Goal: Task Accomplishment & Management: Complete application form

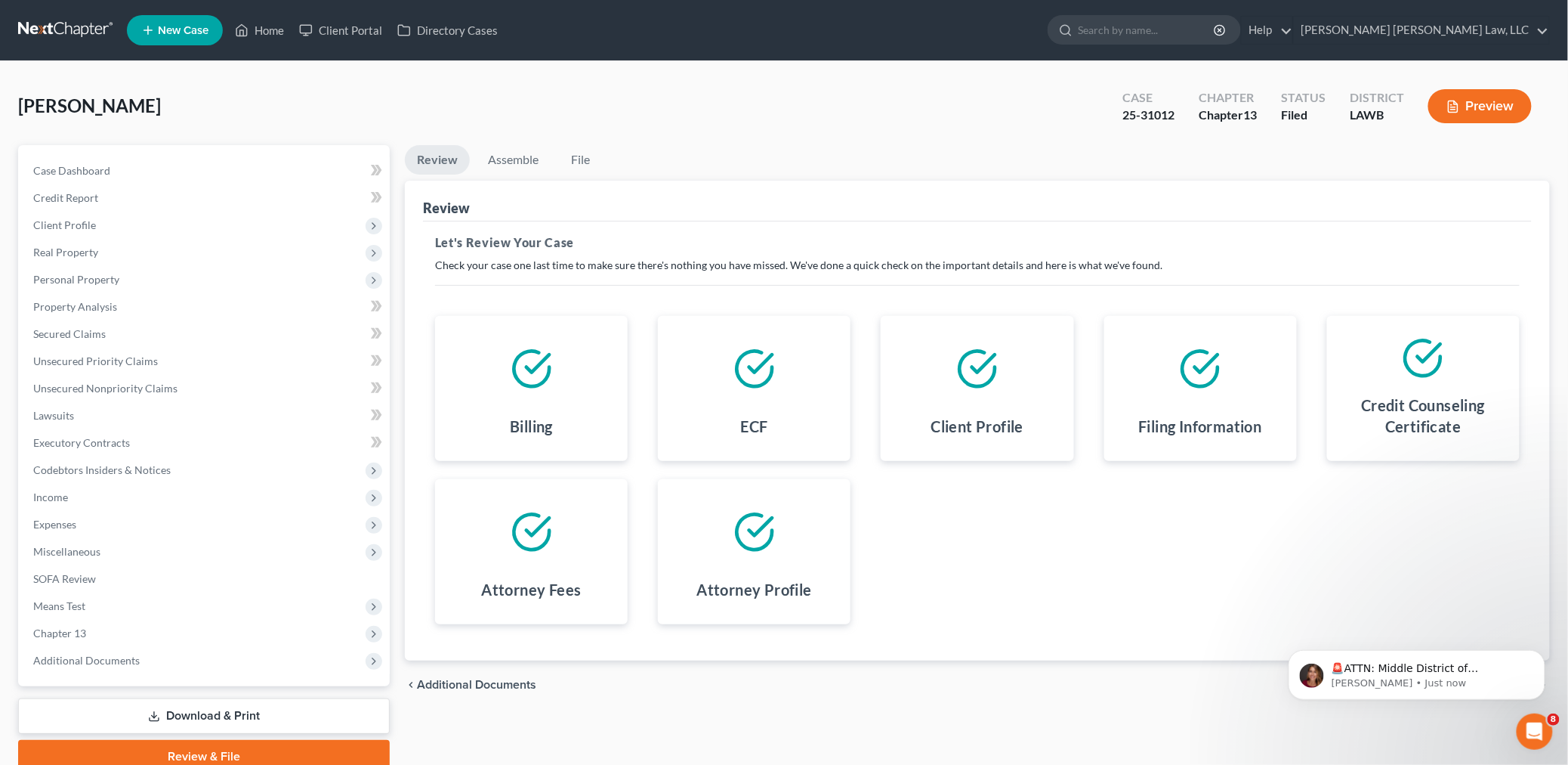
click at [68, 29] on link at bounding box center [66, 30] width 96 height 27
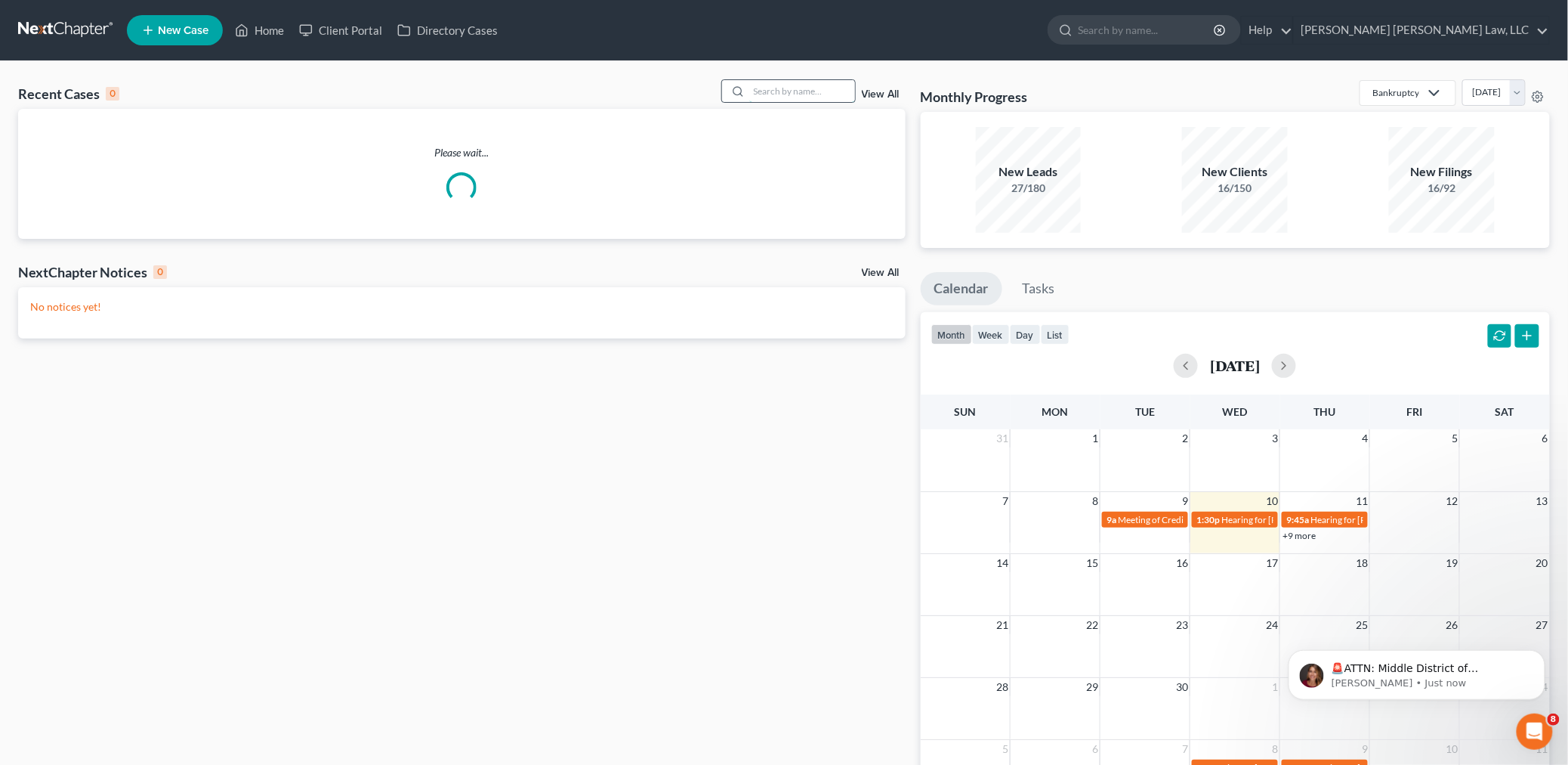
click at [804, 92] on input "search" at bounding box center [802, 91] width 106 height 22
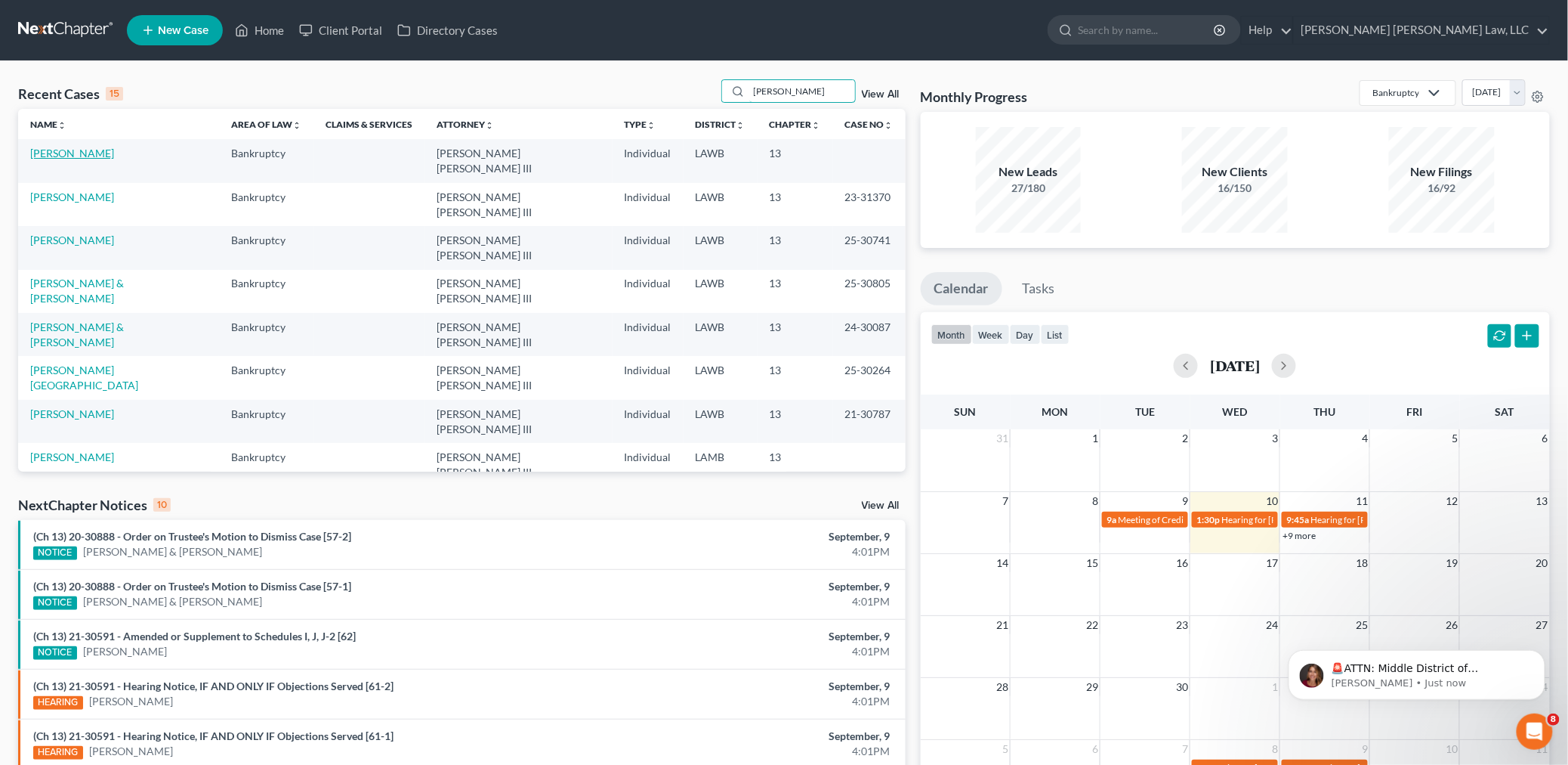
type input "[PERSON_NAME]"
click at [81, 157] on link "[PERSON_NAME]" at bounding box center [72, 153] width 84 height 13
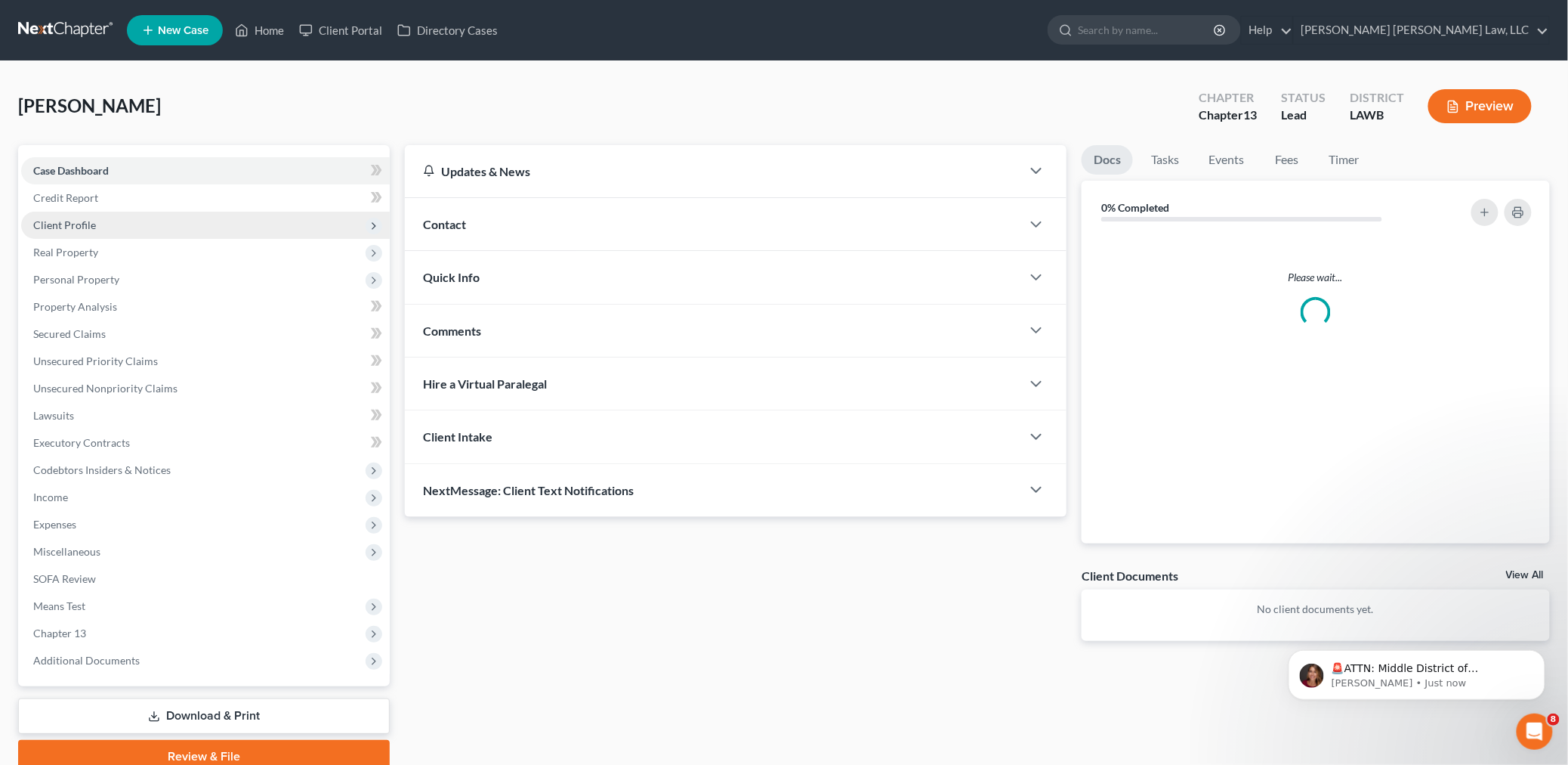
click at [94, 228] on span "Client Profile" at bounding box center [206, 225] width 369 height 27
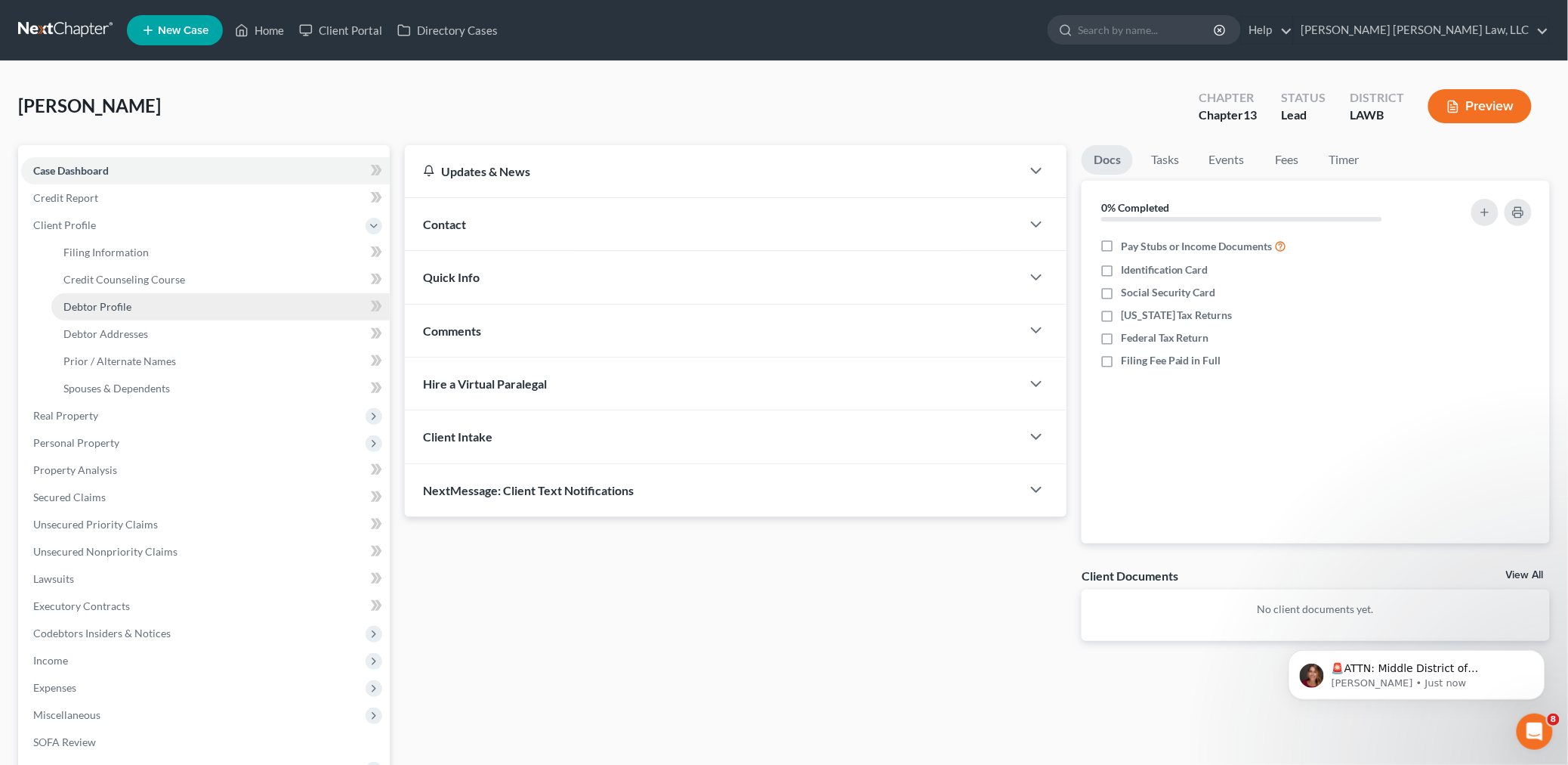
click at [106, 310] on span "Debtor Profile" at bounding box center [98, 306] width 68 height 13
select select "1"
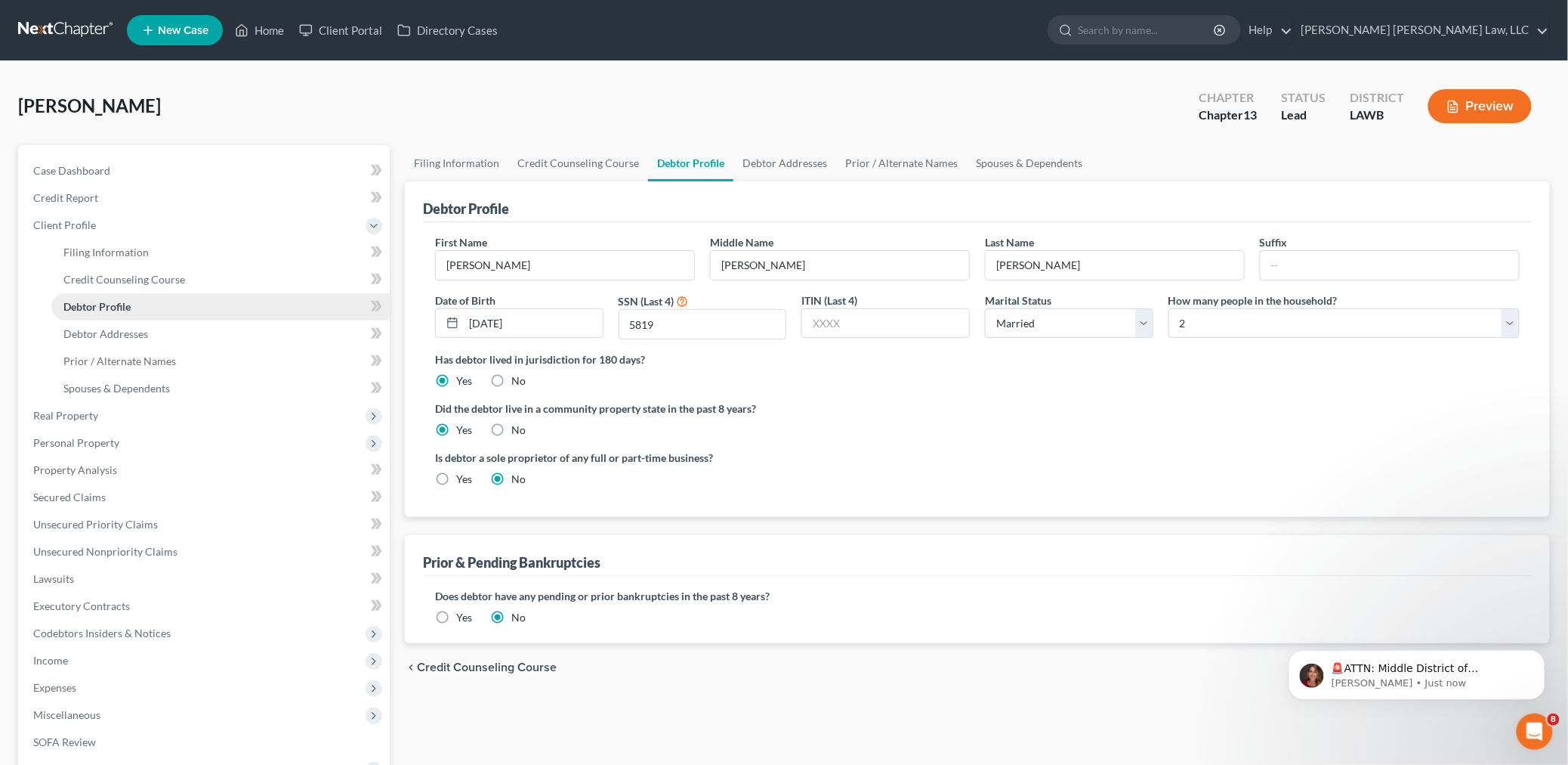
radio input "true"
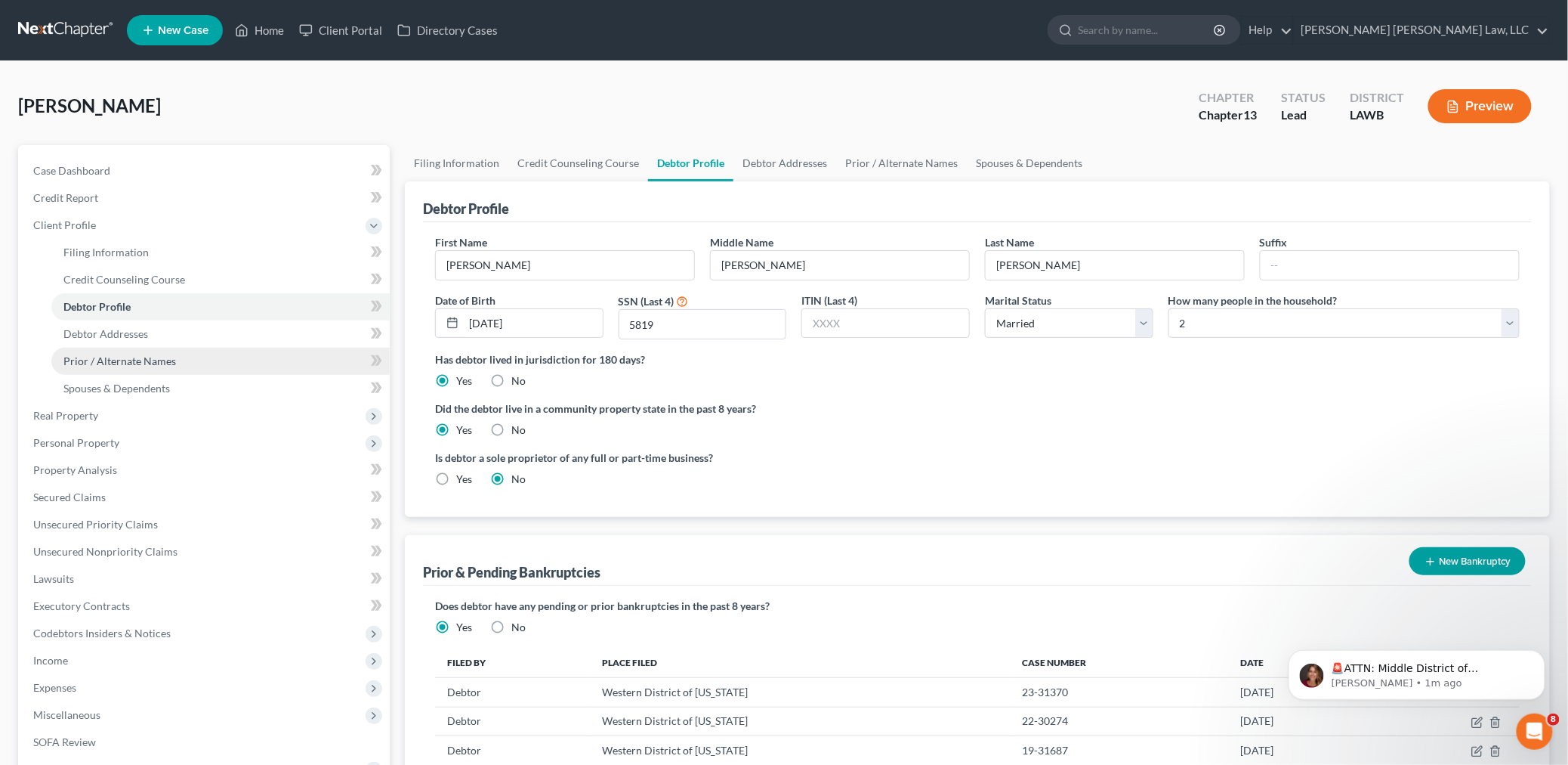
click at [134, 351] on link "Prior / Alternate Names" at bounding box center [220, 361] width 338 height 27
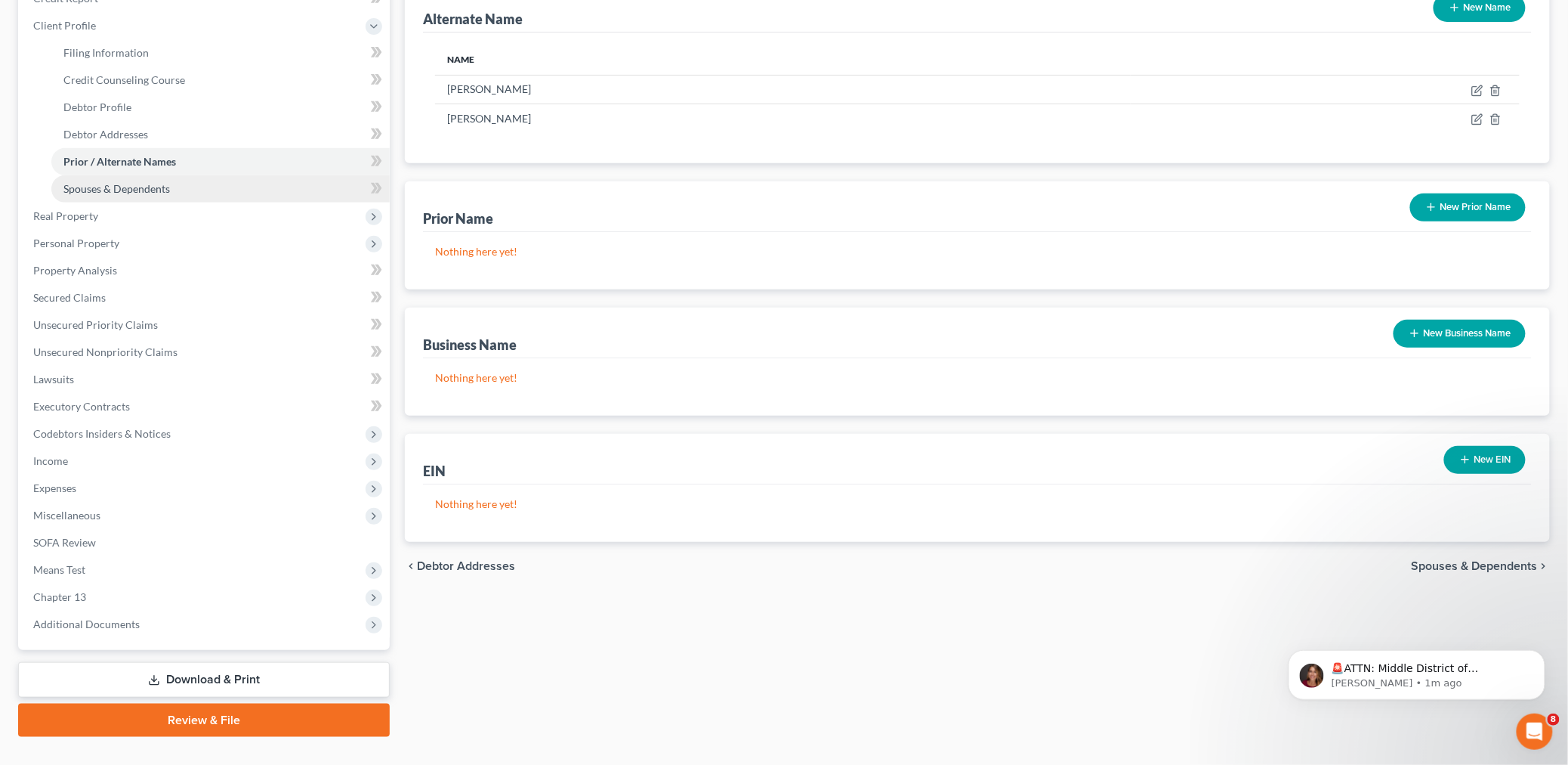
scroll to position [228, 0]
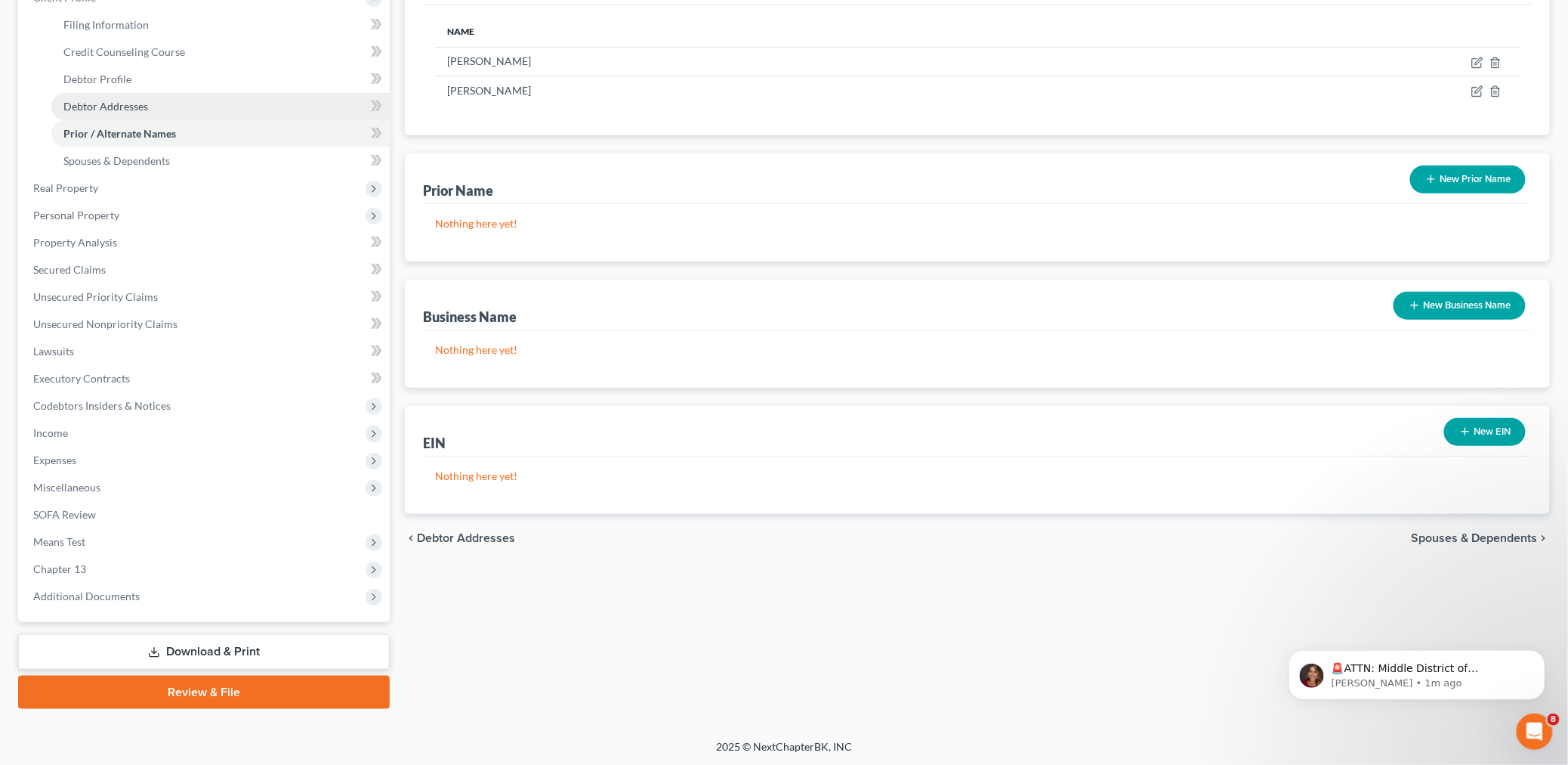
click at [131, 106] on span "Debtor Addresses" at bounding box center [106, 106] width 85 height 13
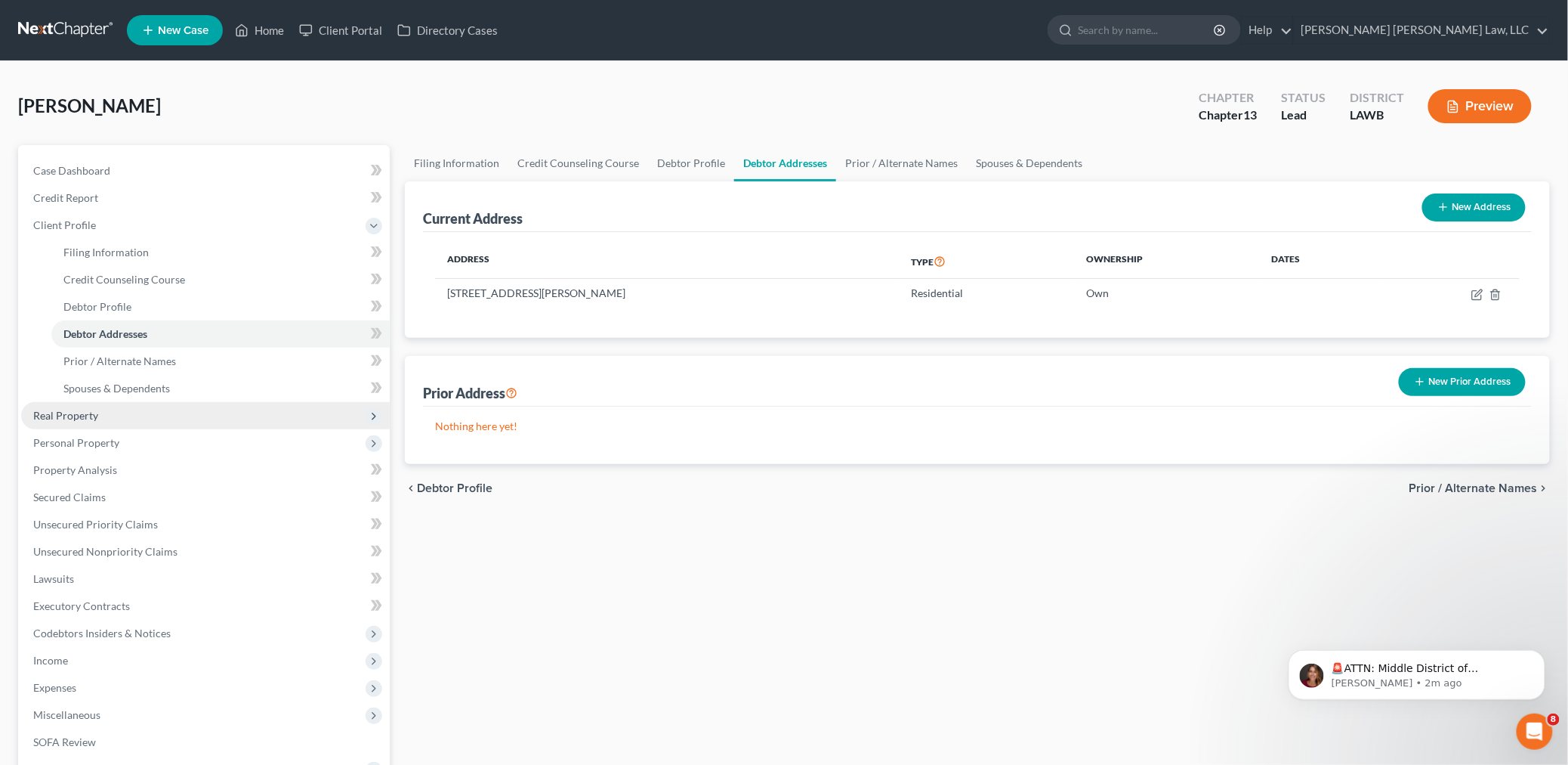
scroll to position [228, 0]
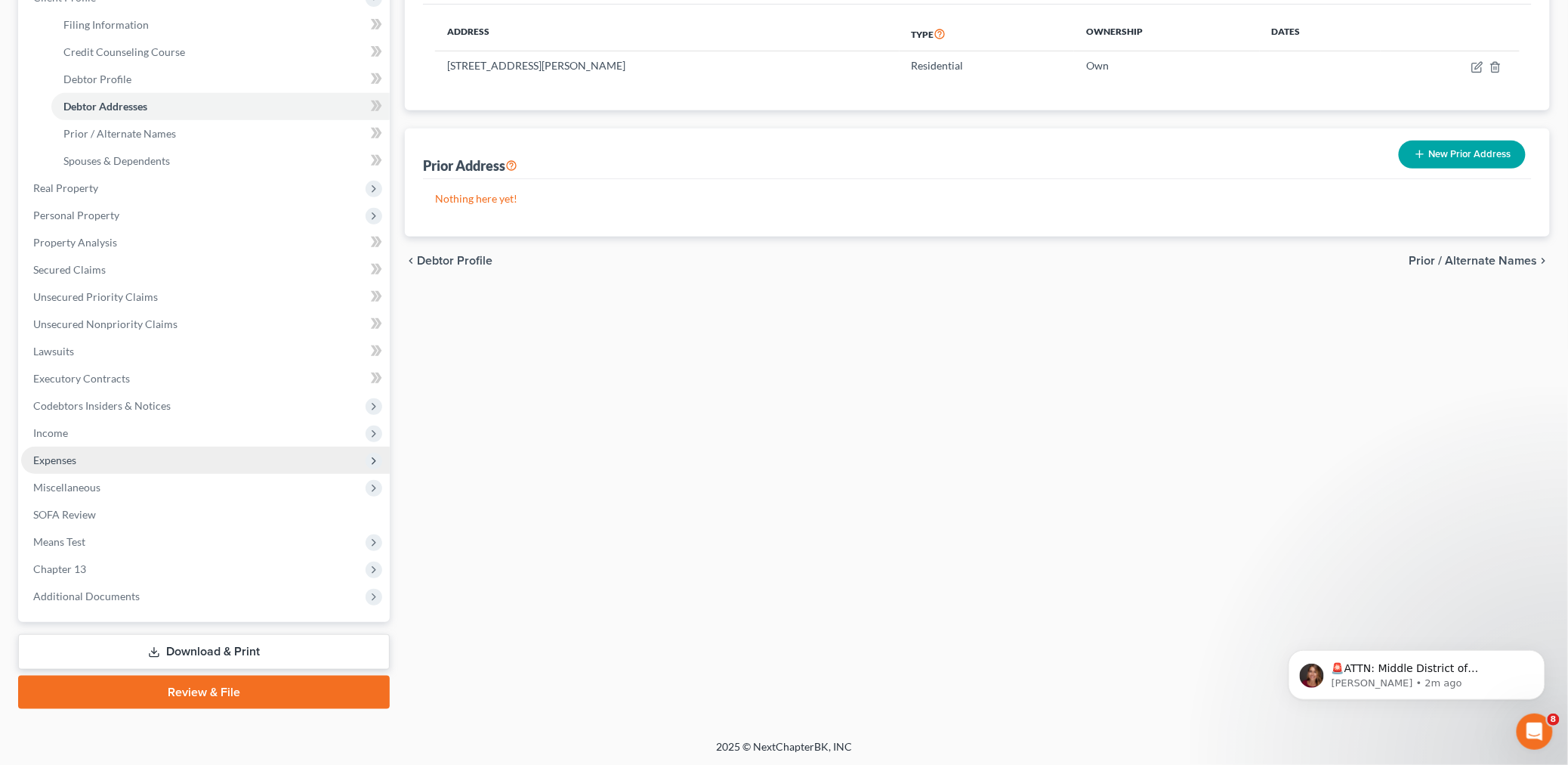
click at [88, 458] on span "Expenses" at bounding box center [206, 460] width 369 height 27
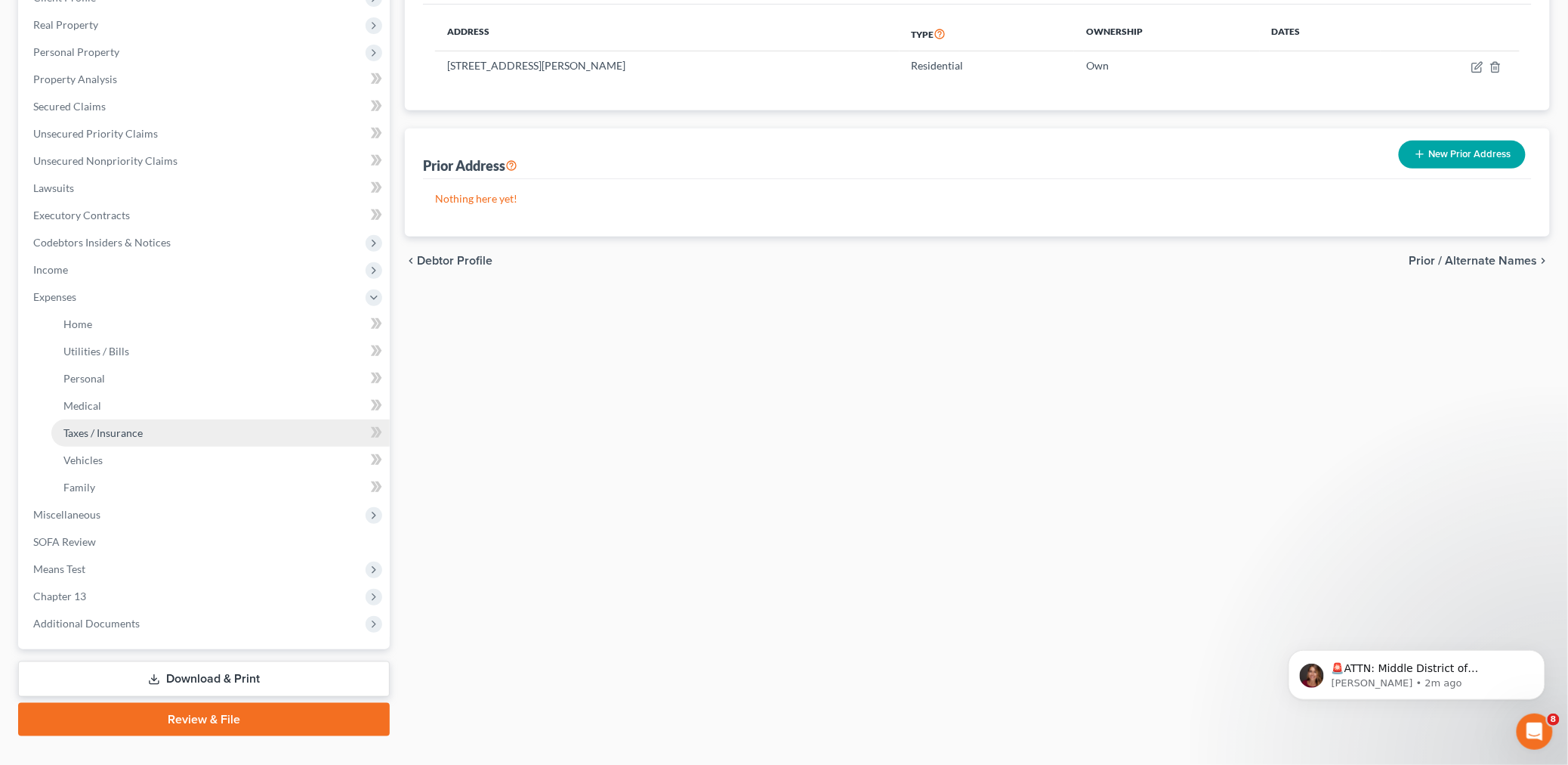
click at [117, 440] on link "Taxes / Insurance" at bounding box center [220, 433] width 338 height 27
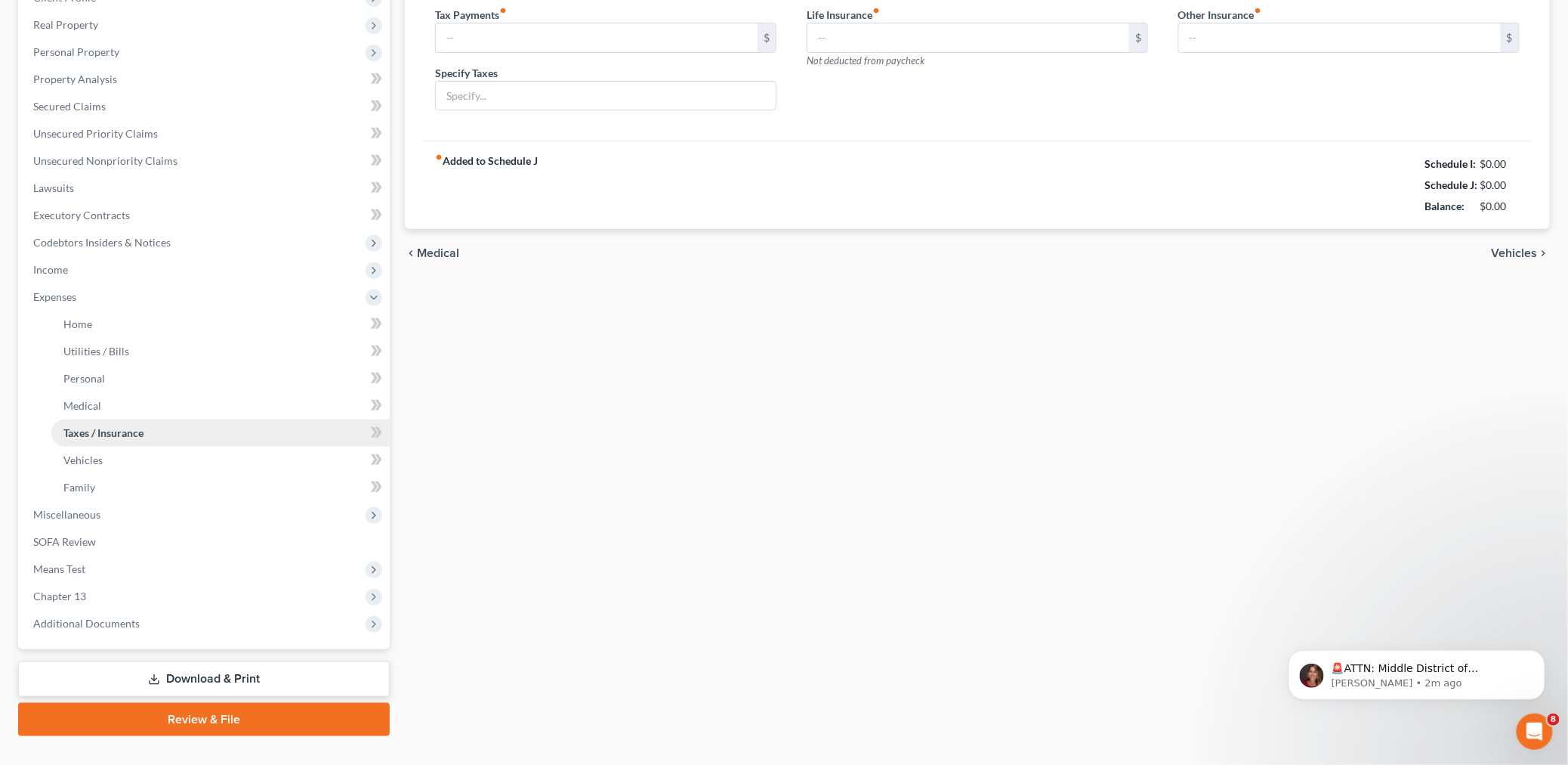
scroll to position [11, 0]
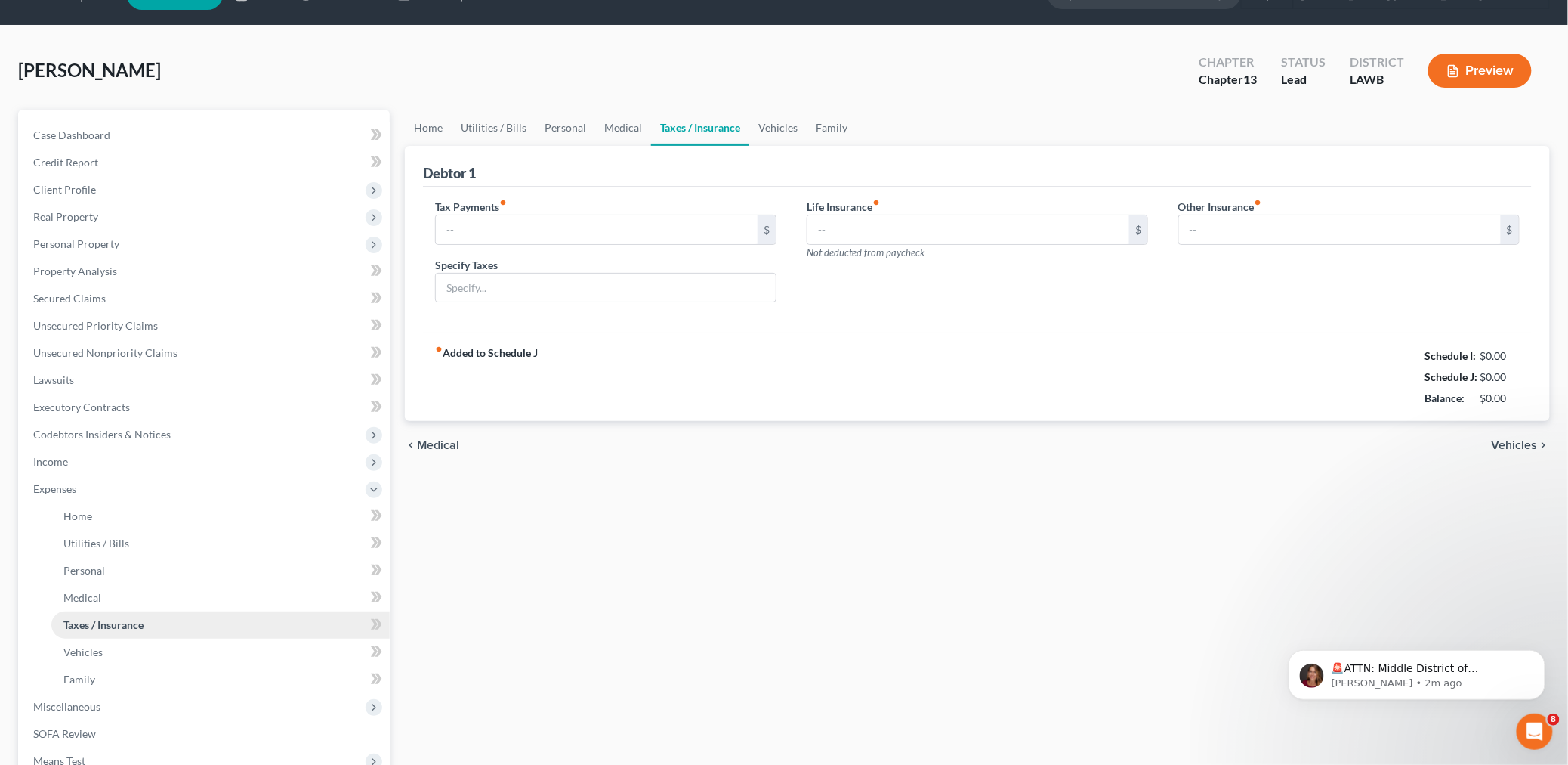
type input "0.00"
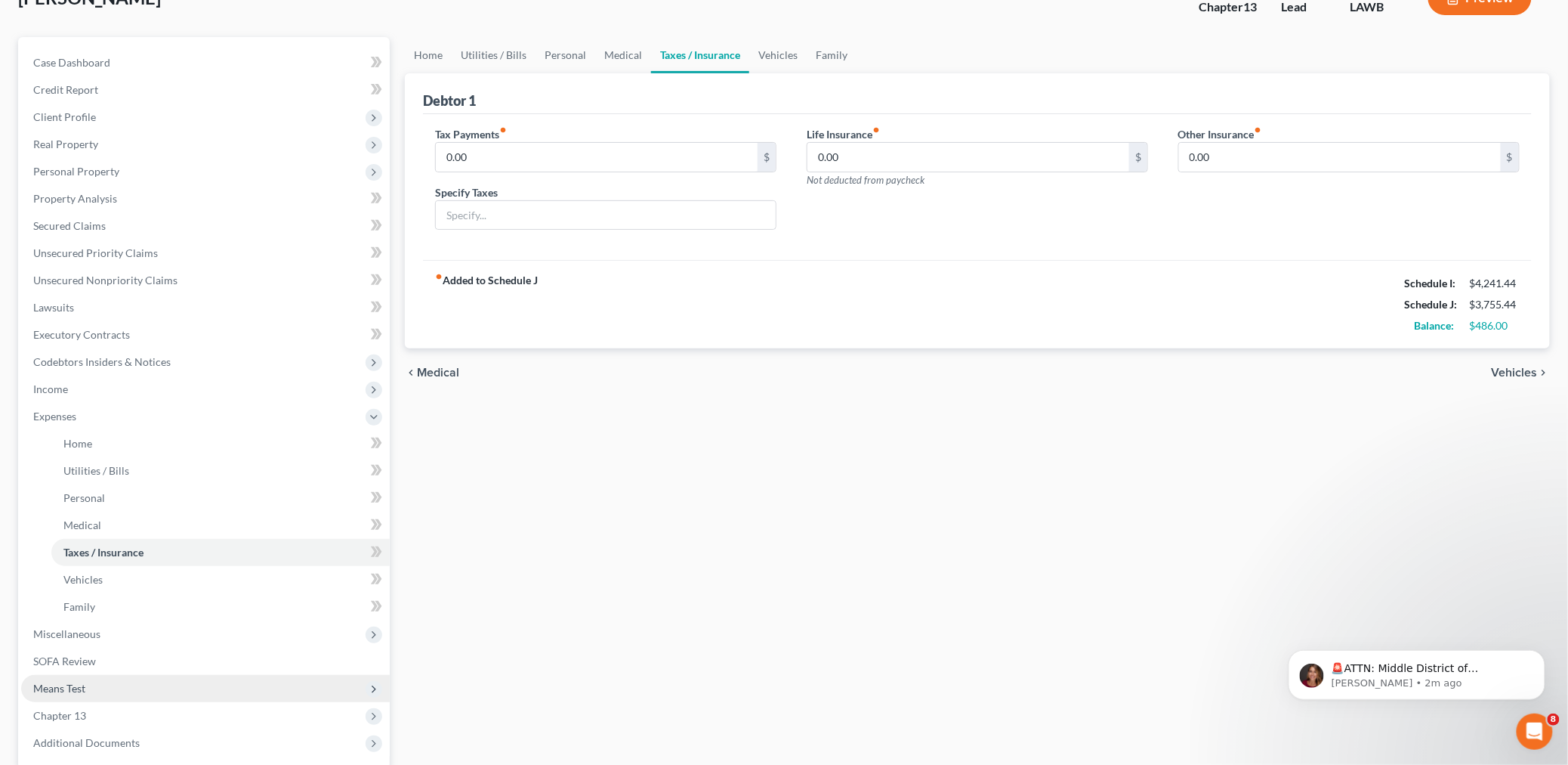
scroll to position [254, 0]
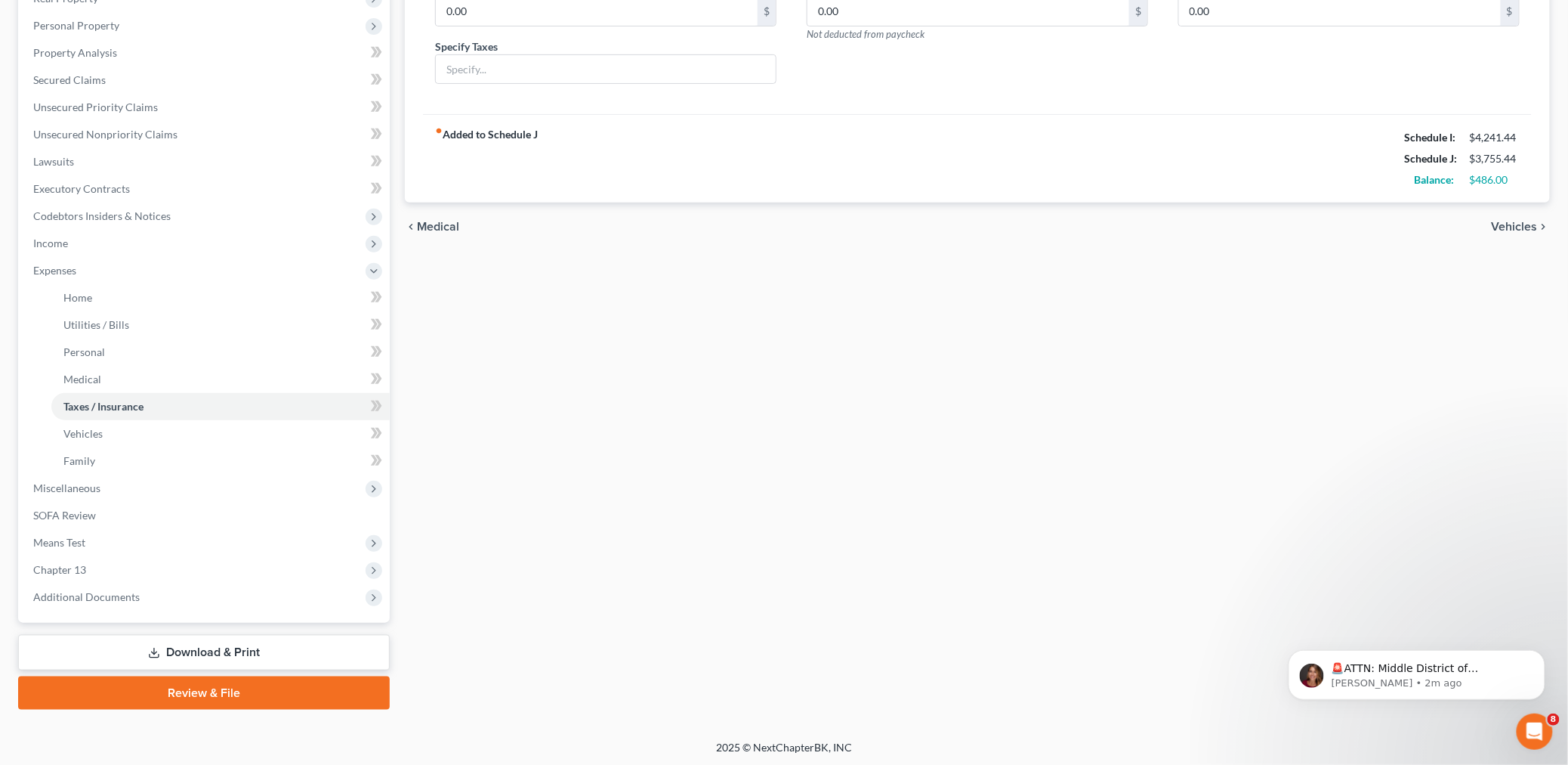
click at [144, 699] on link "Review & File" at bounding box center [203, 692] width 372 height 33
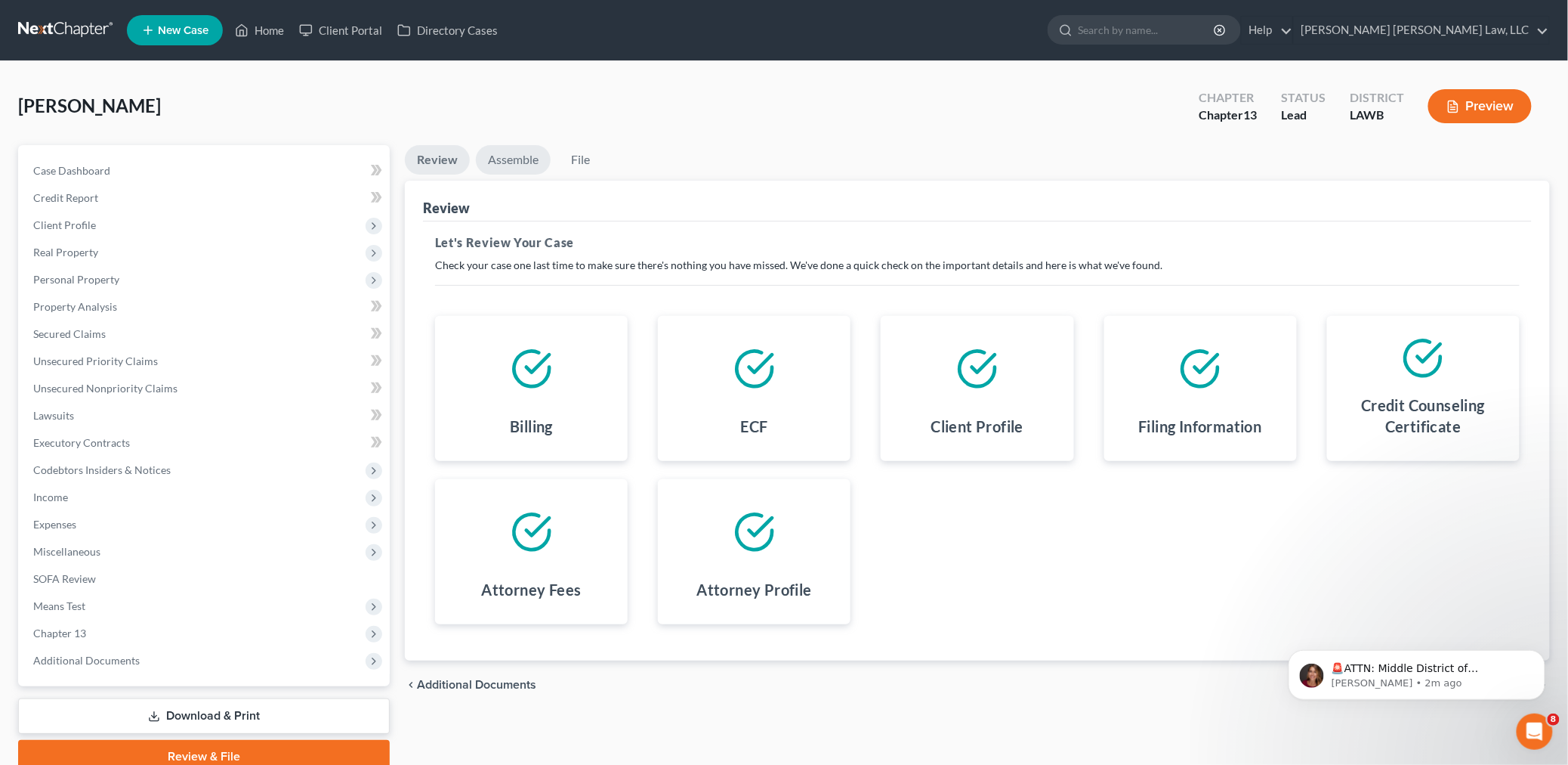
click at [532, 163] on link "Assemble" at bounding box center [513, 159] width 75 height 30
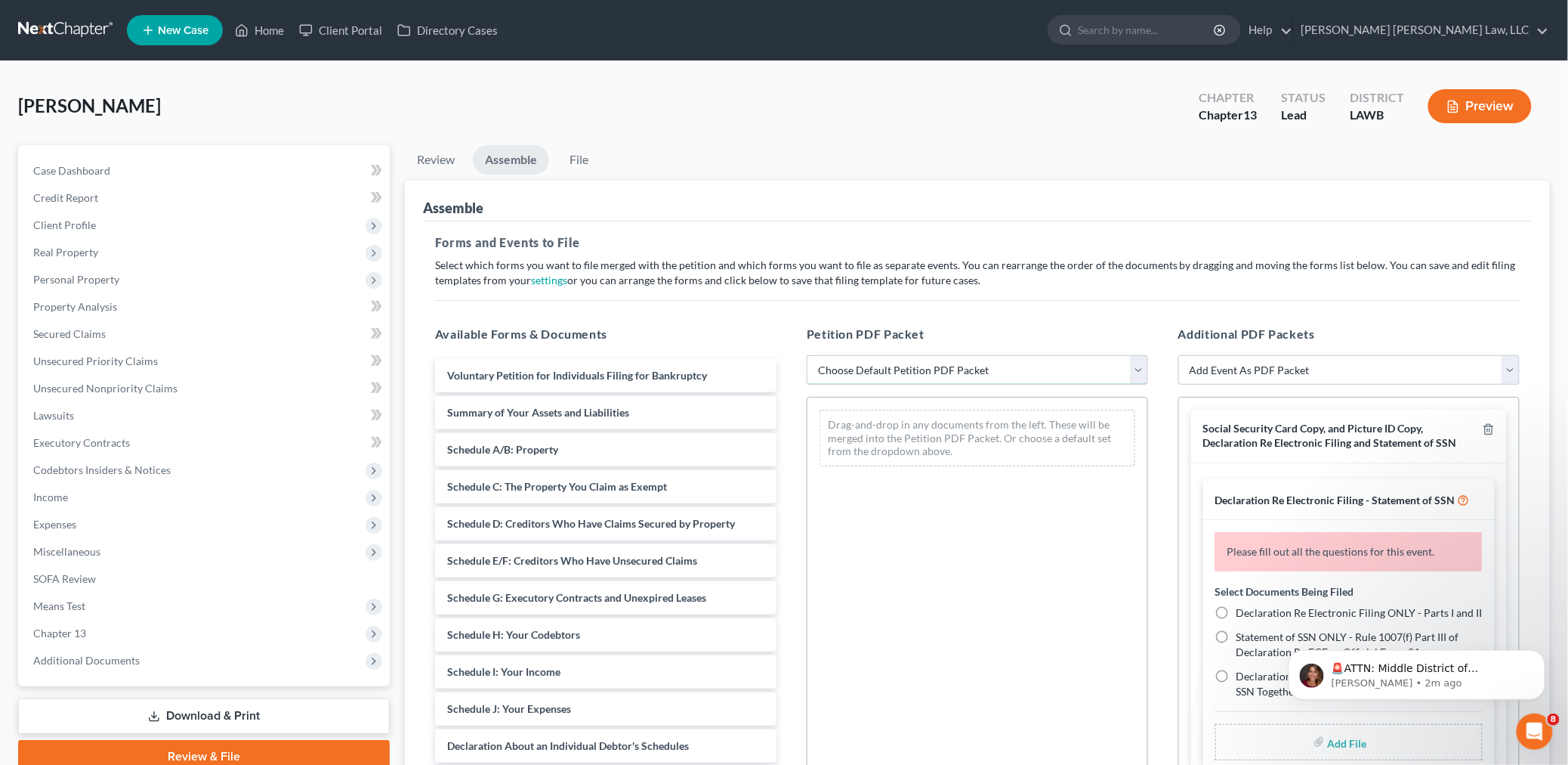
click at [933, 366] on select "Choose Default Petition PDF Packet Complete Bankruptcy Petition (all forms and …" at bounding box center [977, 371] width 341 height 31
select select "0"
click at [807, 356] on select "Choose Default Petition PDF Packet Complete Bankruptcy Petition (all forms and …" at bounding box center [977, 371] width 341 height 31
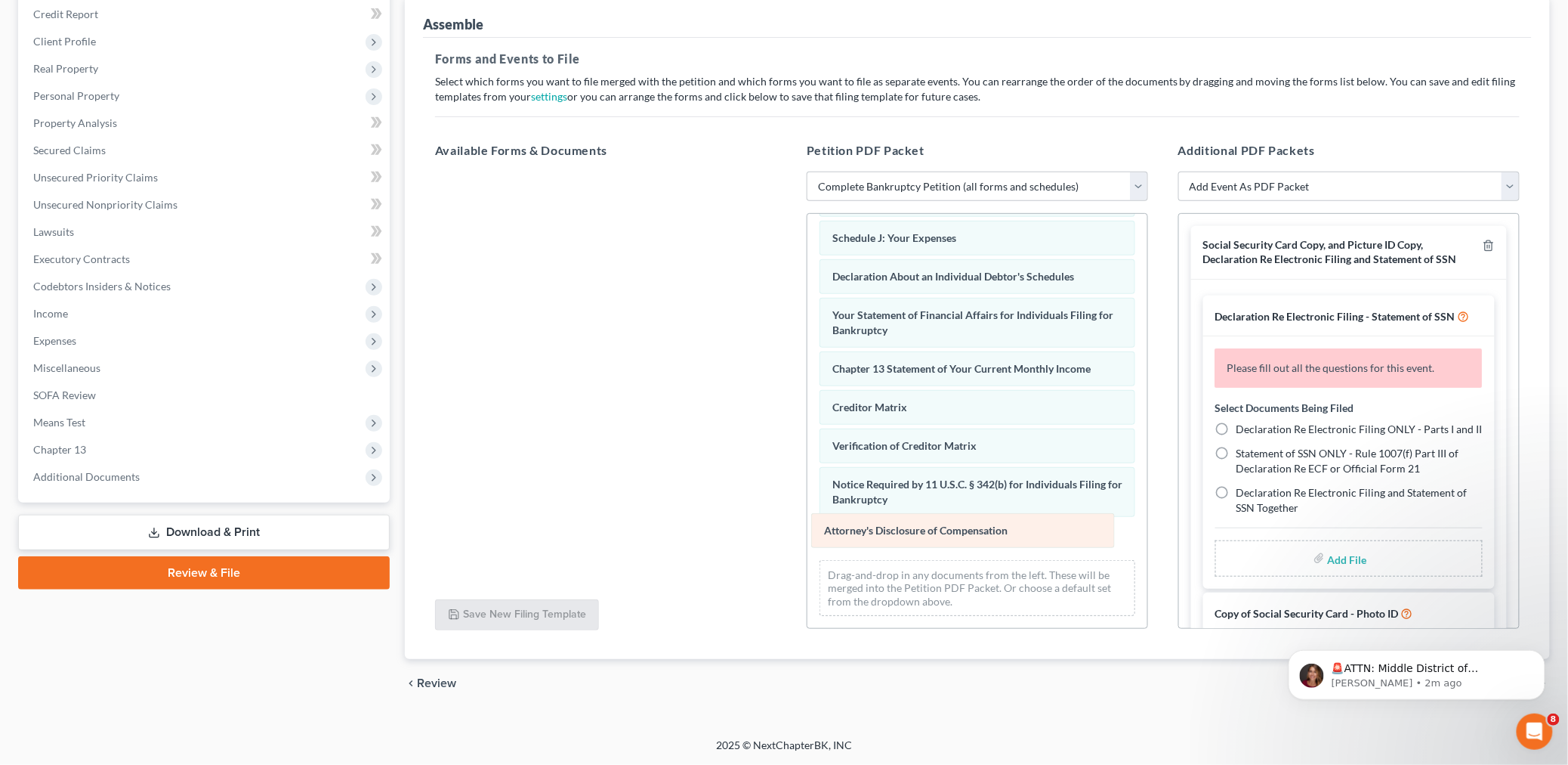
scroll to position [330, 0]
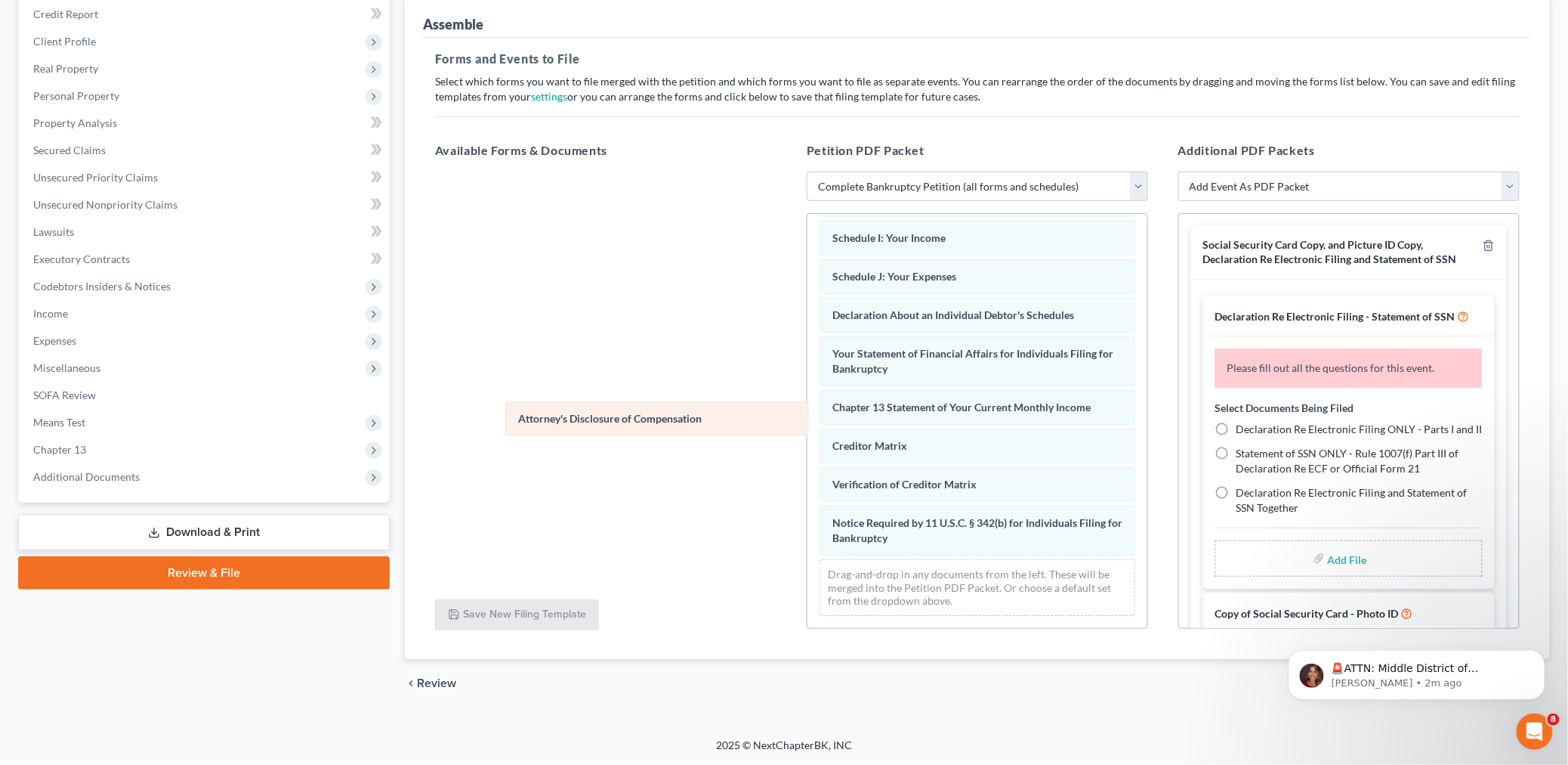
drag, startPoint x: 900, startPoint y: 535, endPoint x: 553, endPoint y: 397, distance: 373.4
click at [807, 407] on div "Attorney's Disclosure of Compensation Voluntary Petition for Individuals Filing…" at bounding box center [977, 264] width 340 height 727
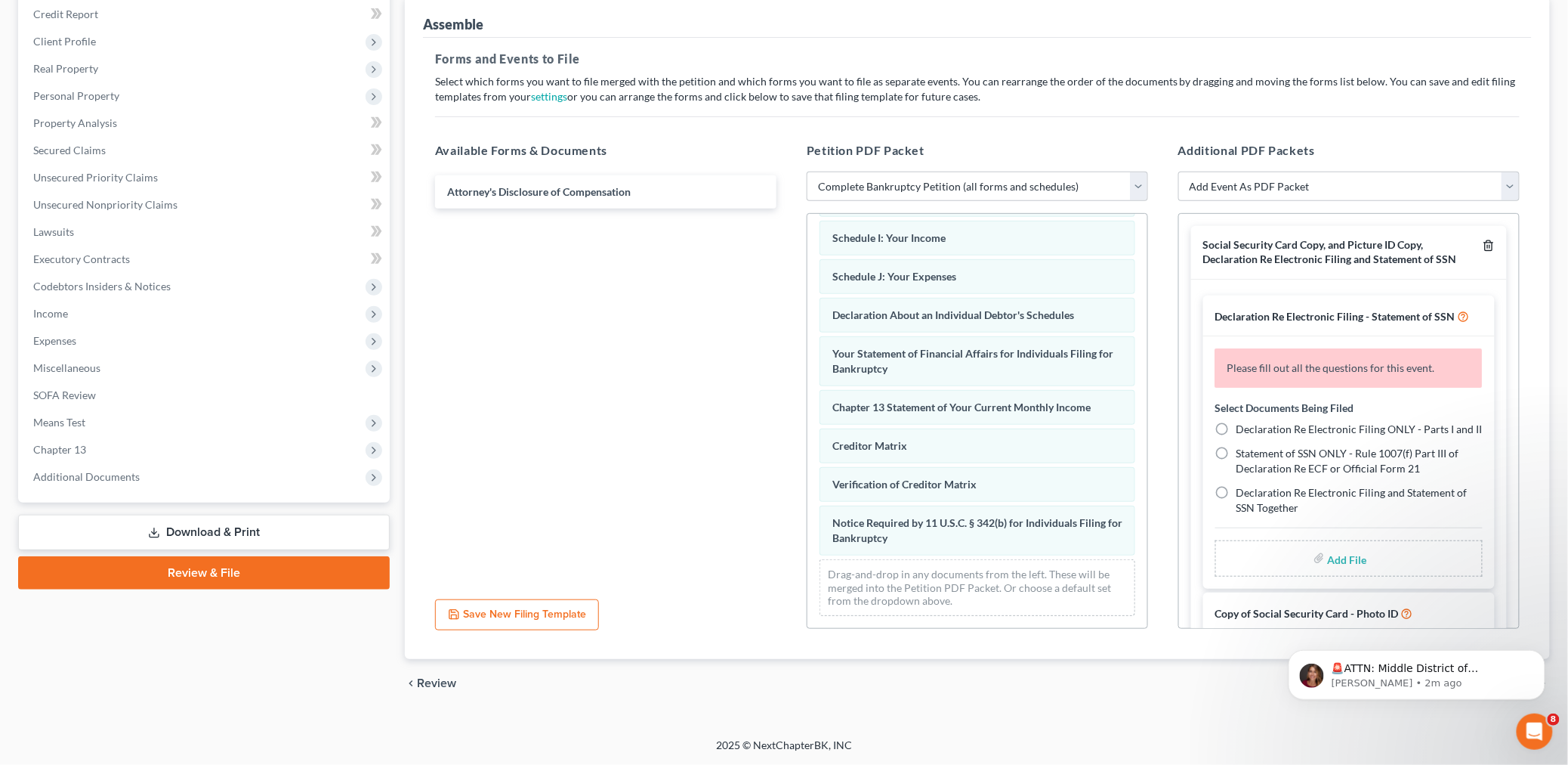
click at [1483, 239] on icon "button" at bounding box center [1488, 245] width 12 height 12
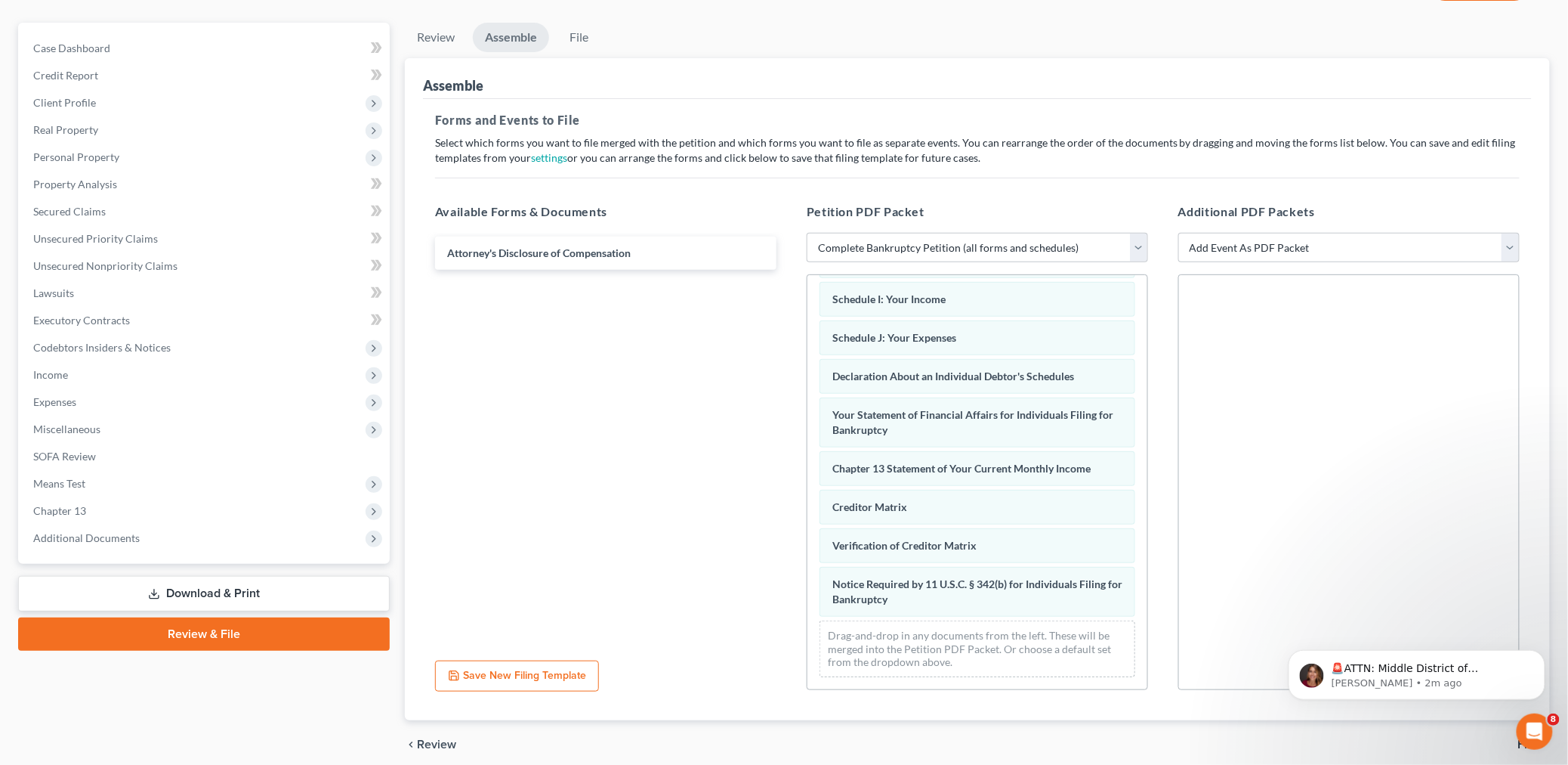
scroll to position [0, 0]
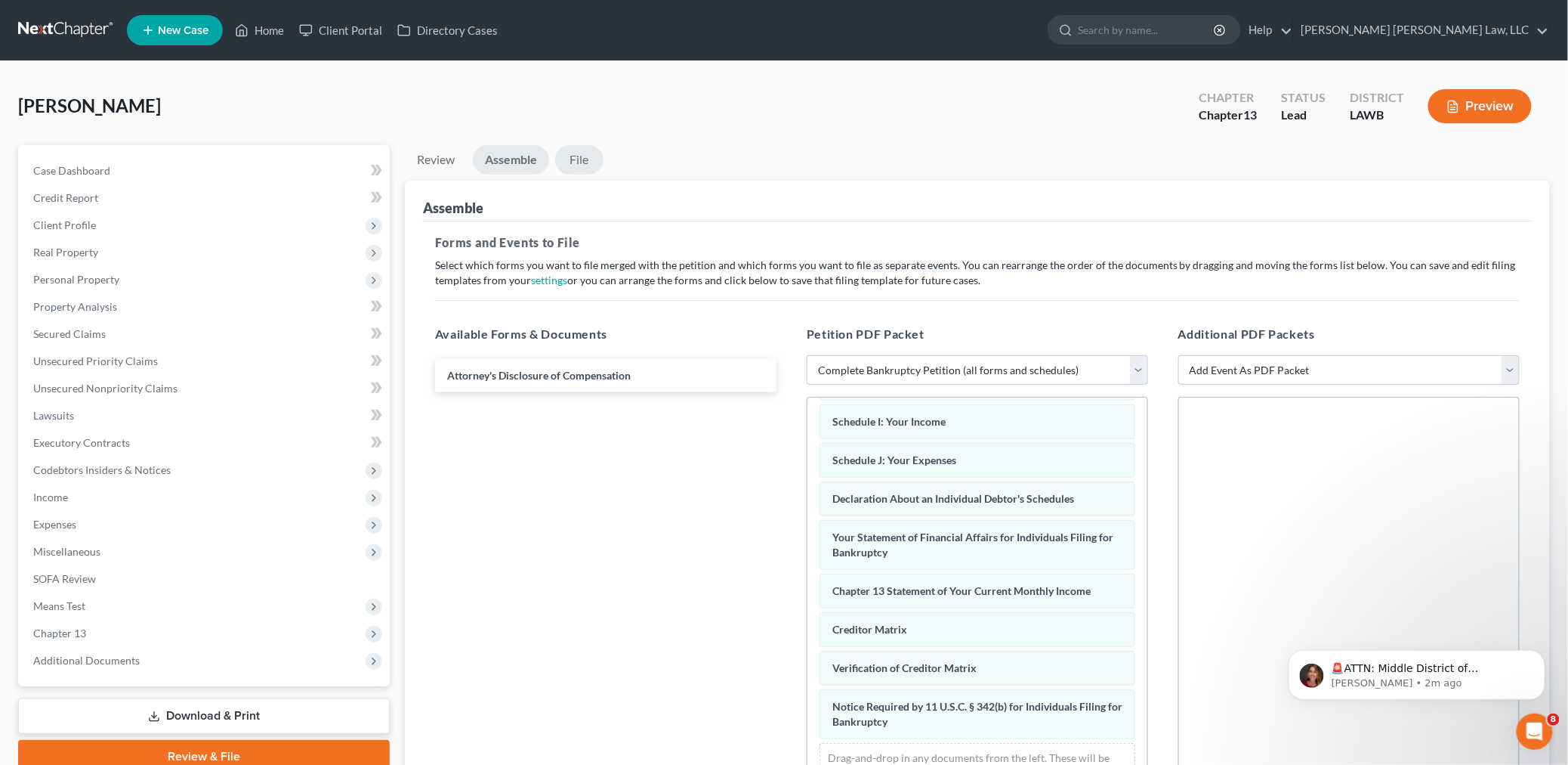
click at [587, 158] on link "File" at bounding box center [579, 159] width 49 height 30
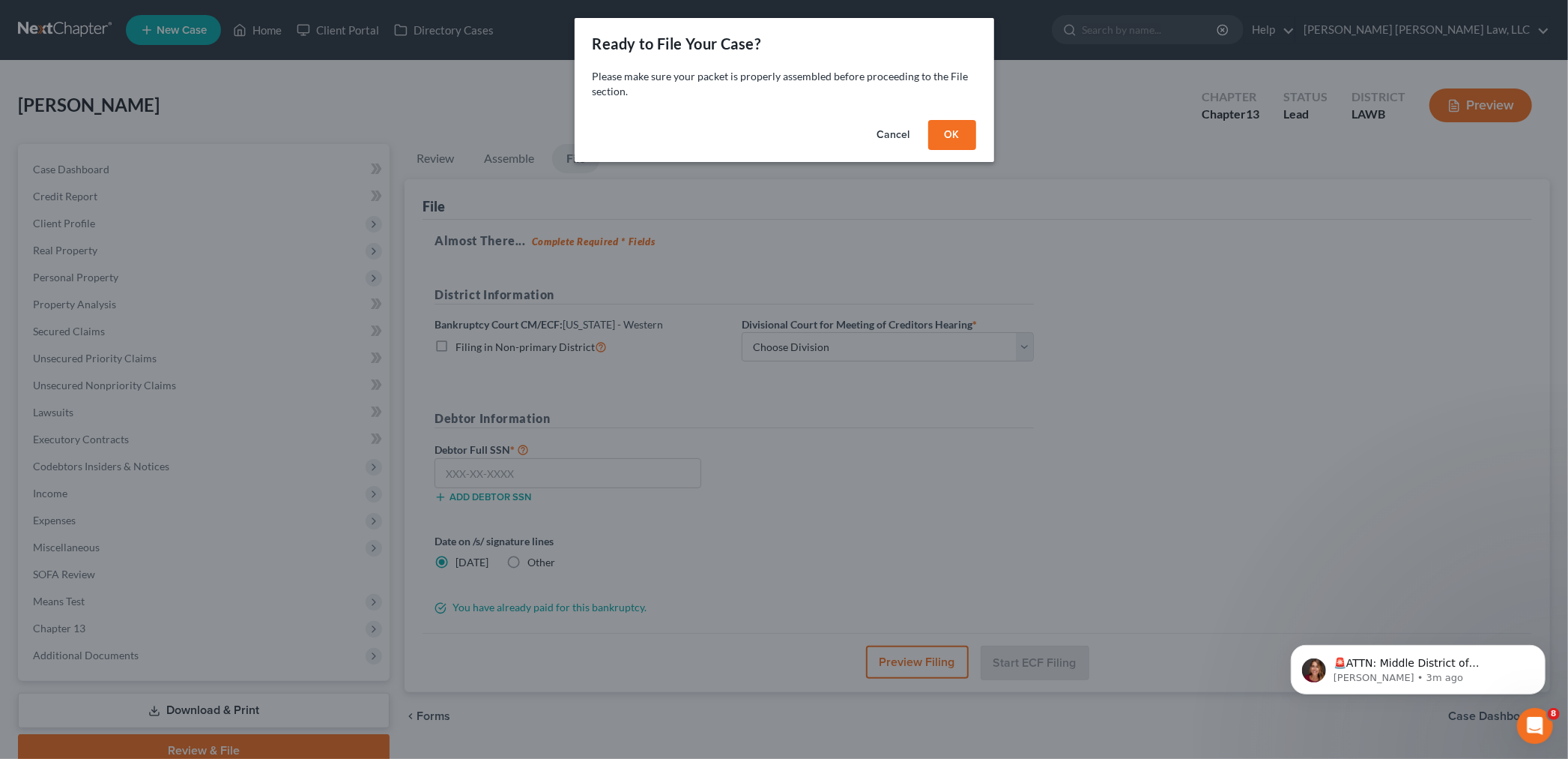
click at [960, 133] on button "OK" at bounding box center [952, 135] width 48 height 30
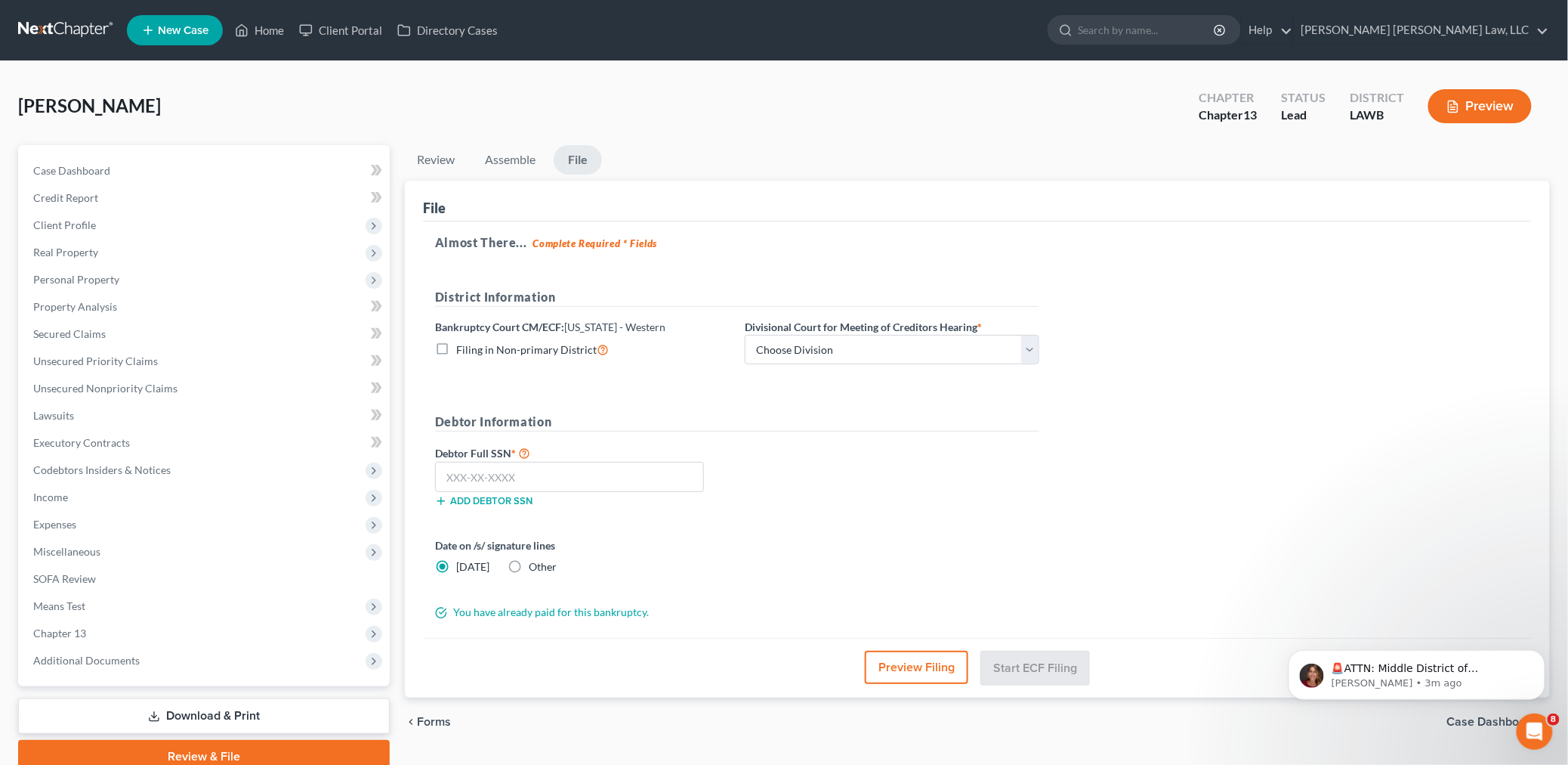
click at [456, 347] on label "Filing in Non-primary District" at bounding box center [533, 349] width 153 height 17
click at [462, 347] on input "Filing in Non-primary District" at bounding box center [467, 346] width 10 height 10
checkbox input "true"
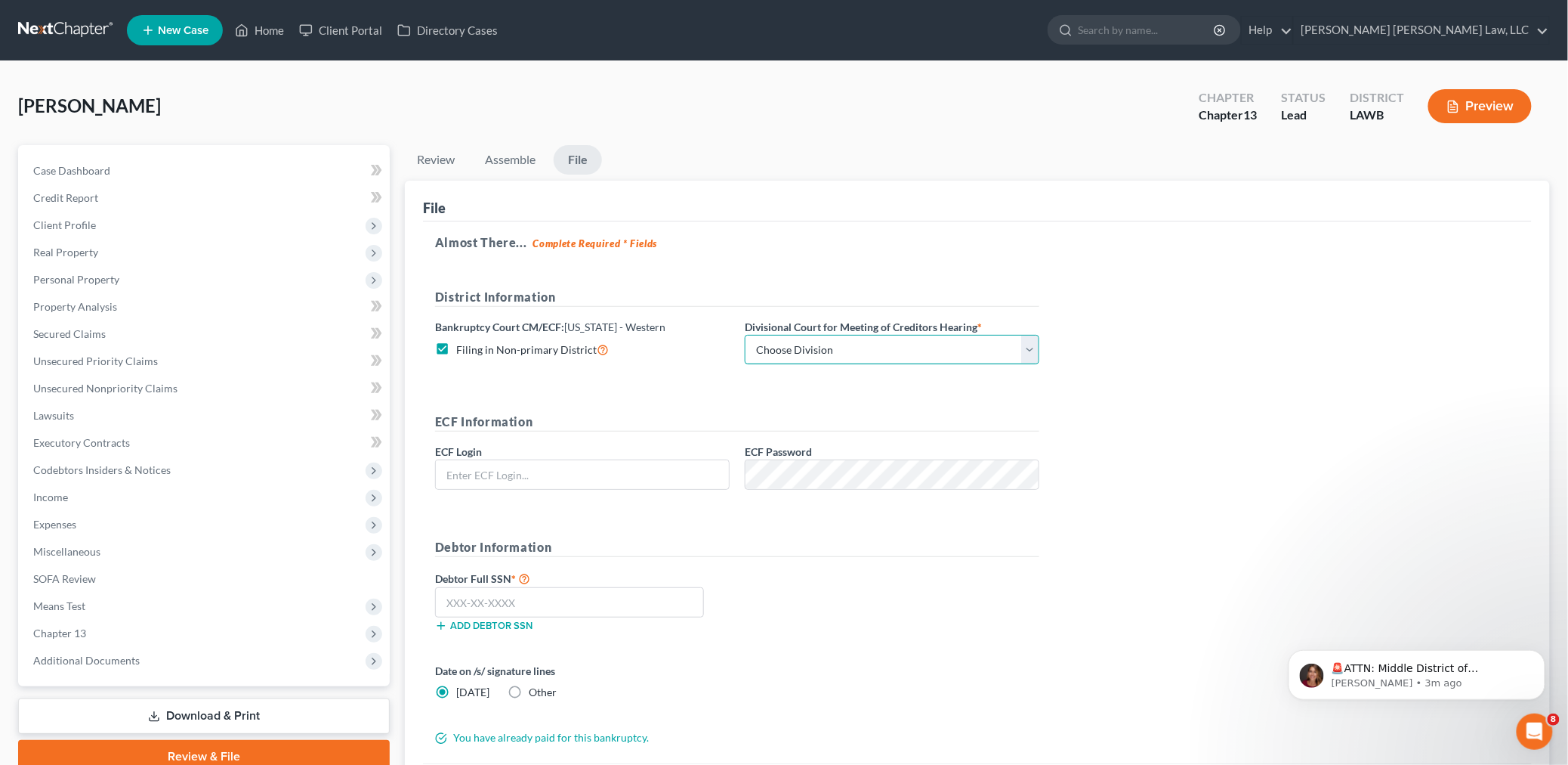
click at [775, 360] on select "Choose Division Alexandria Lafayette-Opelousas Lake Charles Monroe Shreveport" at bounding box center [892, 350] width 294 height 31
select select "3"
click at [745, 335] on select "Choose Division Alexandria Lafayette-Opelousas Lake Charles Monroe Shreveport" at bounding box center [892, 350] width 294 height 31
click at [643, 474] on input "text" at bounding box center [582, 474] width 293 height 29
type input "eoyoung3p"
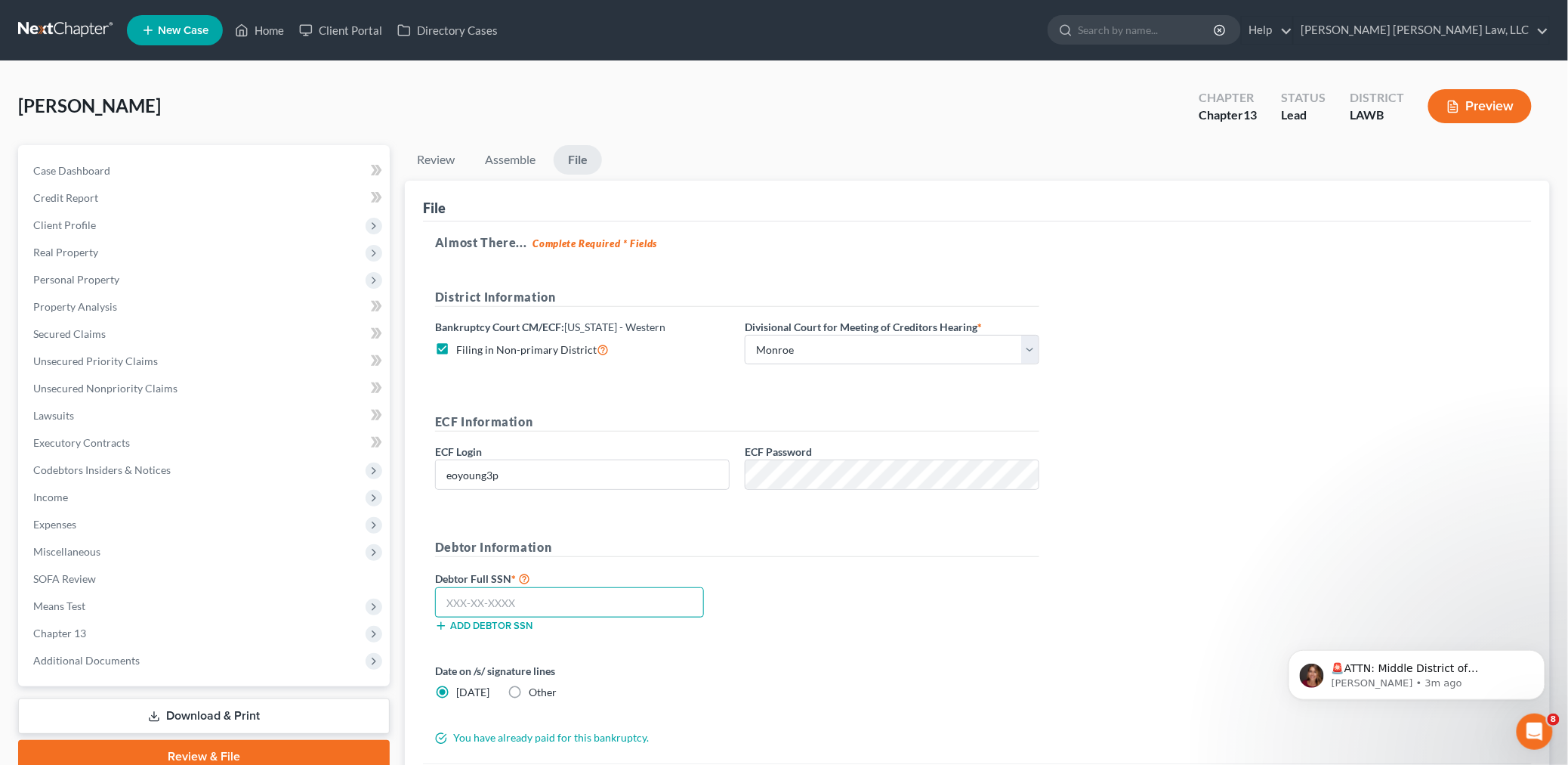
click at [544, 609] on input "text" at bounding box center [569, 602] width 269 height 31
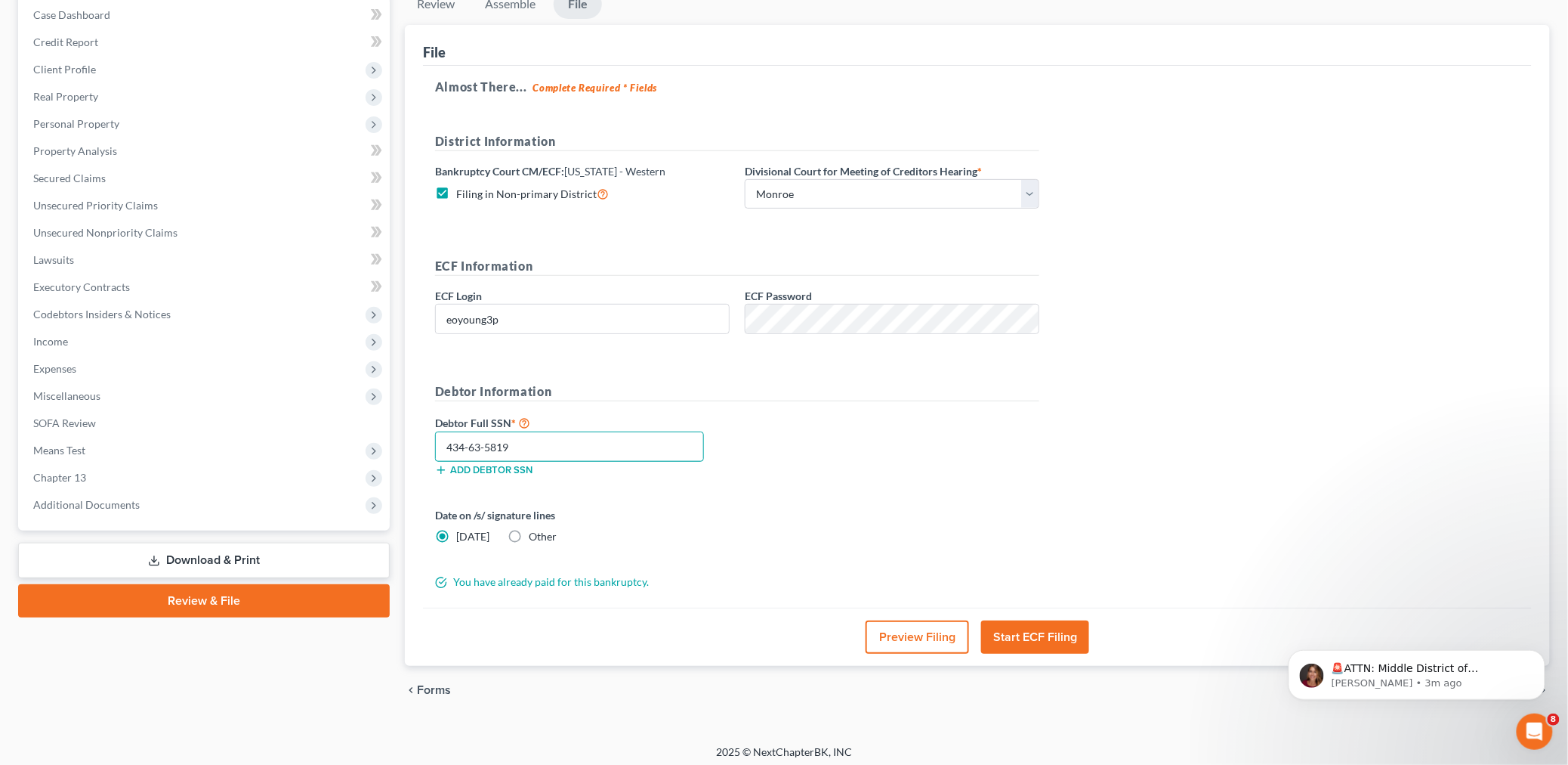
scroll to position [162, 0]
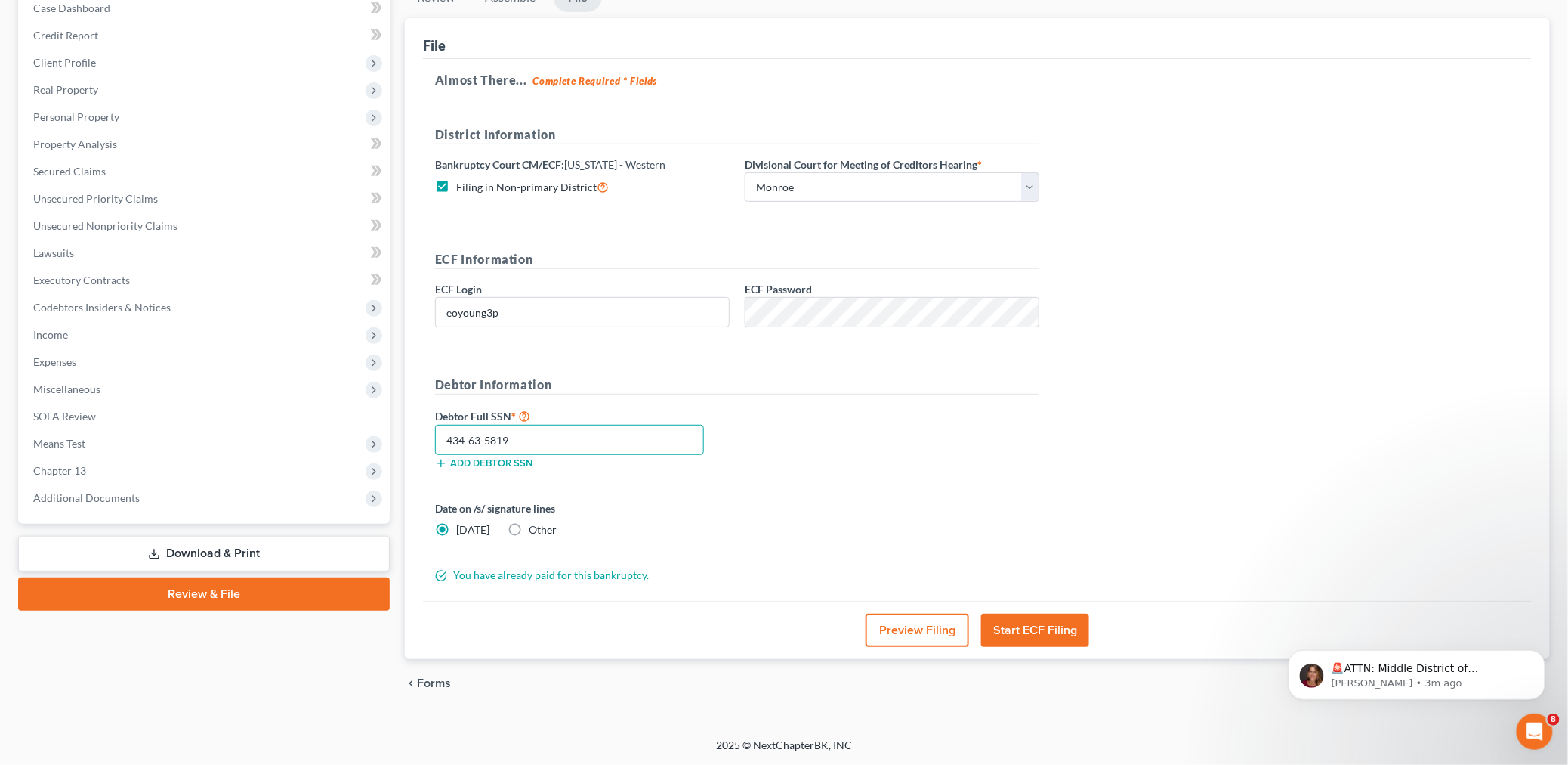
type input "434-63-5819"
click at [1009, 621] on button "Start ECF Filing" at bounding box center [1035, 630] width 108 height 33
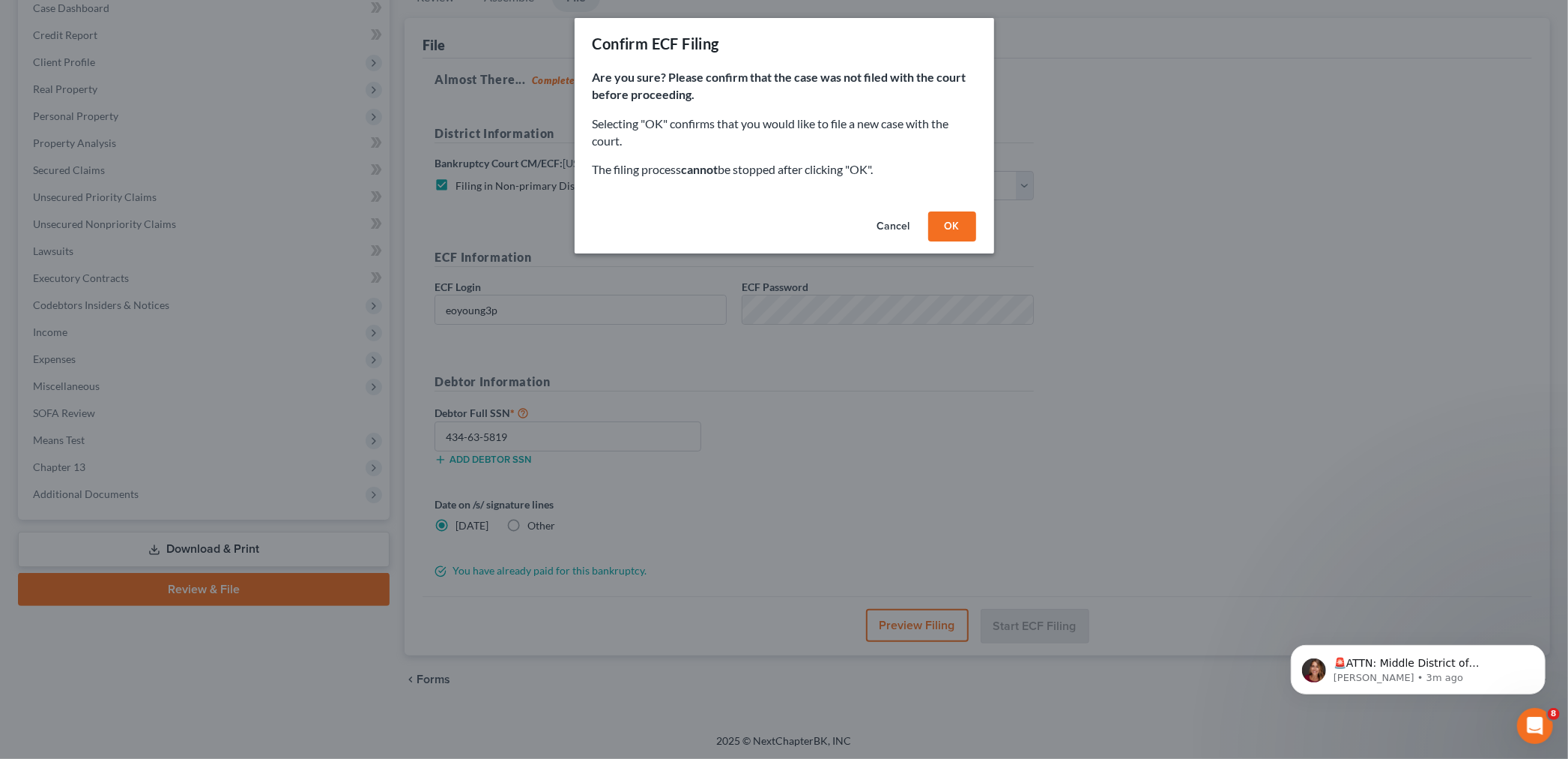
click at [956, 227] on button "OK" at bounding box center [952, 227] width 48 height 30
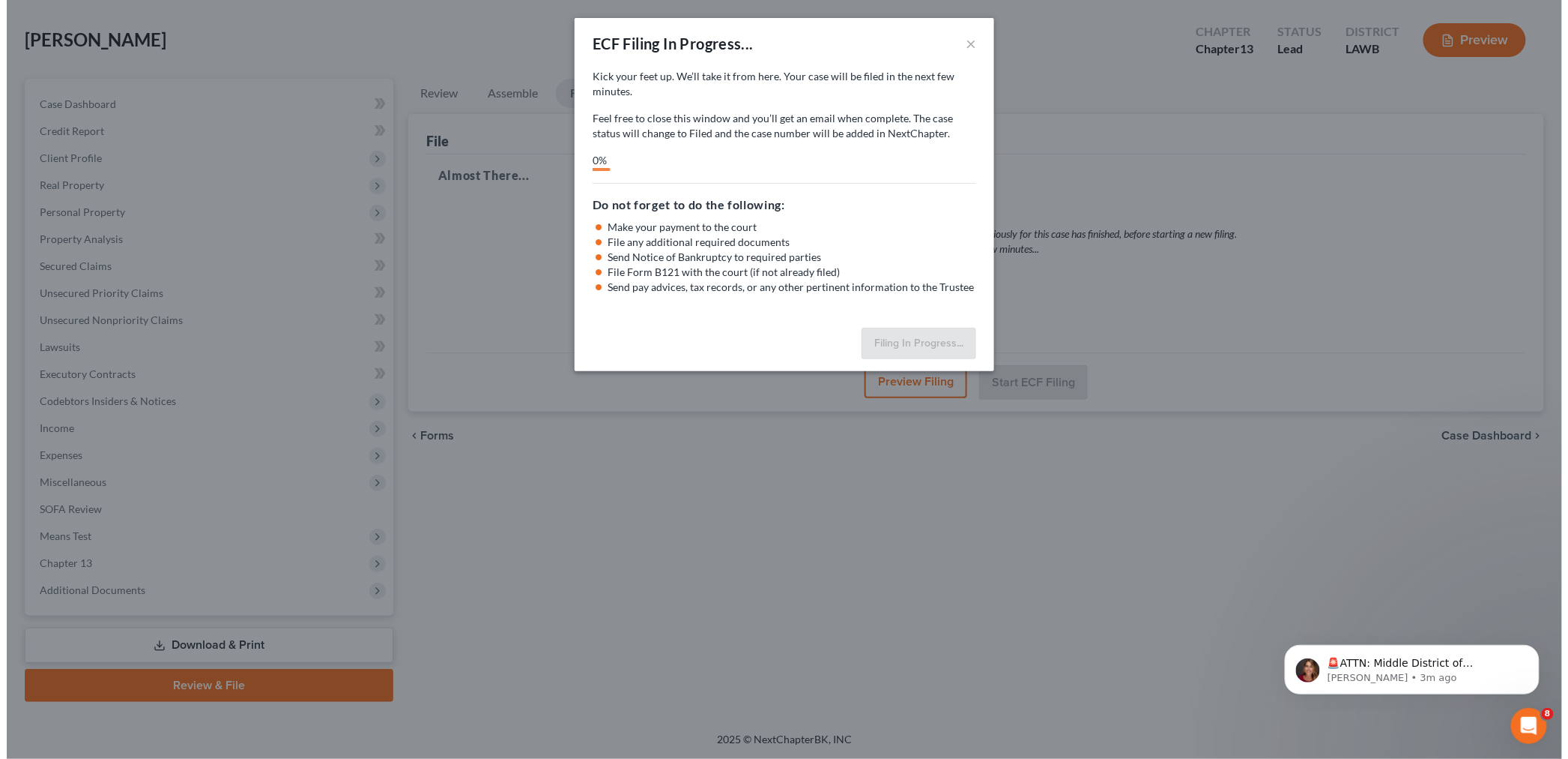
scroll to position [63, 0]
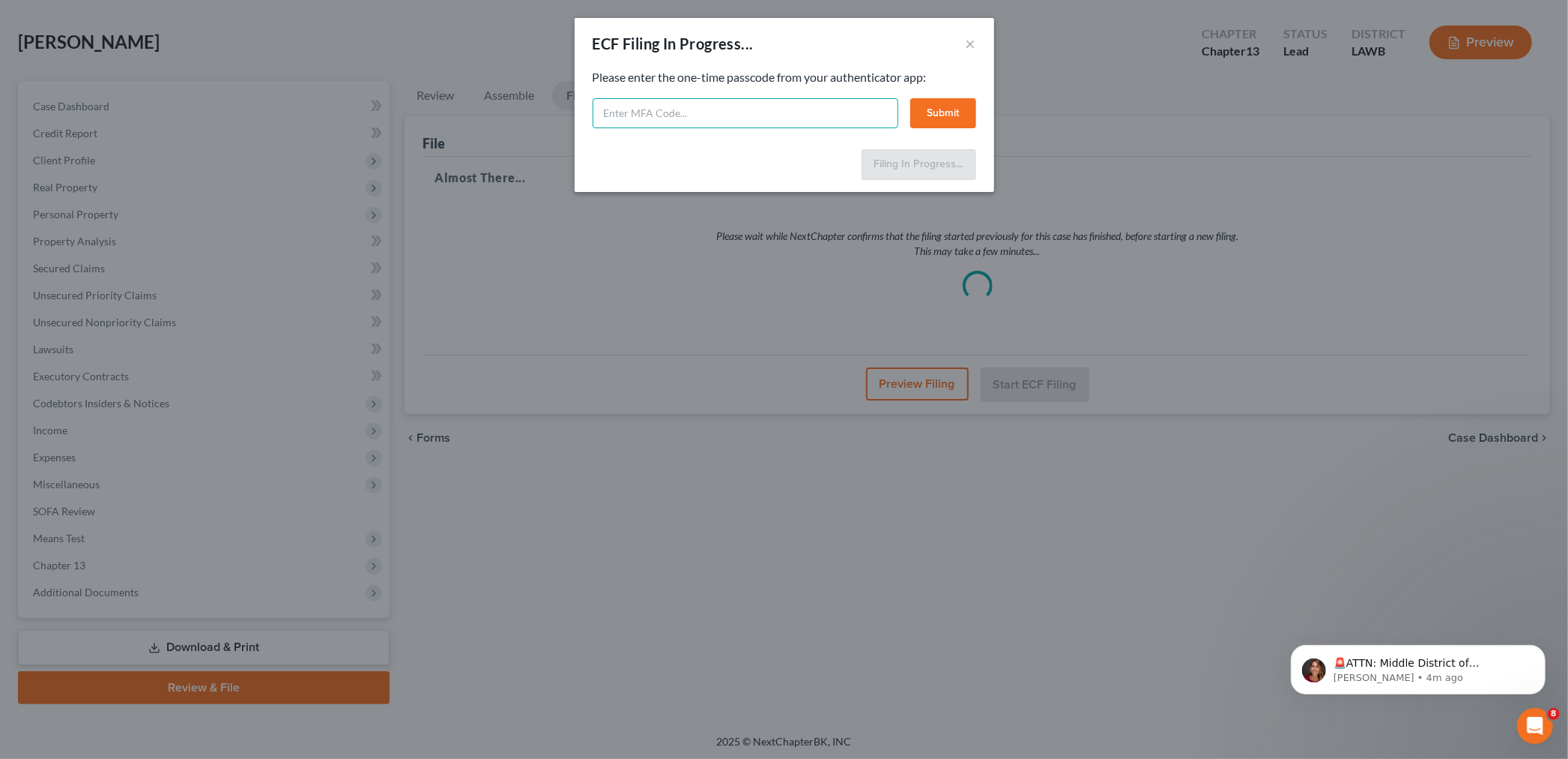
click at [632, 113] on input "text" at bounding box center [745, 113] width 306 height 30
type input "664362"
click at [944, 117] on button "Submit" at bounding box center [943, 113] width 66 height 30
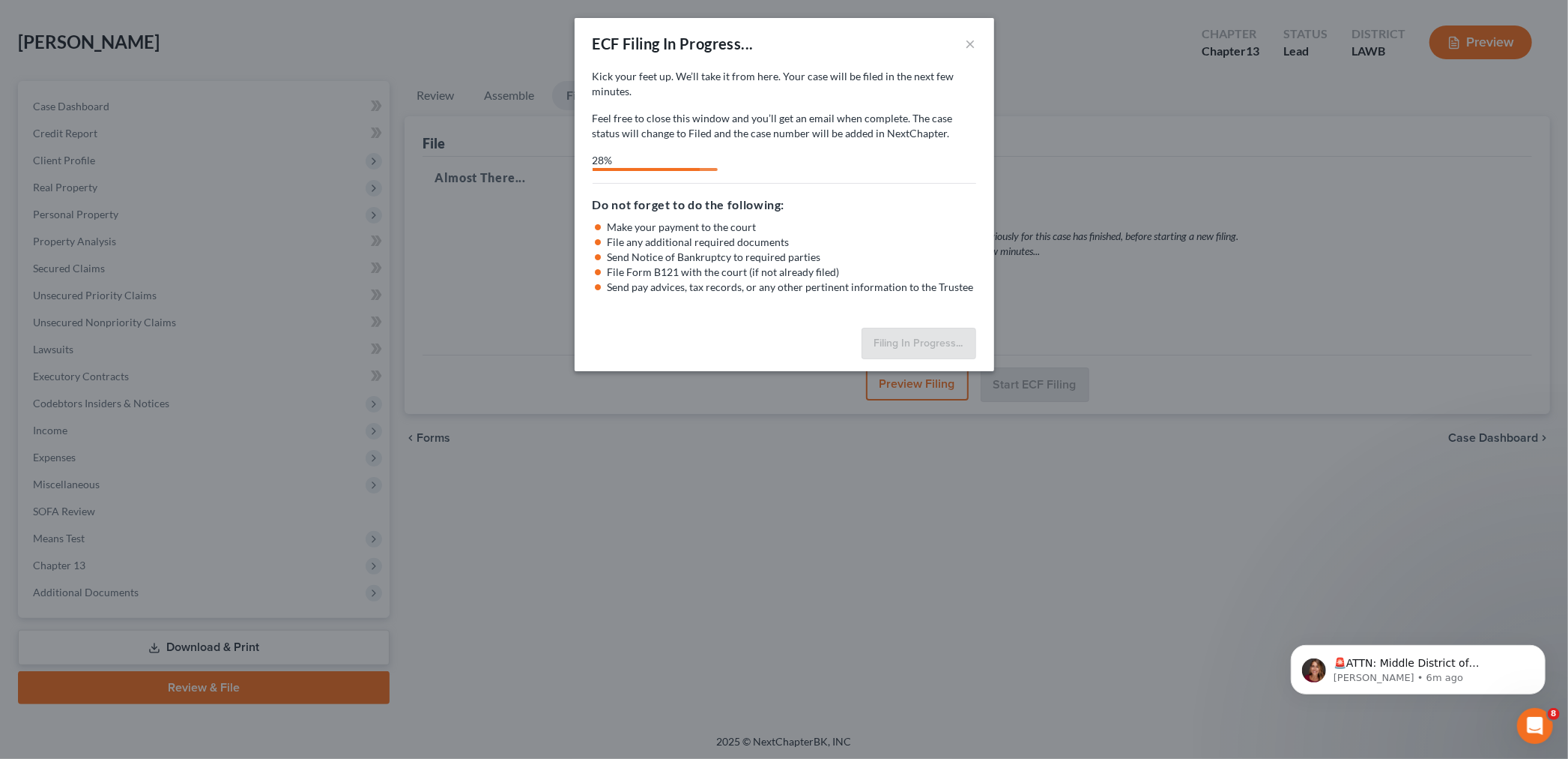
select select "3"
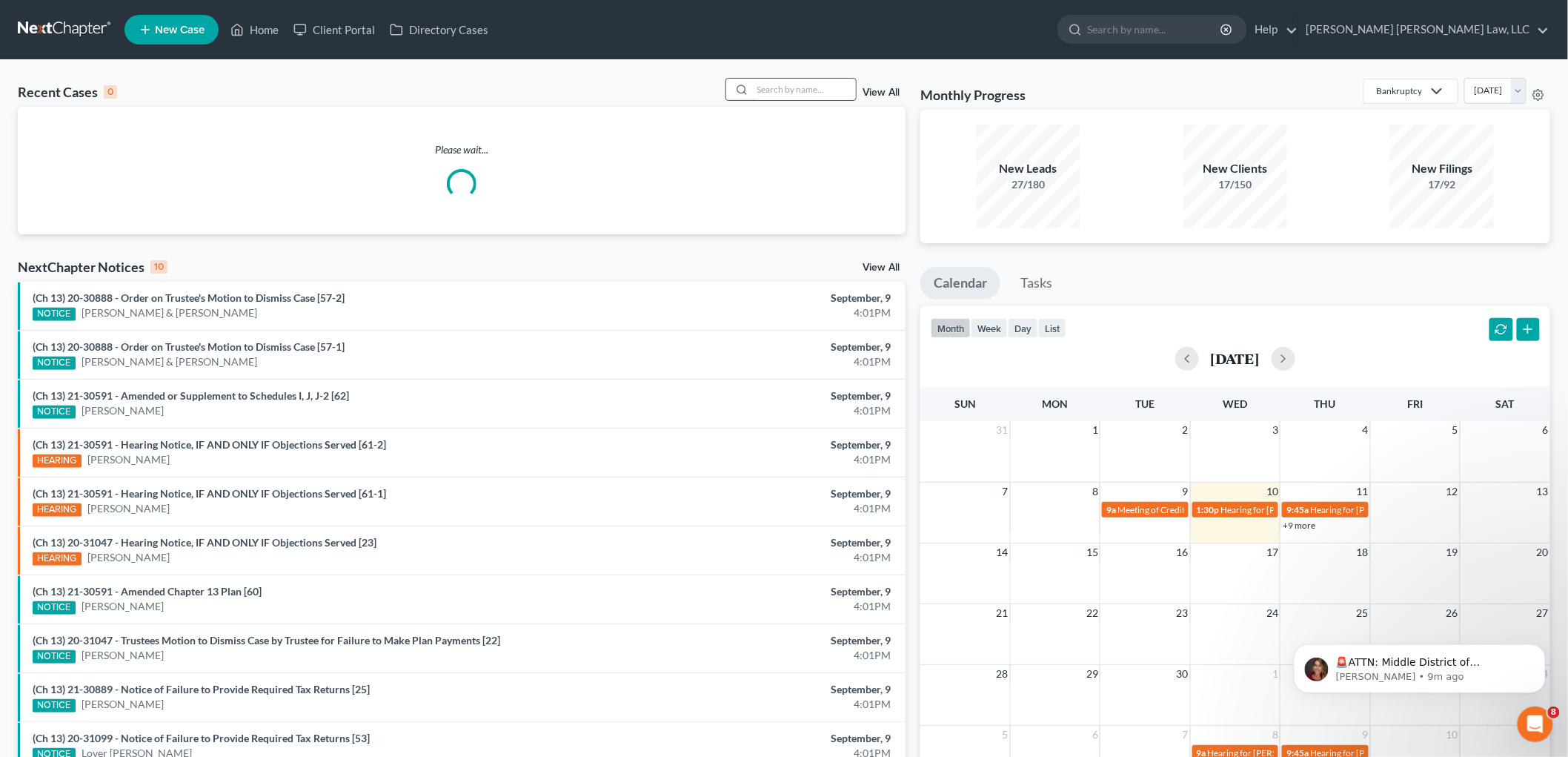
click at [815, 90] on input "search" at bounding box center [804, 89] width 104 height 21
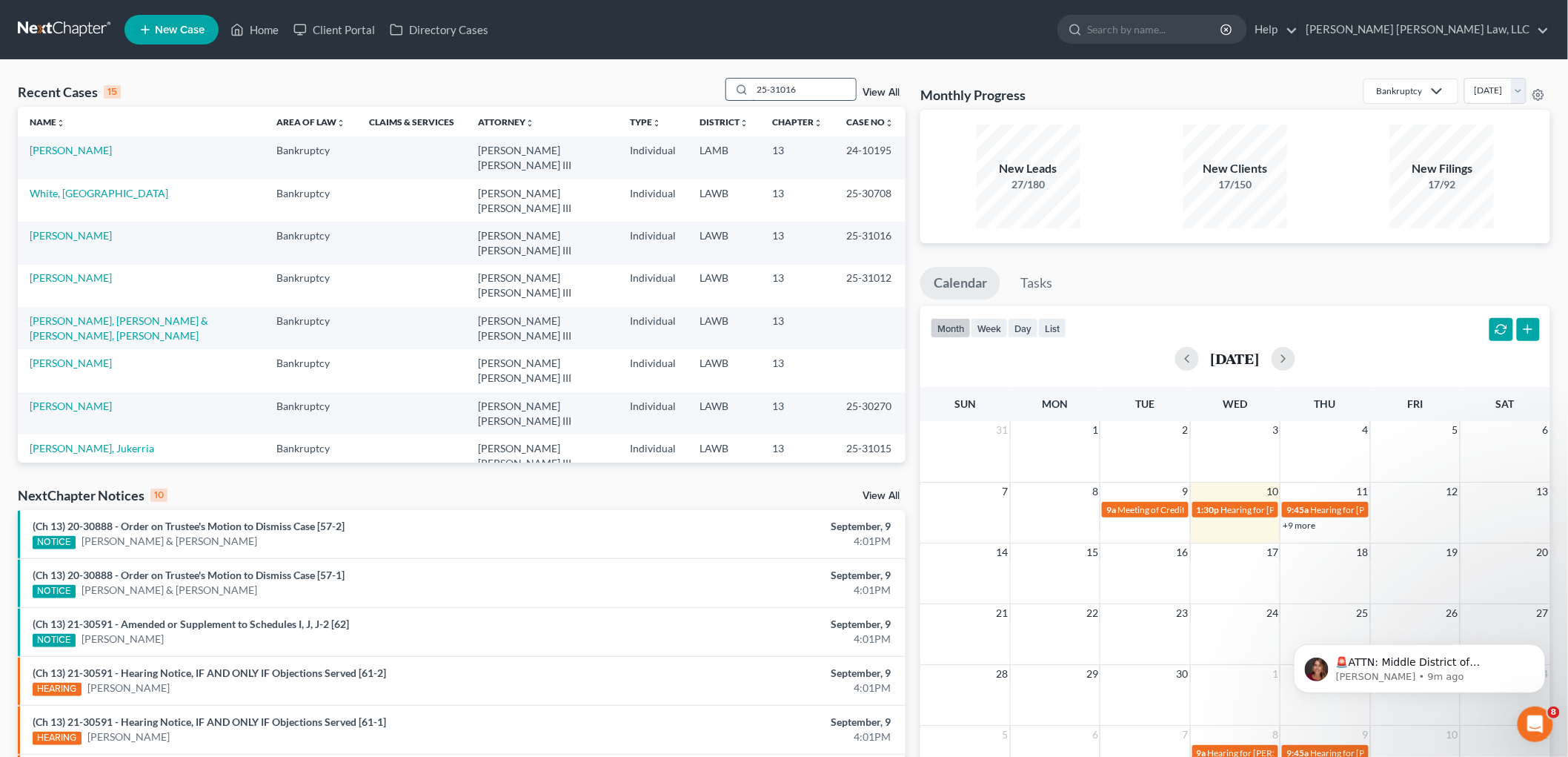
type input "25-31016"
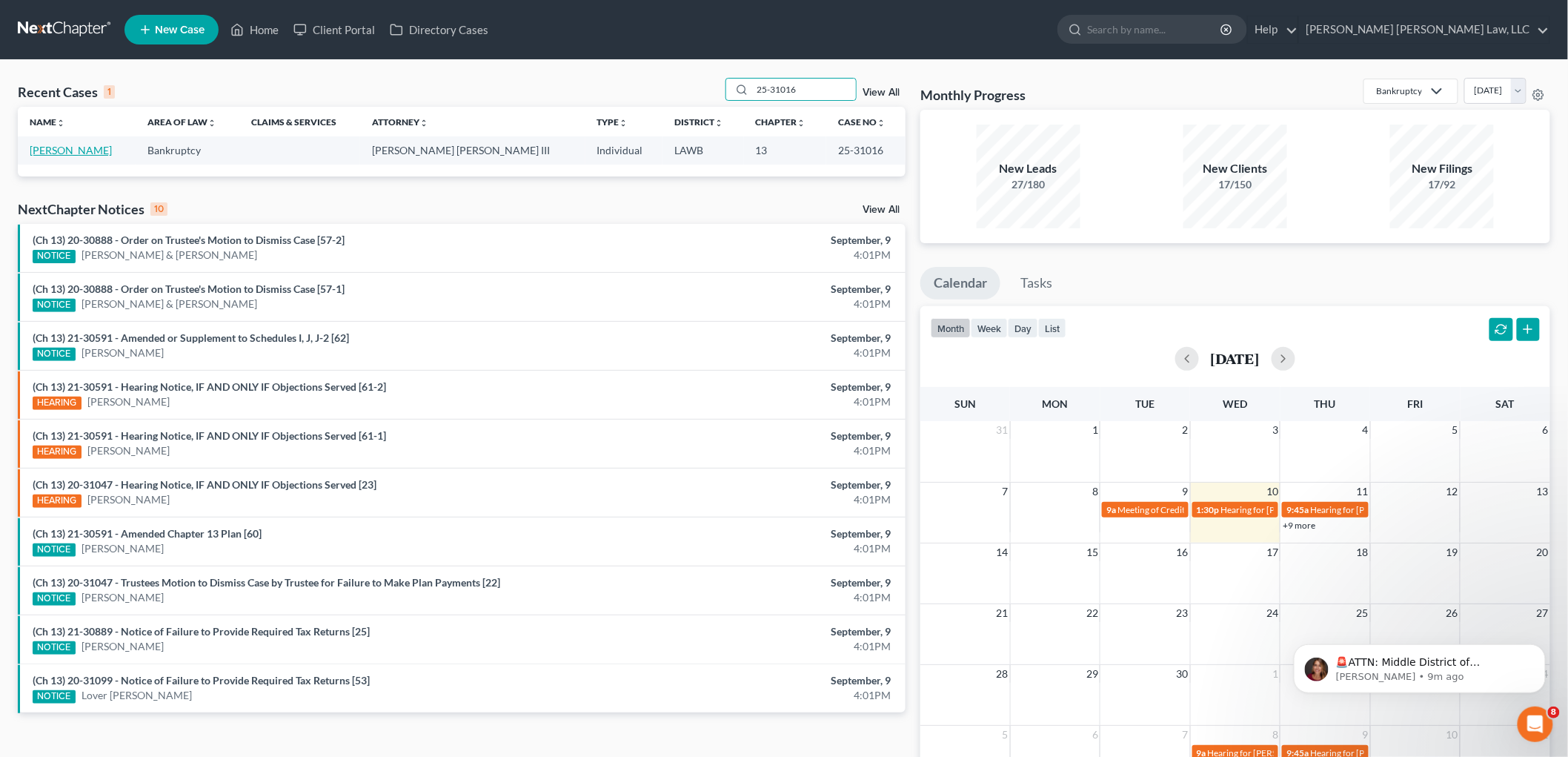
click at [85, 151] on link "[PERSON_NAME]" at bounding box center [71, 150] width 82 height 12
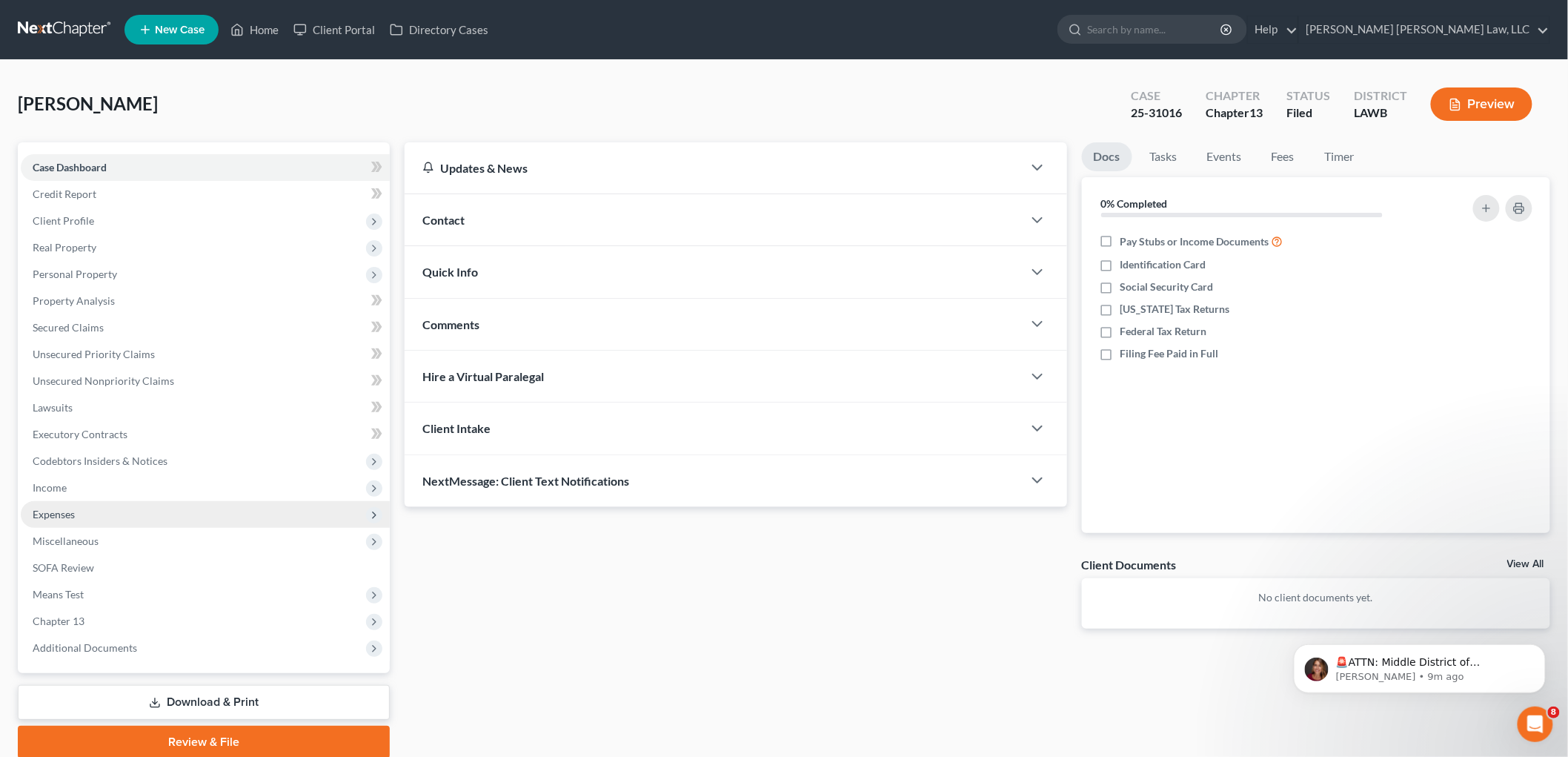
click at [57, 511] on span "Expenses" at bounding box center [54, 514] width 42 height 12
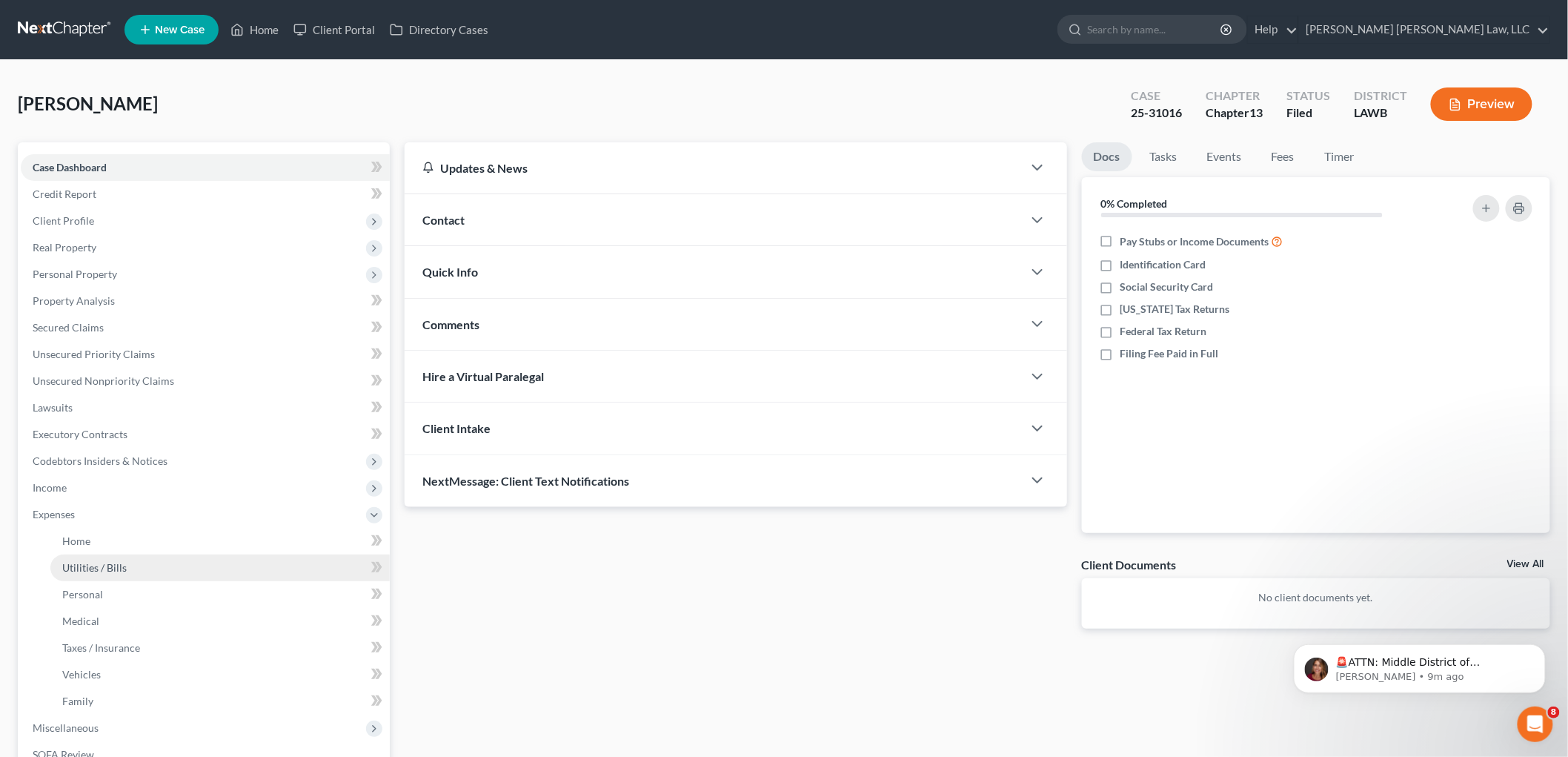
click at [84, 564] on span "Utilities / Bills" at bounding box center [94, 567] width 64 height 12
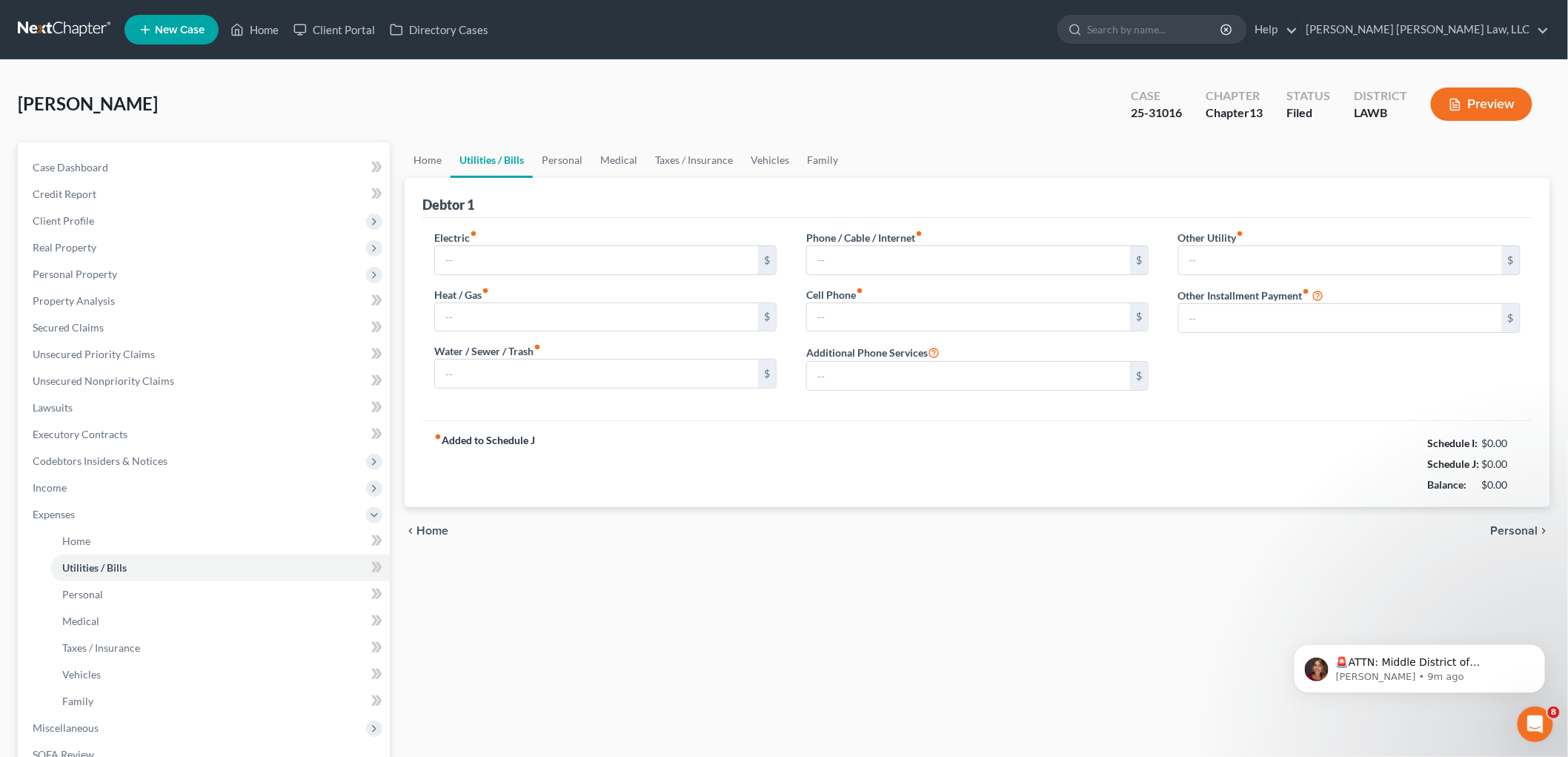
type input "315.77"
type input "283.00"
type input "179.00"
type input "193.29"
type input "291.38"
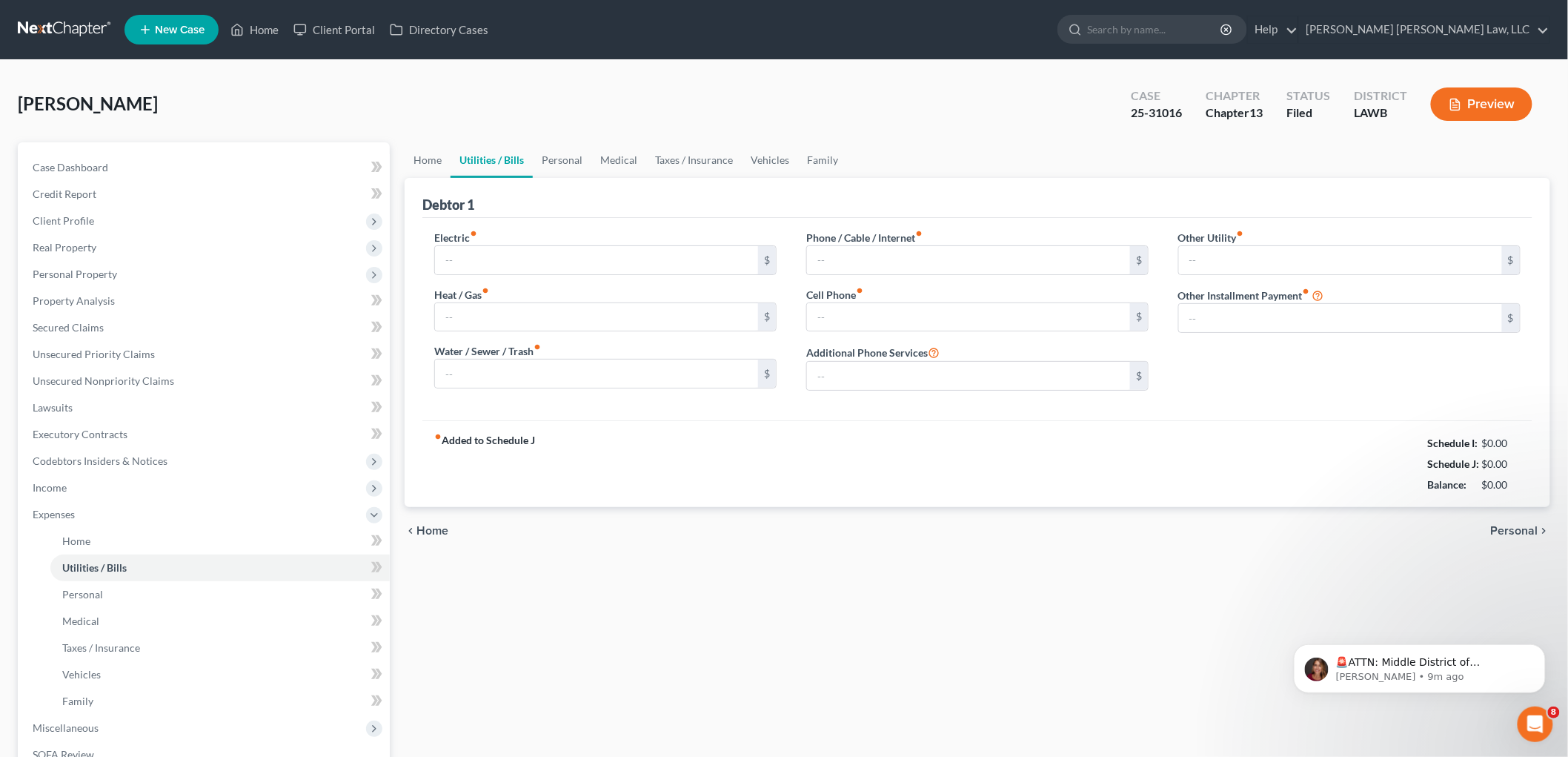
type input "0.00"
click at [67, 26] on link at bounding box center [64, 29] width 94 height 26
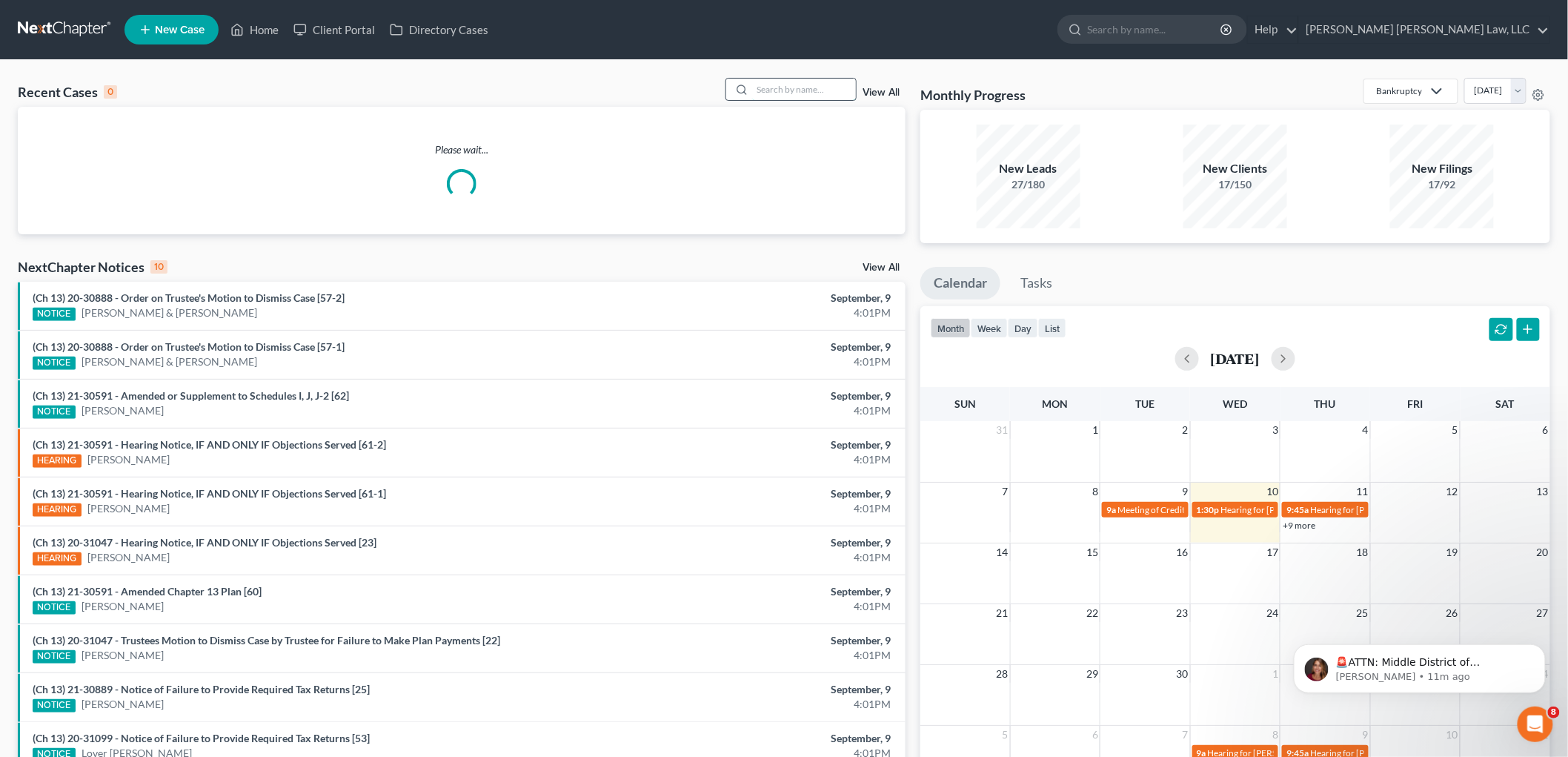
click at [801, 87] on input "search" at bounding box center [804, 89] width 104 height 21
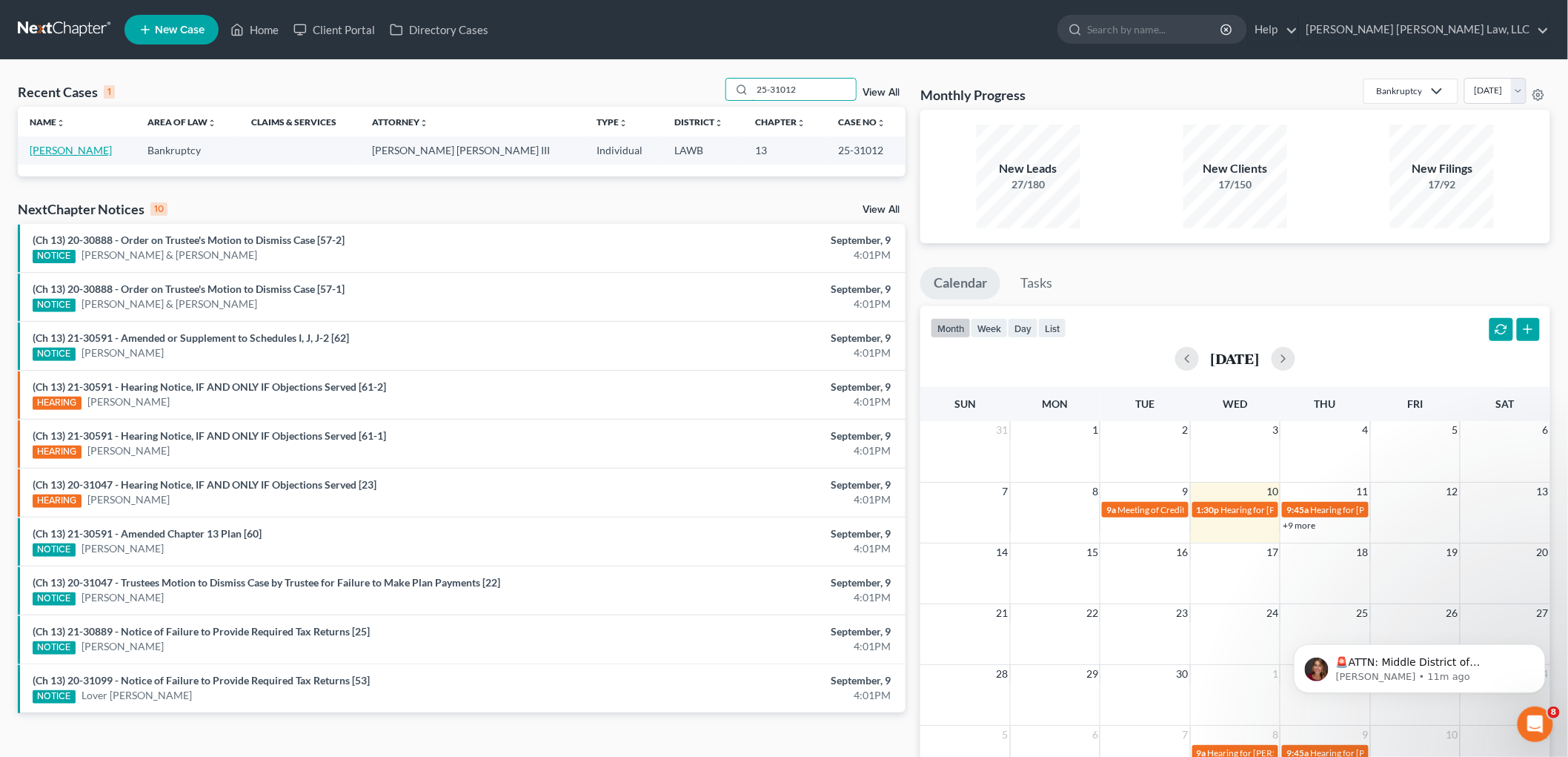
type input "25-31012"
click at [90, 147] on link "[PERSON_NAME]" at bounding box center [71, 150] width 82 height 12
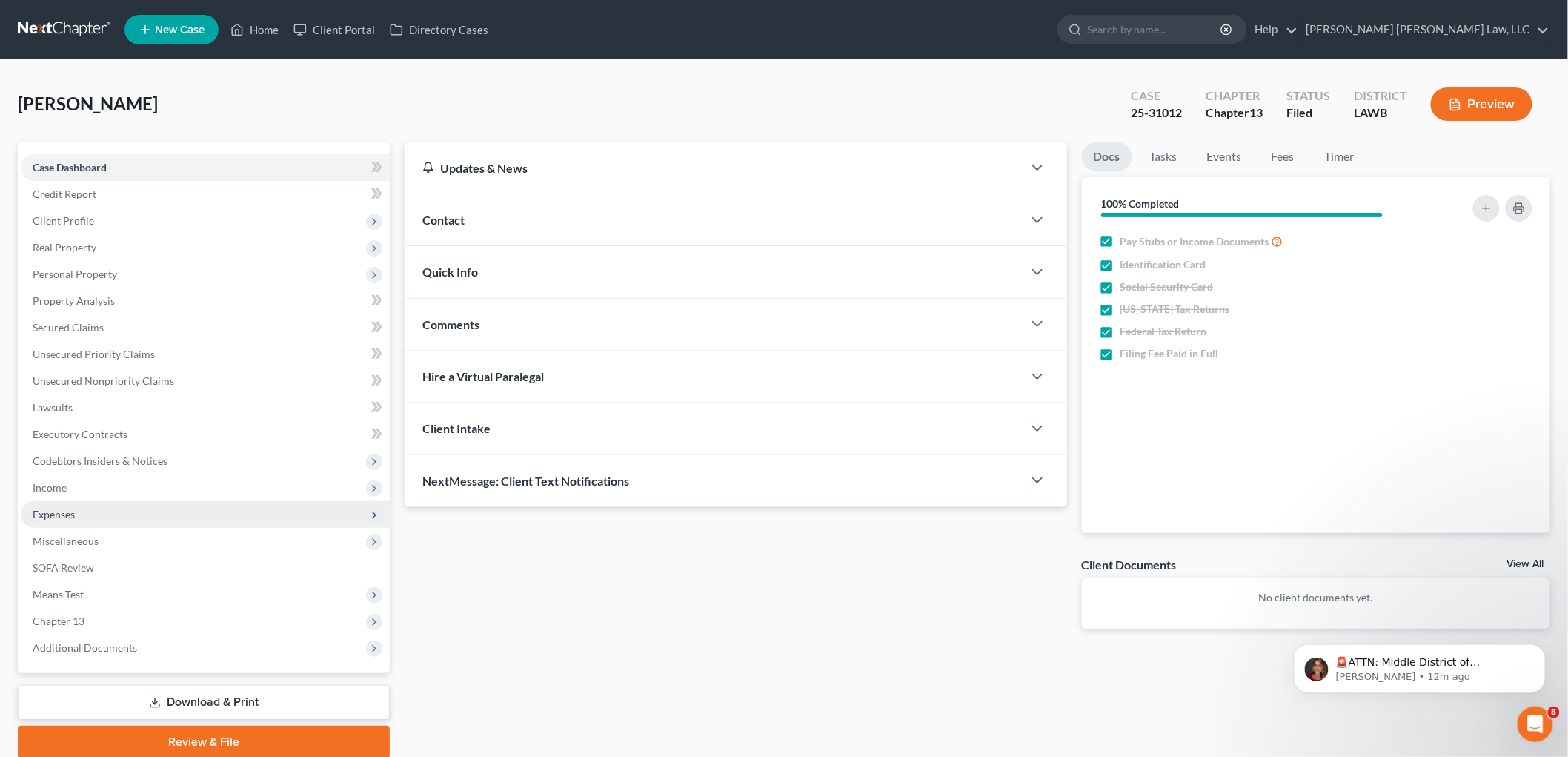
click at [78, 511] on span "Expenses" at bounding box center [206, 514] width 369 height 26
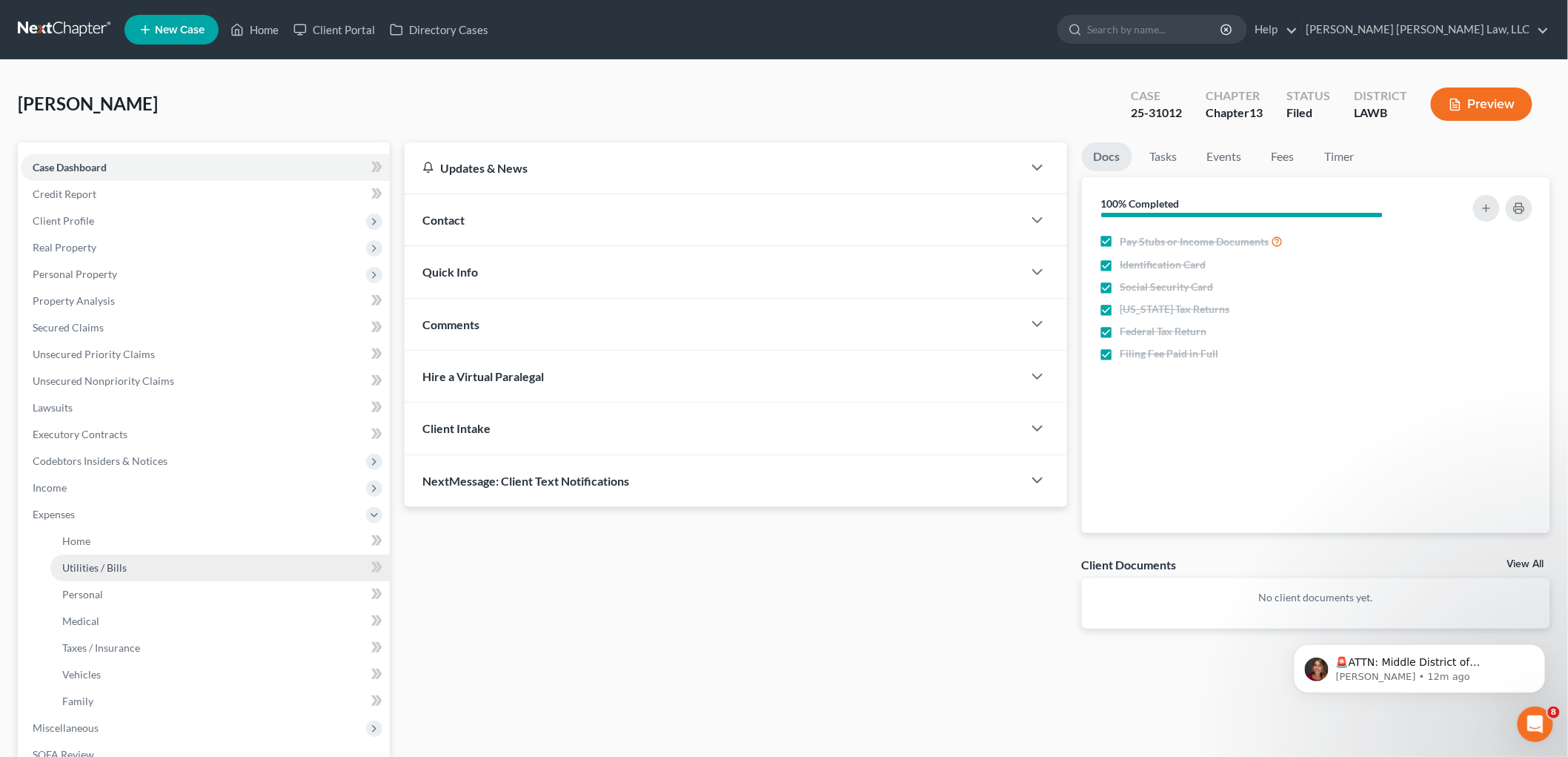
click at [94, 559] on link "Utilities / Bills" at bounding box center [220, 568] width 339 height 26
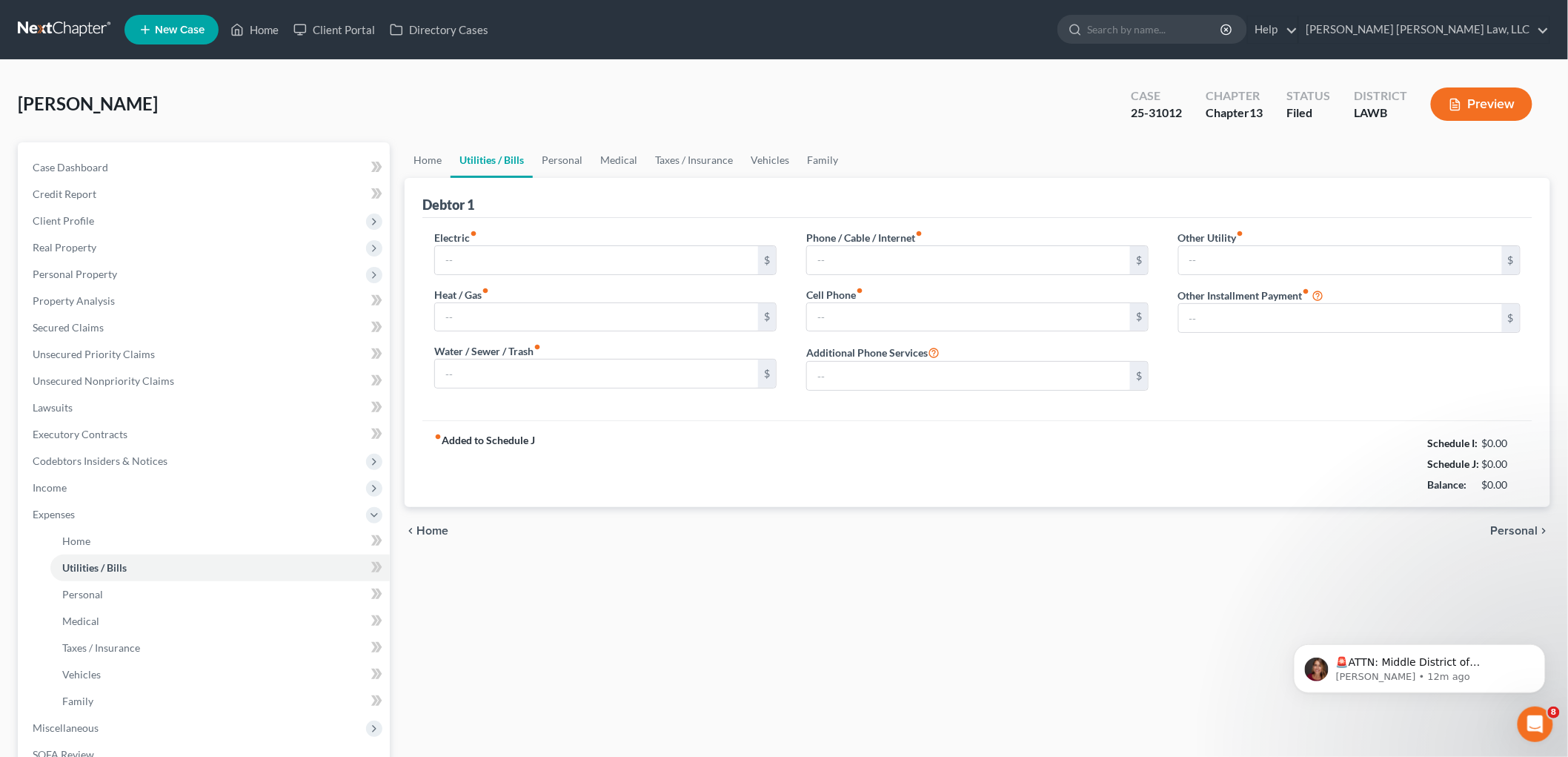
type input "290.80"
type input "167.00"
type input "250.00"
type input "218.00"
type input "100.00"
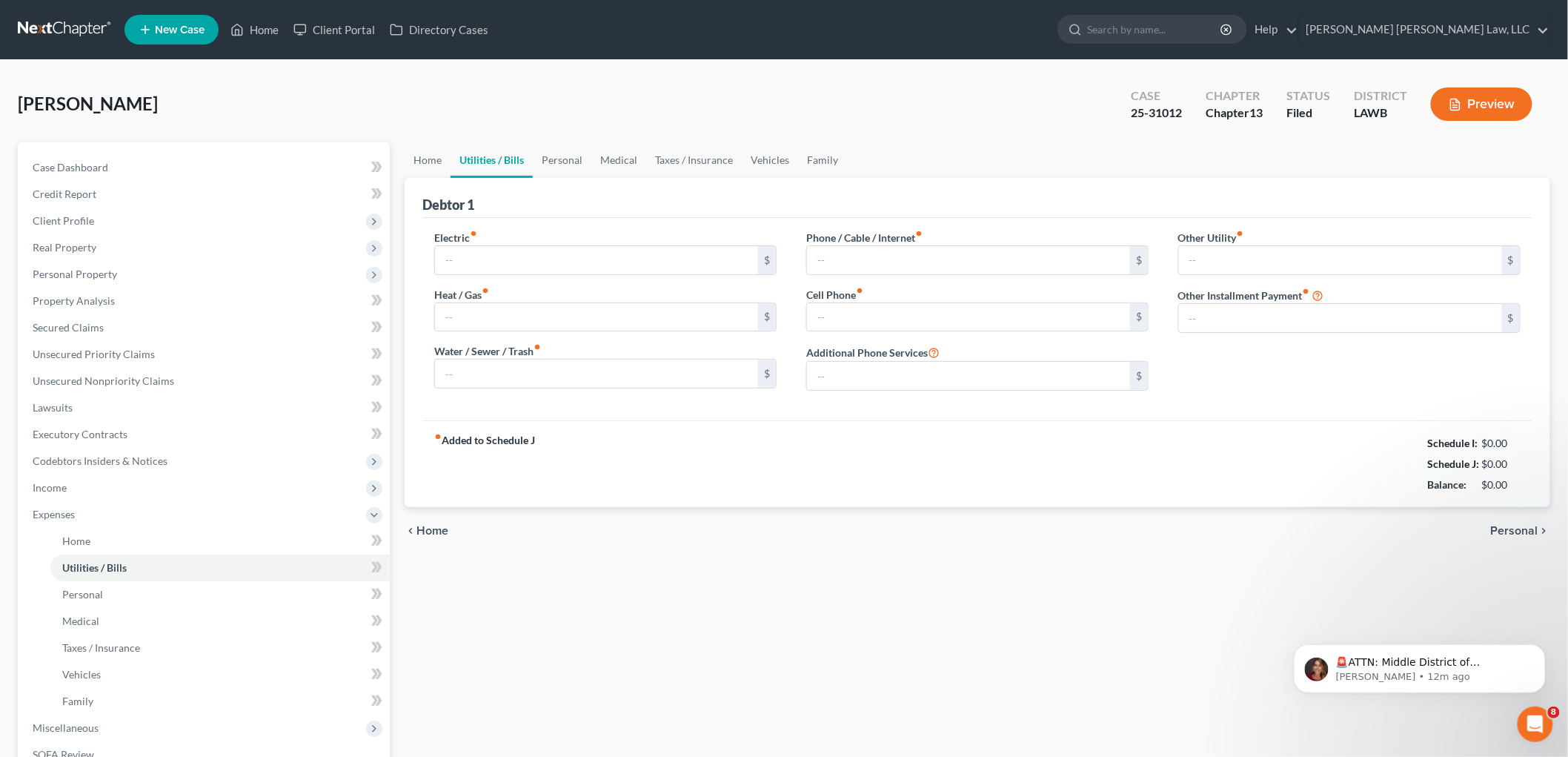
type input "0.00"
click at [72, 25] on link at bounding box center [64, 29] width 94 height 26
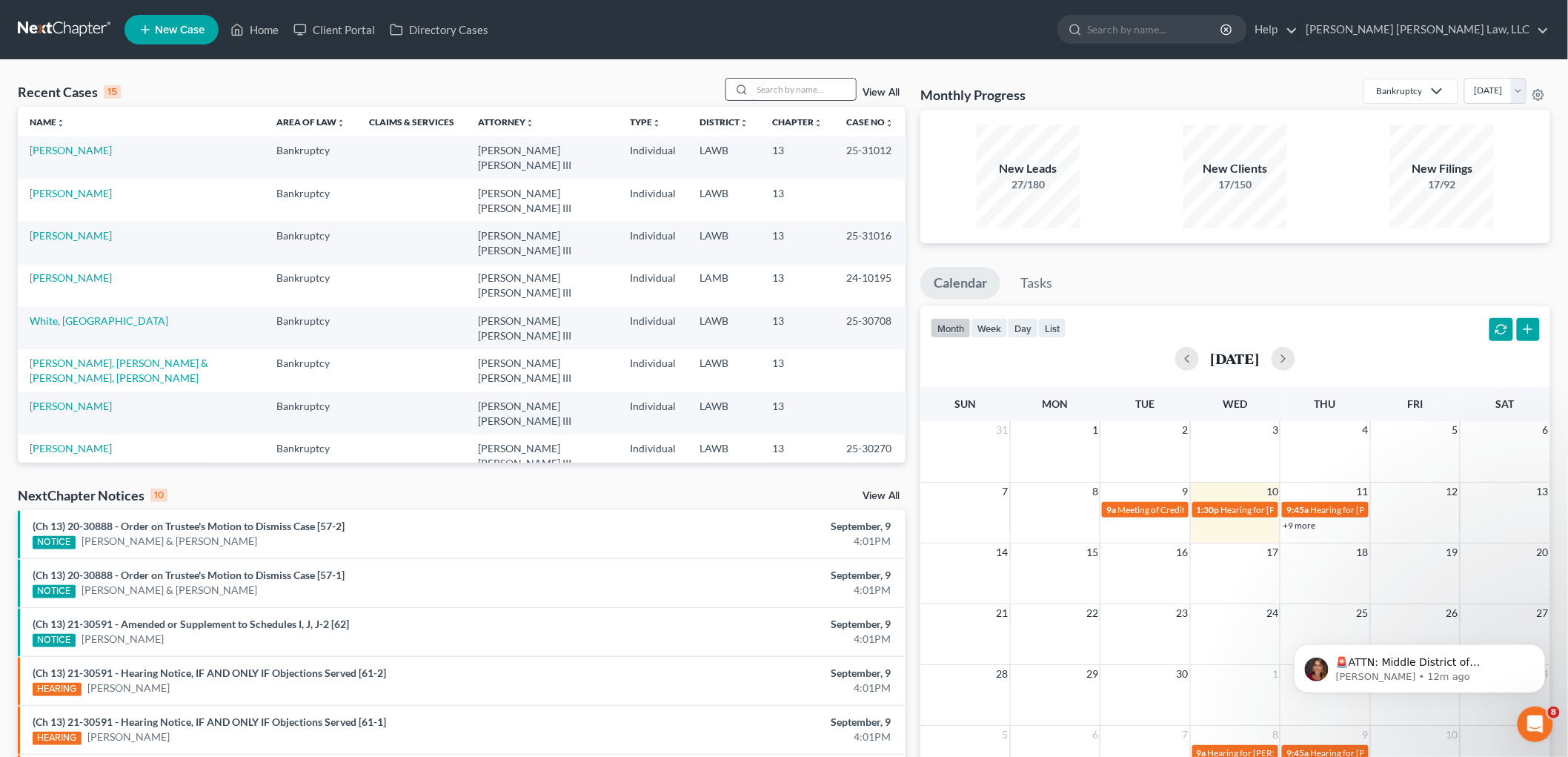
click at [765, 79] on input "search" at bounding box center [804, 89] width 104 height 21
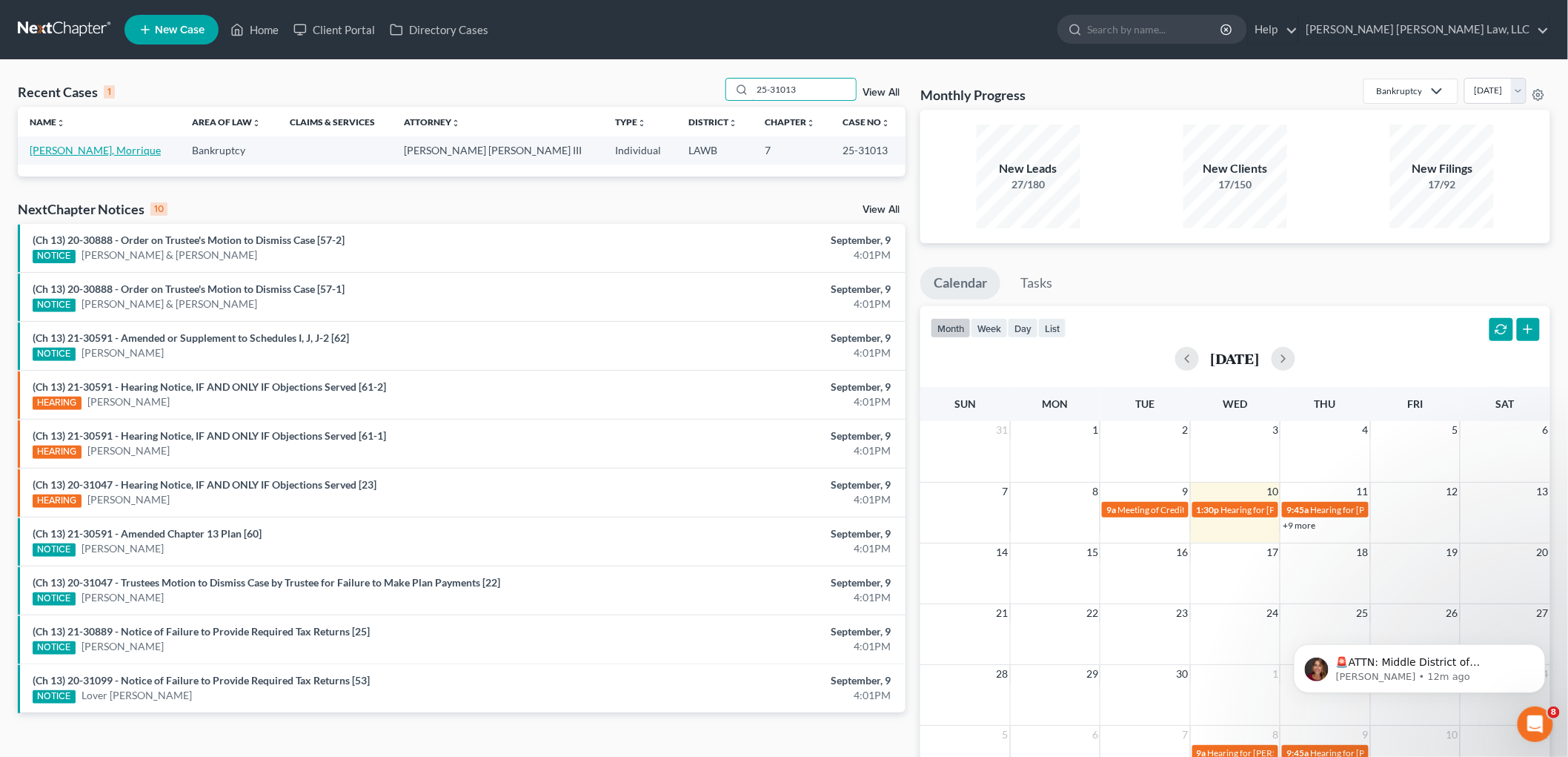
type input "25-31013"
click at [86, 151] on link "[PERSON_NAME], Morrique" at bounding box center [95, 150] width 132 height 12
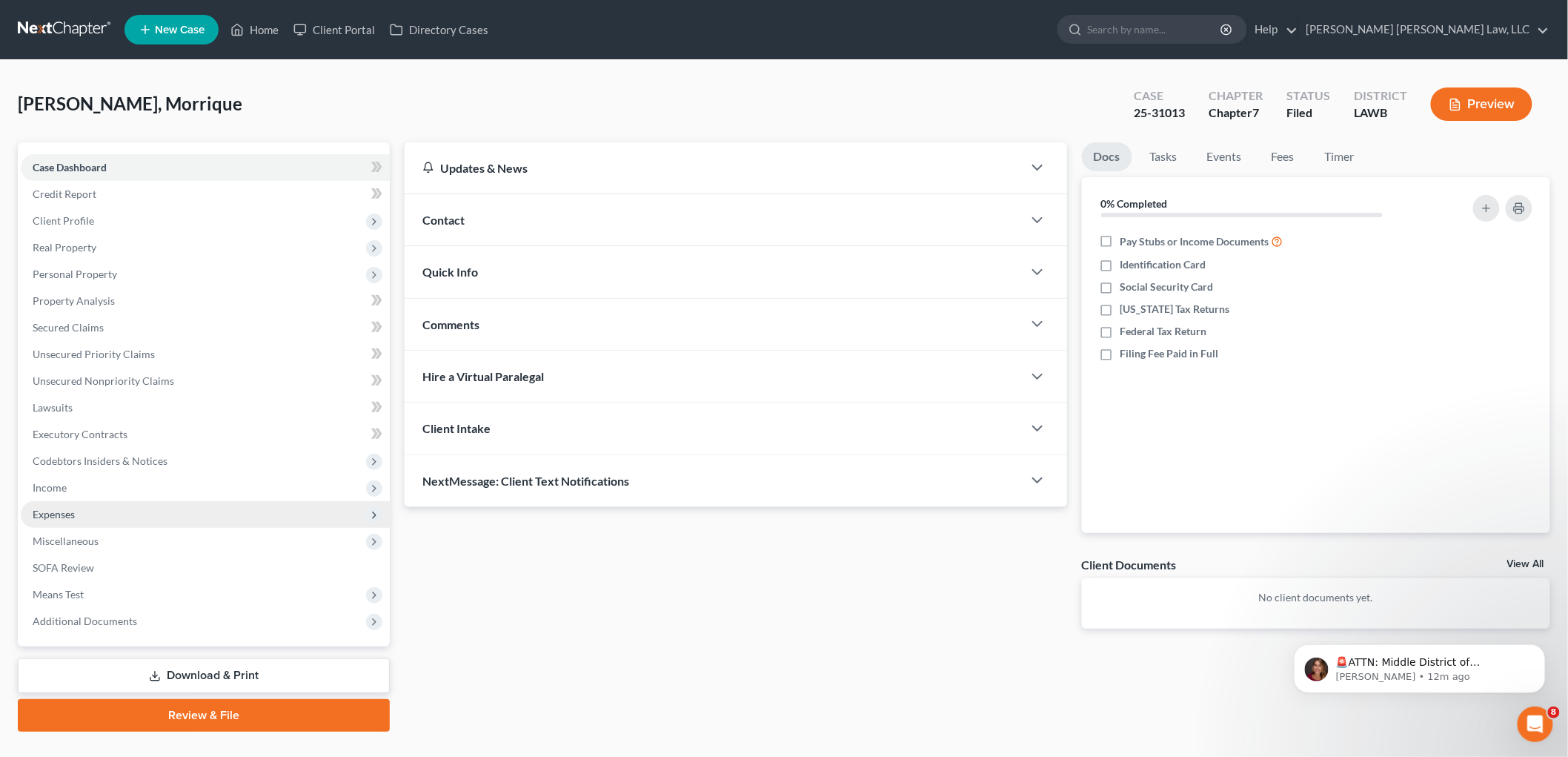
click at [72, 511] on span "Expenses" at bounding box center [54, 514] width 42 height 12
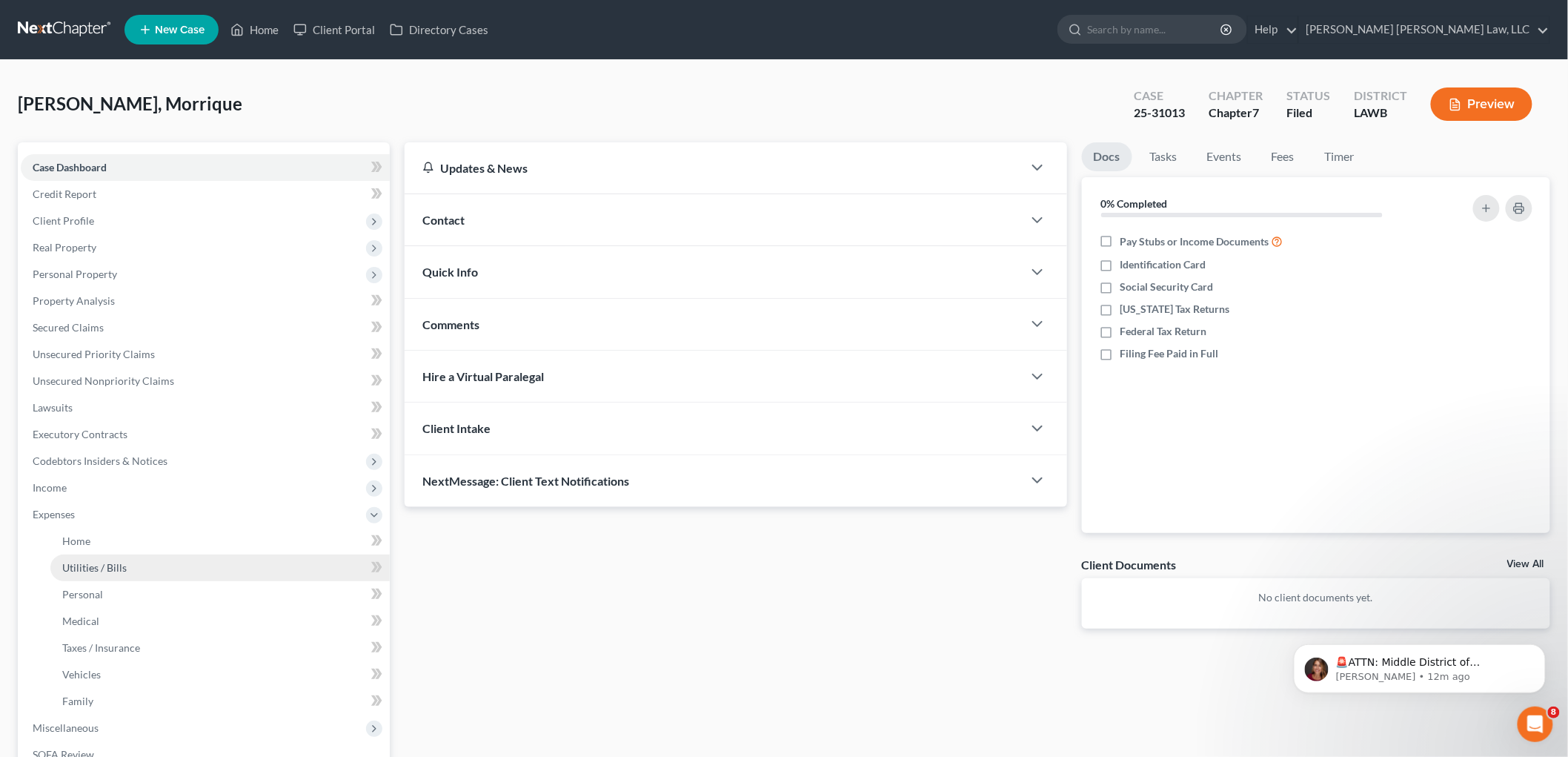
click at [83, 555] on link "Utilities / Bills" at bounding box center [220, 568] width 339 height 26
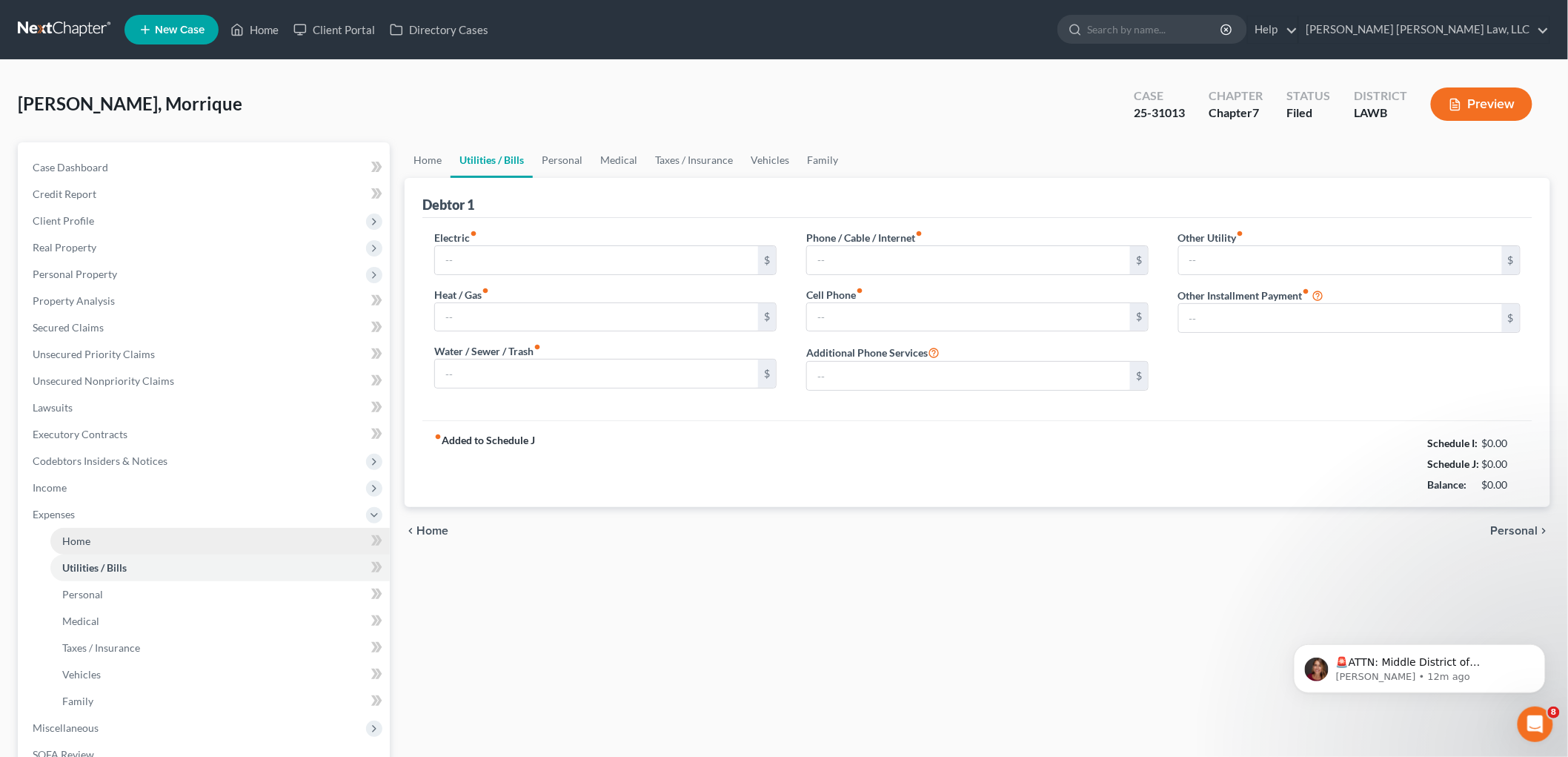
type input "232.00"
type input "0.00"
type input "100.00"
type input "74.09"
type input "185.82"
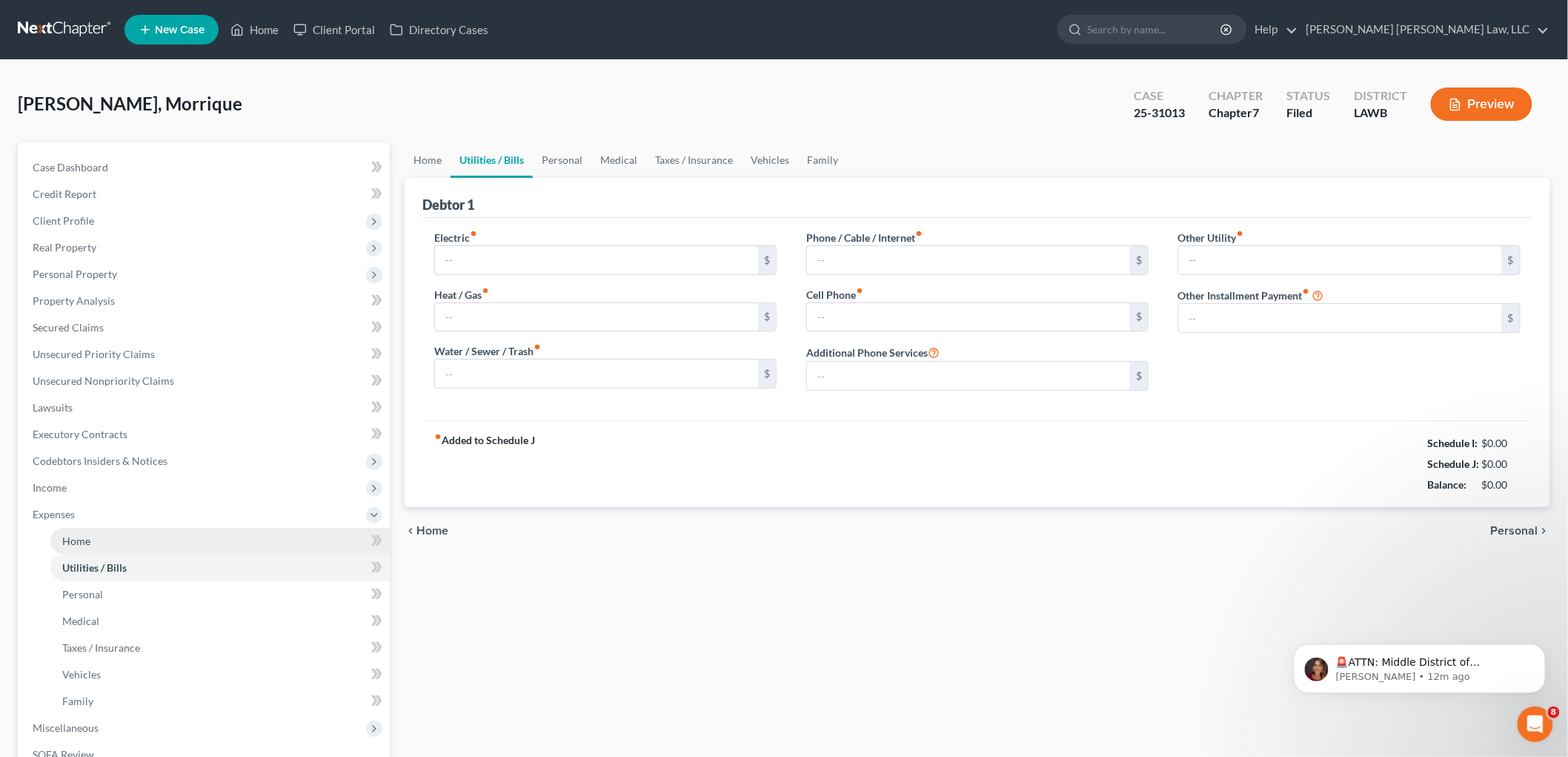
type input "0.00"
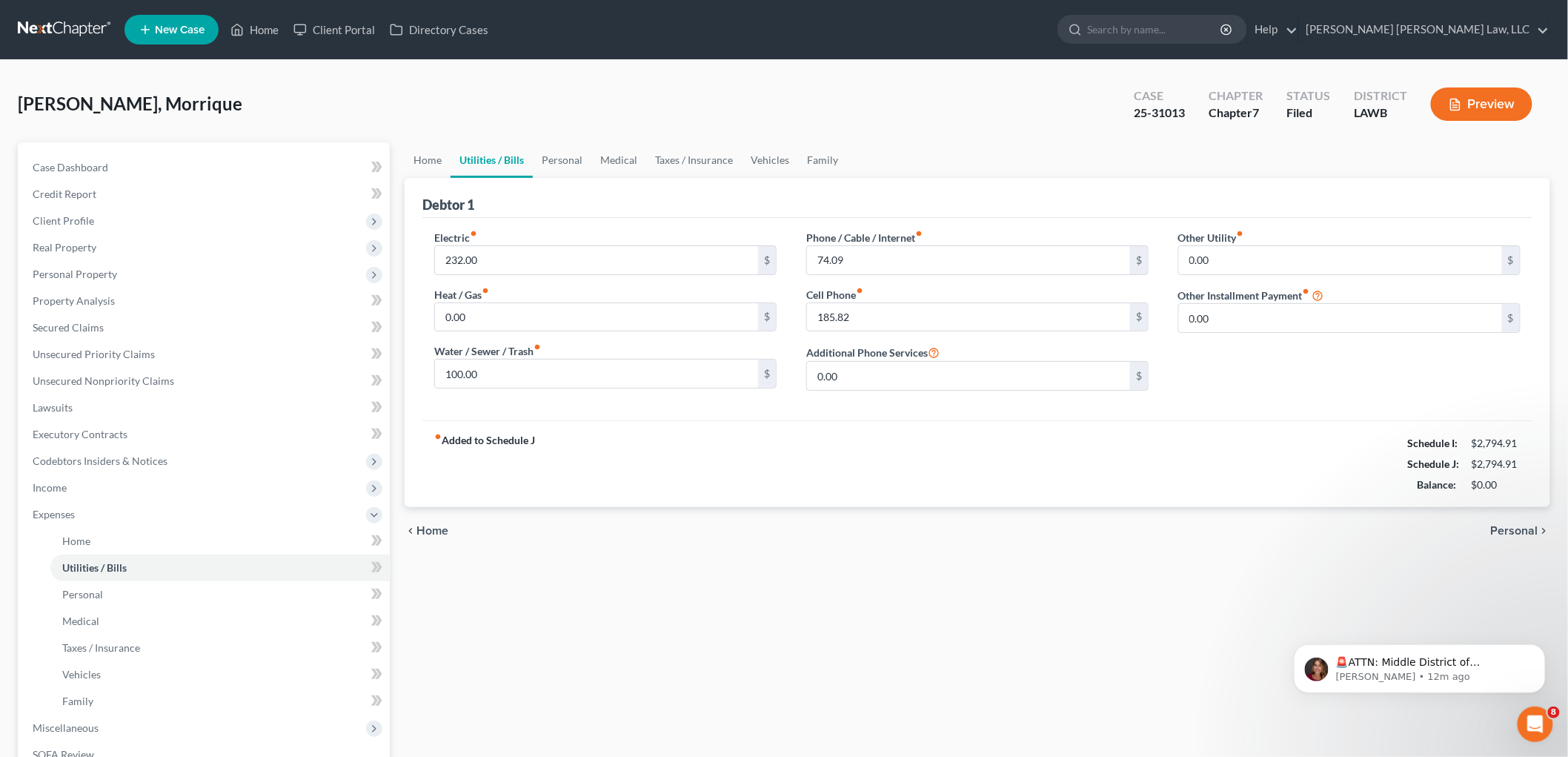
click at [64, 31] on link at bounding box center [64, 29] width 94 height 26
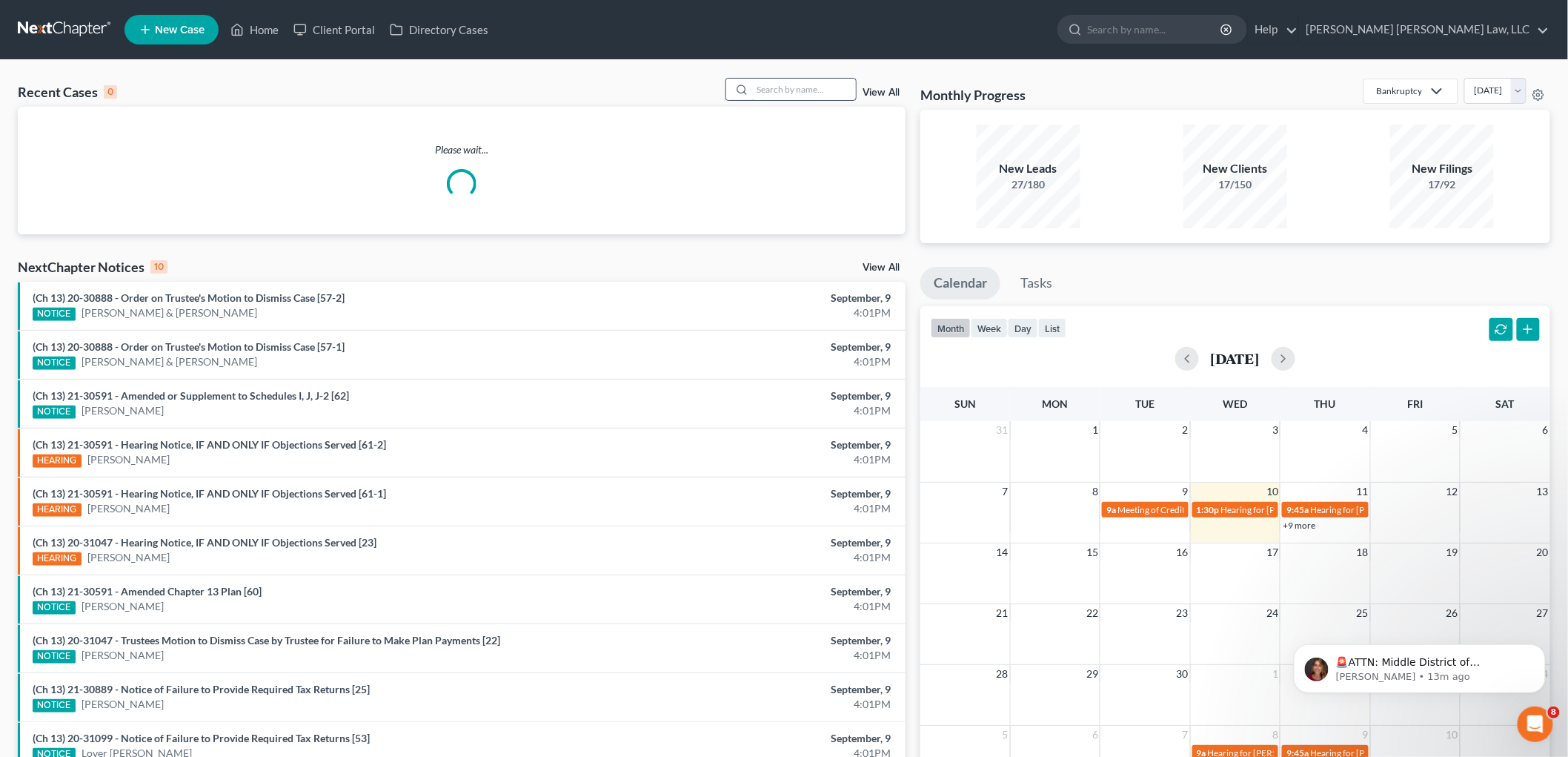
click at [772, 91] on input "search" at bounding box center [804, 89] width 104 height 21
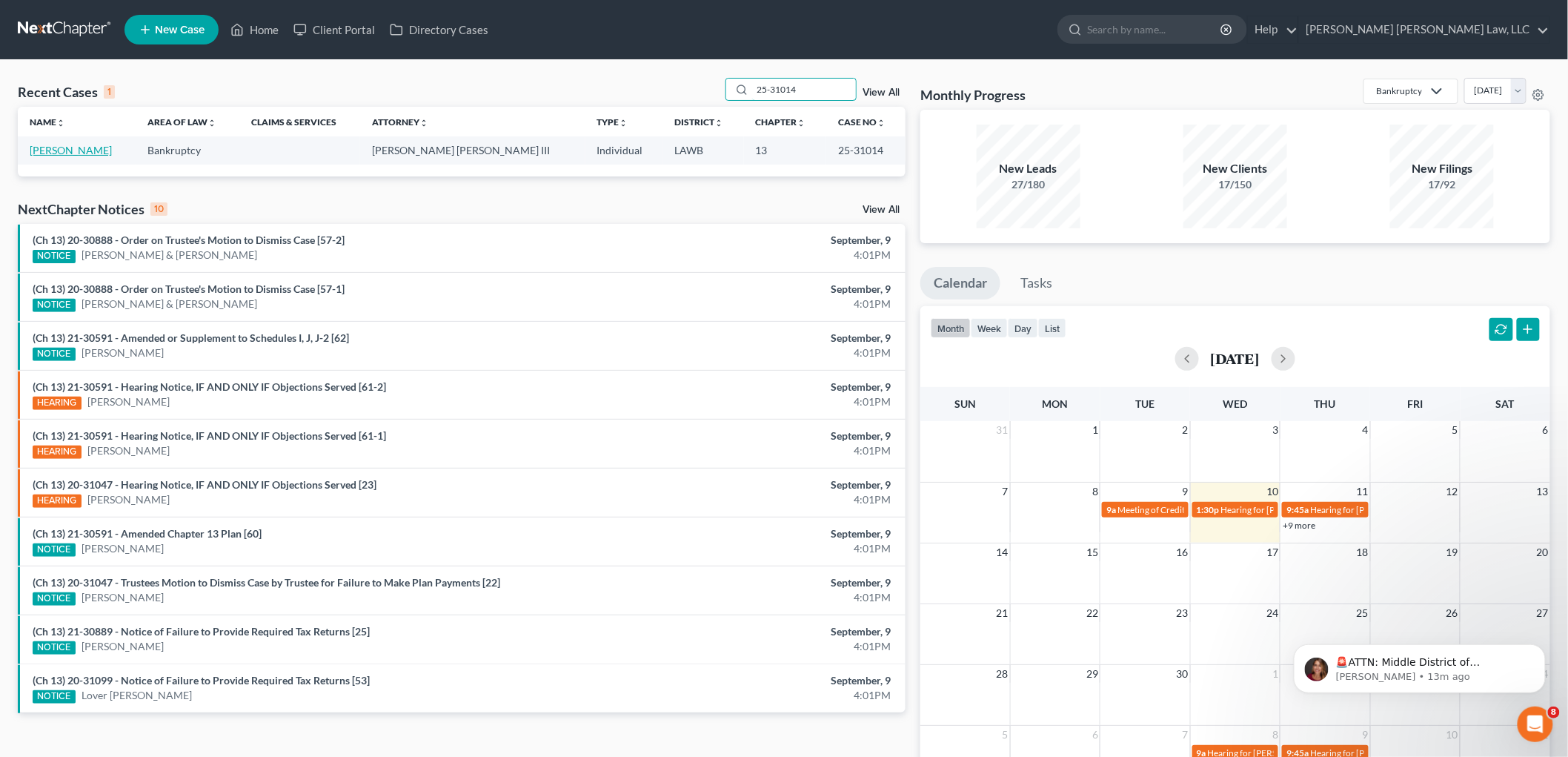
type input "25-31014"
click at [57, 151] on link "Davidson, Sarah" at bounding box center [71, 150] width 82 height 12
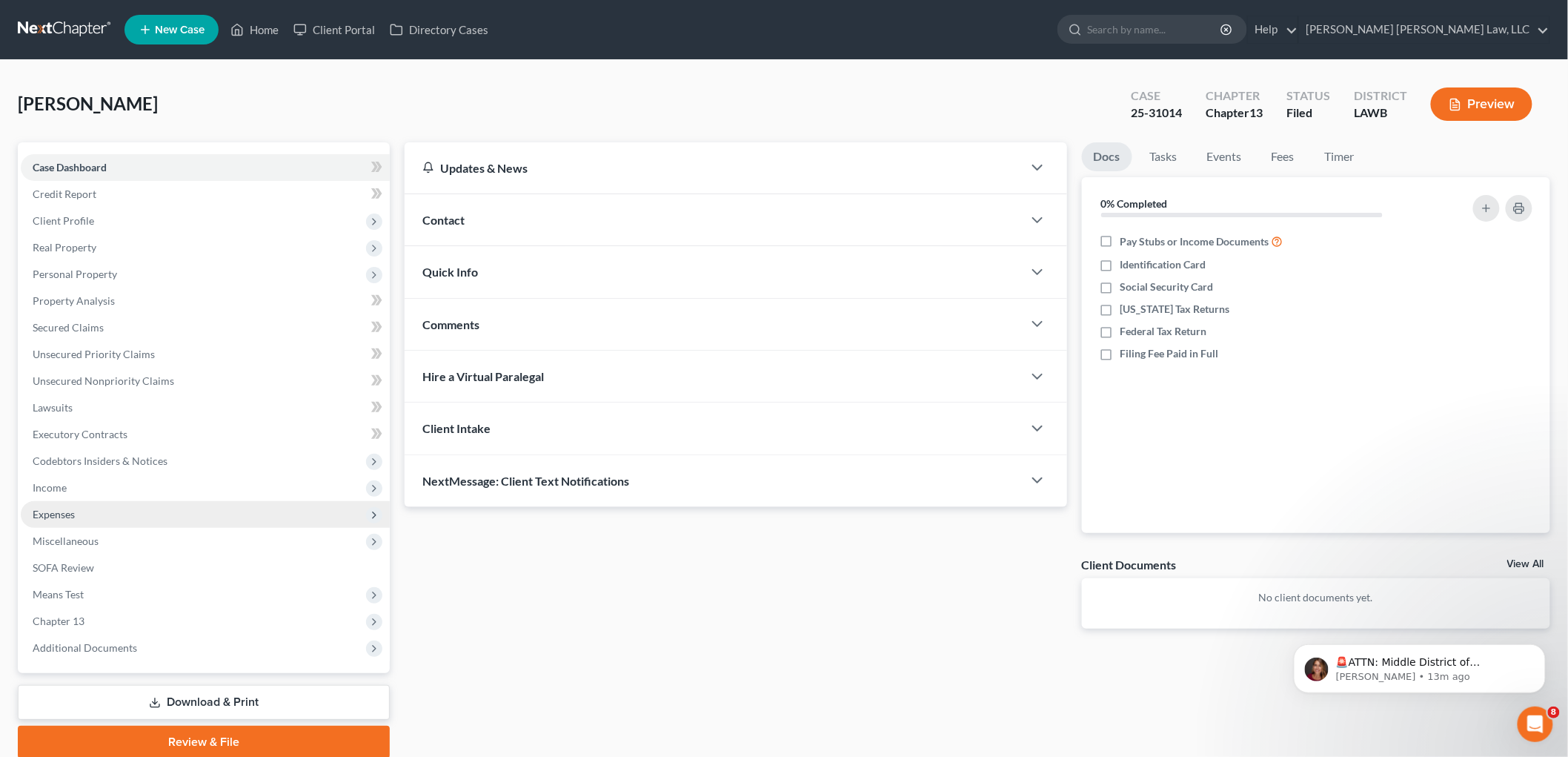
click at [128, 513] on span "Expenses" at bounding box center [206, 514] width 369 height 26
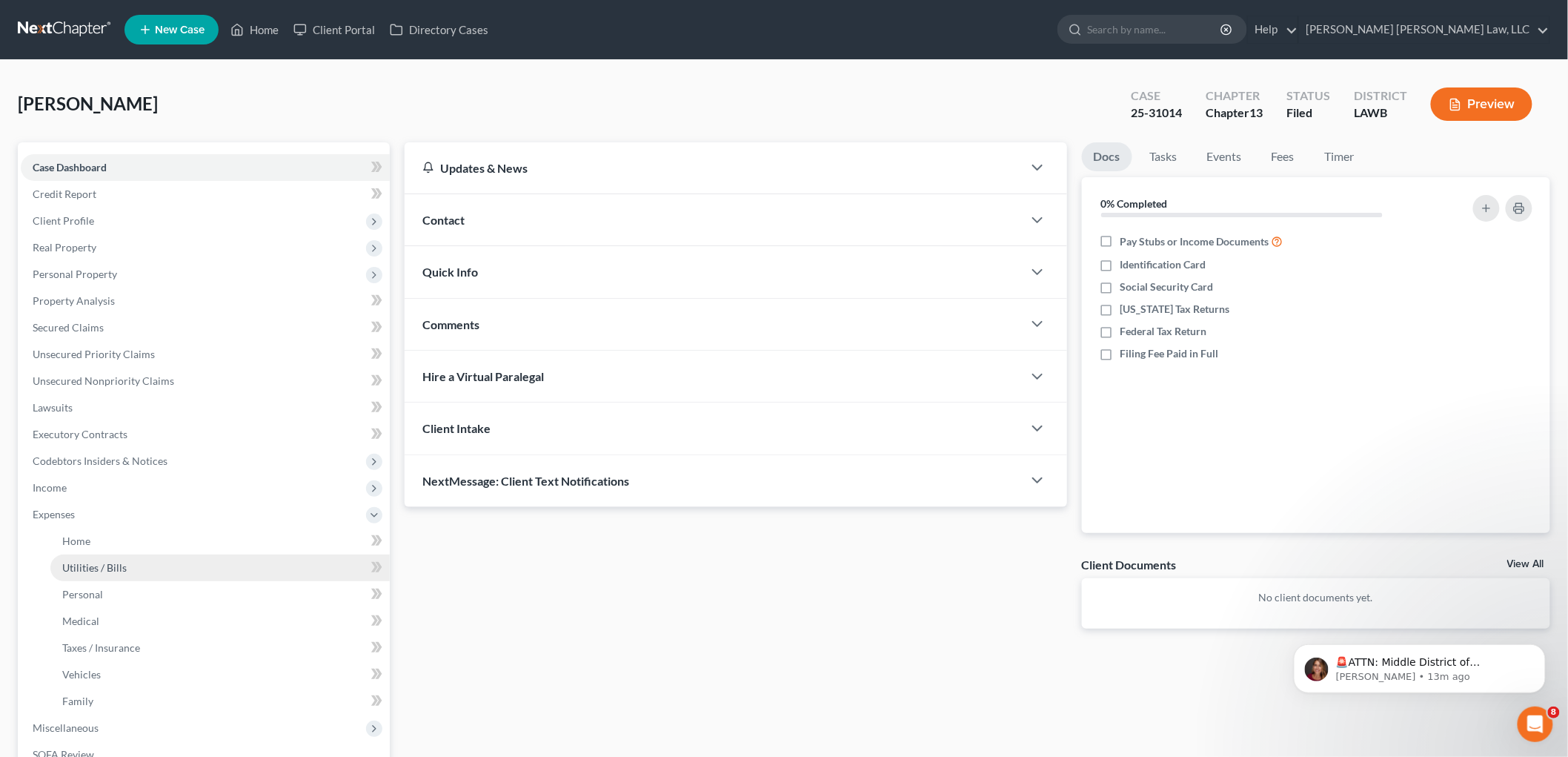
click at [124, 559] on link "Utilities / Bills" at bounding box center [220, 568] width 339 height 26
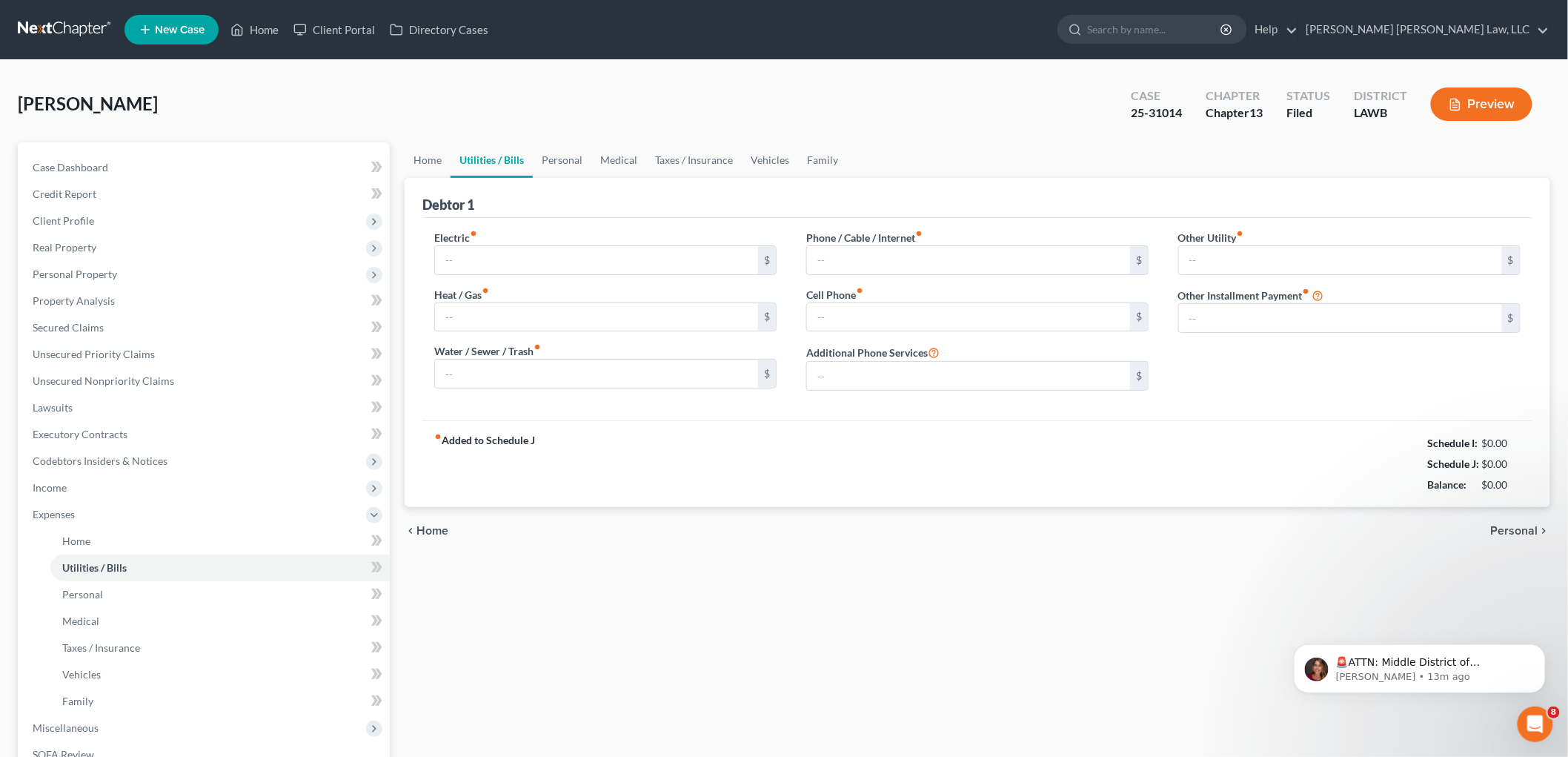
type input "0.00"
type input "45.00"
type input "0.00"
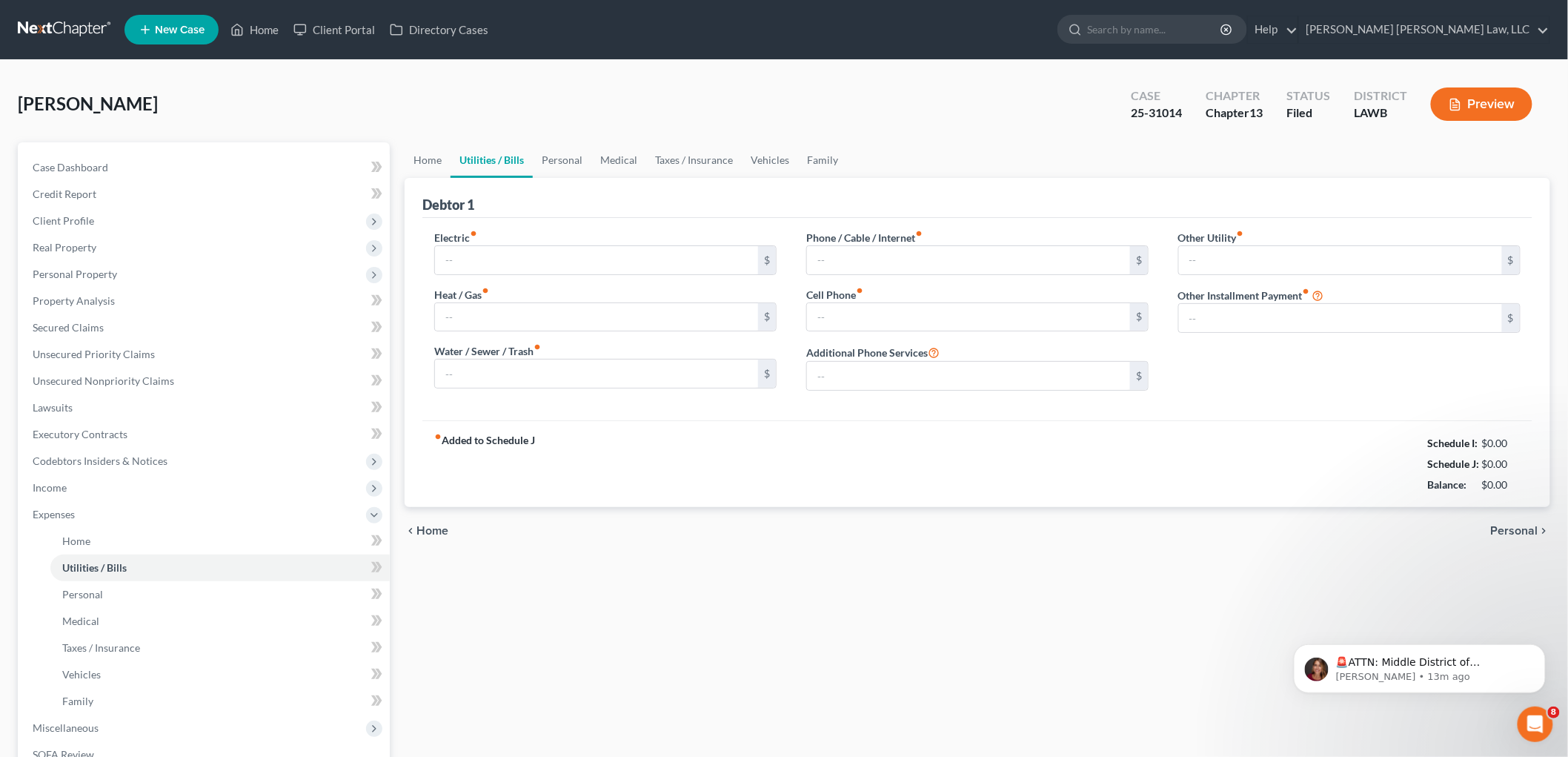
type input "0.00"
click at [71, 26] on link at bounding box center [64, 29] width 94 height 26
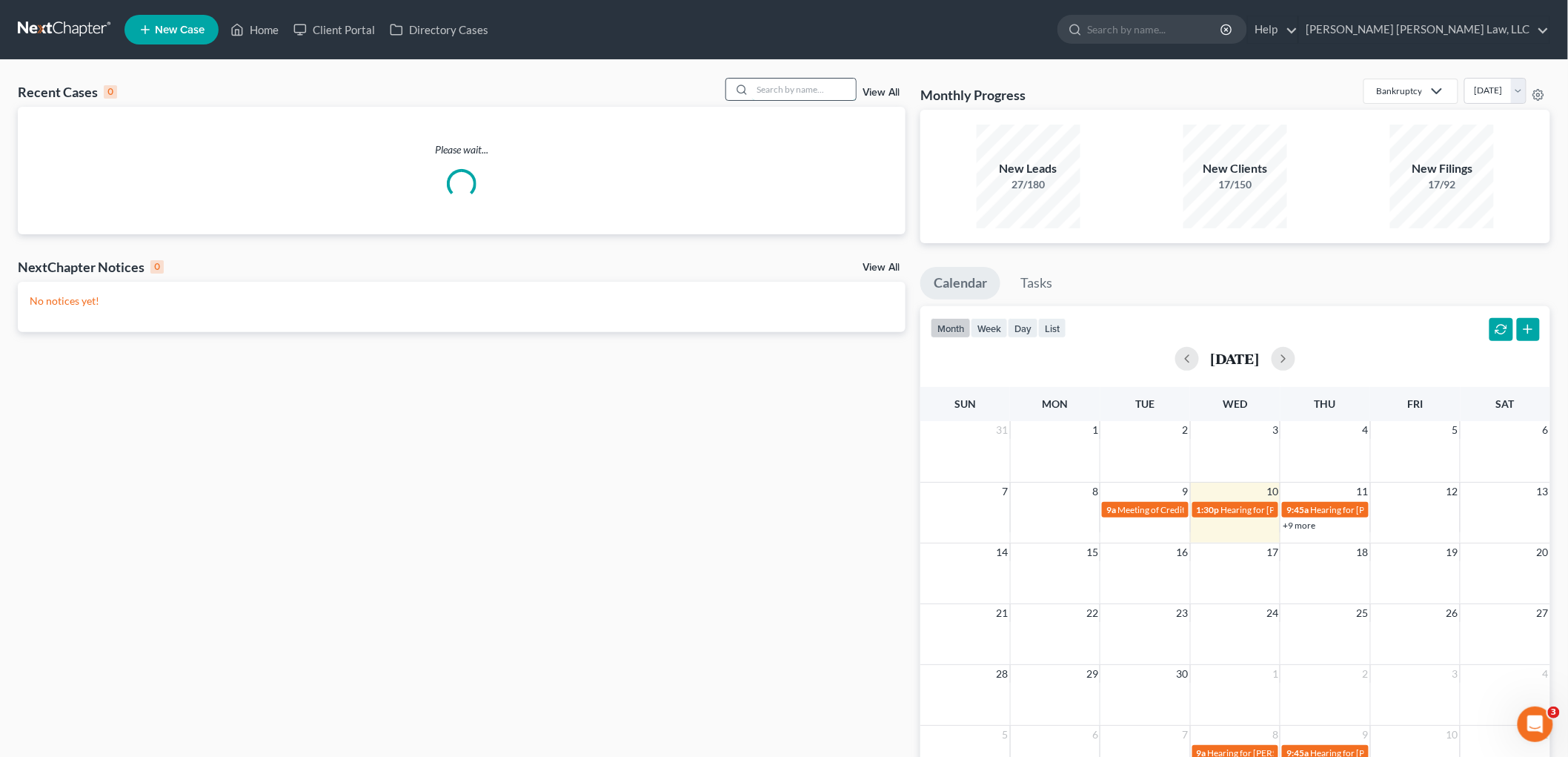
click at [808, 84] on input "search" at bounding box center [804, 89] width 104 height 21
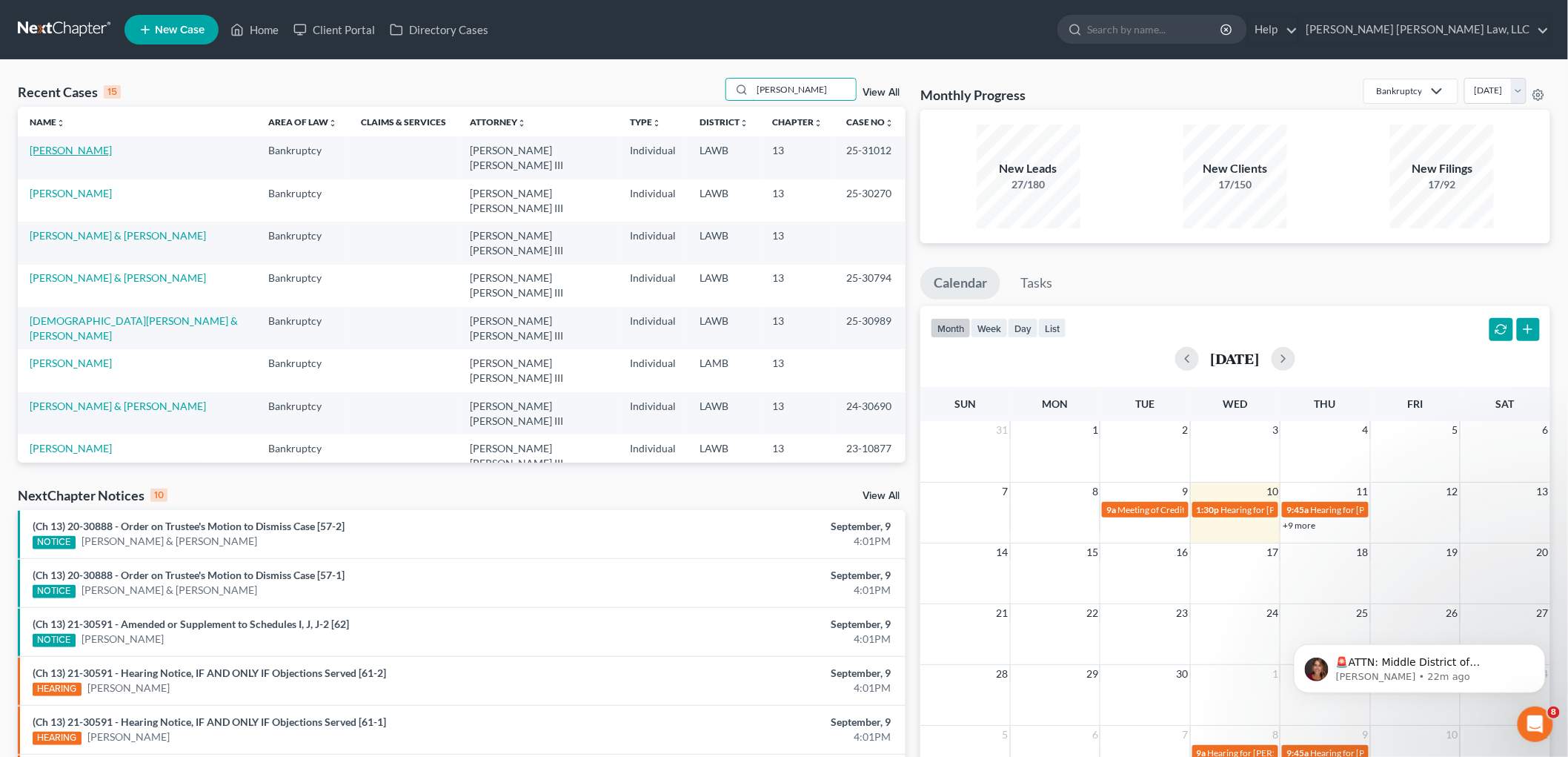
type input "[PERSON_NAME]"
click at [91, 150] on link "[PERSON_NAME]" at bounding box center [71, 150] width 82 height 12
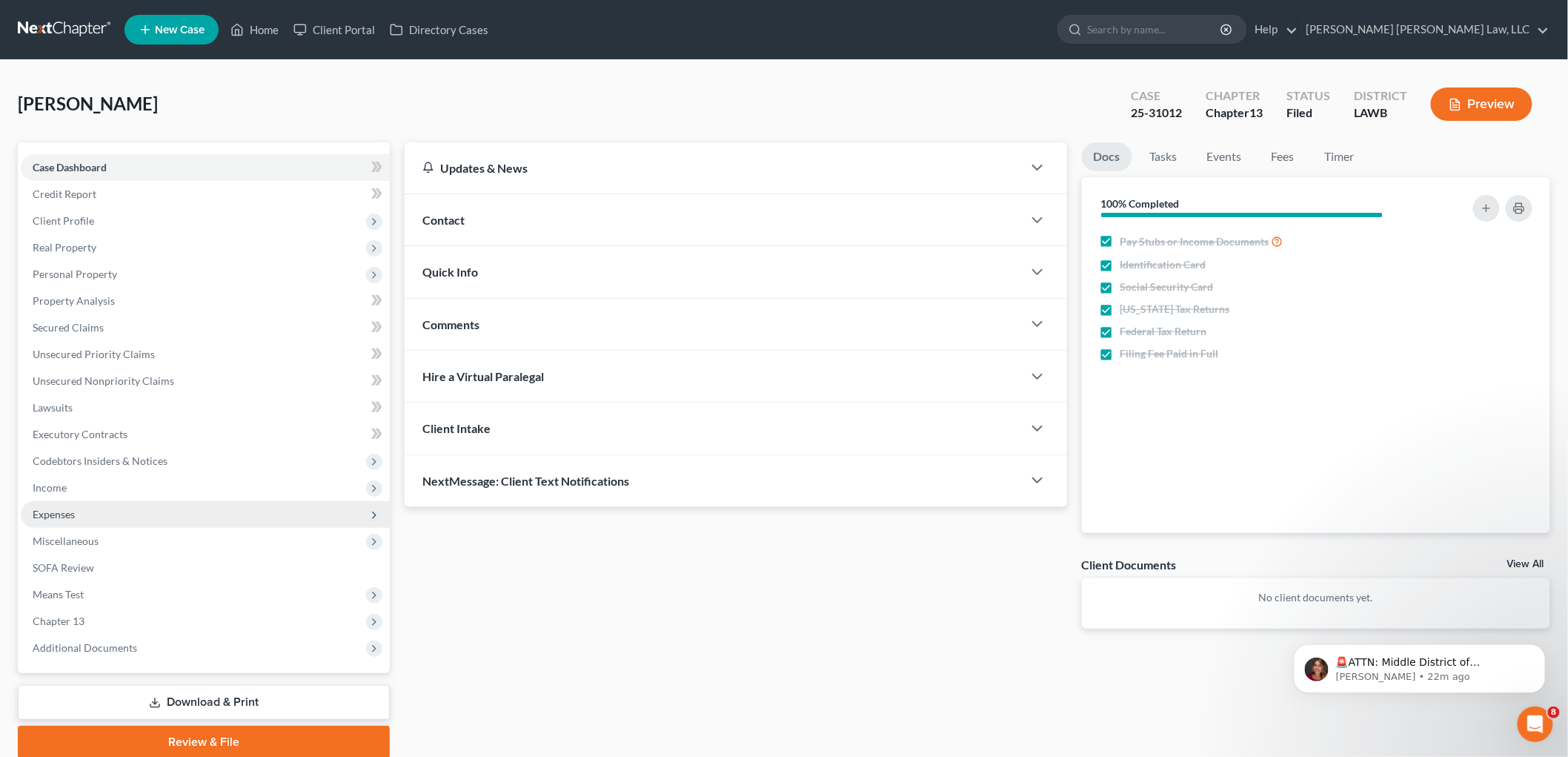
click at [141, 512] on span "Expenses" at bounding box center [206, 514] width 369 height 26
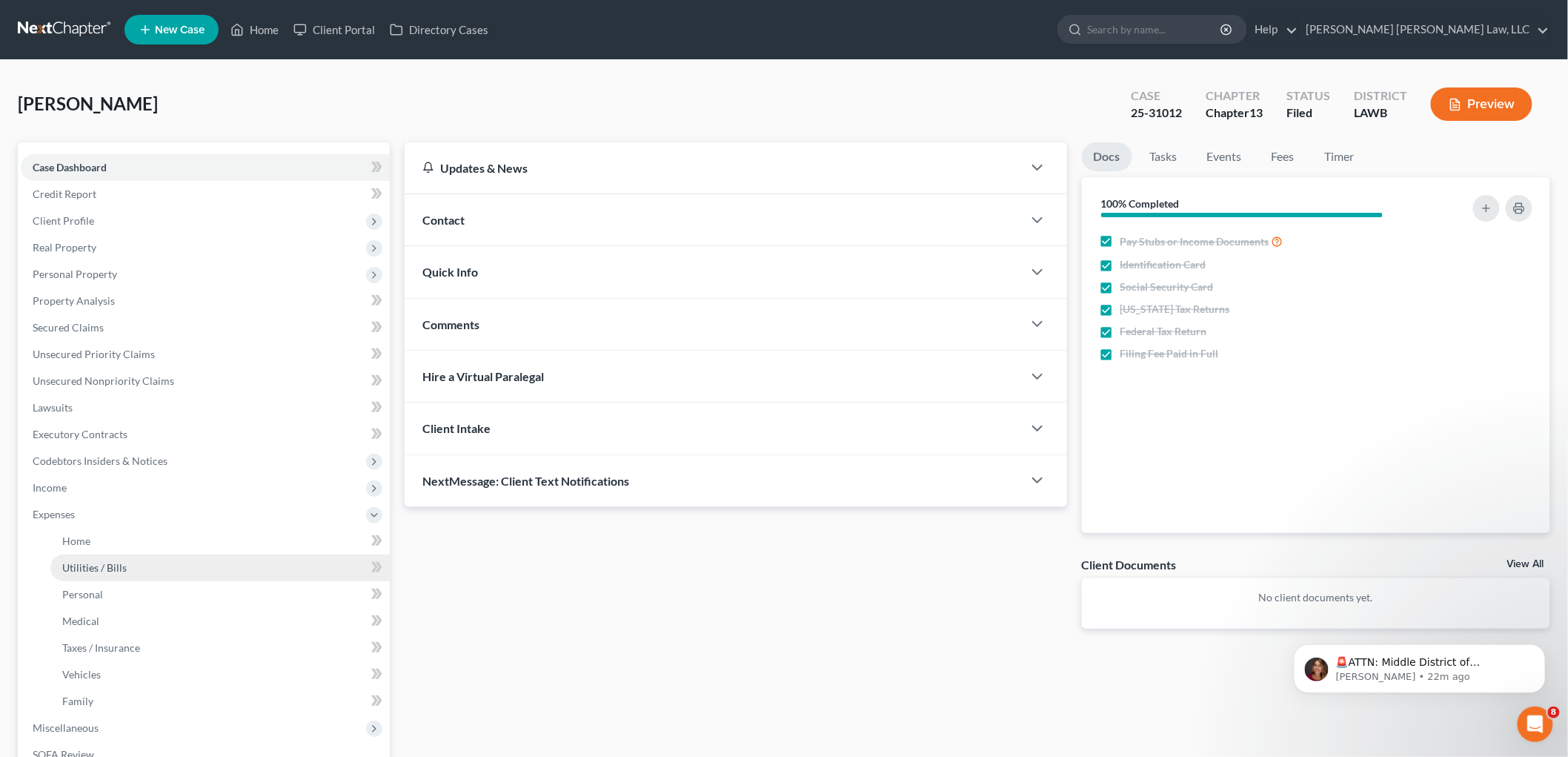
click at [127, 573] on link "Utilities / Bills" at bounding box center [220, 568] width 339 height 26
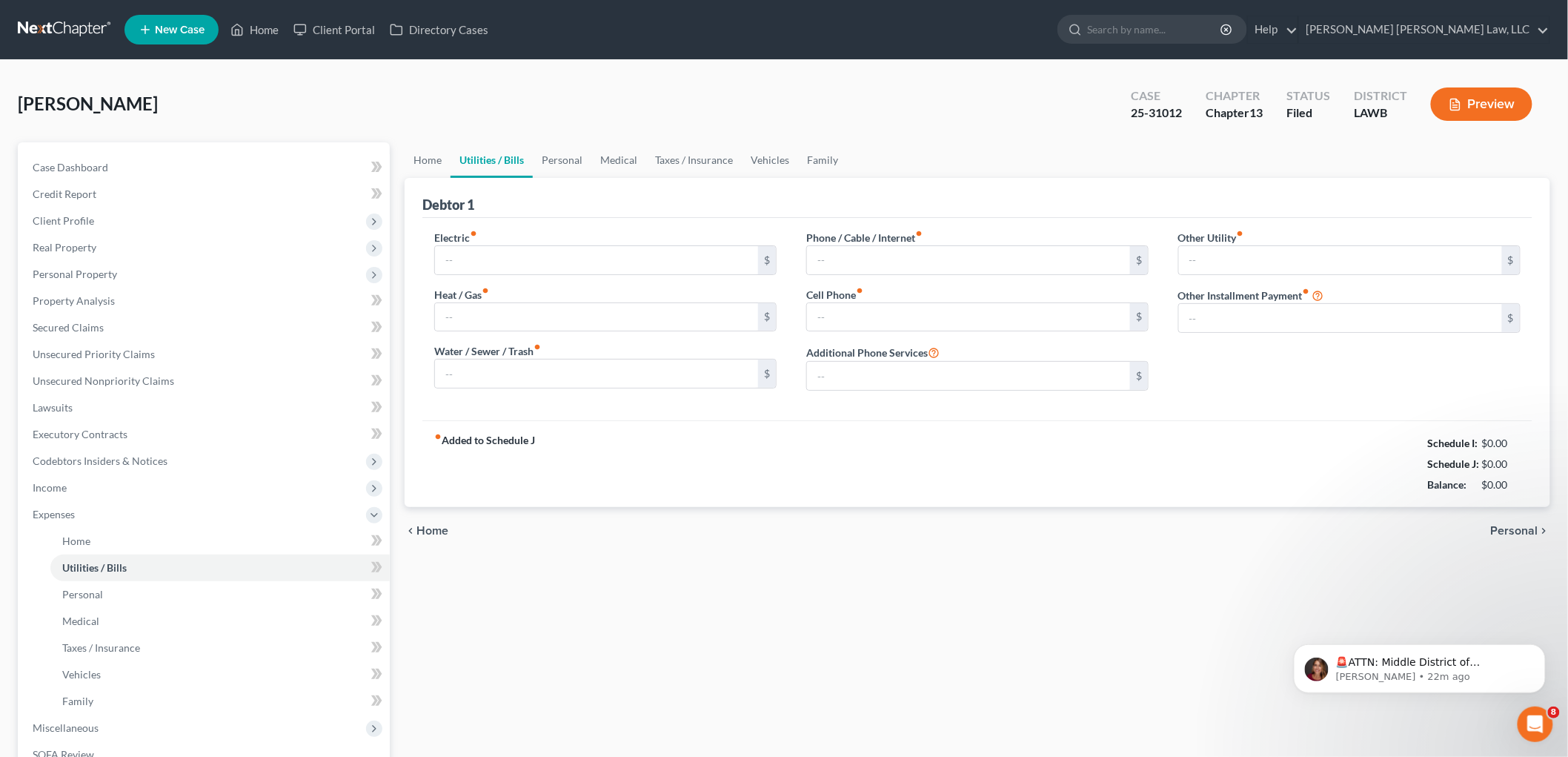
type input "290.80"
type input "167.00"
type input "250.00"
type input "218.00"
type input "100.00"
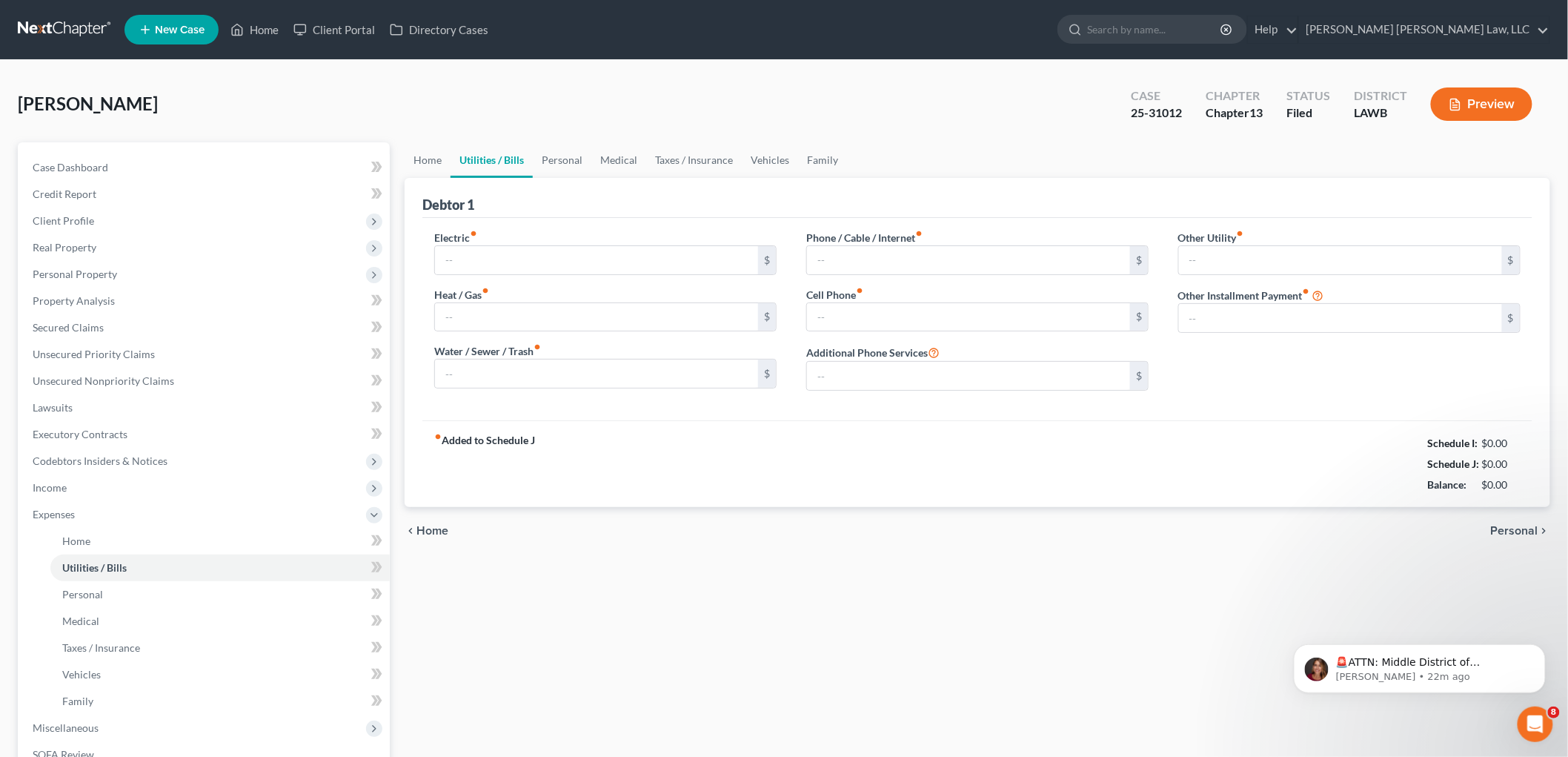
type input "0.00"
click at [411, 556] on div "Home Utilities / Bills Personal Medical Taxes / Insurance Vehicles Family Debto…" at bounding box center [977, 543] width 1161 height 803
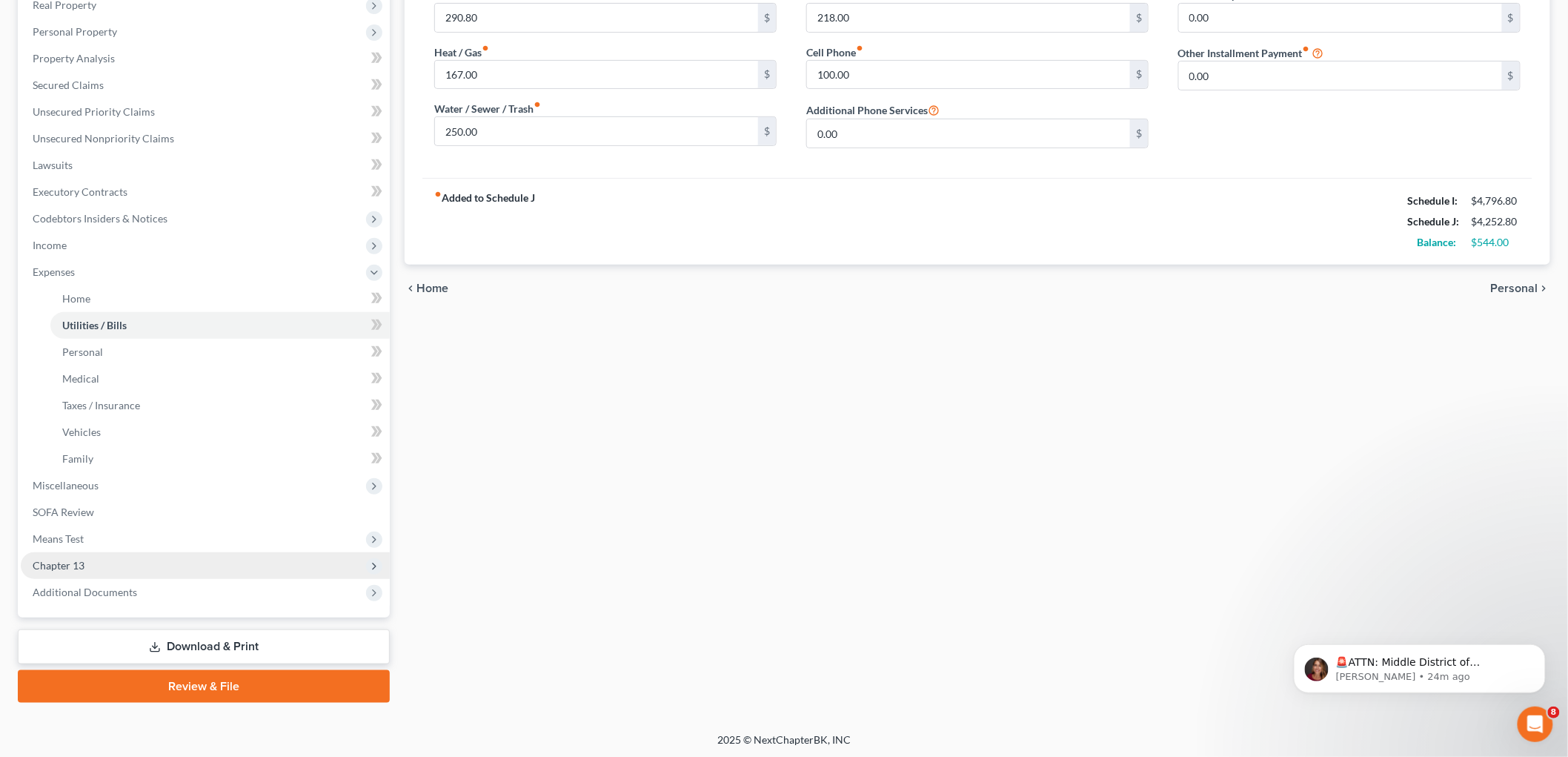
click at [109, 556] on span "Chapter 13" at bounding box center [206, 565] width 369 height 26
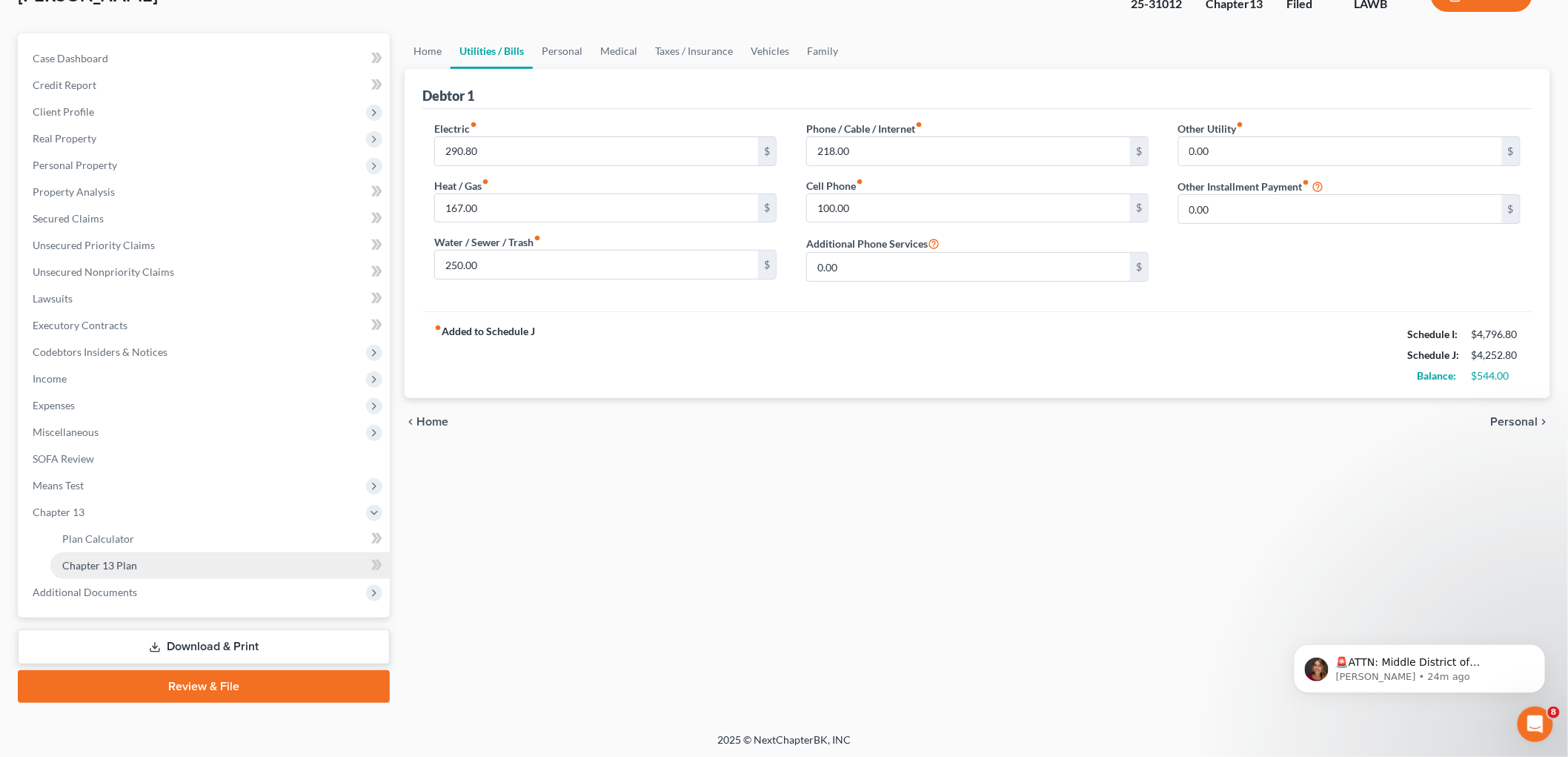
click at [121, 566] on span "Chapter 13 Plan" at bounding box center [100, 565] width 75 height 12
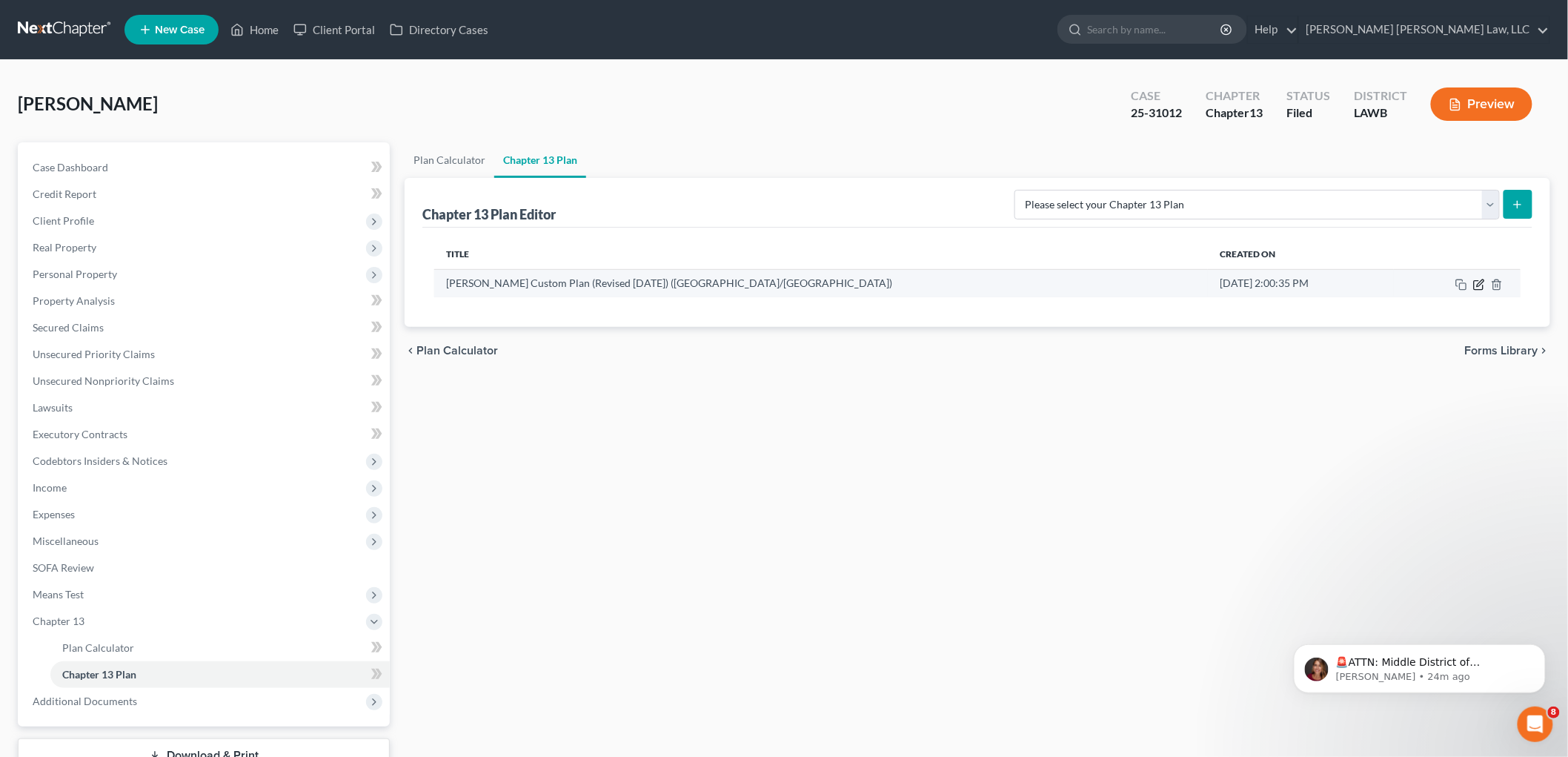
click at [1480, 282] on icon "button" at bounding box center [1479, 284] width 11 height 11
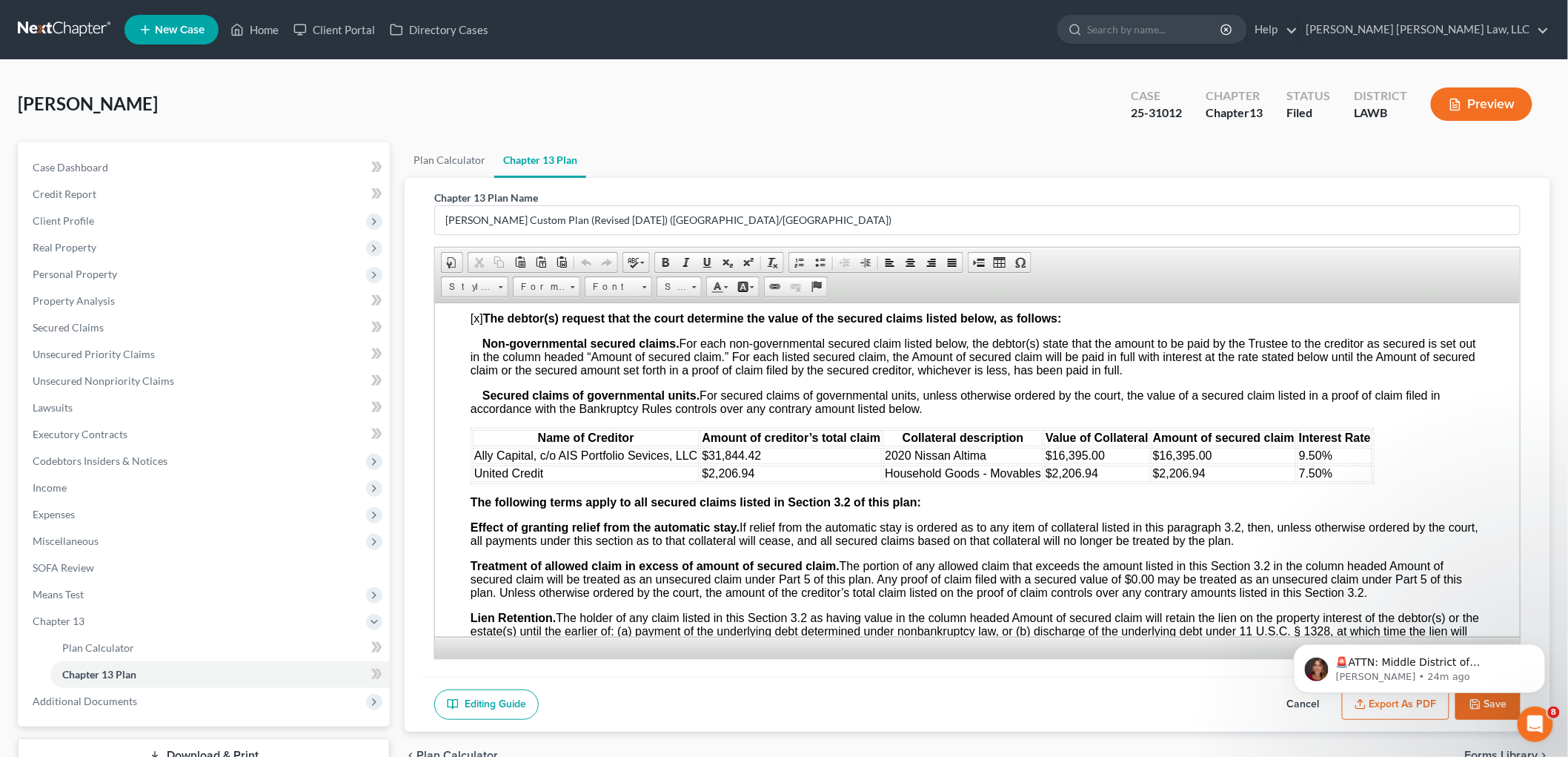
scroll to position [1483, 0]
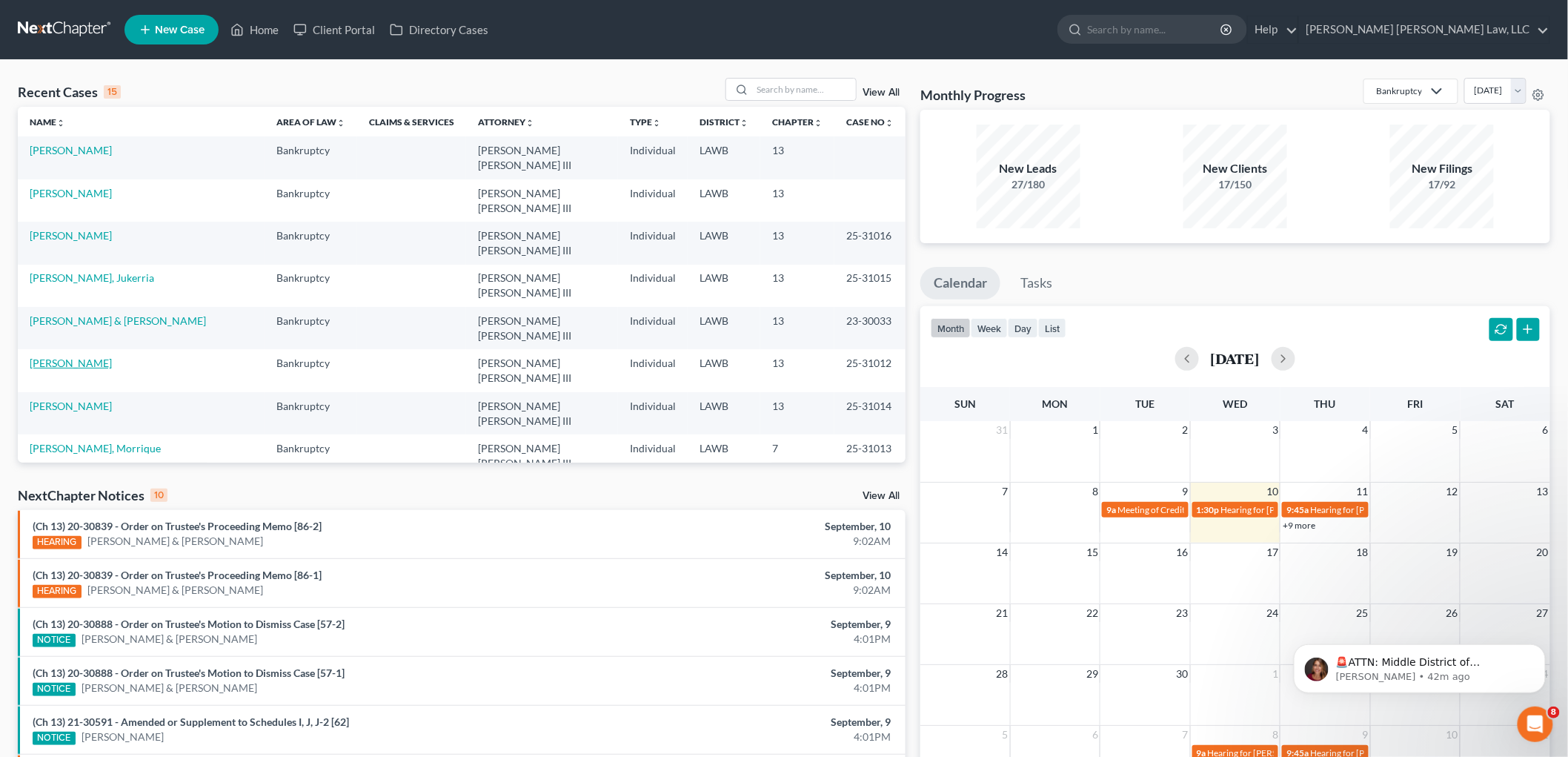
click at [76, 357] on link "[PERSON_NAME]" at bounding box center [71, 363] width 82 height 12
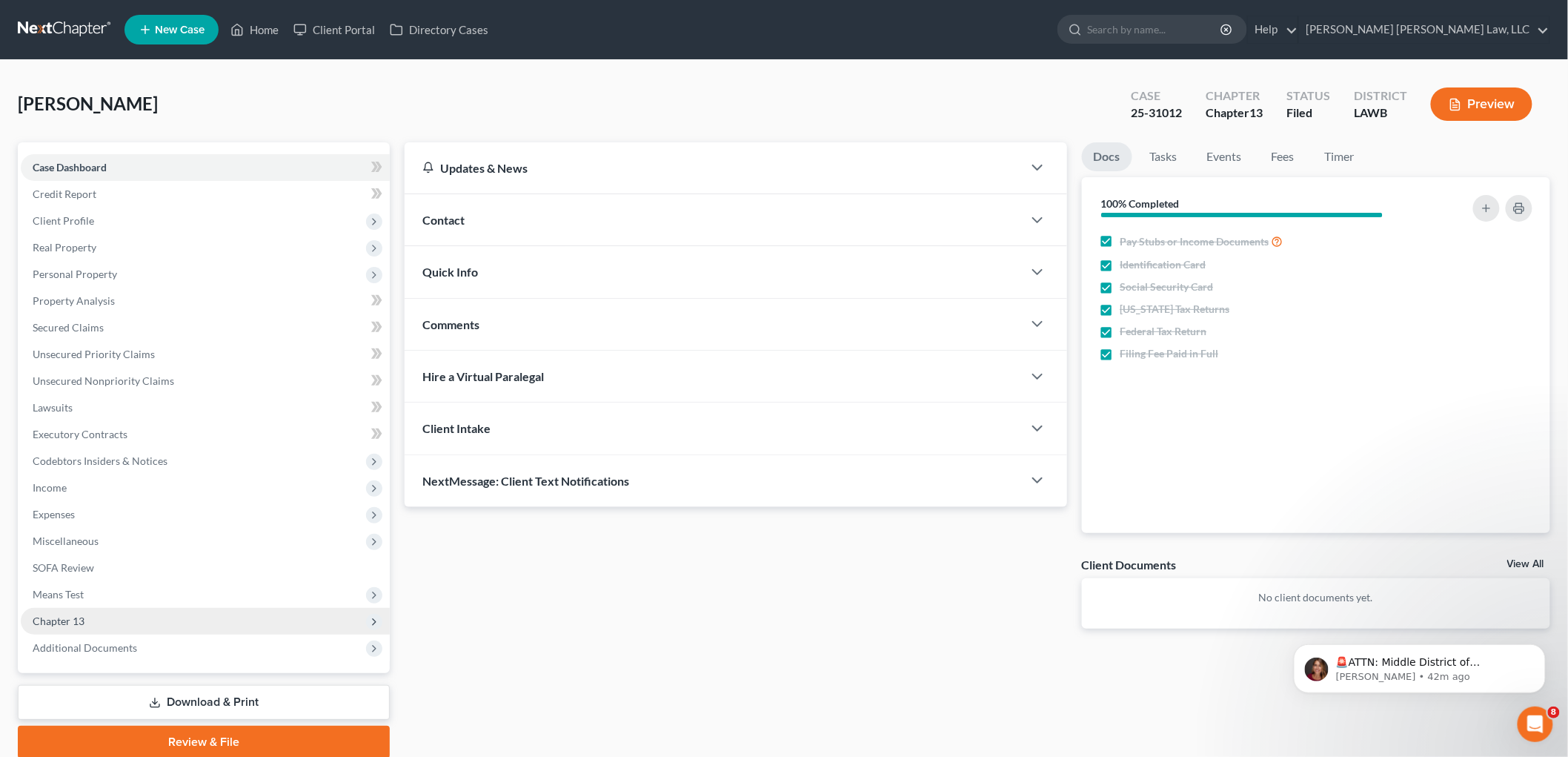
click at [102, 618] on span "Chapter 13" at bounding box center [206, 621] width 369 height 26
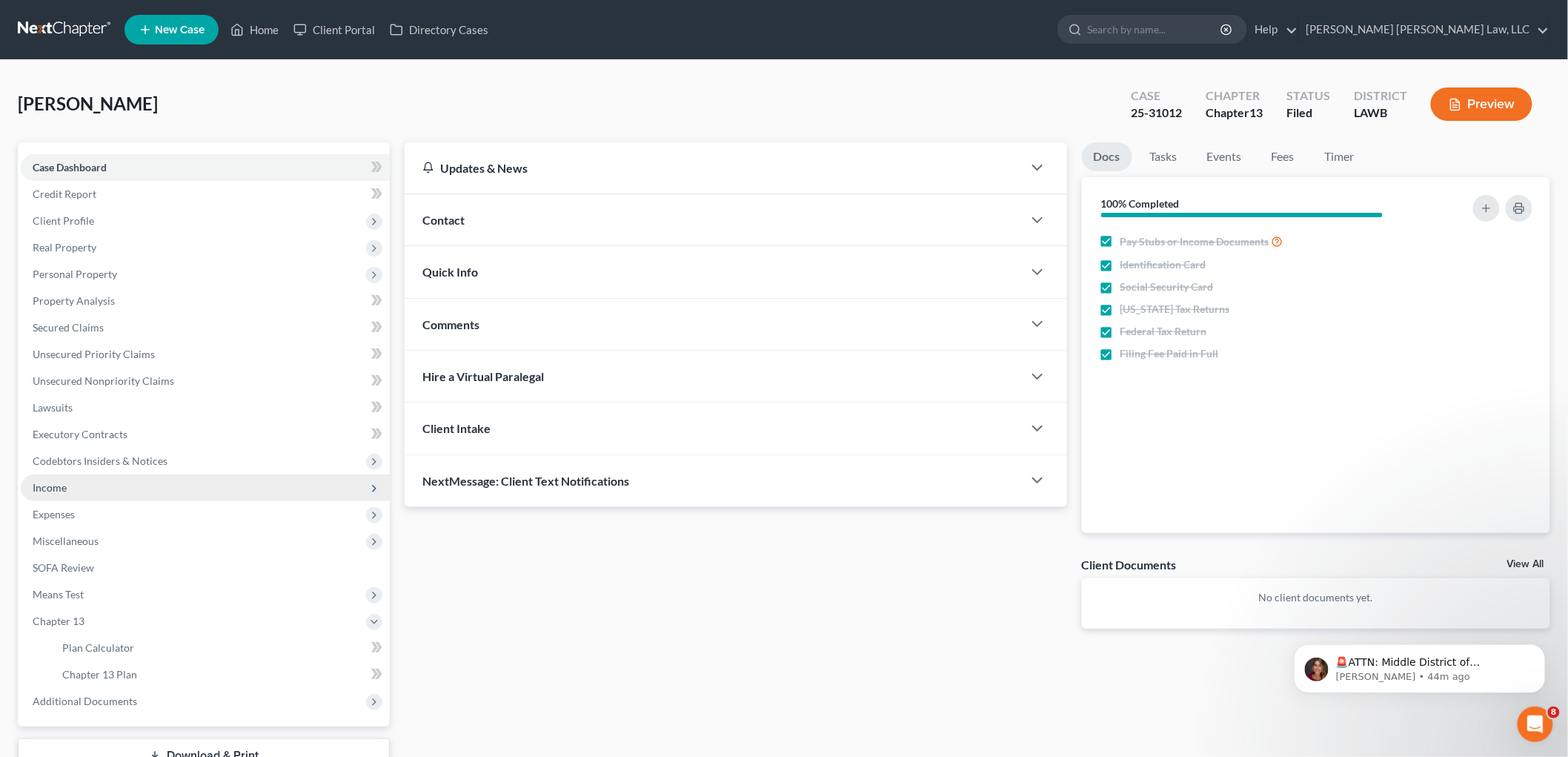
click at [94, 487] on span "Income" at bounding box center [206, 488] width 369 height 26
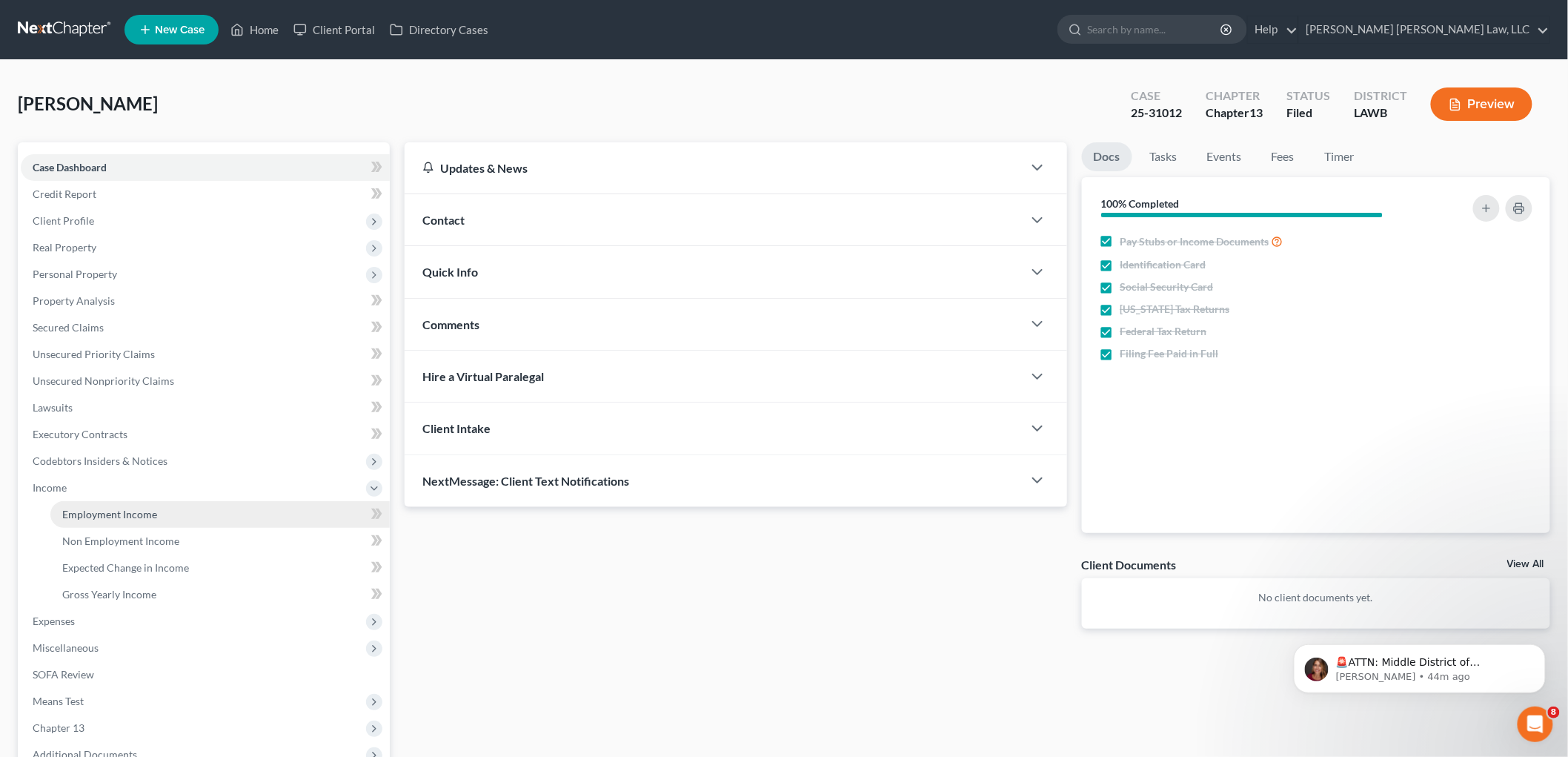
click at [98, 508] on span "Employment Income" at bounding box center [109, 514] width 94 height 12
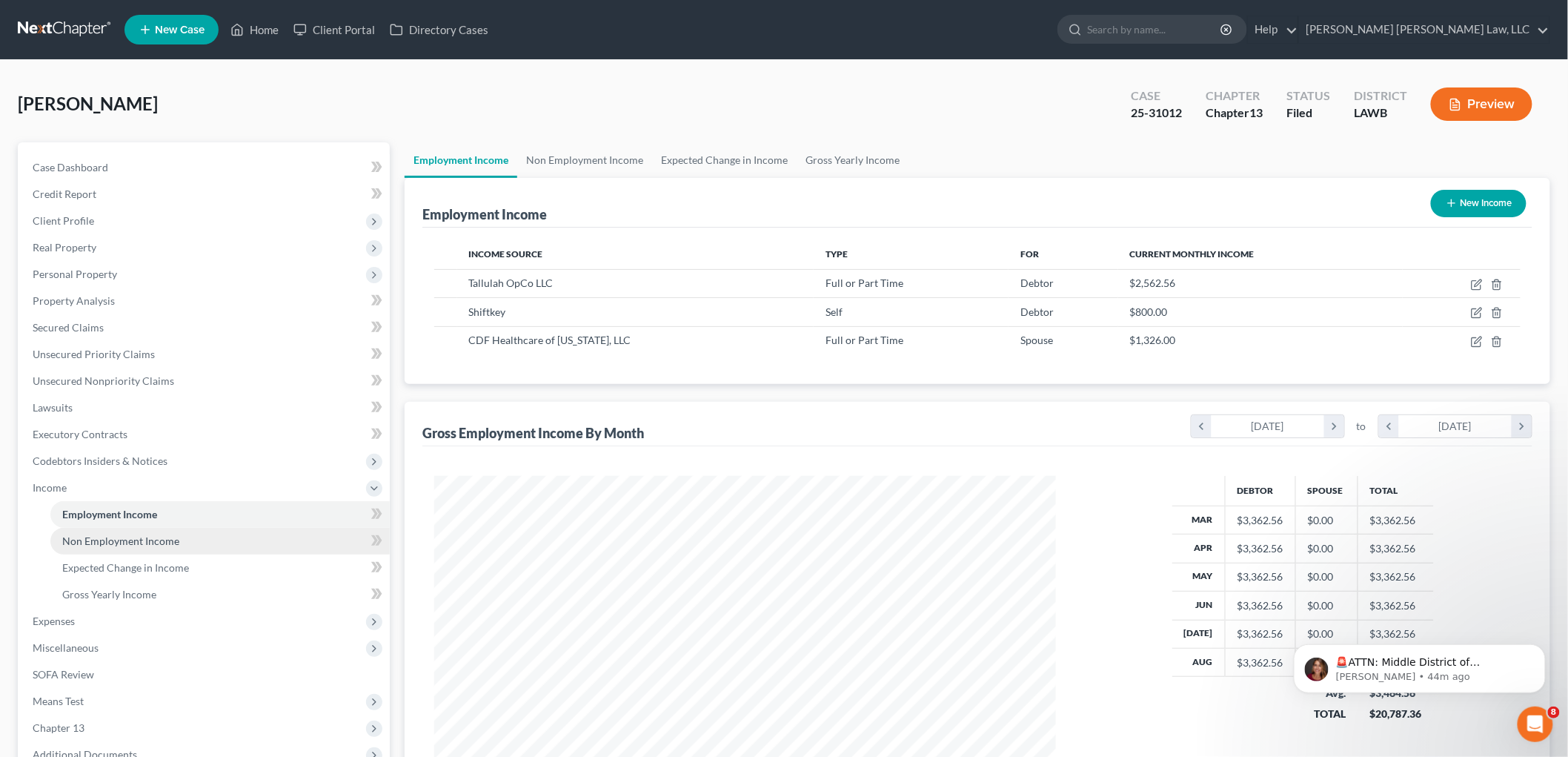
scroll to position [310, 651]
click at [113, 538] on span "Non Employment Income" at bounding box center [121, 541] width 117 height 12
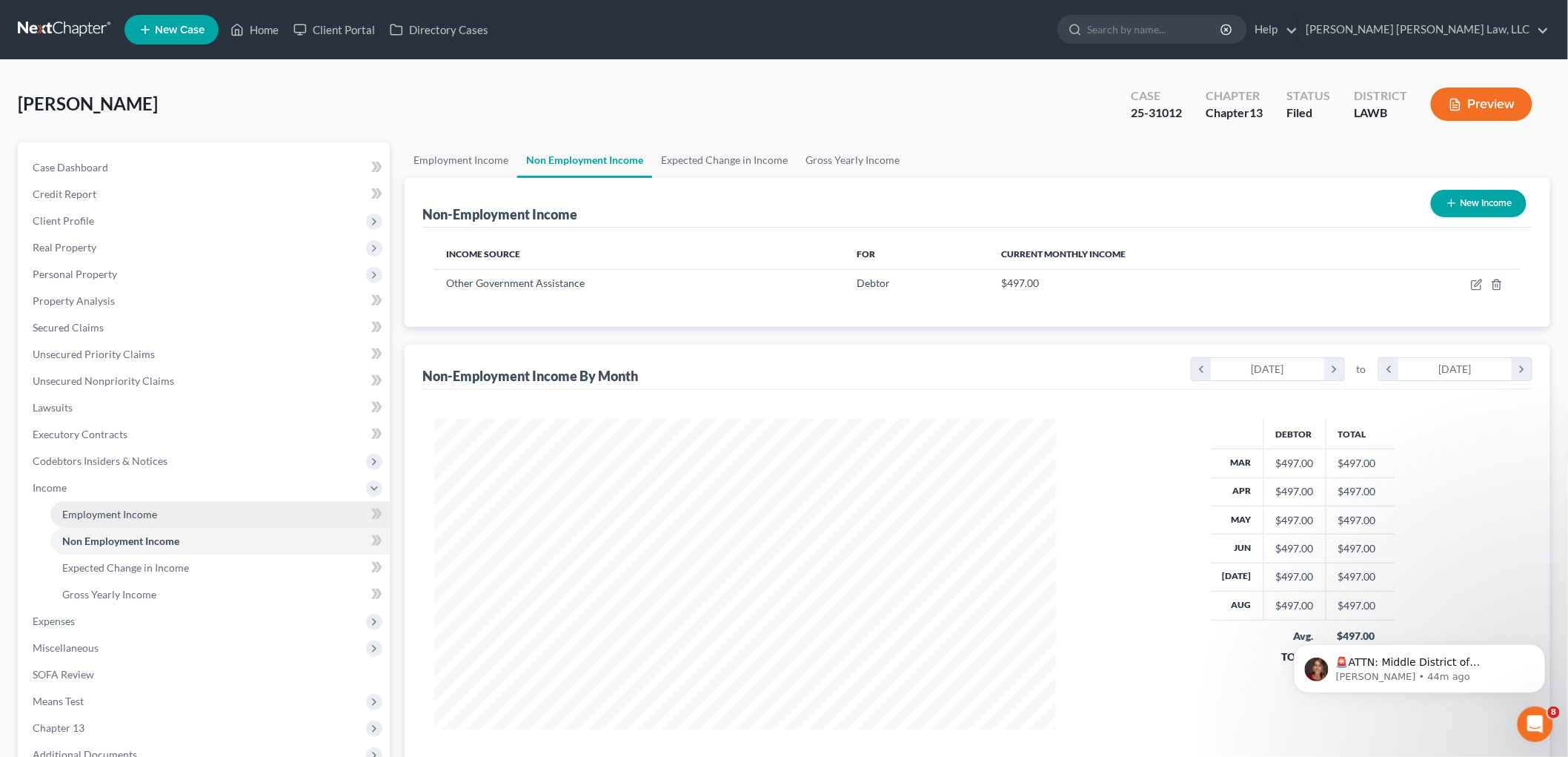
scroll to position [310, 651]
click at [141, 512] on span "Employment Income" at bounding box center [109, 514] width 94 height 12
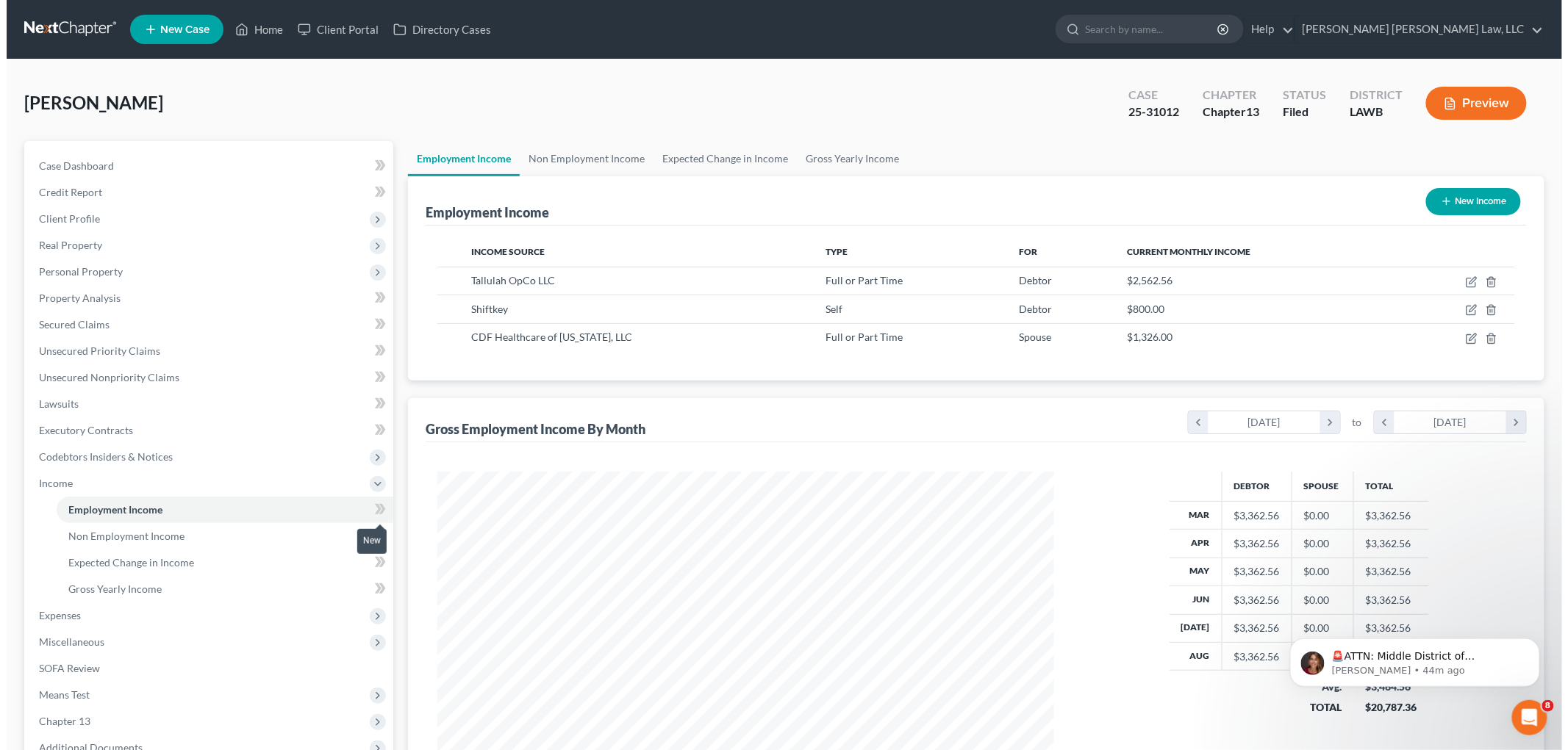
scroll to position [307, 645]
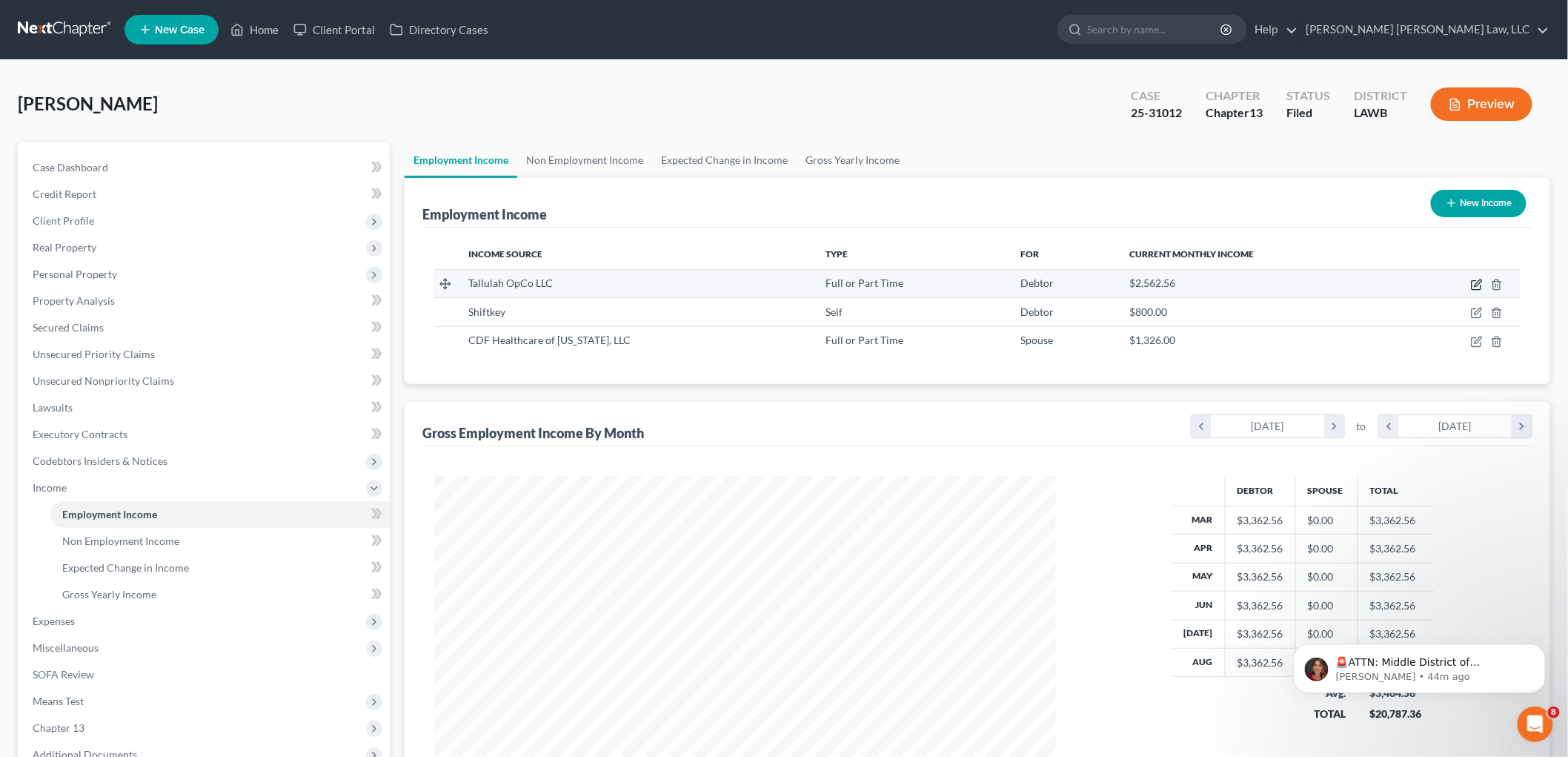
click at [1475, 285] on icon "button" at bounding box center [1476, 284] width 11 height 11
select select "0"
select select "19"
select select "2"
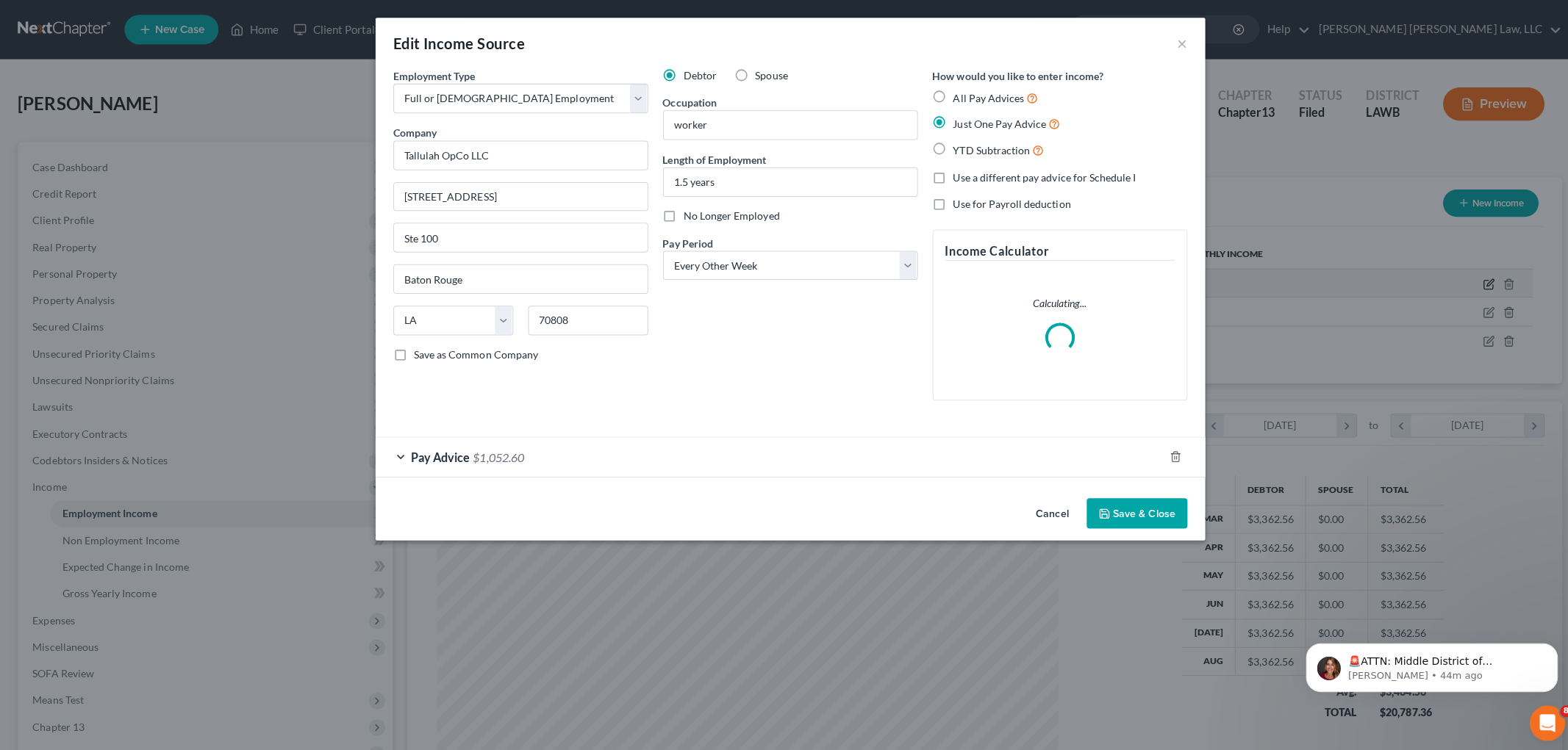
scroll to position [310, 651]
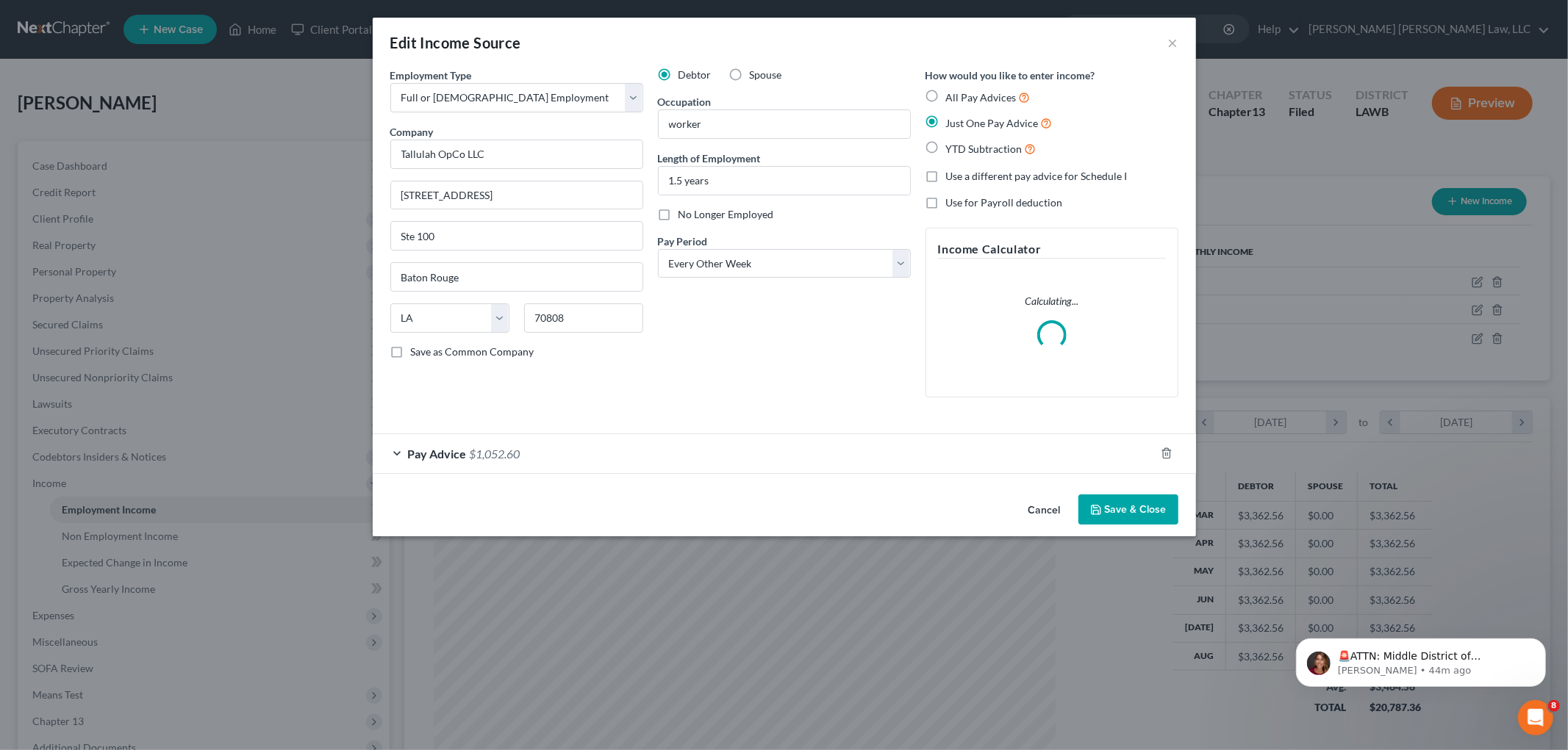
click at [647, 448] on div "Pay Advice $1,052.60" at bounding box center [763, 453] width 782 height 39
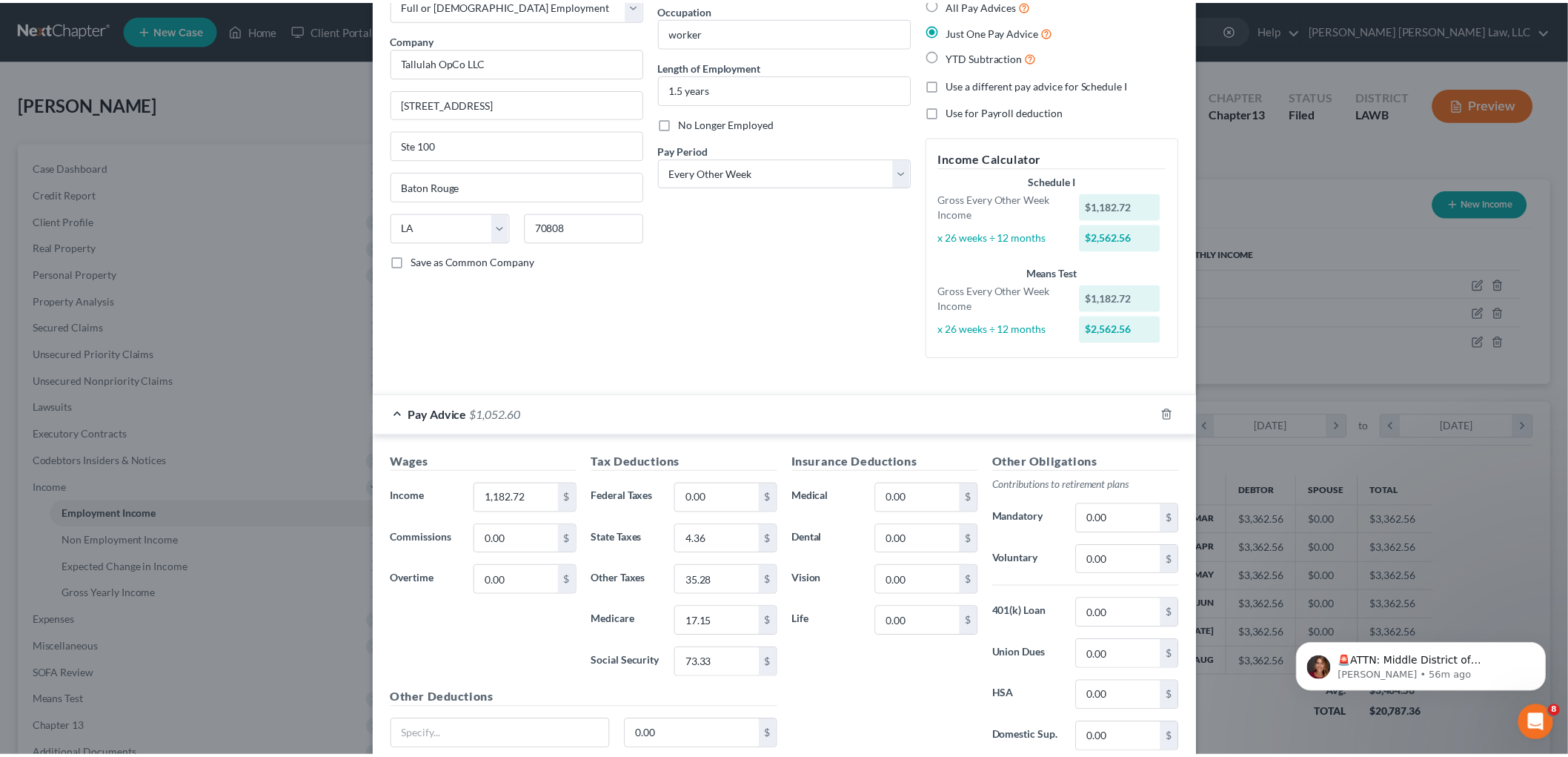
scroll to position [216, 0]
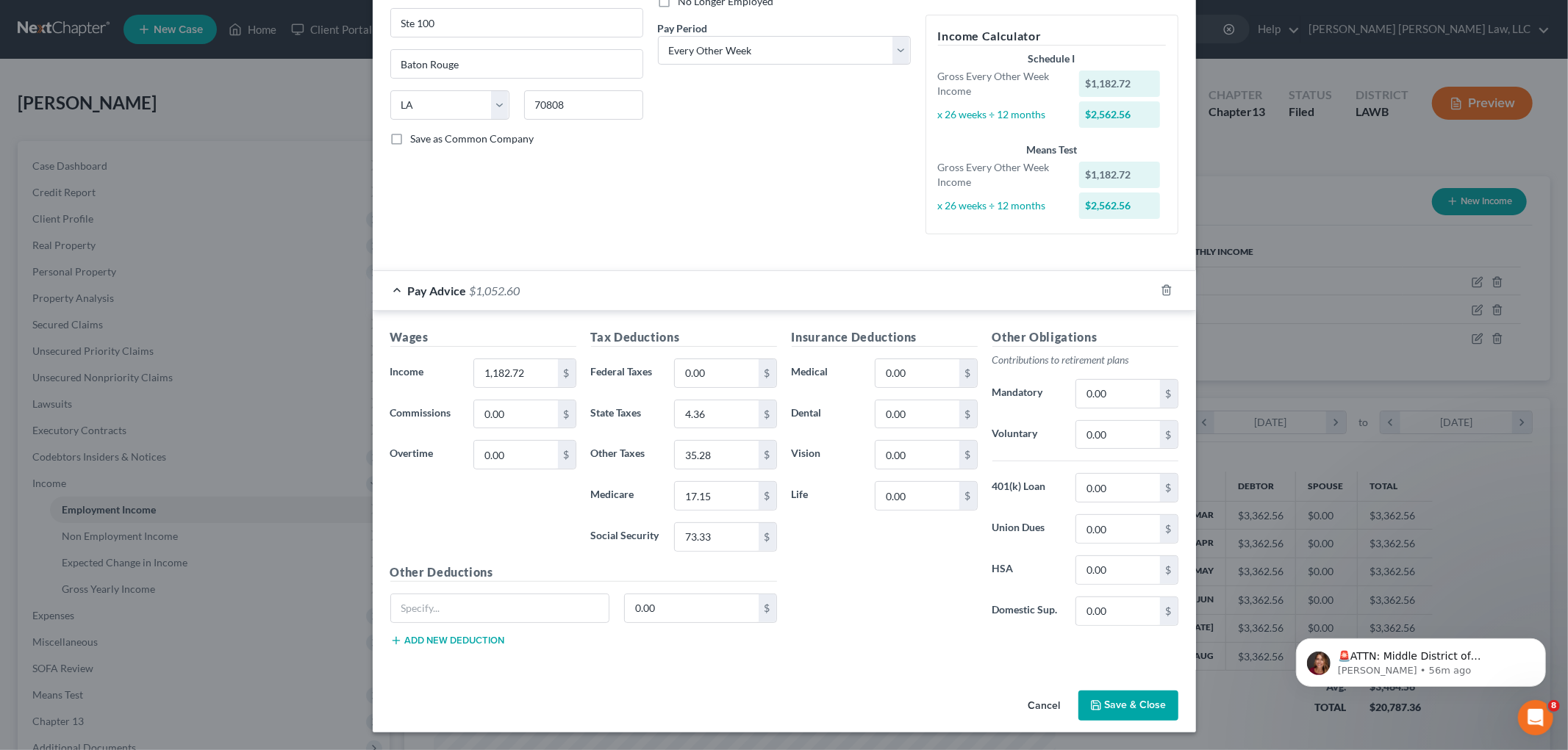
click at [1127, 711] on button "Save & Close" at bounding box center [1129, 705] width 100 height 31
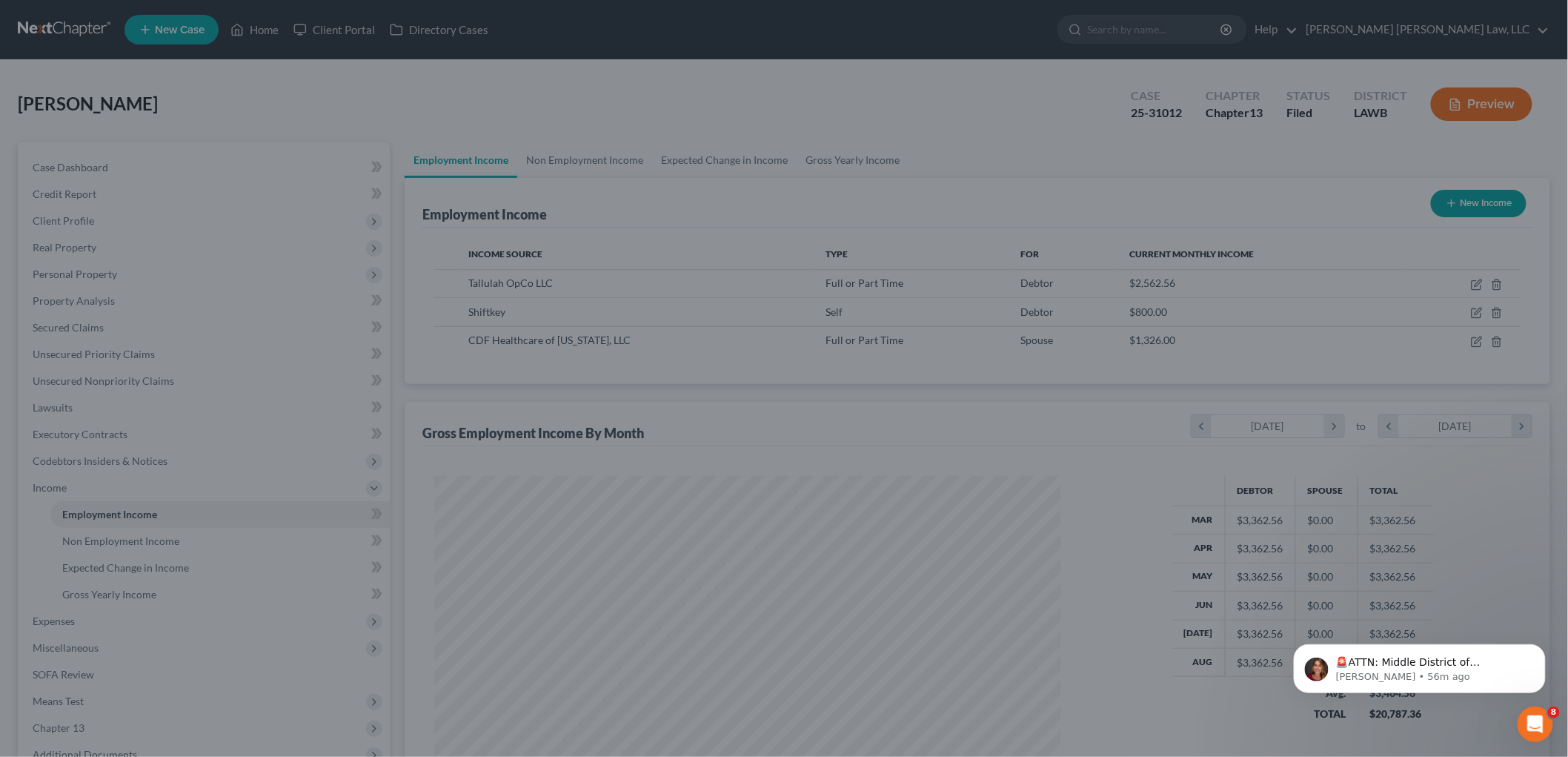
scroll to position [741217, 740514]
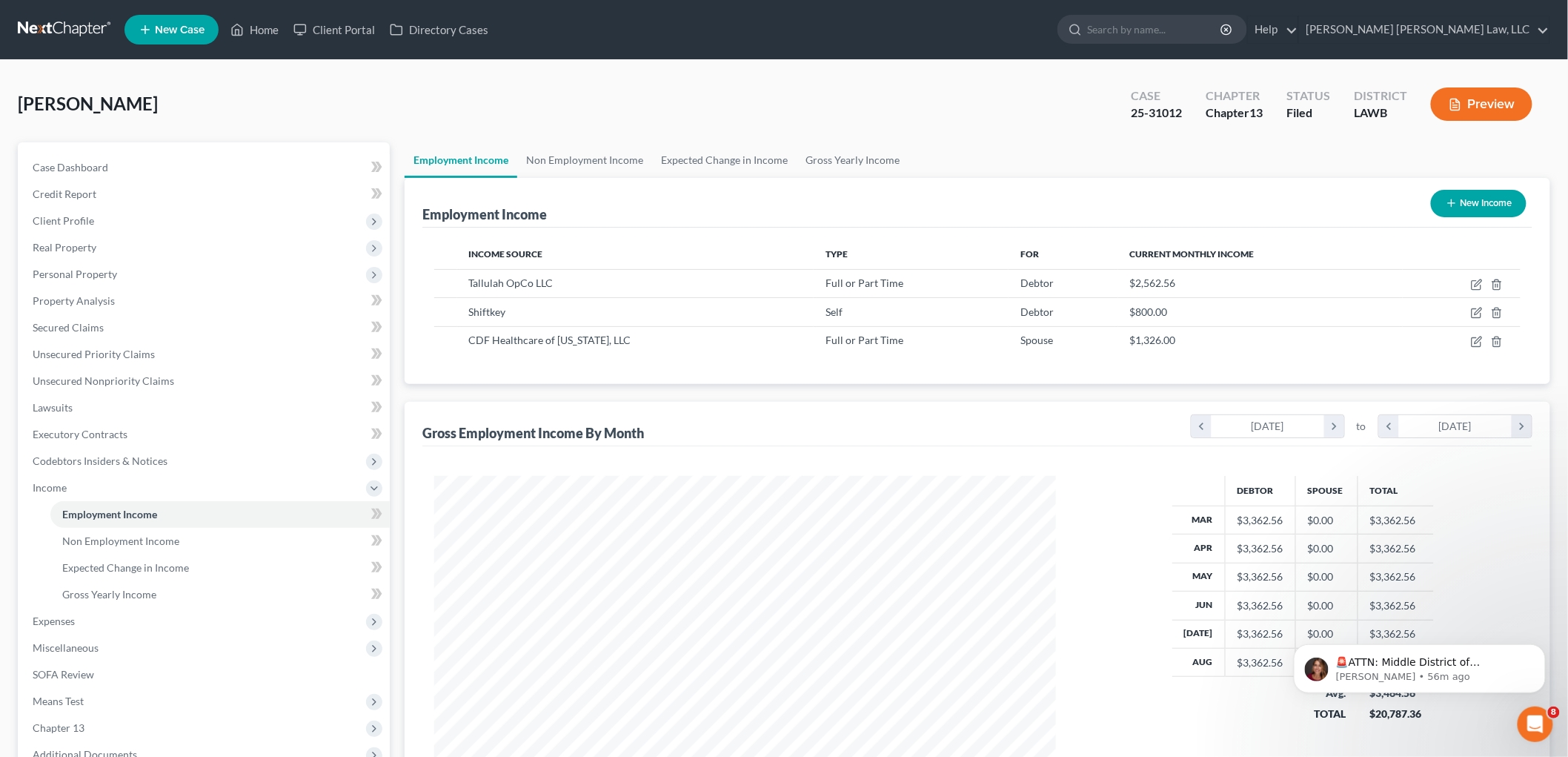
click at [76, 25] on link at bounding box center [64, 29] width 94 height 26
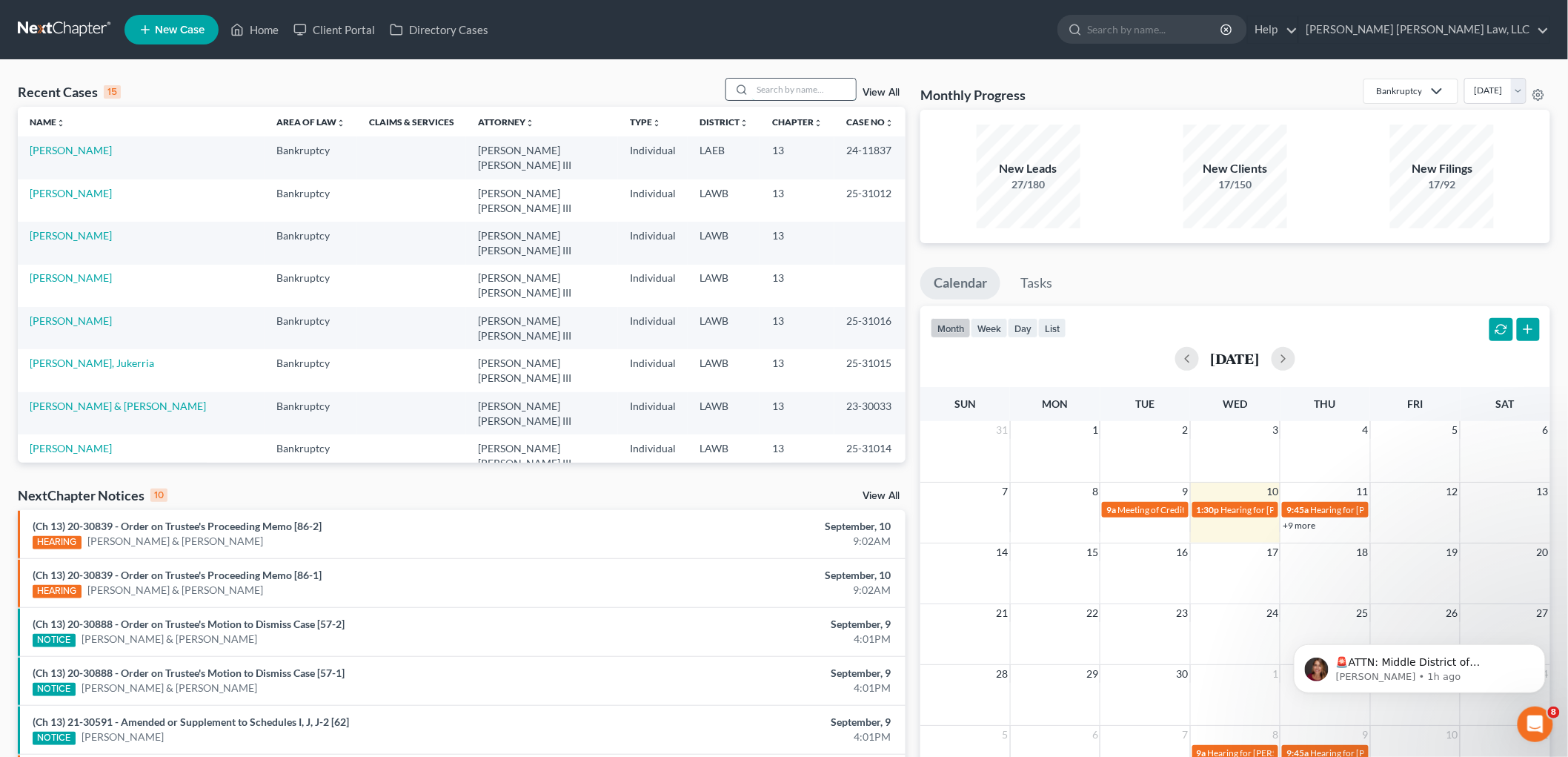
click at [797, 90] on input "search" at bounding box center [804, 89] width 104 height 21
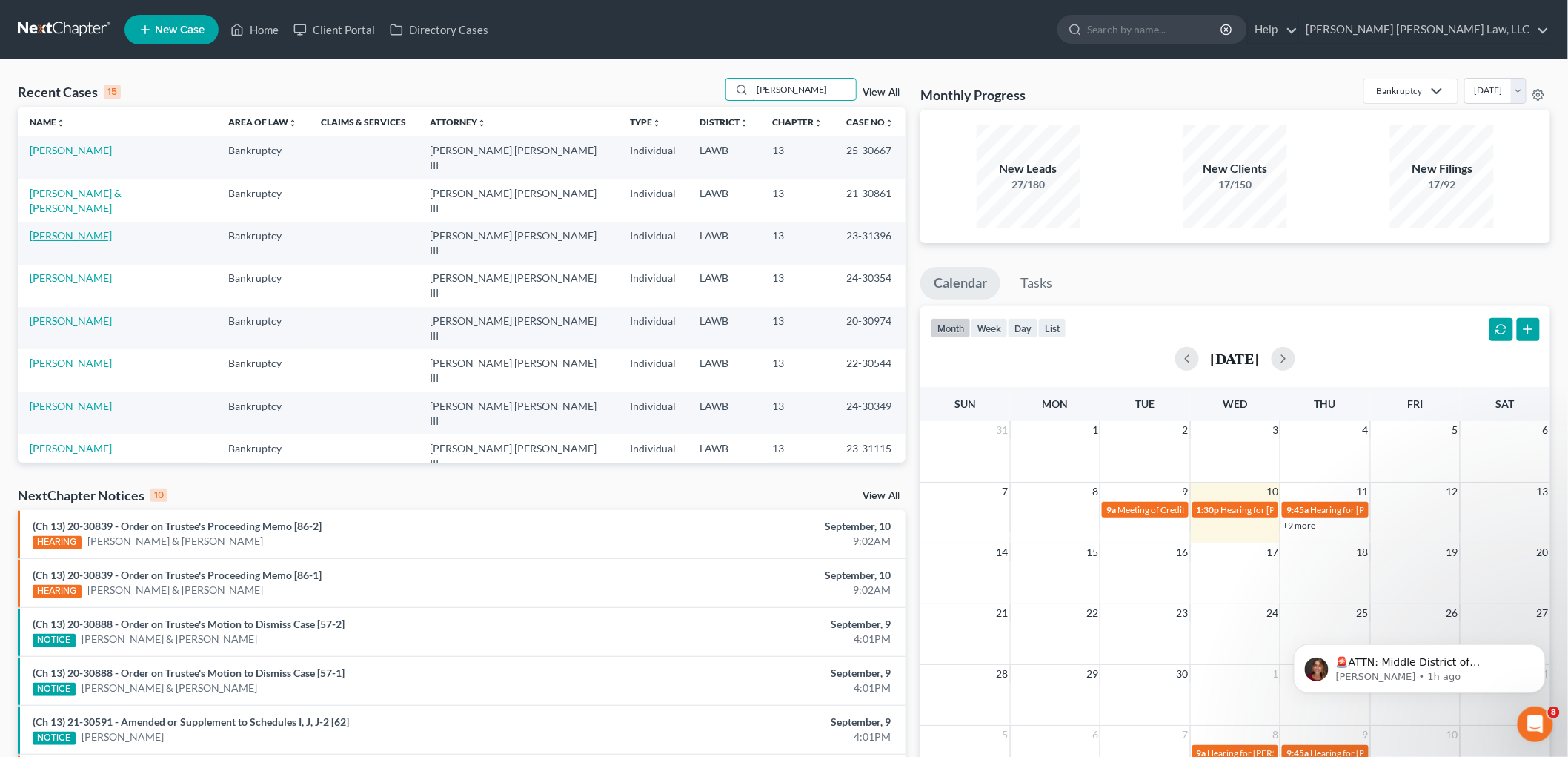
type input "[PERSON_NAME]"
click at [109, 229] on link "[PERSON_NAME]" at bounding box center [71, 235] width 82 height 12
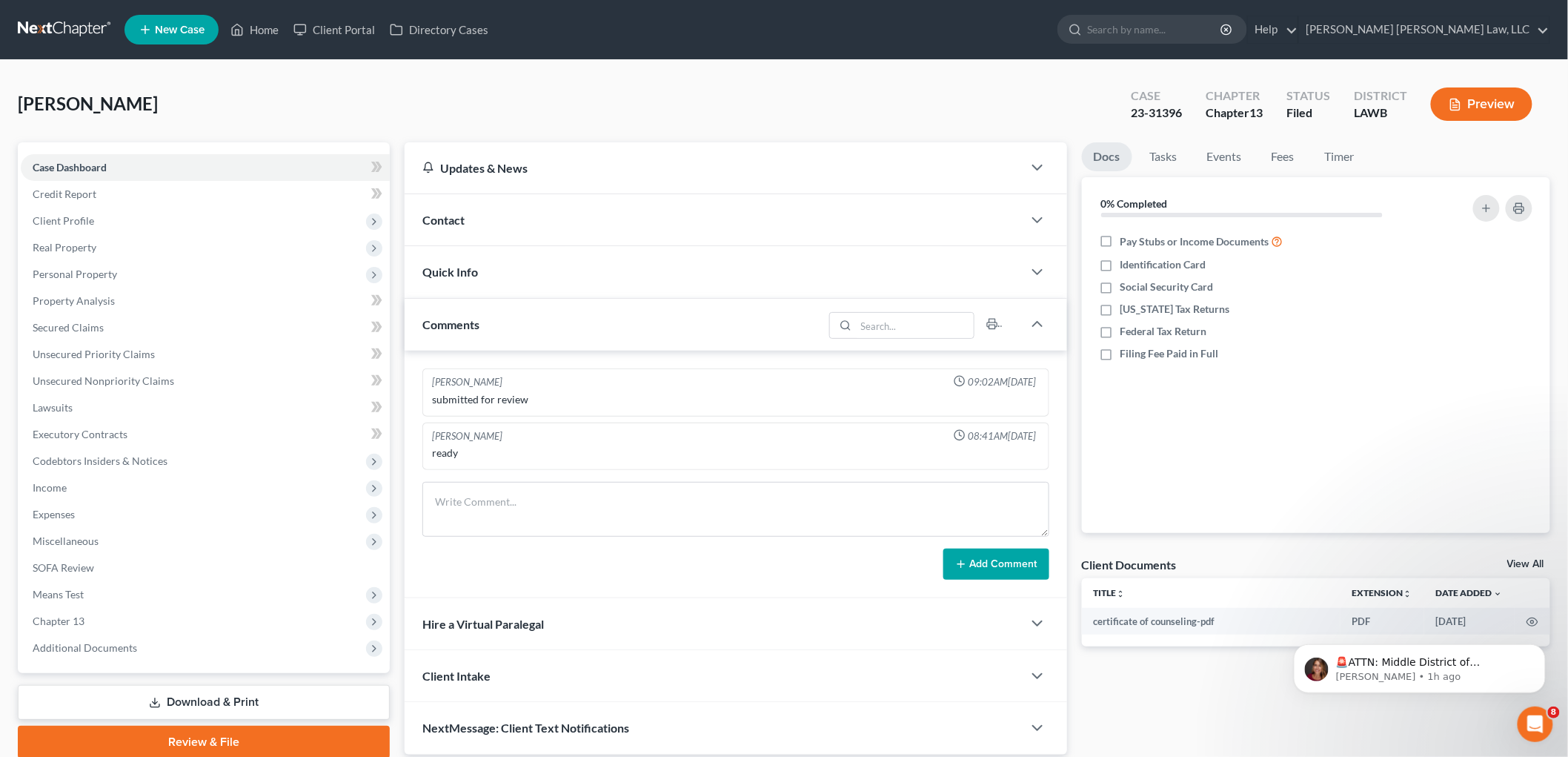
click at [201, 92] on div "[PERSON_NAME], Johnmesha Upgraded Case 23-31396 Chapter Chapter 13 Status Filed…" at bounding box center [784, 110] width 1533 height 64
click at [144, 219] on span "Client Profile" at bounding box center [206, 221] width 369 height 26
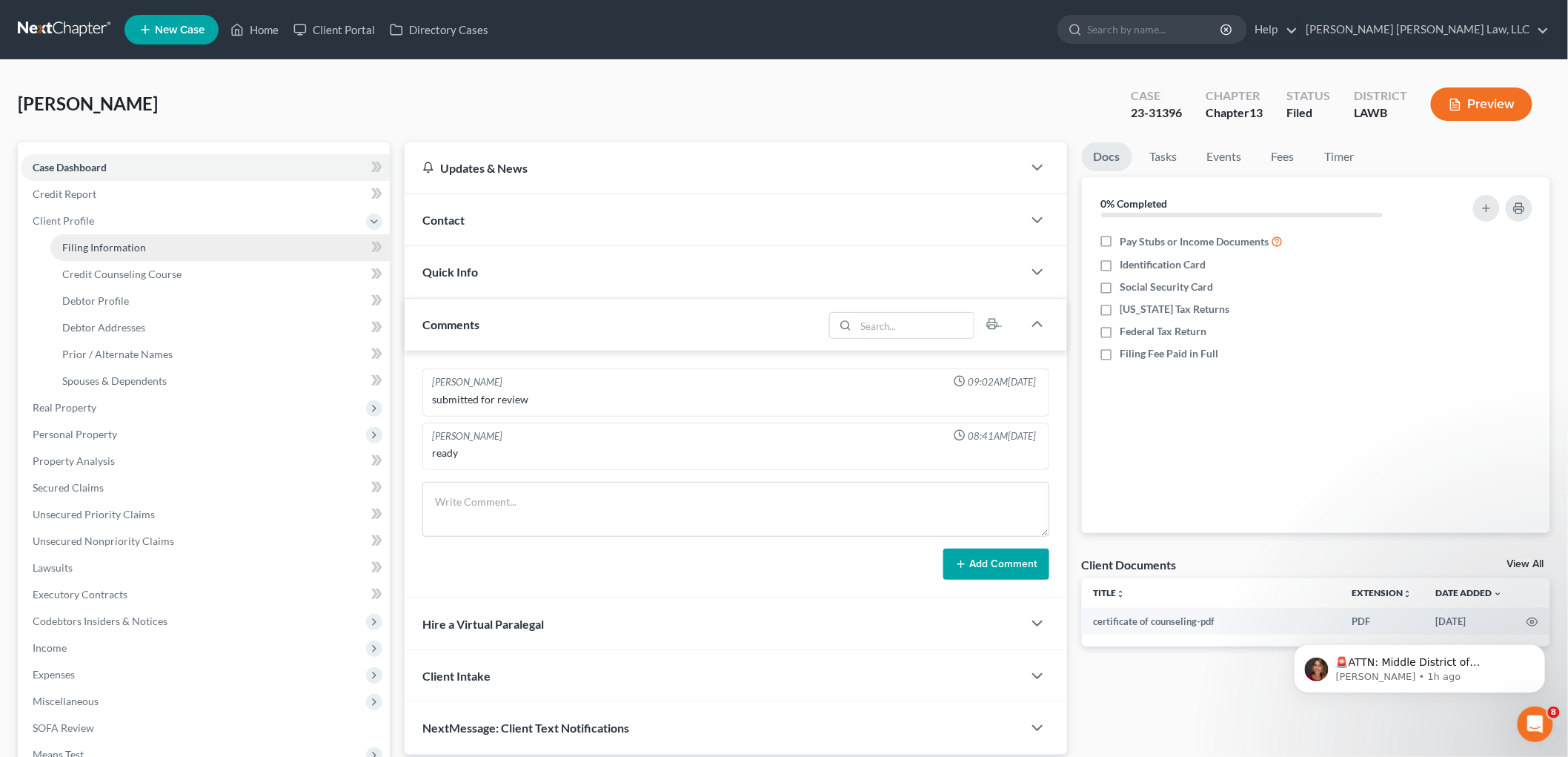
click at [132, 254] on link "Filing Information" at bounding box center [220, 247] width 339 height 26
select select "1"
select select "0"
select select "3"
select select "19"
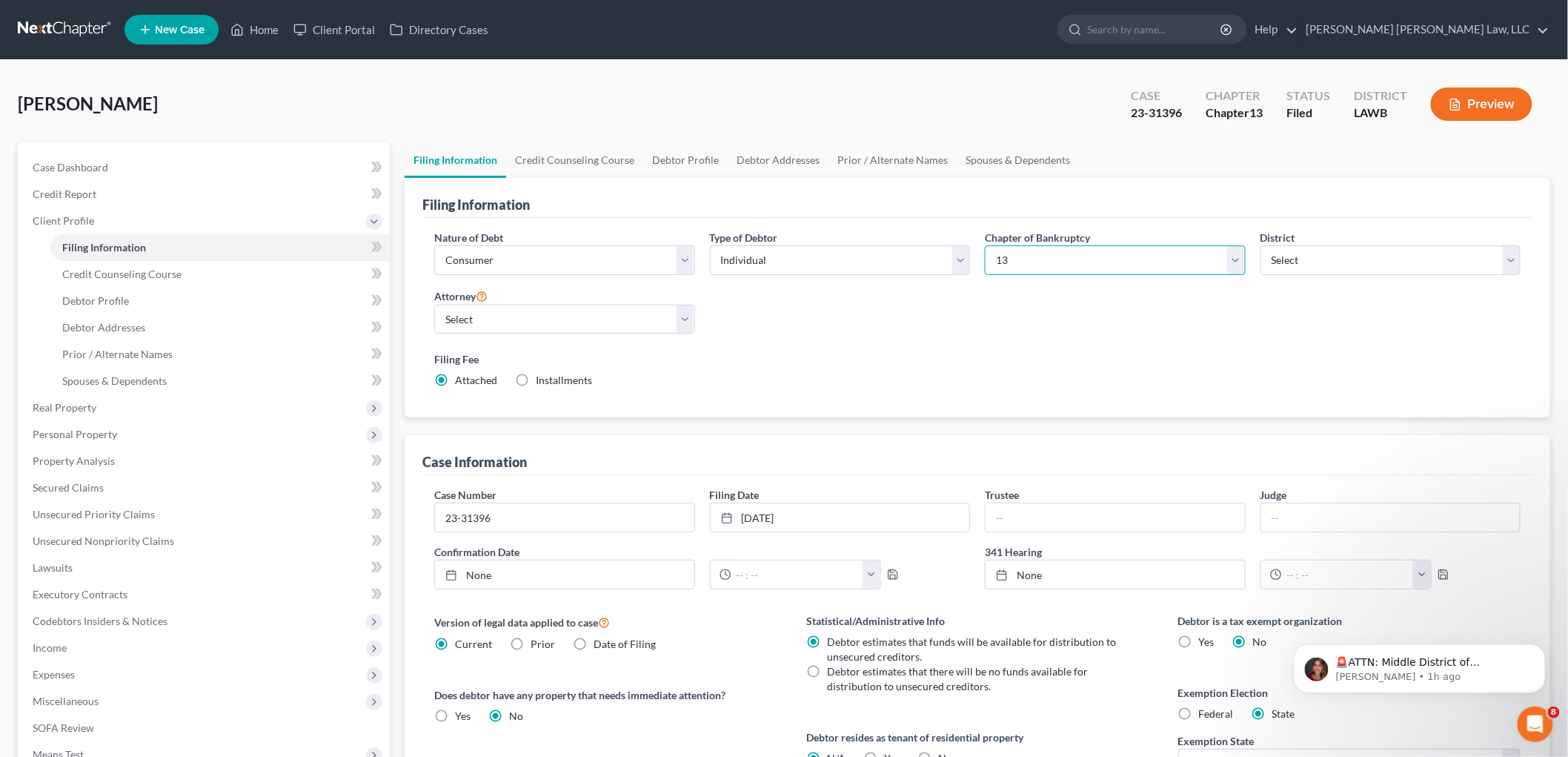
click at [1037, 253] on select "Select 7 11 12 13" at bounding box center [1115, 261] width 260 height 30
select select "0"
click at [985, 246] on select "Select 7 11 12 13" at bounding box center [1115, 261] width 260 height 30
click at [916, 336] on div "Nature of Debt Select Business Consumer Other Nature of Business Select Clearin…" at bounding box center [977, 314] width 1101 height 170
click at [442, 106] on div "Sanders, Johnmesha Upgraded Case 23-31396 Chapter Chapter 7 Status Filed Distri…" at bounding box center [784, 110] width 1533 height 64
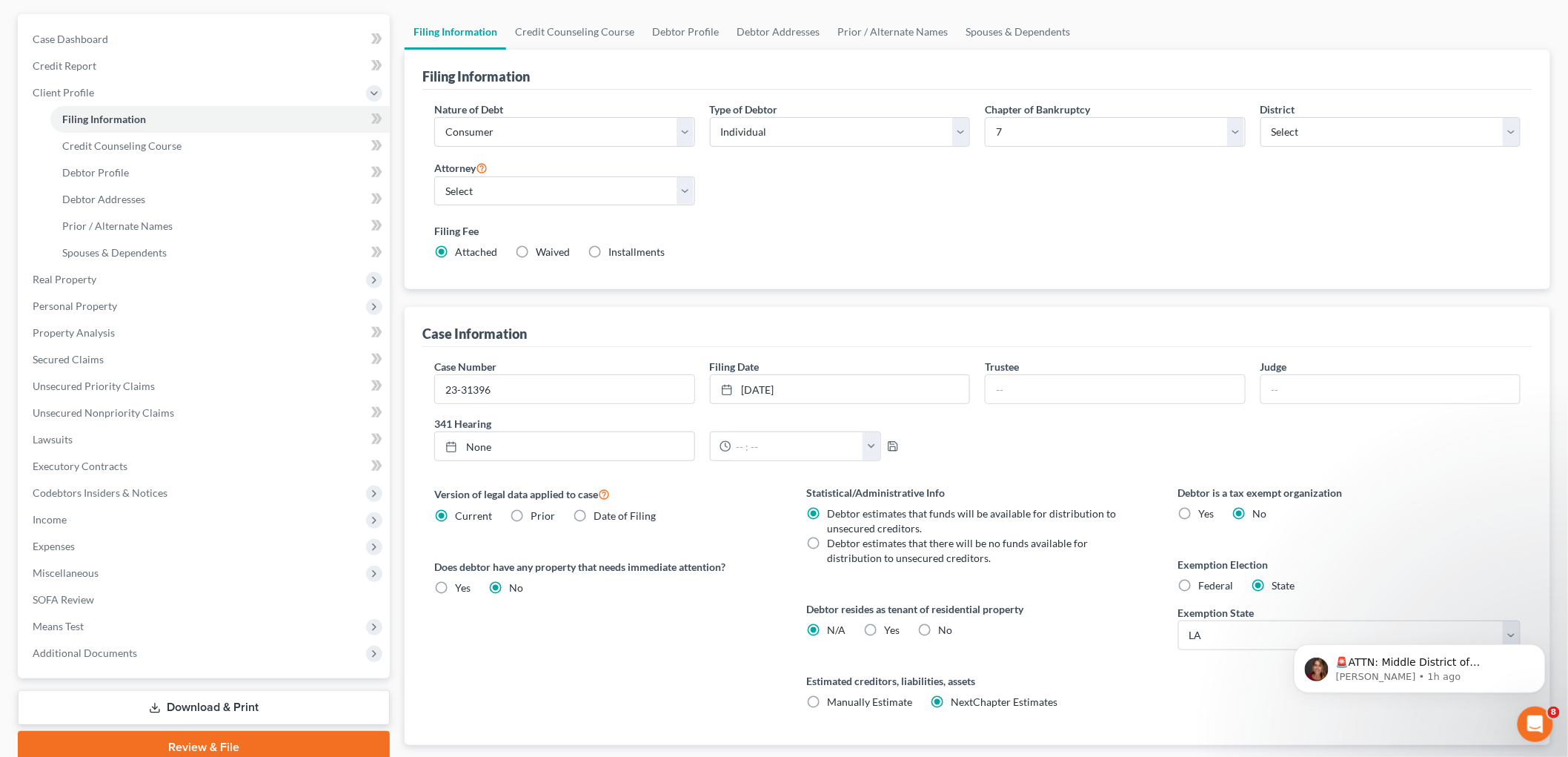
scroll to position [219, 0]
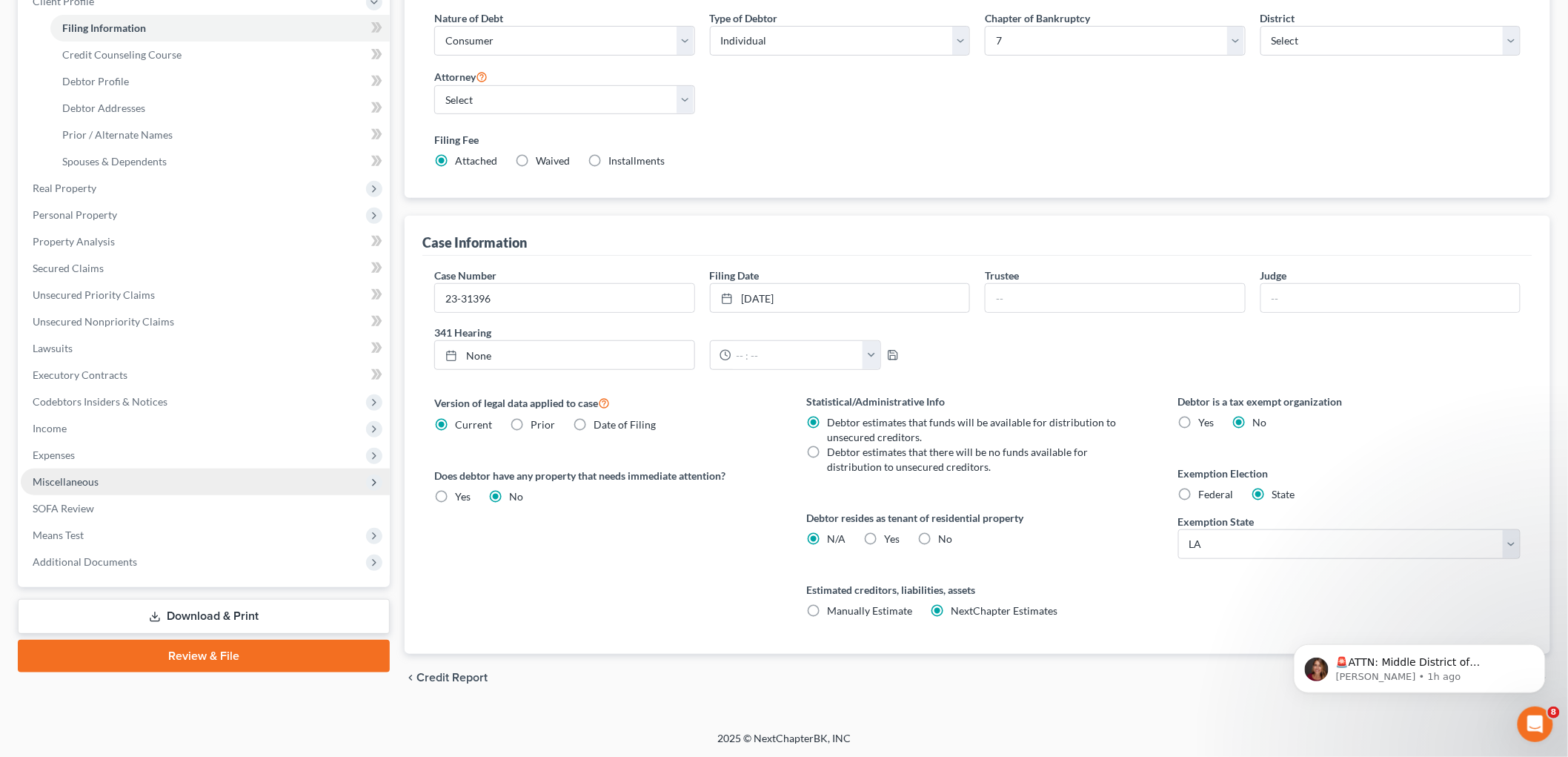
click at [115, 472] on span "Miscellaneous" at bounding box center [206, 482] width 369 height 26
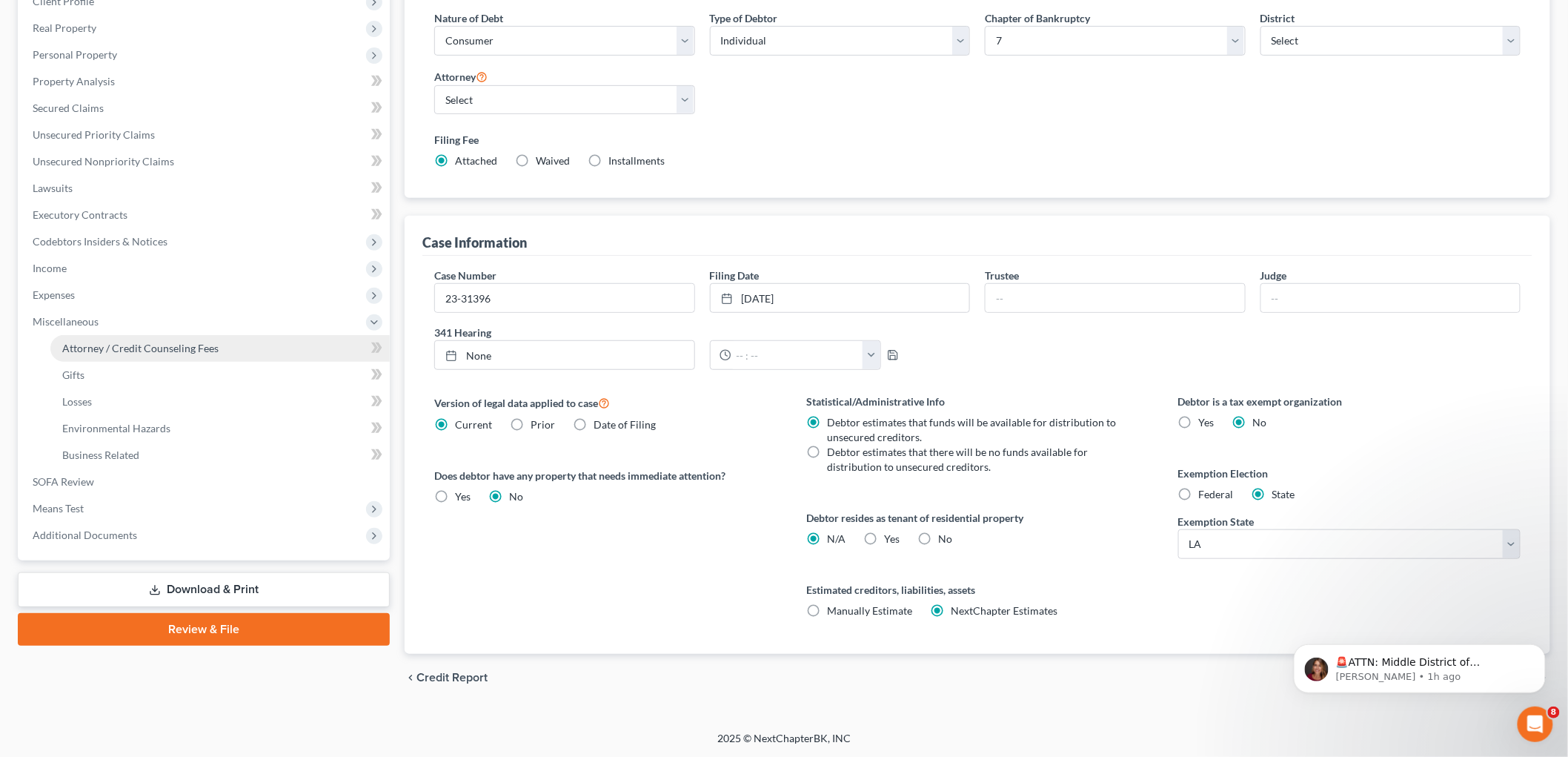
click at [173, 352] on span "Attorney / Credit Counseling Fees" at bounding box center [140, 348] width 156 height 12
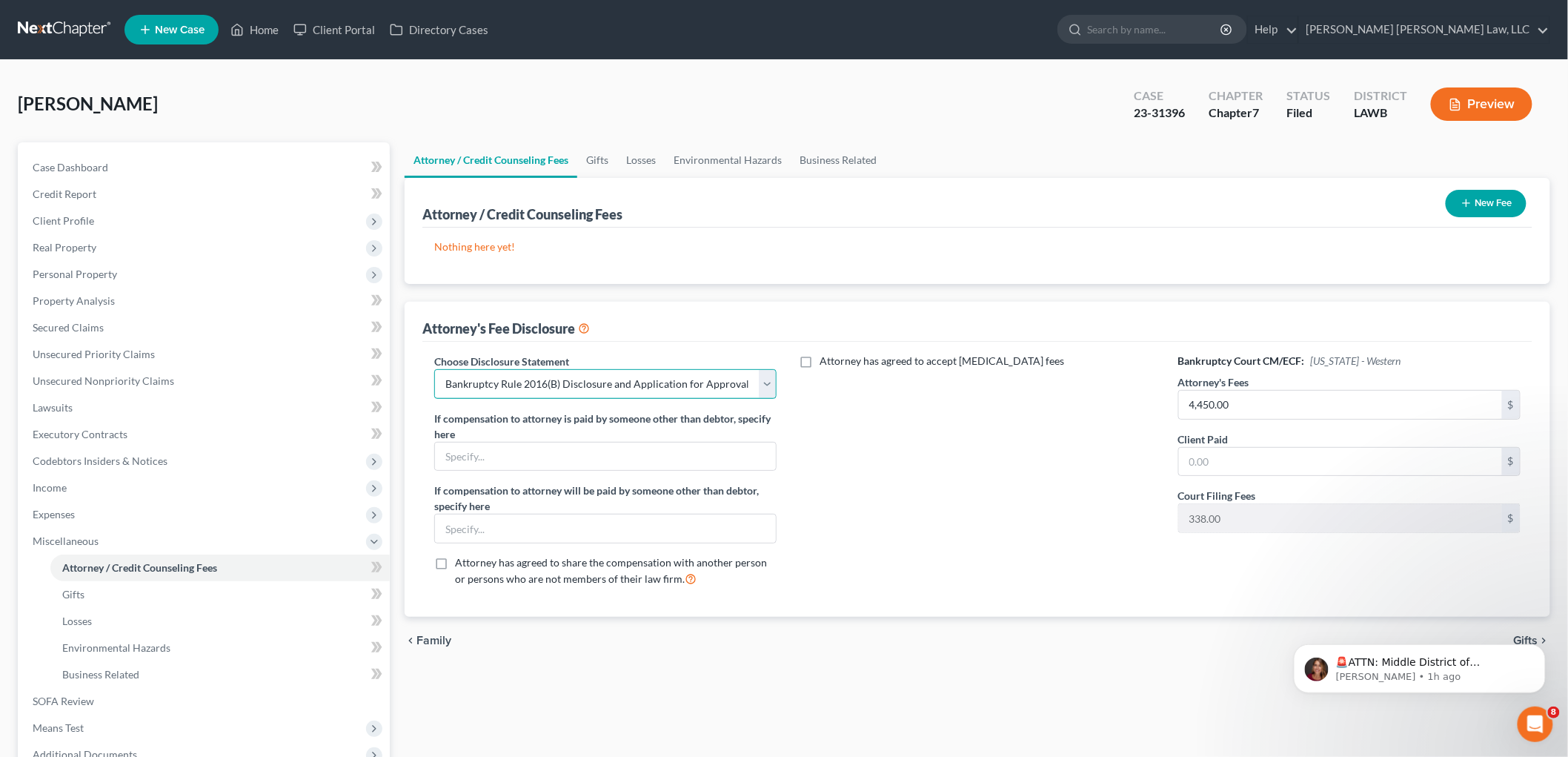
click at [523, 389] on select "Select LAEB 2016 Bankruptcy Rule 2016(B) Disclosure and Application for Approva…" at bounding box center [606, 384] width 343 height 30
select select "2"
click at [434, 369] on select "Select LAEB 2016 Bankruptcy Rule 2016(B) Disclosure and Application for Approva…" at bounding box center [606, 384] width 343 height 30
click at [1233, 404] on input "4,450.00" at bounding box center [1341, 405] width 323 height 28
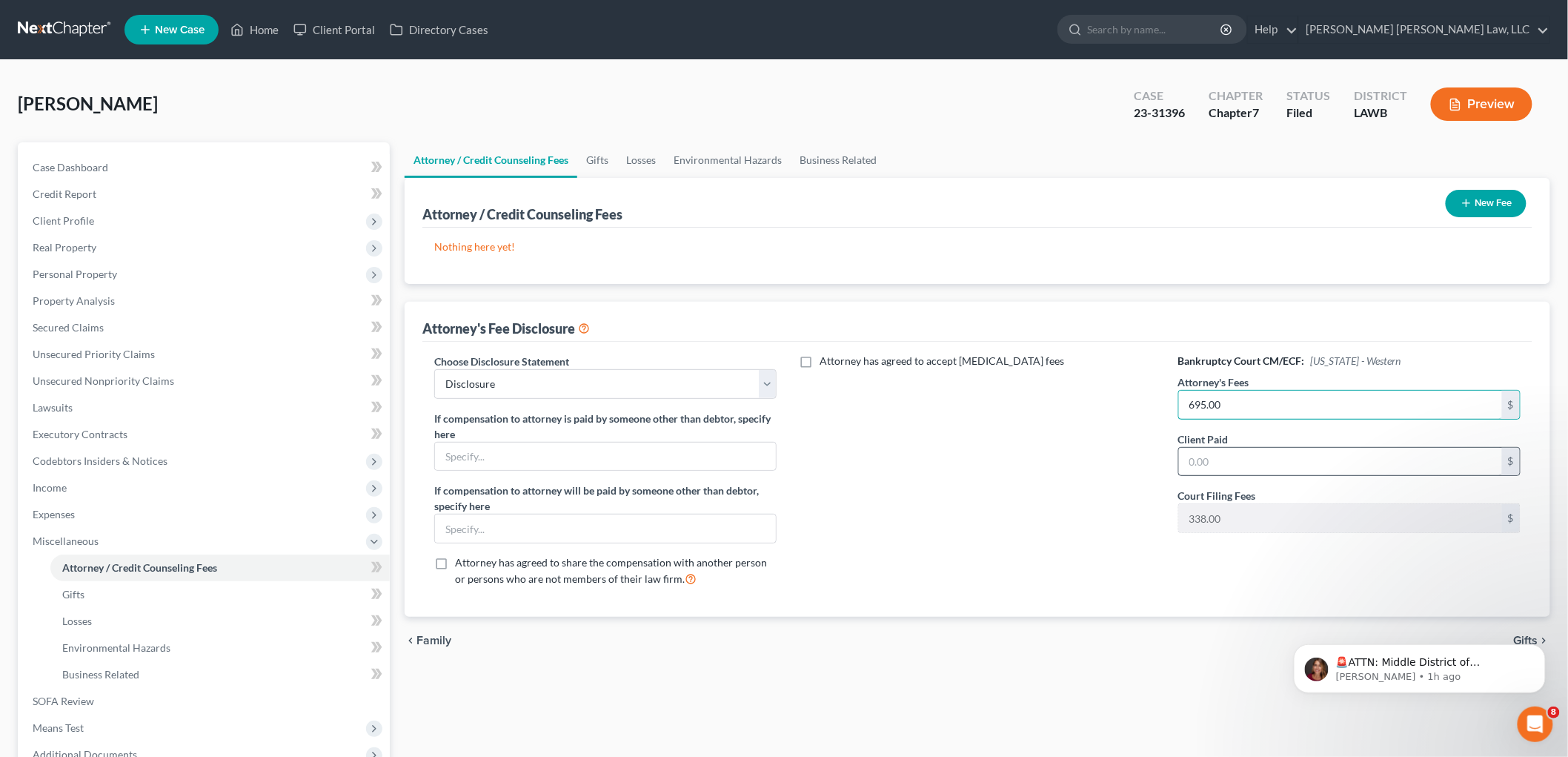
type input "695.00"
click at [1251, 455] on input "text" at bounding box center [1341, 462] width 323 height 28
type input "695.00"
click at [1467, 204] on icon "button" at bounding box center [1466, 202] width 11 height 11
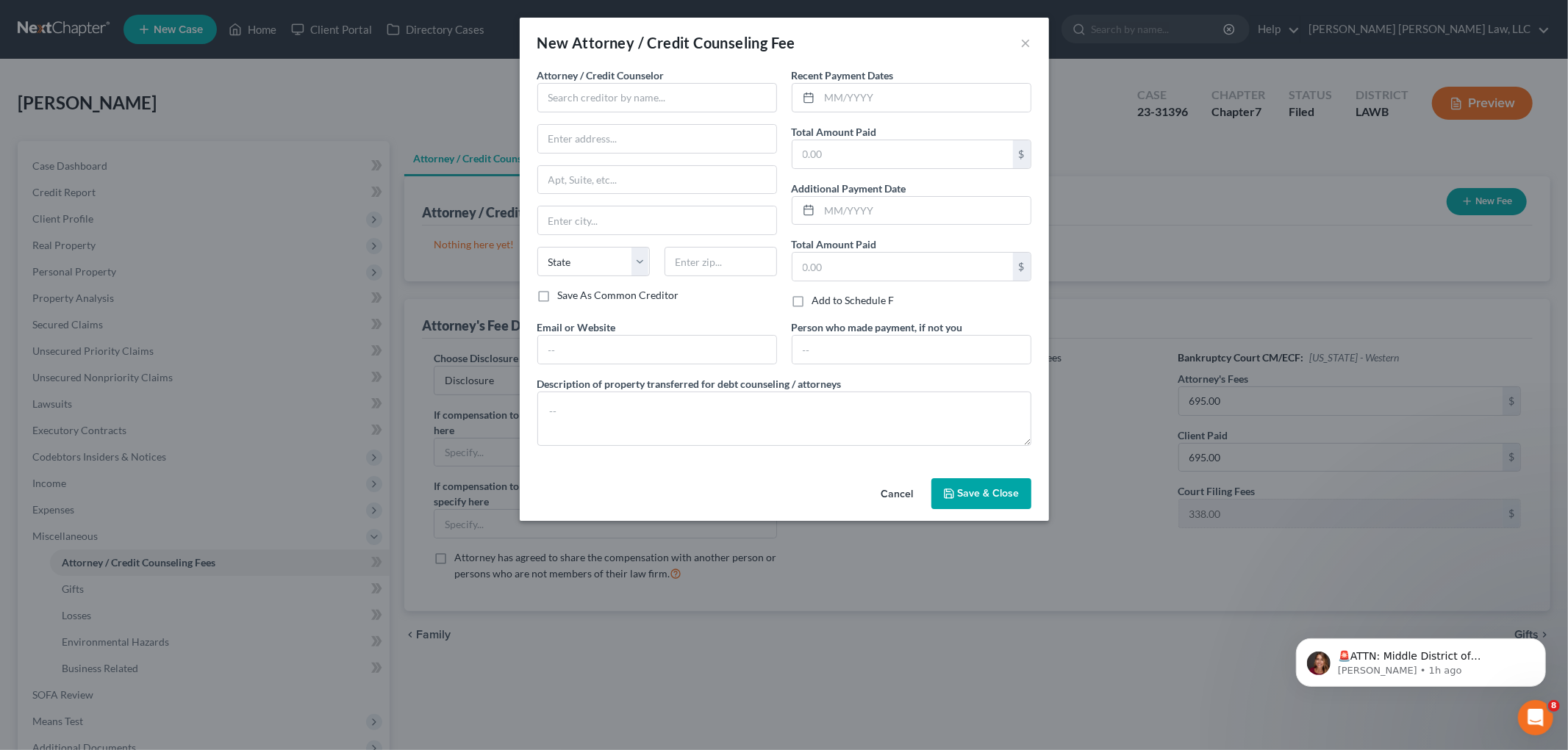
click at [973, 496] on span "Save & Close" at bounding box center [988, 494] width 62 height 12
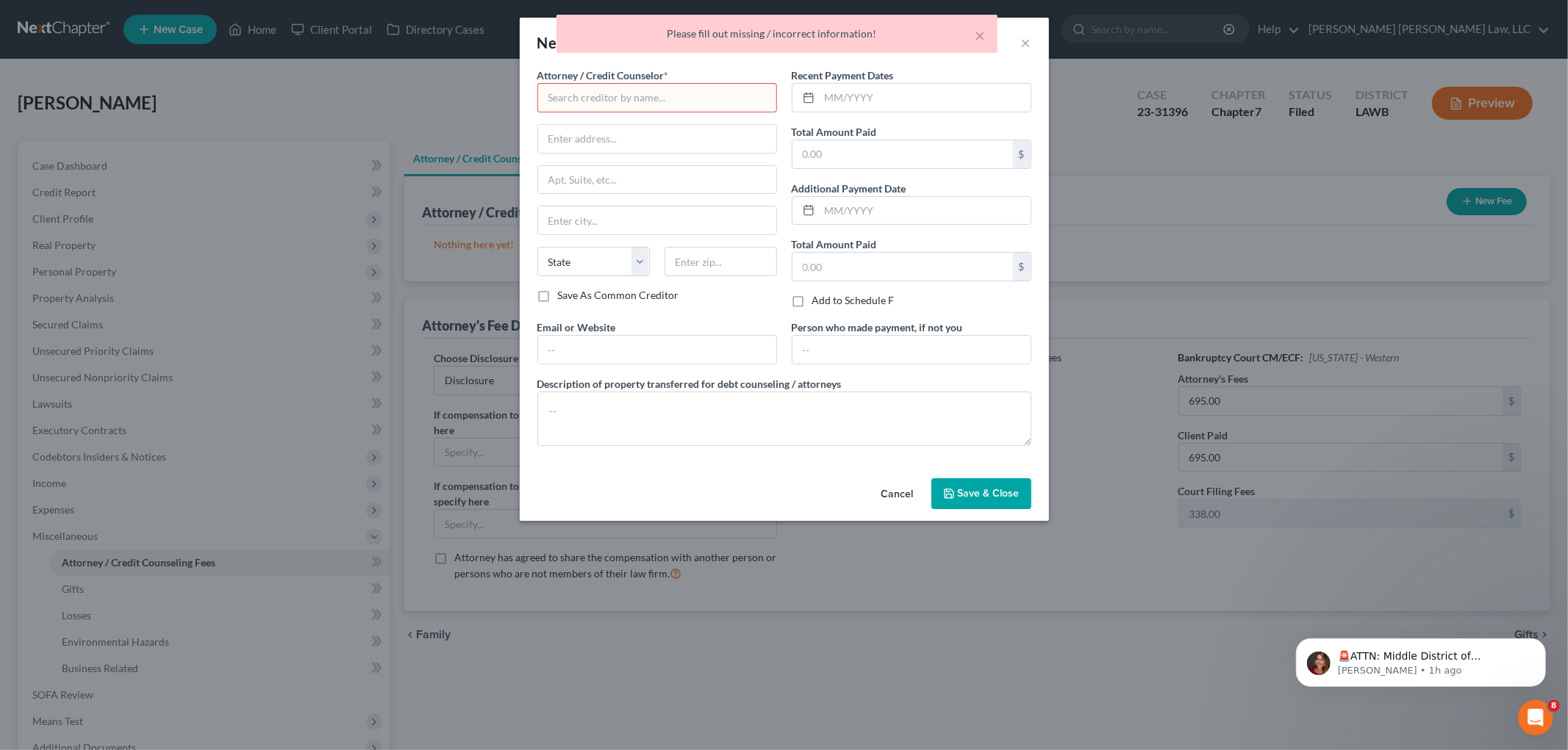
click at [932, 479] on button "Save & Close" at bounding box center [981, 494] width 100 height 31
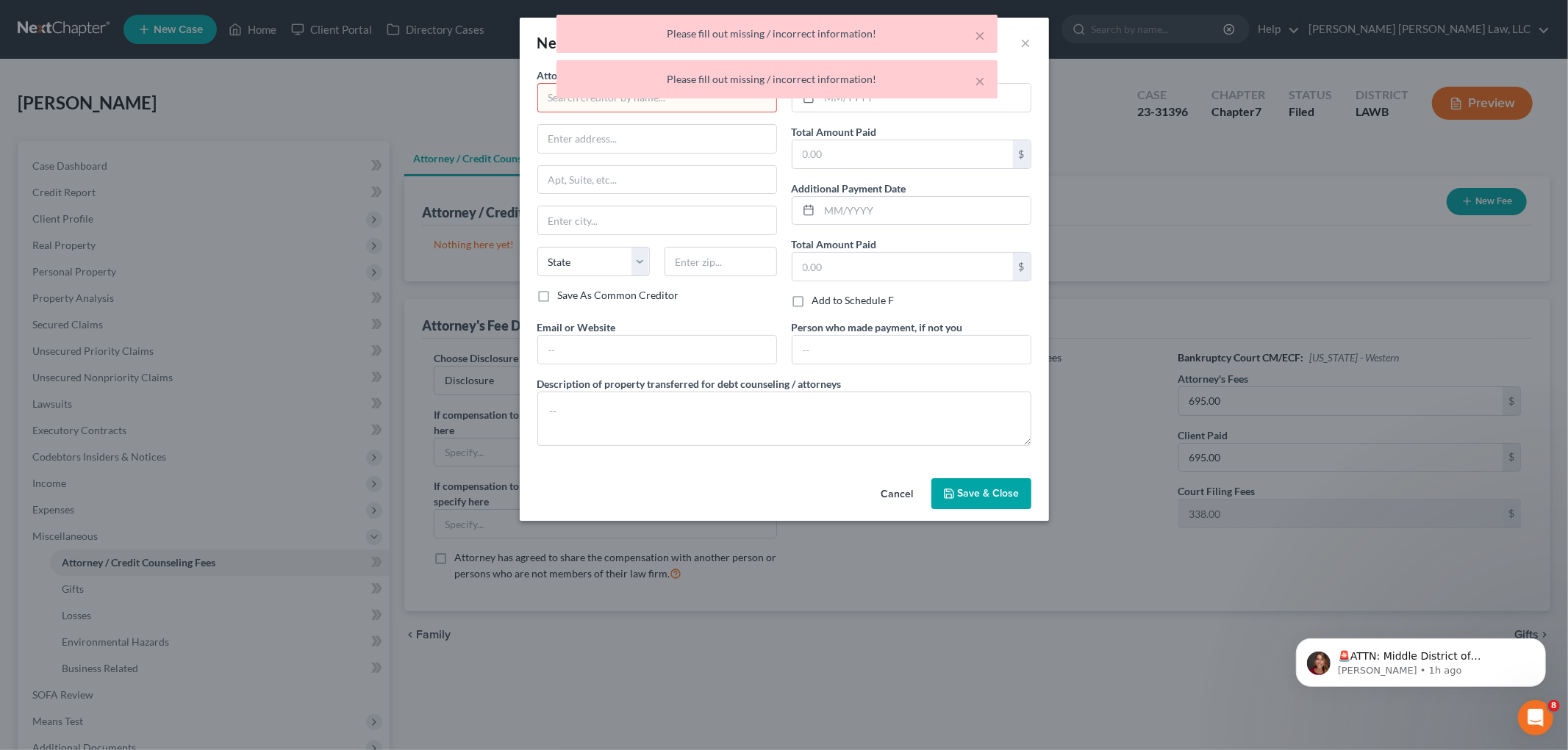
click at [571, 102] on div "× Please fill out missing / incorrect information! × Please fill out missing / …" at bounding box center [777, 60] width 1568 height 91
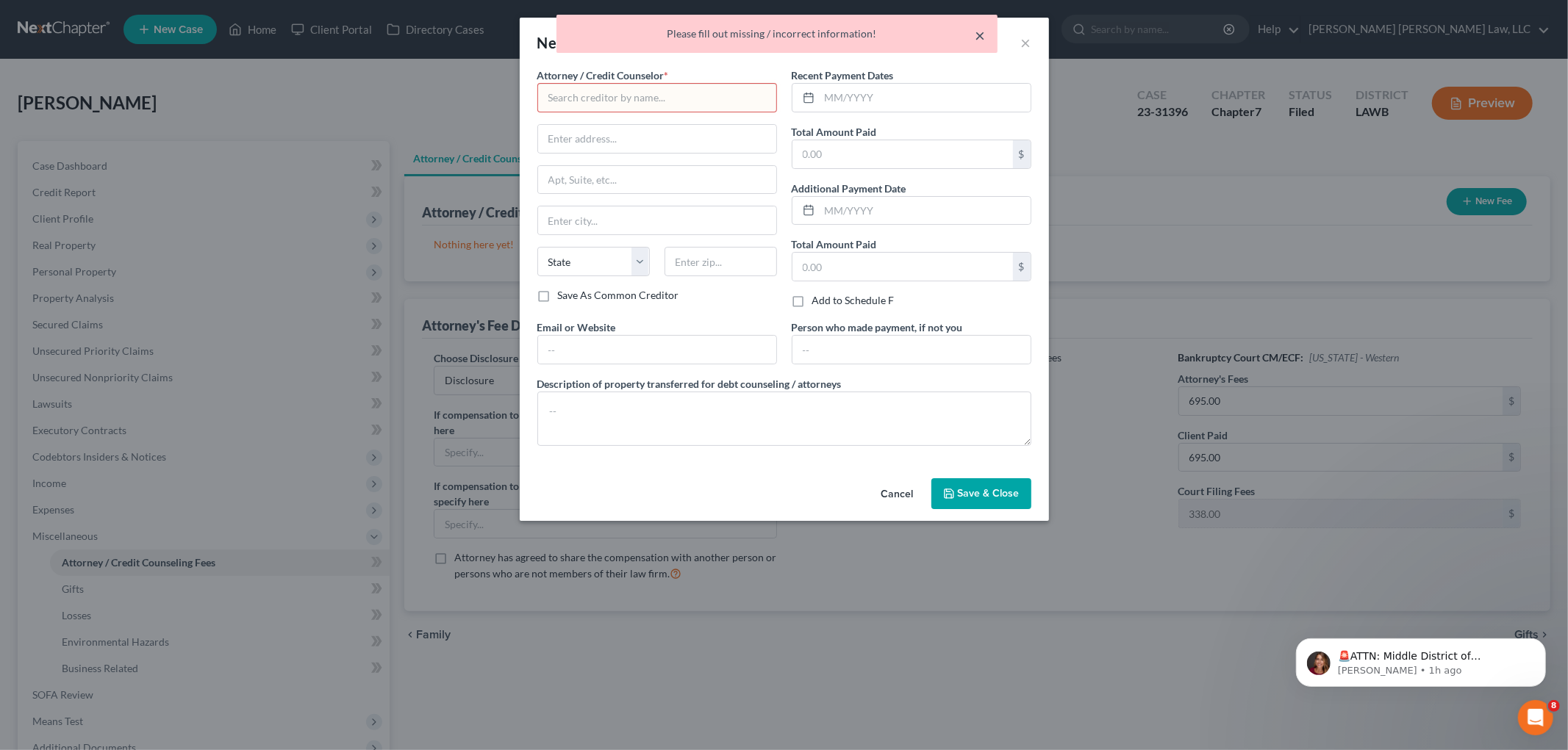
click at [981, 38] on button "×" at bounding box center [981, 35] width 11 height 18
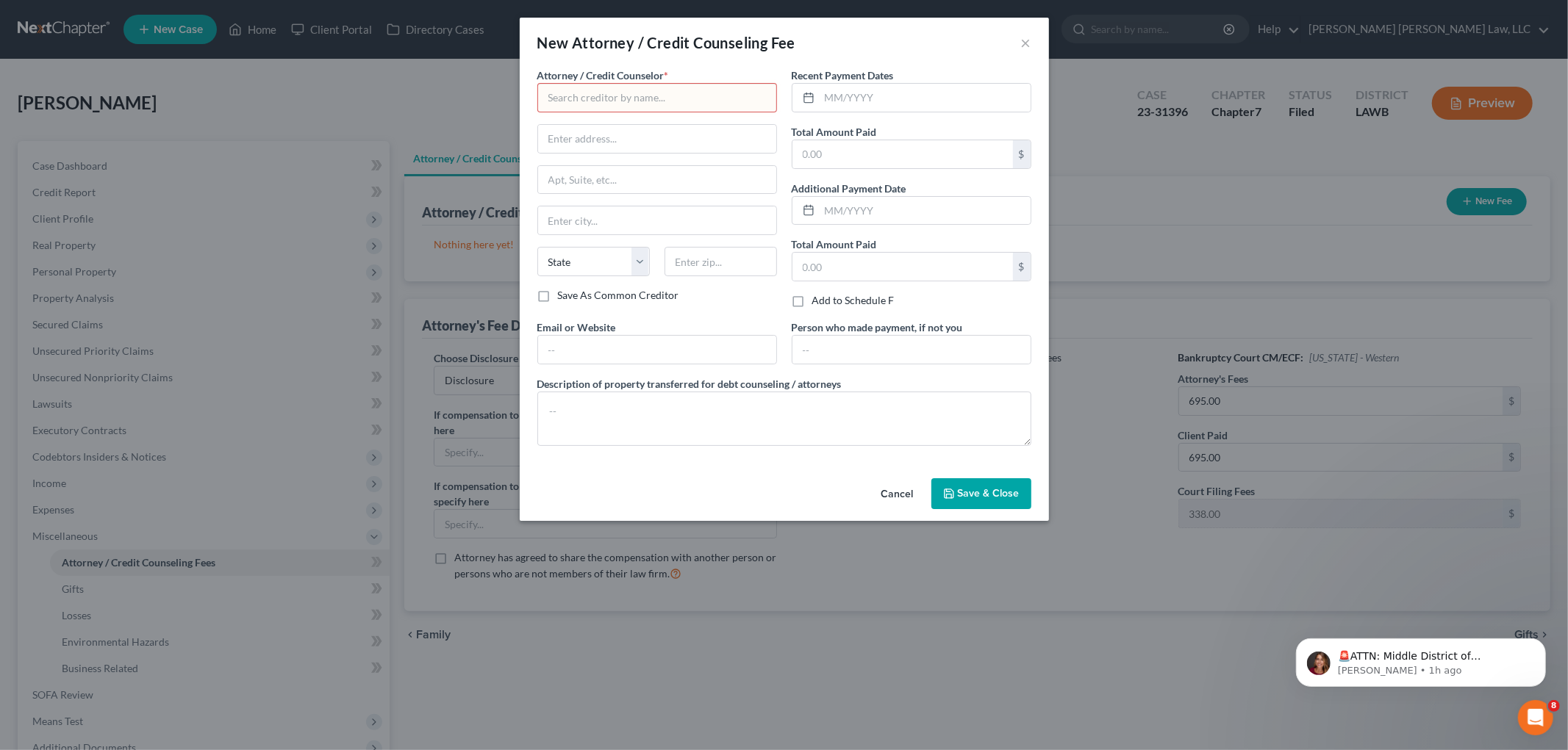
click at [719, 89] on input "text" at bounding box center [657, 98] width 240 height 30
click at [595, 115] on div "E Orum Young Law, LLC" at bounding box center [625, 123] width 176 height 22
type input "E Orum Young Law, LLC"
type input "200 Washington Street"
type input "Monroe"
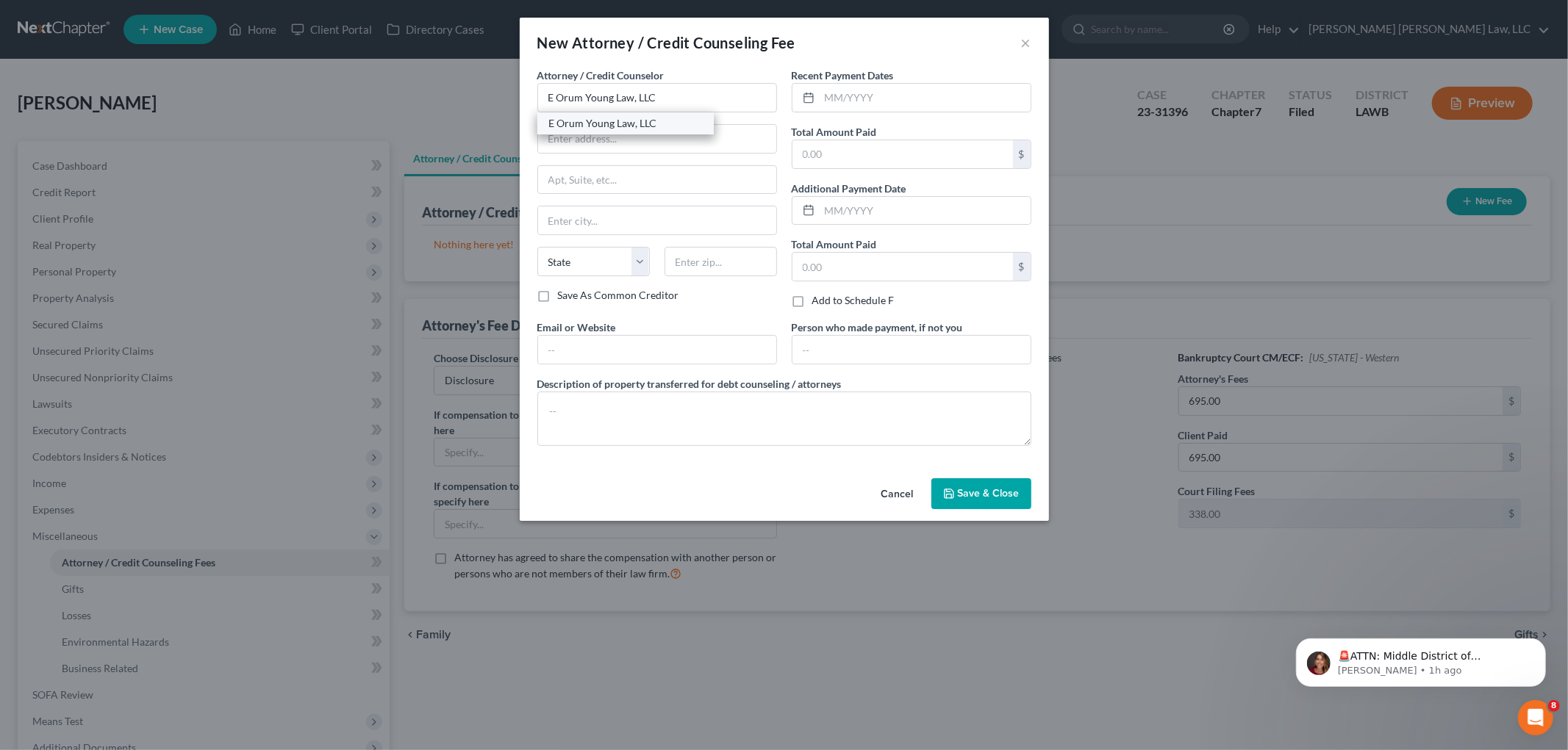
select select "19"
type input "71201"
click at [974, 505] on button "Save & Close" at bounding box center [981, 494] width 100 height 31
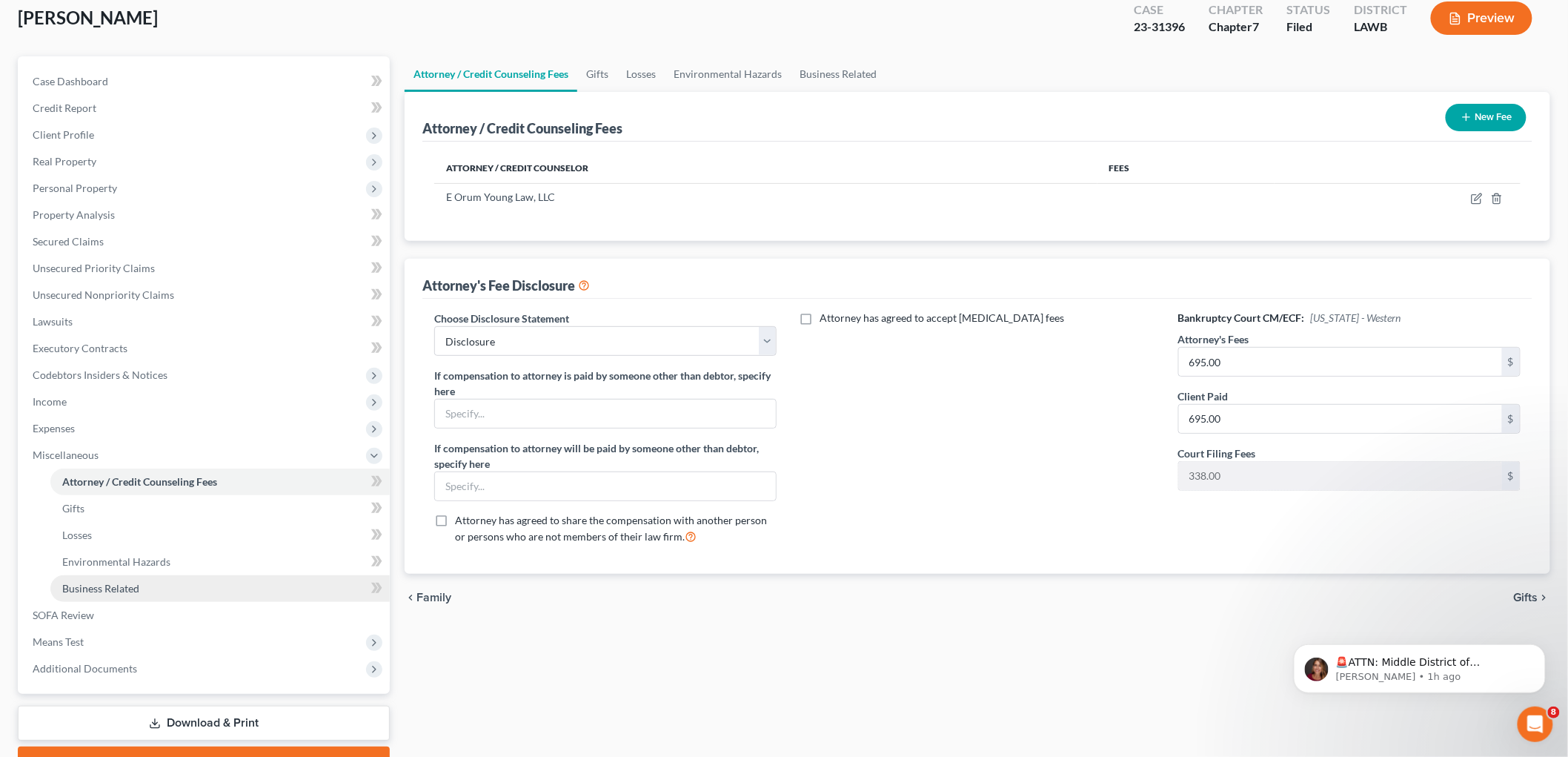
scroll to position [163, 0]
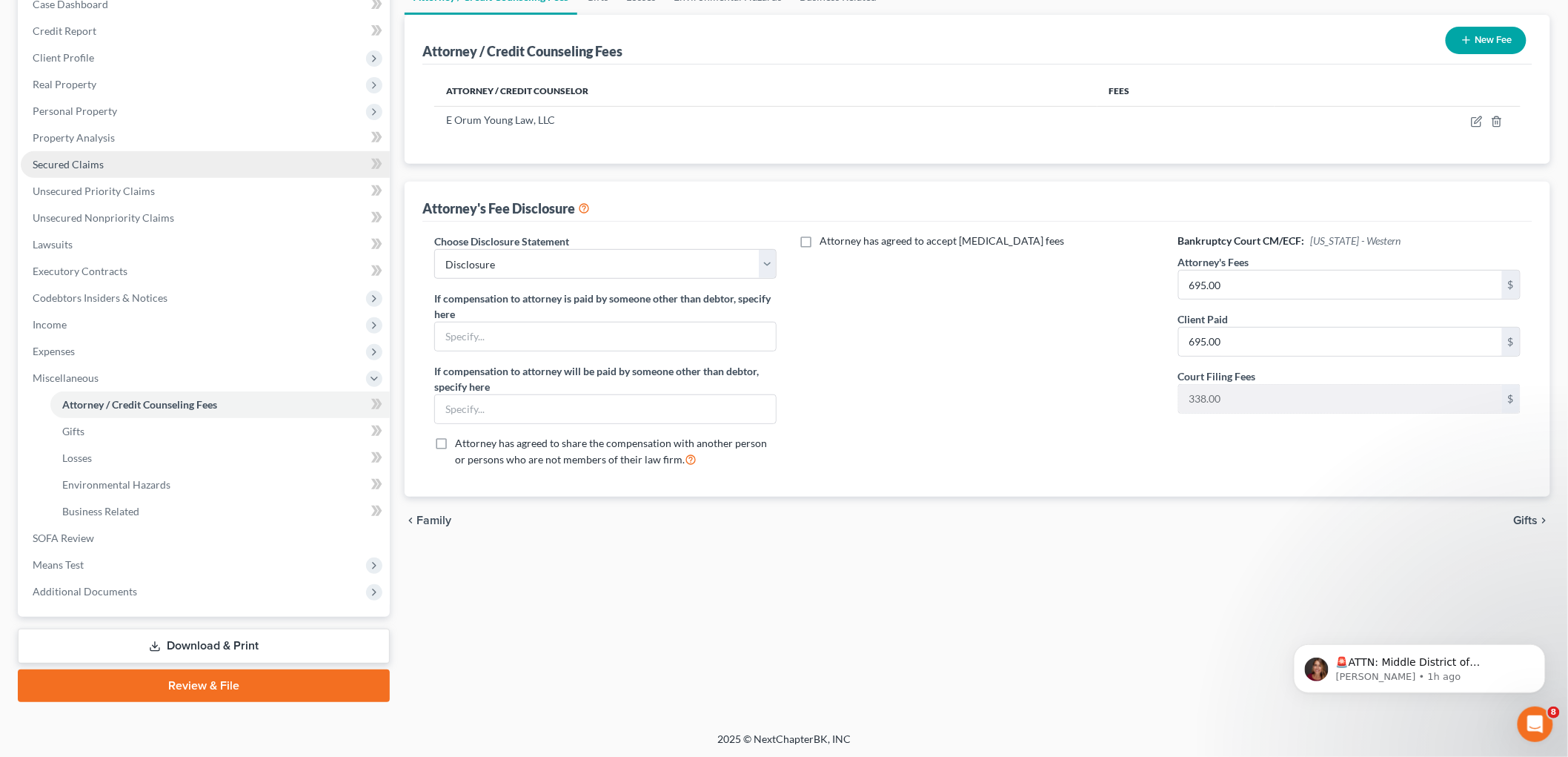
click at [100, 164] on span "Secured Claims" at bounding box center [68, 164] width 72 height 12
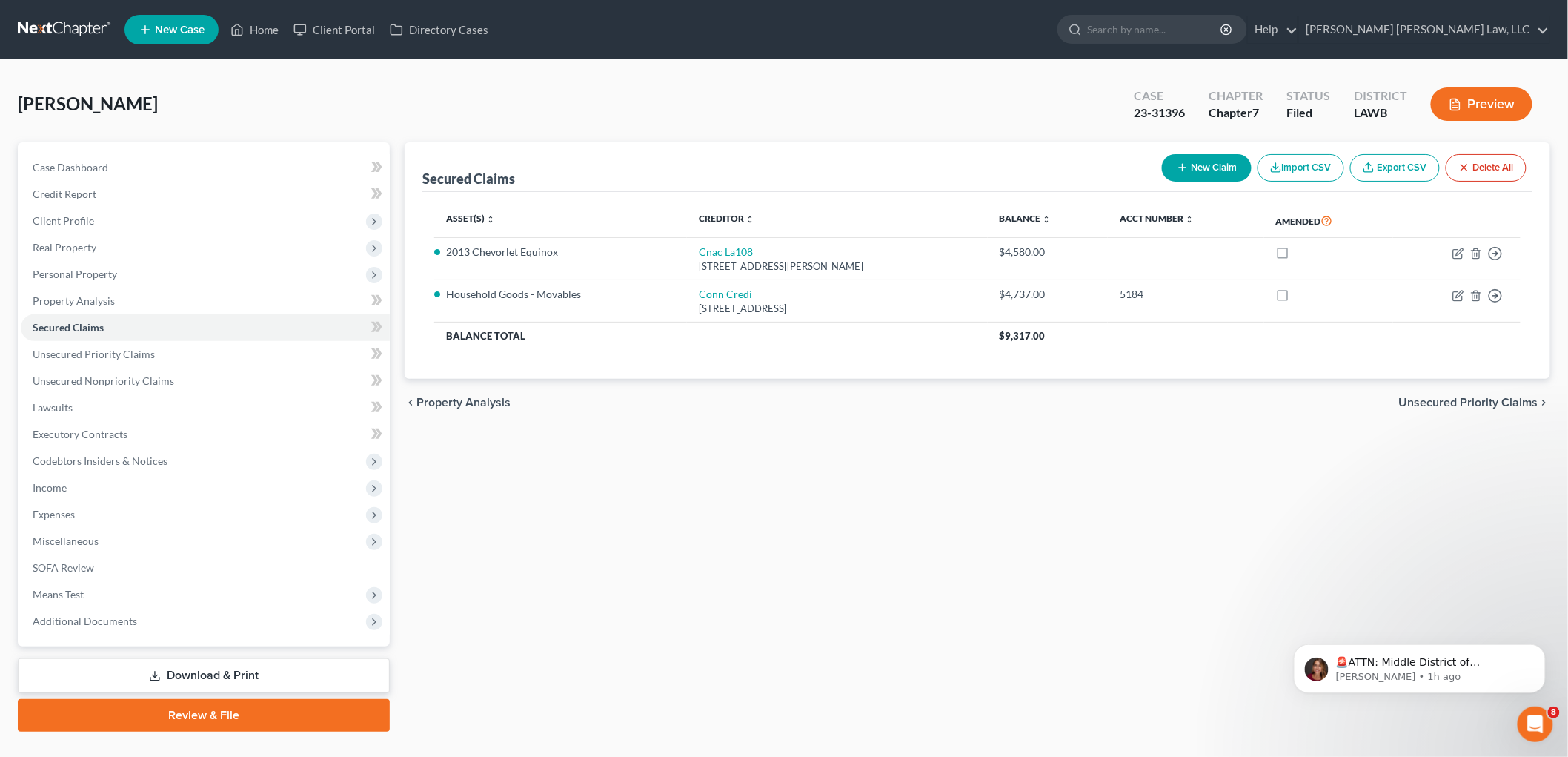
click at [199, 671] on link "Download & Print" at bounding box center [203, 675] width 372 height 34
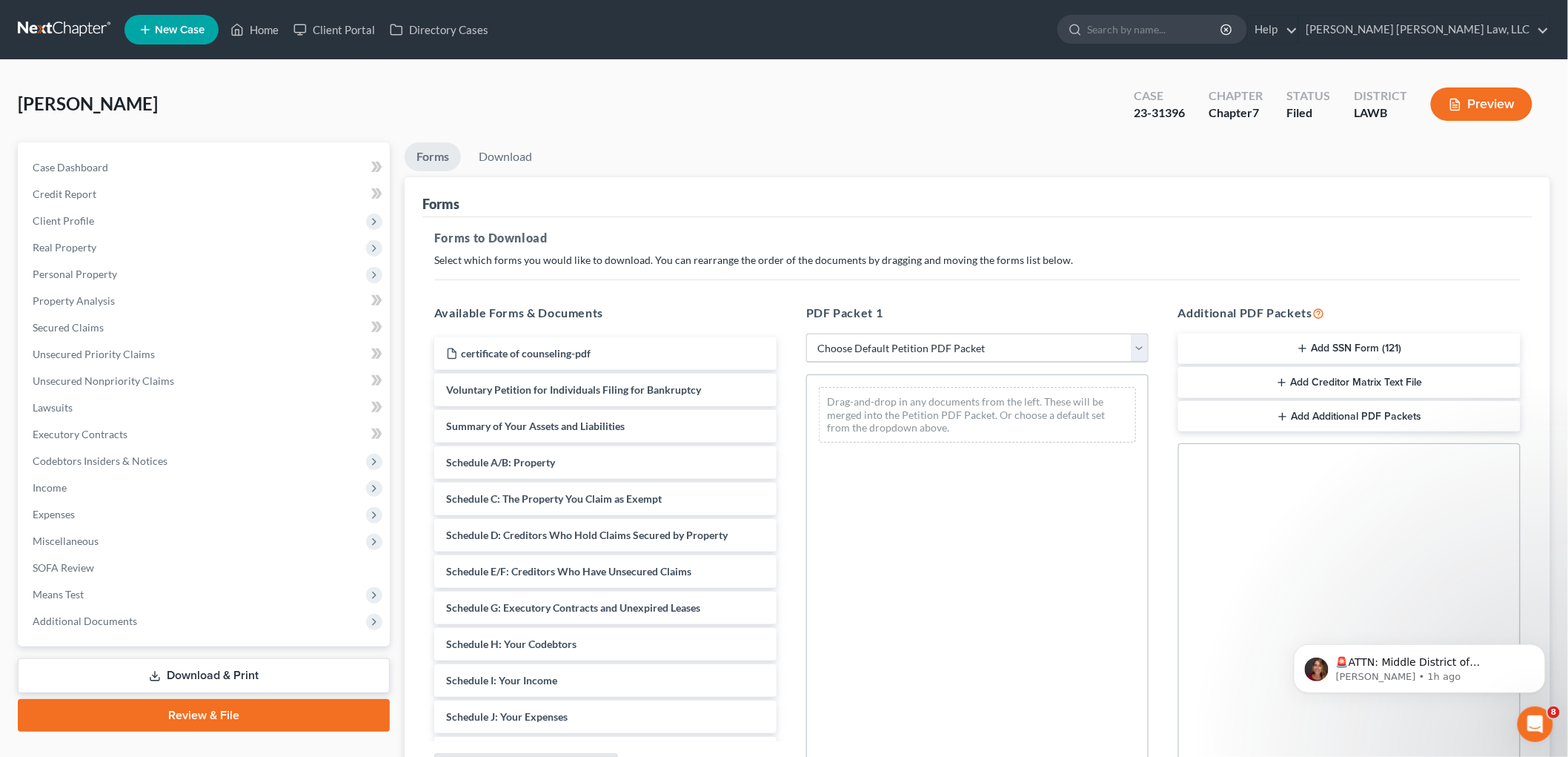
click at [958, 345] on select "Choose Default Petition PDF Packet Complete Bankruptcy Petition (all forms and …" at bounding box center [977, 349] width 343 height 30
select select "3"
click at [806, 334] on select "Choose Default Petition PDF Packet Complete Bankruptcy Petition (all forms and …" at bounding box center [977, 349] width 343 height 30
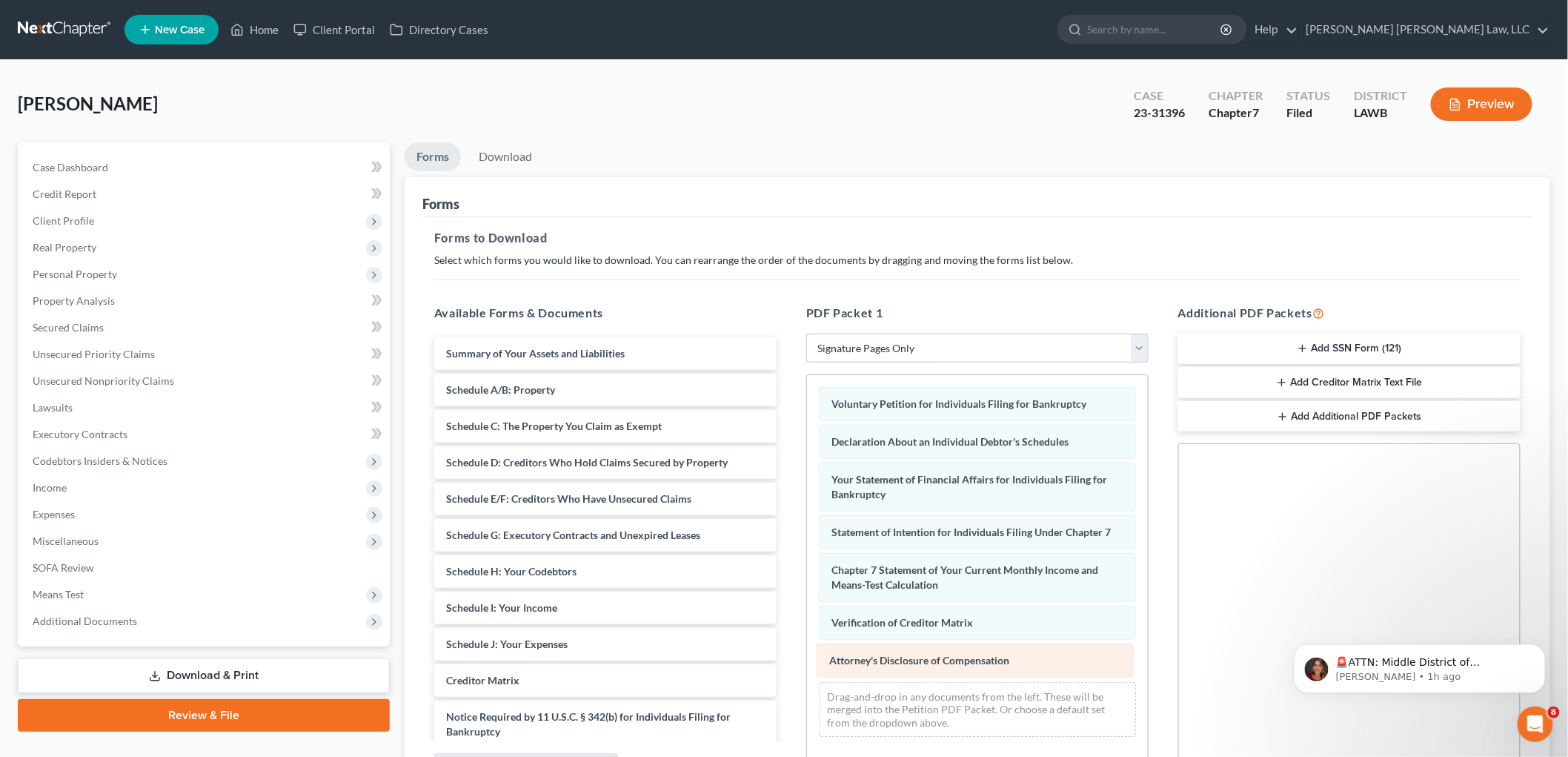
drag, startPoint x: 888, startPoint y: 666, endPoint x: 706, endPoint y: 631, distance: 185.3
click at [807, 632] on div "Attorney's Disclosure of Compensation Voluntary Petition for Individuals Filing…" at bounding box center [977, 562] width 341 height 374
drag, startPoint x: 557, startPoint y: 645, endPoint x: 877, endPoint y: 668, distance: 320.8
click at [788, 668] on div "Attorney's Disclosure of Compensation Summary of Your Assets and Liabilities Sc…" at bounding box center [606, 542] width 366 height 411
click at [519, 150] on link "Download" at bounding box center [505, 156] width 77 height 29
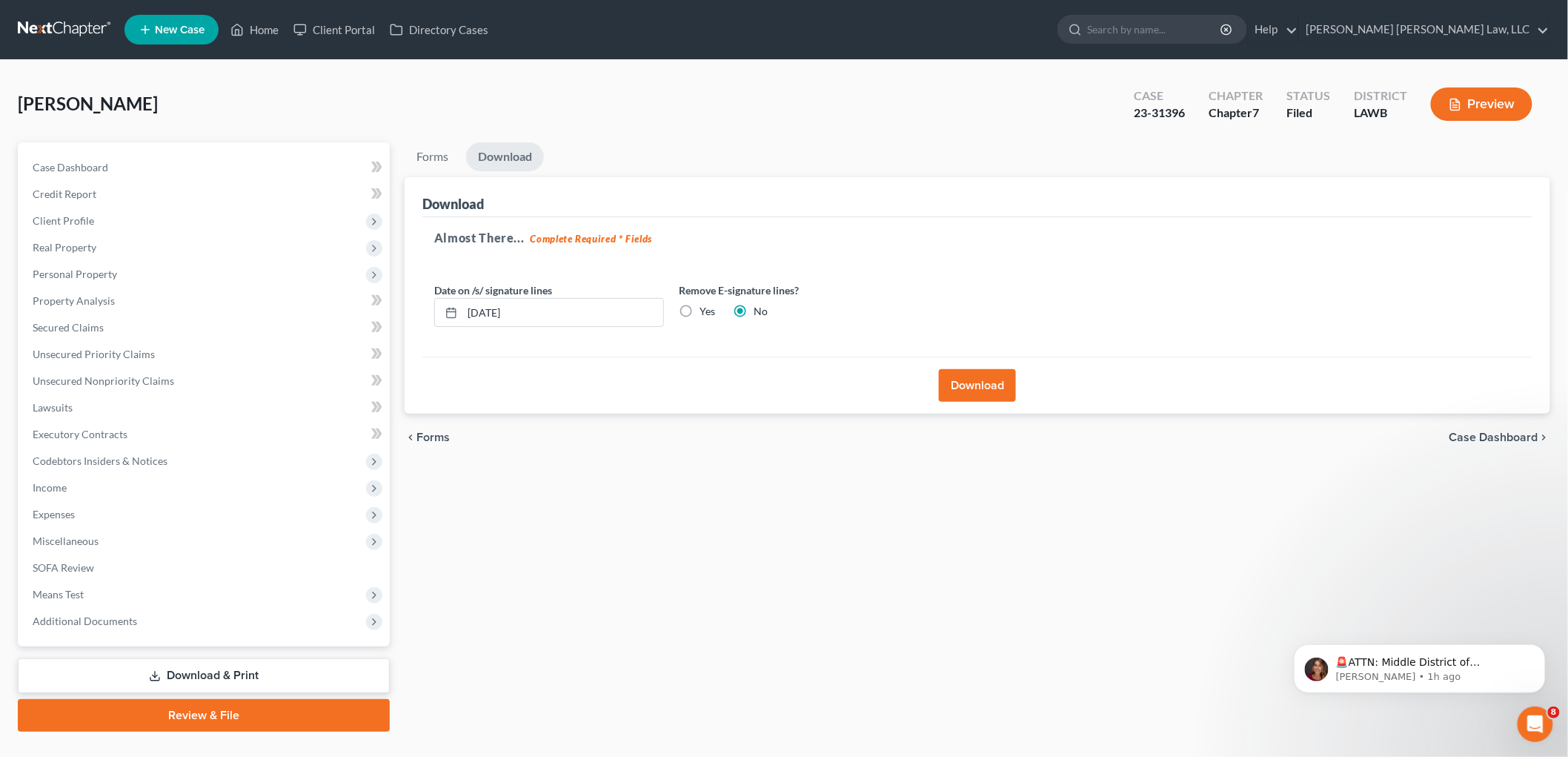
click at [986, 389] on button "Download" at bounding box center [977, 385] width 77 height 33
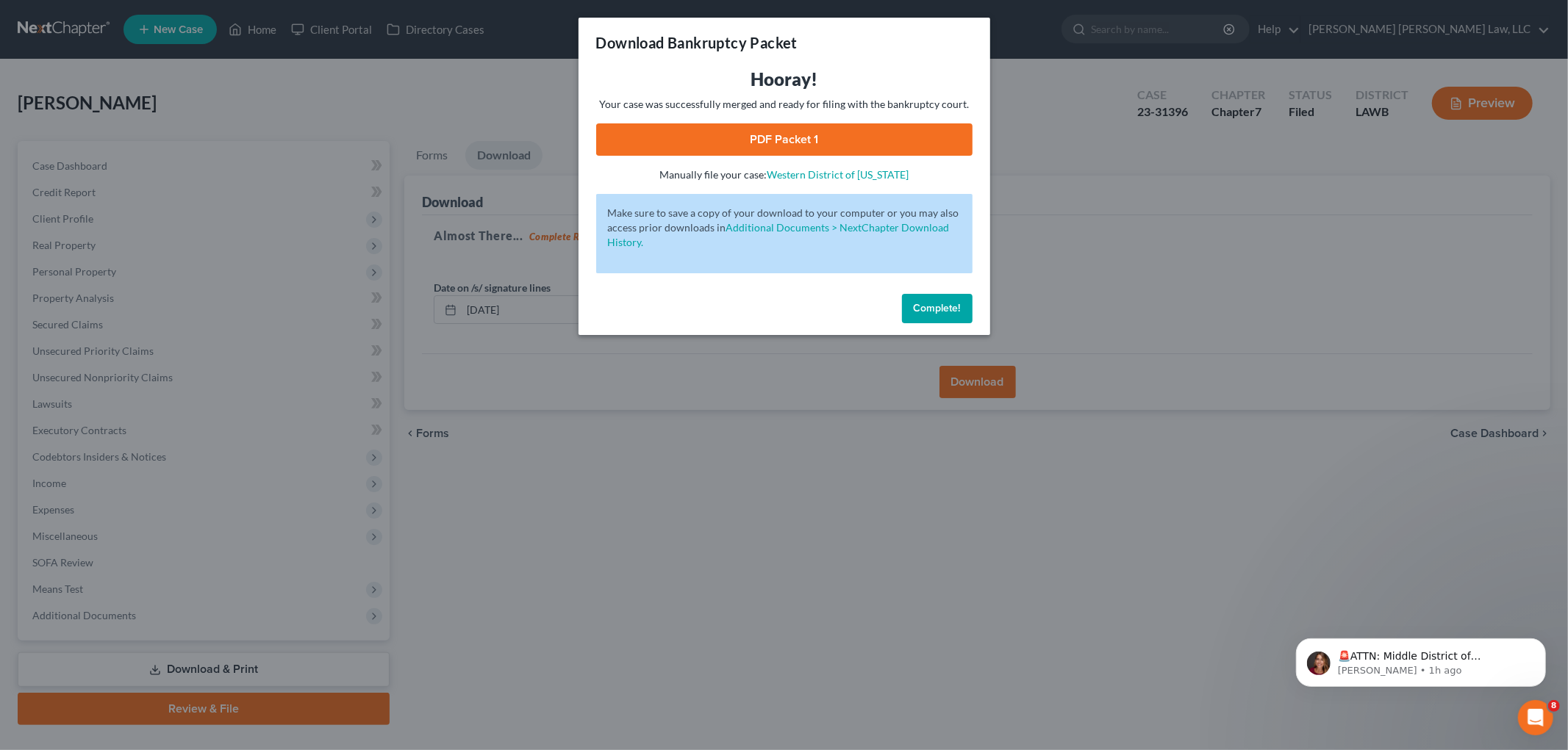
drag, startPoint x: 455, startPoint y: 101, endPoint x: 488, endPoint y: 126, distance: 41.4
click at [455, 101] on div "Download Bankruptcy Packet Hooray! Your case was successfully merged and ready …" at bounding box center [784, 375] width 1568 height 750
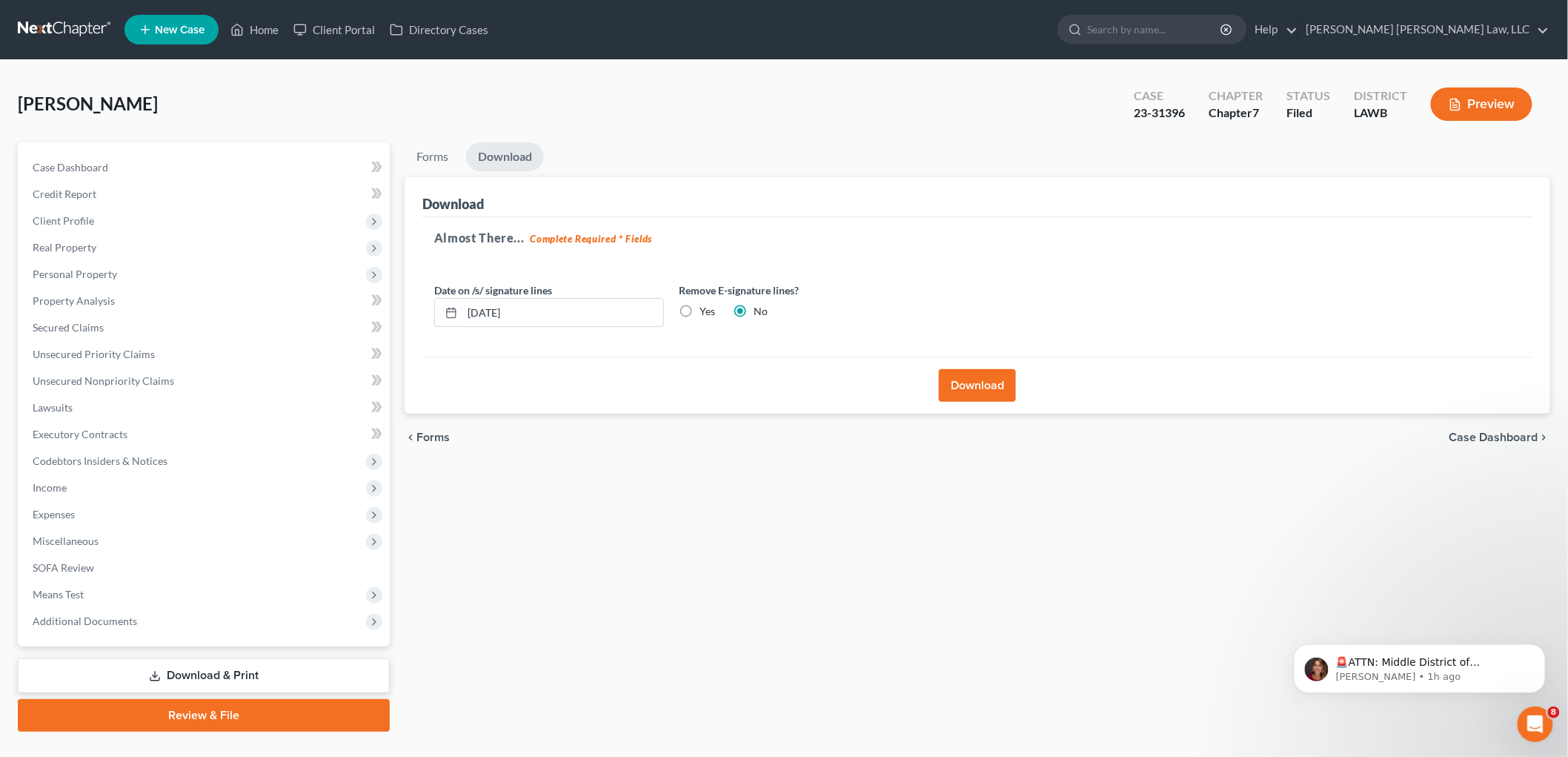
click at [946, 382] on button "Download" at bounding box center [977, 385] width 77 height 33
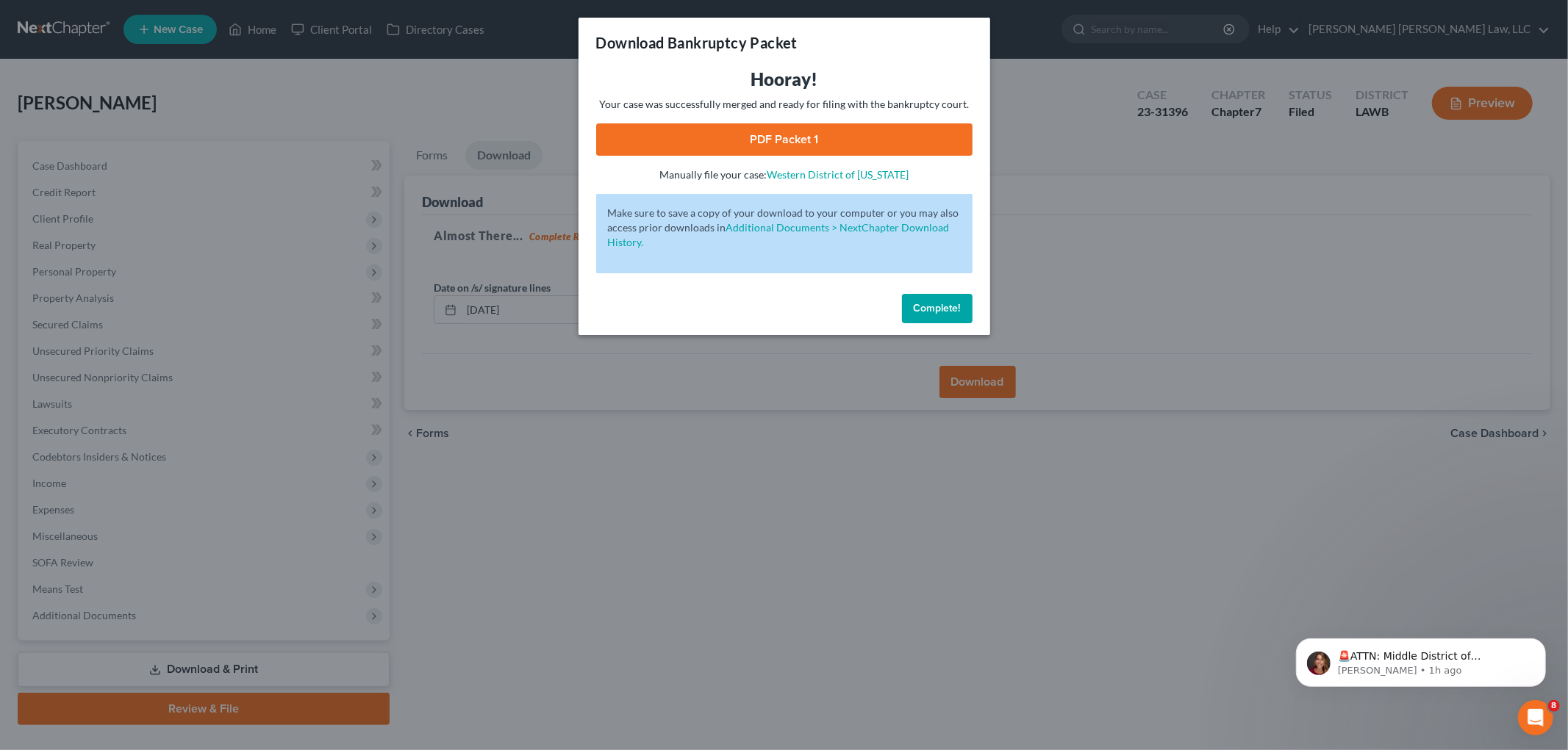
click at [900, 141] on link "PDF Packet 1" at bounding box center [784, 139] width 376 height 32
click at [915, 296] on button "Complete!" at bounding box center [937, 309] width 71 height 30
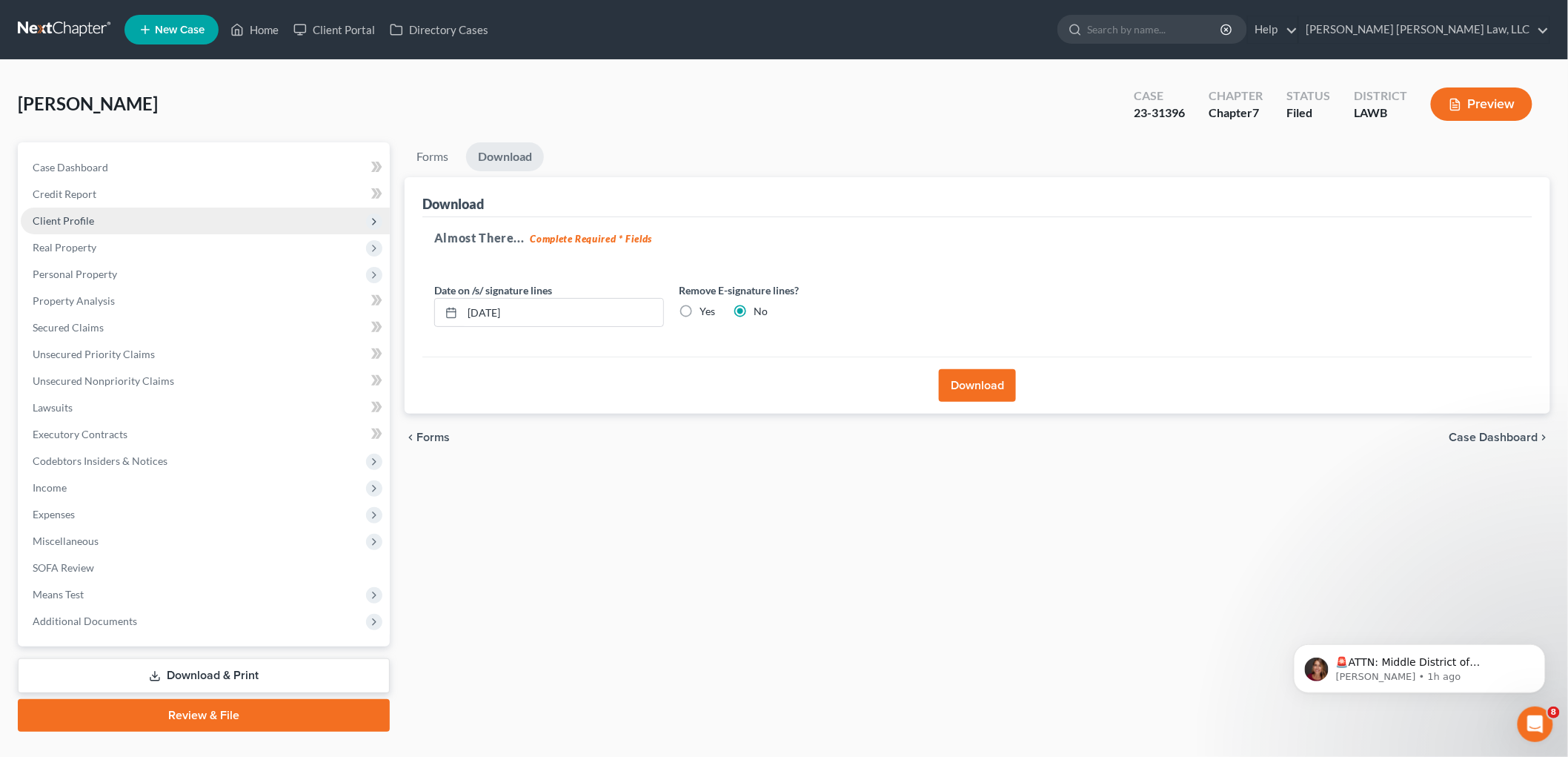
click at [109, 213] on span "Client Profile" at bounding box center [206, 221] width 369 height 26
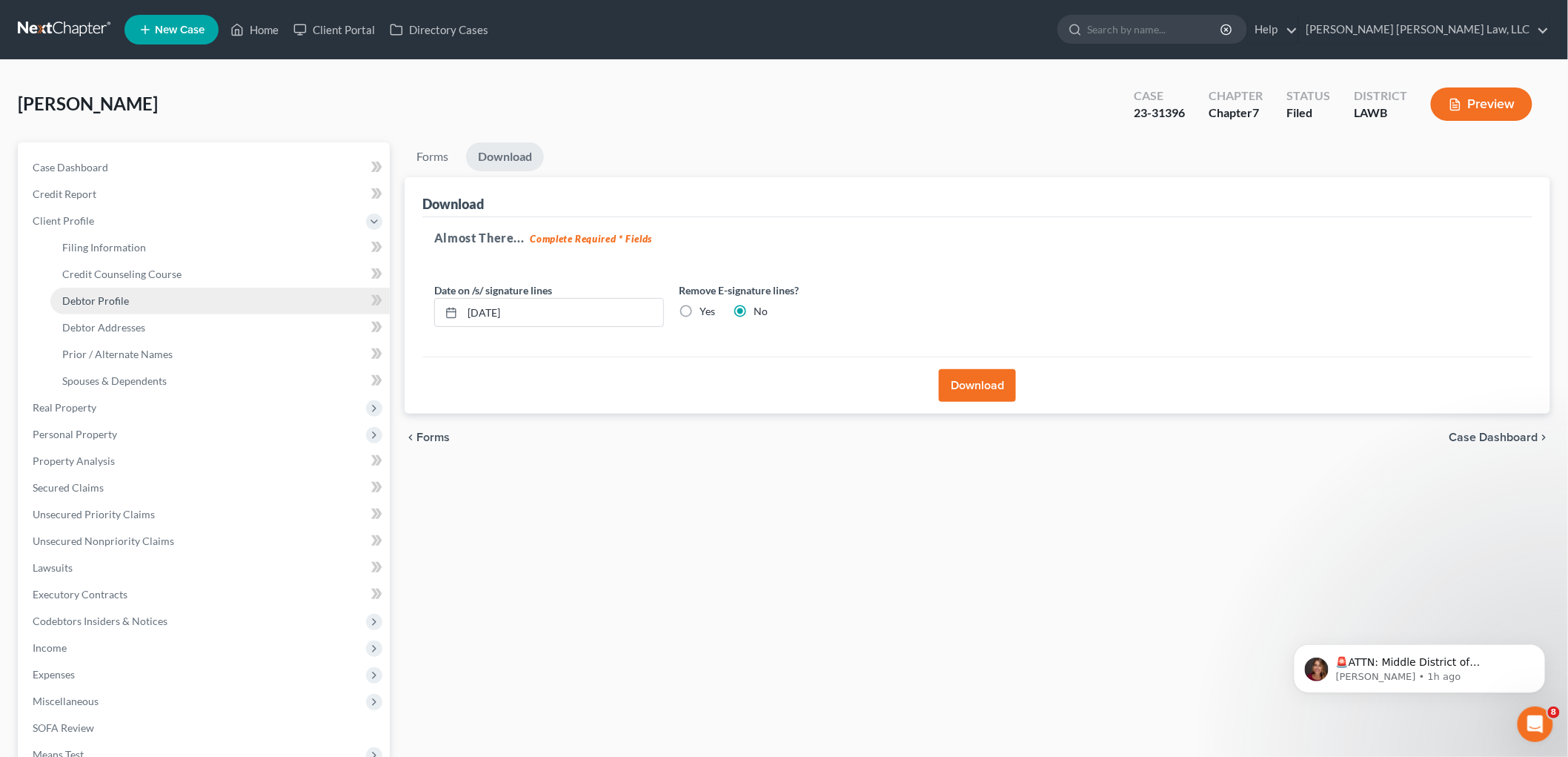
click at [119, 291] on link "Debtor Profile" at bounding box center [220, 301] width 339 height 26
select select "3"
select select "1"
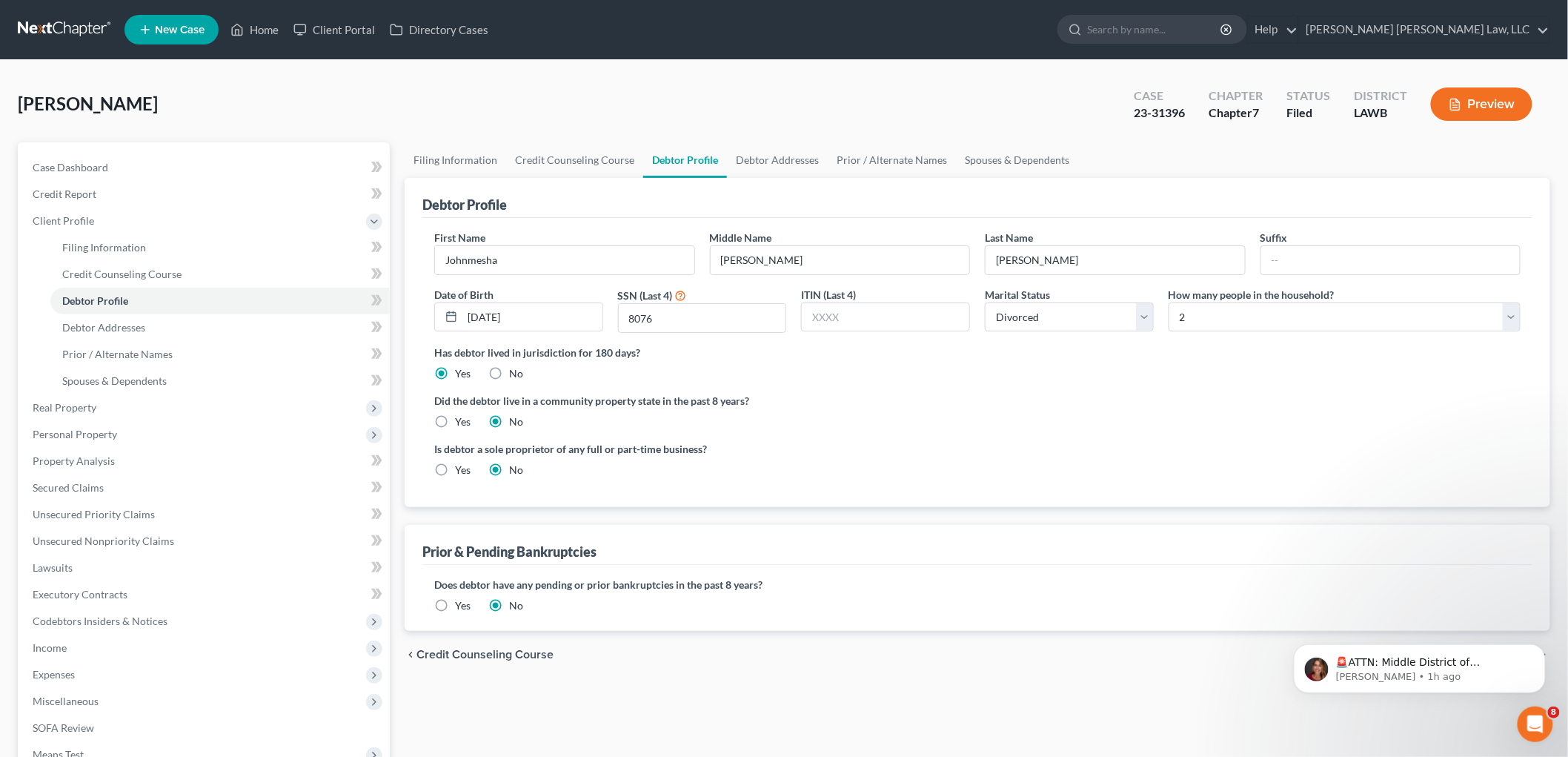
radio input "true"
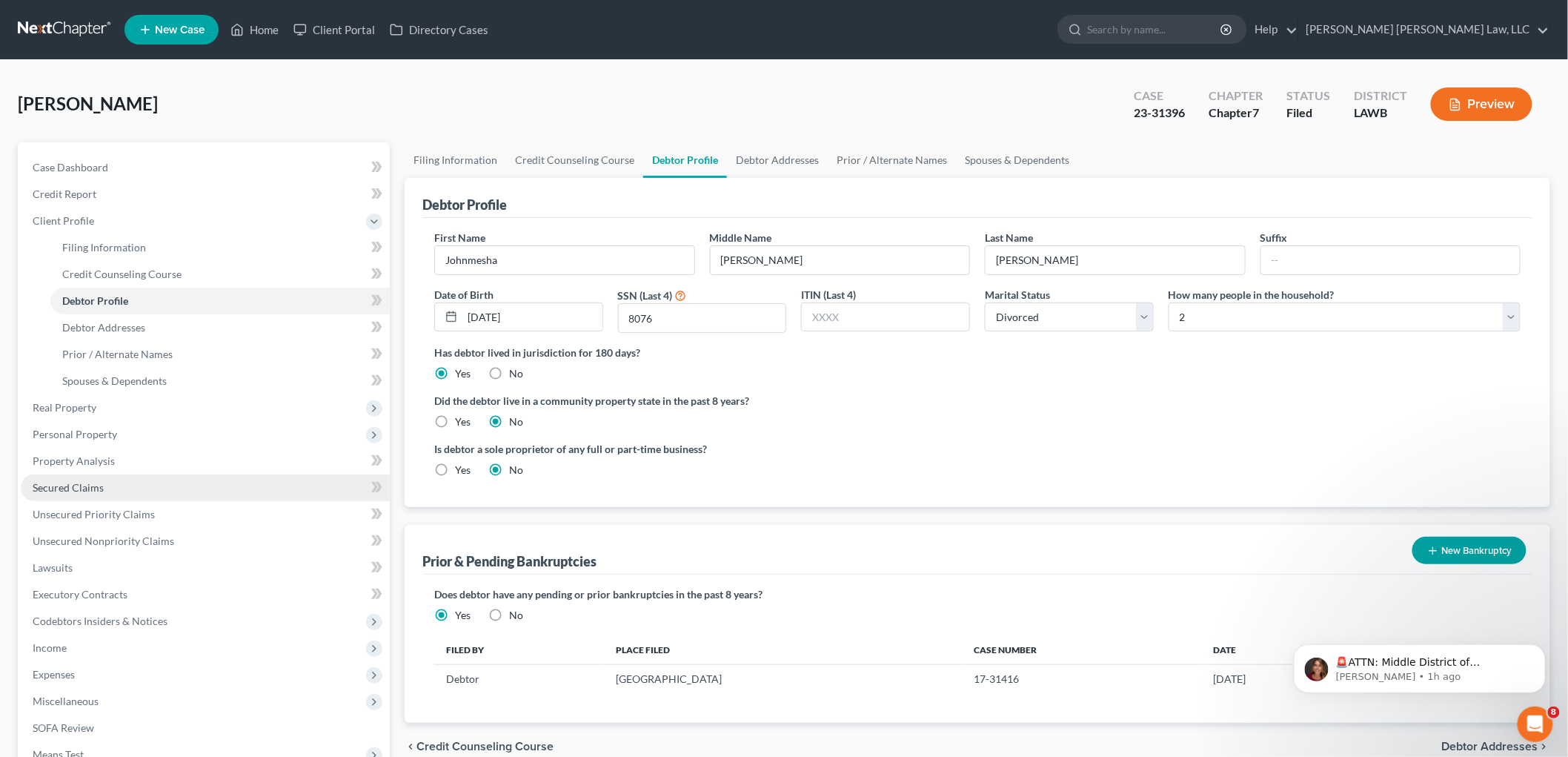
click at [77, 484] on span "Secured Claims" at bounding box center [68, 488] width 72 height 12
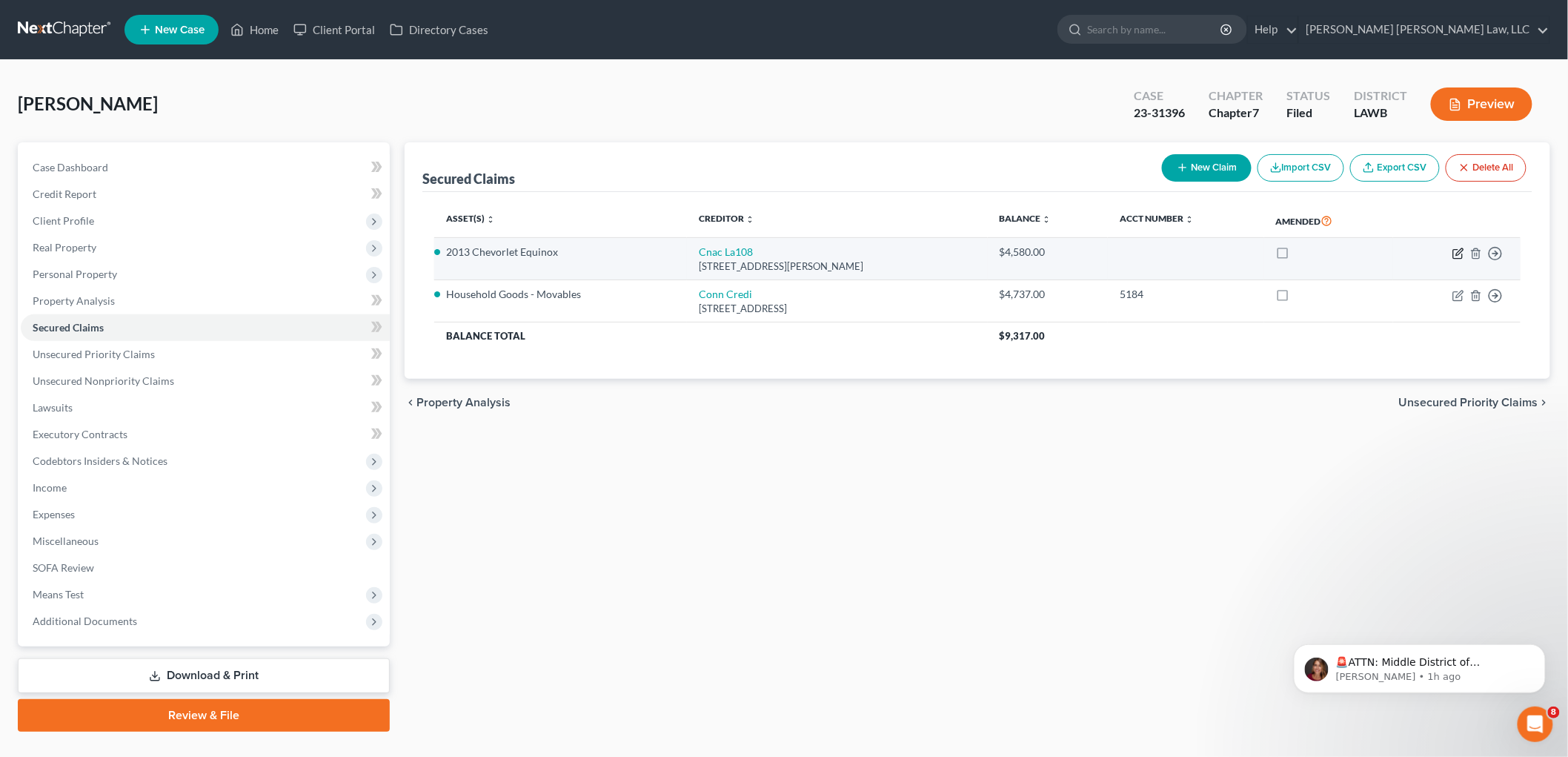
click at [1457, 252] on icon "button" at bounding box center [1458, 253] width 11 height 11
select select "19"
select select "0"
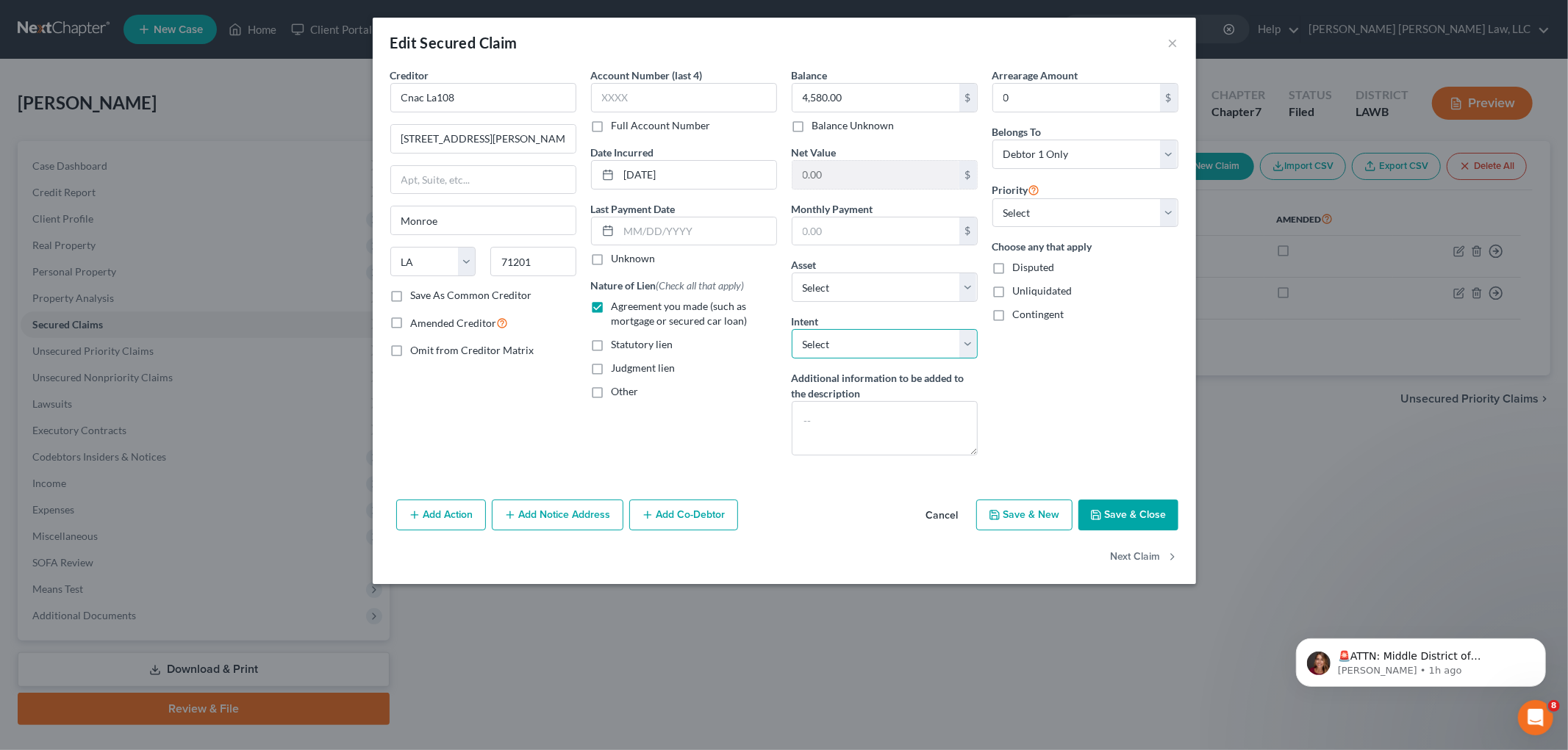
click at [851, 339] on select "Select Surrender Redeem Reaffirm Avoid Other" at bounding box center [884, 344] width 186 height 30
select select "0"
click at [791, 329] on select "Select Surrender Redeem Reaffirm Avoid Other" at bounding box center [884, 344] width 186 height 30
click at [858, 432] on textarea at bounding box center [884, 428] width 186 height 54
type textarea "surrender"
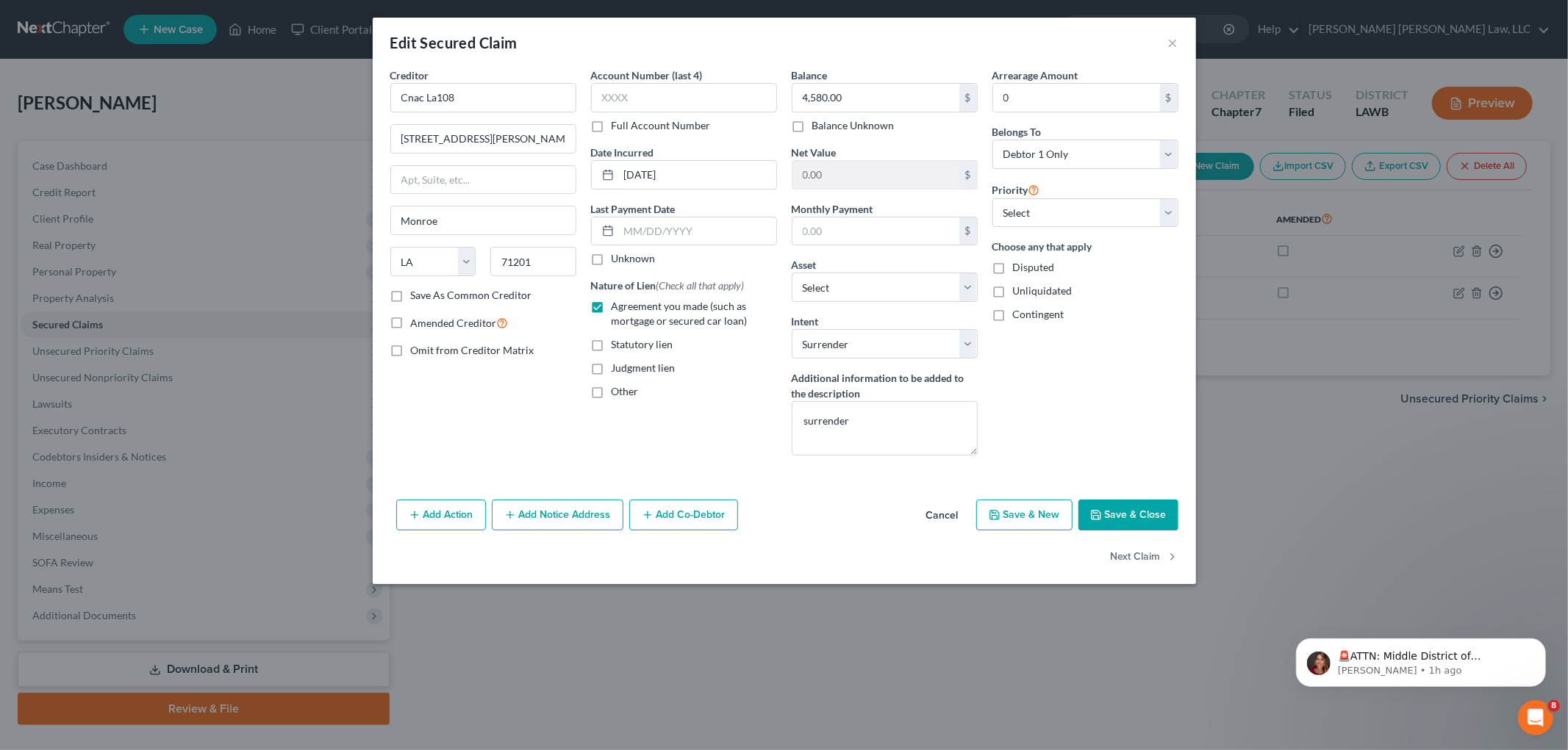
click at [1113, 520] on button "Save & Close" at bounding box center [1129, 515] width 100 height 31
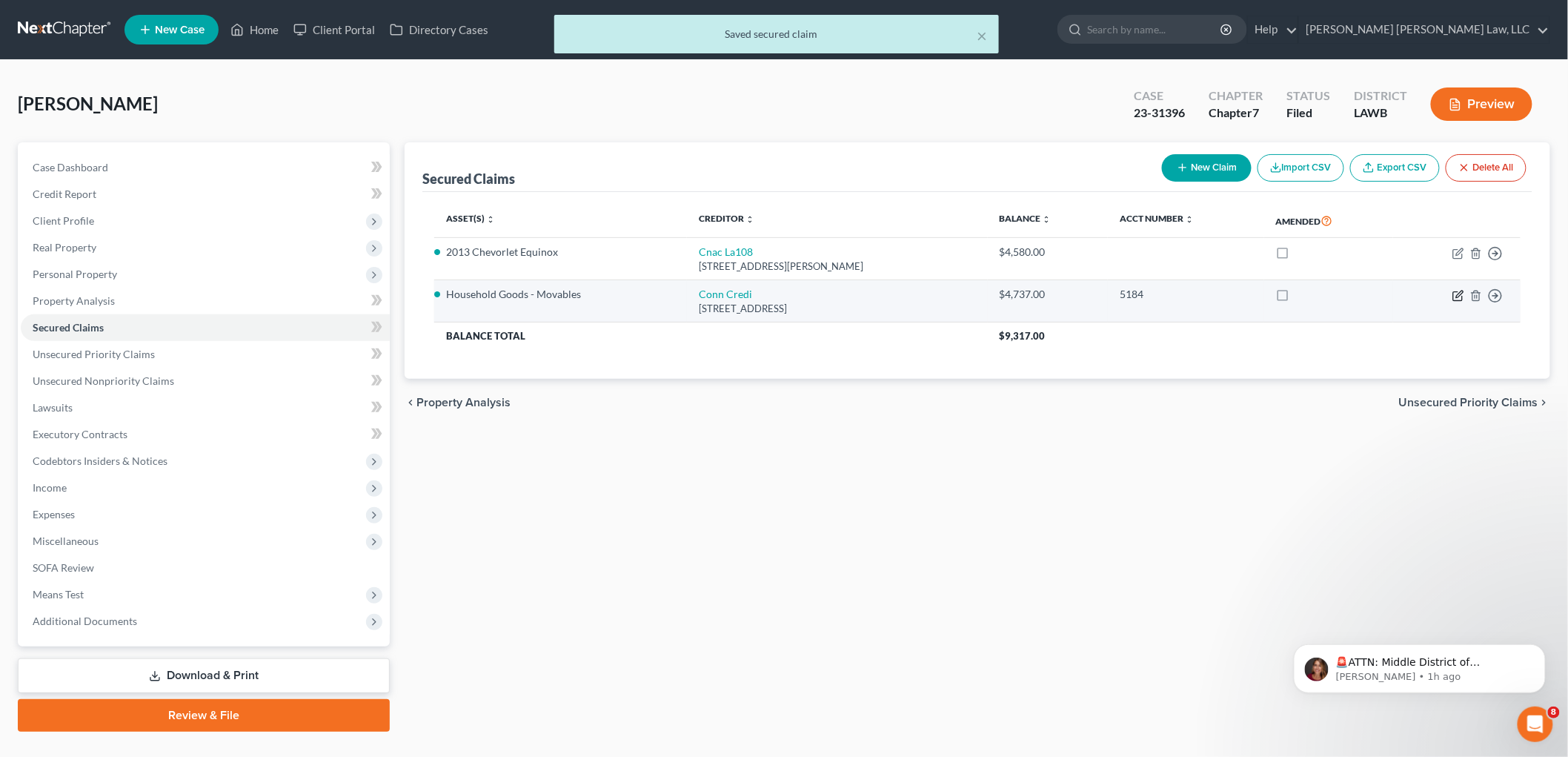
click at [1458, 294] on icon "button" at bounding box center [1460, 294] width 7 height 7
select select "45"
select select "0"
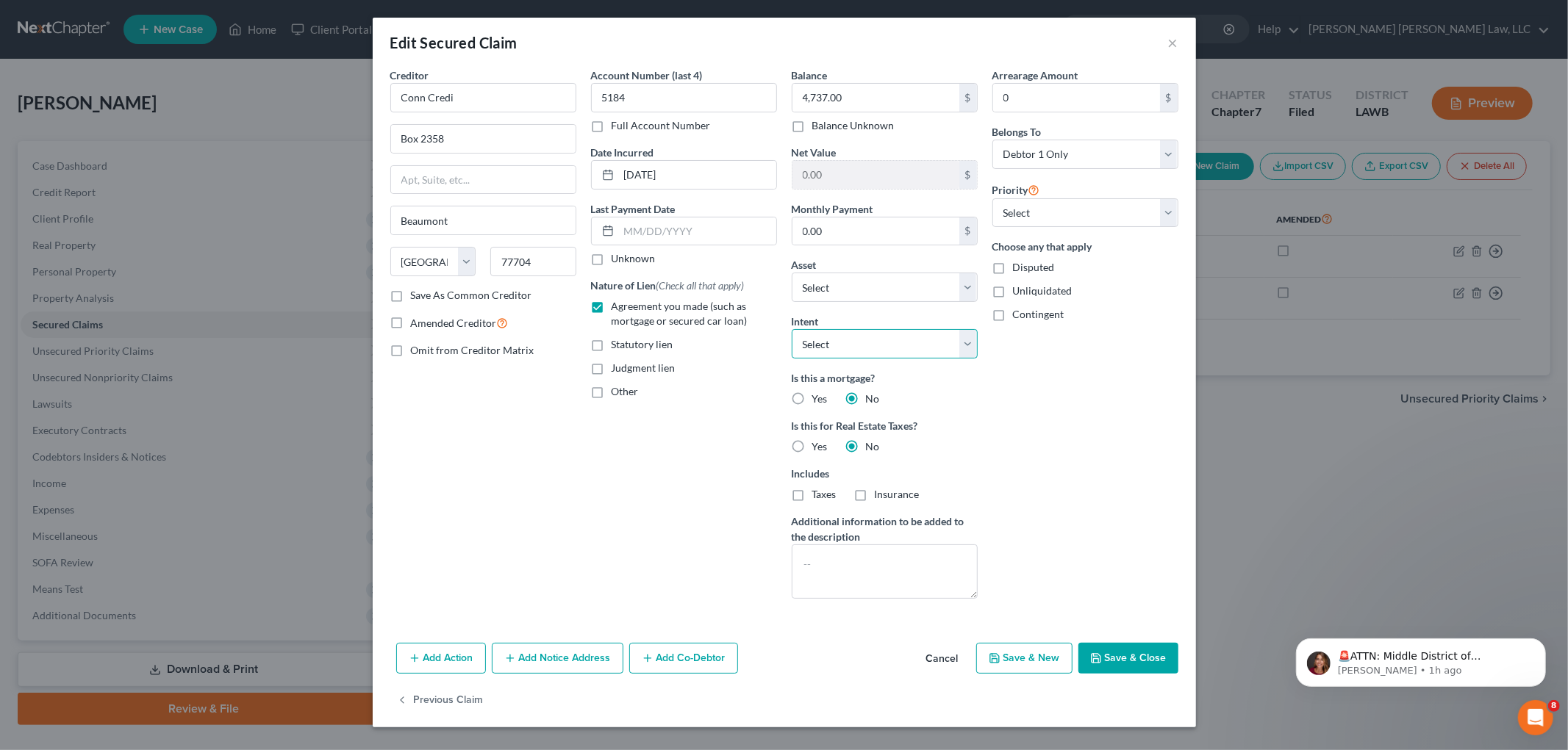
click at [860, 344] on select "Select Surrender Redeem Reaffirm Avoid Other" at bounding box center [884, 344] width 186 height 30
select select "0"
click at [791, 329] on select "Select Surrender Redeem Reaffirm Avoid Other" at bounding box center [884, 344] width 186 height 30
click at [853, 555] on textarea at bounding box center [884, 571] width 186 height 54
type textarea "surrender"
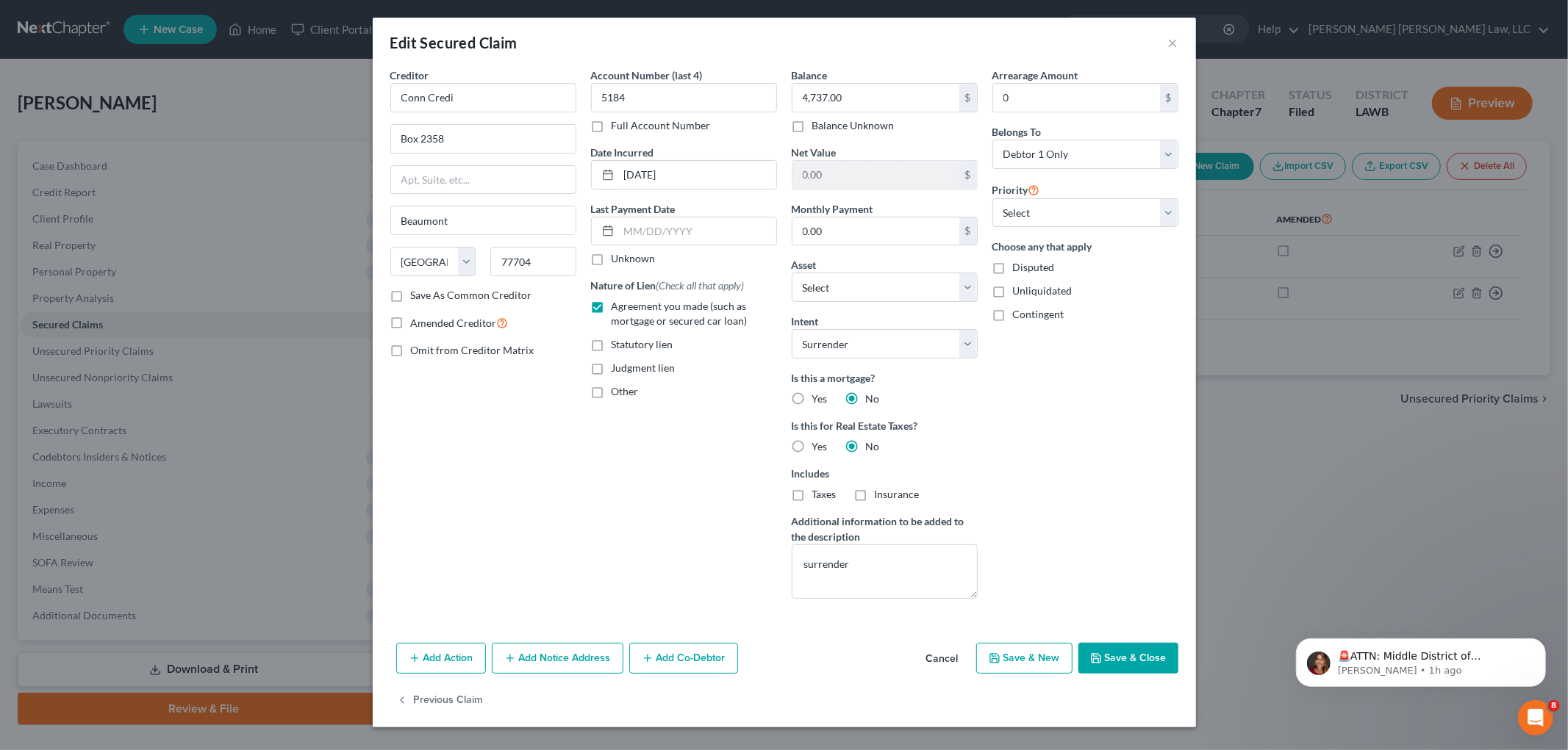
click at [1160, 667] on button "Save & Close" at bounding box center [1129, 658] width 100 height 31
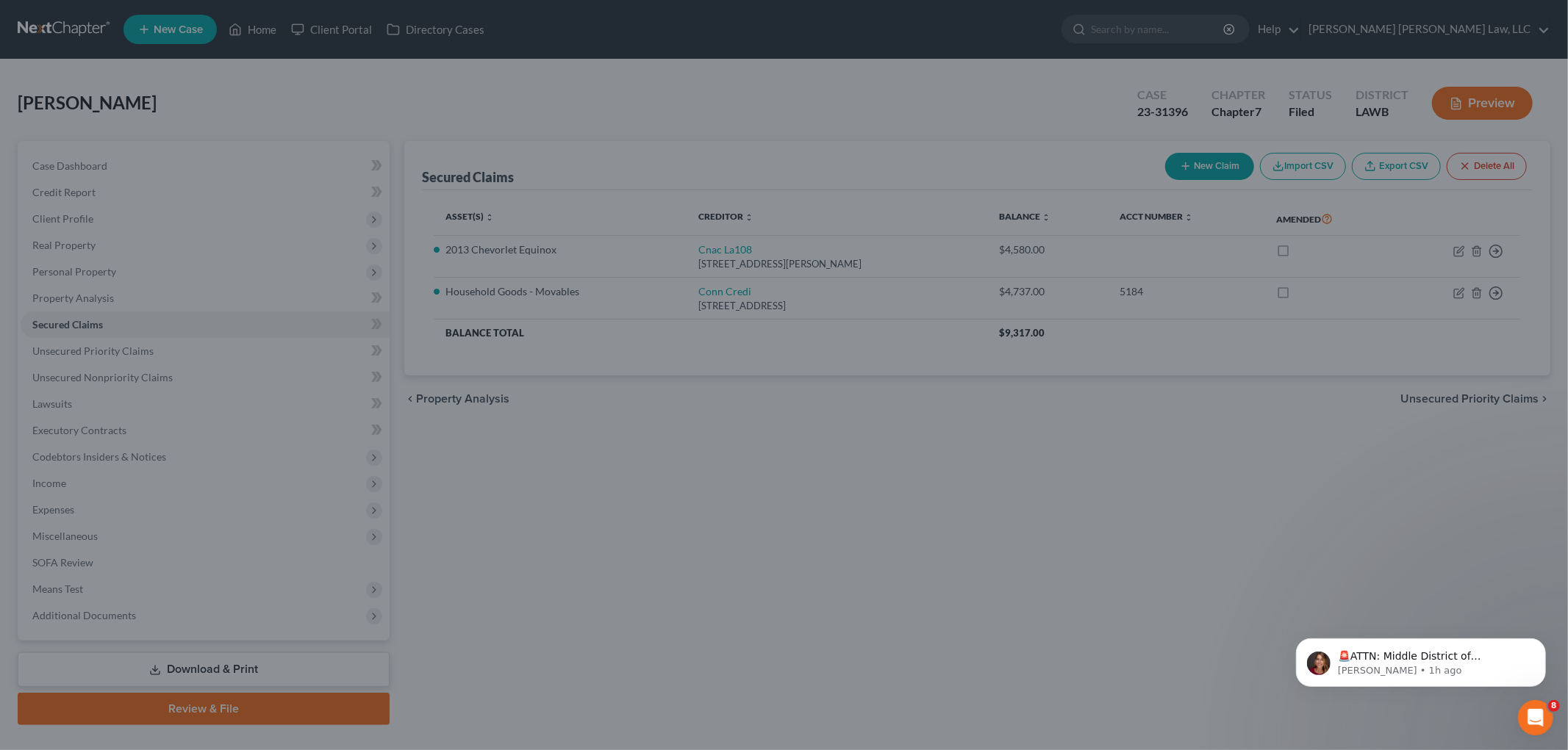
select select "4"
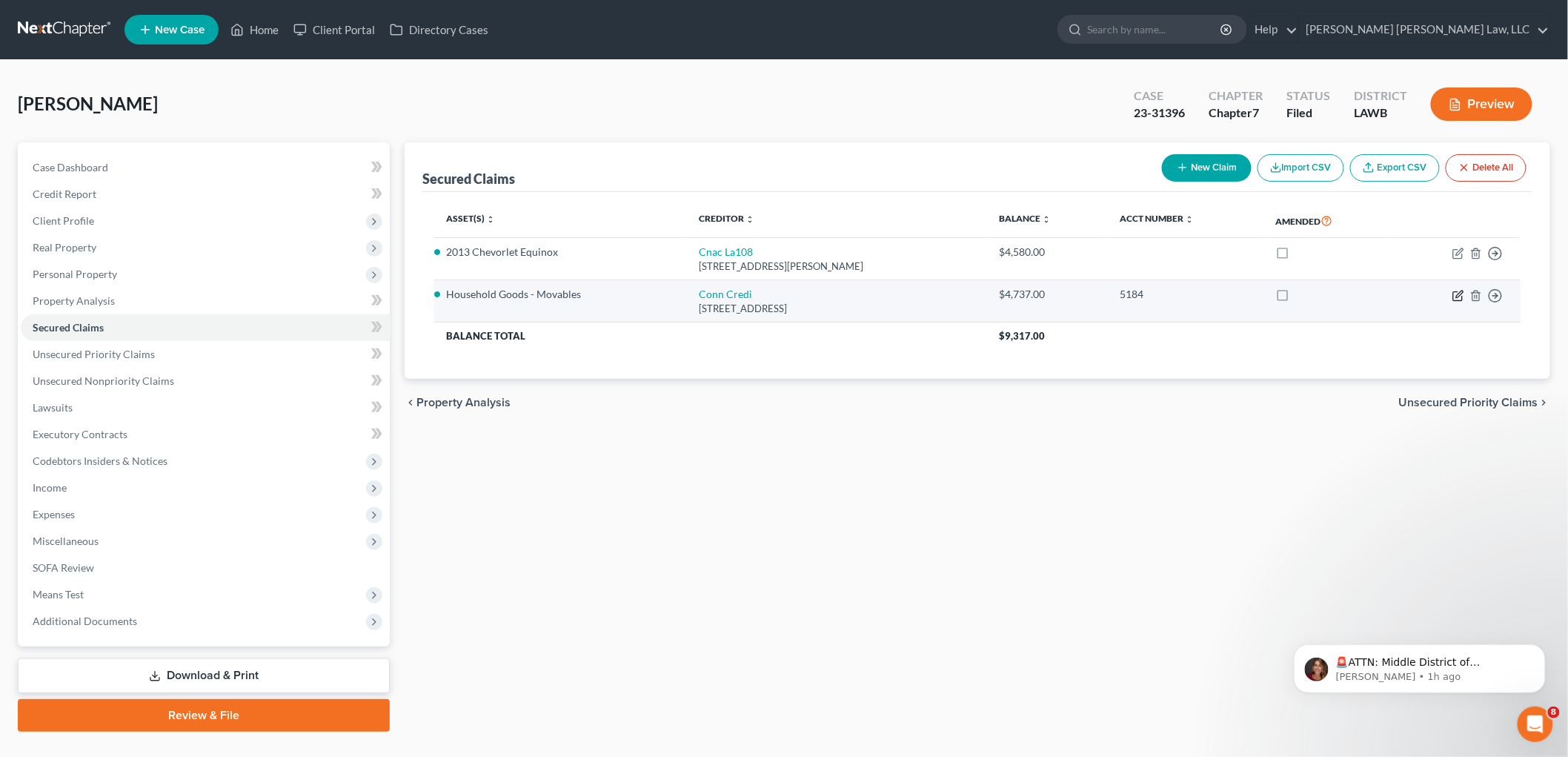
click at [1459, 293] on icon "button" at bounding box center [1460, 294] width 7 height 7
select select "45"
select select "0"
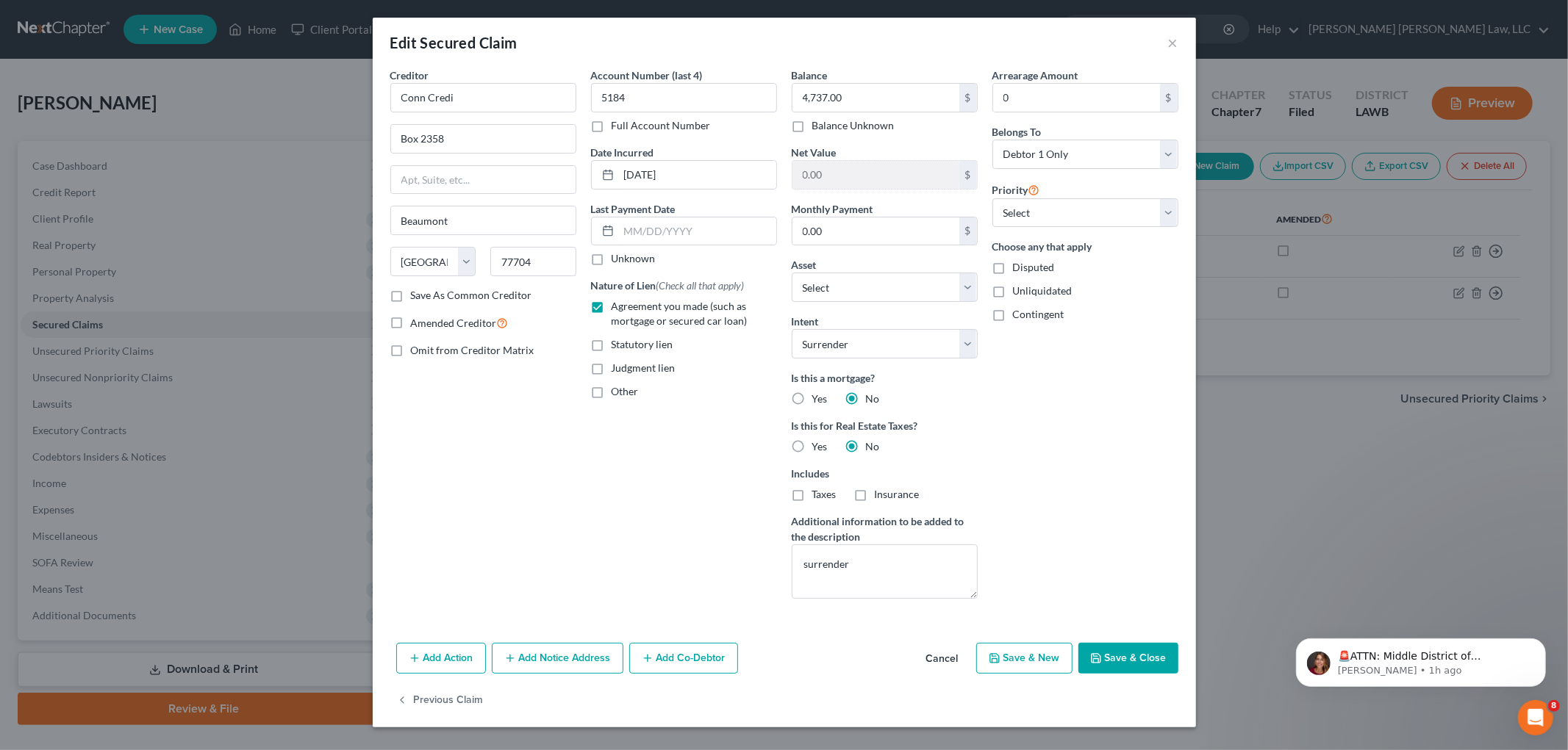
click at [1118, 660] on button "Save & Close" at bounding box center [1129, 658] width 100 height 31
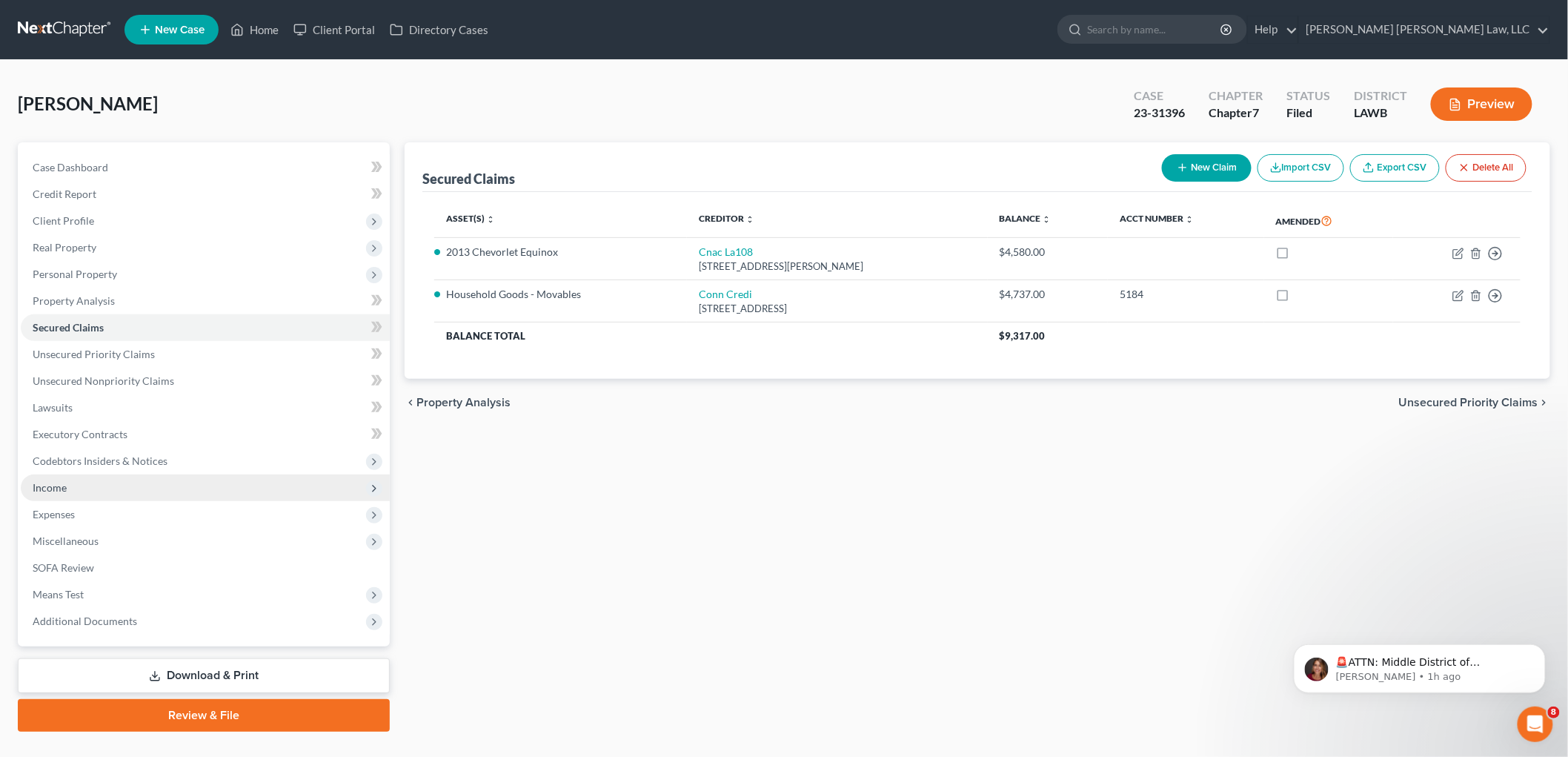
click at [86, 486] on span "Income" at bounding box center [206, 488] width 369 height 26
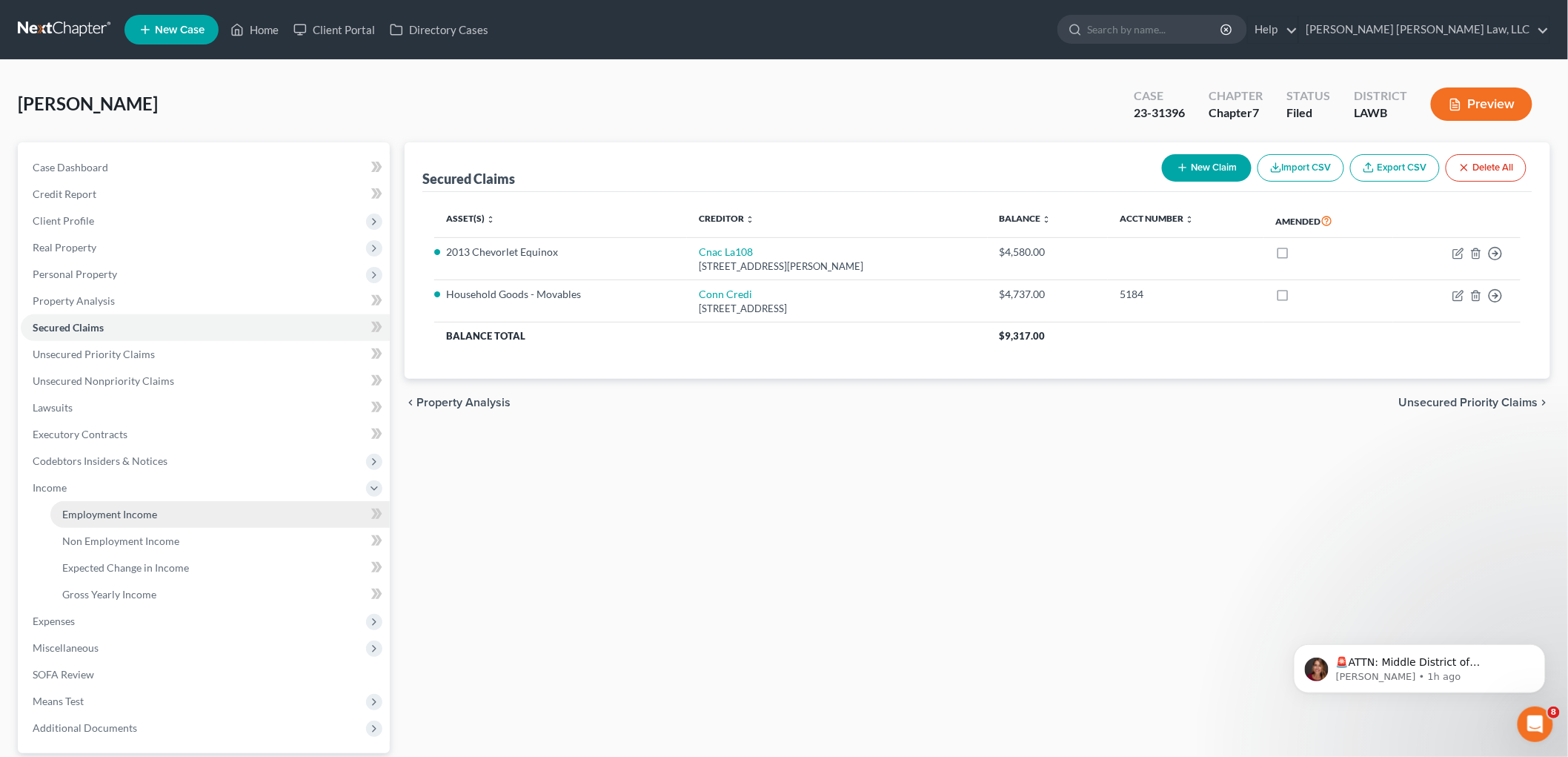
click at [98, 514] on span "Employment Income" at bounding box center [109, 514] width 94 height 12
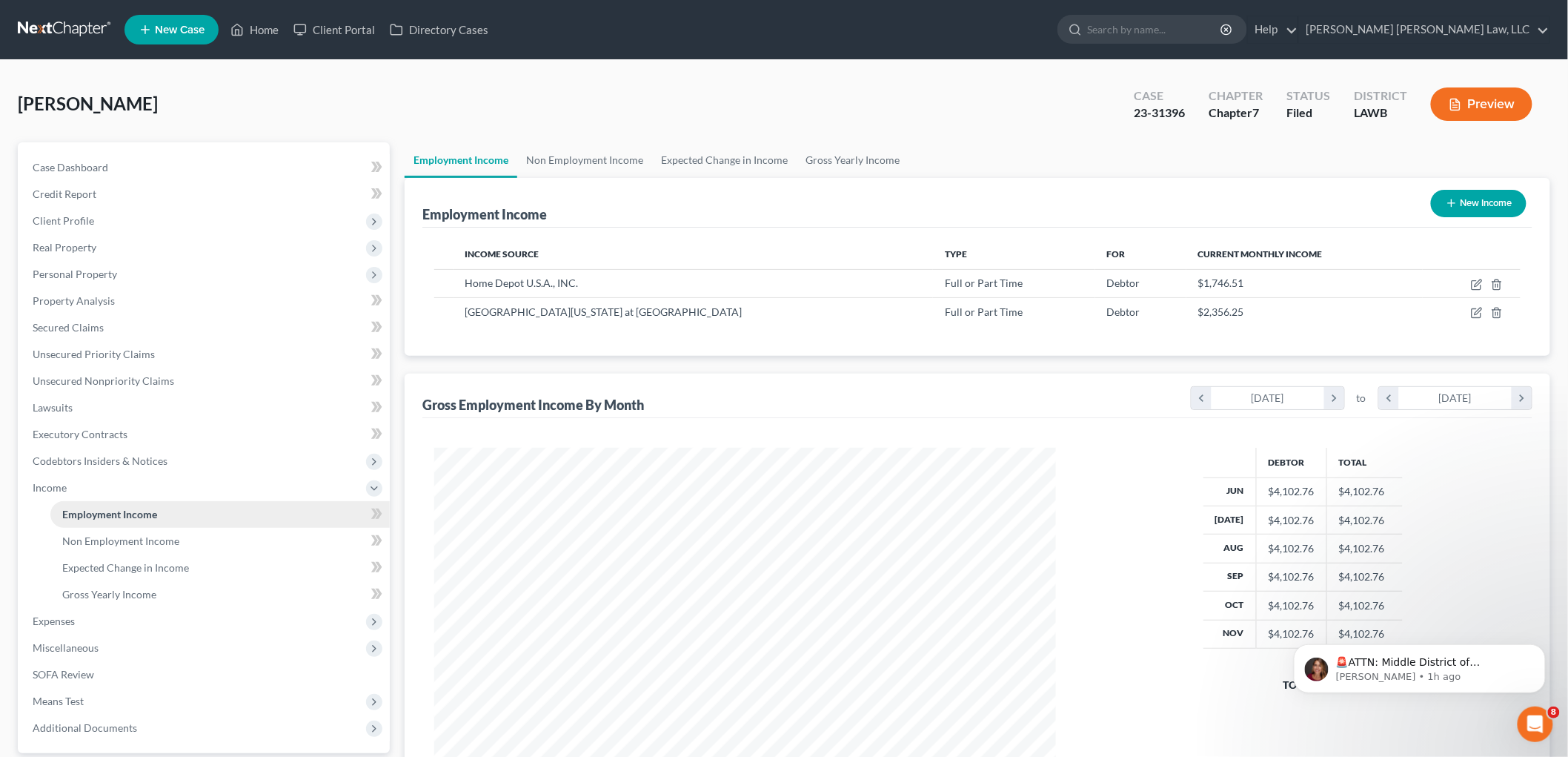
scroll to position [310, 651]
click at [94, 226] on span "Client Profile" at bounding box center [206, 221] width 369 height 26
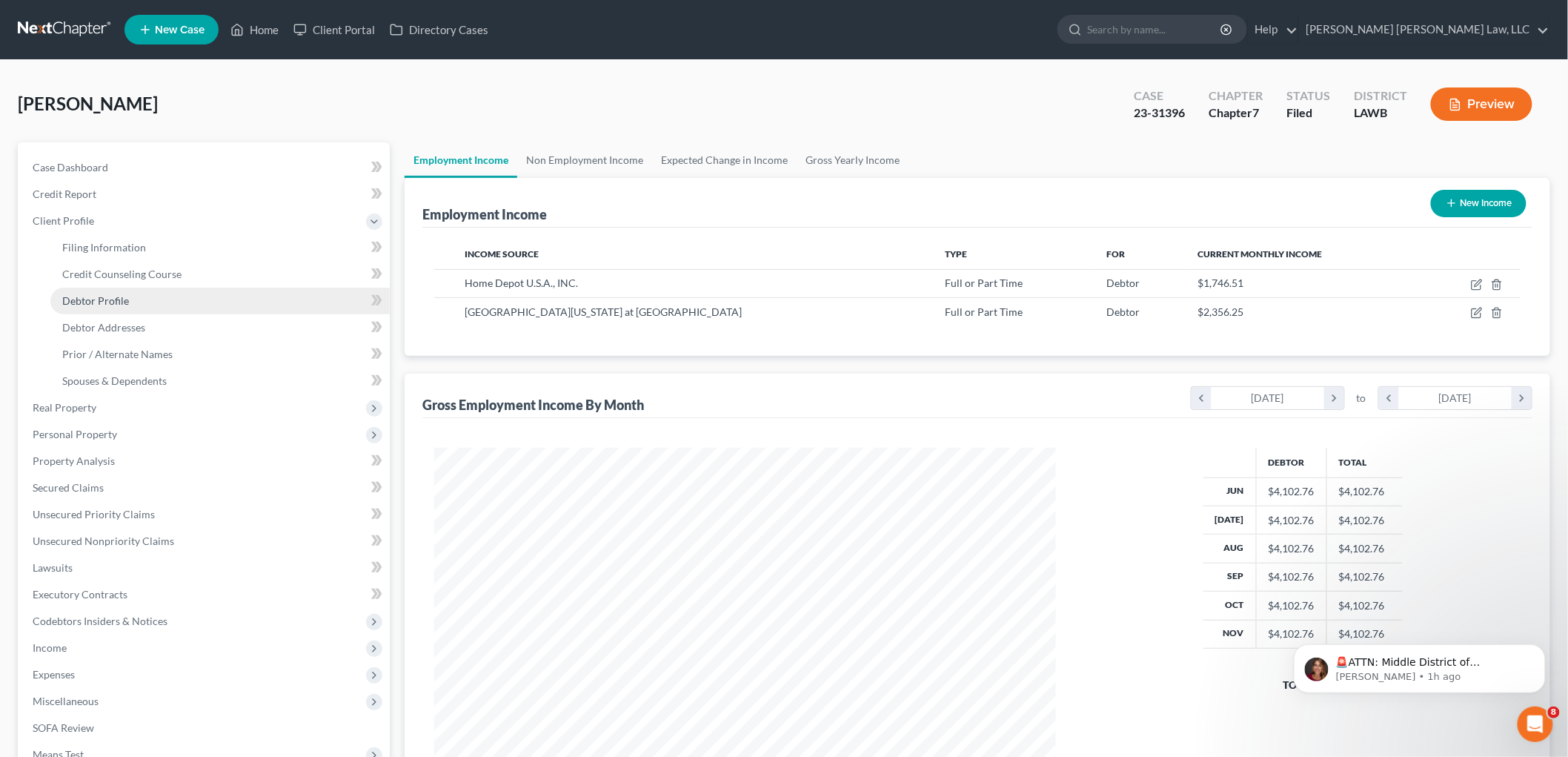
click at [118, 303] on span "Debtor Profile" at bounding box center [96, 300] width 67 height 12
select select "3"
select select "1"
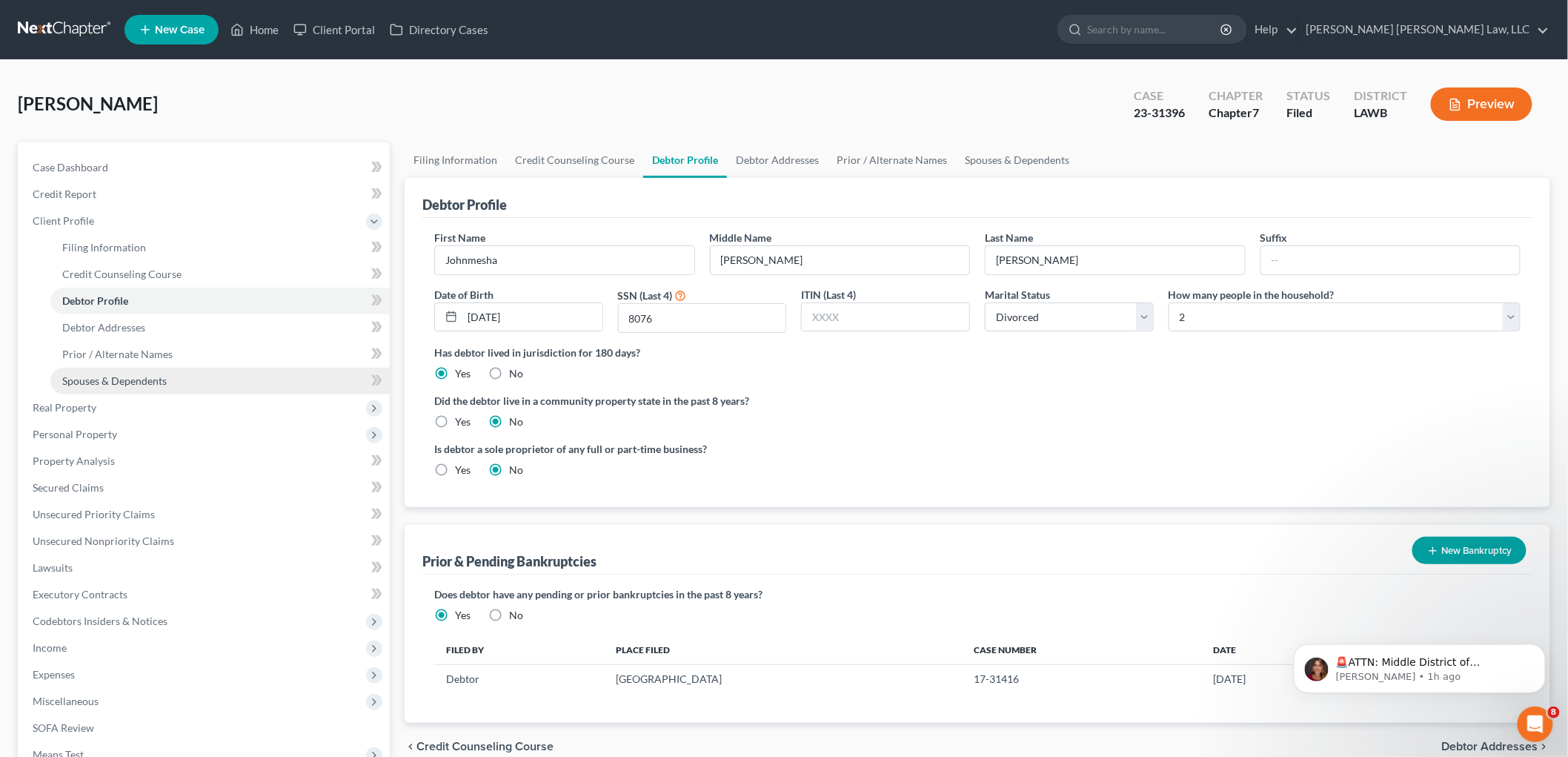
click at [201, 378] on link "Spouses & Dependents" at bounding box center [220, 381] width 339 height 26
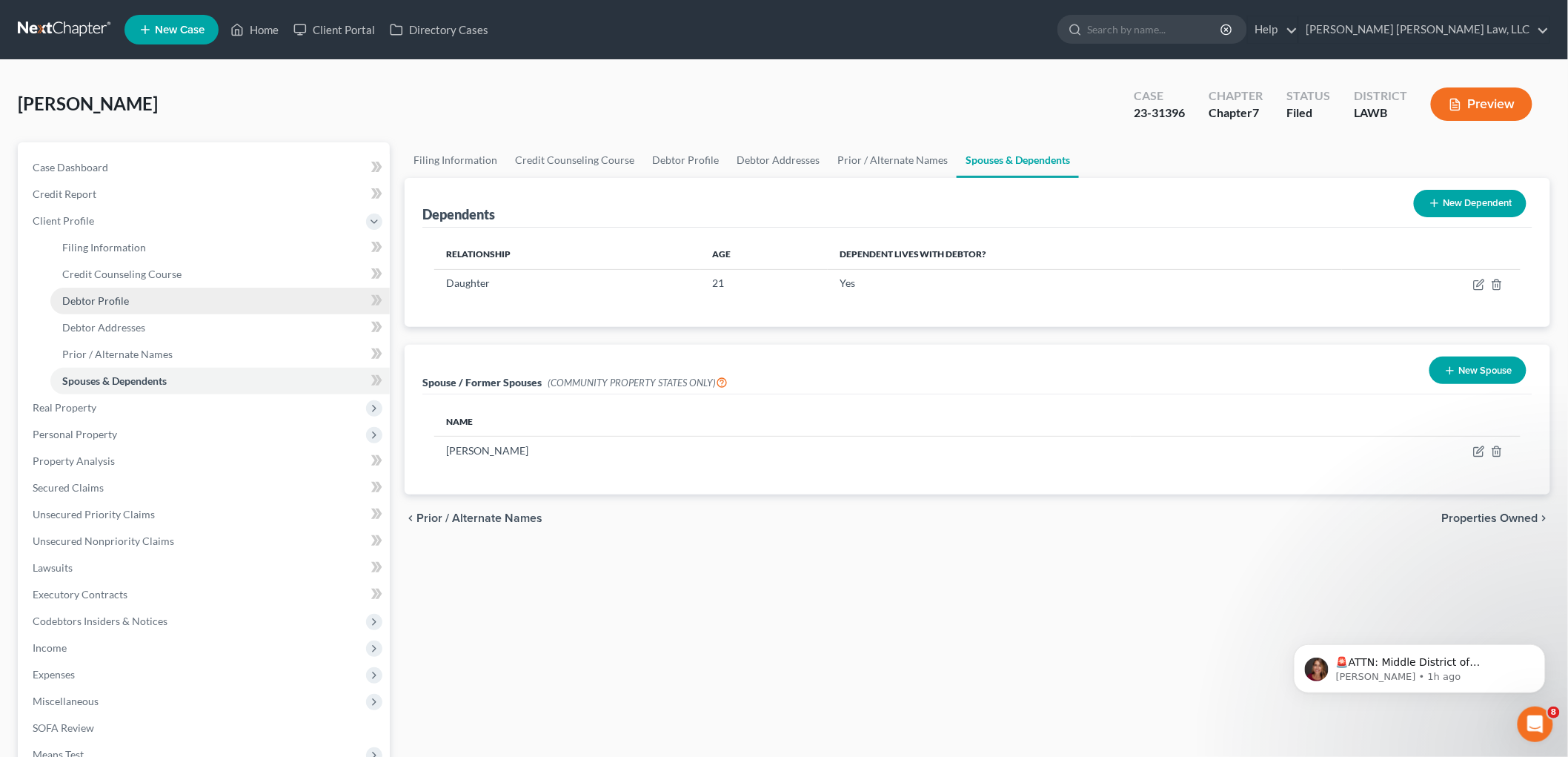
click at [155, 300] on link "Debtor Profile" at bounding box center [220, 301] width 339 height 26
select select "3"
select select "1"
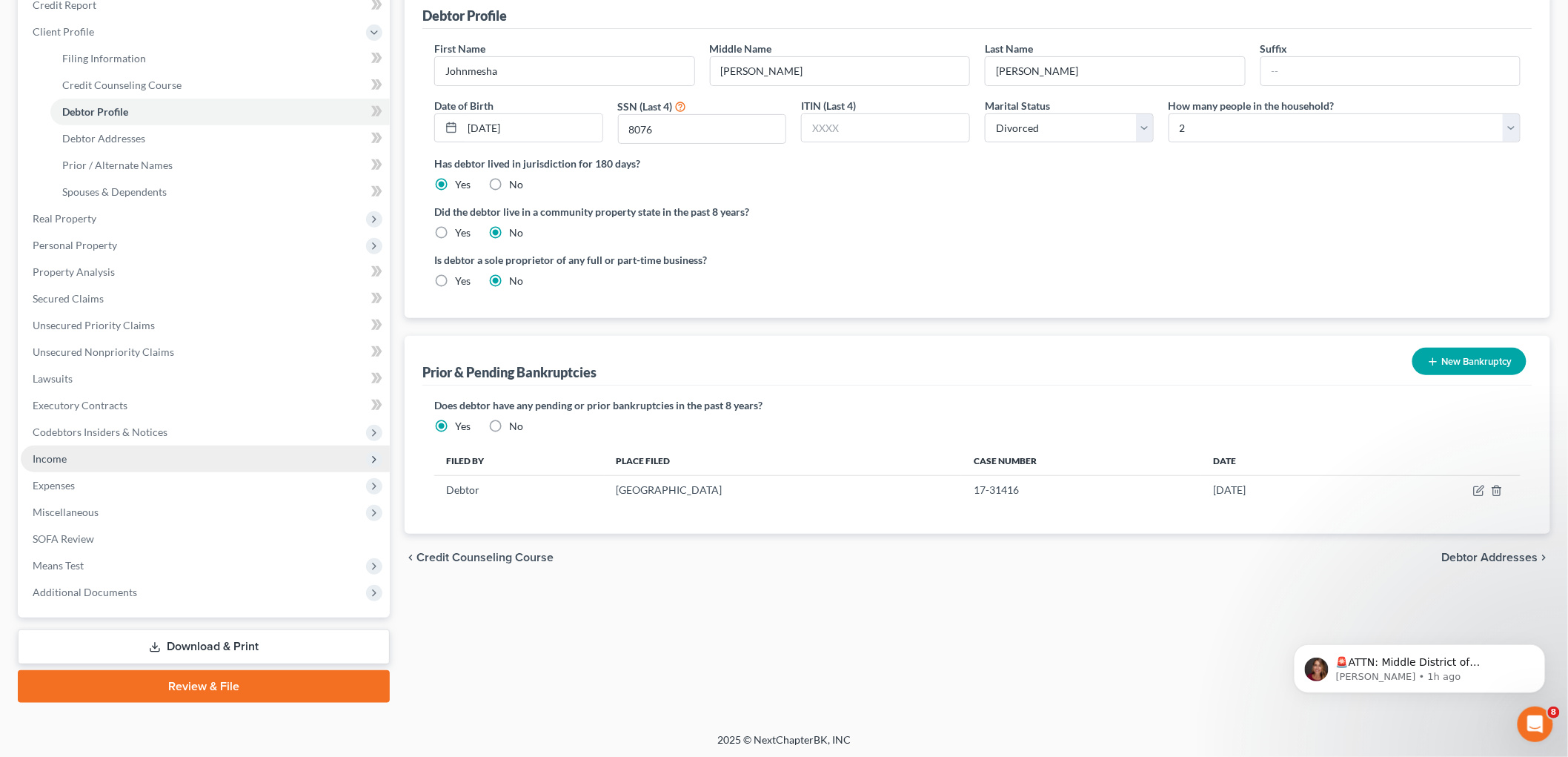
click at [143, 458] on span "Income" at bounding box center [206, 459] width 369 height 26
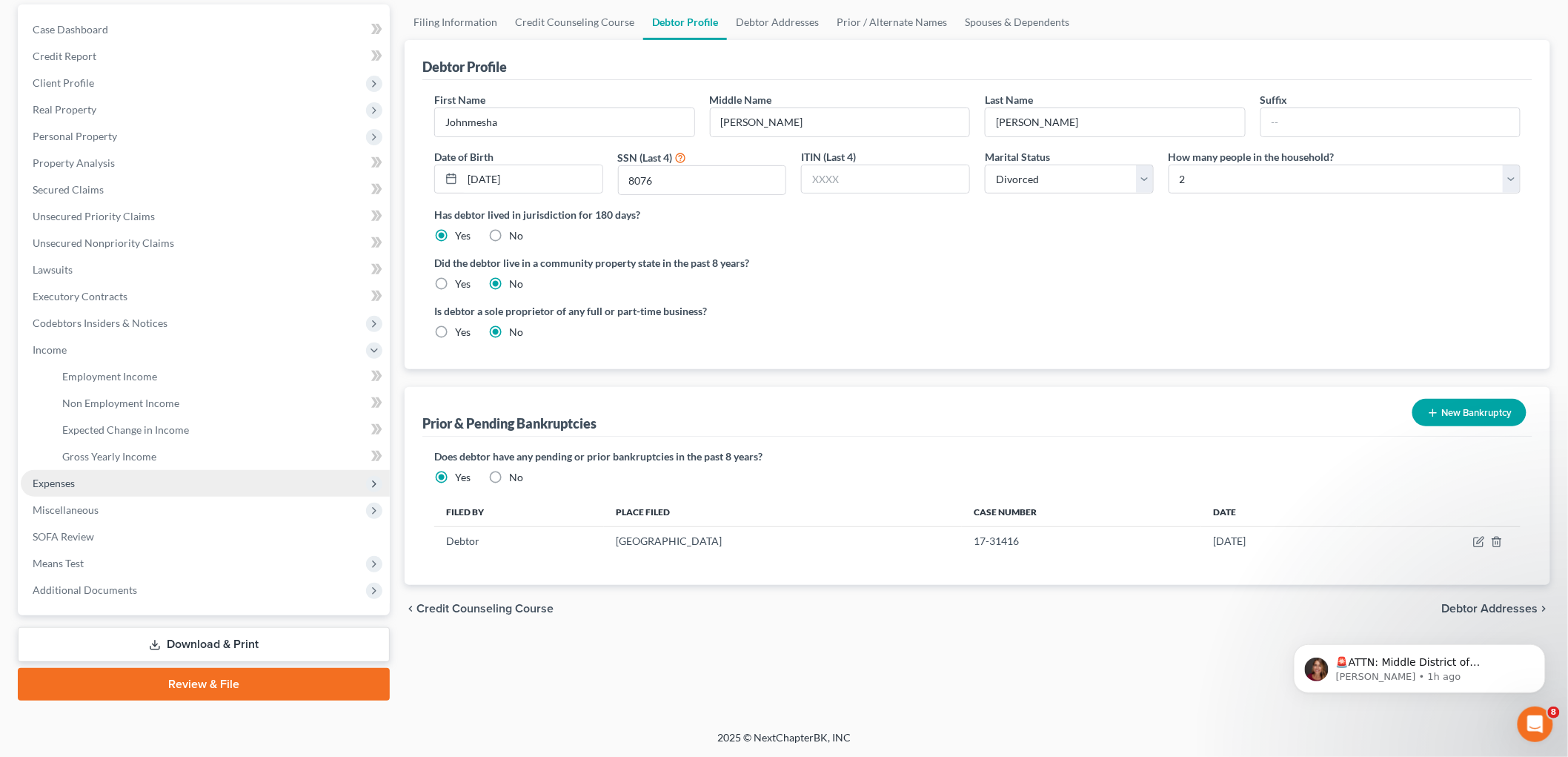
scroll to position [136, 0]
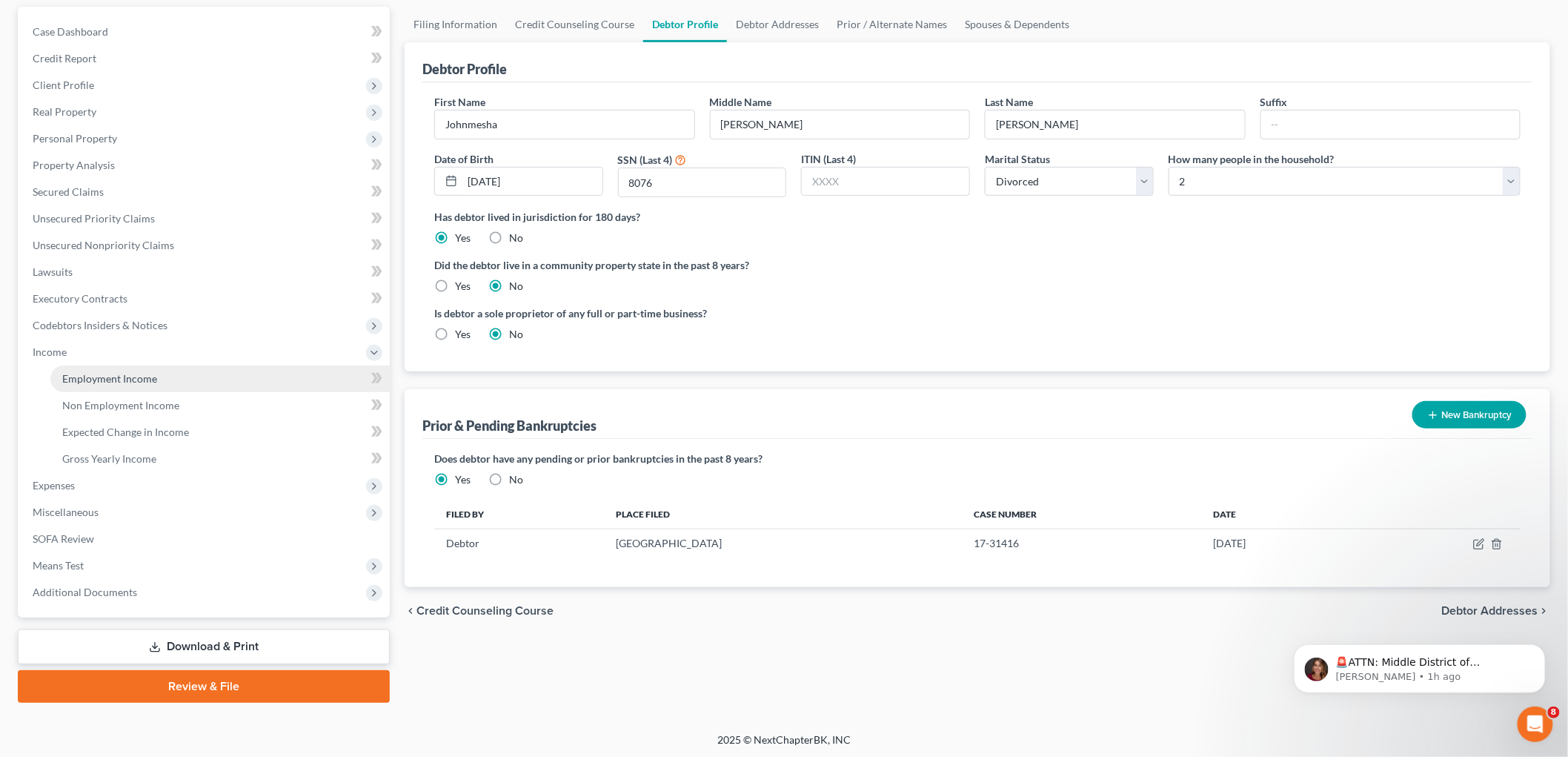
click at [198, 373] on link "Employment Income" at bounding box center [220, 379] width 339 height 26
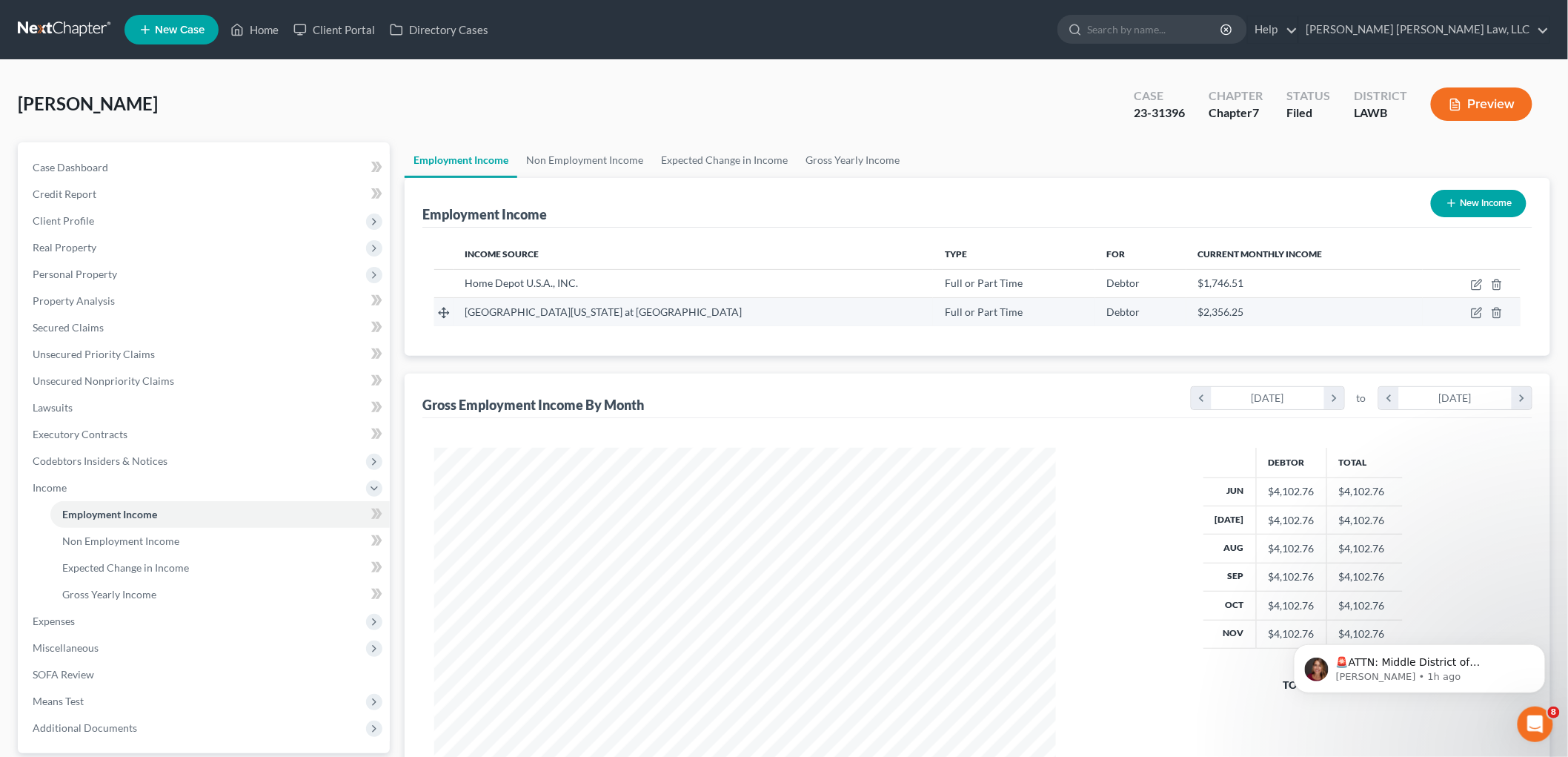
scroll to position [310, 651]
click at [135, 549] on link "Non Employment Income" at bounding box center [220, 541] width 339 height 26
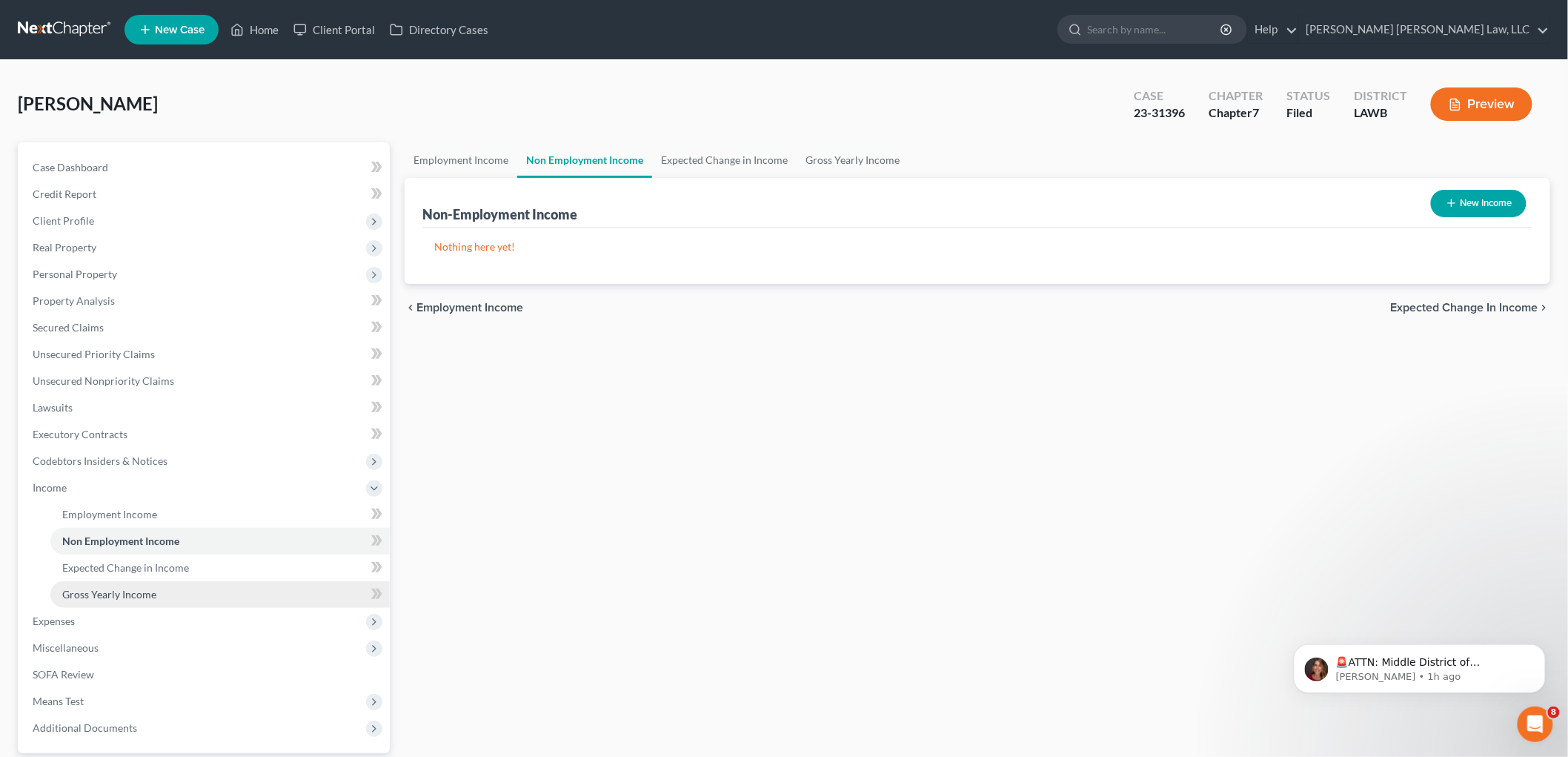
click at [148, 594] on span "Gross Yearly Income" at bounding box center [109, 594] width 94 height 12
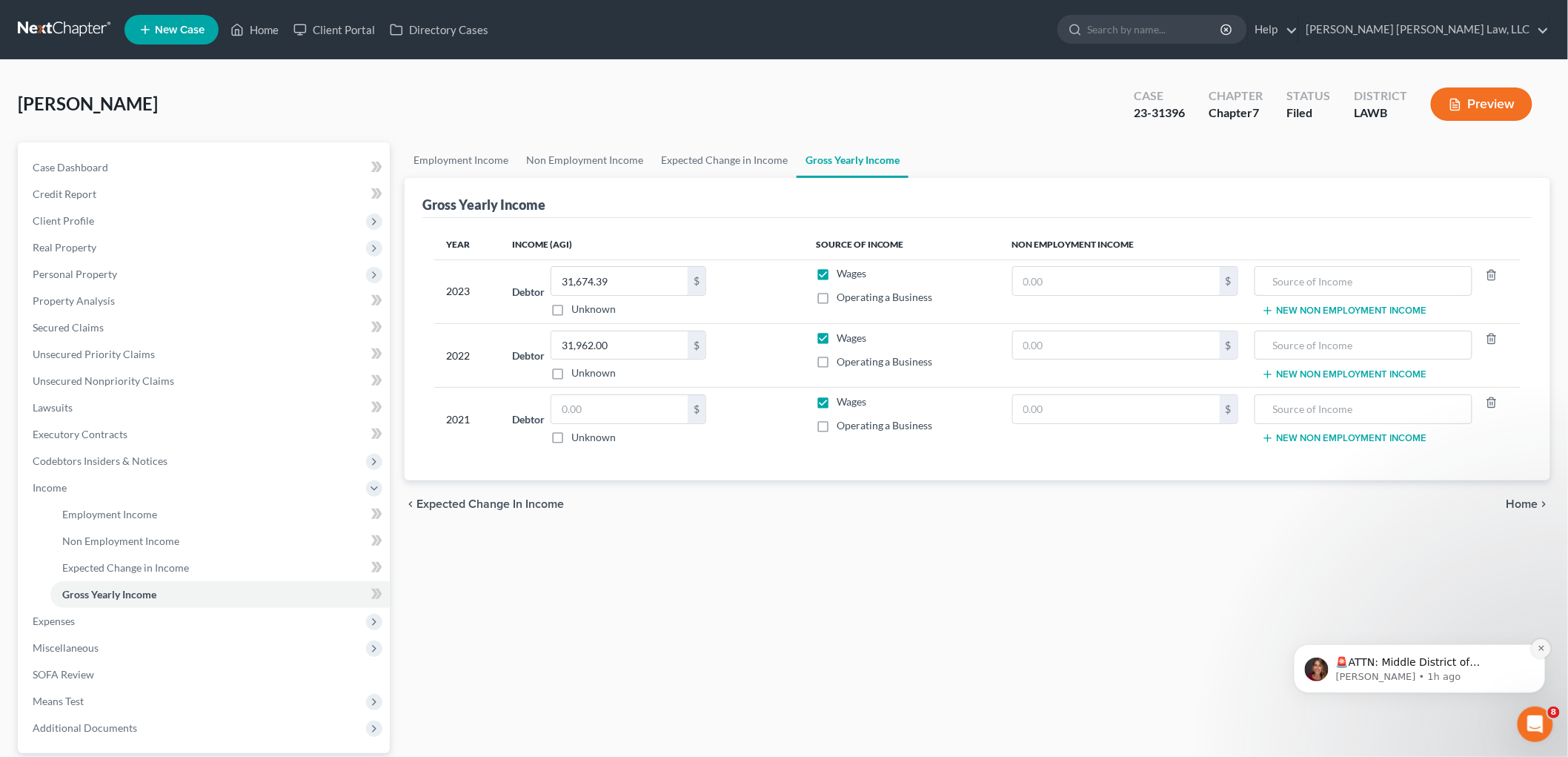
click at [1540, 647] on icon "Dismiss notification" at bounding box center [1541, 647] width 5 height 5
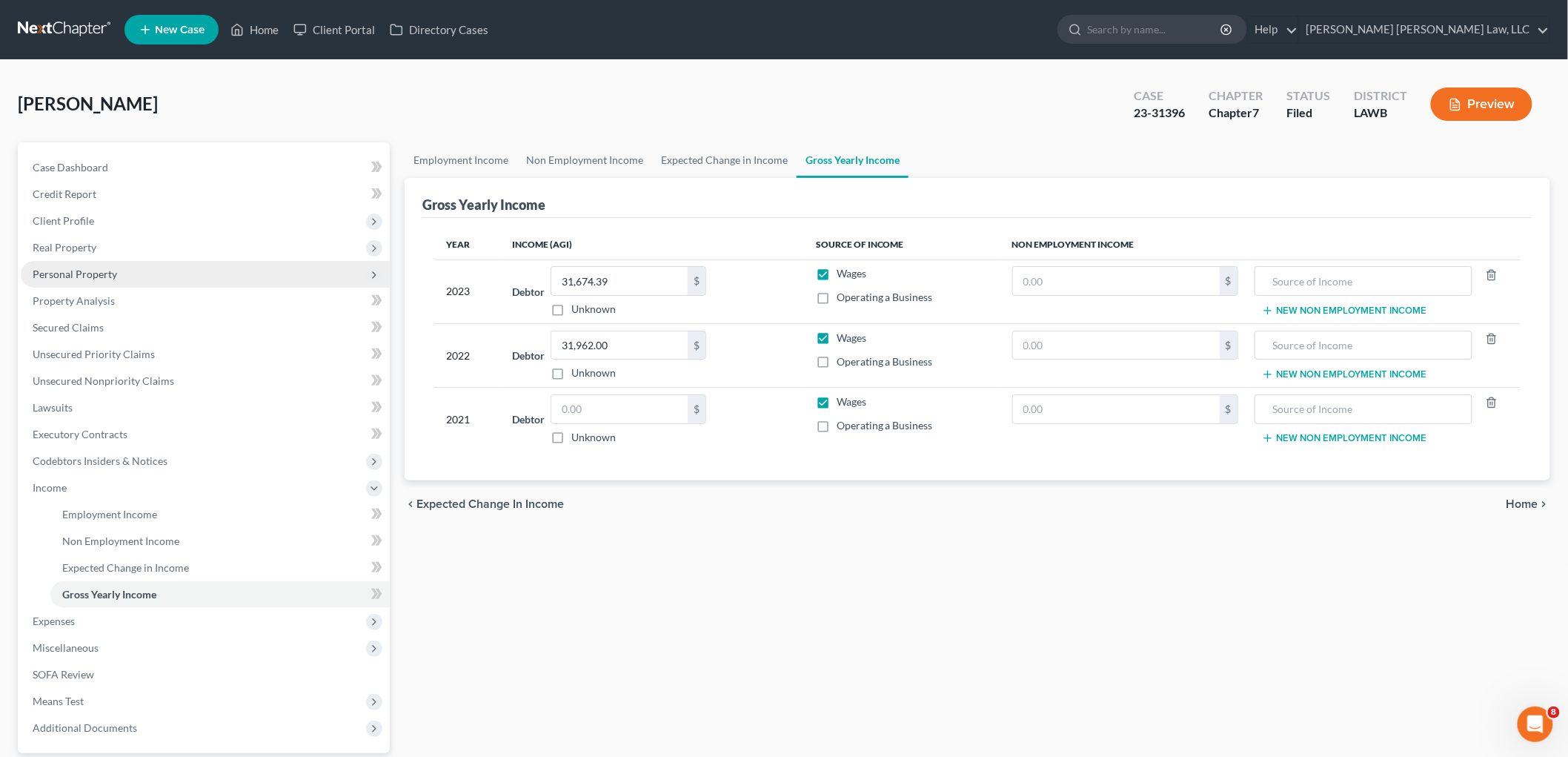
click at [109, 275] on span "Personal Property" at bounding box center [75, 274] width 85 height 12
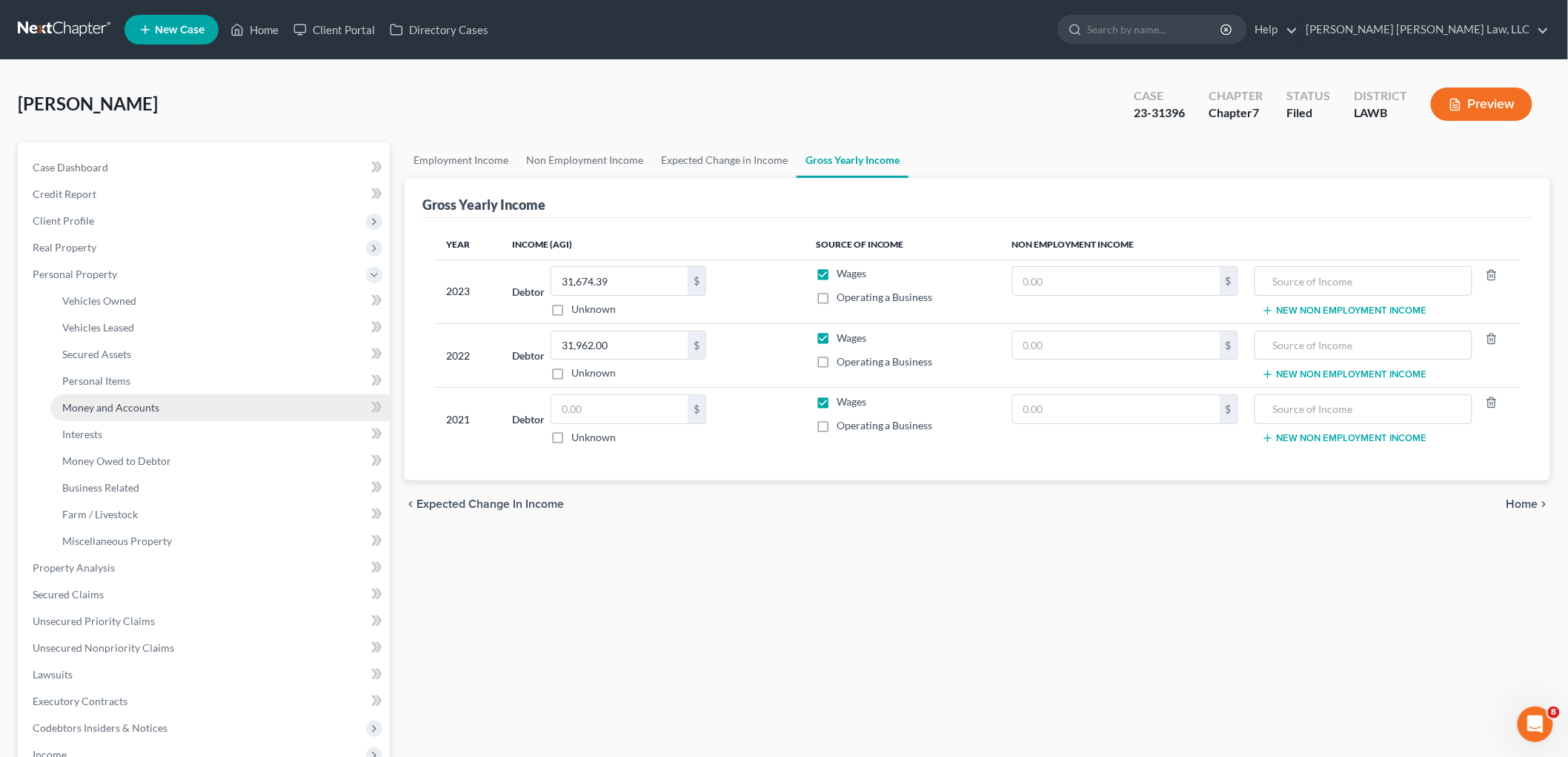
click at [116, 413] on link "Money and Accounts" at bounding box center [220, 408] width 339 height 26
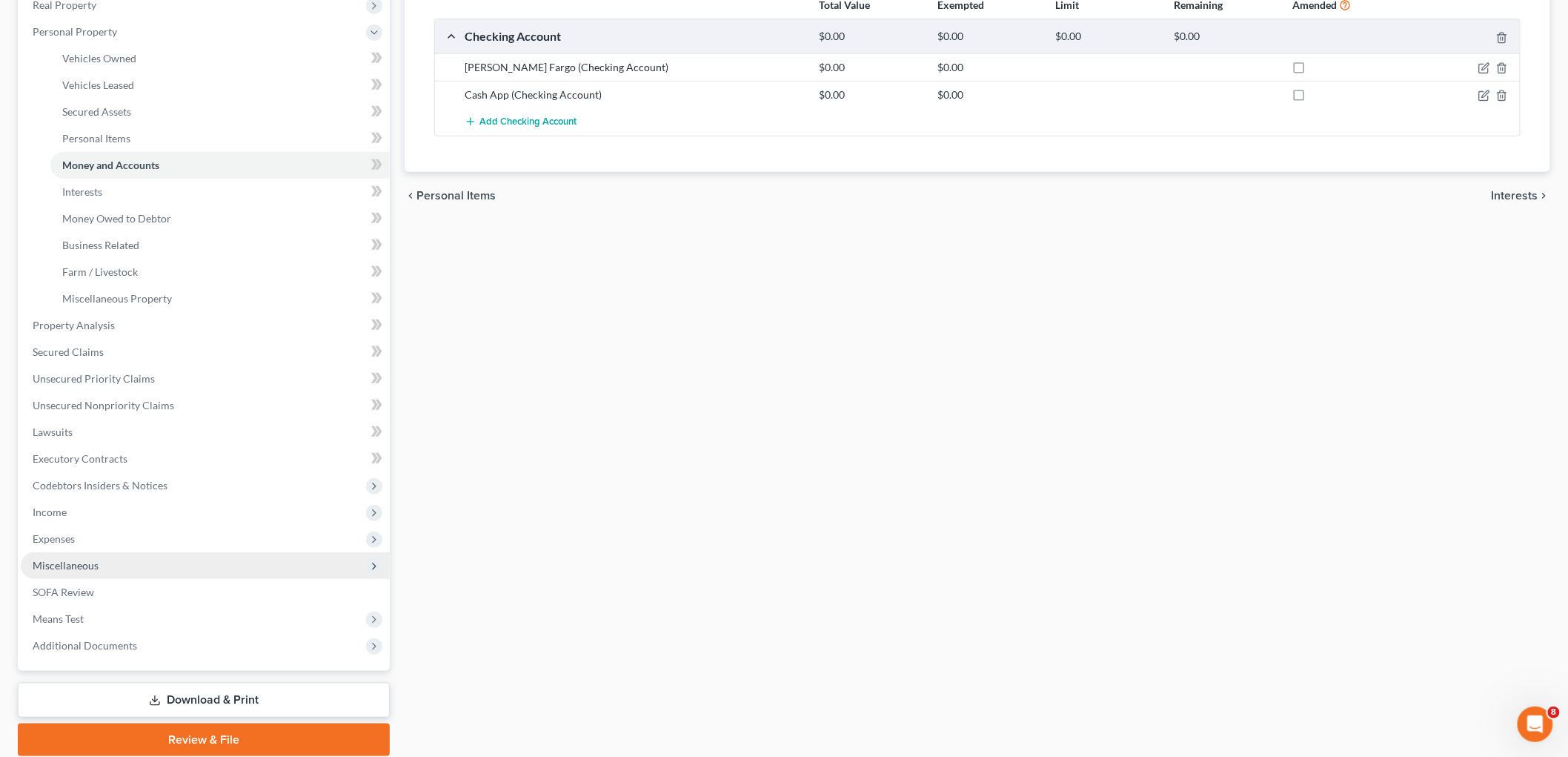
scroll to position [247, 0]
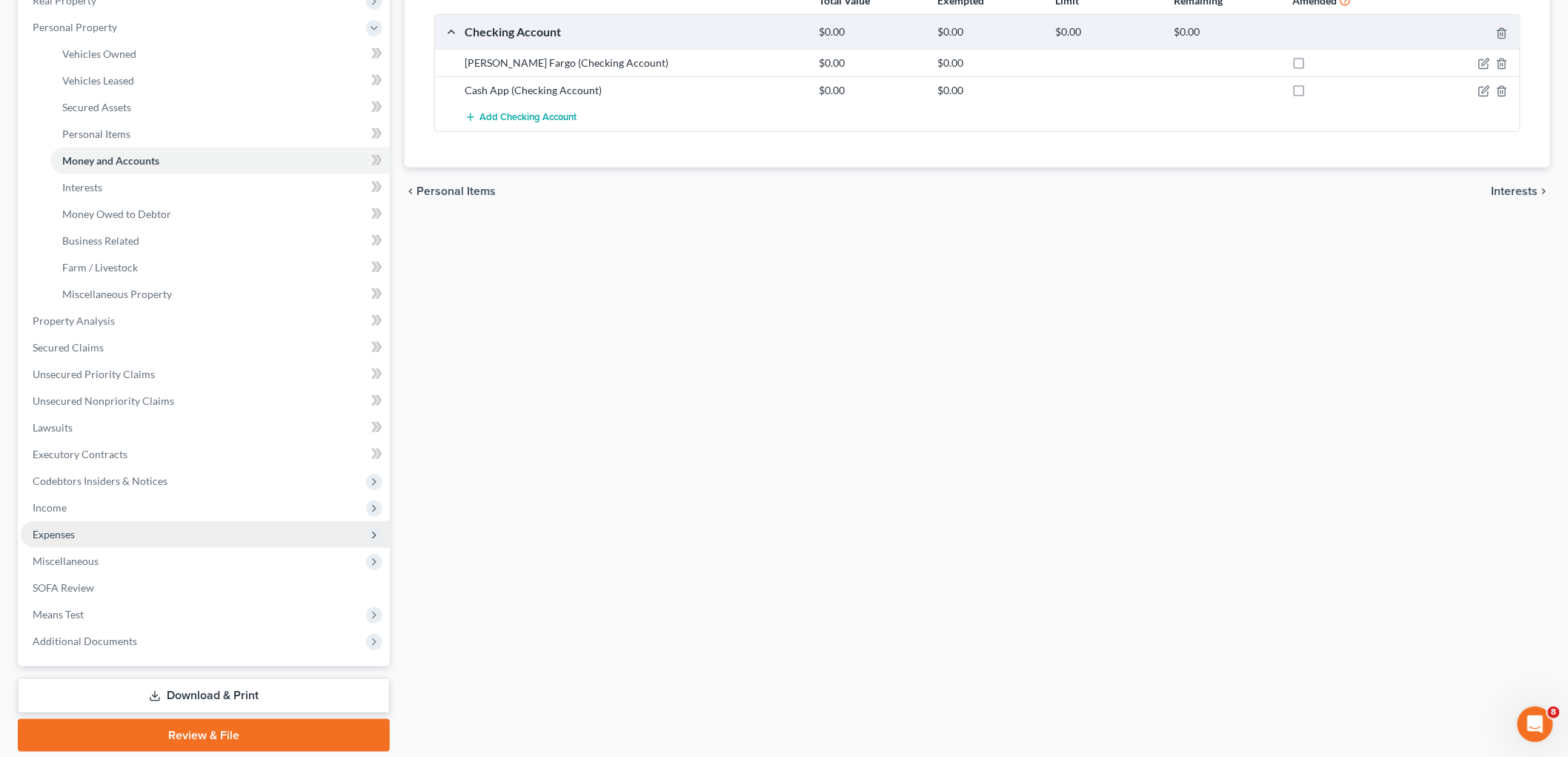
click at [97, 531] on span "Expenses" at bounding box center [206, 534] width 369 height 26
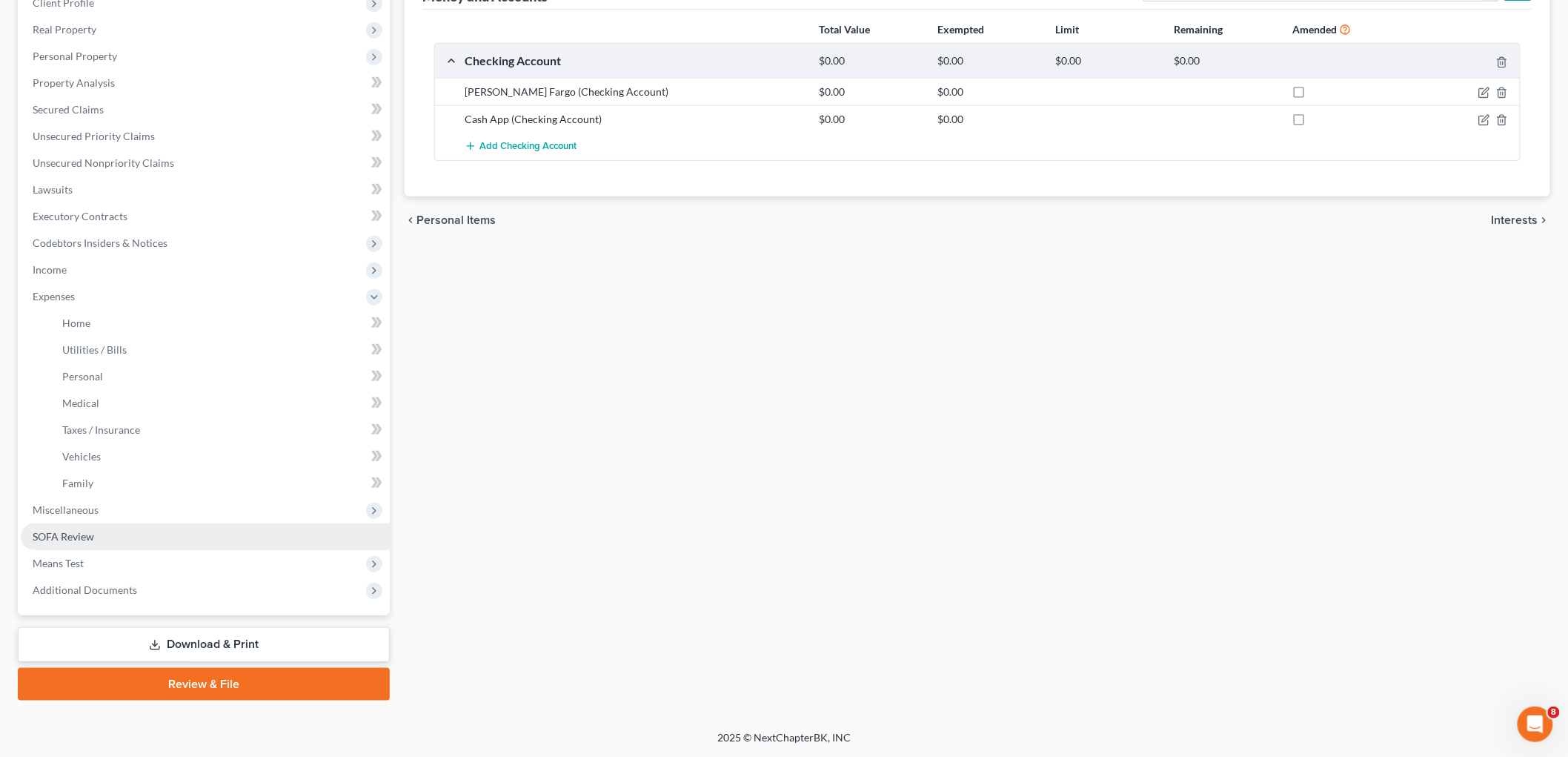
scroll to position [216, 0]
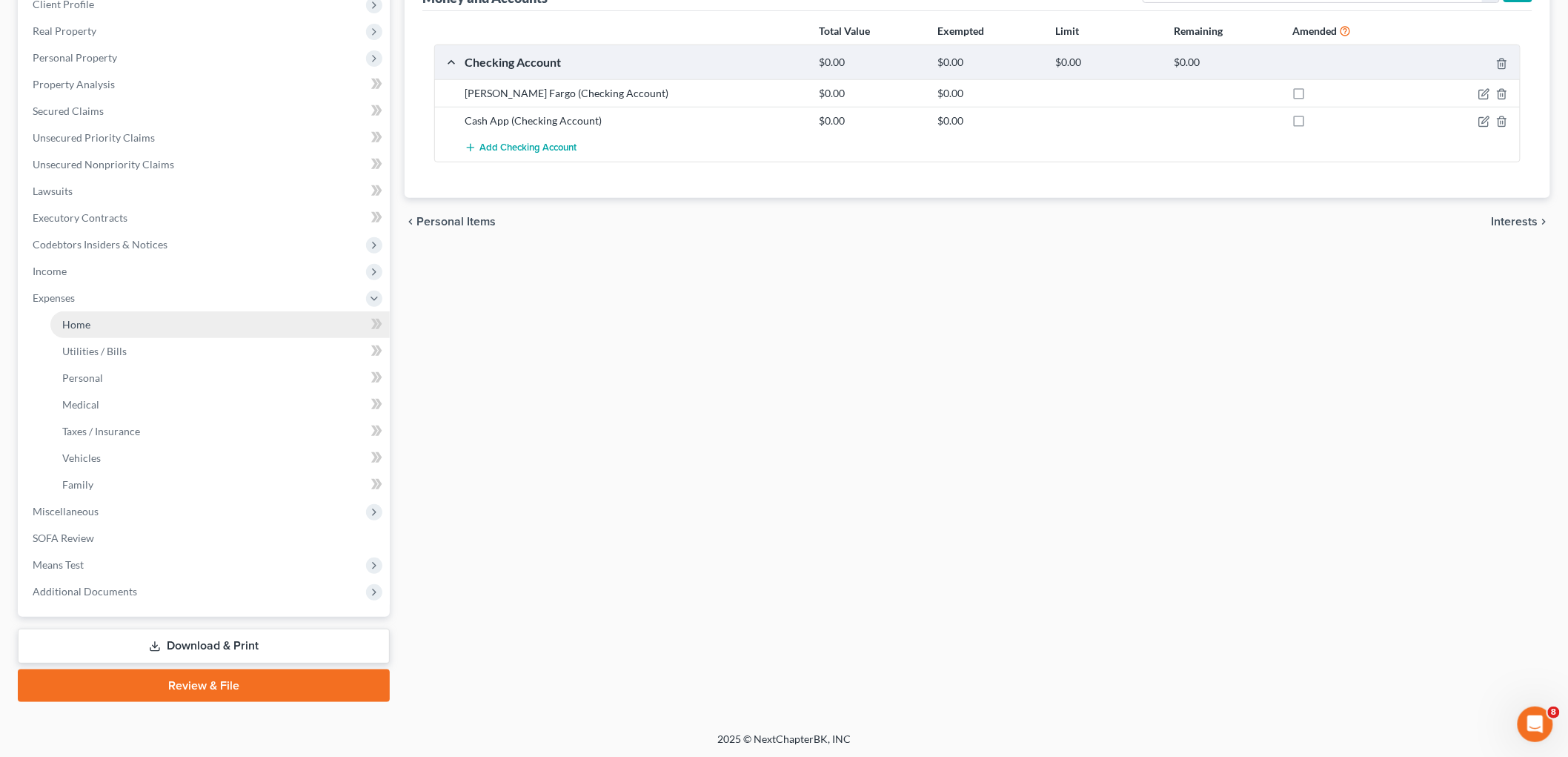
click at [119, 322] on link "Home" at bounding box center [220, 325] width 339 height 26
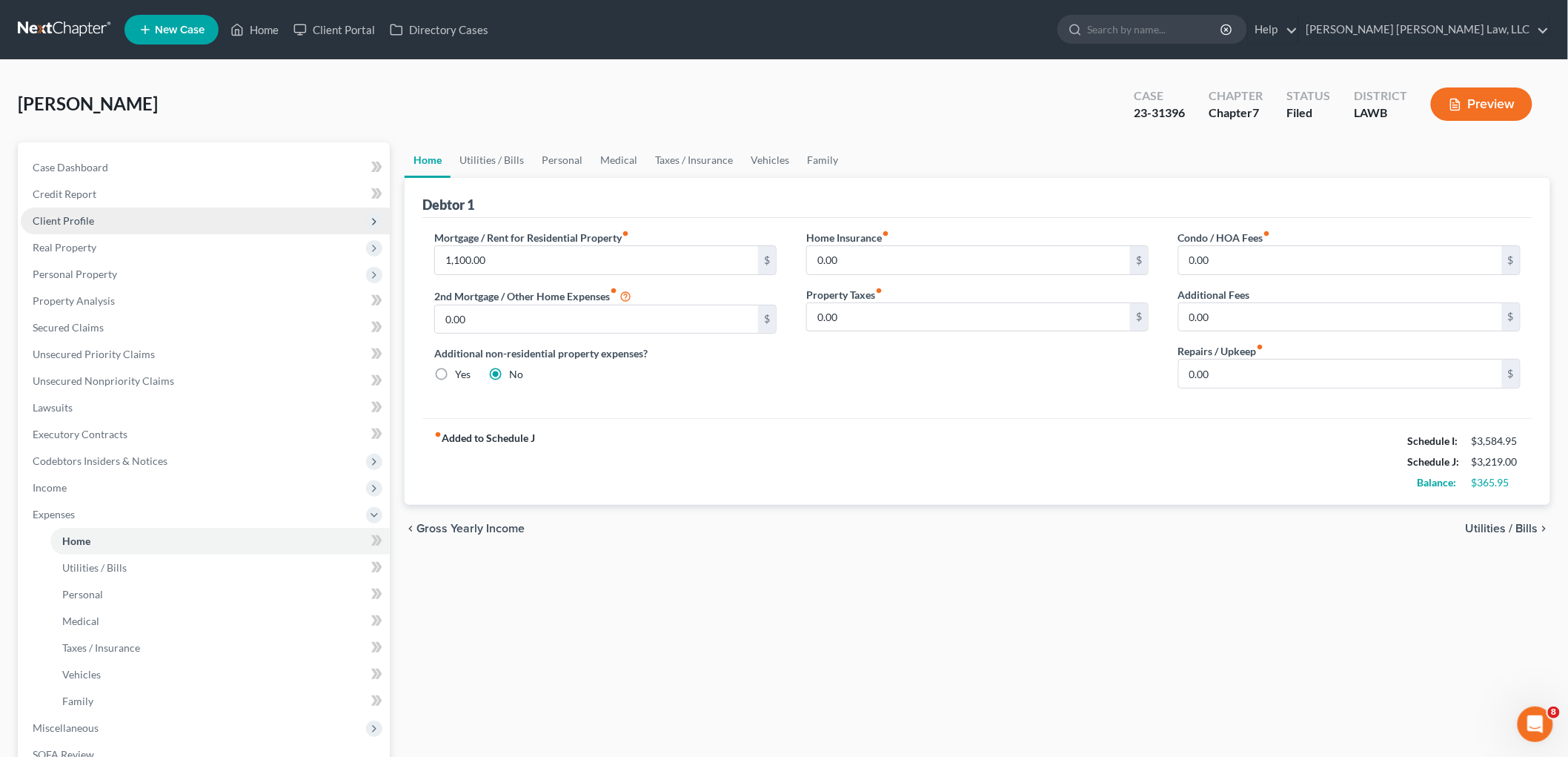
click at [75, 210] on span "Client Profile" at bounding box center [206, 221] width 369 height 26
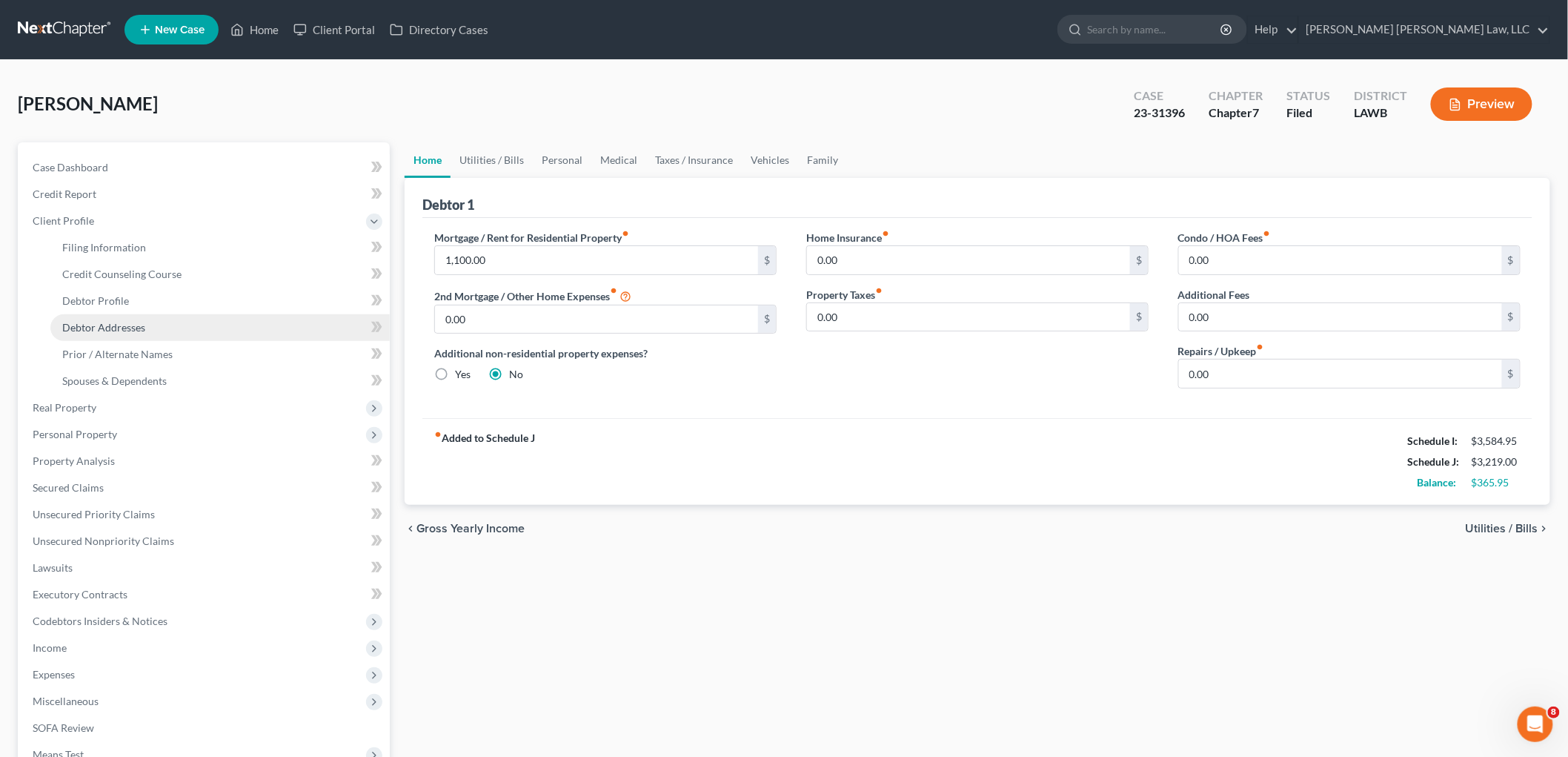
click at [119, 322] on span "Debtor Addresses" at bounding box center [104, 327] width 83 height 12
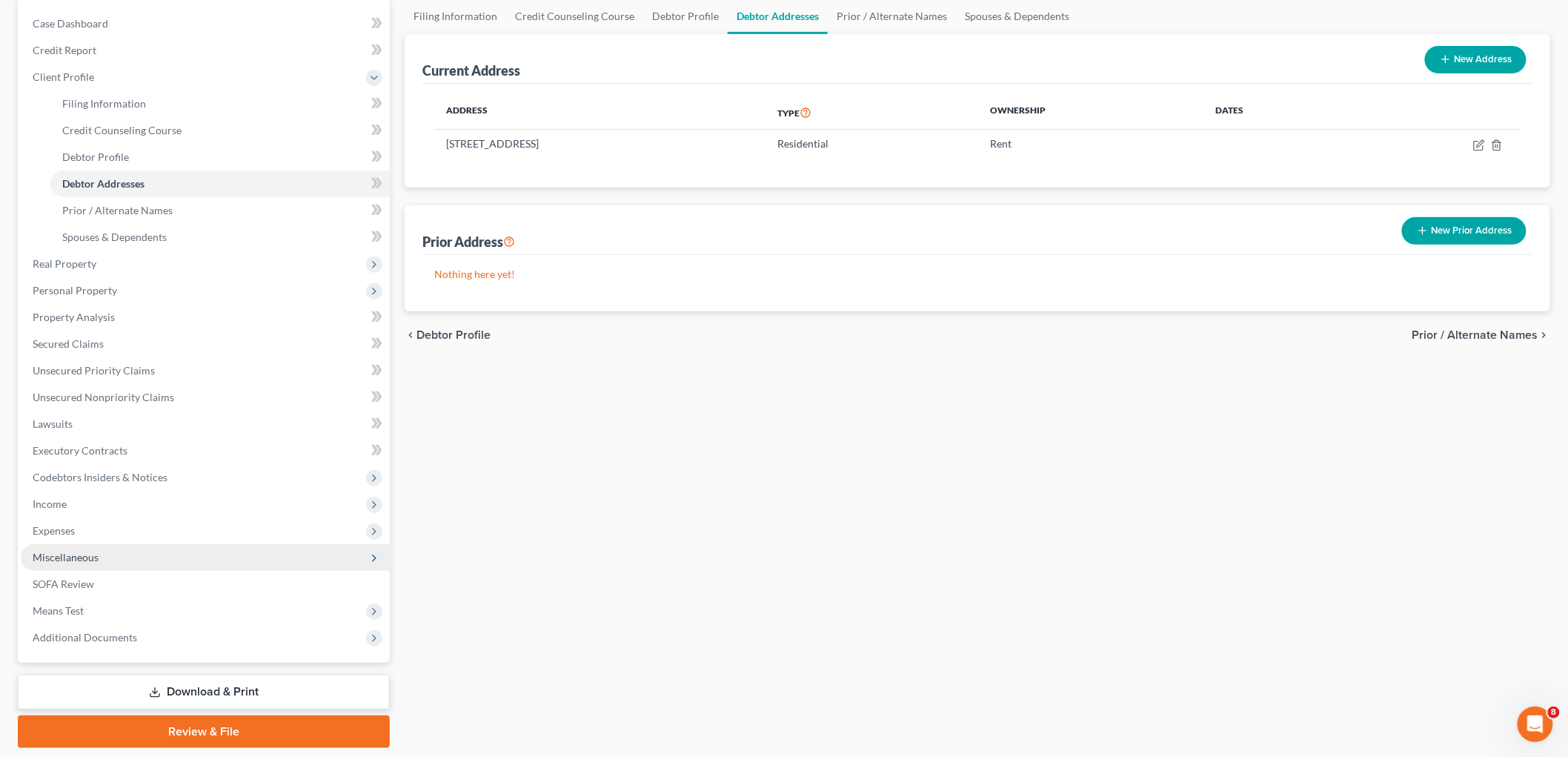
scroll to position [189, 0]
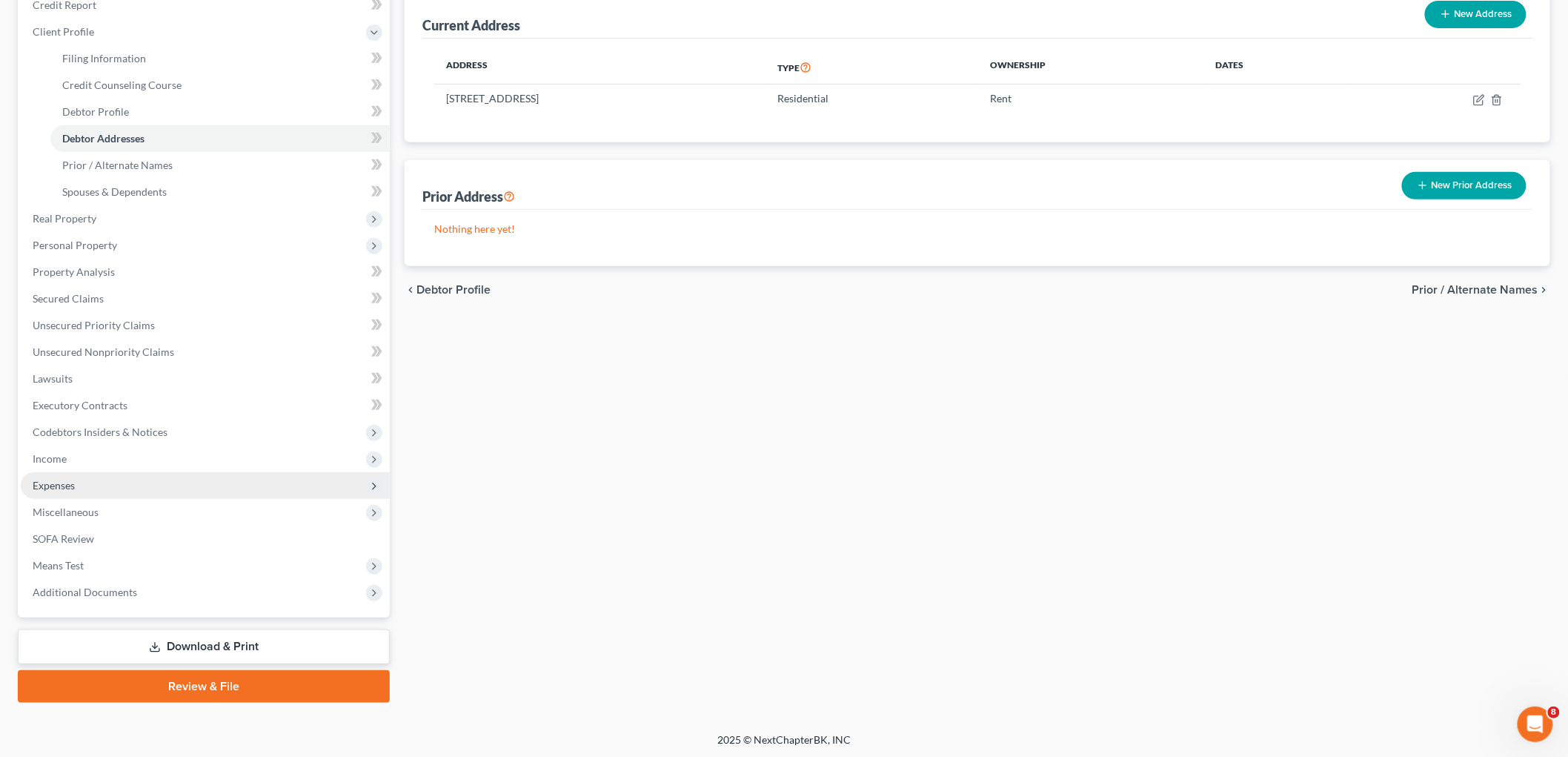
click at [100, 480] on span "Expenses" at bounding box center [206, 486] width 369 height 26
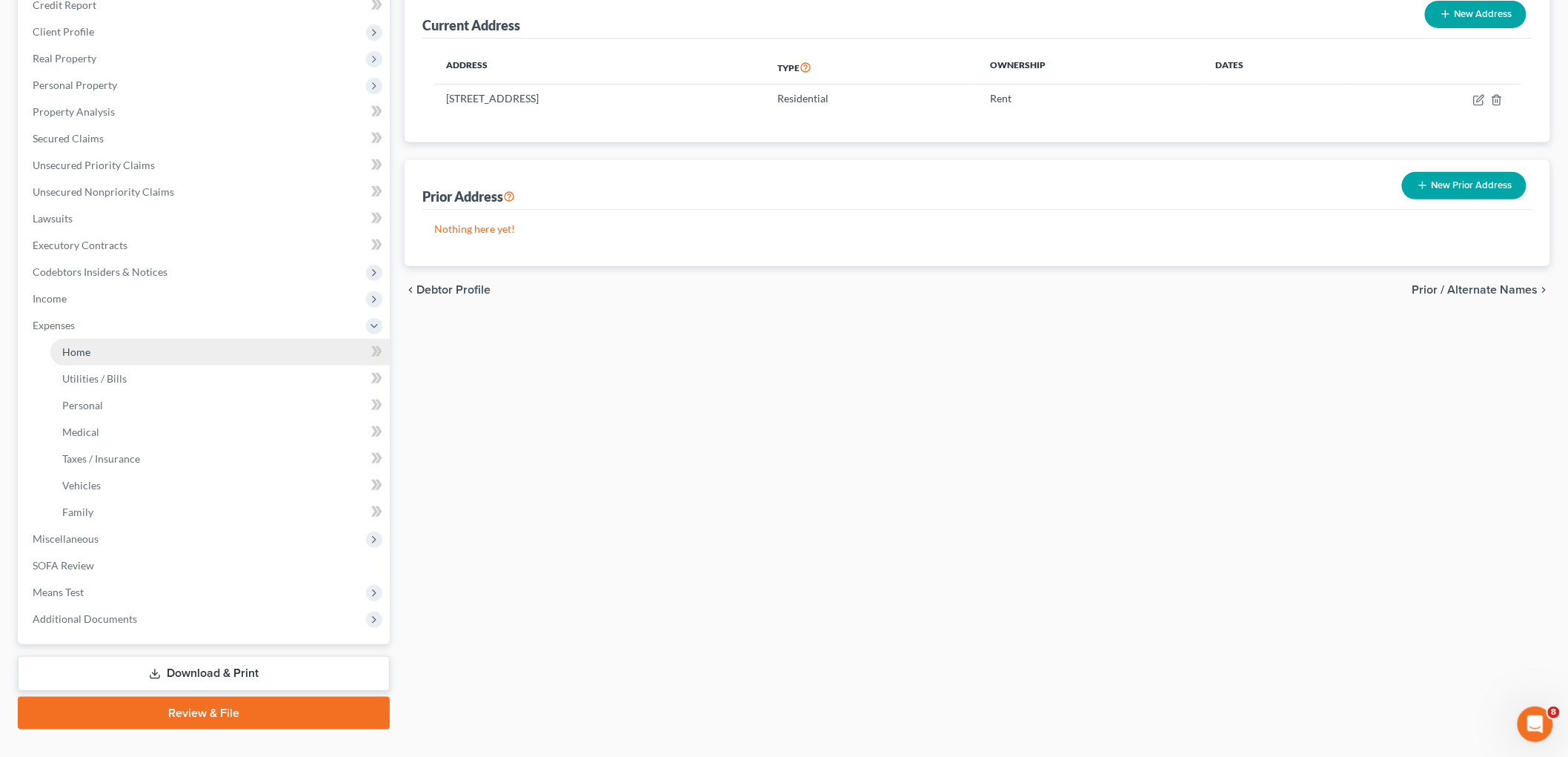
click at [136, 353] on link "Home" at bounding box center [220, 352] width 339 height 26
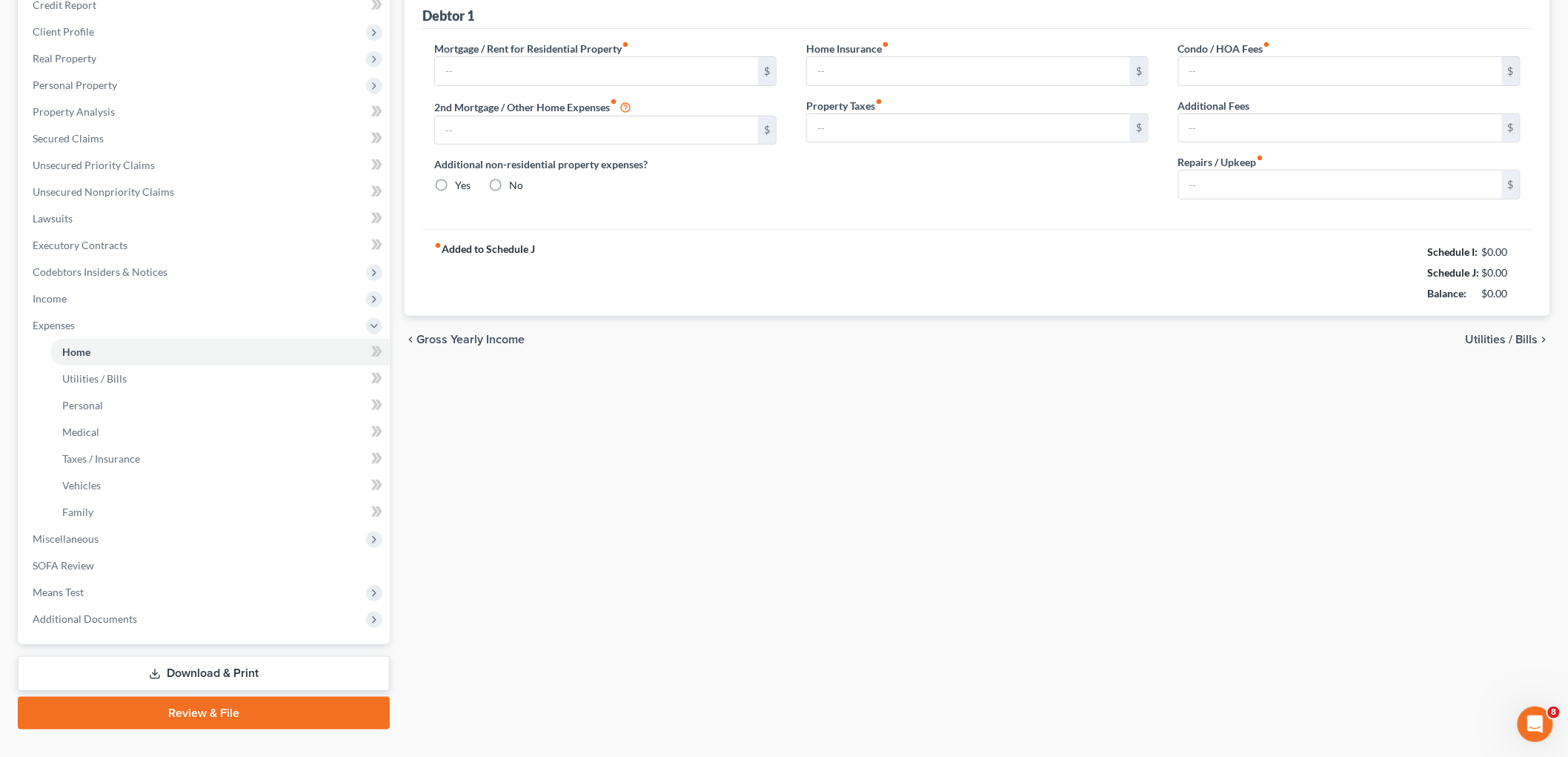
scroll to position [22, 0]
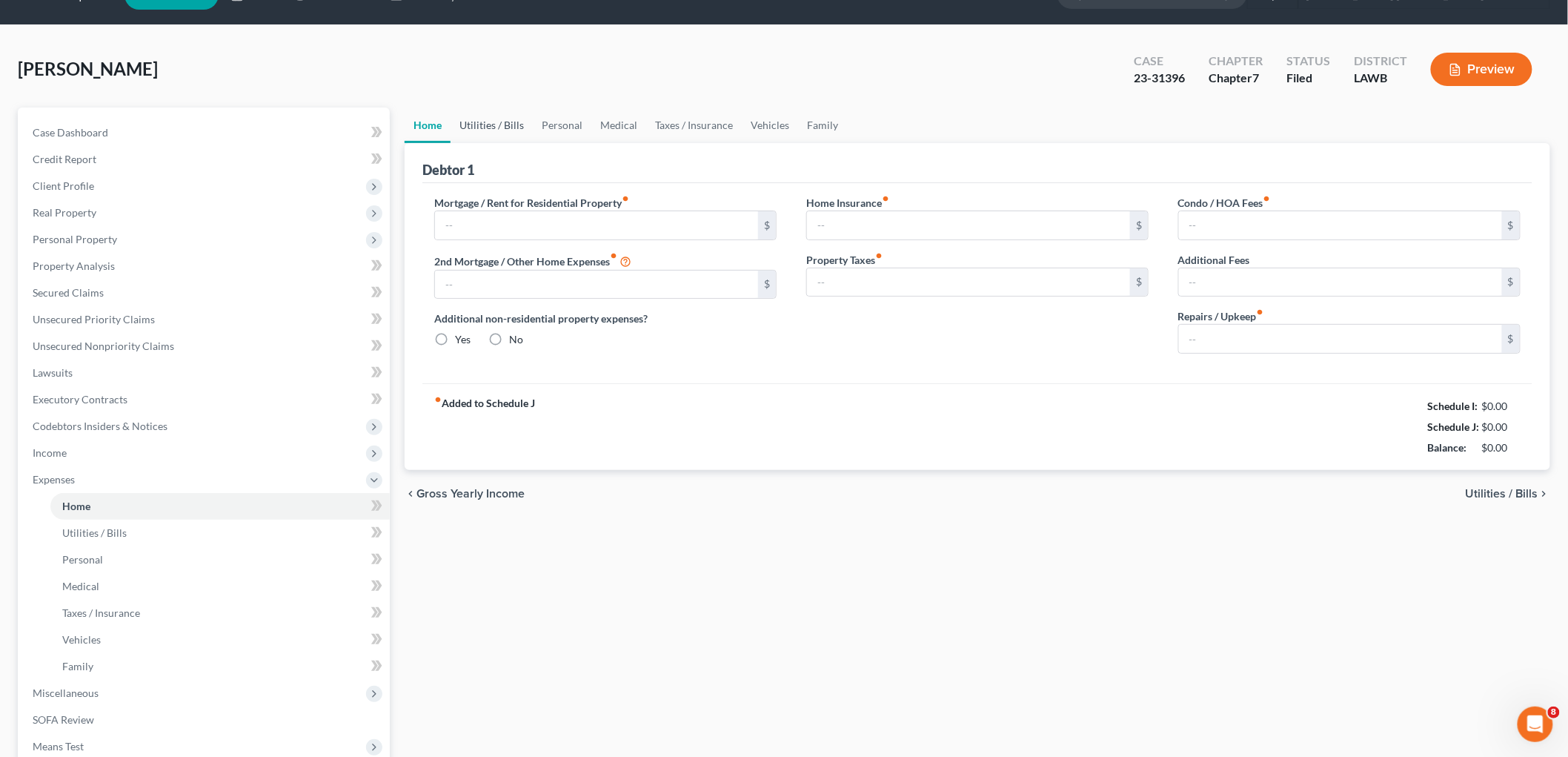
type input "1,100.00"
type input "0.00"
radio input "true"
type input "0.00"
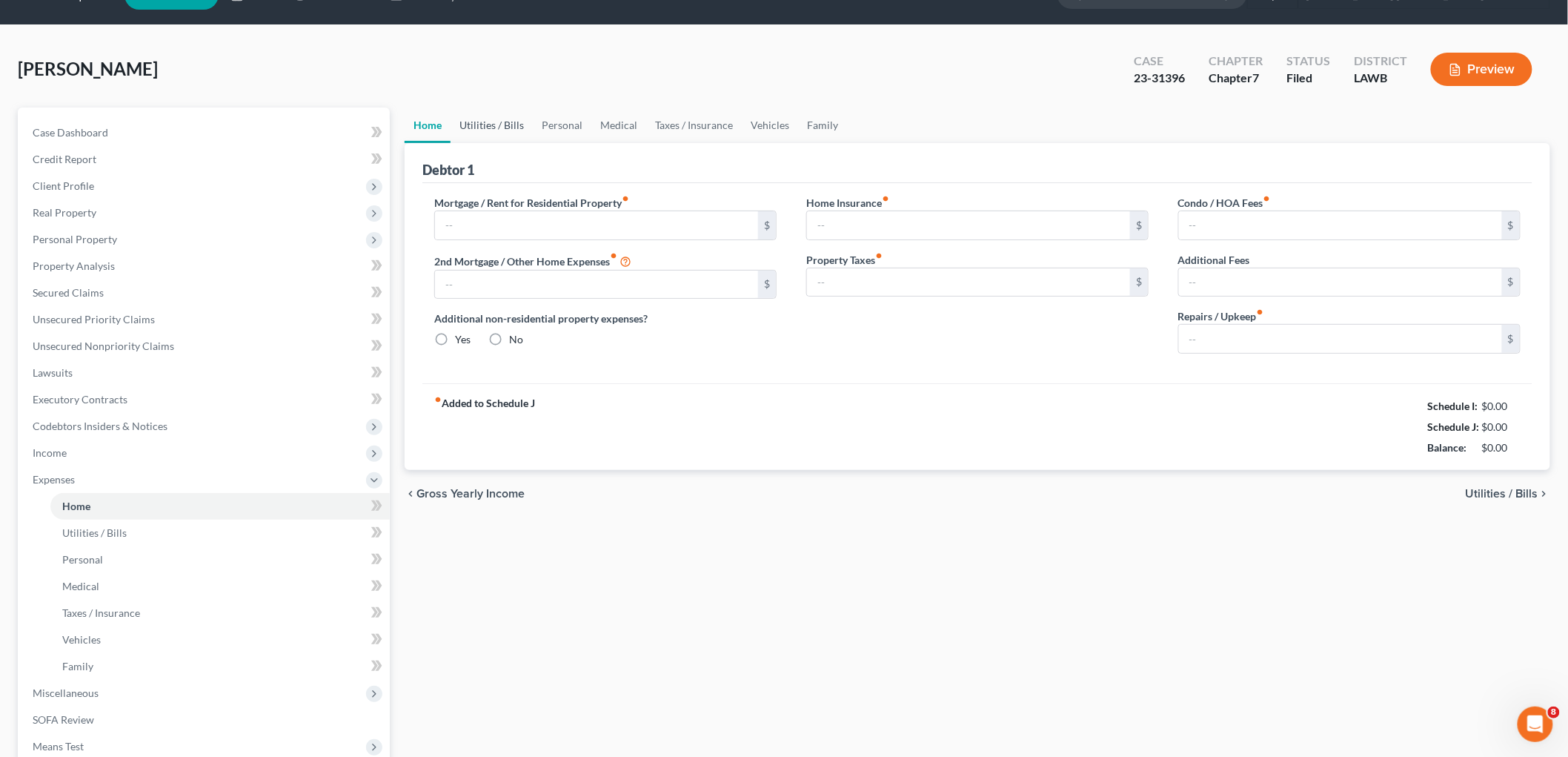
type input "0.00"
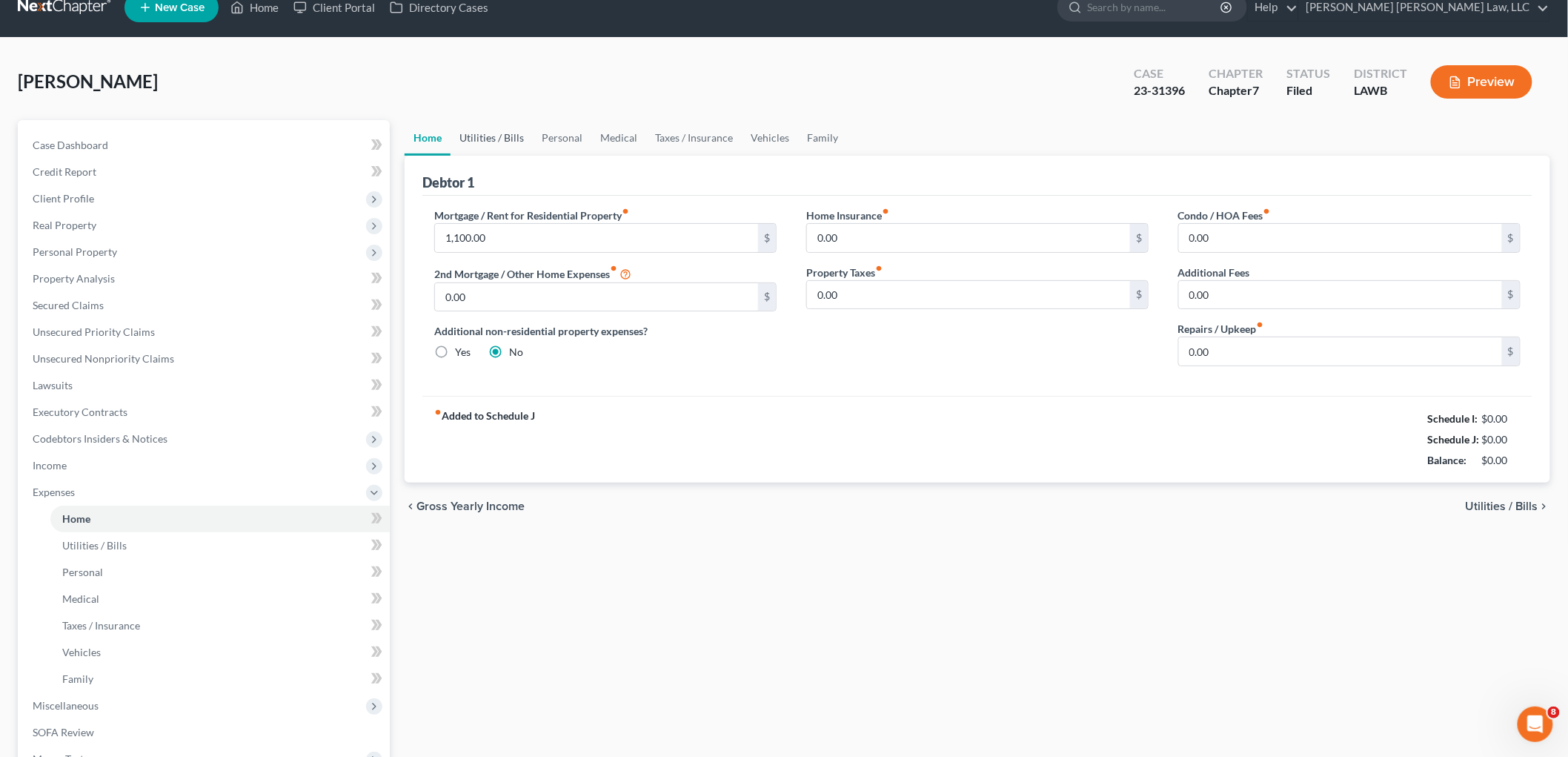
scroll to position [0, 0]
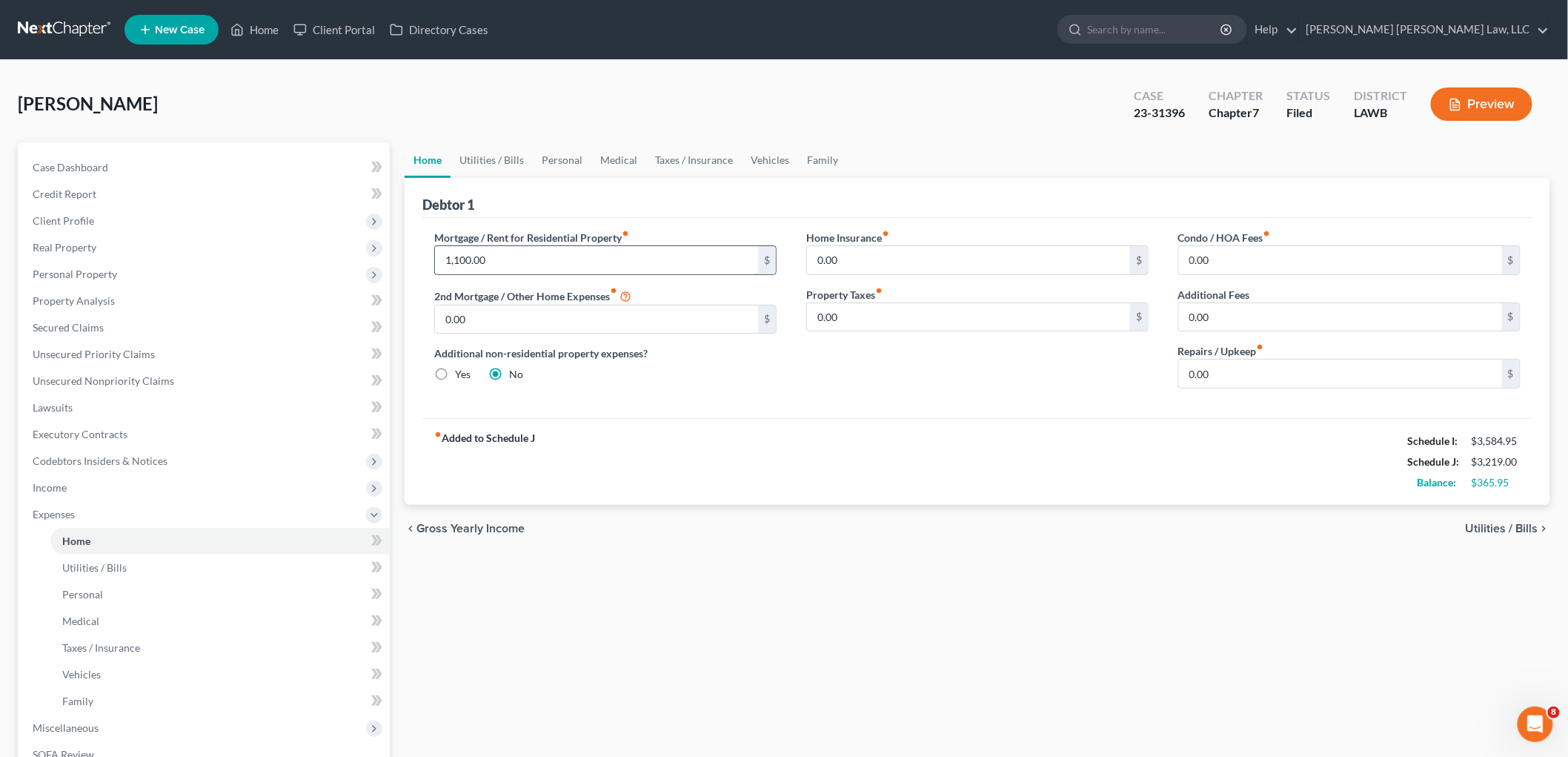
click at [521, 263] on input "1,100.00" at bounding box center [597, 261] width 323 height 28
type input "1,200.00"
click at [491, 164] on link "Utilities / Bills" at bounding box center [491, 160] width 82 height 35
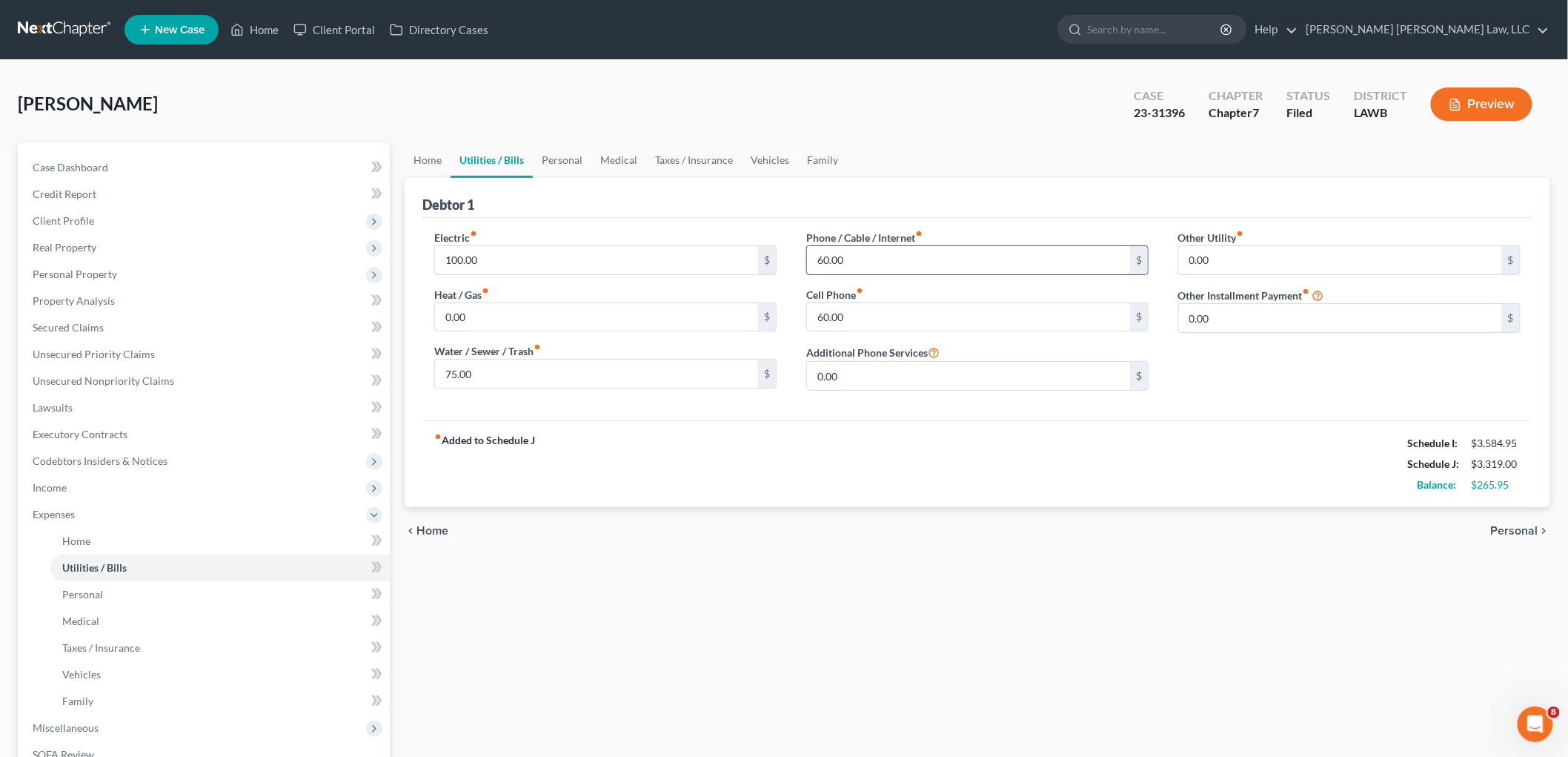
click at [848, 261] on input "60.00" at bounding box center [969, 261] width 323 height 28
type input "35.00"
click at [552, 158] on link "Personal" at bounding box center [562, 160] width 58 height 35
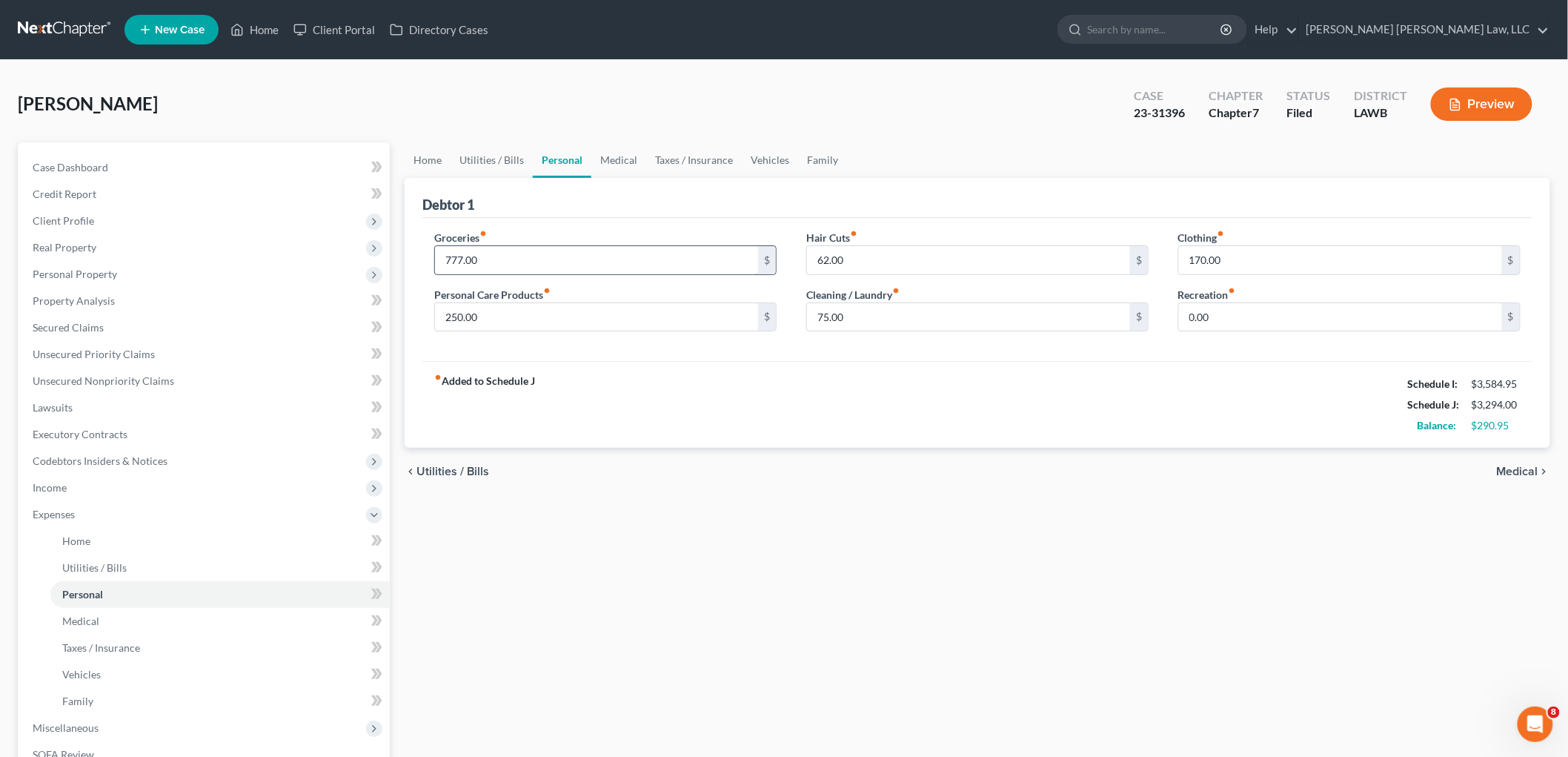
click at [483, 268] on input "777.00" at bounding box center [597, 261] width 323 height 28
type input "863.00"
click at [492, 313] on input "250.00" at bounding box center [597, 317] width 323 height 28
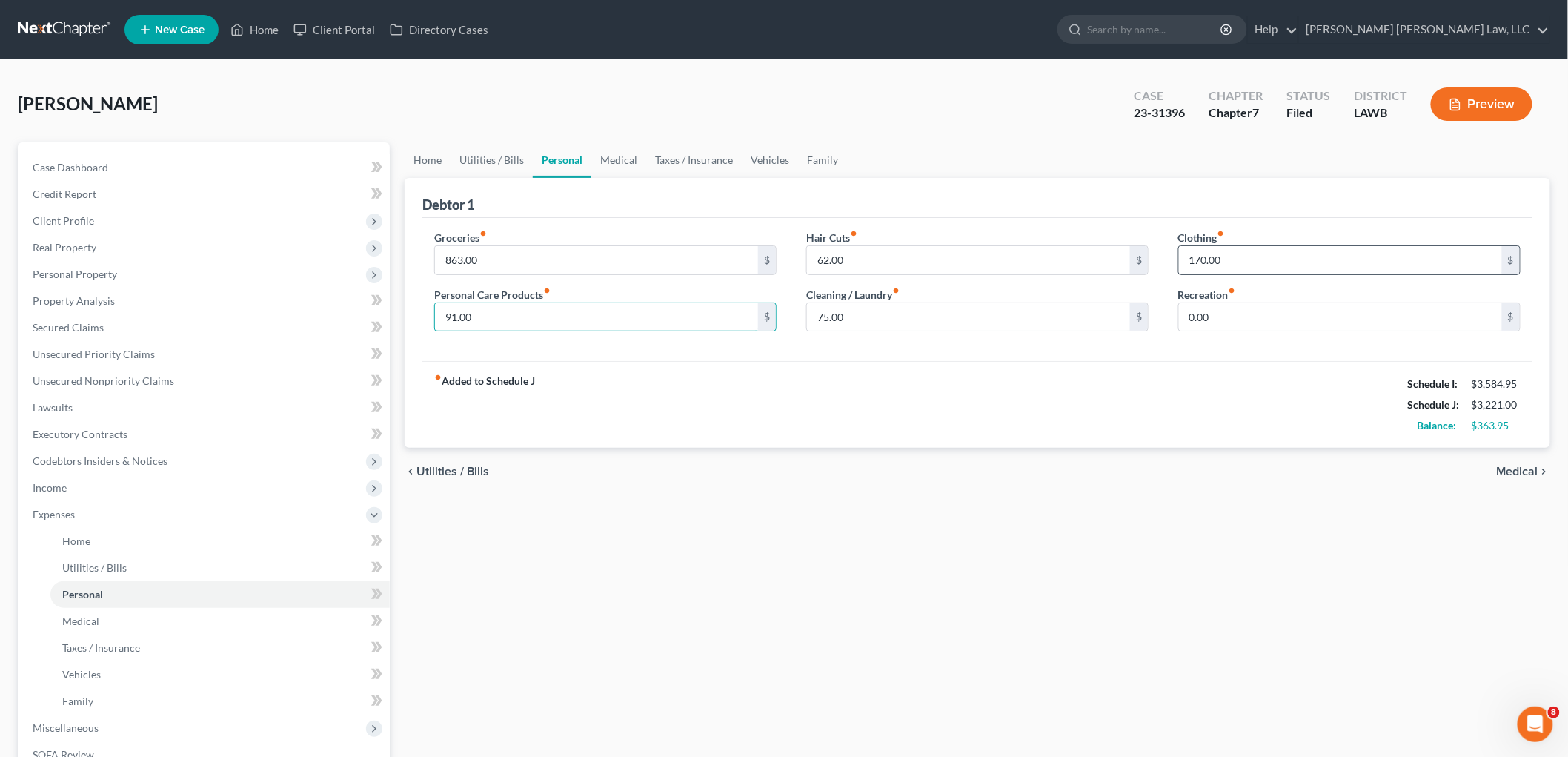
type input "91.00"
click at [1210, 258] on input "170.00" at bounding box center [1341, 261] width 323 height 28
click at [1210, 257] on input "170.00" at bounding box center [1341, 261] width 323 height 28
type input "181.00"
click at [860, 260] on input "62.00" at bounding box center [969, 261] width 323 height 28
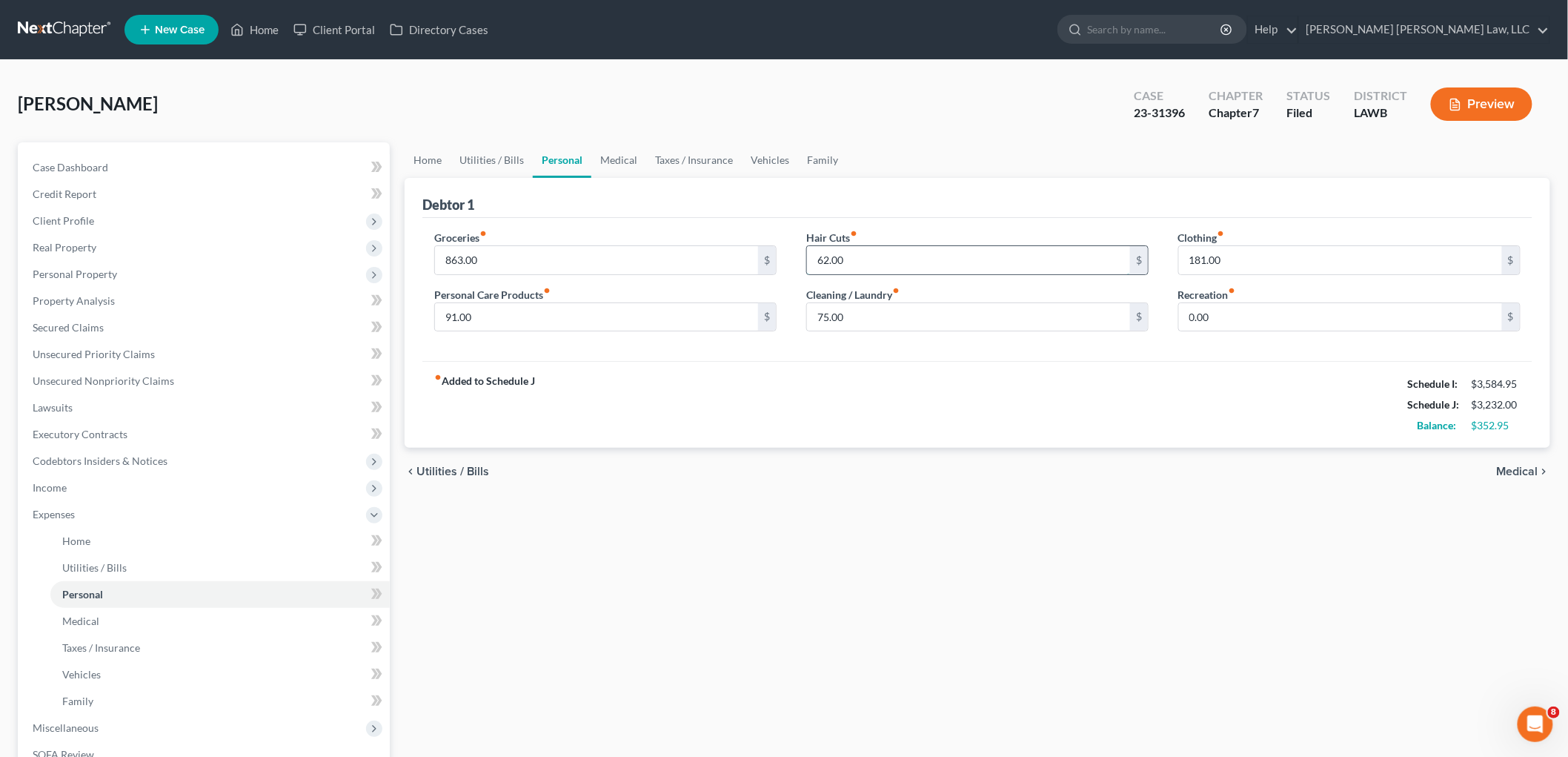
click at [860, 260] on input "62.00" at bounding box center [969, 261] width 323 height 28
type input "75.00"
click at [886, 319] on input "75.00" at bounding box center [969, 317] width 323 height 28
click at [622, 153] on link "Medical" at bounding box center [619, 160] width 55 height 35
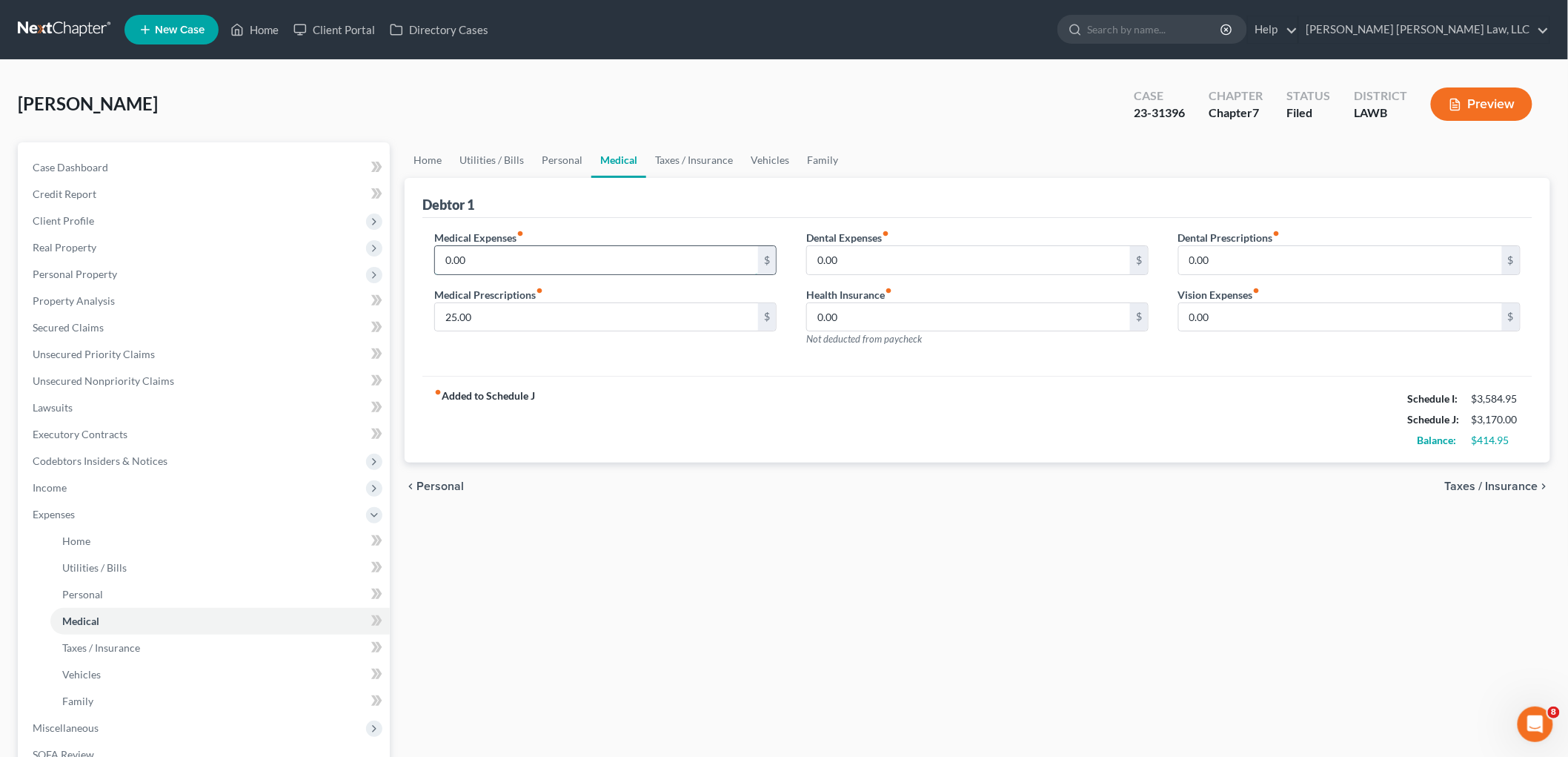
click at [522, 257] on input "0.00" at bounding box center [597, 261] width 323 height 28
type input "50.00"
click at [505, 317] on input "25.00" at bounding box center [597, 317] width 323 height 28
type input "60.00"
click at [709, 156] on link "Taxes / Insurance" at bounding box center [694, 160] width 95 height 35
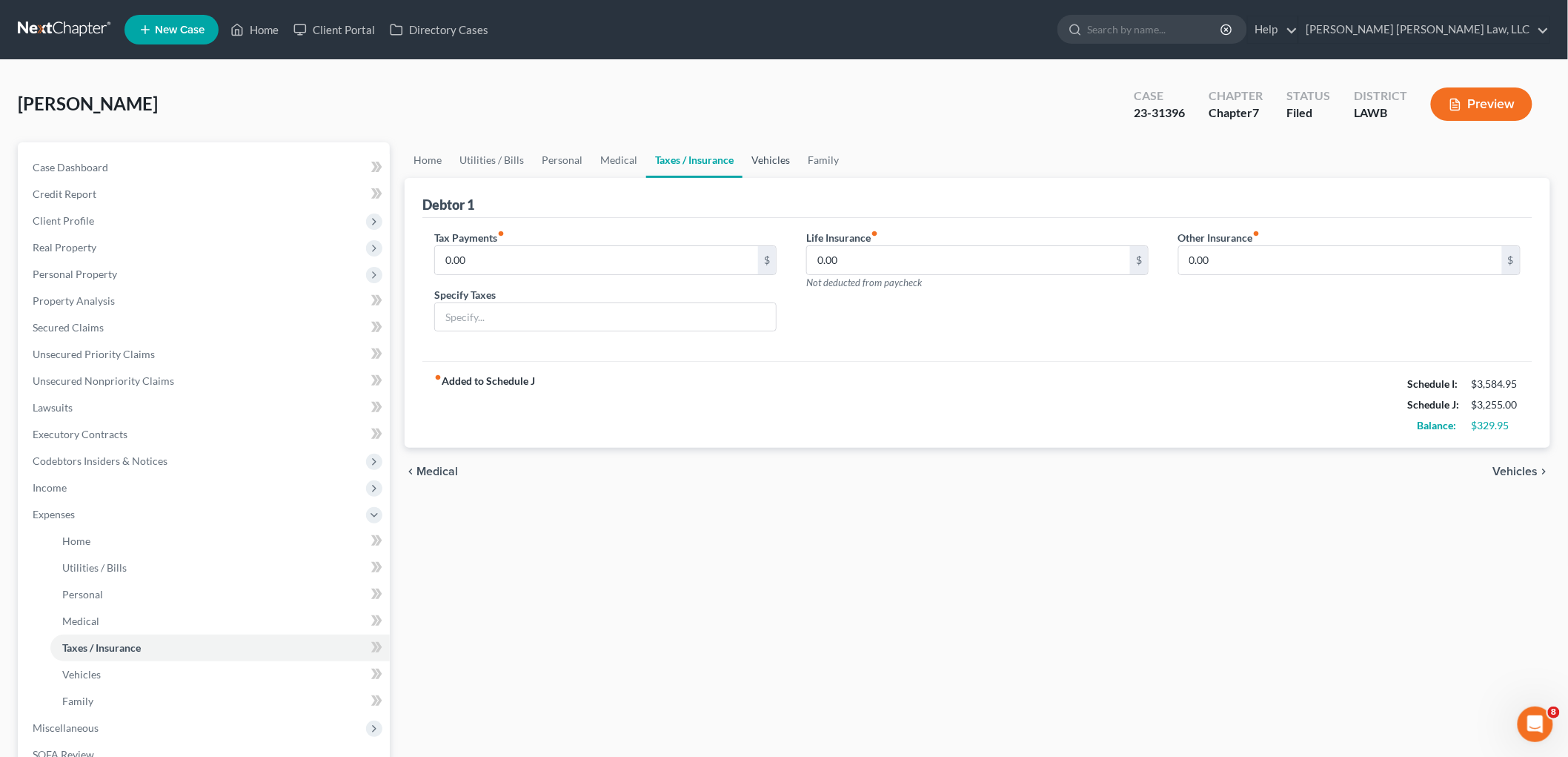
click at [769, 162] on link "Vehicles" at bounding box center [771, 160] width 57 height 35
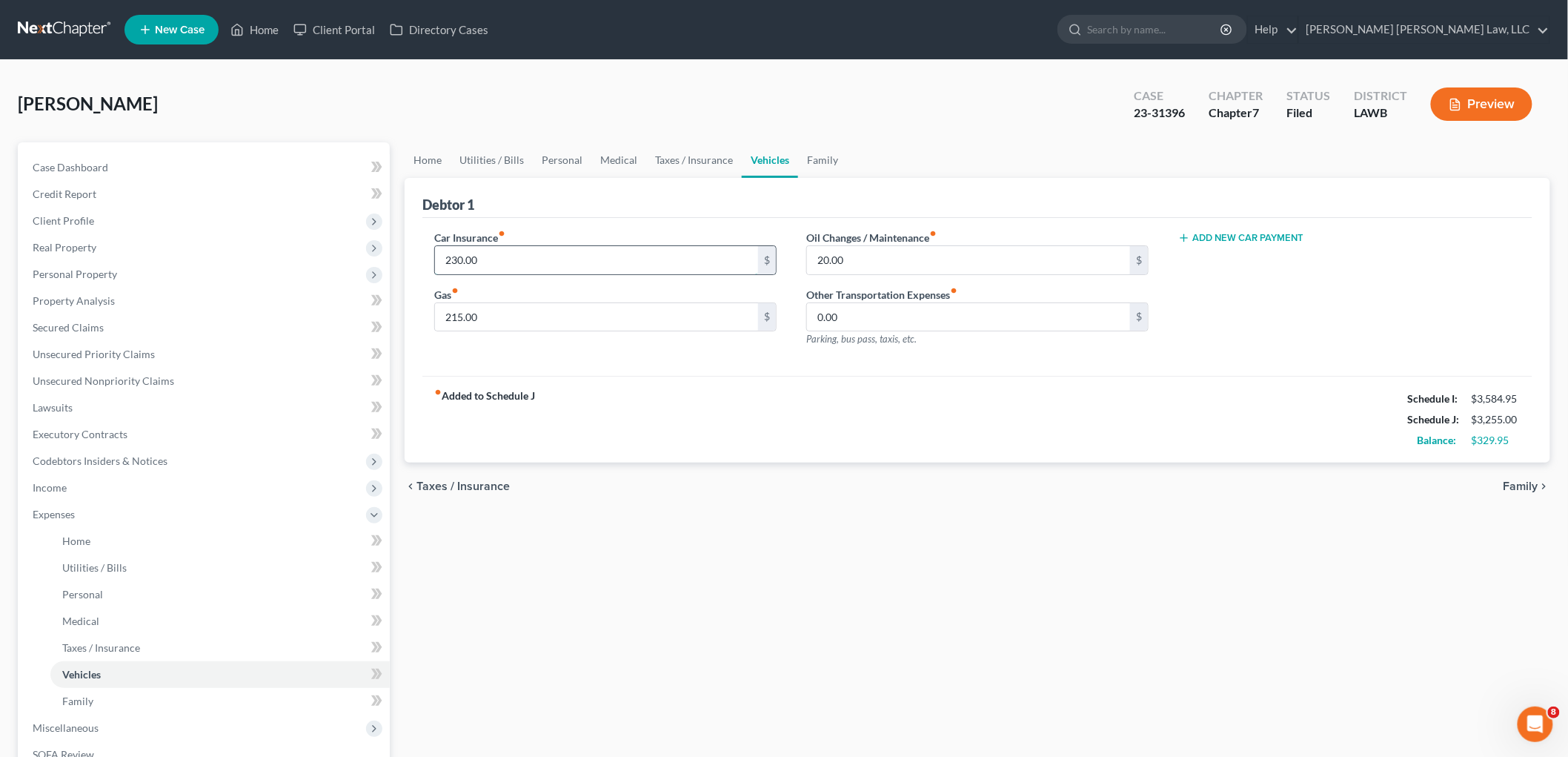
click at [522, 254] on input "230.00" at bounding box center [597, 261] width 323 height 28
type input "0.00"
click at [504, 315] on input "215.00" at bounding box center [597, 317] width 323 height 28
click at [853, 246] on input "20.00" at bounding box center [969, 261] width 323 height 28
click at [562, 329] on input "215.00" at bounding box center [597, 317] width 323 height 28
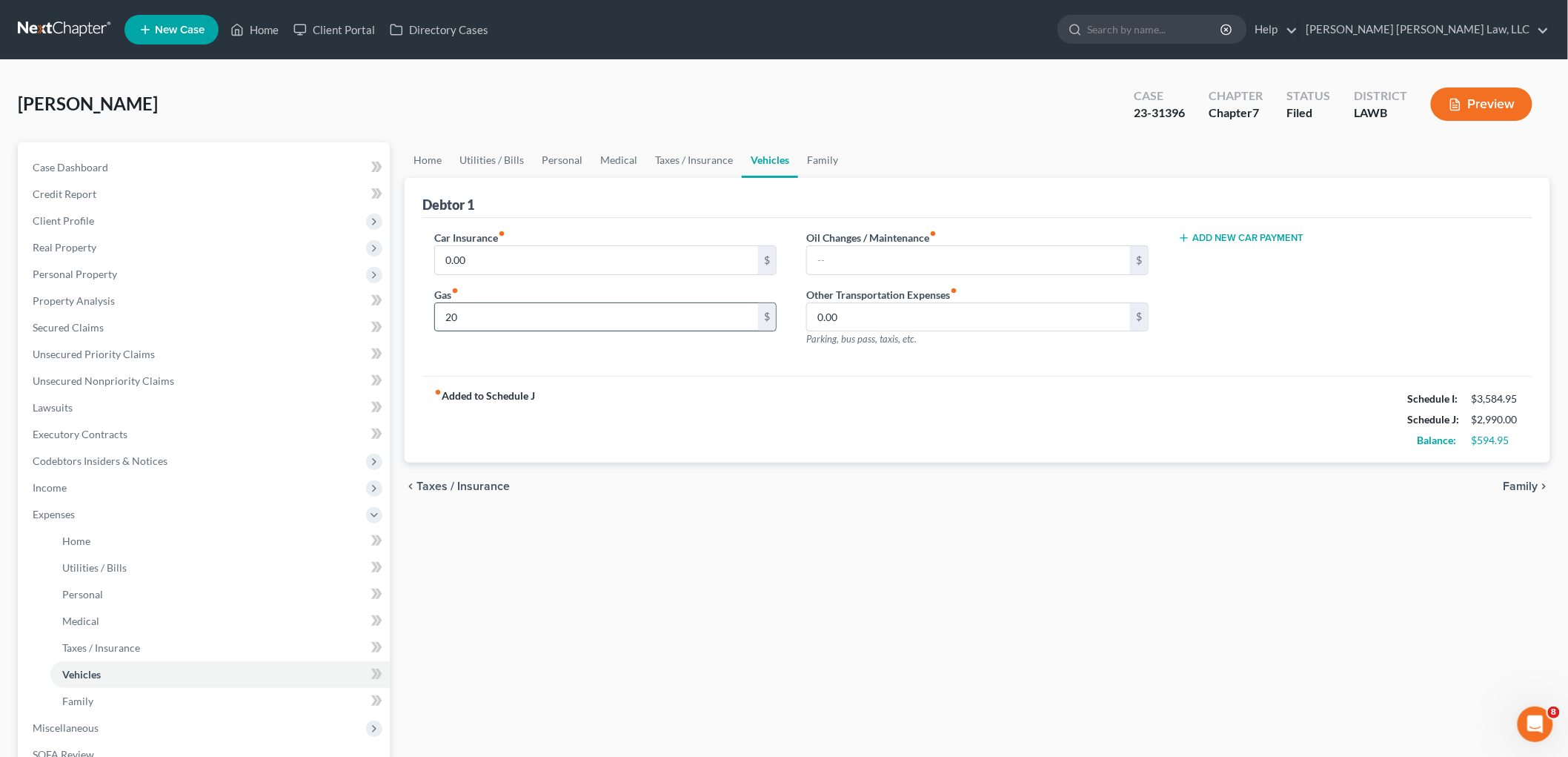
type input "2"
type input "400.00"
click at [616, 150] on link "Medical" at bounding box center [619, 160] width 55 height 35
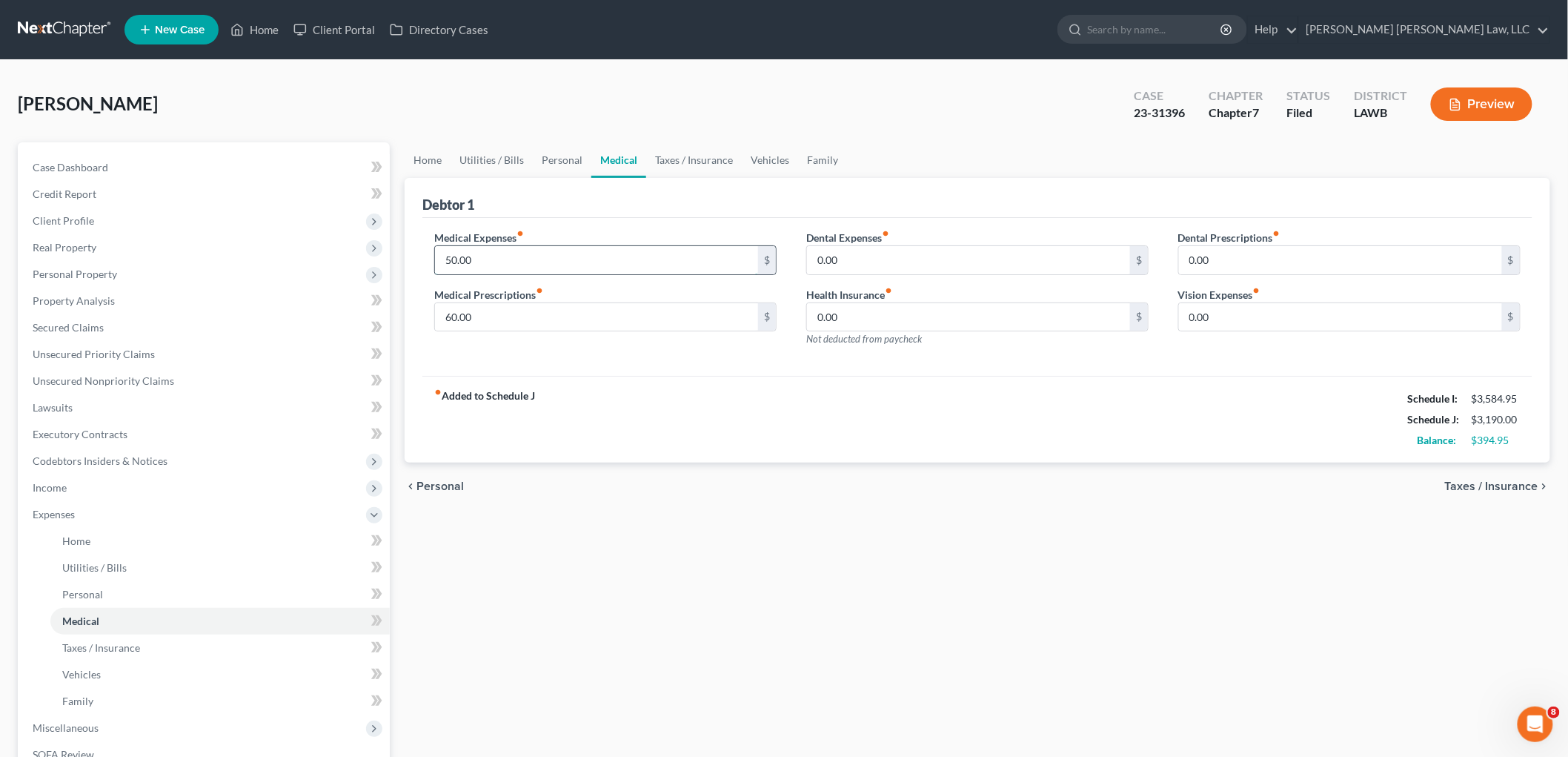
click at [526, 261] on input "50.00" at bounding box center [597, 261] width 323 height 28
type input "100.00"
click at [554, 150] on link "Personal" at bounding box center [562, 160] width 58 height 35
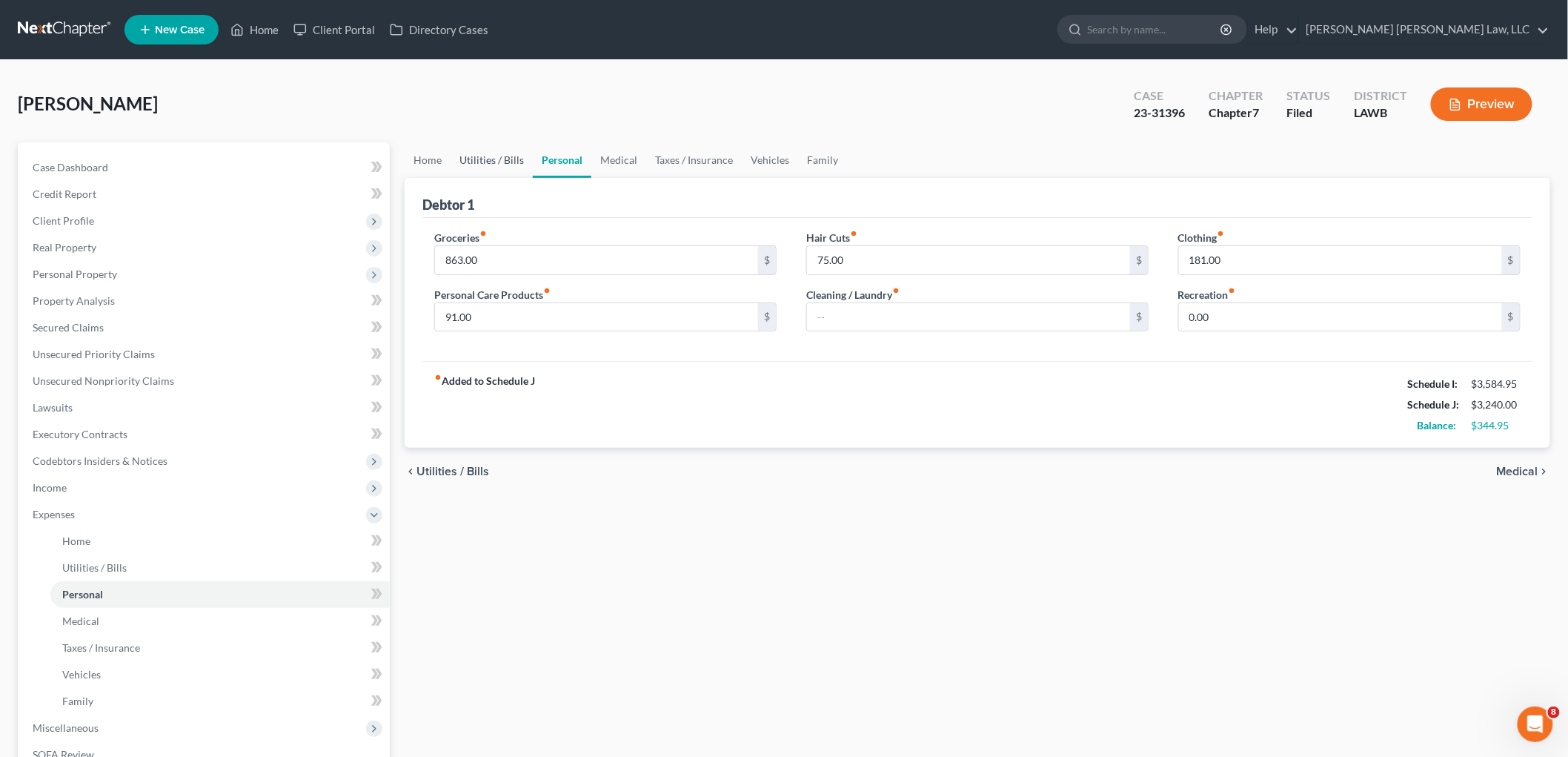
click at [509, 153] on link "Utilities / Bills" at bounding box center [491, 160] width 82 height 35
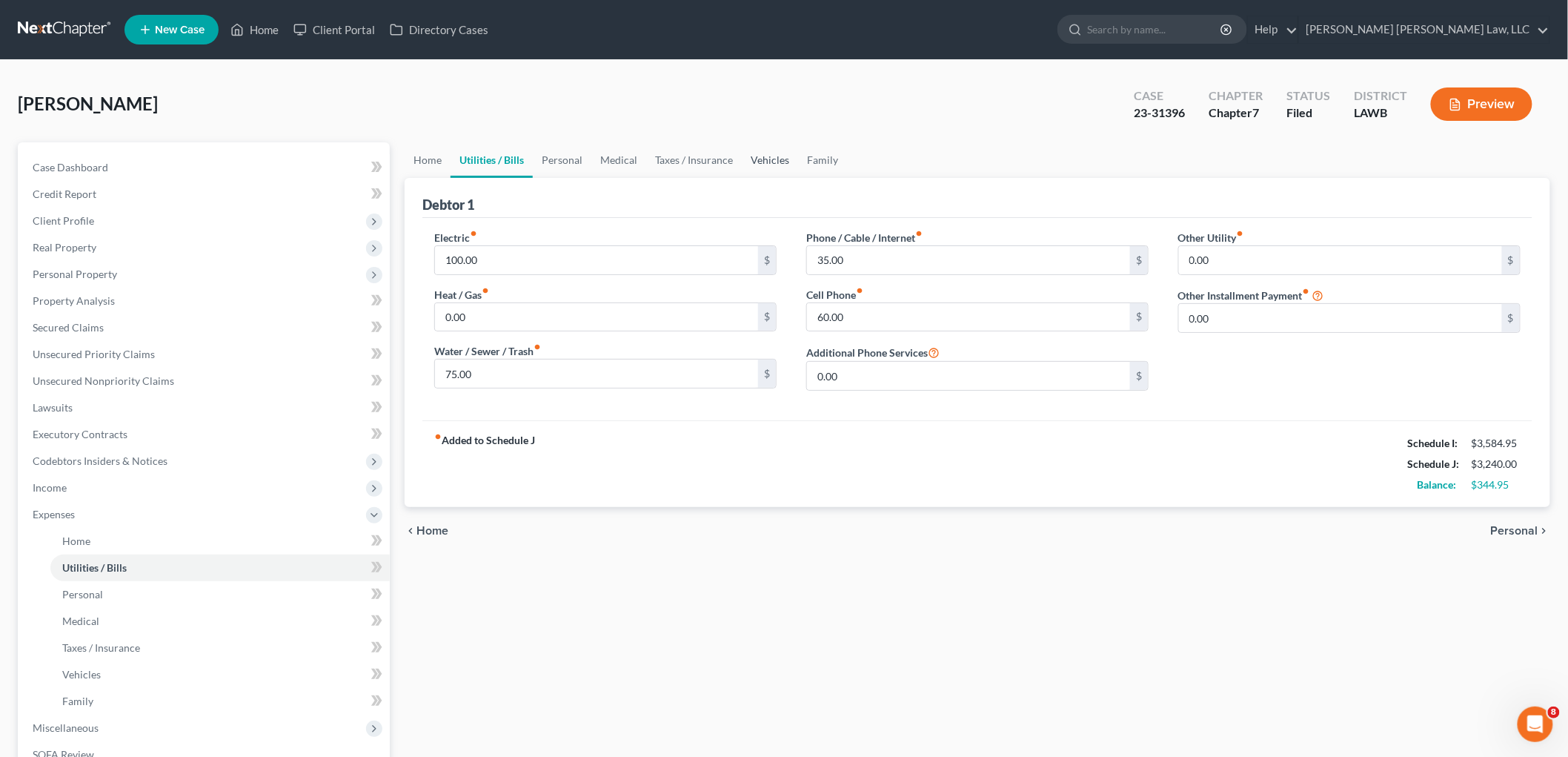
click at [765, 162] on link "Vehicles" at bounding box center [770, 160] width 57 height 35
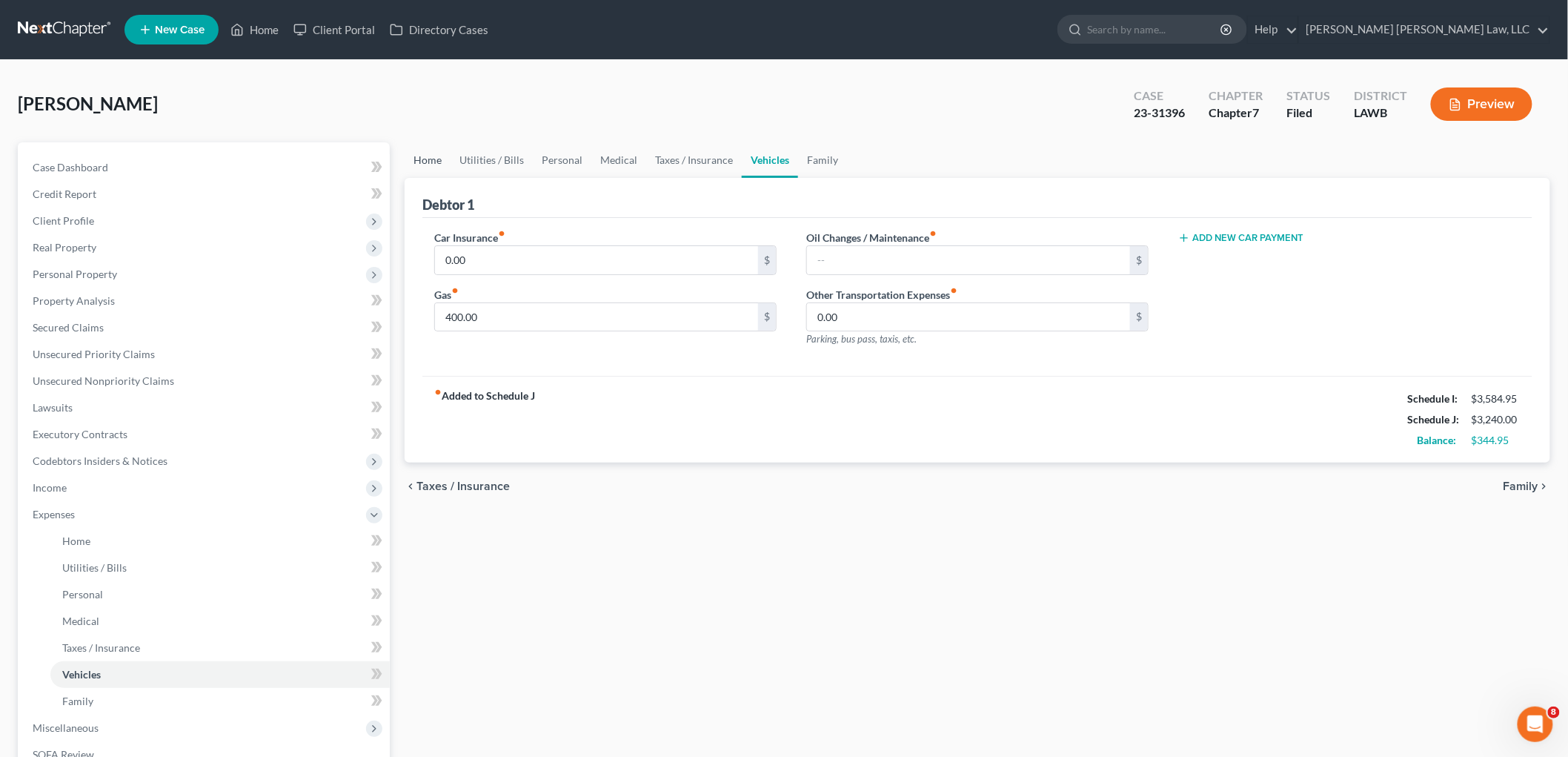
click at [441, 161] on link "Home" at bounding box center [427, 160] width 46 height 35
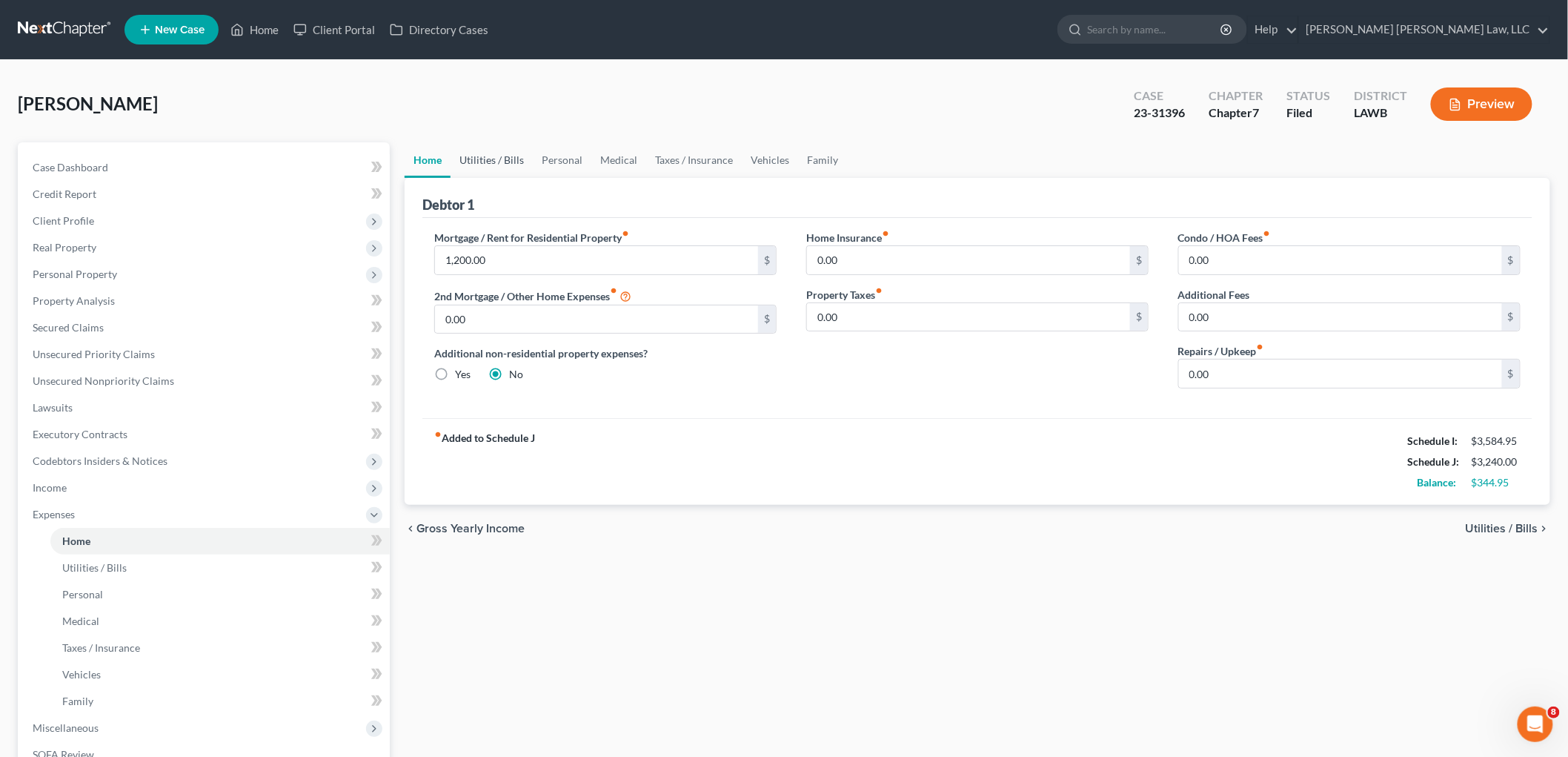
click at [501, 164] on link "Utilities / Bills" at bounding box center [491, 160] width 82 height 35
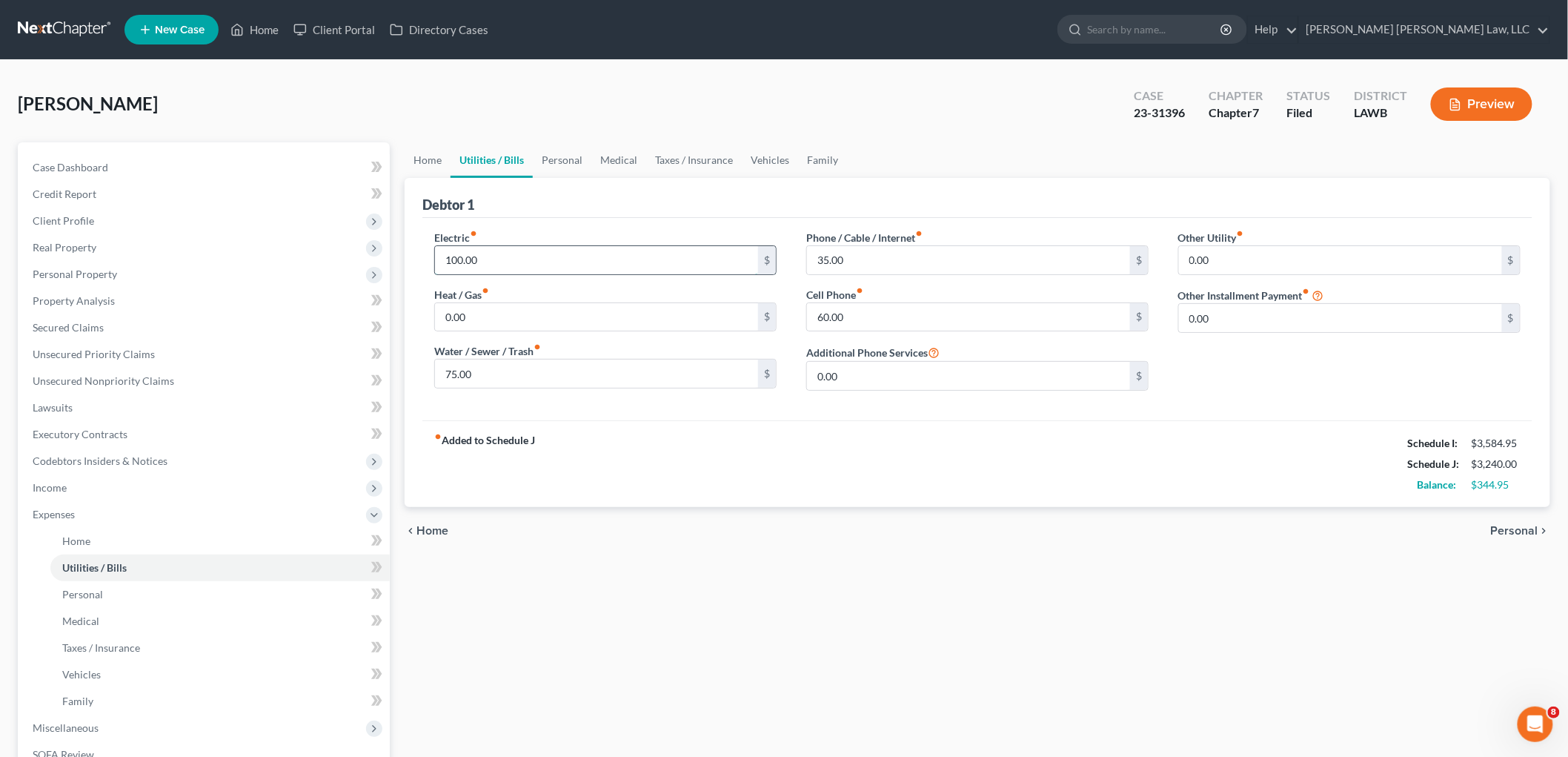
click at [509, 256] on input "100.00" at bounding box center [597, 261] width 323 height 28
type input "300.95"
click at [848, 256] on input "35.00" at bounding box center [969, 261] width 323 height 28
type input "135.00"
click at [505, 313] on input "0.00" at bounding box center [597, 317] width 323 height 28
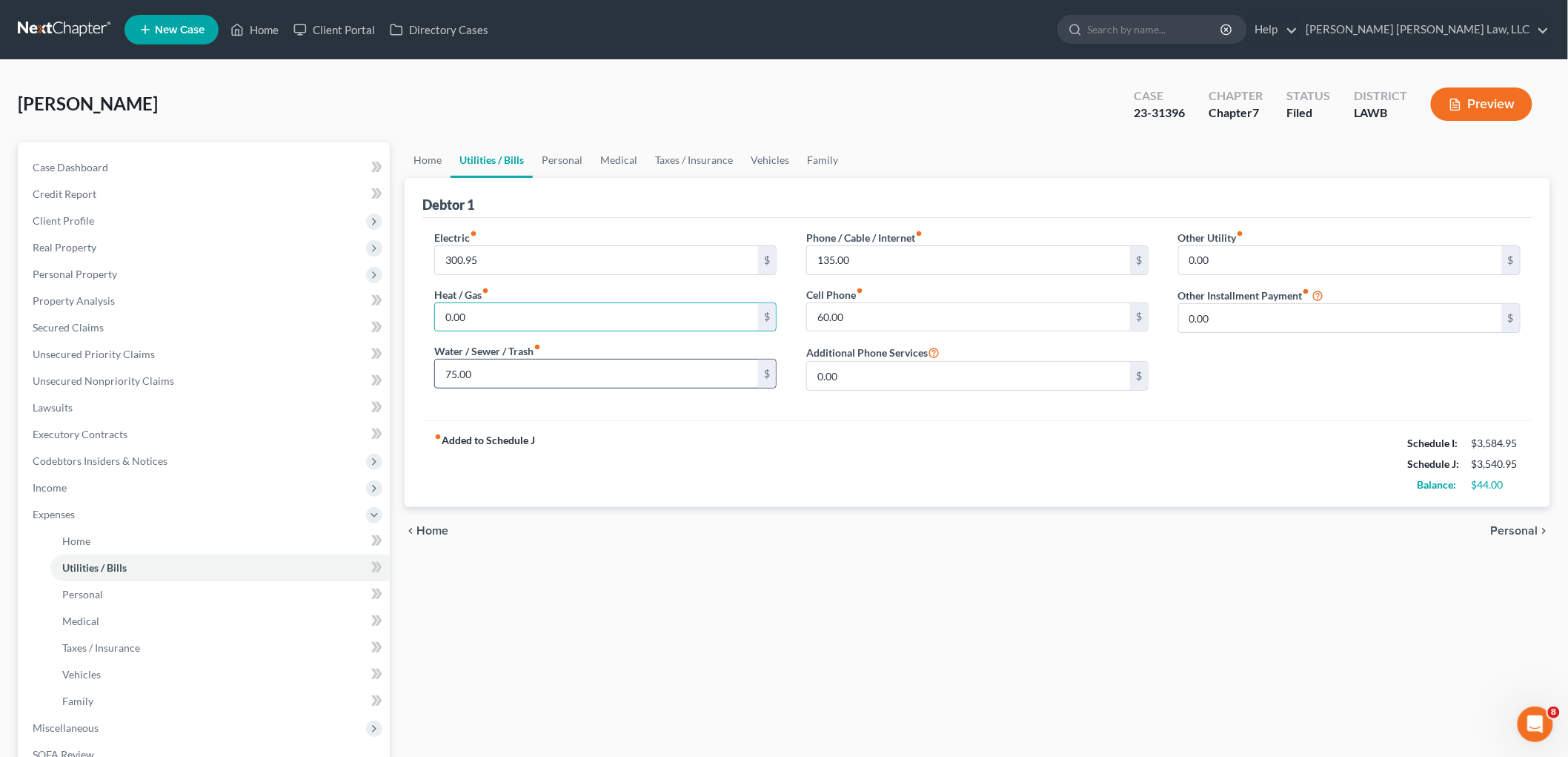
click at [597, 372] on input "75.00" at bounding box center [597, 374] width 323 height 28
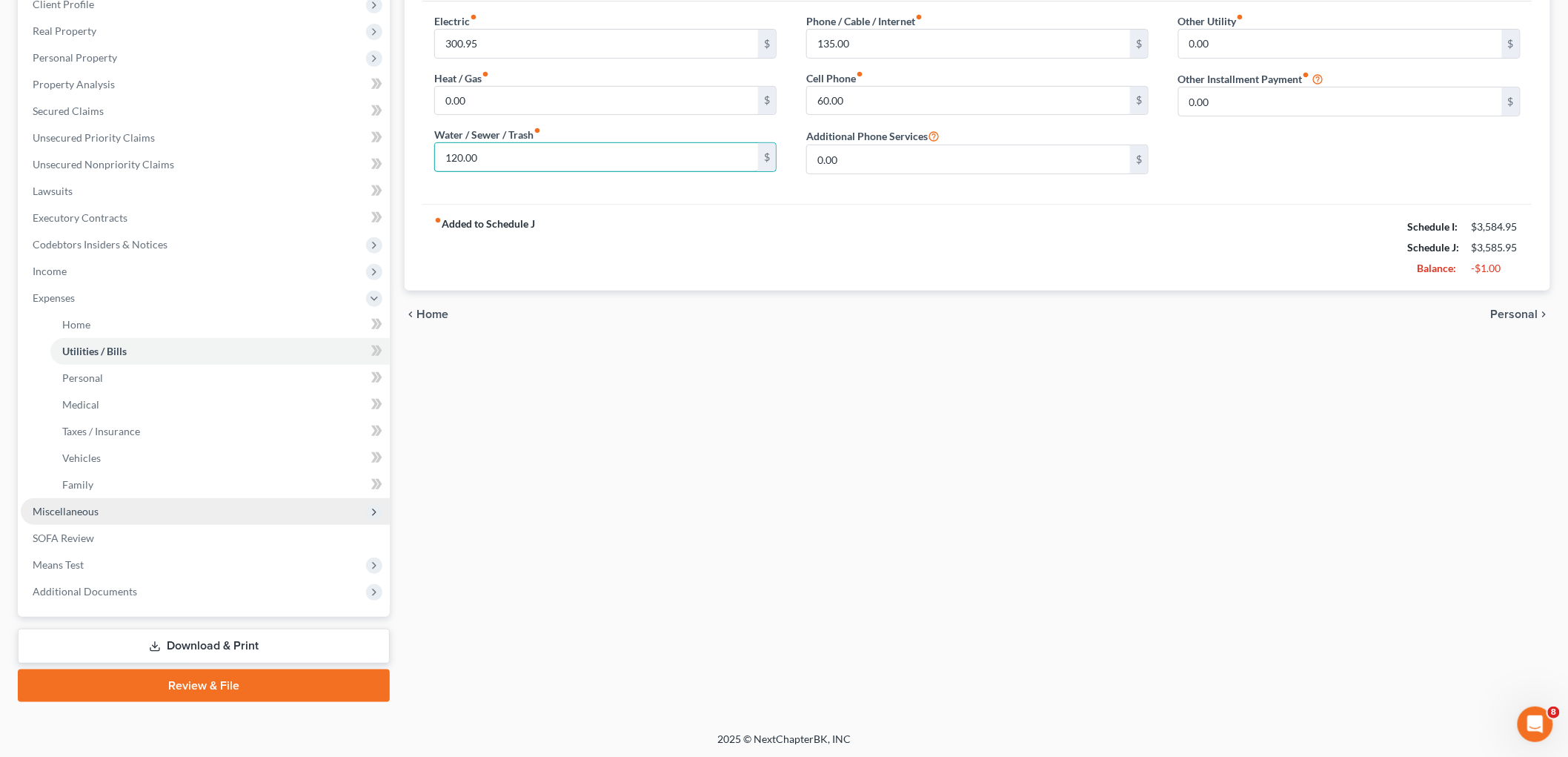
type input "120.00"
click at [121, 506] on span "Miscellaneous" at bounding box center [206, 511] width 369 height 26
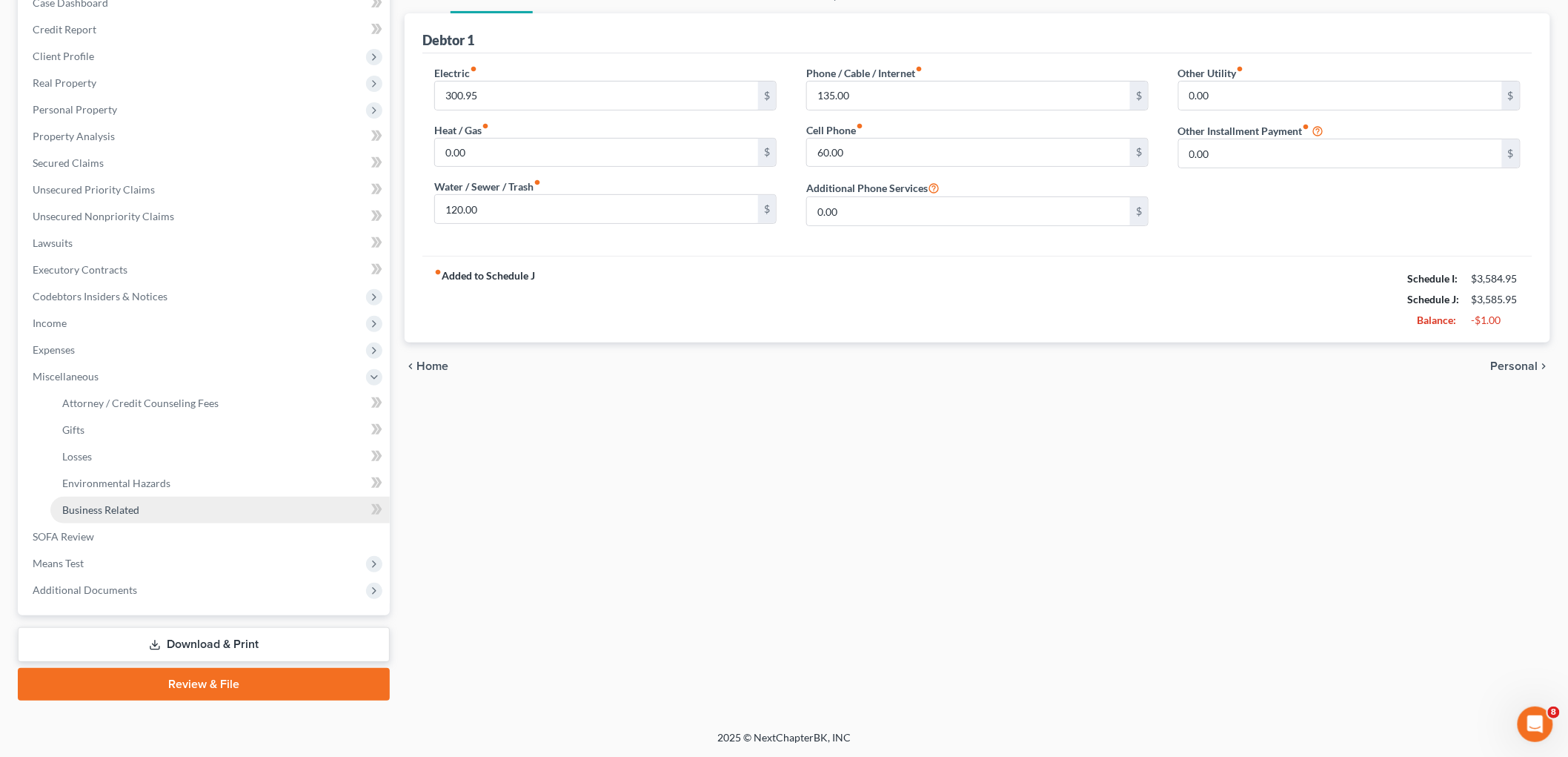
scroll to position [163, 0]
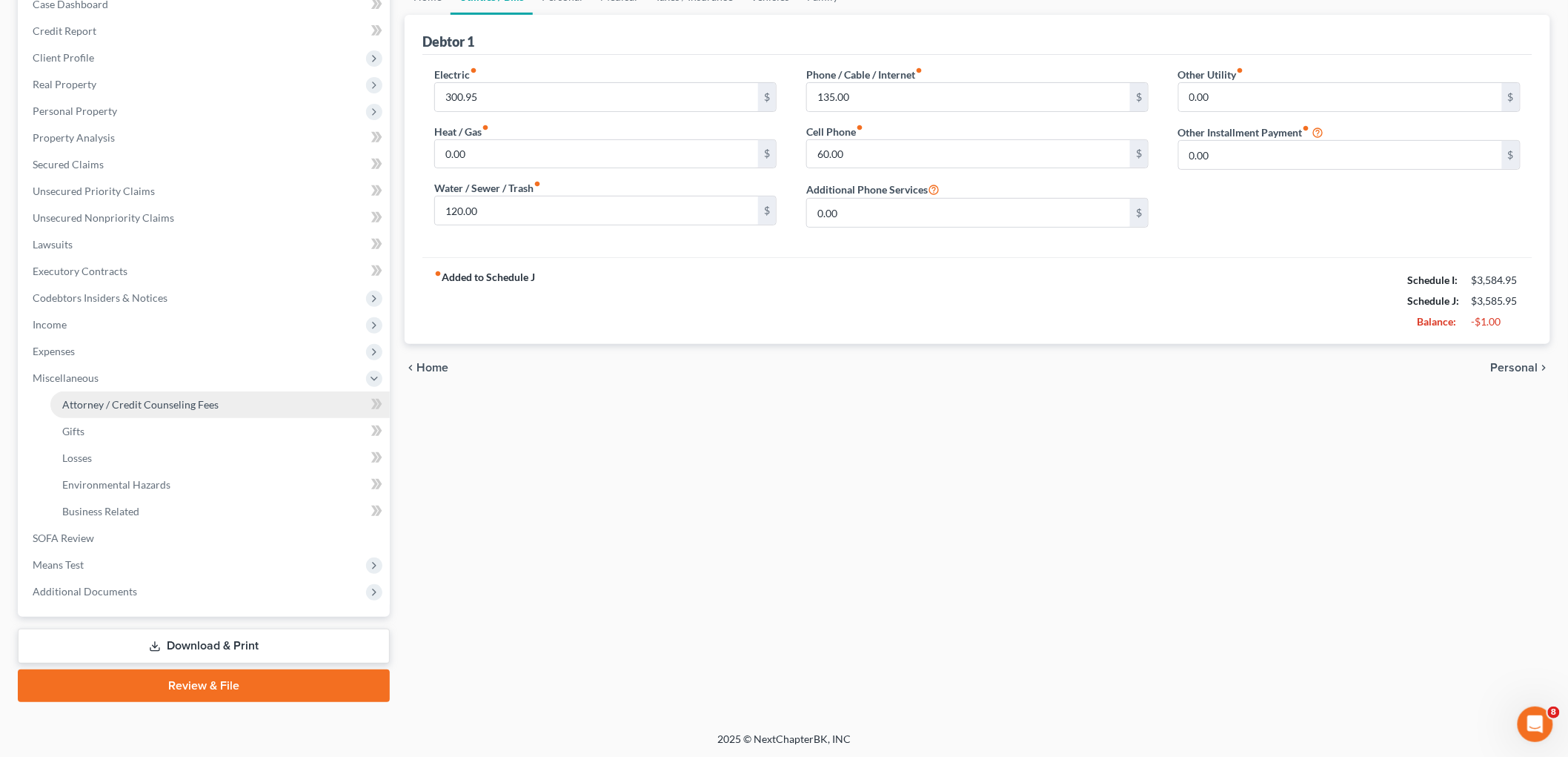
click at [164, 410] on link "Attorney / Credit Counseling Fees" at bounding box center [220, 405] width 339 height 26
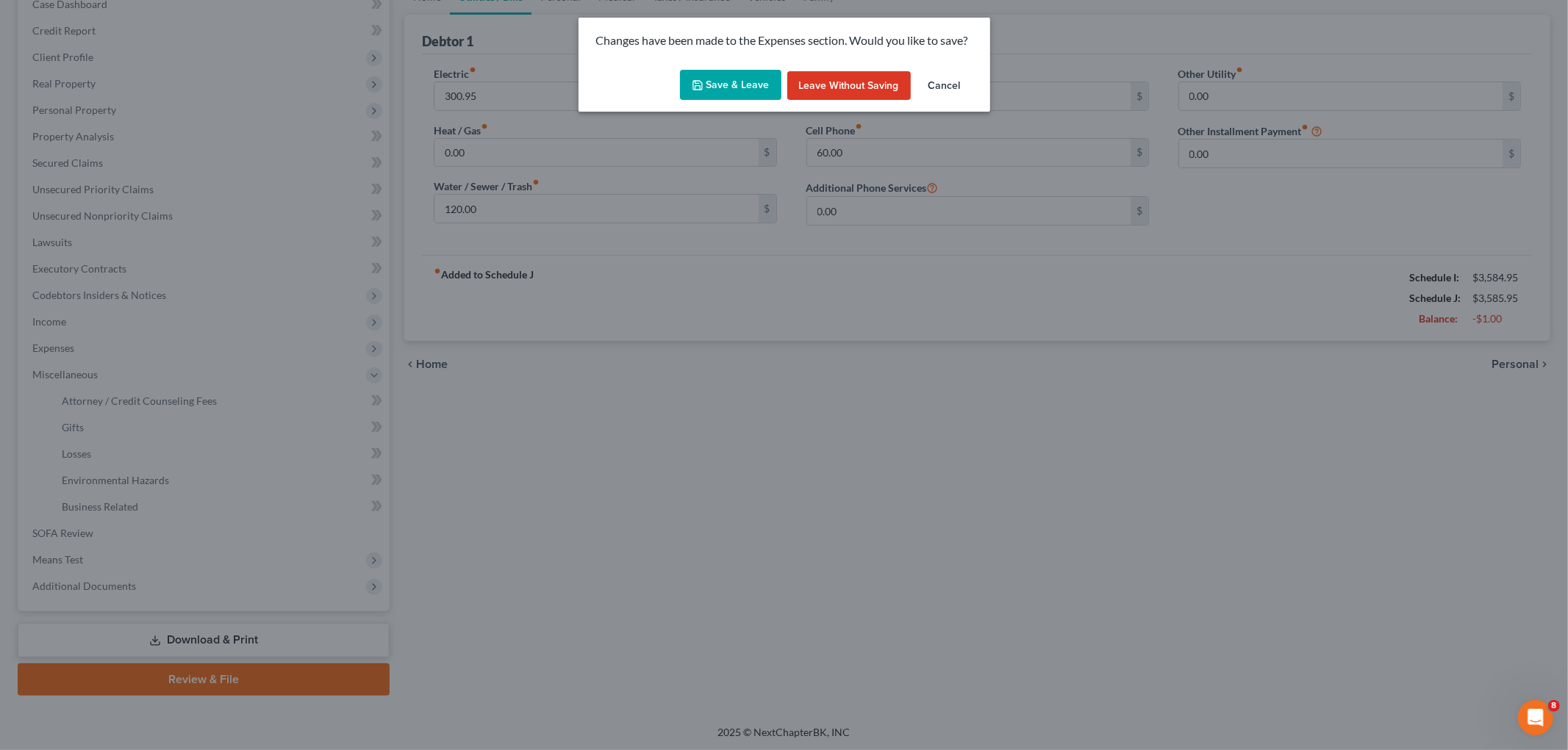
click at [726, 92] on button "Save & Leave" at bounding box center [731, 85] width 102 height 31
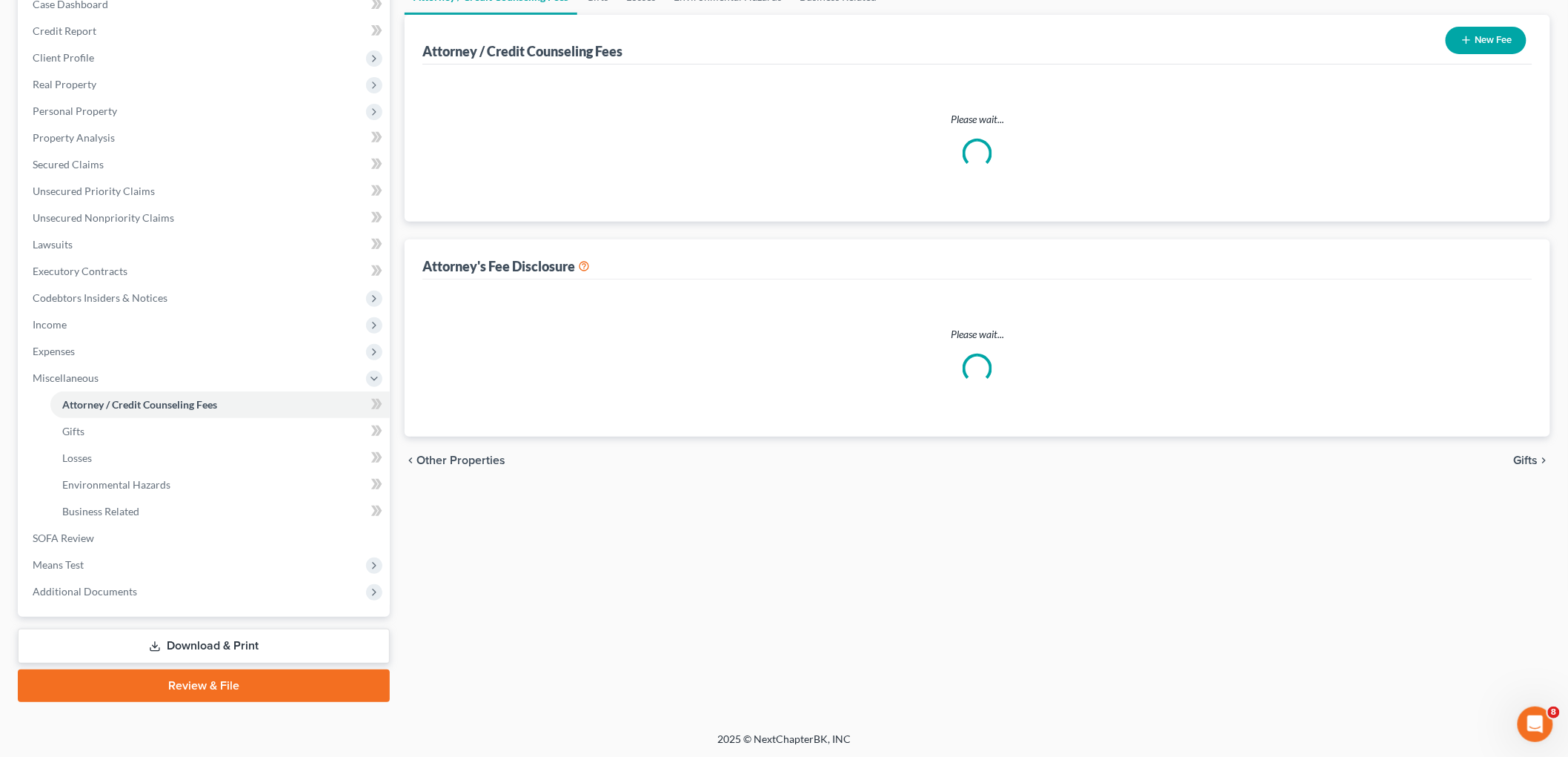
scroll to position [23, 0]
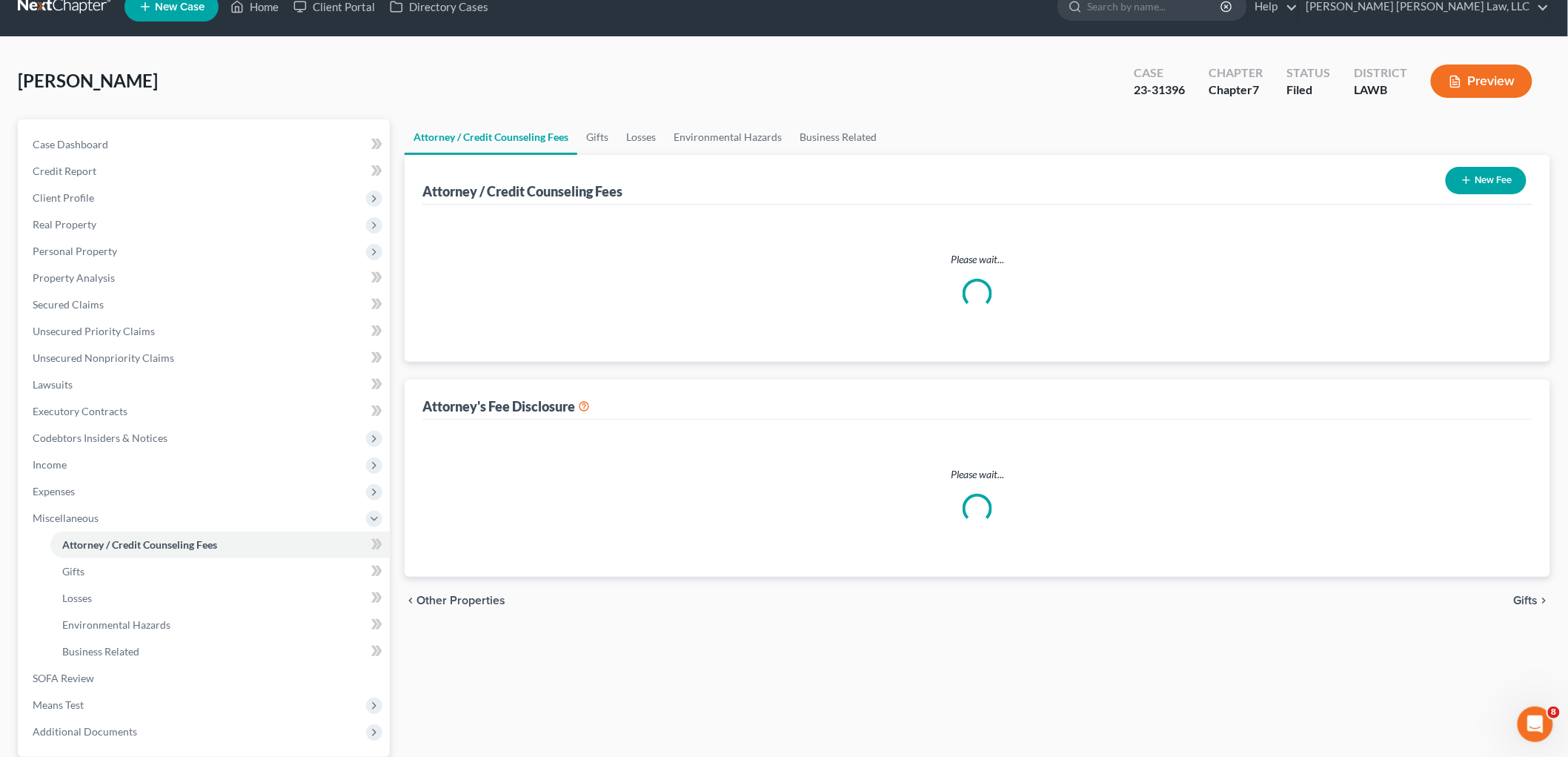
select select "2"
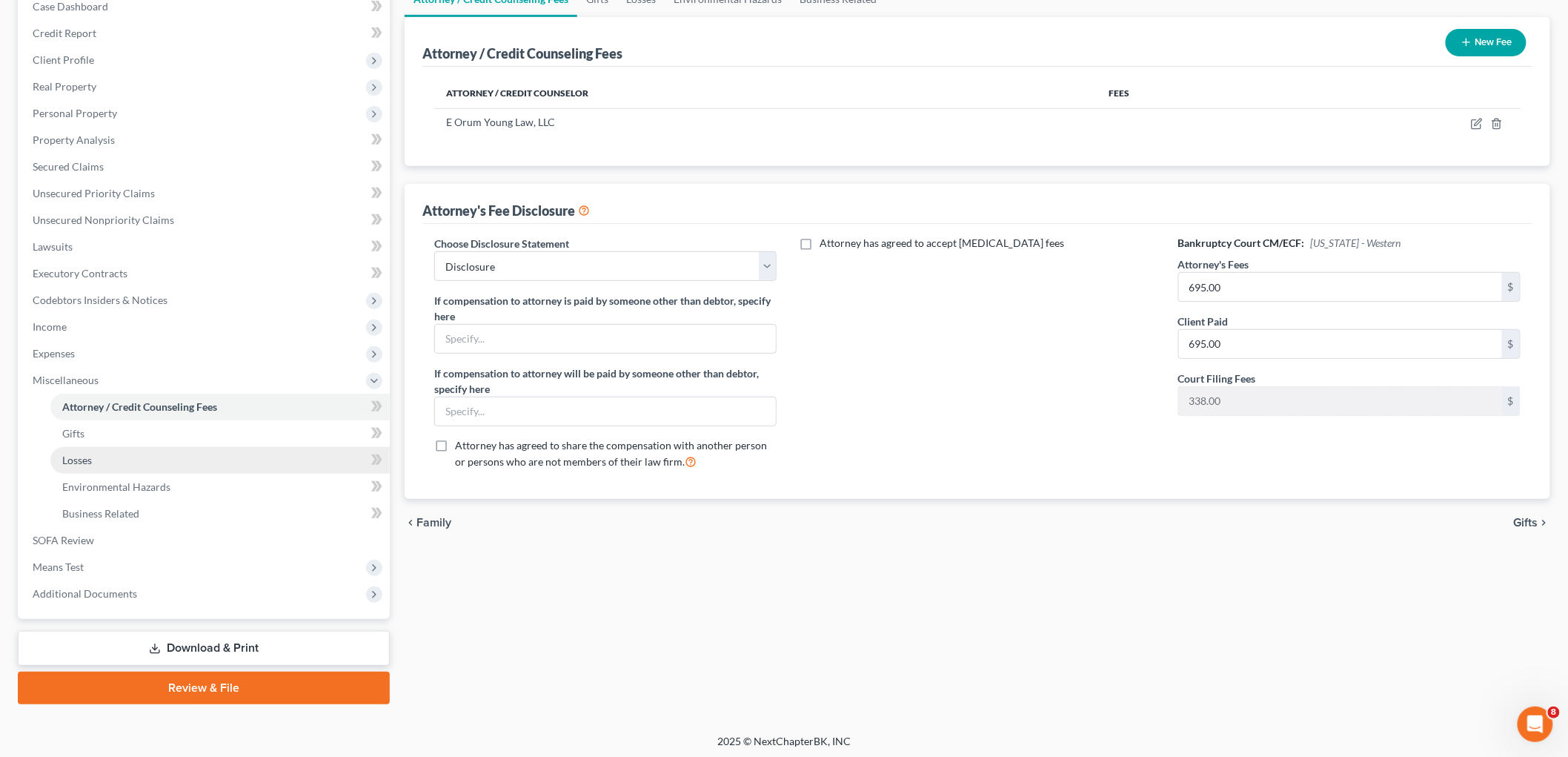
scroll to position [163, 0]
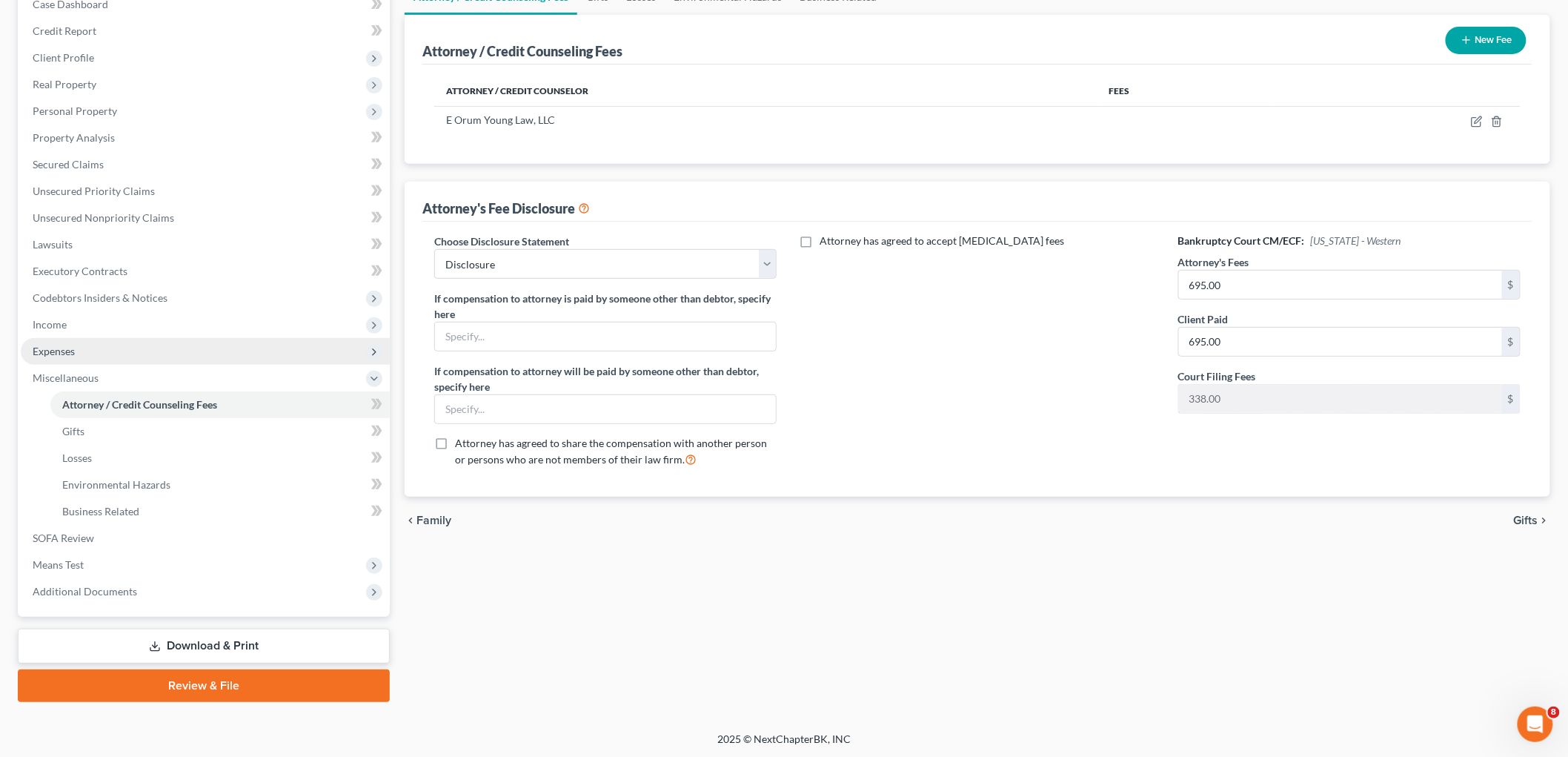
click at [102, 351] on span "Expenses" at bounding box center [206, 352] width 369 height 26
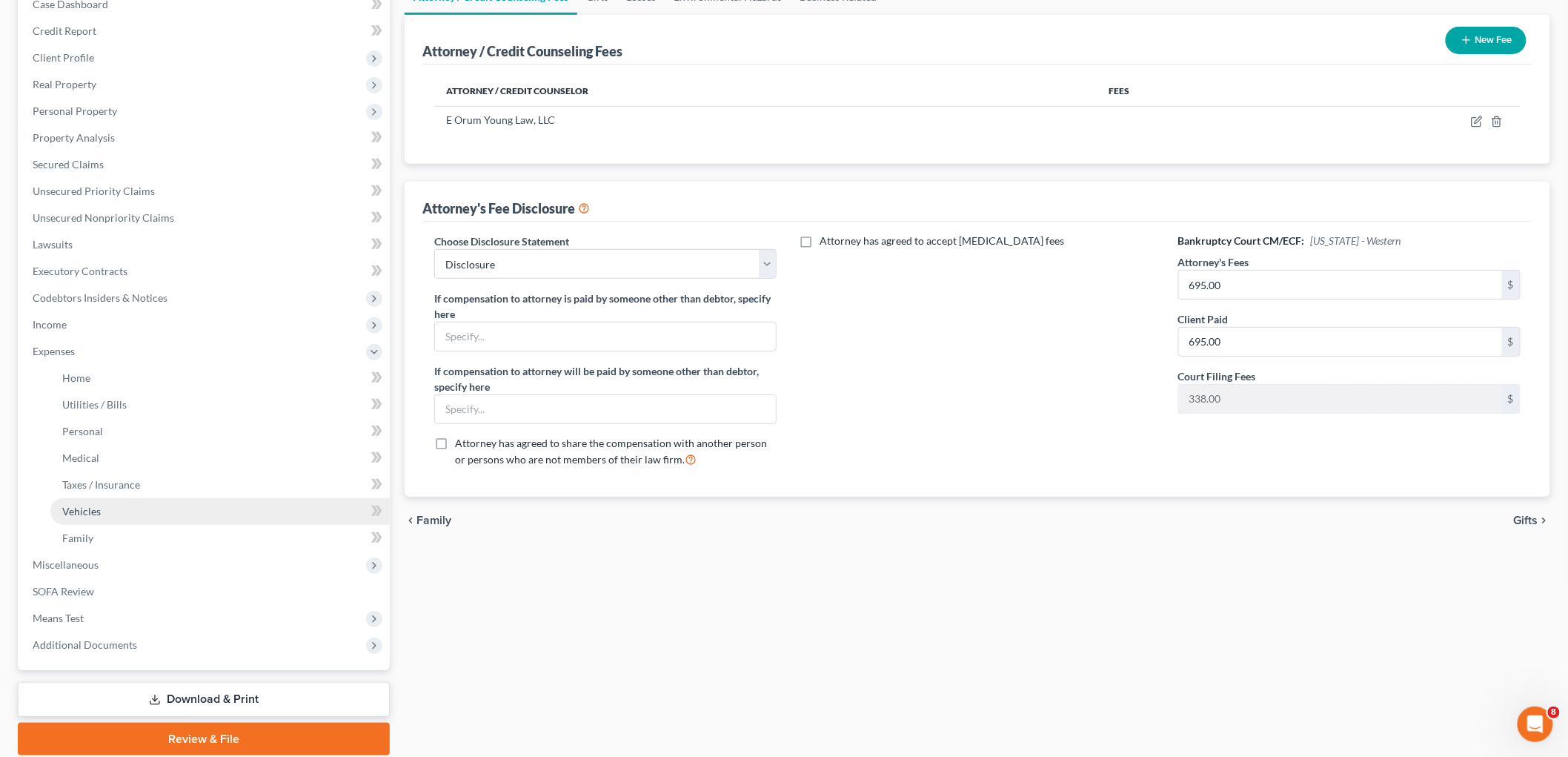
click at [115, 508] on link "Vehicles" at bounding box center [220, 511] width 339 height 26
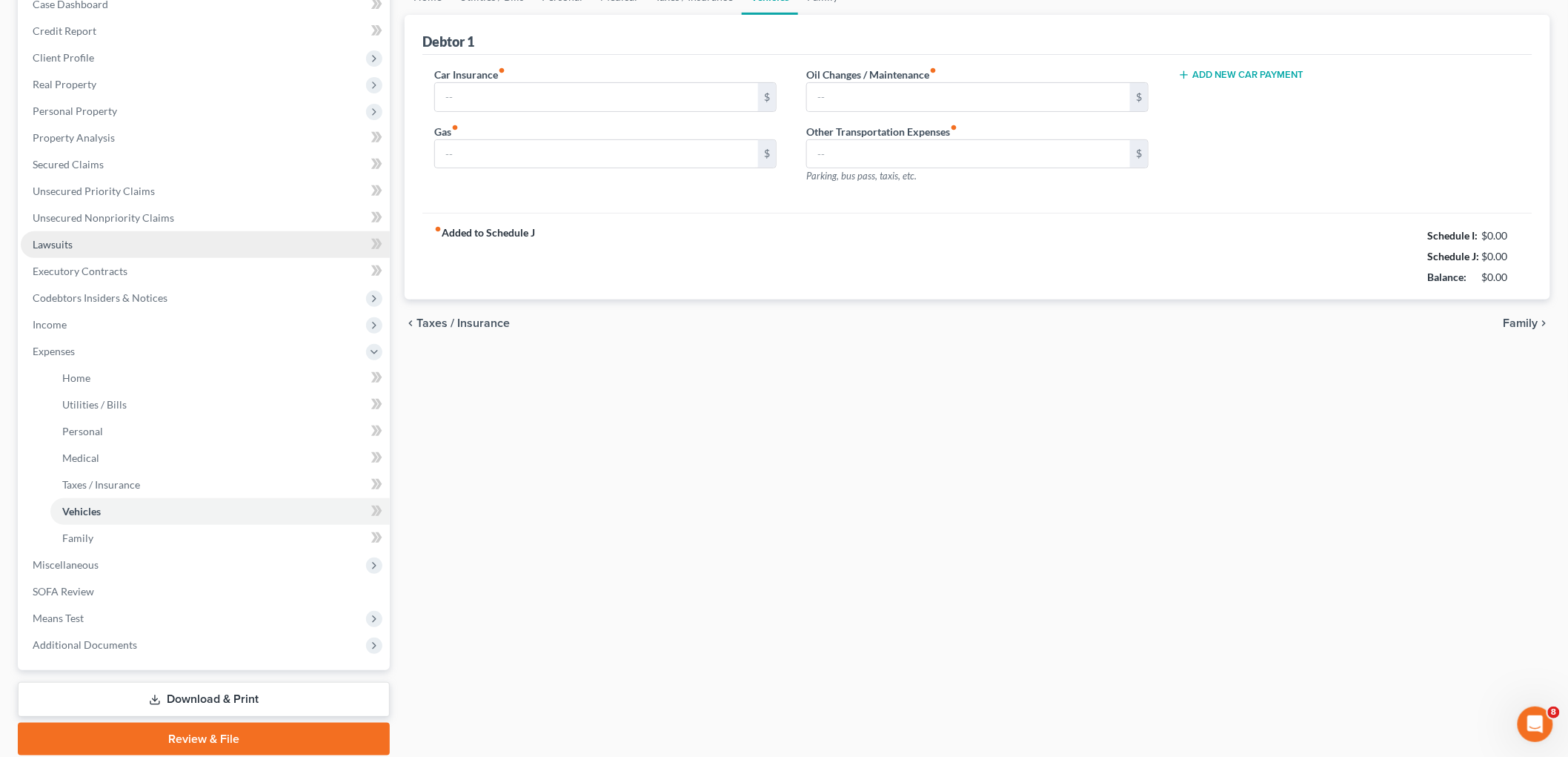
scroll to position [23, 0]
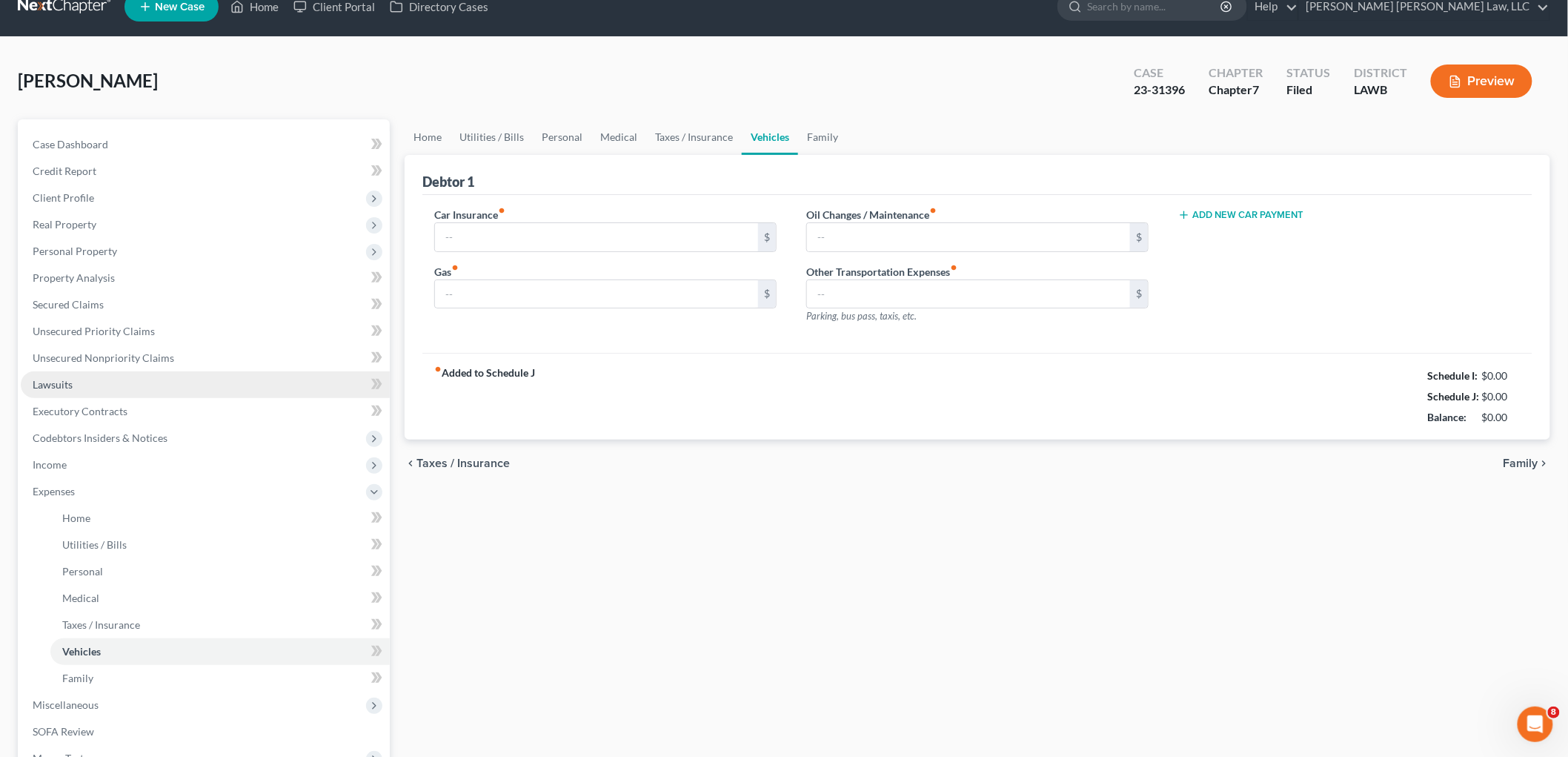
type input "0.00"
type input "400.00"
type input "0.00"
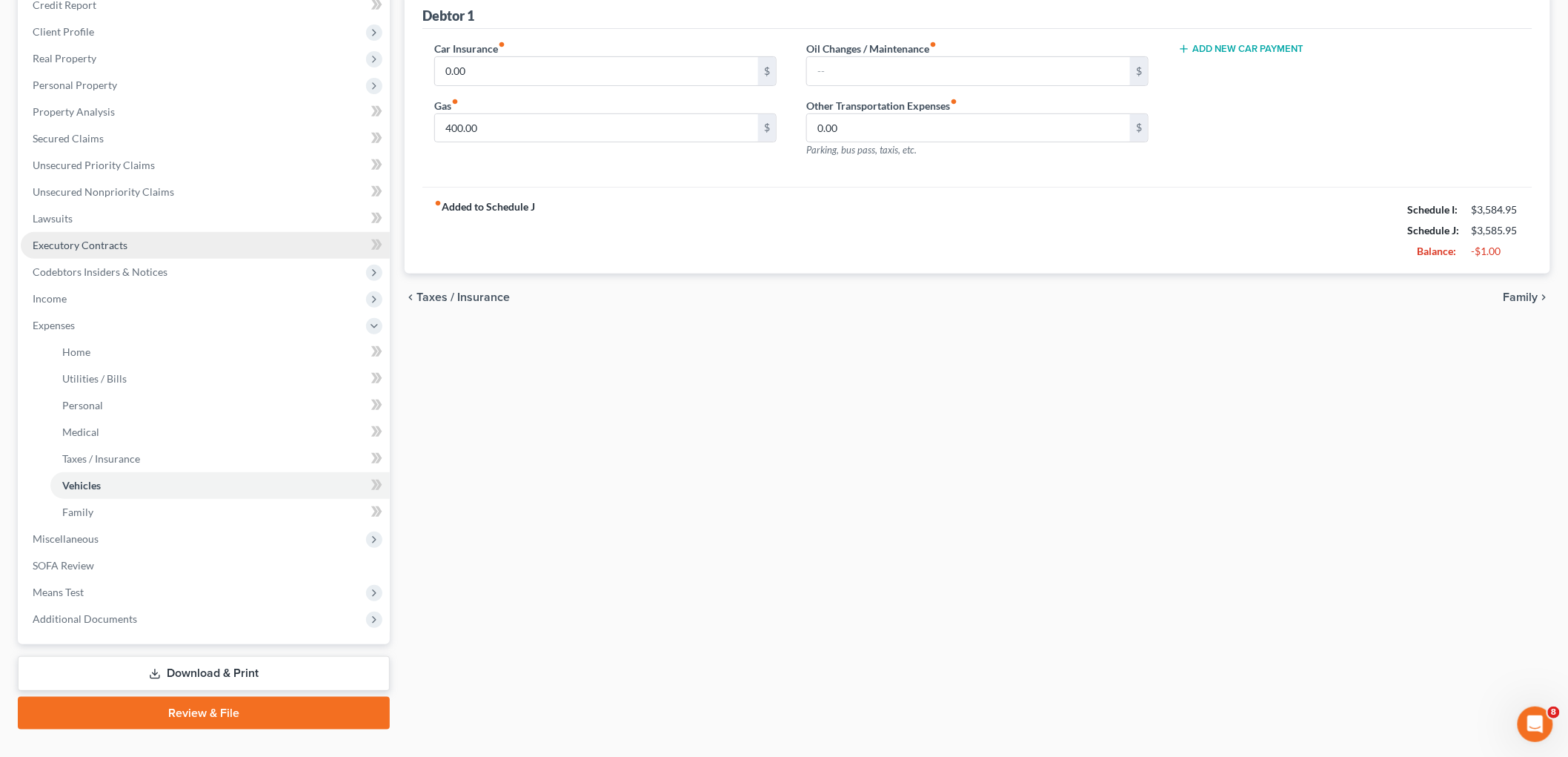
scroll to position [216, 0]
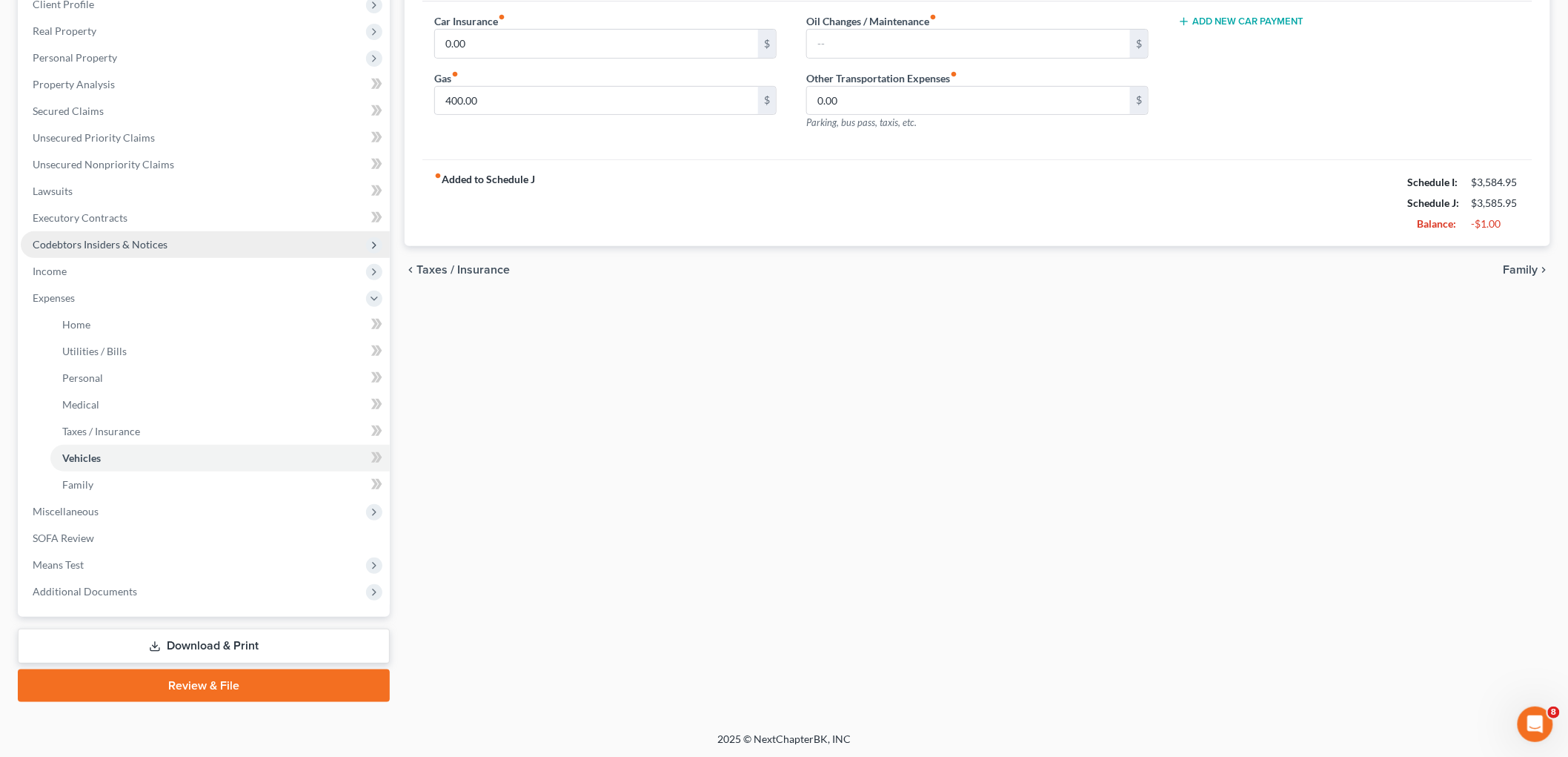
click at [164, 246] on span "Codebtors Insiders & Notices" at bounding box center [100, 244] width 135 height 12
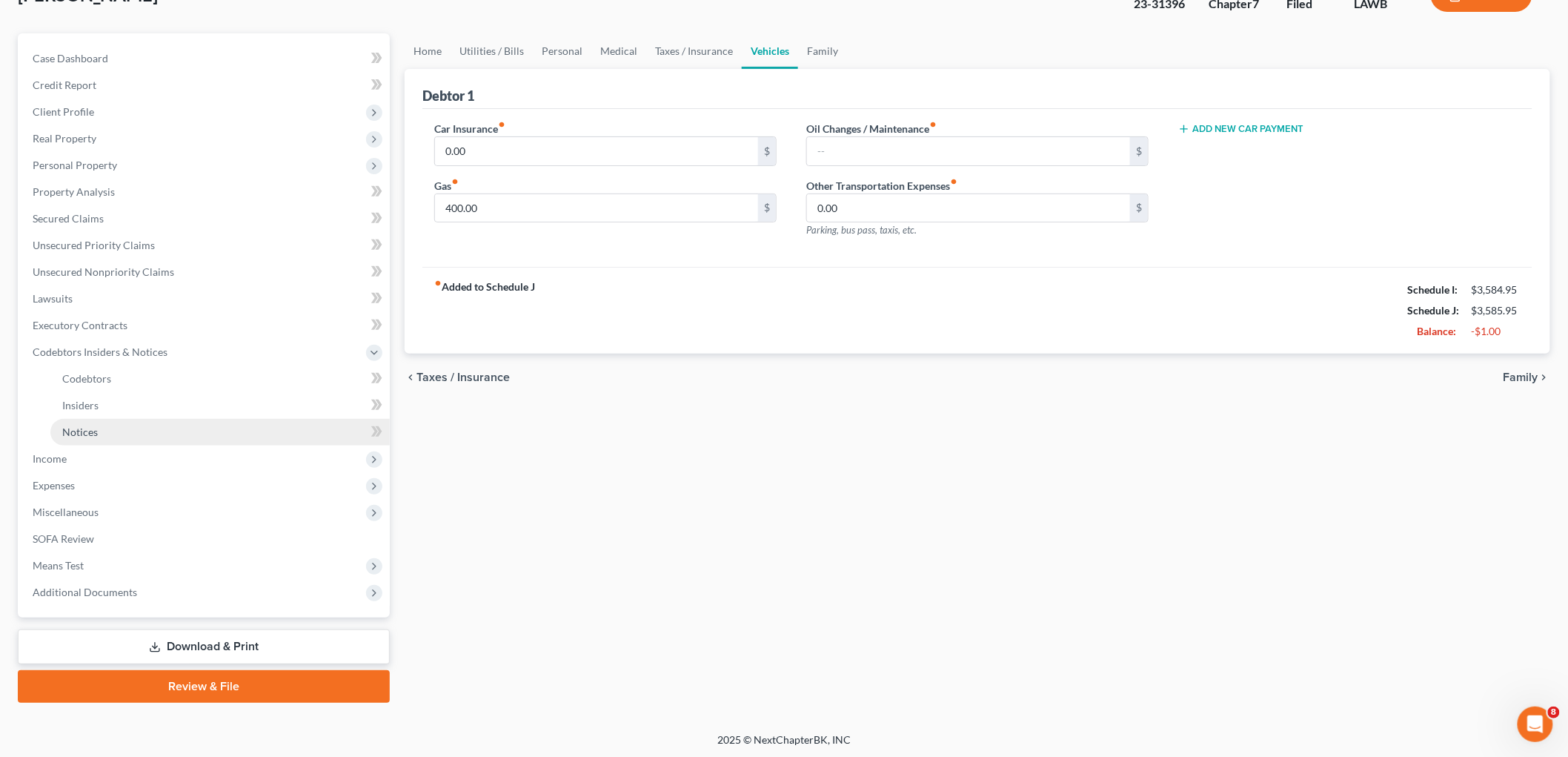
click at [116, 427] on link "Notices" at bounding box center [220, 432] width 339 height 26
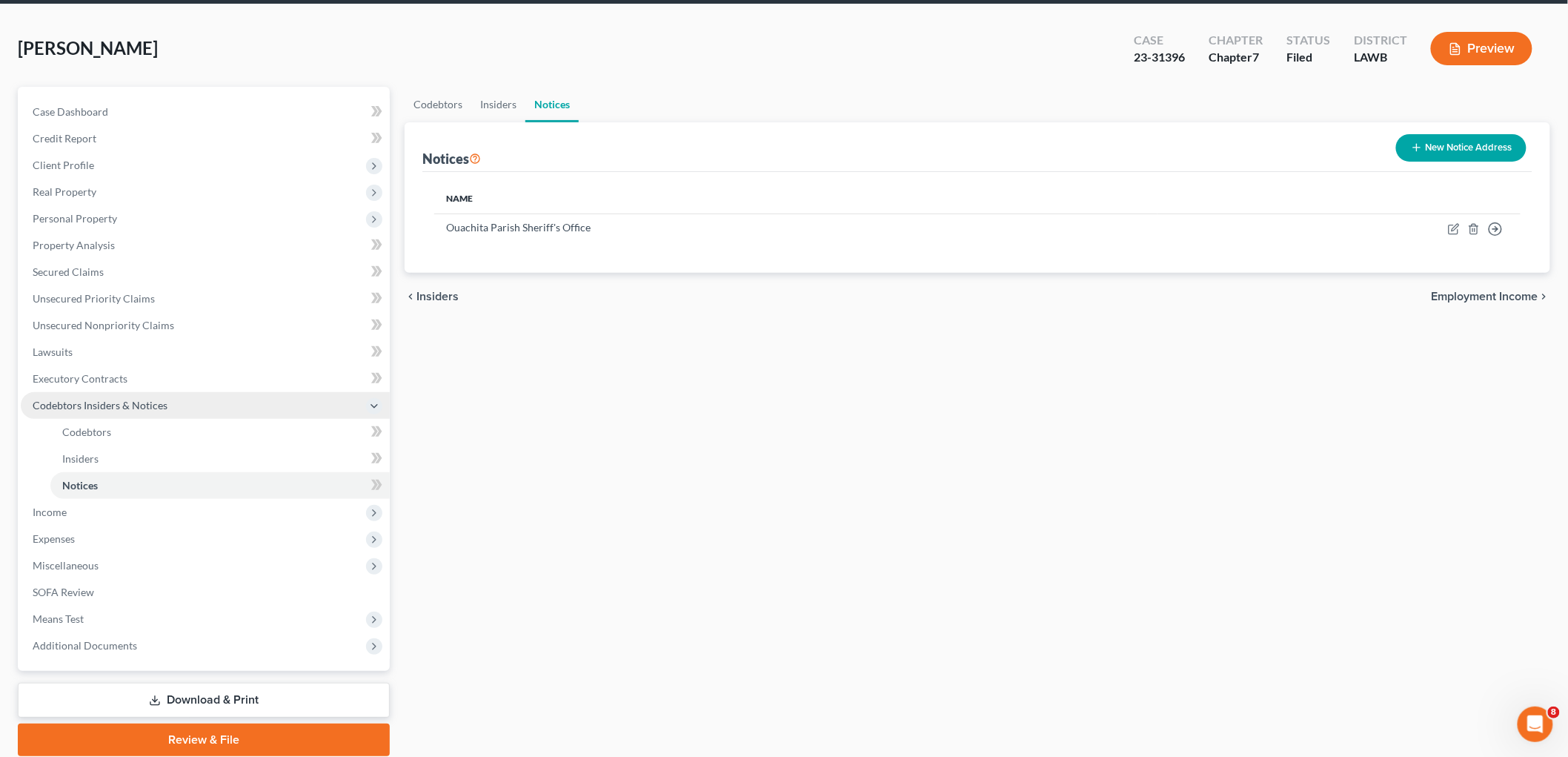
scroll to position [26, 0]
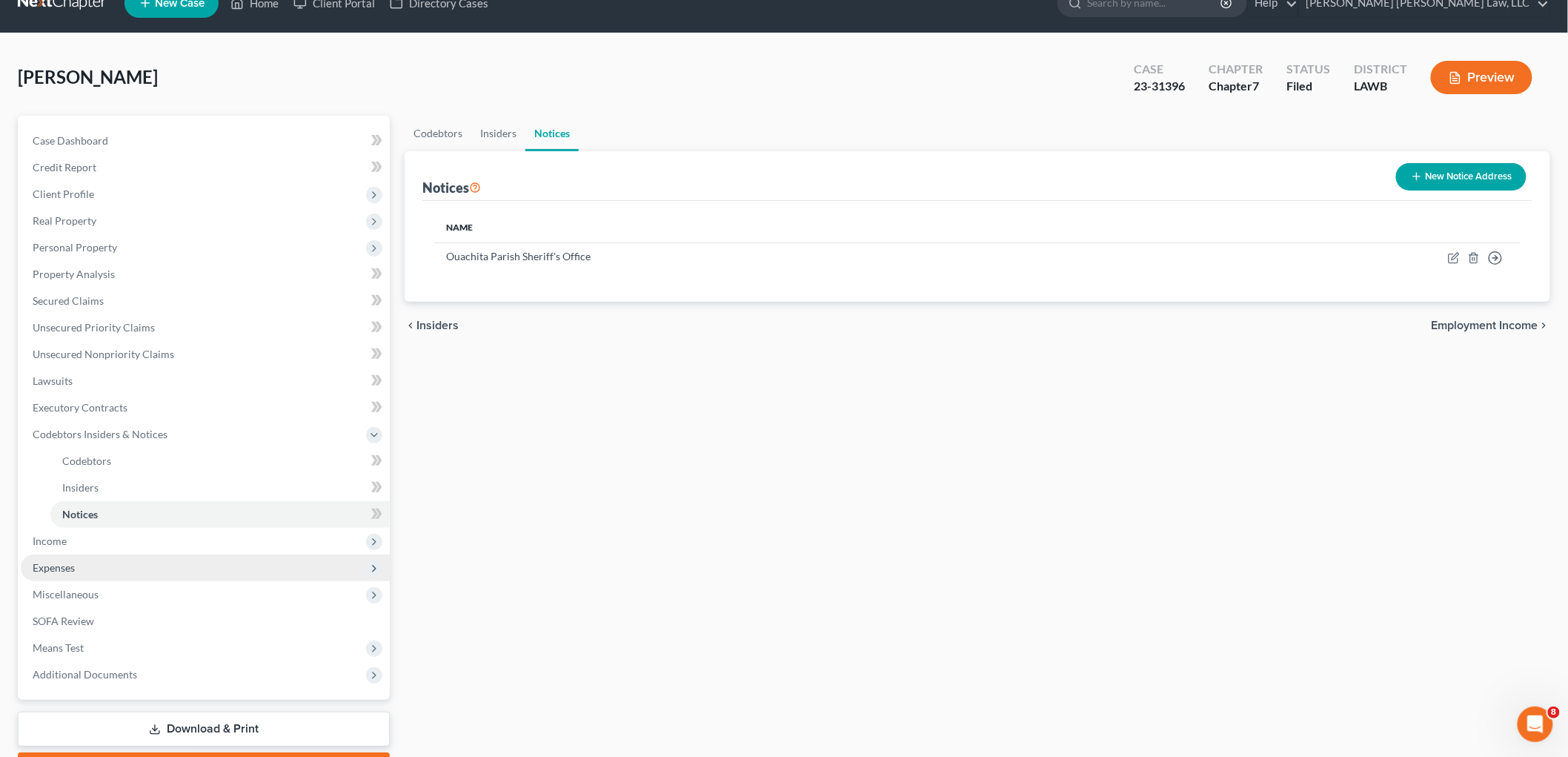
click at [111, 567] on span "Expenses" at bounding box center [206, 568] width 369 height 26
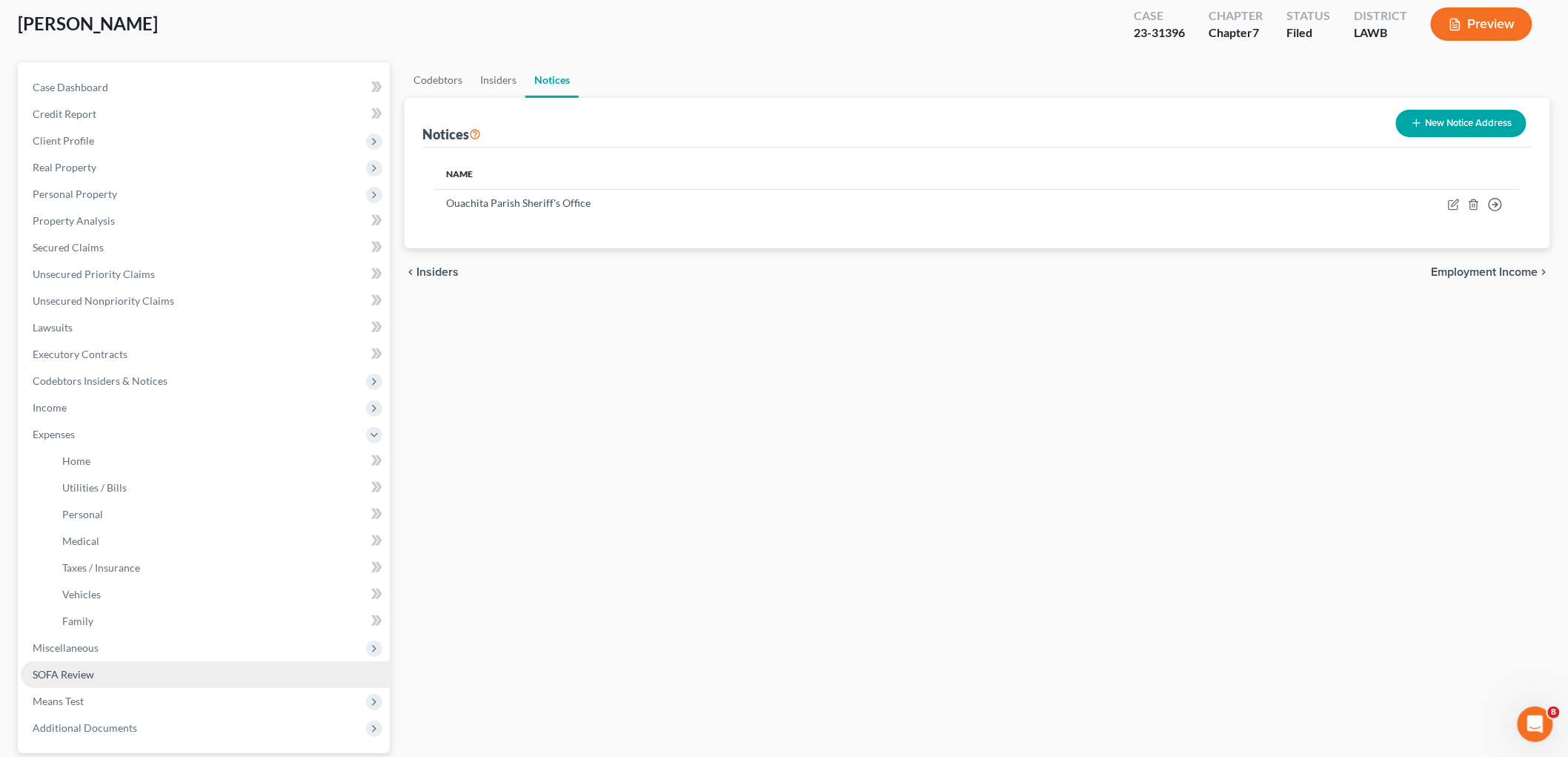
scroll to position [109, 0]
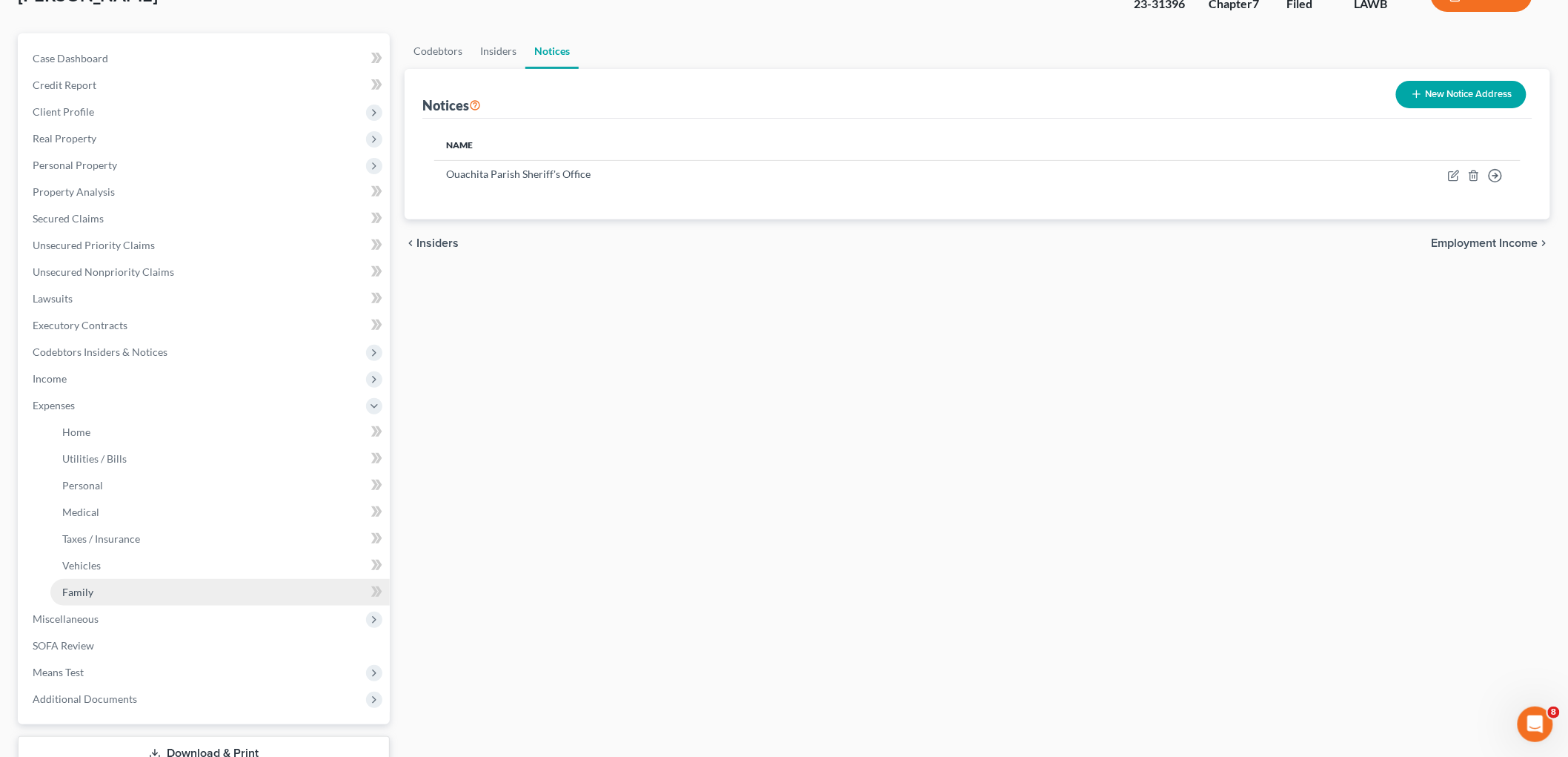
click at [117, 591] on link "Family" at bounding box center [220, 593] width 339 height 26
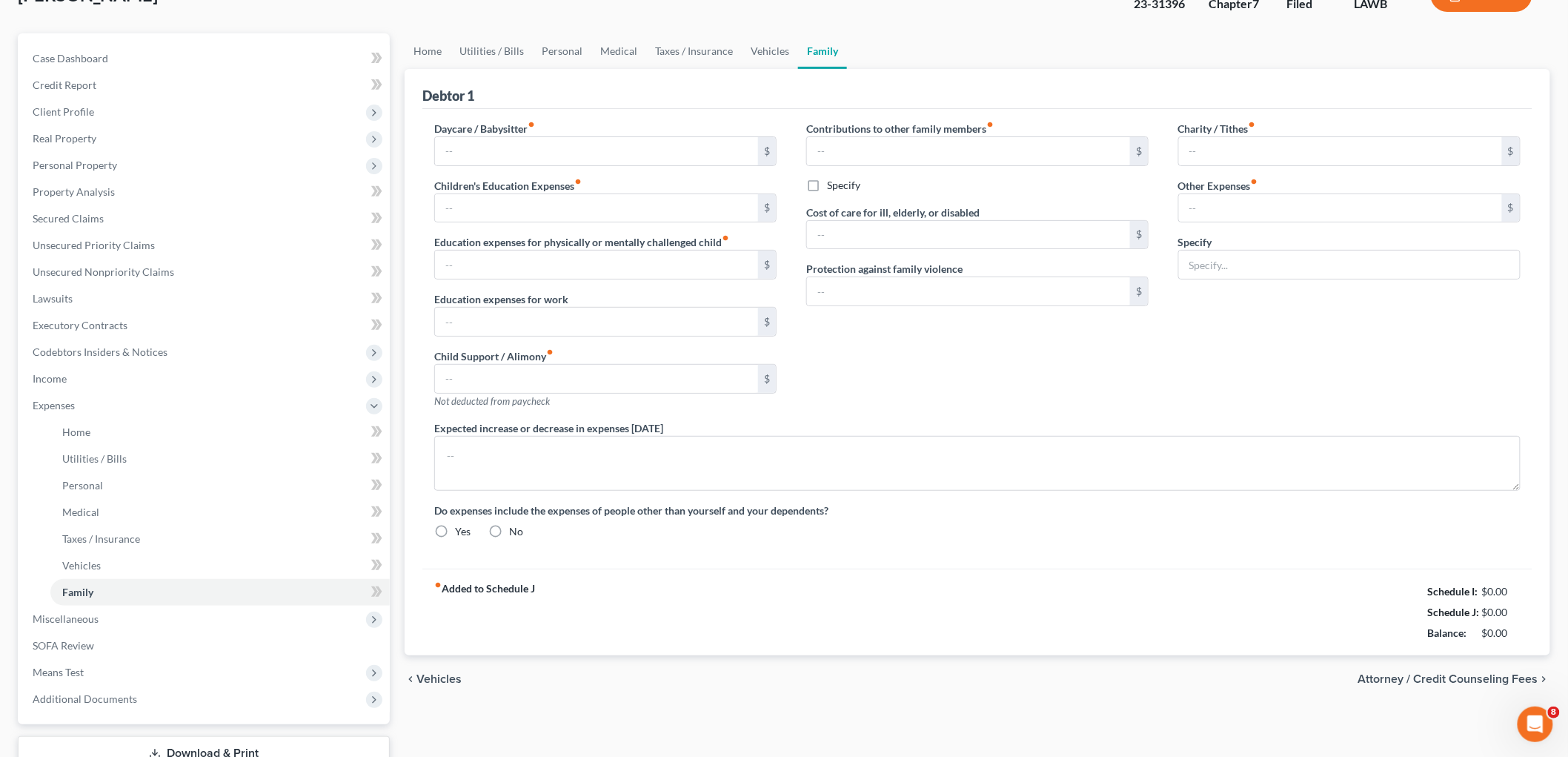
type input "0.00"
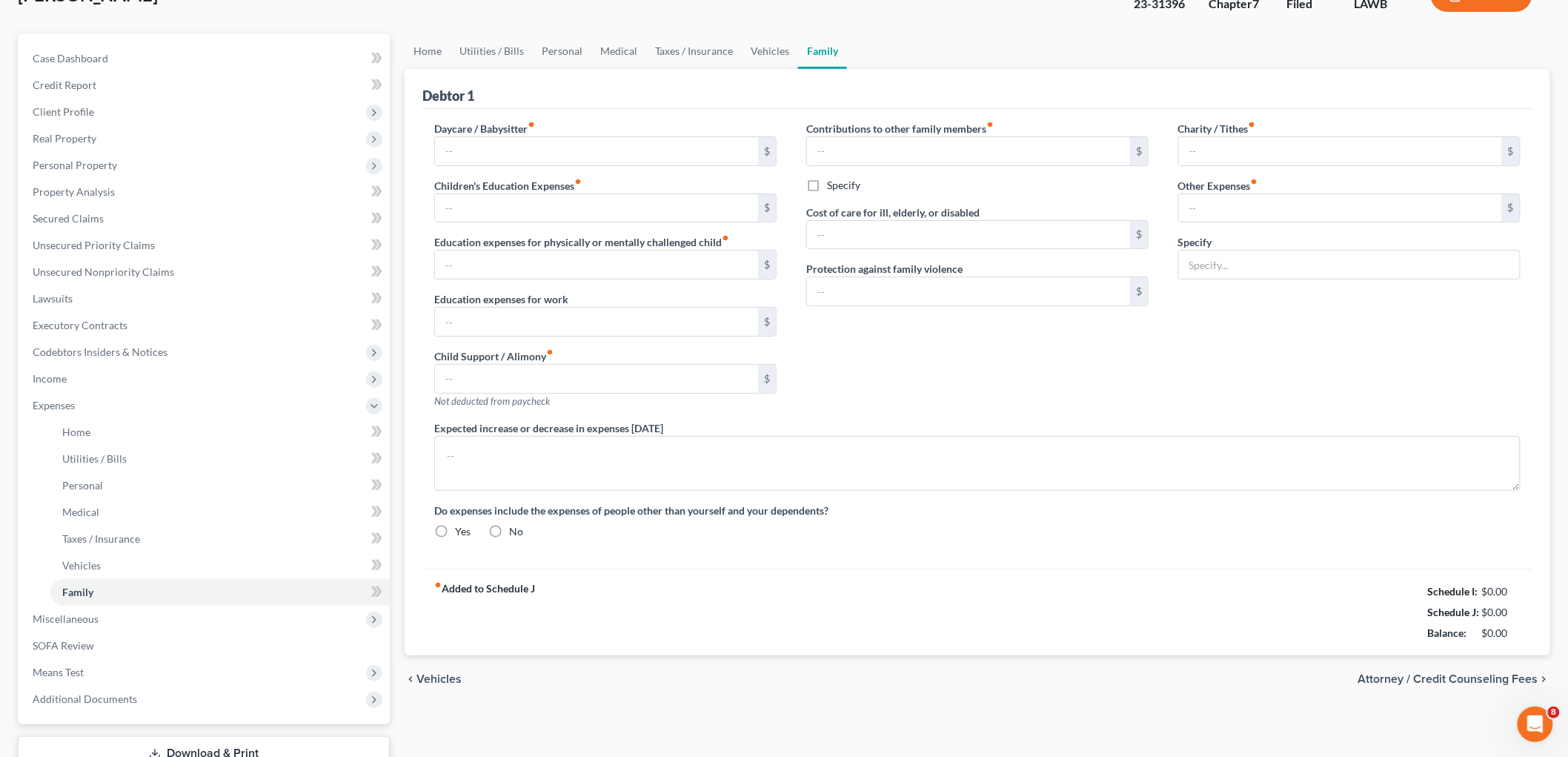
type input "0.00"
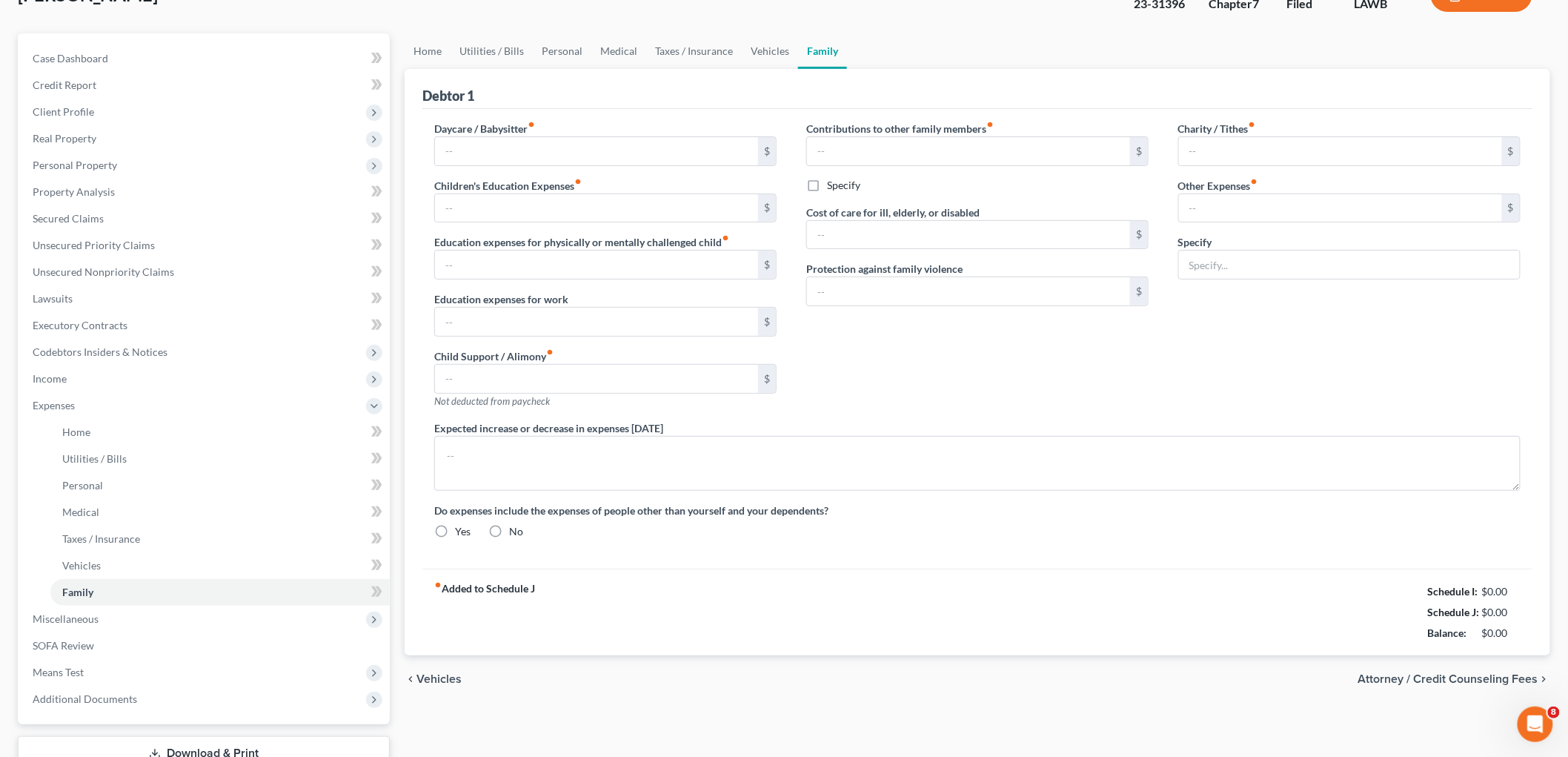
radio input "true"
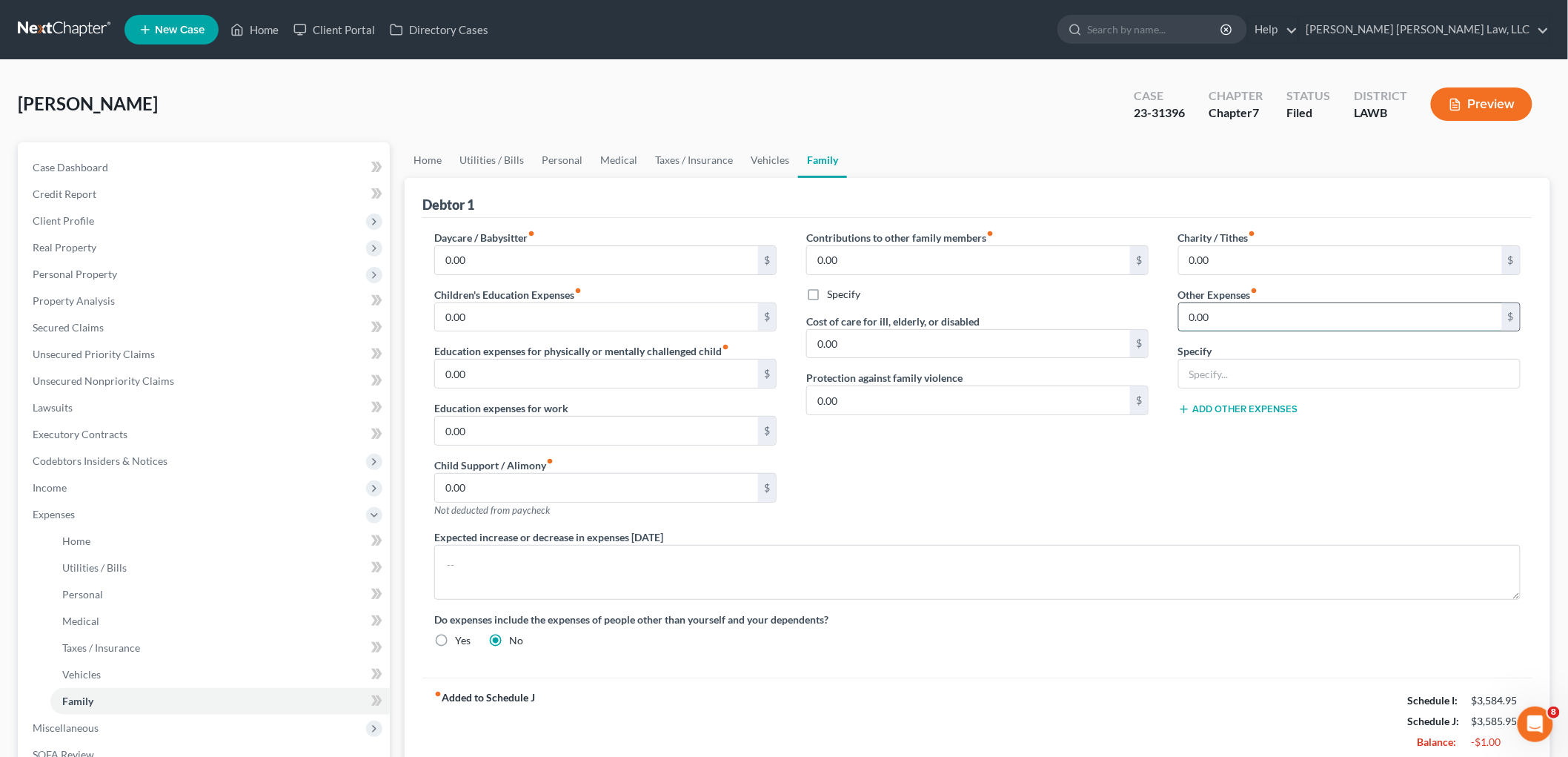
click at [1229, 316] on input "0.00" at bounding box center [1341, 317] width 323 height 28
click at [102, 322] on link "Secured Claims" at bounding box center [206, 328] width 369 height 26
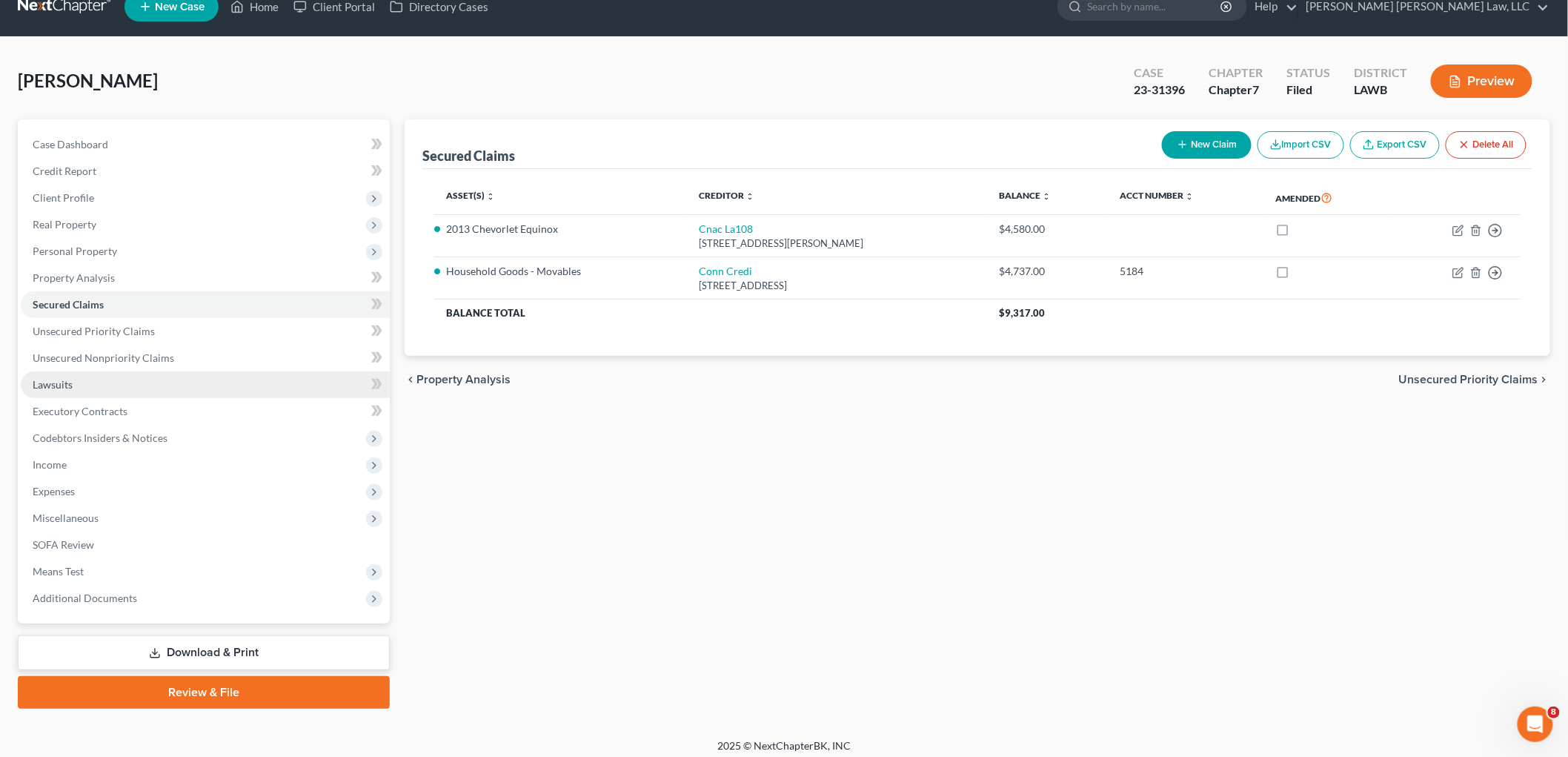
scroll to position [30, 0]
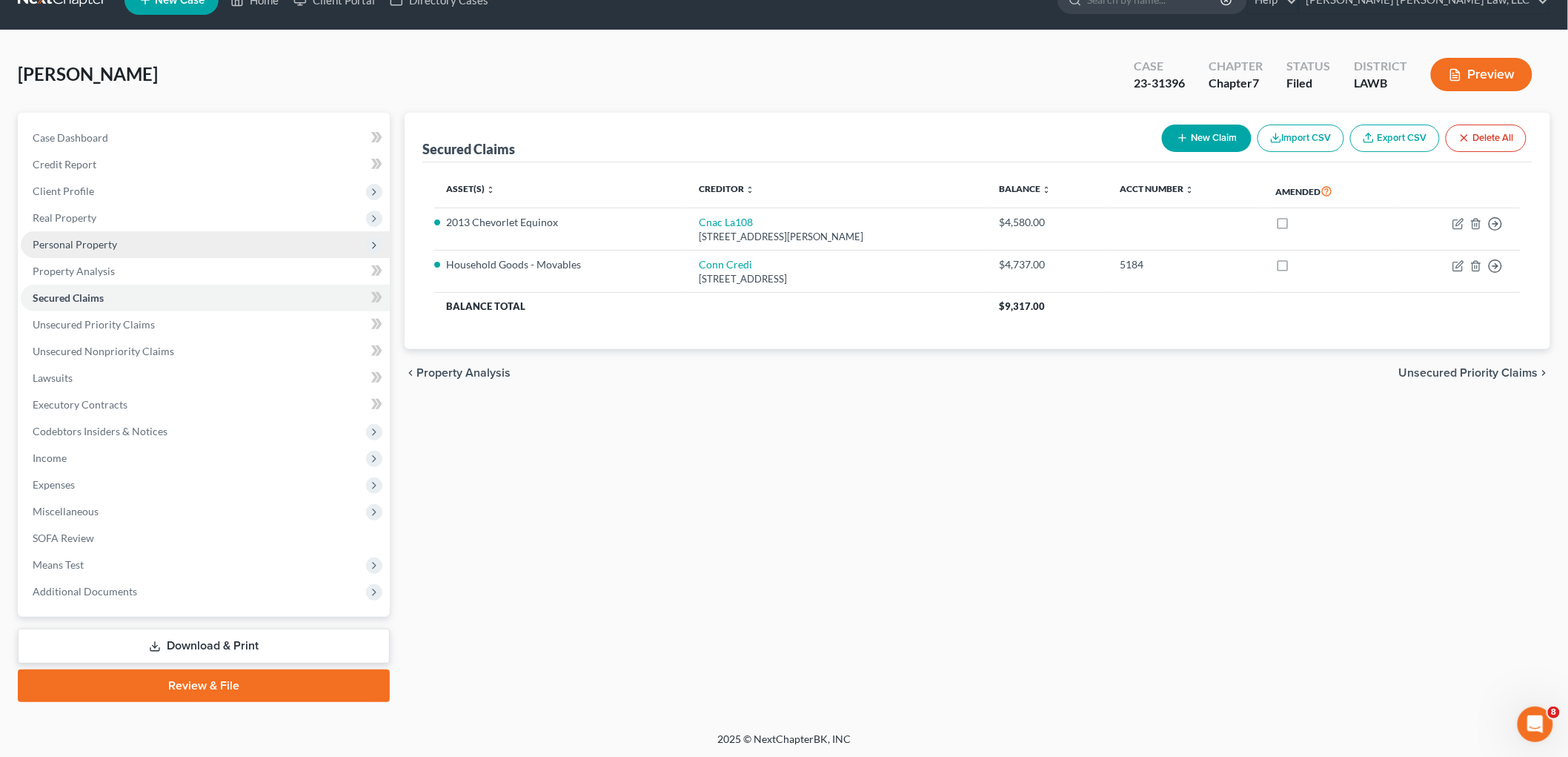
click at [108, 238] on span "Personal Property" at bounding box center [75, 244] width 85 height 12
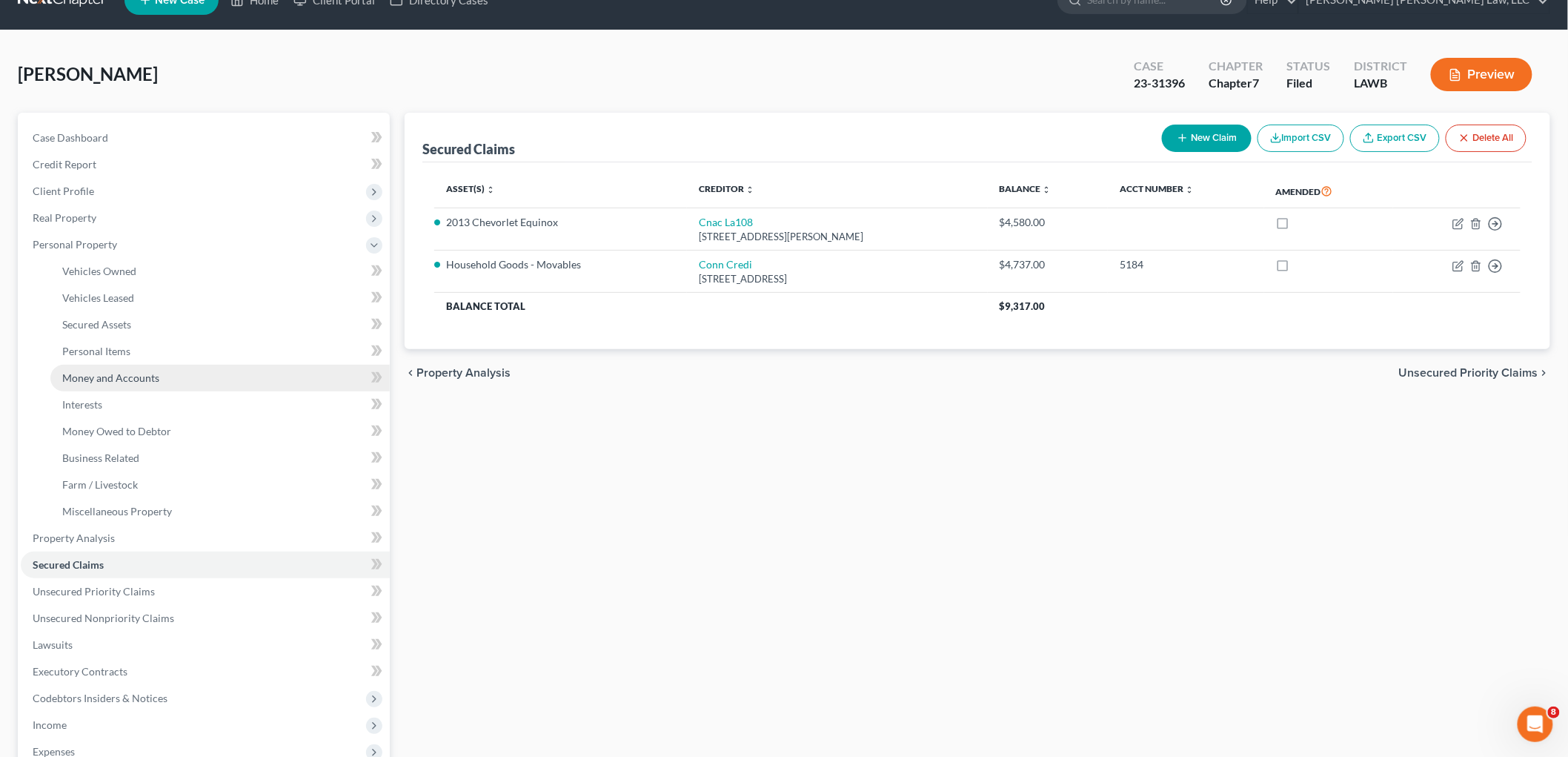
click at [113, 372] on span "Money and Accounts" at bounding box center [111, 378] width 97 height 12
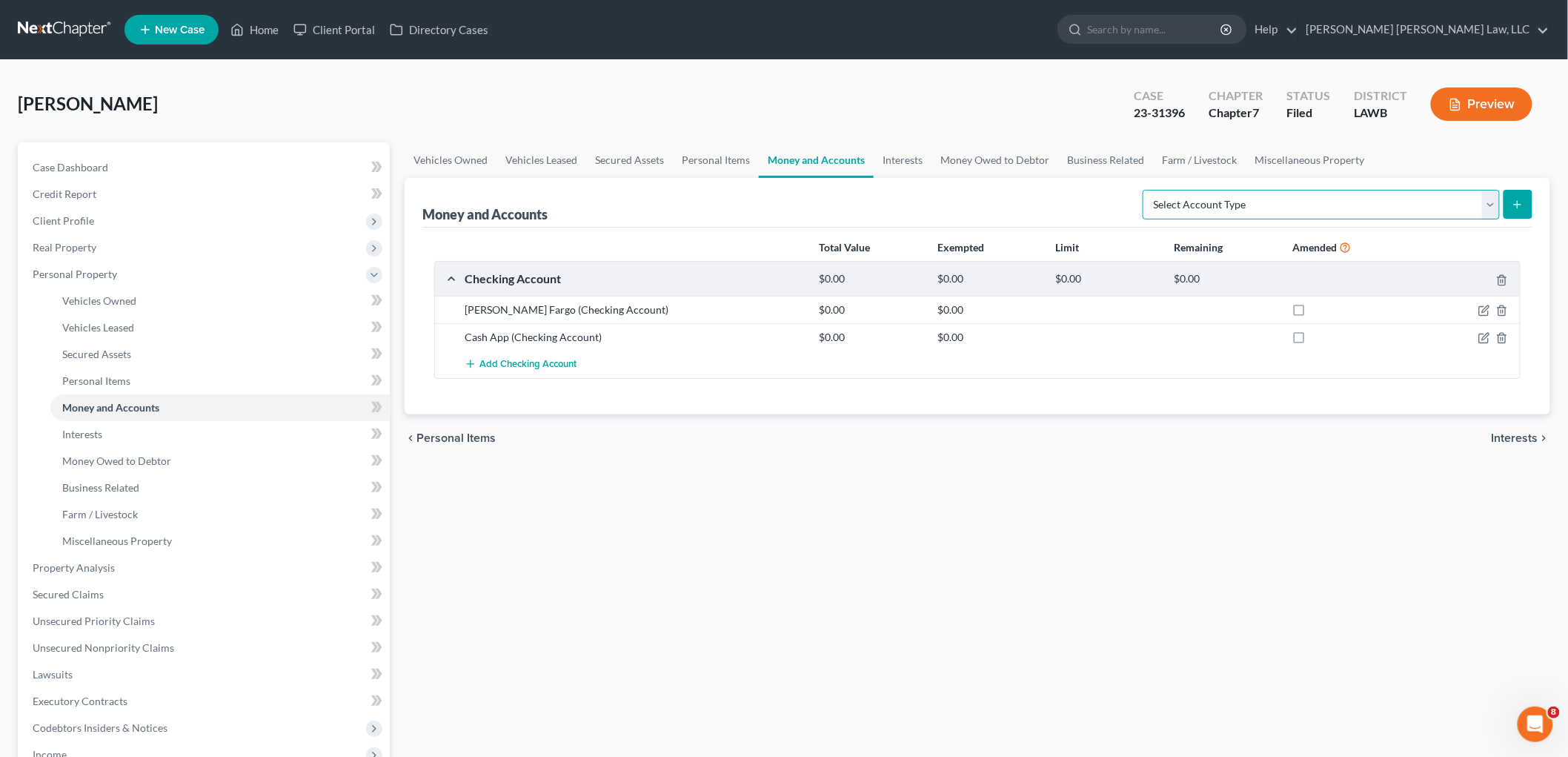
click at [1412, 208] on select "Select Account Type Brokerage (A/B: 18, SOFA: 20) Cash on Hand (A/B: 16) Certif…" at bounding box center [1321, 205] width 358 height 30
click at [1072, 383] on div "Total Value Exempted Limit Remaining Amended Checking Account $0.00 $0.00 $0.00…" at bounding box center [978, 322] width 1111 height 187
click at [1502, 338] on line "button" at bounding box center [1502, 339] width 0 height 3
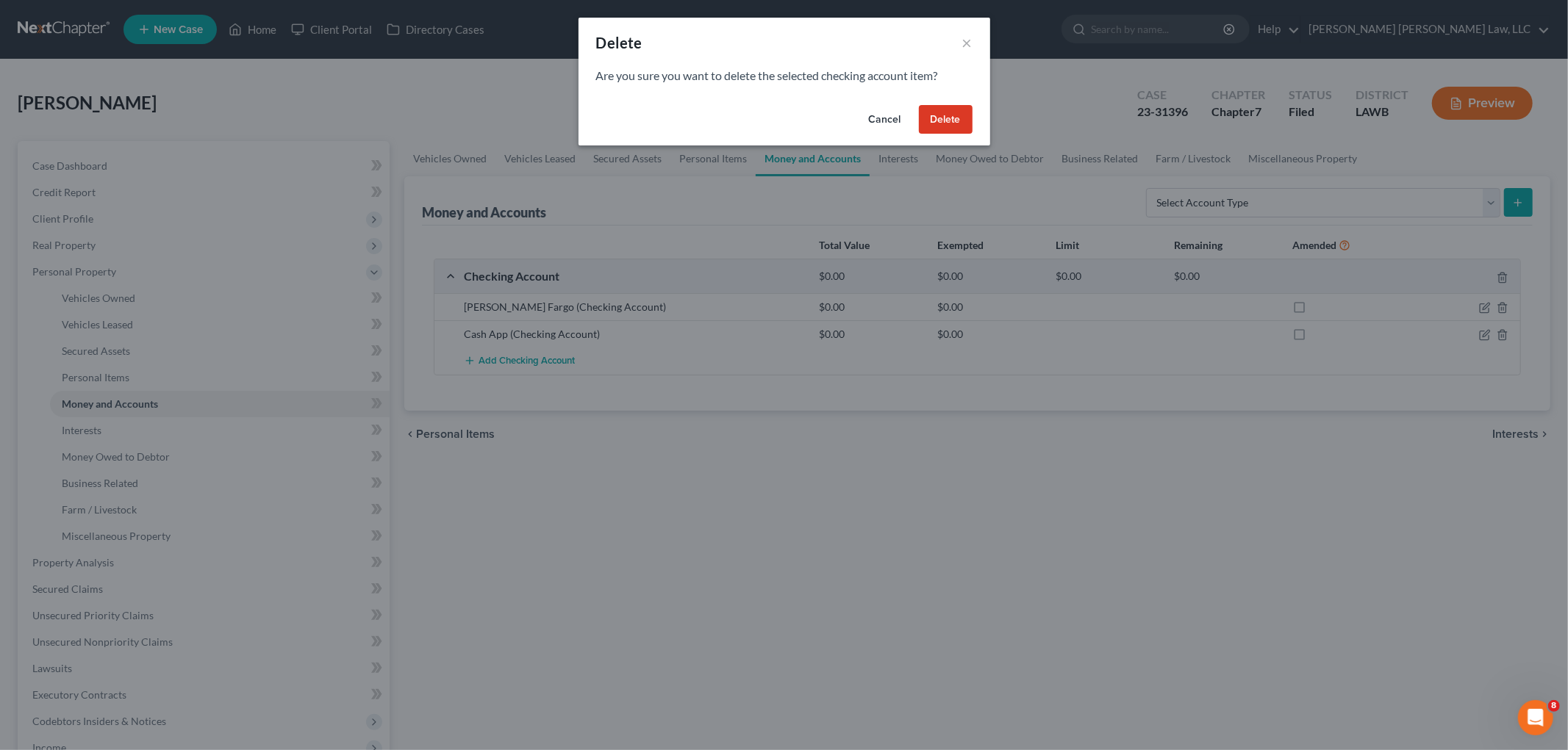
click at [946, 123] on button "Delete" at bounding box center [945, 120] width 53 height 30
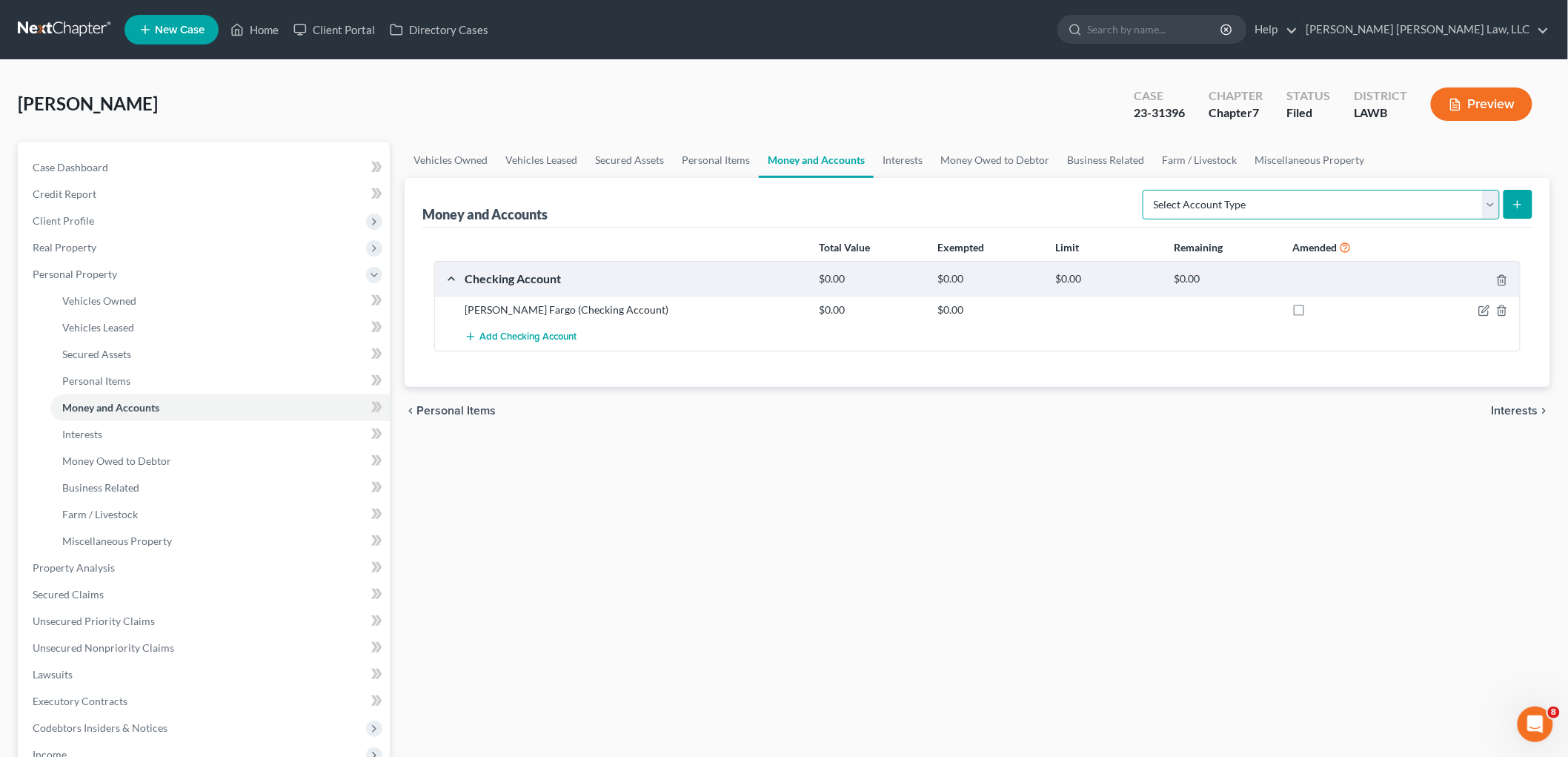
drag, startPoint x: 1339, startPoint y: 201, endPoint x: 1331, endPoint y: 210, distance: 12.0
click at [1339, 201] on select "Select Account Type Brokerage (A/B: 18, SOFA: 20) Cash on Hand (A/B: 16) Certif…" at bounding box center [1321, 205] width 358 height 30
select select "checking"
click at [1147, 190] on select "Select Account Type Brokerage (A/B: 18, SOFA: 20) Cash on Hand (A/B: 16) Certif…" at bounding box center [1321, 205] width 358 height 30
click at [1521, 203] on icon "submit" at bounding box center [1518, 204] width 11 height 11
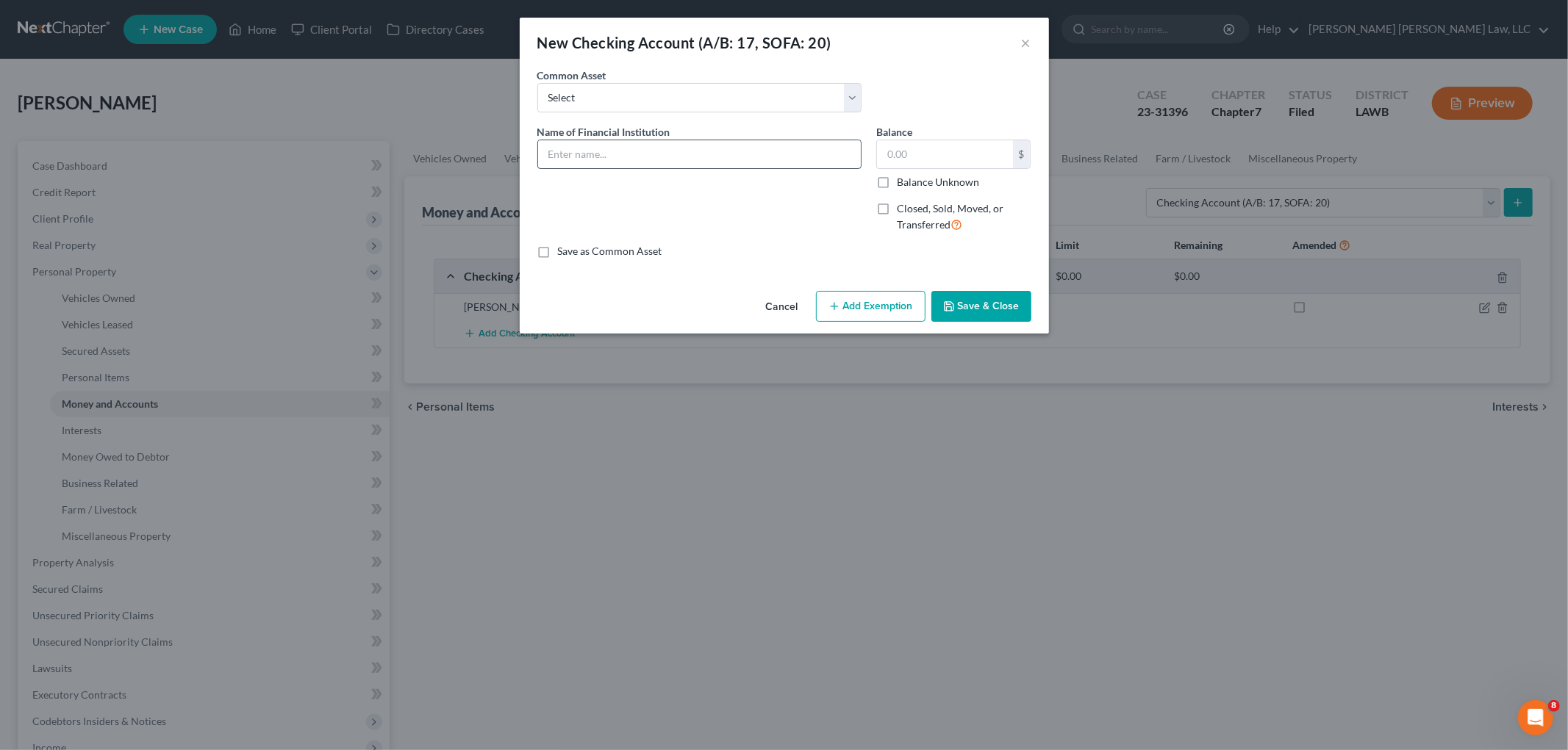
click at [652, 159] on input "text" at bounding box center [700, 154] width 323 height 28
type input "Dave"
click at [893, 164] on input "text" at bounding box center [945, 154] width 136 height 28
type input "0.00"
click at [965, 305] on button "Save & Close" at bounding box center [981, 305] width 100 height 31
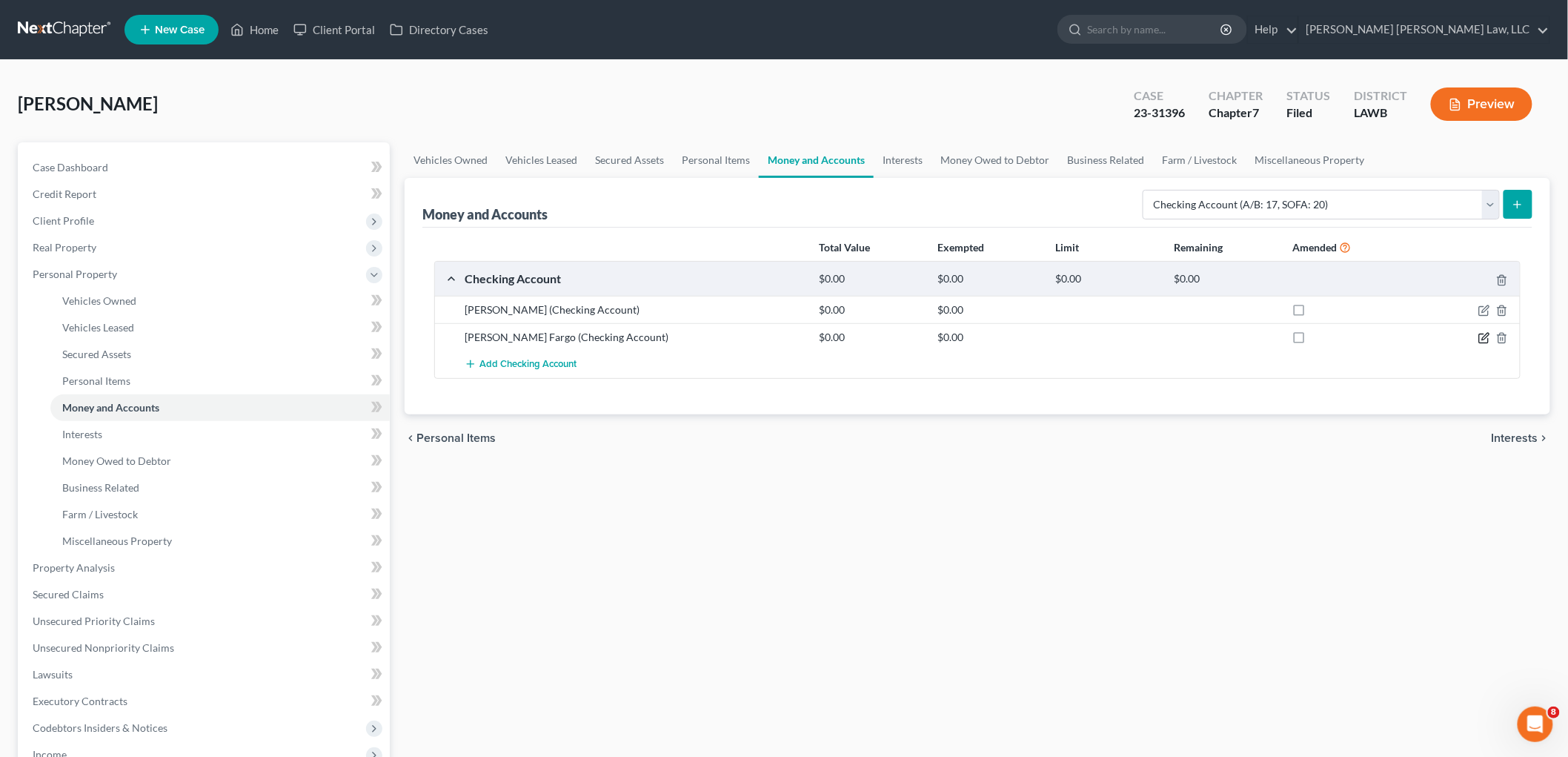
click at [1481, 339] on icon "button" at bounding box center [1484, 337] width 11 height 11
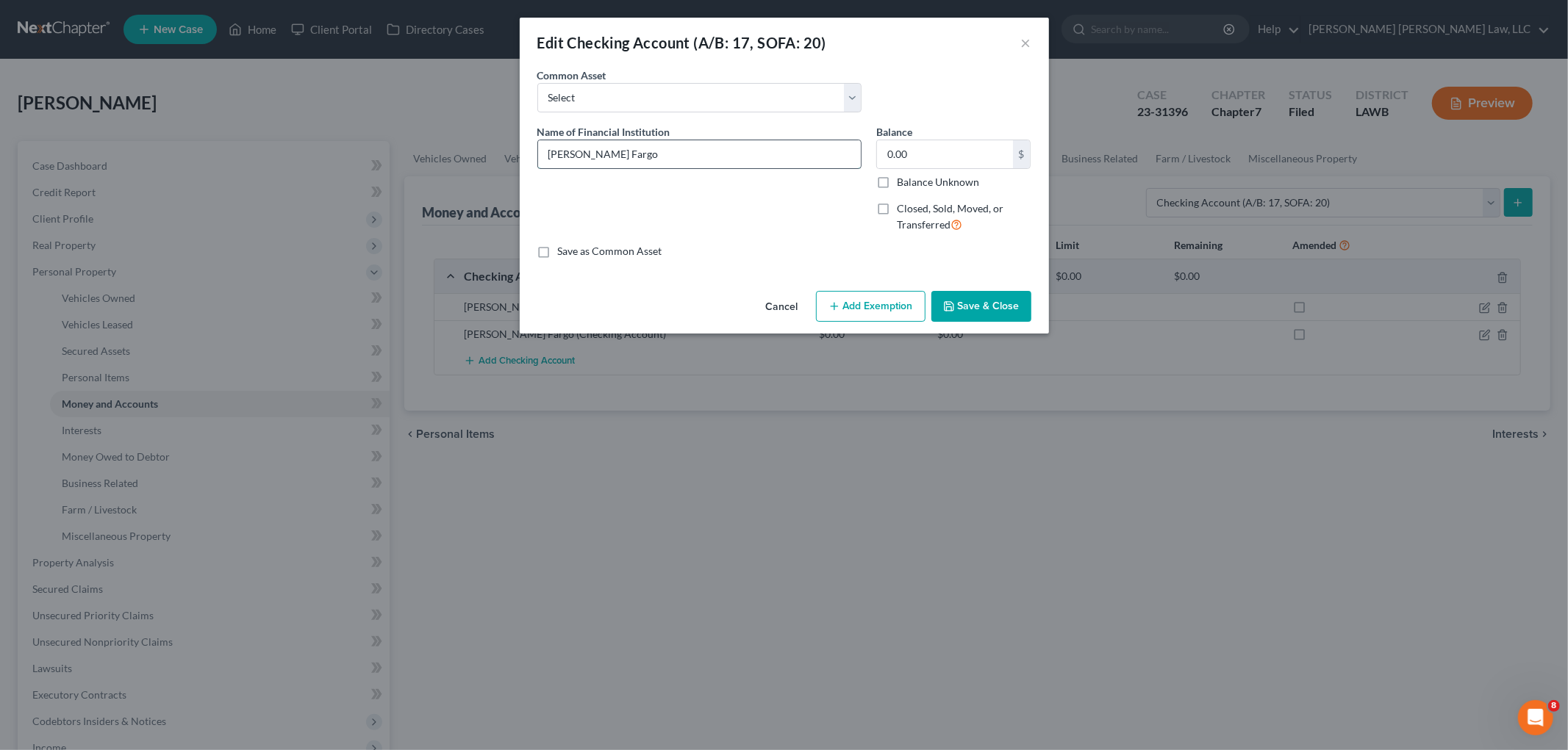
click at [608, 153] on input "Wells Fargo" at bounding box center [700, 154] width 323 height 28
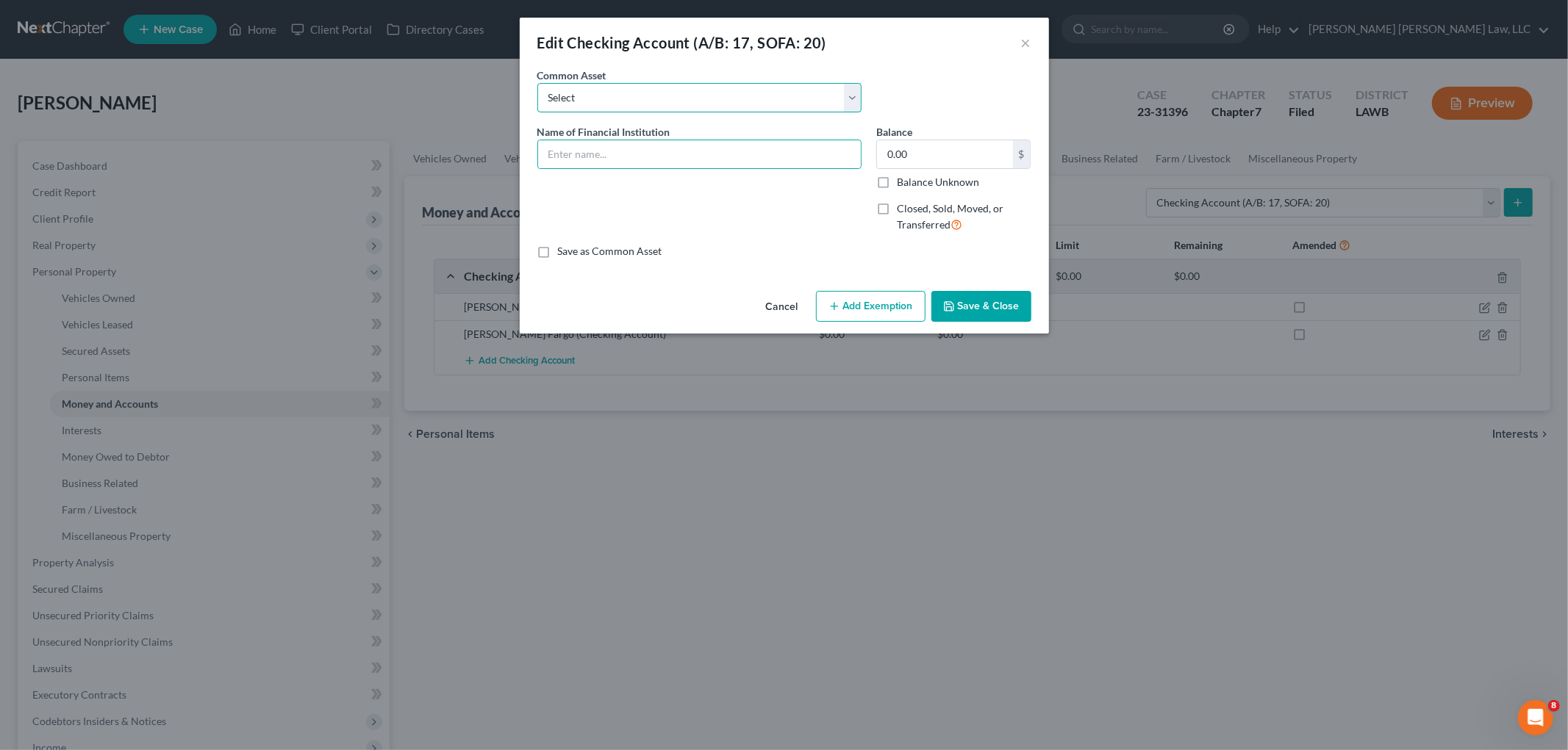
click at [703, 95] on select "Select Current Bank Sevenfold Credit Union Apple Cash First Horizon Bank Centri…" at bounding box center [700, 98] width 324 height 30
select select "5"
click at [538, 83] on select "Select Current Bank Sevenfold Credit Union Apple Cash First Horizon Bank Centri…" at bounding box center [700, 98] width 324 height 30
type input "Capital One"
type input "0"
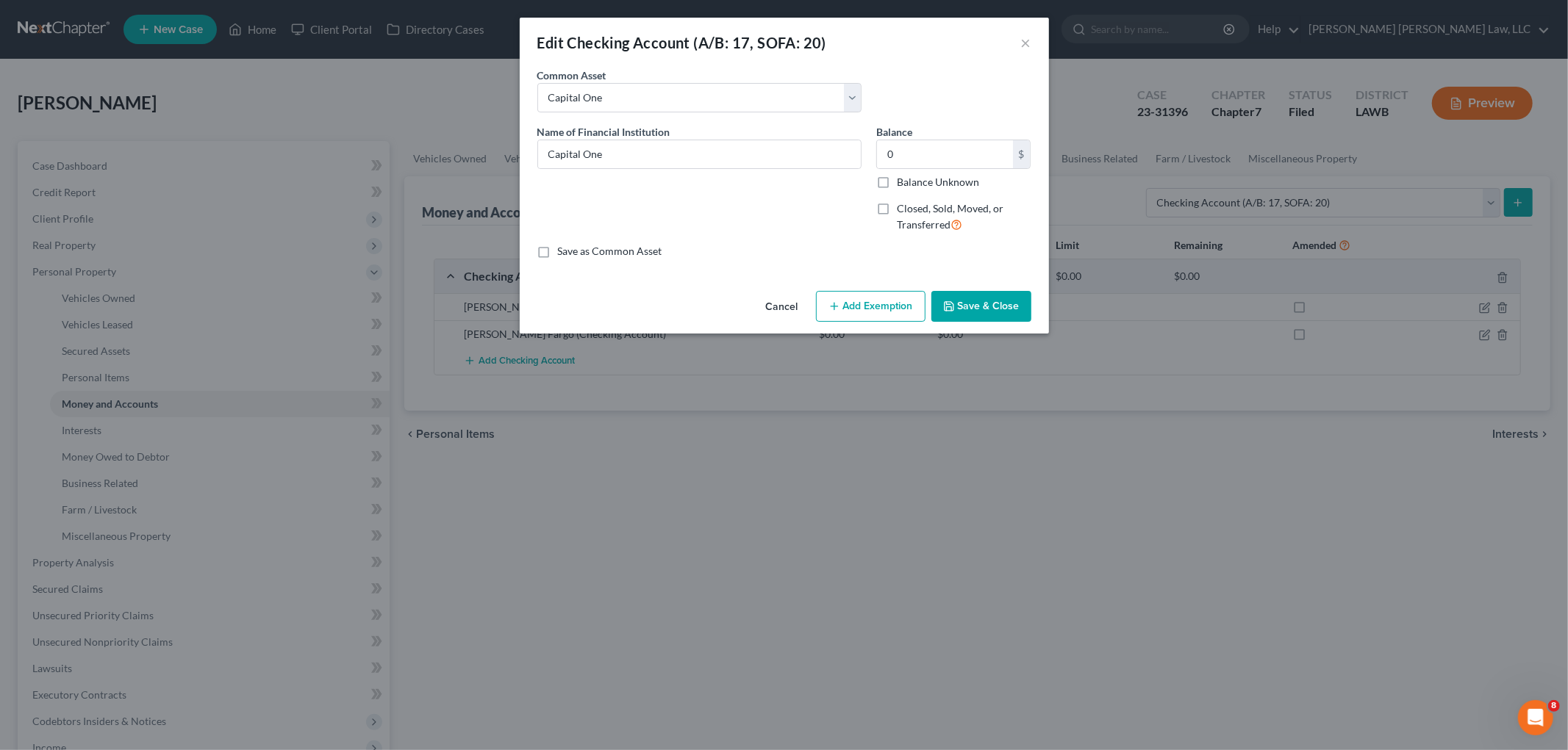
click at [965, 300] on button "Save & Close" at bounding box center [981, 305] width 100 height 31
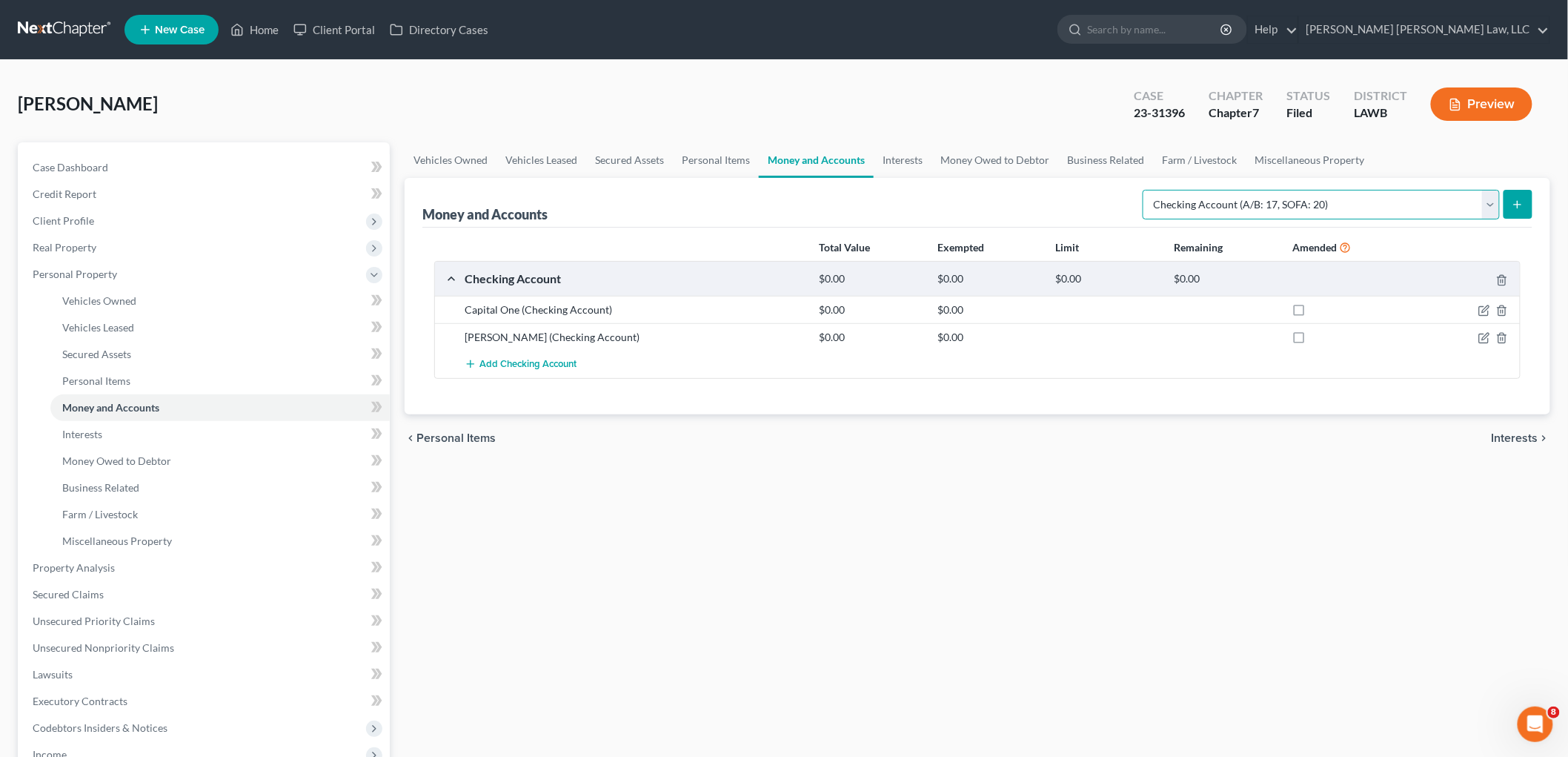
click at [1448, 197] on select "Select Account Type Brokerage (A/B: 18, SOFA: 20) Cash on Hand (A/B: 16) Certif…" at bounding box center [1321, 205] width 358 height 30
select select "savings"
click at [1147, 190] on select "Select Account Type Brokerage (A/B: 18, SOFA: 20) Cash on Hand (A/B: 16) Certif…" at bounding box center [1321, 205] width 358 height 30
click at [1519, 208] on icon "submit" at bounding box center [1518, 204] width 11 height 11
click at [1519, 206] on icon "submit" at bounding box center [1518, 204] width 11 height 11
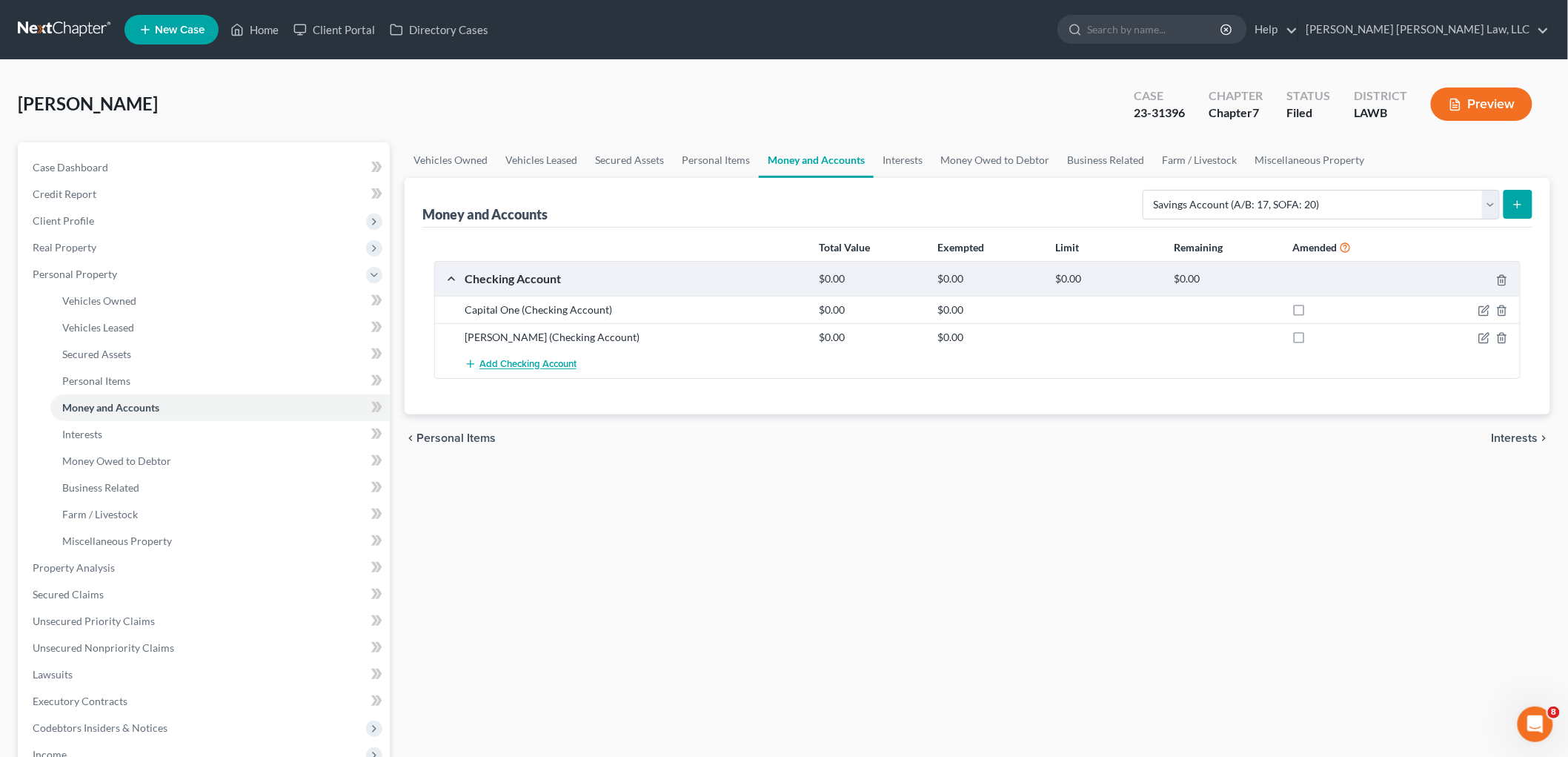
click at [498, 366] on span "Add Checking Account" at bounding box center [528, 364] width 97 height 11
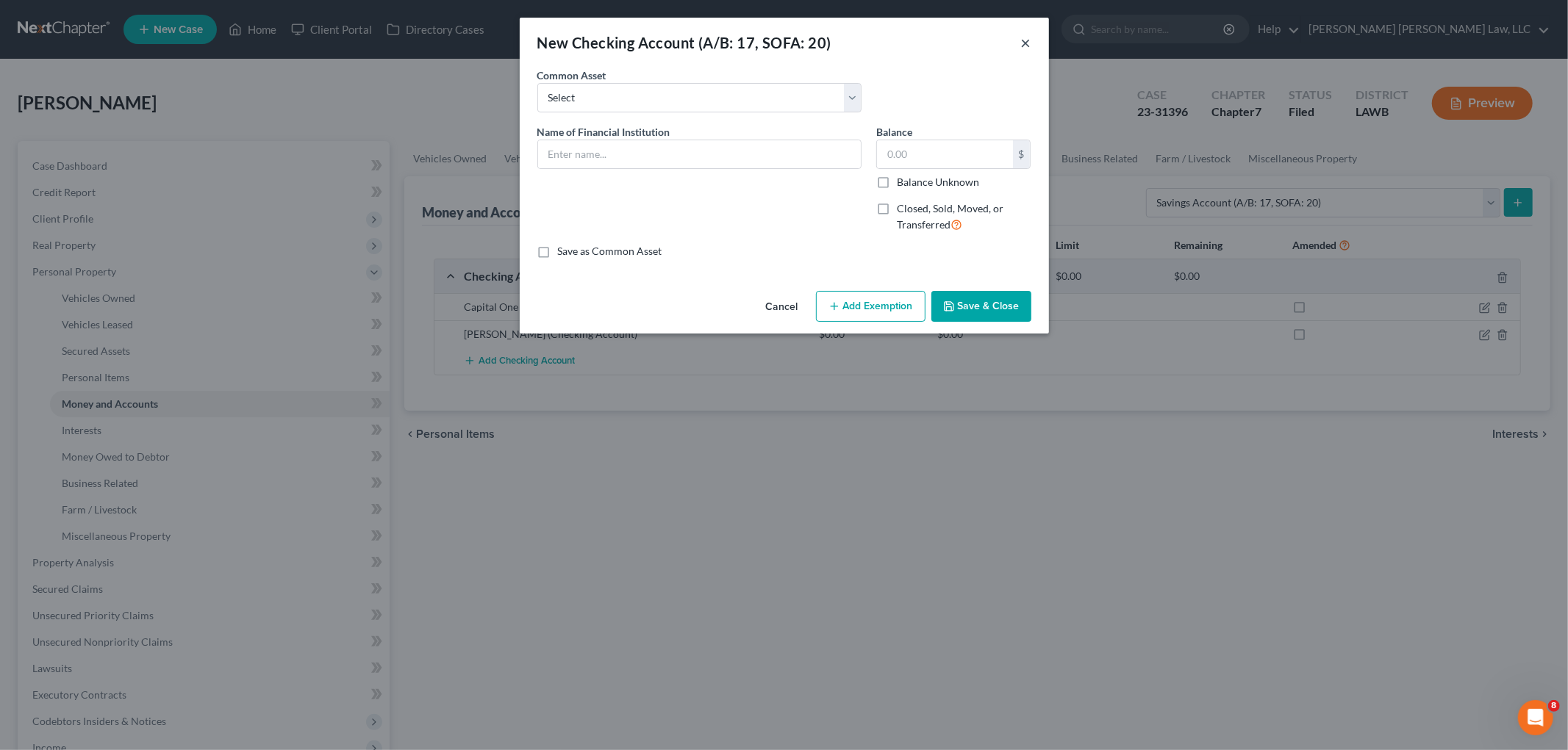
click at [1026, 34] on button "×" at bounding box center [1026, 43] width 11 height 18
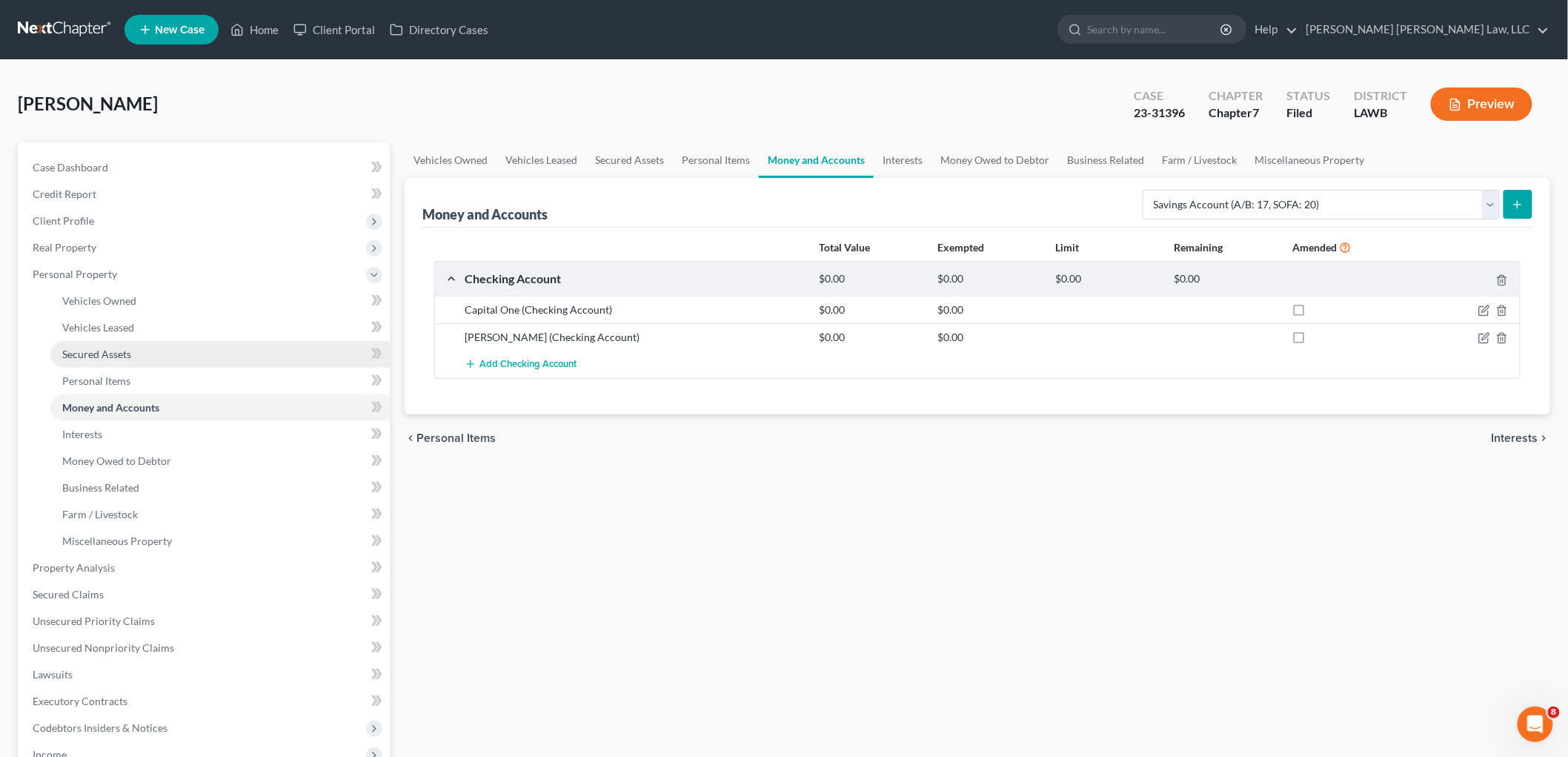
click at [184, 341] on link "Secured Assets" at bounding box center [220, 354] width 339 height 26
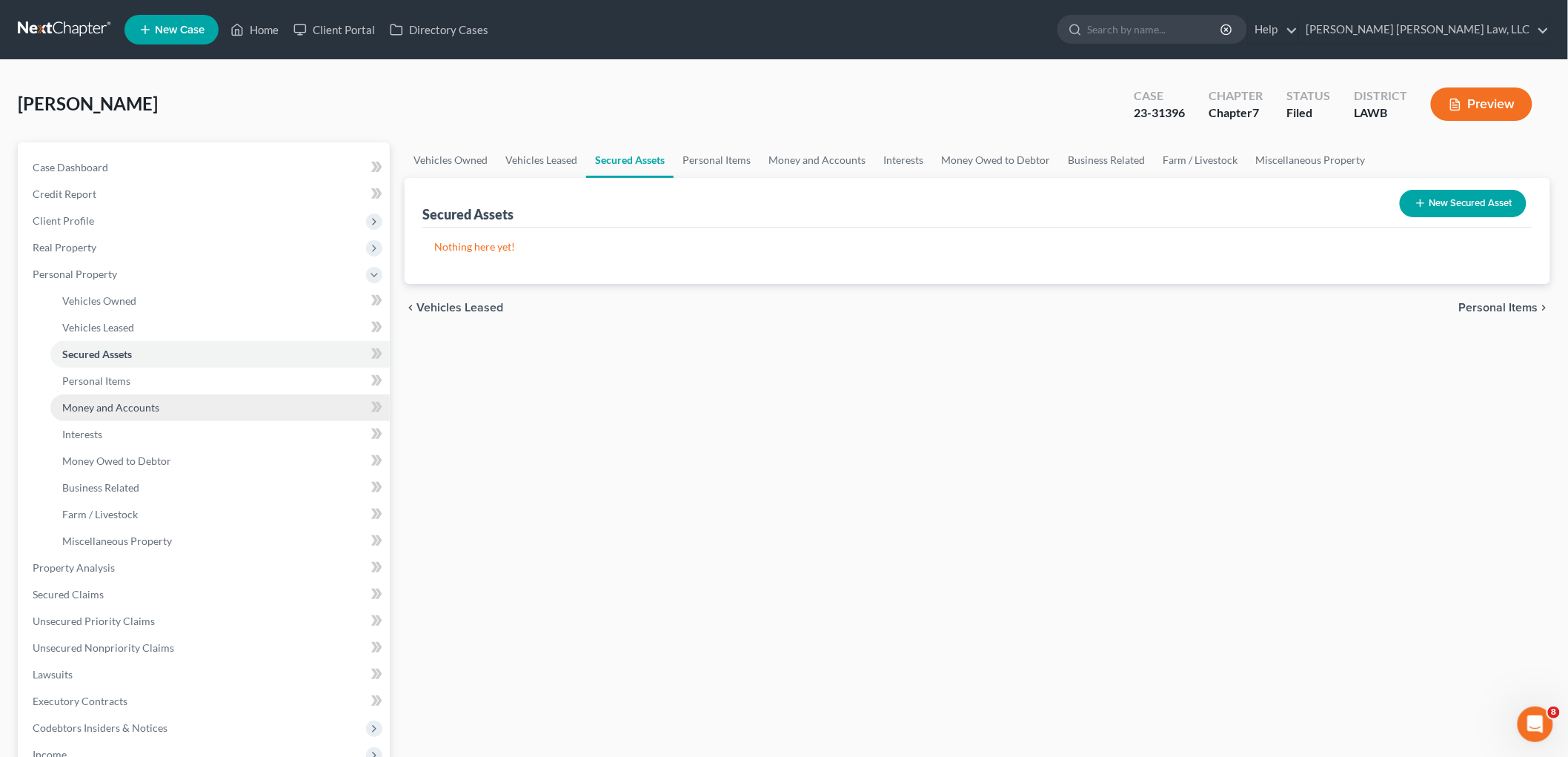
click at [133, 412] on span "Money and Accounts" at bounding box center [111, 407] width 97 height 12
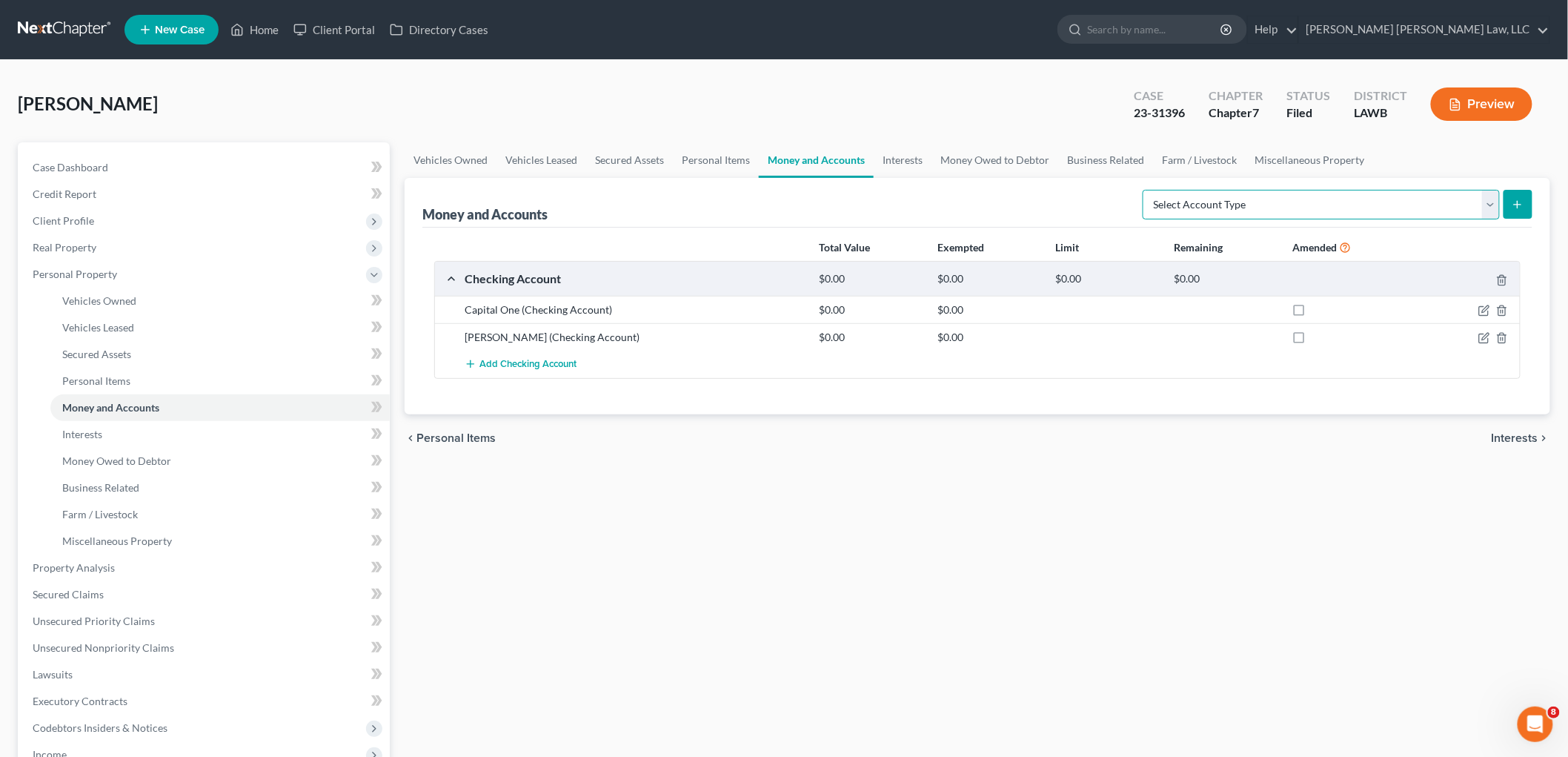
click at [1434, 204] on select "Select Account Type Brokerage (A/B: 18, SOFA: 20) Cash on Hand (A/B: 16) Certif…" at bounding box center [1321, 205] width 358 height 30
select select "savings"
click at [1147, 190] on select "Select Account Type Brokerage (A/B: 18, SOFA: 20) Cash on Hand (A/B: 16) Certif…" at bounding box center [1321, 205] width 358 height 30
click at [1515, 212] on button "submit" at bounding box center [1518, 204] width 29 height 29
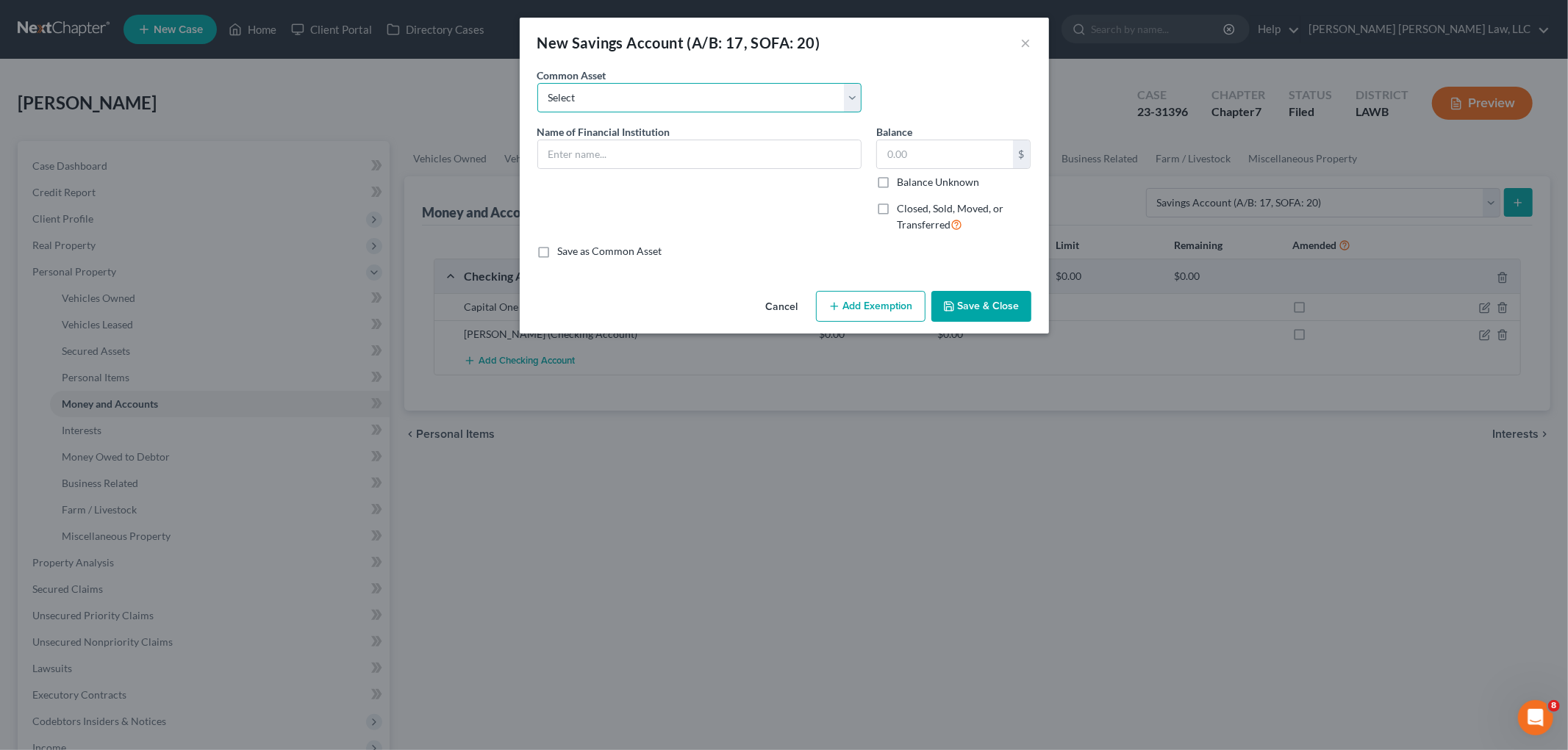
click at [713, 102] on select "Select Woodforest Bank Centric Federal Credit Union Capital One Citizens Progre…" at bounding box center [700, 98] width 324 height 30
select select "2"
click at [538, 83] on select "Select Woodforest Bank Centric Federal Credit Union Capital One Citizens Progre…" at bounding box center [700, 98] width 324 height 30
type input "Capital One"
click at [971, 303] on button "Save & Close" at bounding box center [981, 305] width 100 height 31
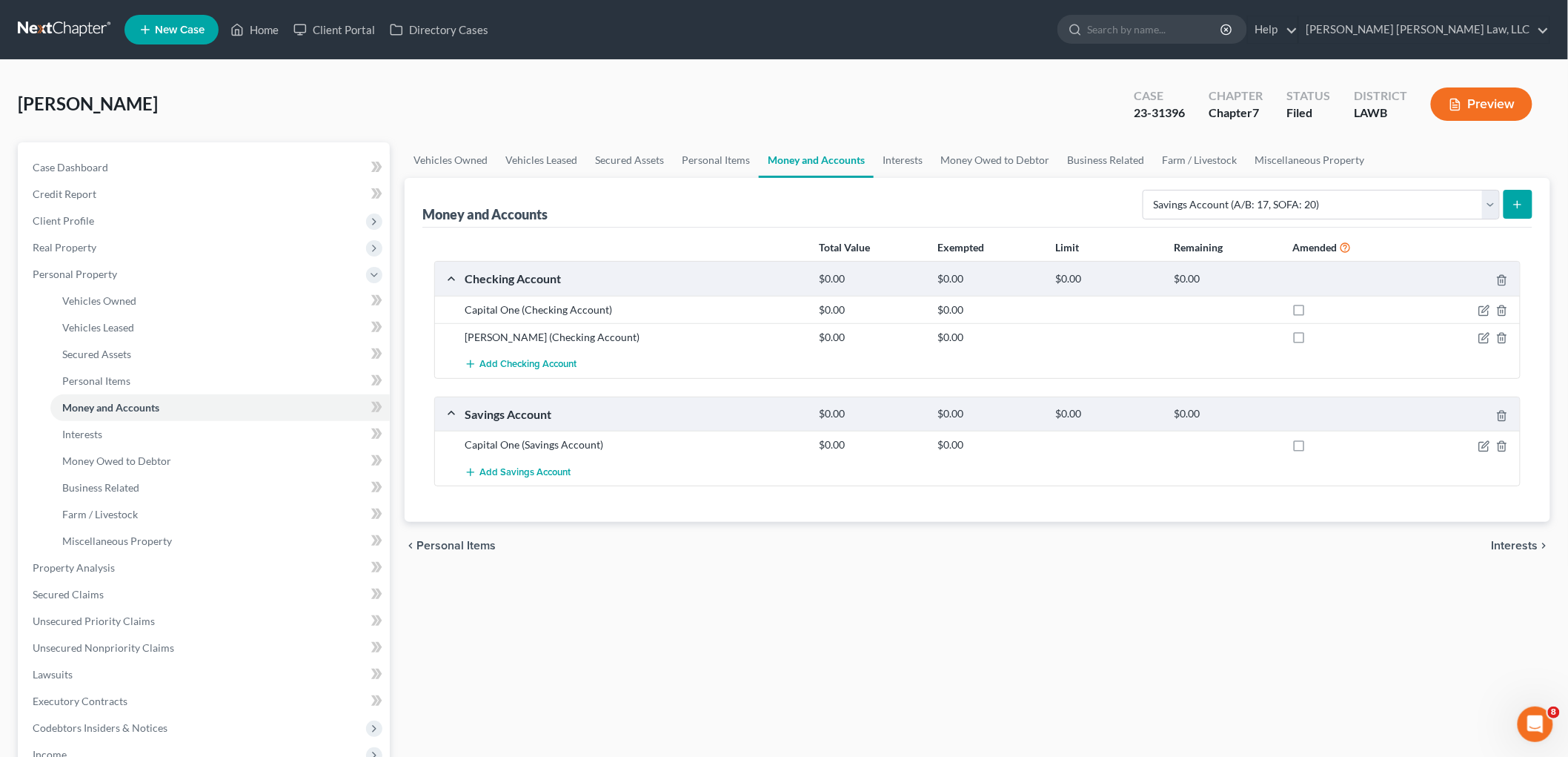
click at [55, 24] on link at bounding box center [64, 29] width 94 height 26
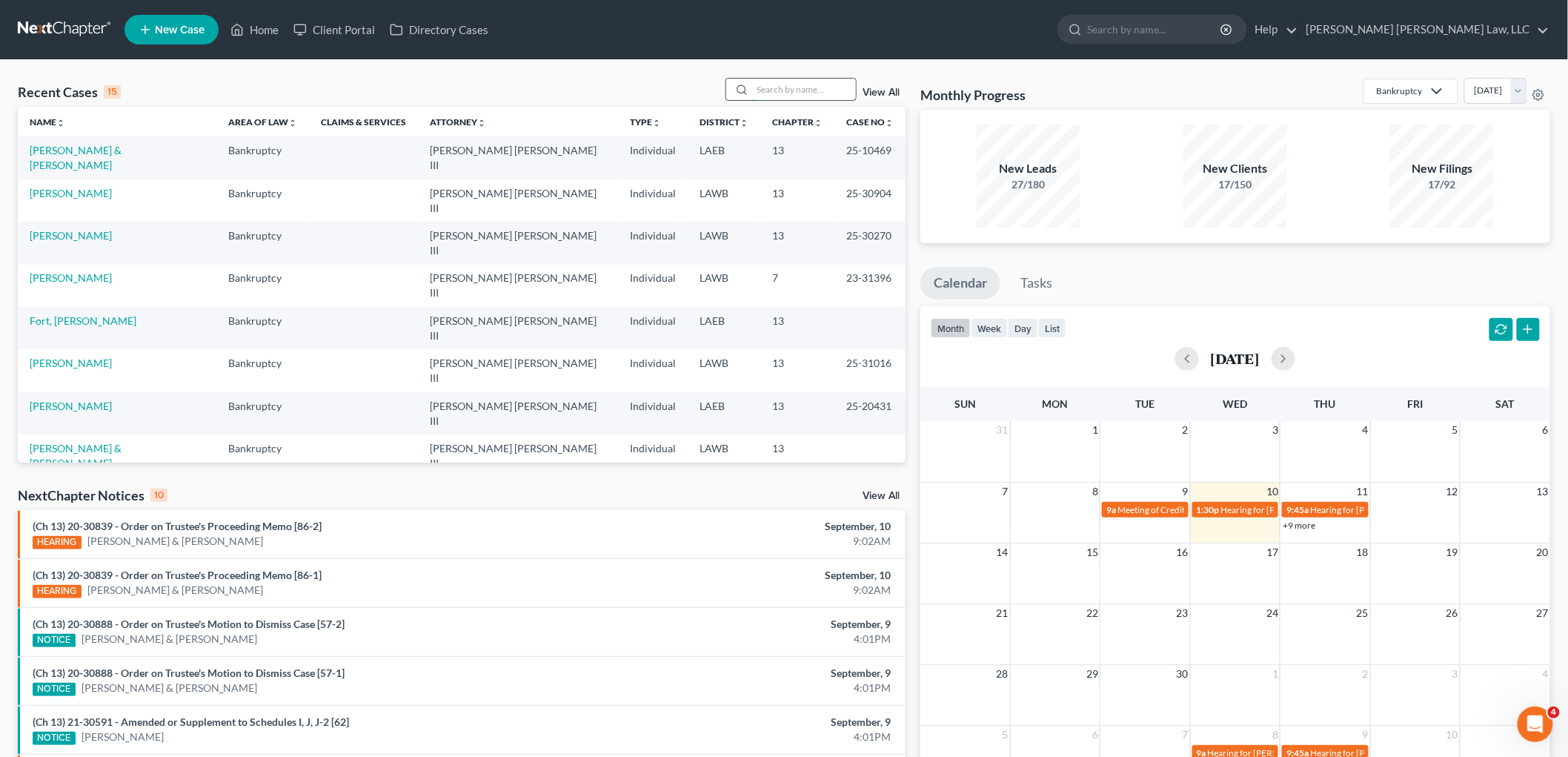
click at [825, 97] on input "search" at bounding box center [804, 89] width 104 height 21
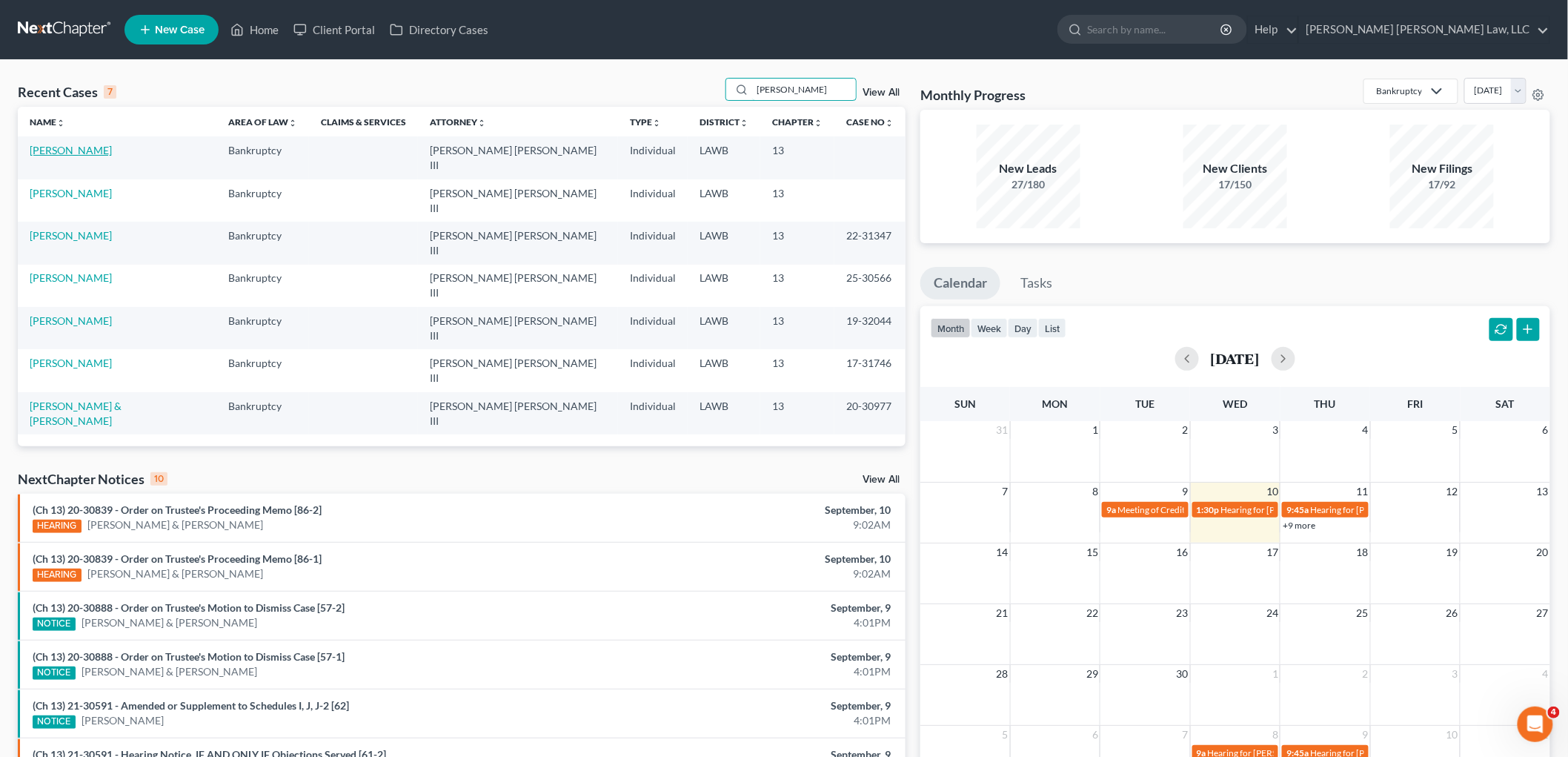
type input "FOY"
click at [67, 150] on link "[PERSON_NAME]" at bounding box center [71, 150] width 82 height 12
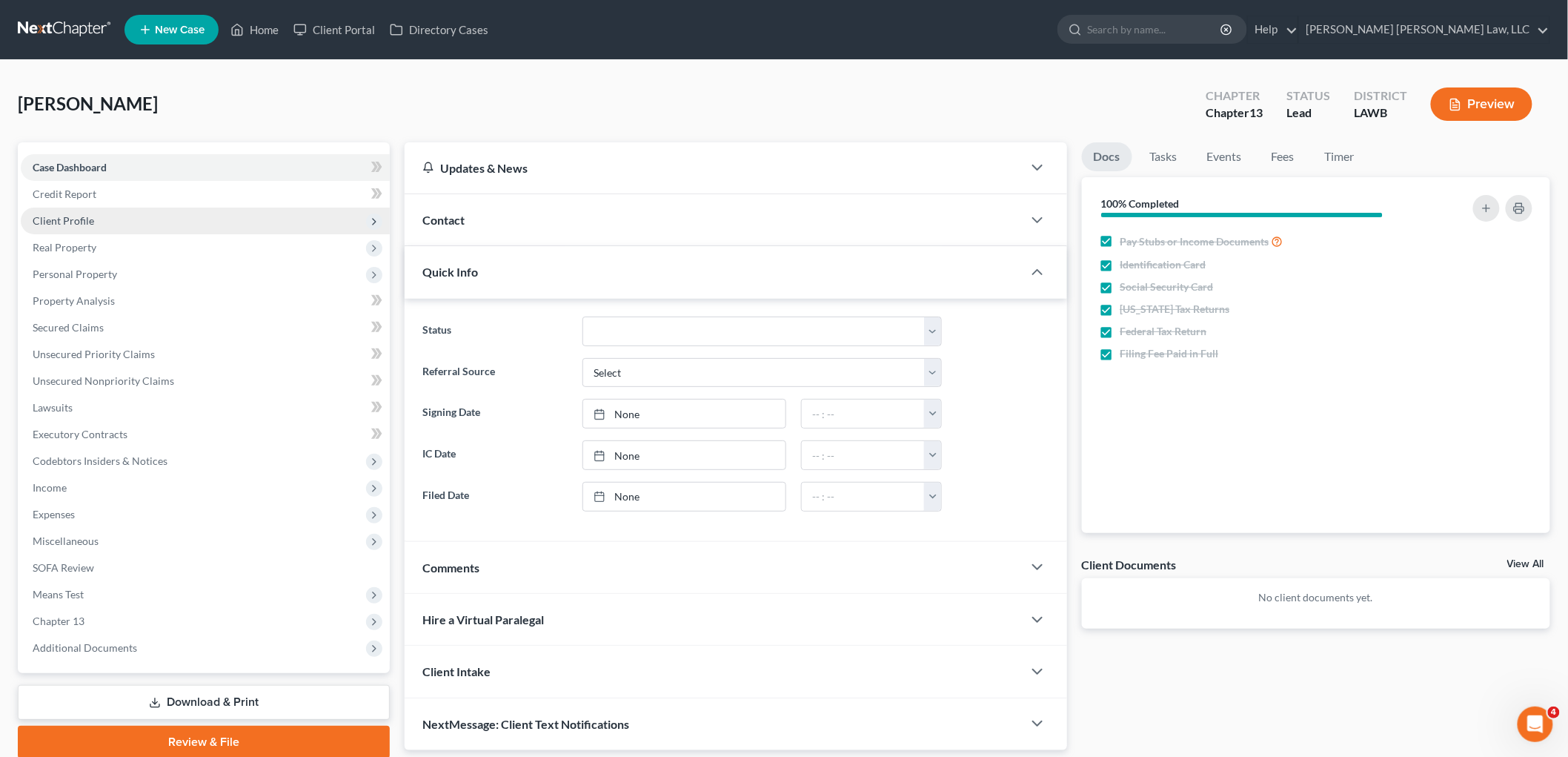
click at [138, 210] on span "Client Profile" at bounding box center [206, 221] width 369 height 26
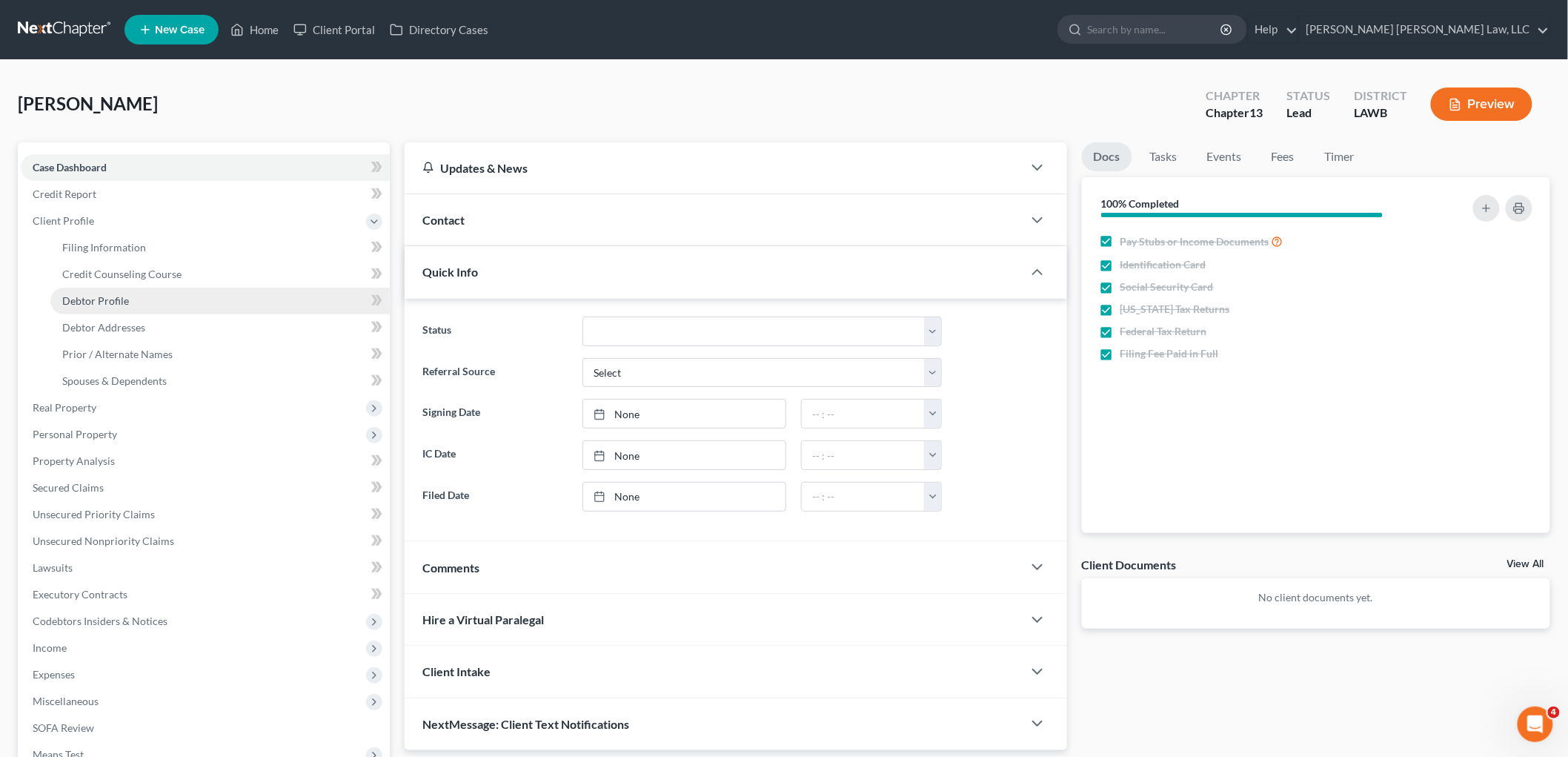
click at [139, 299] on link "Debtor Profile" at bounding box center [220, 301] width 339 height 26
select select "0"
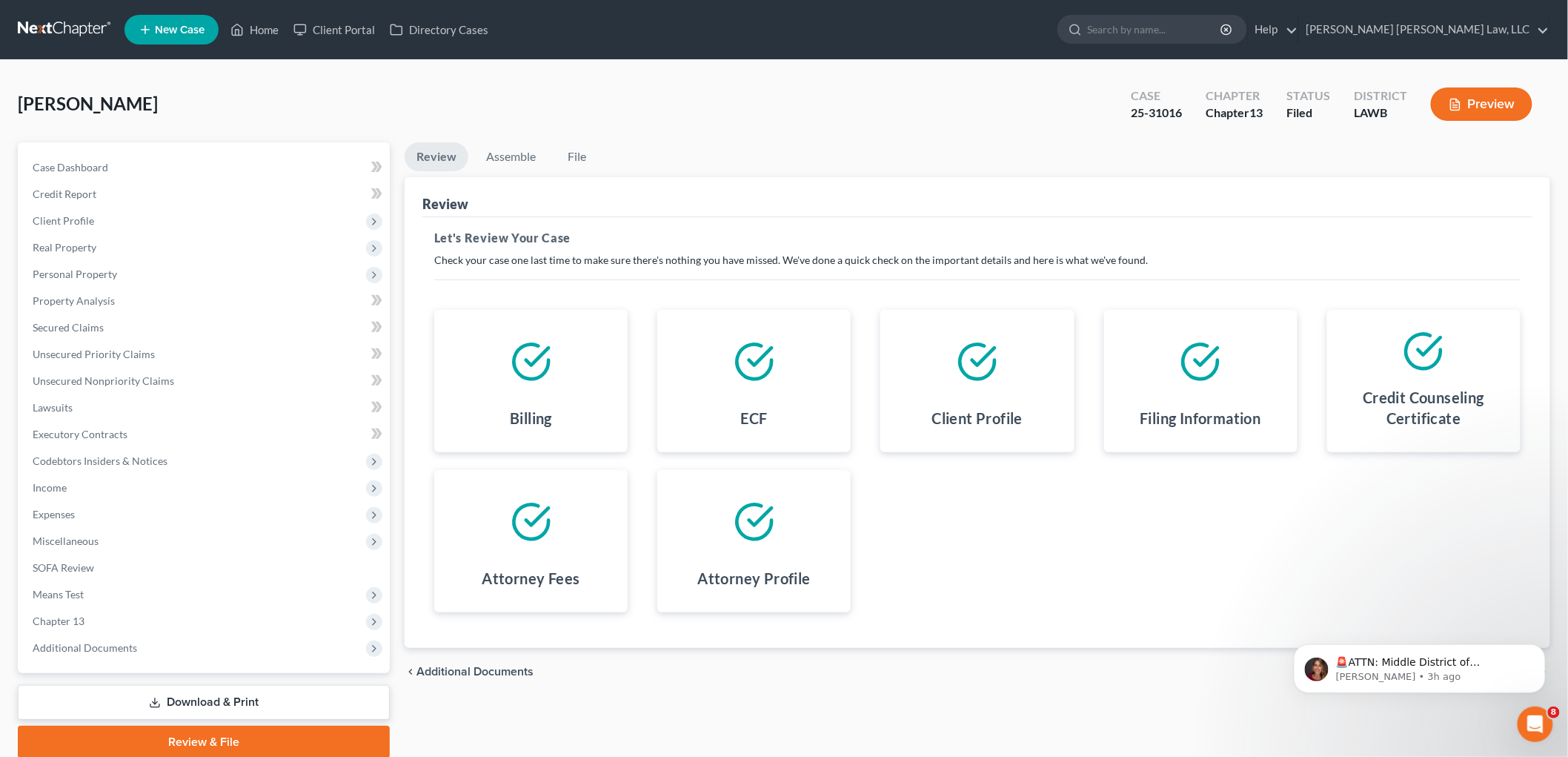
click at [60, 26] on link at bounding box center [64, 29] width 94 height 26
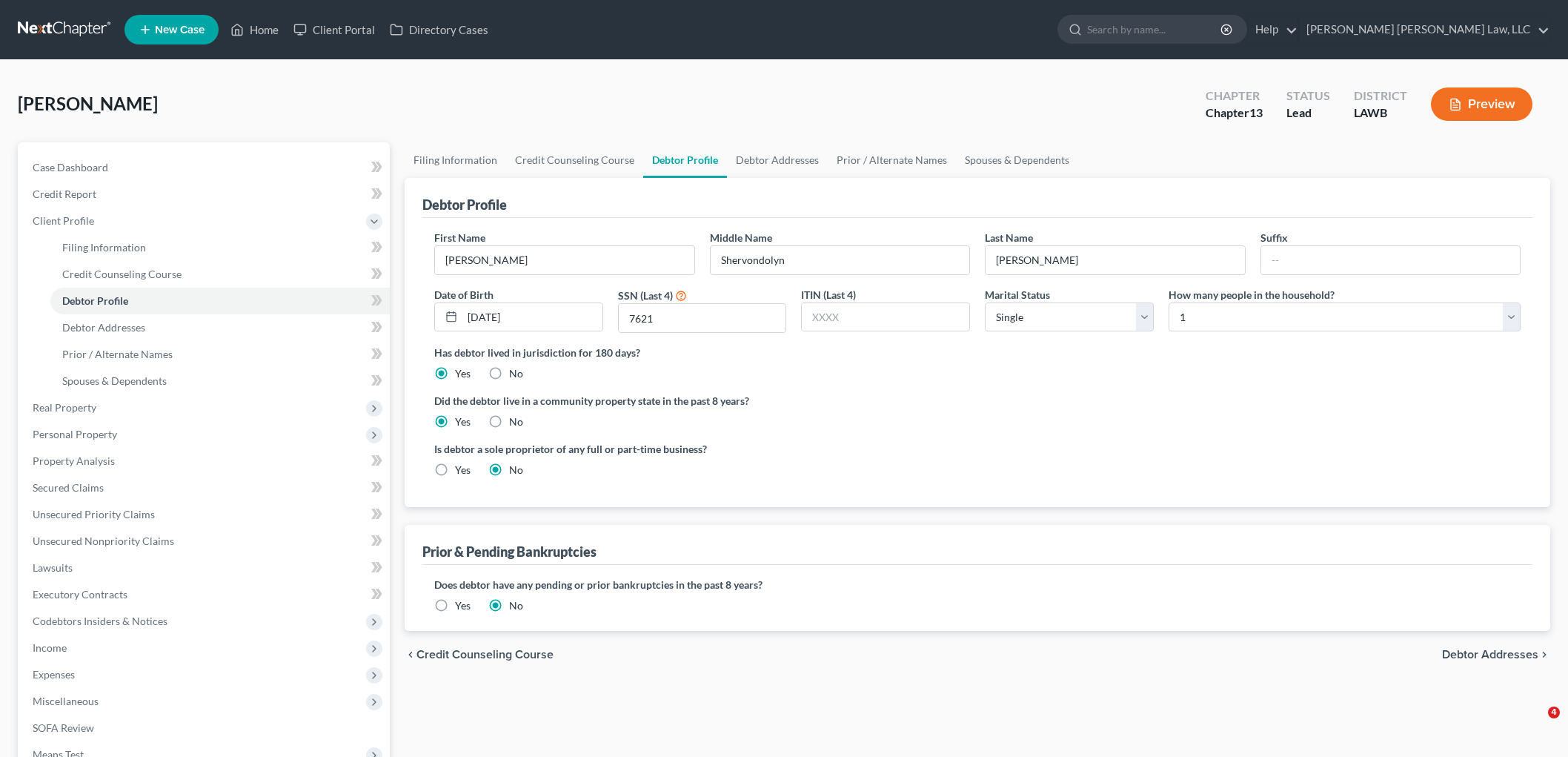
select select "0"
click at [72, 31] on link at bounding box center [64, 29] width 94 height 26
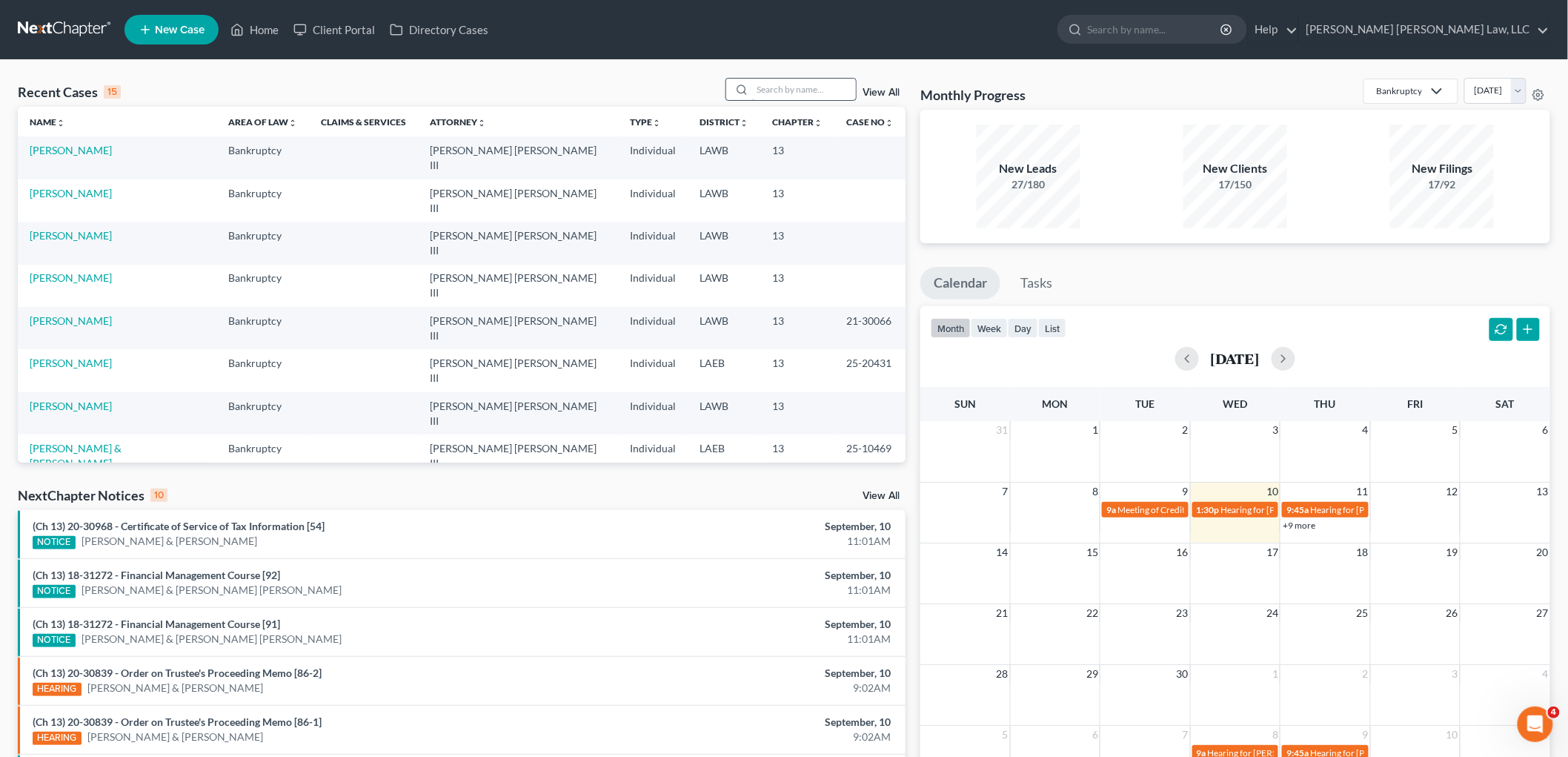
click at [758, 87] on input "search" at bounding box center [804, 89] width 104 height 21
type input "[PERSON_NAME]"
click at [71, 151] on link "[PERSON_NAME]" at bounding box center [71, 150] width 82 height 12
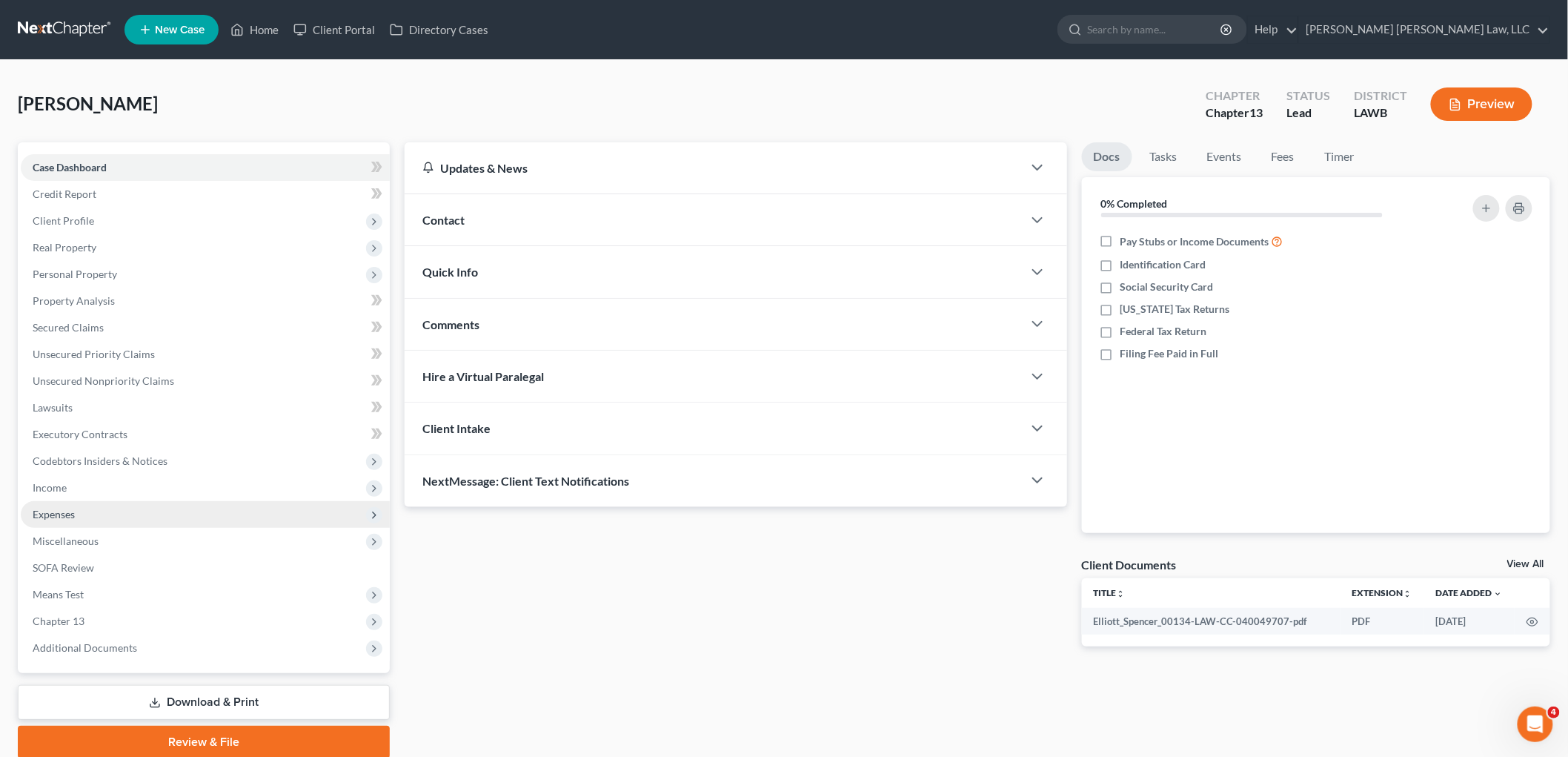
click at [98, 519] on span "Expenses" at bounding box center [206, 514] width 369 height 26
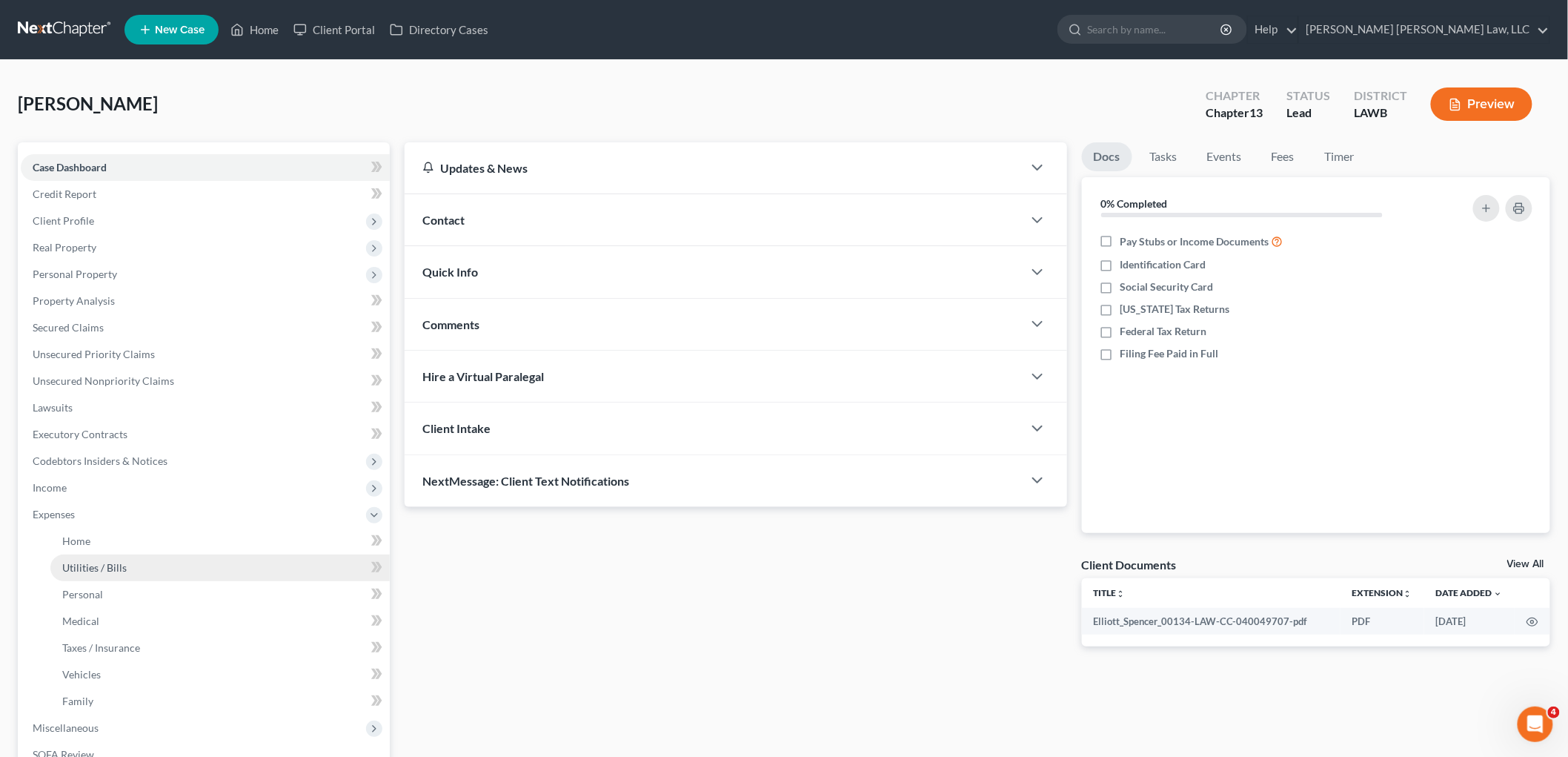
click at [121, 558] on link "Utilities / Bills" at bounding box center [220, 568] width 339 height 26
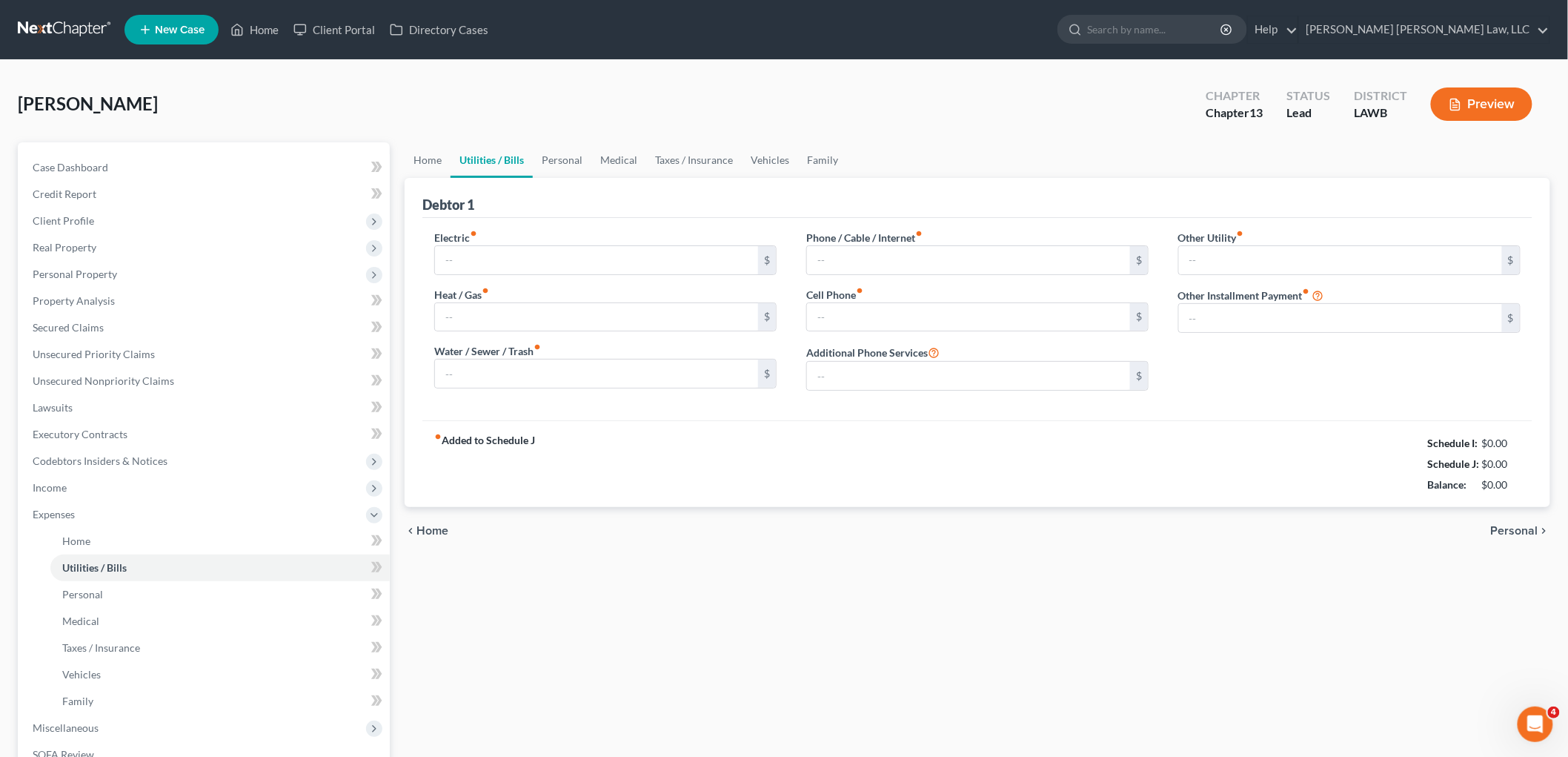
type input "225.00"
type input "135.00"
type input "0.00"
type input "35.00"
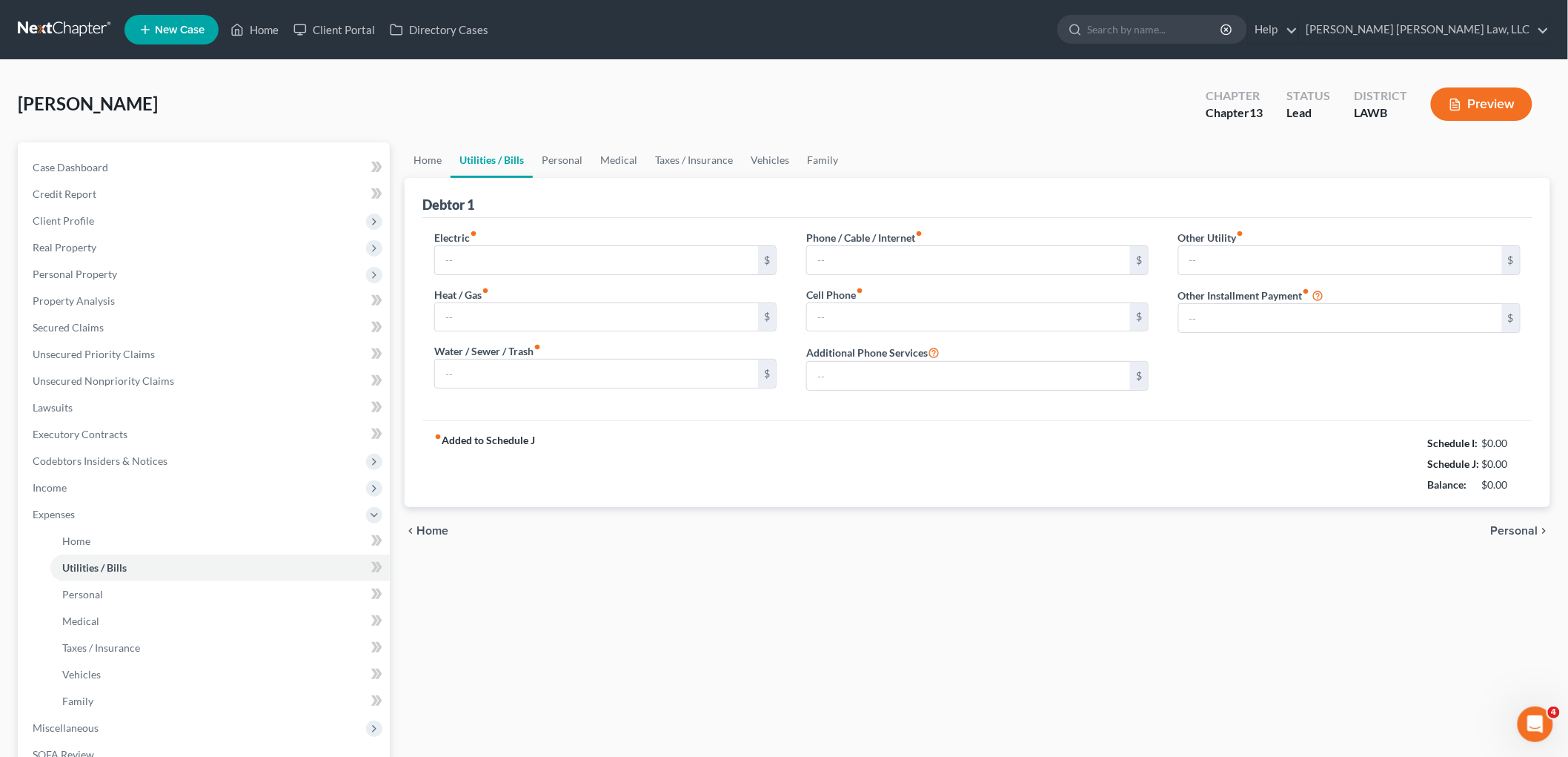
type input "0.00"
click at [55, 228] on span "Client Profile" at bounding box center [206, 221] width 369 height 26
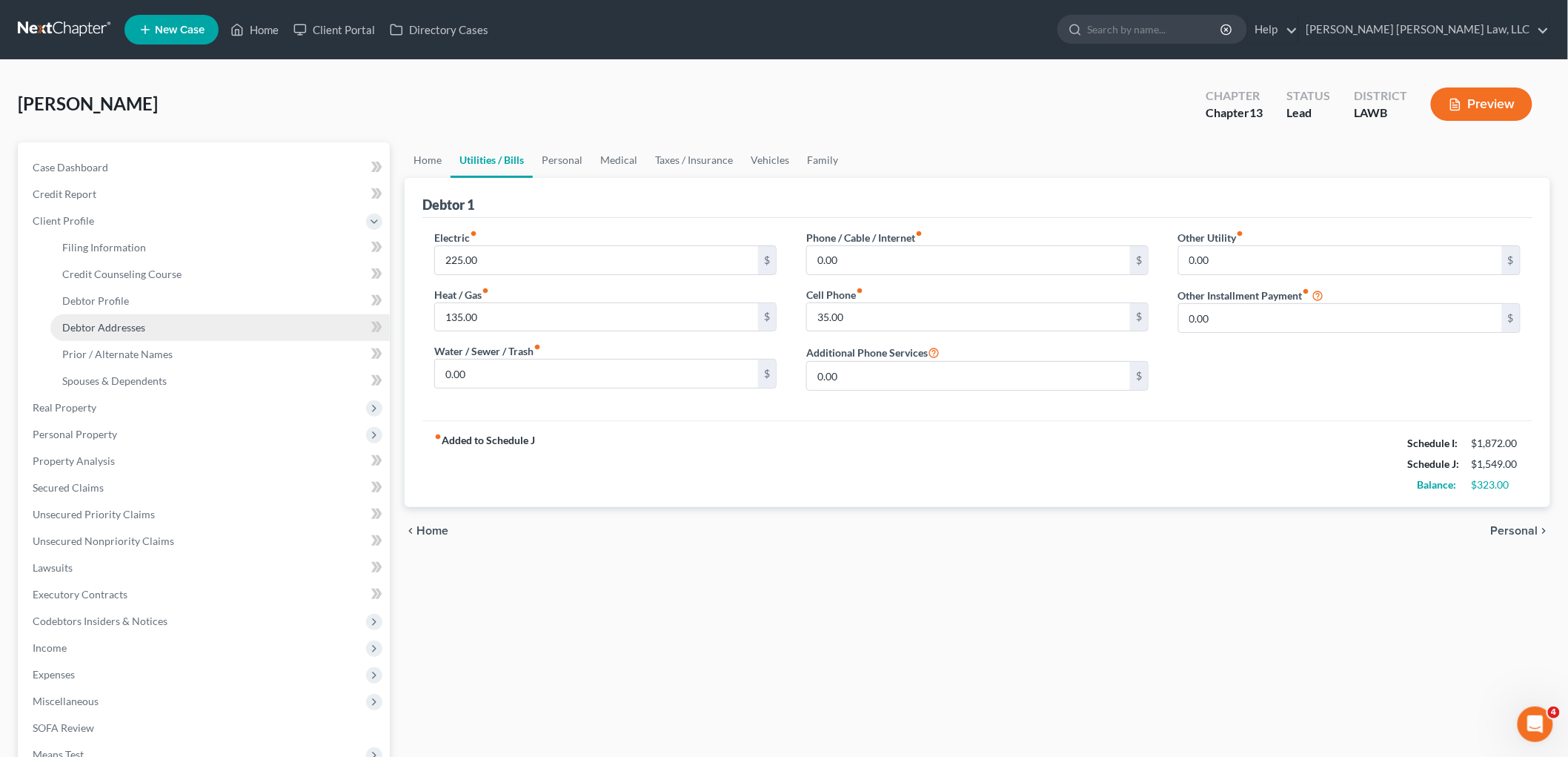
click at [107, 324] on span "Debtor Addresses" at bounding box center [104, 327] width 83 height 12
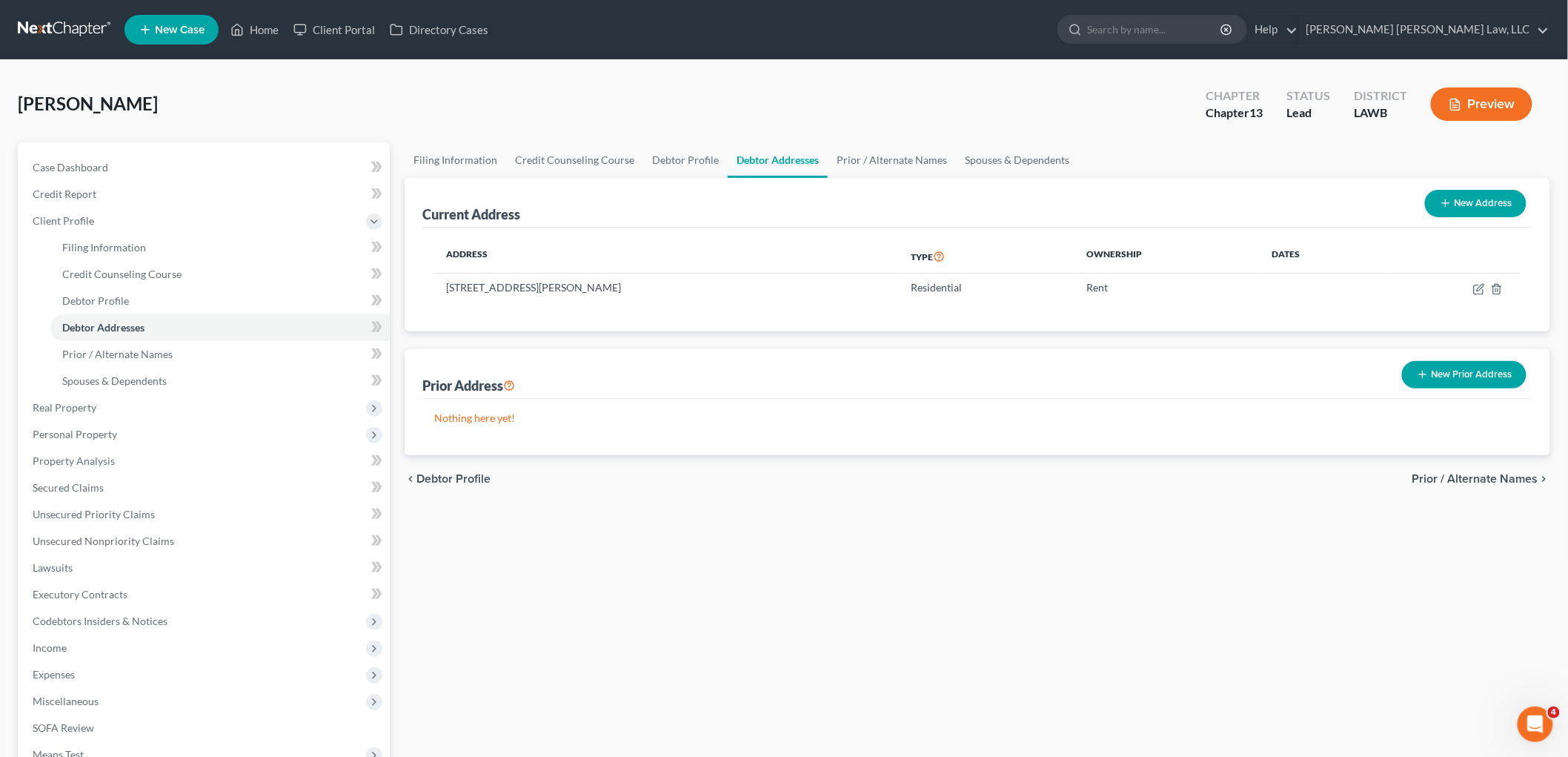
drag, startPoint x: 1472, startPoint y: 206, endPoint x: 1431, endPoint y: 216, distance: 42.2
click at [1472, 206] on button "New Address" at bounding box center [1475, 203] width 102 height 27
select select "0"
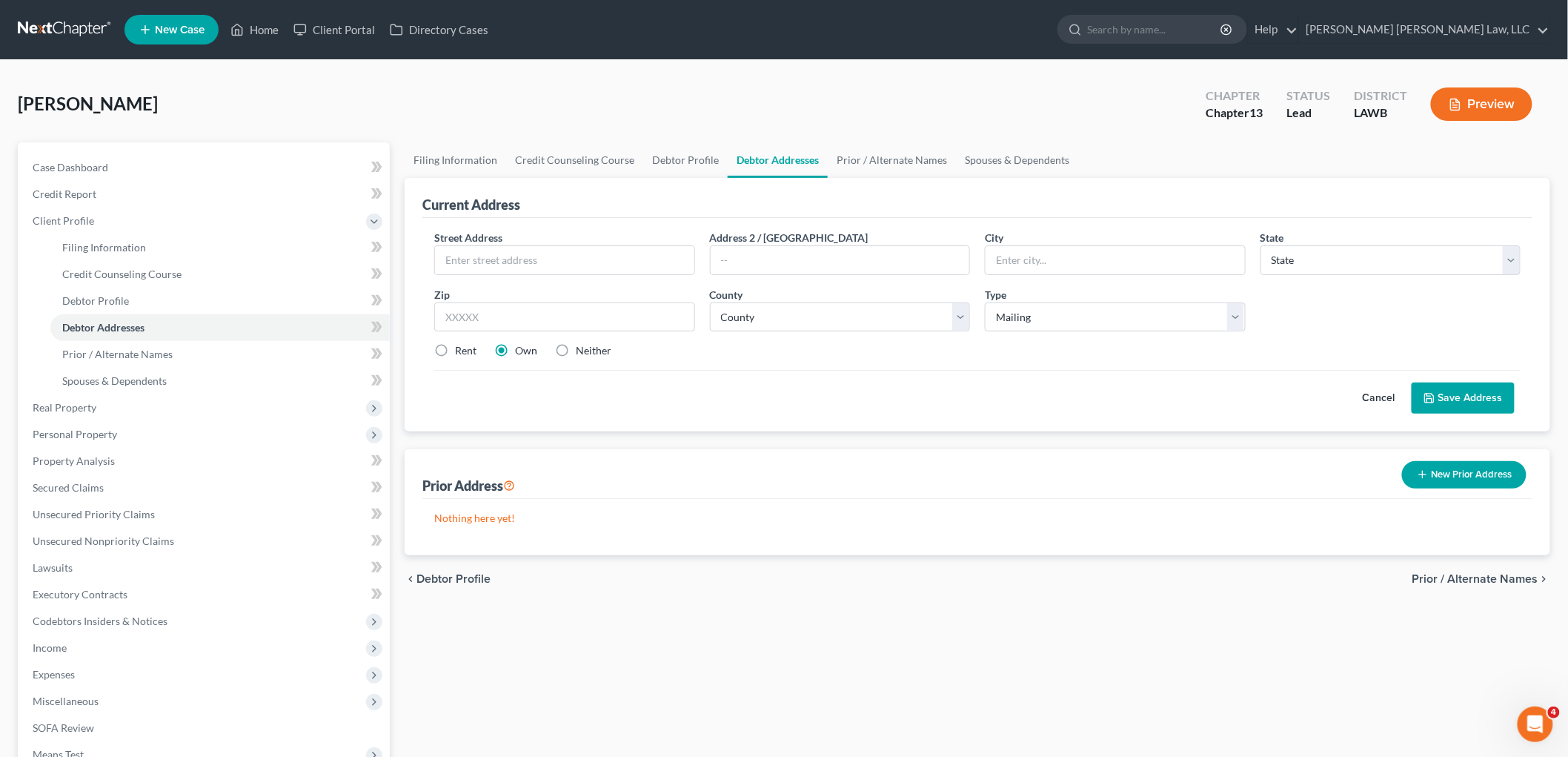
click at [576, 349] on label "Neither" at bounding box center [593, 351] width 35 height 15
click at [582, 349] on input "Neither" at bounding box center [586, 348] width 10 height 10
radio input "true"
click at [514, 263] on input "text" at bounding box center [565, 261] width 260 height 28
type input "PO Box 58"
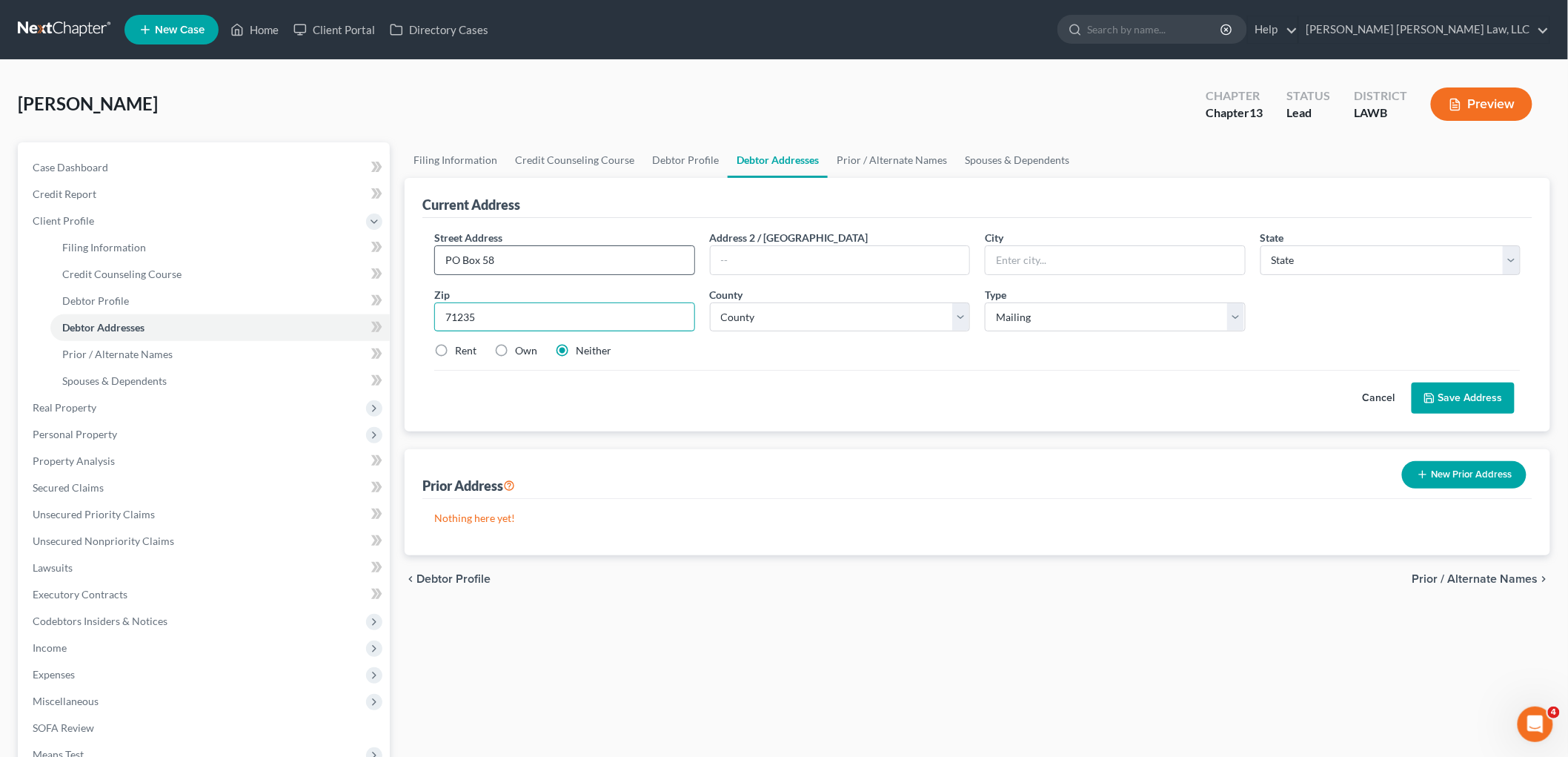
type input "71235"
type input "Dubach"
select select "19"
click at [815, 314] on select "County Acadia Allen Ascension Assumption Avoyelles Beauregard Bienville Bossier…" at bounding box center [840, 318] width 260 height 30
select select "30"
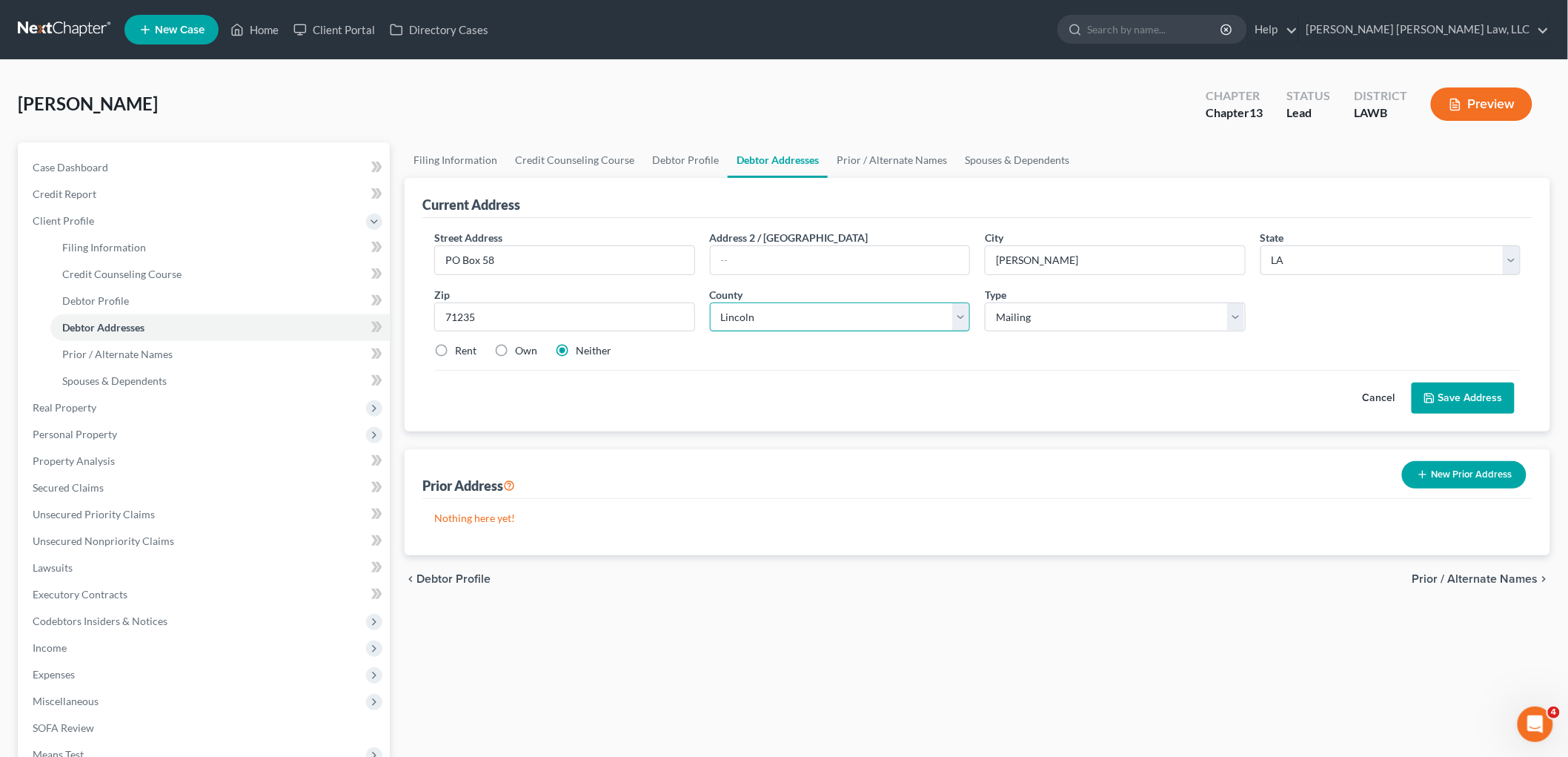
click at [710, 303] on select "County Acadia Allen Ascension Assumption Avoyelles Beauregard Bienville Bossier…" at bounding box center [840, 318] width 260 height 30
click at [1451, 393] on button "Save Address" at bounding box center [1463, 397] width 103 height 31
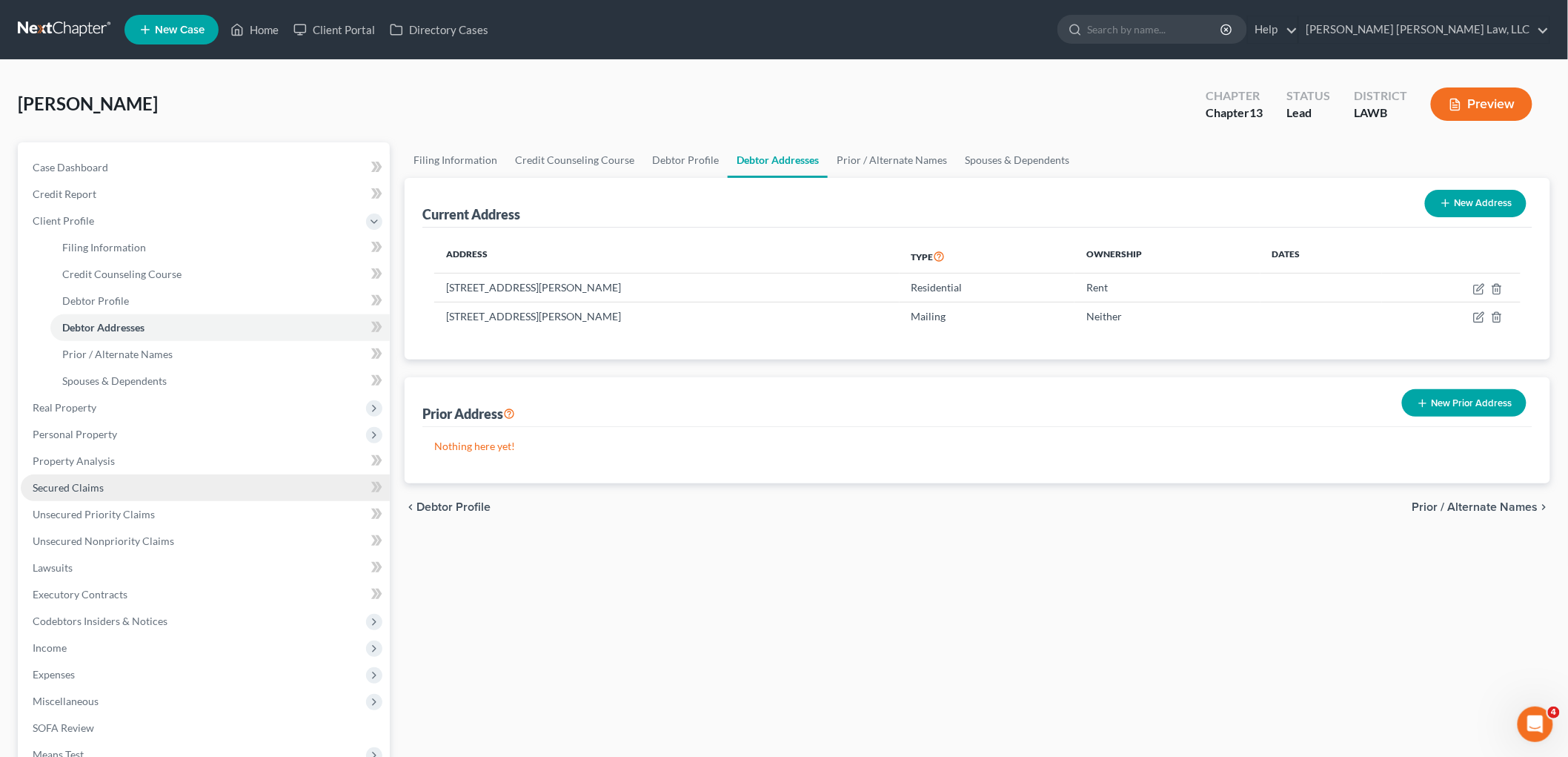
click at [78, 483] on span "Secured Claims" at bounding box center [68, 488] width 72 height 12
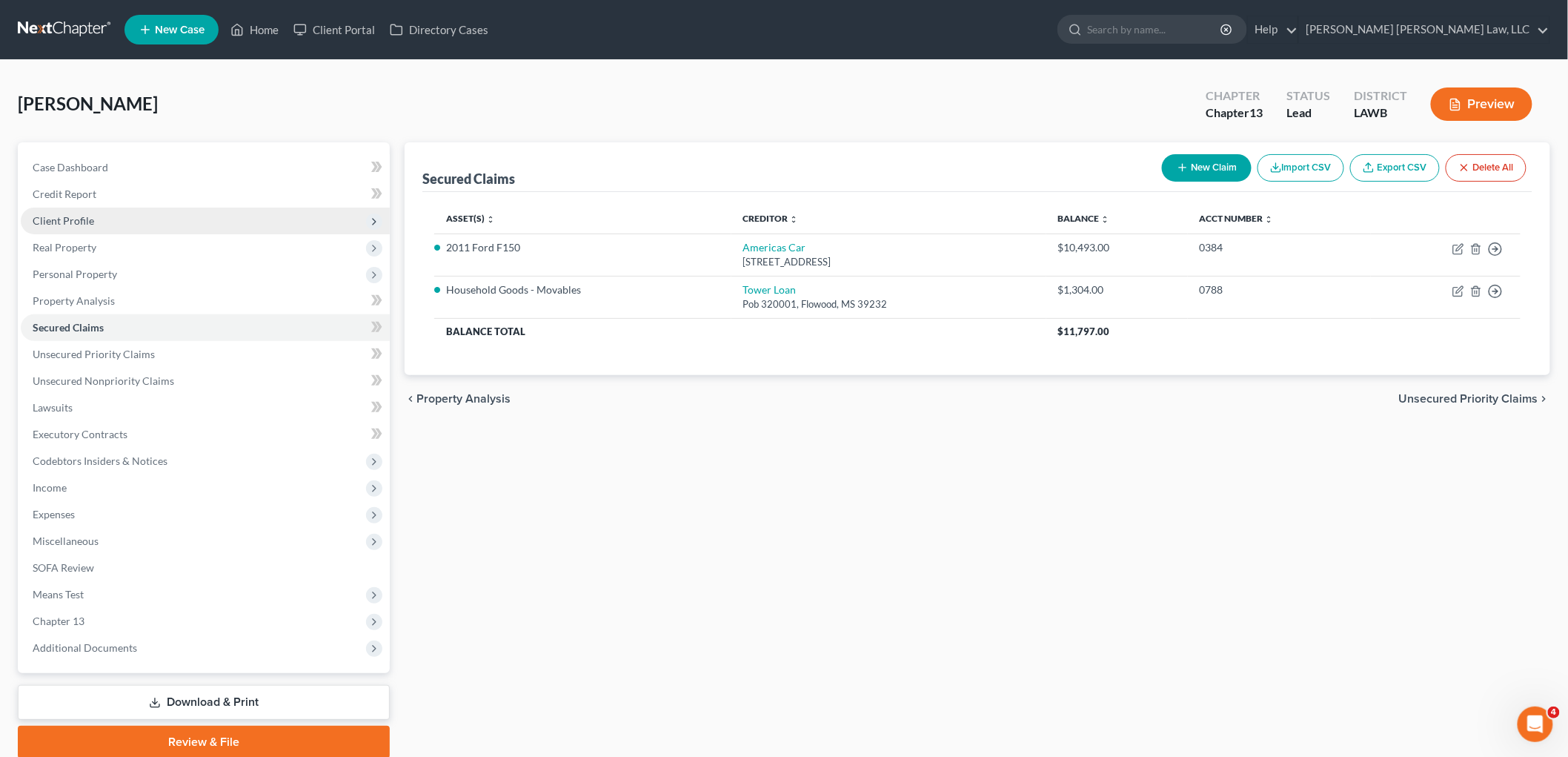
click at [93, 221] on span "Client Profile" at bounding box center [206, 221] width 369 height 26
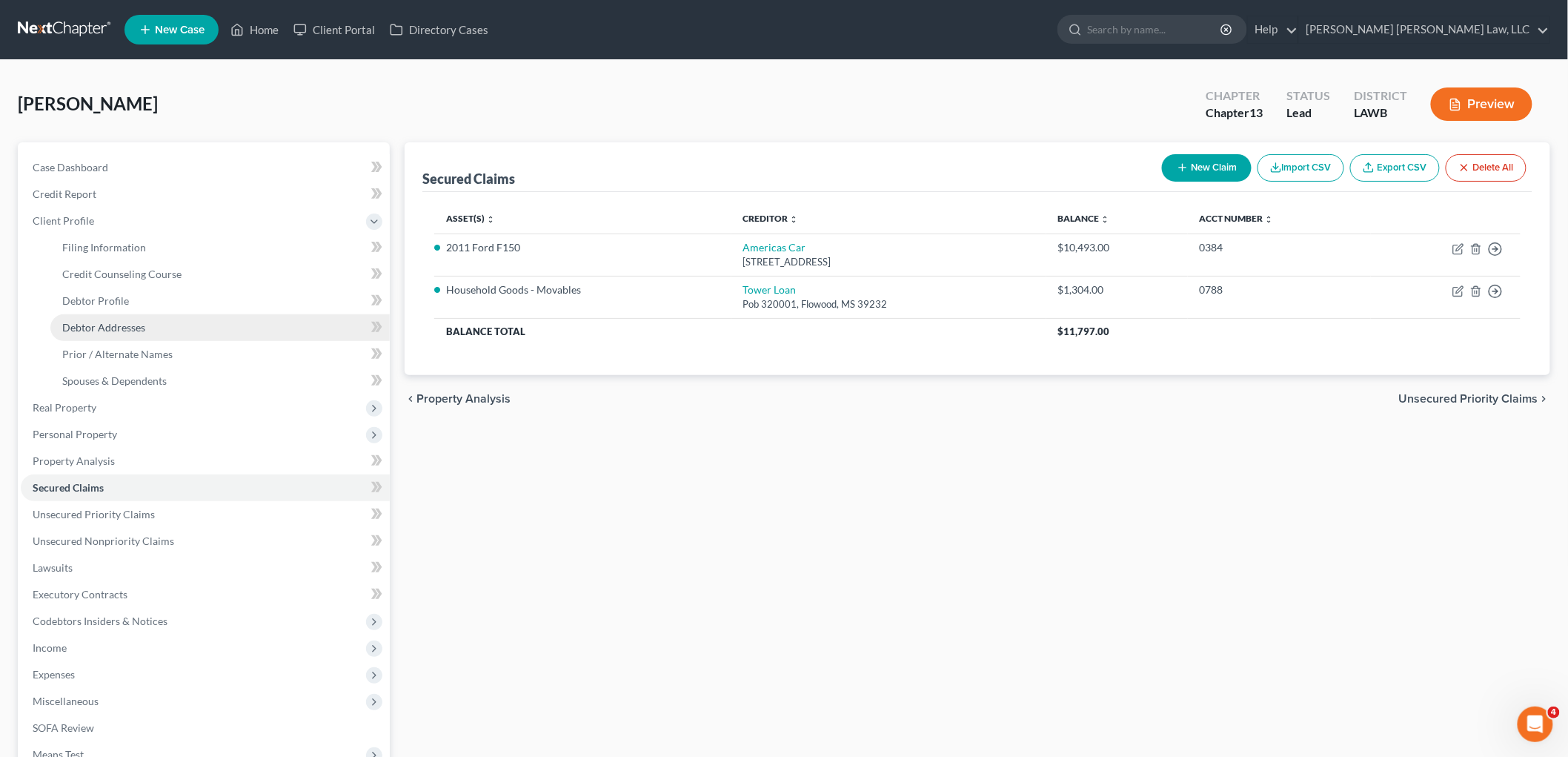
click at [124, 329] on span "Debtor Addresses" at bounding box center [104, 327] width 83 height 12
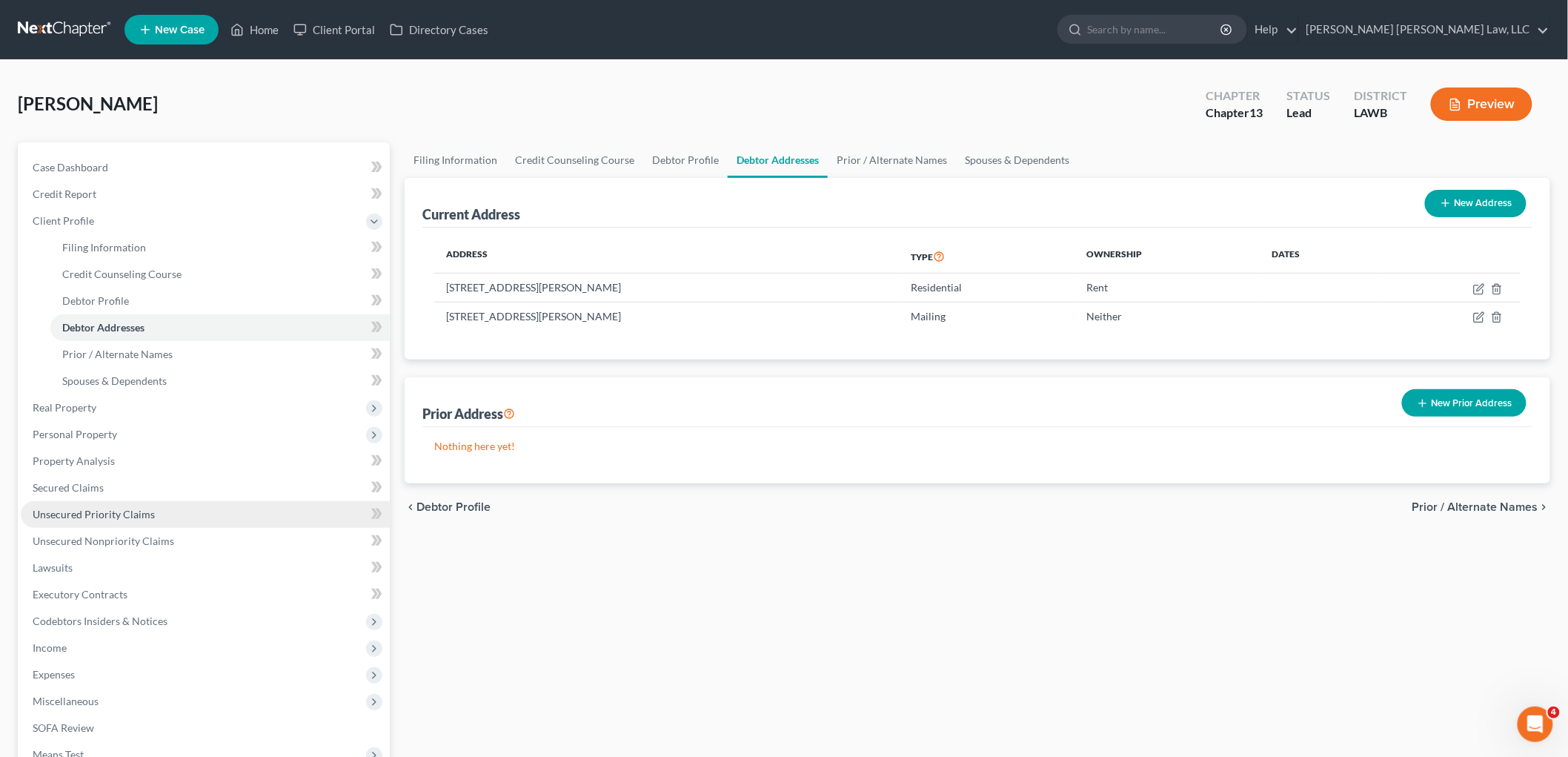
click at [122, 504] on link "Unsecured Priority Claims" at bounding box center [206, 514] width 369 height 26
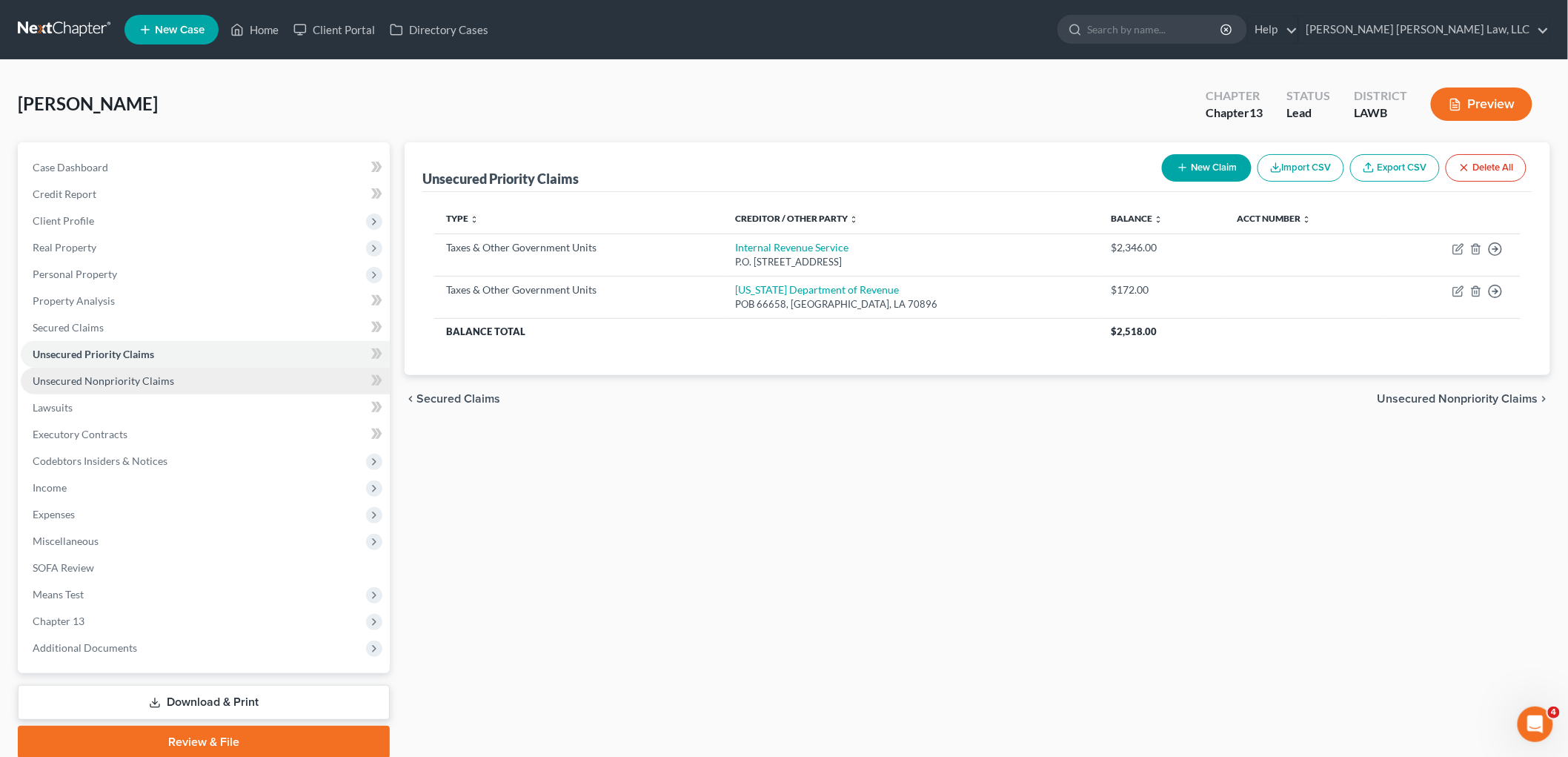
click at [156, 380] on span "Unsecured Nonpriority Claims" at bounding box center [103, 381] width 141 height 12
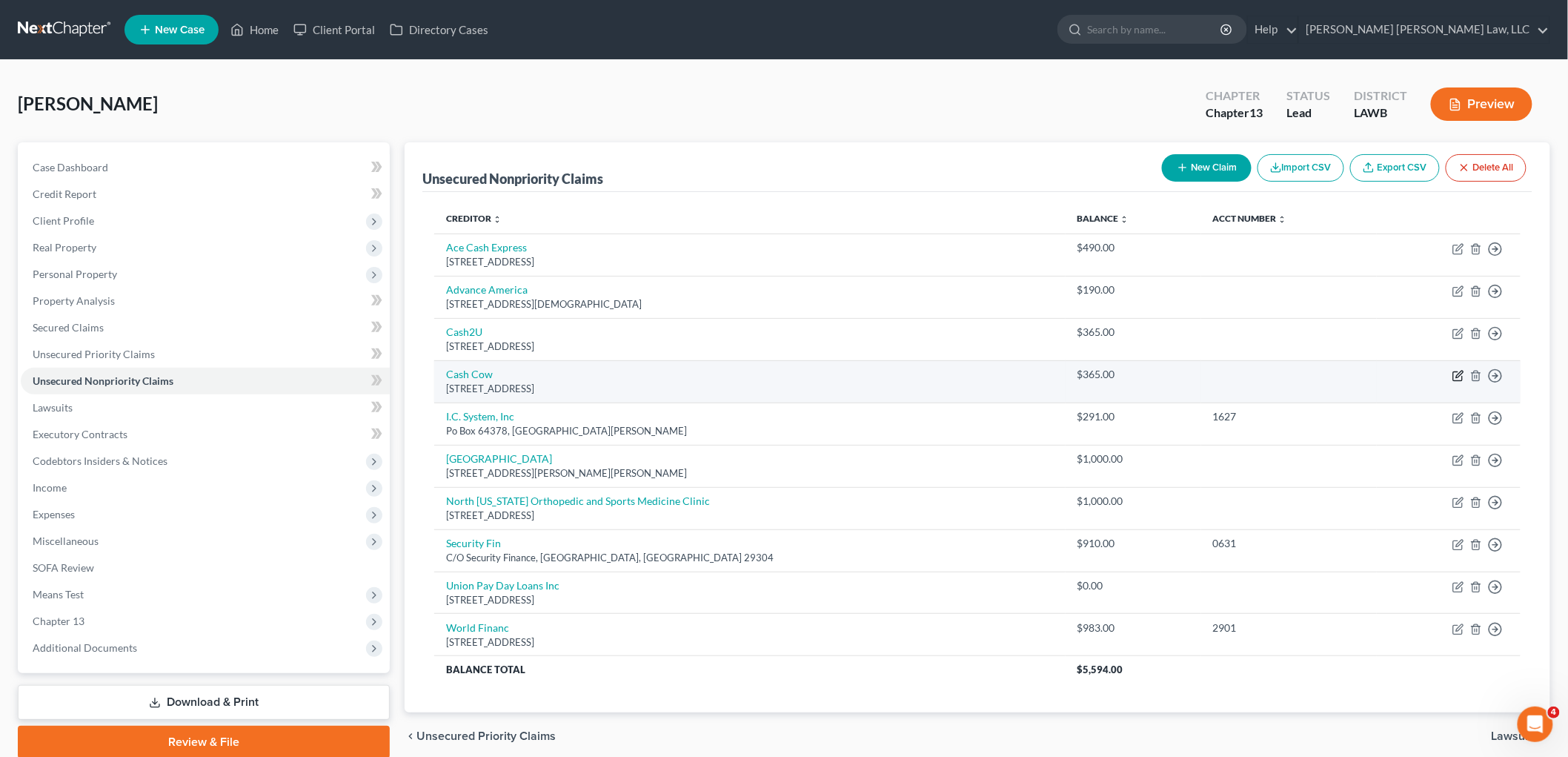
click at [1461, 379] on icon "button" at bounding box center [1458, 375] width 11 height 11
select select "19"
select select "0"
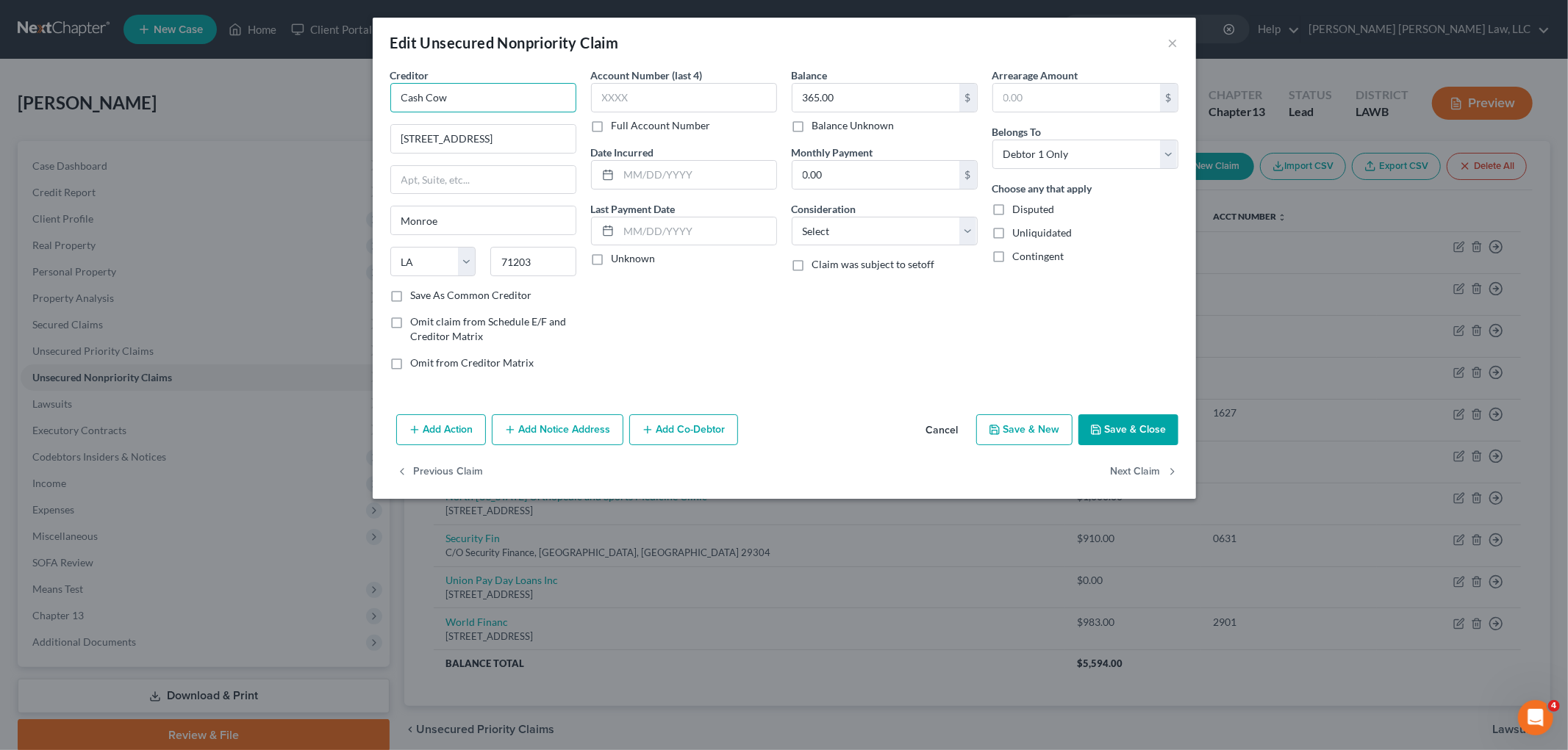
click at [533, 103] on input "Cash Cow" at bounding box center [483, 98] width 186 height 30
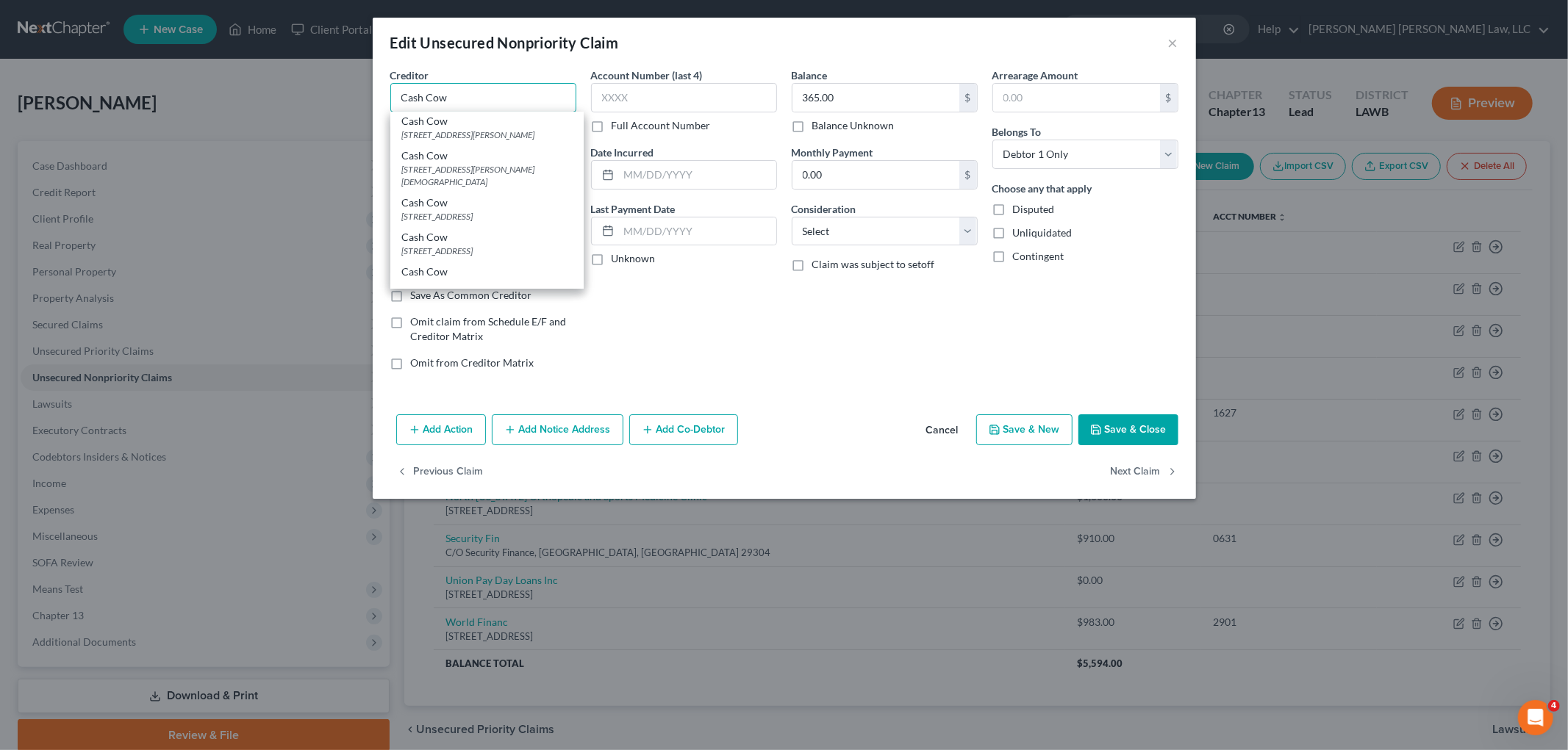
scroll to position [273, 0]
click at [473, 182] on div "8601 Dunwoody Place, Ste 406, Atlanta, GA 30350" at bounding box center [487, 187] width 170 height 12
type input "8601 Dunwoody Place, Ste 406"
type input "Atlanta"
select select "10"
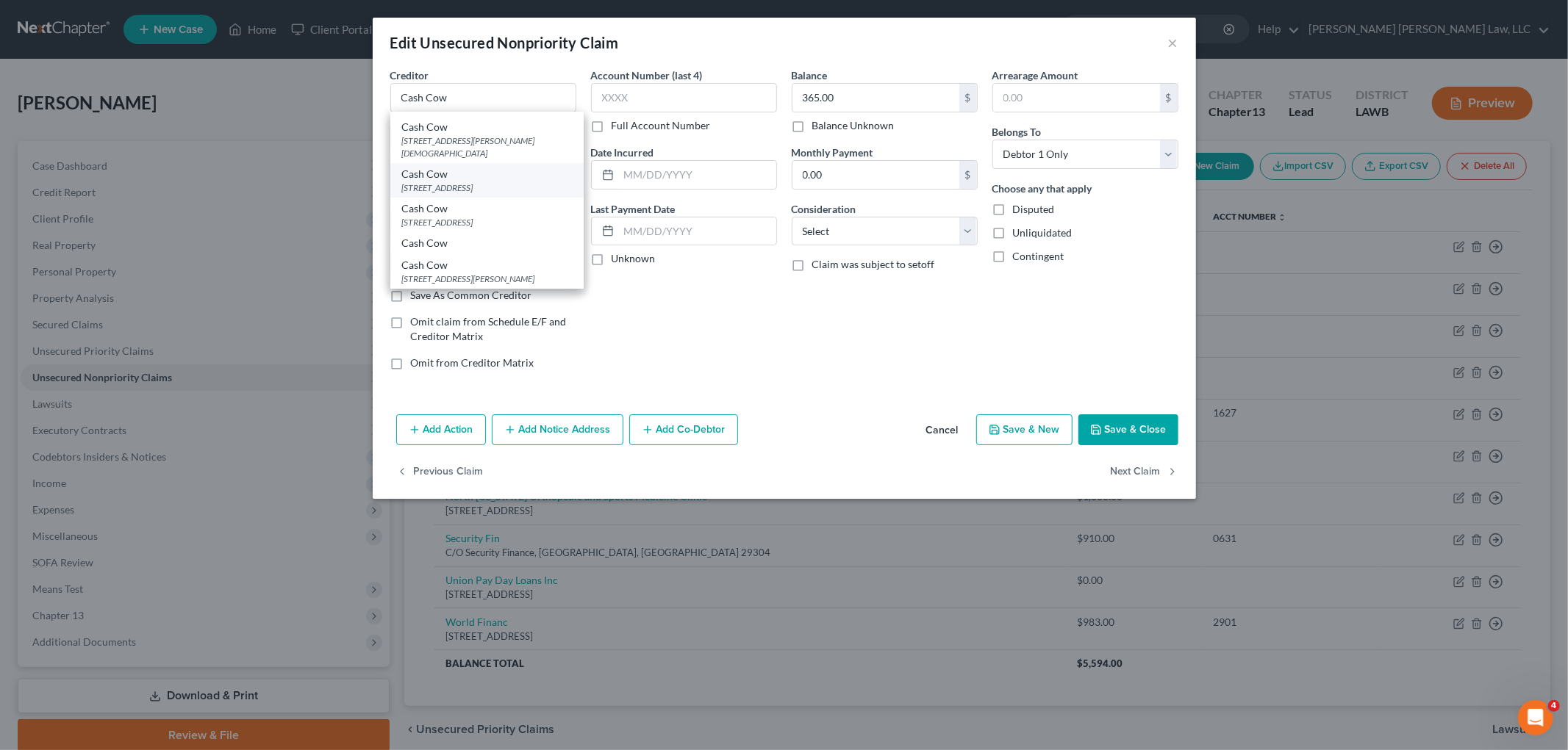
type input "30350"
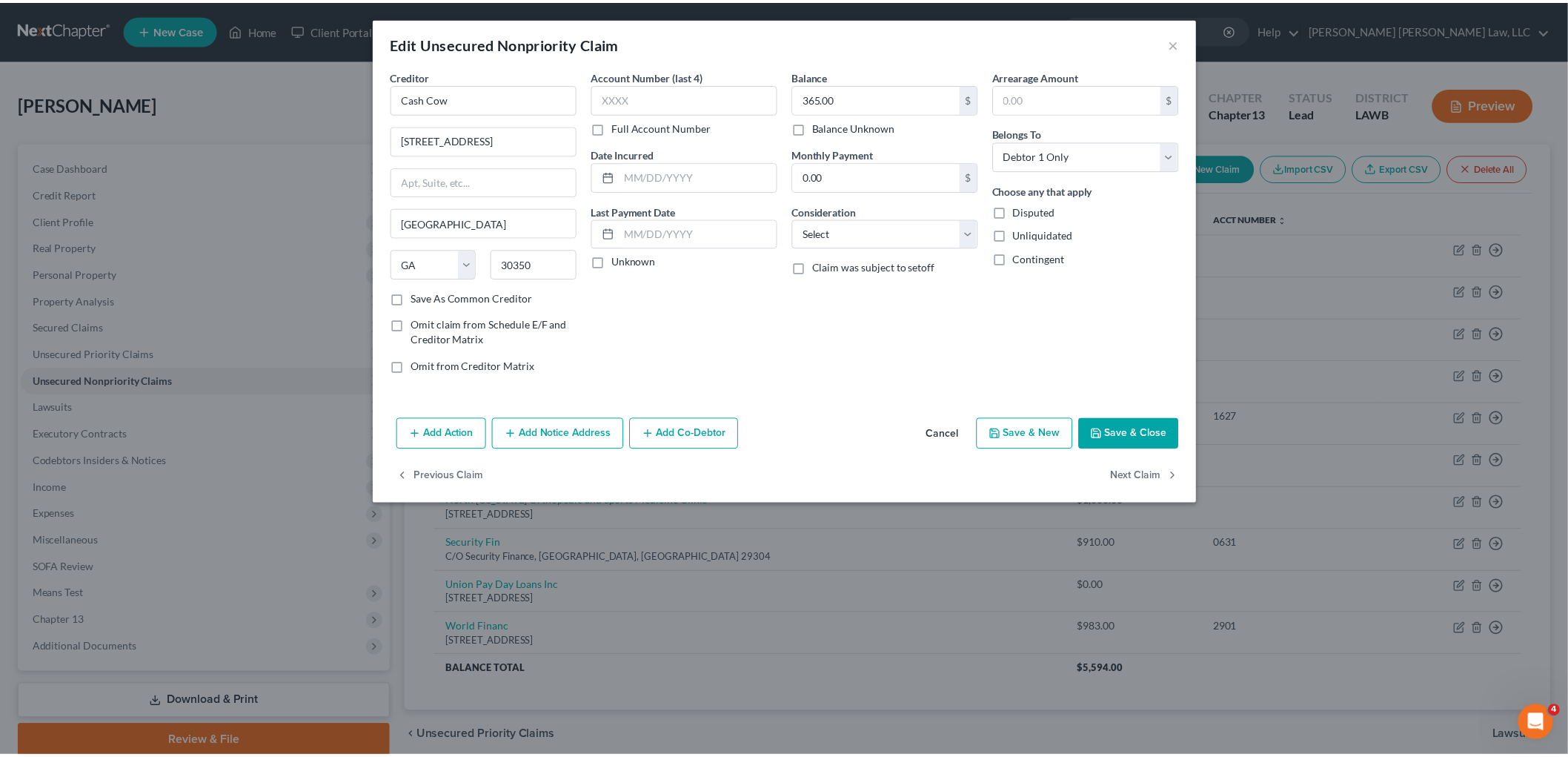
scroll to position [0, 0]
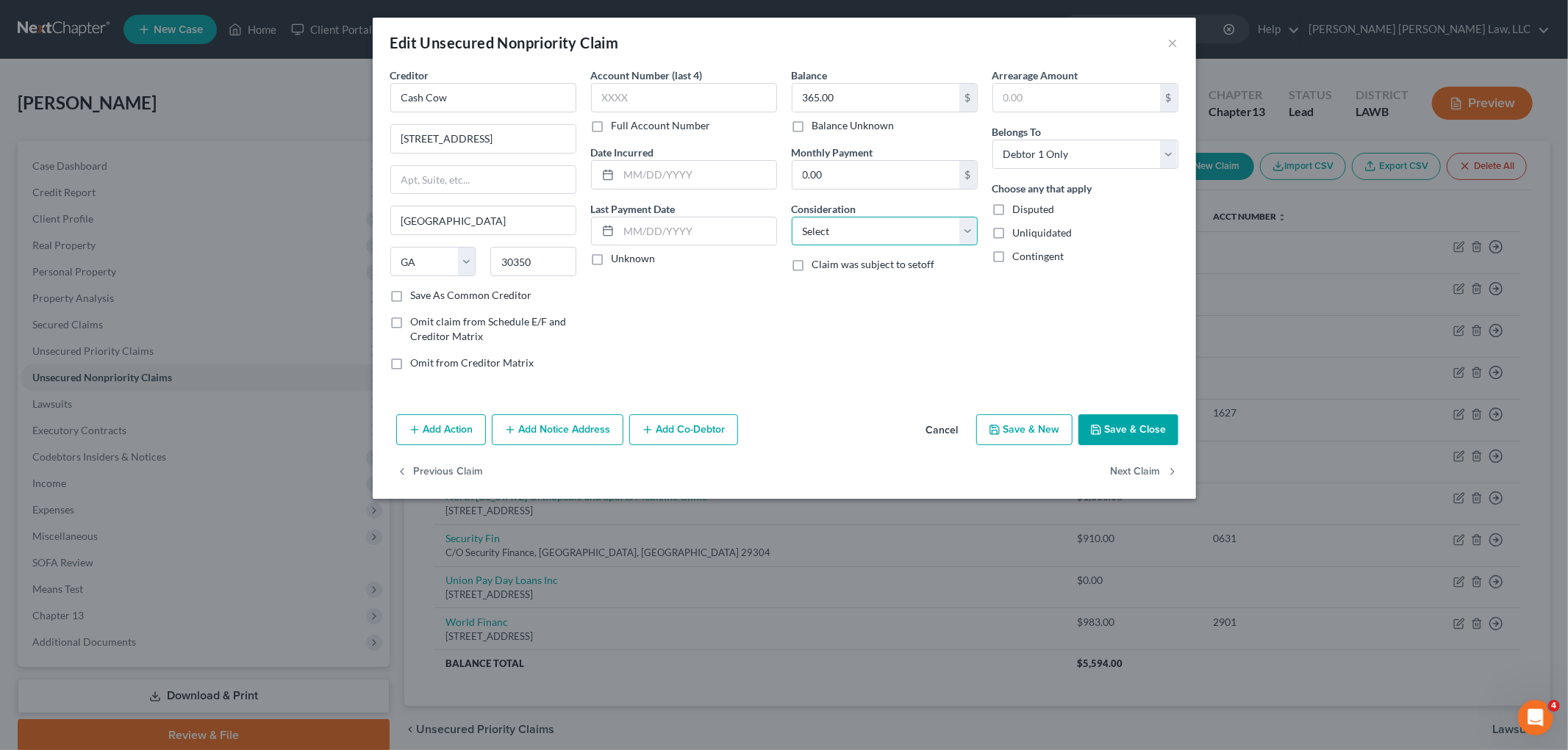
click at [909, 235] on select "Select Cable / Satellite Services Collection Agency Credit Card Debt Debt Couns…" at bounding box center [884, 232] width 186 height 30
select select "10"
click at [791, 217] on select "Select Cable / Satellite Services Collection Agency Credit Card Debt Debt Couns…" at bounding box center [884, 232] width 186 height 30
click at [1117, 431] on button "Save & Close" at bounding box center [1129, 429] width 100 height 31
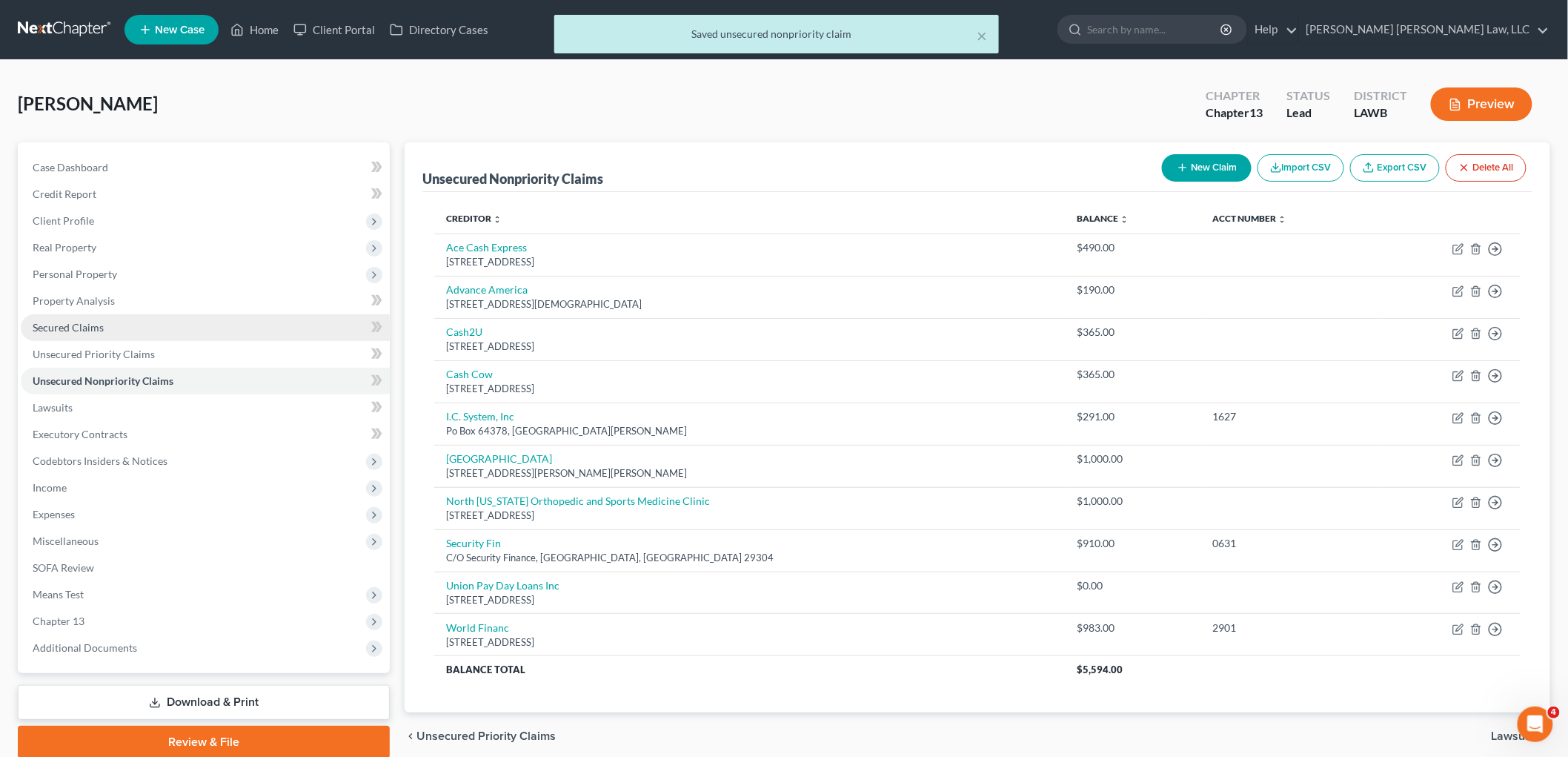
click at [148, 330] on link "Secured Claims" at bounding box center [206, 328] width 369 height 26
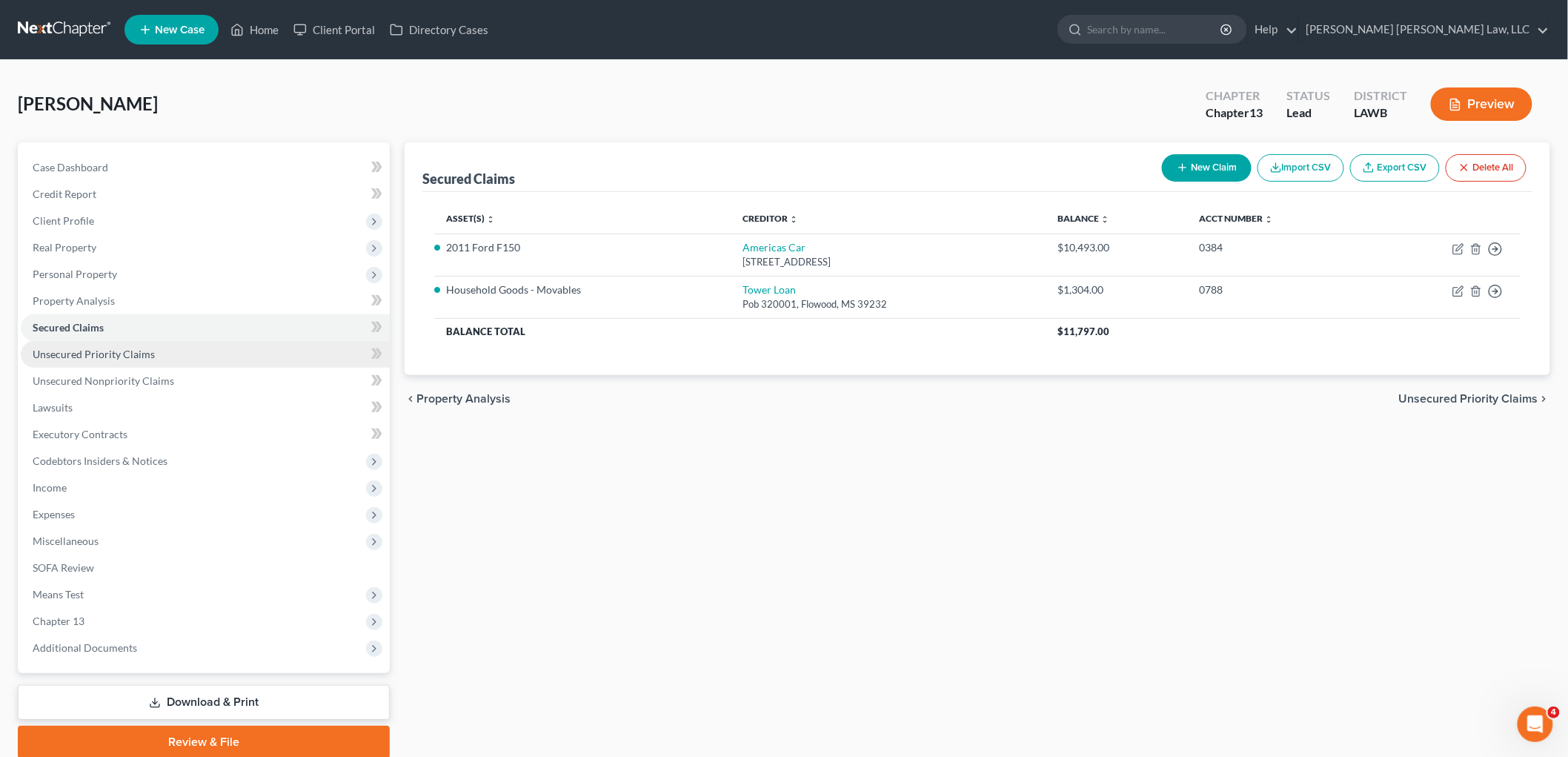
click at [149, 352] on span "Unsecured Priority Claims" at bounding box center [94, 354] width 123 height 12
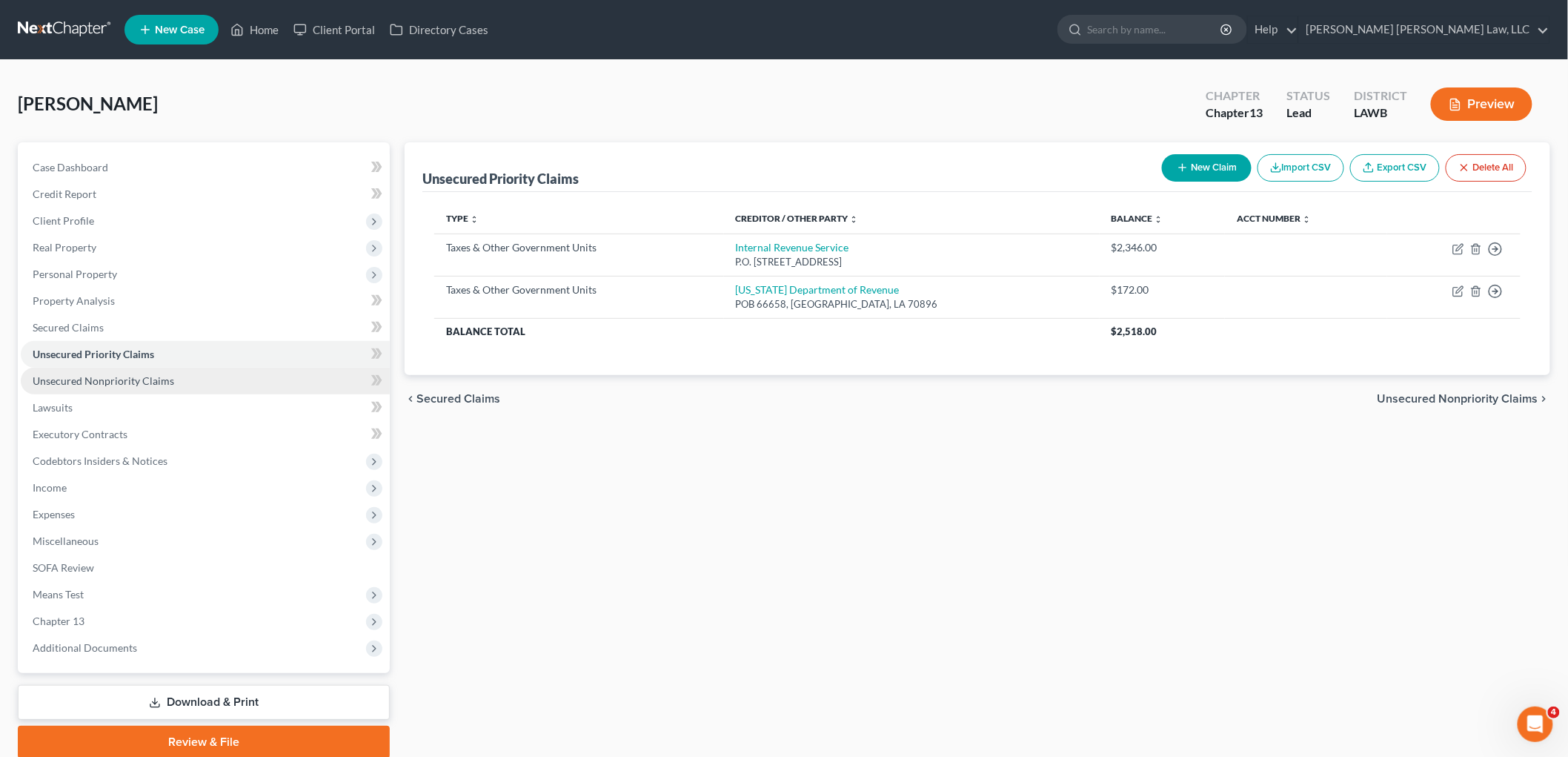
click at [175, 376] on link "Unsecured Nonpriority Claims" at bounding box center [206, 381] width 369 height 26
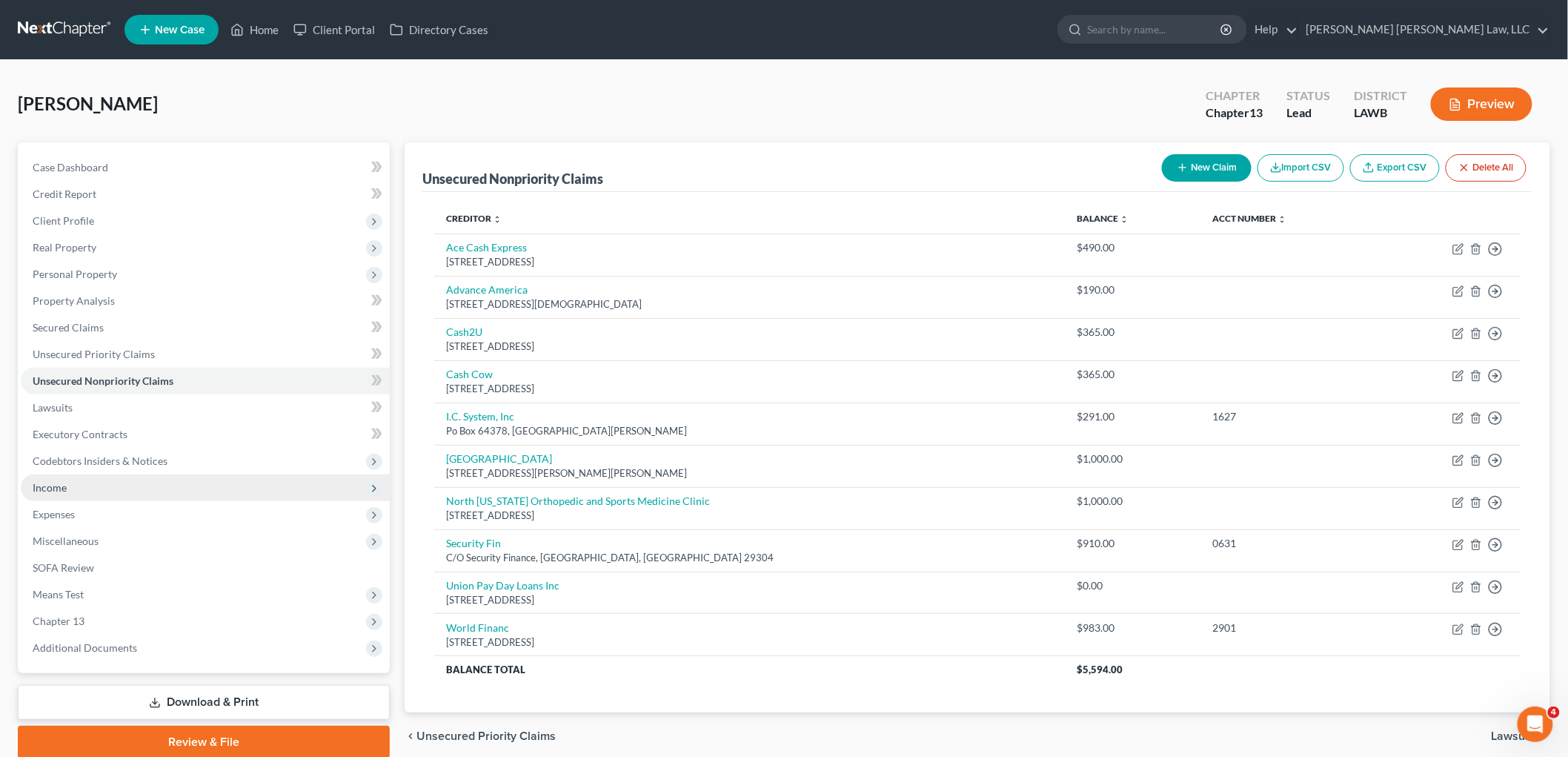
click at [87, 481] on span "Income" at bounding box center [206, 488] width 369 height 26
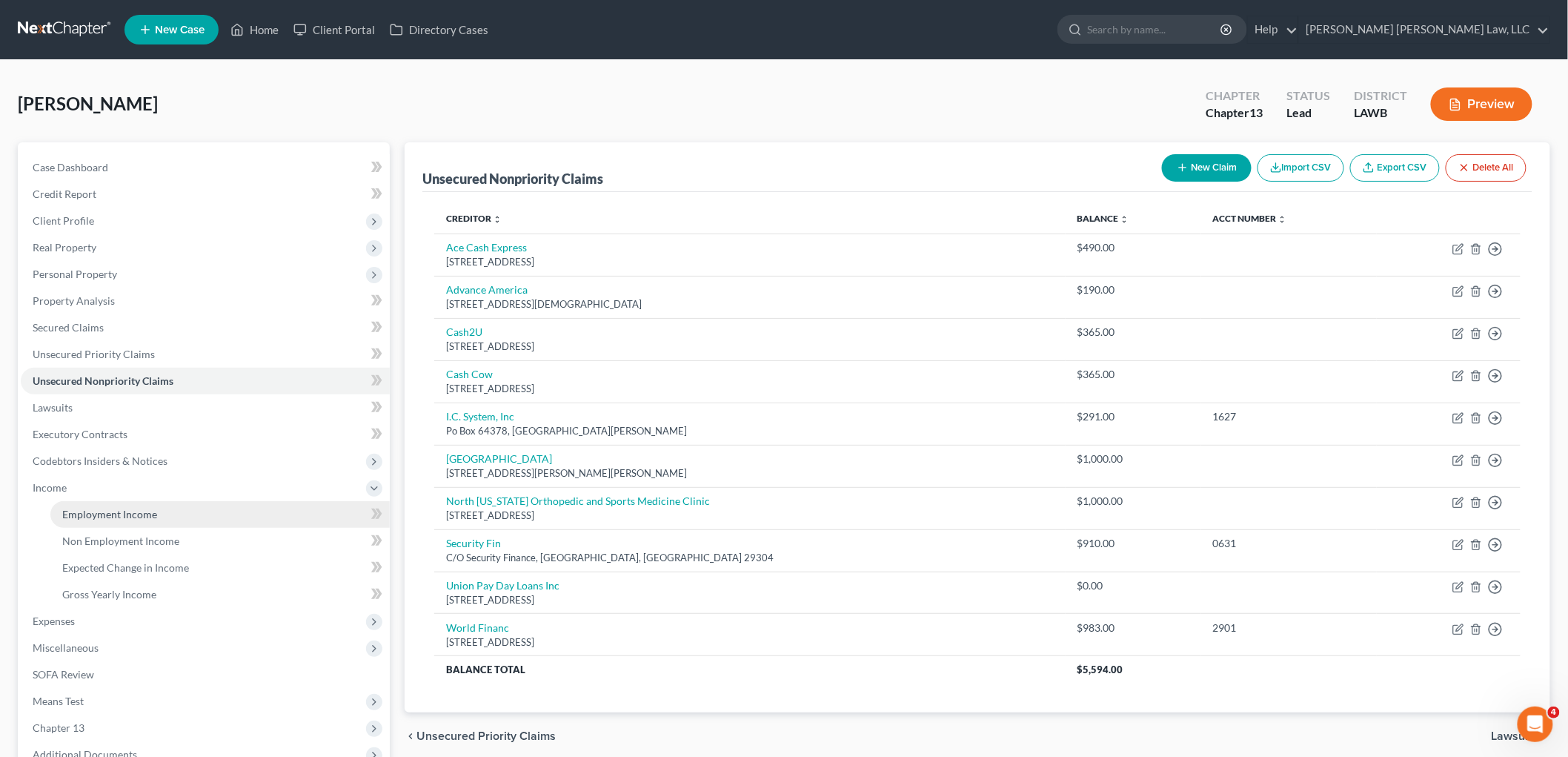
click at [99, 508] on span "Employment Income" at bounding box center [109, 514] width 94 height 12
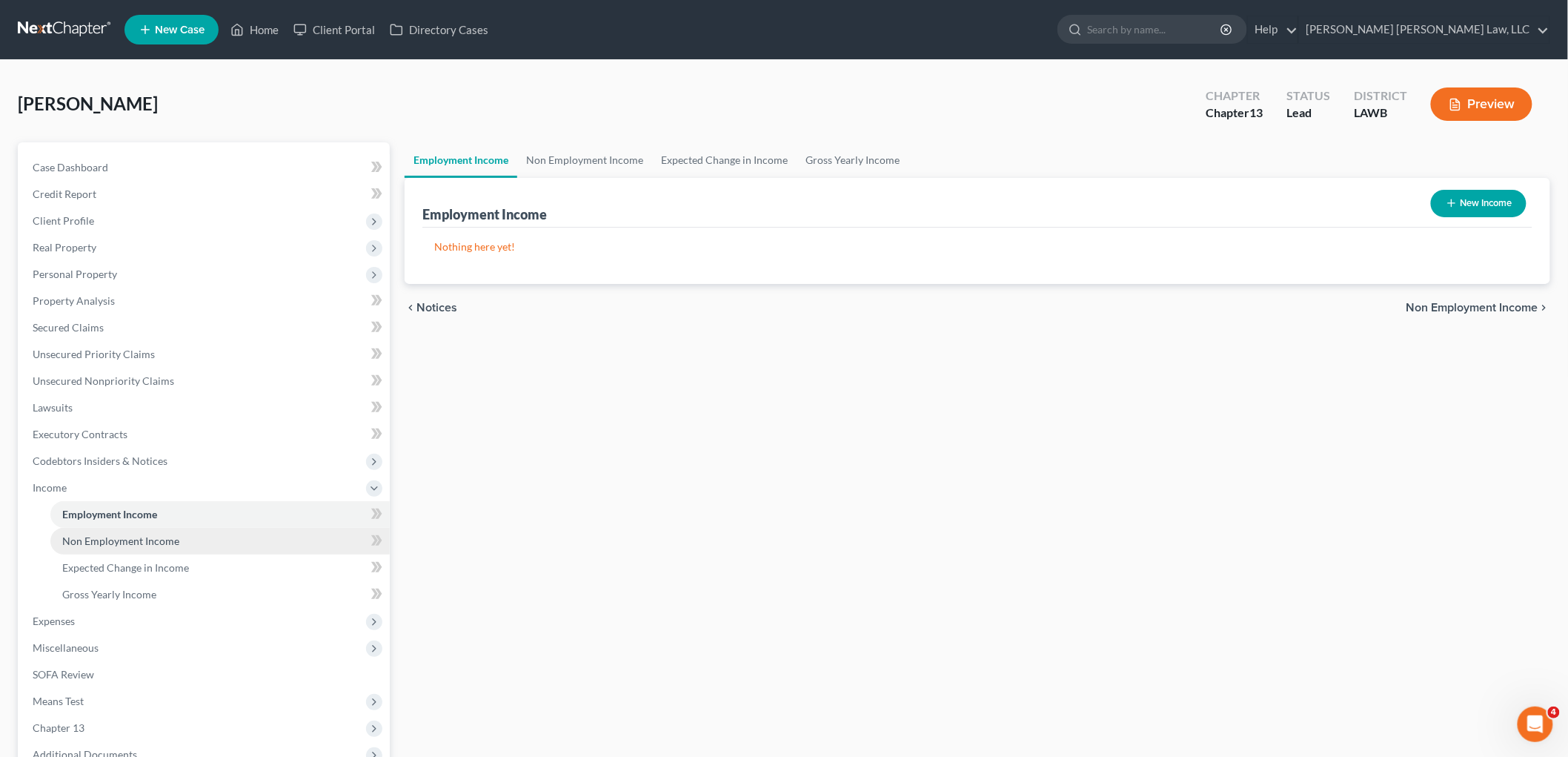
click at [120, 545] on span "Non Employment Income" at bounding box center [121, 541] width 117 height 12
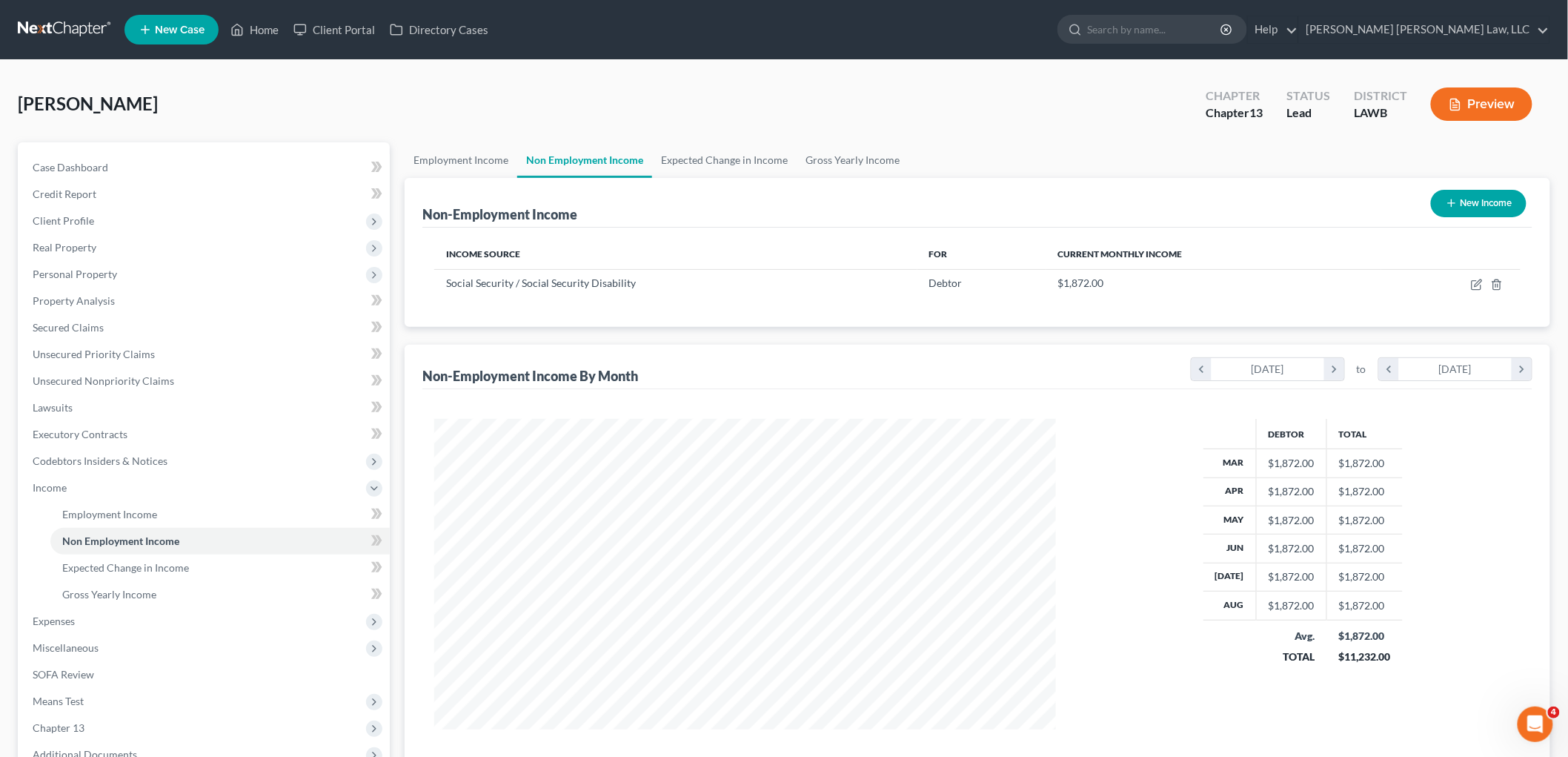
scroll to position [310, 651]
click at [81, 217] on span "Client Profile" at bounding box center [64, 221] width 62 height 12
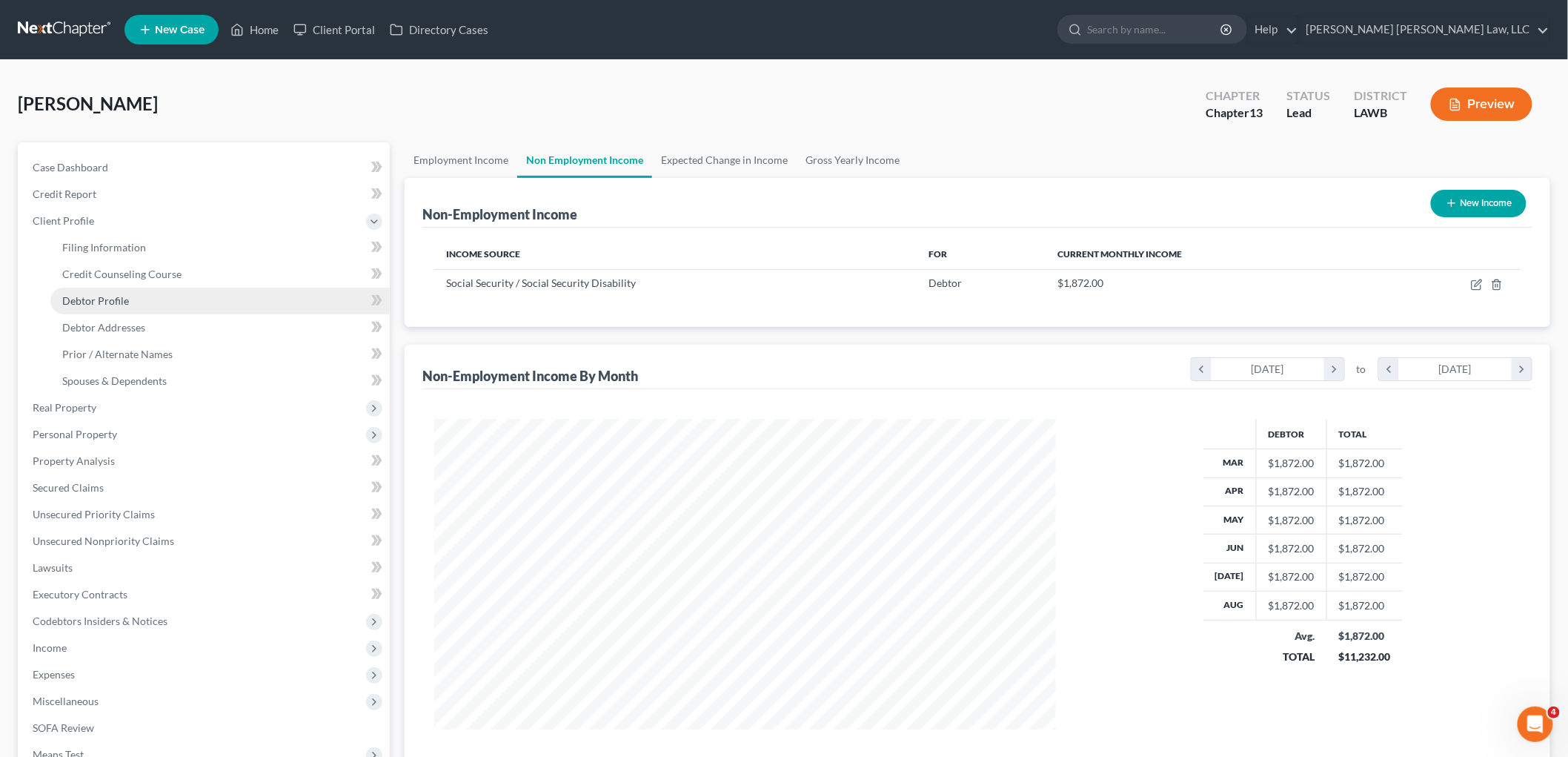
click at [127, 299] on span "Debtor Profile" at bounding box center [96, 300] width 67 height 12
select select "0"
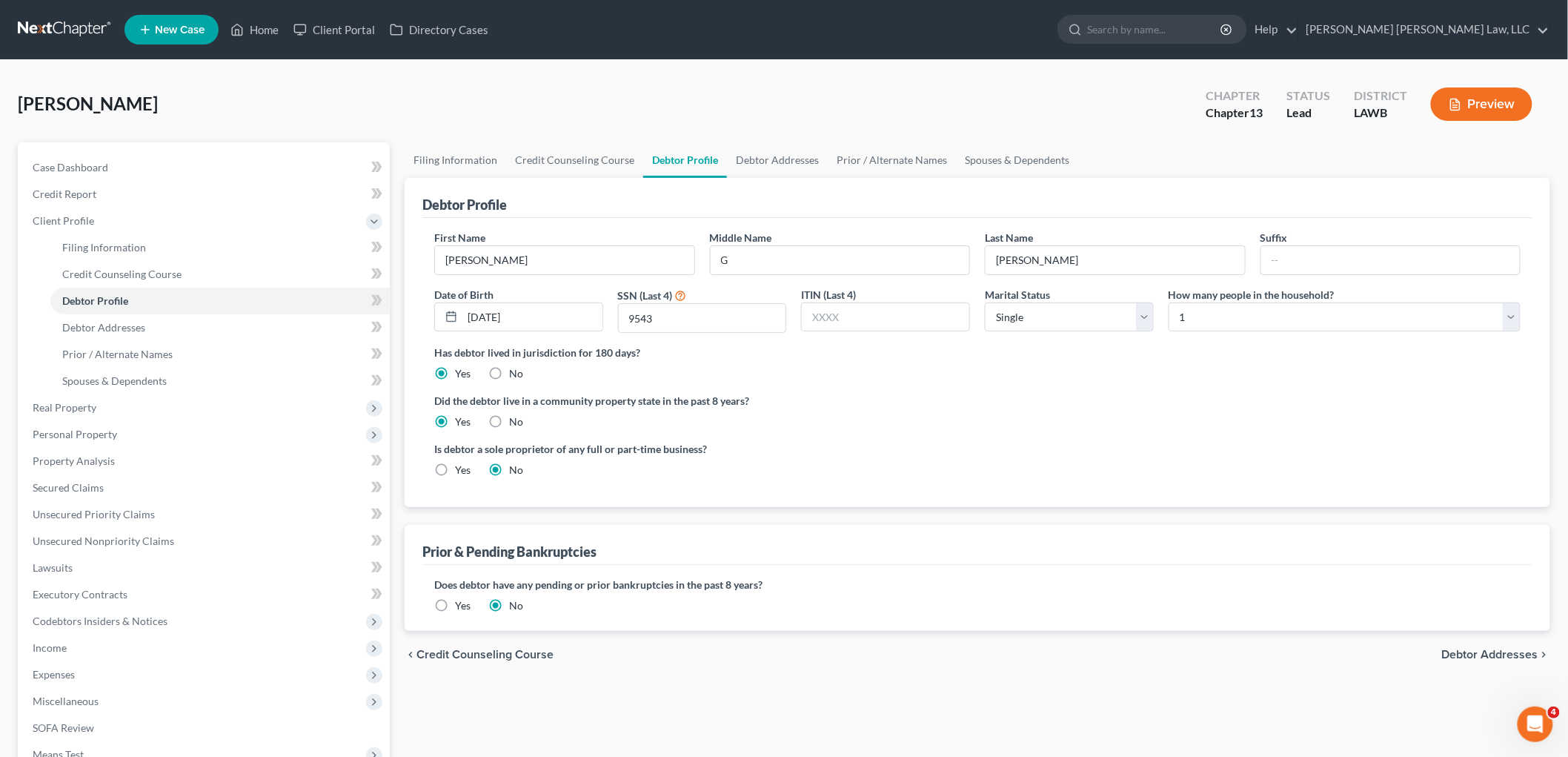
click at [70, 26] on link at bounding box center [64, 29] width 94 height 26
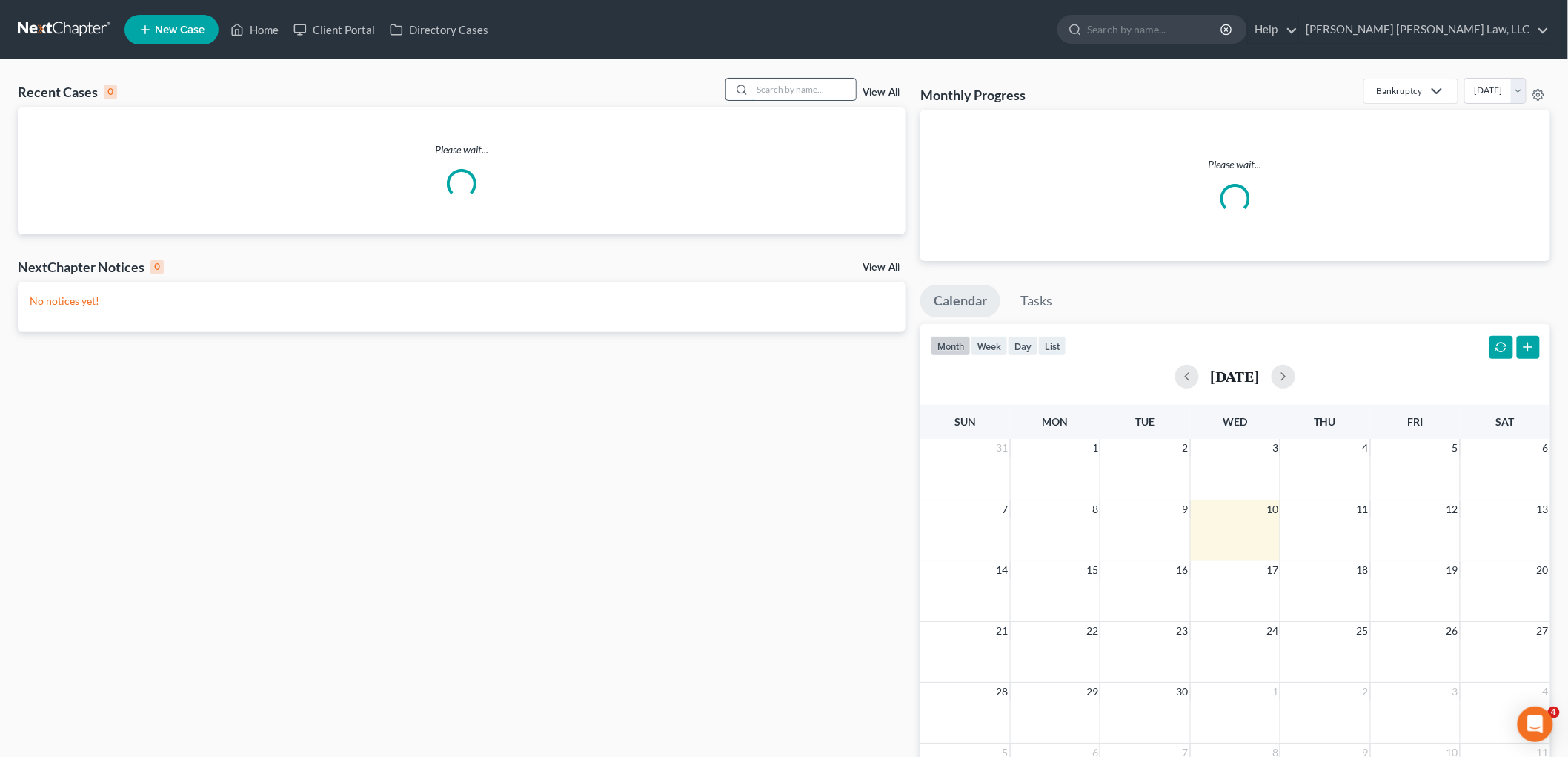
click at [783, 90] on input "search" at bounding box center [804, 89] width 104 height 21
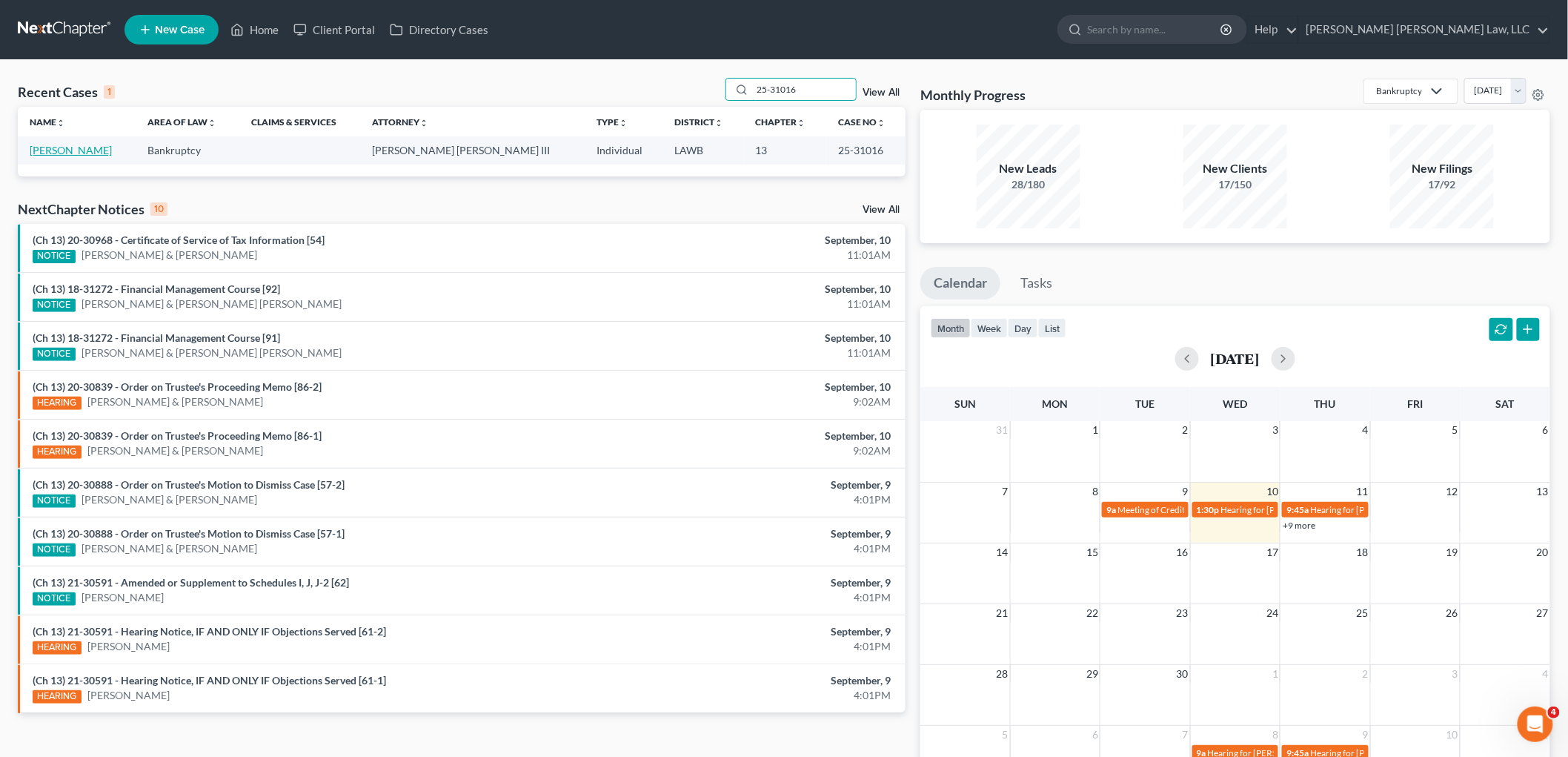
type input "25-31016"
click at [71, 152] on link "[PERSON_NAME]" at bounding box center [71, 150] width 82 height 12
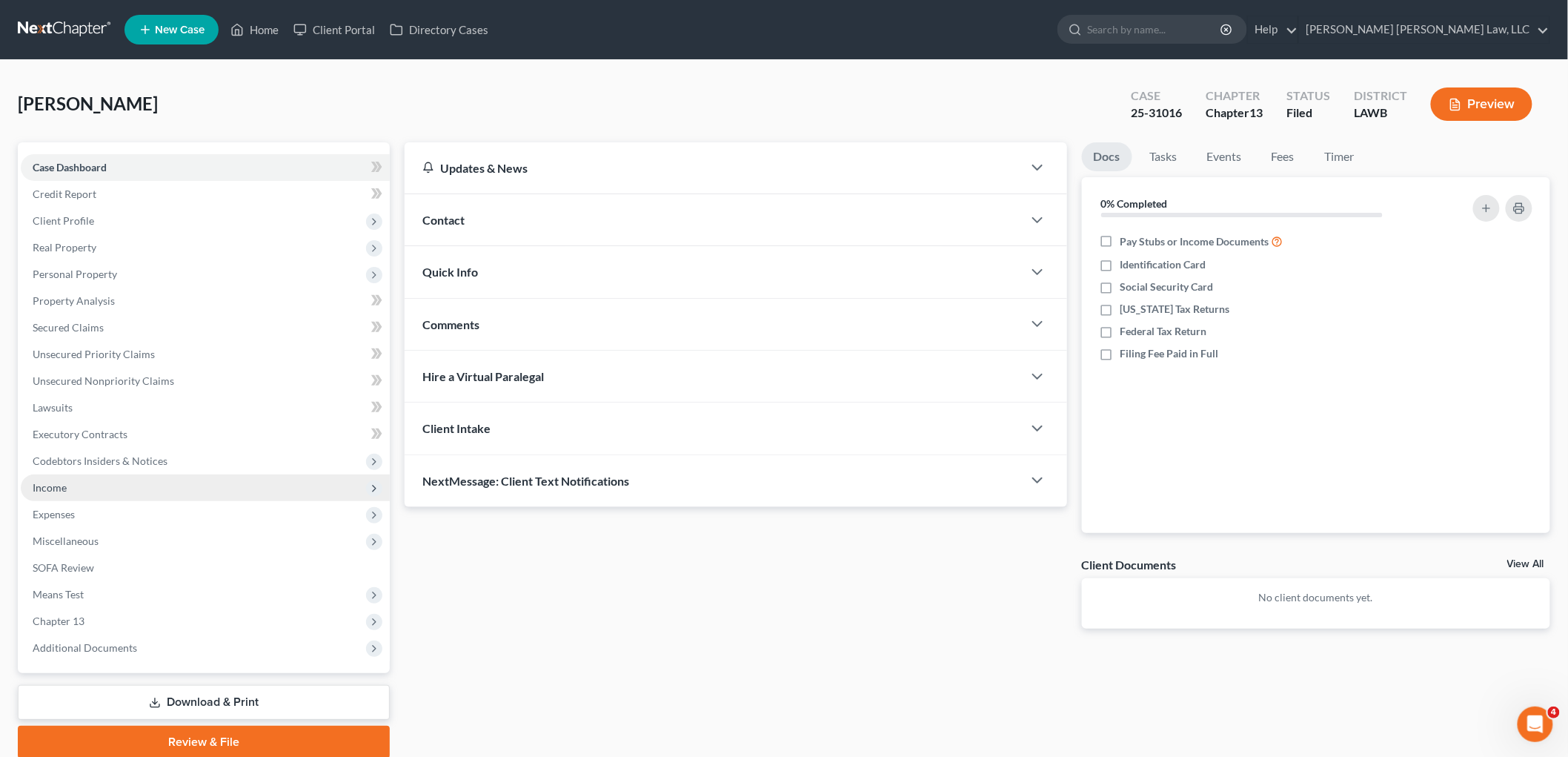
click at [113, 487] on span "Income" at bounding box center [206, 488] width 369 height 26
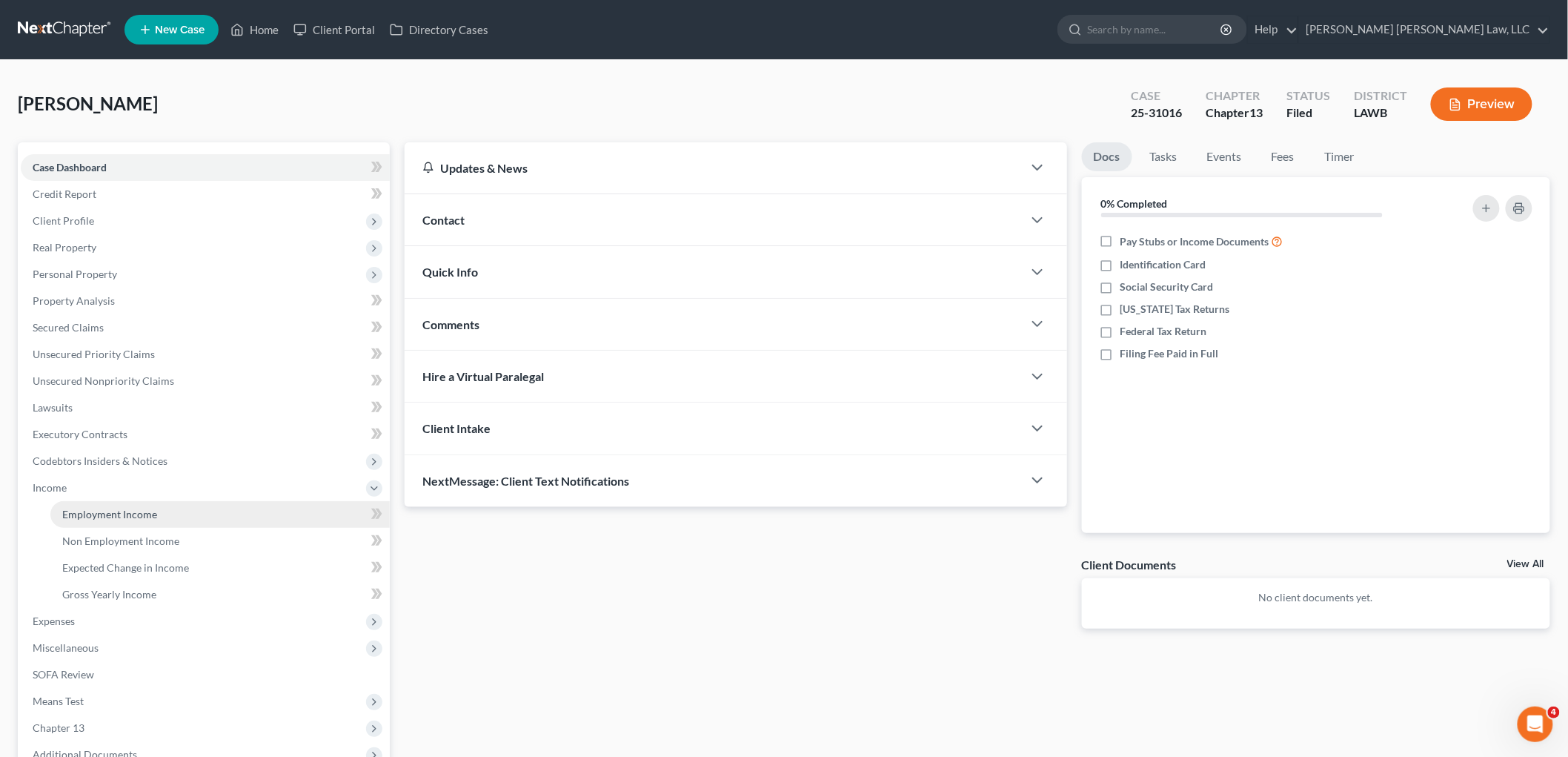
click at [111, 503] on link "Employment Income" at bounding box center [220, 514] width 339 height 26
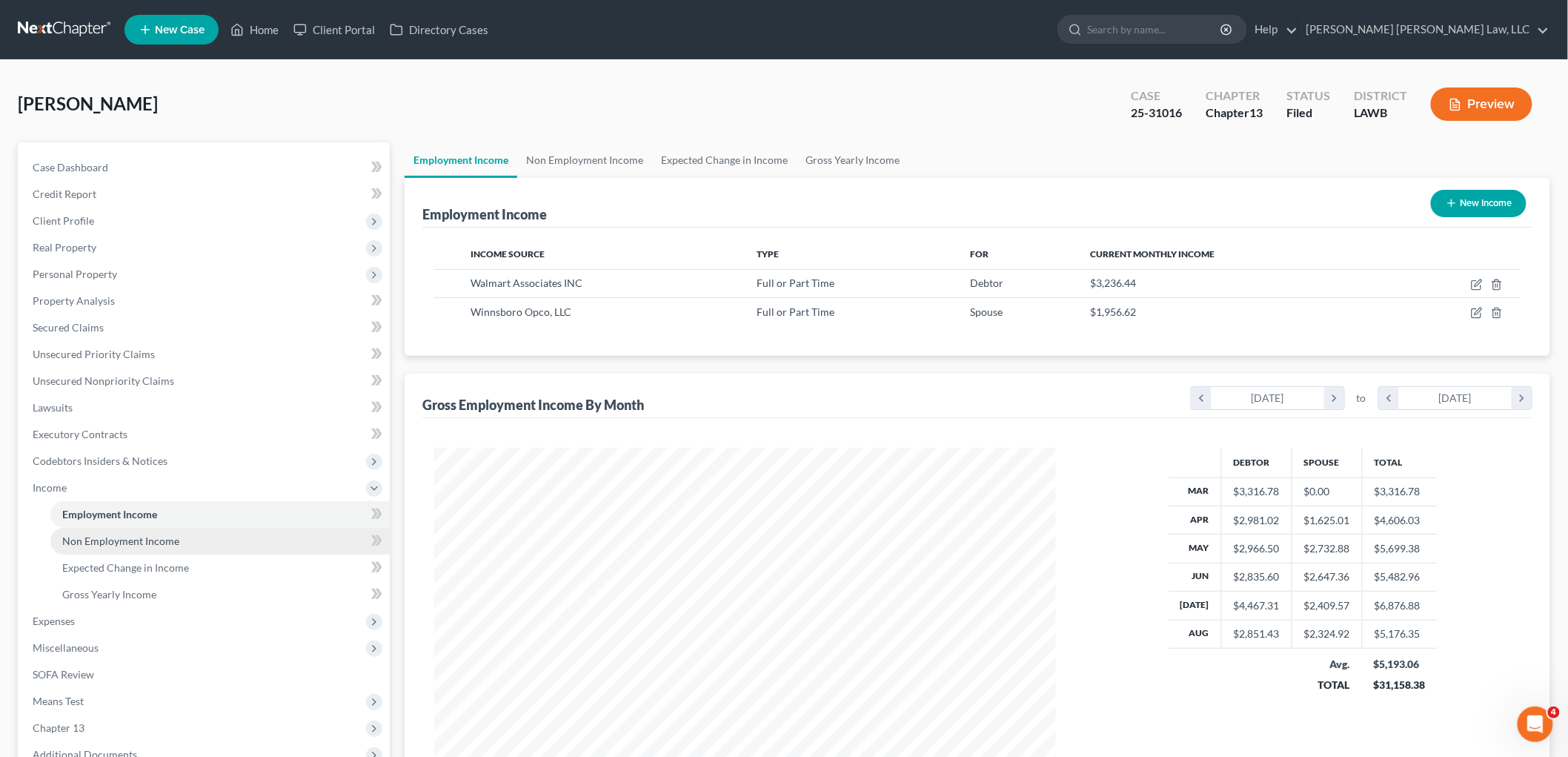
scroll to position [310, 651]
click at [122, 542] on span "Non Employment Income" at bounding box center [121, 541] width 117 height 12
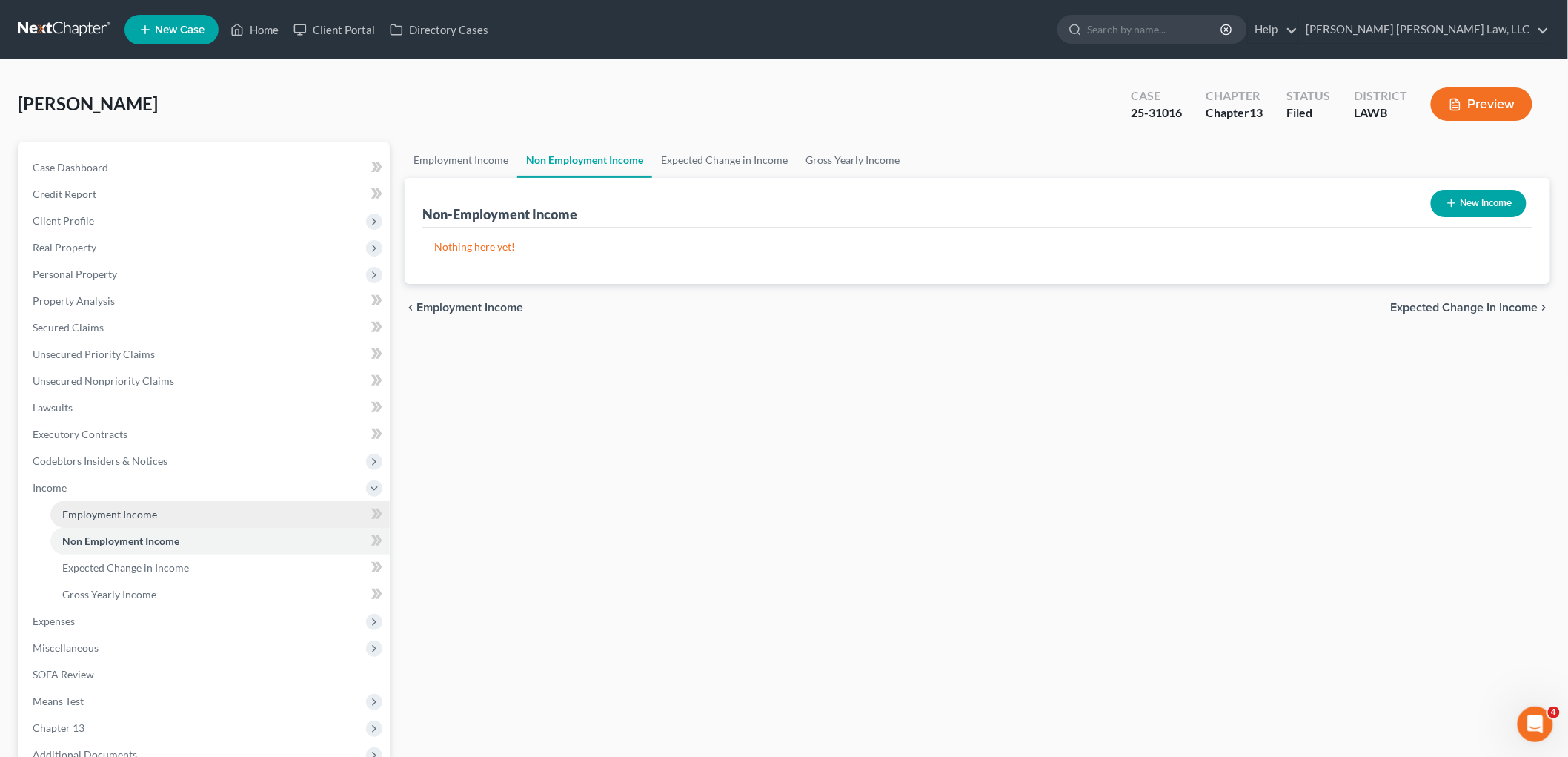
click at [143, 513] on span "Employment Income" at bounding box center [109, 514] width 94 height 12
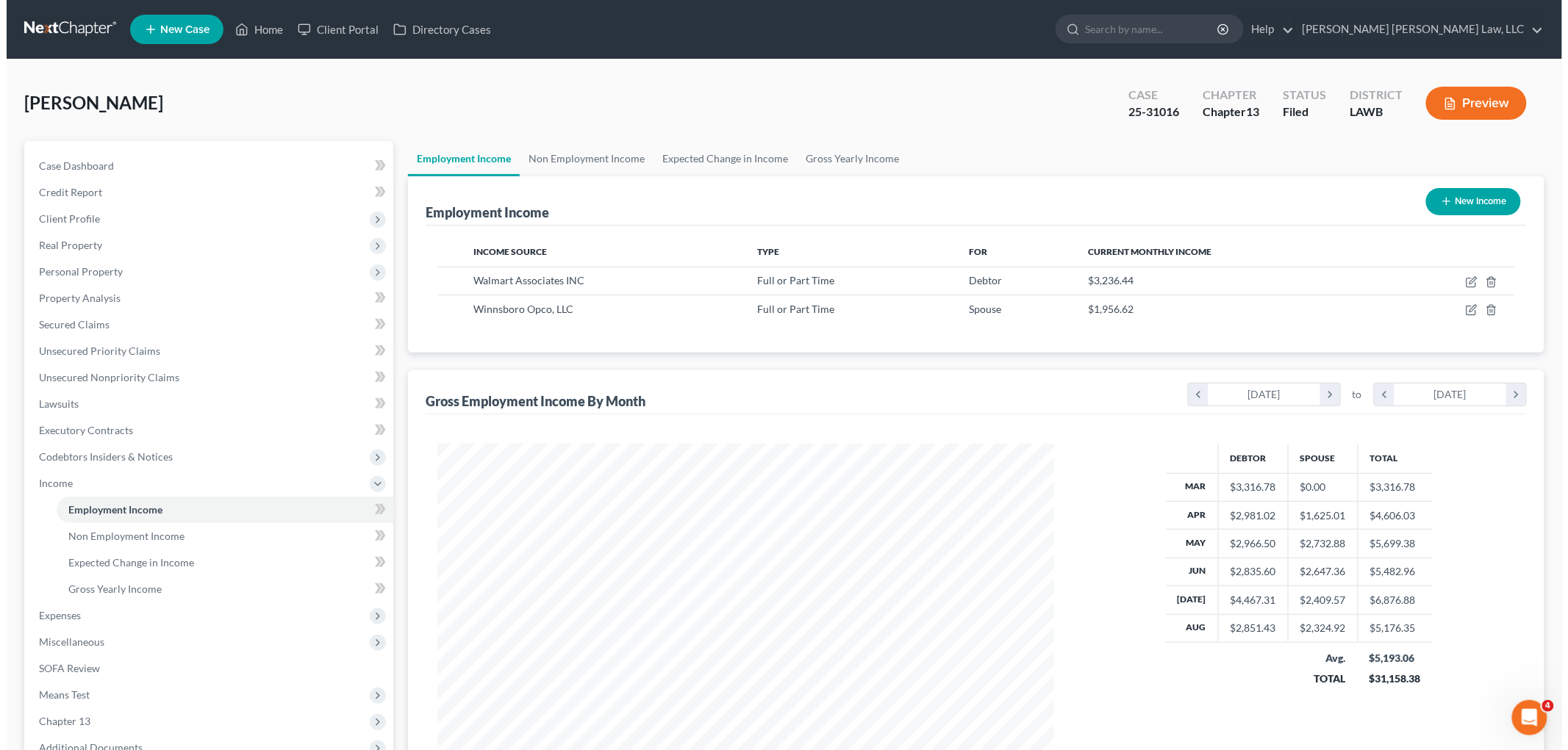
scroll to position [307, 645]
click at [1460, 282] on icon "button" at bounding box center [1464, 283] width 9 height 9
select select "0"
select select "2"
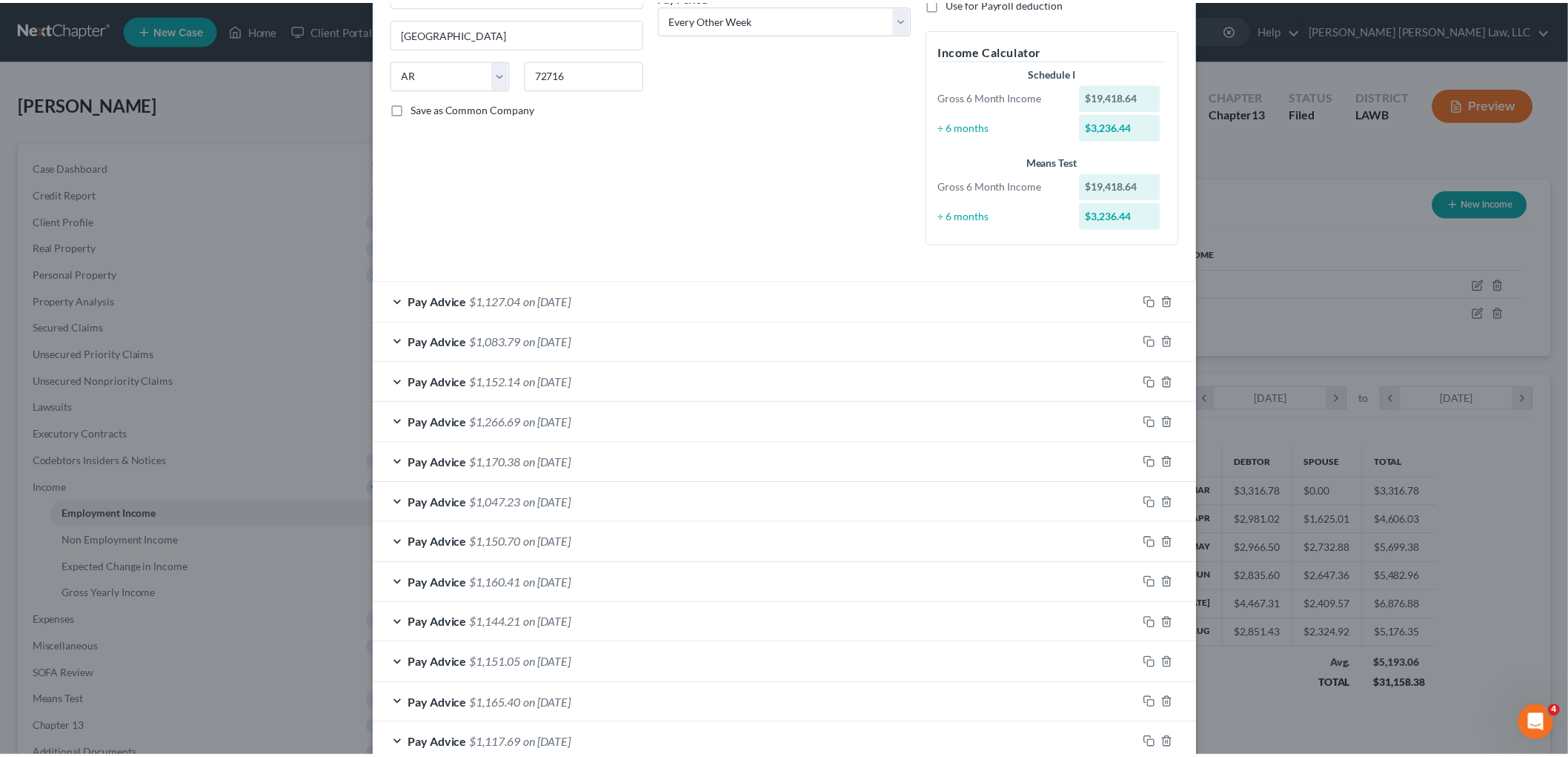
scroll to position [376, 0]
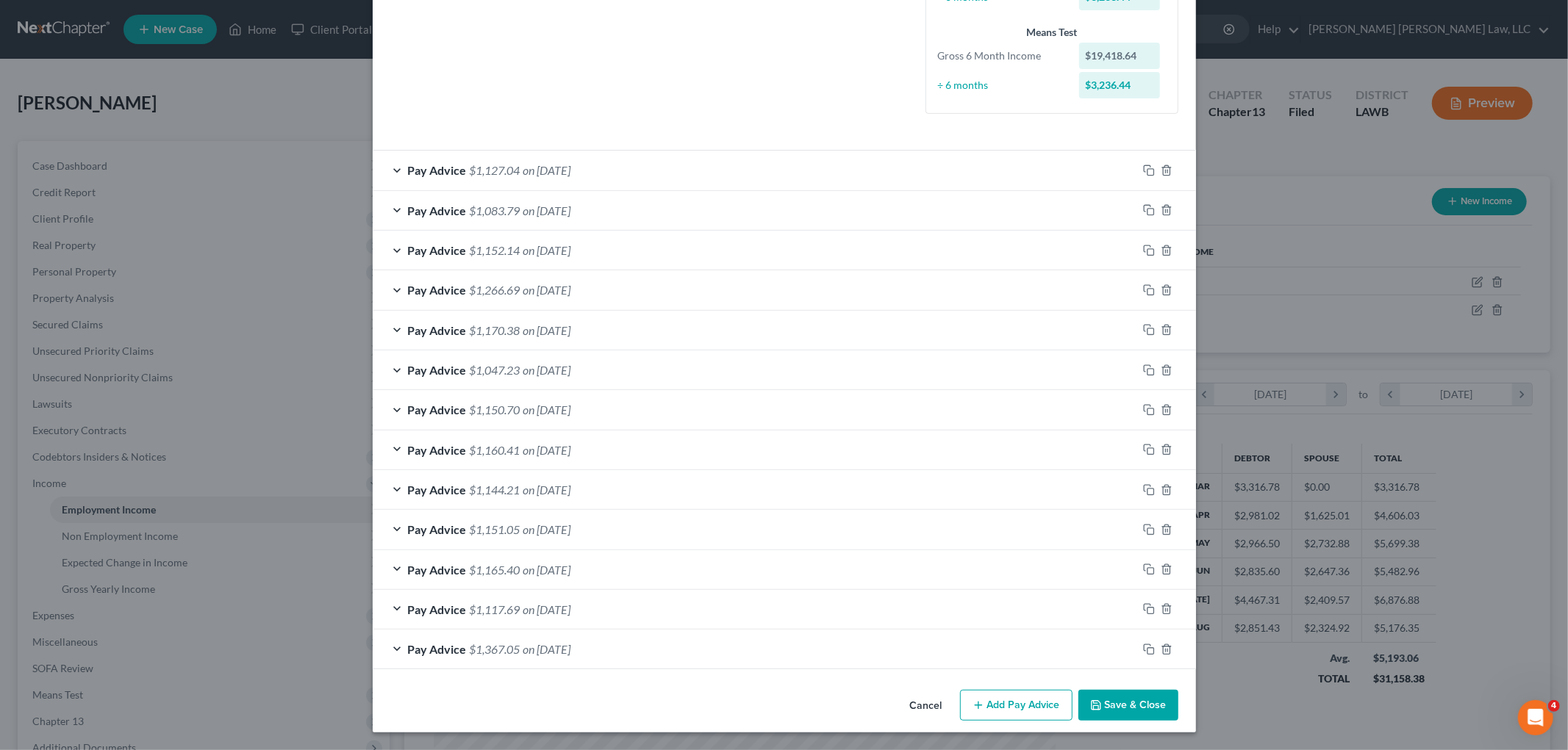
click at [1087, 697] on button "Save & Close" at bounding box center [1129, 704] width 100 height 31
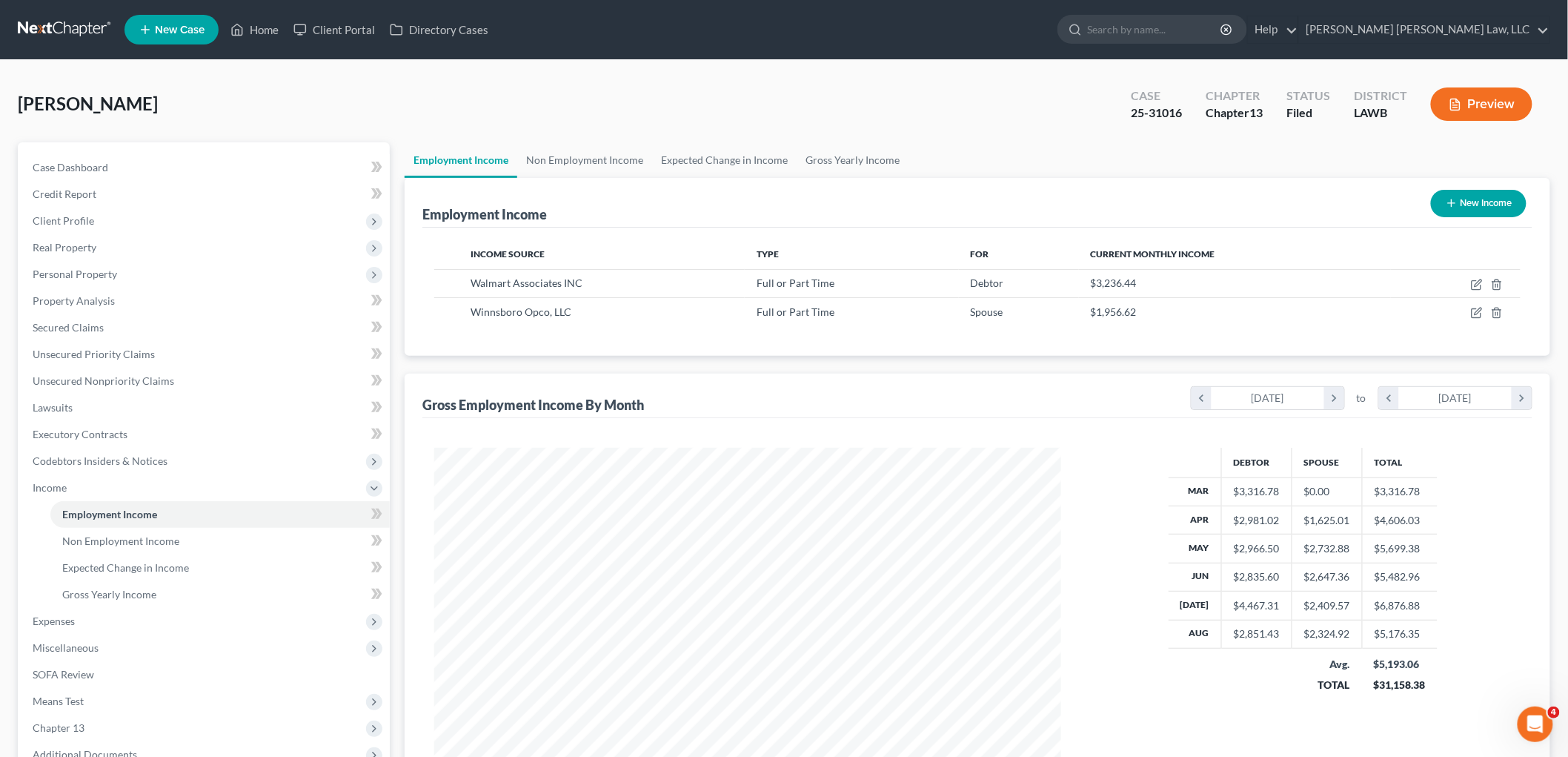
scroll to position [741217, 740514]
click at [123, 226] on span "Client Profile" at bounding box center [206, 221] width 369 height 26
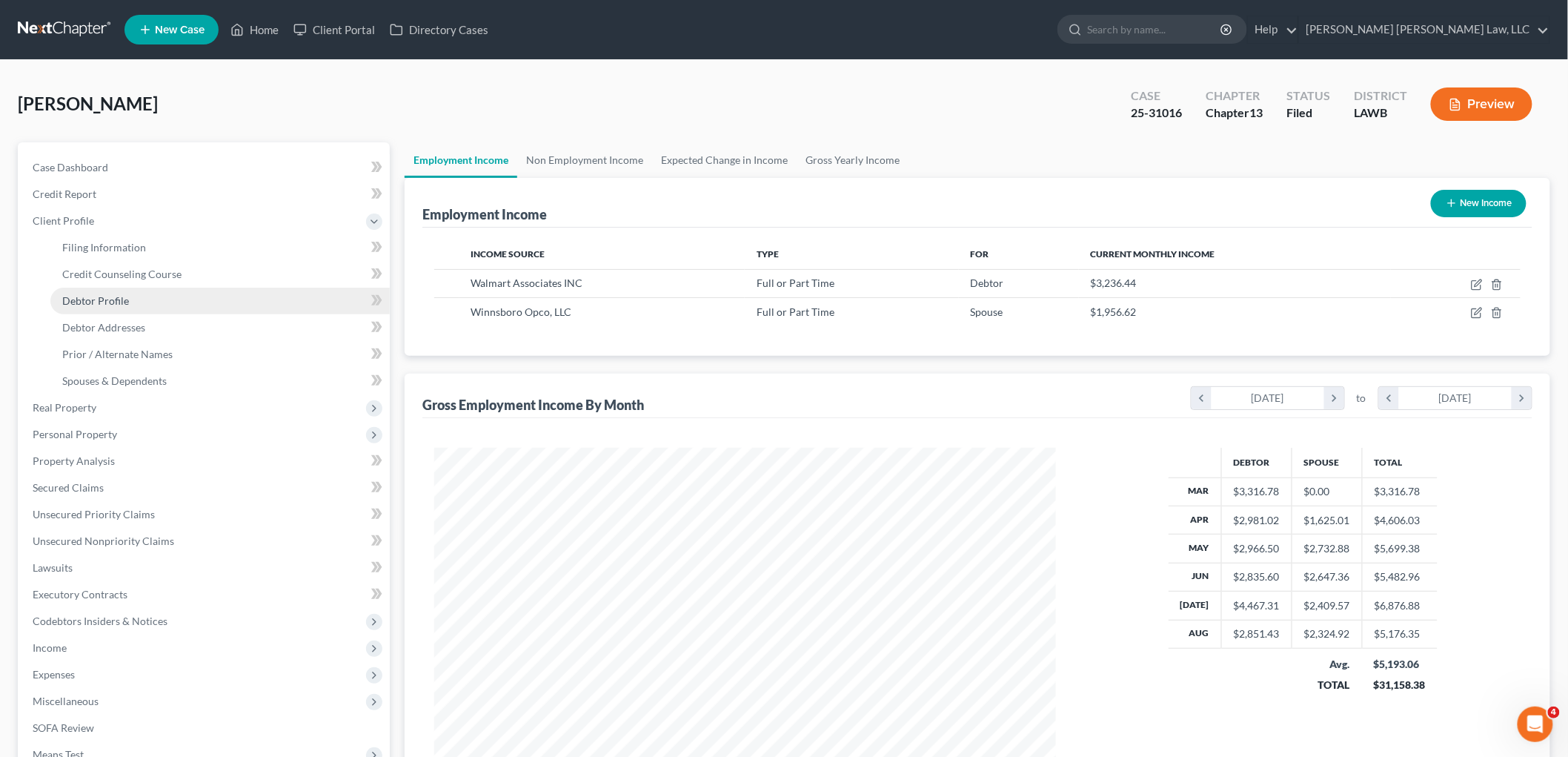
click at [114, 307] on link "Debtor Profile" at bounding box center [220, 301] width 339 height 26
select select "1"
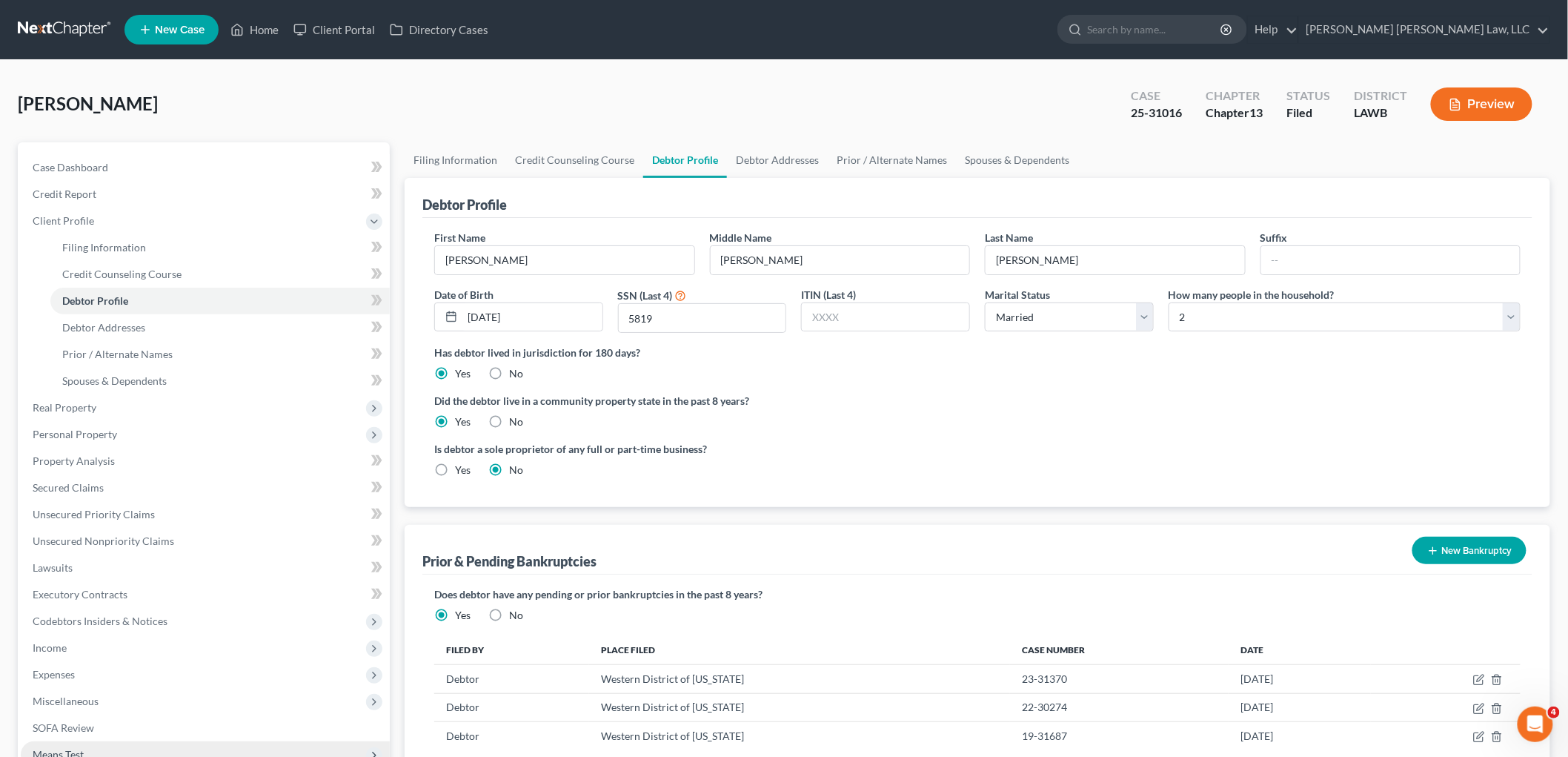
scroll to position [216, 0]
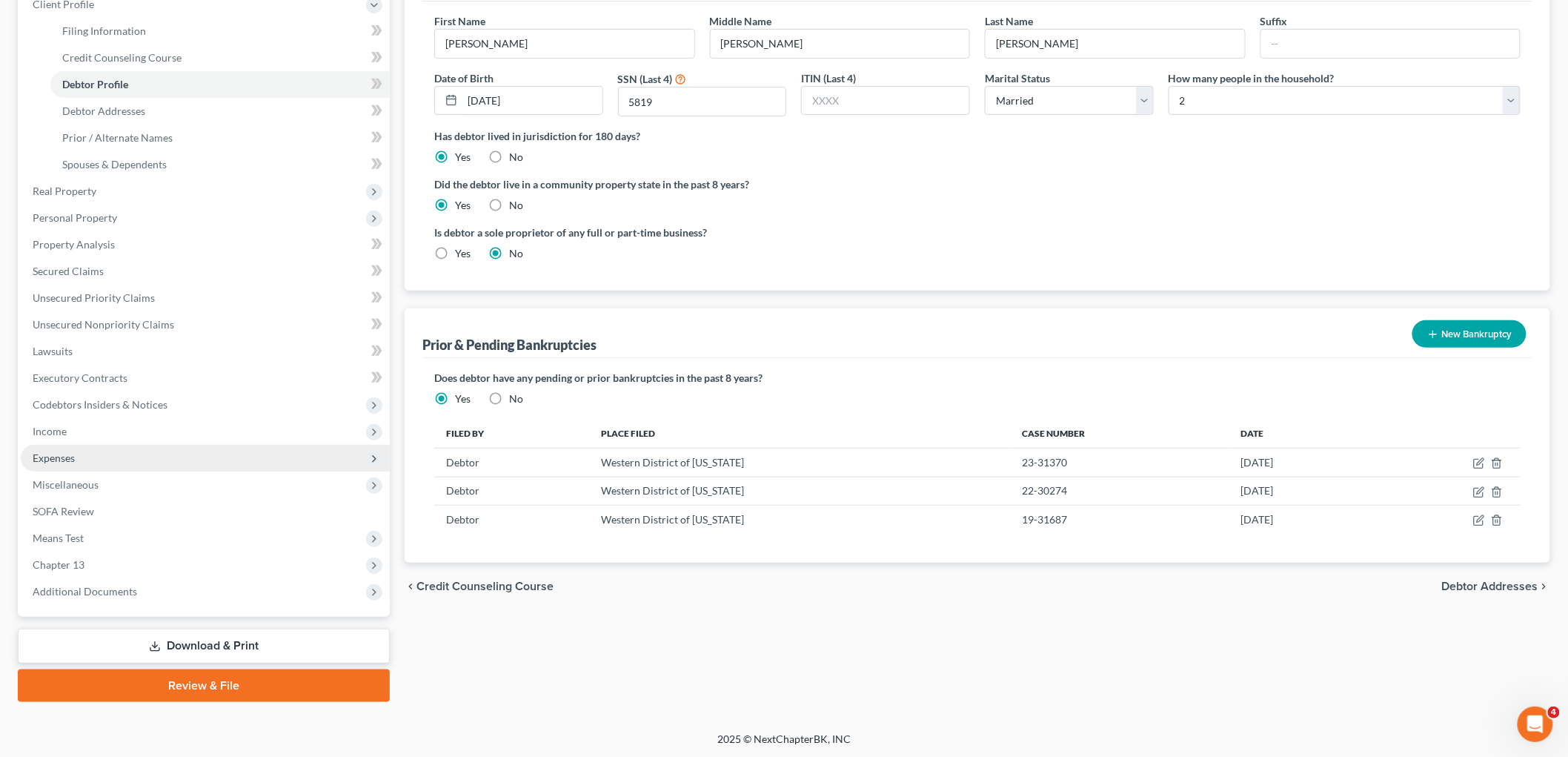
click at [173, 465] on span "Expenses" at bounding box center [206, 458] width 369 height 26
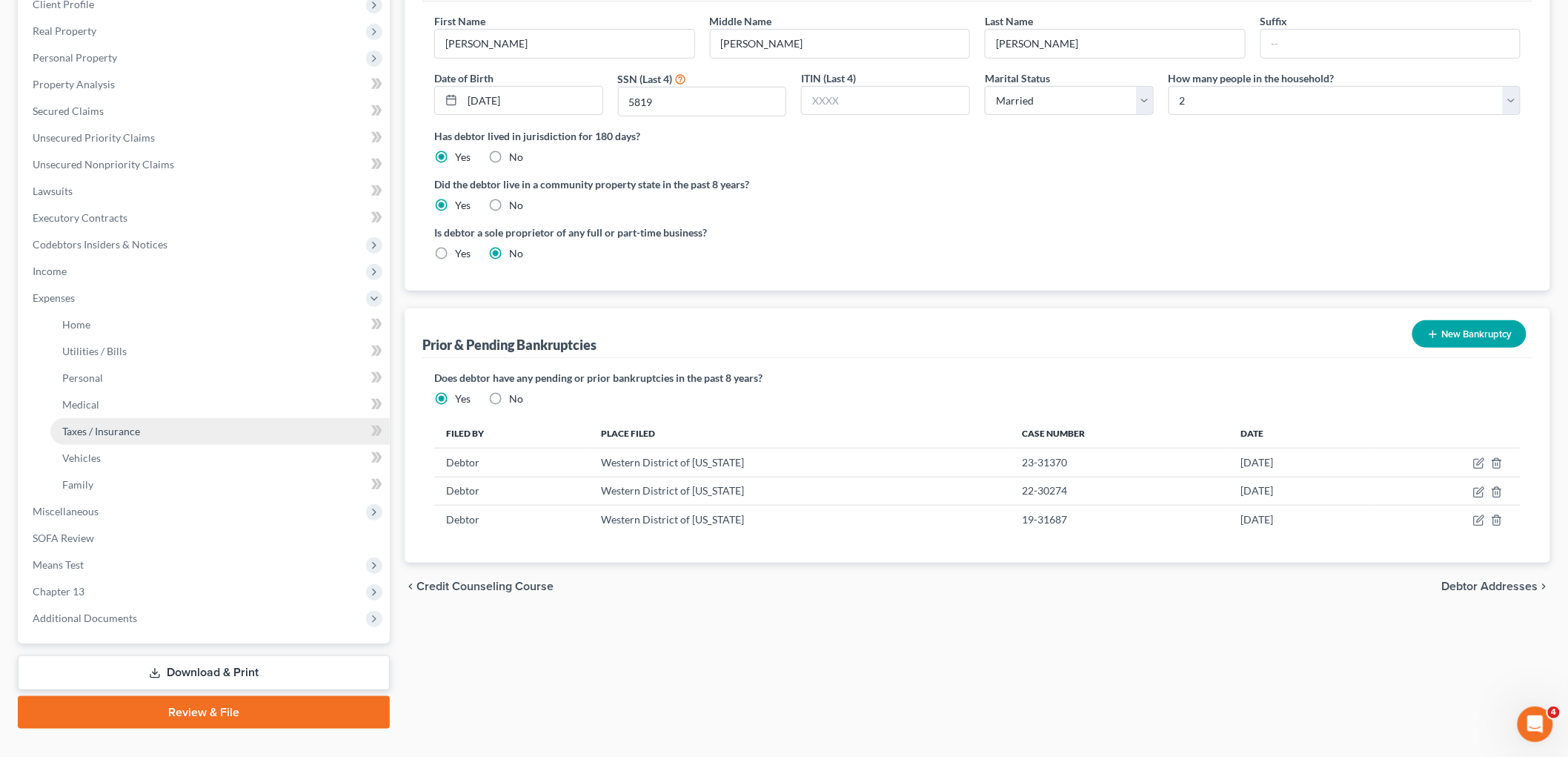
click at [144, 430] on link "Taxes / Insurance" at bounding box center [220, 431] width 339 height 26
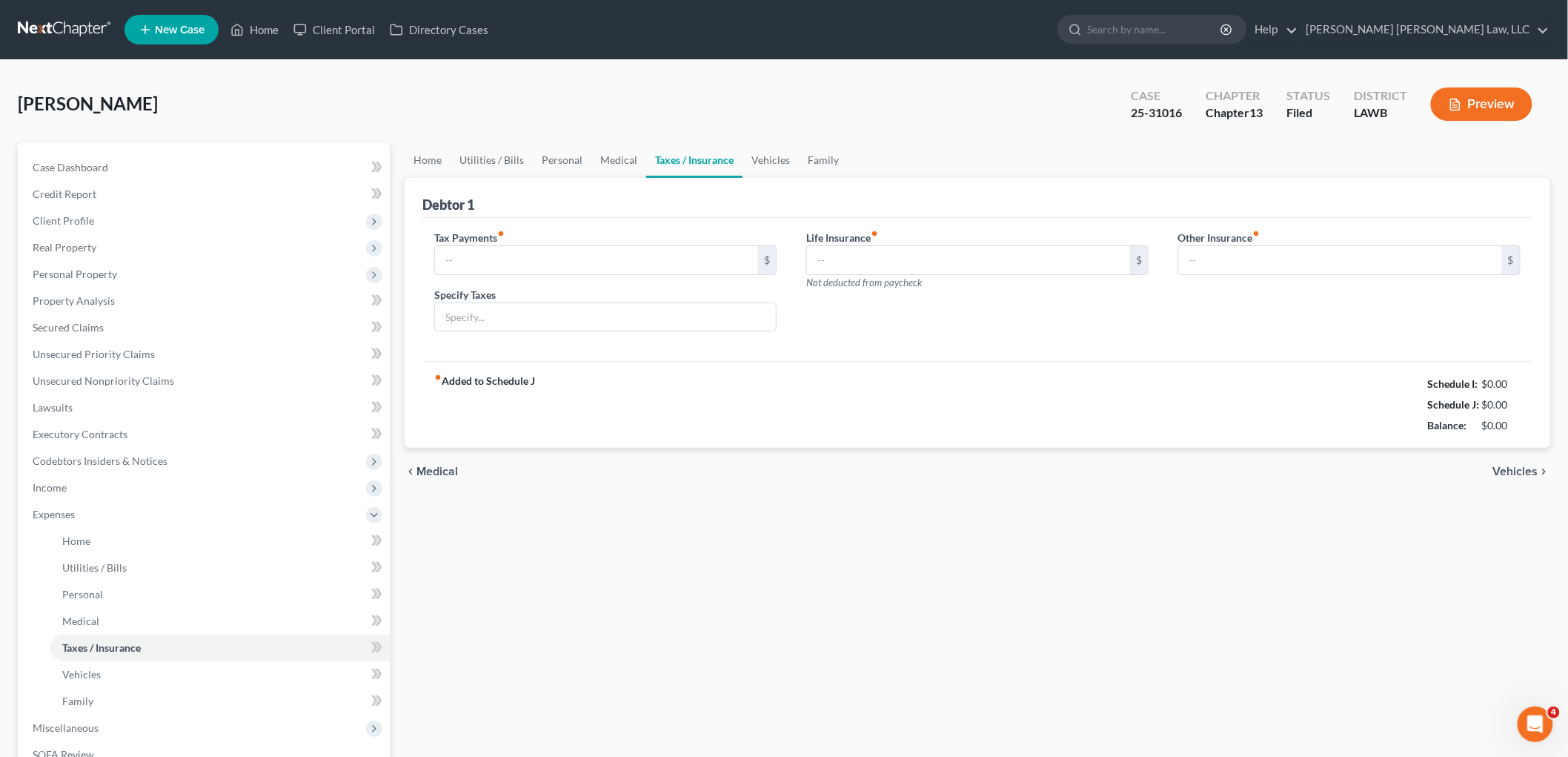
type input "0.00"
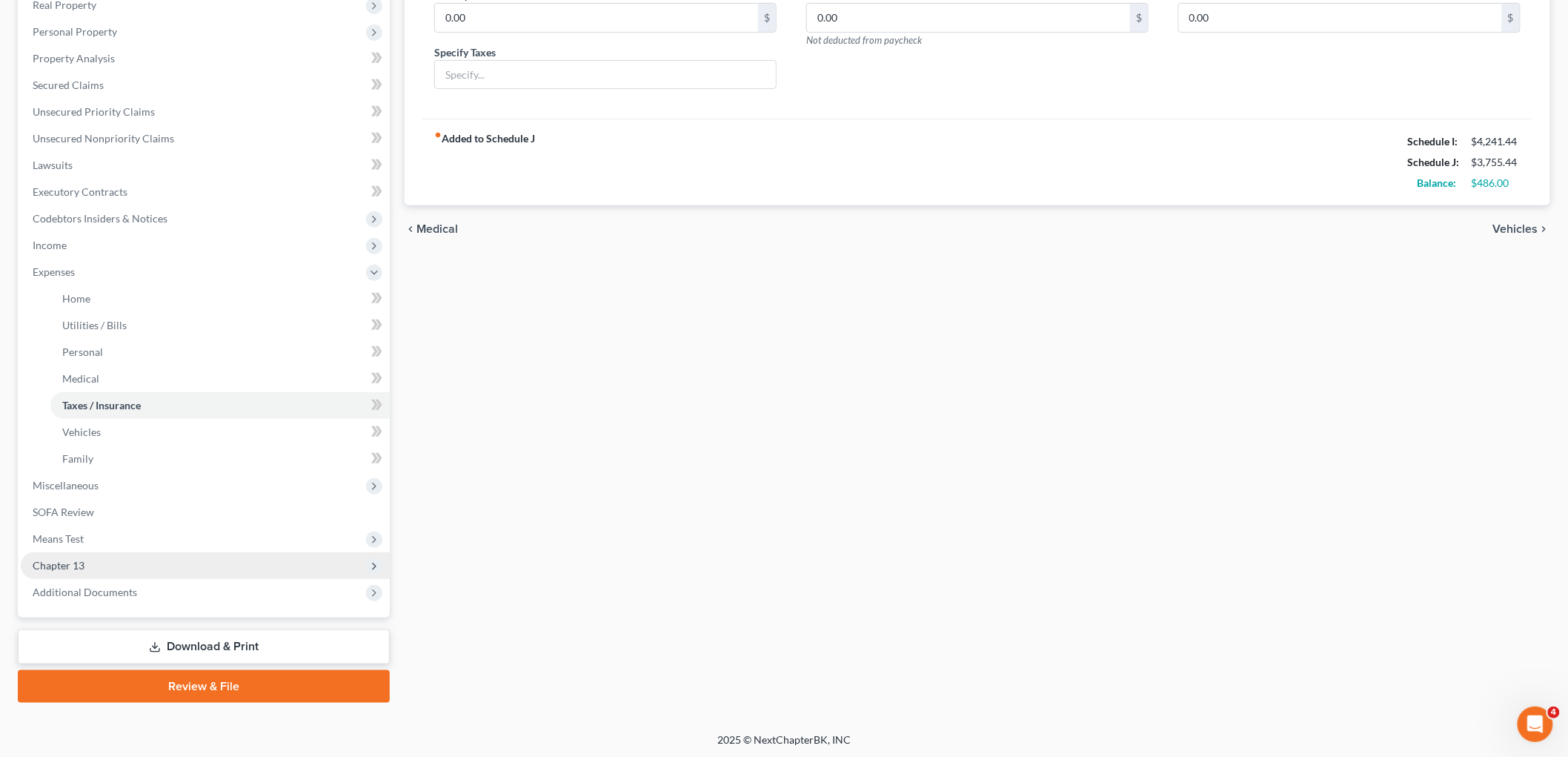
drag, startPoint x: 171, startPoint y: 557, endPoint x: 169, endPoint y: 571, distance: 14.1
click at [171, 557] on span "Chapter 13" at bounding box center [206, 565] width 369 height 26
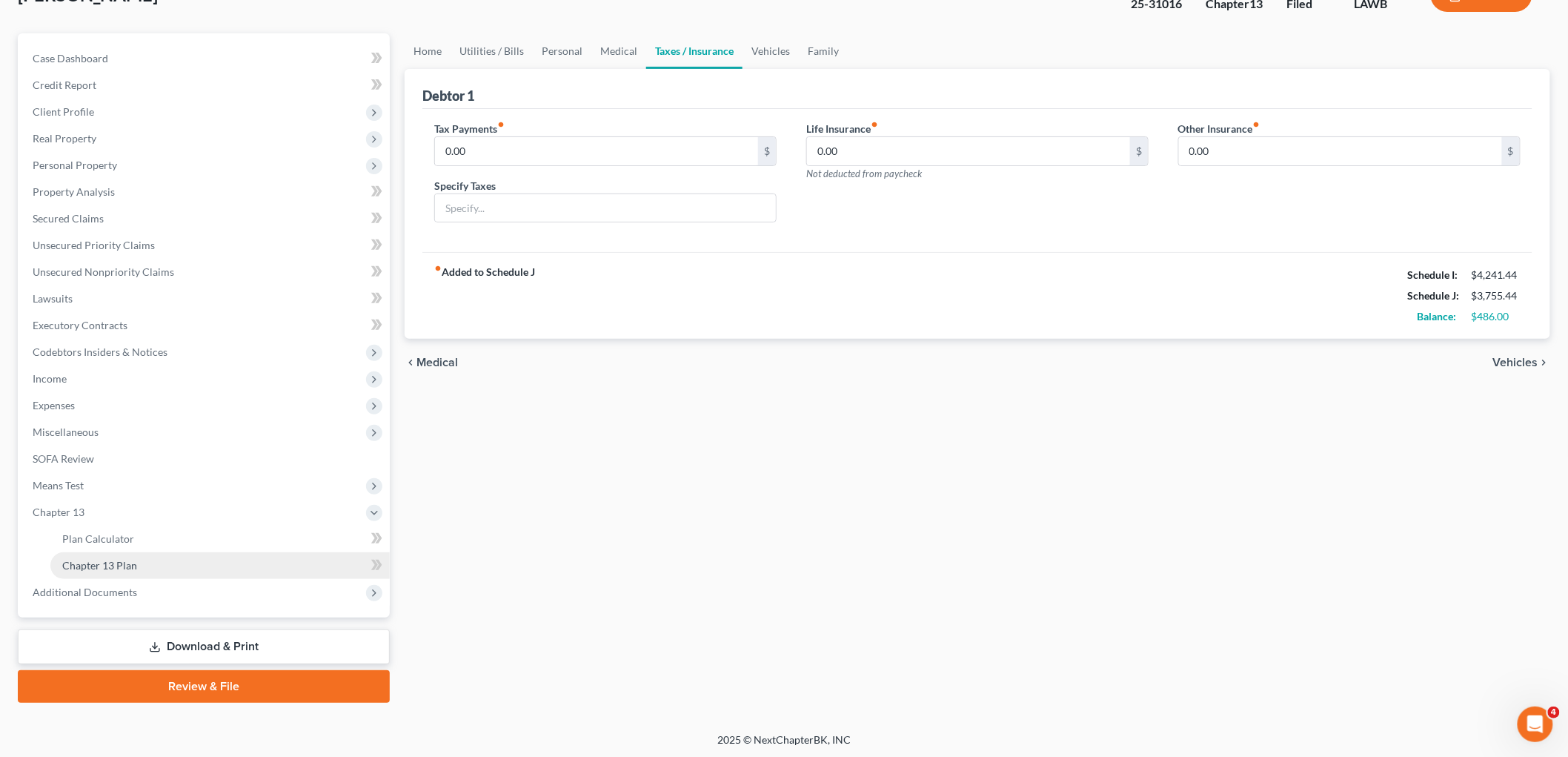
click at [159, 558] on link "Chapter 13 Plan" at bounding box center [220, 565] width 339 height 26
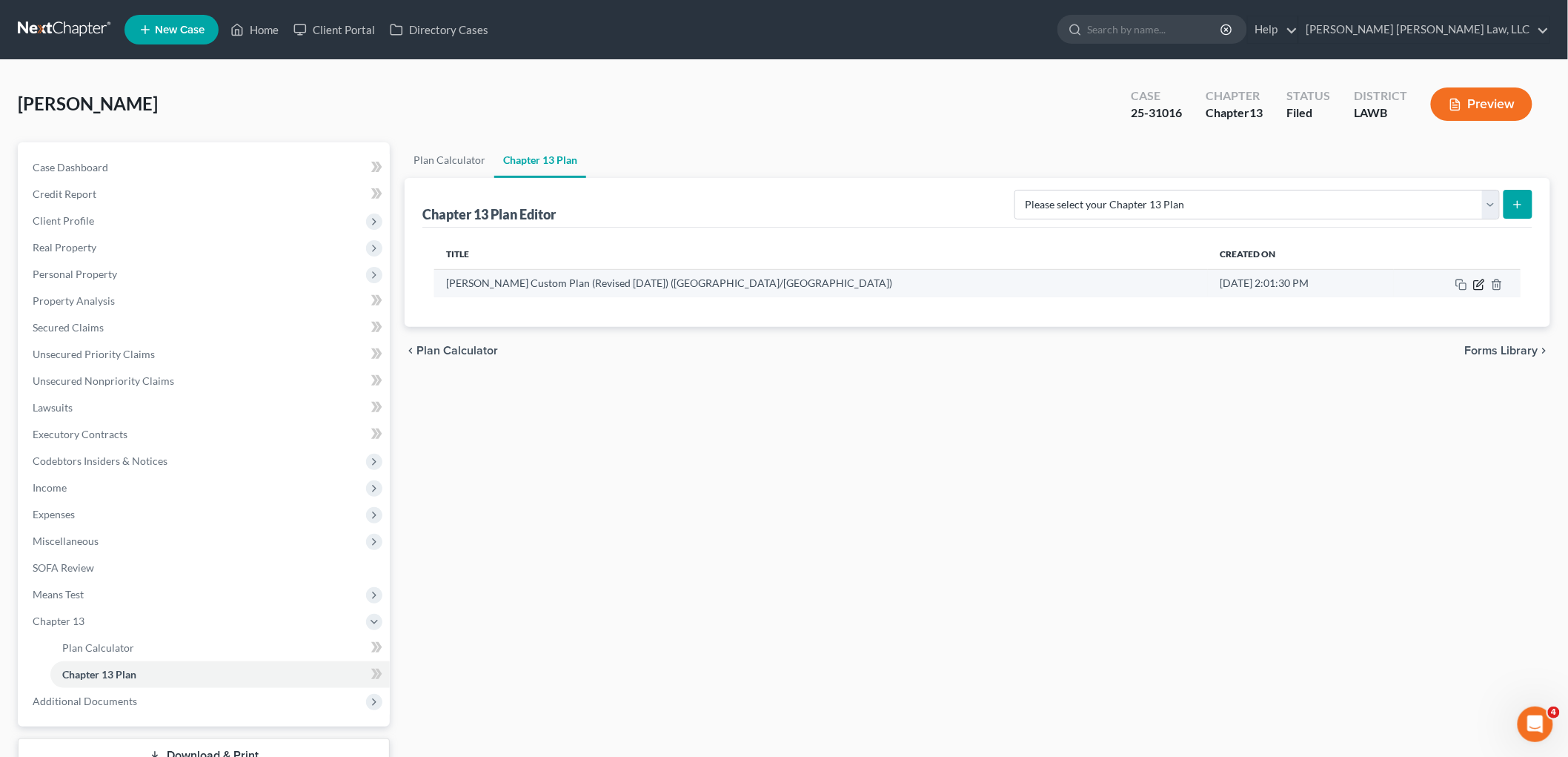
click at [1477, 286] on icon "button" at bounding box center [1479, 284] width 11 height 11
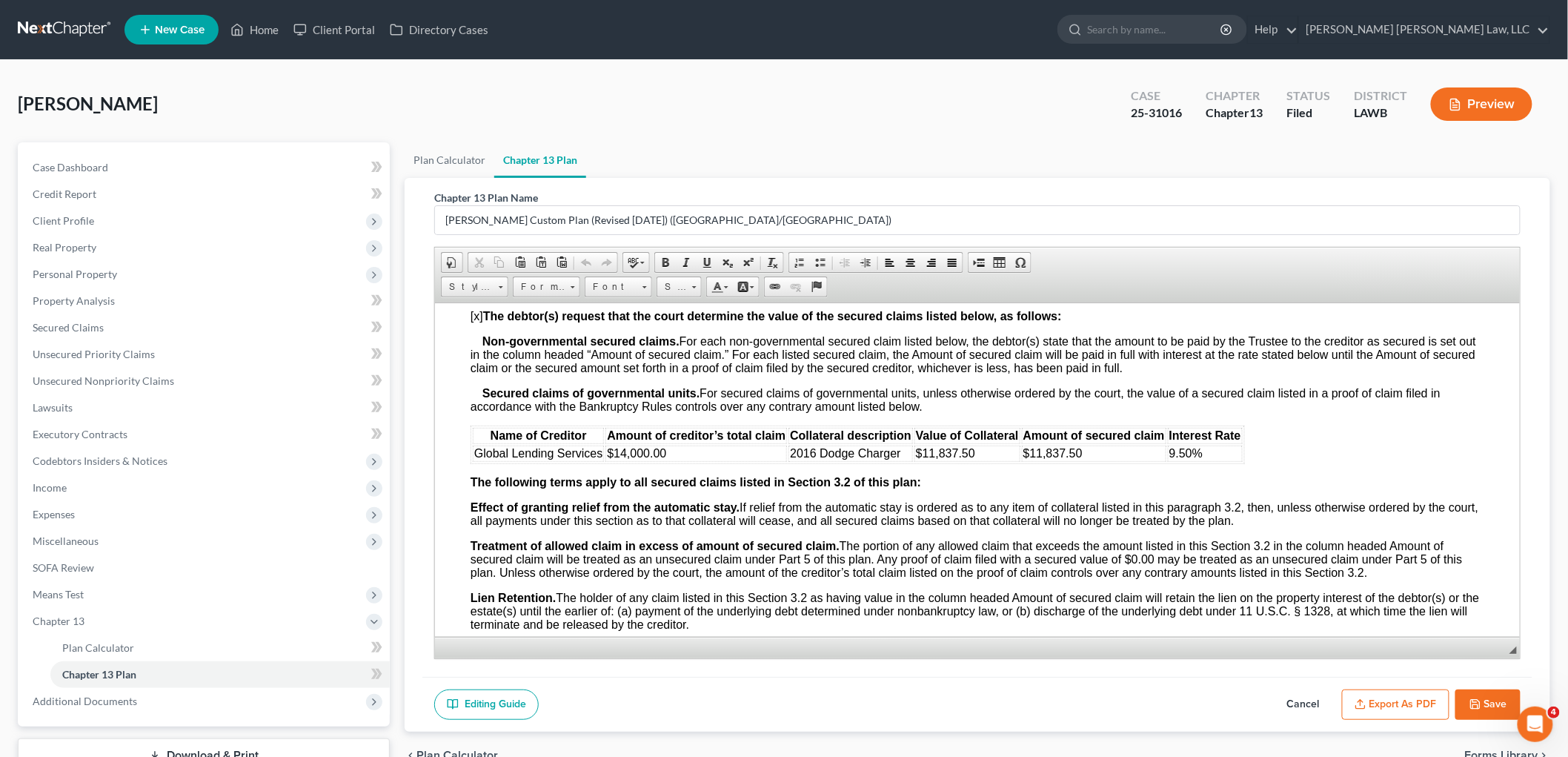
scroll to position [1318, 0]
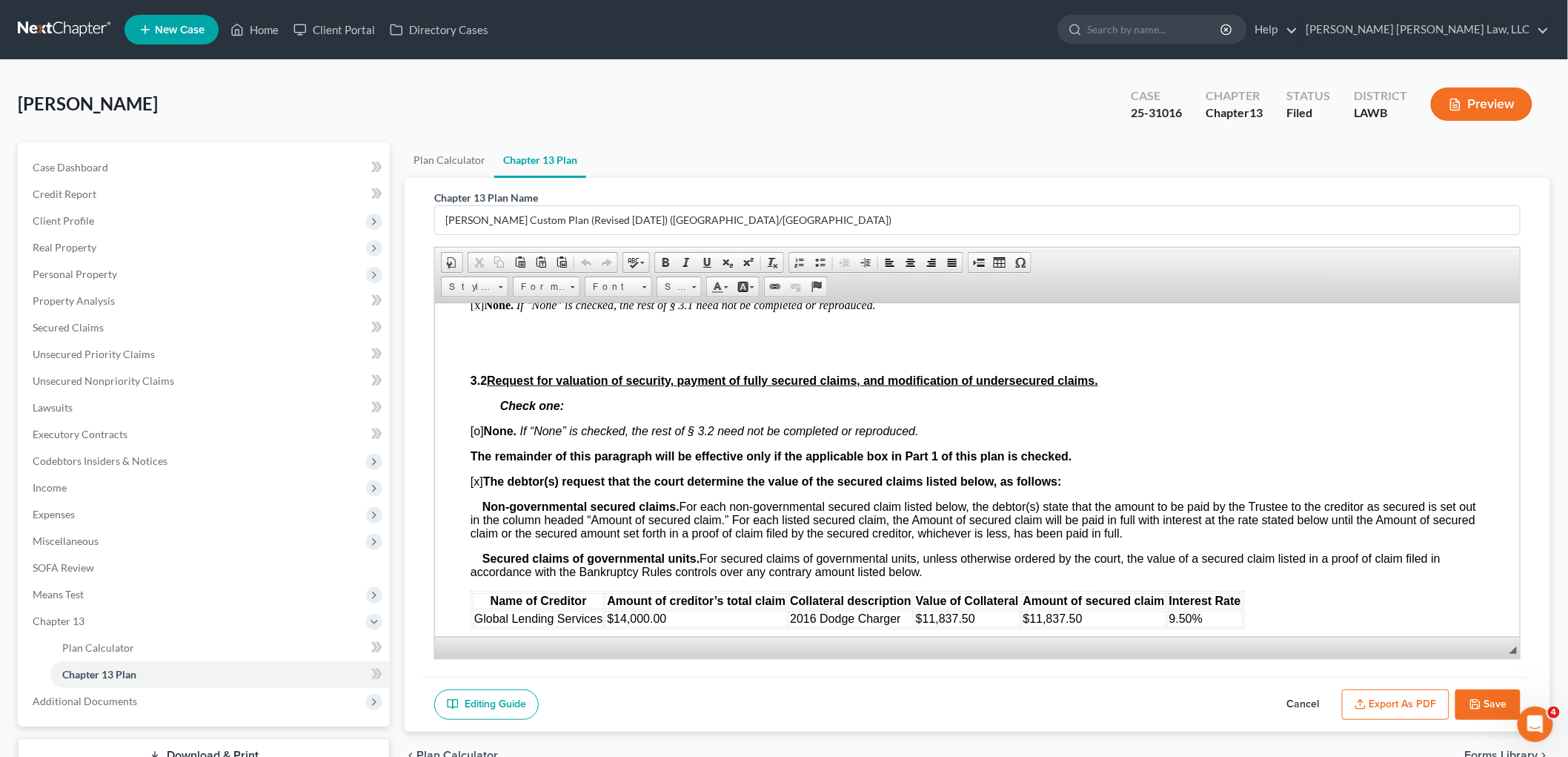
click at [1485, 705] on button "Save" at bounding box center [1489, 705] width 65 height 31
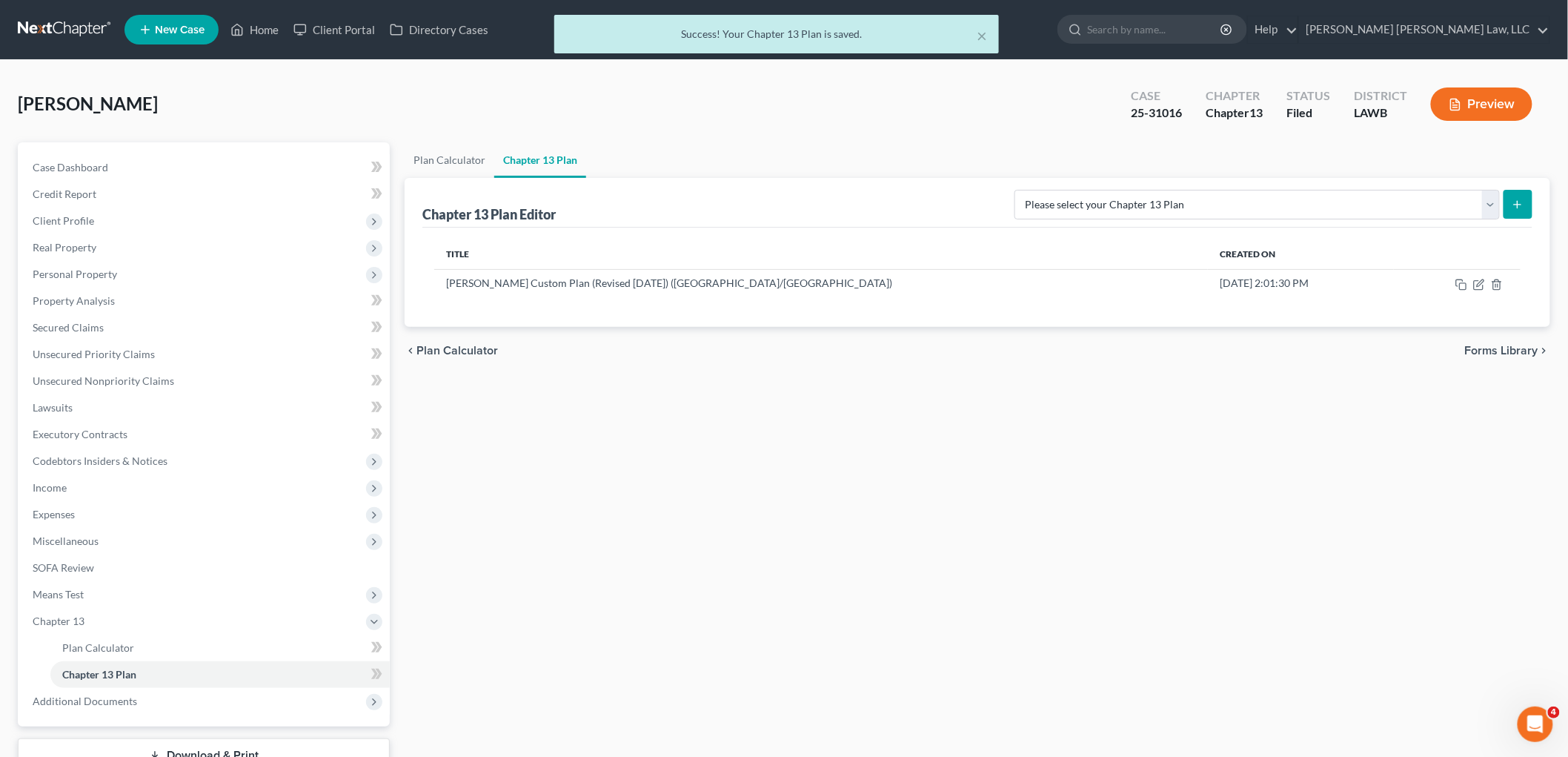
click at [52, 23] on div "× Success! Your Chapter 13 Plan is saved." at bounding box center [777, 38] width 1568 height 46
click at [976, 34] on button "×" at bounding box center [982, 35] width 11 height 18
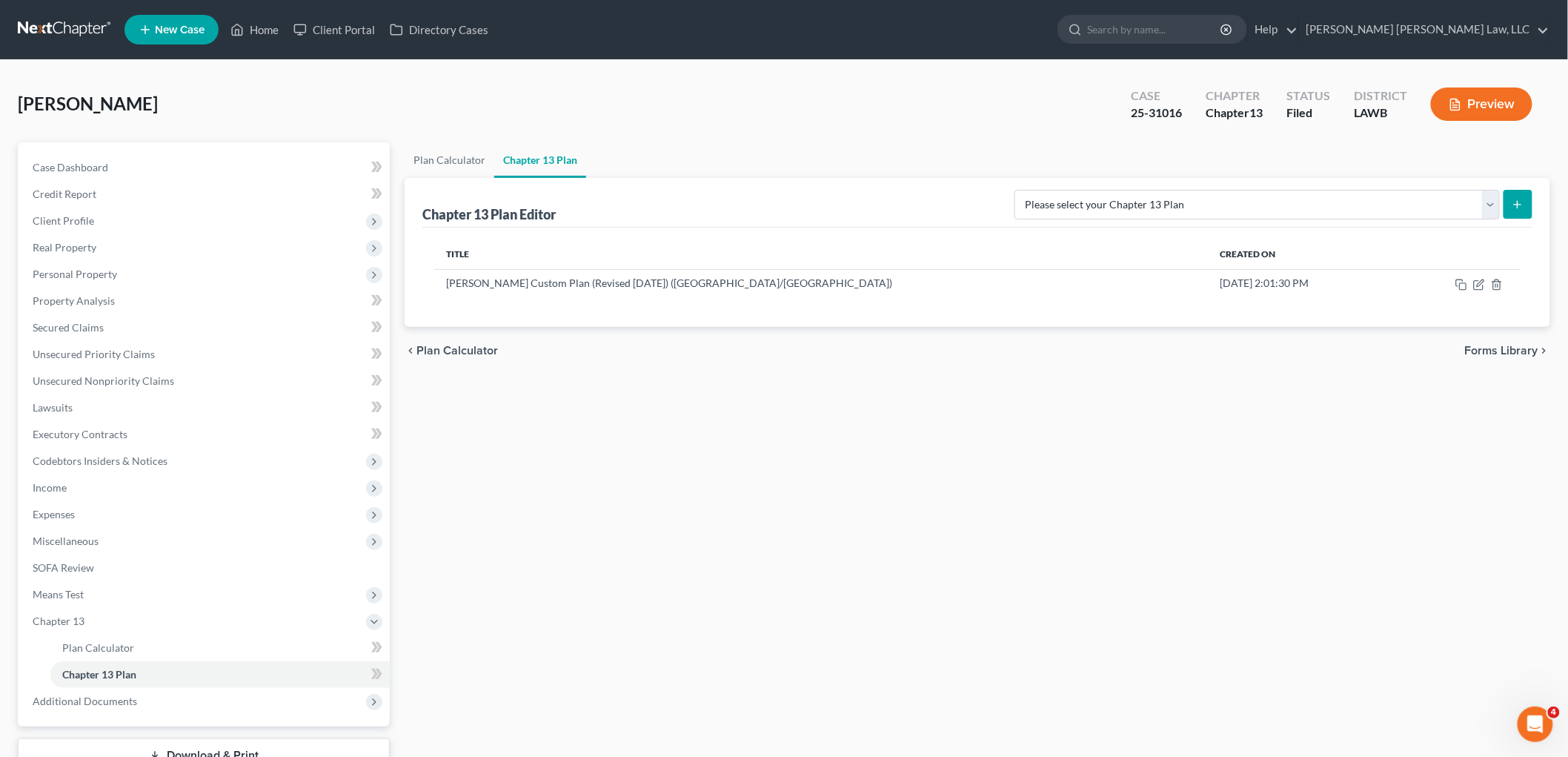
click at [40, 28] on link at bounding box center [64, 29] width 94 height 26
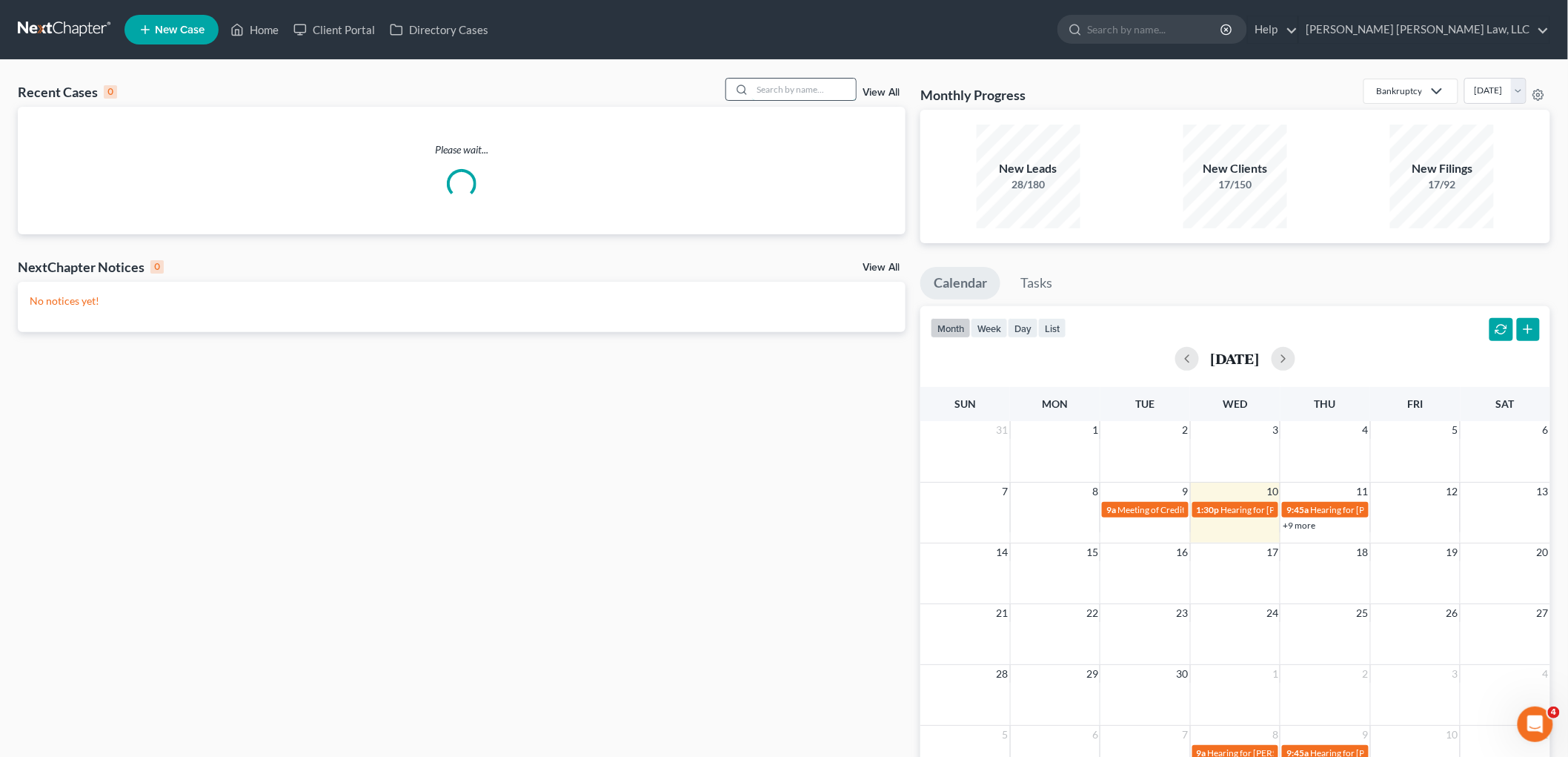
click at [780, 91] on input "search" at bounding box center [804, 89] width 104 height 21
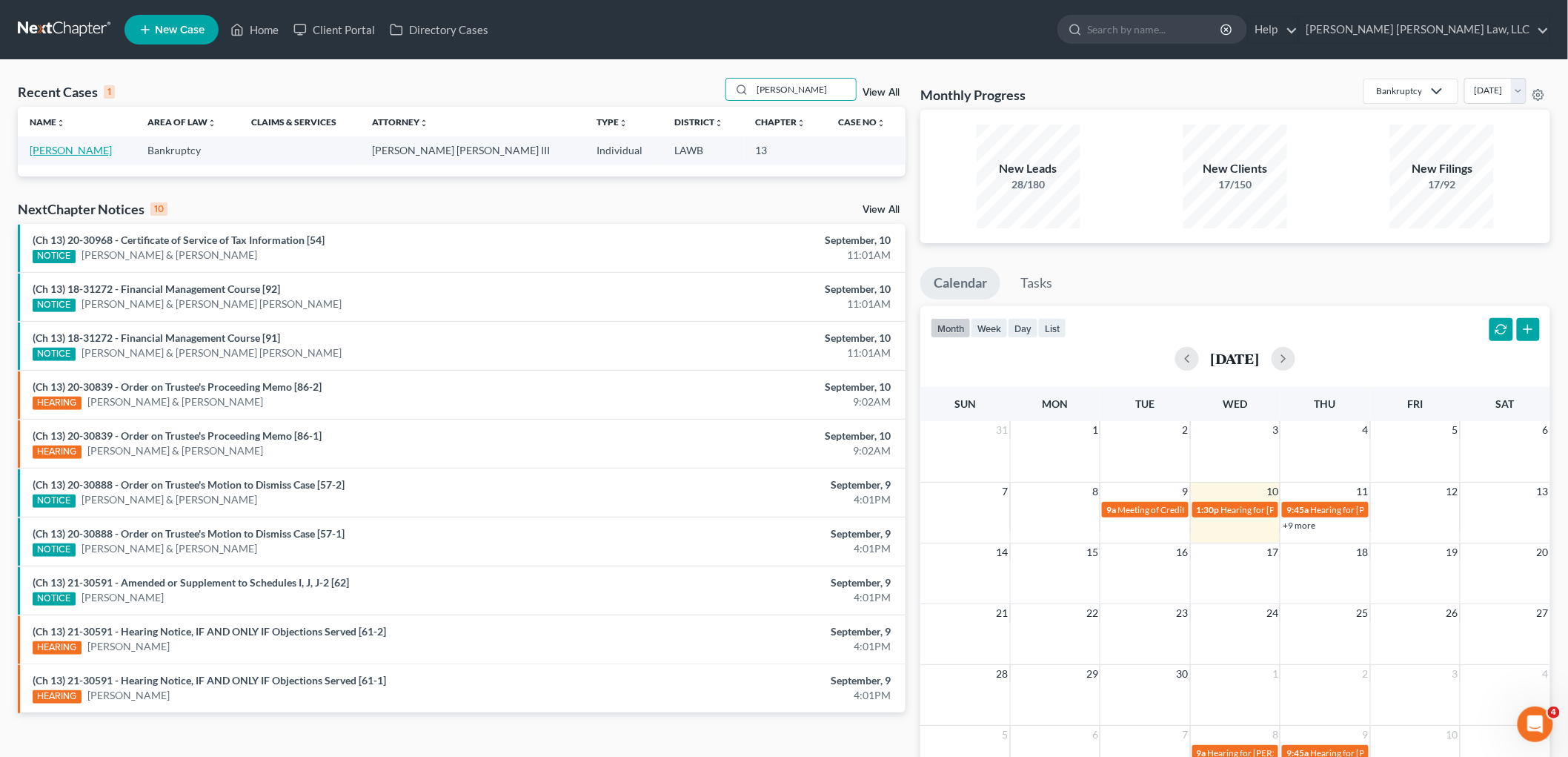
type input "[PERSON_NAME]"
click at [49, 154] on link "[PERSON_NAME]" at bounding box center [71, 150] width 82 height 12
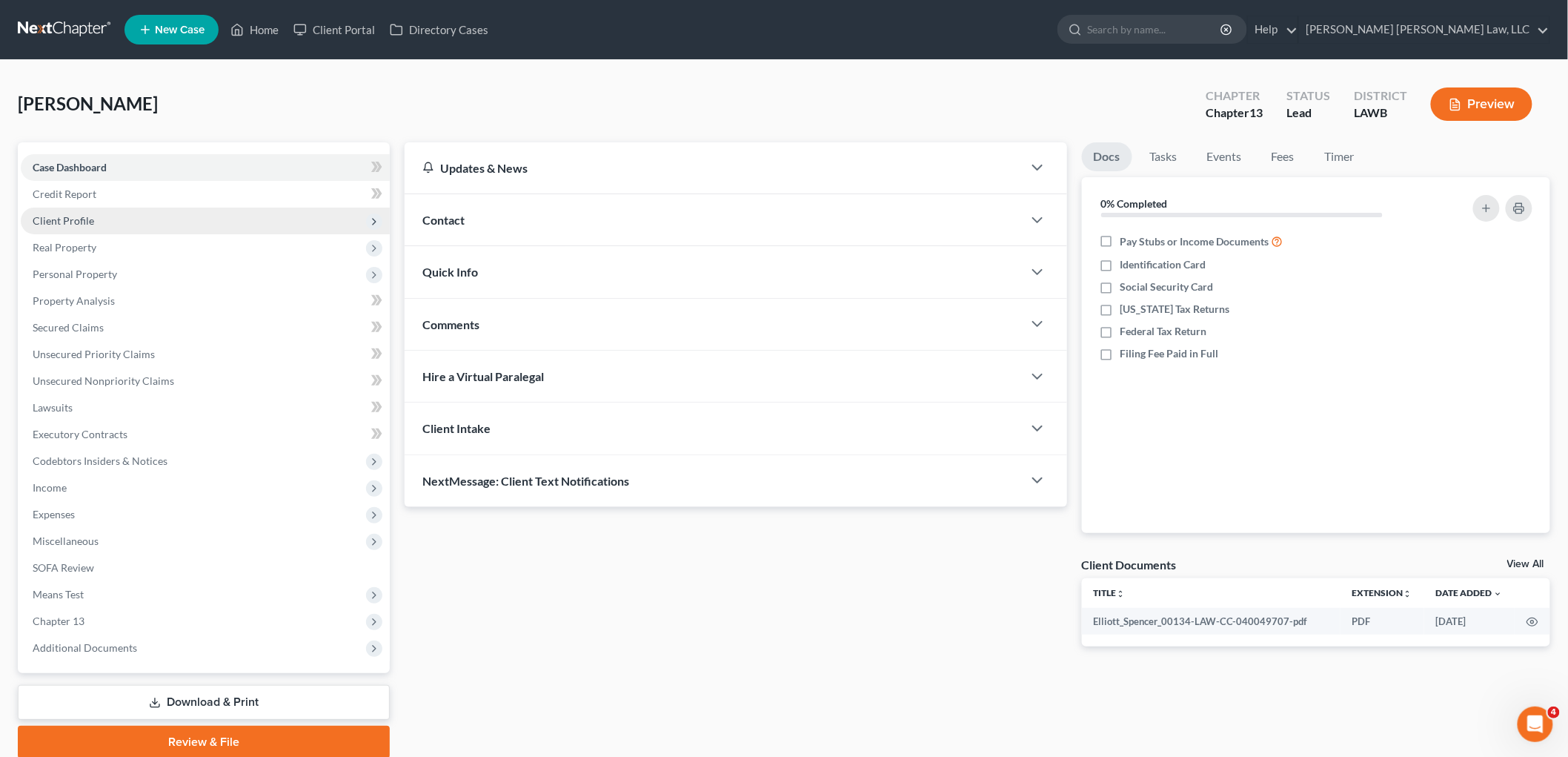
click at [94, 224] on span "Client Profile" at bounding box center [206, 221] width 369 height 26
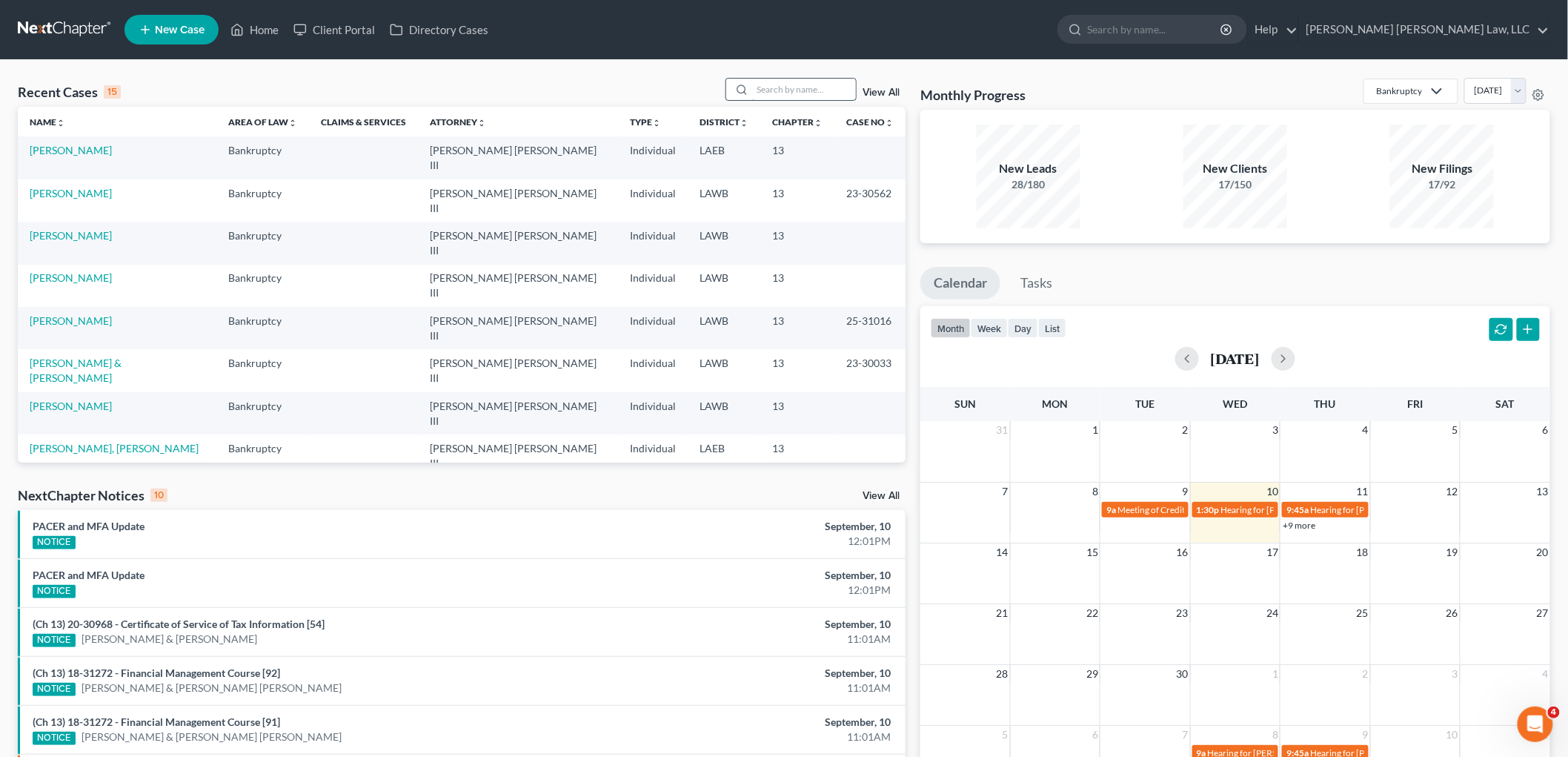
click at [825, 82] on input "search" at bounding box center [804, 89] width 104 height 21
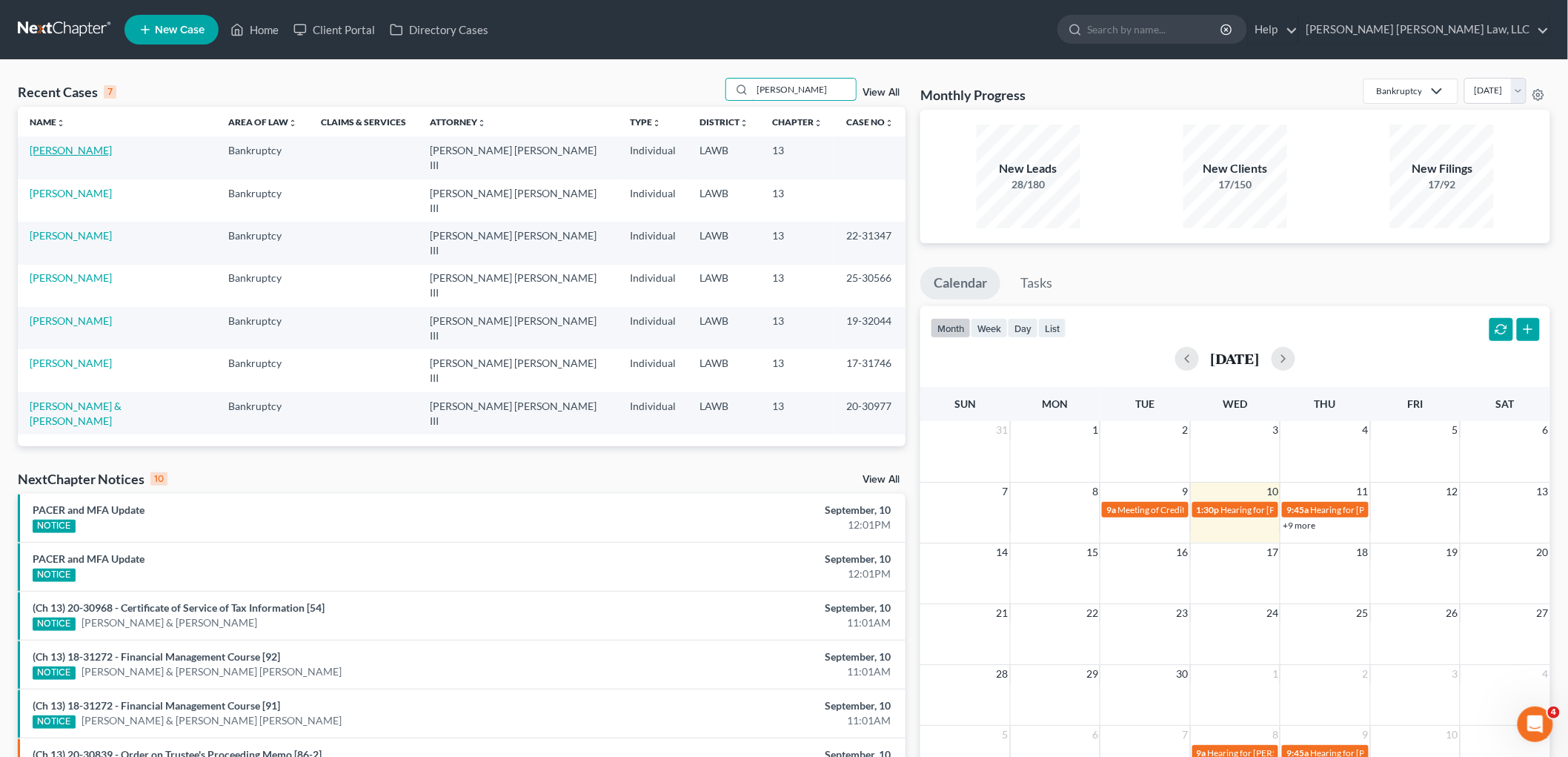
type input "[PERSON_NAME]"
click at [67, 155] on link "[PERSON_NAME]" at bounding box center [71, 150] width 82 height 12
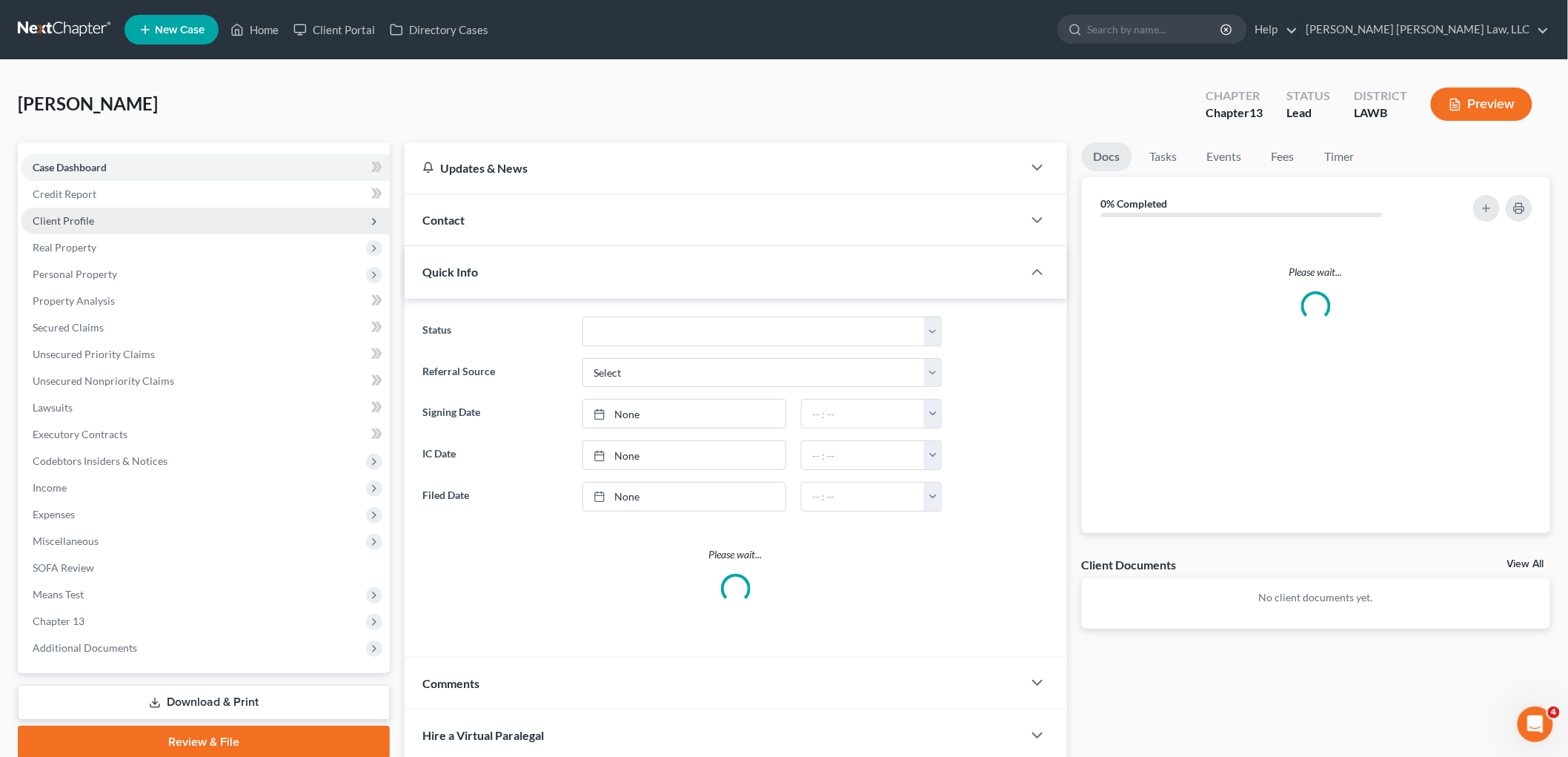
click at [79, 223] on span "Client Profile" at bounding box center [64, 221] width 62 height 12
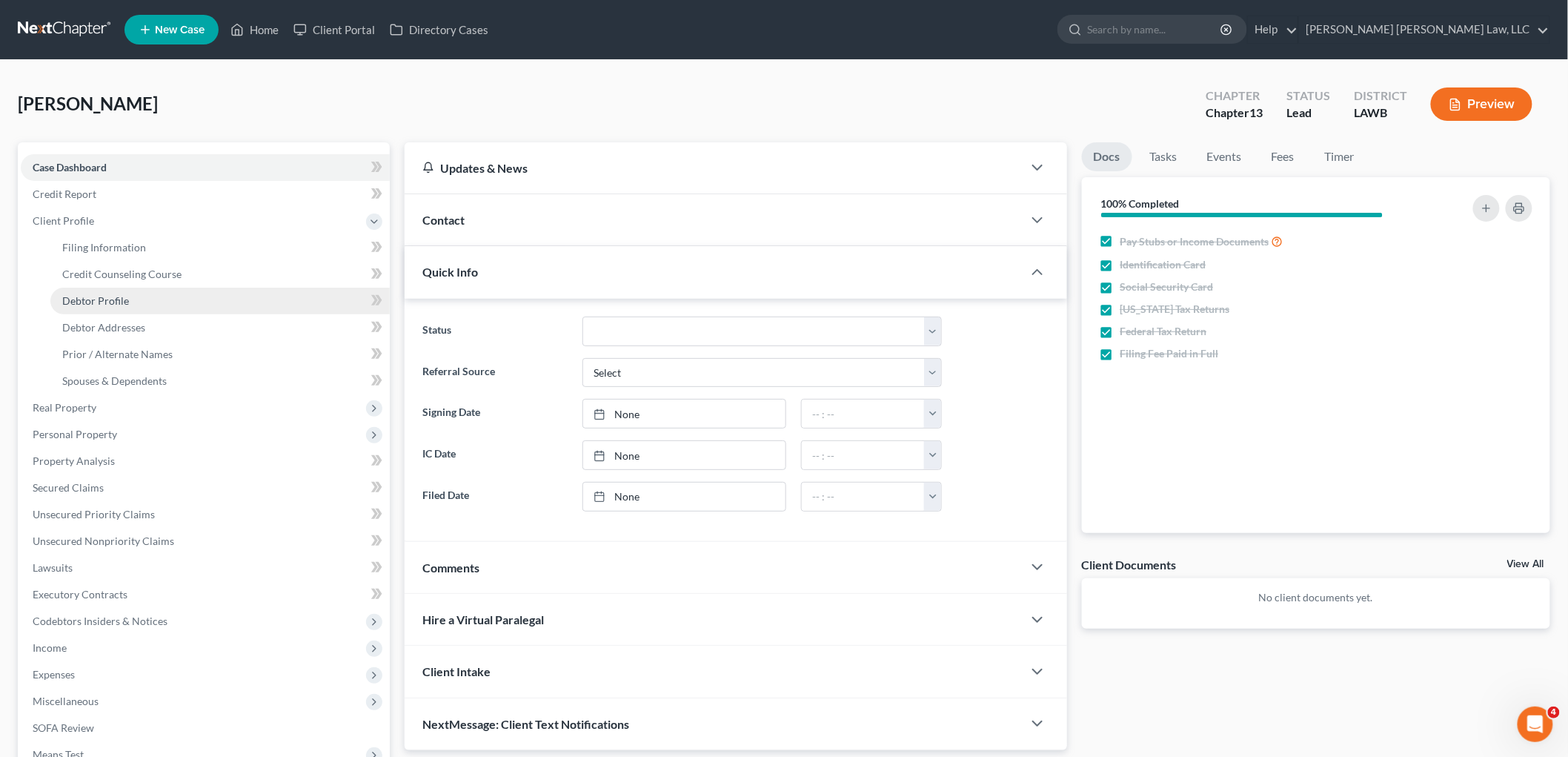
click at [89, 299] on span "Debtor Profile" at bounding box center [96, 300] width 67 height 12
select select "0"
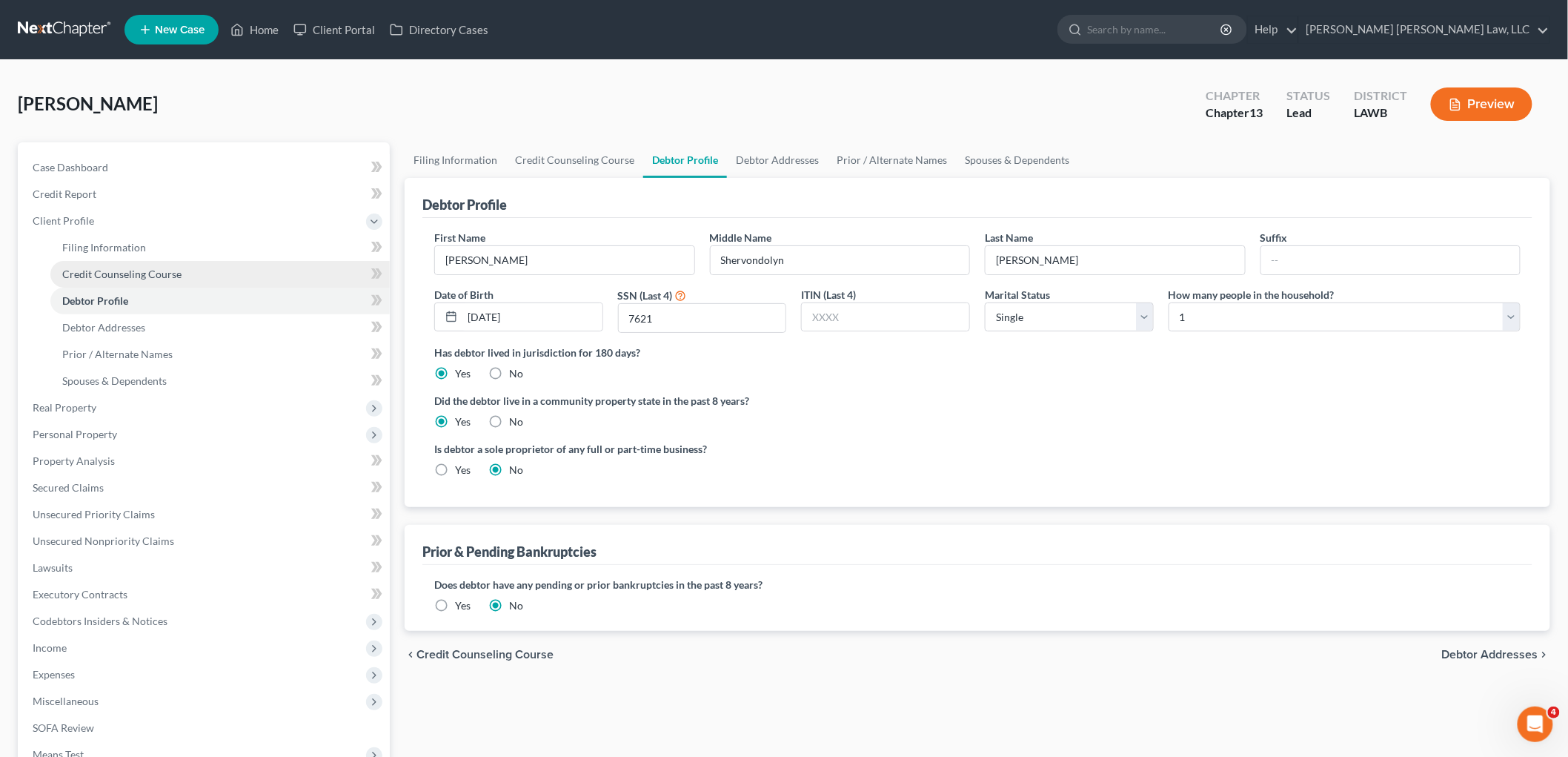
click at [243, 273] on link "Credit Counseling Course" at bounding box center [220, 274] width 339 height 26
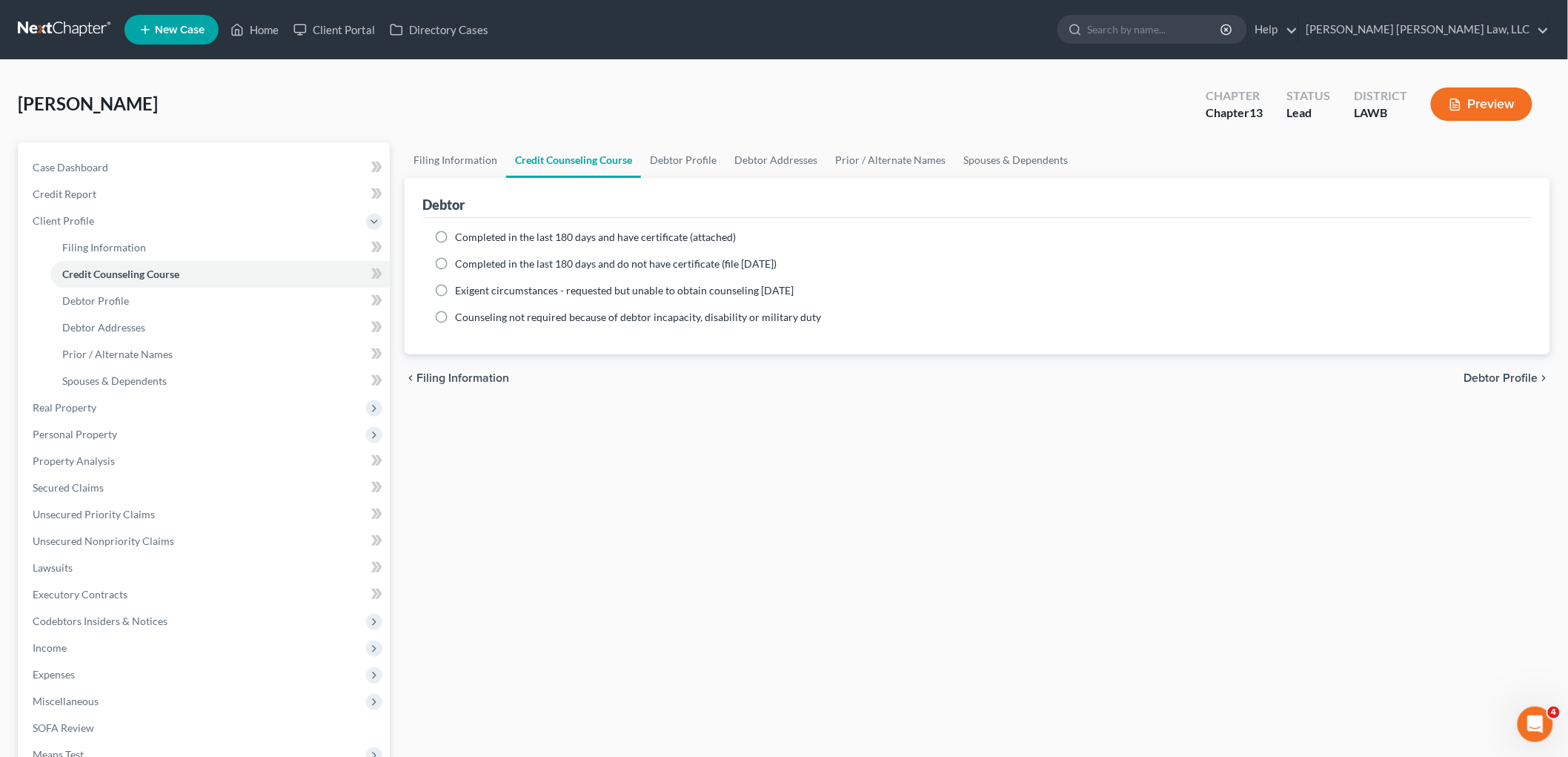
click at [455, 264] on label "Completed in the last 180 days and do not have certificate (file [DATE])" at bounding box center [615, 263] width 321 height 15
click at [461, 264] on input "Completed in the last 180 days and do not have certificate (file [DATE])" at bounding box center [465, 261] width 10 height 10
radio input "true"
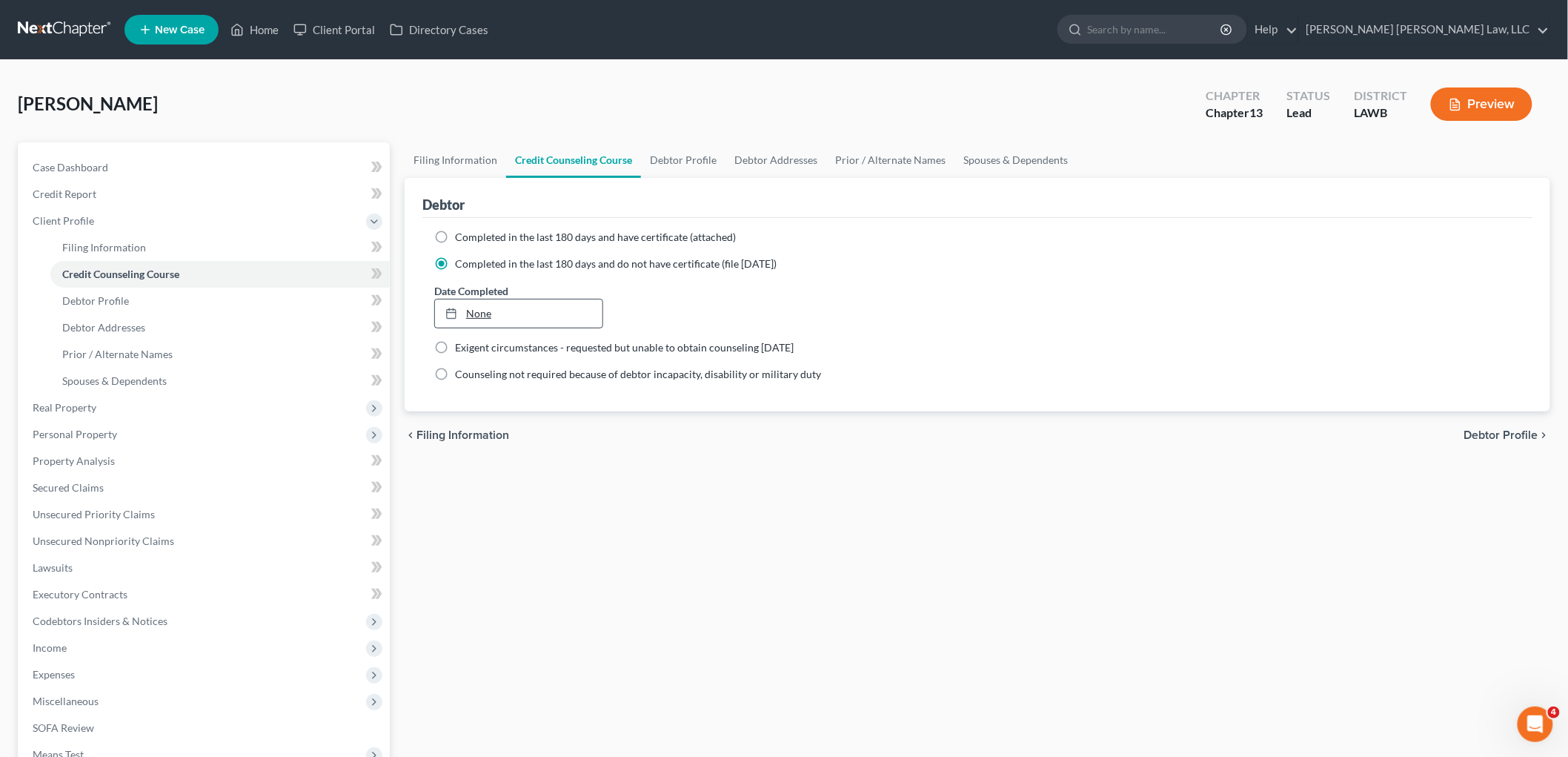
click at [478, 317] on link "None" at bounding box center [519, 314] width 168 height 28
type input "[DATE]"
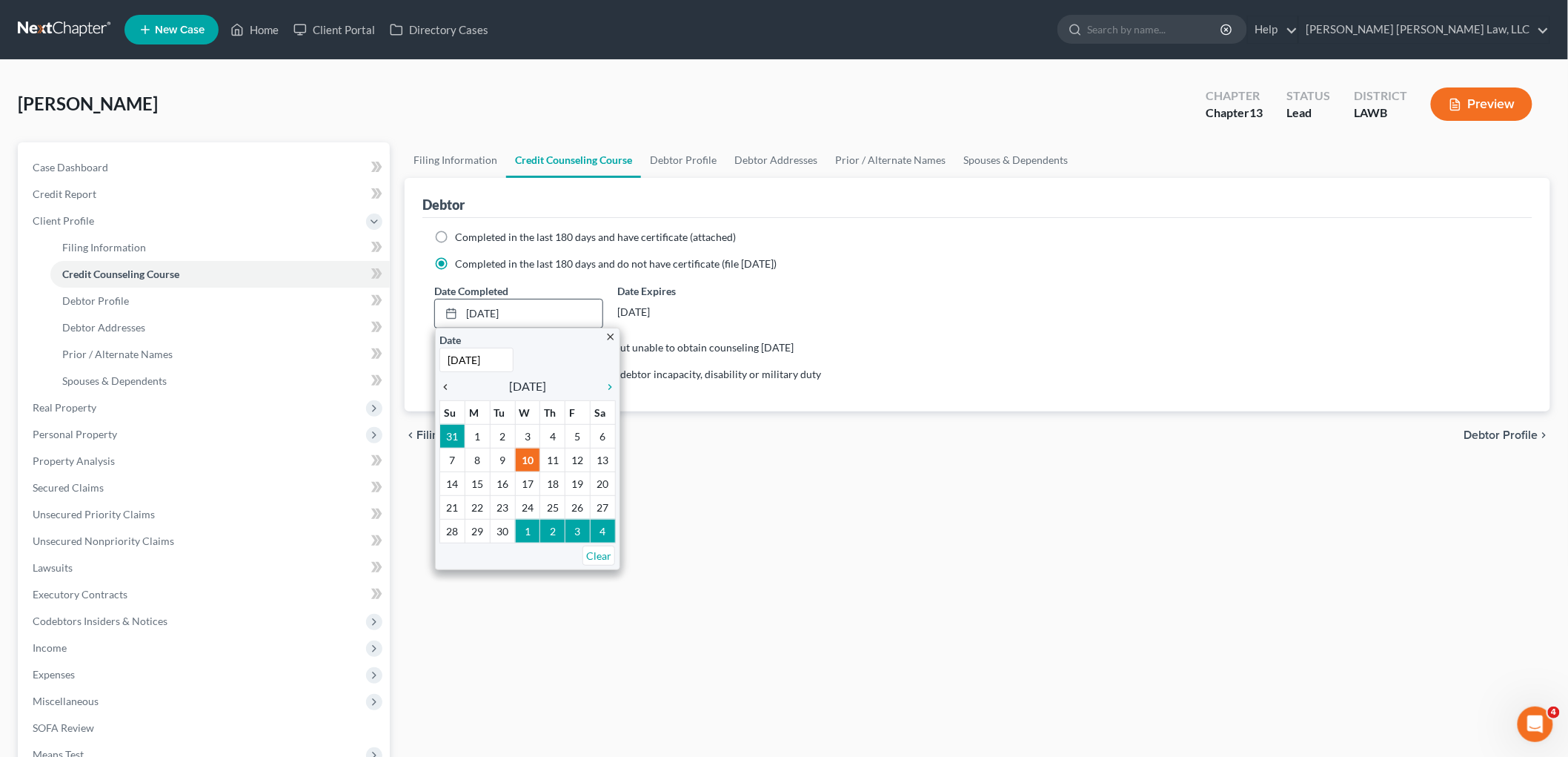
click at [446, 386] on icon "chevron_left" at bounding box center [449, 386] width 19 height 11
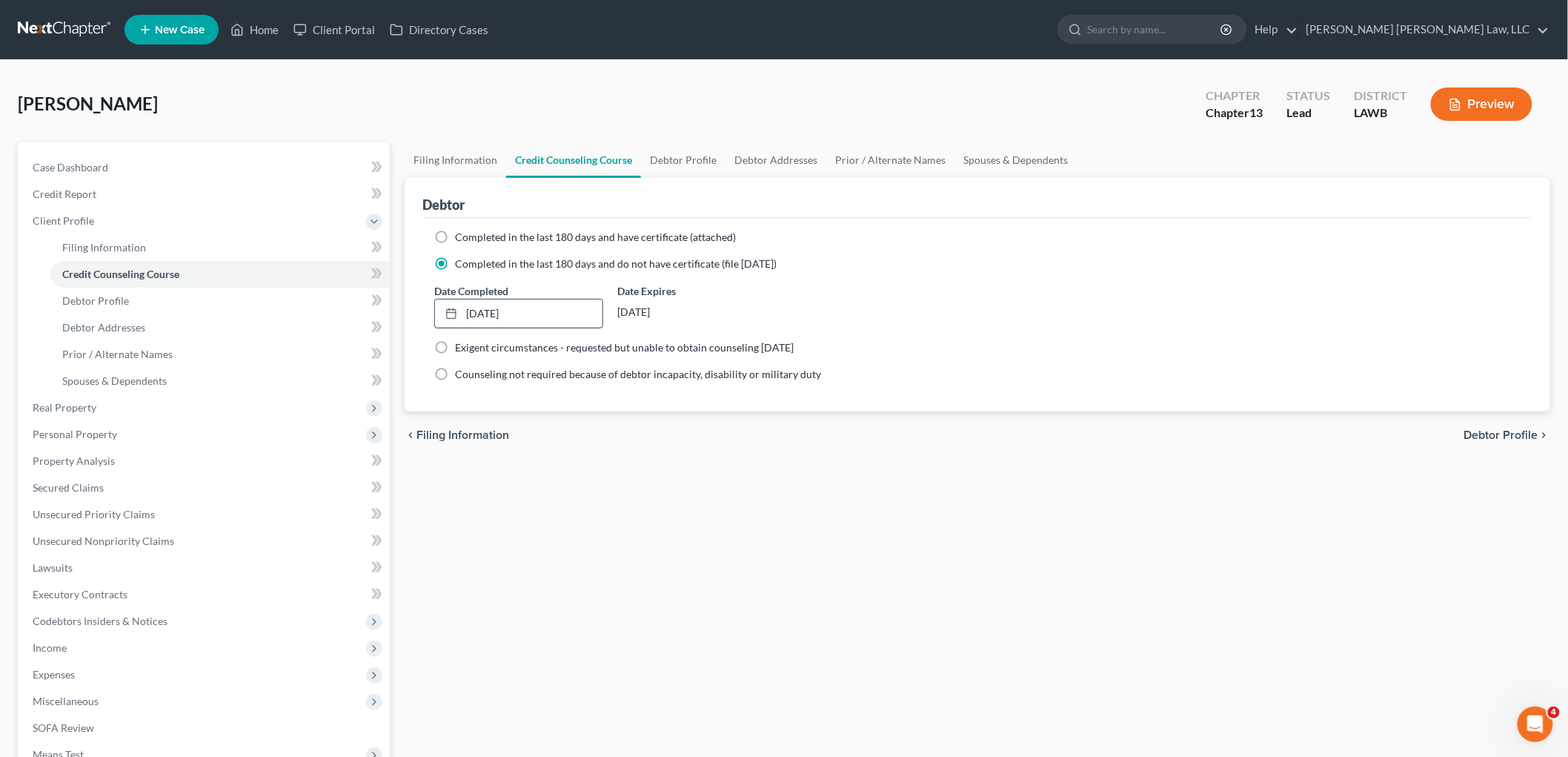
click at [610, 526] on div "Filing Information Credit Counseling Course Debtor Profile Debtor Addresses Pri…" at bounding box center [977, 530] width 1161 height 776
click at [193, 307] on link "Debtor Profile" at bounding box center [220, 301] width 339 height 26
select select "0"
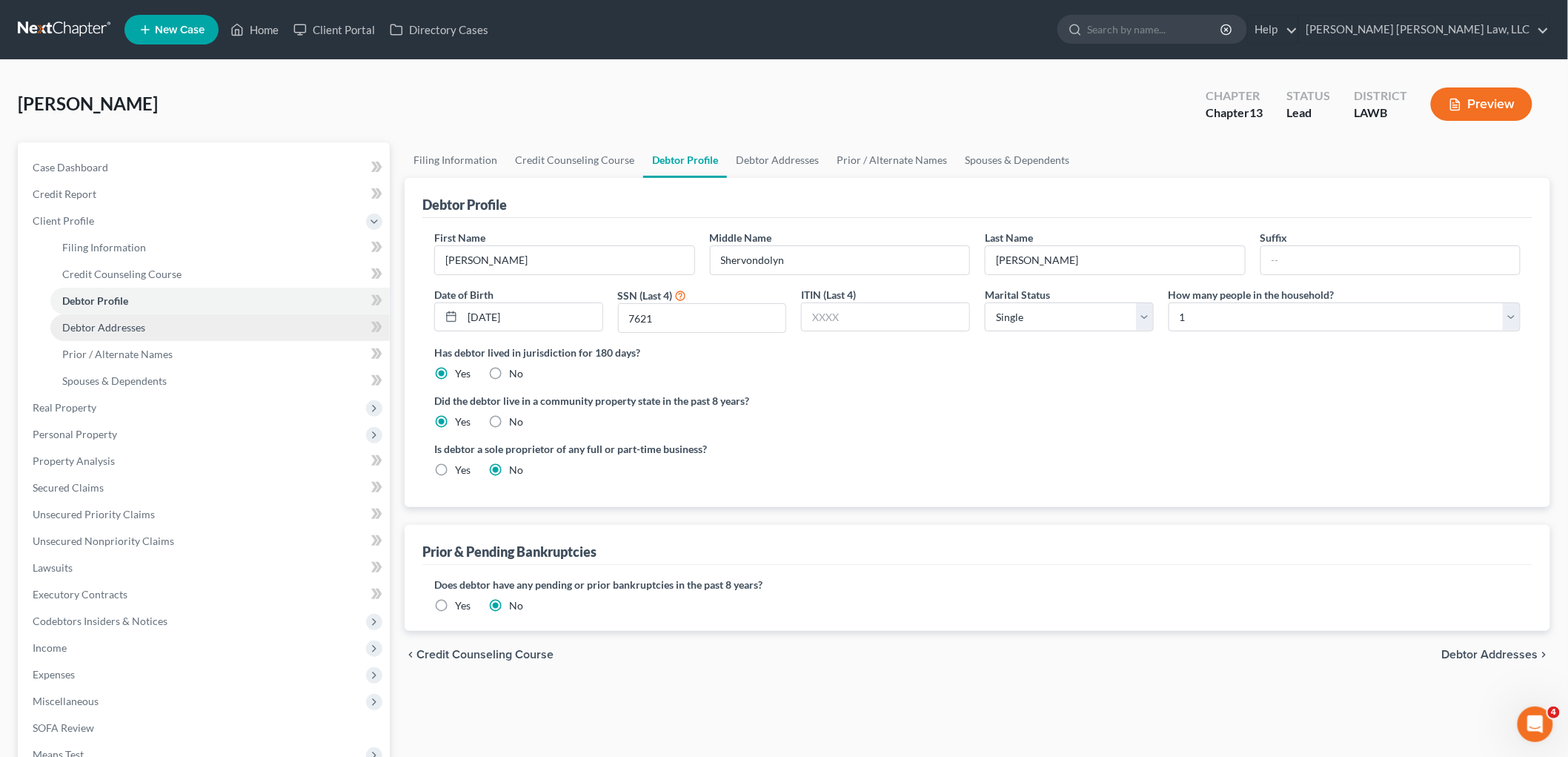
click at [174, 323] on link "Debtor Addresses" at bounding box center [220, 328] width 339 height 26
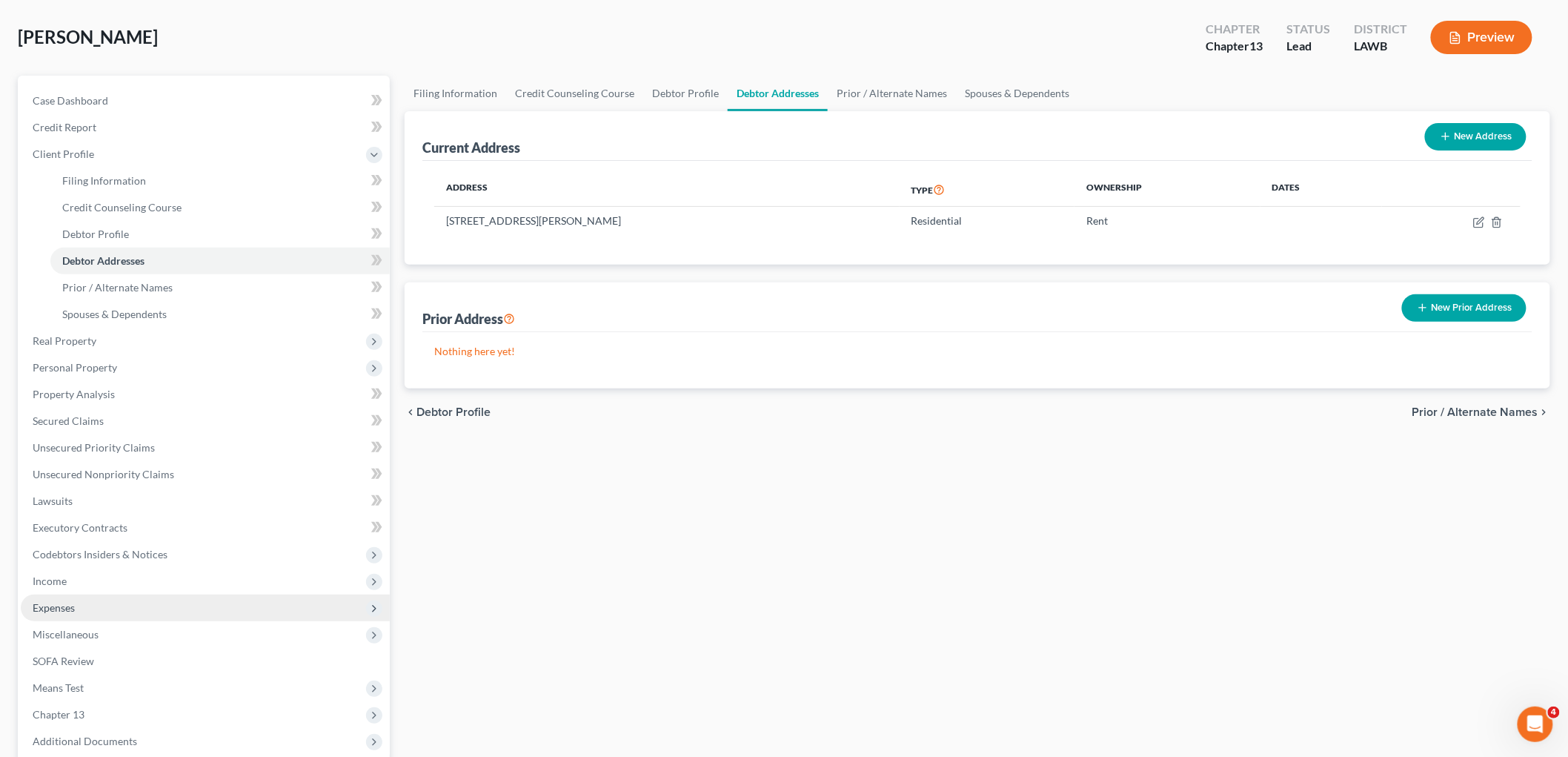
scroll to position [216, 0]
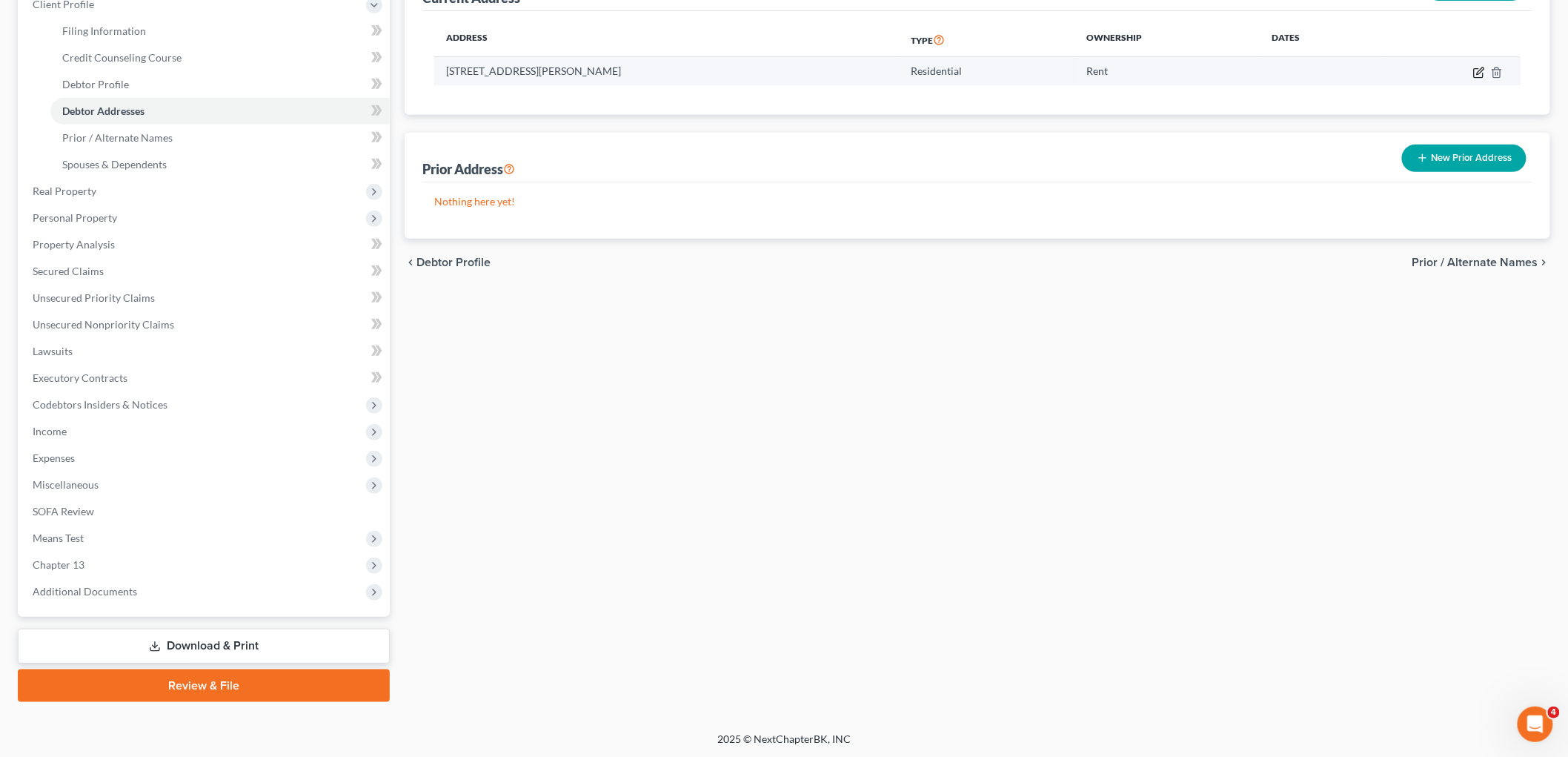
click at [1480, 74] on icon "button" at bounding box center [1479, 72] width 11 height 11
select select "19"
select select "0"
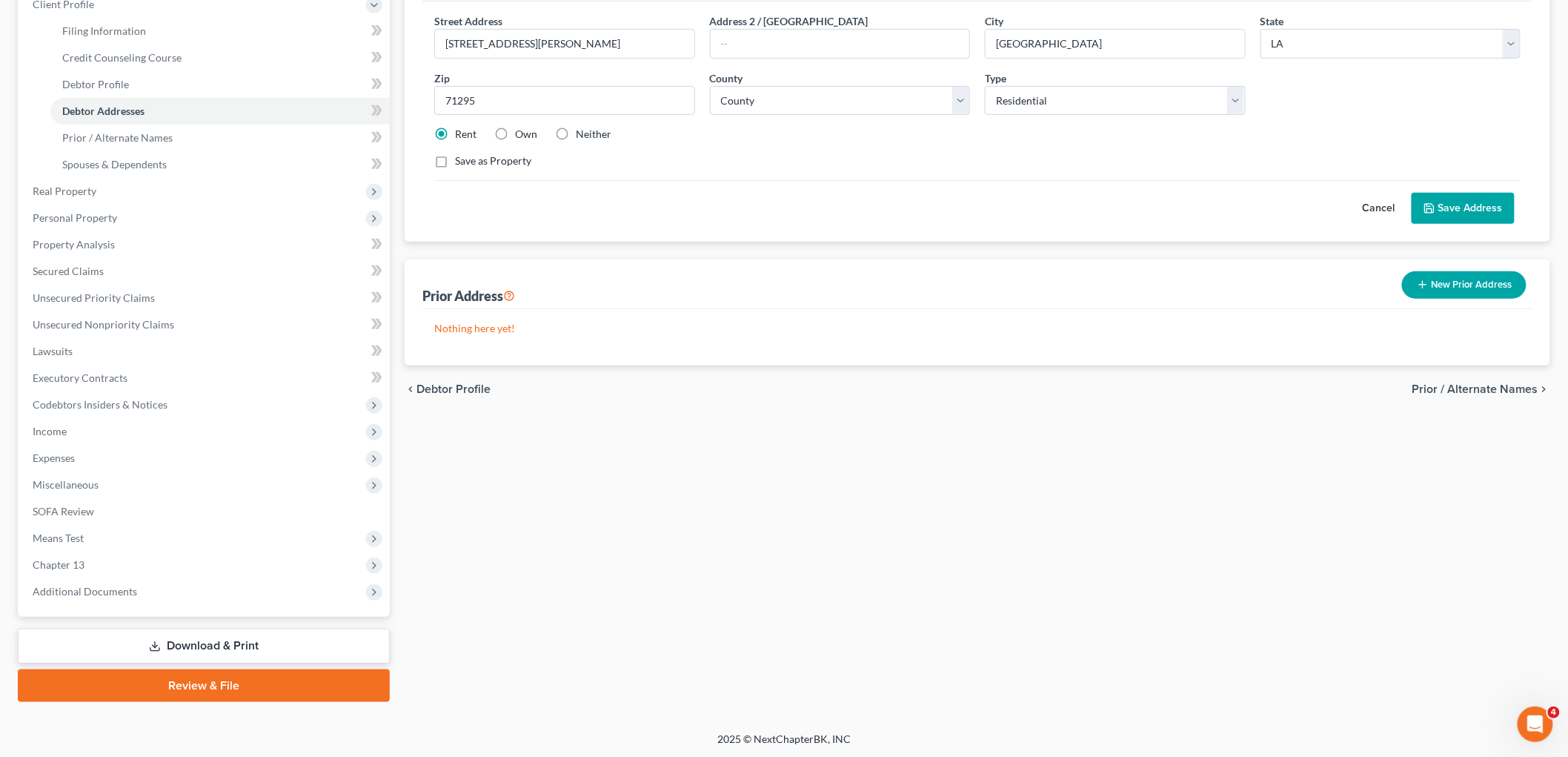
click at [1425, 210] on icon at bounding box center [1429, 208] width 11 height 11
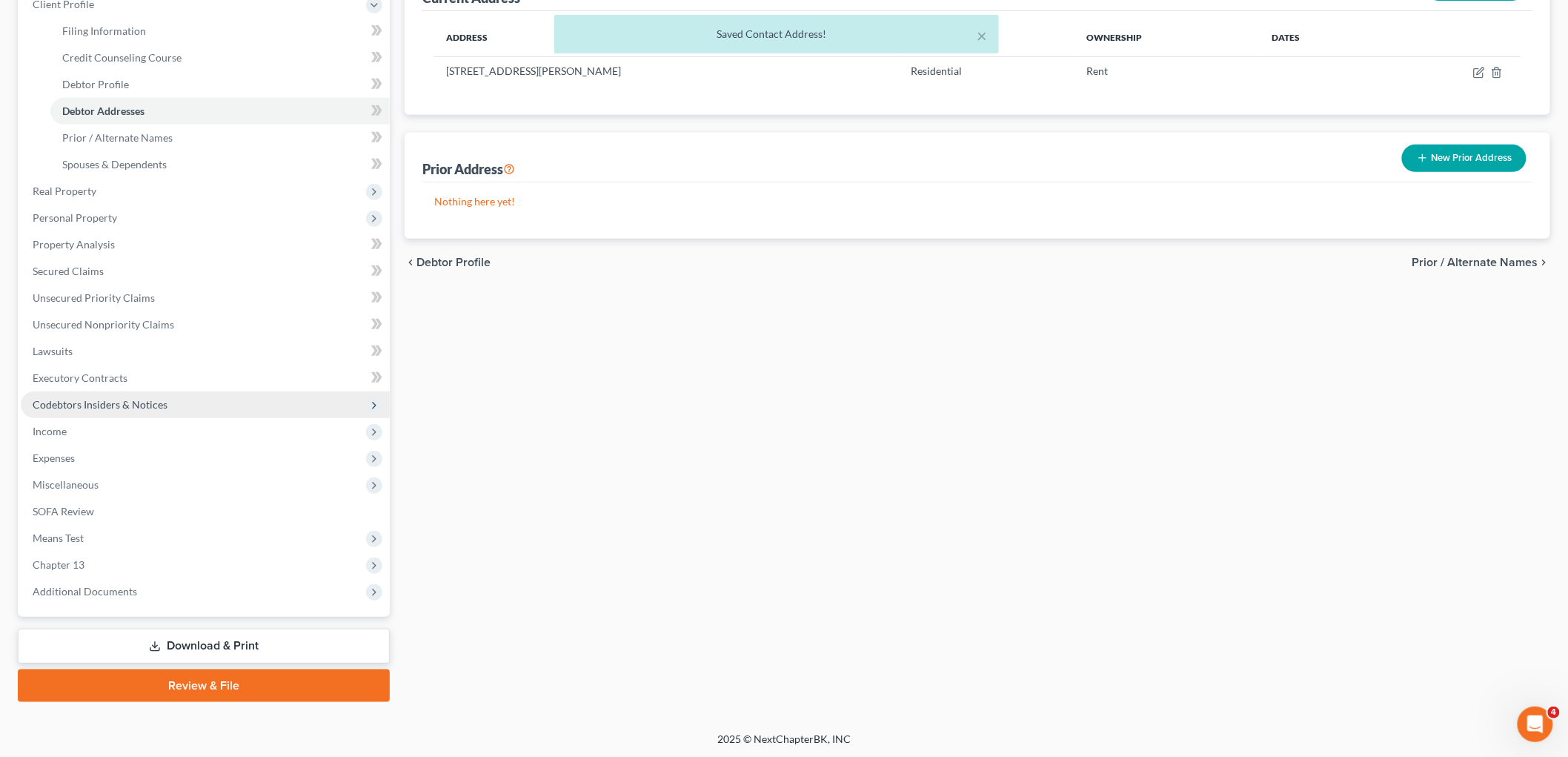
click at [132, 403] on span "Codebtors Insiders & Notices" at bounding box center [100, 405] width 135 height 12
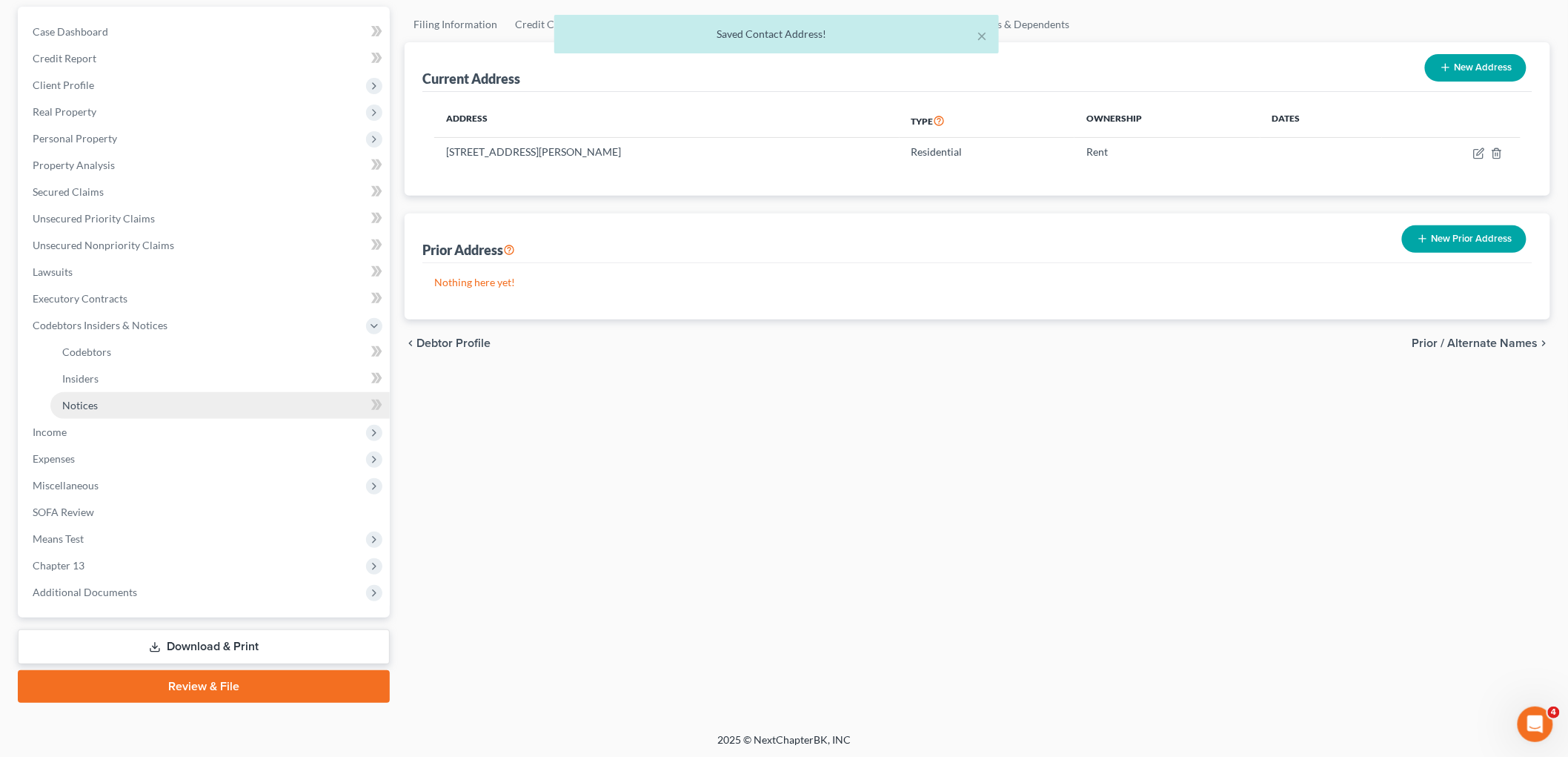
click at [112, 405] on link "Notices" at bounding box center [220, 405] width 339 height 26
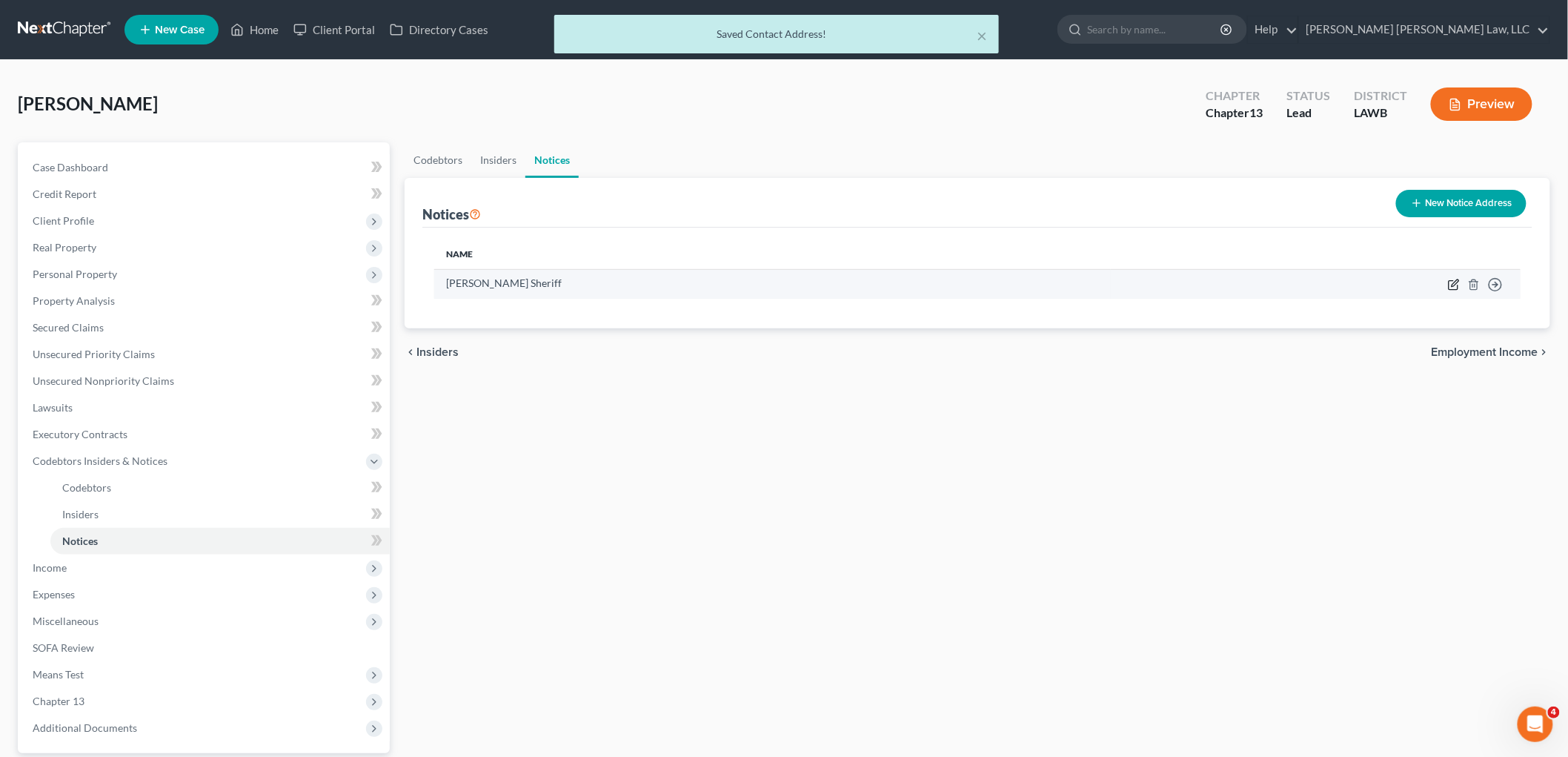
click at [1454, 284] on icon "button" at bounding box center [1453, 284] width 11 height 11
select select "19"
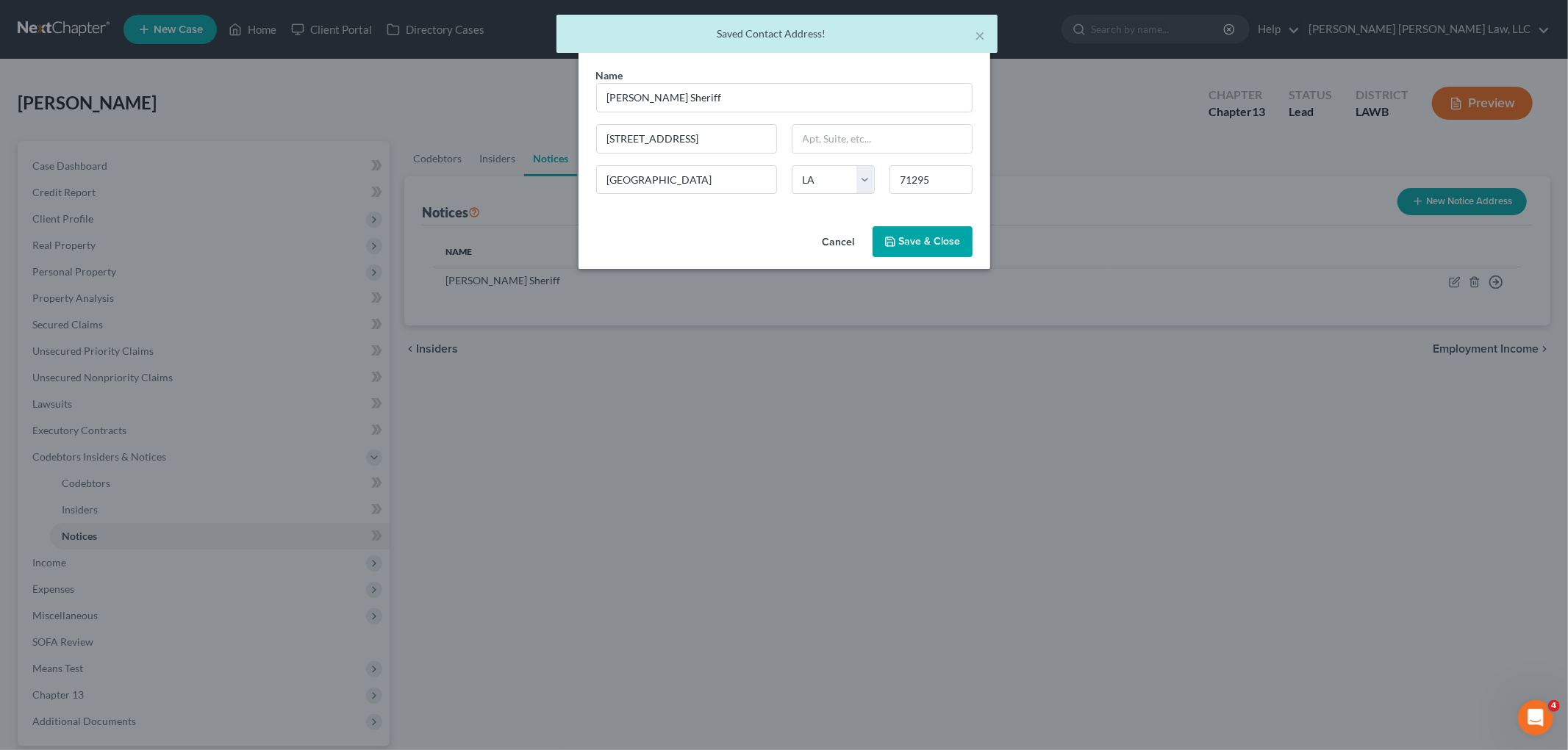
click at [916, 243] on span "Save & Close" at bounding box center [930, 242] width 62 height 12
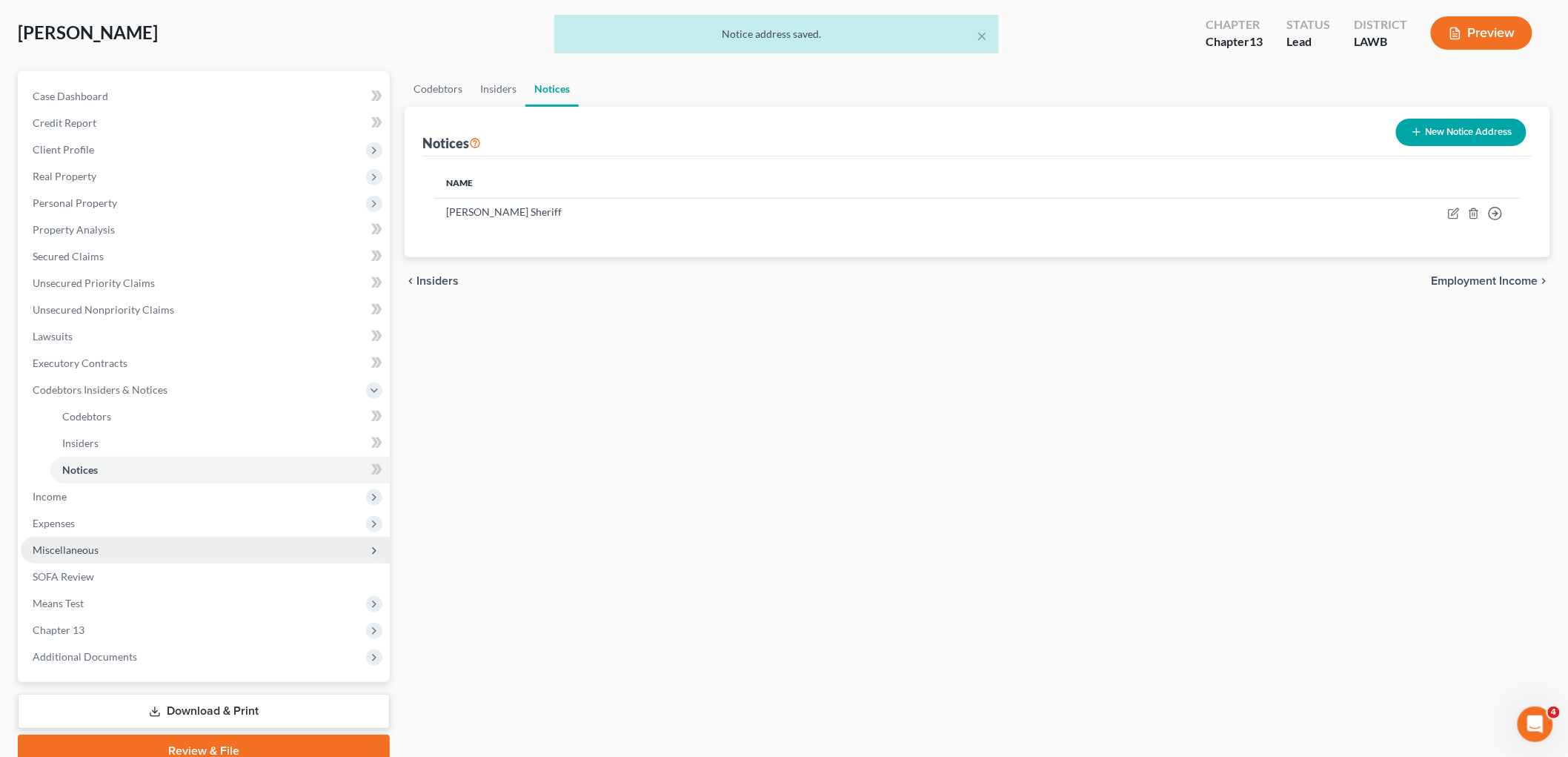
scroll to position [136, 0]
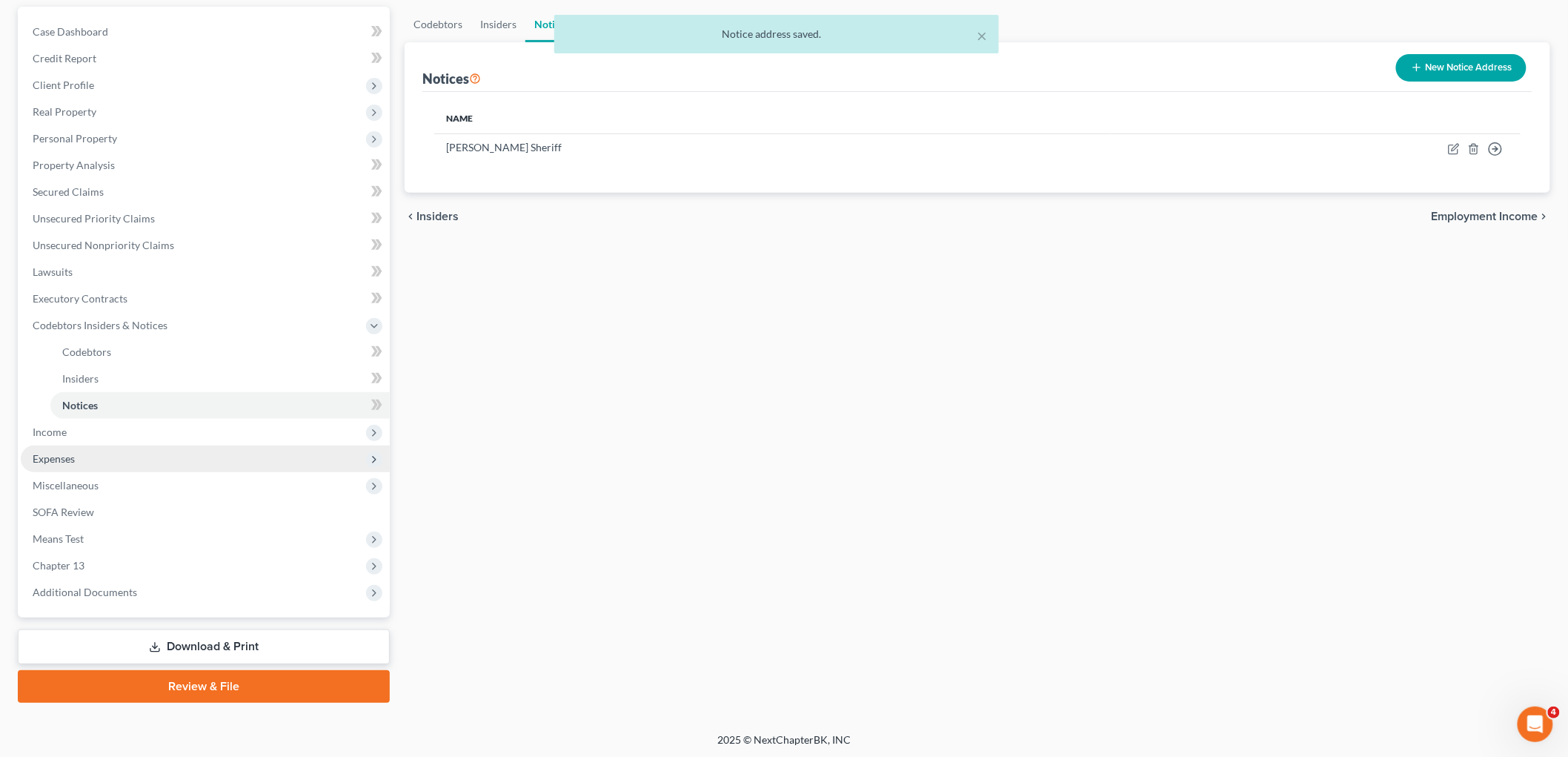
click at [76, 456] on span "Expenses" at bounding box center [206, 459] width 369 height 26
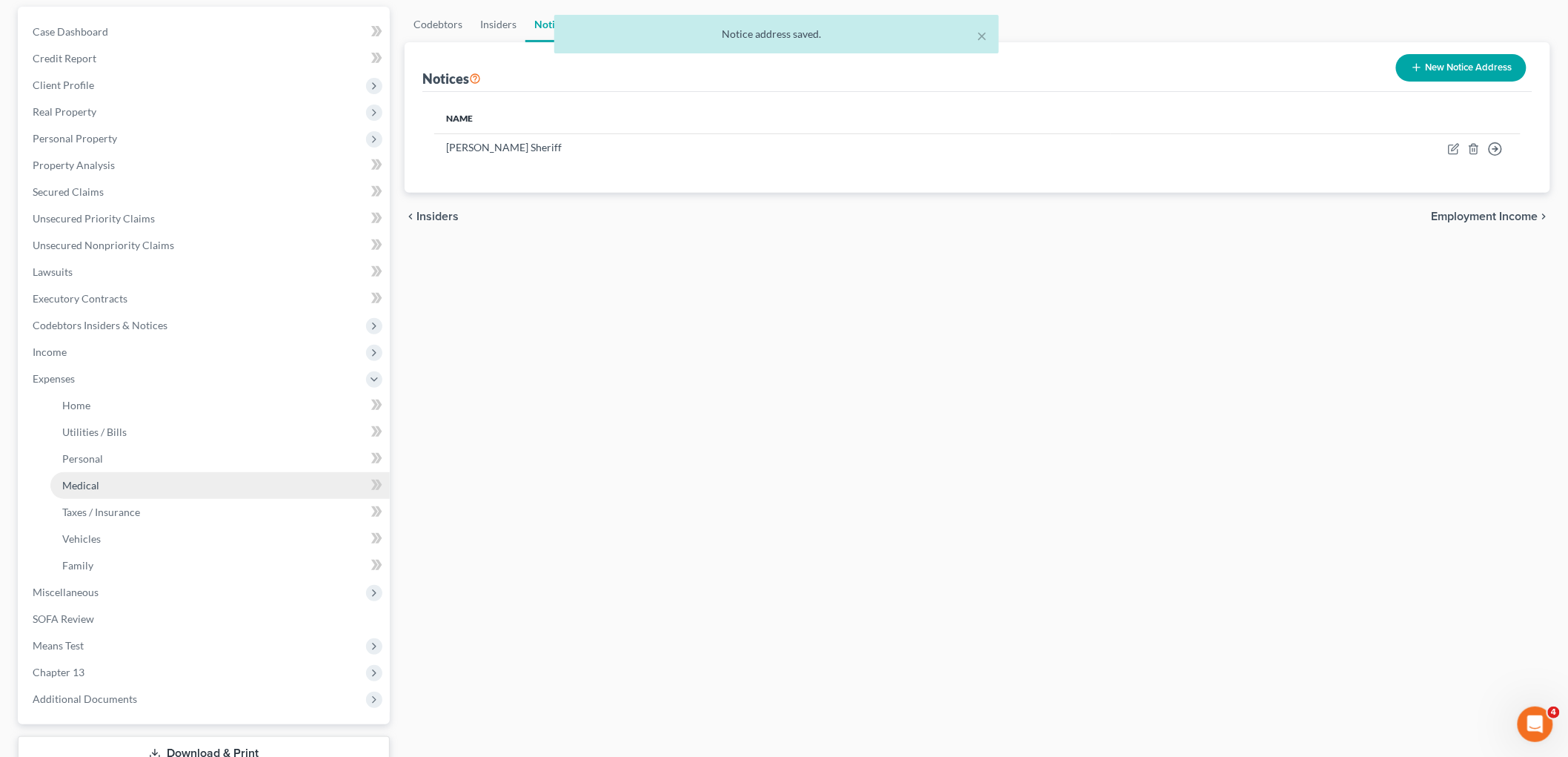
click at [91, 473] on link "Medical" at bounding box center [220, 486] width 339 height 26
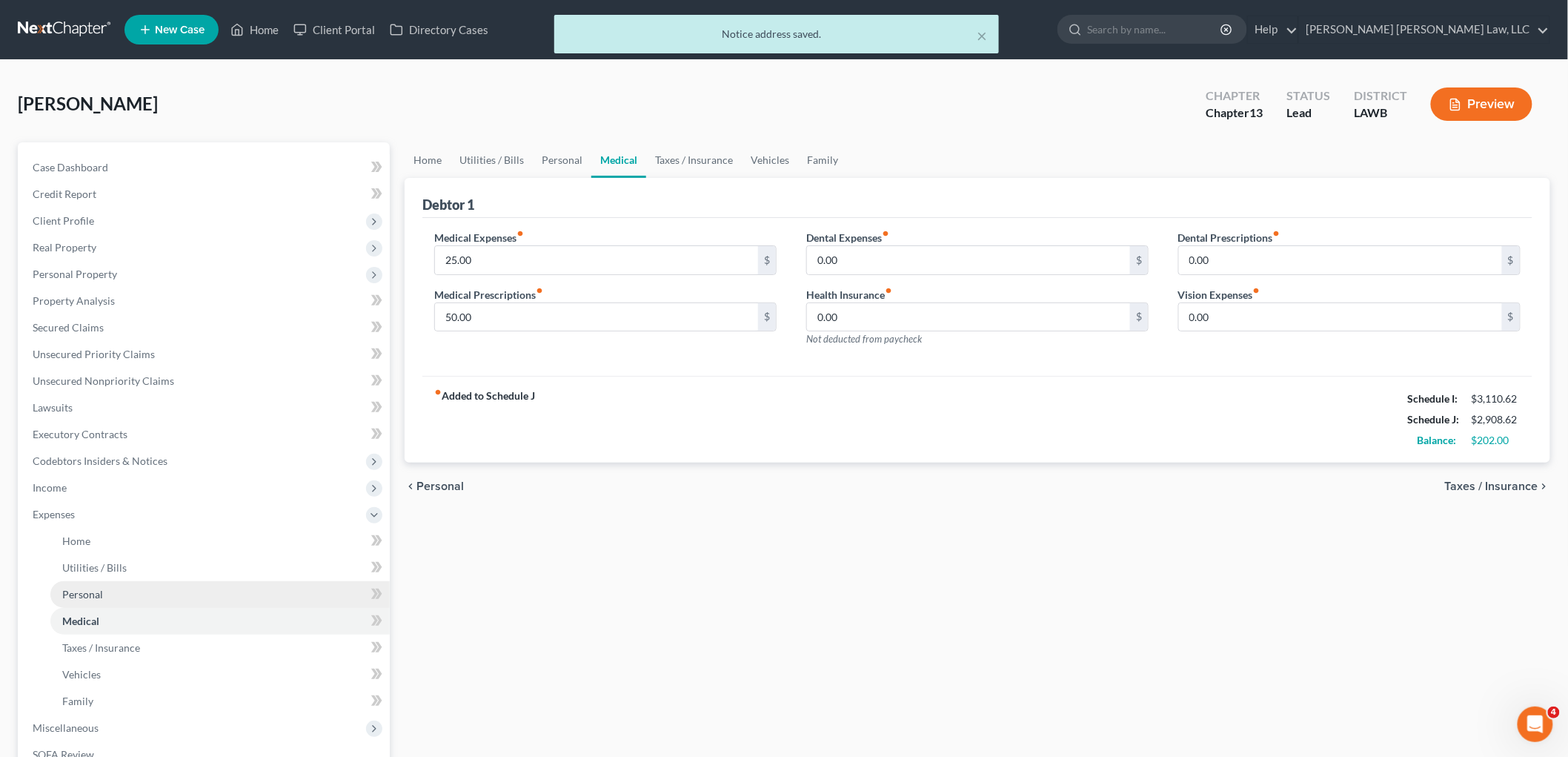
scroll to position [243, 0]
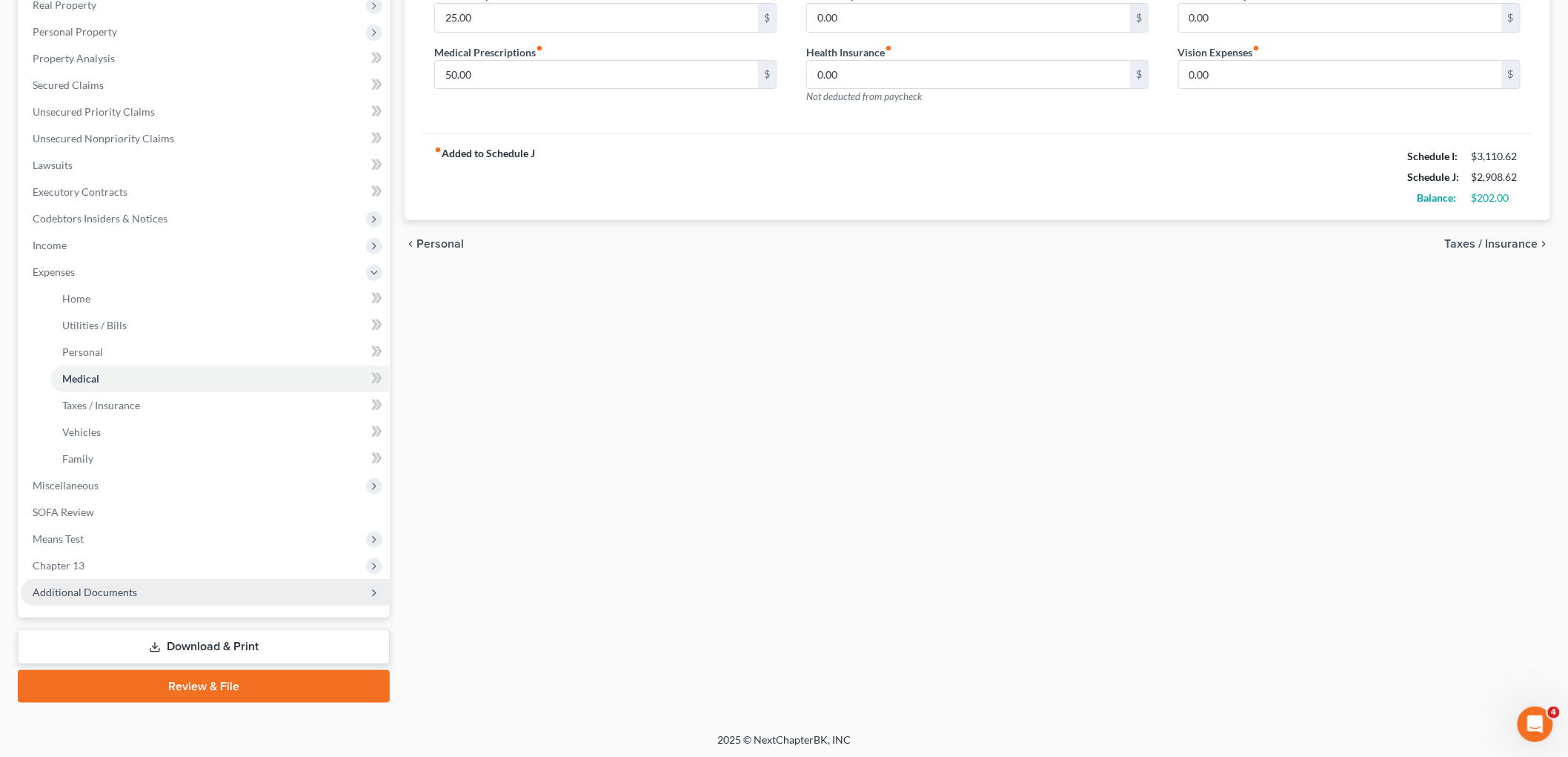
click at [147, 580] on span "Additional Documents" at bounding box center [206, 593] width 369 height 26
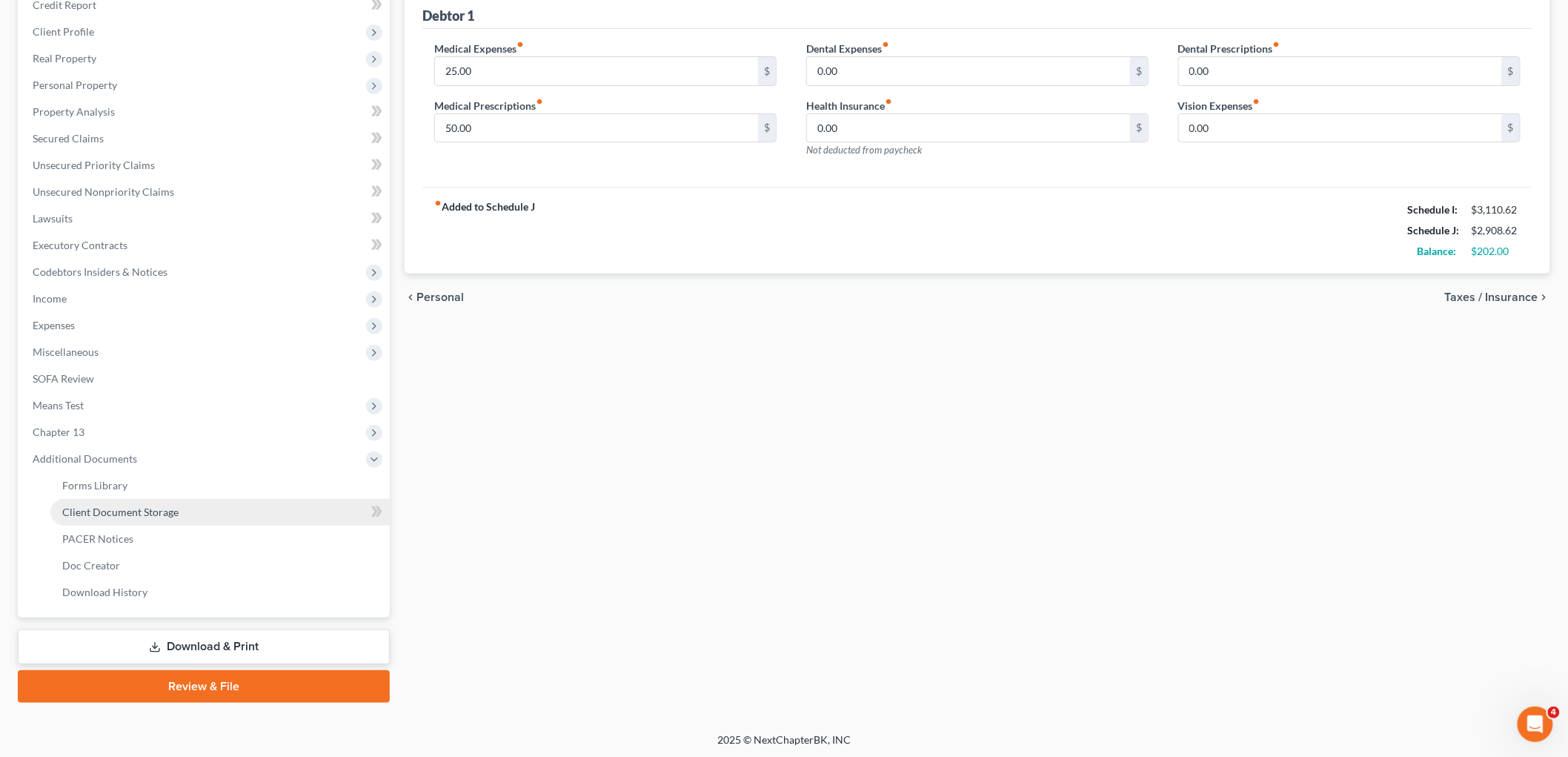
click at [158, 507] on span "Client Document Storage" at bounding box center [121, 512] width 117 height 12
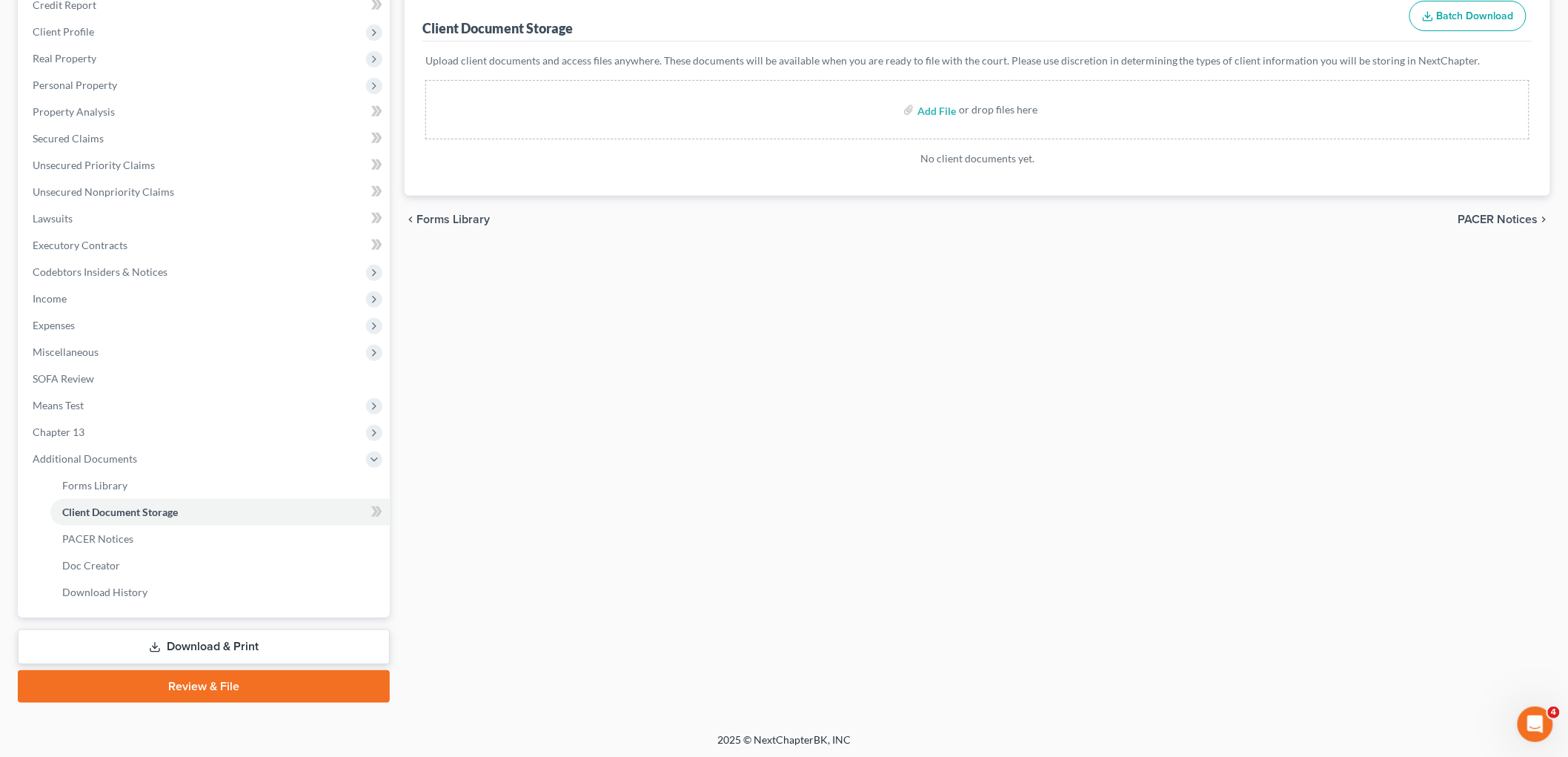
click at [154, 677] on link "Review & File" at bounding box center [203, 686] width 372 height 33
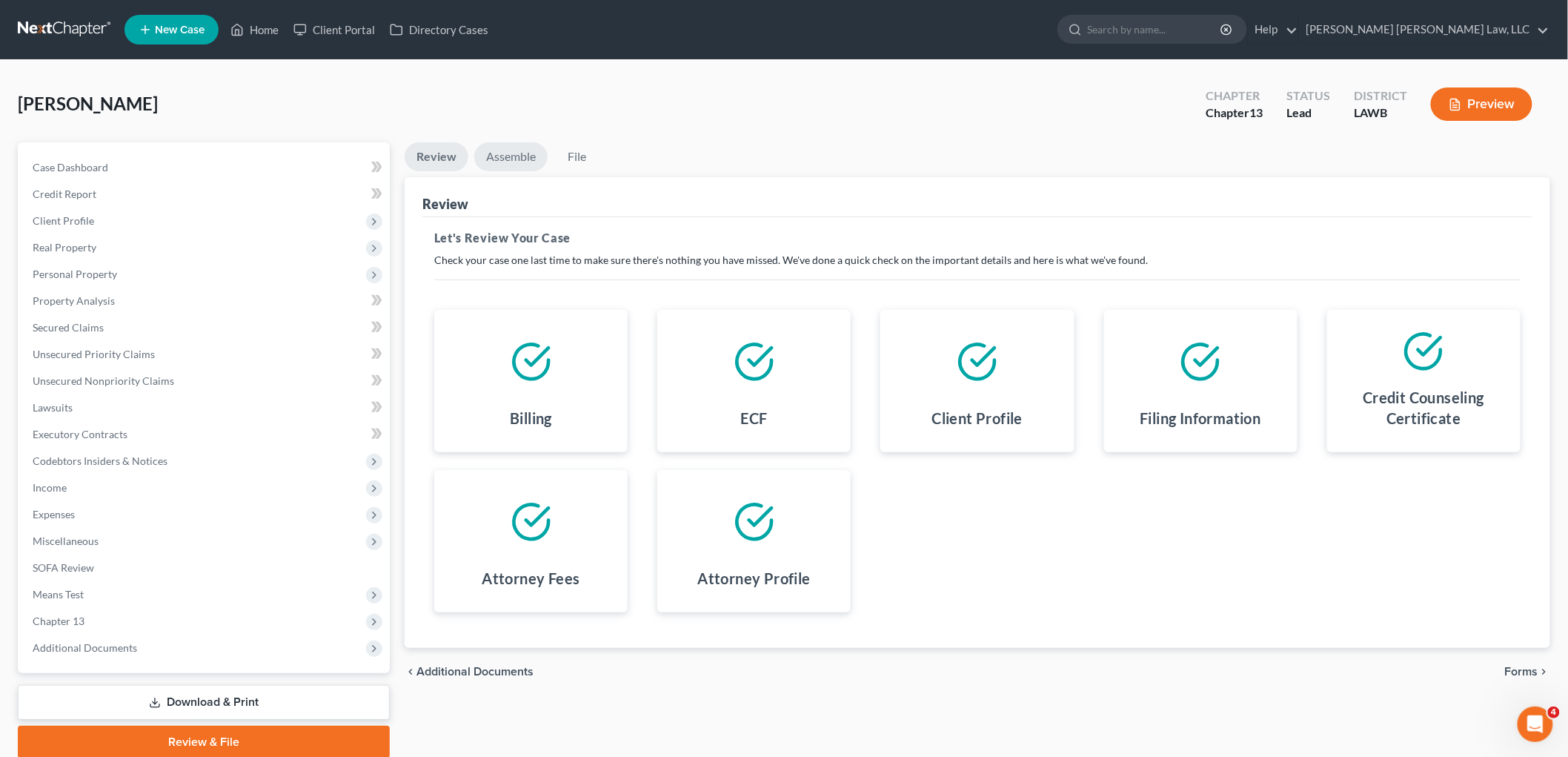
click at [515, 155] on link "Assemble" at bounding box center [510, 156] width 73 height 29
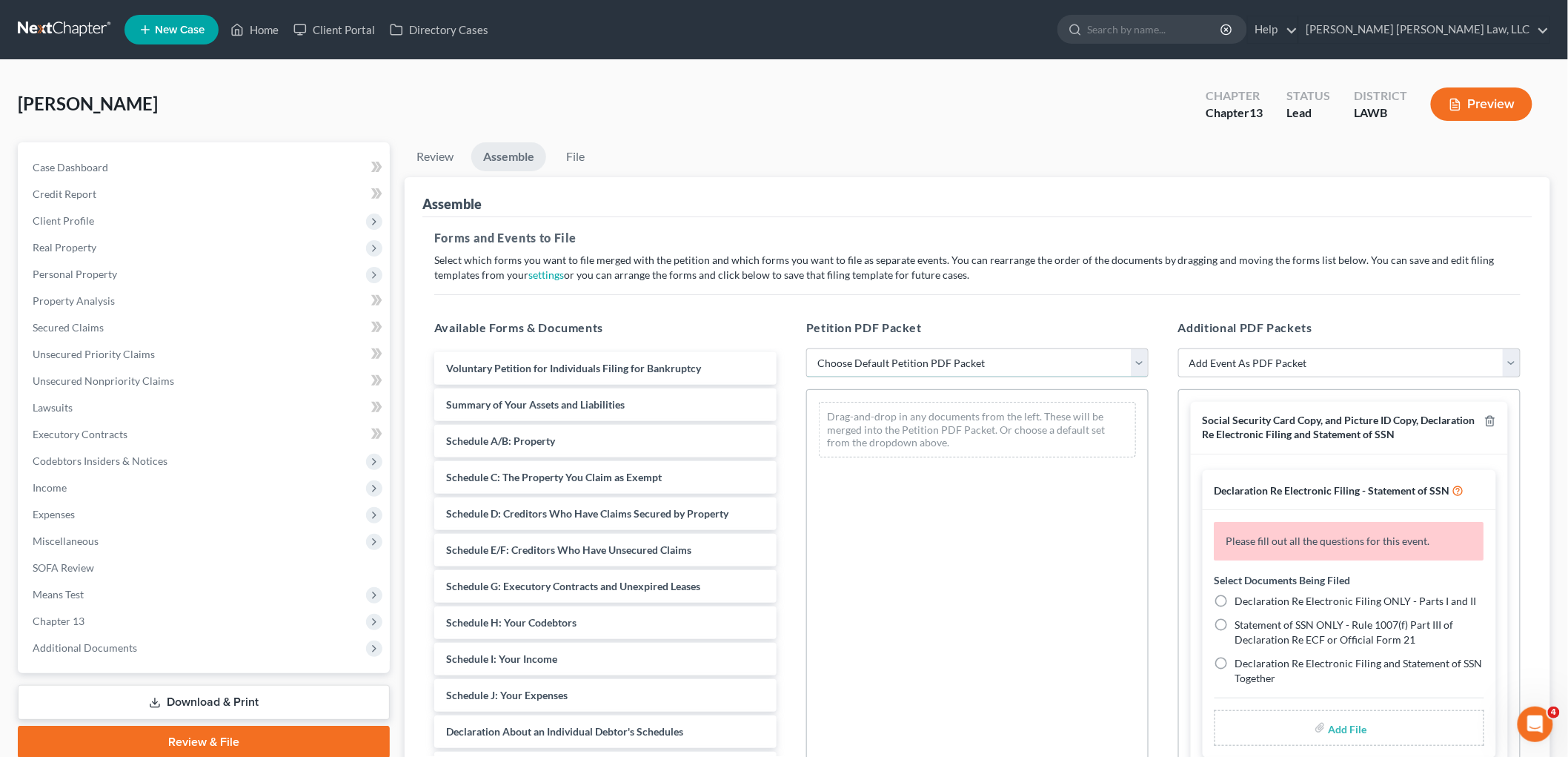
click at [843, 359] on select "Choose Default Petition PDF Packet Complete Bankruptcy Petition (all forms and …" at bounding box center [977, 364] width 343 height 30
select select "0"
click at [806, 349] on select "Choose Default Petition PDF Packet Complete Bankruptcy Petition (all forms and …" at bounding box center [977, 364] width 343 height 30
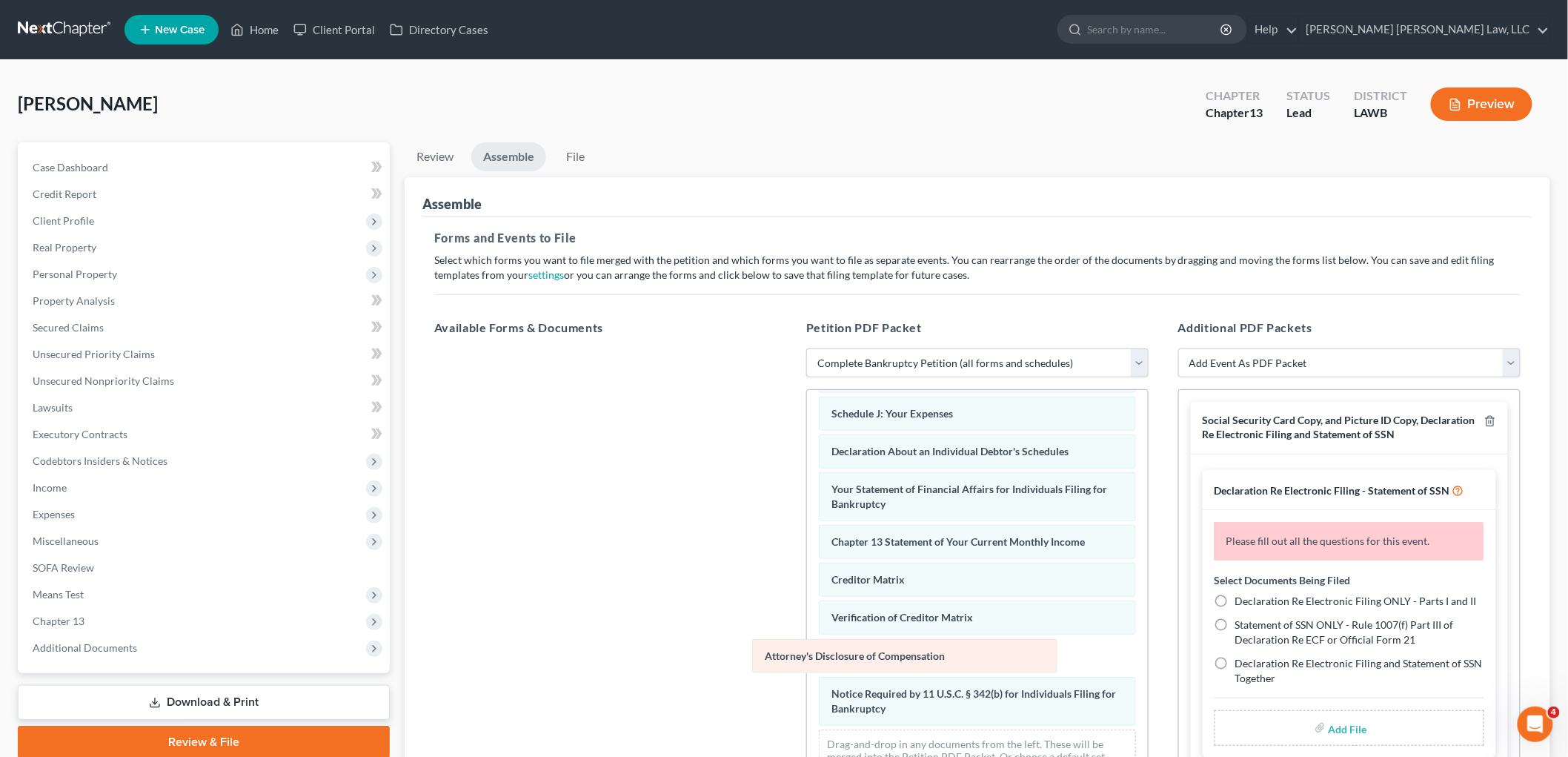
scroll to position [324, 0]
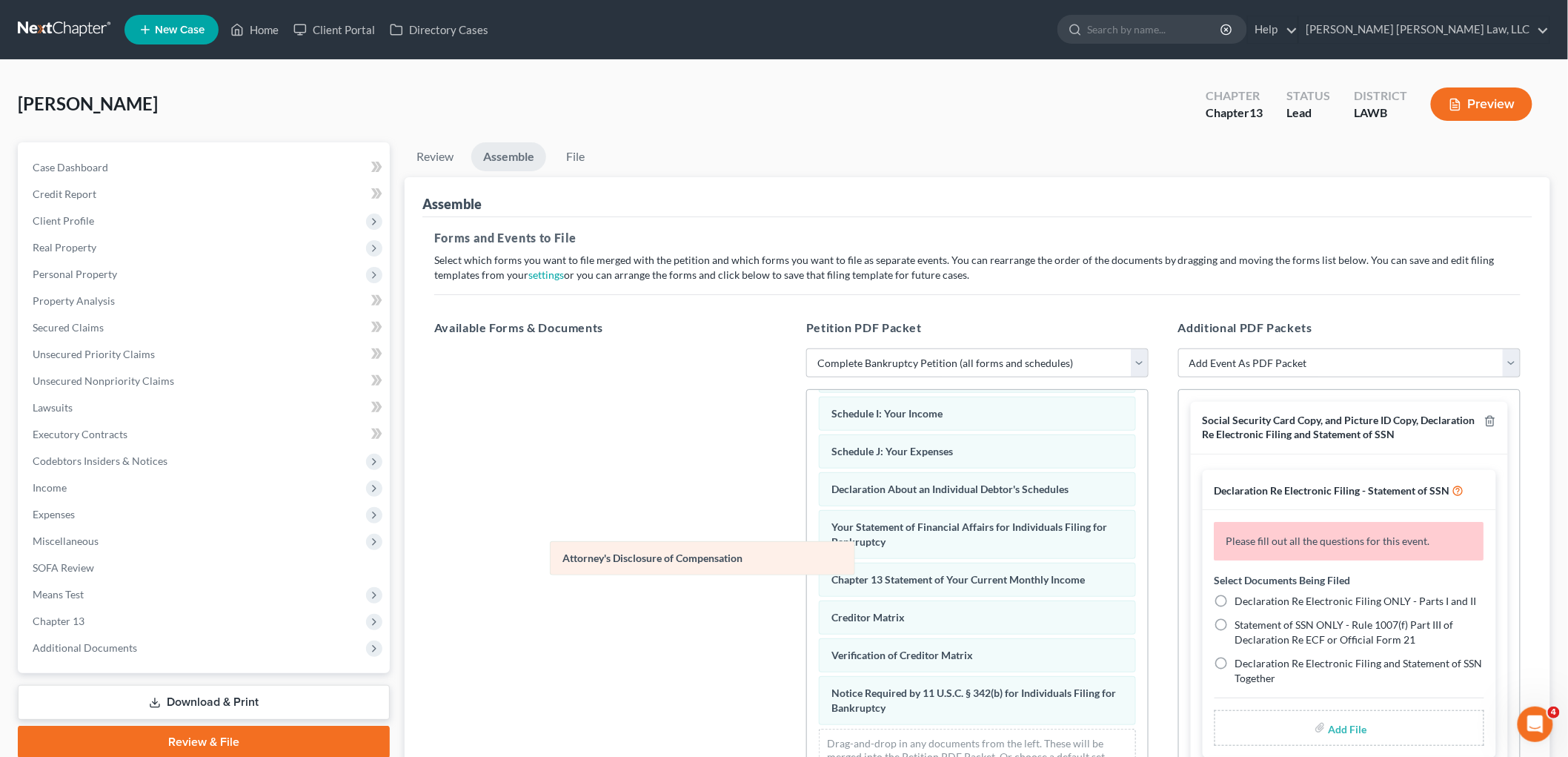
drag, startPoint x: 875, startPoint y: 707, endPoint x: 591, endPoint y: 552, distance: 323.5
click at [807, 552] on div "Attorney's Disclosure of Compensation Voluntary Petition for Individuals Filing…" at bounding box center [977, 439] width 341 height 714
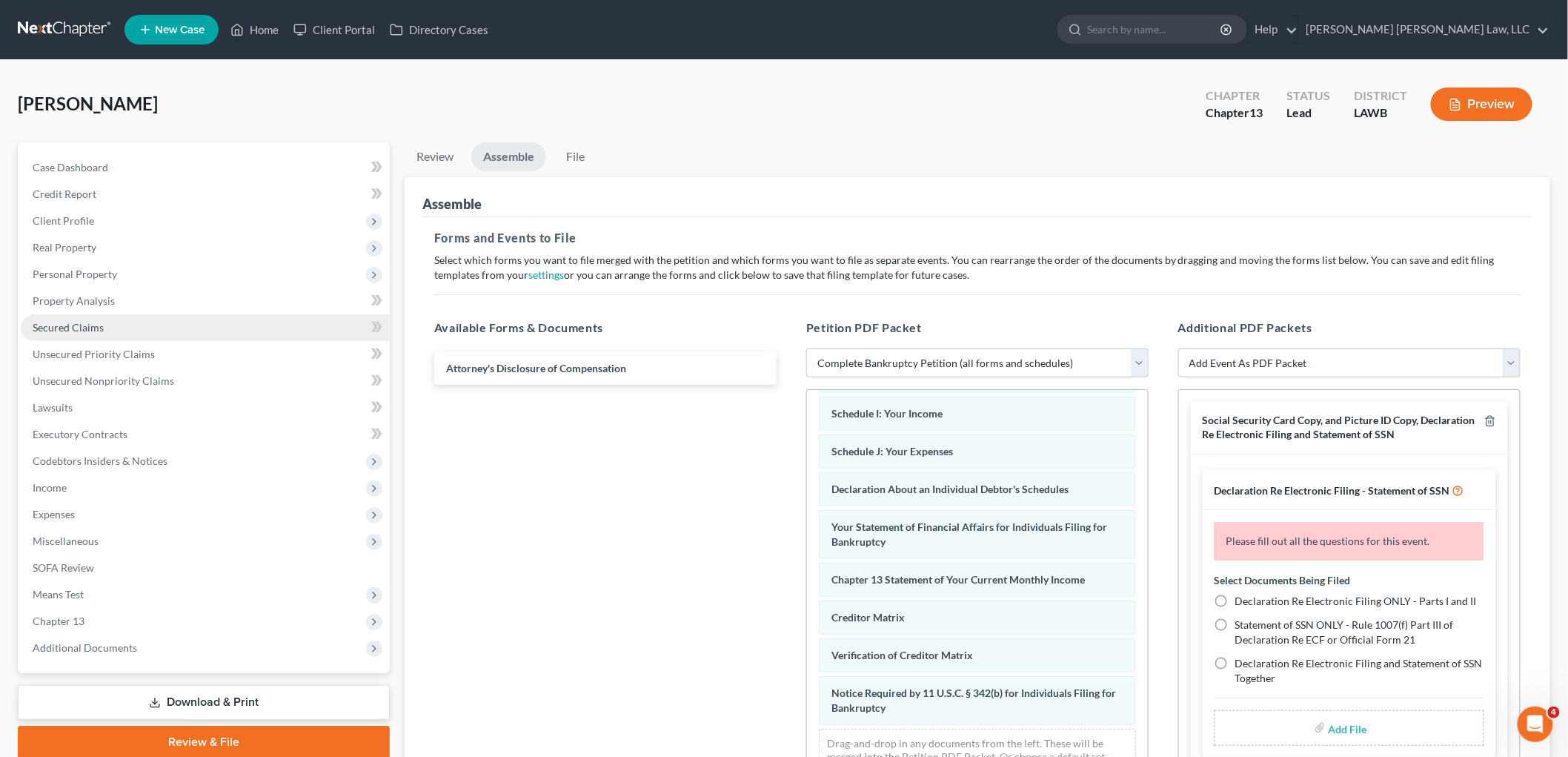
click at [92, 321] on span "Secured Claims" at bounding box center [68, 327] width 72 height 12
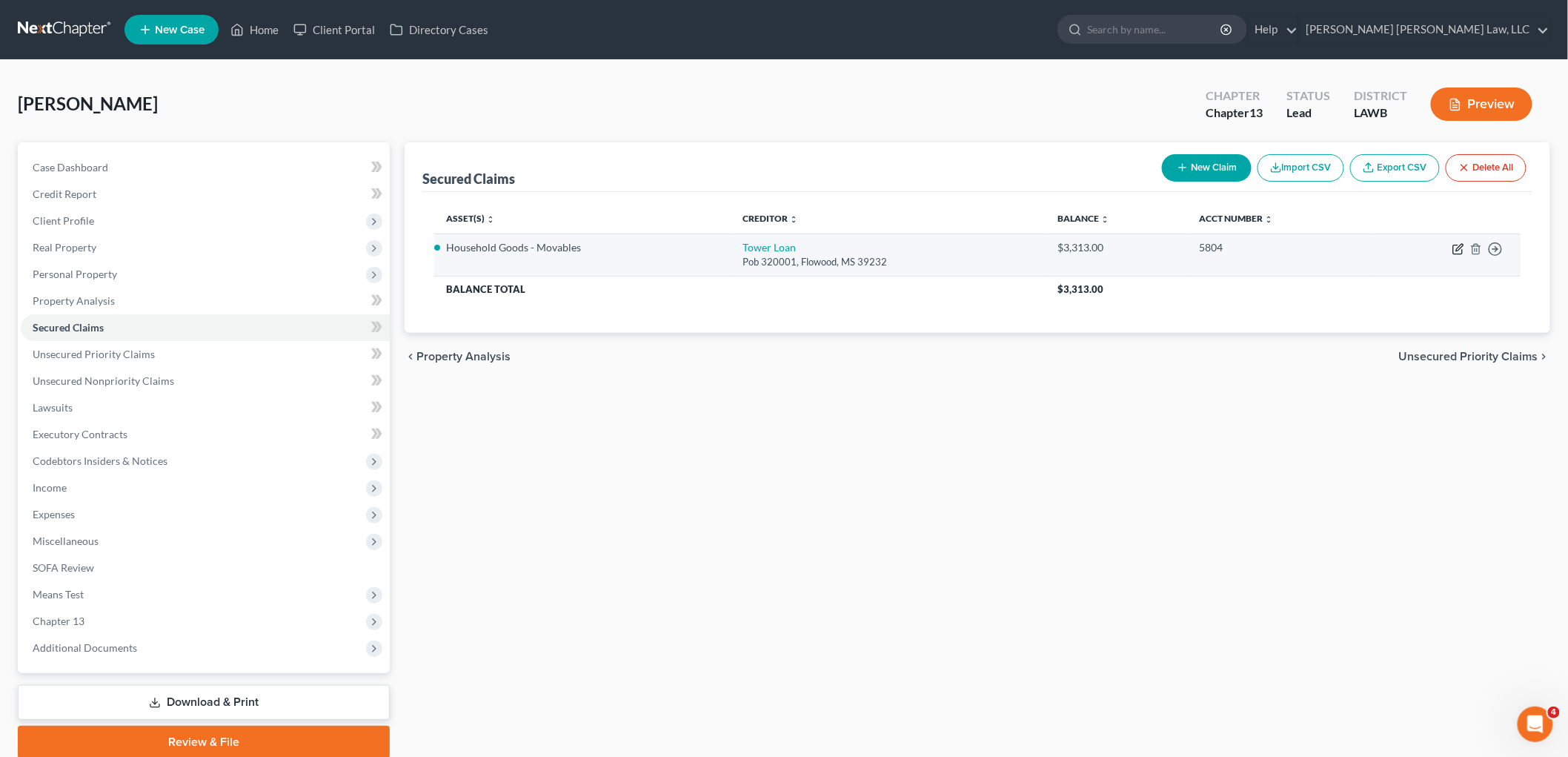
click at [1457, 251] on icon "button" at bounding box center [1458, 248] width 11 height 11
select select "25"
select select "0"
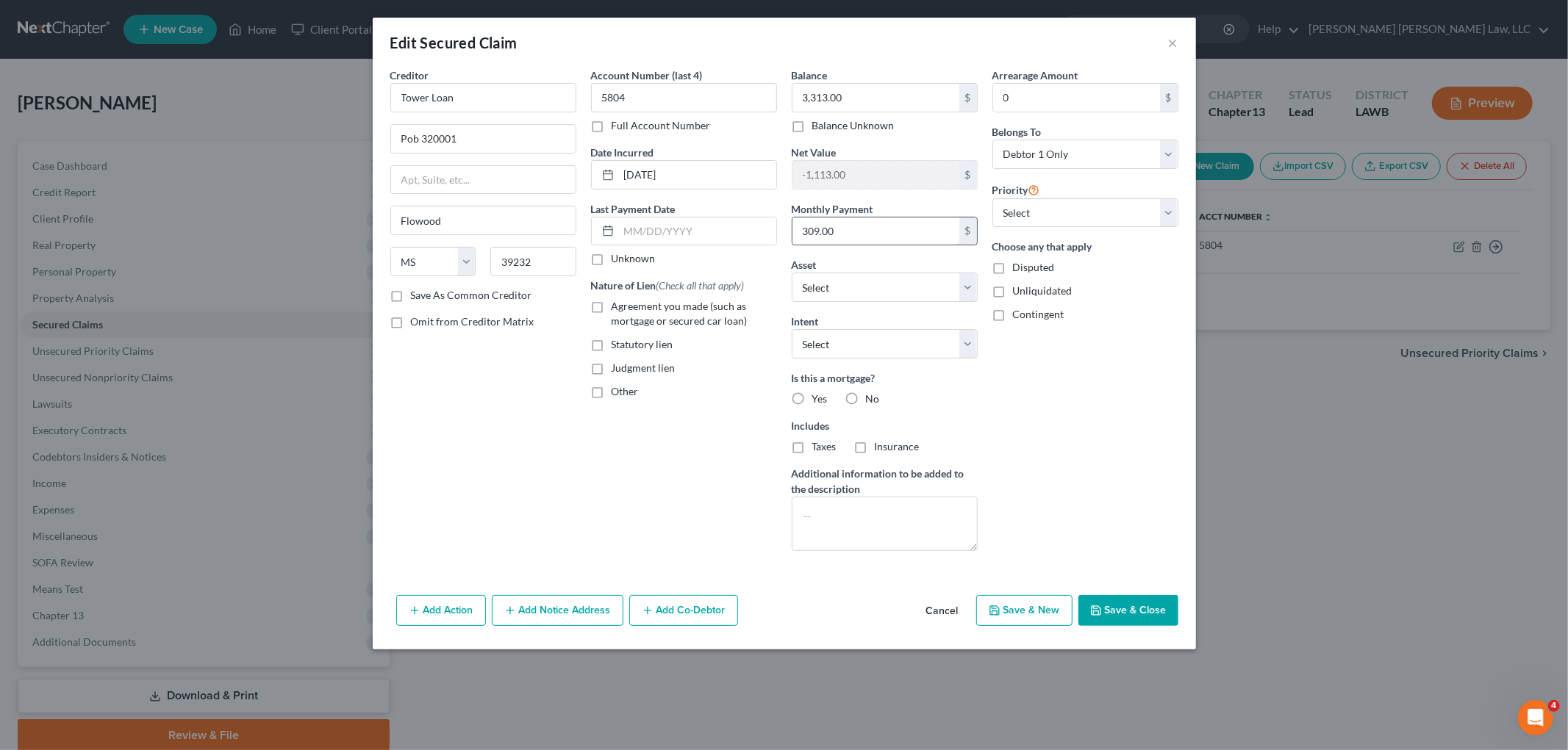
click at [856, 235] on input "309.00" at bounding box center [875, 231] width 167 height 28
click at [1144, 613] on button "Save & Close" at bounding box center [1129, 610] width 100 height 31
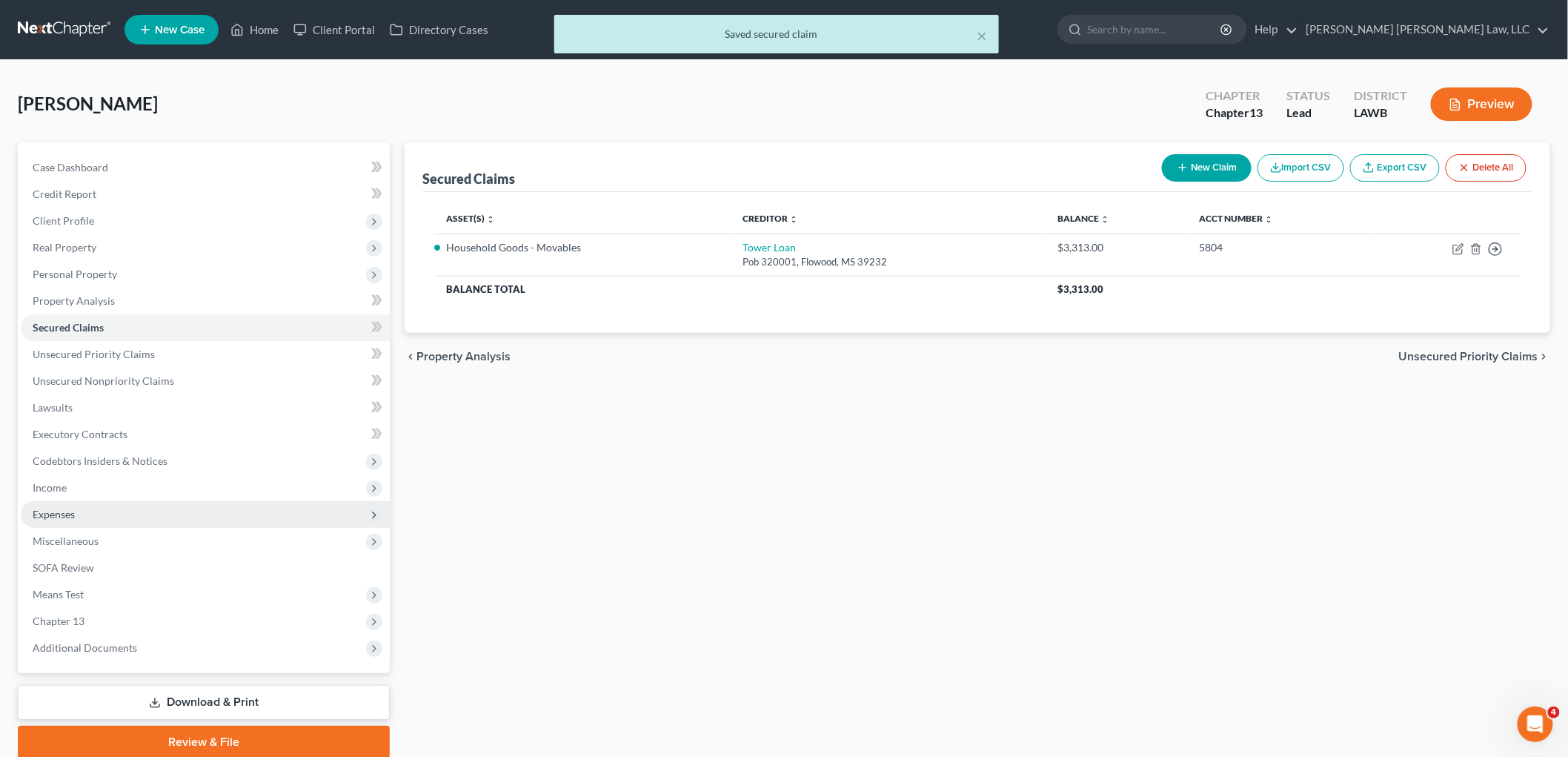
click at [104, 517] on span "Expenses" at bounding box center [206, 514] width 369 height 26
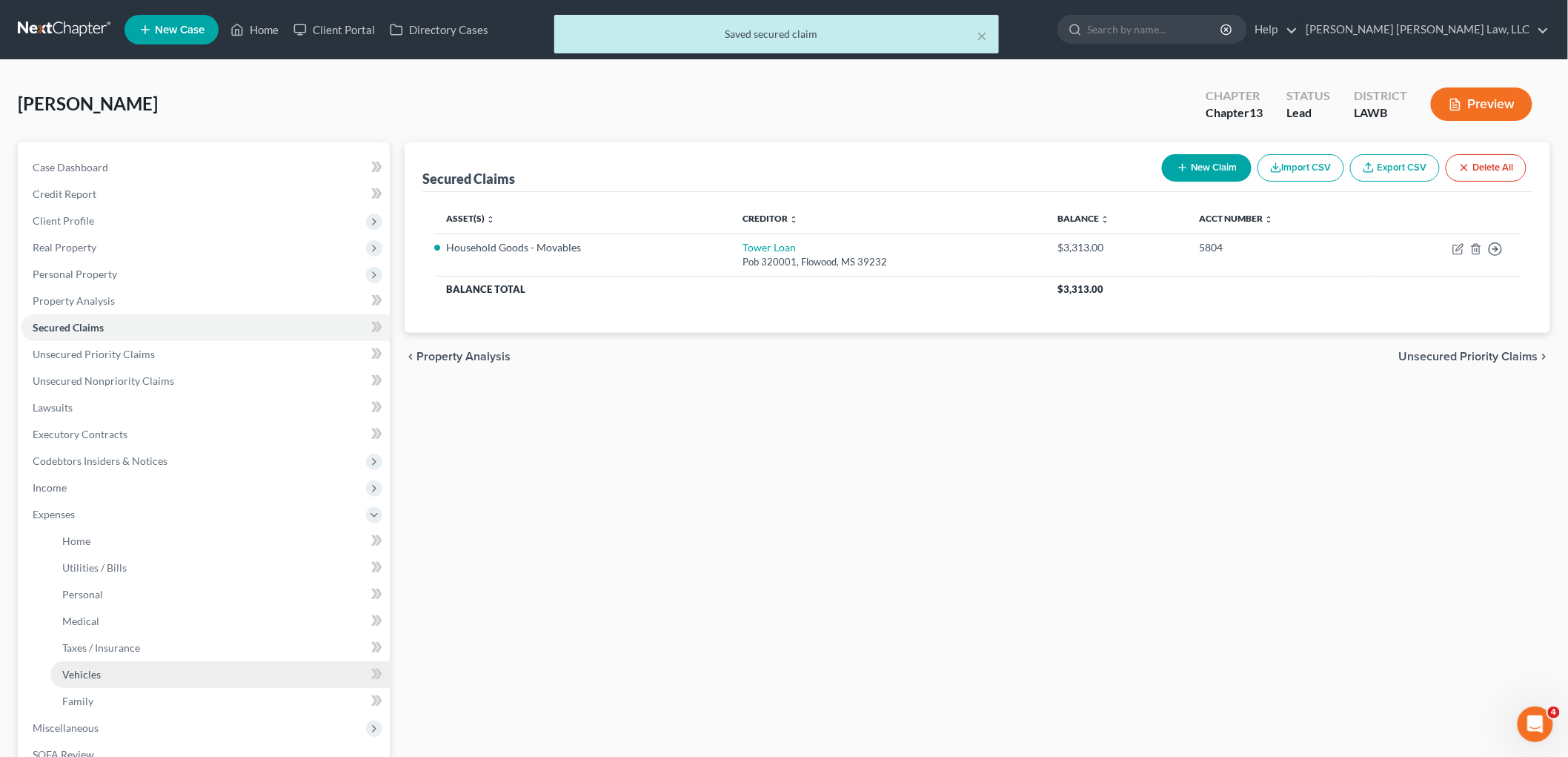
click at [94, 673] on span "Vehicles" at bounding box center [82, 674] width 39 height 12
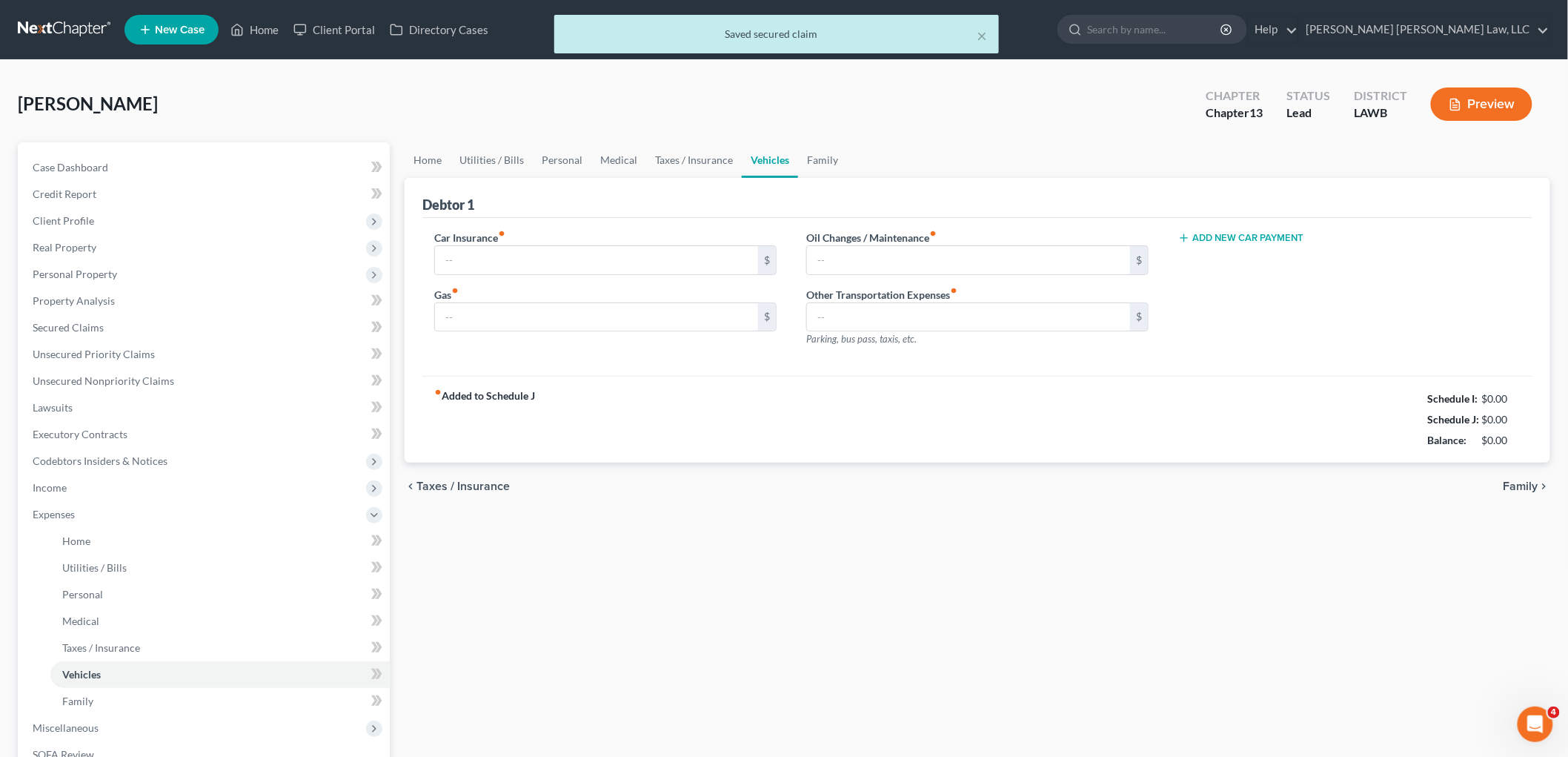
type input "140.00"
type input "370.00"
type input "50.00"
type input "0.00"
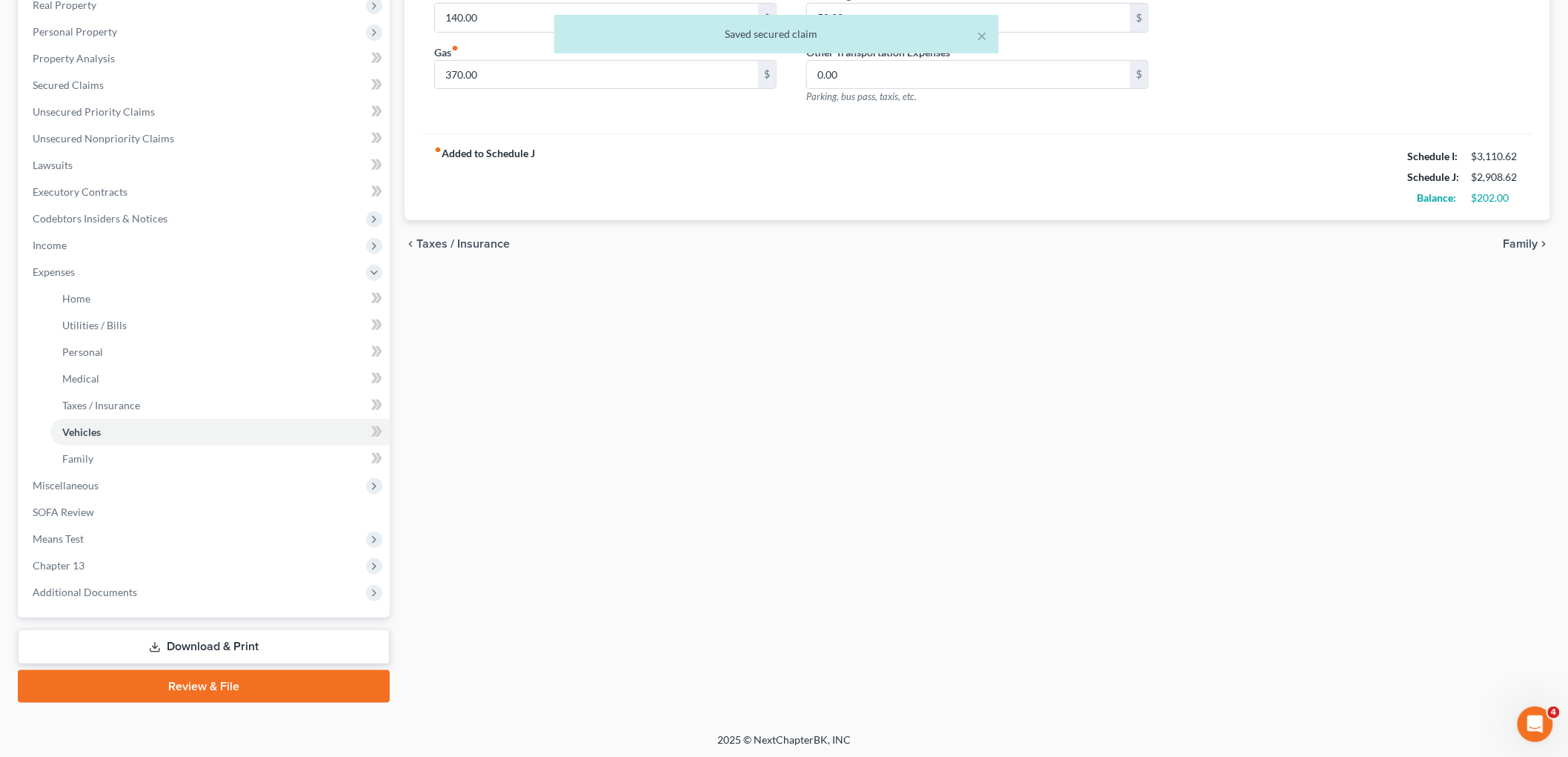
click at [245, 685] on link "Review & File" at bounding box center [203, 686] width 372 height 33
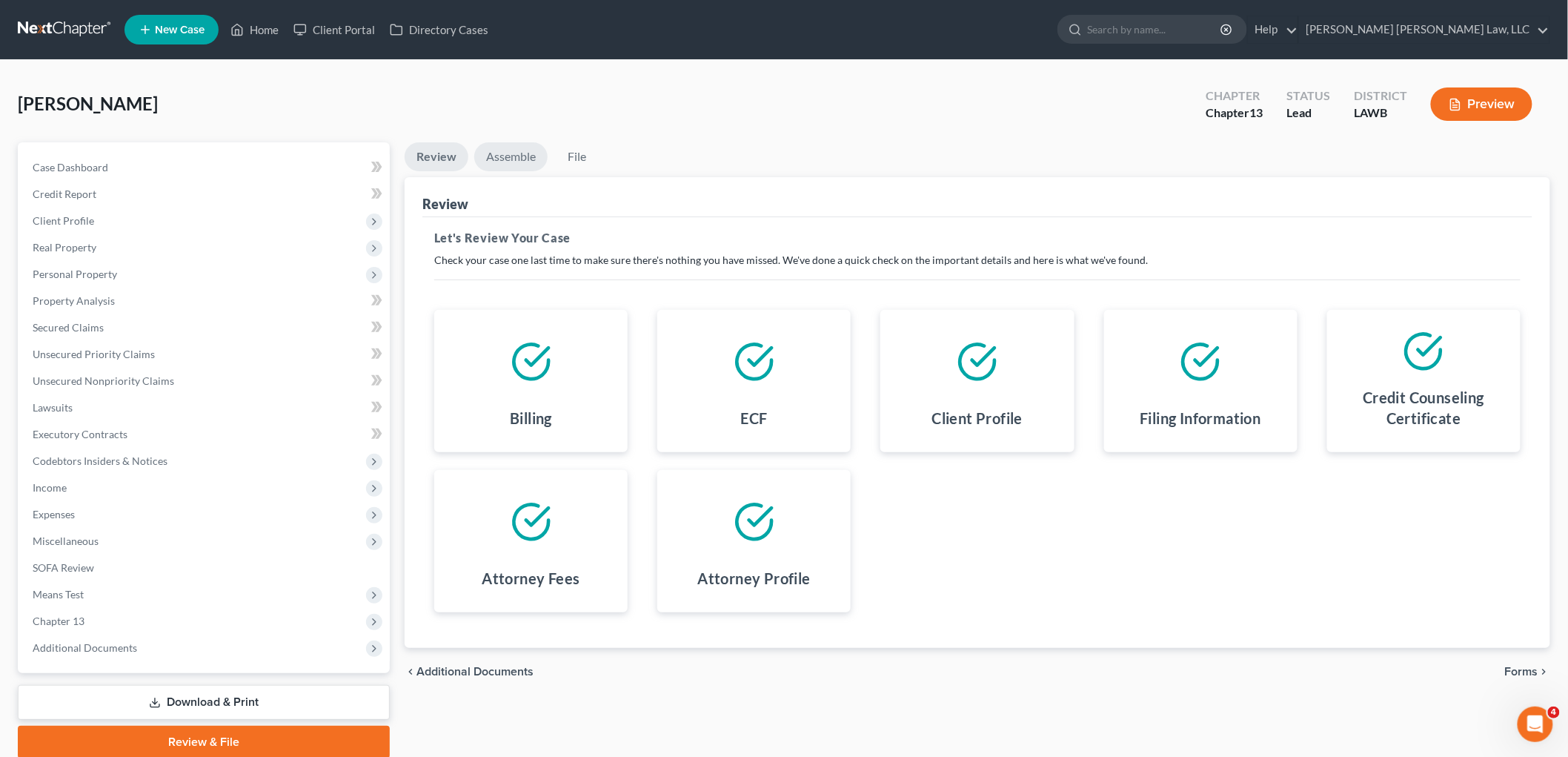
click at [521, 159] on link "Assemble" at bounding box center [510, 156] width 73 height 29
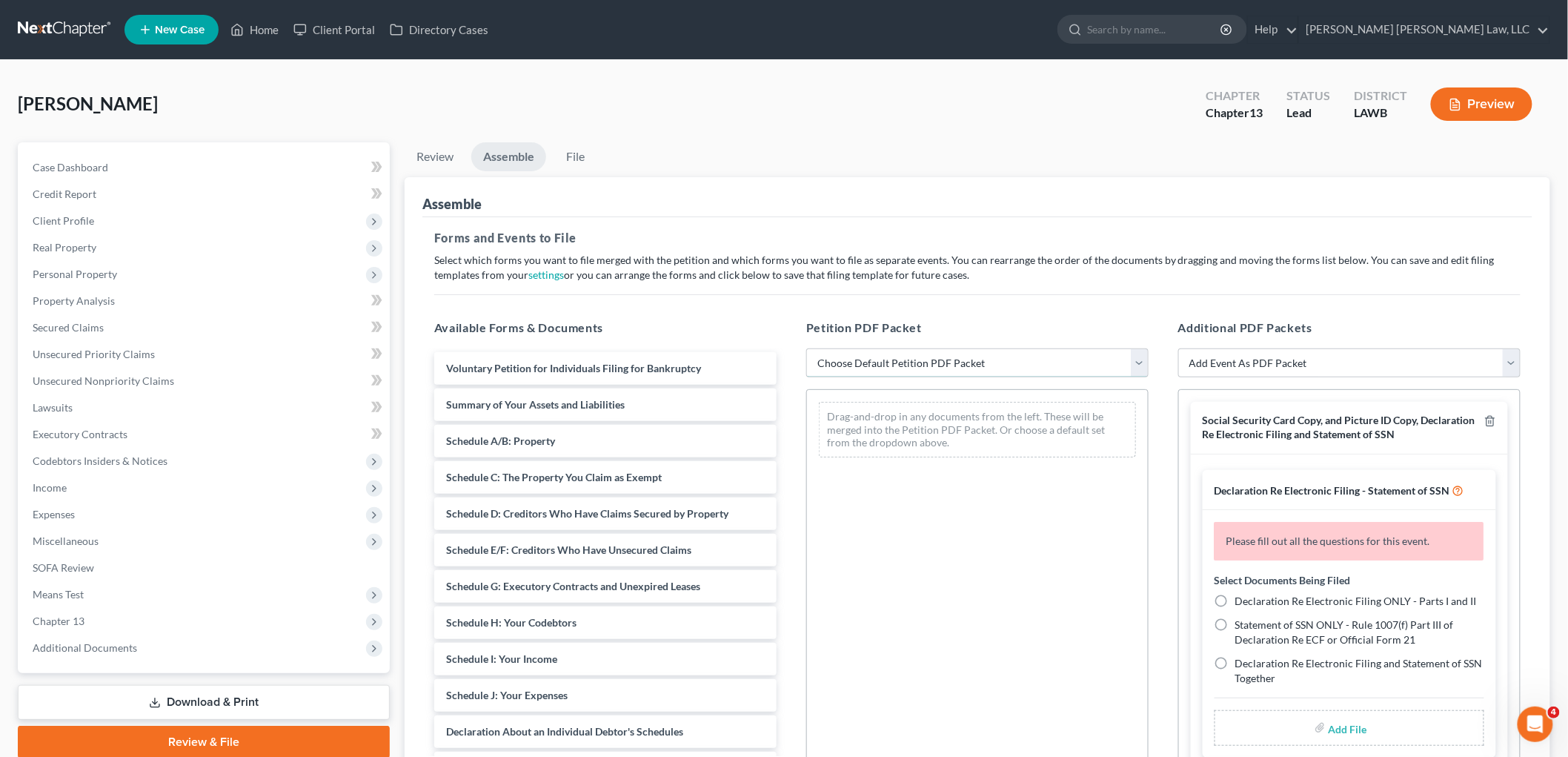
click at [868, 366] on select "Choose Default Petition PDF Packet Complete Bankruptcy Petition (all forms and …" at bounding box center [977, 364] width 343 height 30
select select "0"
click at [806, 349] on select "Choose Default Petition PDF Packet Complete Bankruptcy Petition (all forms and …" at bounding box center [977, 364] width 343 height 30
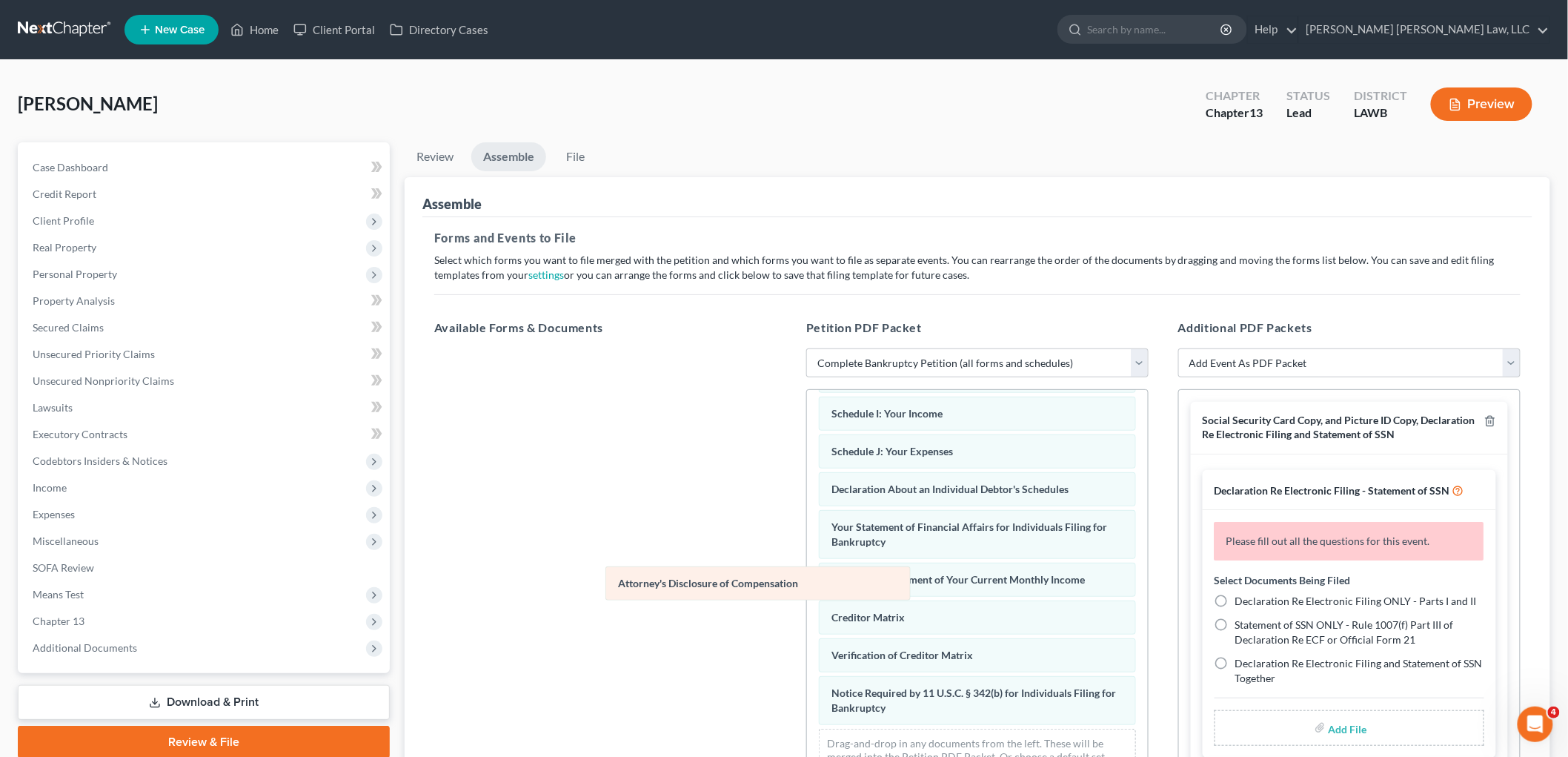
scroll to position [324, 0]
drag, startPoint x: 889, startPoint y: 713, endPoint x: 523, endPoint y: 510, distance: 418.5
click at [807, 512] on div "Attorney's Disclosure of Compensation Voluntary Petition for Individuals Filing…" at bounding box center [977, 439] width 341 height 714
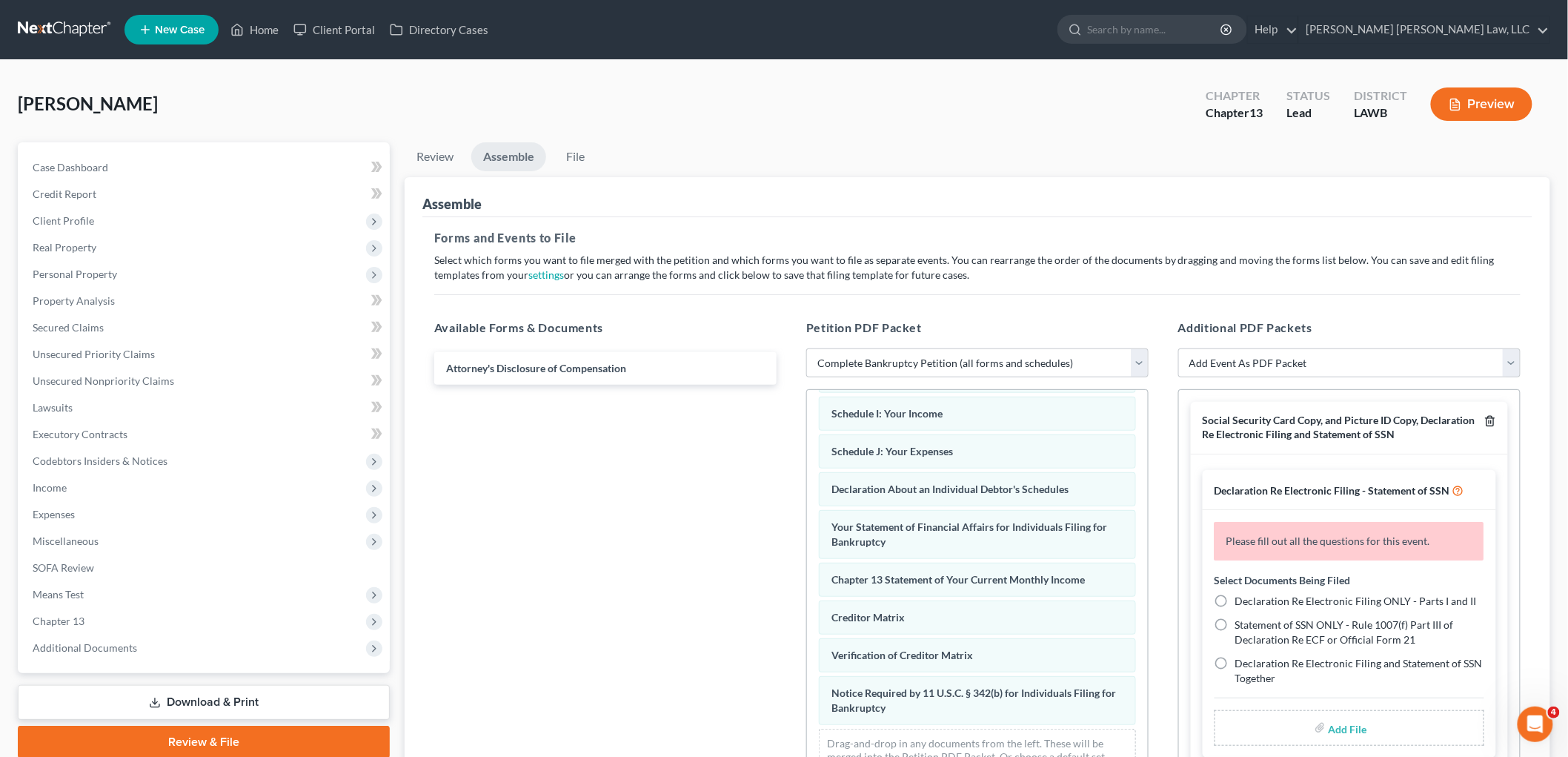
click at [1484, 423] on icon "button" at bounding box center [1489, 420] width 11 height 11
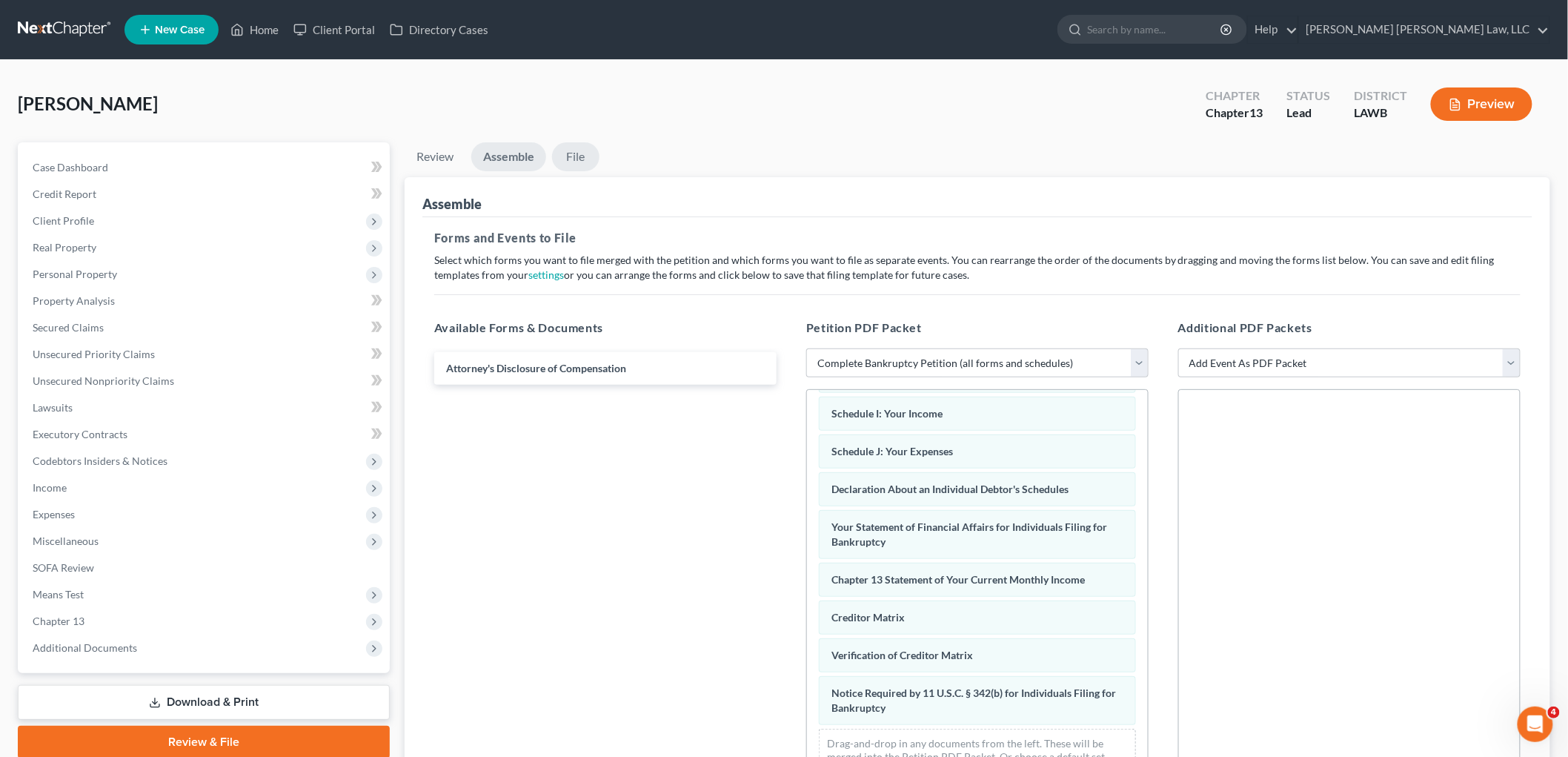
click at [580, 153] on link "File" at bounding box center [576, 156] width 48 height 29
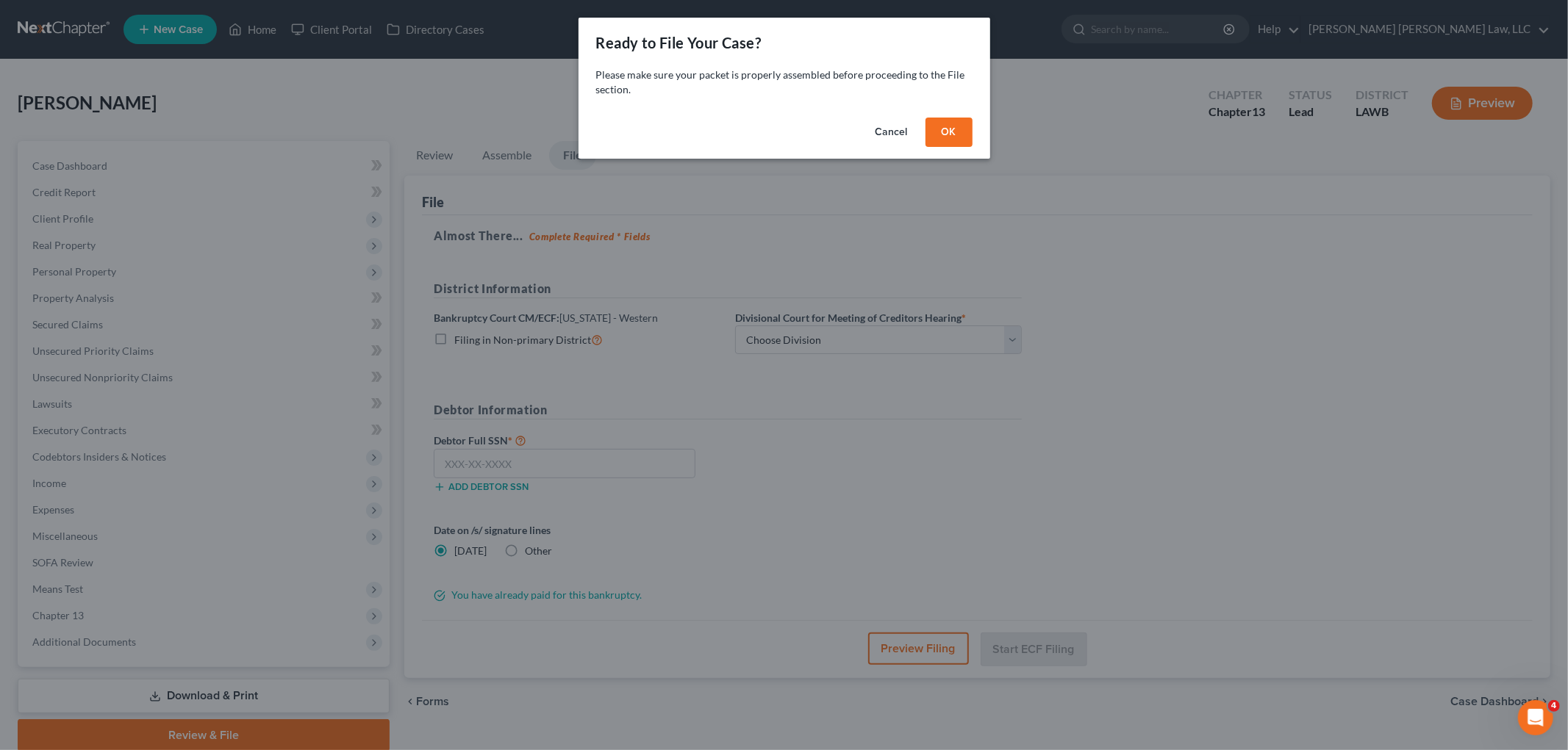
click at [956, 136] on button "OK" at bounding box center [949, 132] width 47 height 30
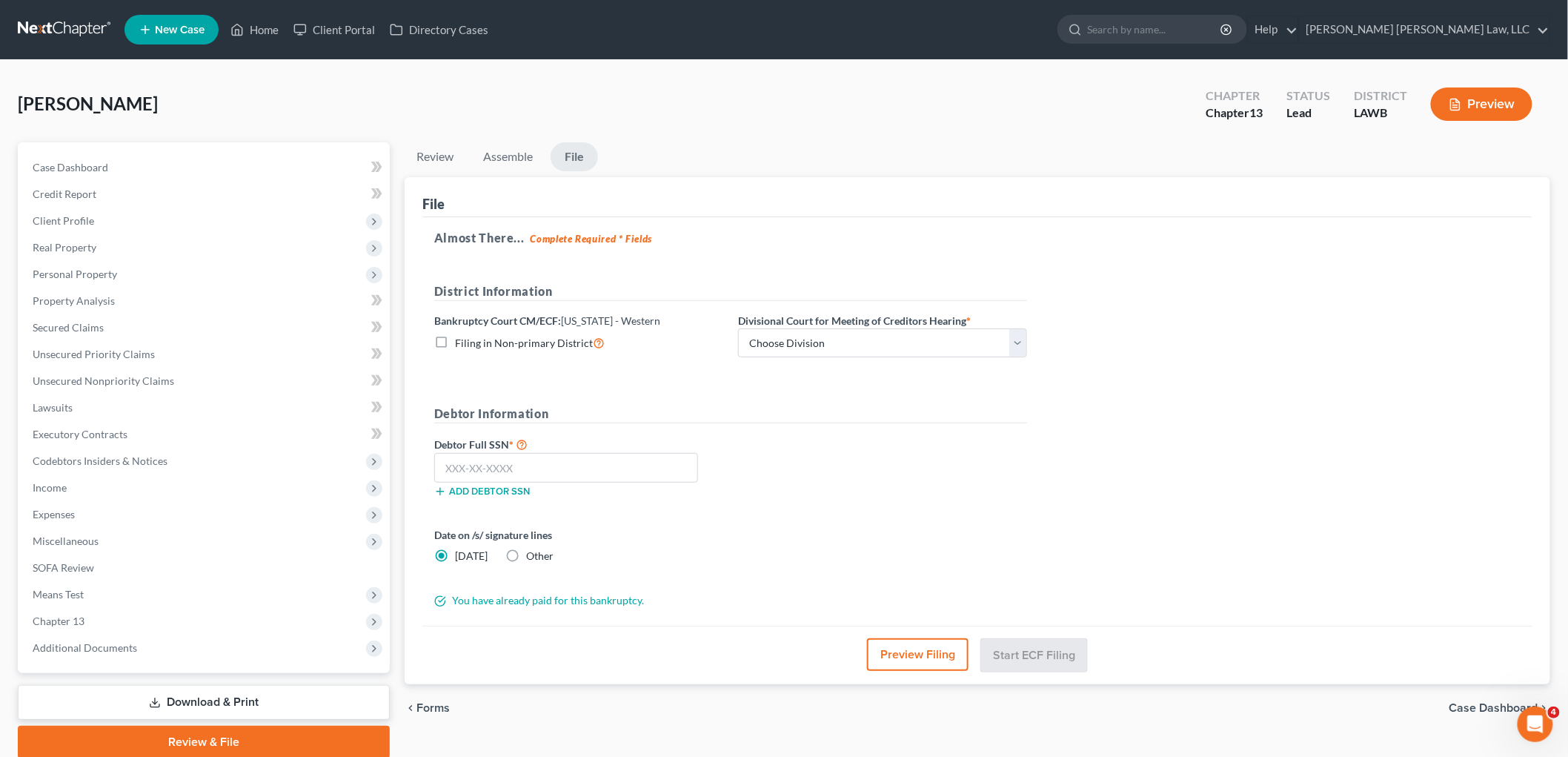
click at [455, 344] on label "Filing in Non-primary District" at bounding box center [530, 343] width 150 height 17
click at [461, 344] on input "Filing in Non-primary District" at bounding box center [465, 339] width 10 height 10
checkbox input "true"
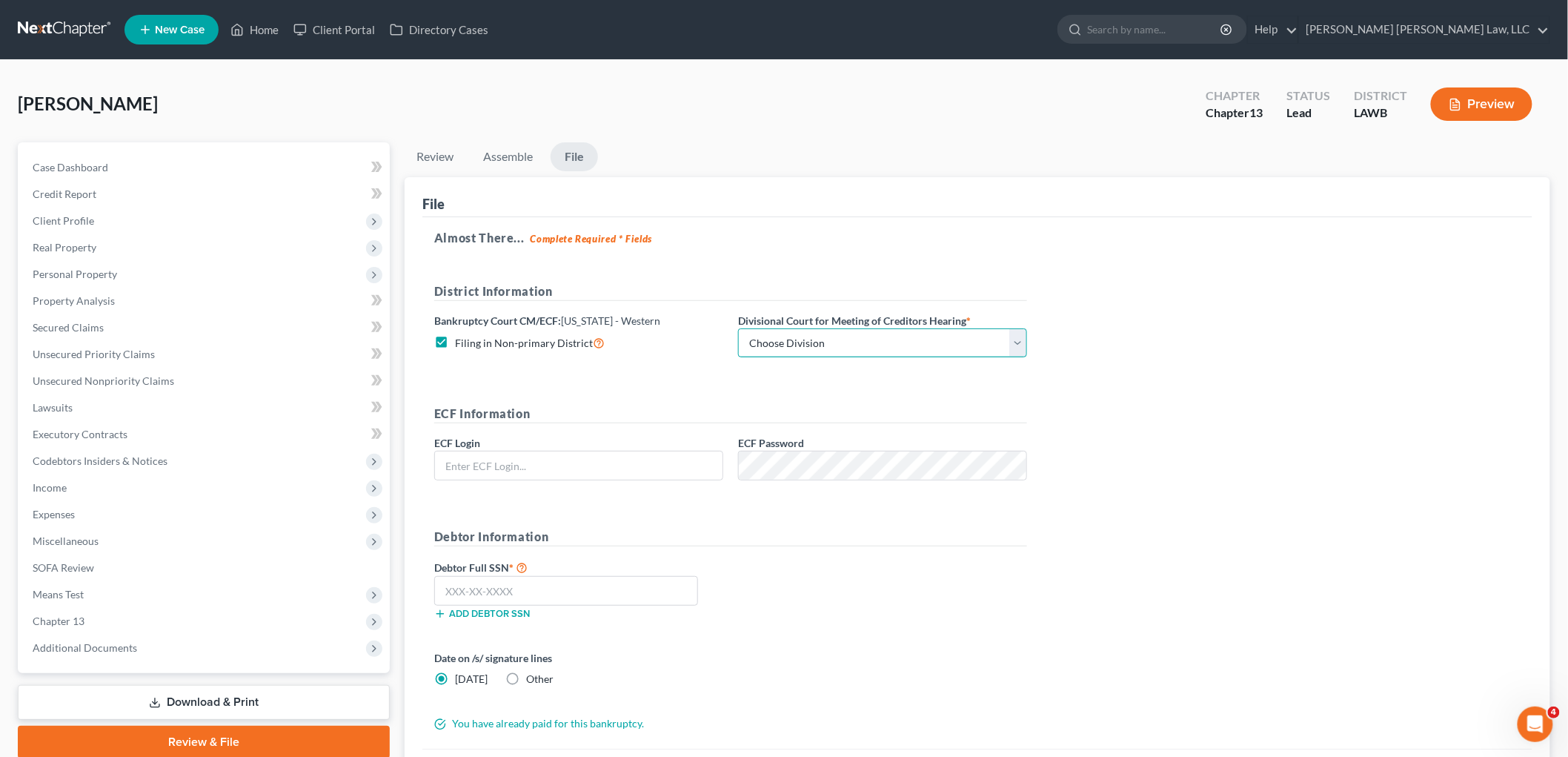
click at [777, 330] on select "Choose Division [GEOGRAPHIC_DATA] [GEOGRAPHIC_DATA]-[GEOGRAPHIC_DATA] Lake [PER…" at bounding box center [882, 344] width 289 height 30
select select "3"
click at [738, 329] on select "Choose Division [GEOGRAPHIC_DATA] [GEOGRAPHIC_DATA]-[GEOGRAPHIC_DATA] Lake [PER…" at bounding box center [882, 344] width 289 height 30
click at [712, 469] on input "text" at bounding box center [579, 466] width 288 height 28
type input "E"
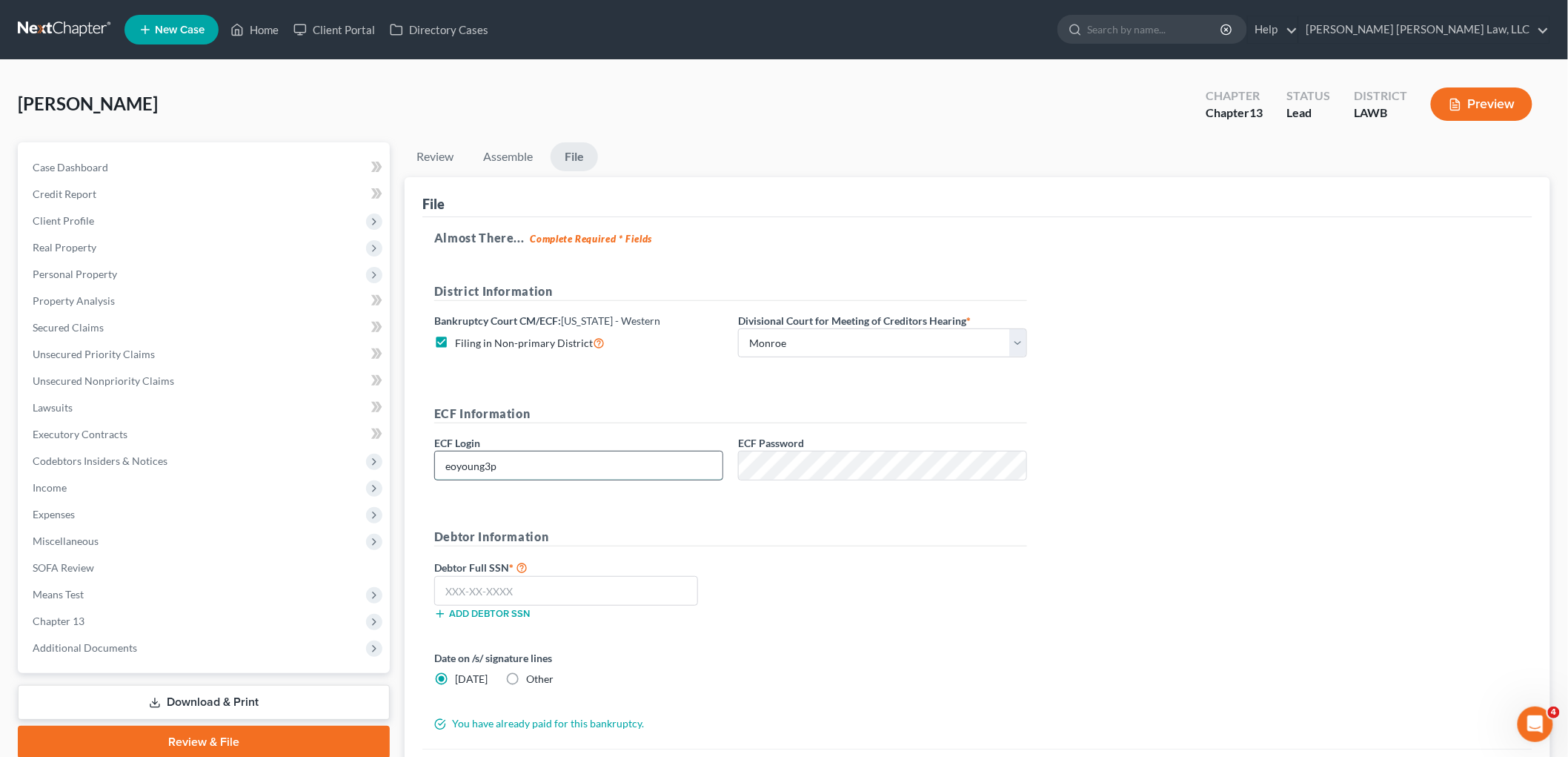
type input "eoyoung3p"
click at [593, 594] on input "text" at bounding box center [566, 591] width 264 height 30
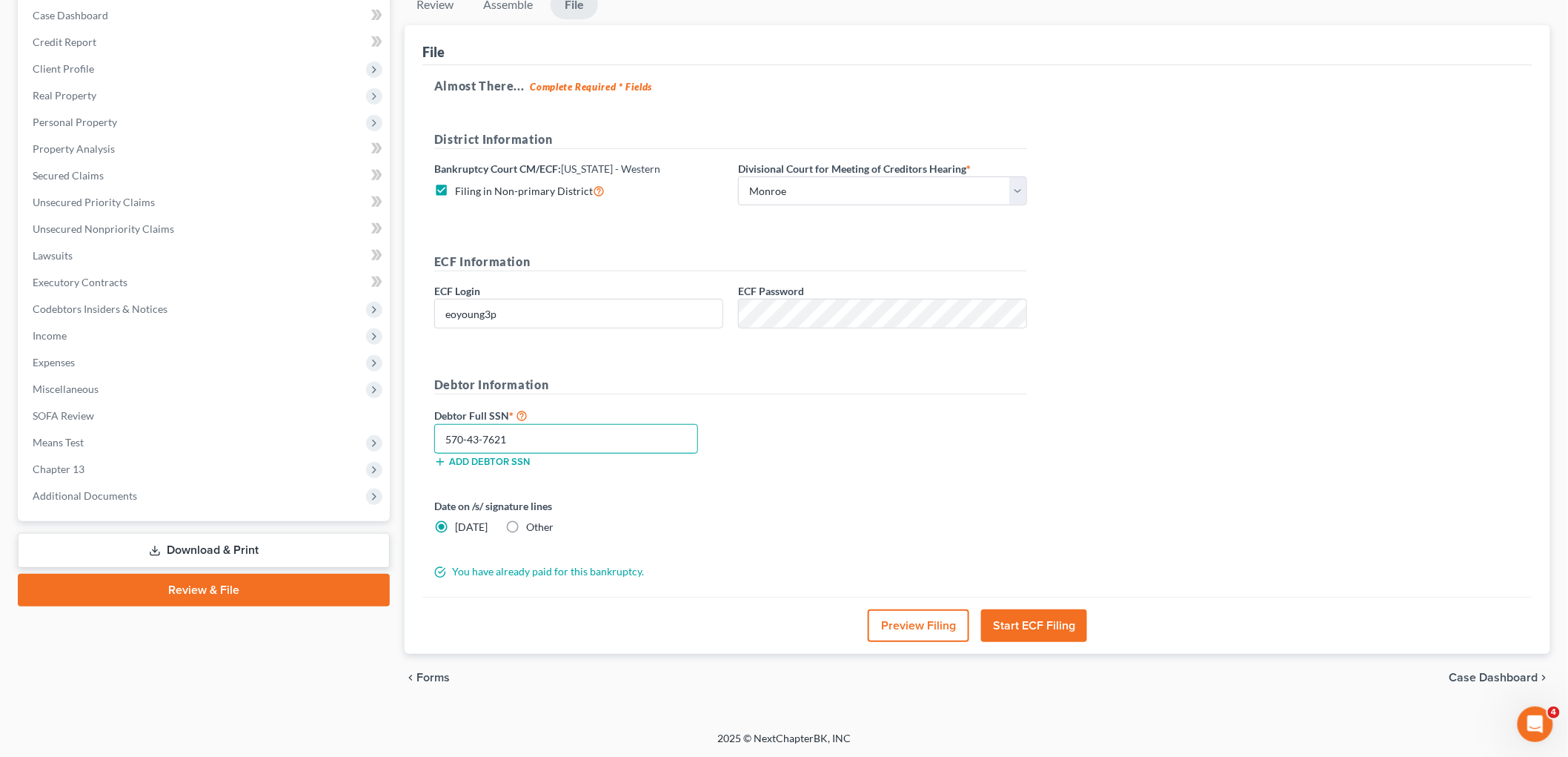
scroll to position [153, 0]
type input "570-43-7621"
click at [1048, 626] on button "Start ECF Filing" at bounding box center [1034, 625] width 106 height 33
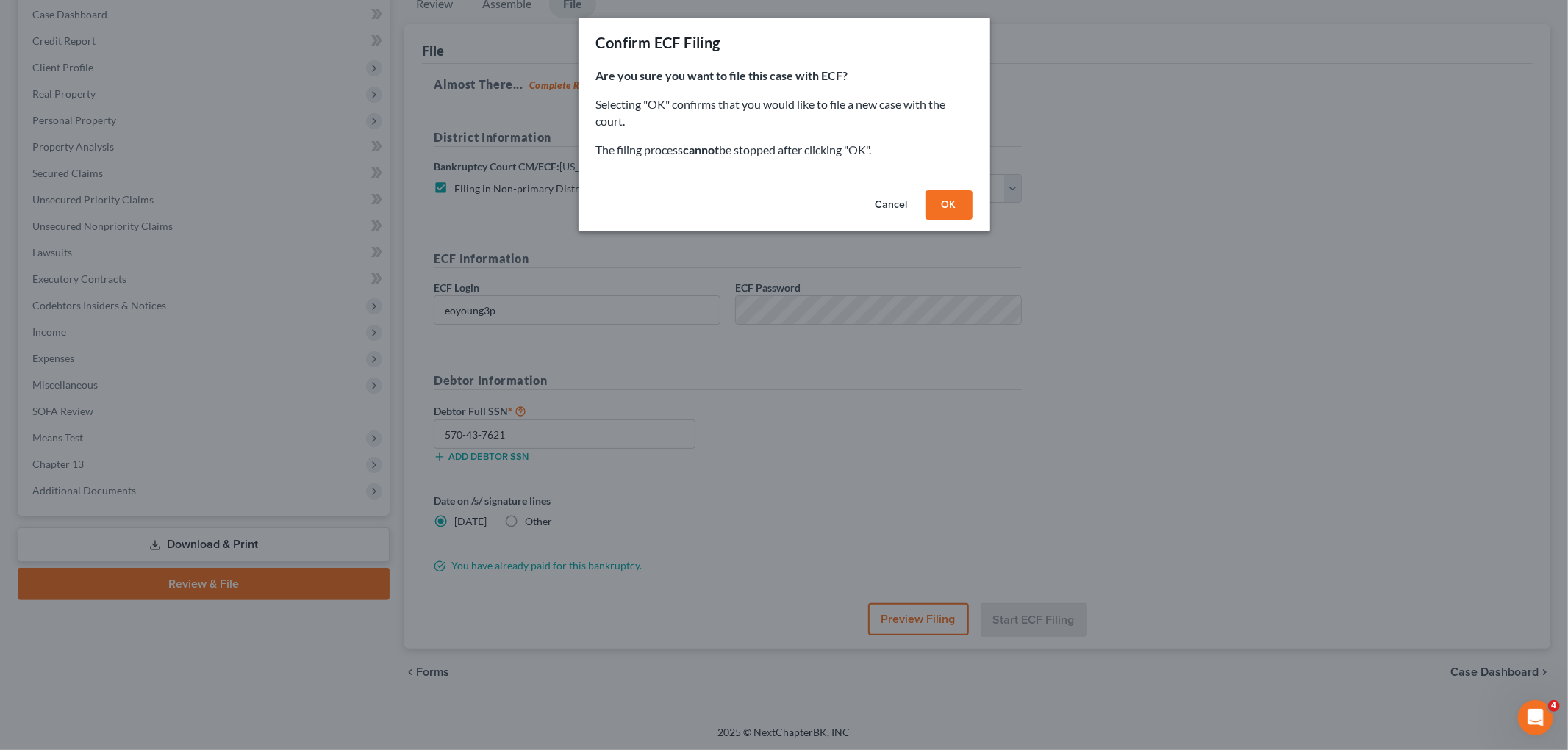
click at [936, 202] on button "OK" at bounding box center [949, 205] width 47 height 30
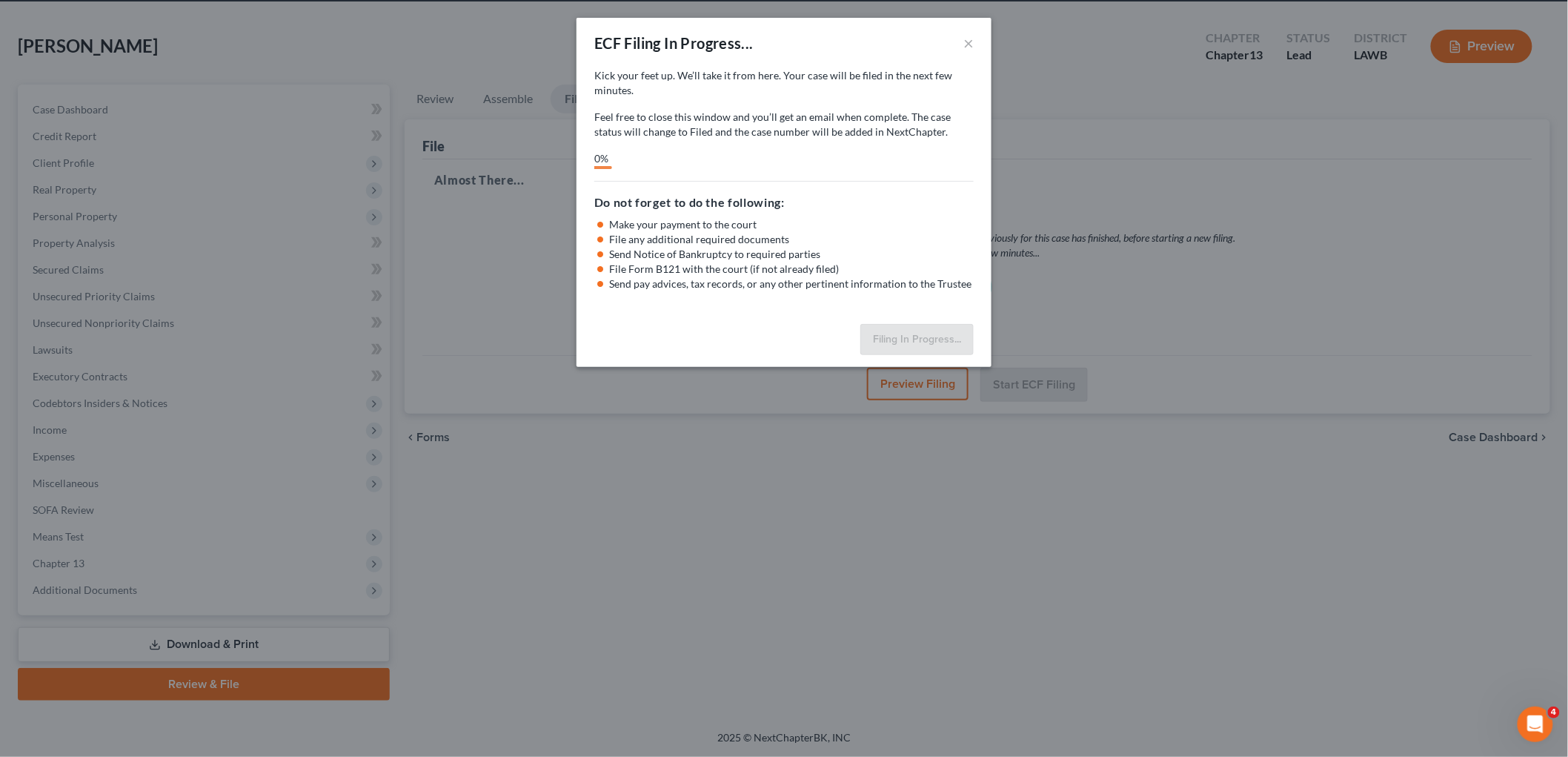
scroll to position [56, 0]
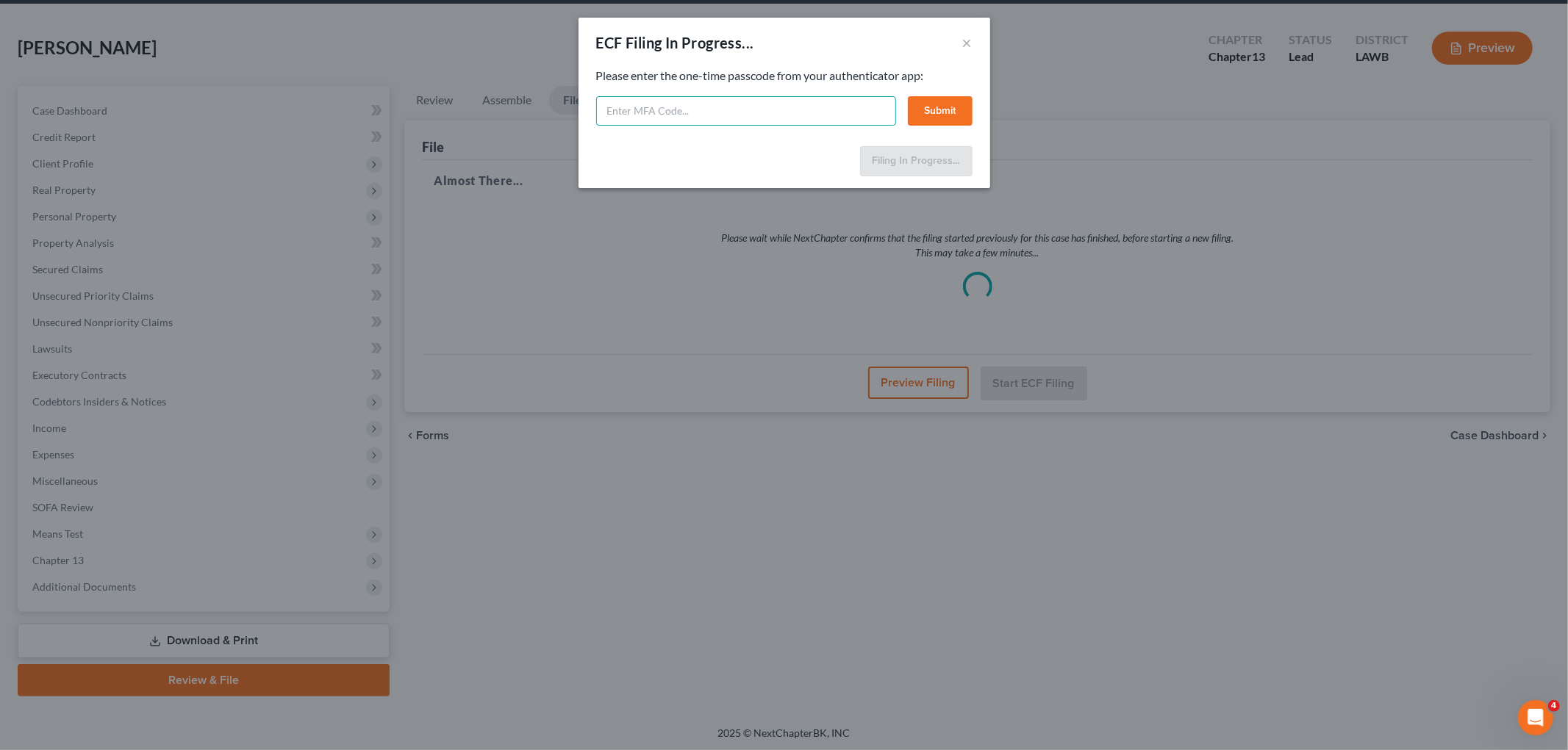
click at [622, 102] on input "text" at bounding box center [746, 111] width 300 height 30
type input "065199"
click at [929, 116] on button "Submit" at bounding box center [940, 111] width 65 height 30
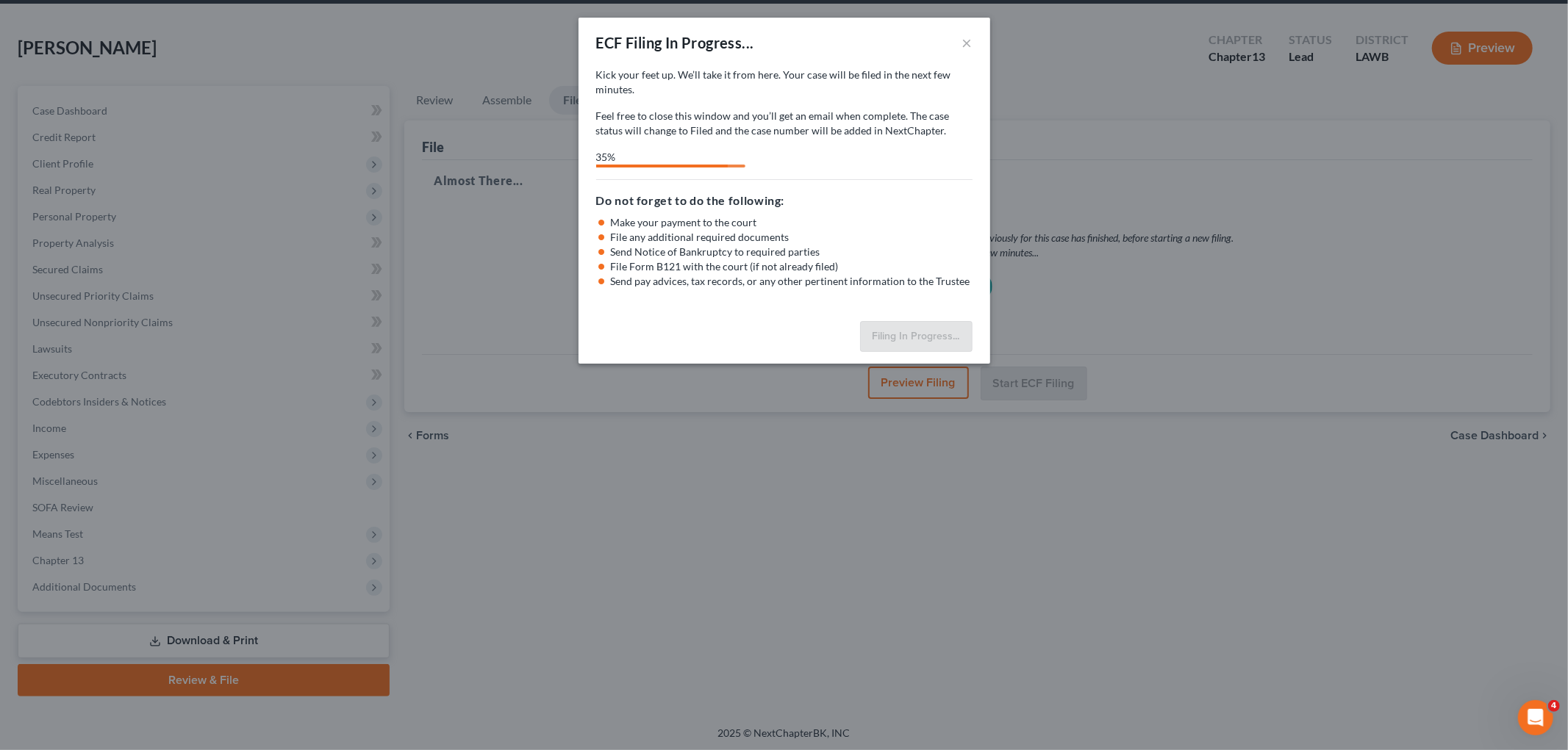
select select "3"
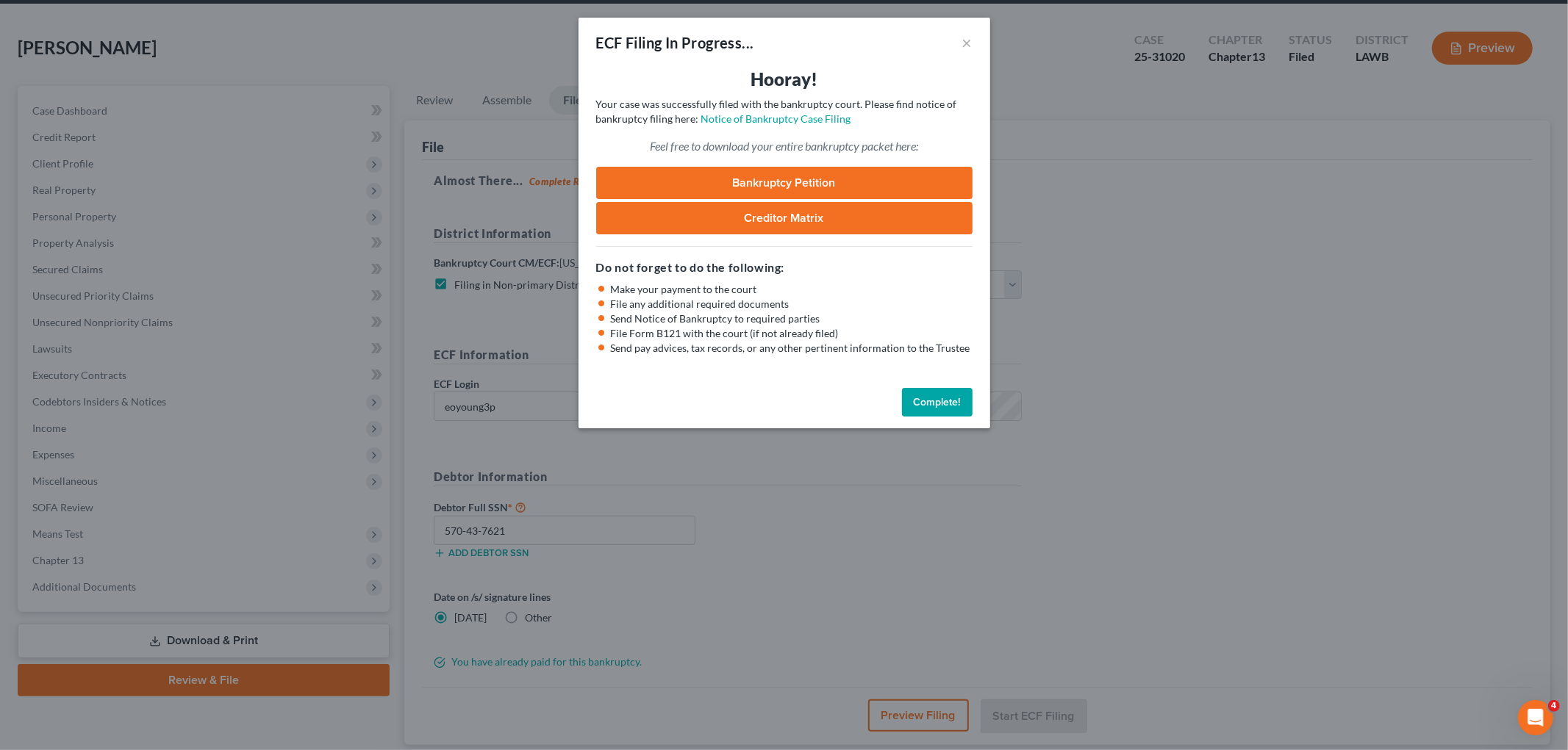
click at [929, 398] on button "Complete!" at bounding box center [937, 403] width 71 height 30
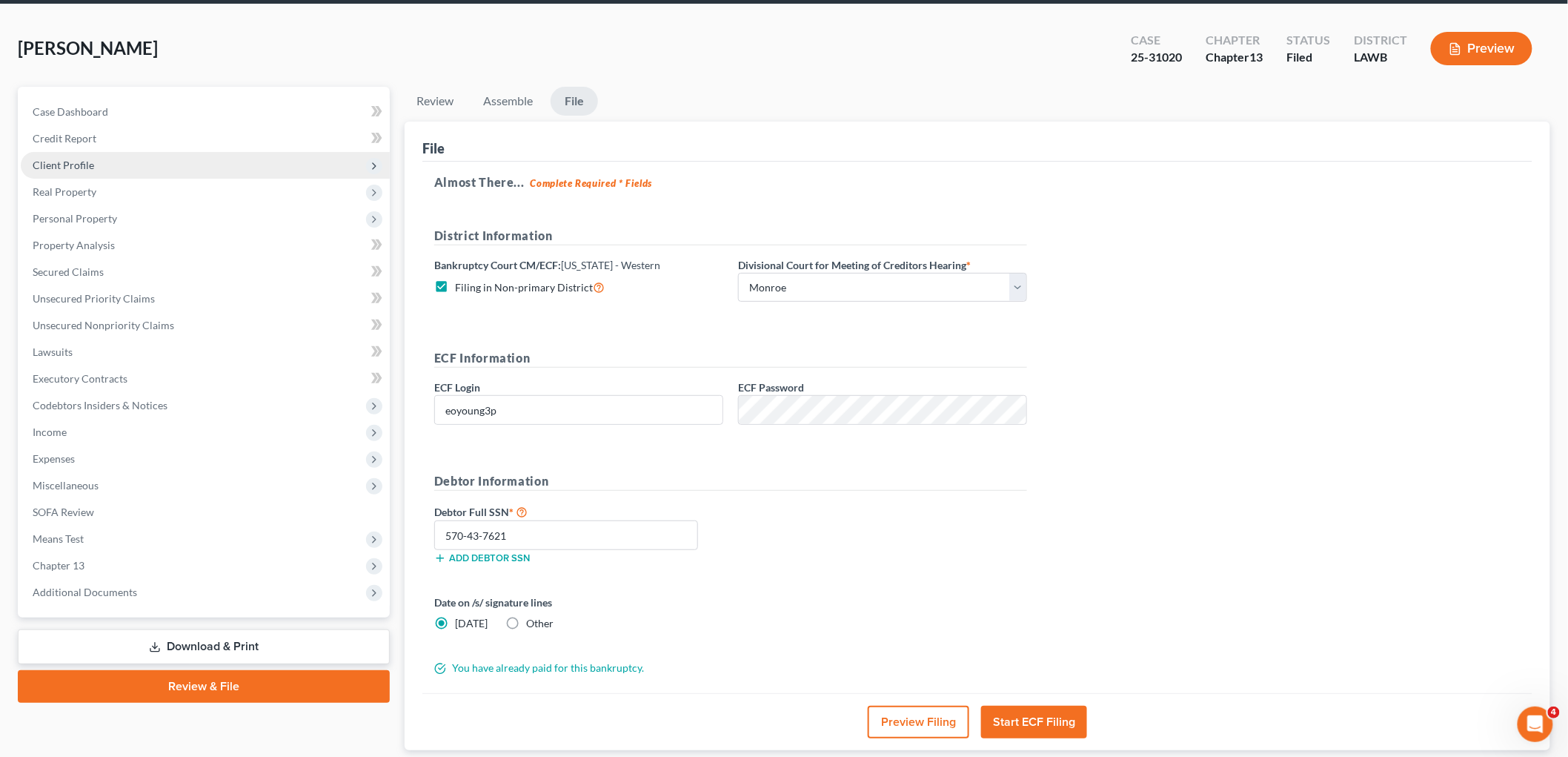
click at [92, 164] on span "Client Profile" at bounding box center [64, 165] width 62 height 12
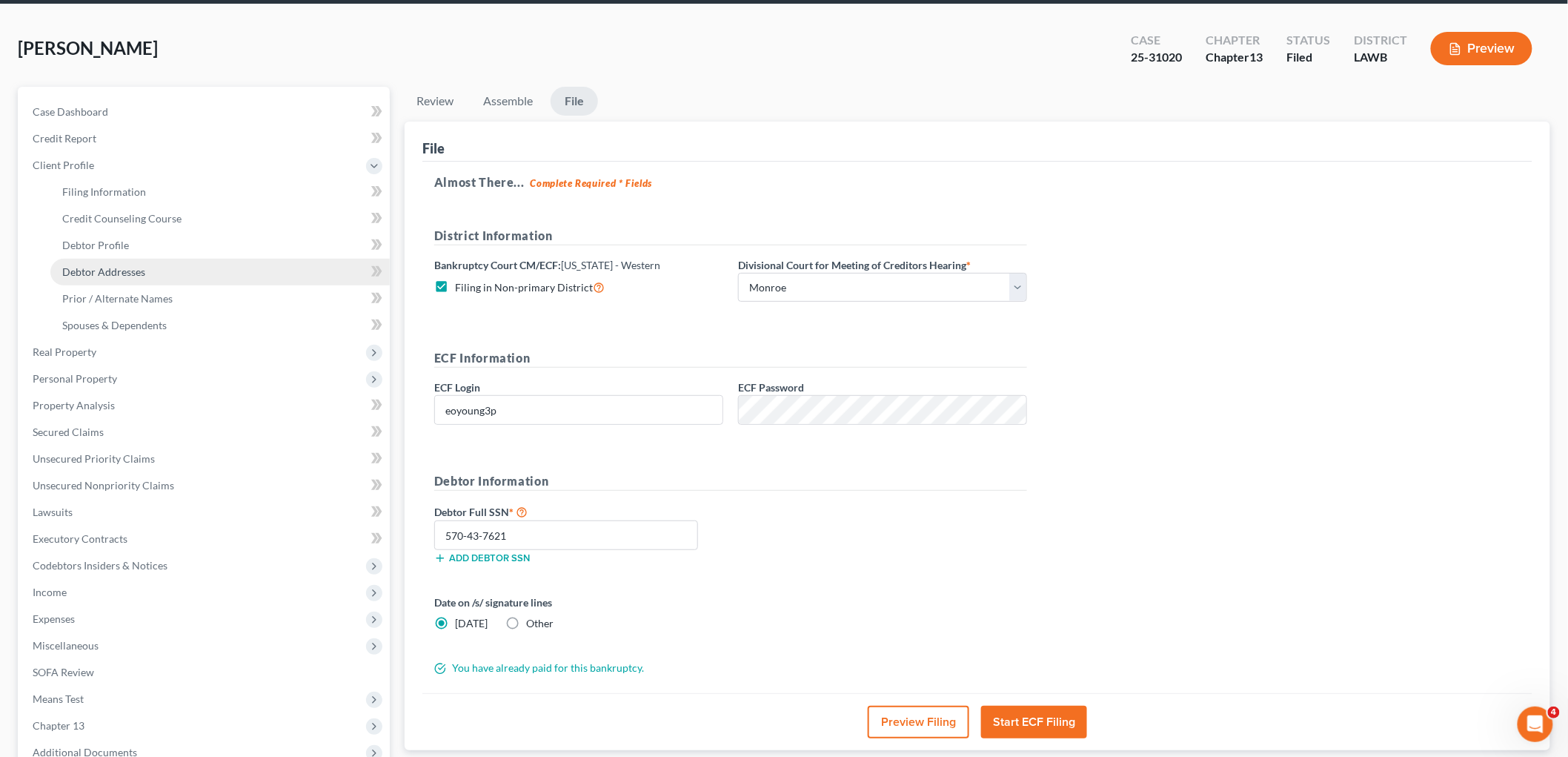
click at [132, 267] on span "Debtor Addresses" at bounding box center [104, 272] width 83 height 12
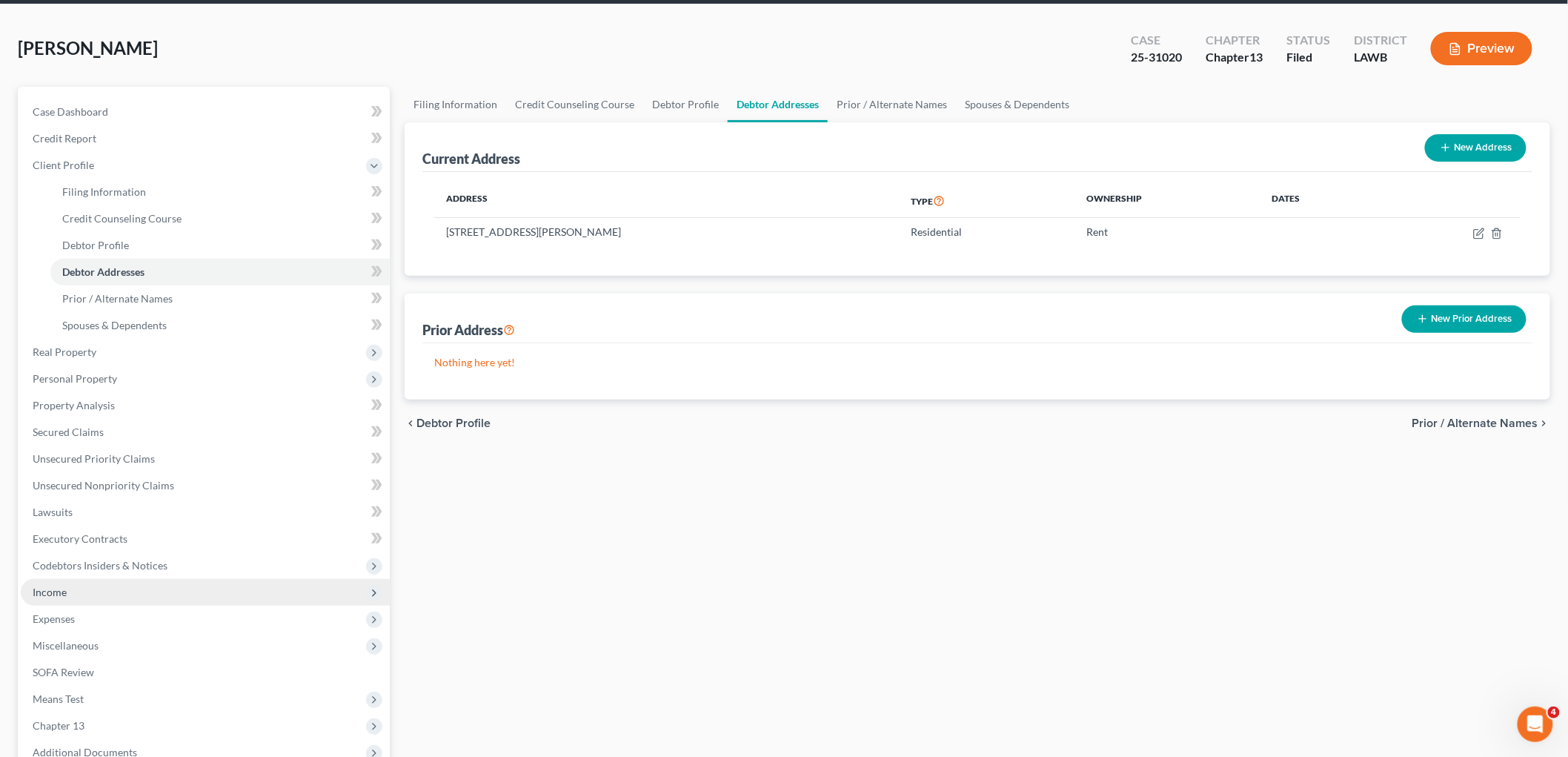
scroll to position [164, 0]
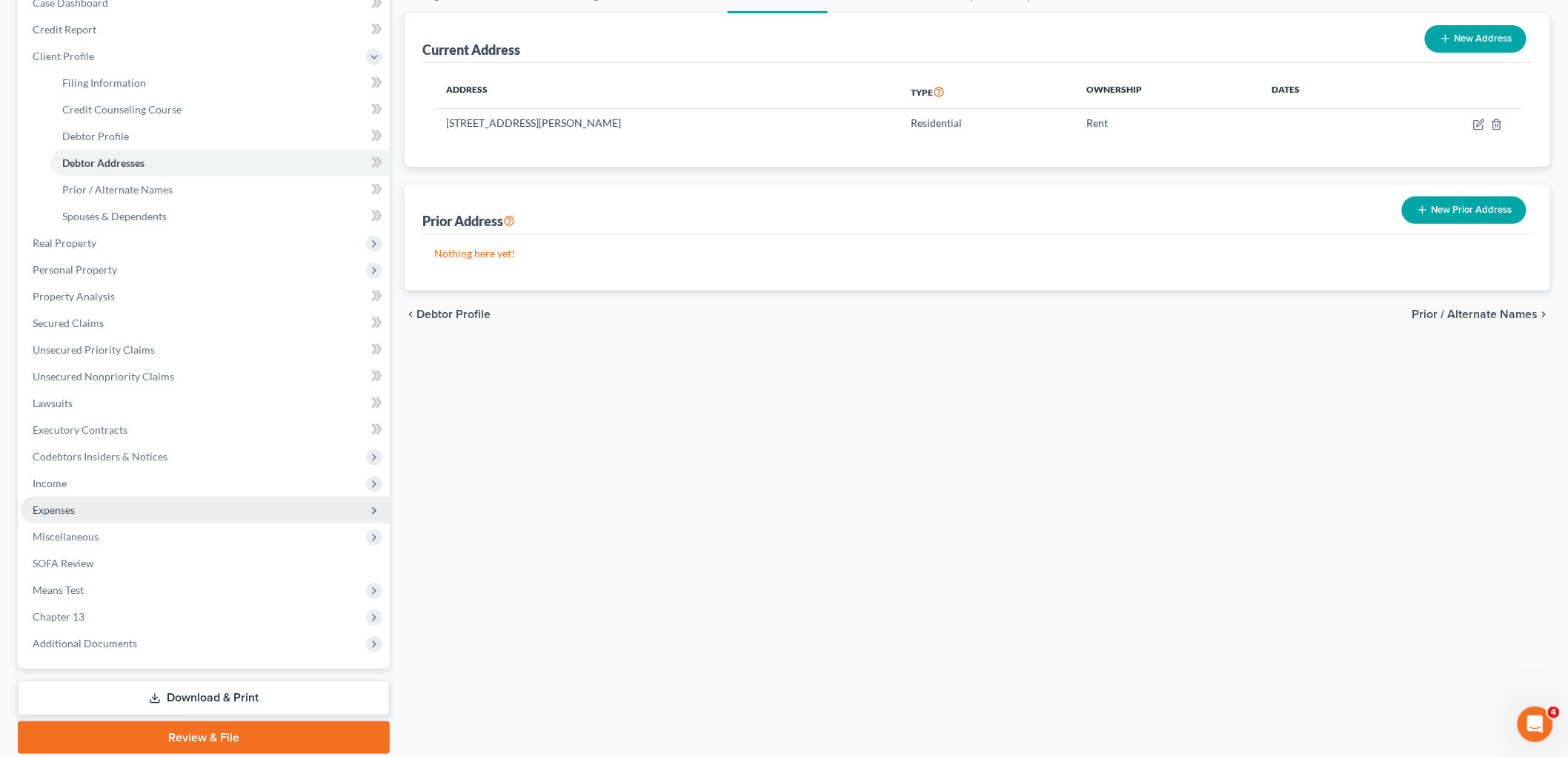
click at [79, 510] on span "Expenses" at bounding box center [206, 510] width 369 height 26
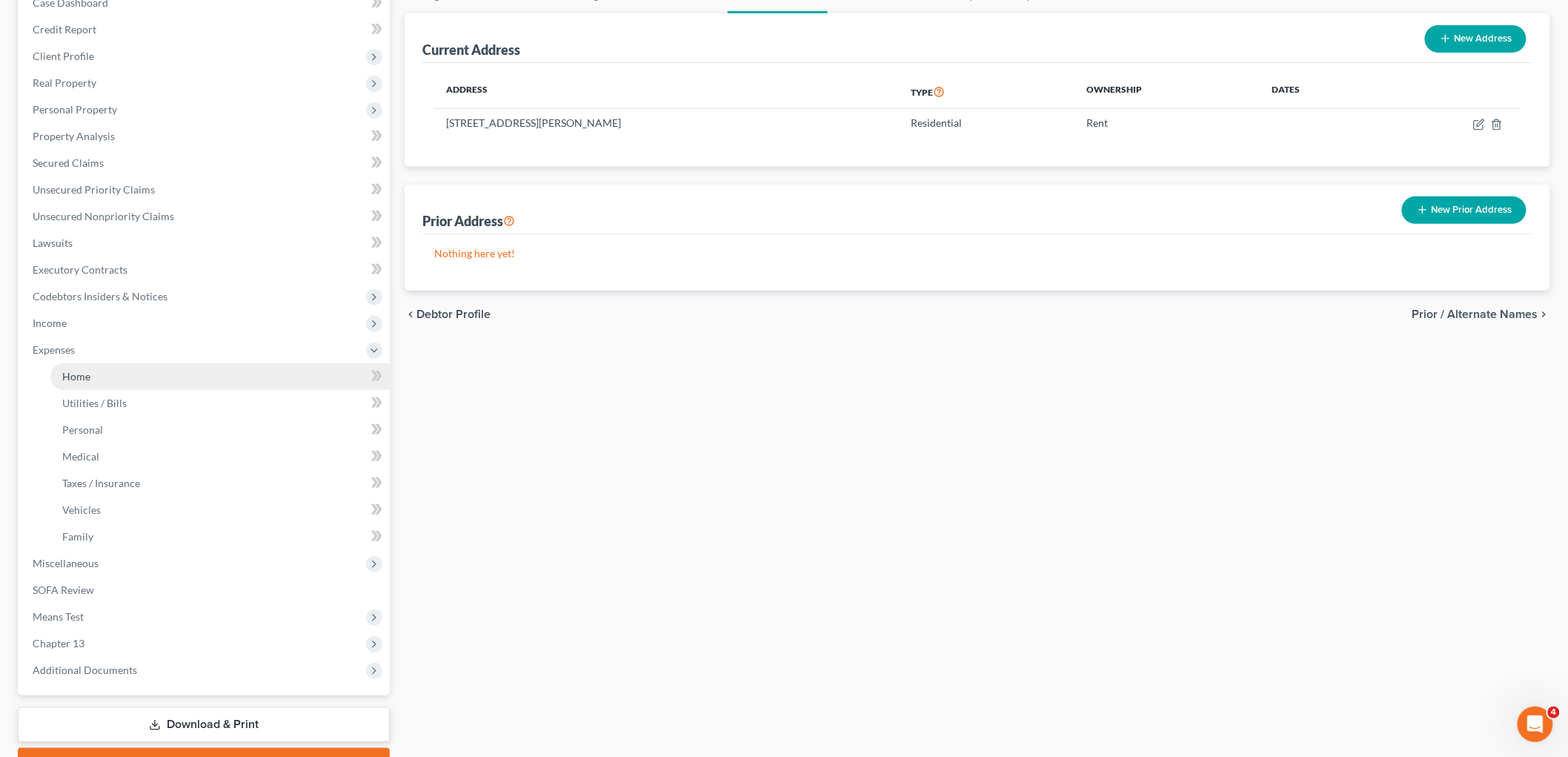
click at [109, 375] on link "Home" at bounding box center [220, 376] width 339 height 26
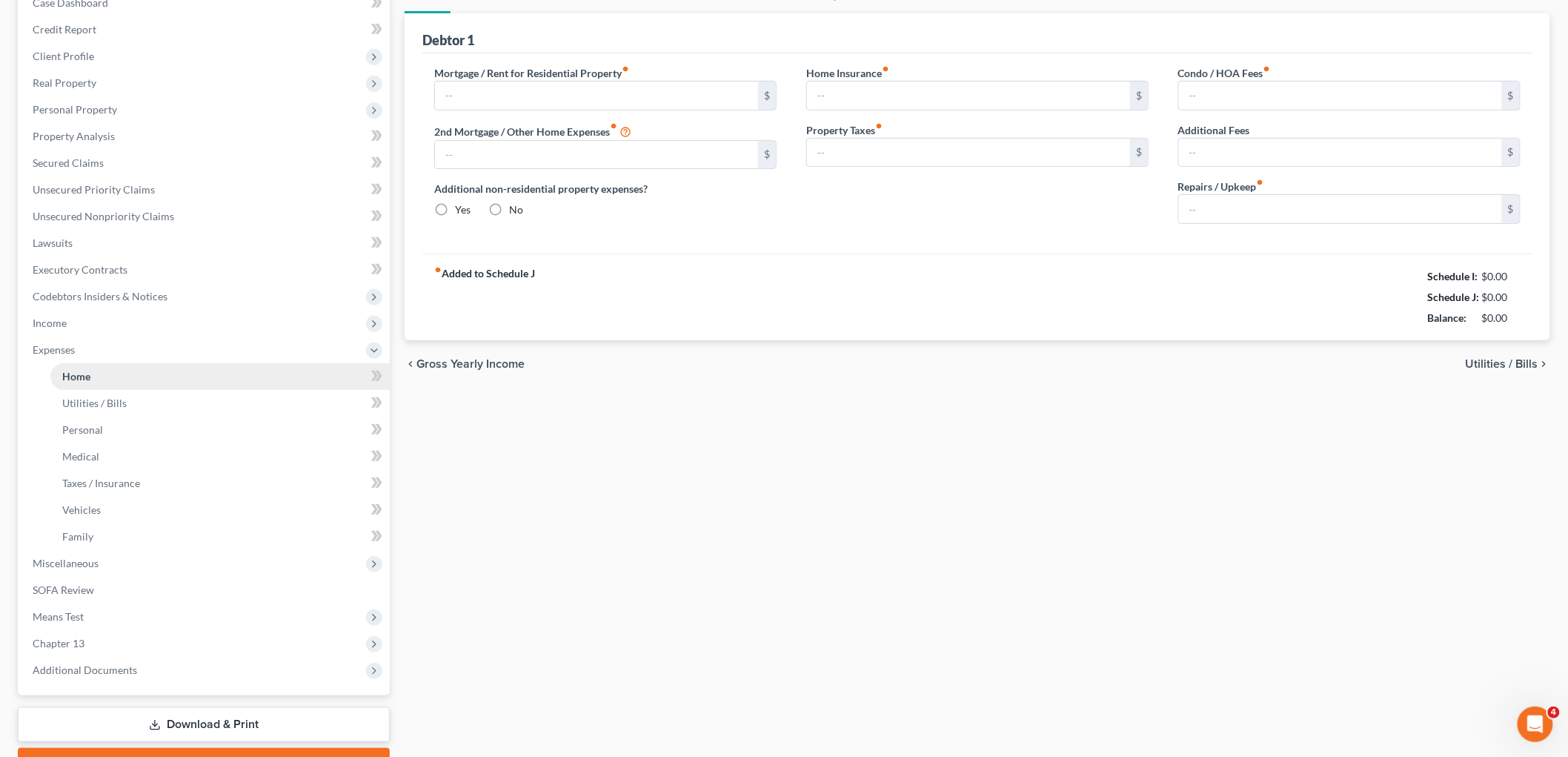
scroll to position [16, 0]
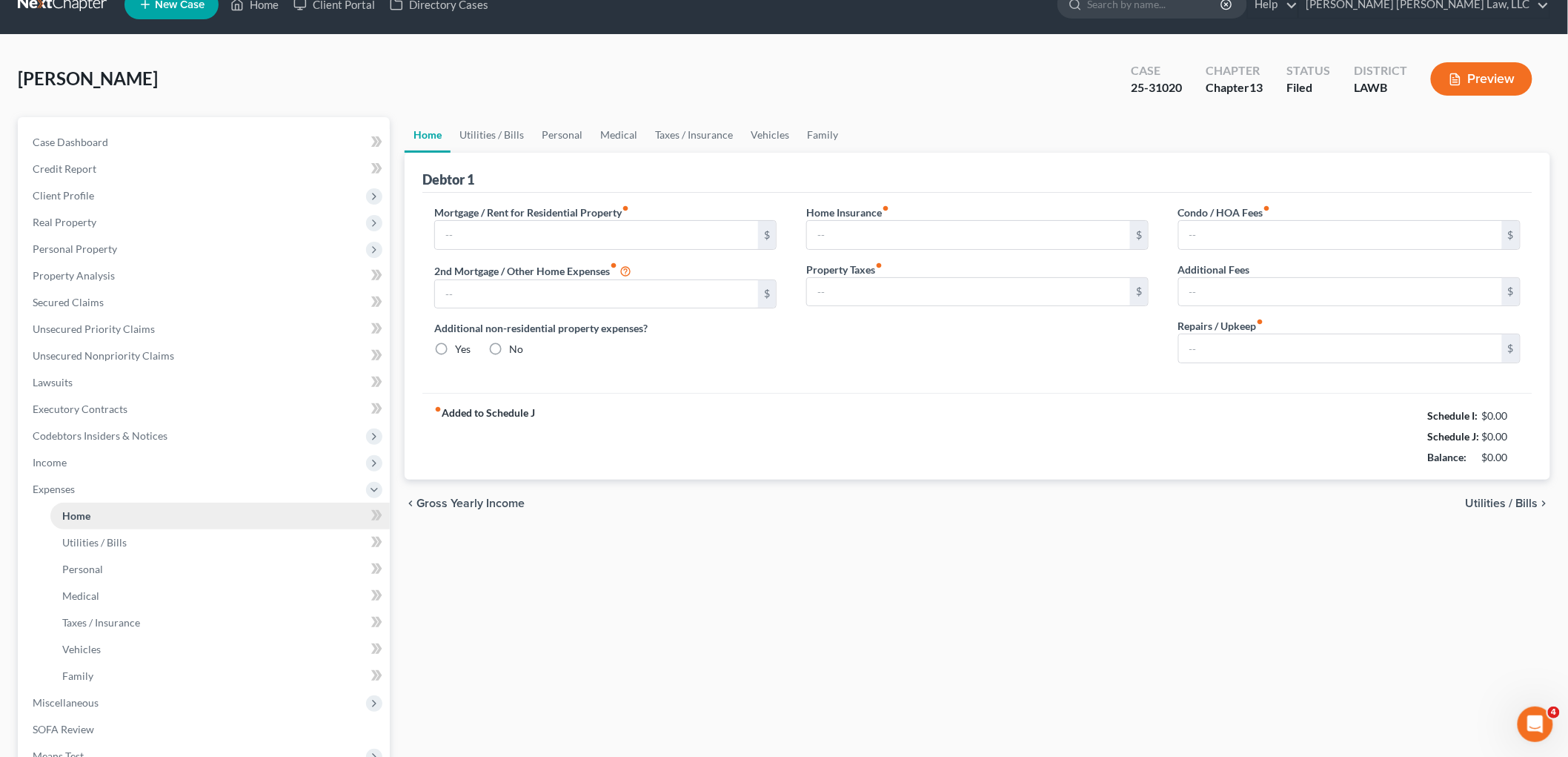
type input "825.00"
type input "0.00"
radio input "true"
type input "0.00"
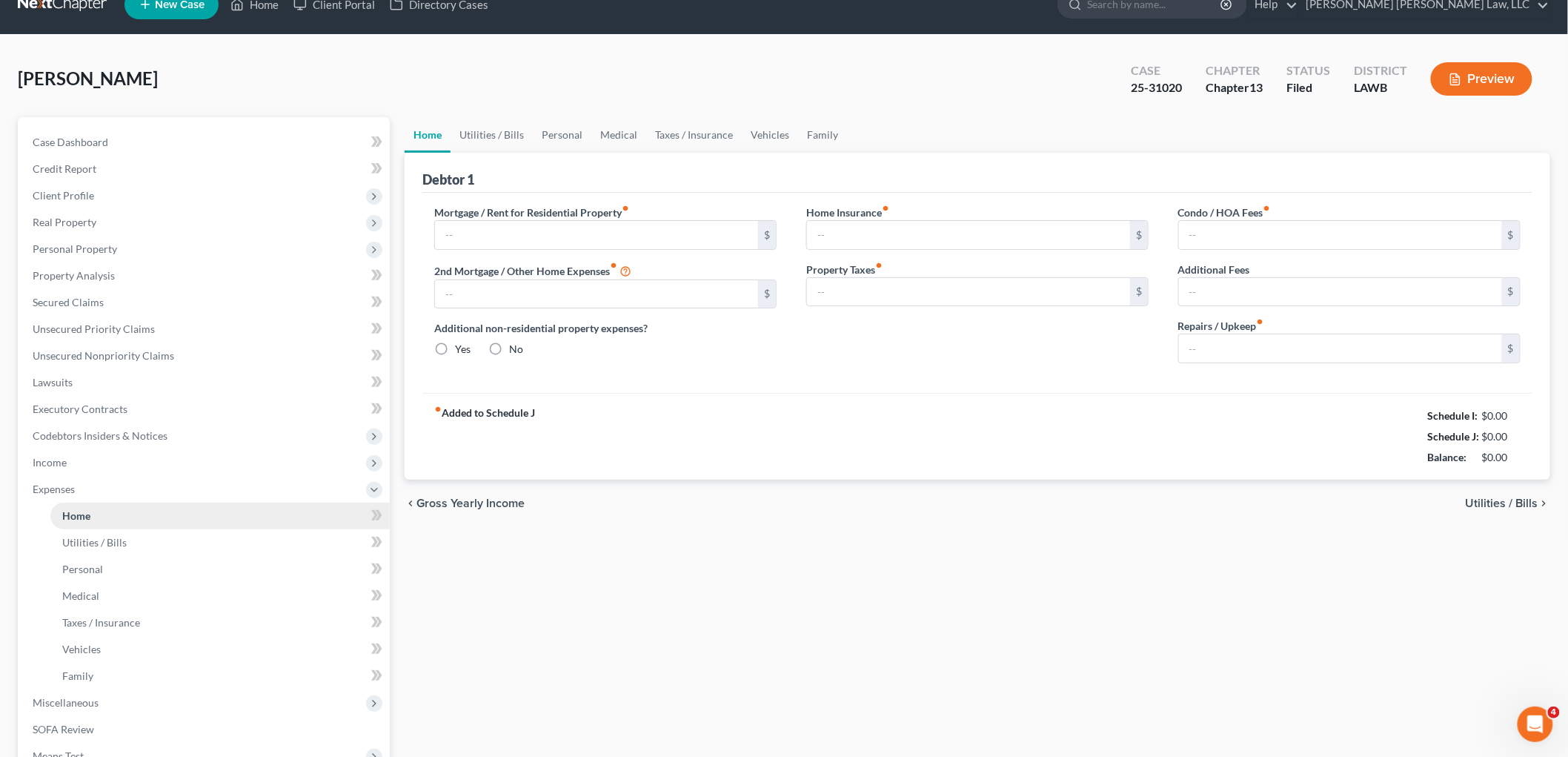
type input "0.00"
type input "20.85"
type input "0.00"
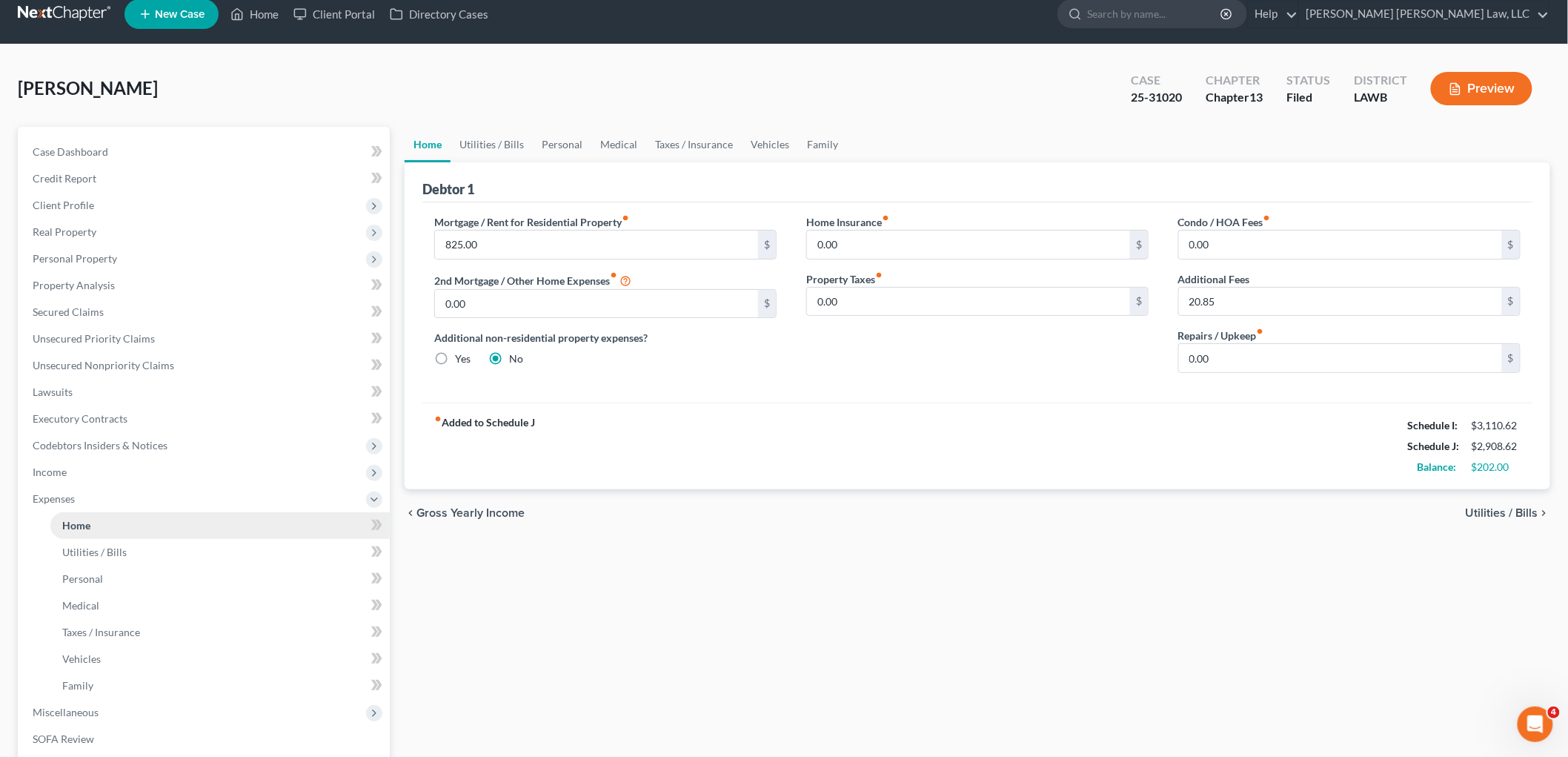
scroll to position [0, 0]
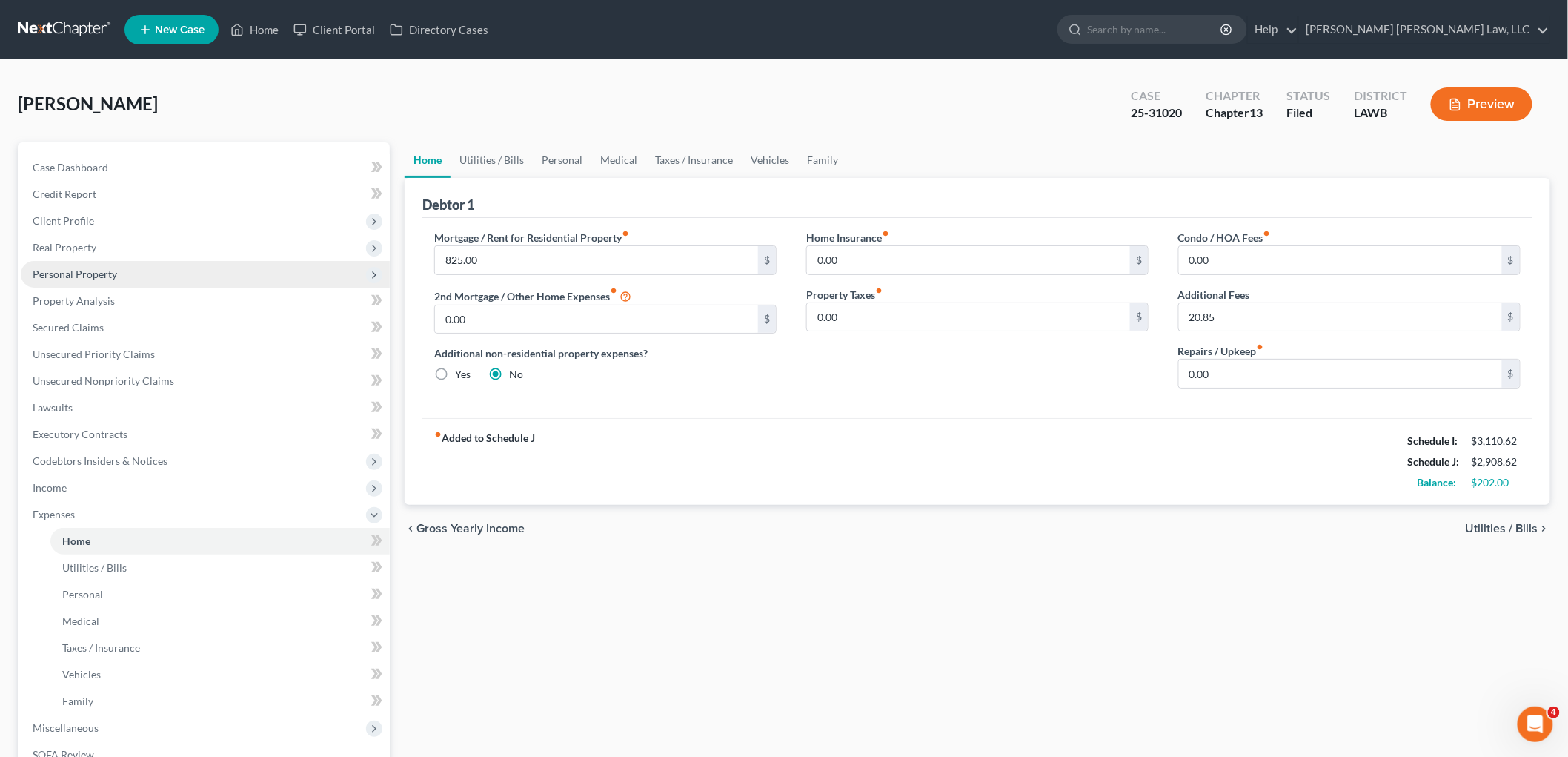
click at [77, 264] on span "Personal Property" at bounding box center [206, 274] width 369 height 26
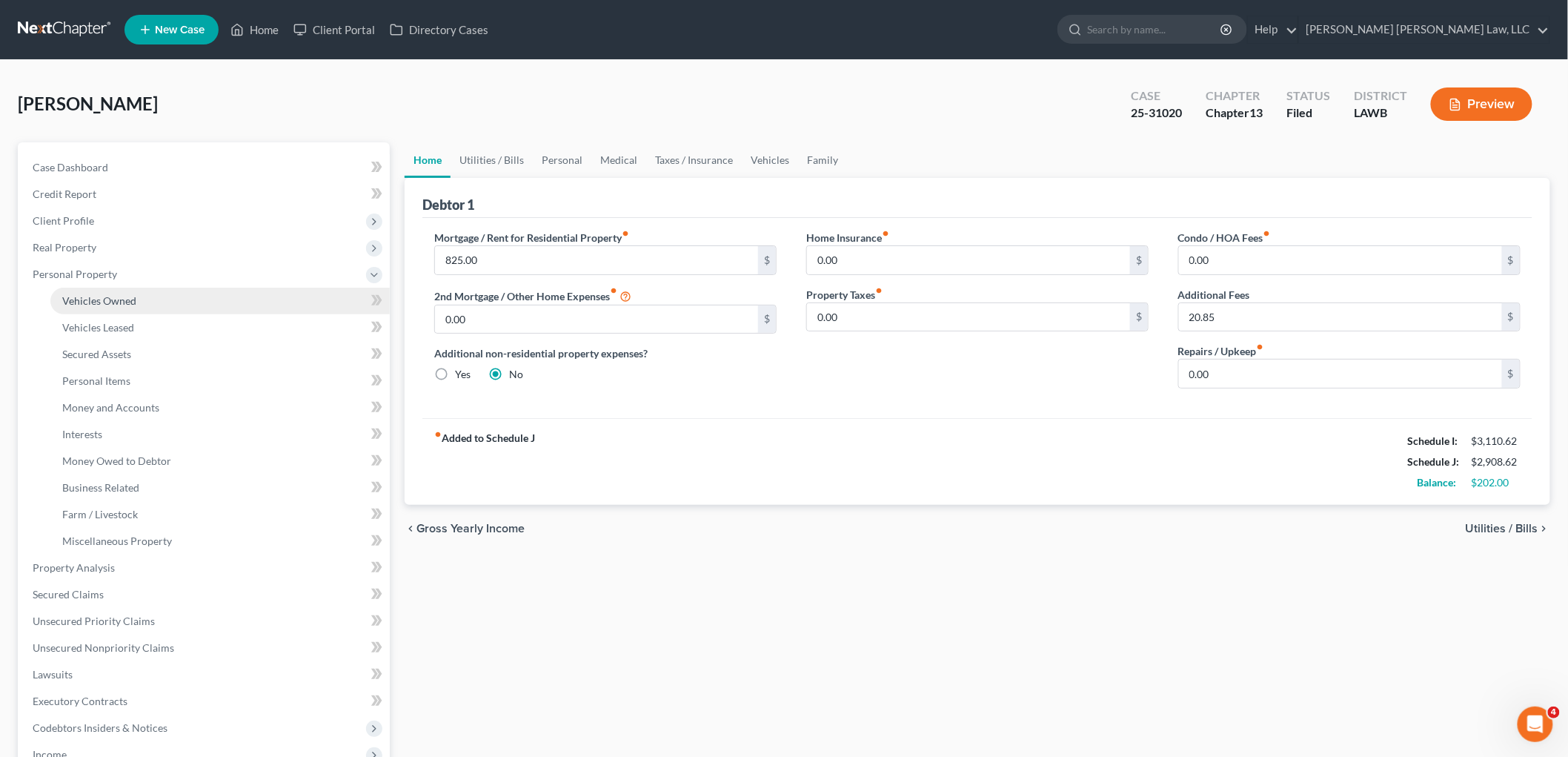
click at [90, 294] on span "Vehicles Owned" at bounding box center [100, 300] width 74 height 12
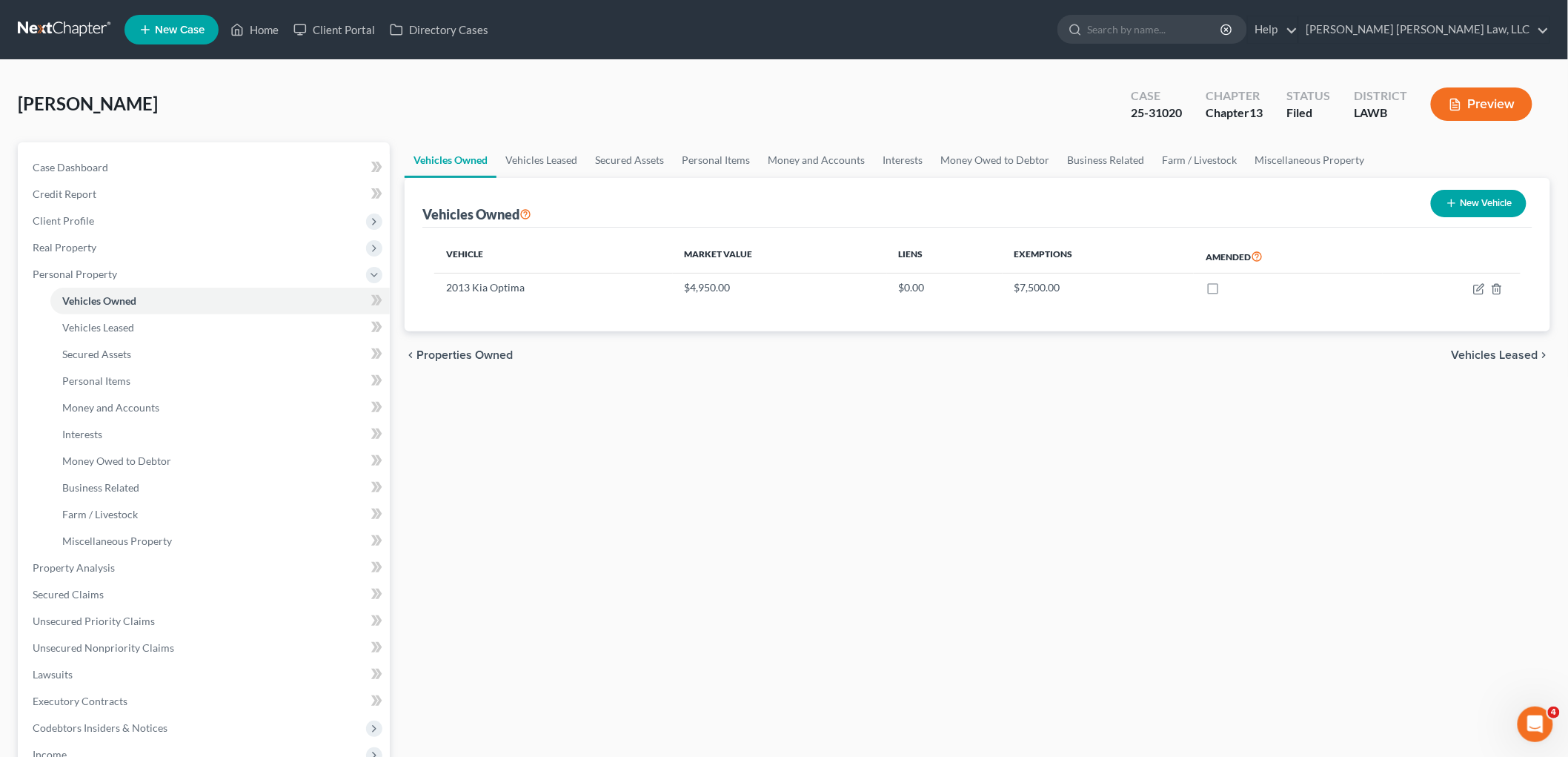
click at [67, 27] on link at bounding box center [64, 29] width 94 height 26
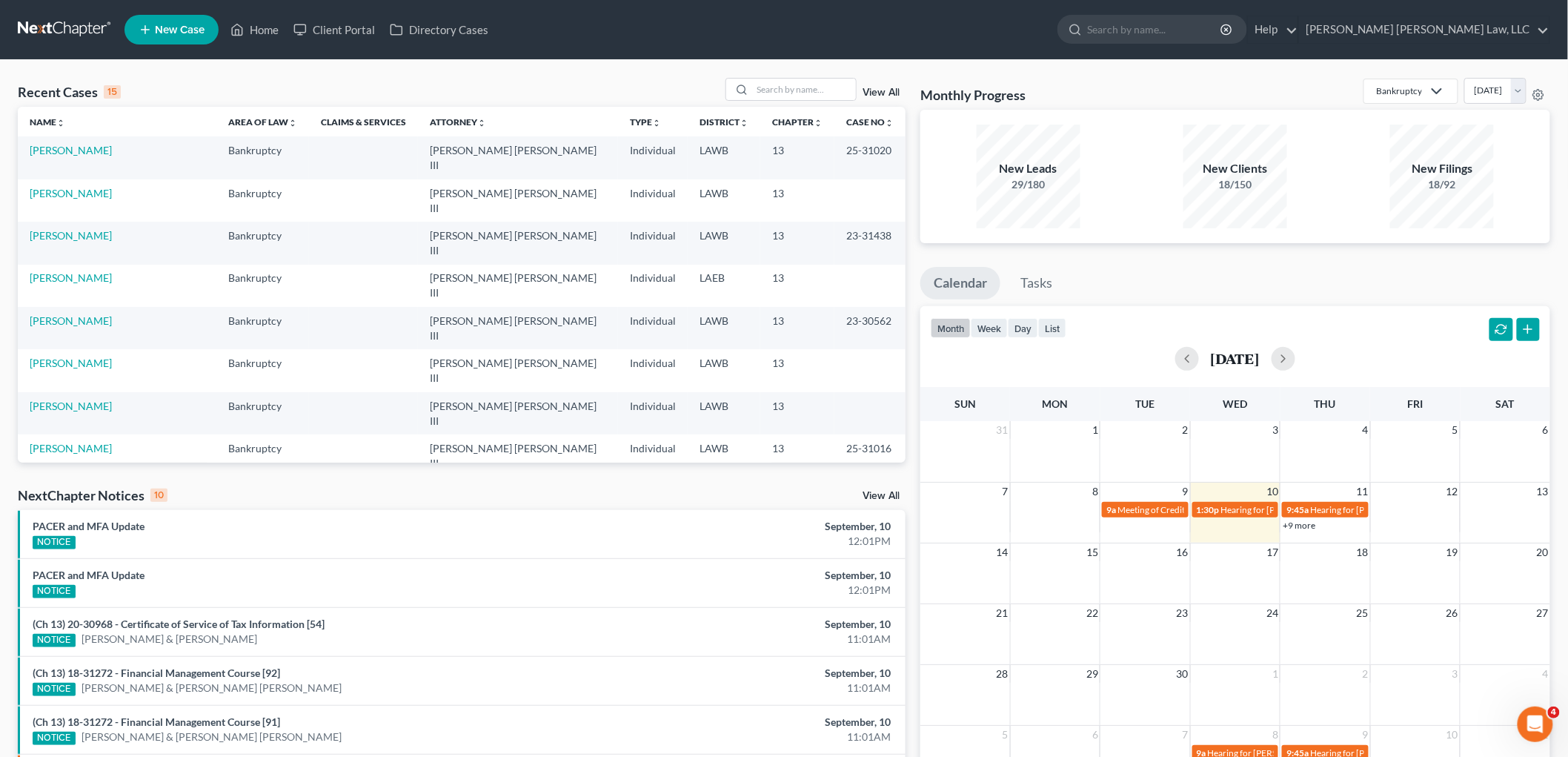
click at [72, 527] on link "[PERSON_NAME]" at bounding box center [71, 534] width 82 height 12
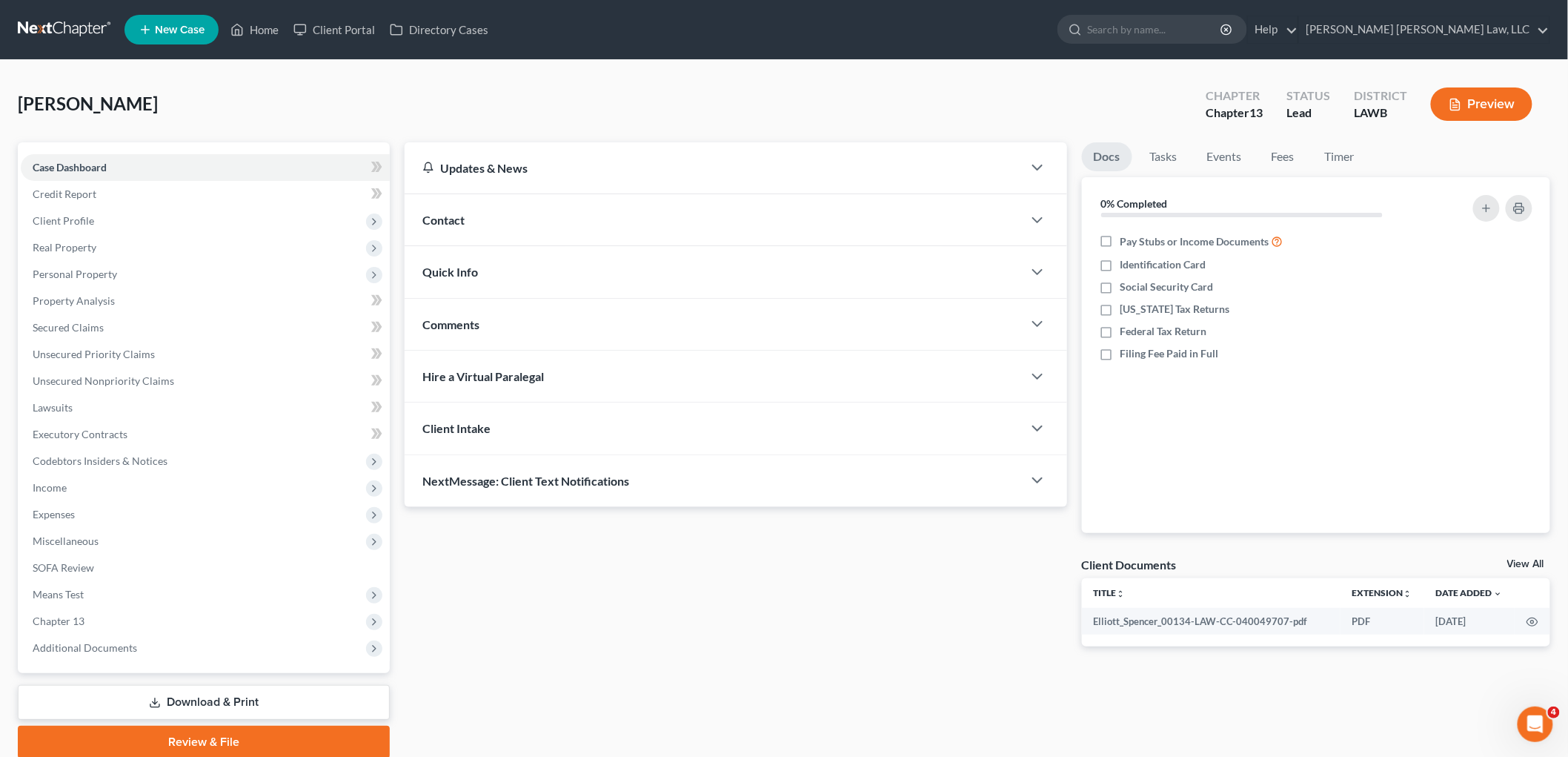
click at [67, 26] on link at bounding box center [64, 29] width 94 height 26
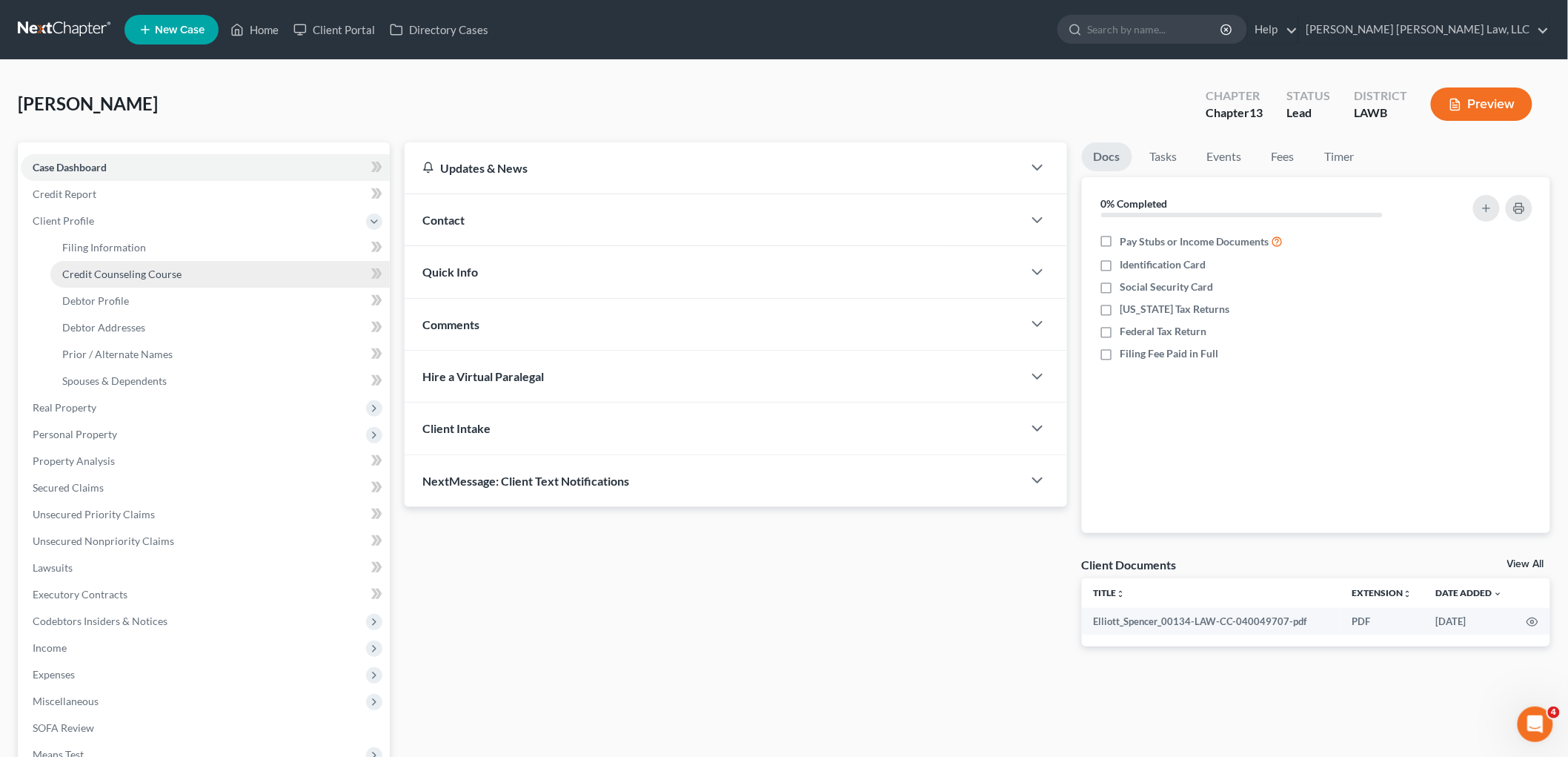
click at [152, 264] on link "Credit Counseling Course" at bounding box center [220, 274] width 339 height 26
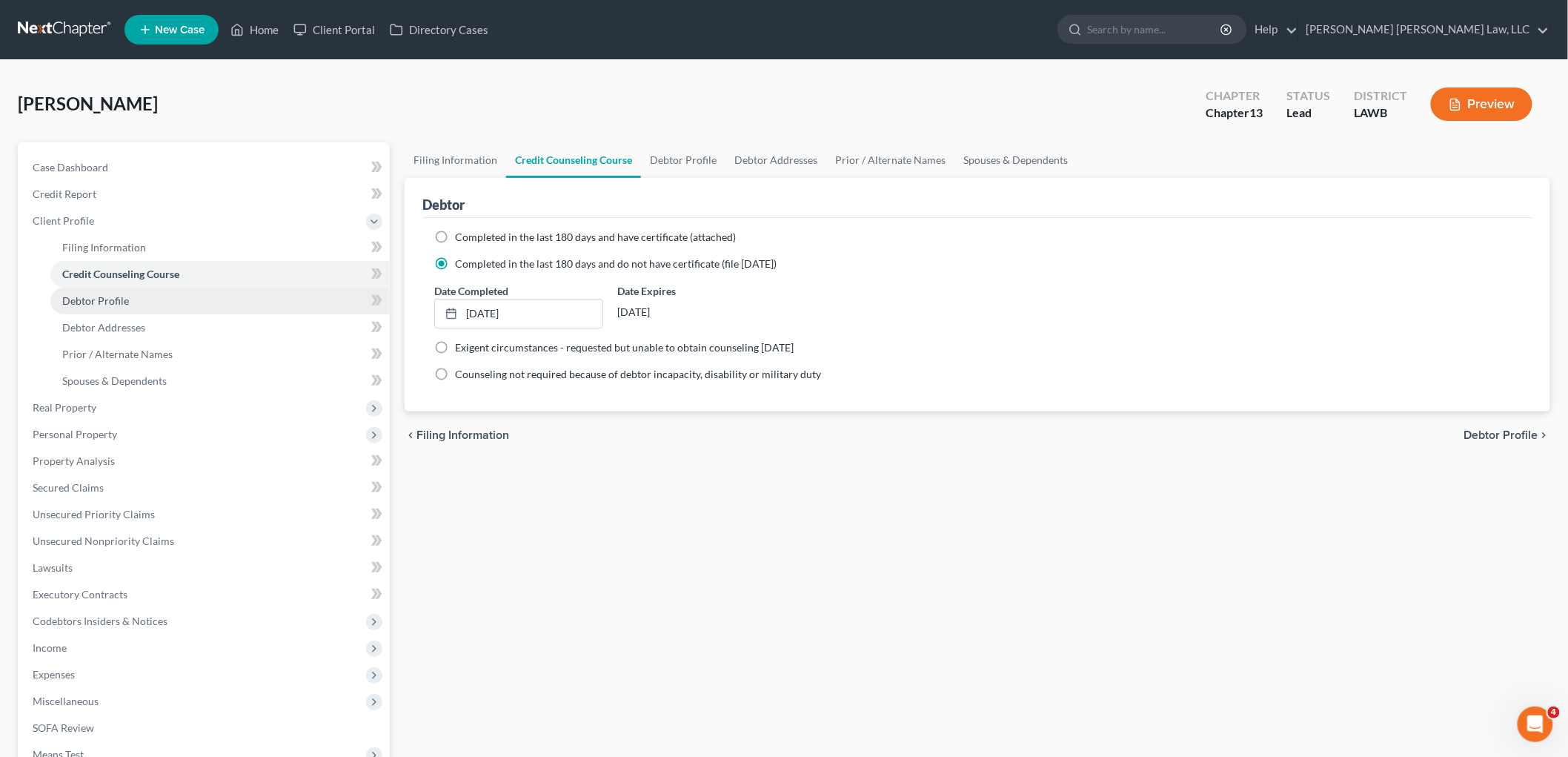
click at [142, 298] on link "Debtor Profile" at bounding box center [220, 301] width 339 height 26
select select "0"
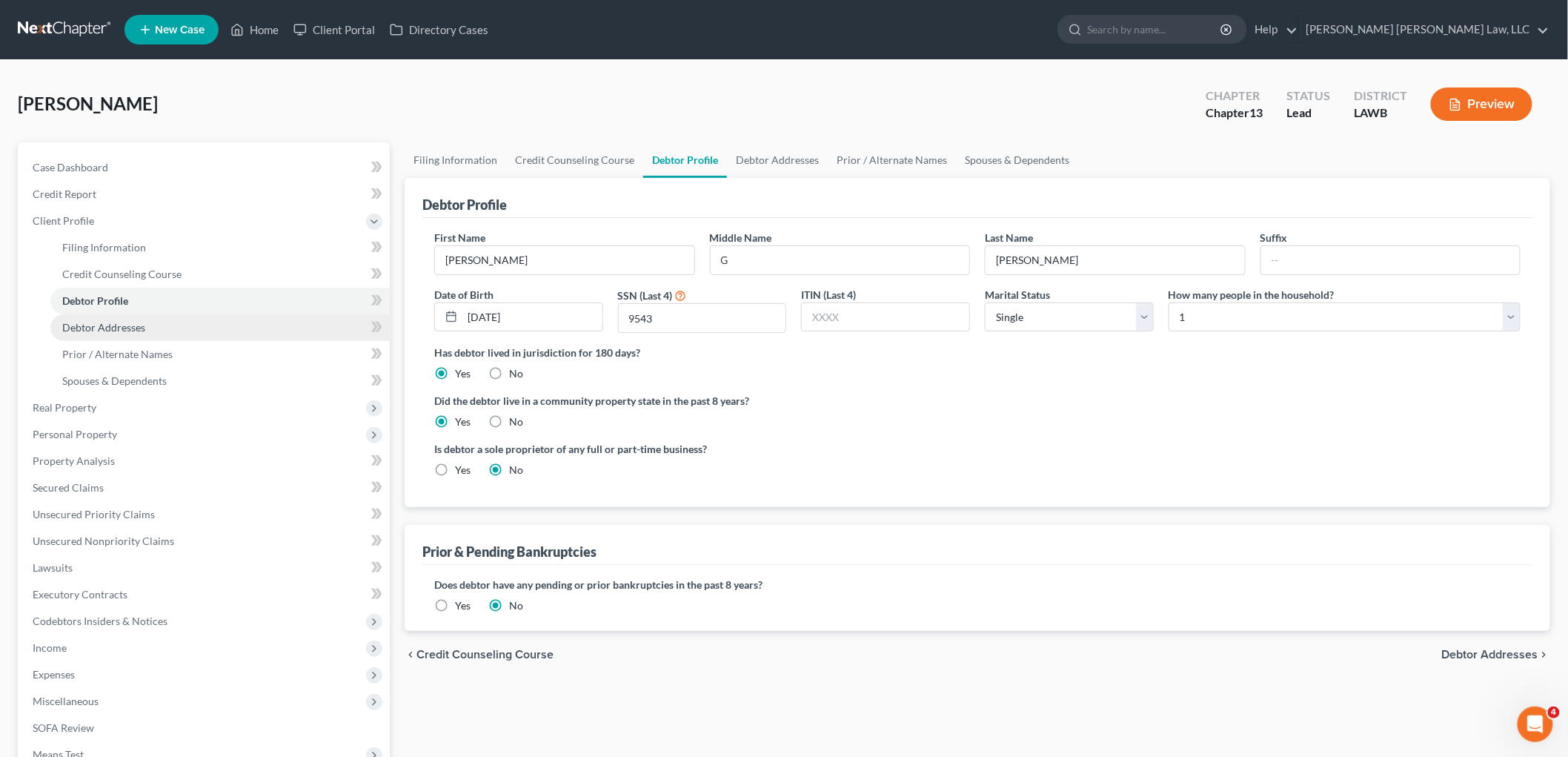
click at [164, 329] on link "Debtor Addresses" at bounding box center [220, 328] width 339 height 26
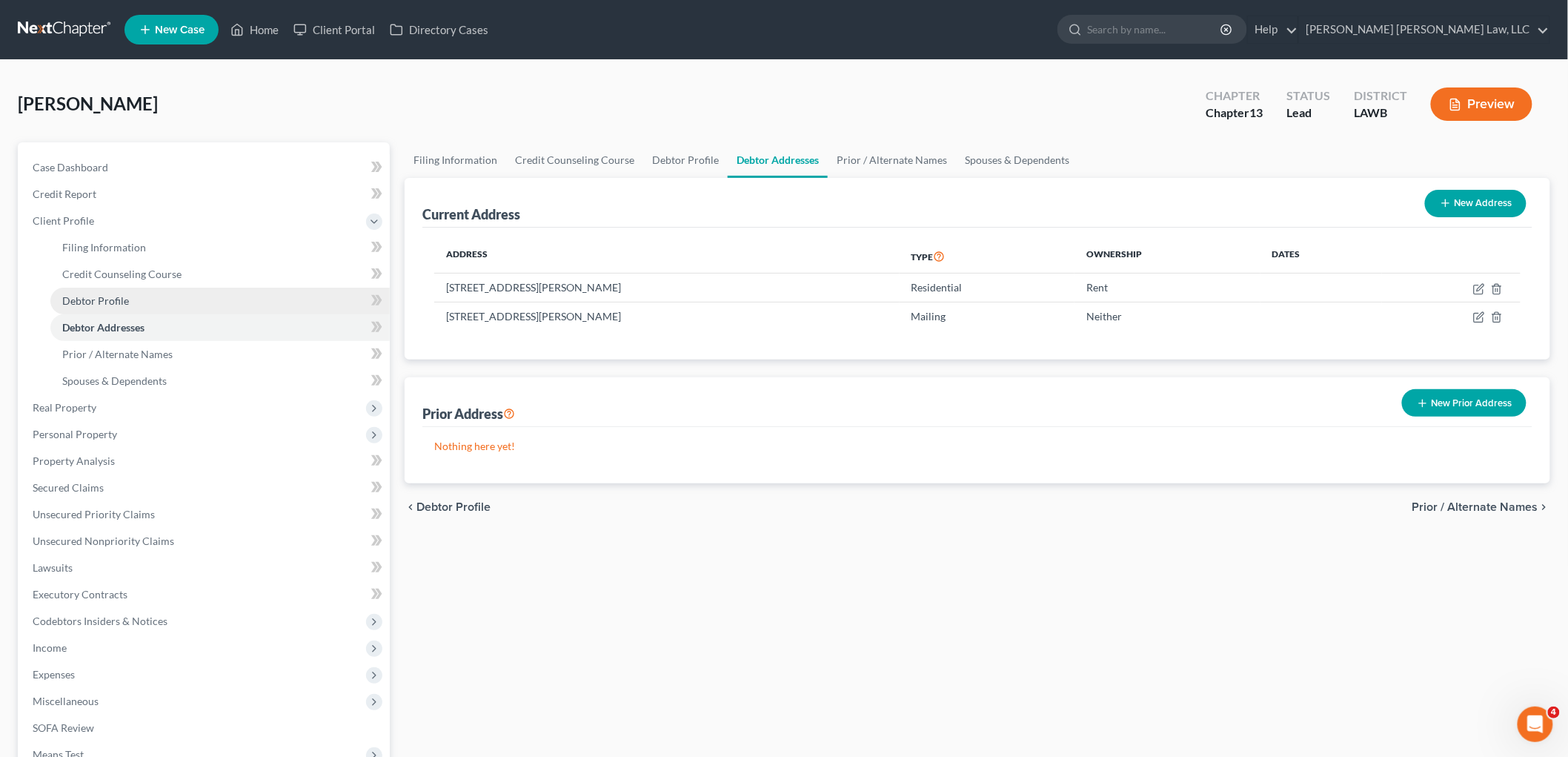
click at [155, 306] on link "Debtor Profile" at bounding box center [220, 301] width 339 height 26
select select "0"
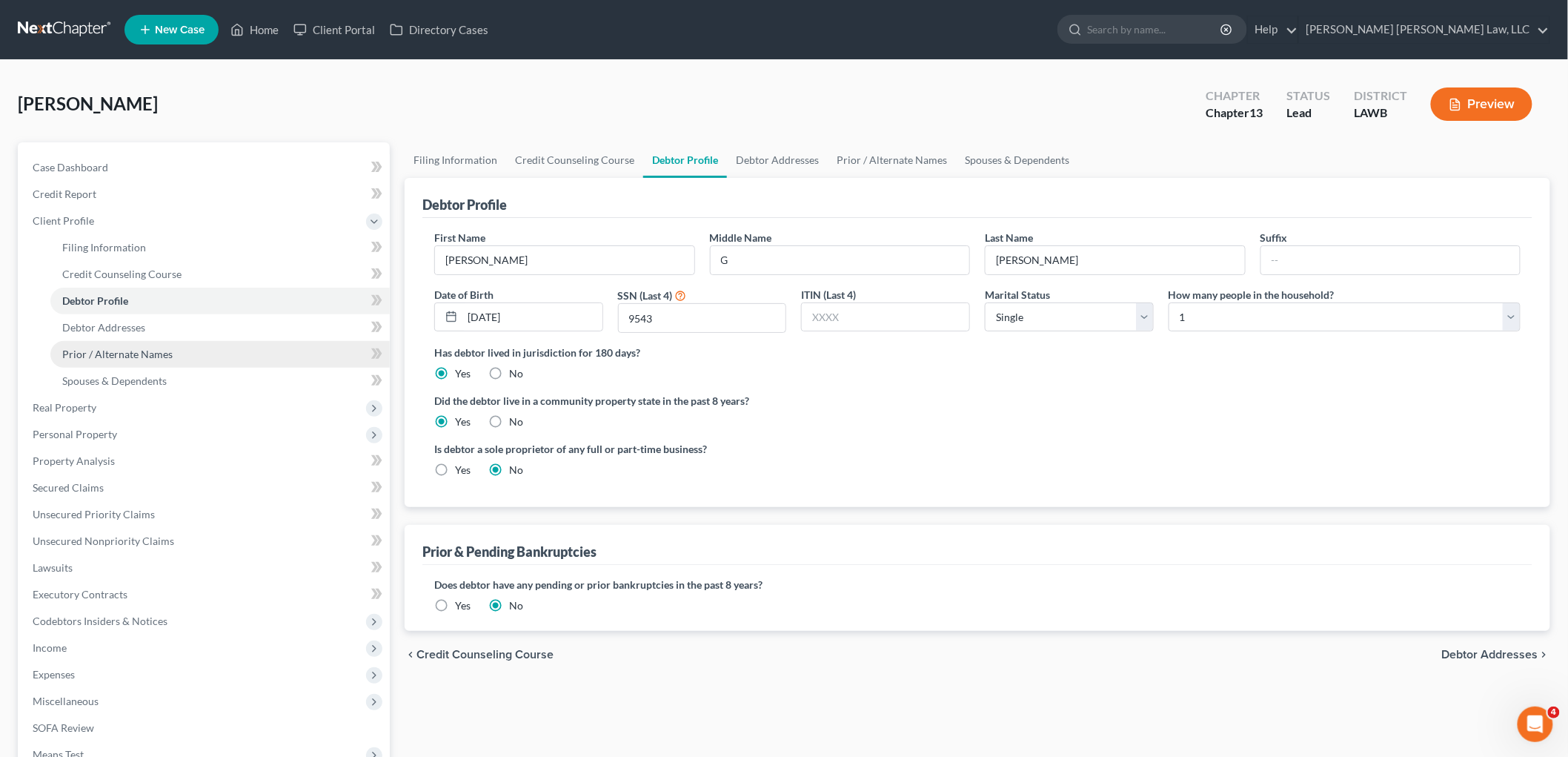
click at [151, 353] on span "Prior / Alternate Names" at bounding box center [117, 354] width 110 height 12
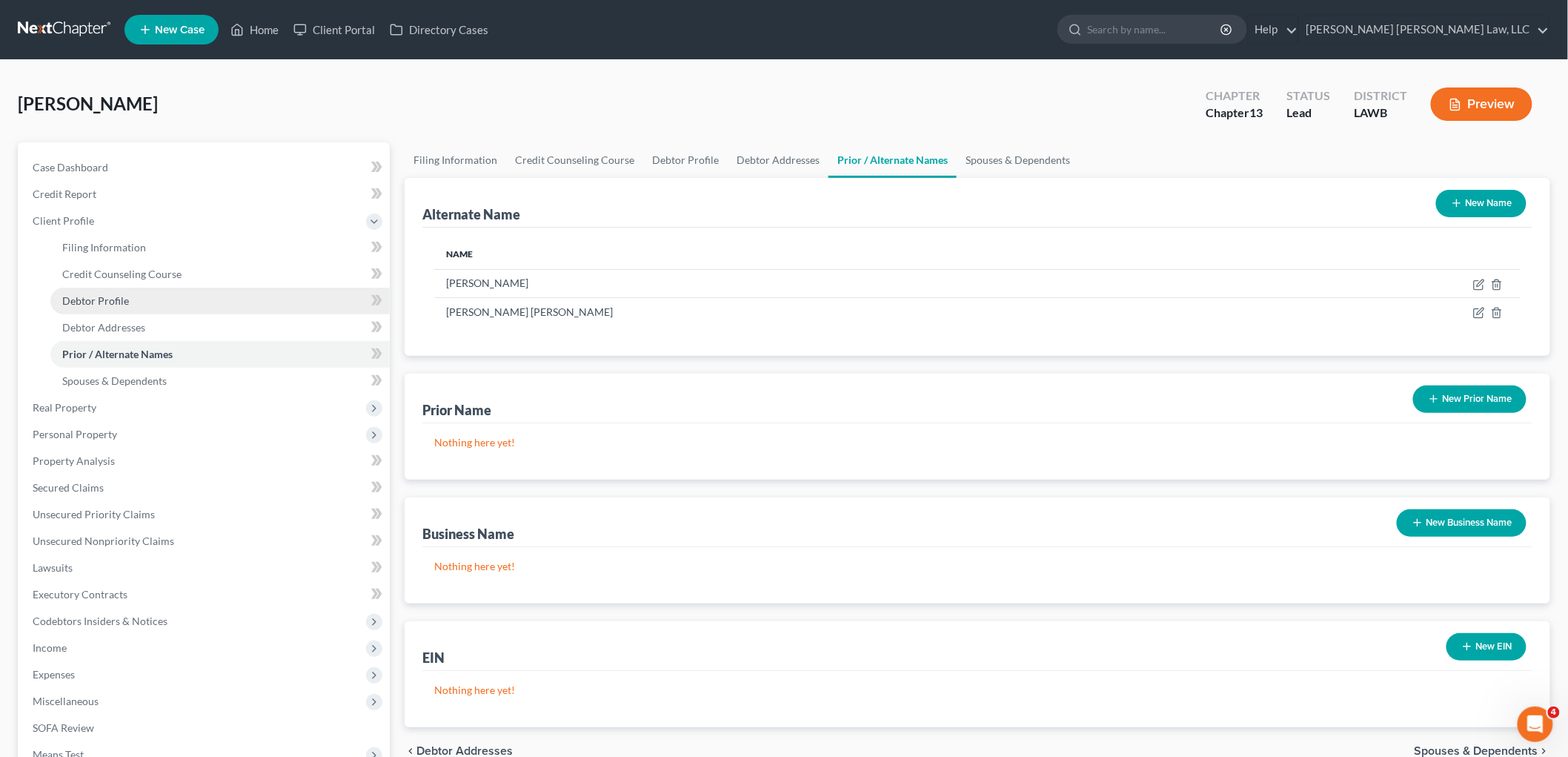
click at [159, 299] on link "Debtor Profile" at bounding box center [220, 301] width 339 height 26
select select "0"
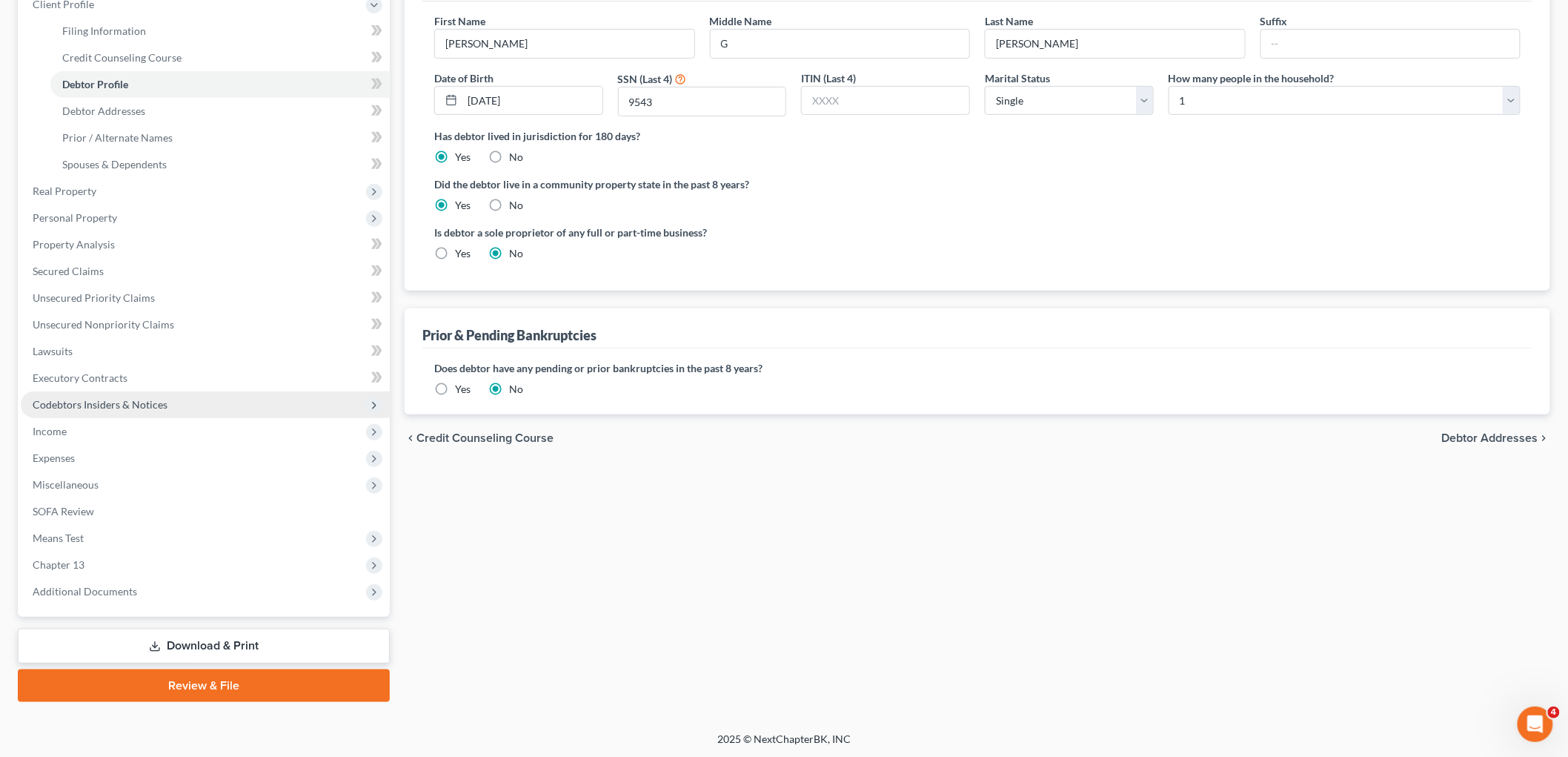
click at [159, 413] on span "Codebtors Insiders & Notices" at bounding box center [206, 405] width 369 height 26
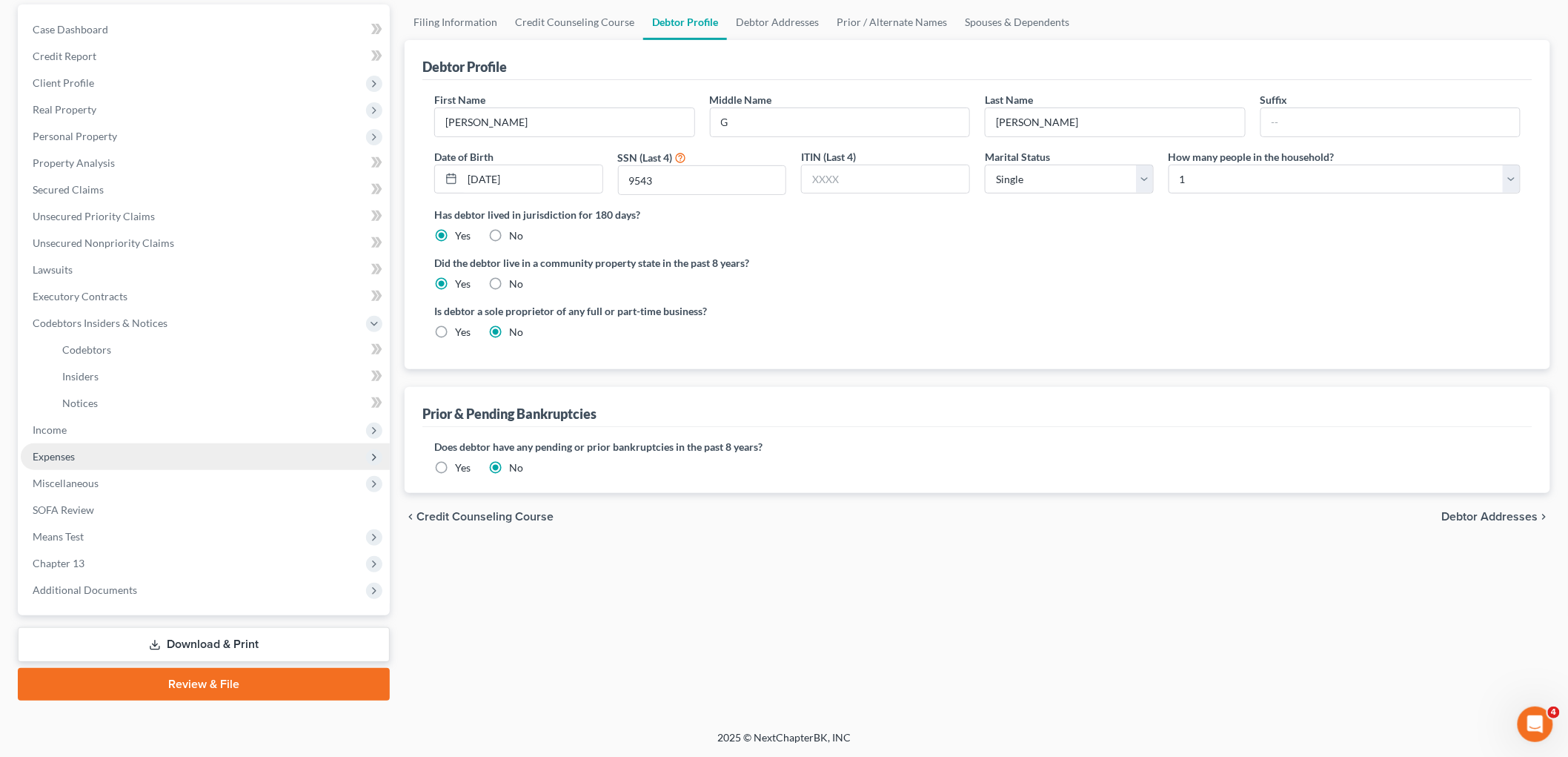
scroll to position [136, 0]
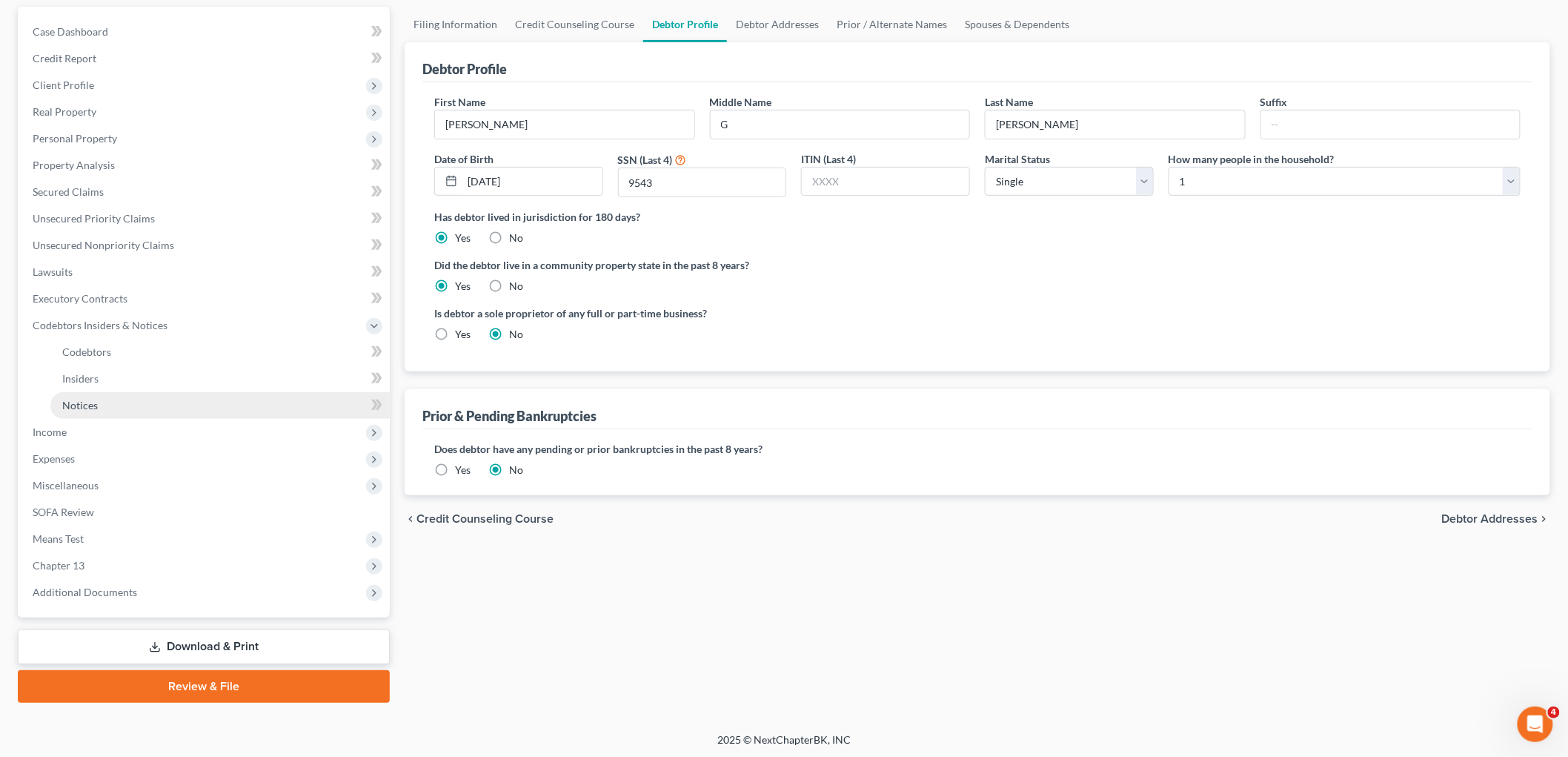
click at [108, 406] on link "Notices" at bounding box center [220, 405] width 339 height 26
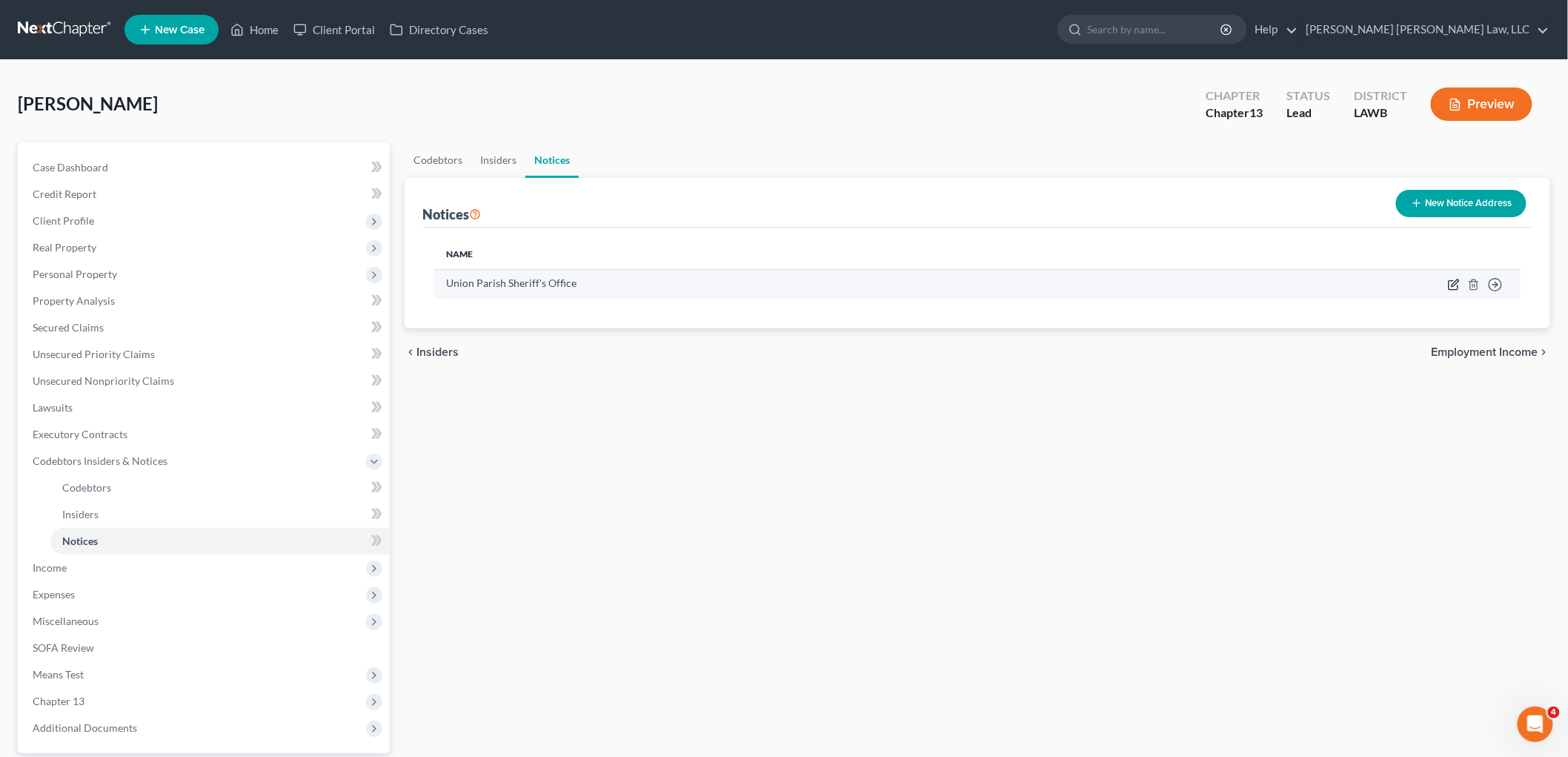
click at [1455, 286] on icon "button" at bounding box center [1453, 284] width 11 height 11
select select "19"
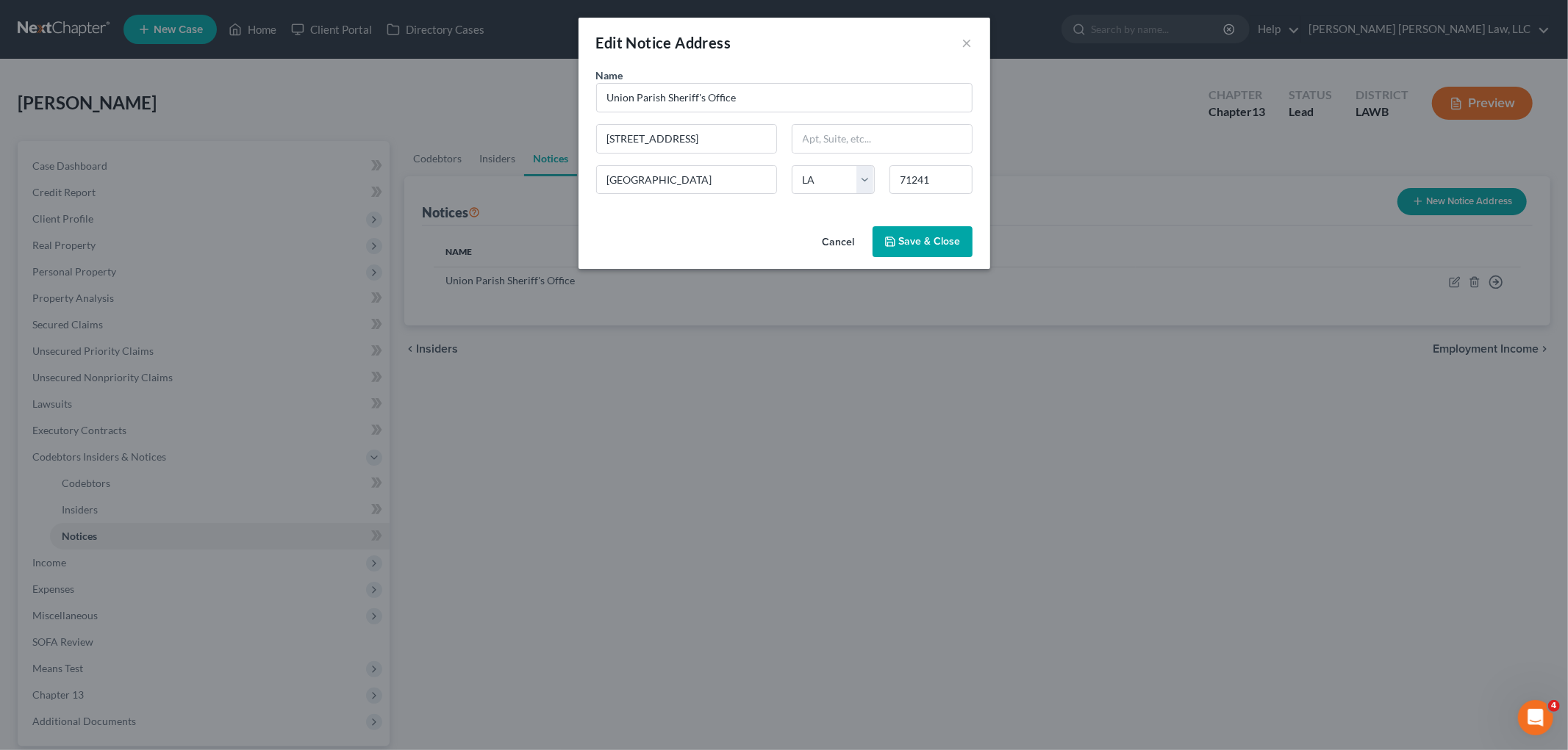
click at [927, 247] on span "Save & Close" at bounding box center [930, 242] width 62 height 12
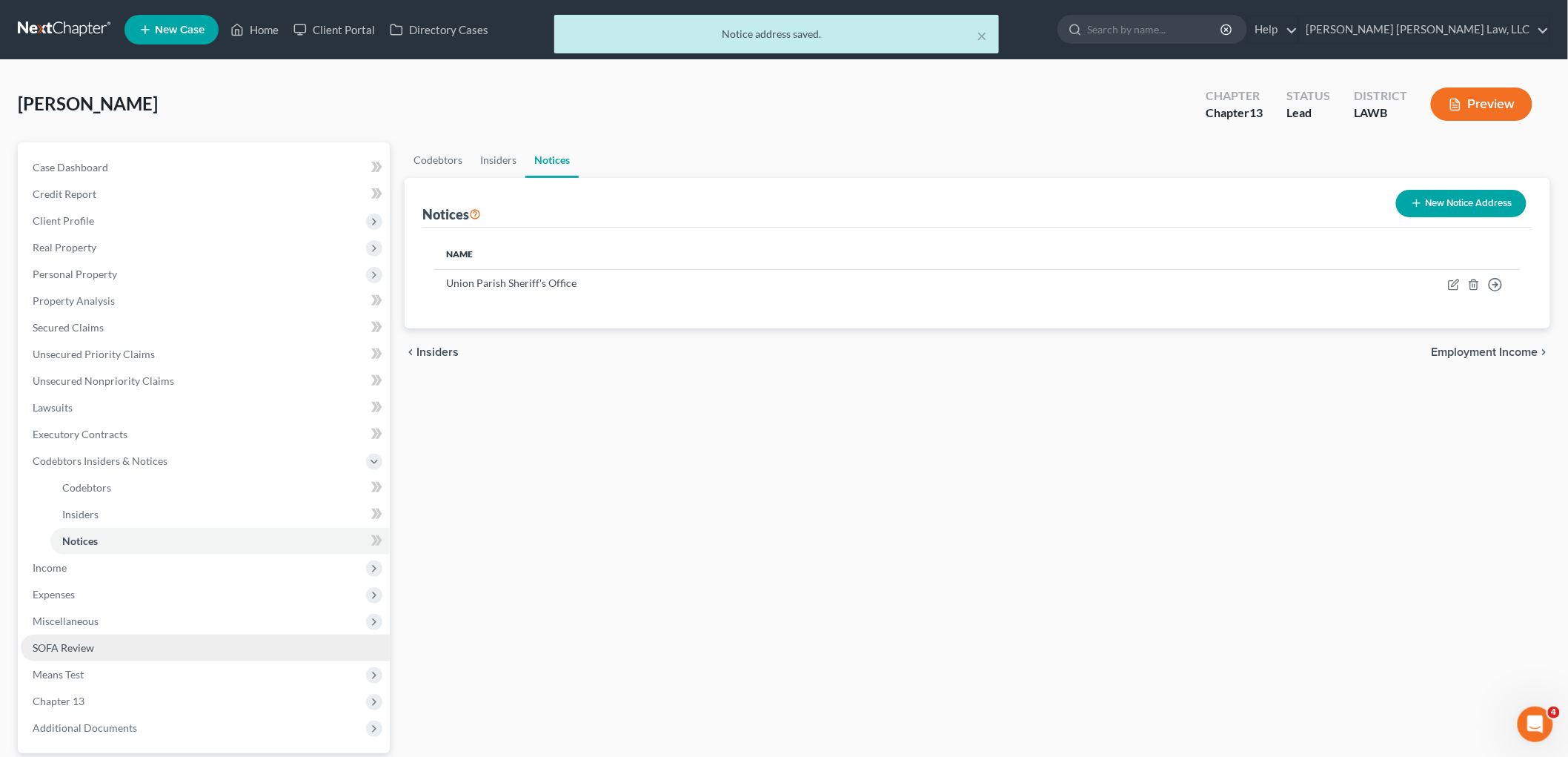
scroll to position [136, 0]
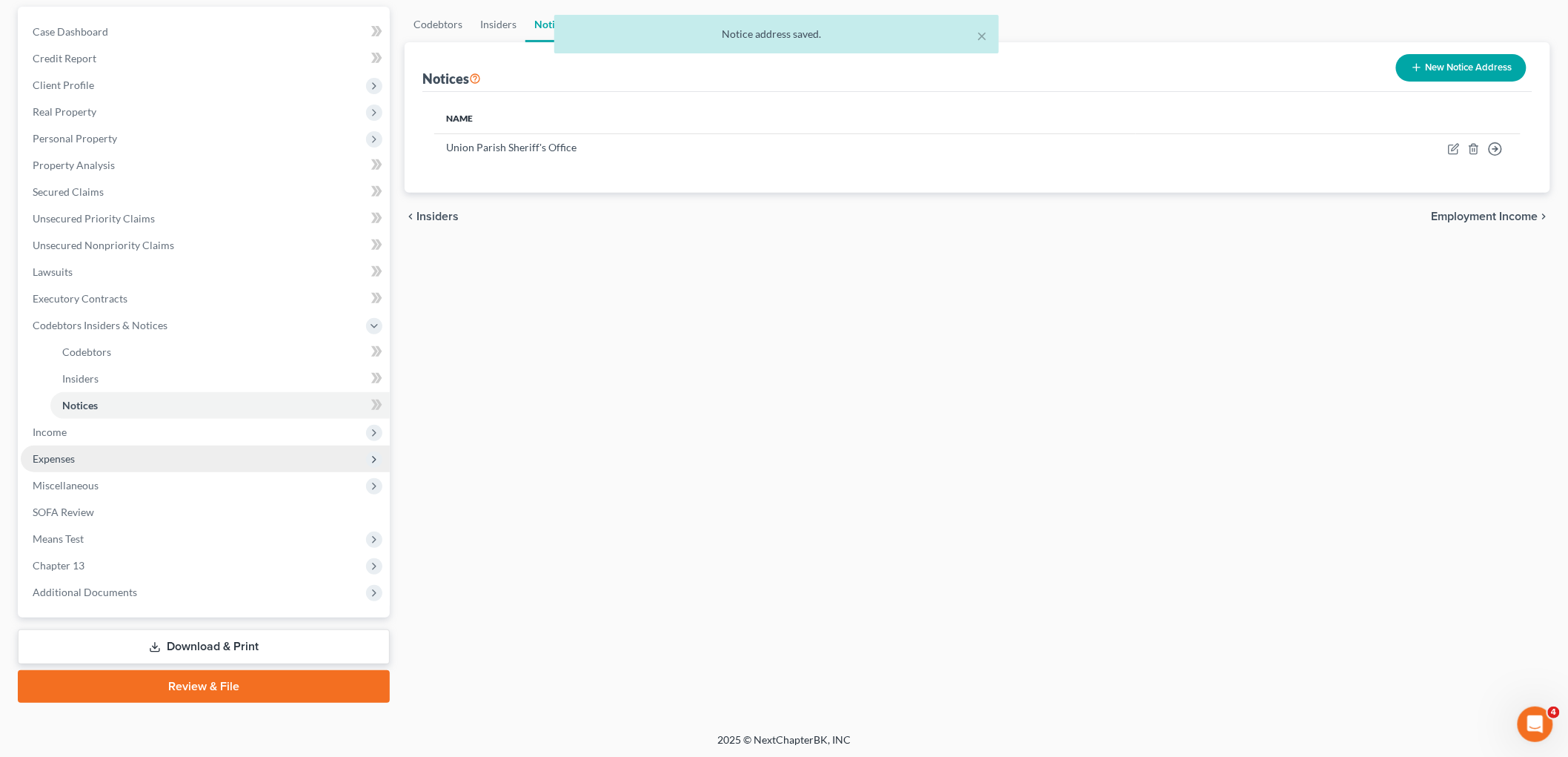
click at [100, 453] on span "Expenses" at bounding box center [206, 459] width 369 height 26
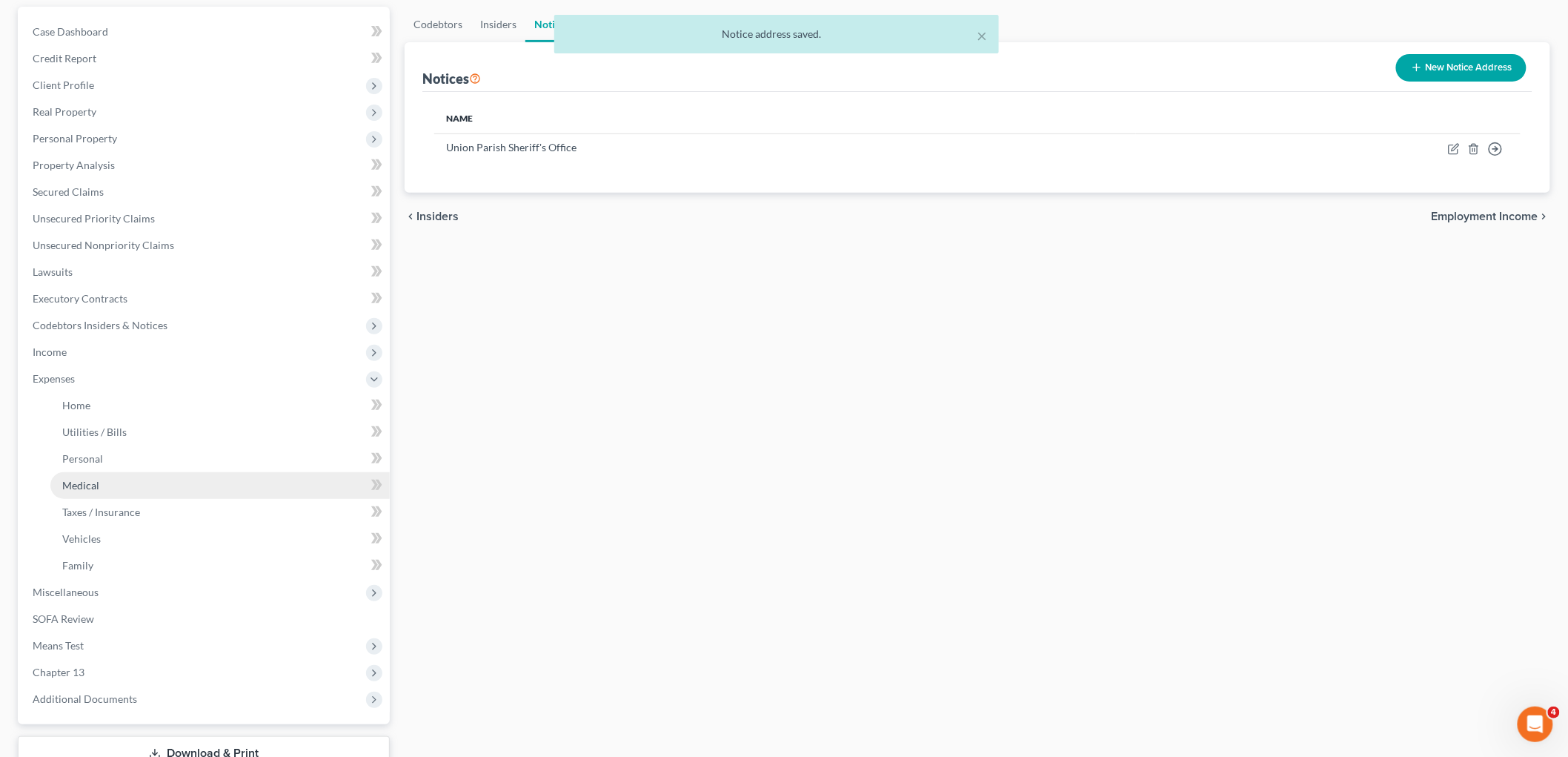
click at [102, 484] on link "Medical" at bounding box center [220, 486] width 339 height 26
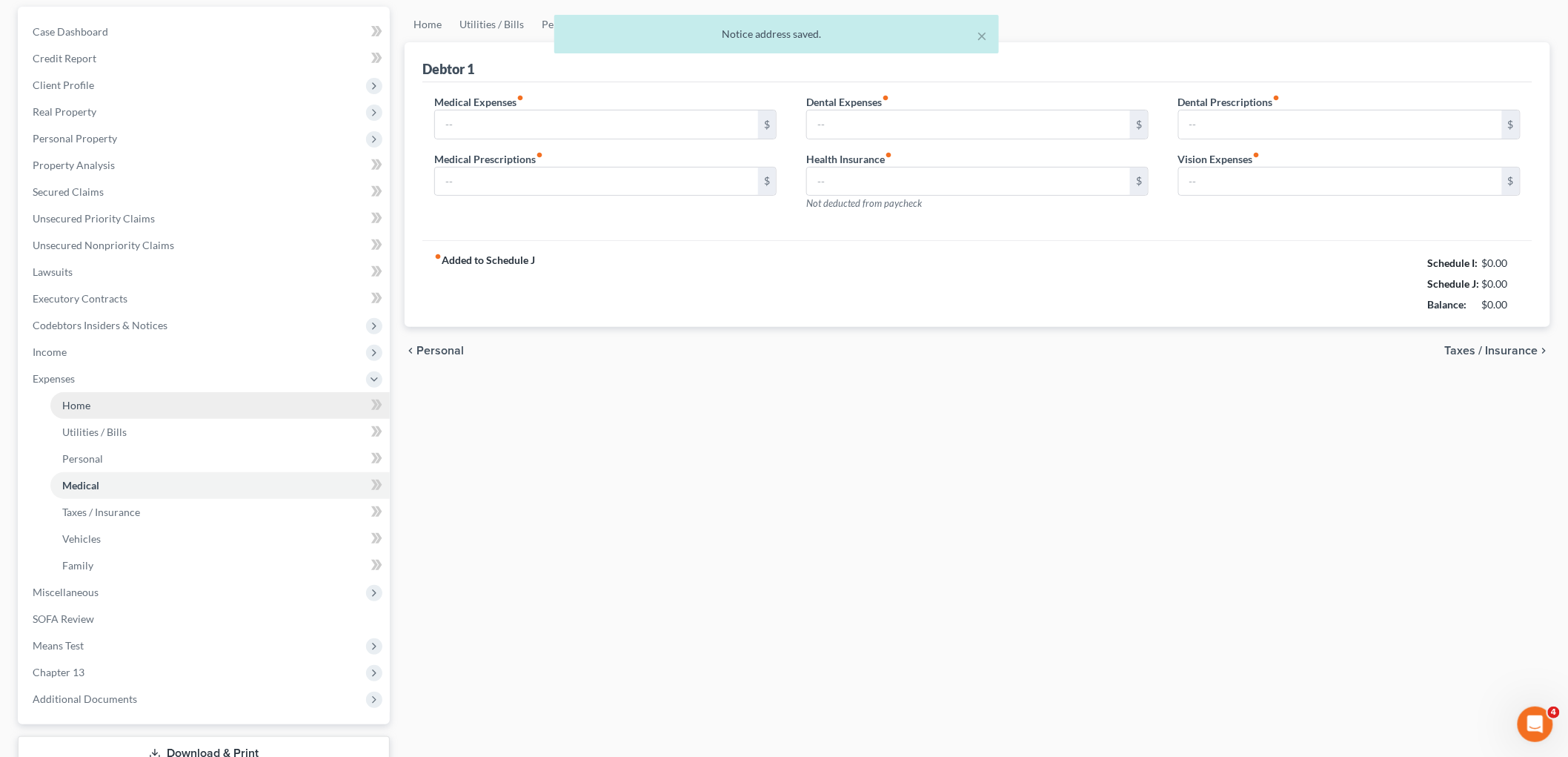
scroll to position [15, 0]
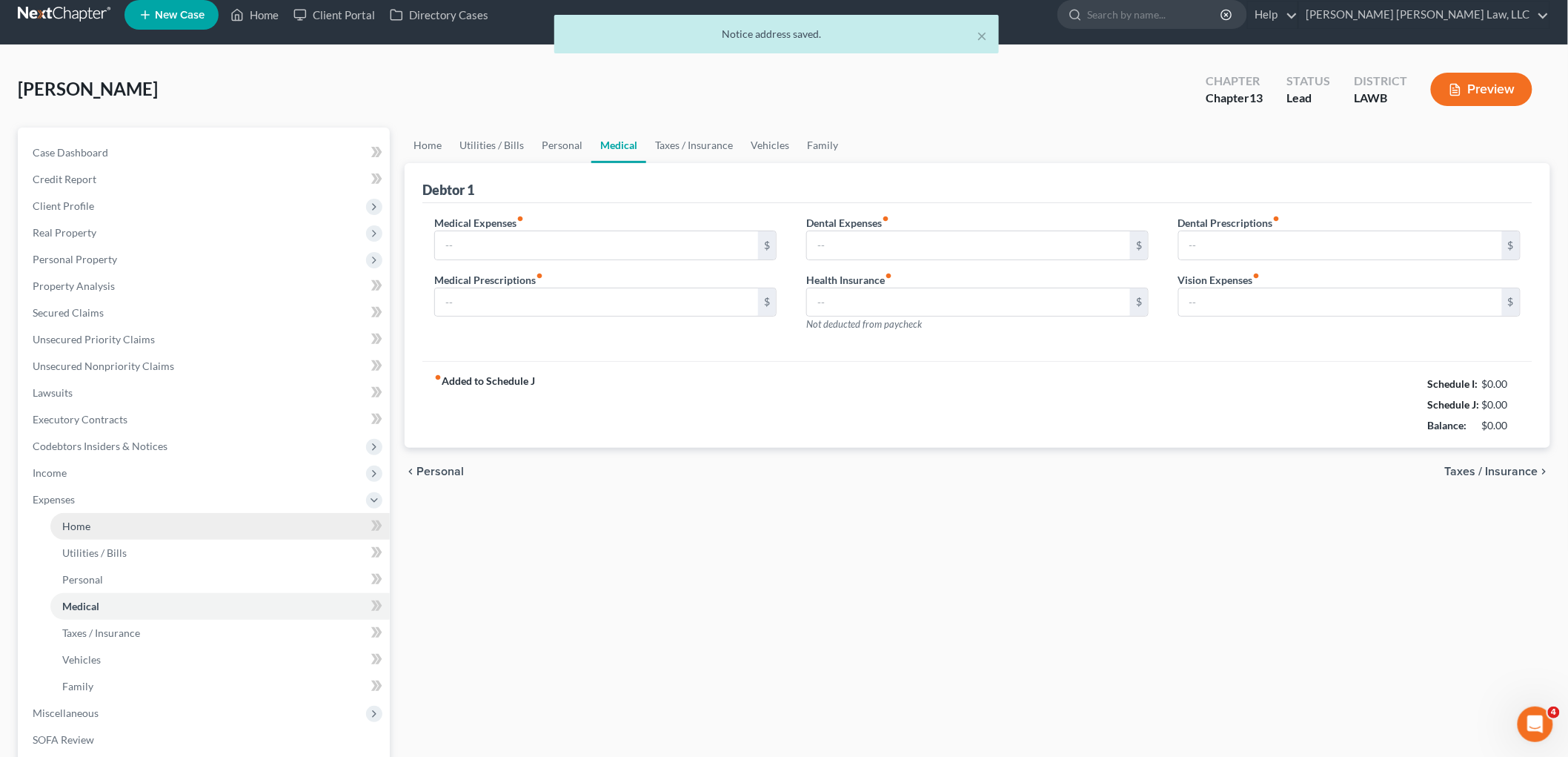
type input "30.00"
type input "0.00"
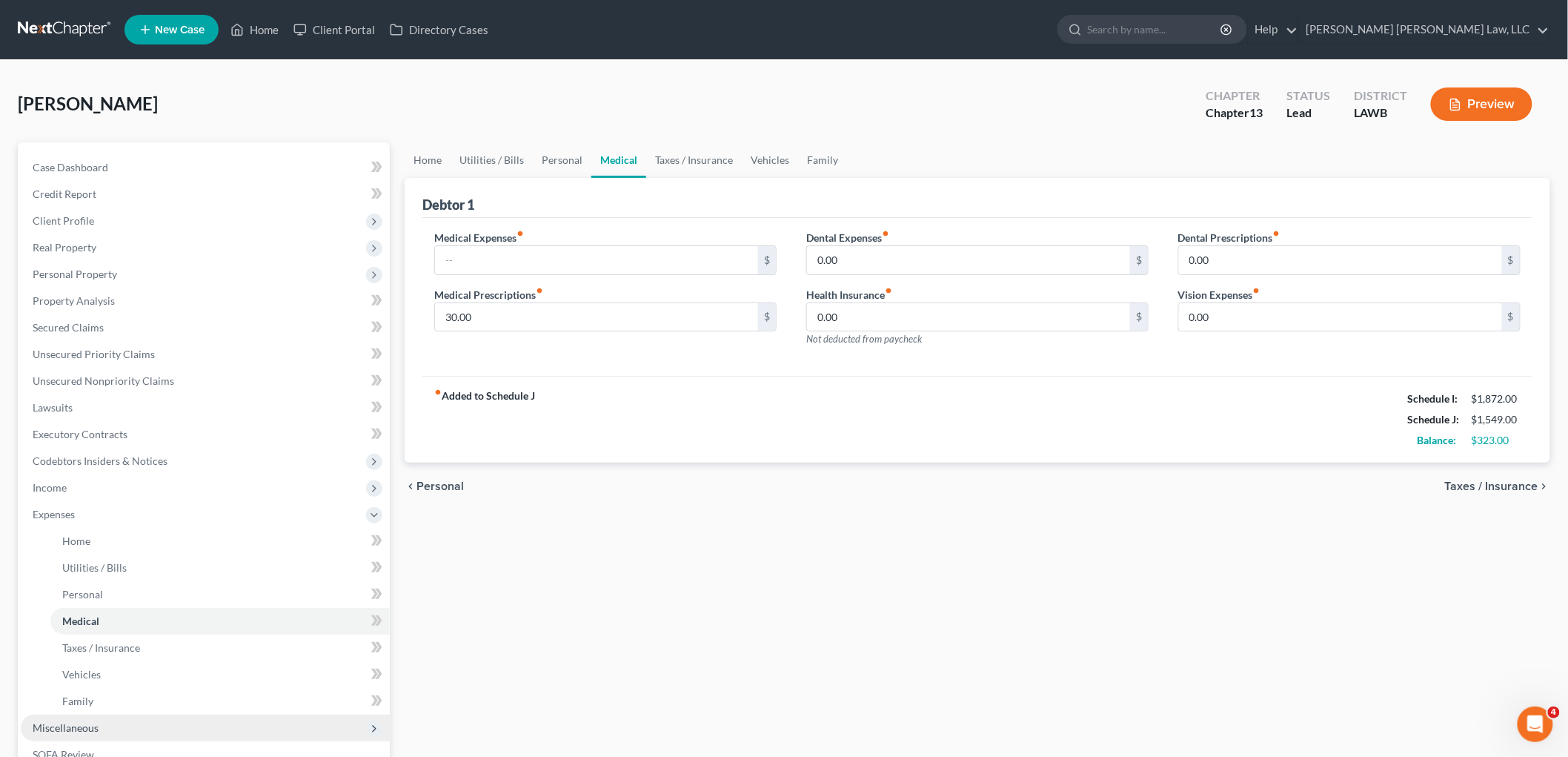
scroll to position [243, 0]
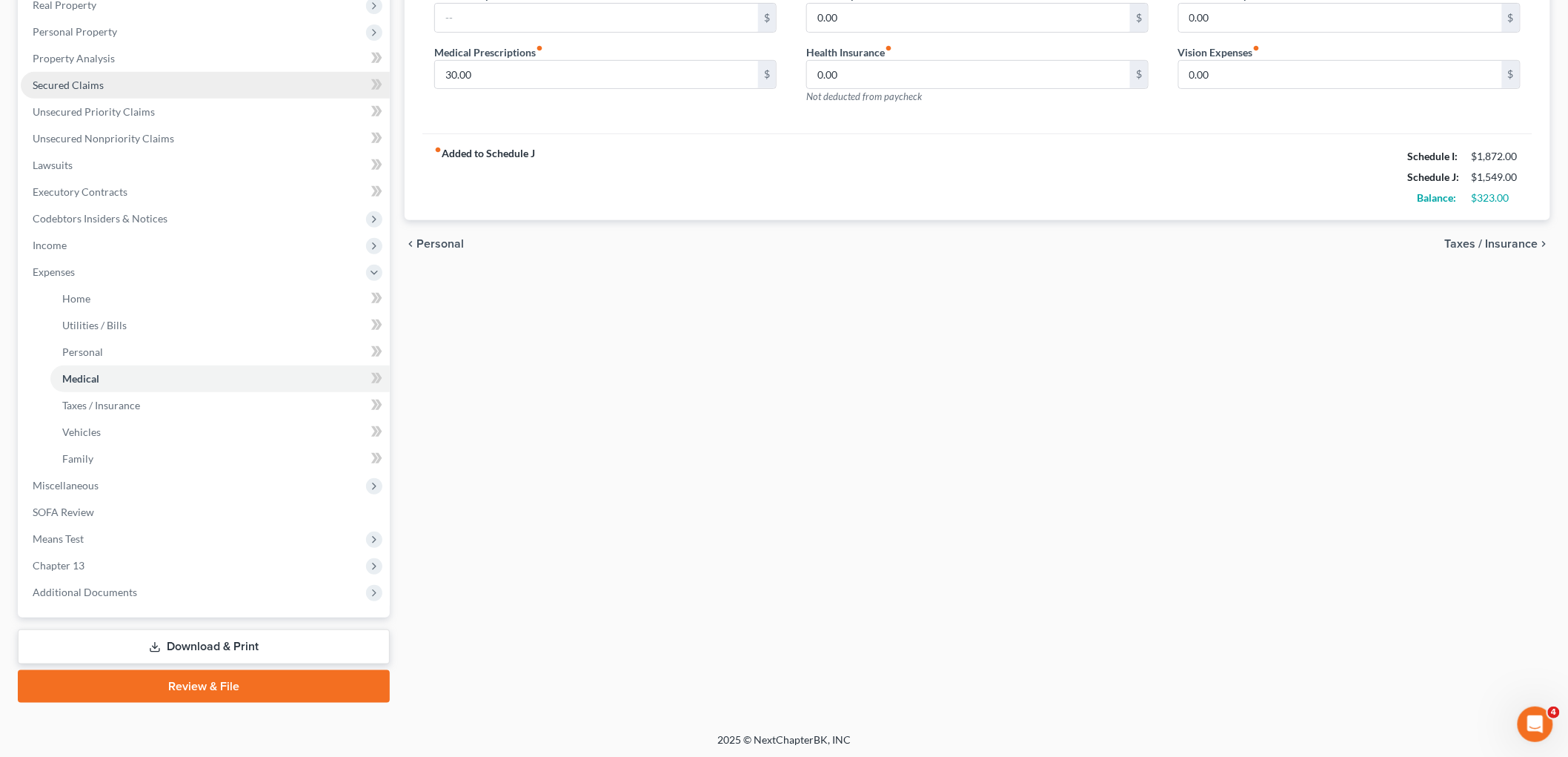
click at [92, 89] on span "Secured Claims" at bounding box center [68, 85] width 72 height 12
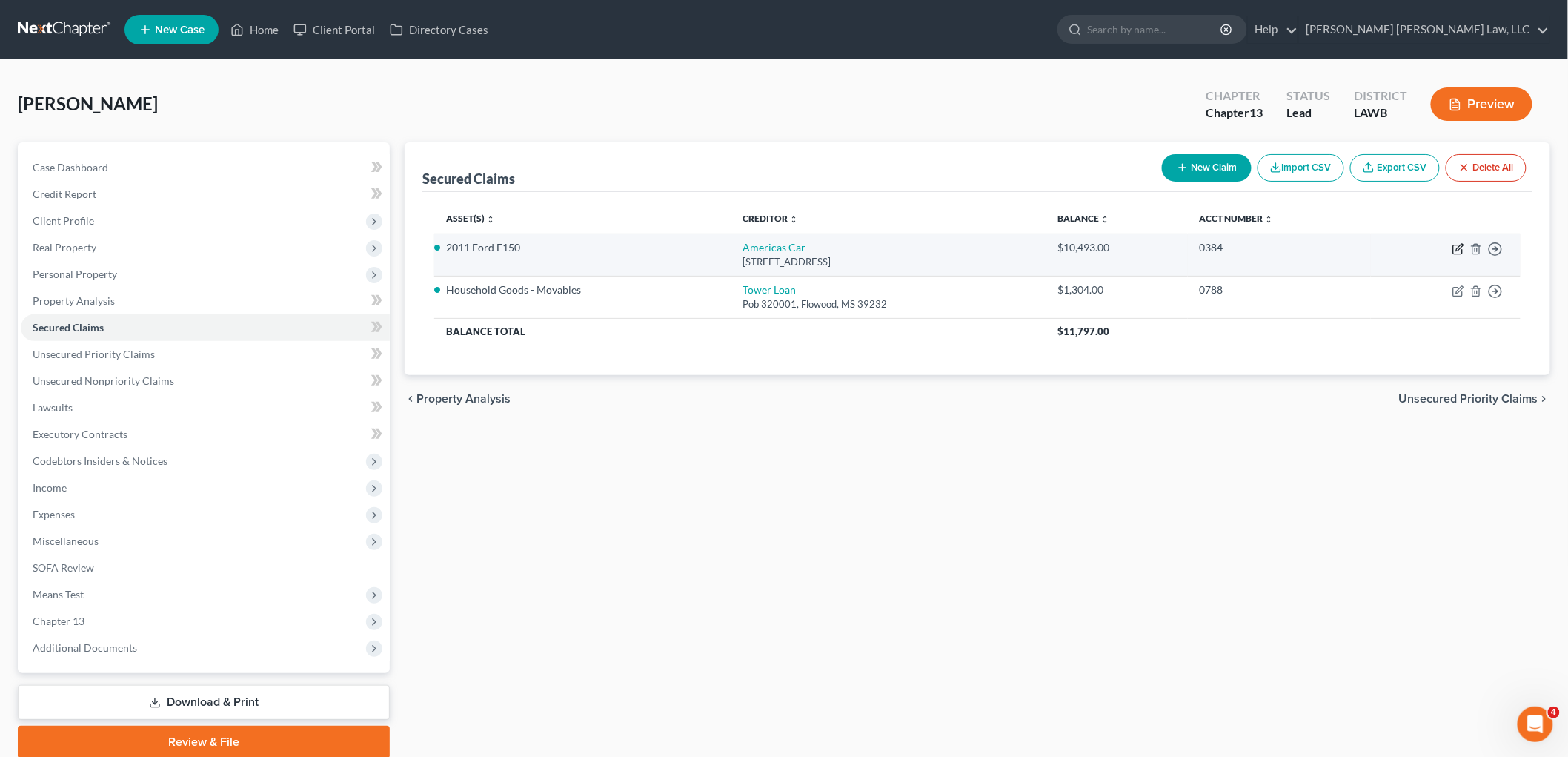
click at [1454, 246] on icon "button" at bounding box center [1458, 250] width 9 height 9
select select "2"
select select "5"
select select "0"
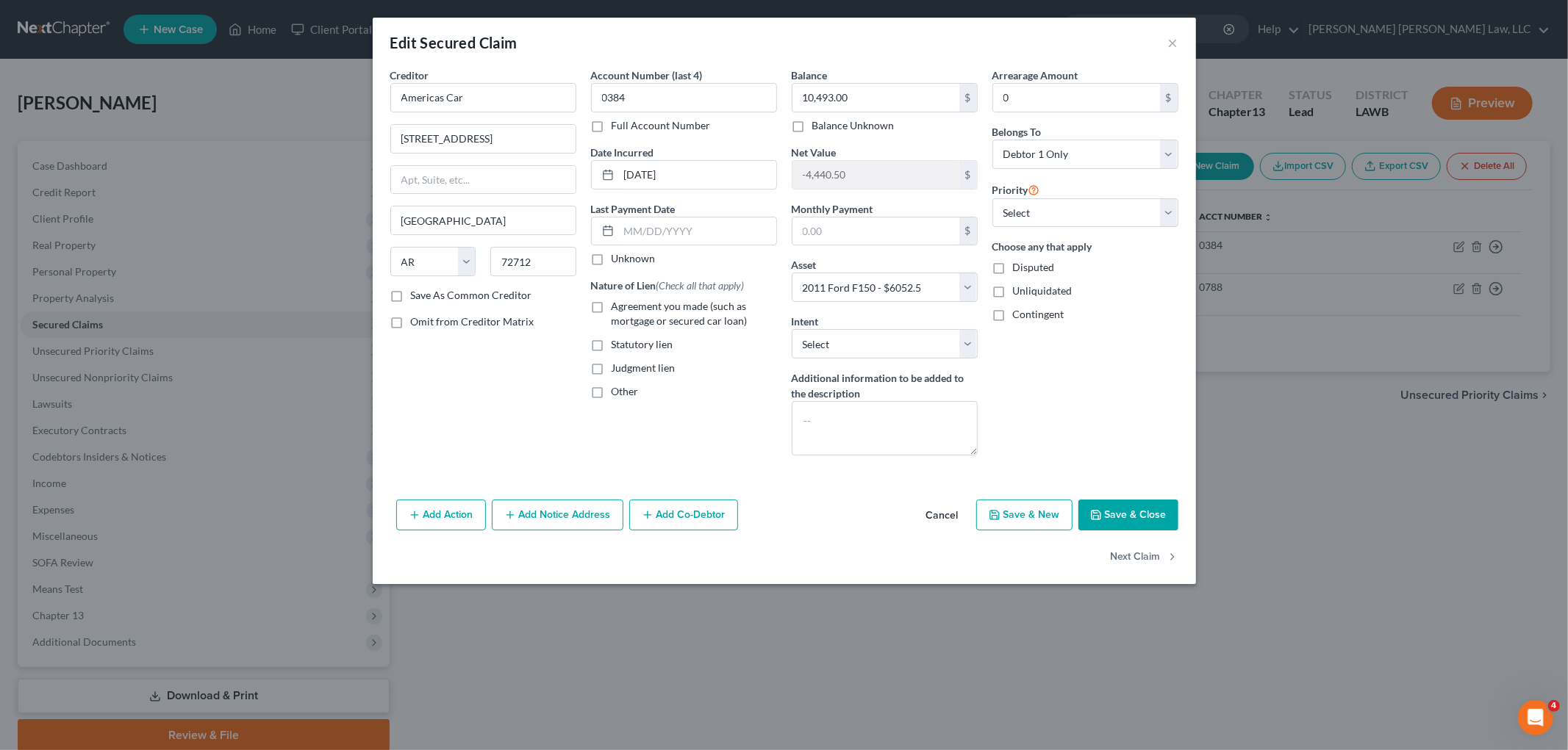
click at [611, 305] on label "Agreement you made (such as mortgage or secured car loan)" at bounding box center [693, 314] width 165 height 30
click at [617, 305] on input "Agreement you made (such as mortgage or secured car loan)" at bounding box center [622, 304] width 10 height 10
checkbox input "true"
click at [1144, 507] on button "Save & Close" at bounding box center [1129, 515] width 100 height 31
select select
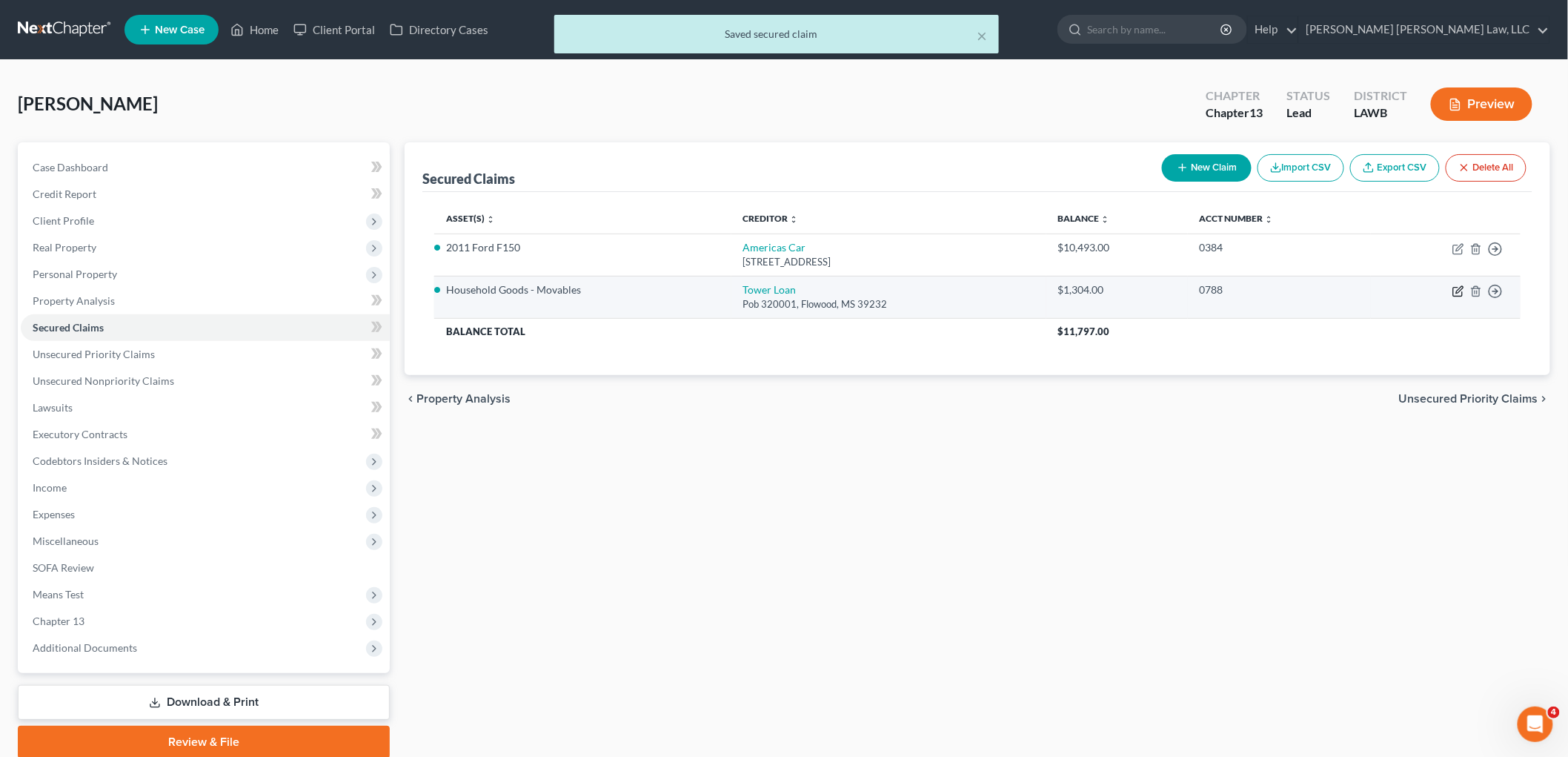
click at [1456, 290] on icon "button" at bounding box center [1458, 291] width 11 height 11
select select "25"
select select "0"
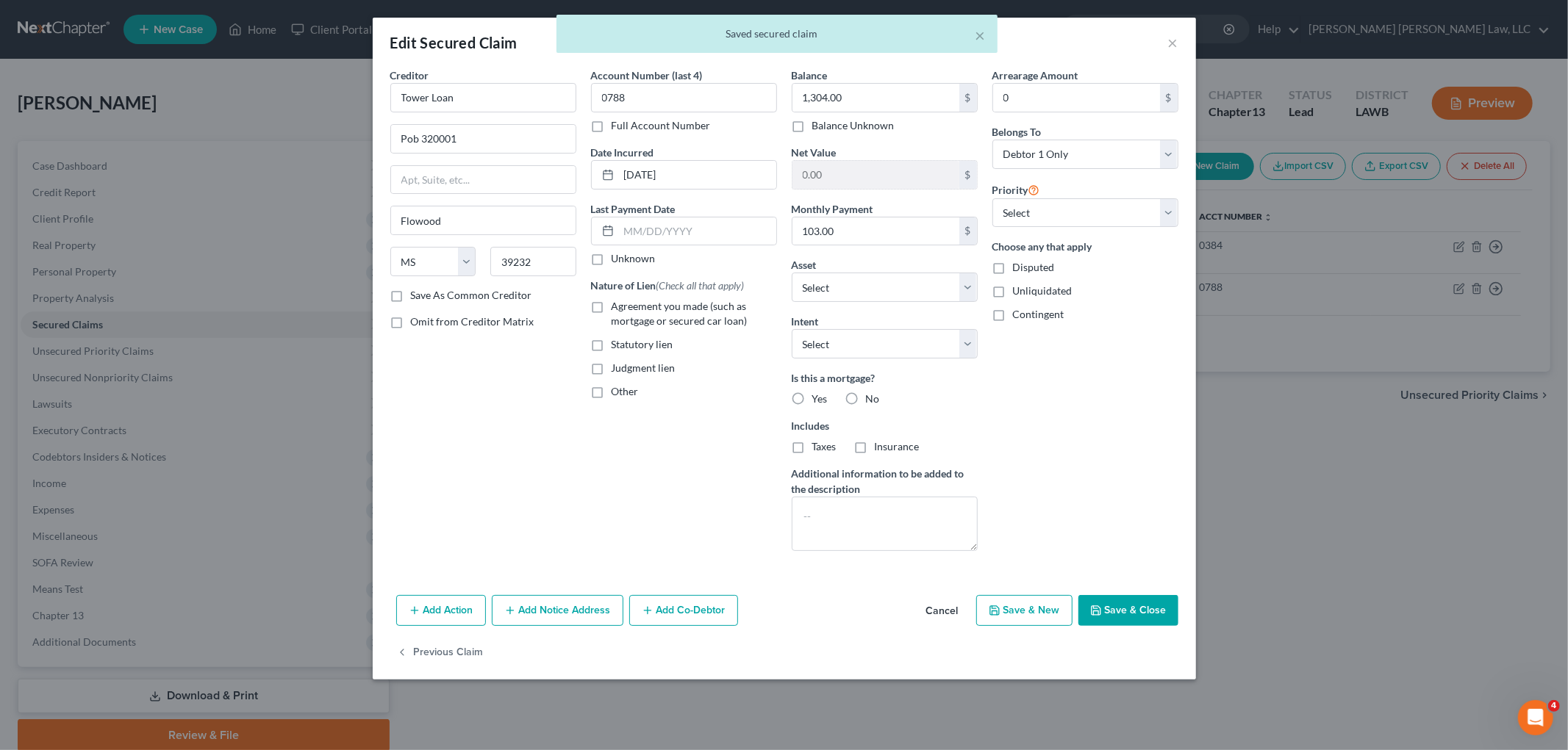
click at [1118, 607] on button "Save & Close" at bounding box center [1129, 610] width 100 height 31
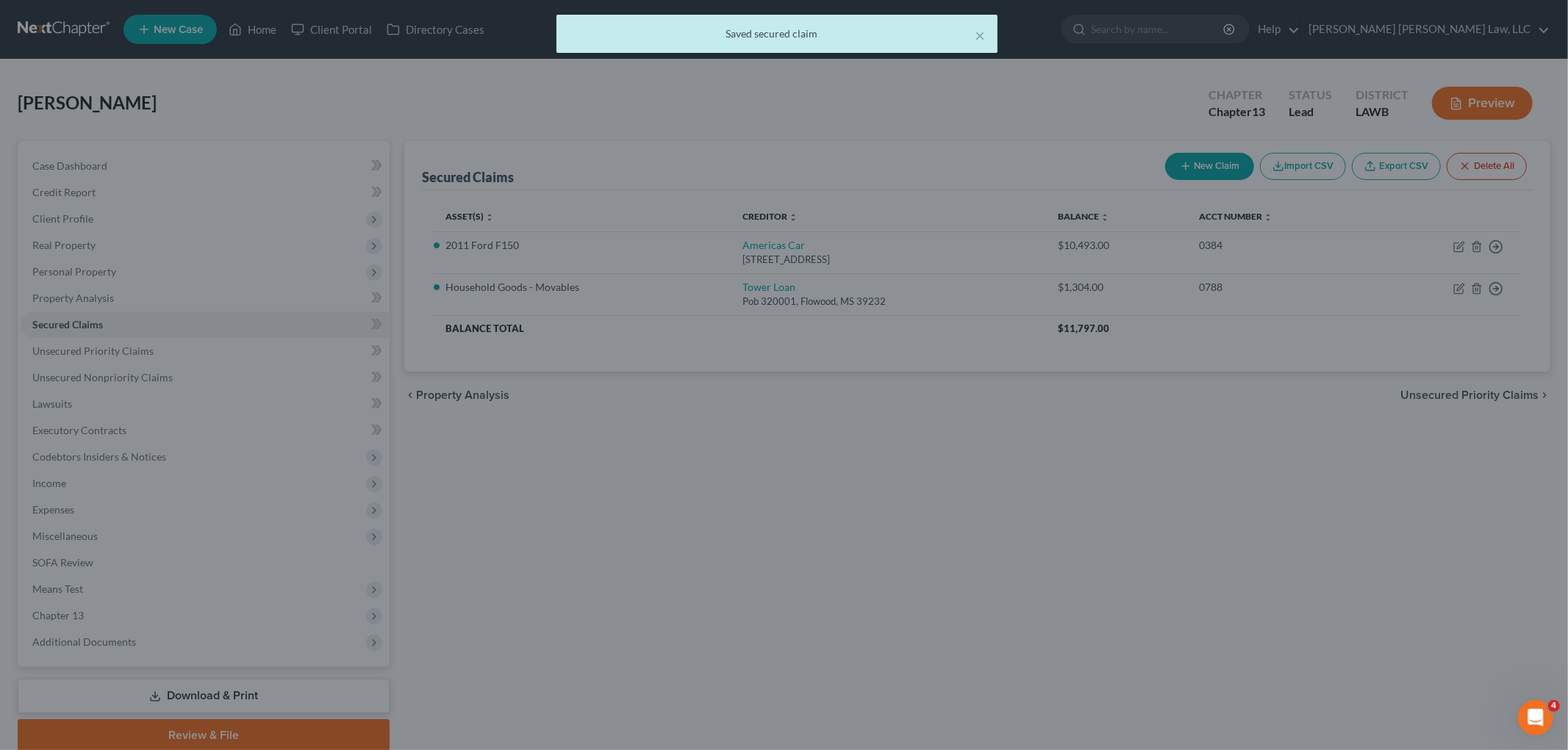
select select "6"
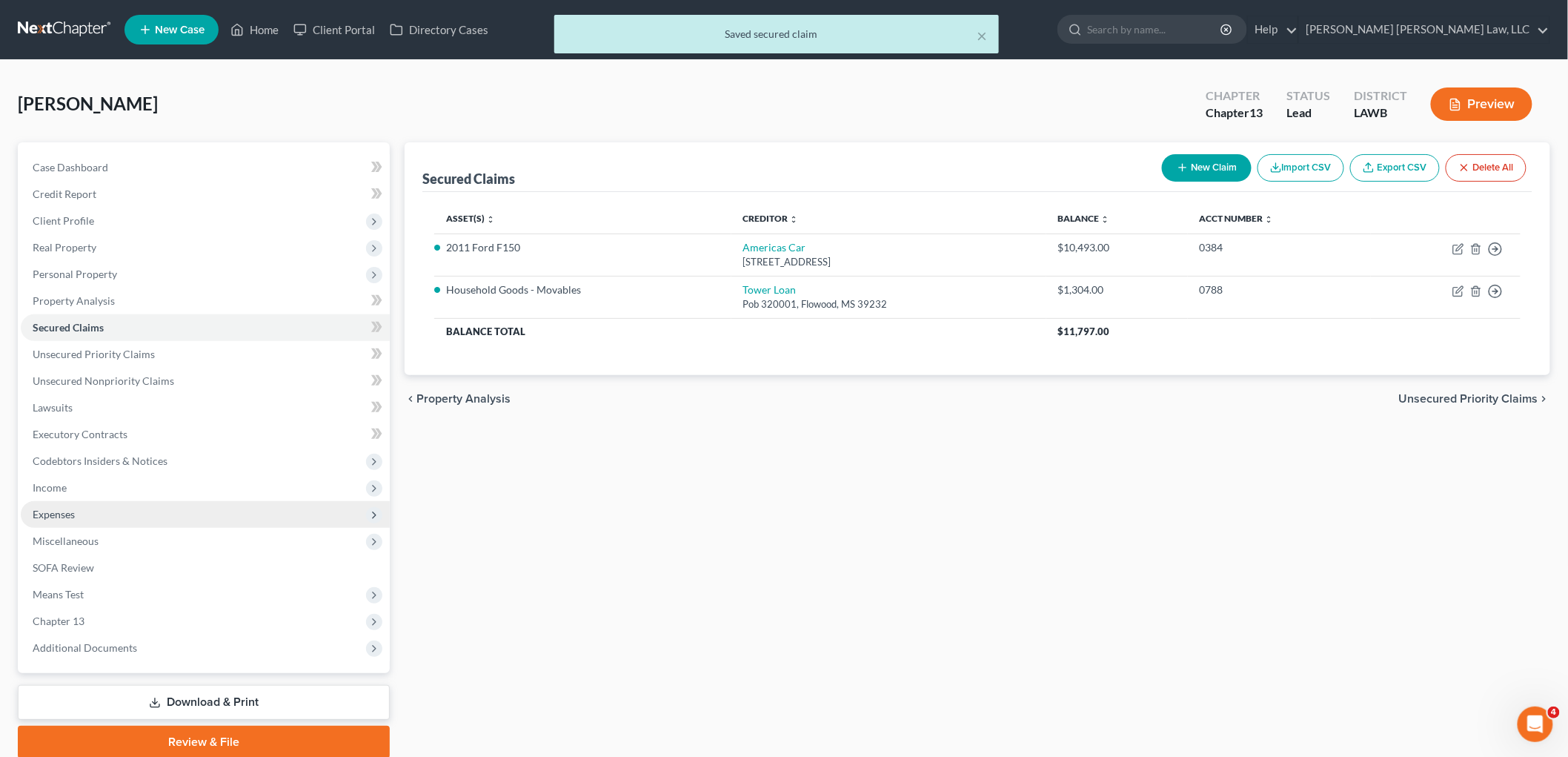
click at [162, 511] on span "Expenses" at bounding box center [206, 514] width 369 height 26
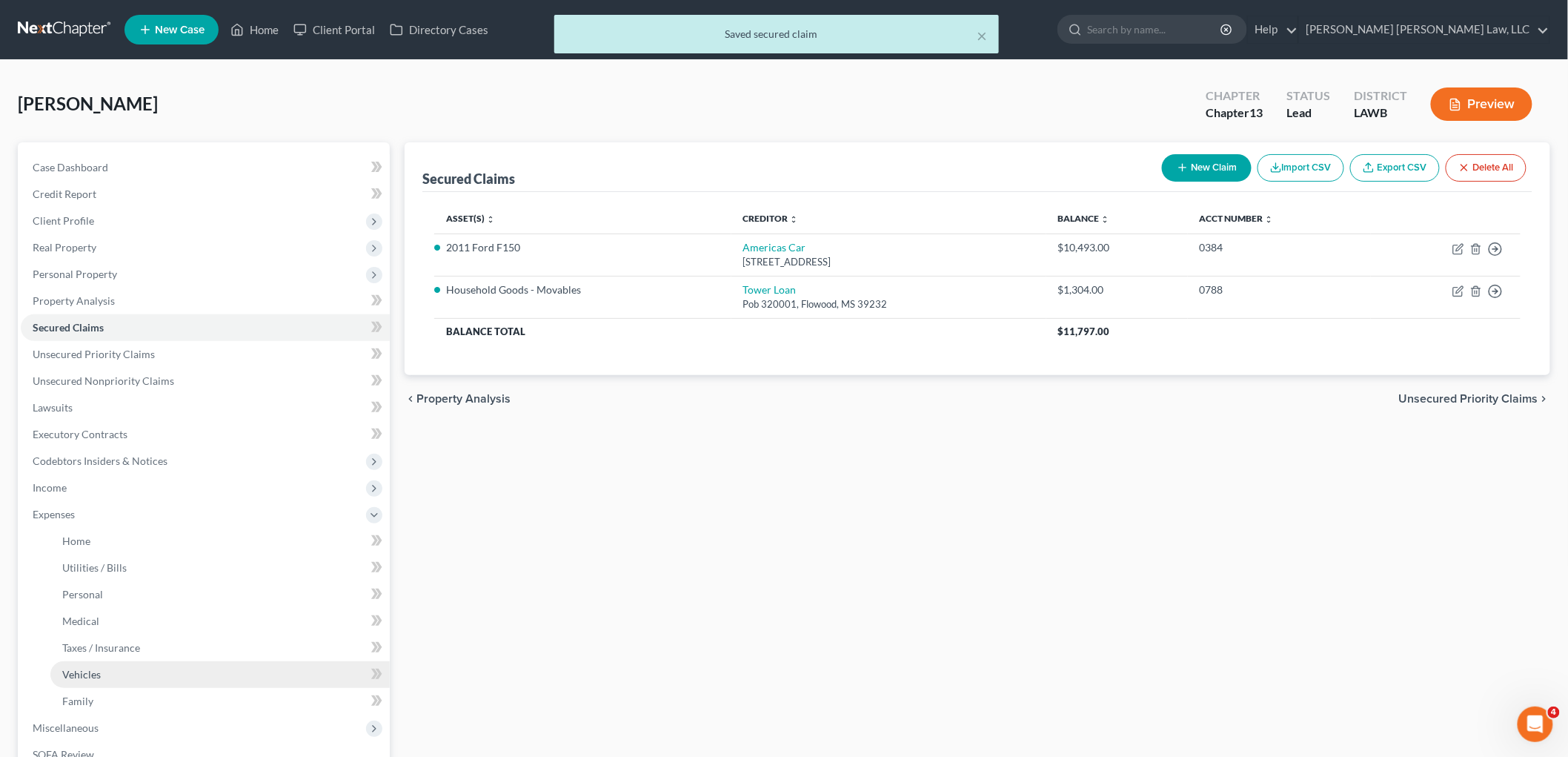
click at [118, 670] on link "Vehicles" at bounding box center [220, 675] width 339 height 26
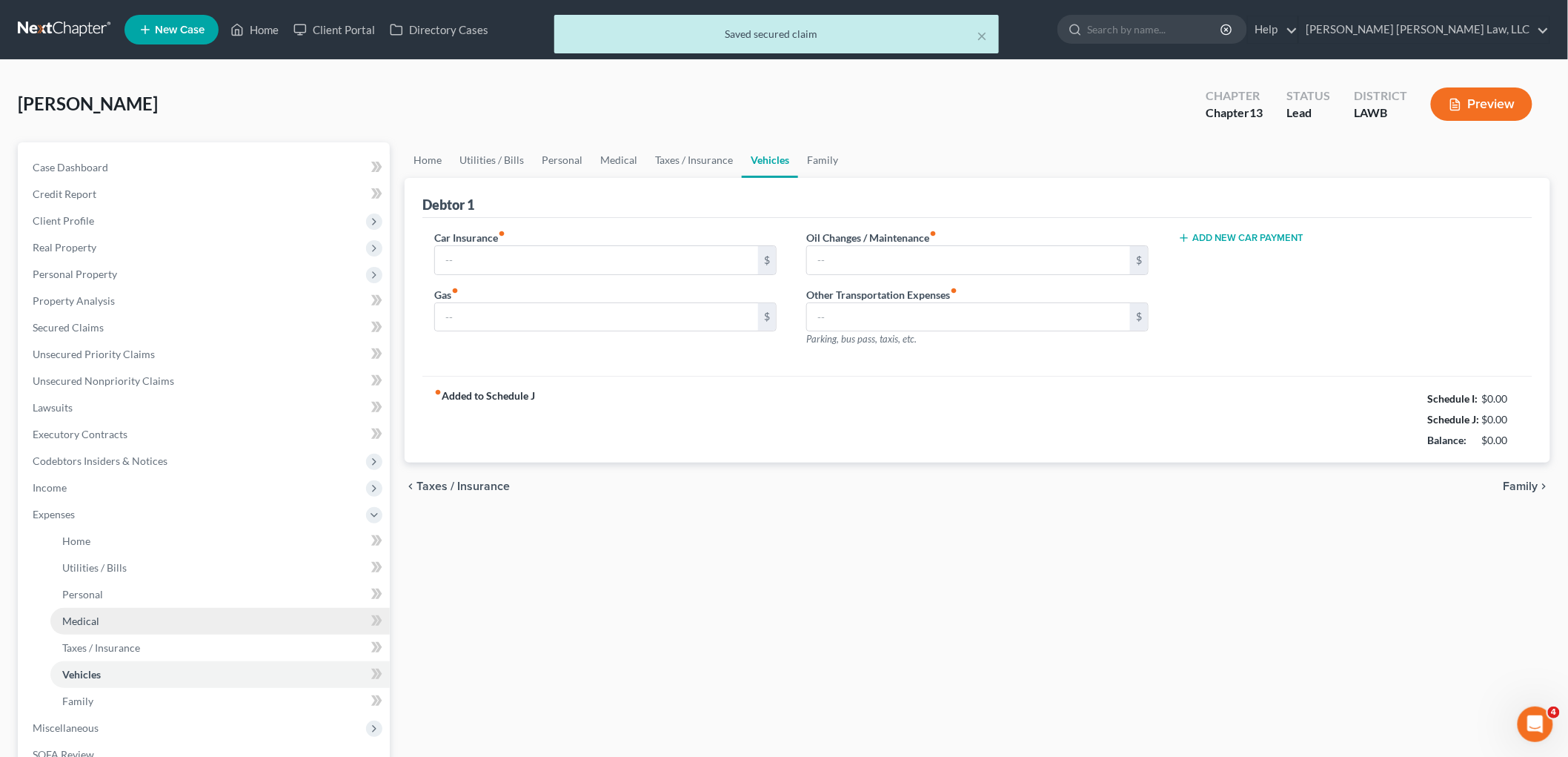
type input "89.00"
type input "100.00"
type input "25.00"
type input "0.00"
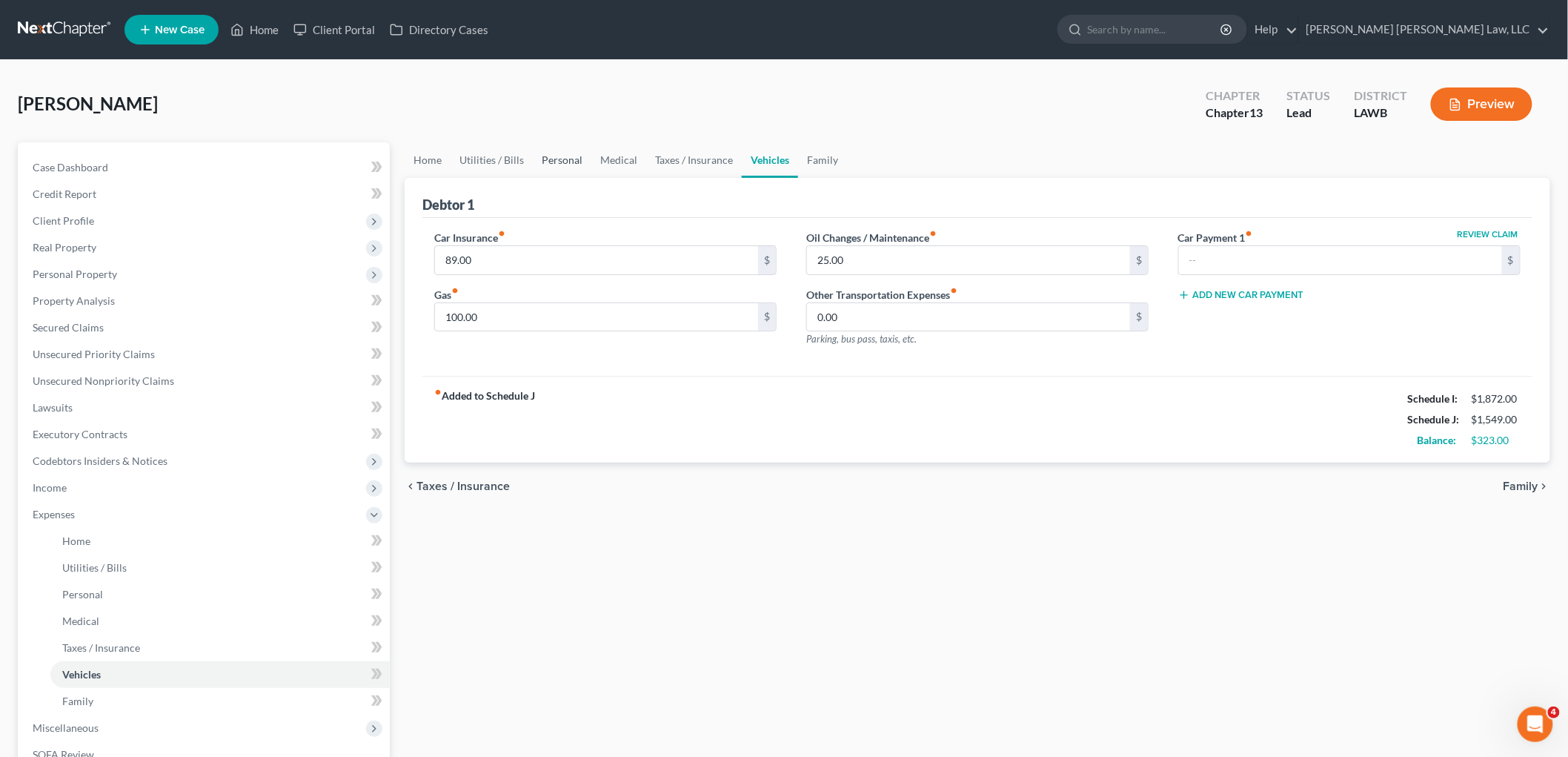
drag, startPoint x: 557, startPoint y: 157, endPoint x: 551, endPoint y: 164, distance: 9.2
click at [557, 157] on link "Personal" at bounding box center [562, 160] width 58 height 35
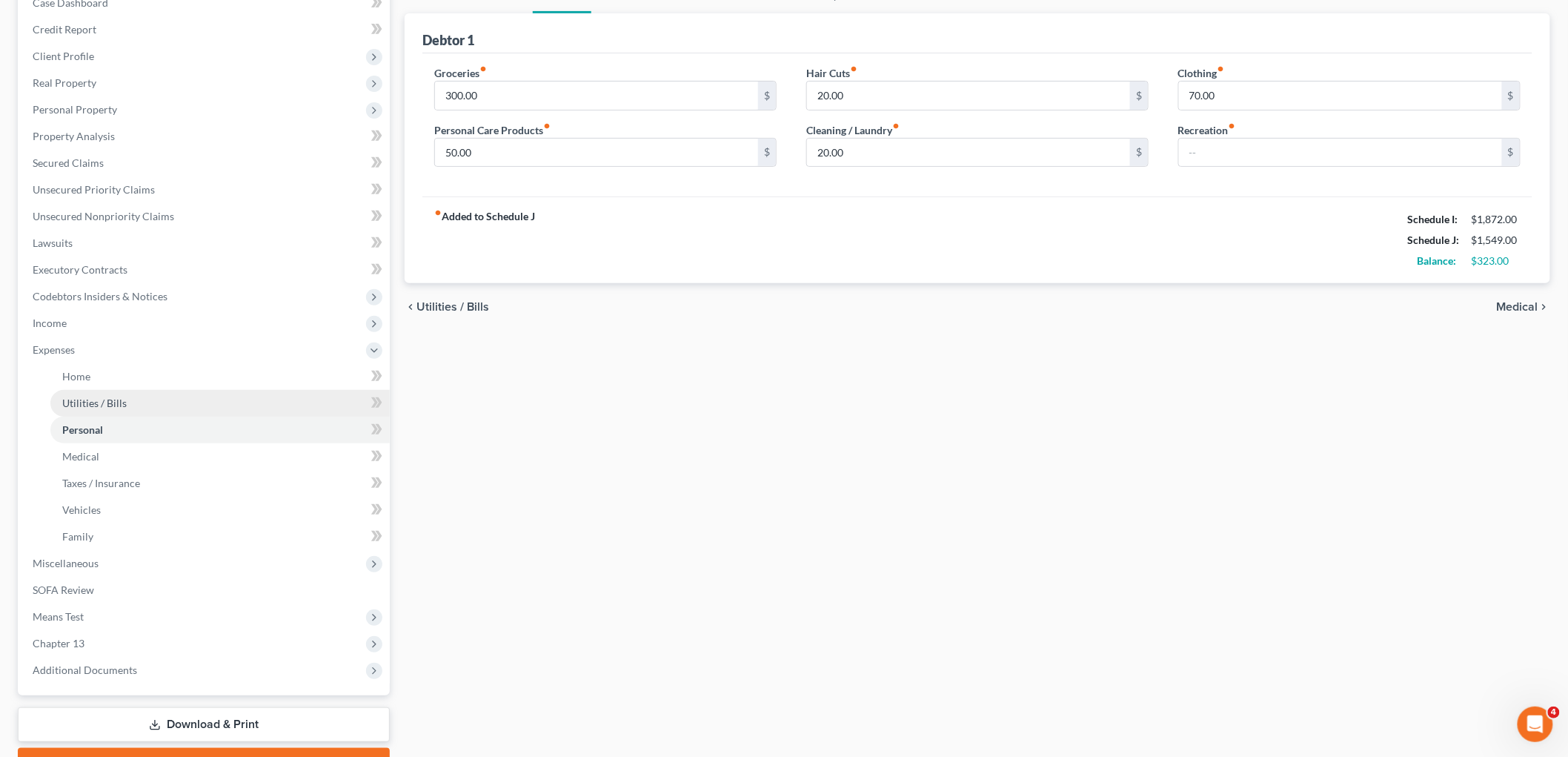
scroll to position [243, 0]
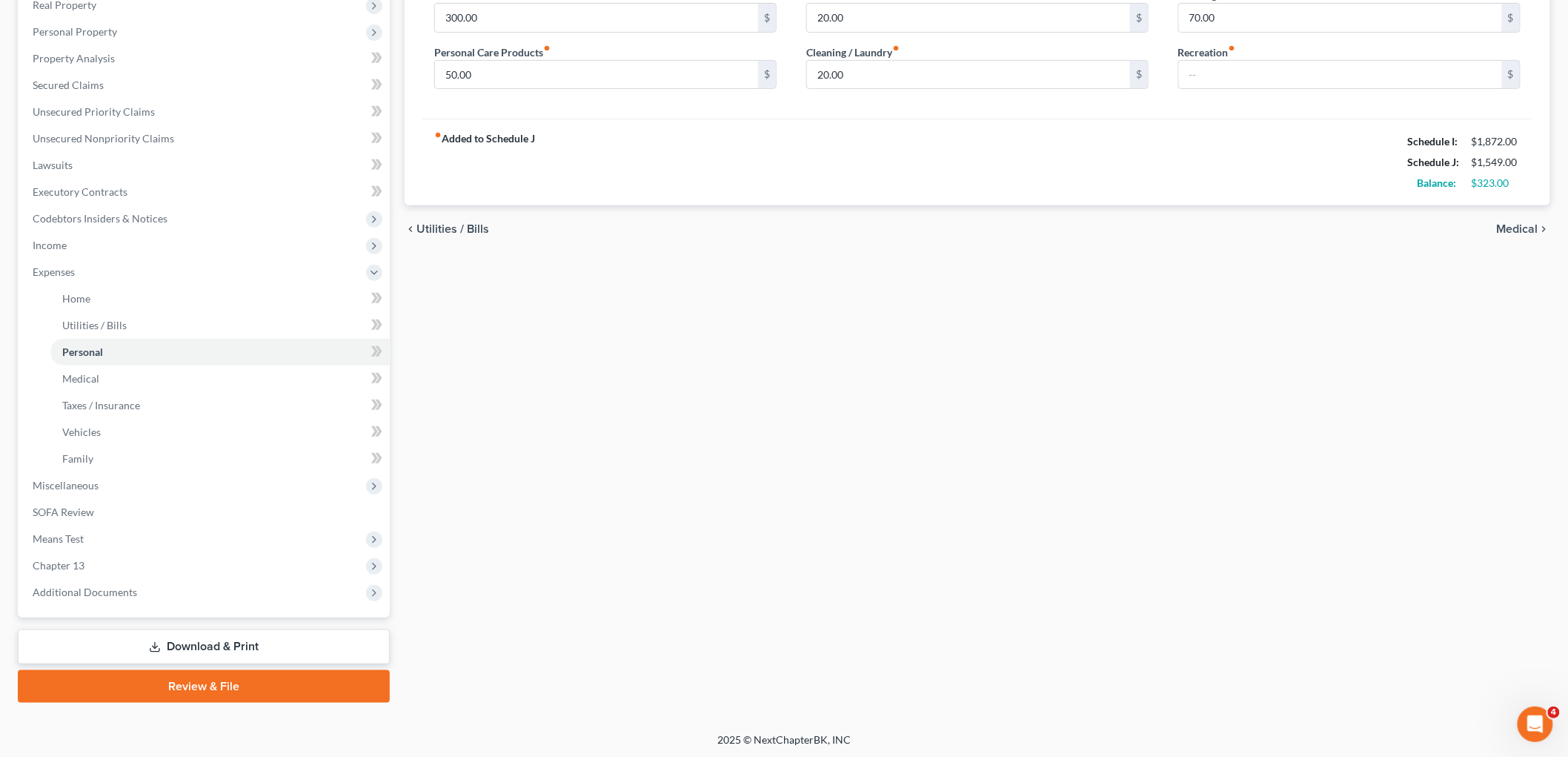
click at [736, 590] on div "Home Utilities / Bills Personal Medical Taxes / Insurance Vehicles Family Debto…" at bounding box center [977, 301] width 1161 height 803
click at [102, 32] on span "Personal Property" at bounding box center [75, 32] width 85 height 12
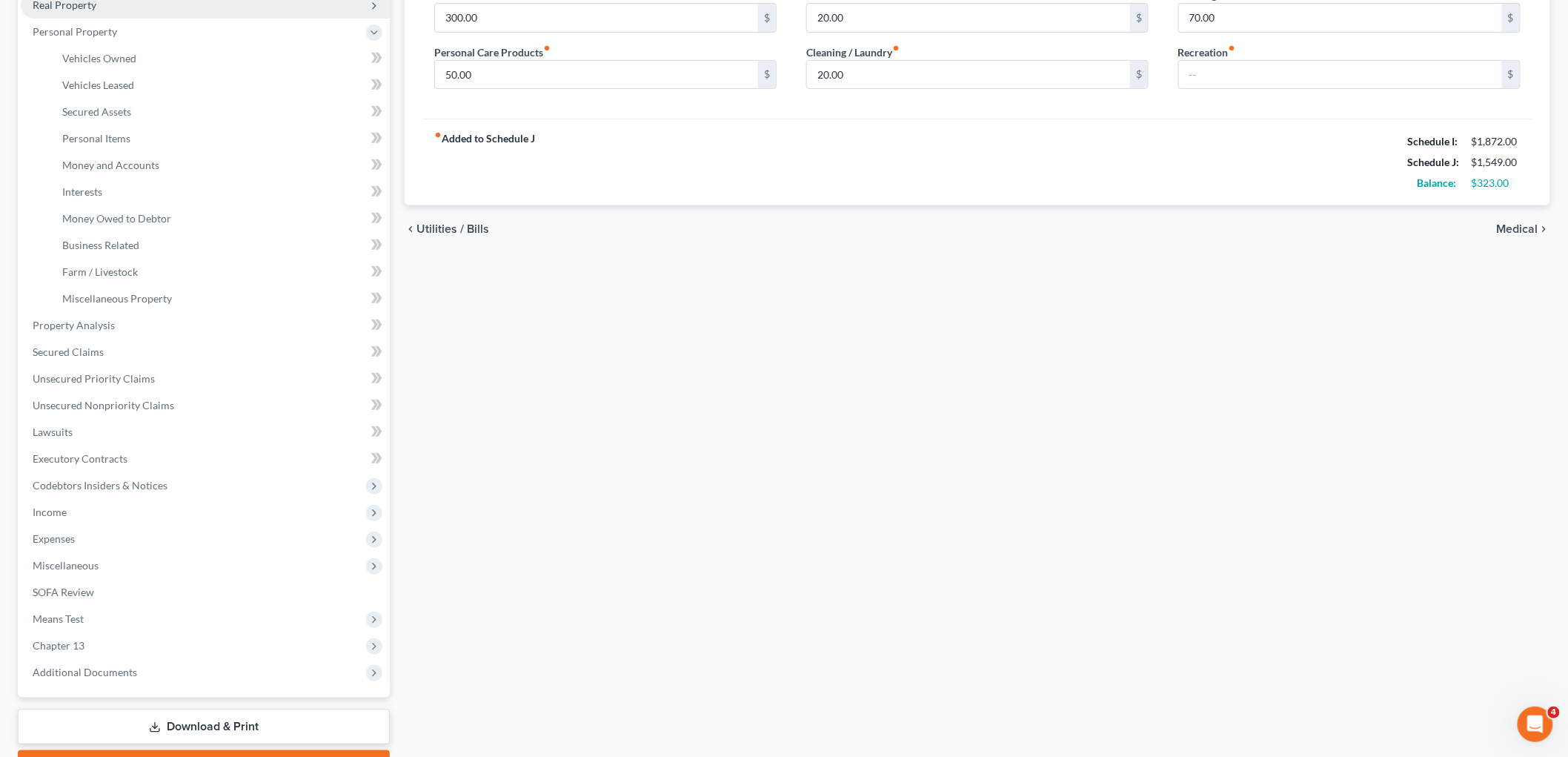
click at [102, 5] on span "Real Property" at bounding box center [206, 5] width 369 height 26
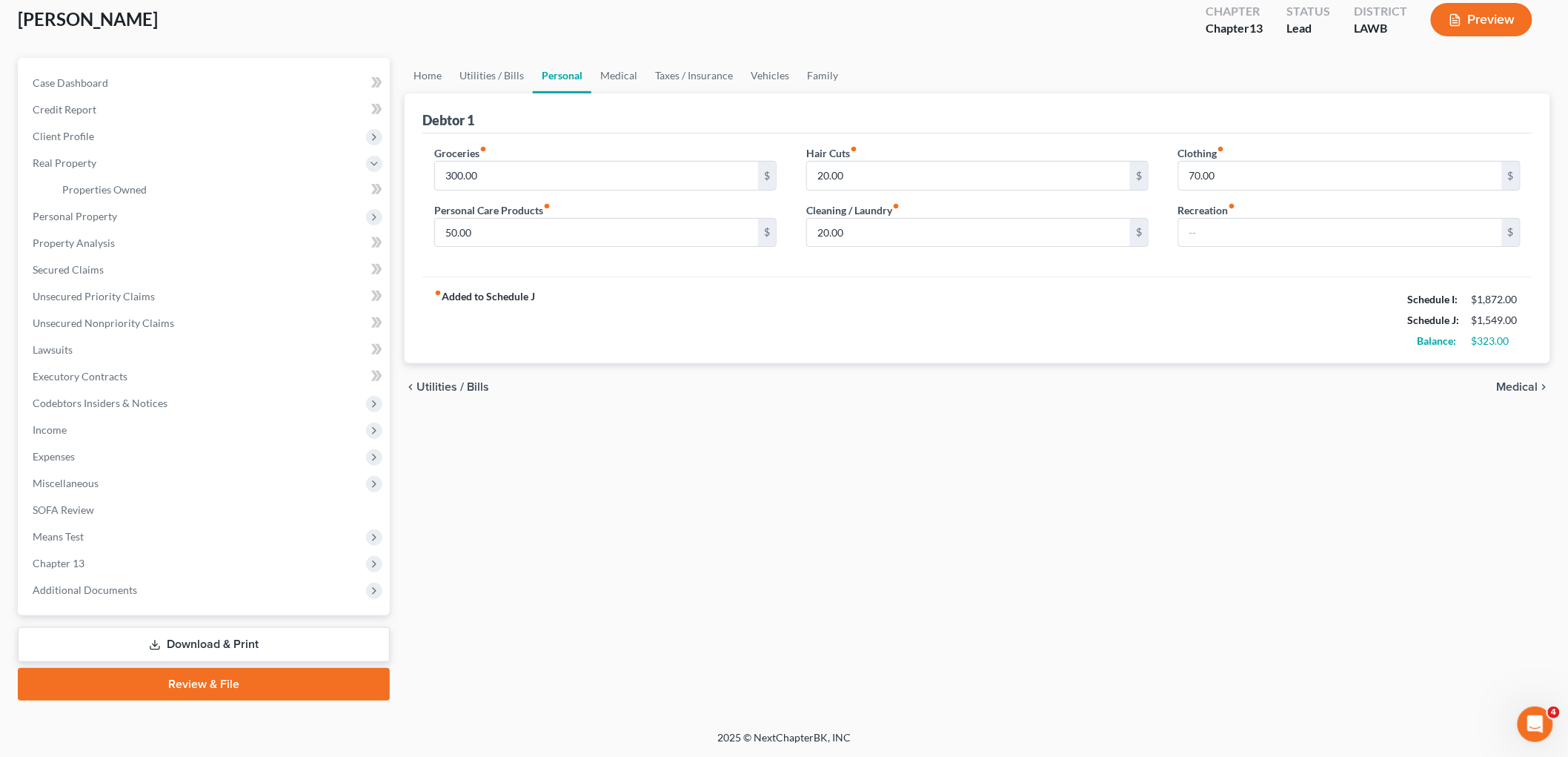
scroll to position [83, 0]
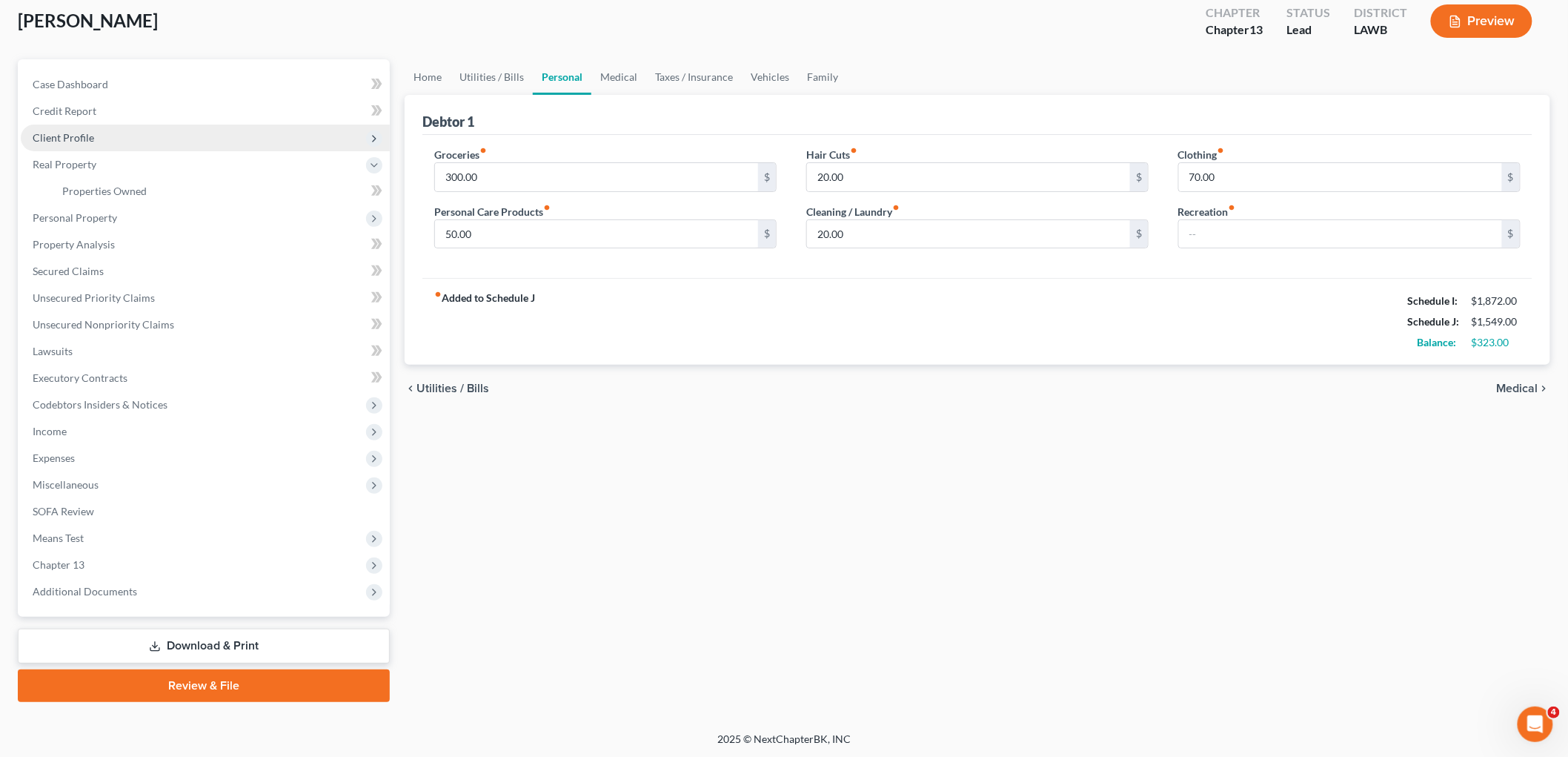
click at [108, 143] on span "Client Profile" at bounding box center [206, 138] width 369 height 26
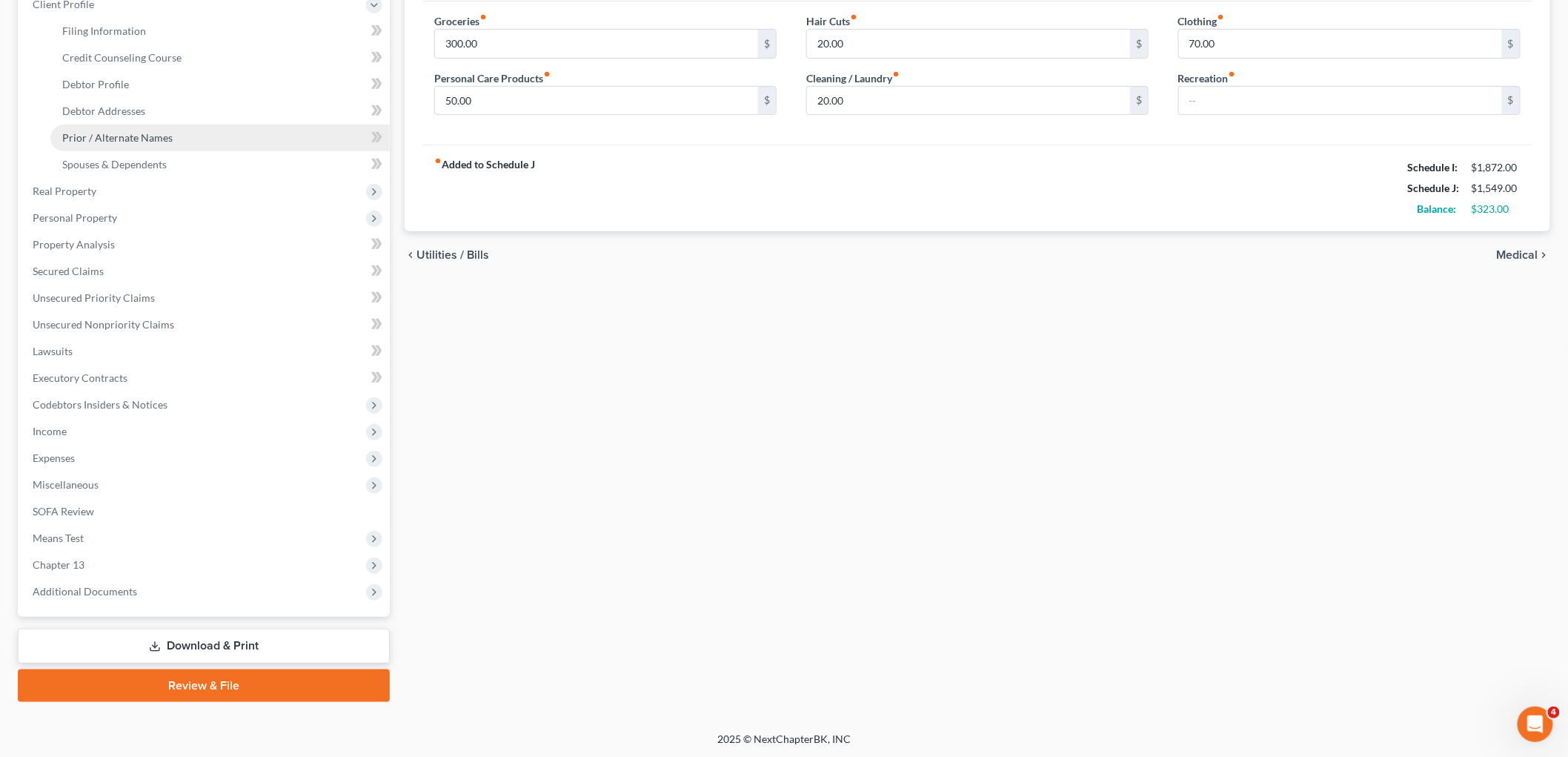
click at [135, 128] on link "Prior / Alternate Names" at bounding box center [220, 138] width 339 height 26
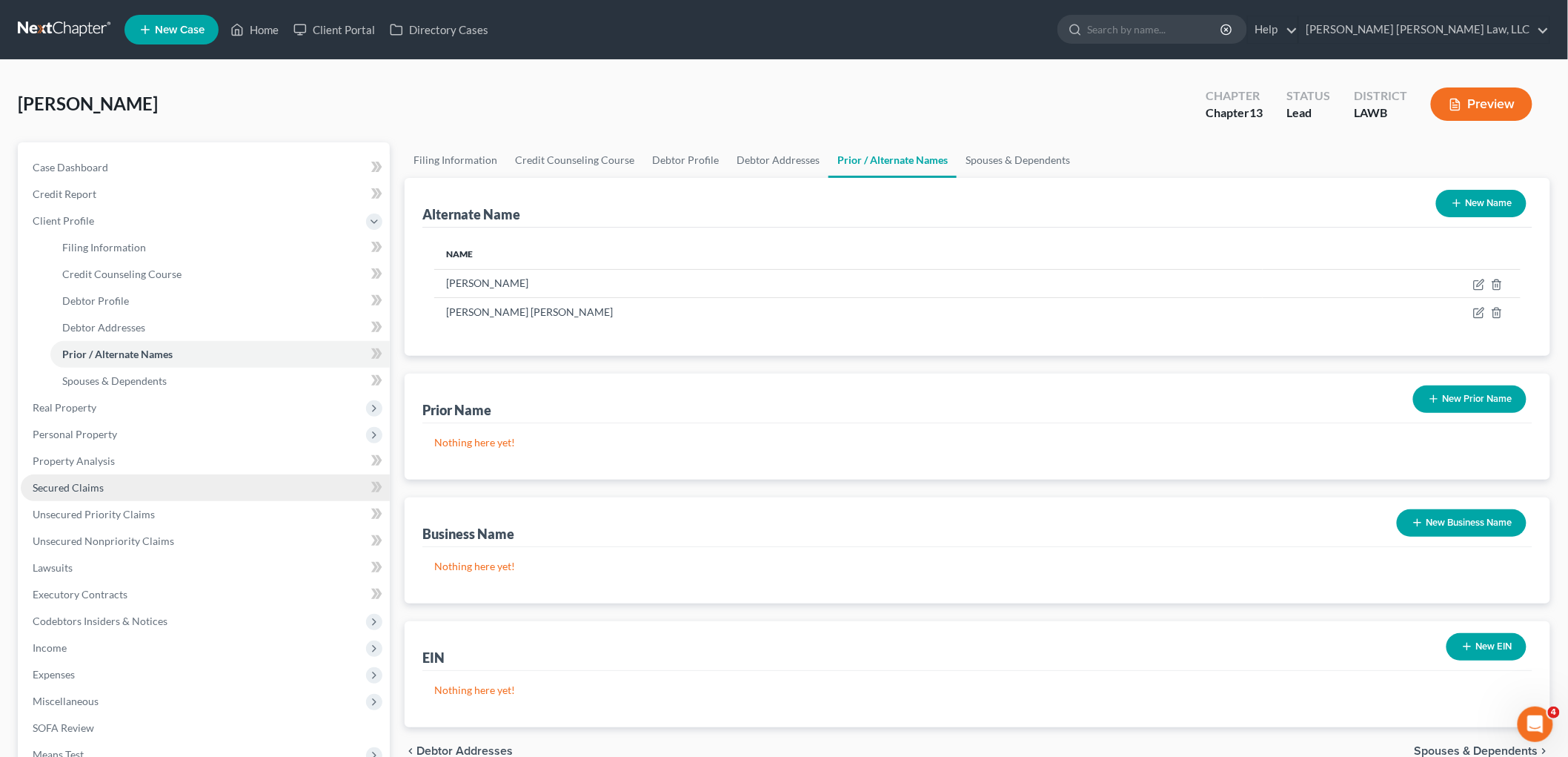
click at [126, 492] on link "Secured Claims" at bounding box center [206, 488] width 369 height 26
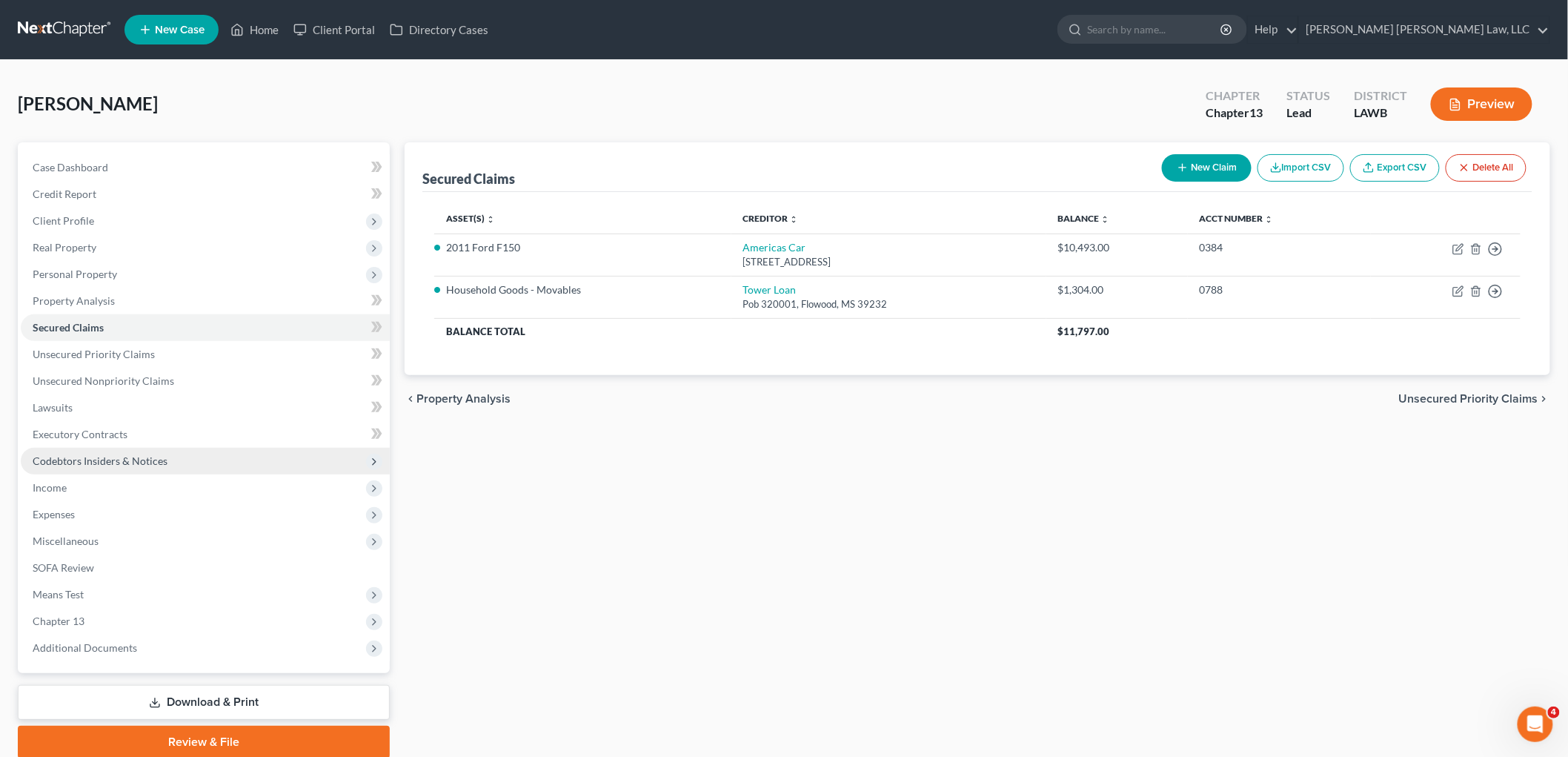
click at [153, 455] on span "Codebtors Insiders & Notices" at bounding box center [100, 461] width 135 height 12
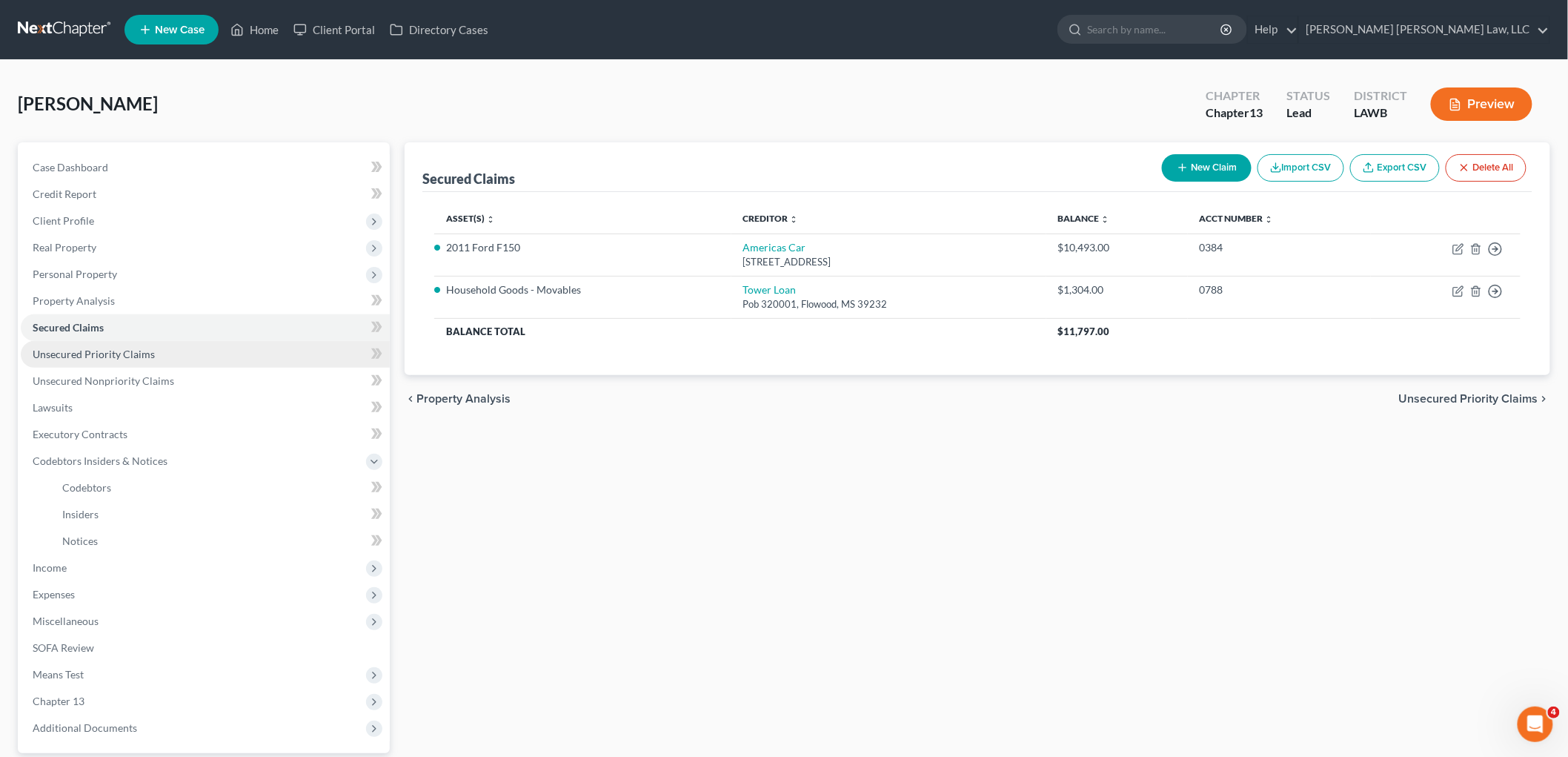
click at [137, 350] on span "Unsecured Priority Claims" at bounding box center [94, 354] width 123 height 12
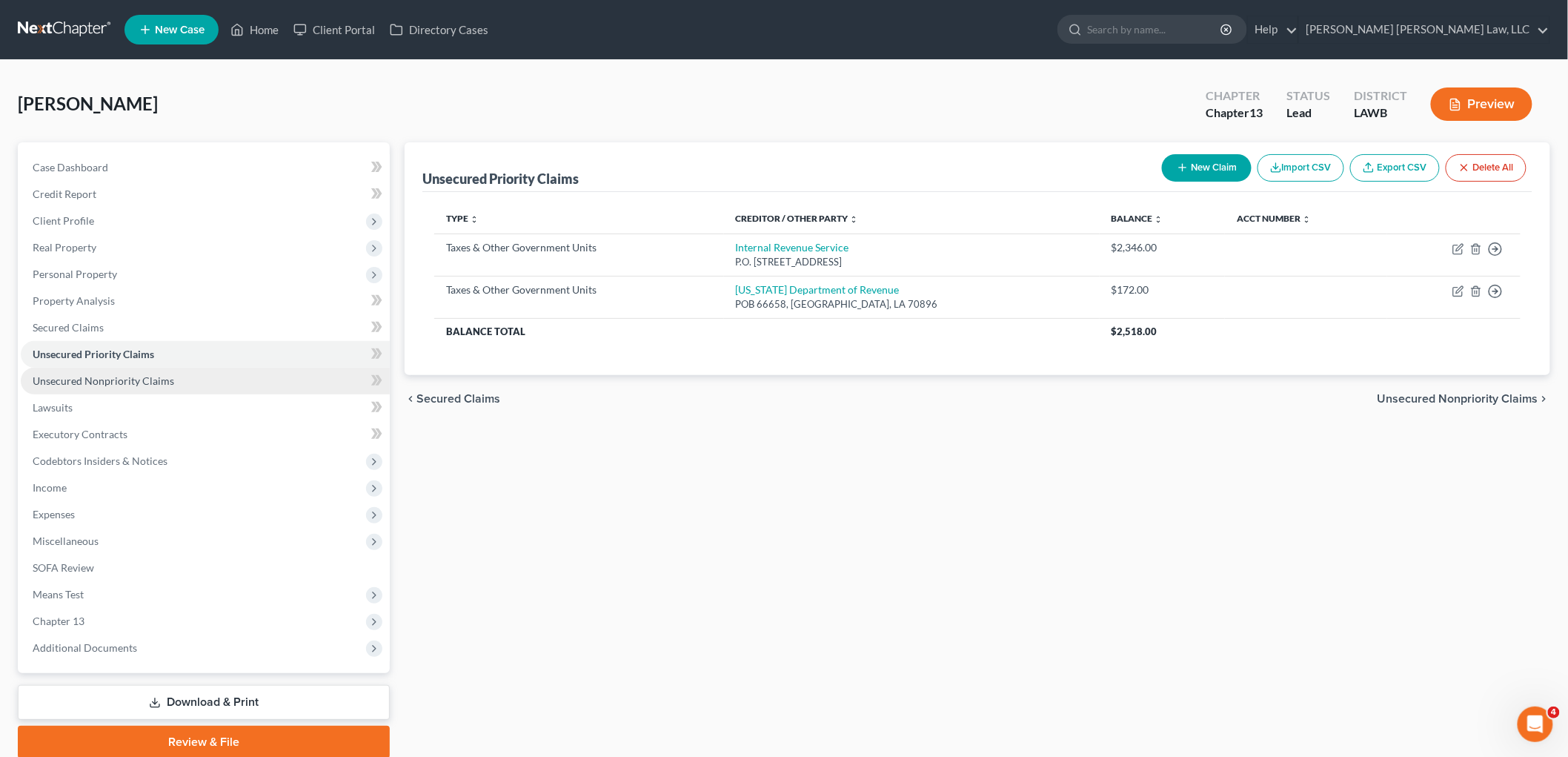
click at [143, 375] on span "Unsecured Nonpriority Claims" at bounding box center [103, 381] width 141 height 12
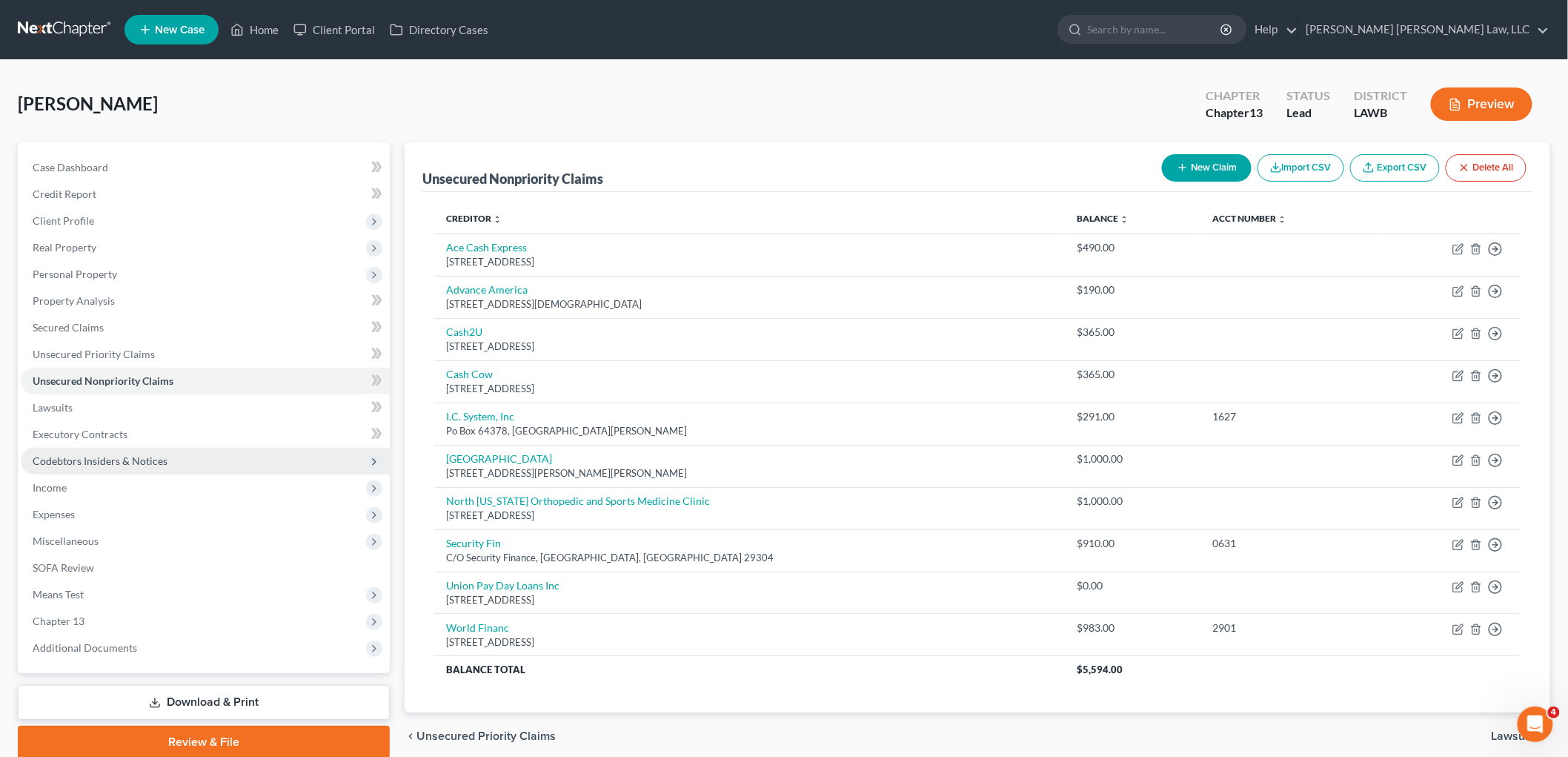
click at [109, 452] on span "Codebtors Insiders & Notices" at bounding box center [206, 461] width 369 height 26
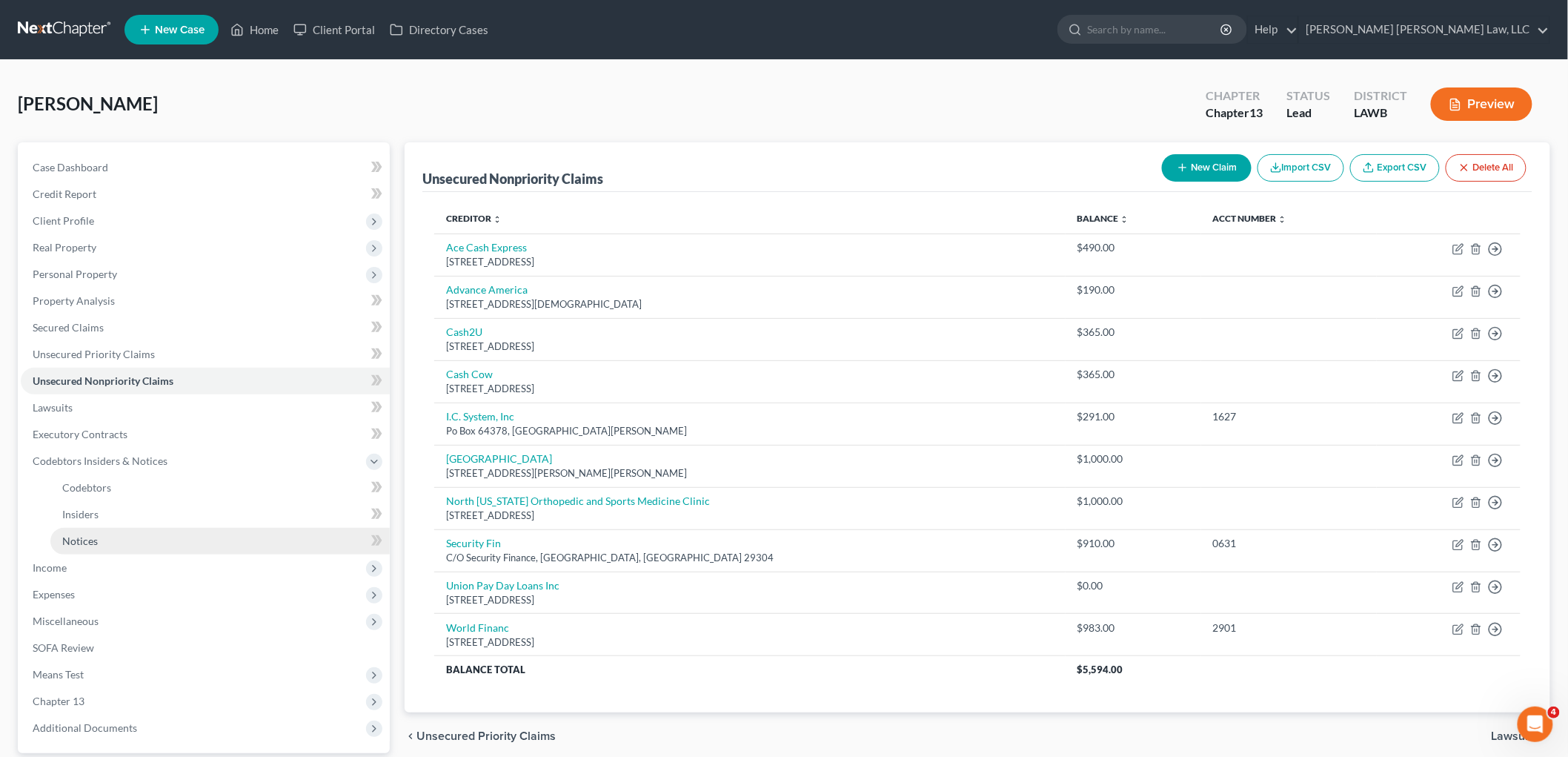
click at [90, 529] on link "Notices" at bounding box center [220, 541] width 339 height 26
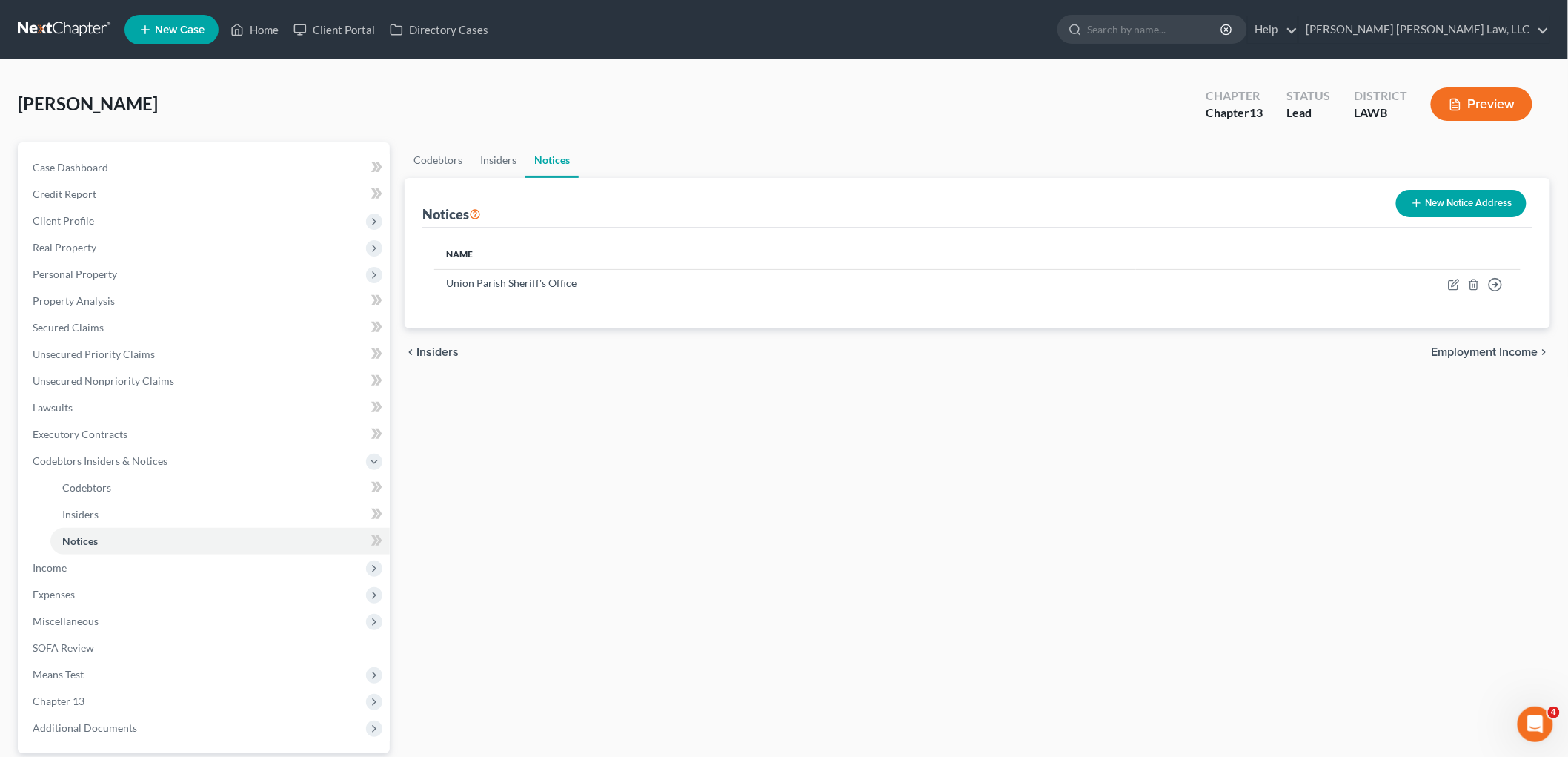
click at [1417, 201] on line "button" at bounding box center [1417, 204] width 0 height 7
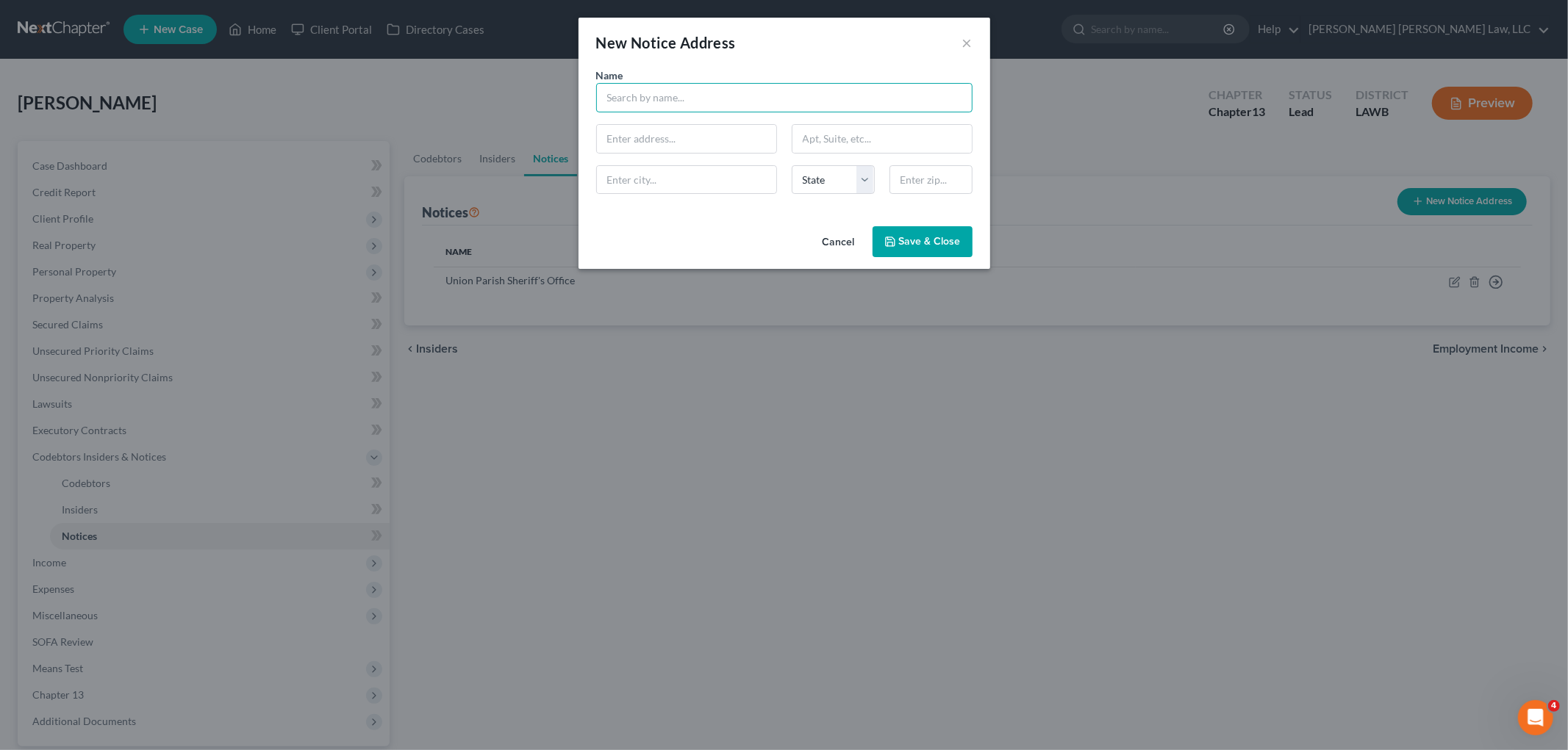
click at [625, 88] on input "text" at bounding box center [784, 98] width 376 height 30
type input "US ATTORNEY'S OFFICE"
click at [651, 141] on input "text" at bounding box center [686, 139] width 179 height 28
type input "300 Fannin Street"
type input "Suite 3201"
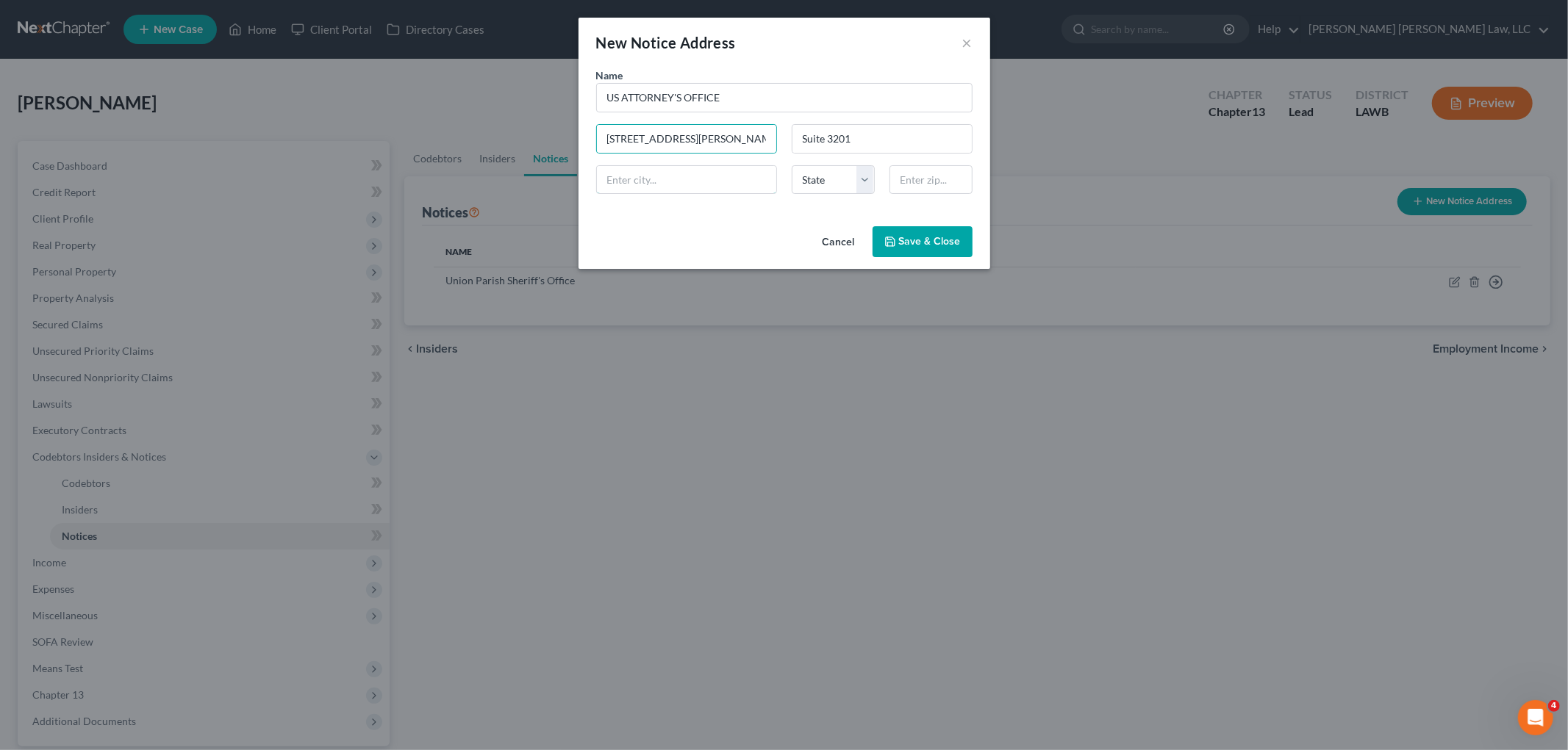
type input "Shreveport"
select select "19"
type input "71101"
click at [913, 249] on button "Save & Close" at bounding box center [922, 242] width 100 height 31
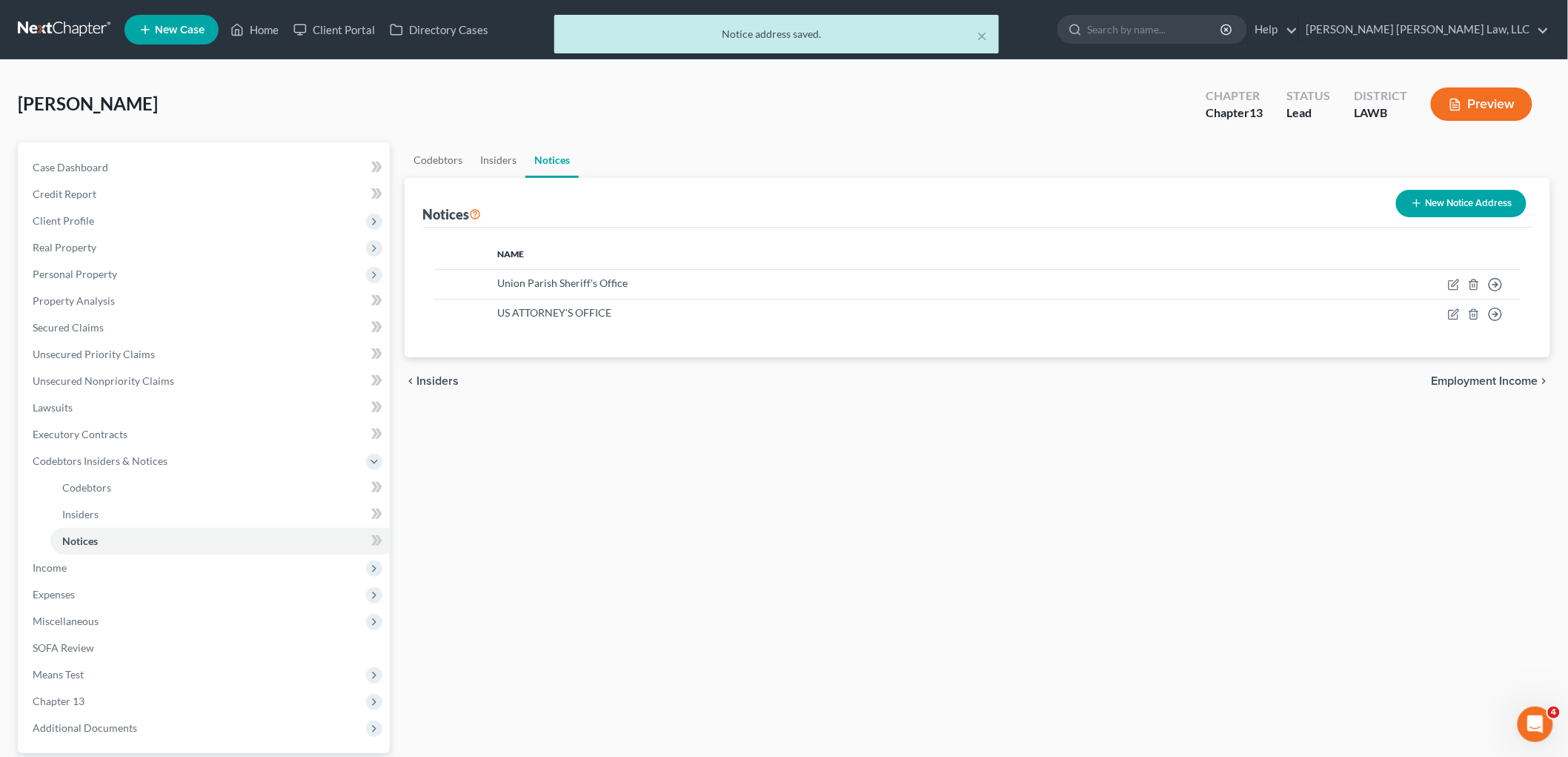
click at [1435, 204] on button "New Notice Address" at bounding box center [1462, 203] width 131 height 27
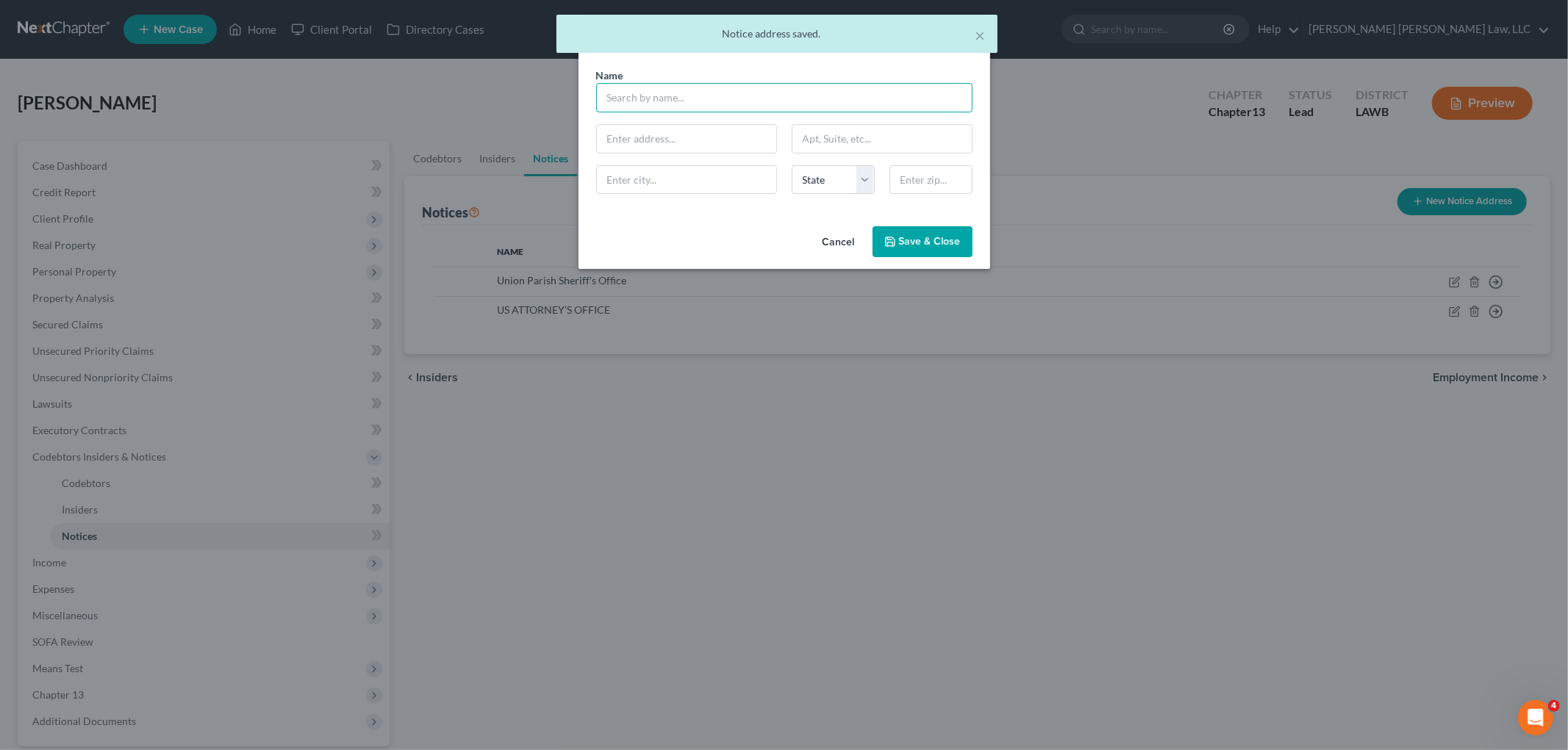
click at [687, 97] on input "text" at bounding box center [784, 98] width 376 height 30
drag, startPoint x: 673, startPoint y: 129, endPoint x: 649, endPoint y: 125, distance: 24.3
click at [671, 129] on div "Cheif Special Procedures" at bounding box center [714, 123] width 213 height 15
type input "Cheif Special Procedures"
type input "600 S. Maestri Pl."
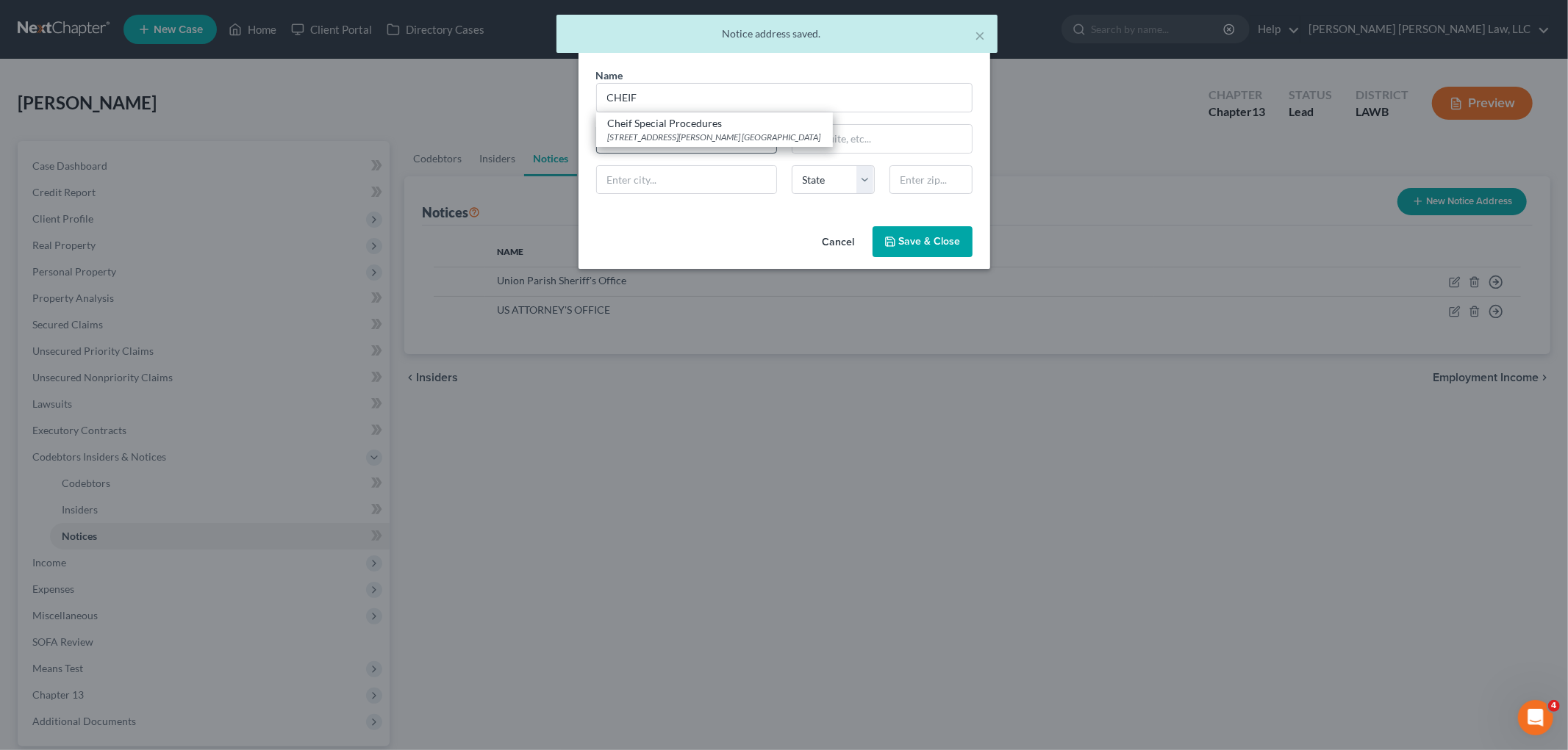
type input "Suite 31"
type input "New Orleans"
select select "19"
type input "70130"
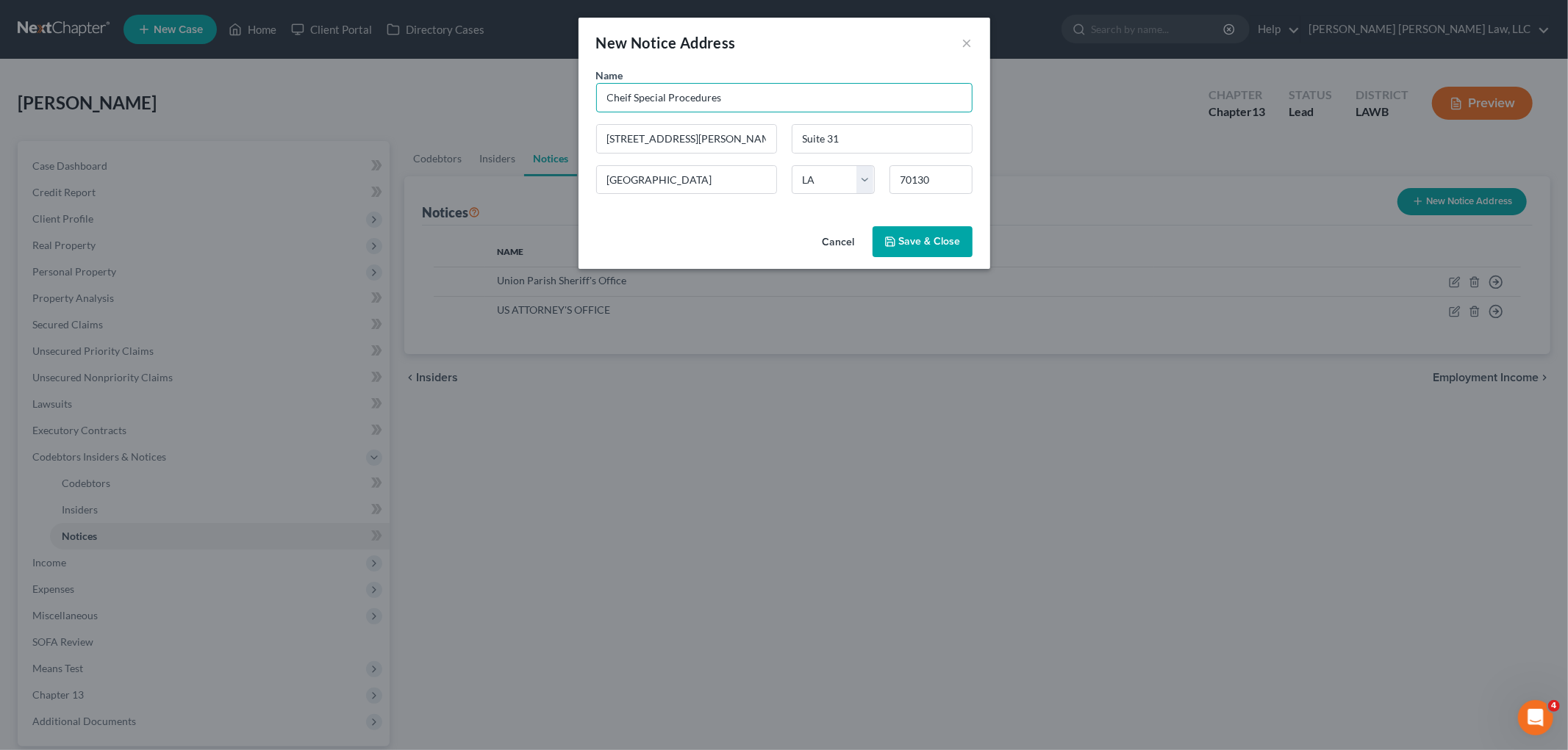
click at [626, 98] on input "Cheif Special Procedures" at bounding box center [784, 98] width 376 height 30
type input "Chief Special Procedures"
click at [929, 236] on span "Save & Close" at bounding box center [930, 242] width 62 height 12
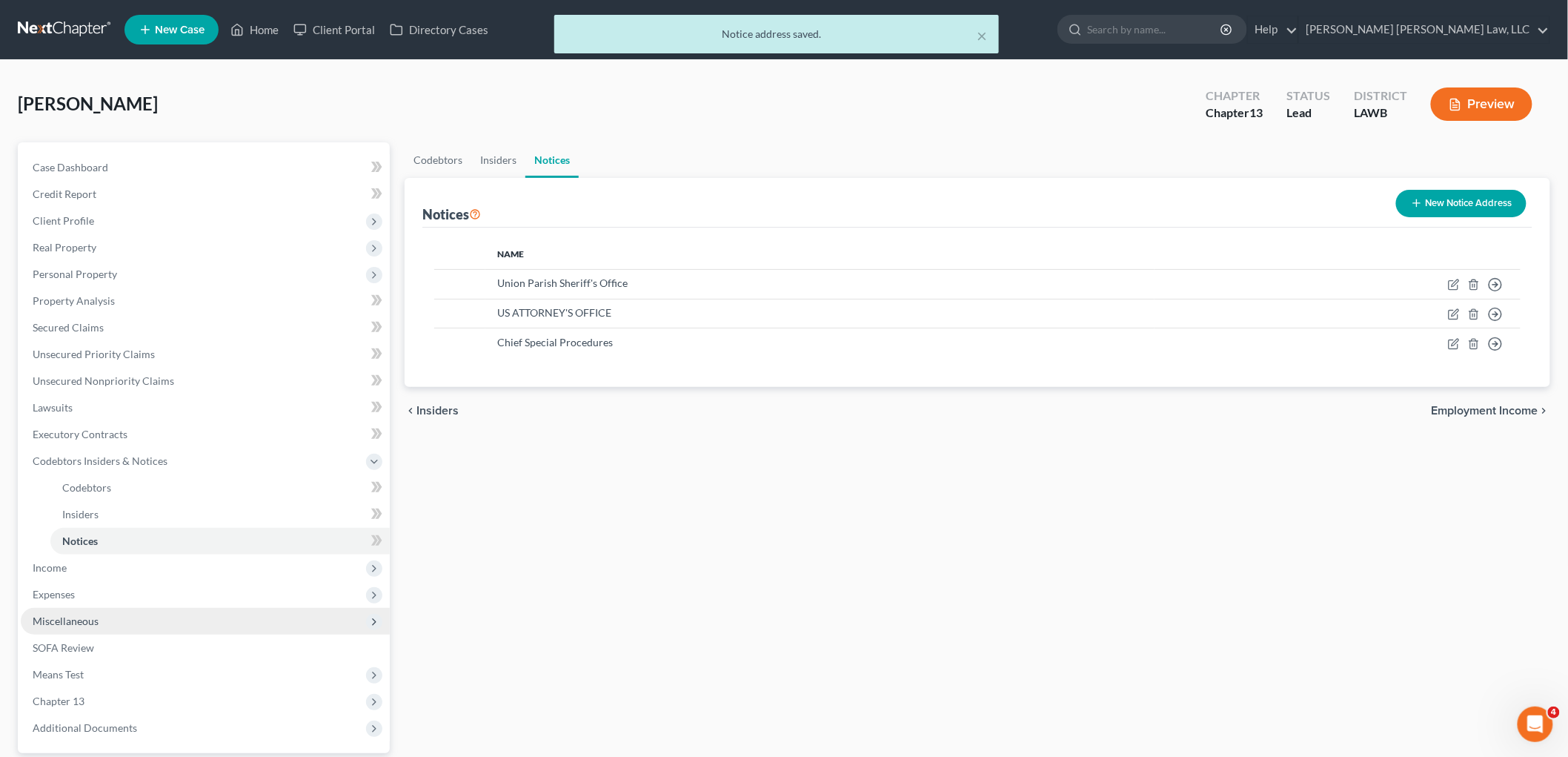
scroll to position [136, 0]
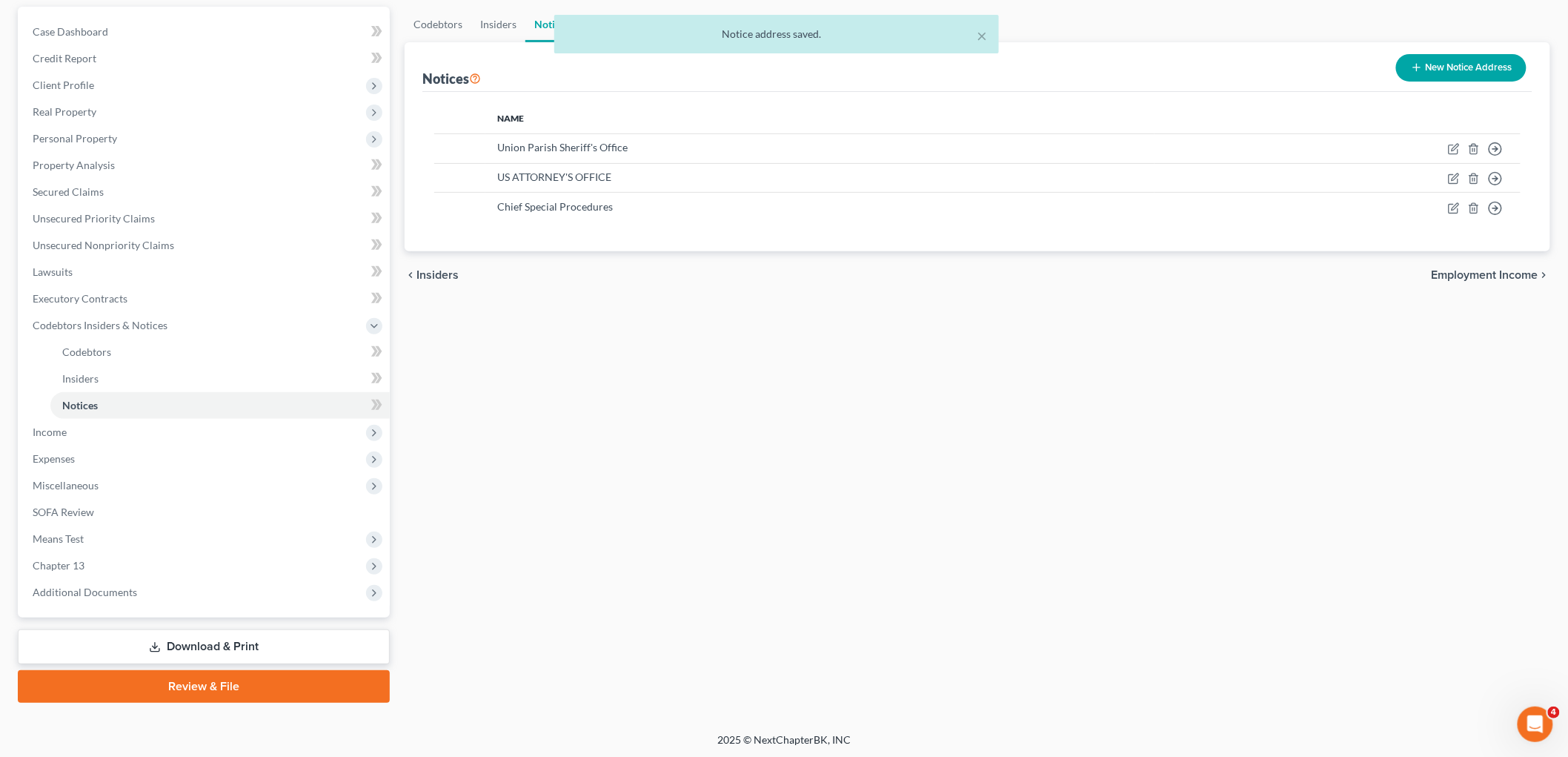
click at [182, 691] on link "Review & File" at bounding box center [203, 686] width 372 height 33
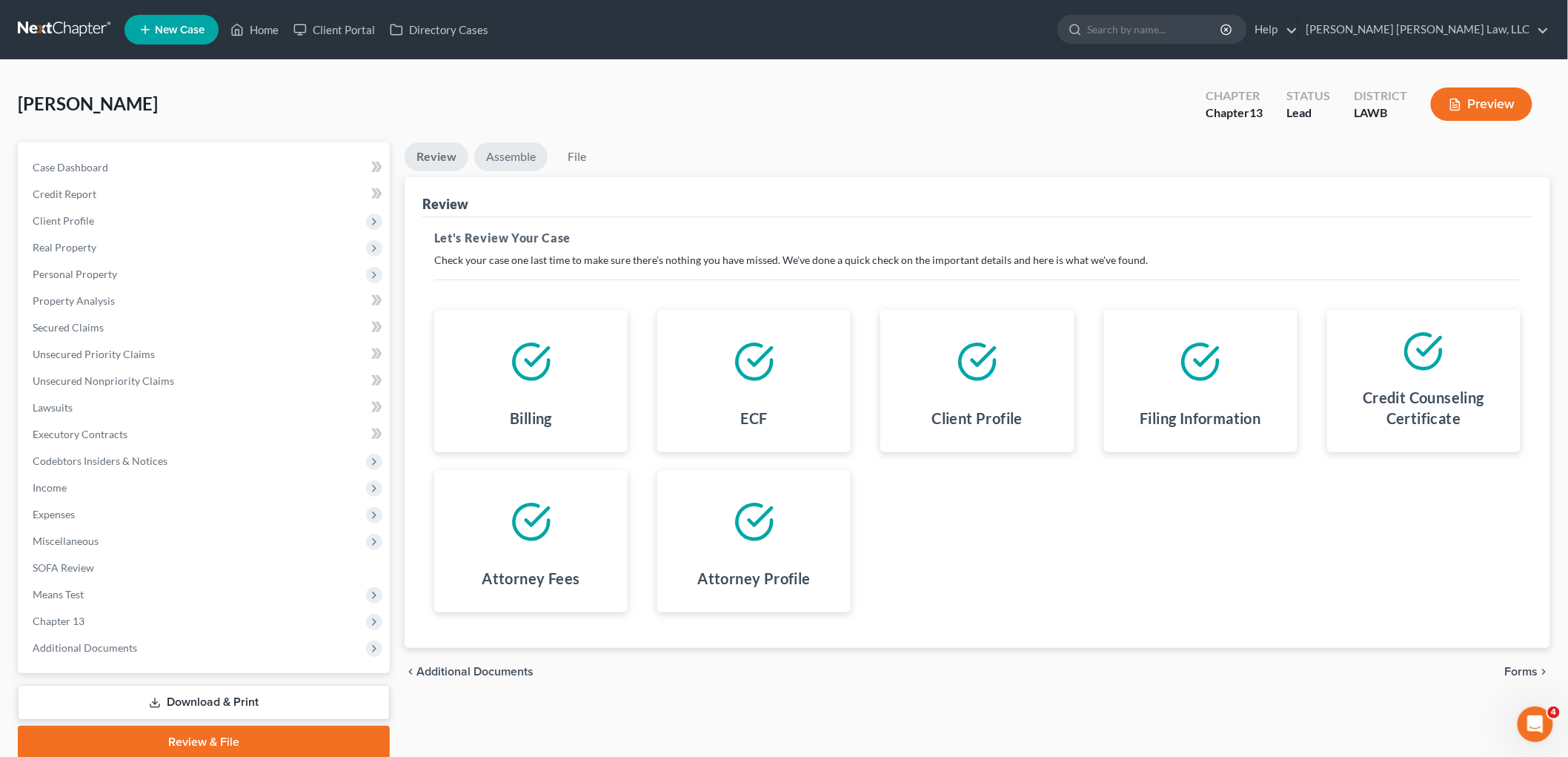
click at [523, 157] on link "Assemble" at bounding box center [510, 156] width 73 height 29
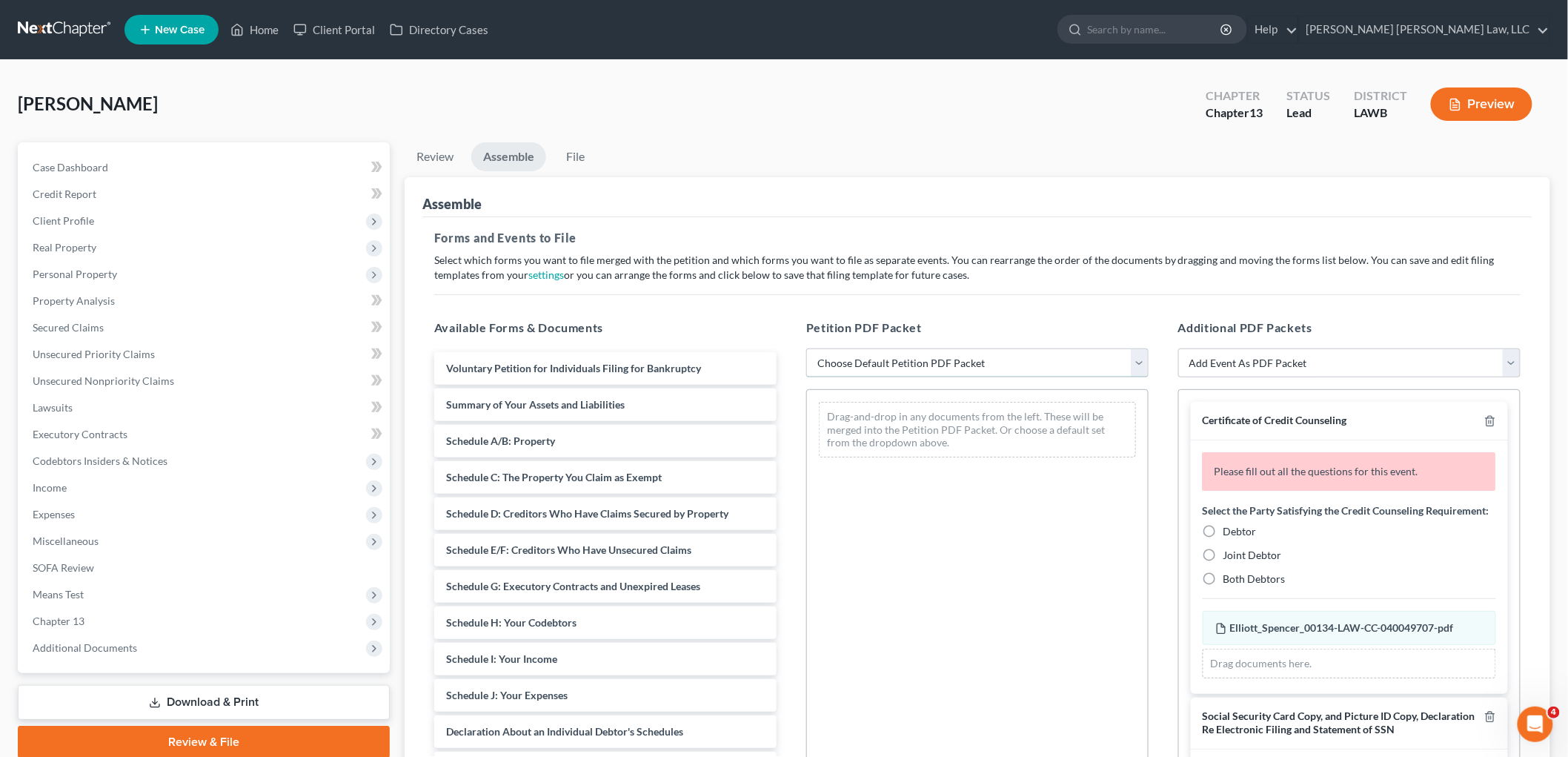
click at [851, 358] on select "Choose Default Petition PDF Packet Complete Bankruptcy Petition (all forms and …" at bounding box center [977, 364] width 343 height 30
select select "0"
click at [806, 349] on select "Choose Default Petition PDF Packet Complete Bankruptcy Petition (all forms and …" at bounding box center [977, 364] width 343 height 30
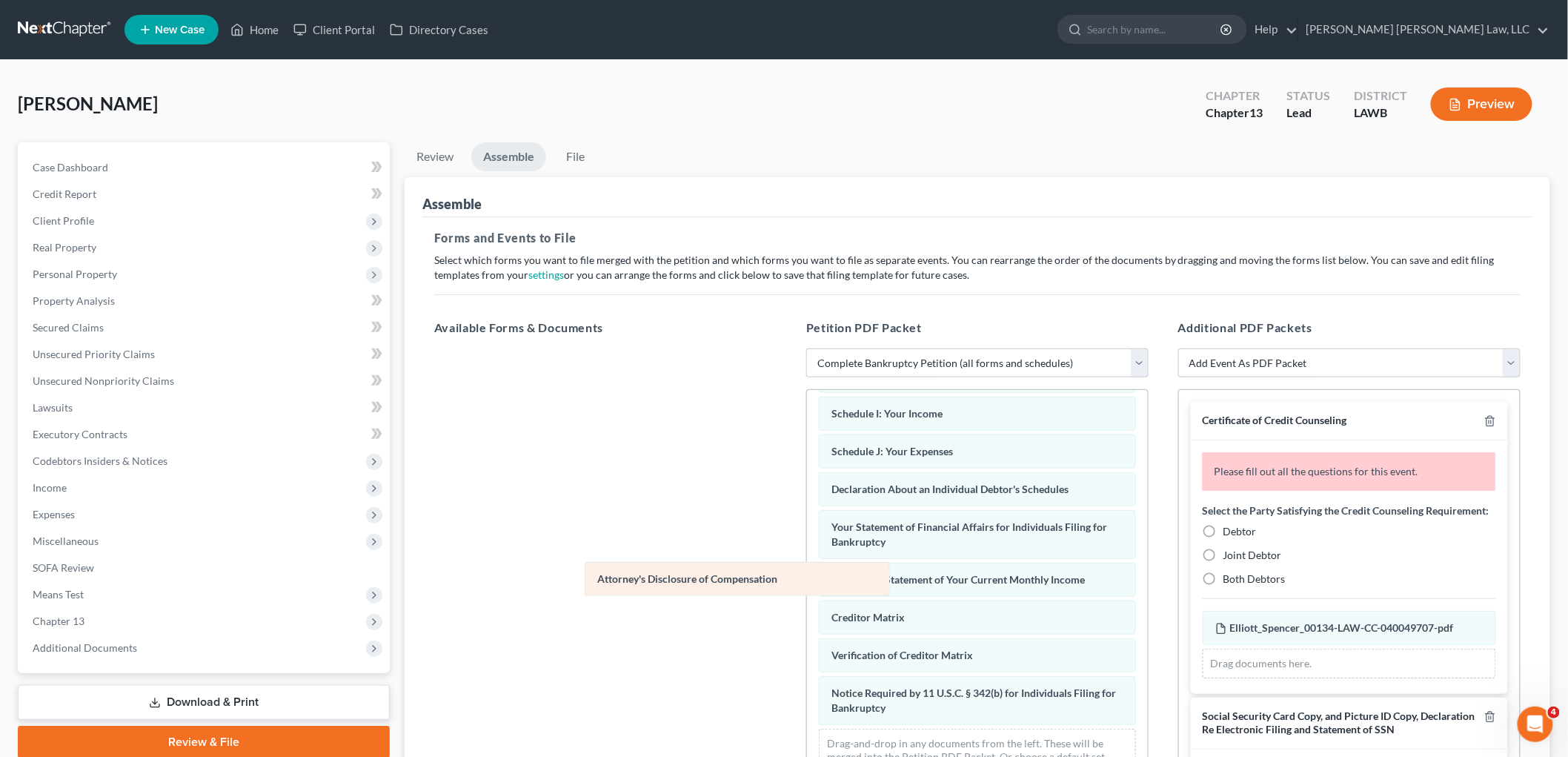
scroll to position [324, 0]
drag, startPoint x: 850, startPoint y: 713, endPoint x: 531, endPoint y: 549, distance: 358.7
click at [807, 551] on div "Attorney's Disclosure of Compensation Voluntary Petition for Individuals Filing…" at bounding box center [977, 439] width 341 height 714
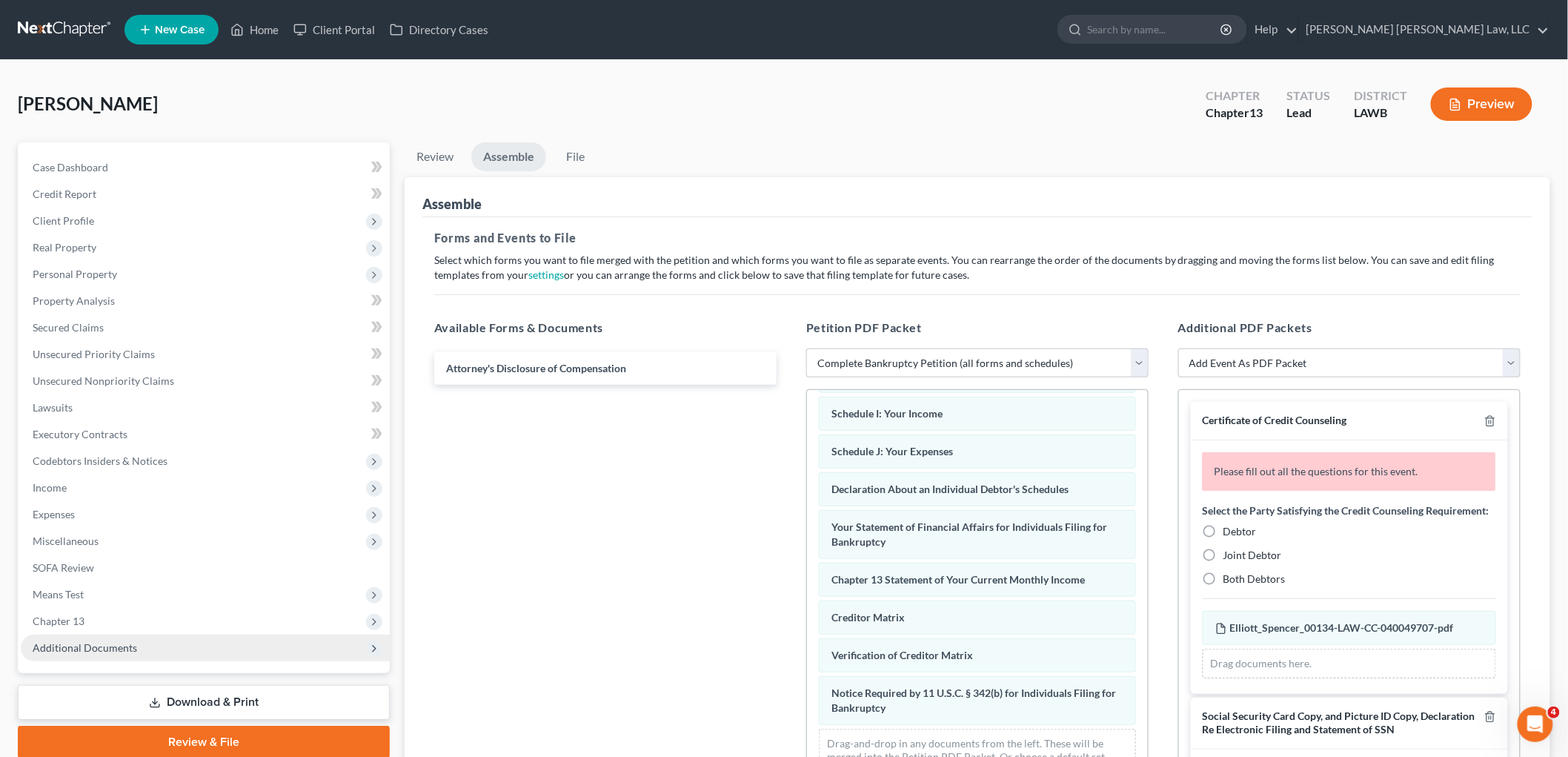
click at [126, 640] on span "Additional Documents" at bounding box center [206, 648] width 369 height 26
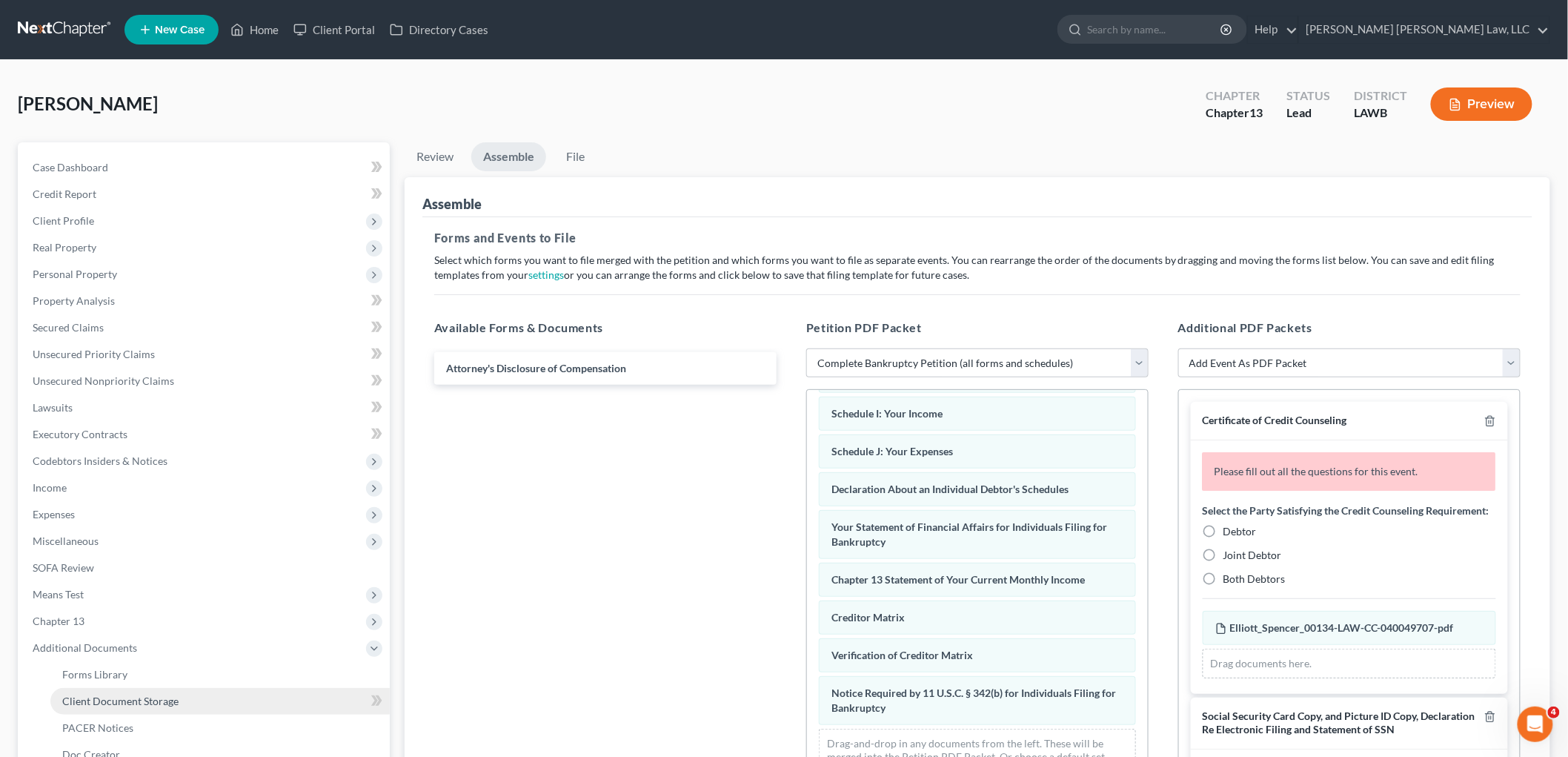
click at [166, 695] on span "Client Document Storage" at bounding box center [121, 701] width 117 height 12
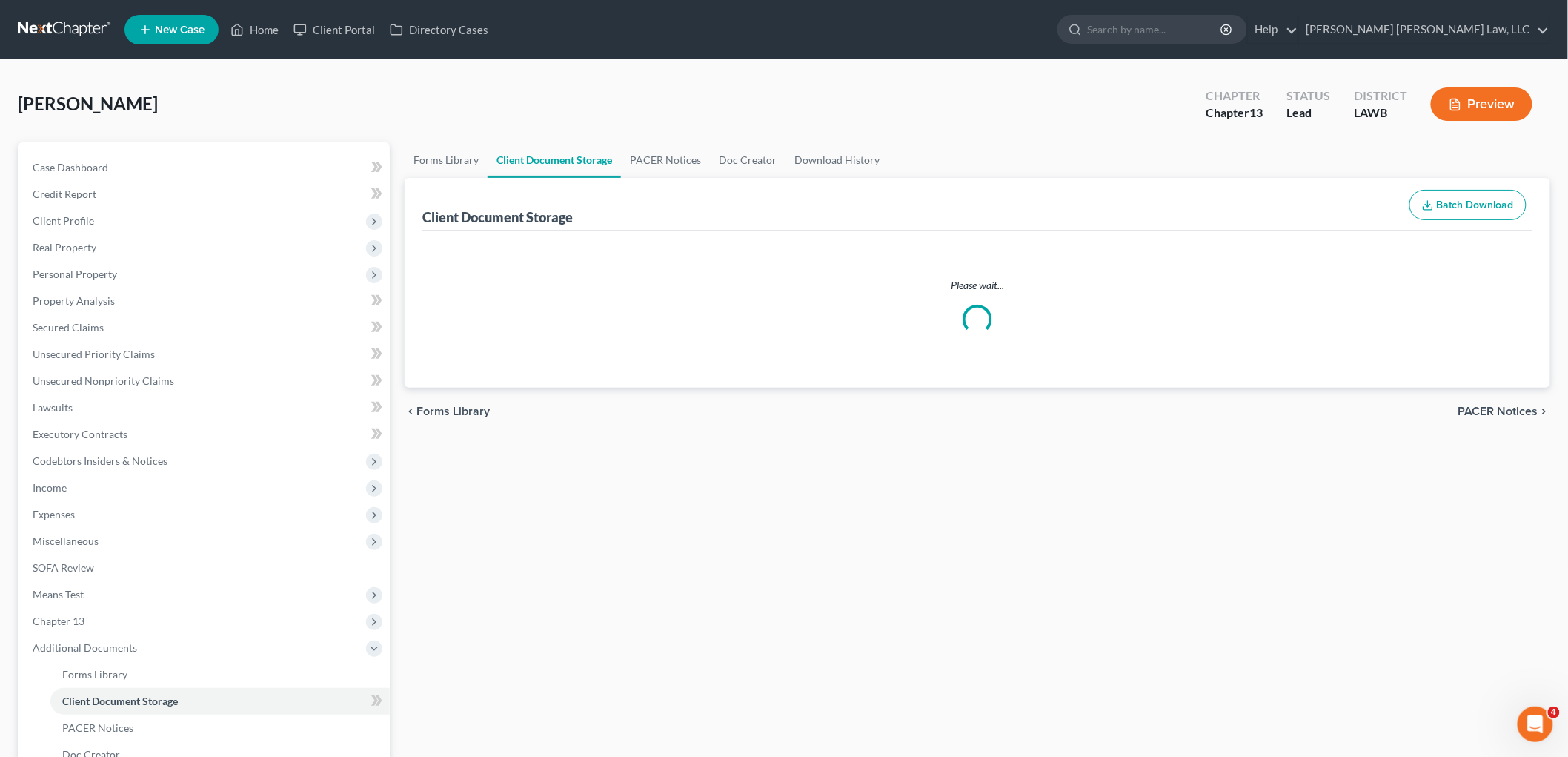
select select "9"
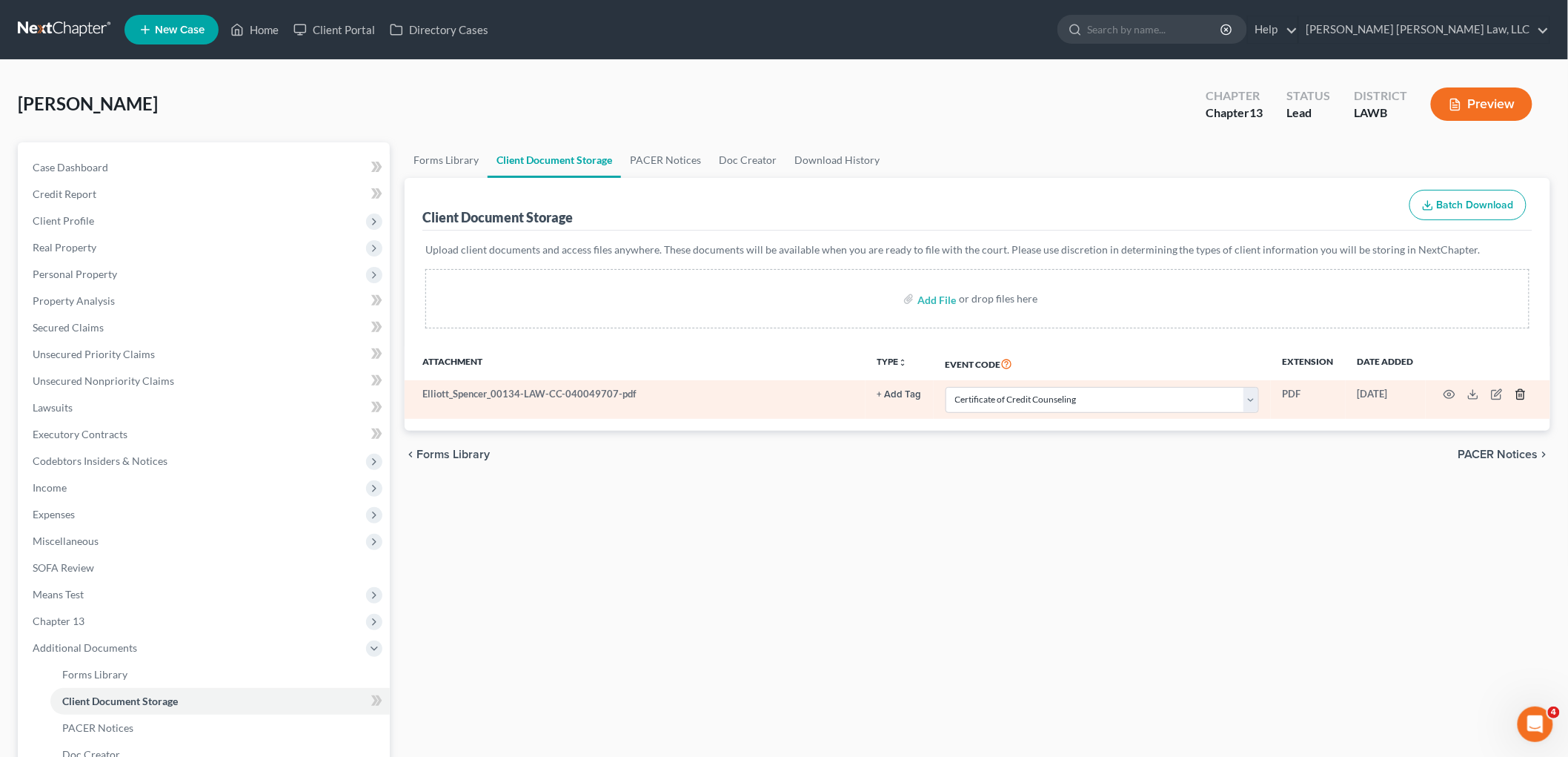
click at [1518, 390] on icon "button" at bounding box center [1520, 394] width 11 height 11
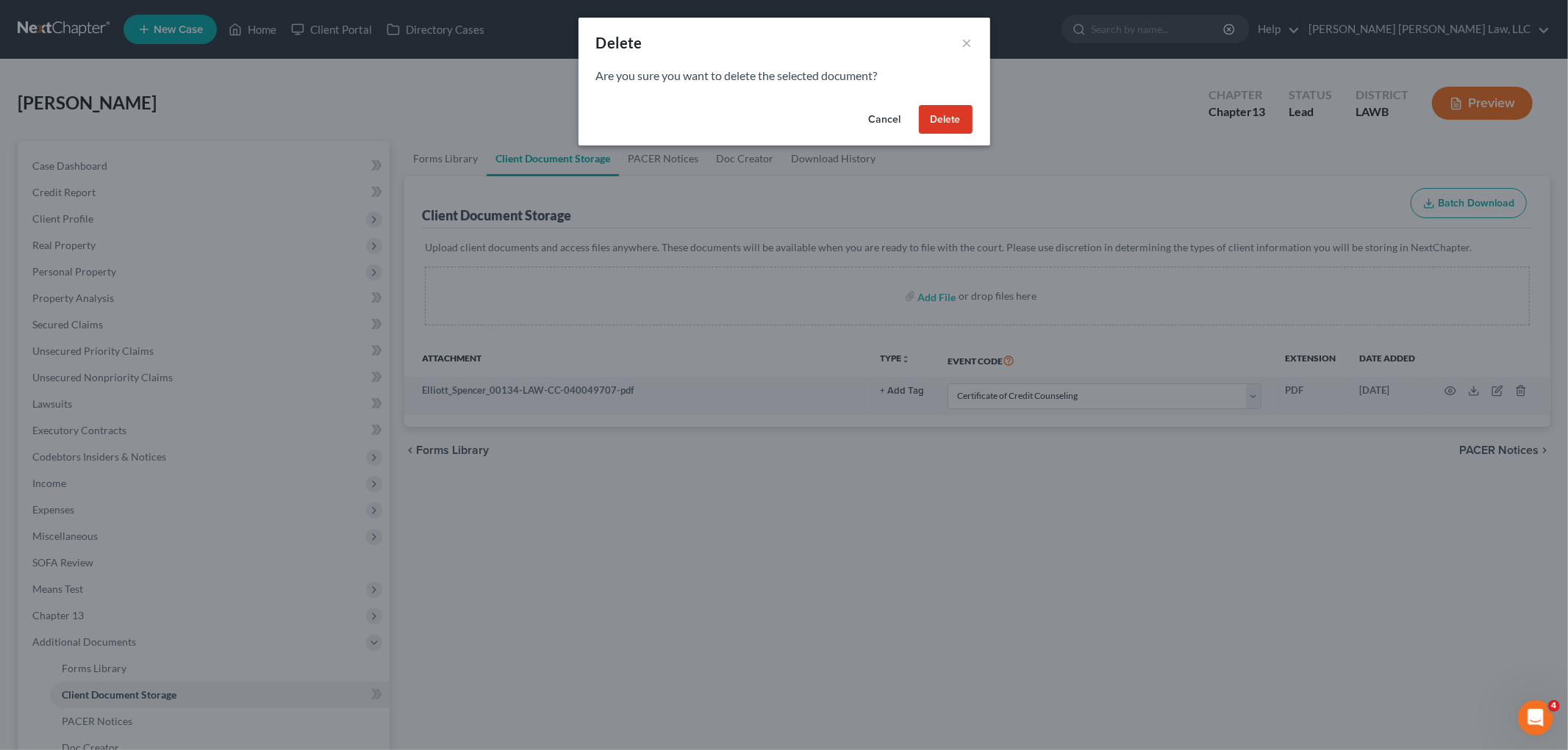
click at [946, 114] on button "Delete" at bounding box center [945, 120] width 53 height 30
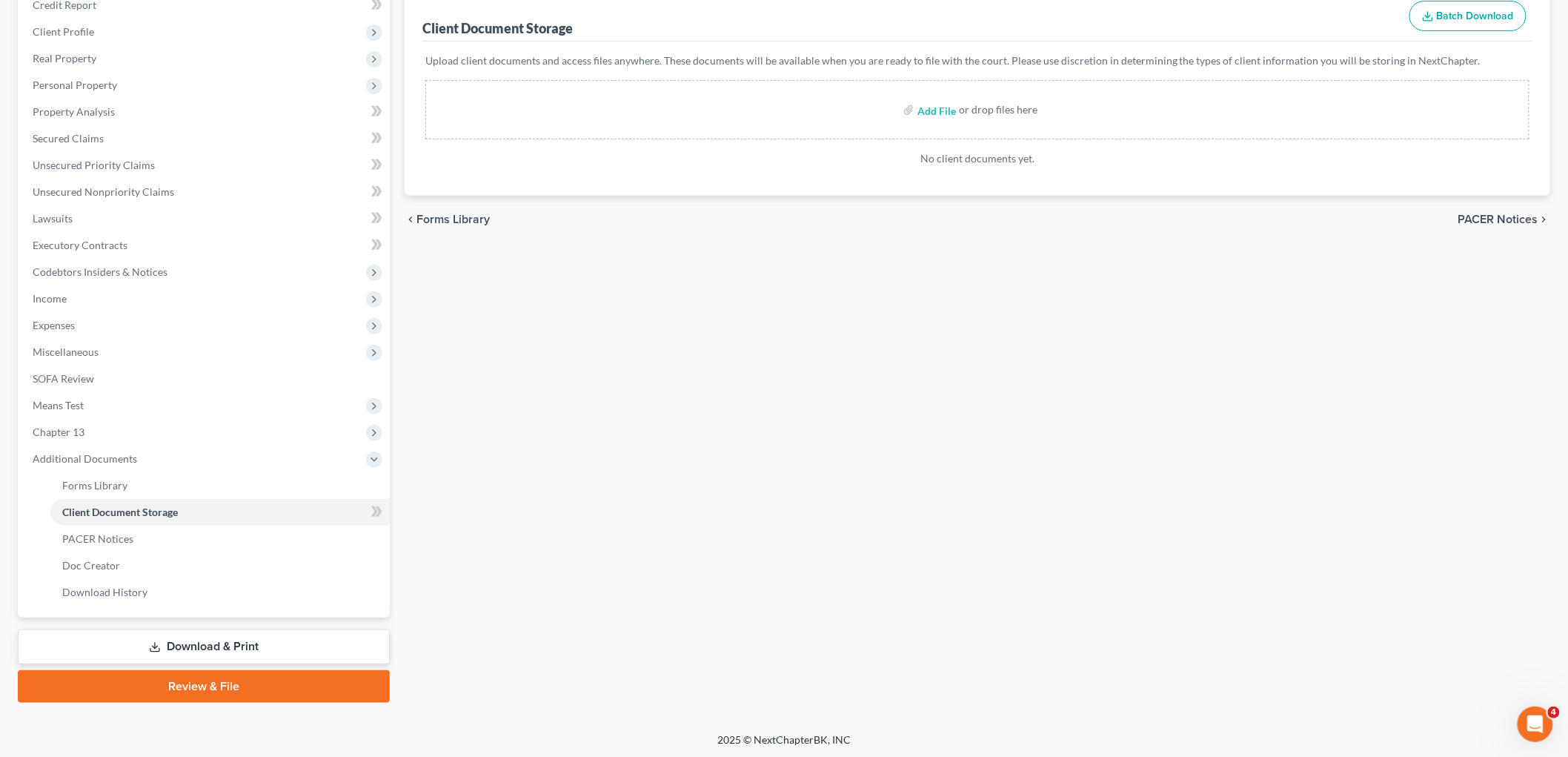
click at [243, 686] on link "Review & File" at bounding box center [203, 686] width 372 height 33
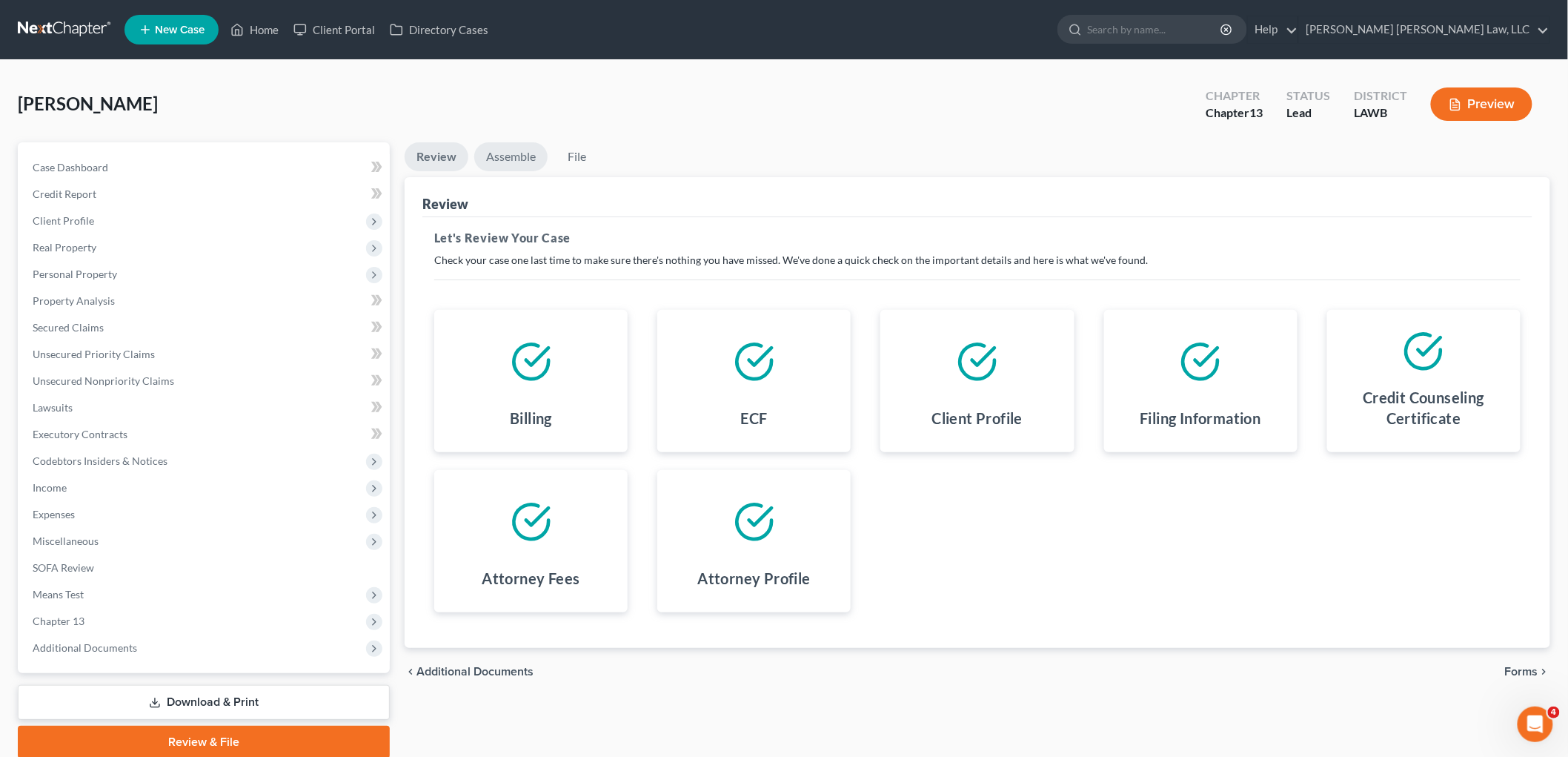
click at [509, 154] on link "Assemble" at bounding box center [510, 156] width 73 height 29
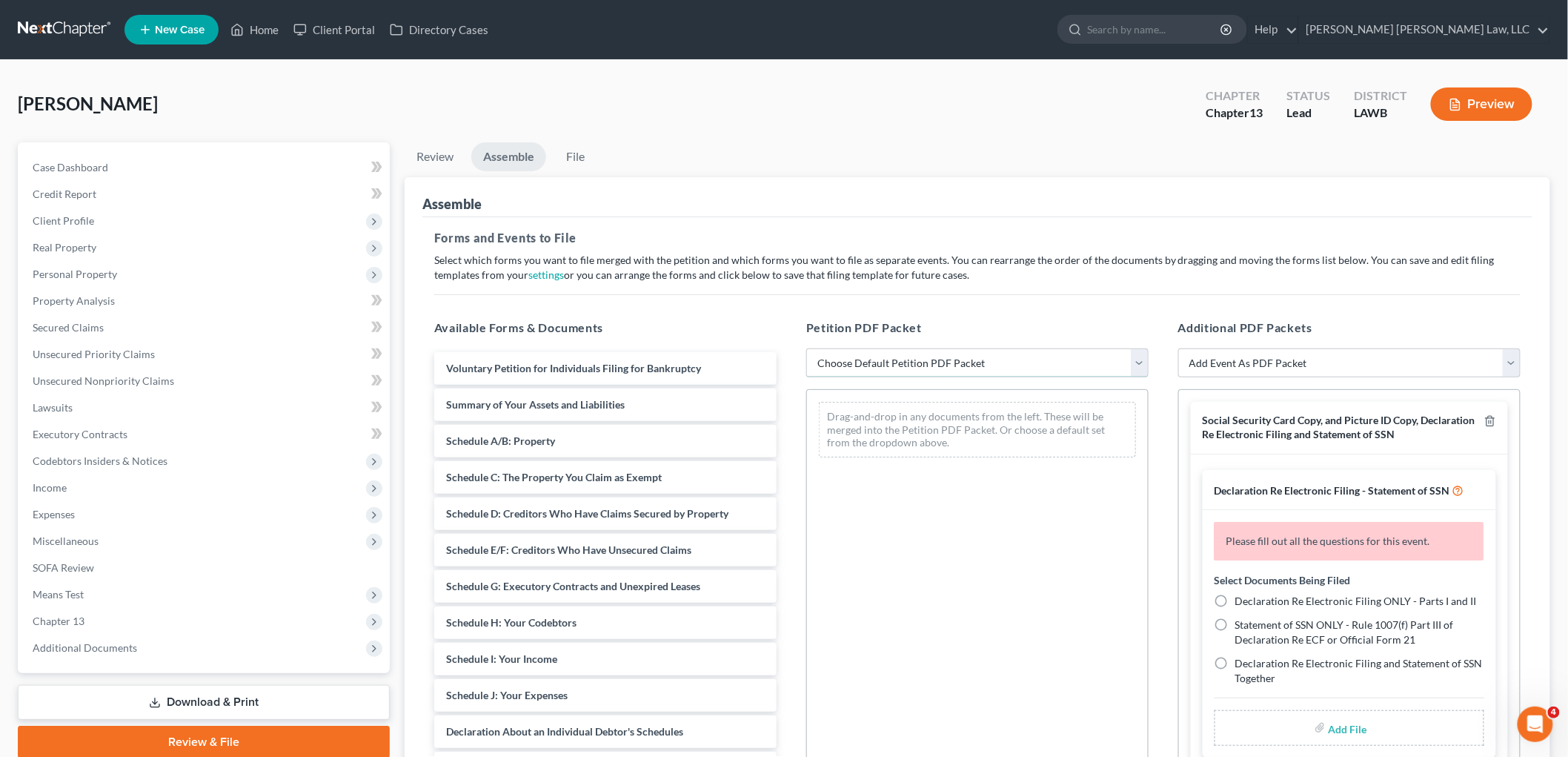
drag, startPoint x: 890, startPoint y: 359, endPoint x: 891, endPoint y: 375, distance: 16.0
click at [890, 359] on select "Choose Default Petition PDF Packet Complete Bankruptcy Petition (all forms and …" at bounding box center [977, 364] width 343 height 30
select select "0"
click at [806, 349] on select "Choose Default Petition PDF Packet Complete Bankruptcy Petition (all forms and …" at bounding box center [977, 364] width 343 height 30
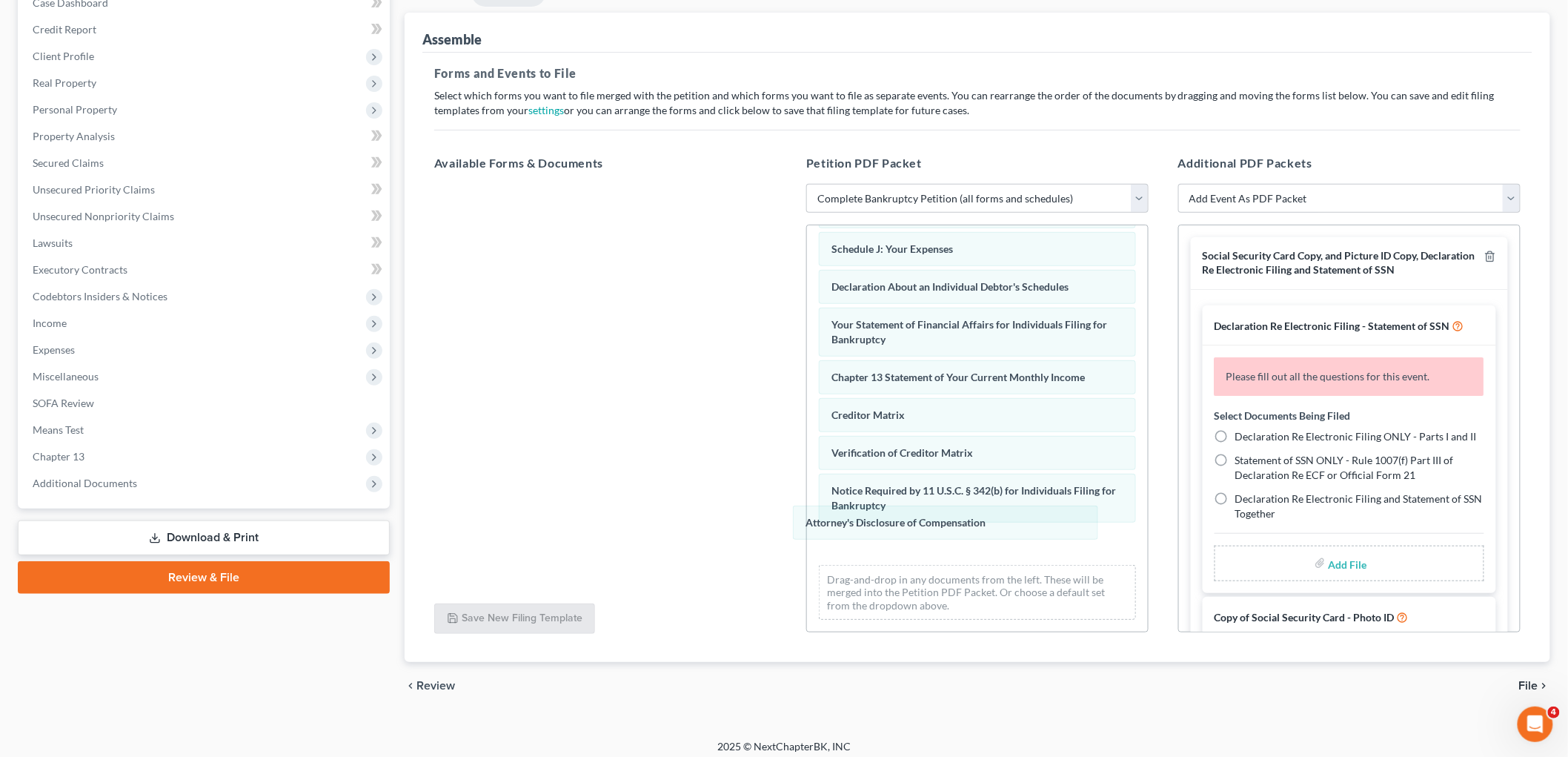
scroll to position [324, 0]
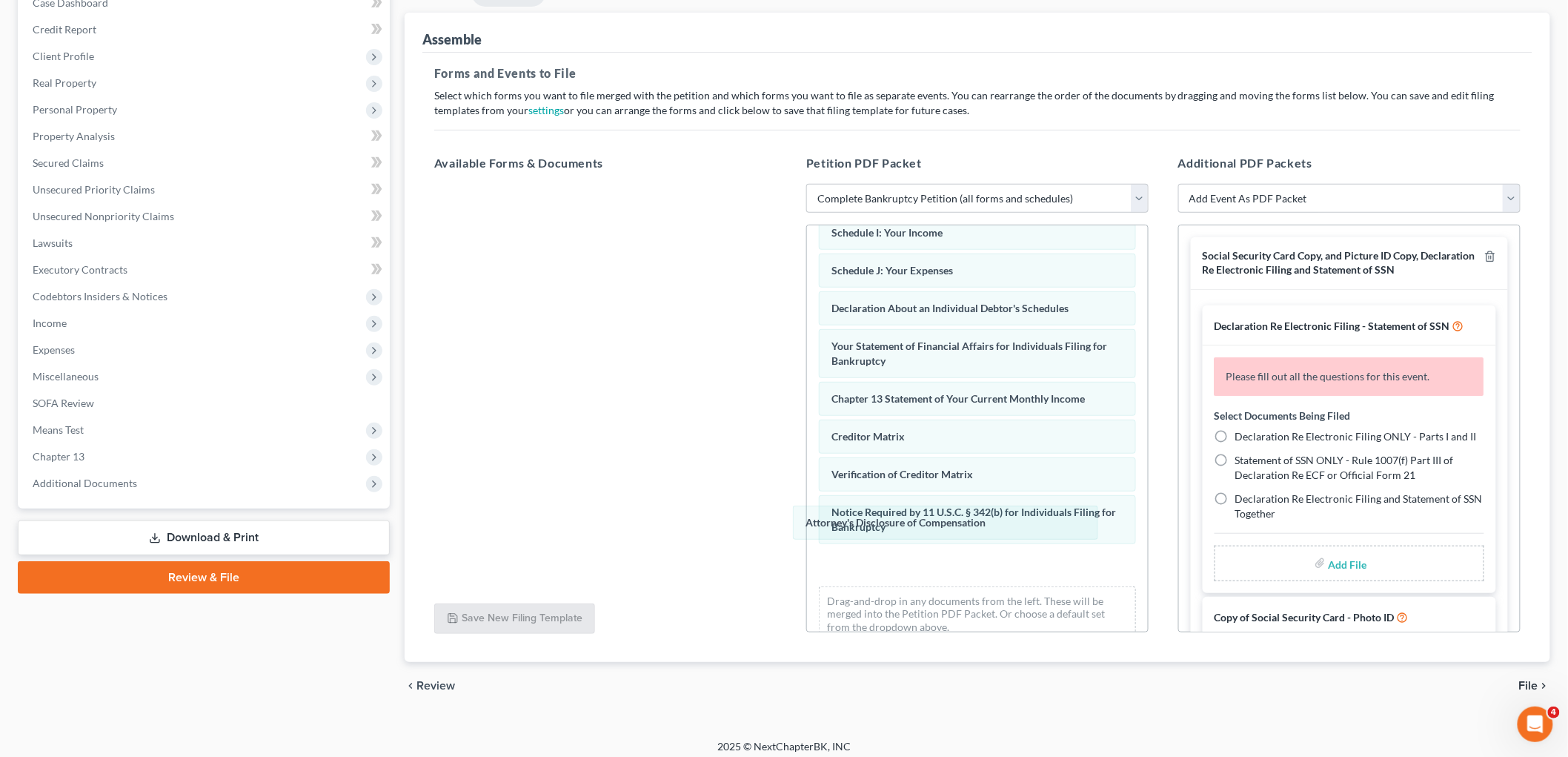
drag, startPoint x: 893, startPoint y: 540, endPoint x: 646, endPoint y: 368, distance: 301.0
click at [807, 362] on div "Attorney's Disclosure of Compensation Voluntary Petition for Individuals Filing…" at bounding box center [977, 276] width 341 height 752
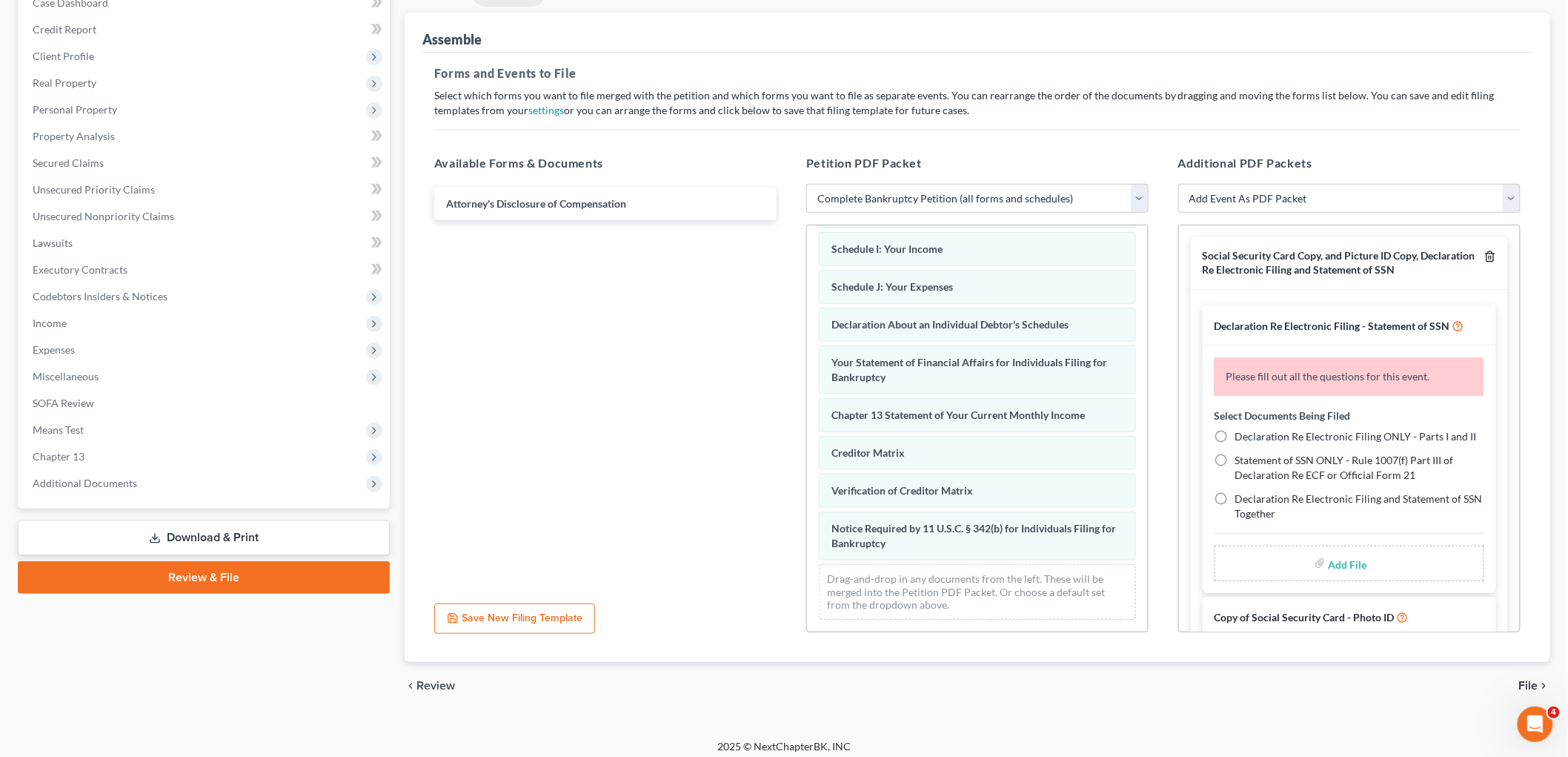
click at [1484, 257] on icon "button" at bounding box center [1489, 256] width 11 height 11
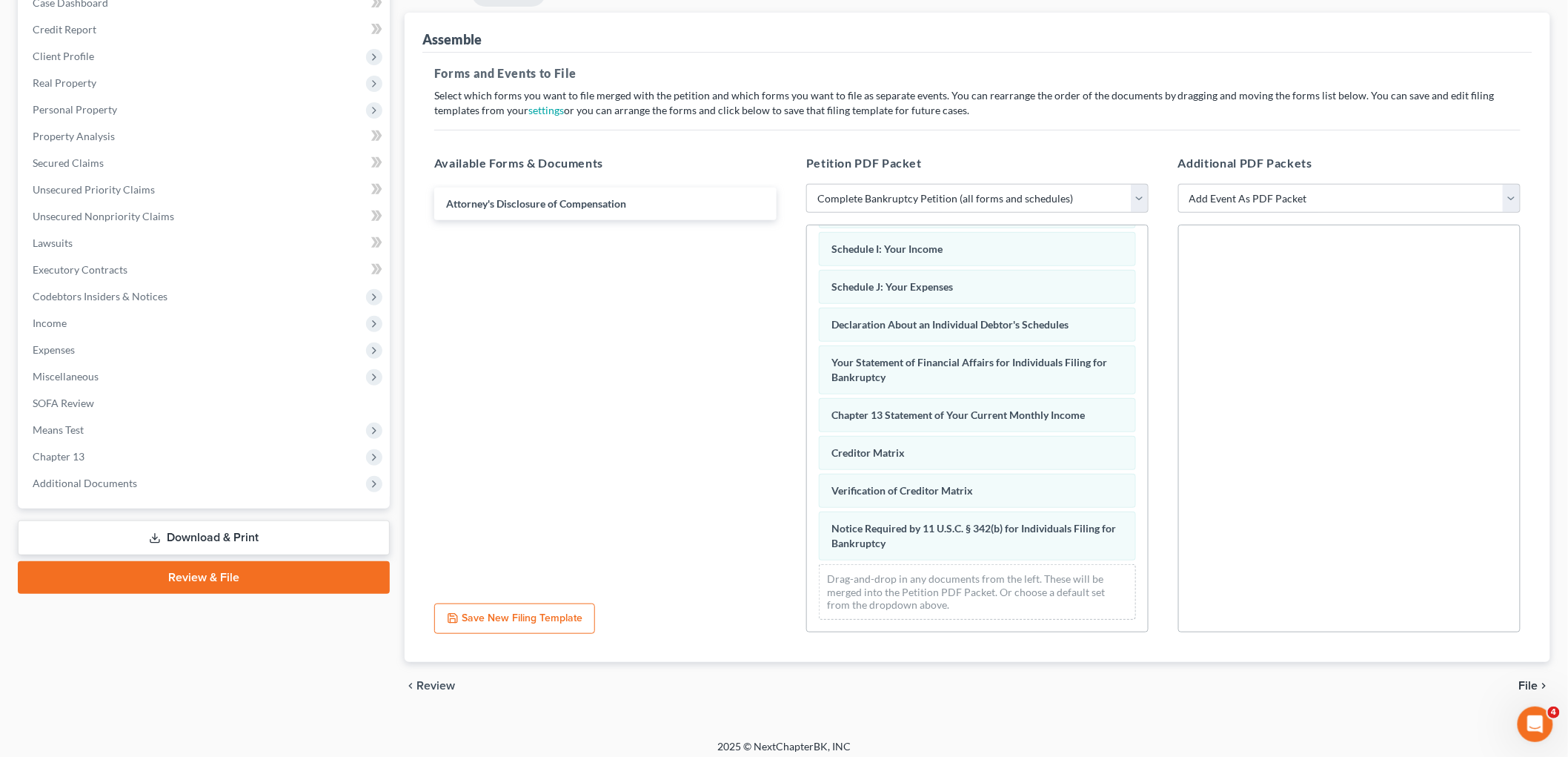
scroll to position [0, 0]
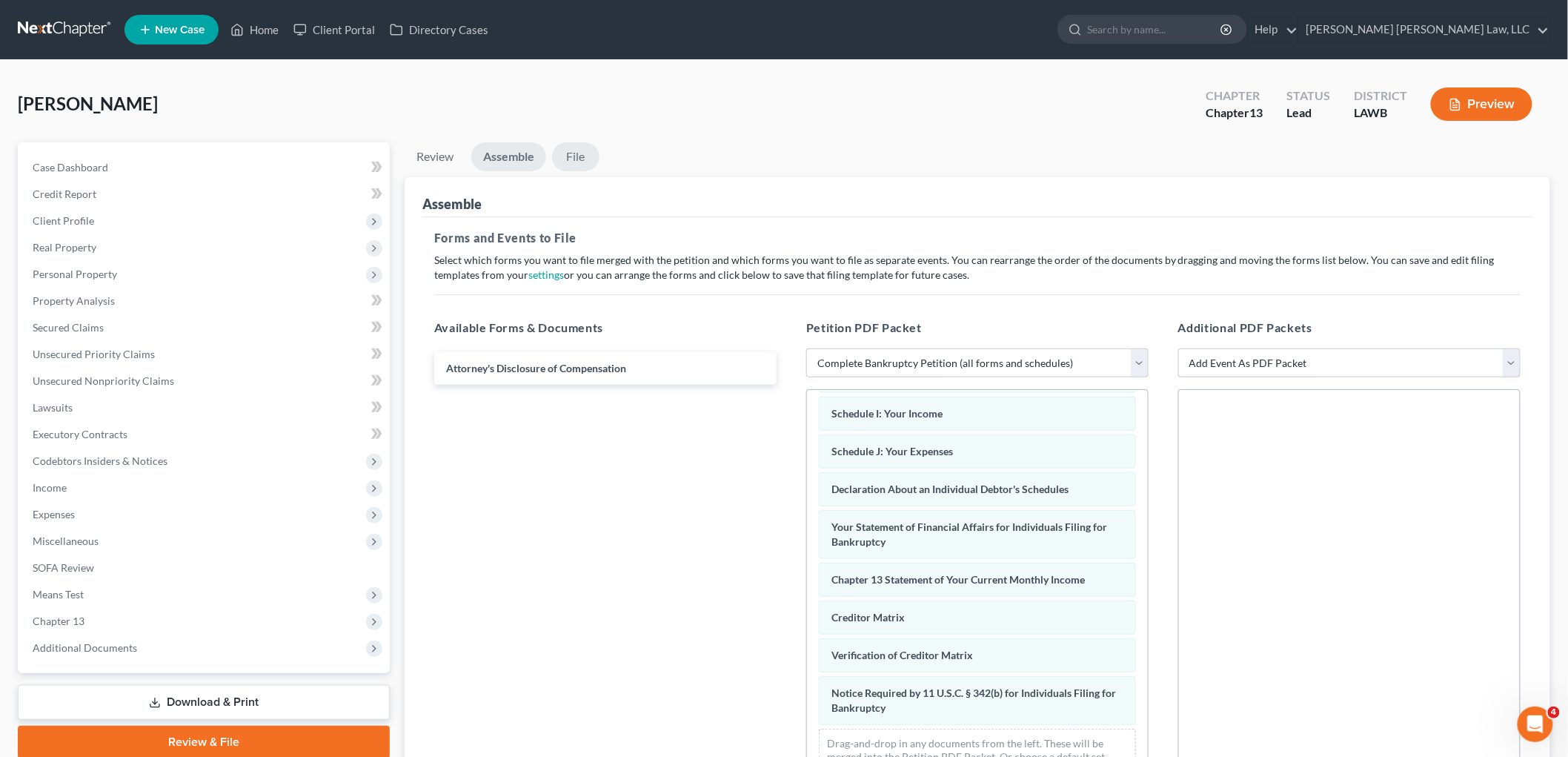
click at [580, 155] on link "File" at bounding box center [576, 156] width 48 height 29
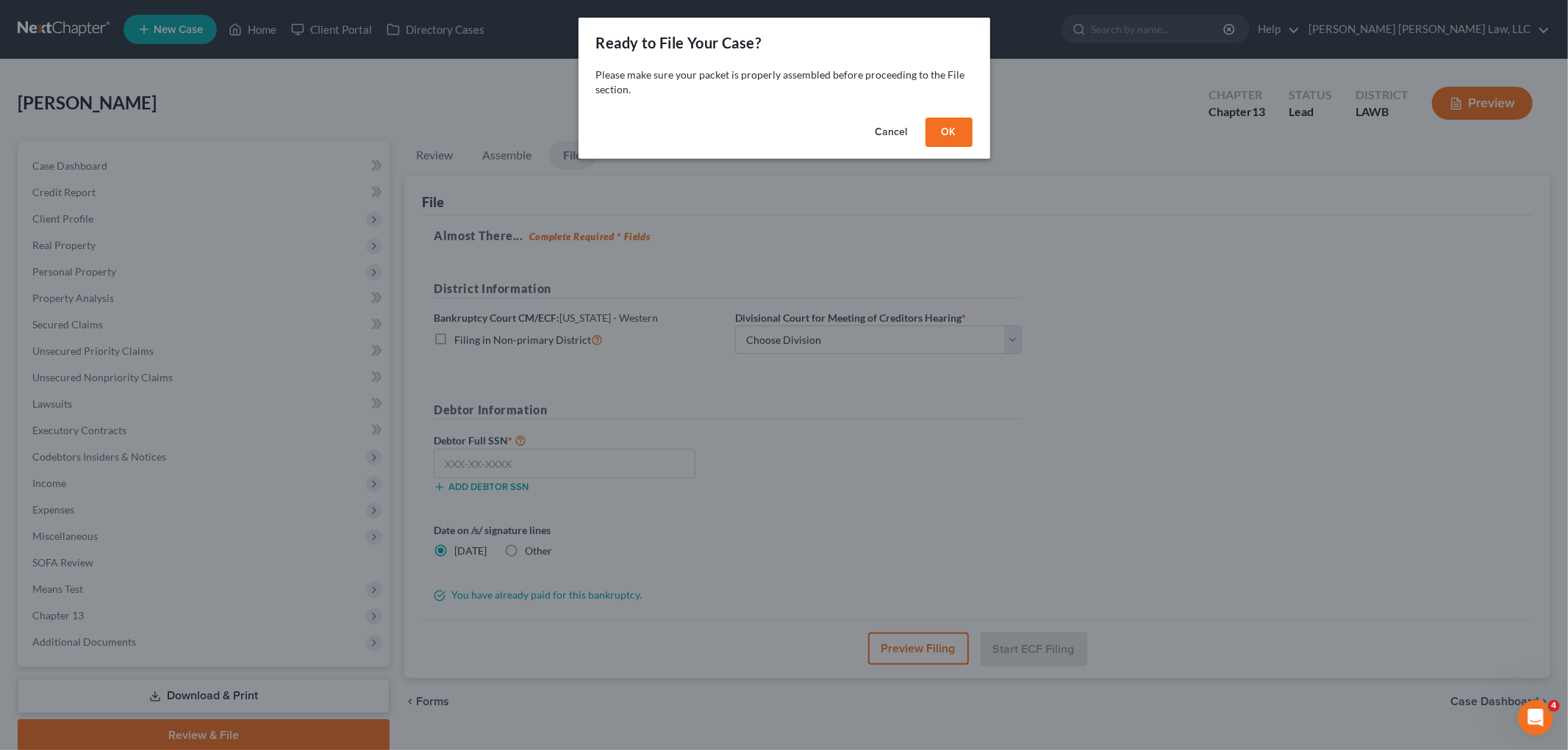
click at [952, 133] on button "OK" at bounding box center [949, 132] width 47 height 30
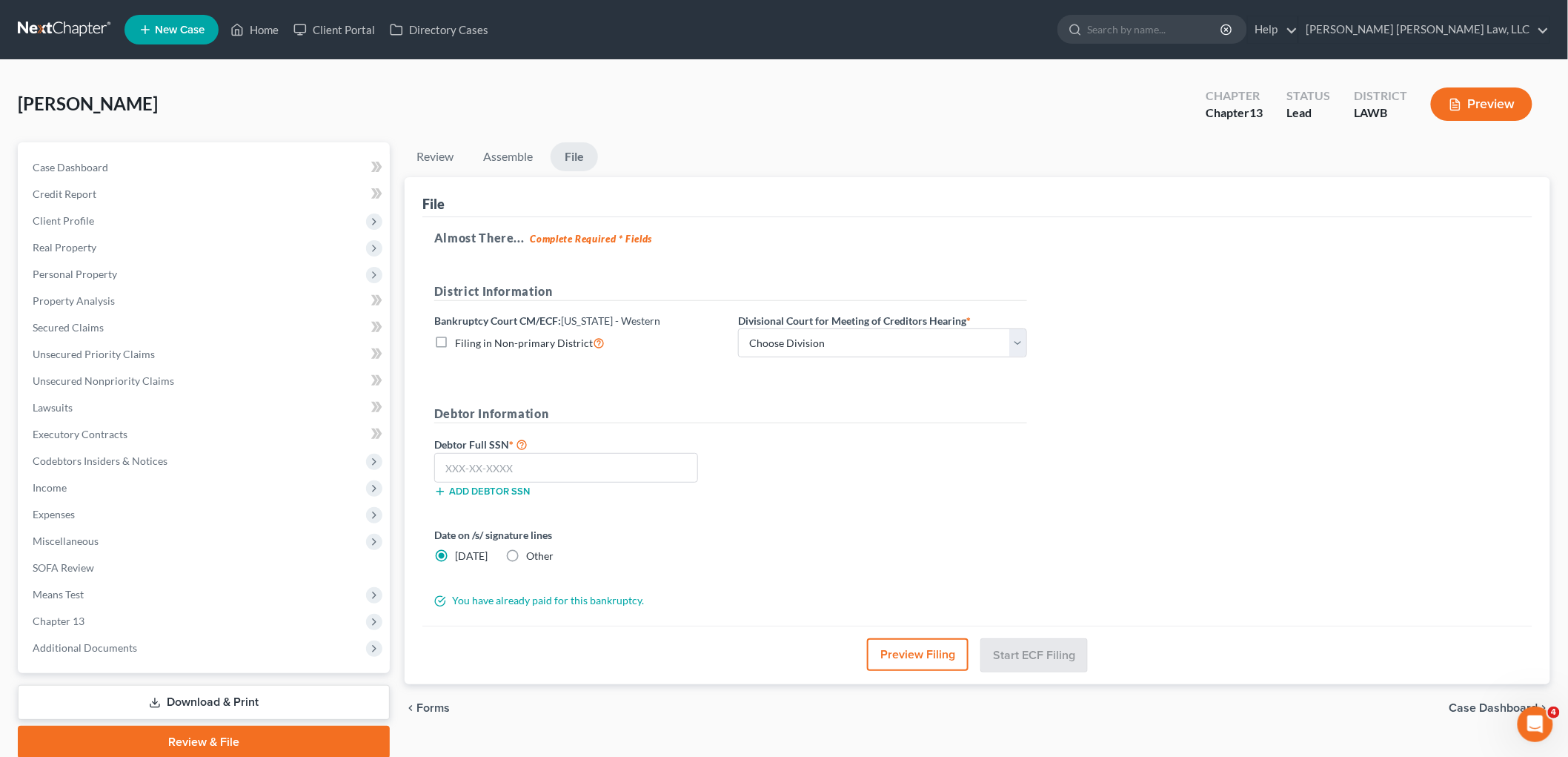
click at [455, 342] on label "Filing in Non-primary District" at bounding box center [530, 343] width 150 height 17
click at [461, 342] on input "Filing in Non-primary District" at bounding box center [465, 339] width 10 height 10
checkbox input "true"
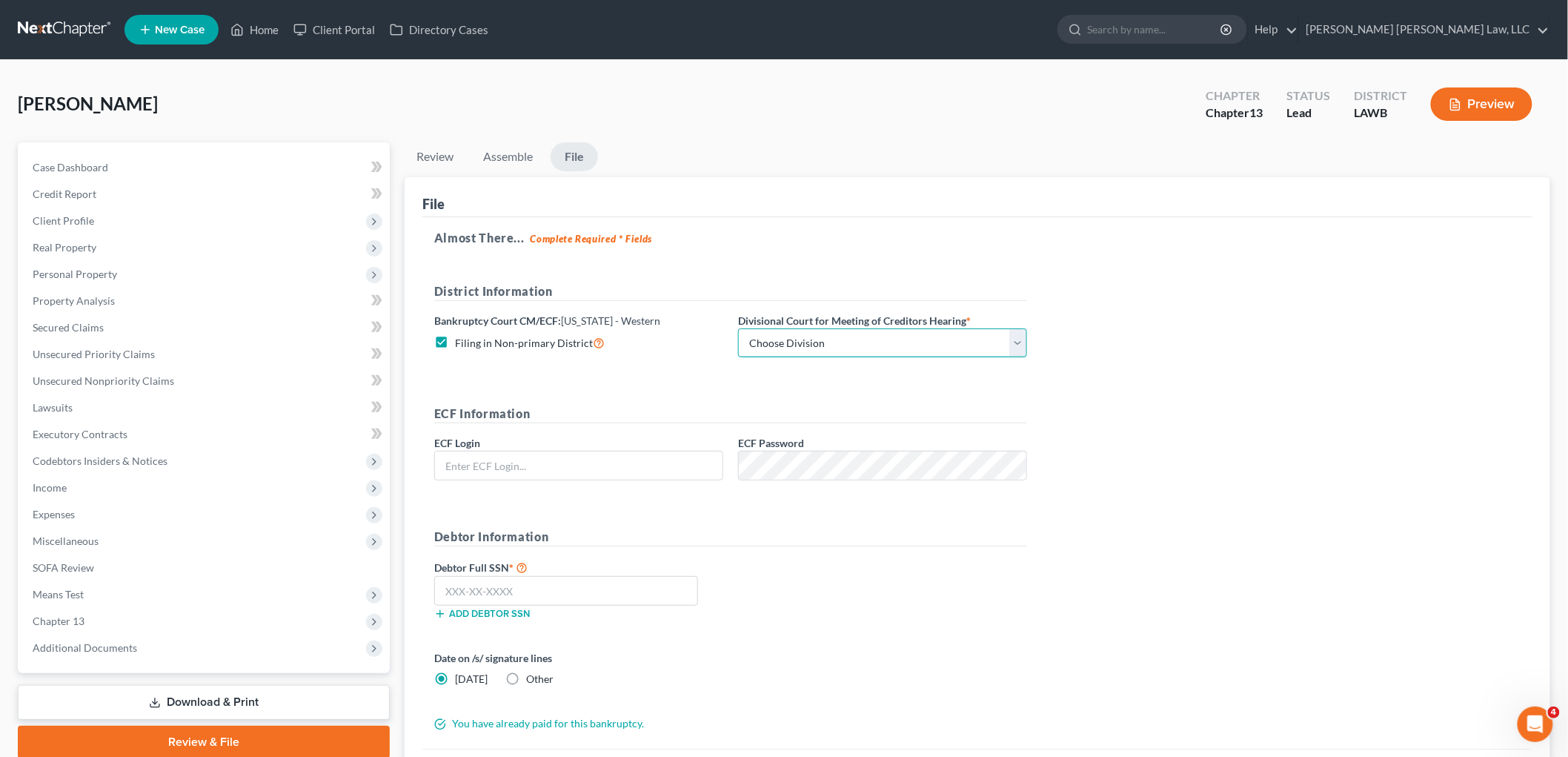
click at [774, 342] on select "Choose Division Alexandria Lafayette-Opelousas Lake Charles Monroe Shreveport" at bounding box center [882, 344] width 289 height 30
select select "3"
click at [738, 329] on select "Choose Division Alexandria Lafayette-Opelousas Lake Charles Monroe Shreveport" at bounding box center [882, 344] width 289 height 30
click at [667, 466] on input "text" at bounding box center [579, 466] width 288 height 28
type input "eoyoung3p"
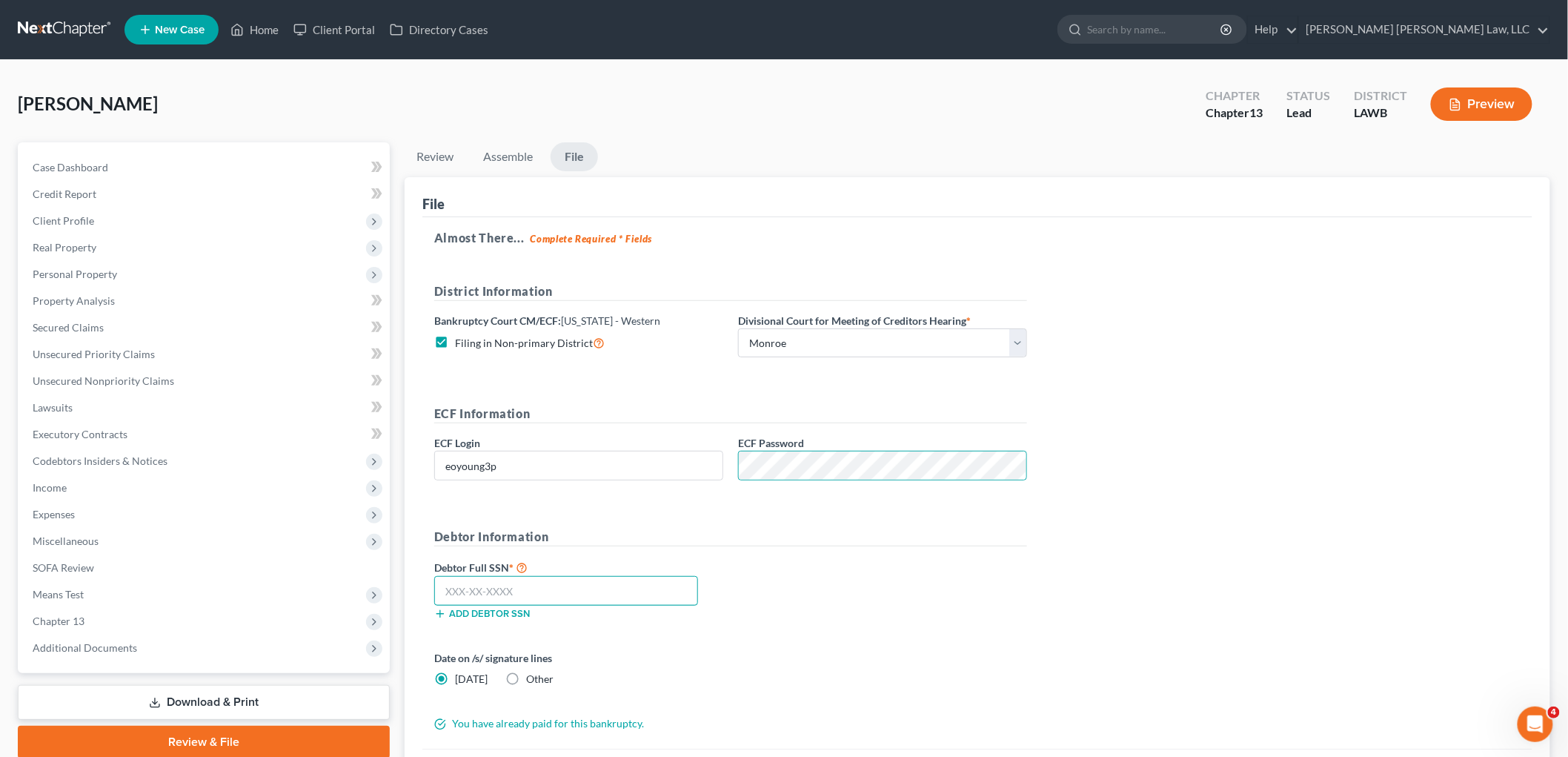
click at [629, 598] on input "text" at bounding box center [566, 591] width 264 height 30
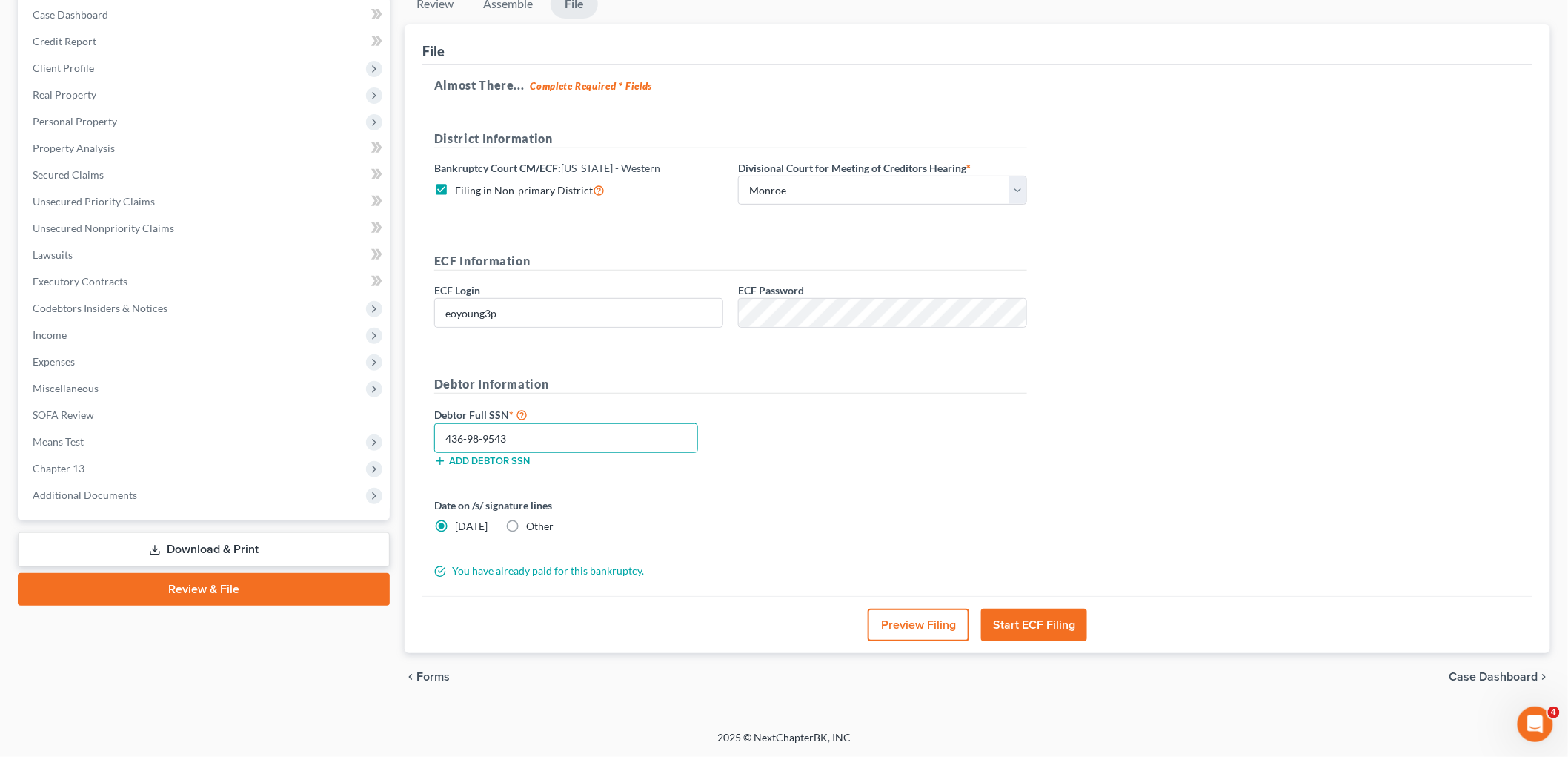
type input "436-98-9543"
click at [1021, 625] on button "Start ECF Filing" at bounding box center [1034, 625] width 106 height 33
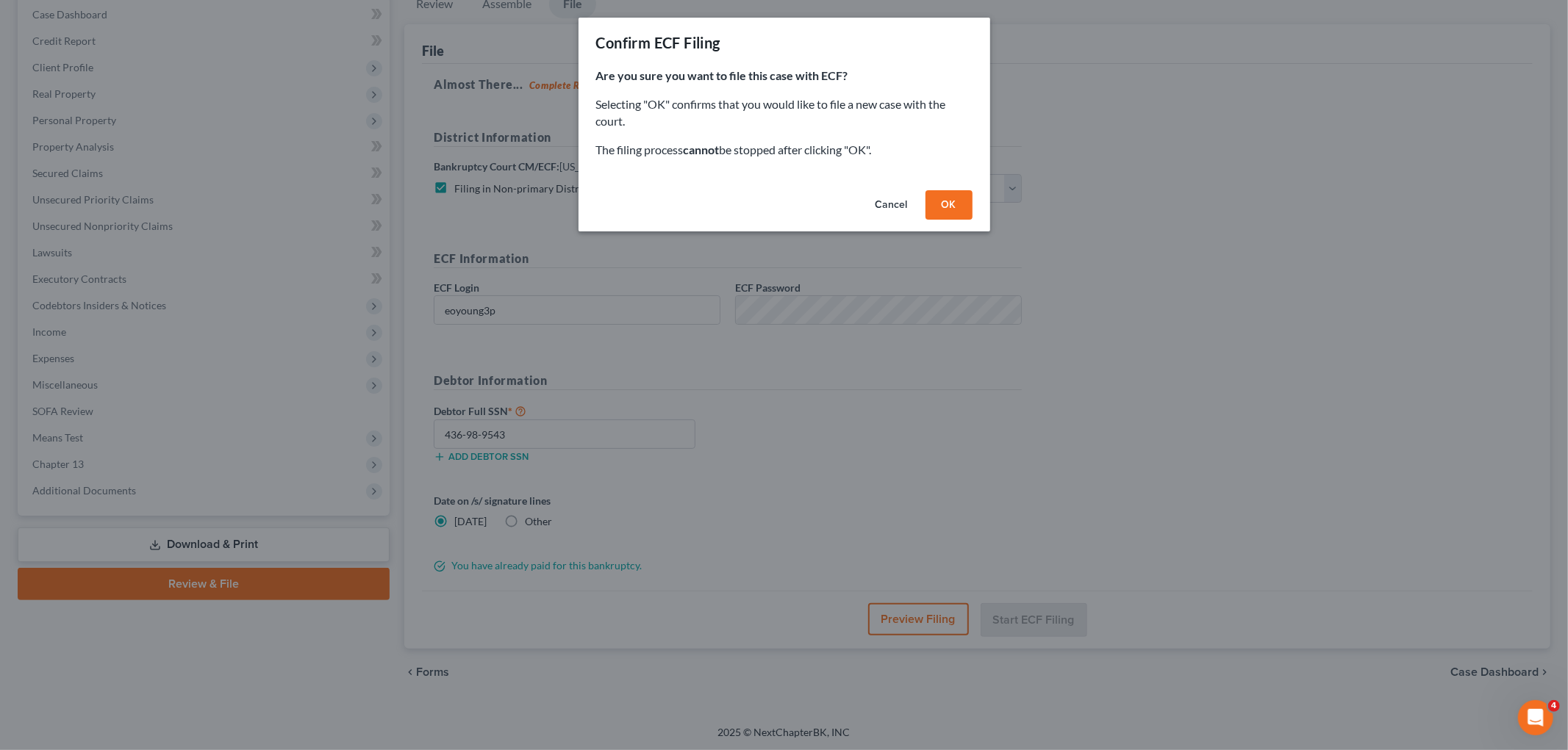
click at [938, 204] on button "OK" at bounding box center [949, 205] width 47 height 30
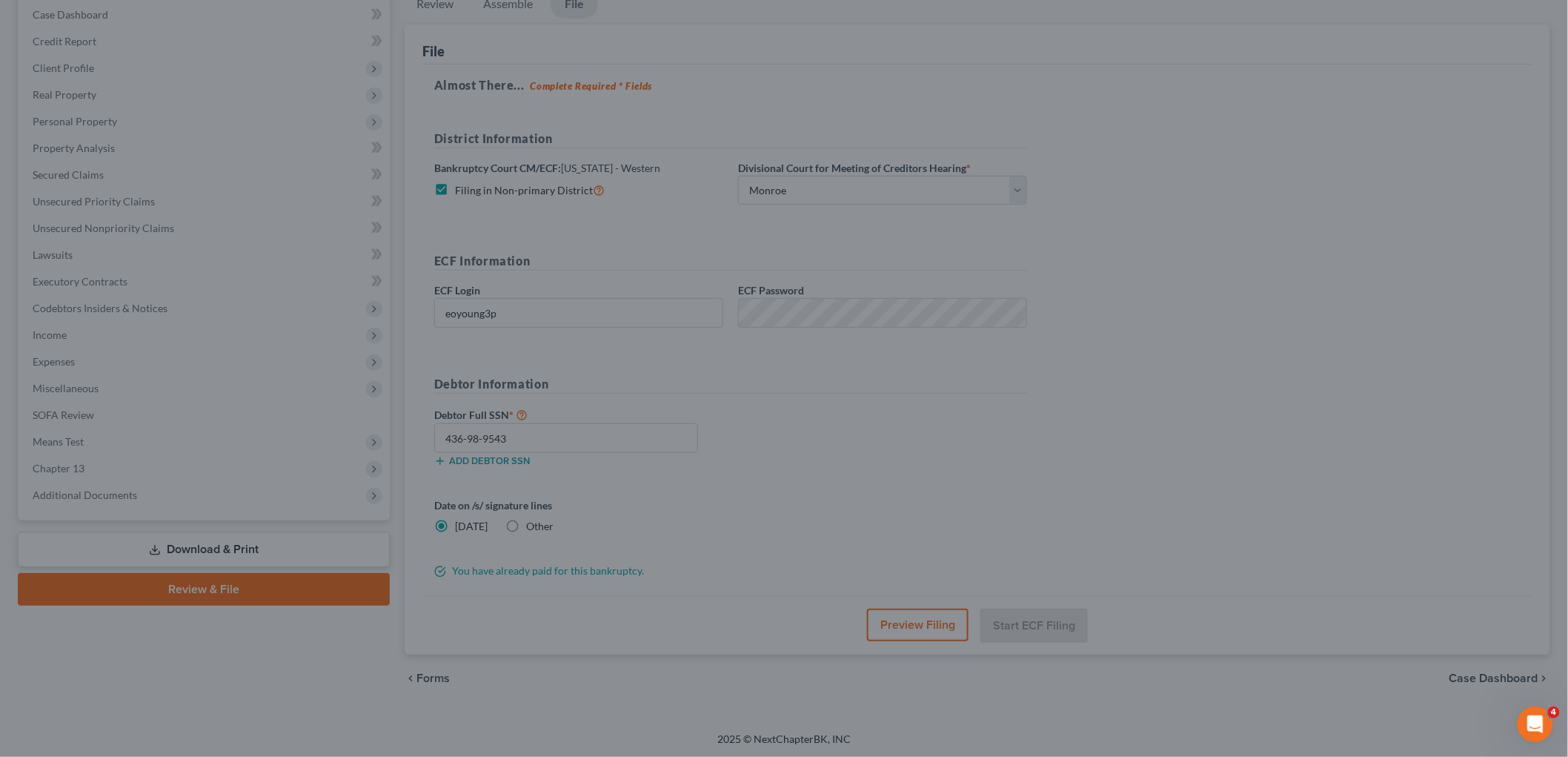
scroll to position [56, 0]
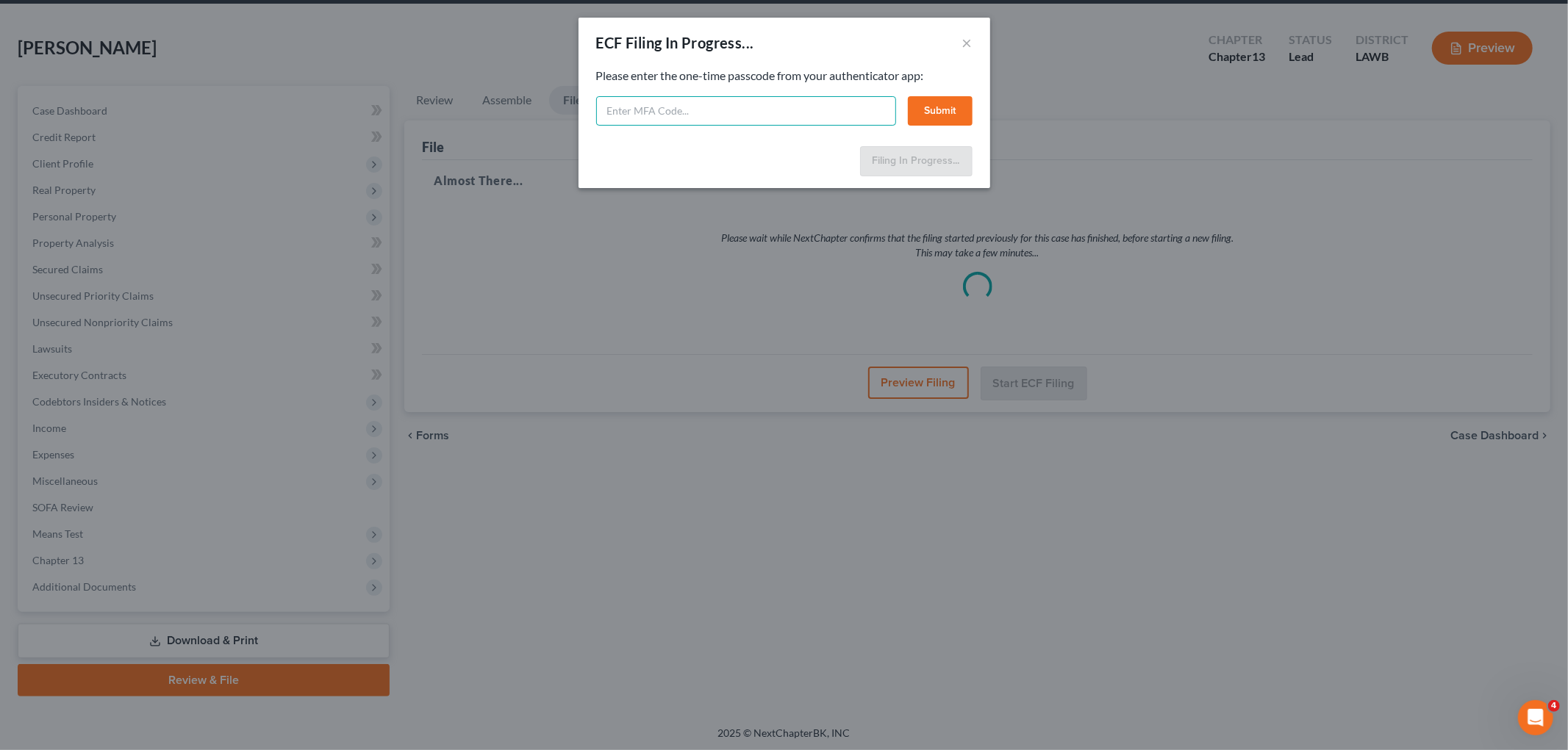
click at [693, 110] on input "text" at bounding box center [746, 111] width 300 height 30
click at [703, 103] on input "text" at bounding box center [746, 111] width 300 height 30
click at [818, 103] on input "text" at bounding box center [746, 111] width 300 height 30
select select "3"
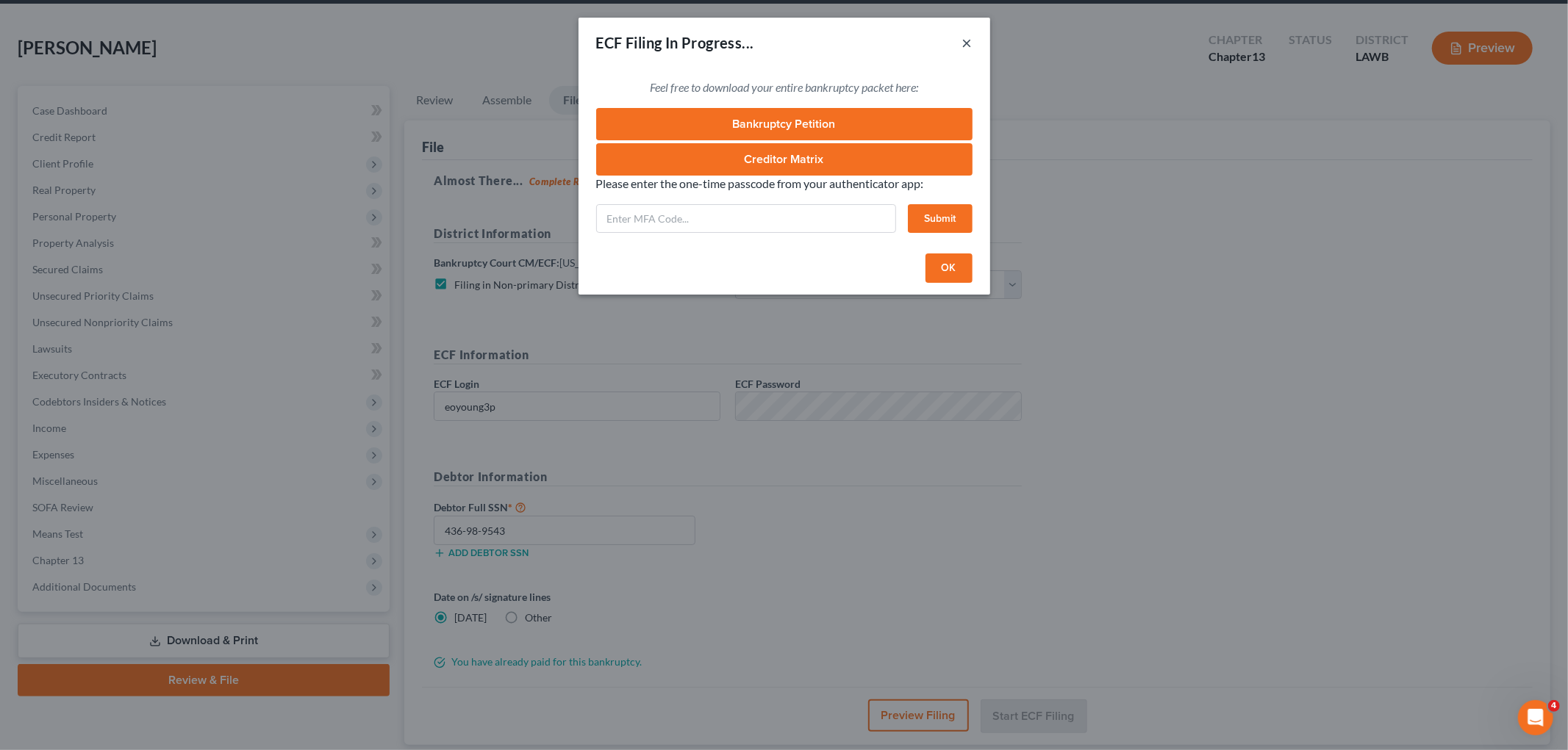
click at [967, 39] on button "×" at bounding box center [967, 43] width 11 height 18
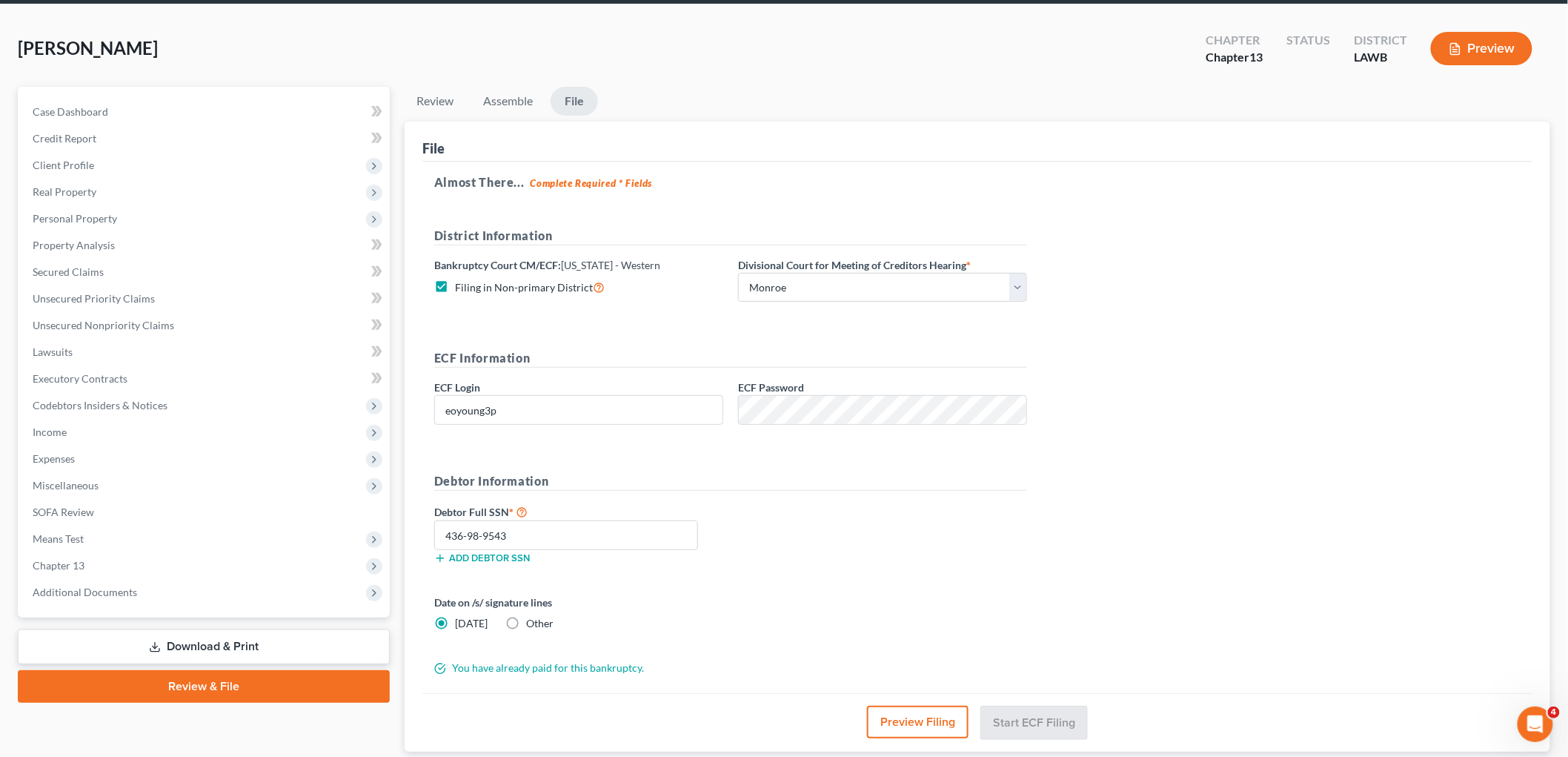
click at [898, 730] on button "Preview Filing" at bounding box center [917, 722] width 102 height 33
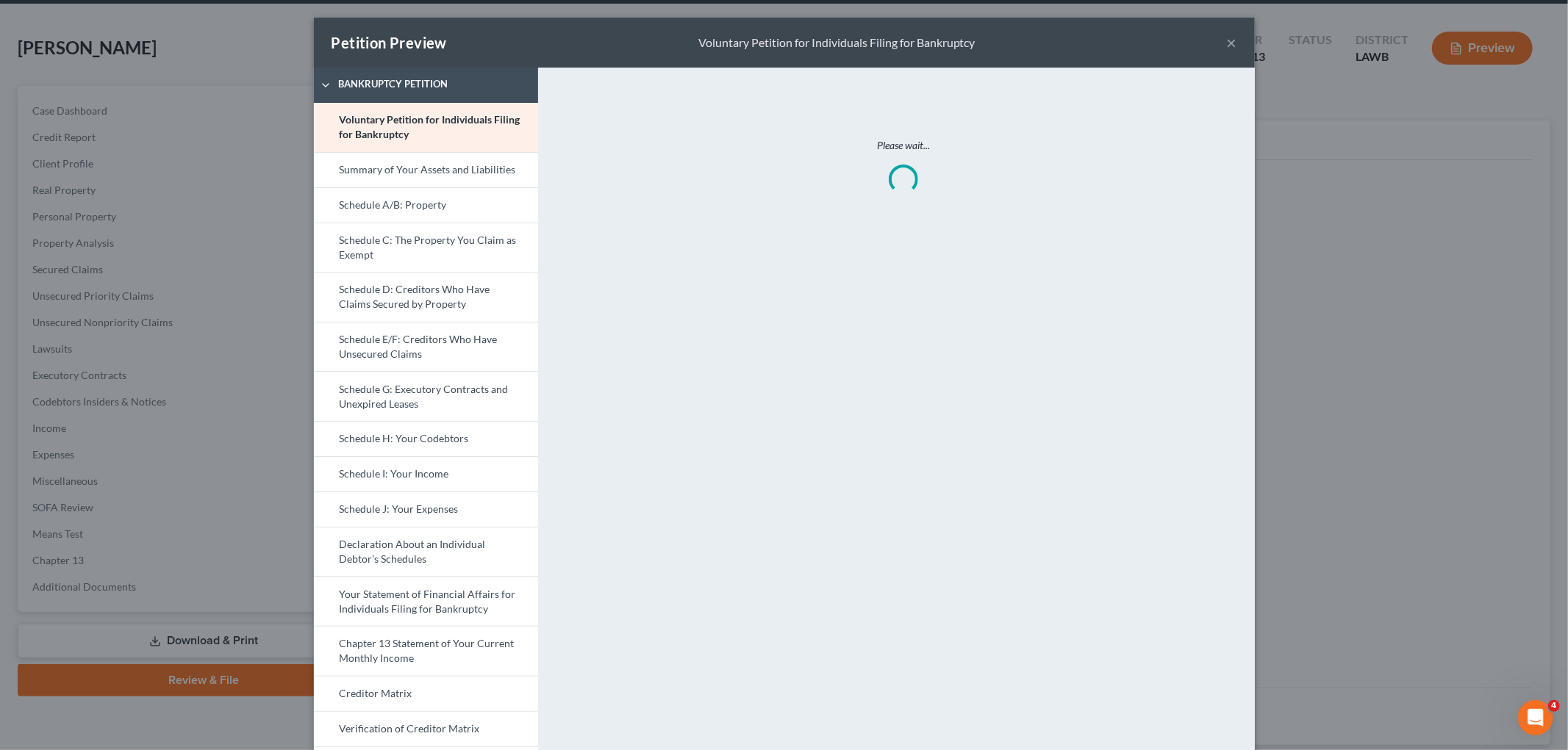
click at [1229, 41] on button "×" at bounding box center [1232, 43] width 11 height 18
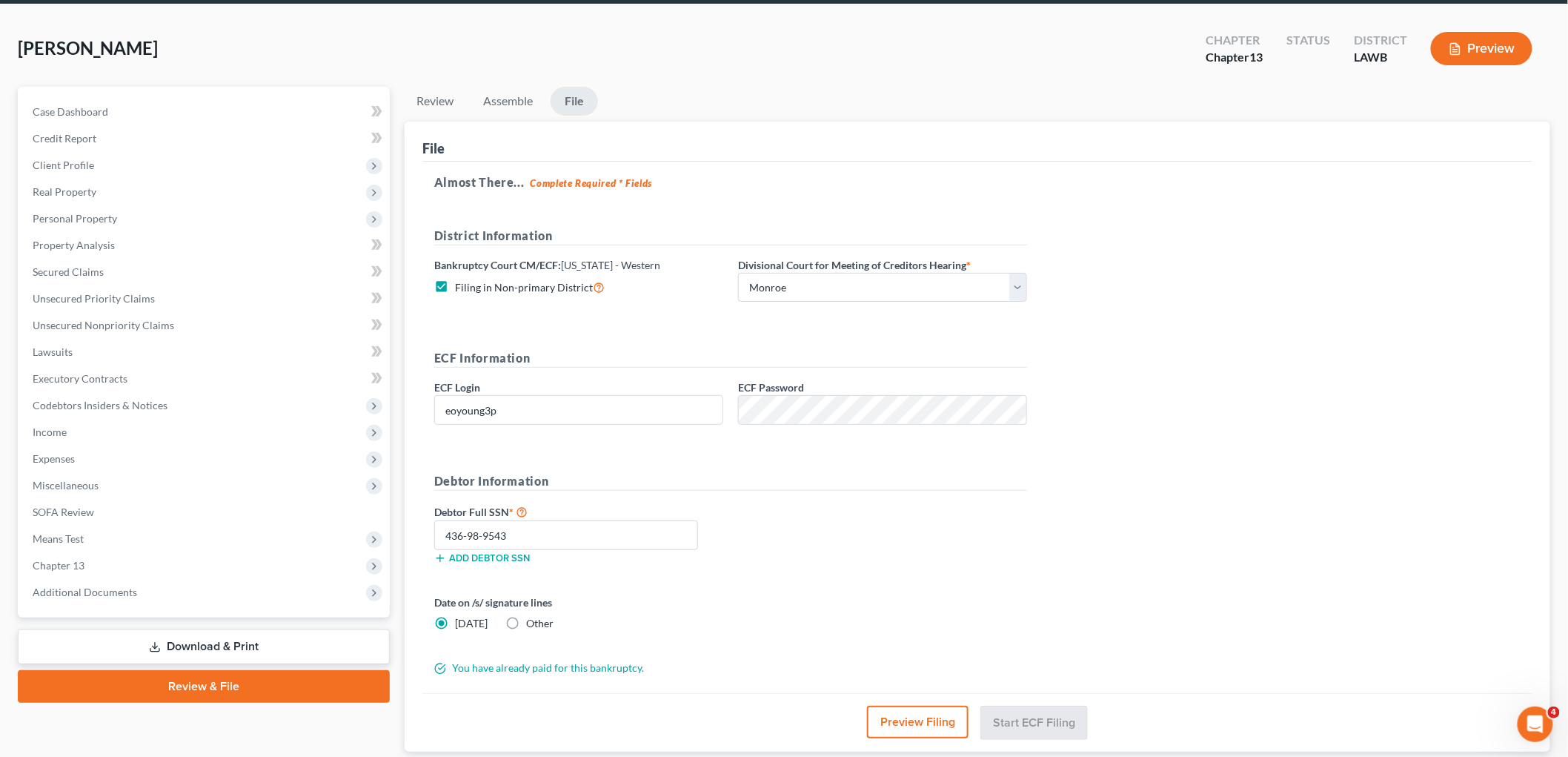
scroll to position [155, 0]
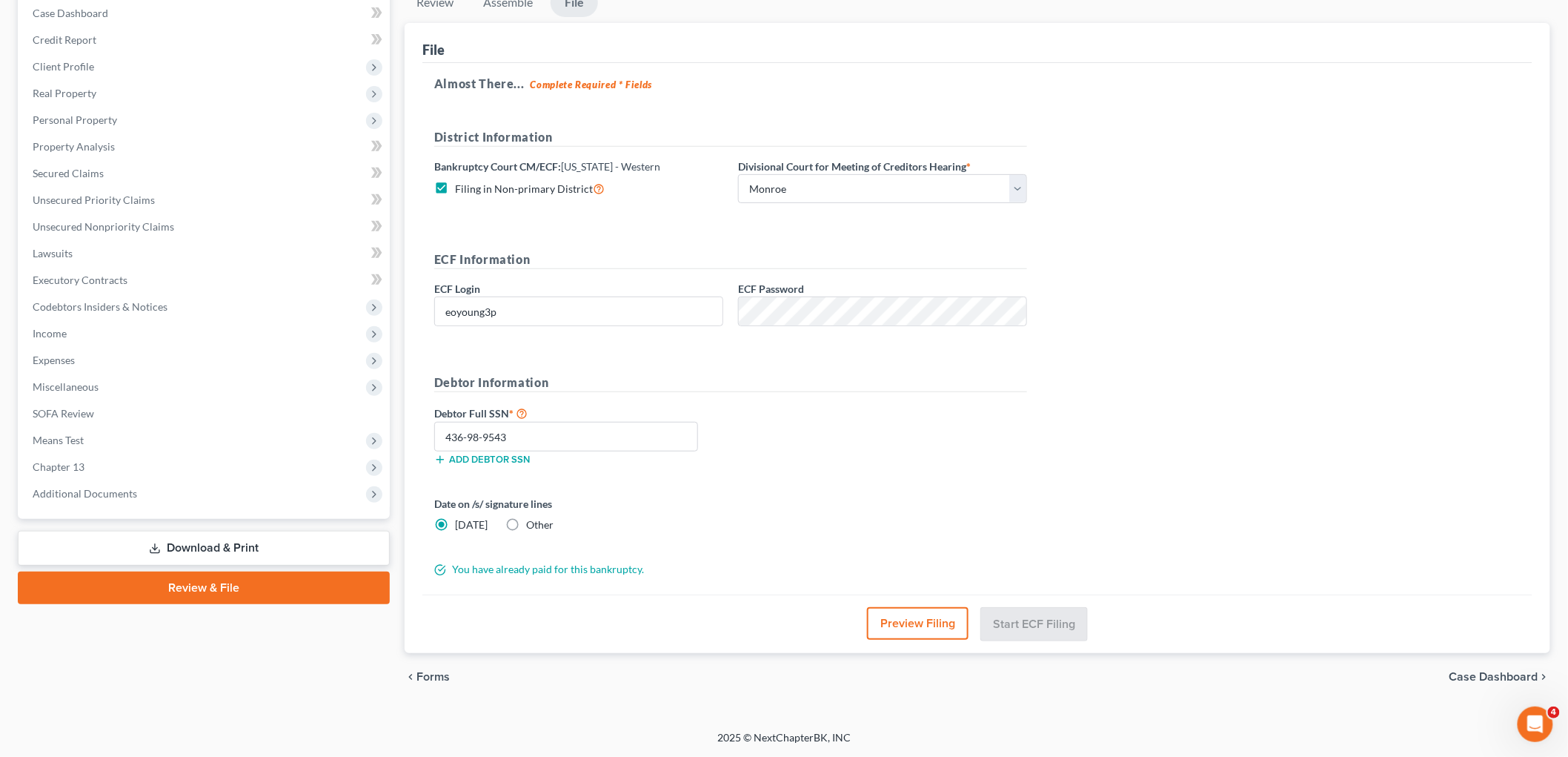
click at [154, 587] on link "Review & File" at bounding box center [203, 587] width 372 height 33
click at [128, 488] on span "Additional Documents" at bounding box center [85, 494] width 104 height 12
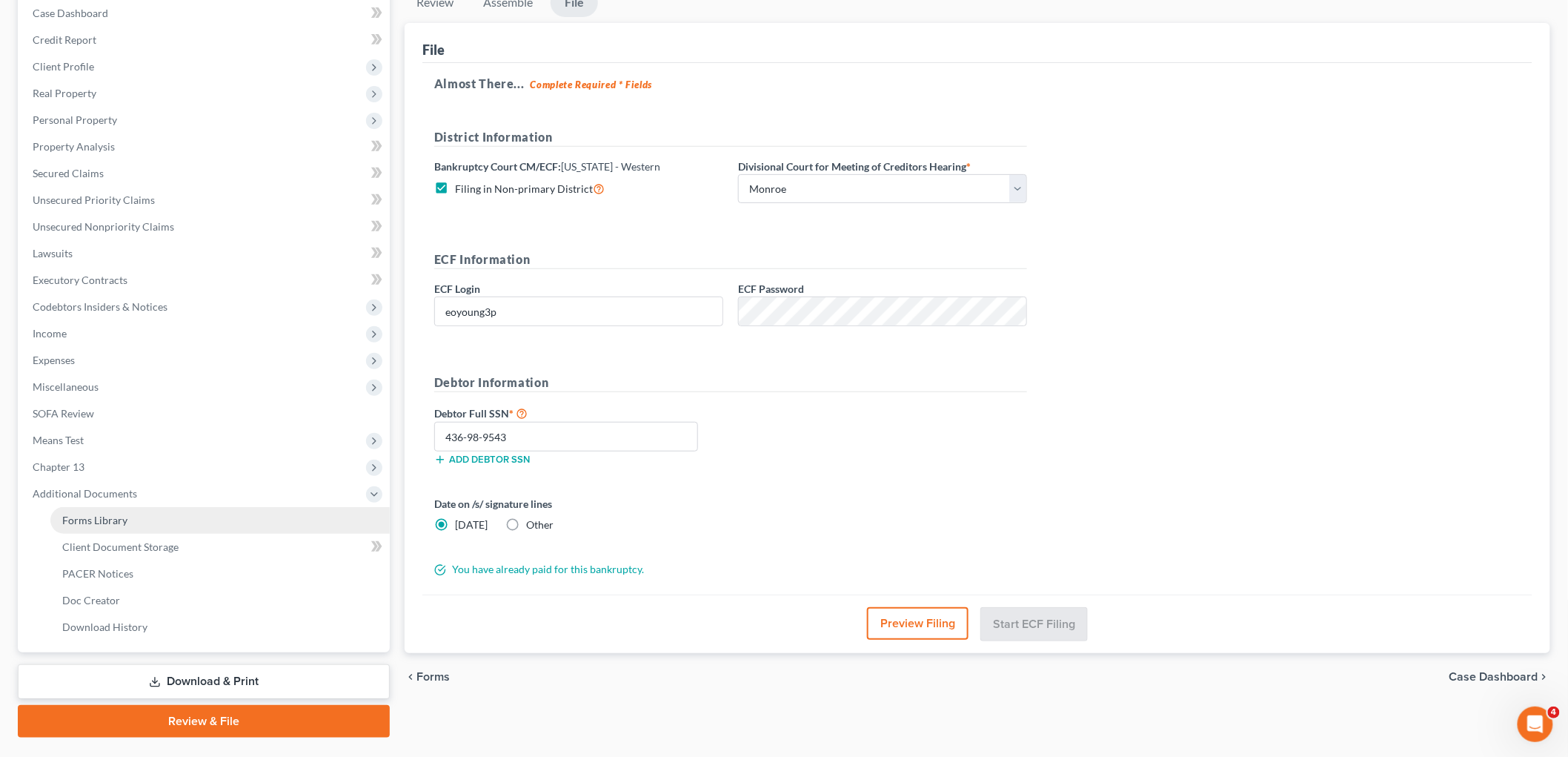
click at [127, 525] on link "Forms Library" at bounding box center [220, 520] width 339 height 26
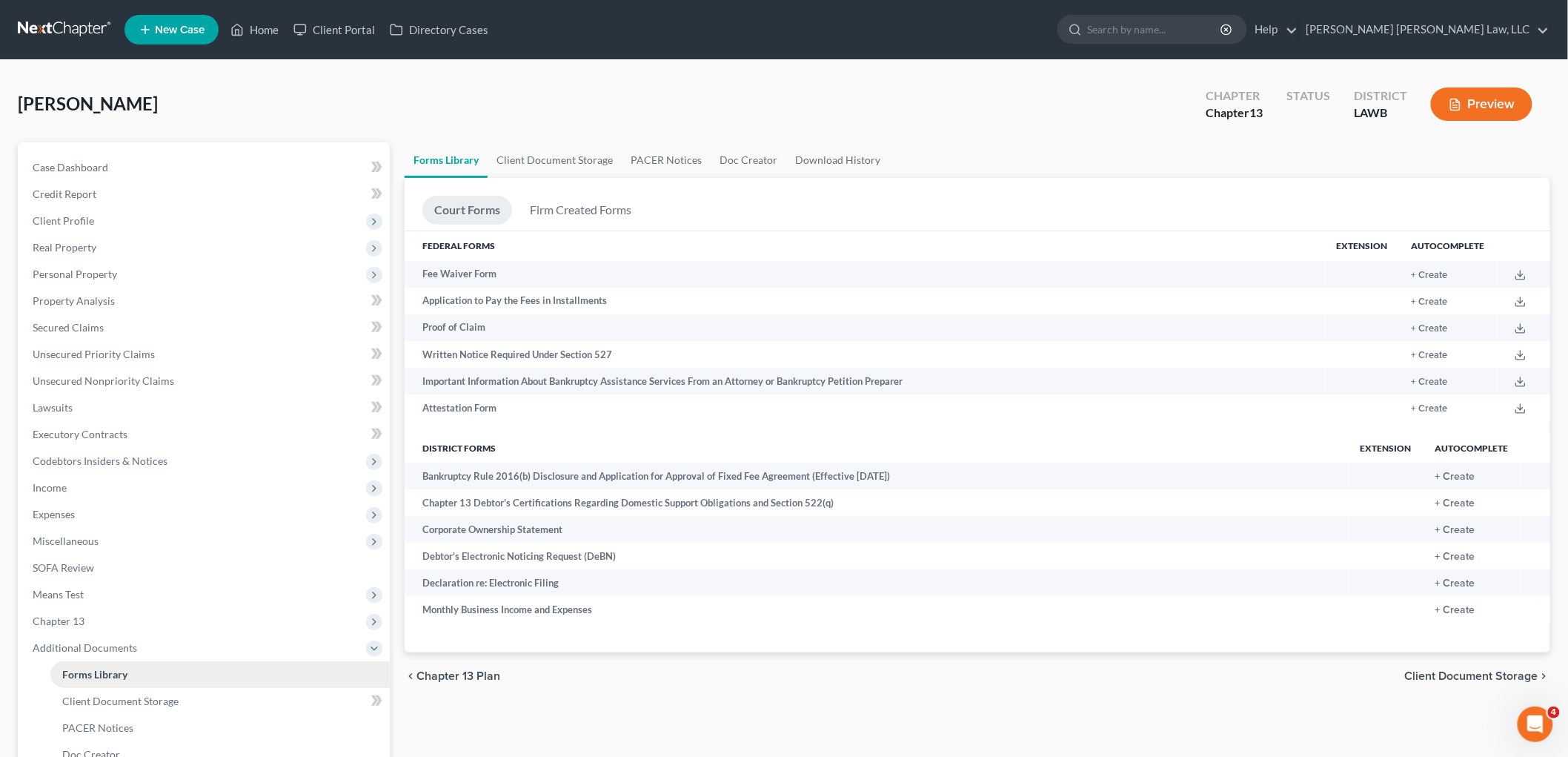
scroll to position [189, 0]
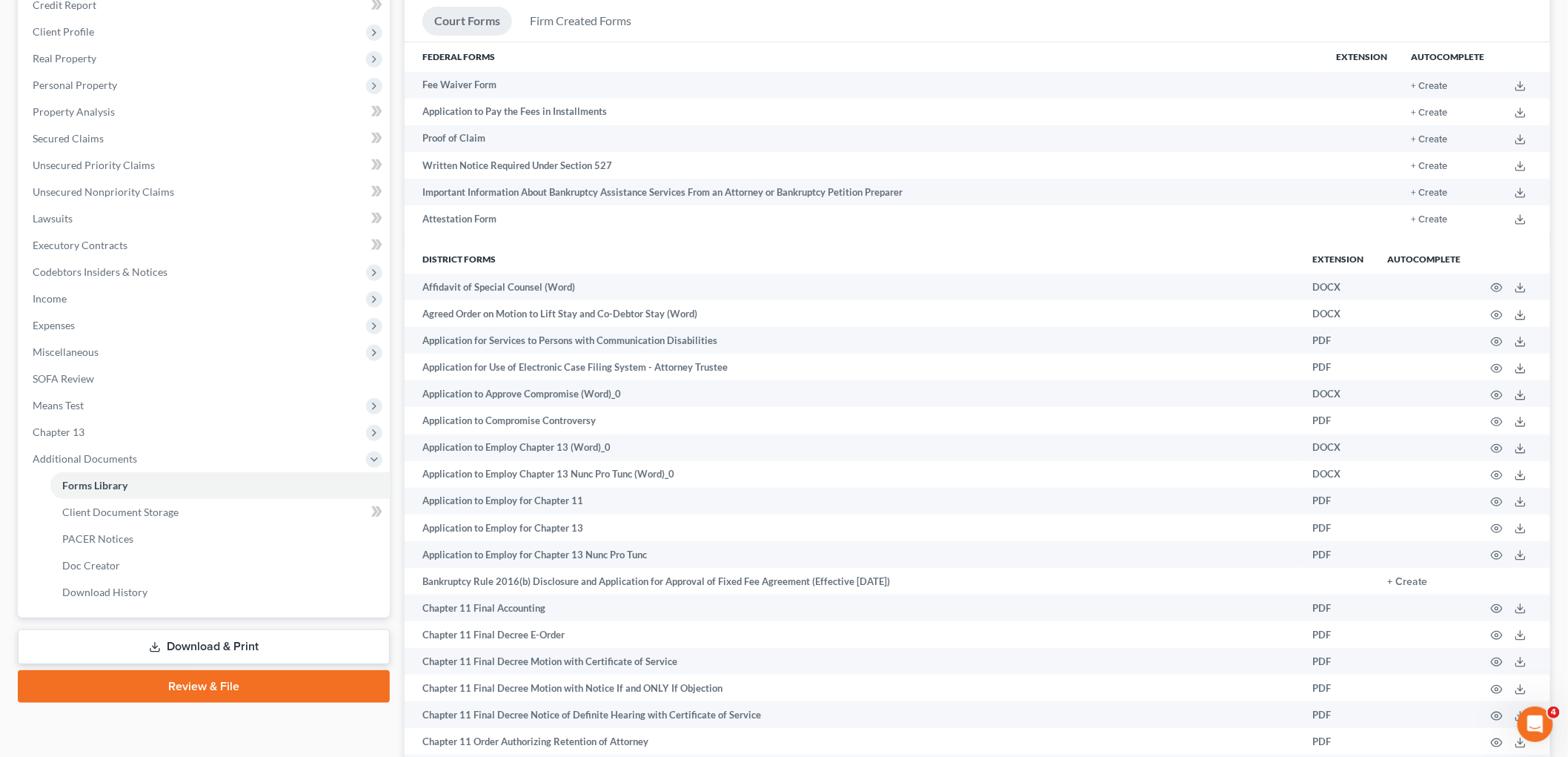
click at [192, 685] on link "Review & File" at bounding box center [203, 686] width 372 height 33
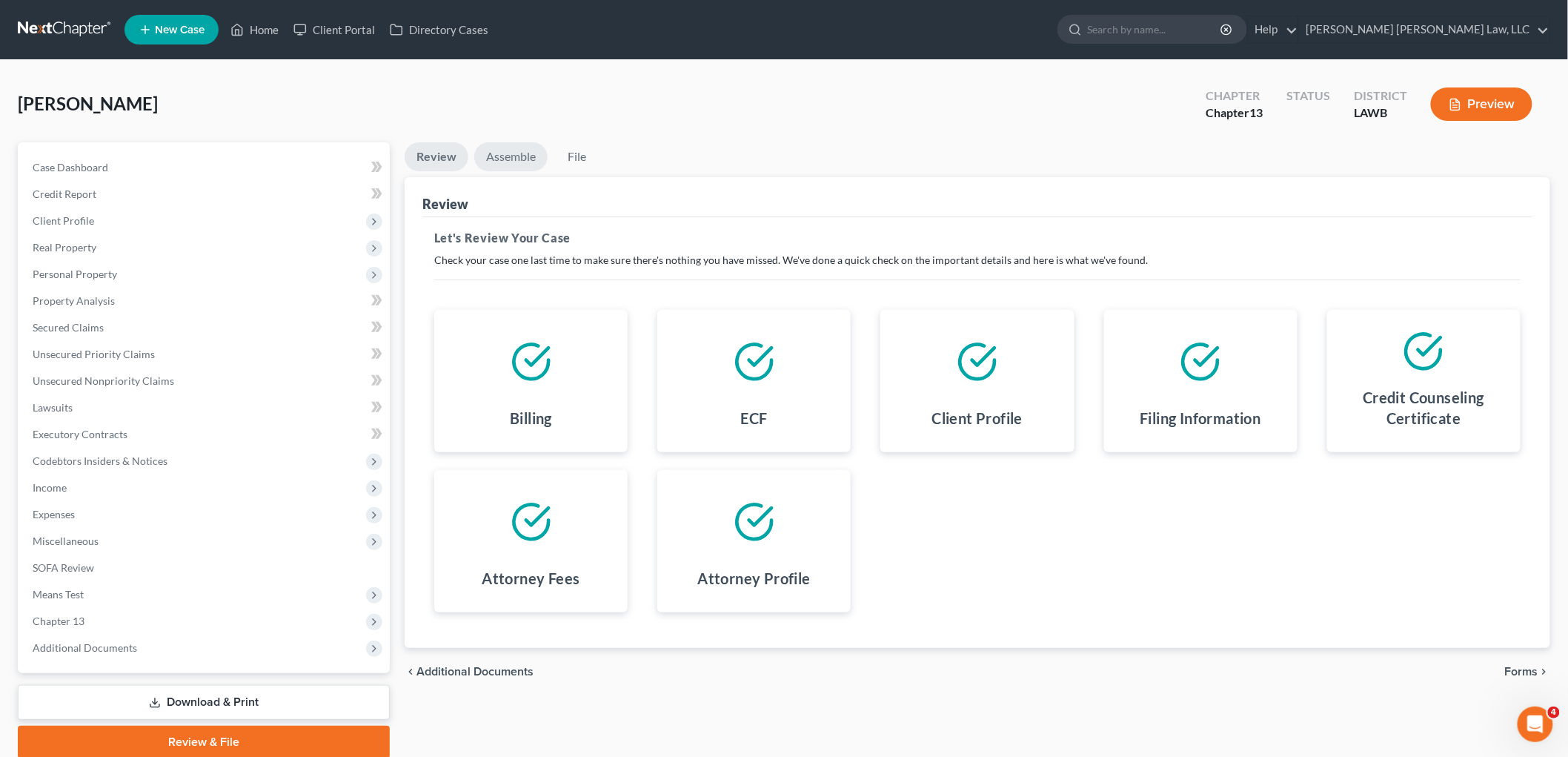
click at [517, 157] on link "Assemble" at bounding box center [510, 156] width 73 height 29
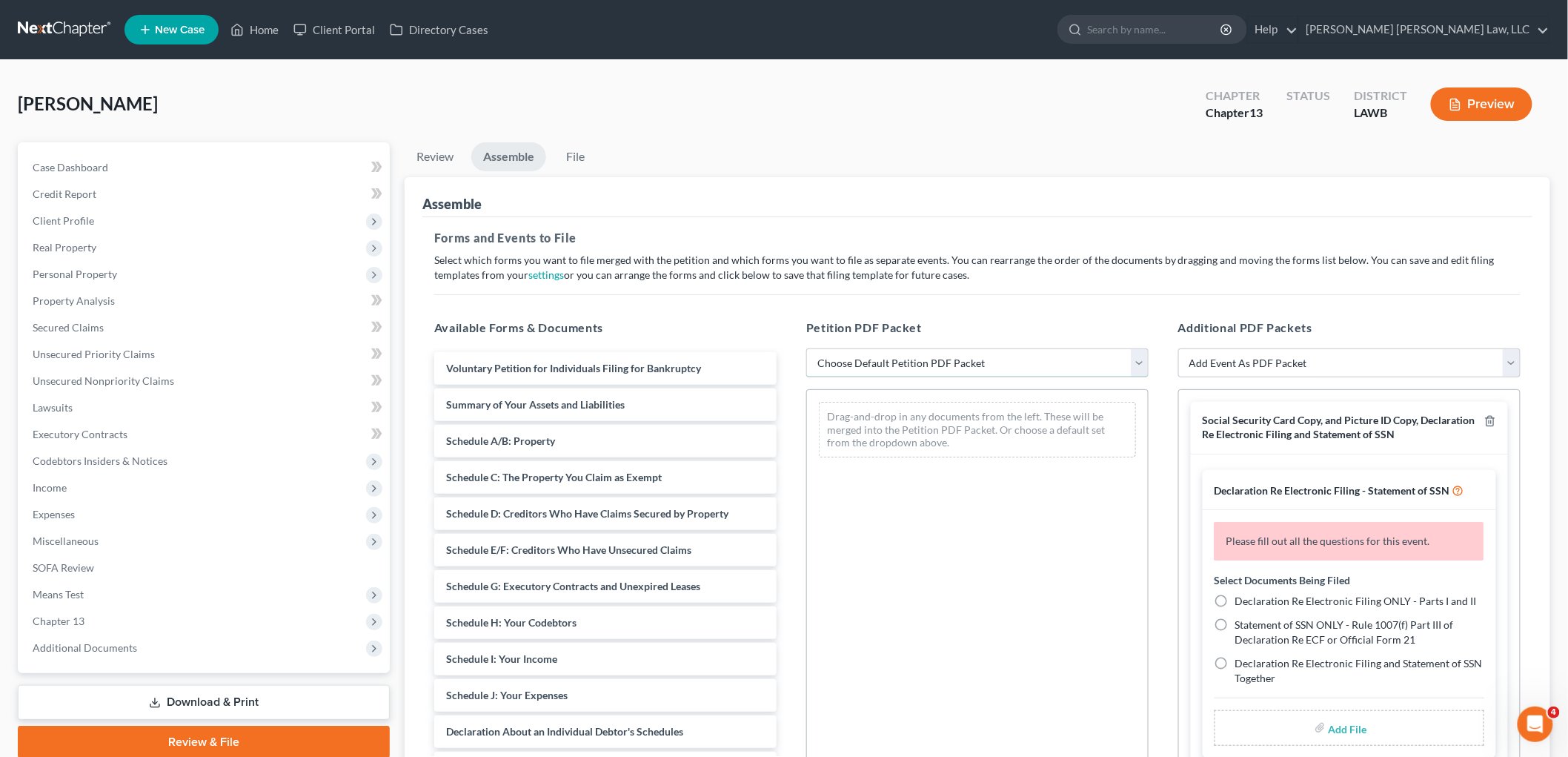
drag, startPoint x: 863, startPoint y: 353, endPoint x: 863, endPoint y: 365, distance: 12.0
click at [863, 353] on select "Choose Default Petition PDF Packet Complete Bankruptcy Petition (all forms and …" at bounding box center [977, 364] width 343 height 30
select select "0"
click at [806, 349] on select "Choose Default Petition PDF Packet Complete Bankruptcy Petition (all forms and …" at bounding box center [977, 364] width 343 height 30
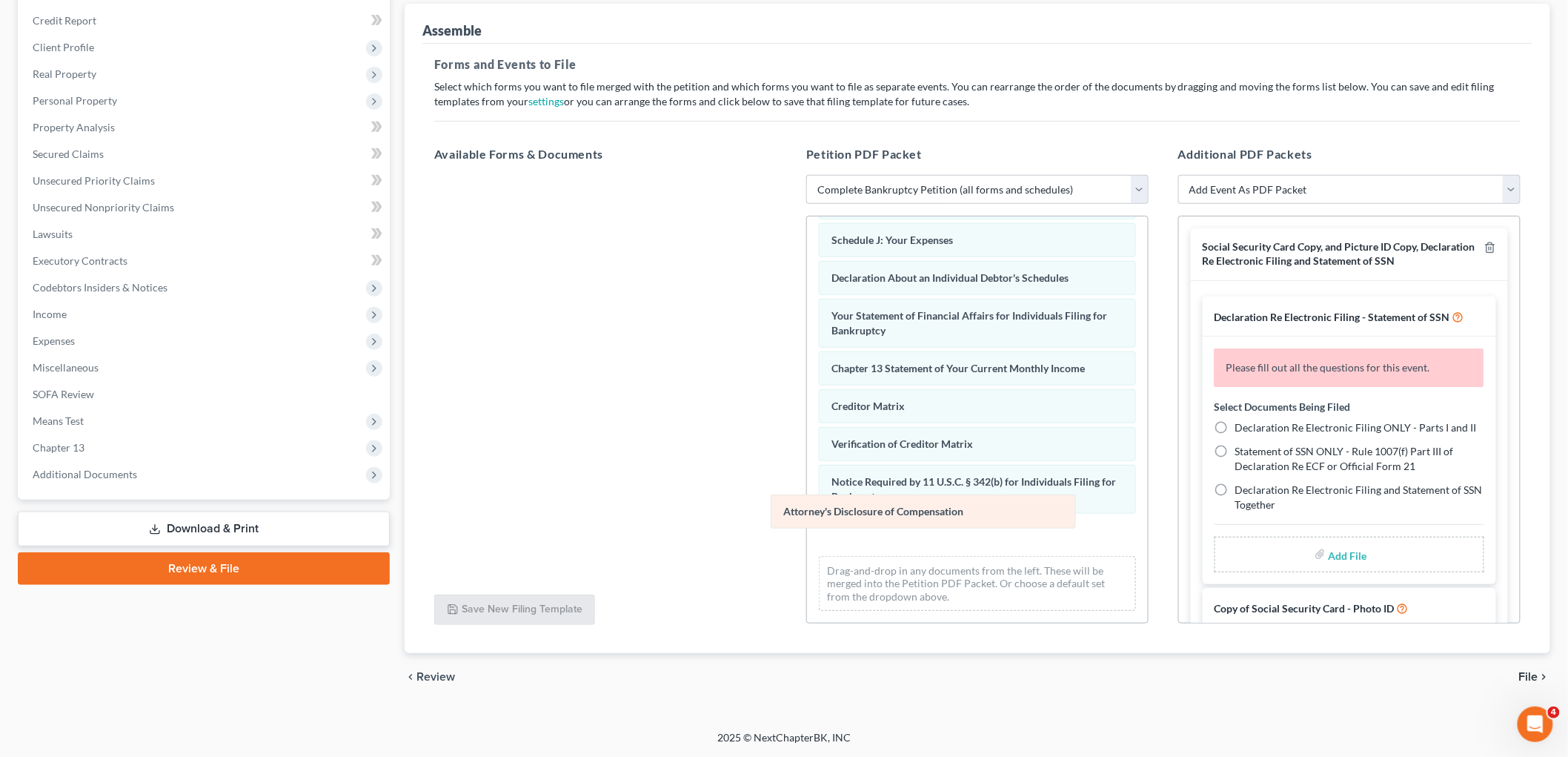
scroll to position [324, 0]
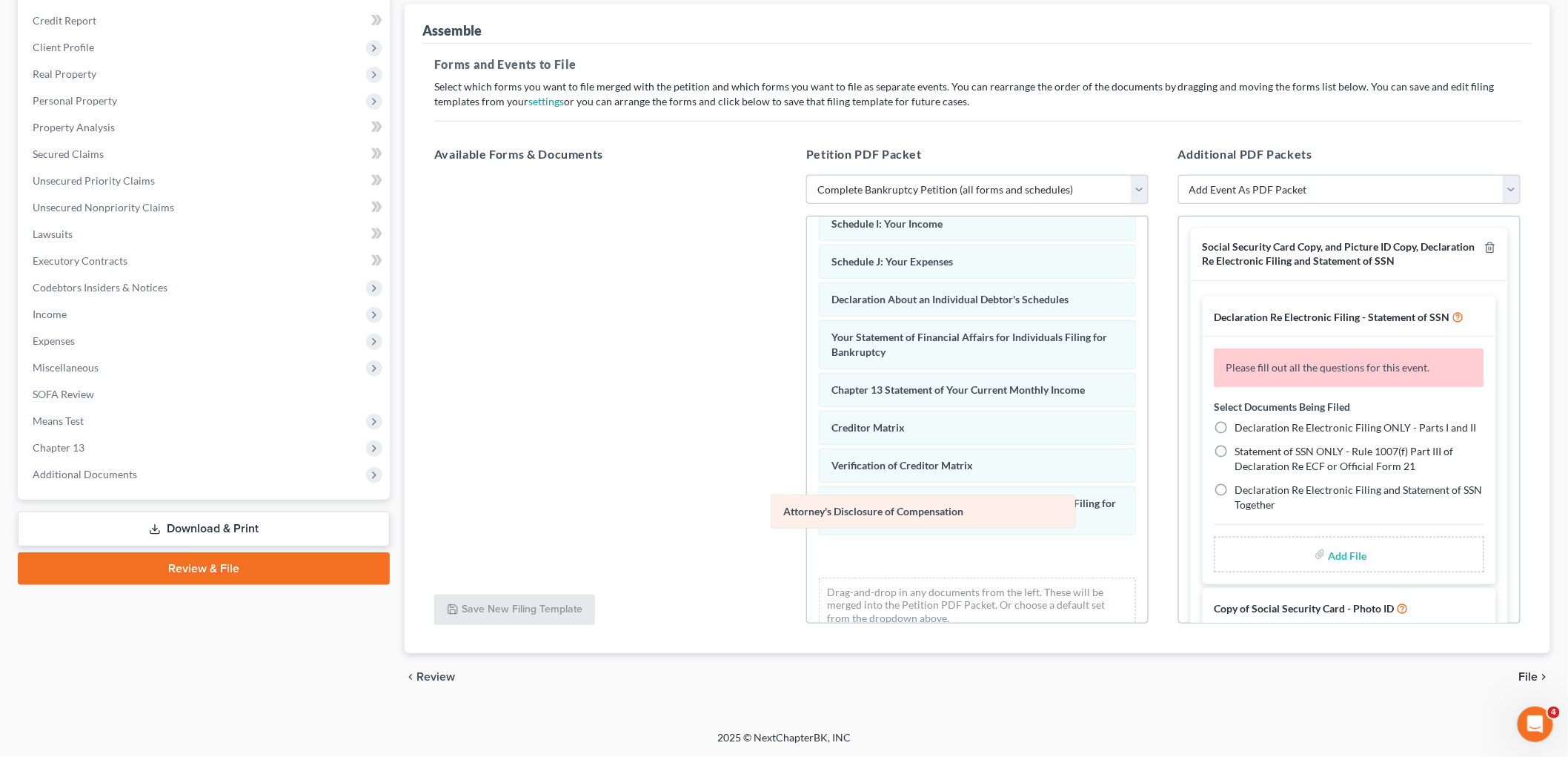
drag, startPoint x: 891, startPoint y: 537, endPoint x: 615, endPoint y: 357, distance: 329.5
click at [807, 367] on div "Attorney's Disclosure of Compensation Voluntary Petition for Individuals Filing…" at bounding box center [977, 268] width 341 height 752
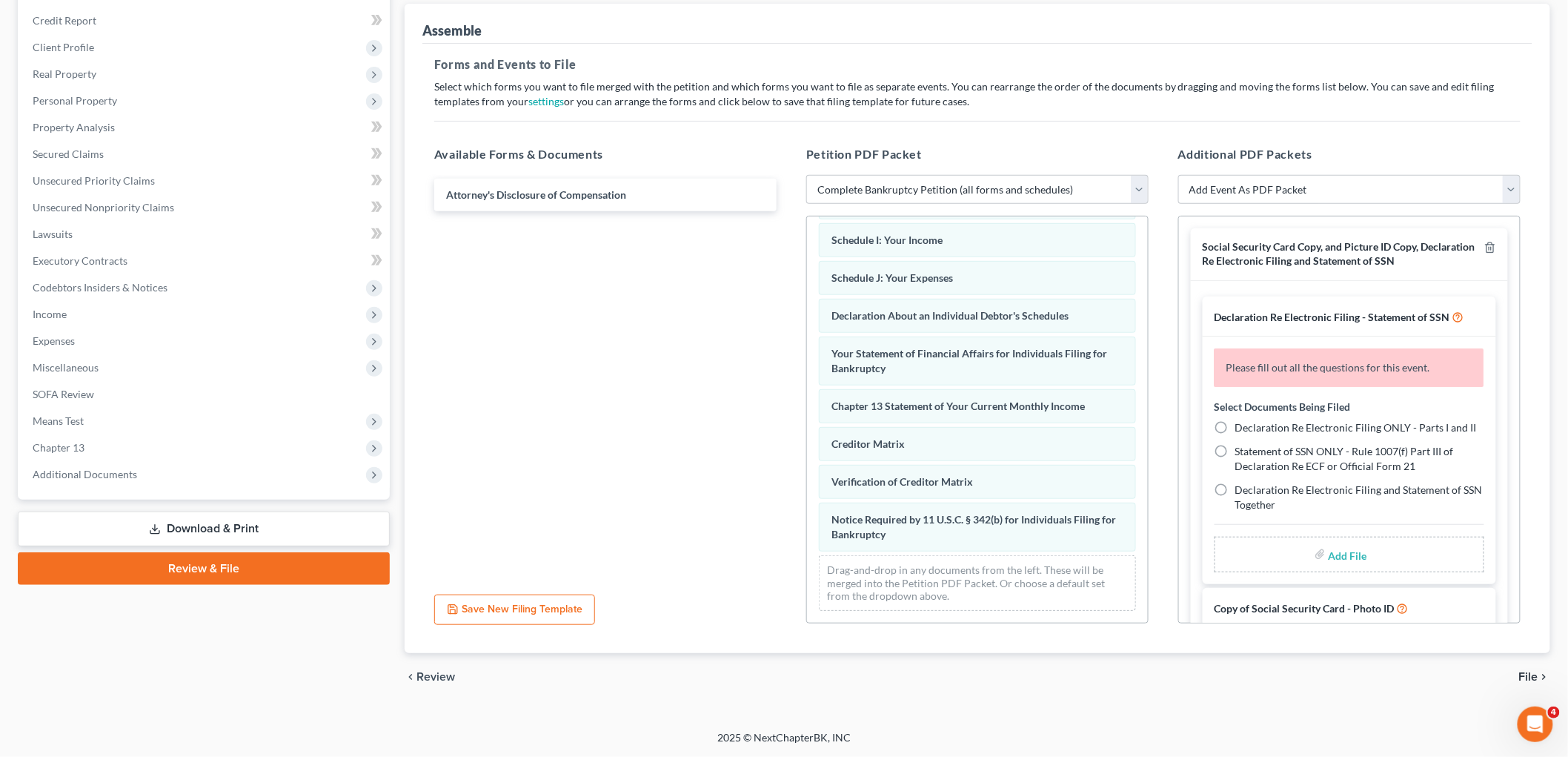
click at [1479, 240] on div at bounding box center [1488, 254] width 18 height 27
click at [1484, 250] on icon "button" at bounding box center [1489, 247] width 11 height 11
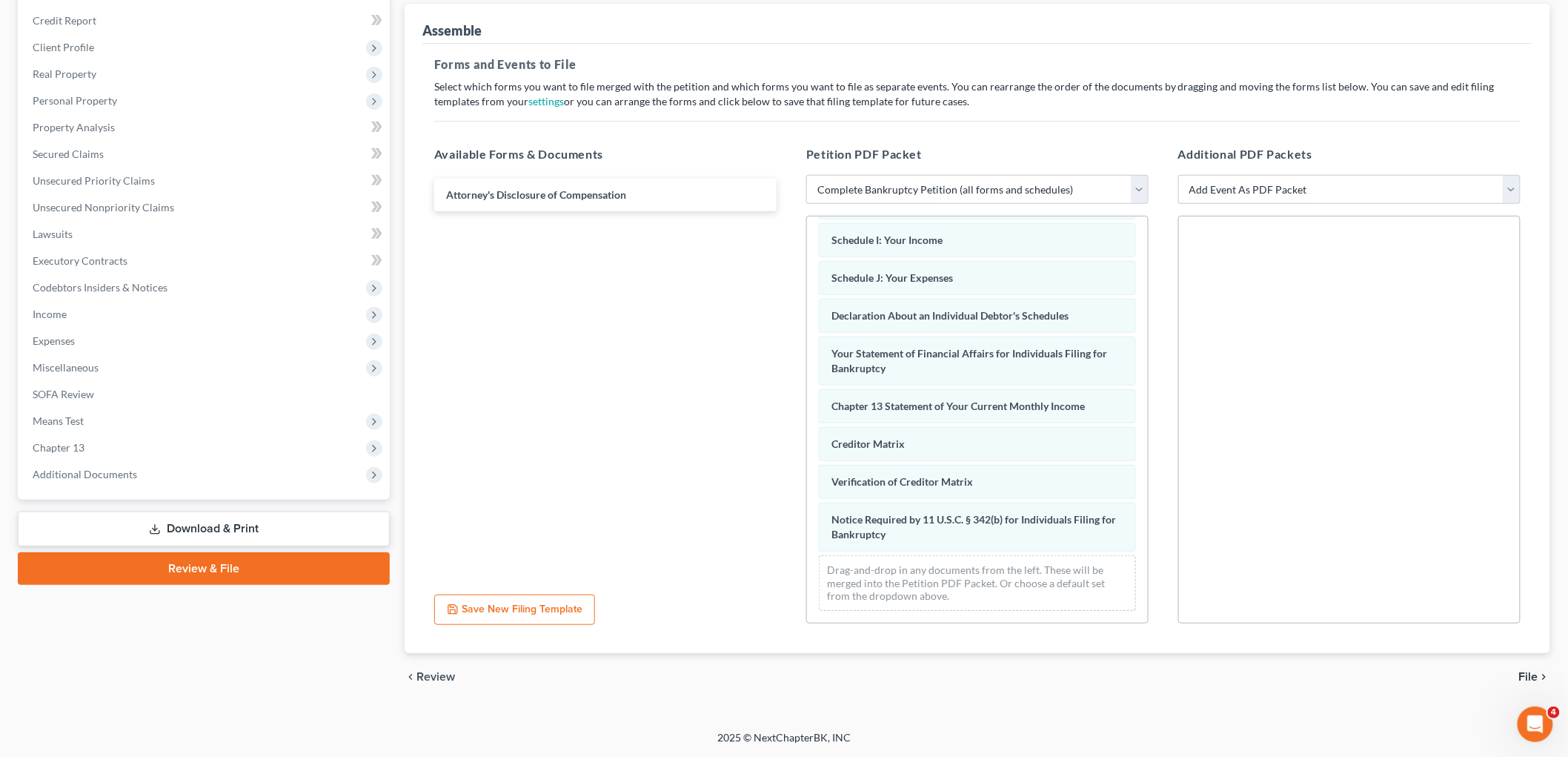
scroll to position [9, 0]
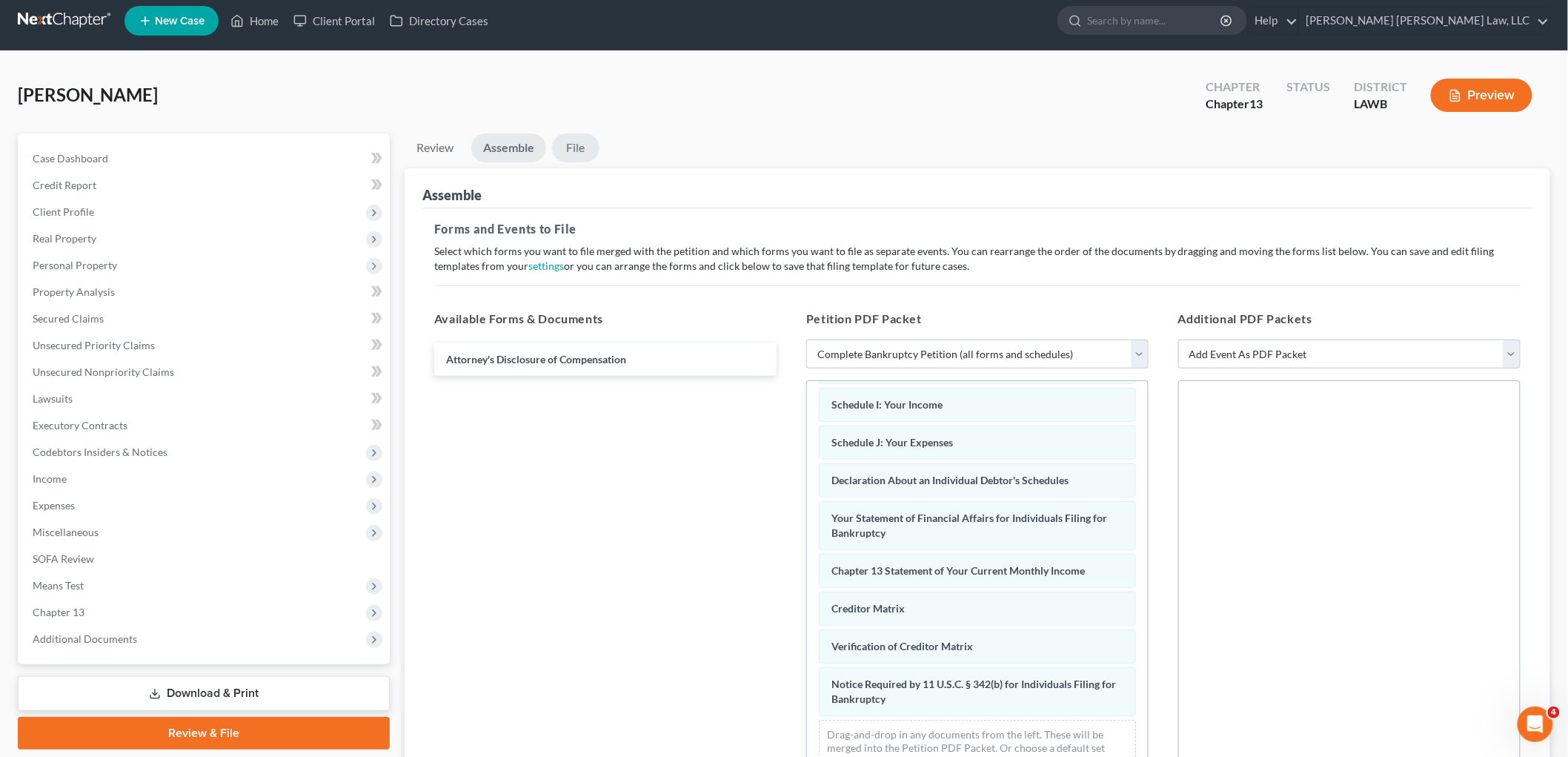
click at [583, 158] on link "File" at bounding box center [576, 148] width 48 height 29
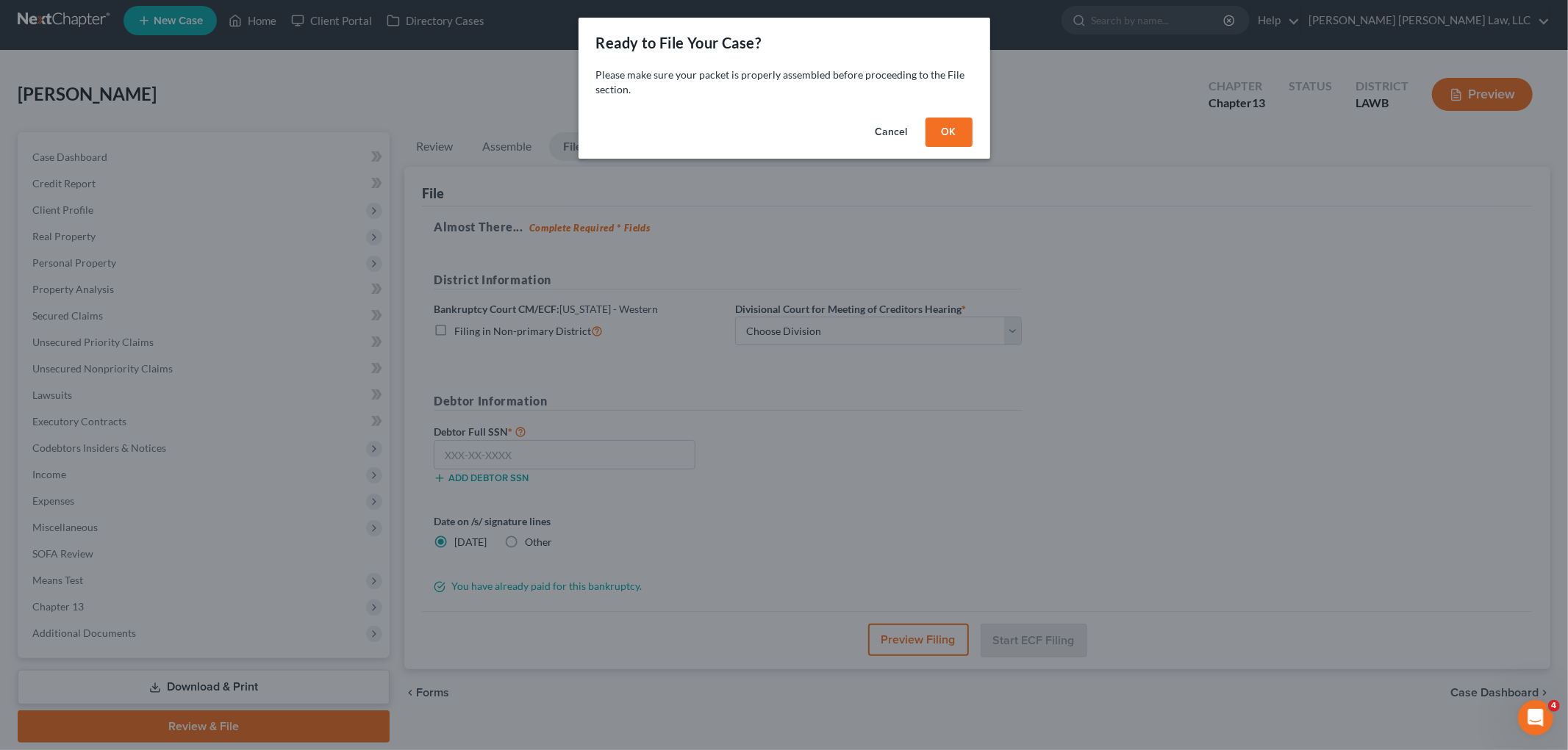
click at [946, 127] on button "OK" at bounding box center [949, 132] width 47 height 30
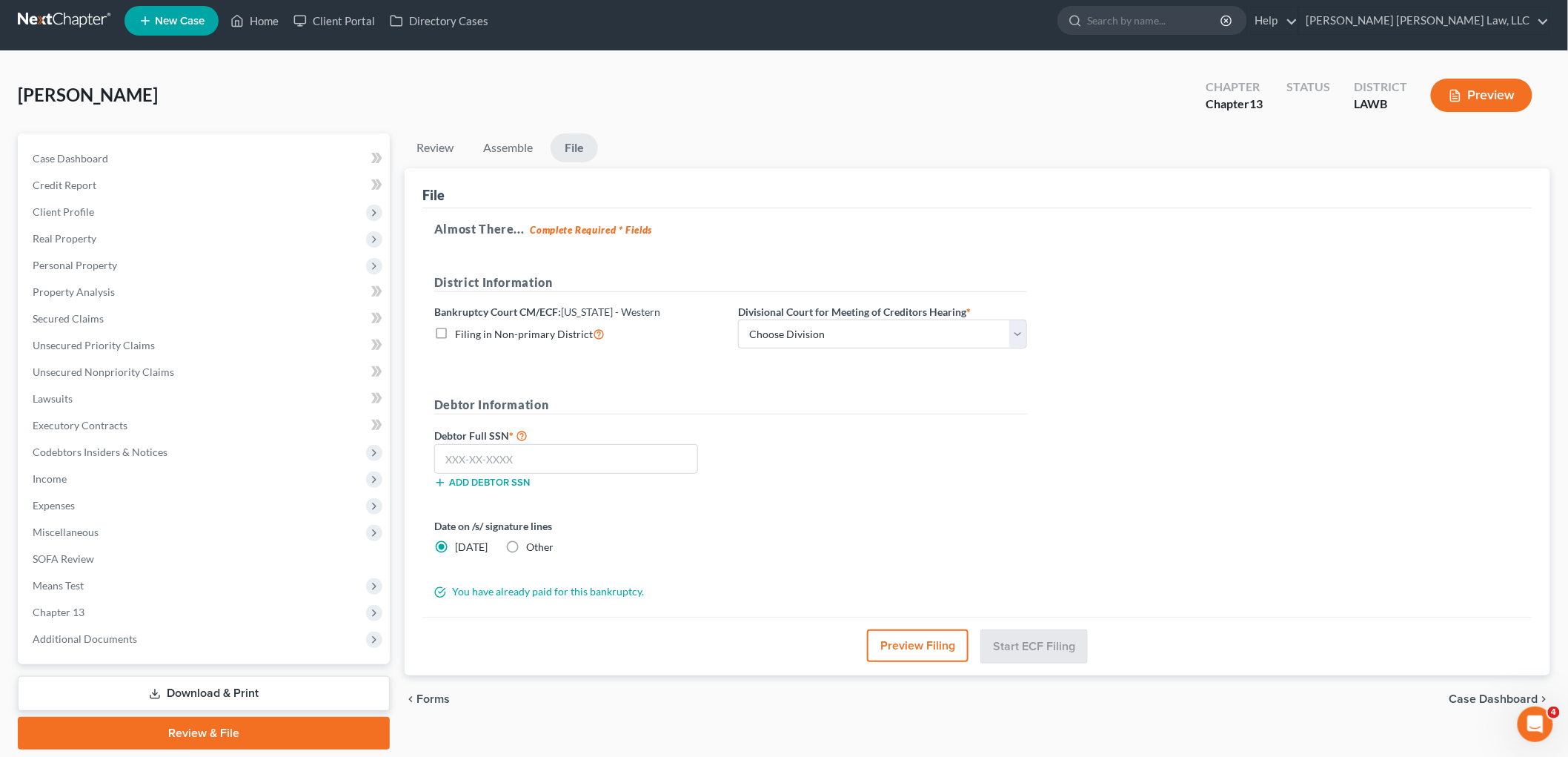
click at [455, 335] on label "Filing in Non-primary District" at bounding box center [530, 334] width 150 height 17
click at [461, 335] on input "Filing in Non-primary District" at bounding box center [465, 330] width 10 height 10
checkbox input "true"
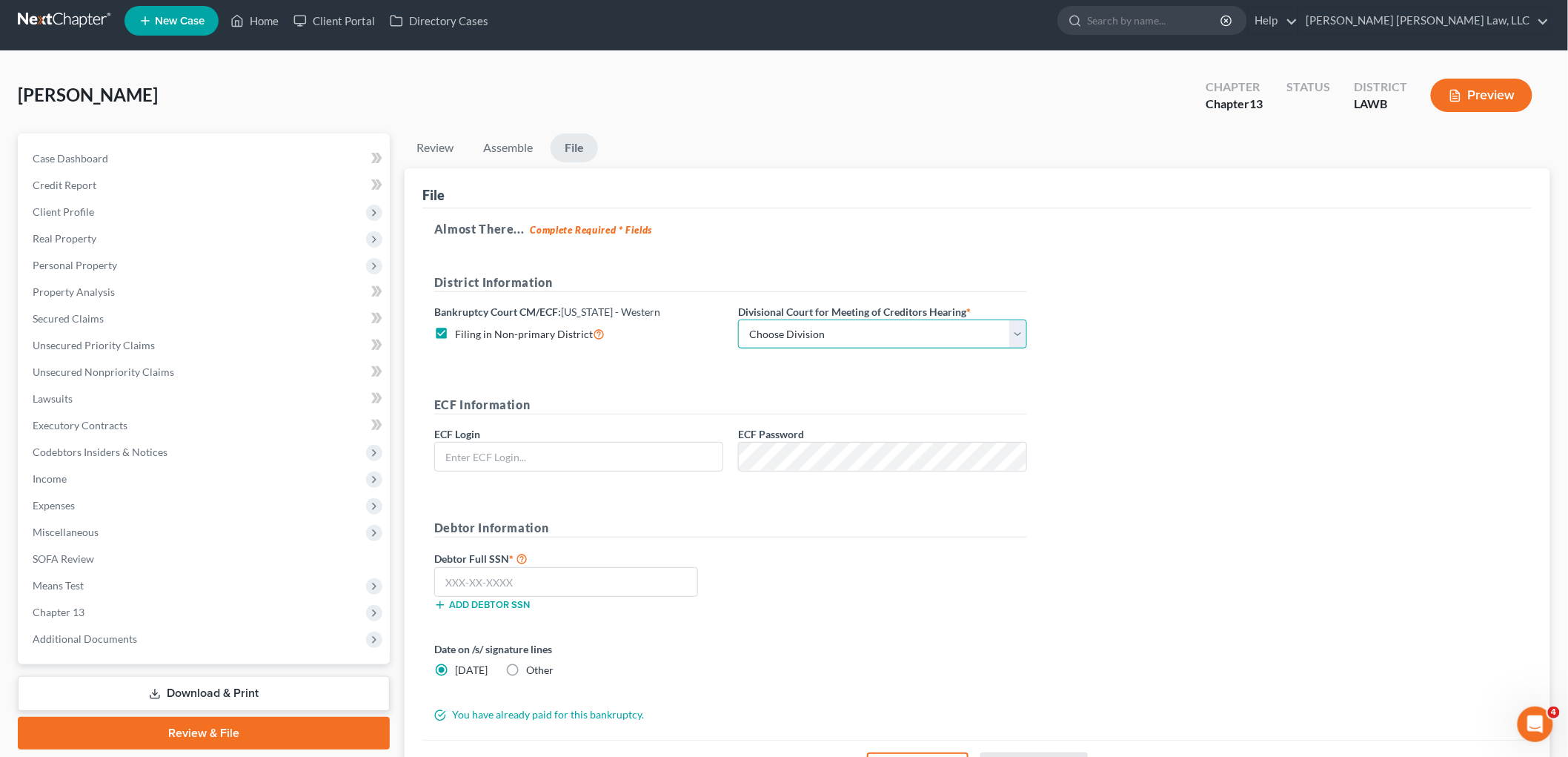
drag, startPoint x: 789, startPoint y: 332, endPoint x: 790, endPoint y: 346, distance: 14.0
click at [789, 332] on select "Choose Division Alexandria Lafayette-Opelousas Lake Charles Monroe Shreveport" at bounding box center [882, 335] width 289 height 30
select select "3"
click at [738, 320] on select "Choose Division Alexandria Lafayette-Opelousas Lake Charles Monroe Shreveport" at bounding box center [882, 335] width 289 height 30
click at [628, 463] on input "text" at bounding box center [579, 457] width 288 height 28
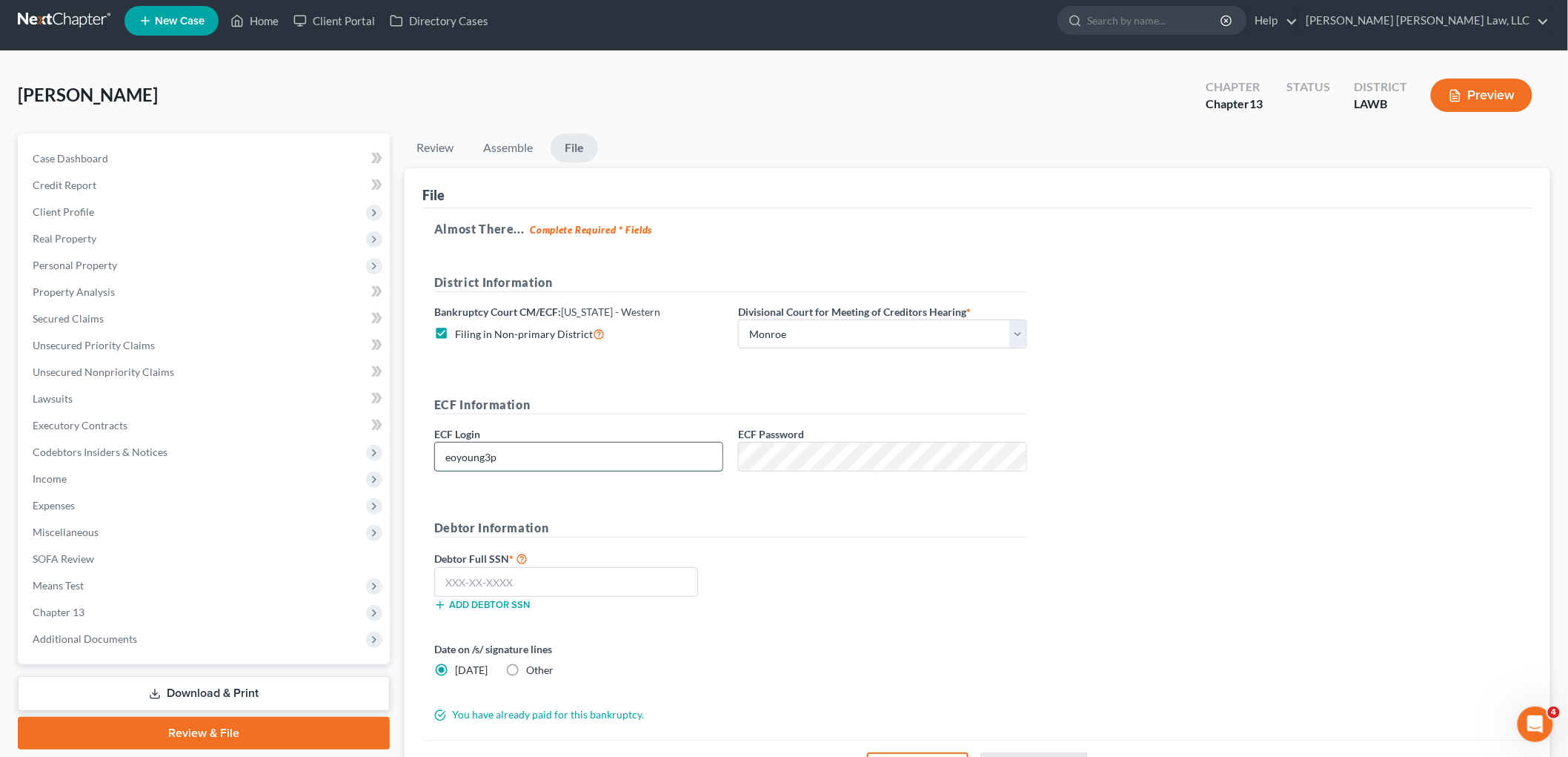
type input "eoyoung3p"
click at [566, 579] on input "text" at bounding box center [566, 582] width 264 height 30
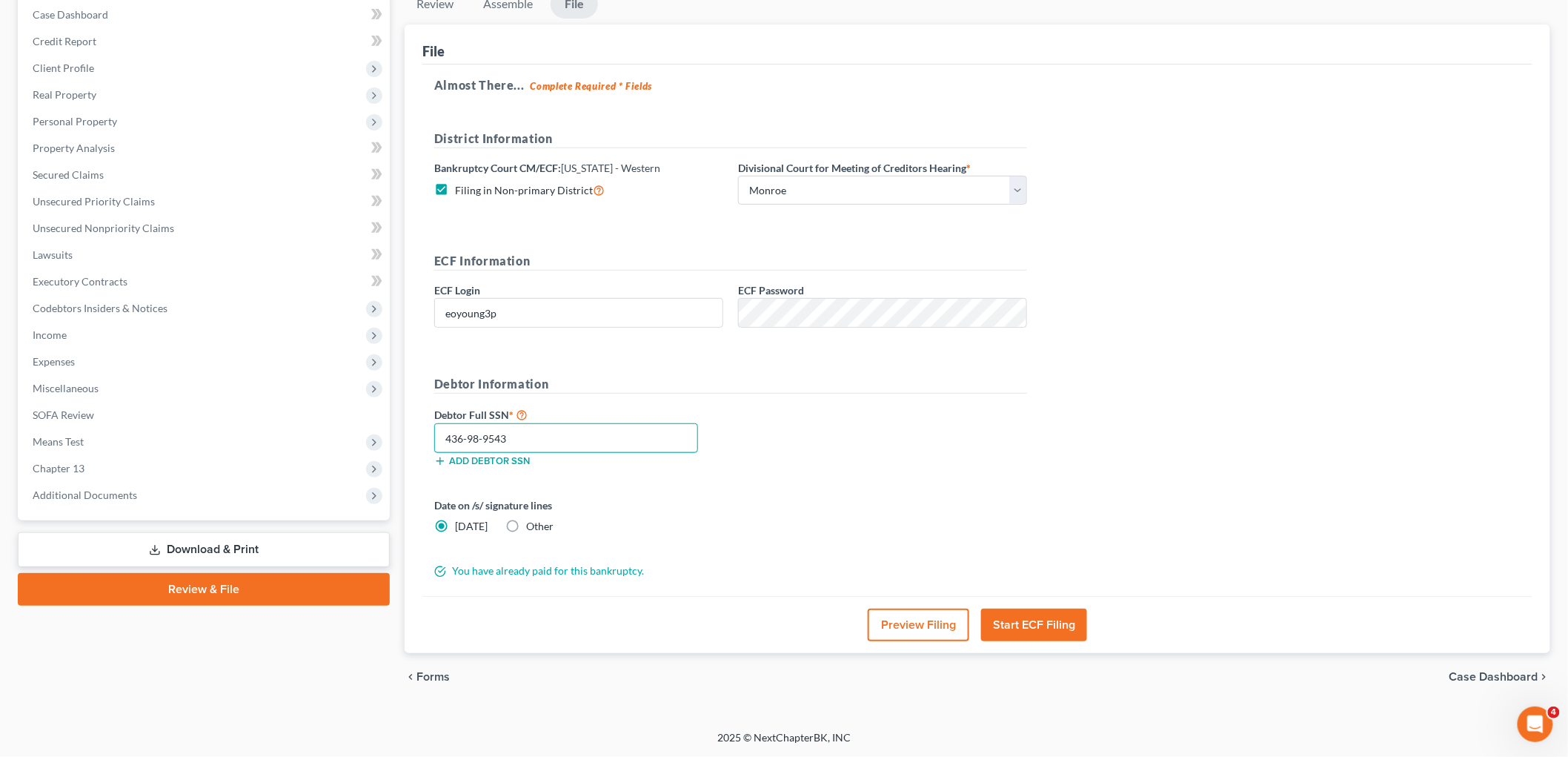
type input "436-98-9543"
click at [1021, 625] on button "Start ECF Filing" at bounding box center [1034, 625] width 106 height 33
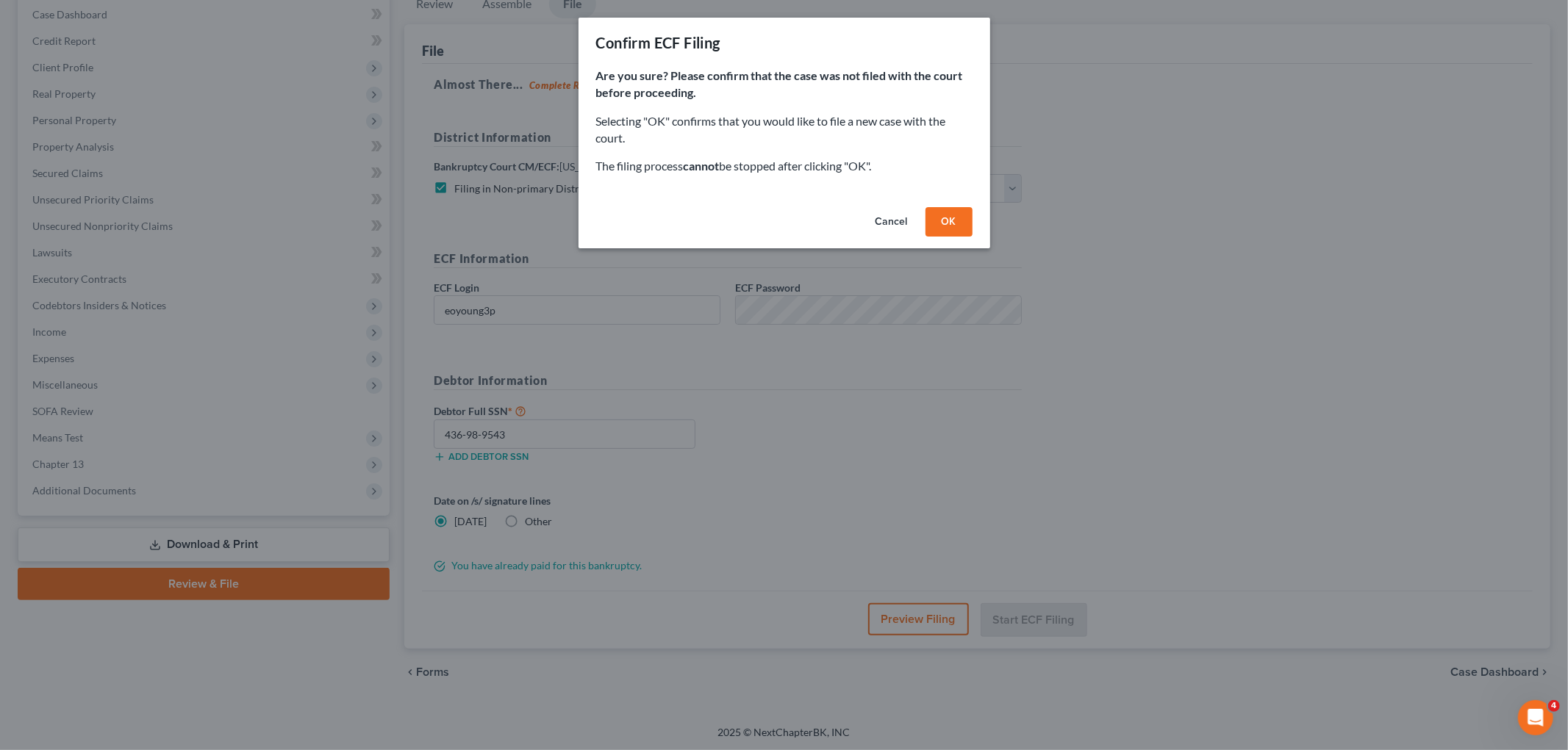
click at [943, 217] on button "OK" at bounding box center [949, 222] width 47 height 30
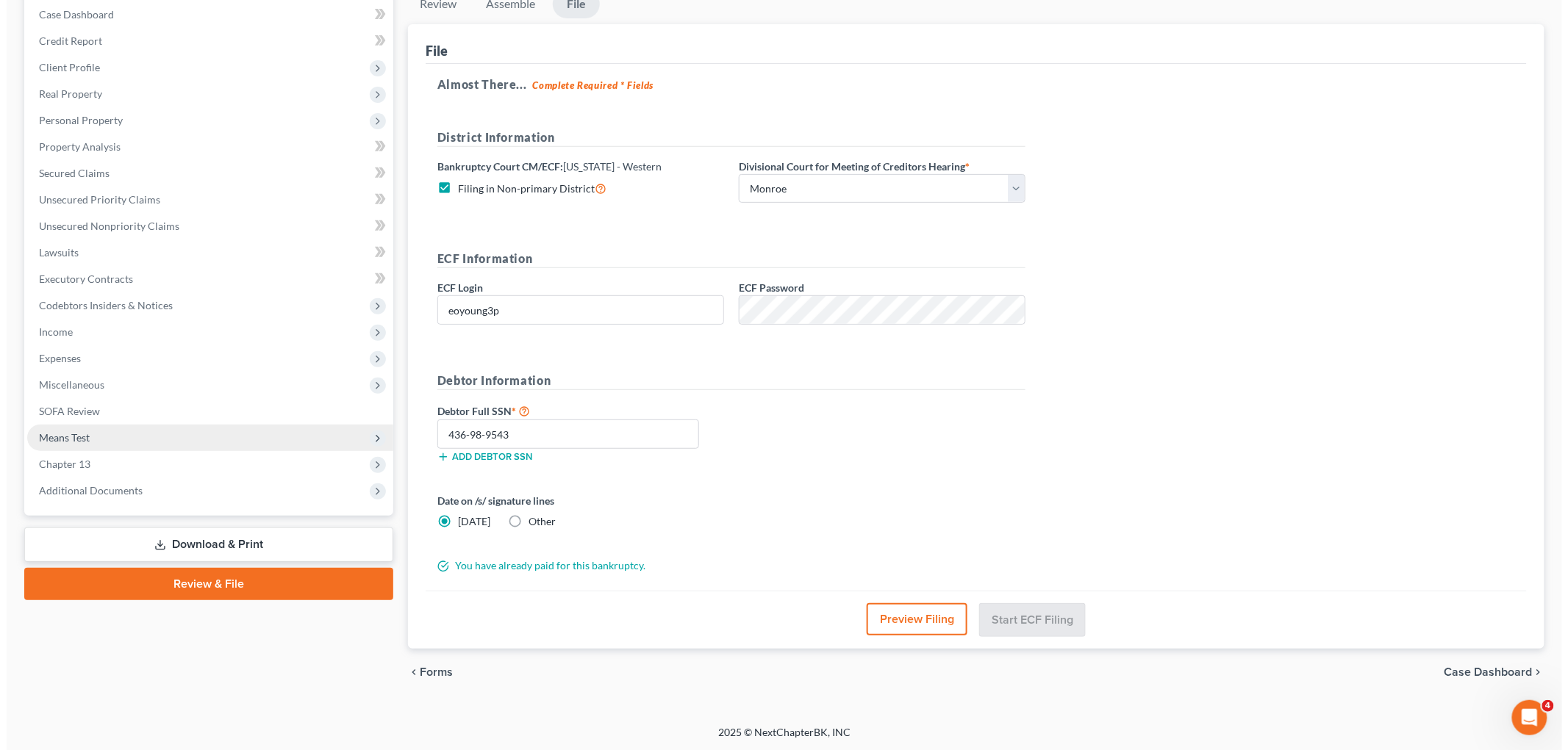
scroll to position [55, 0]
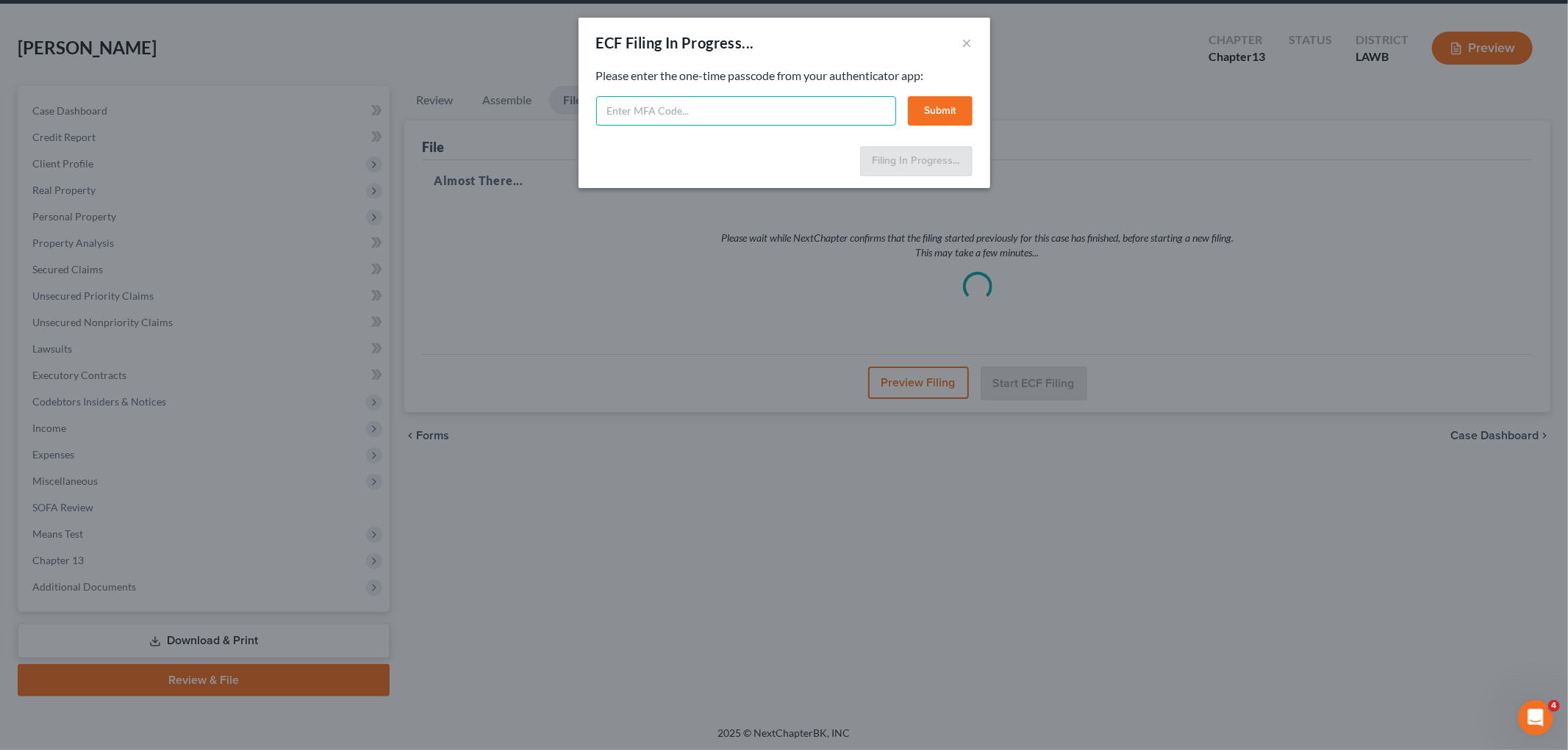
click at [788, 110] on input "text" at bounding box center [746, 111] width 300 height 30
click at [693, 111] on input "text" at bounding box center [746, 111] width 300 height 30
type input "748373"
click at [941, 112] on button "Submit" at bounding box center [940, 111] width 65 height 30
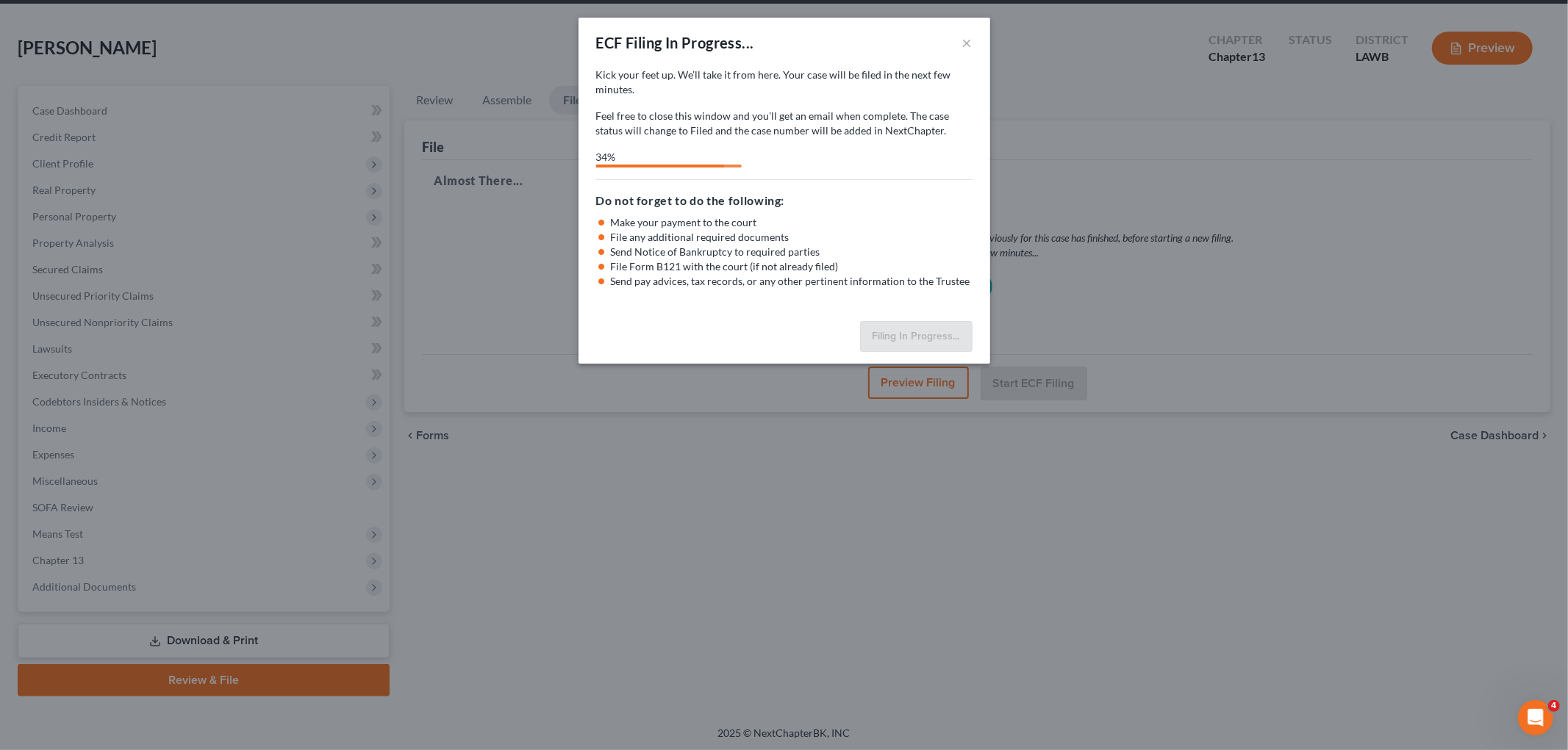
select select "3"
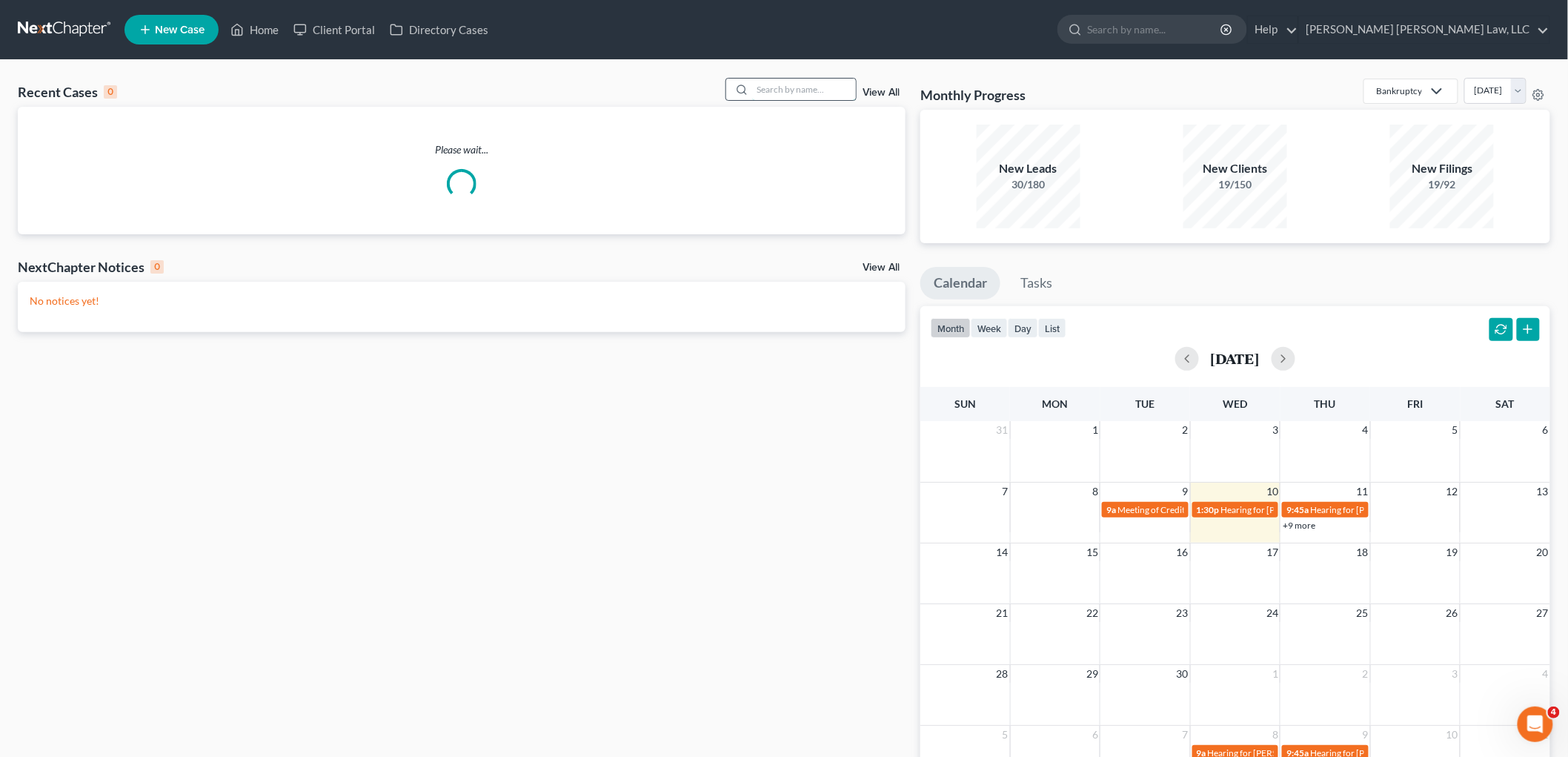
click at [773, 92] on input "search" at bounding box center [804, 89] width 104 height 21
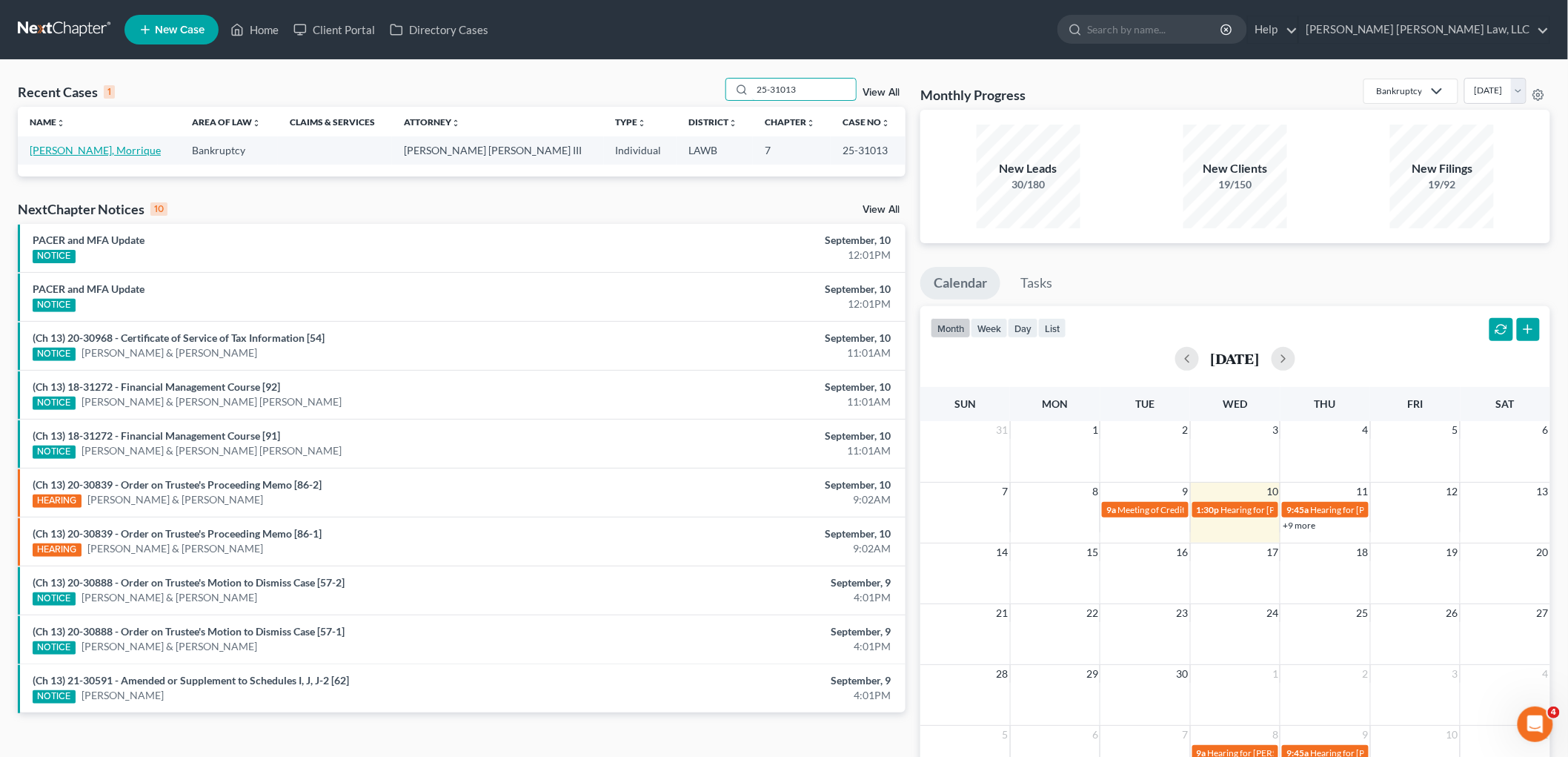
type input "25-31013"
click at [80, 150] on link "[PERSON_NAME], Morrique" at bounding box center [95, 150] width 132 height 12
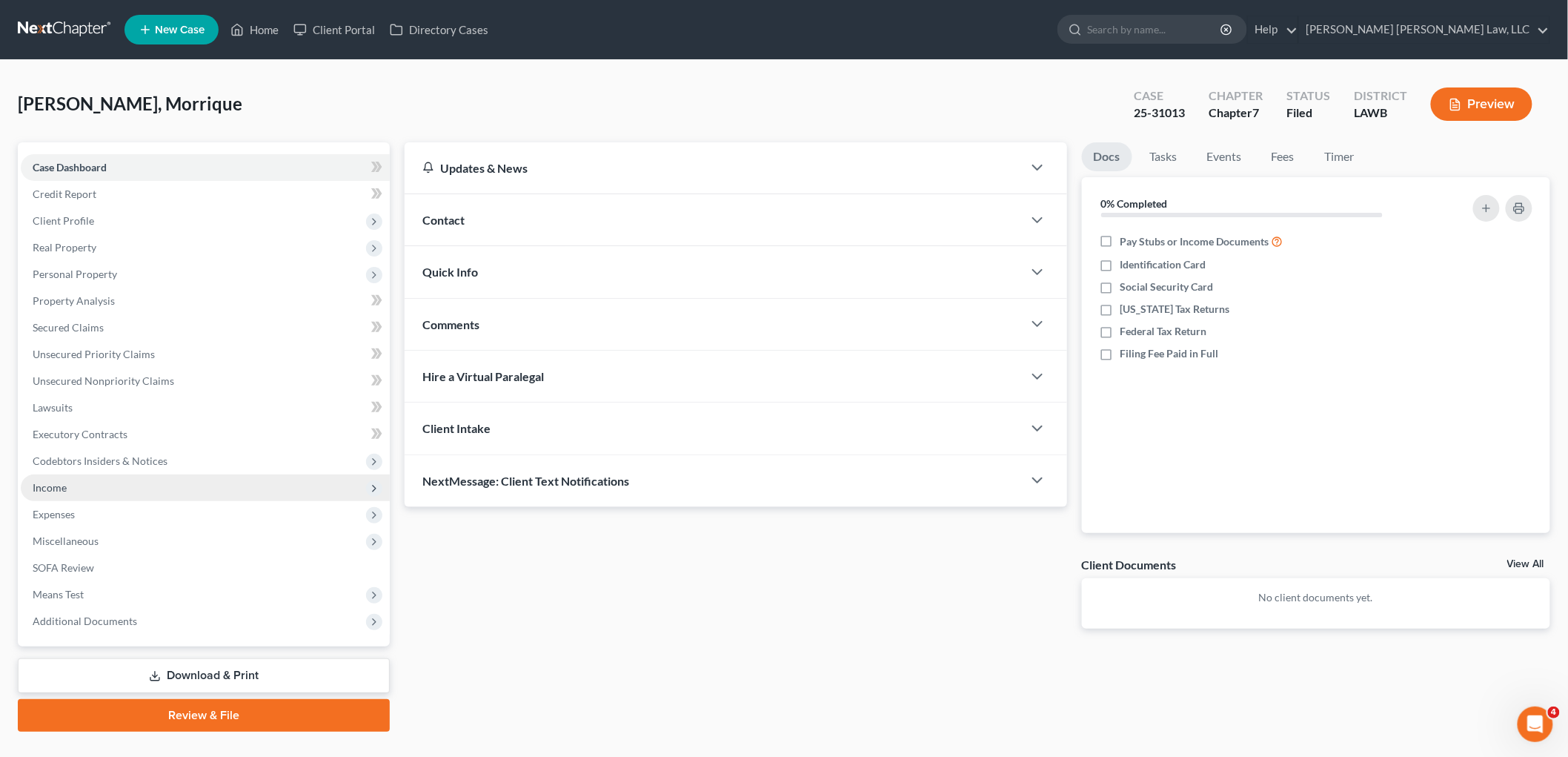
click at [107, 491] on span "Income" at bounding box center [206, 488] width 369 height 26
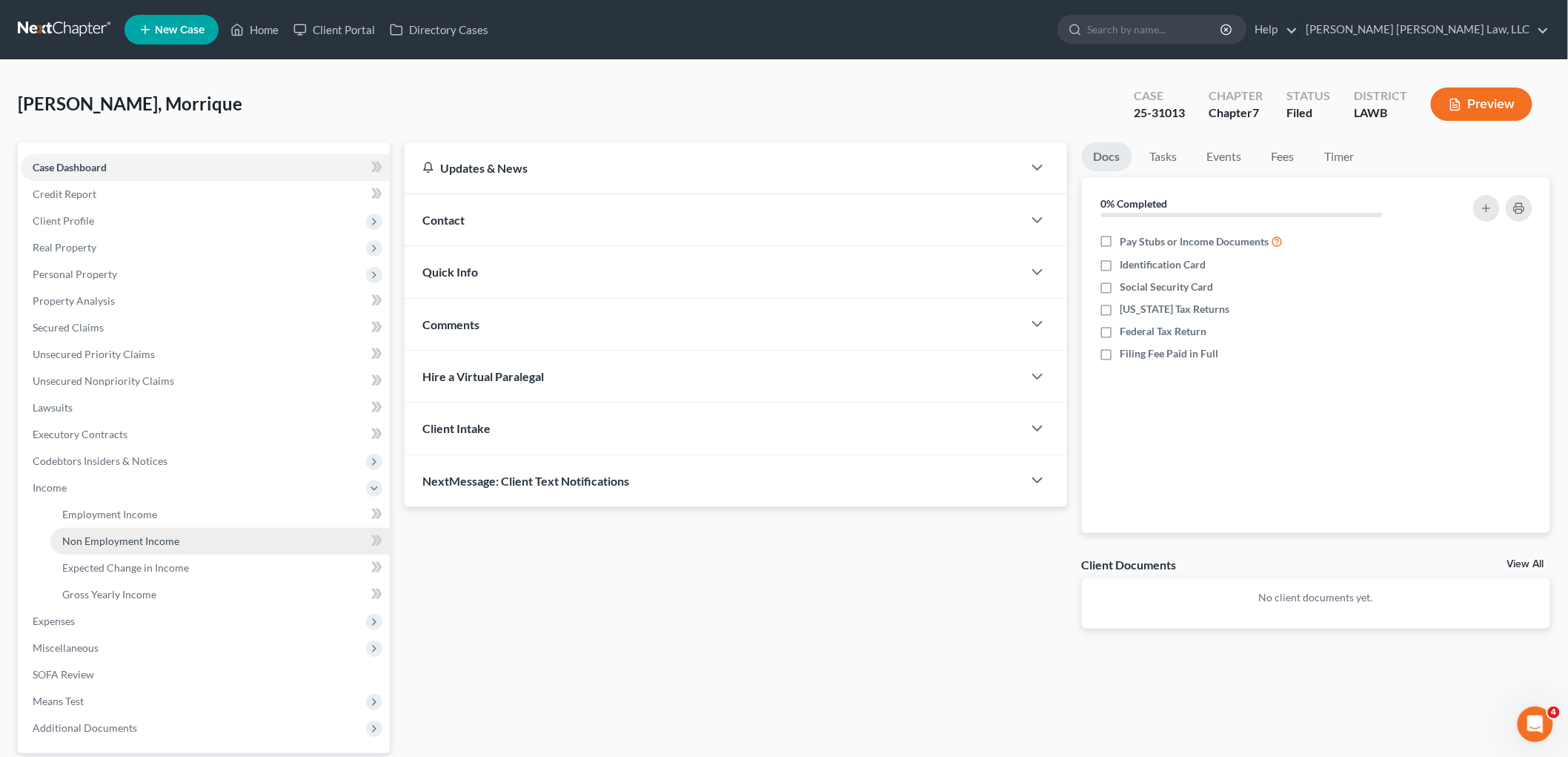
click at [107, 538] on span "Non Employment Income" at bounding box center [121, 541] width 117 height 12
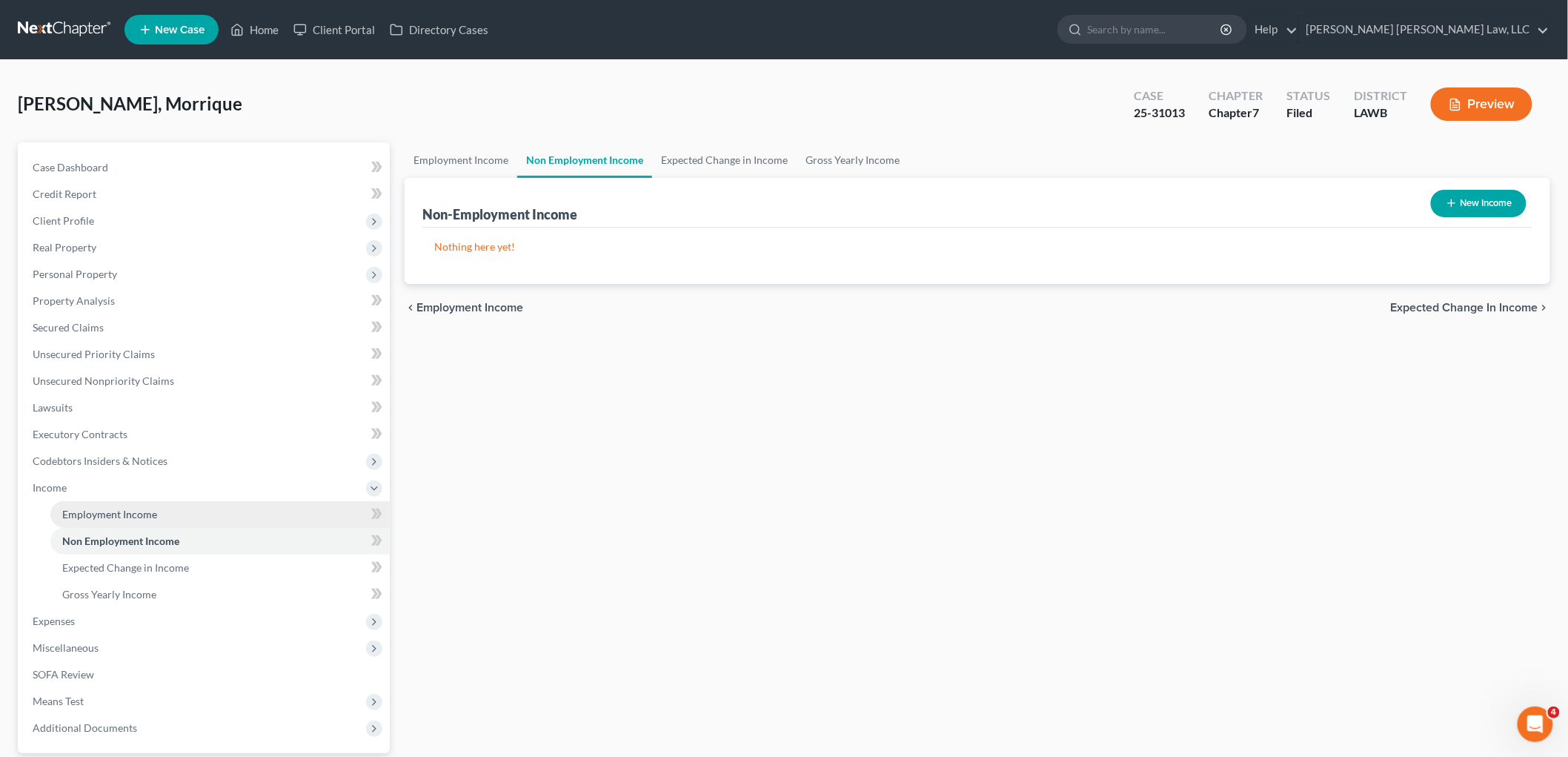
click at [132, 515] on span "Employment Income" at bounding box center [109, 514] width 94 height 12
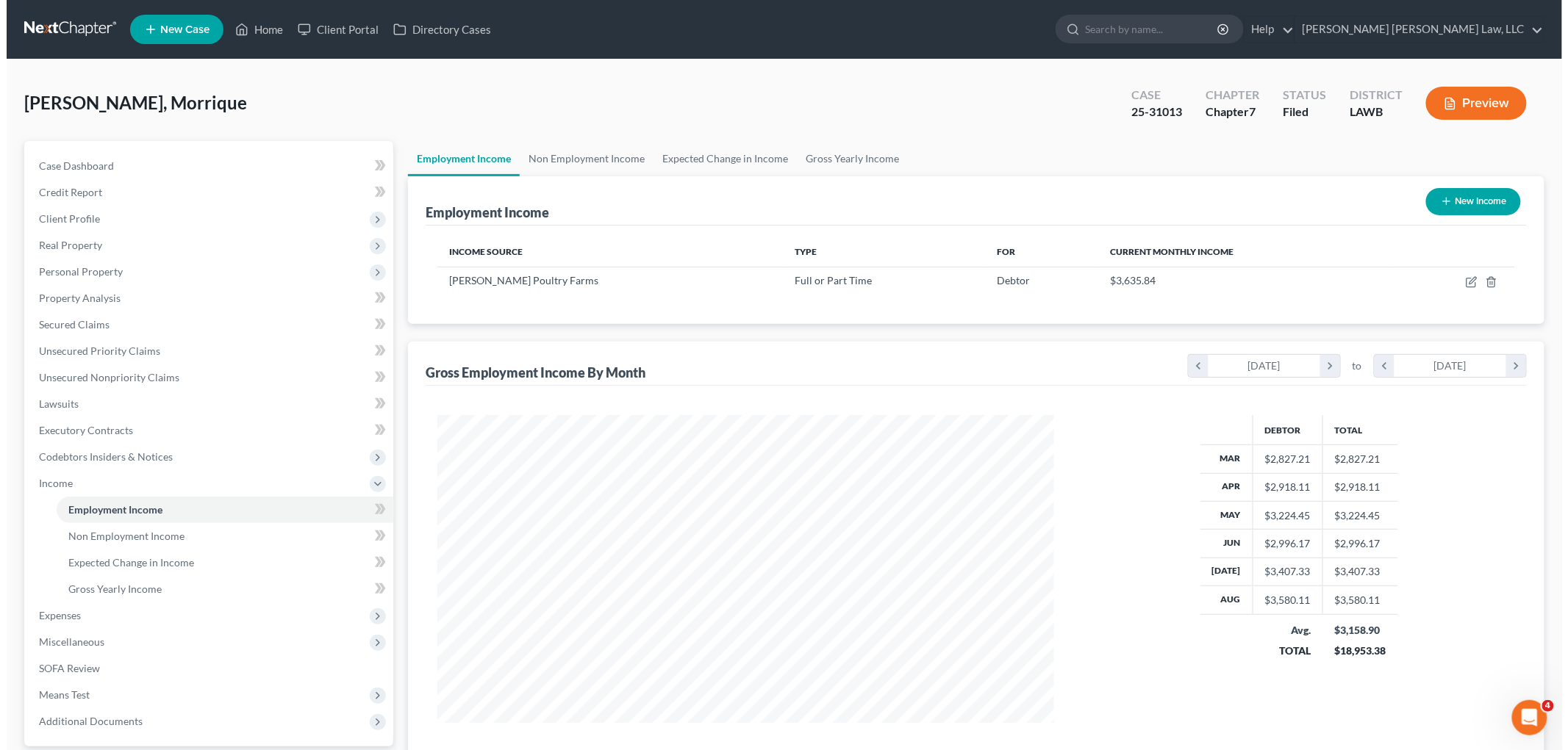
scroll to position [307, 645]
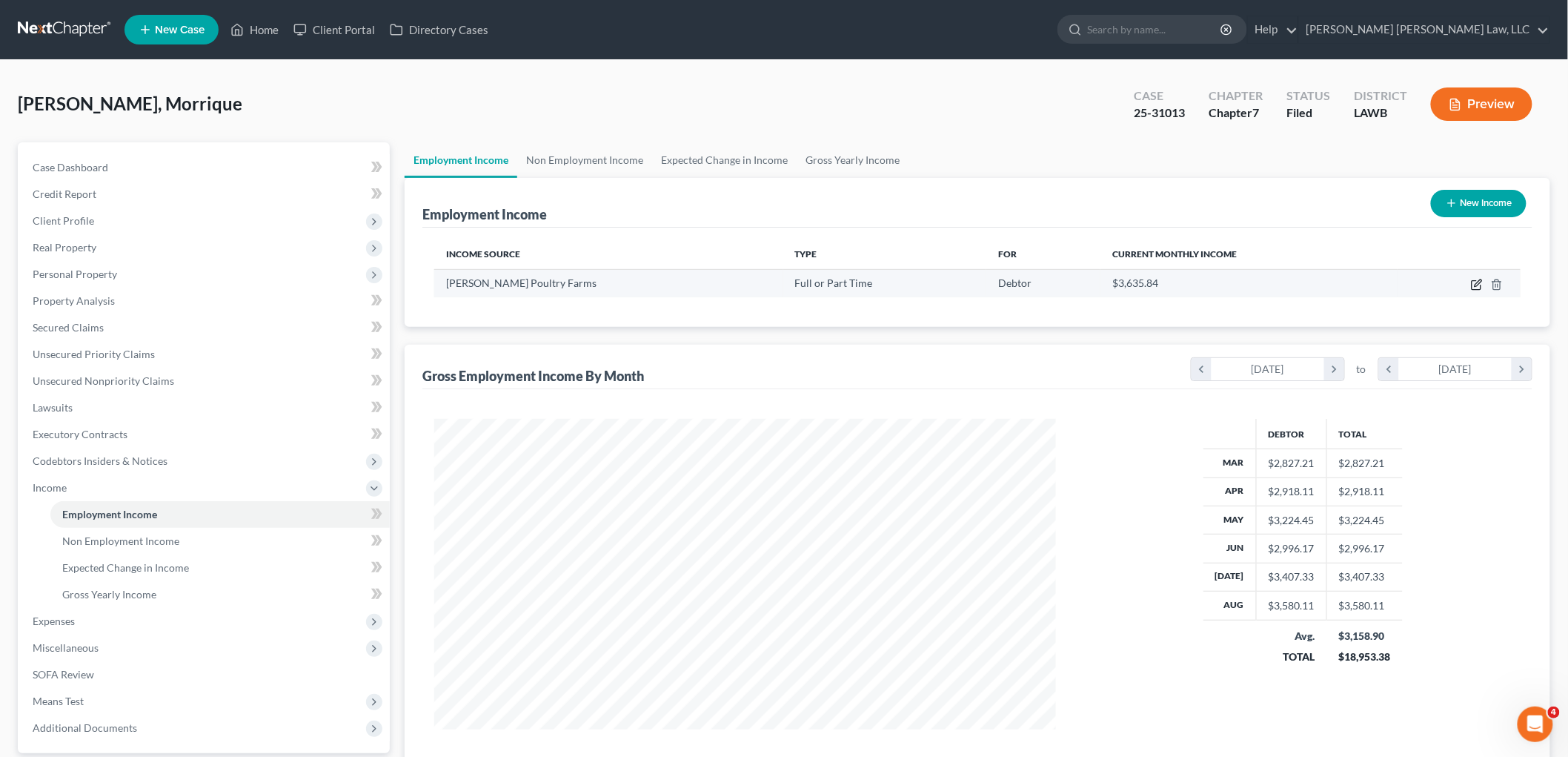
click at [1473, 284] on icon "button" at bounding box center [1476, 285] width 9 height 9
select select "0"
select select "19"
select select "3"
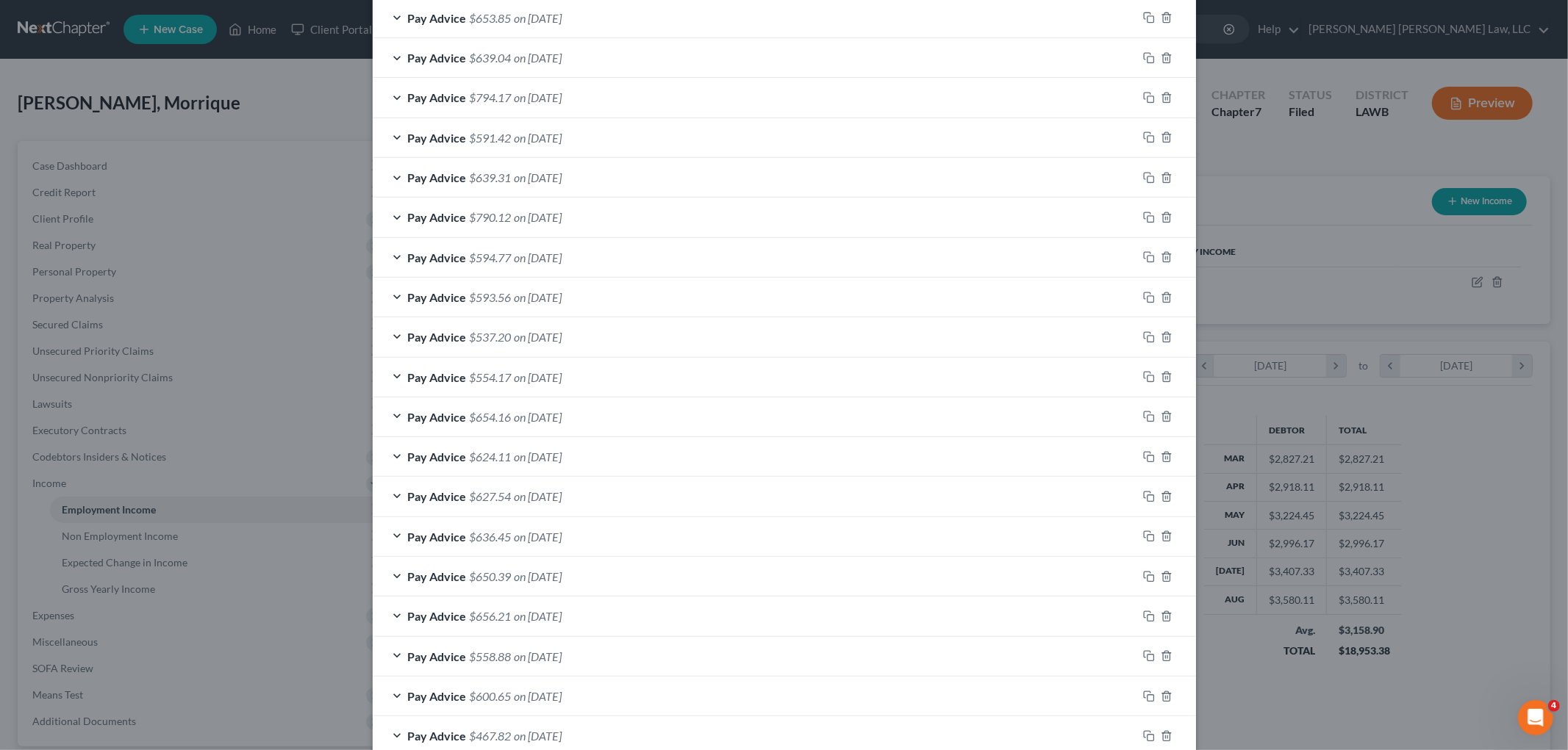
scroll to position [946, 0]
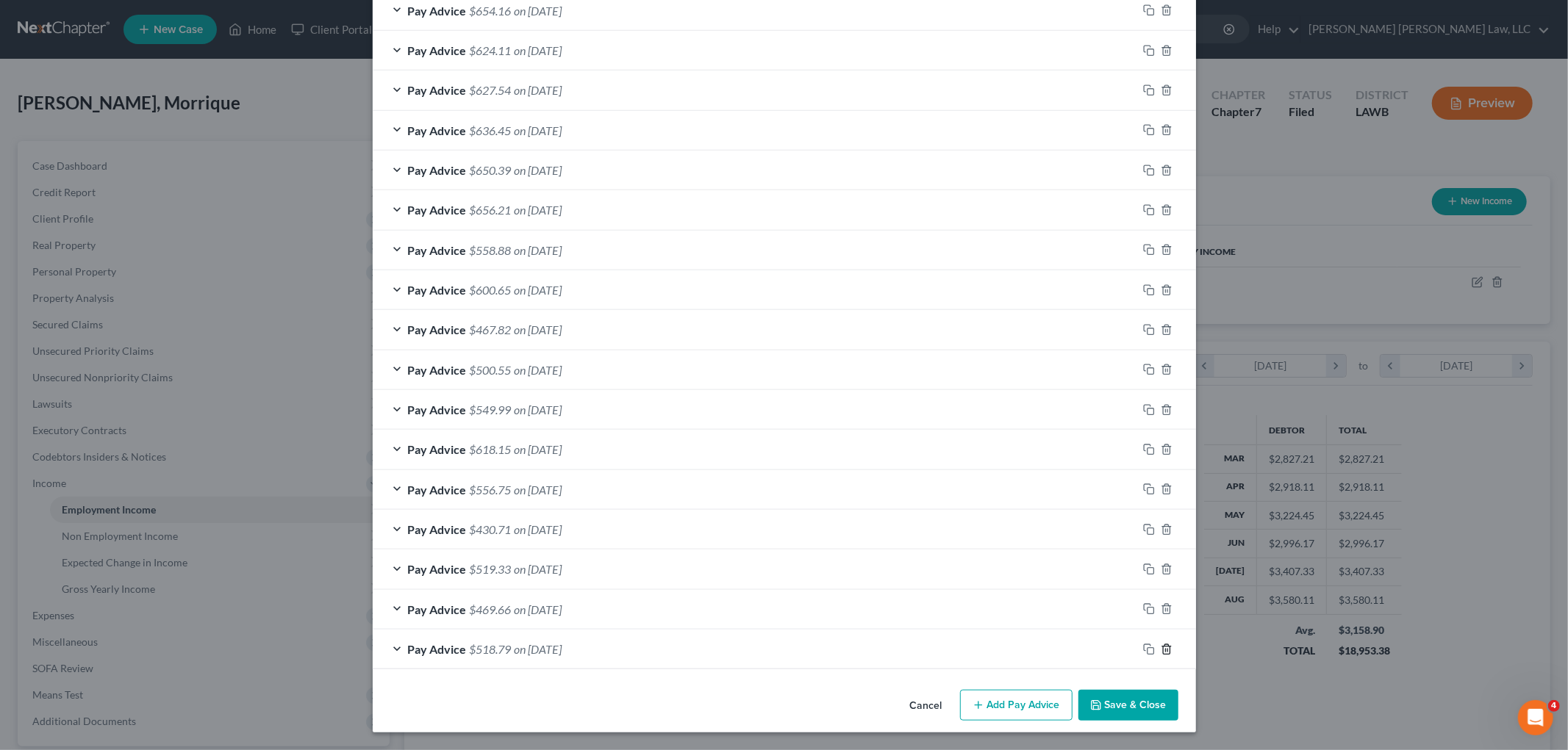
click at [1161, 644] on icon "button" at bounding box center [1166, 648] width 11 height 11
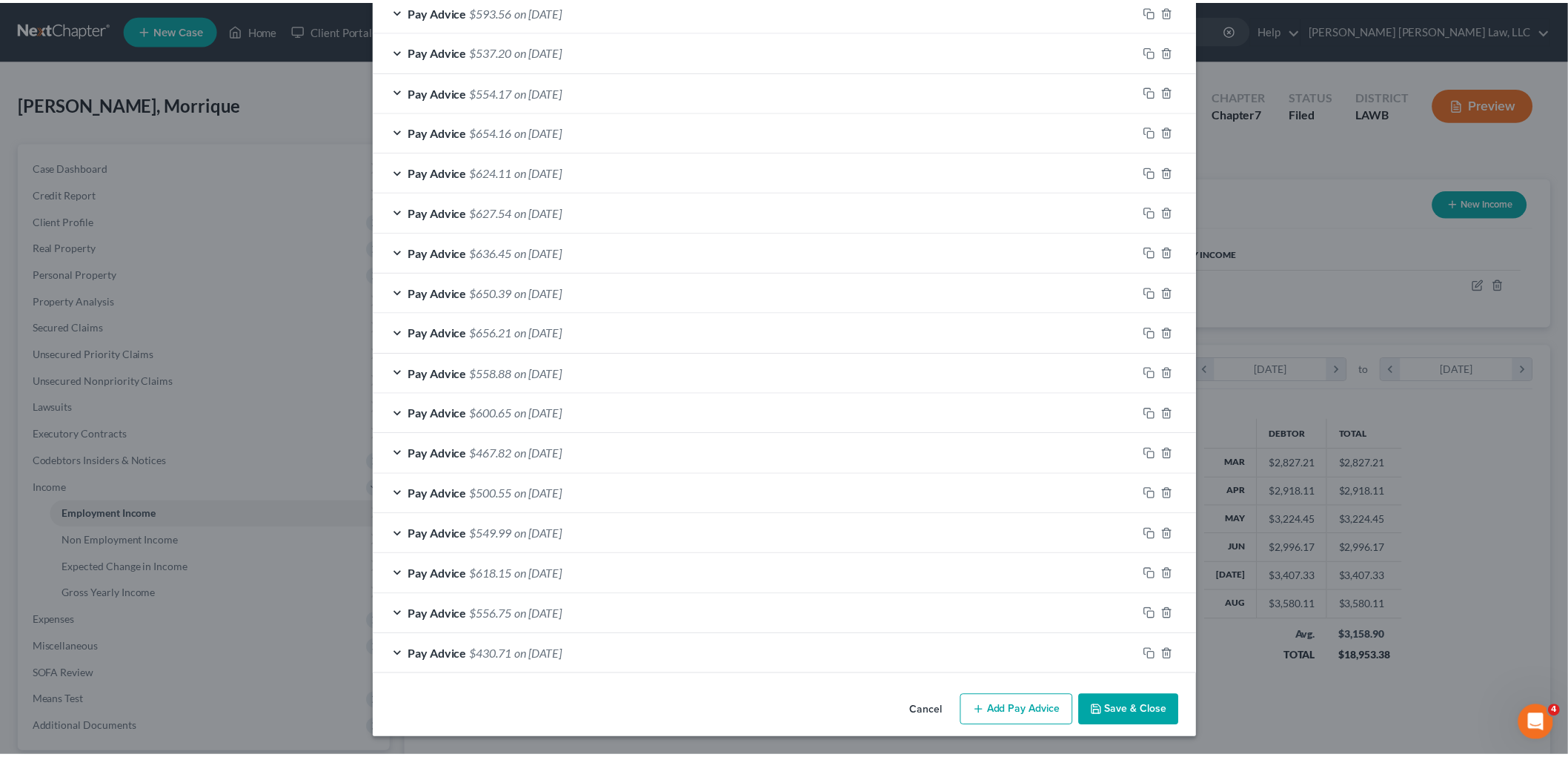
scroll to position [794, 0]
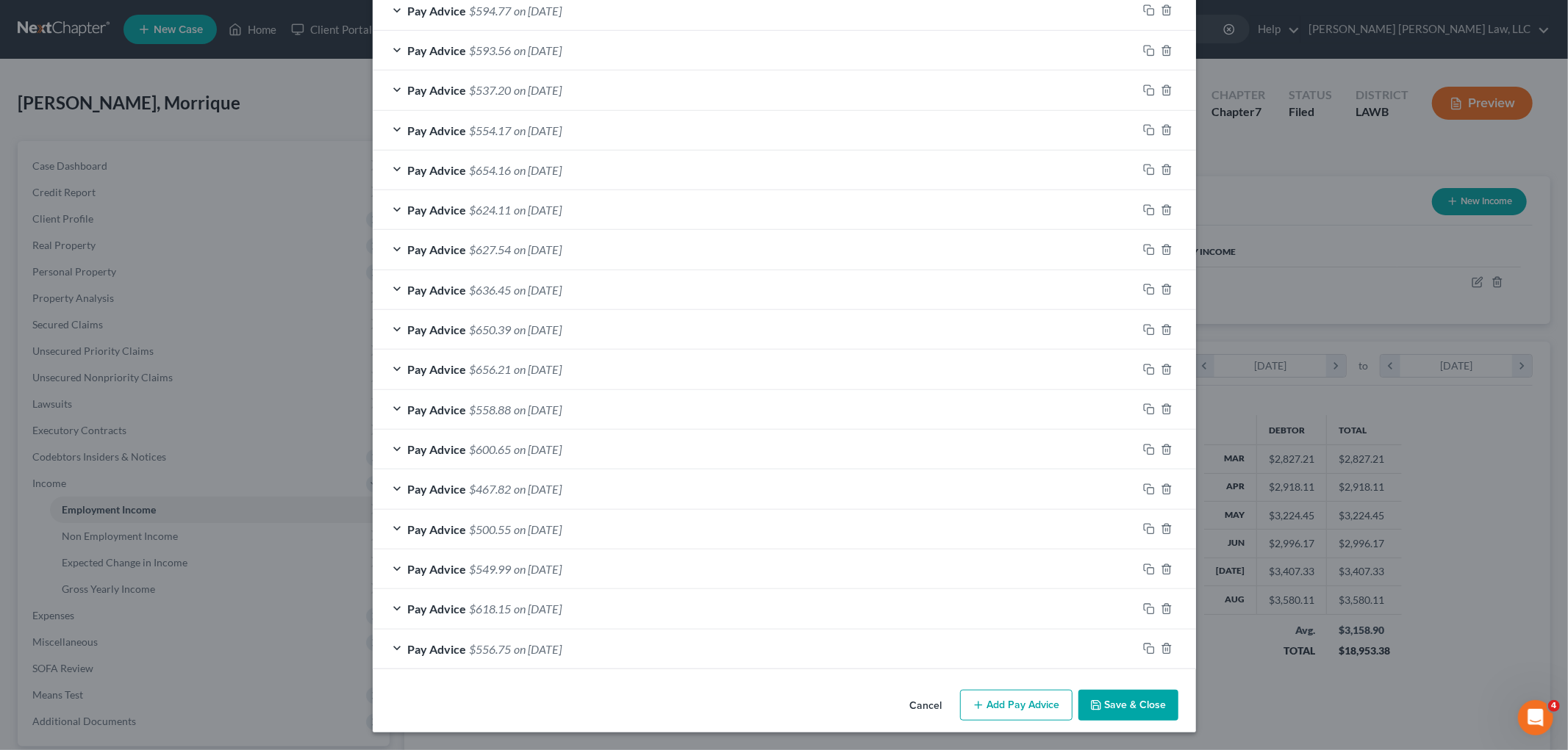
click at [1154, 703] on button "Save & Close" at bounding box center [1129, 704] width 100 height 31
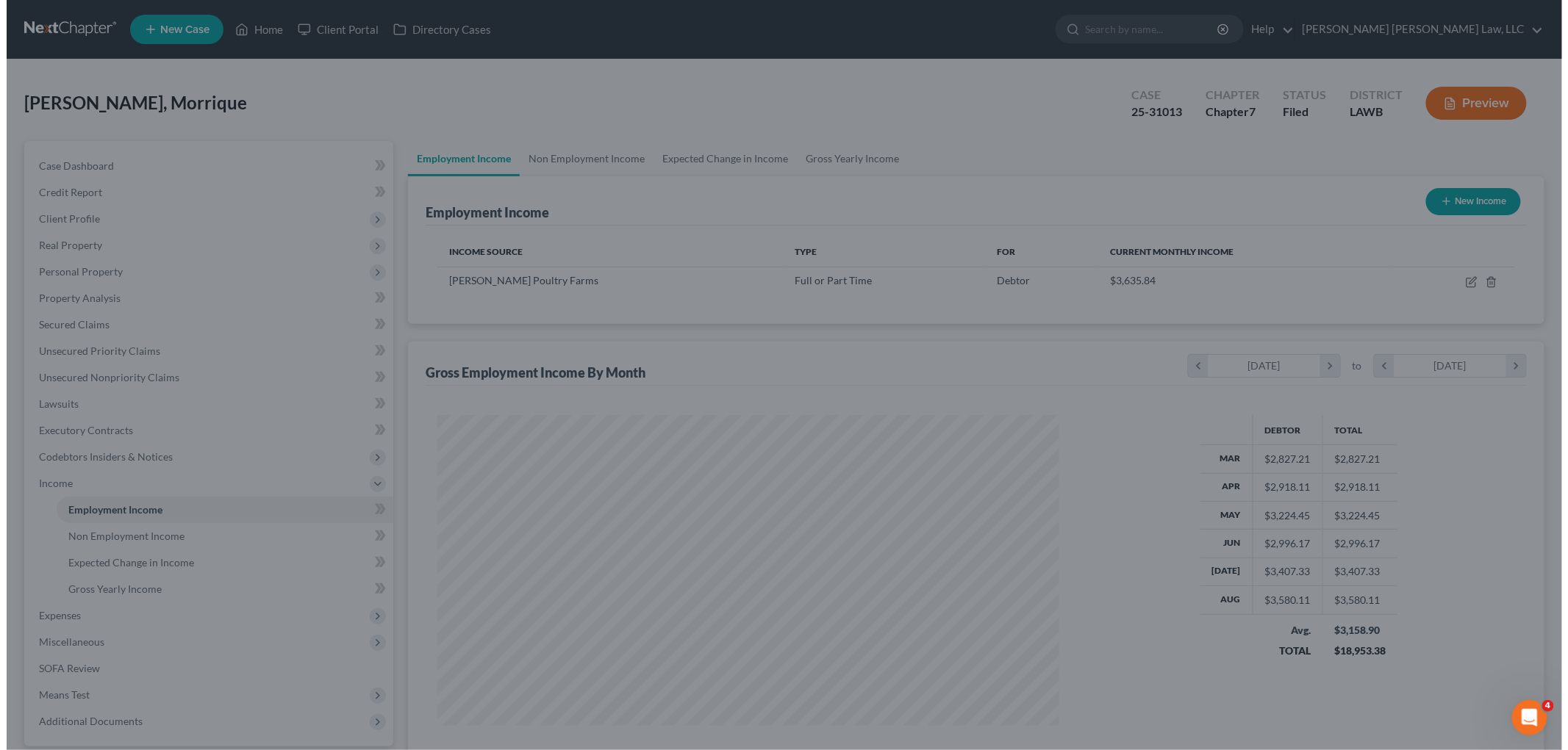
scroll to position [734363, 734313]
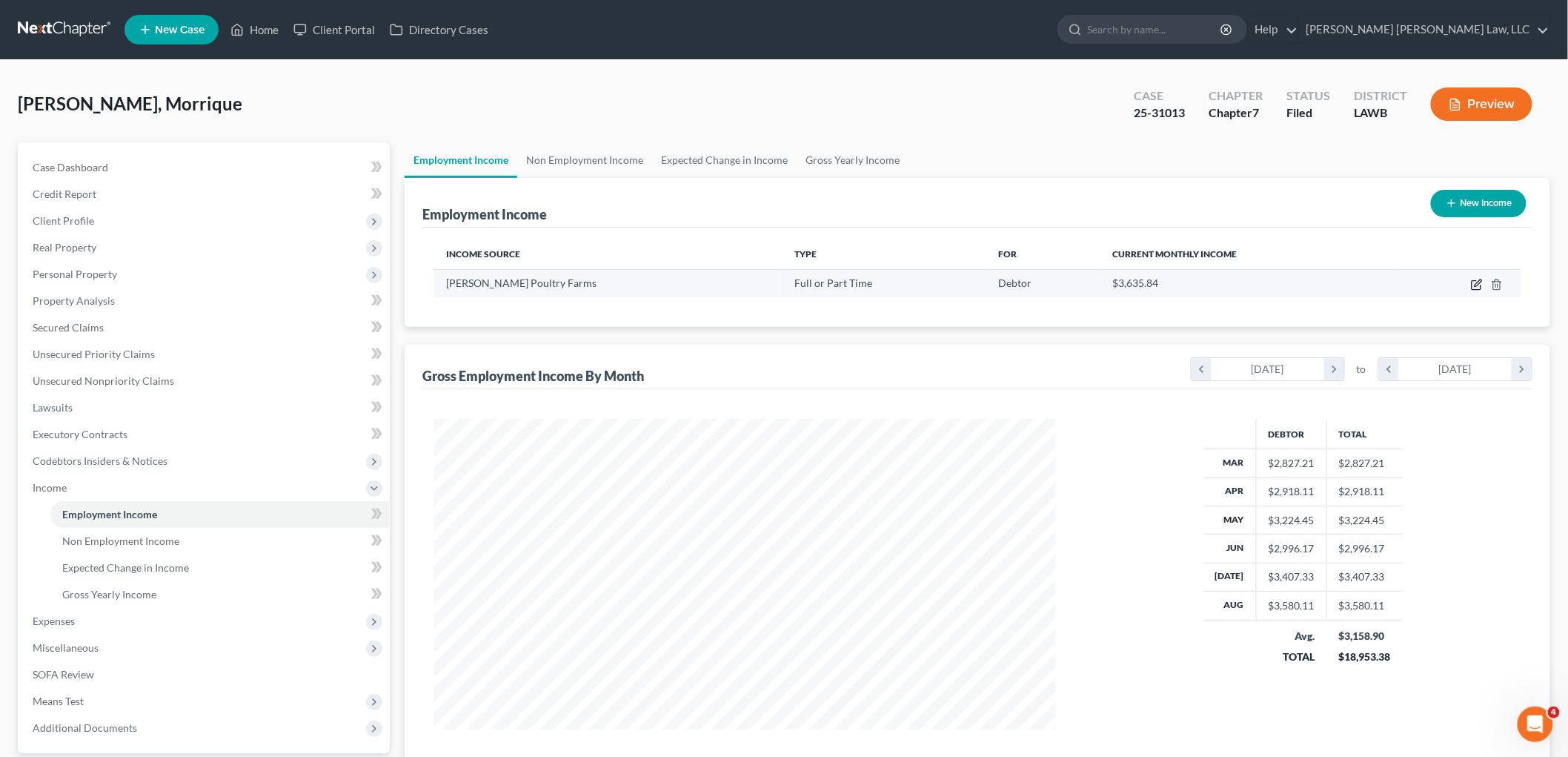
click at [1471, 286] on icon "button" at bounding box center [1476, 284] width 11 height 11
select select "0"
select select "19"
select select "3"
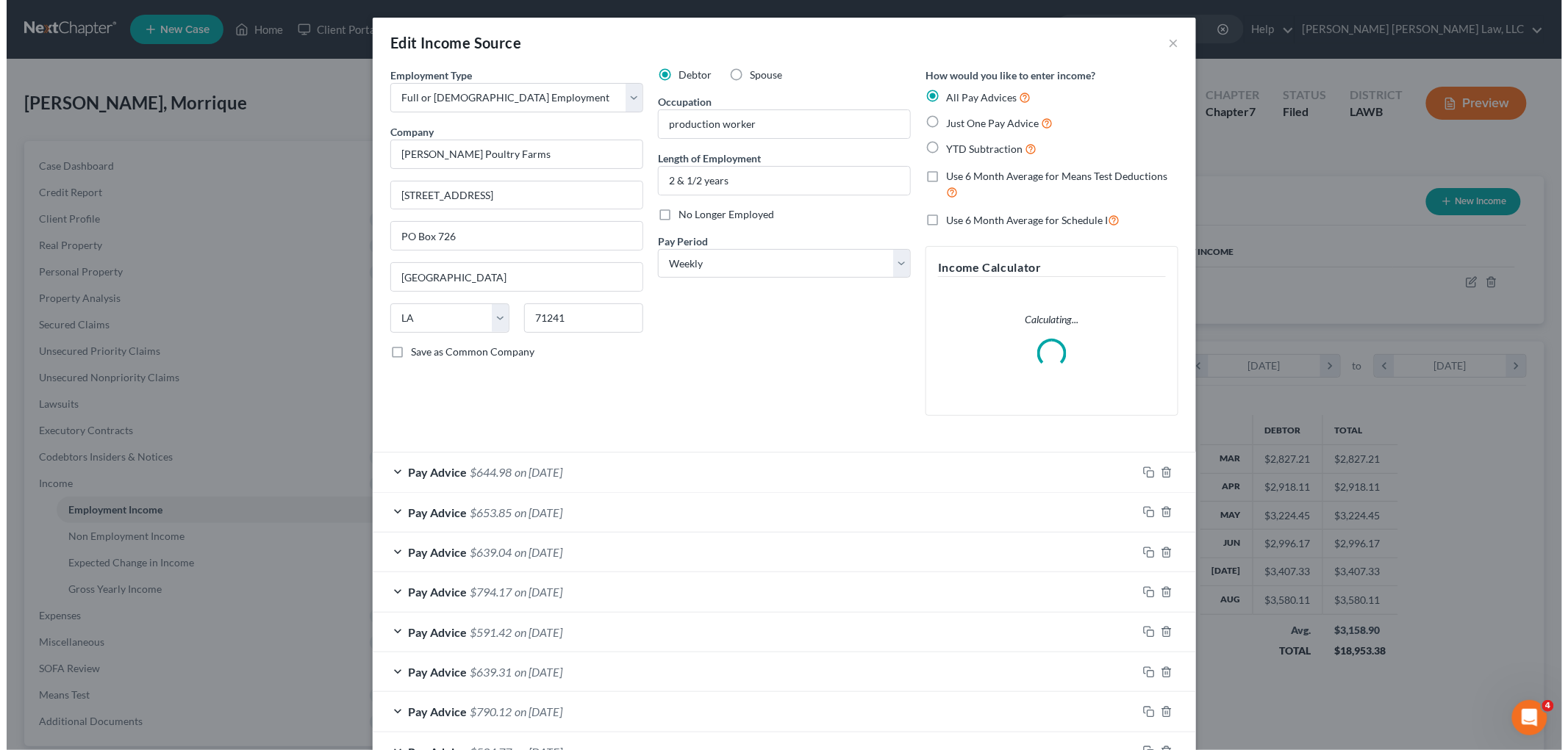
scroll to position [310, 651]
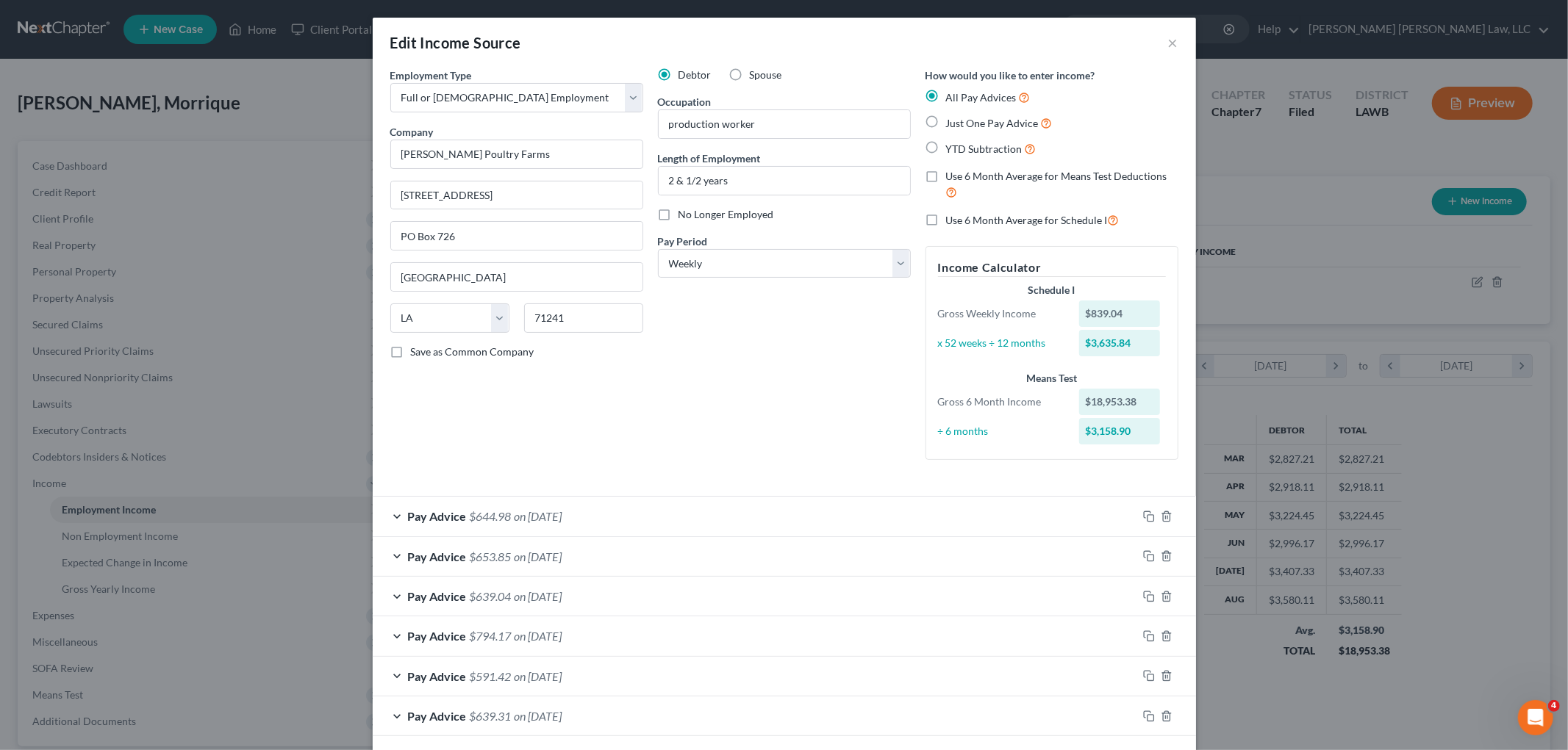
click at [946, 215] on label "Use 6 Month Average for Schedule I" at bounding box center [1032, 220] width 173 height 17
click at [952, 215] on input "Use 6 Month Average for Schedule I" at bounding box center [956, 216] width 10 height 10
checkbox input "true"
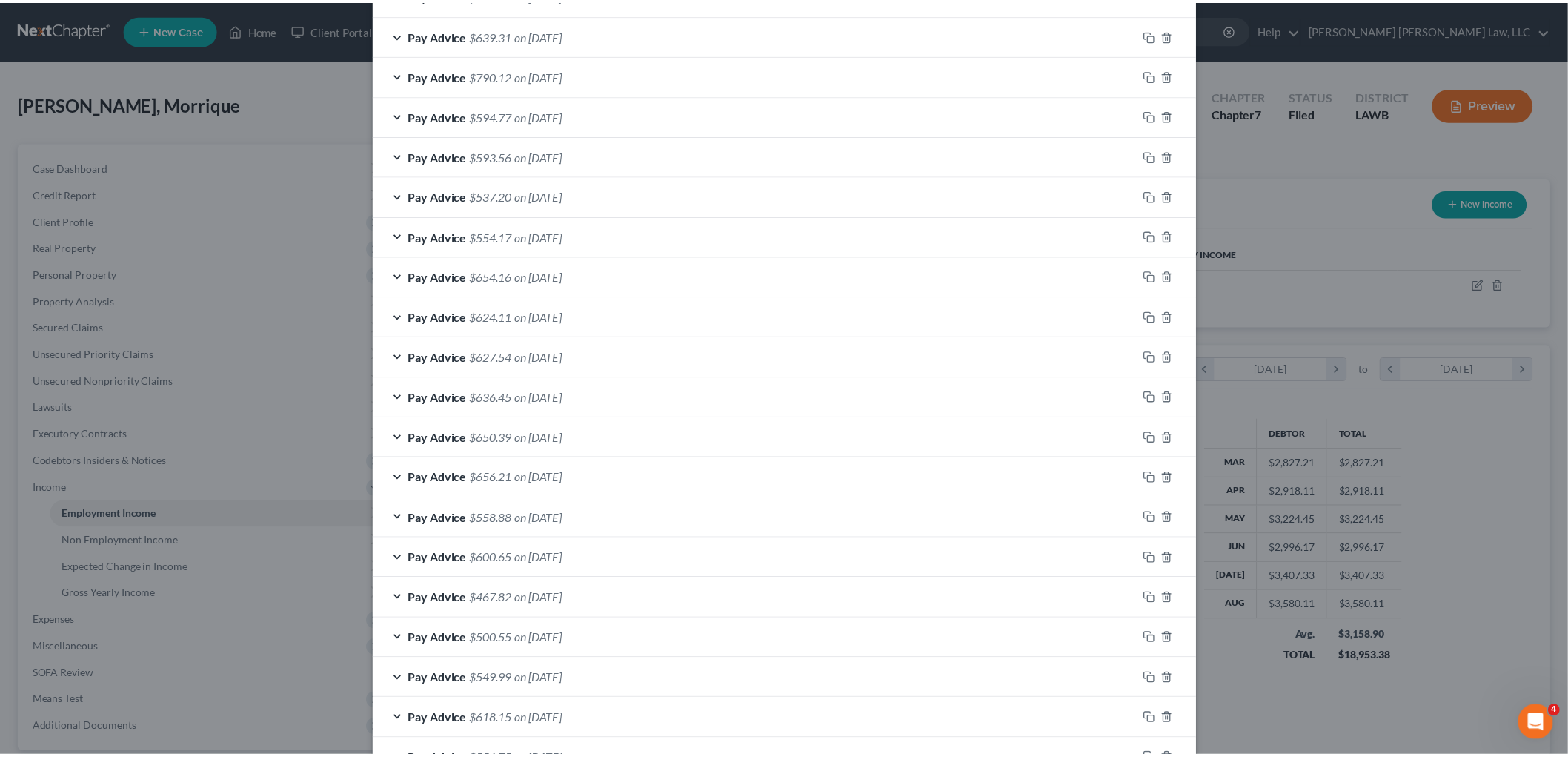
scroll to position [794, 0]
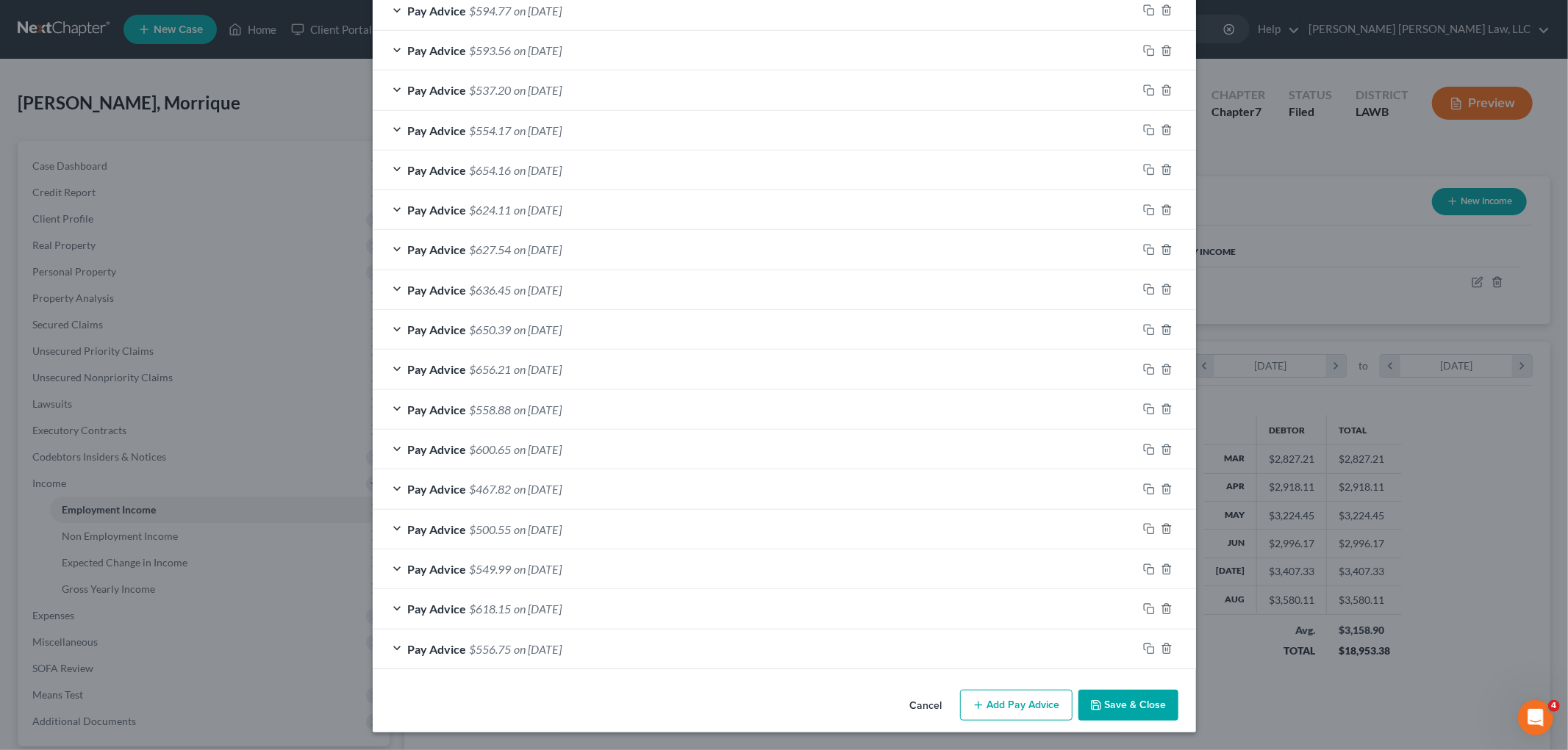
click at [1124, 711] on button "Save & Close" at bounding box center [1129, 704] width 100 height 31
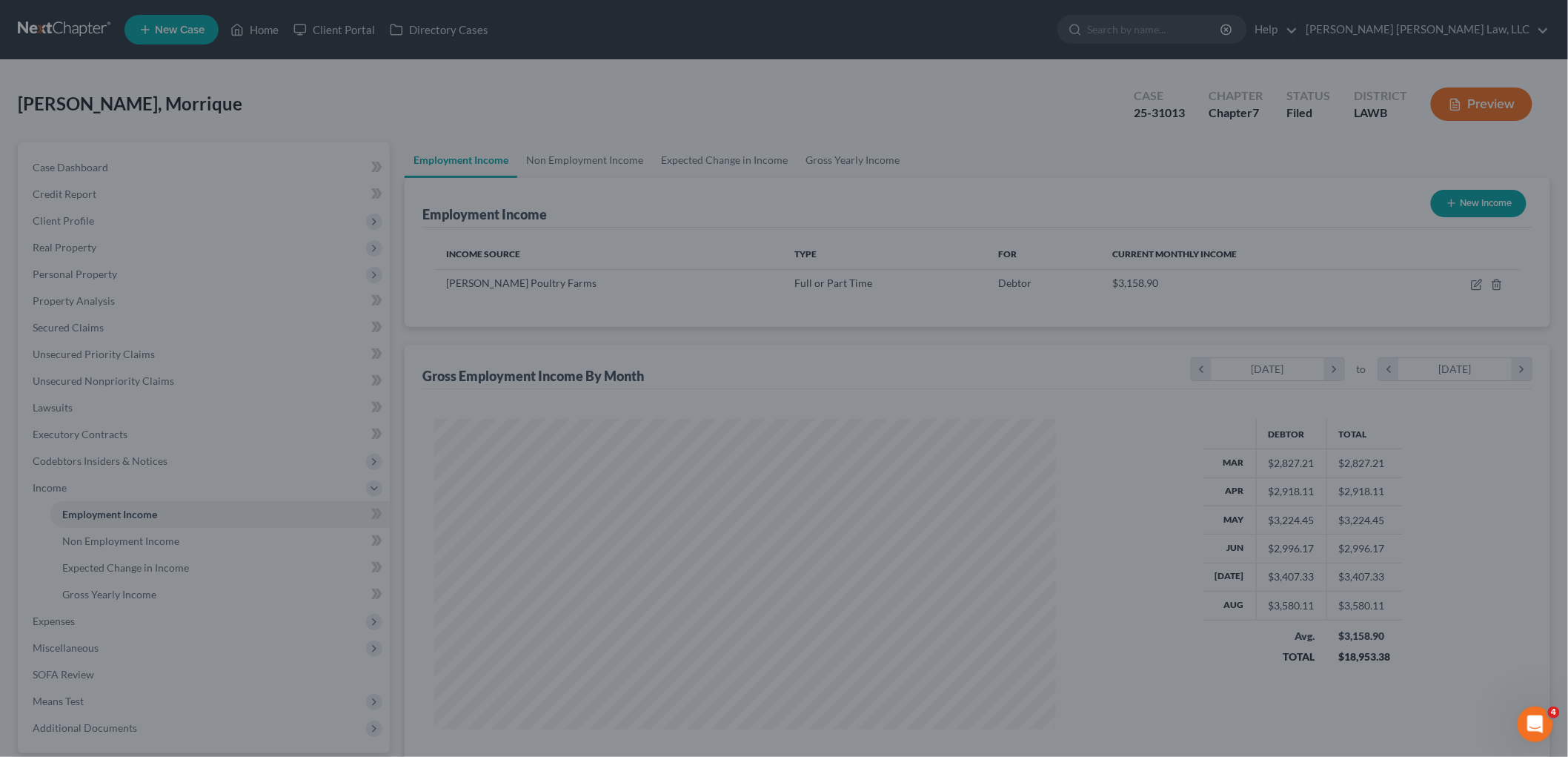
scroll to position [741217, 740514]
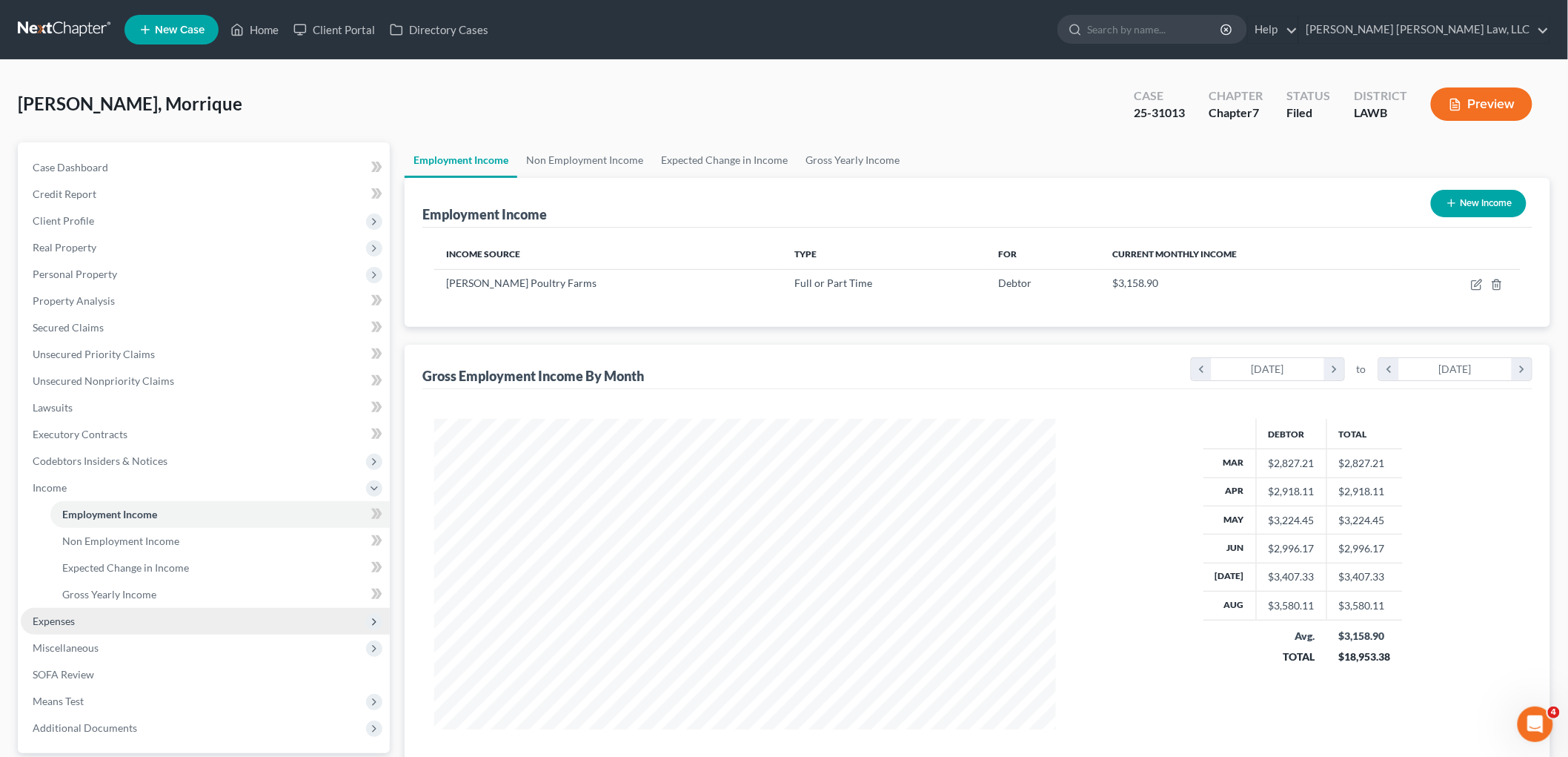
click at [72, 626] on span "Expenses" at bounding box center [206, 621] width 369 height 26
click at [109, 631] on link "Medical" at bounding box center [220, 621] width 339 height 26
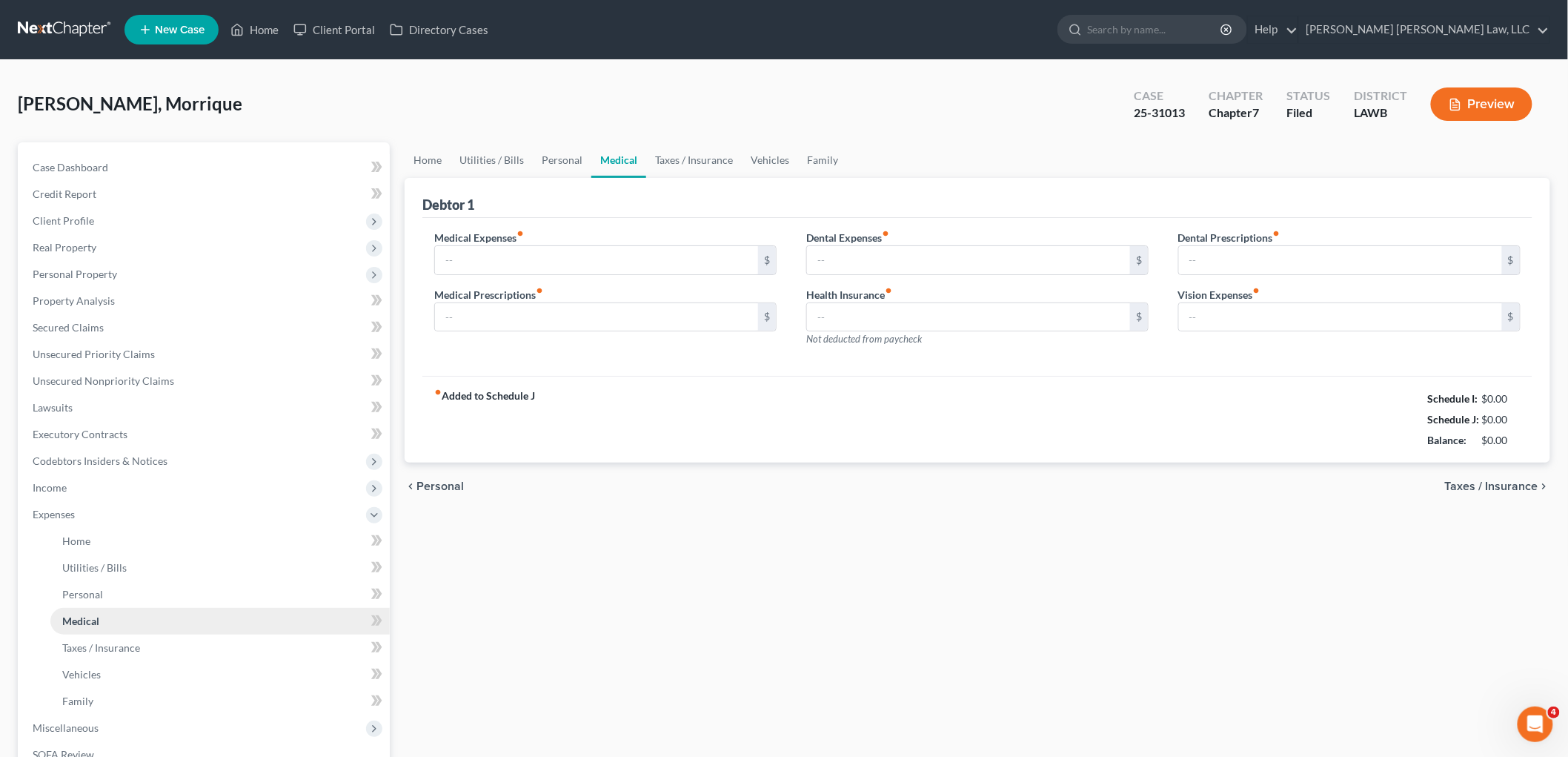
type input "35.00"
type input "45.00"
type input "0.00"
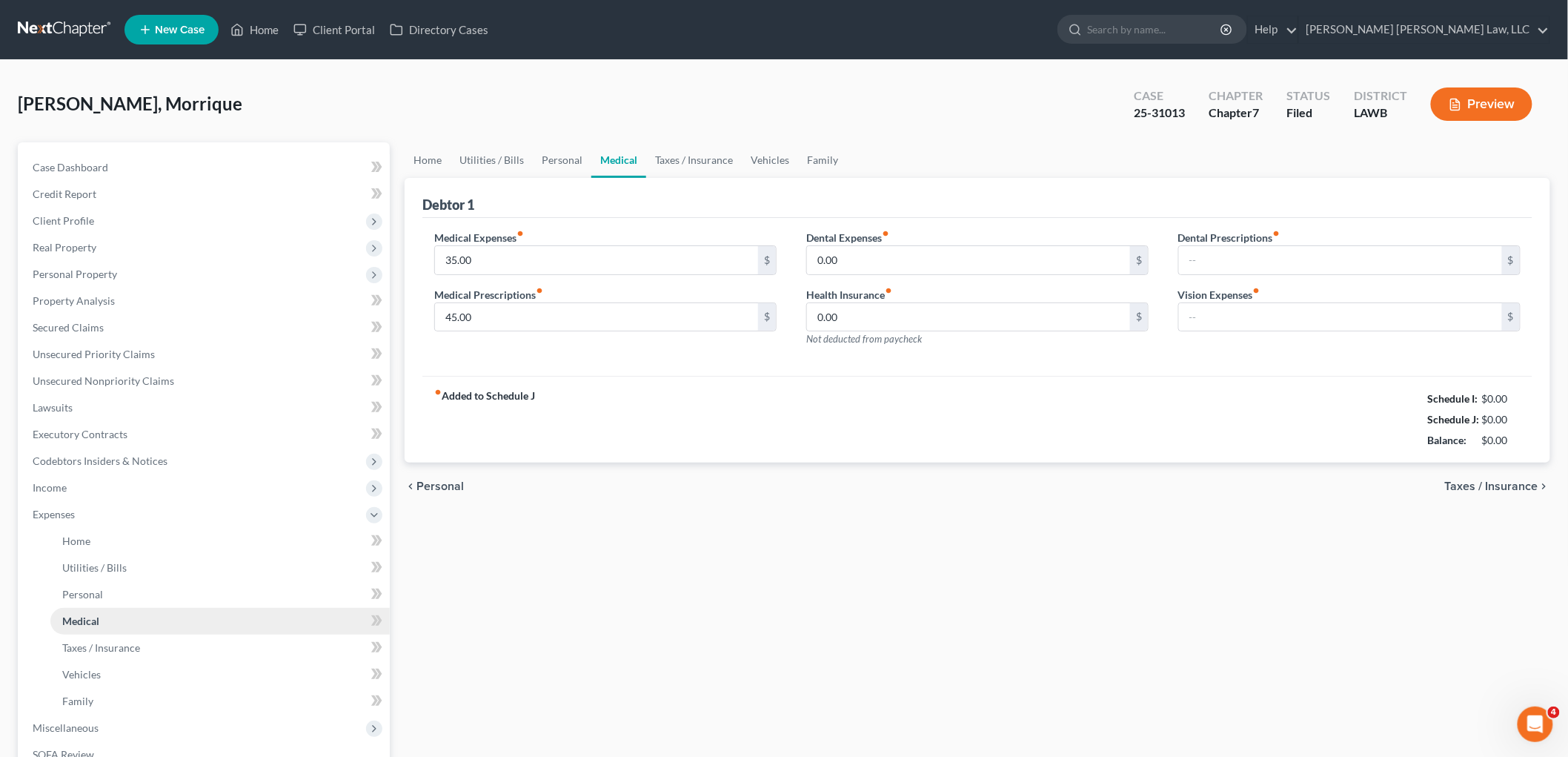
type input "0.00"
click at [102, 328] on link "Secured Claims" at bounding box center [206, 328] width 369 height 26
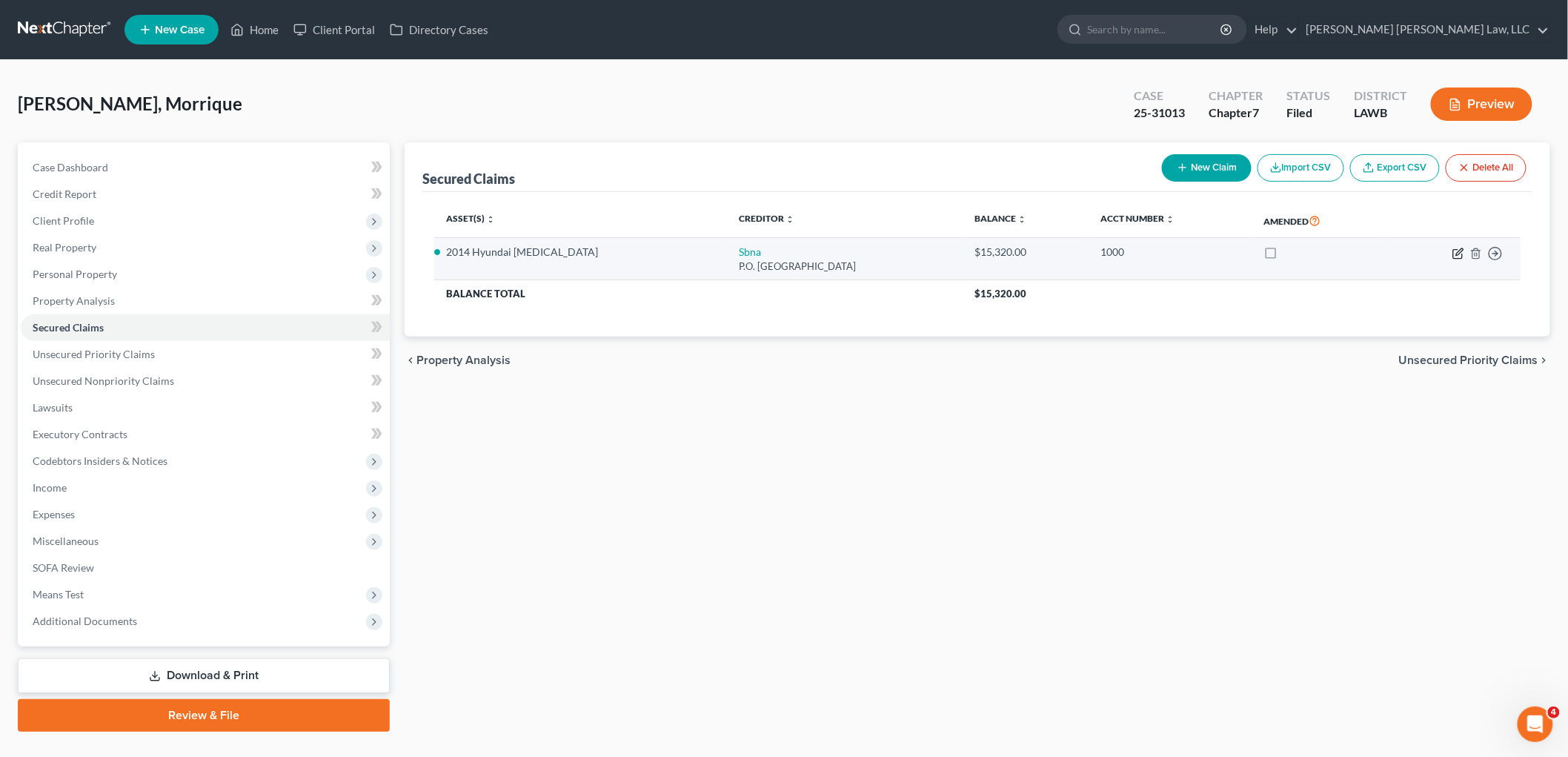
click at [1457, 249] on icon "button" at bounding box center [1458, 254] width 9 height 9
select select "45"
select select "2"
select select "0"
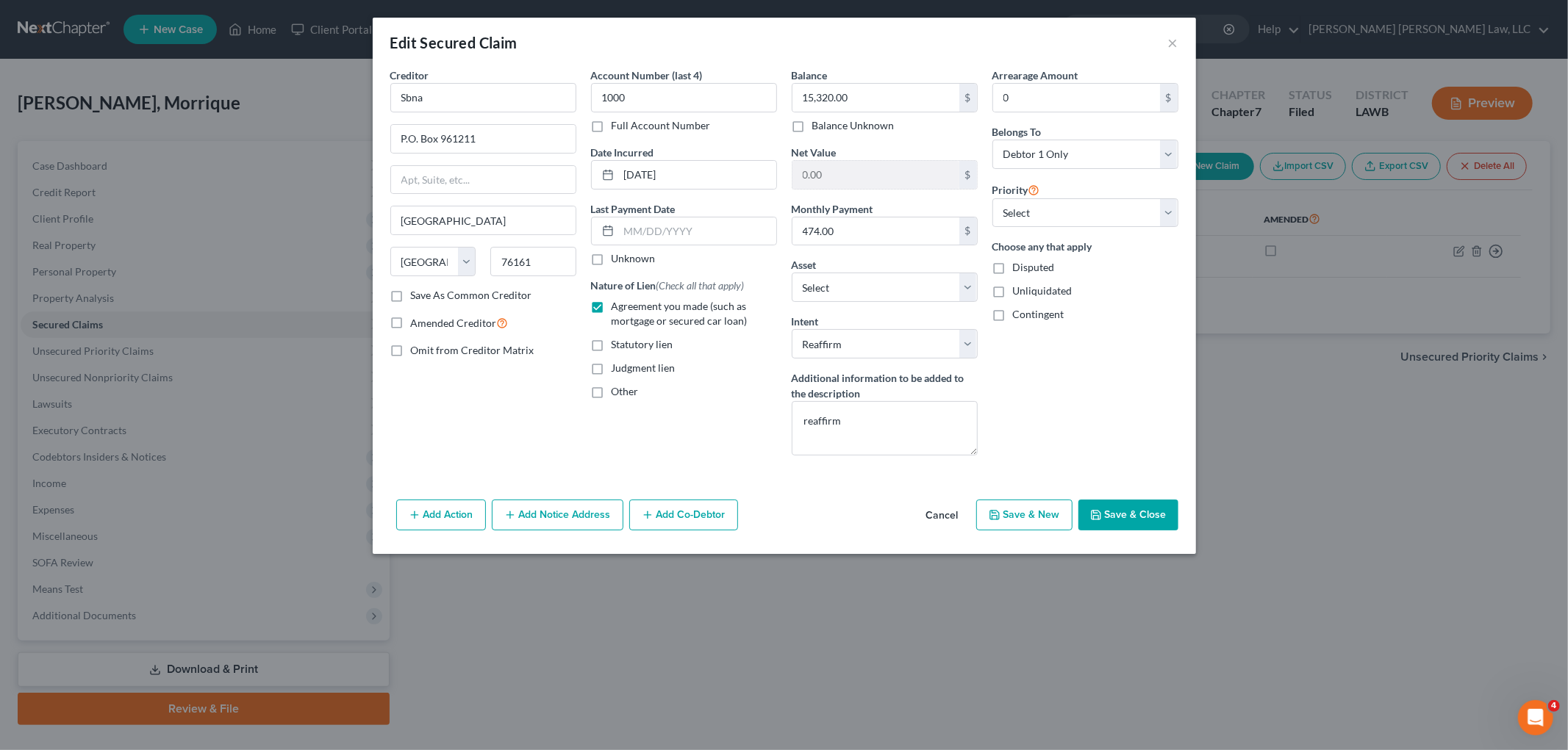
click at [1120, 513] on button "Save & Close" at bounding box center [1129, 515] width 100 height 31
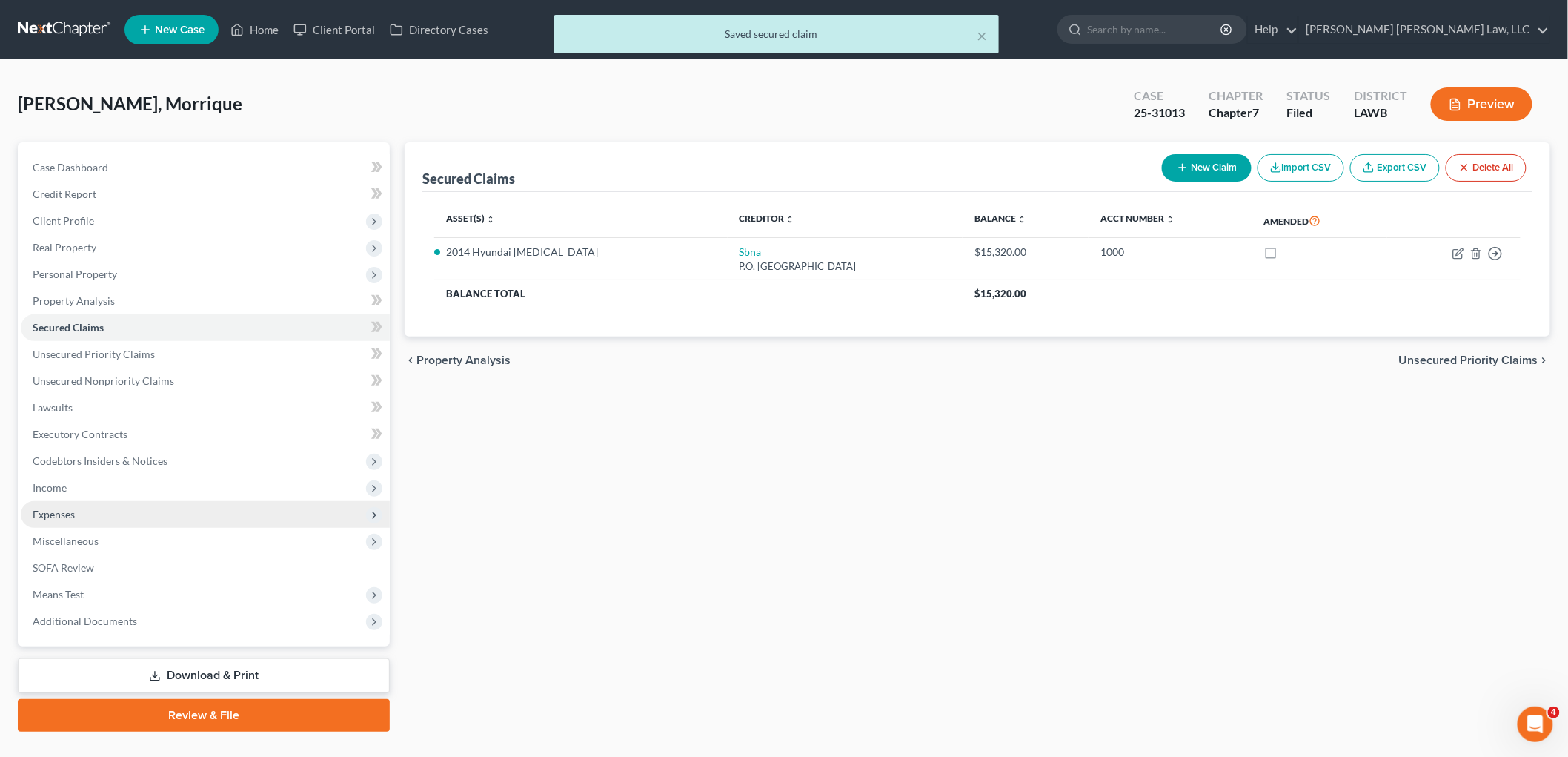
click at [112, 520] on span "Expenses" at bounding box center [206, 514] width 369 height 26
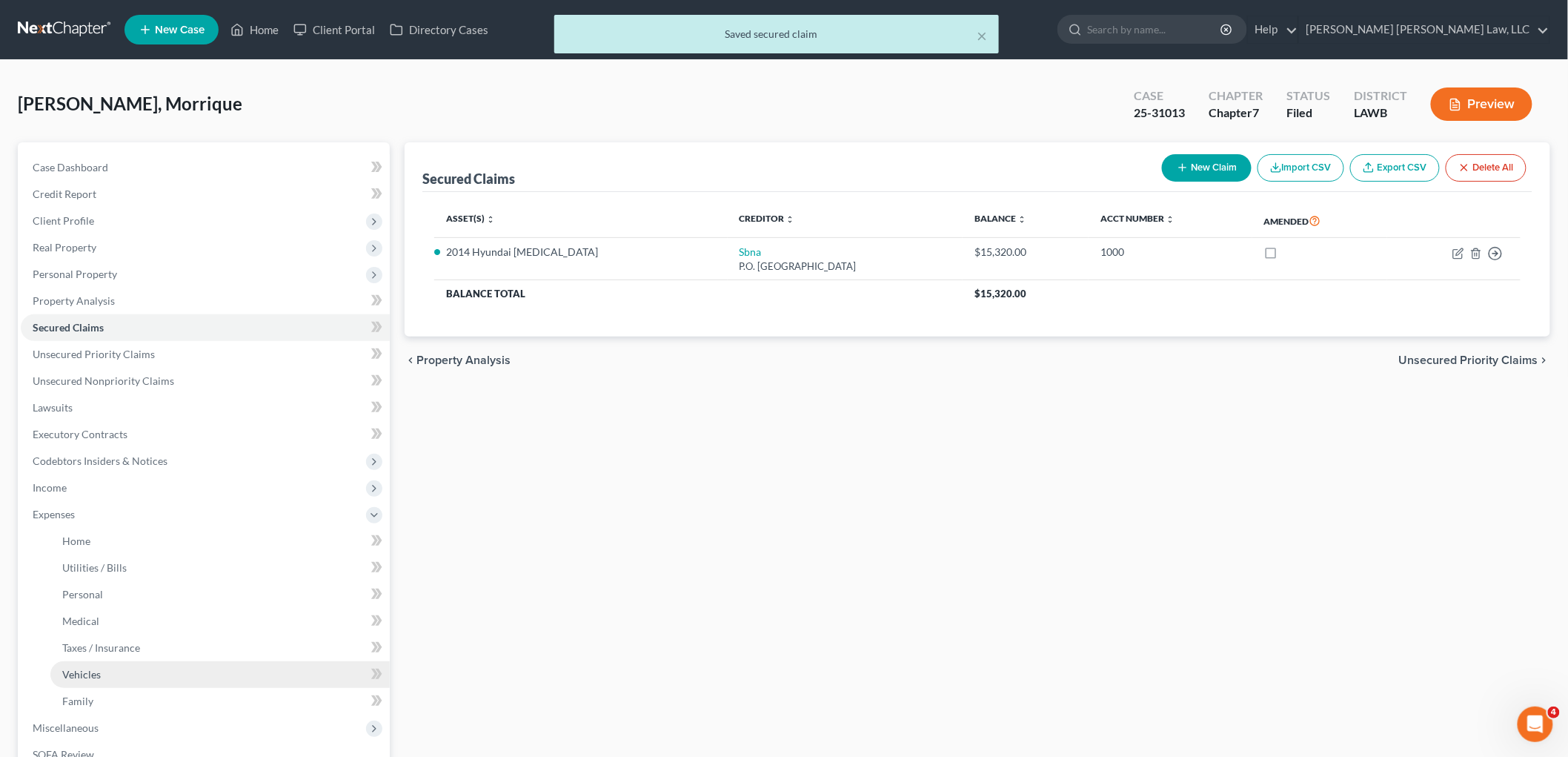
click at [94, 673] on span "Vehicles" at bounding box center [82, 674] width 39 height 12
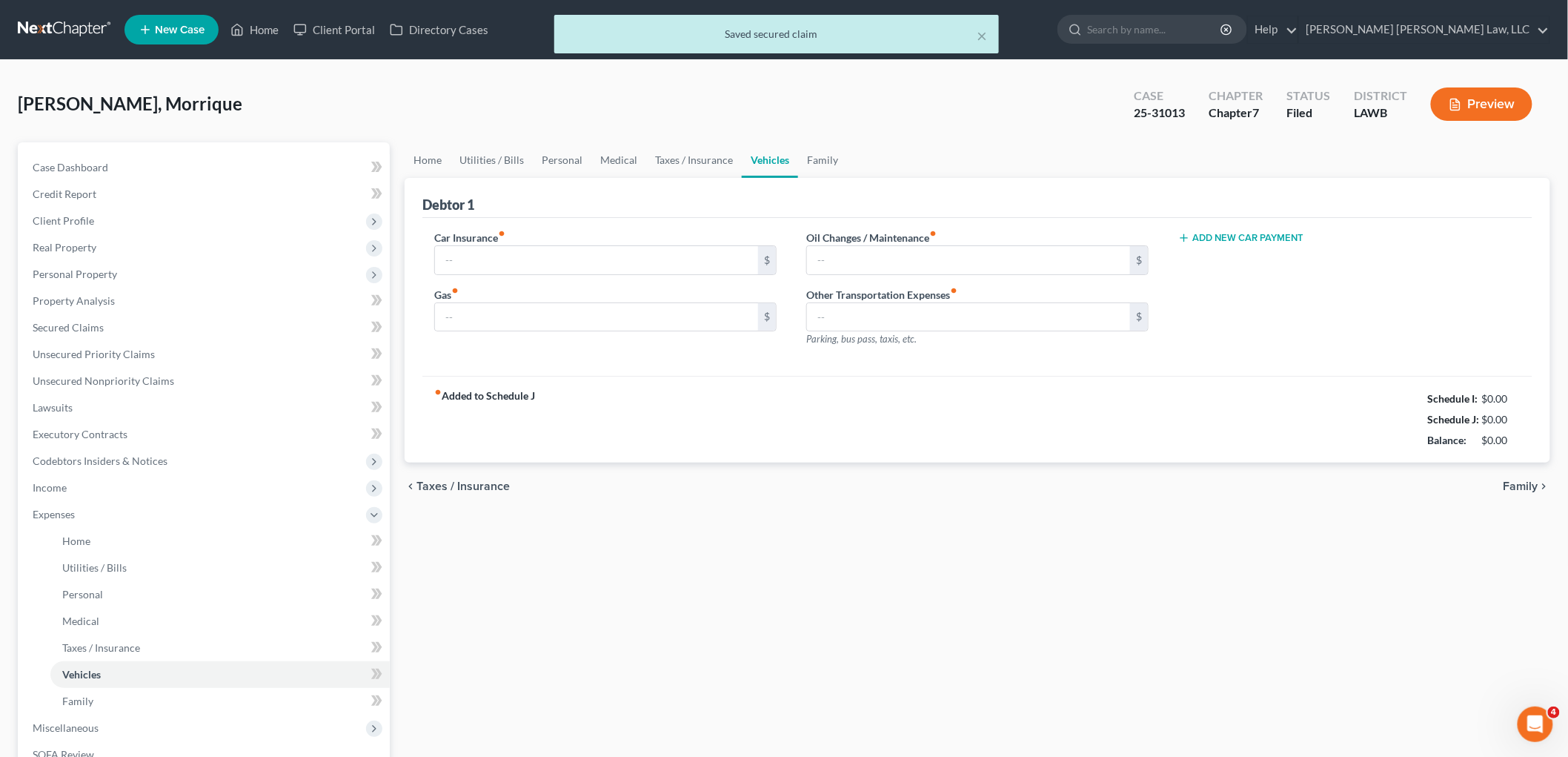
type input "175.00"
type input "300.00"
type input "35.00"
type input "0.00"
click at [557, 150] on link "Personal" at bounding box center [562, 160] width 58 height 35
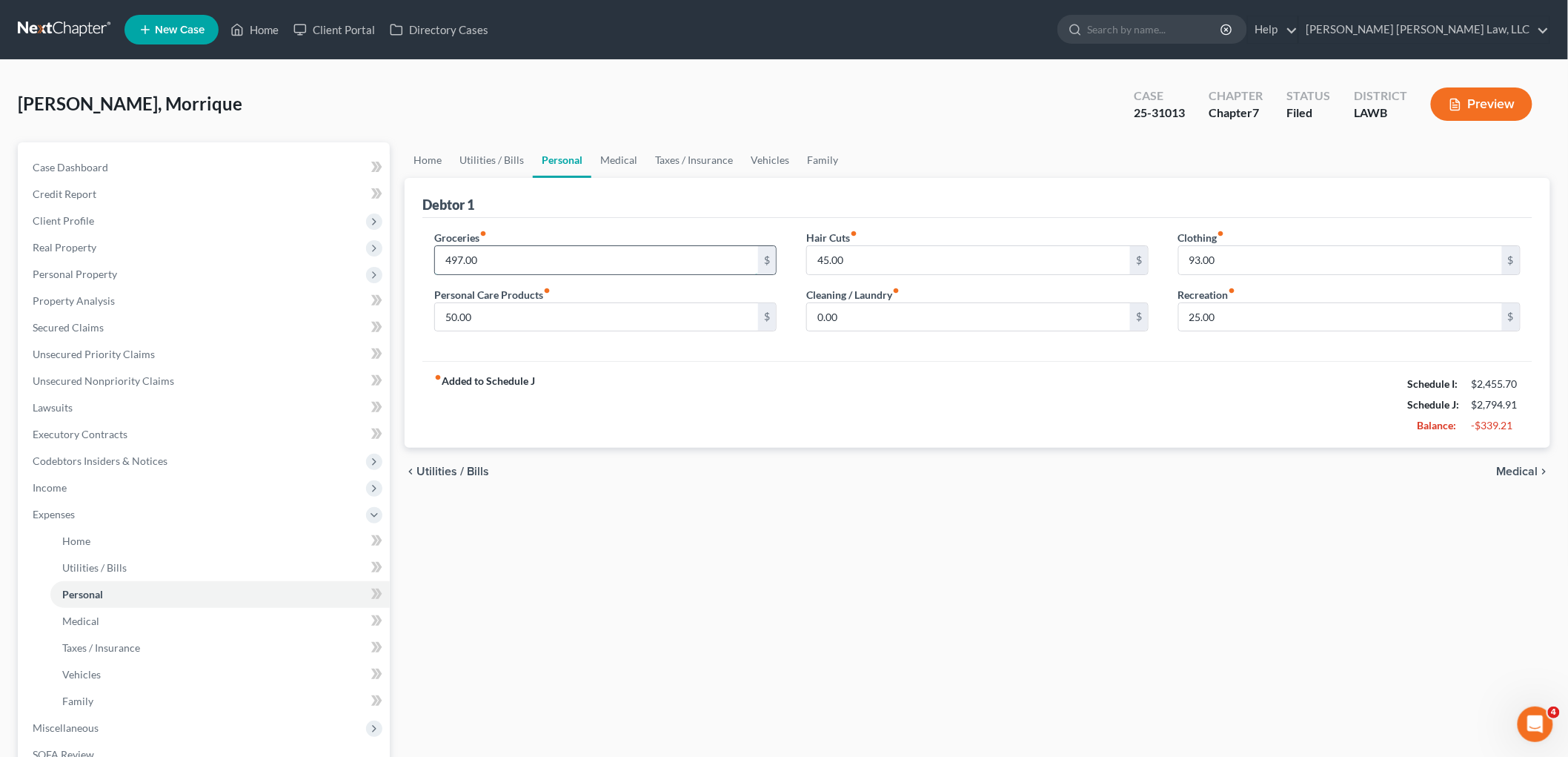
click at [542, 263] on input "497.00" at bounding box center [597, 261] width 323 height 28
type input "200.00"
click at [1213, 314] on input "25.00" at bounding box center [1341, 317] width 323 height 28
drag, startPoint x: 802, startPoint y: 155, endPoint x: 818, endPoint y: 164, distance: 18.4
click at [803, 155] on link "Family" at bounding box center [822, 160] width 49 height 35
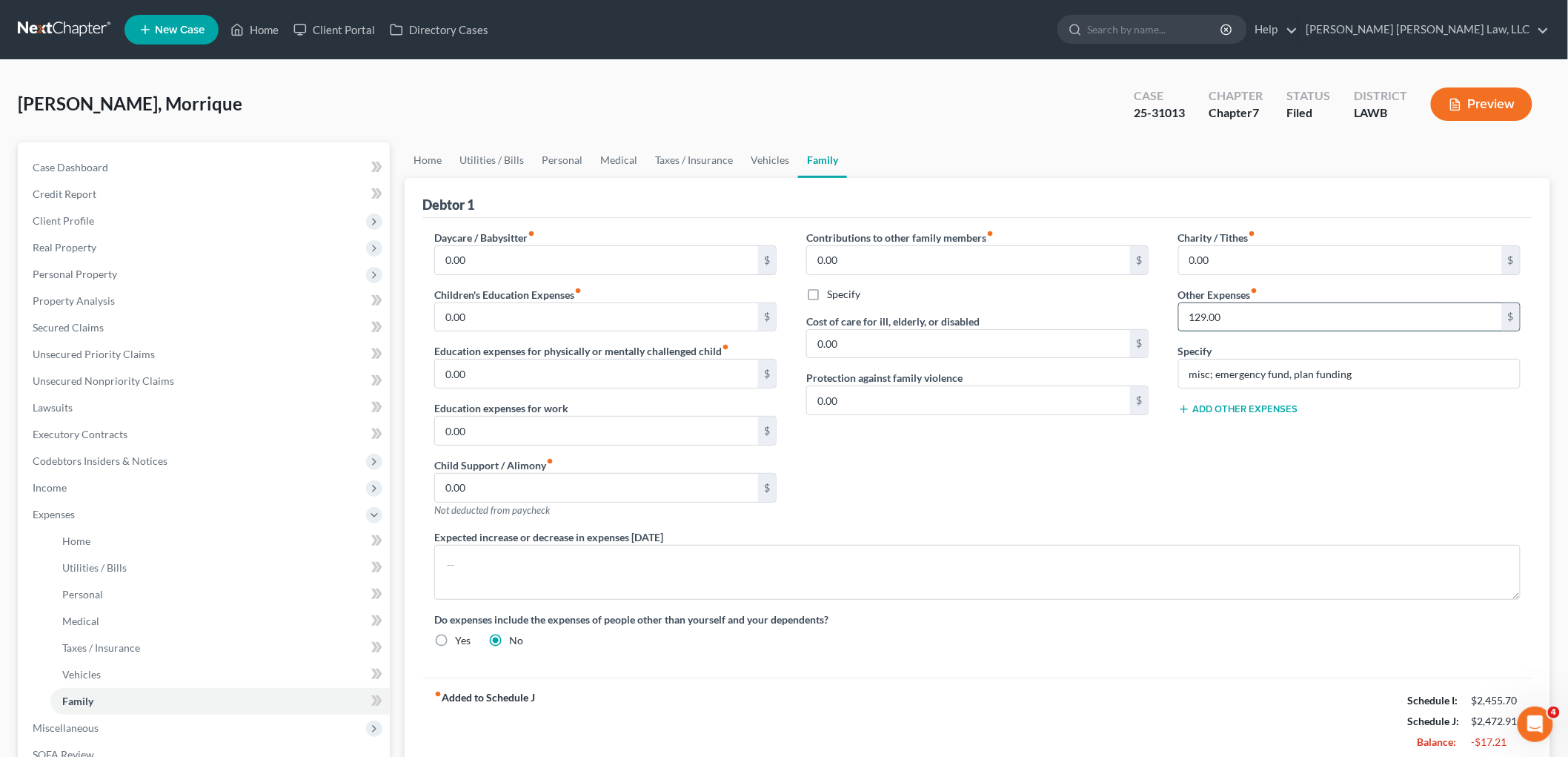
click at [1191, 314] on input "129.00" at bounding box center [1341, 317] width 323 height 28
click at [1214, 373] on input "misc; emergency fund, plan funding" at bounding box center [1350, 374] width 341 height 28
click at [562, 157] on link "Personal" at bounding box center [562, 160] width 58 height 35
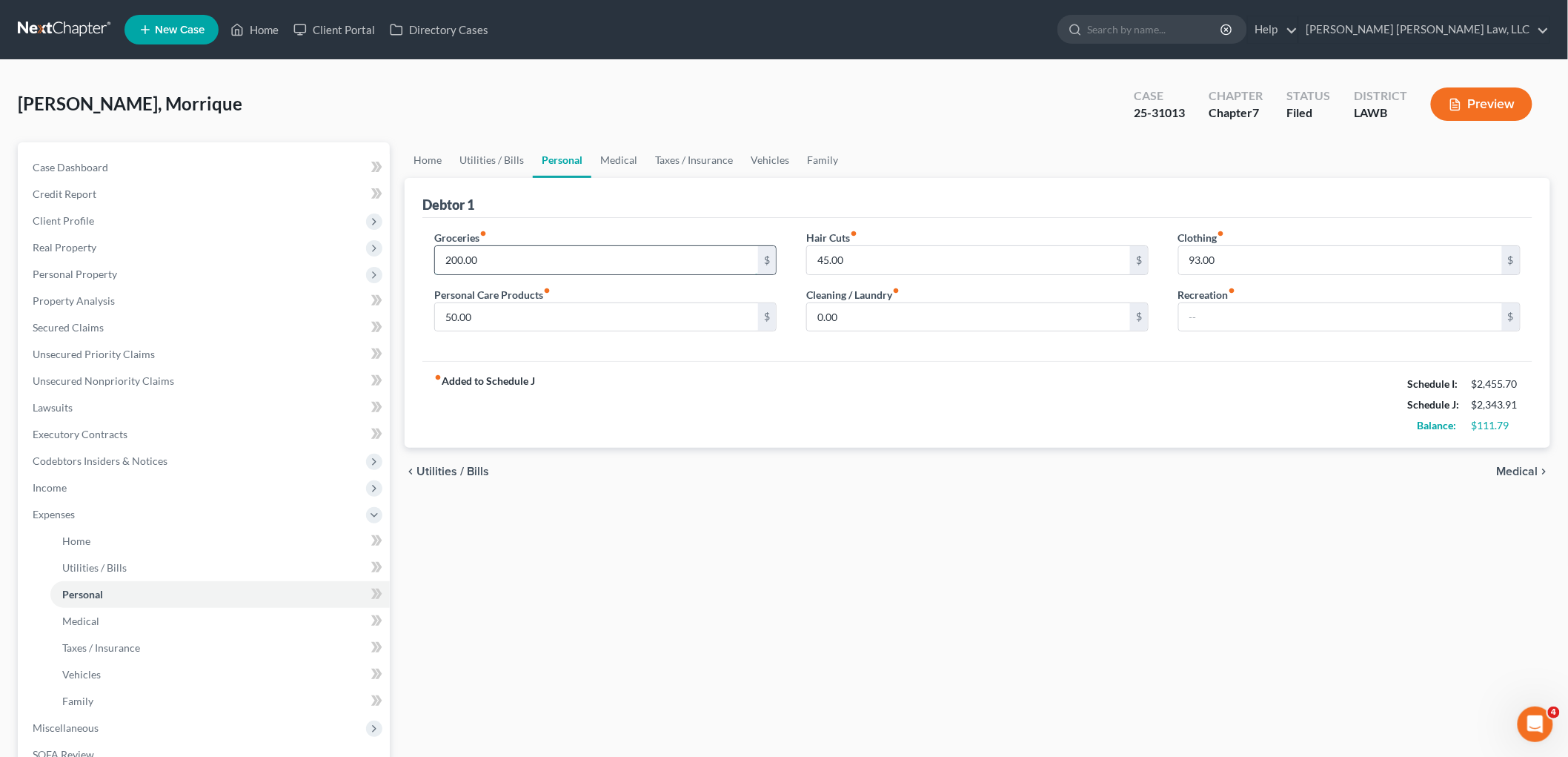
click at [552, 264] on input "200.00" at bounding box center [597, 261] width 323 height 28
type input "300.00"
click at [620, 153] on link "Medical" at bounding box center [619, 160] width 55 height 35
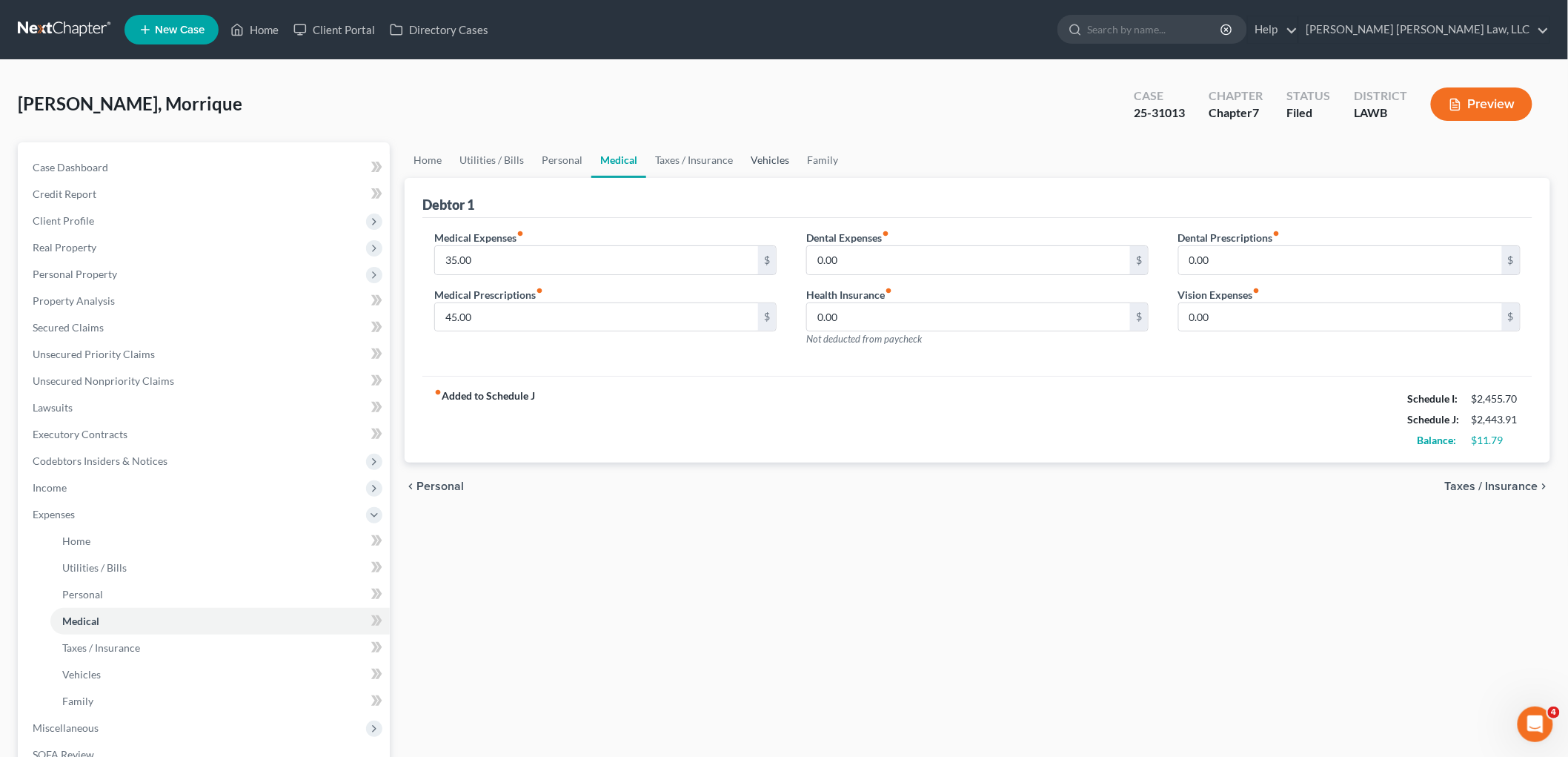
click at [746, 155] on link "Vehicles" at bounding box center [770, 160] width 57 height 35
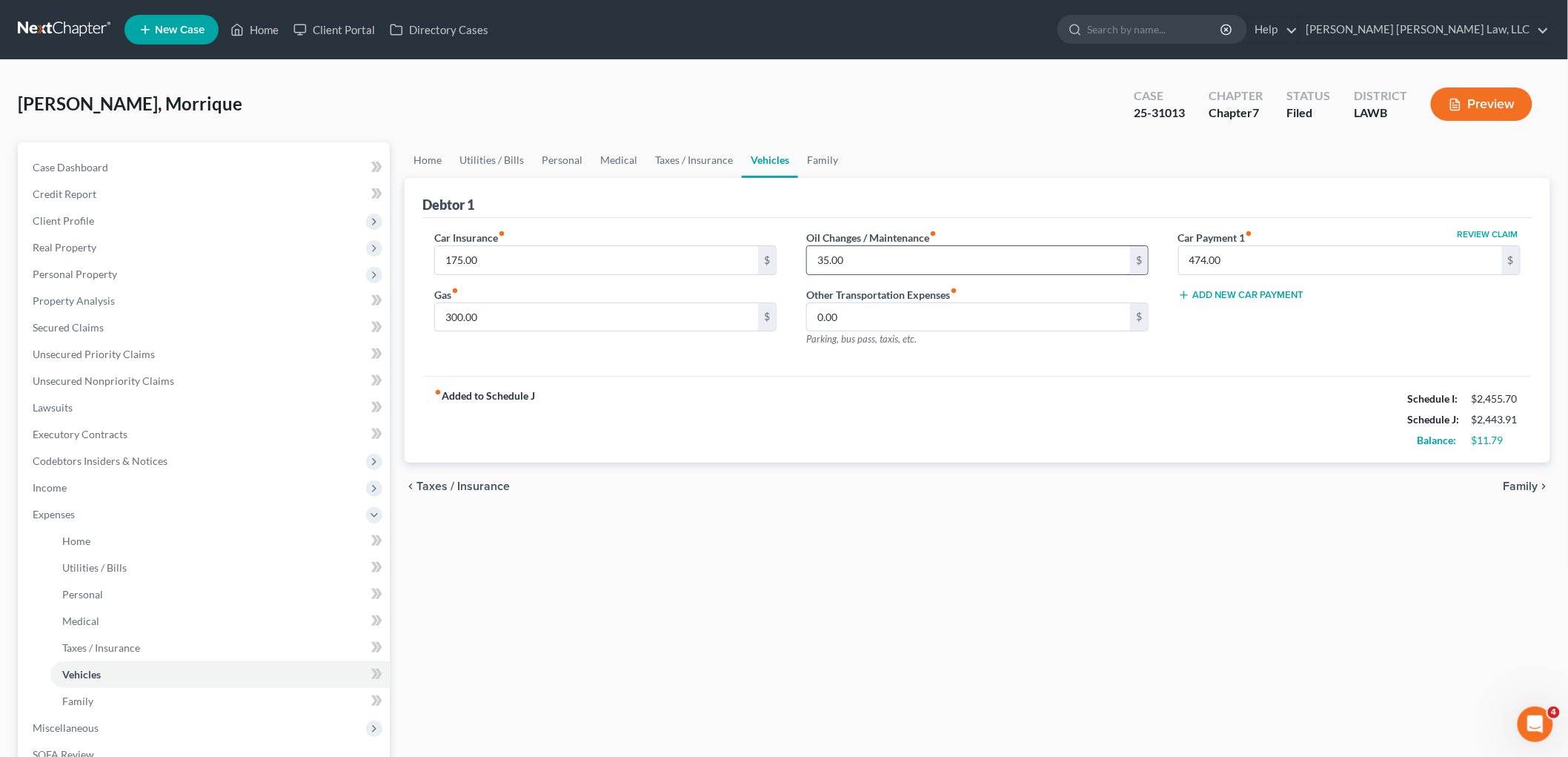
click at [832, 254] on input "35.00" at bounding box center [969, 261] width 323 height 28
type input "46.00"
click at [497, 161] on link "Utilities / Bills" at bounding box center [491, 160] width 82 height 35
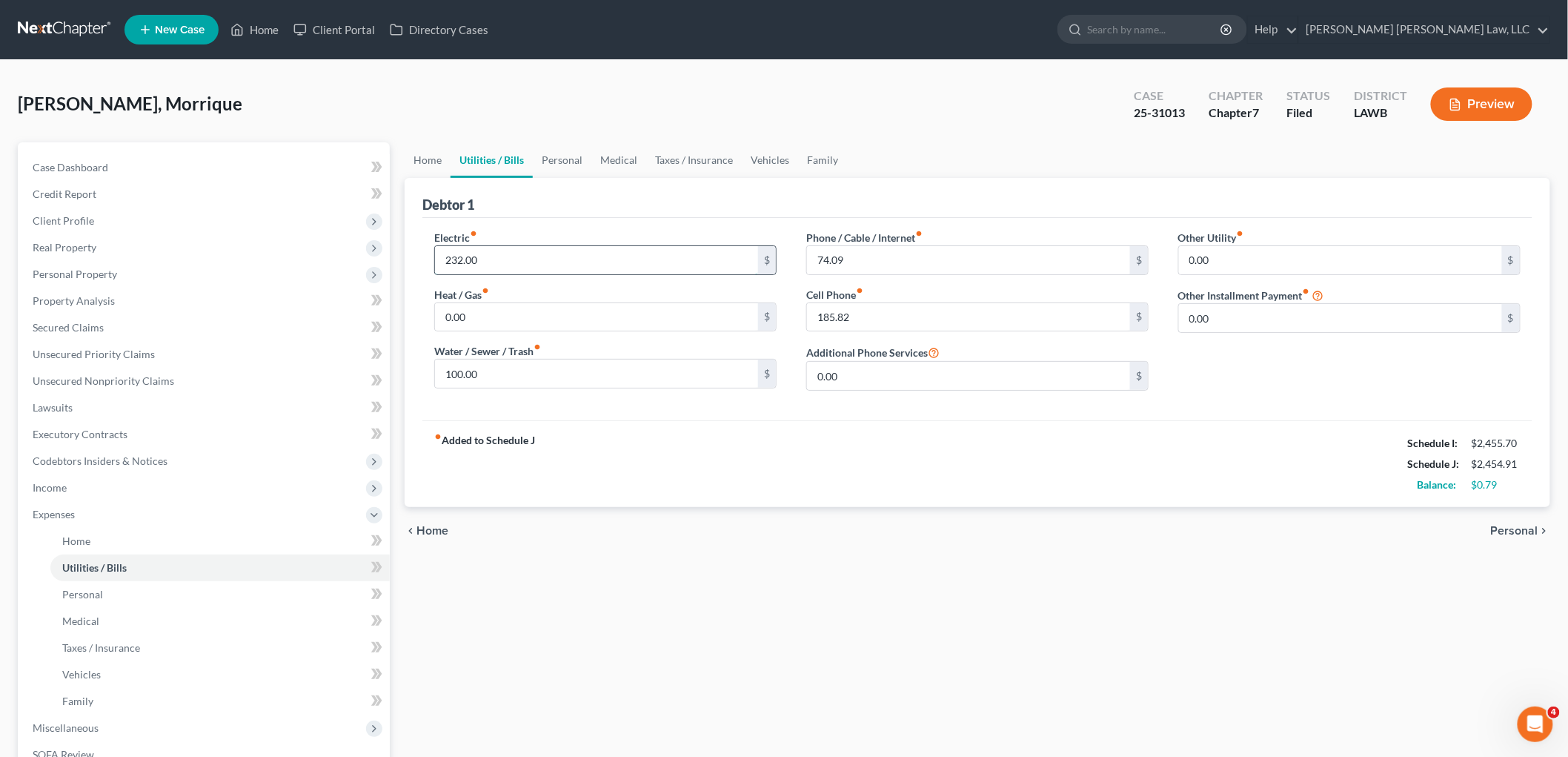
click at [505, 262] on input "232.00" at bounding box center [597, 261] width 323 height 28
type input "232.79"
click at [628, 463] on div "fiber_manual_record Added to Schedule J Schedule I: $2,455.70 Schedule J: $2,45…" at bounding box center [978, 464] width 1111 height 87
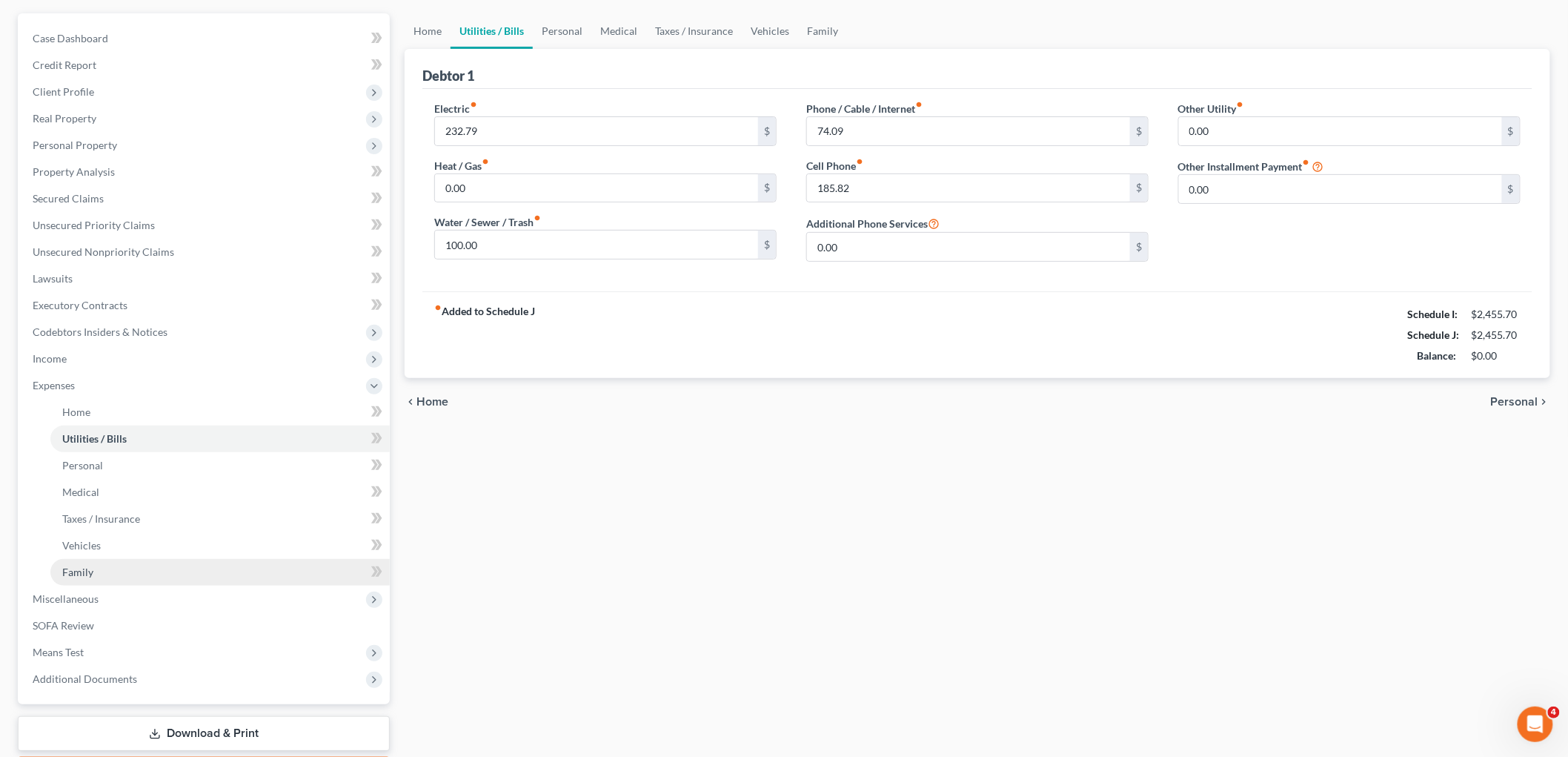
scroll to position [216, 0]
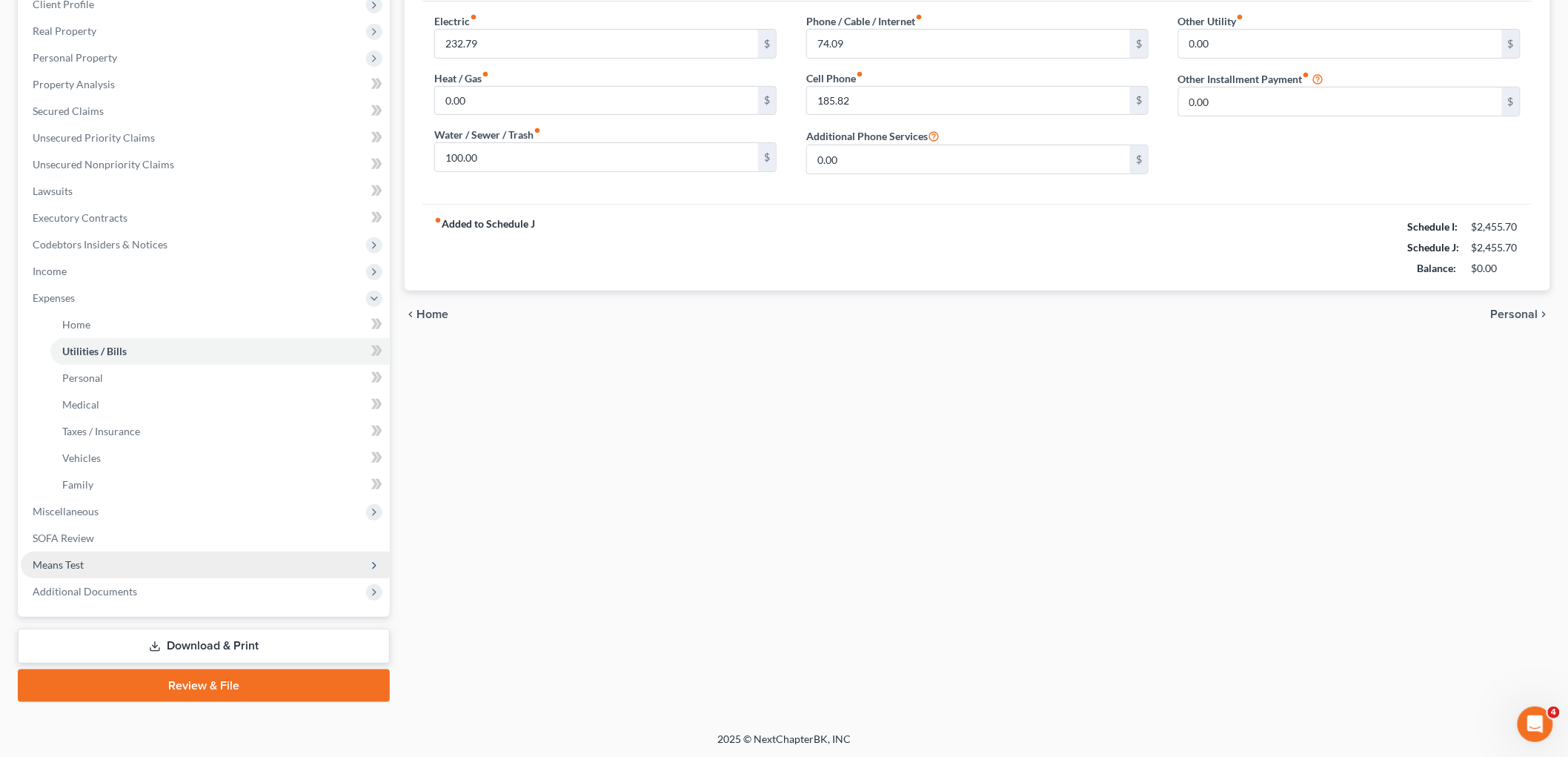
click at [113, 561] on span "Means Test" at bounding box center [206, 565] width 369 height 26
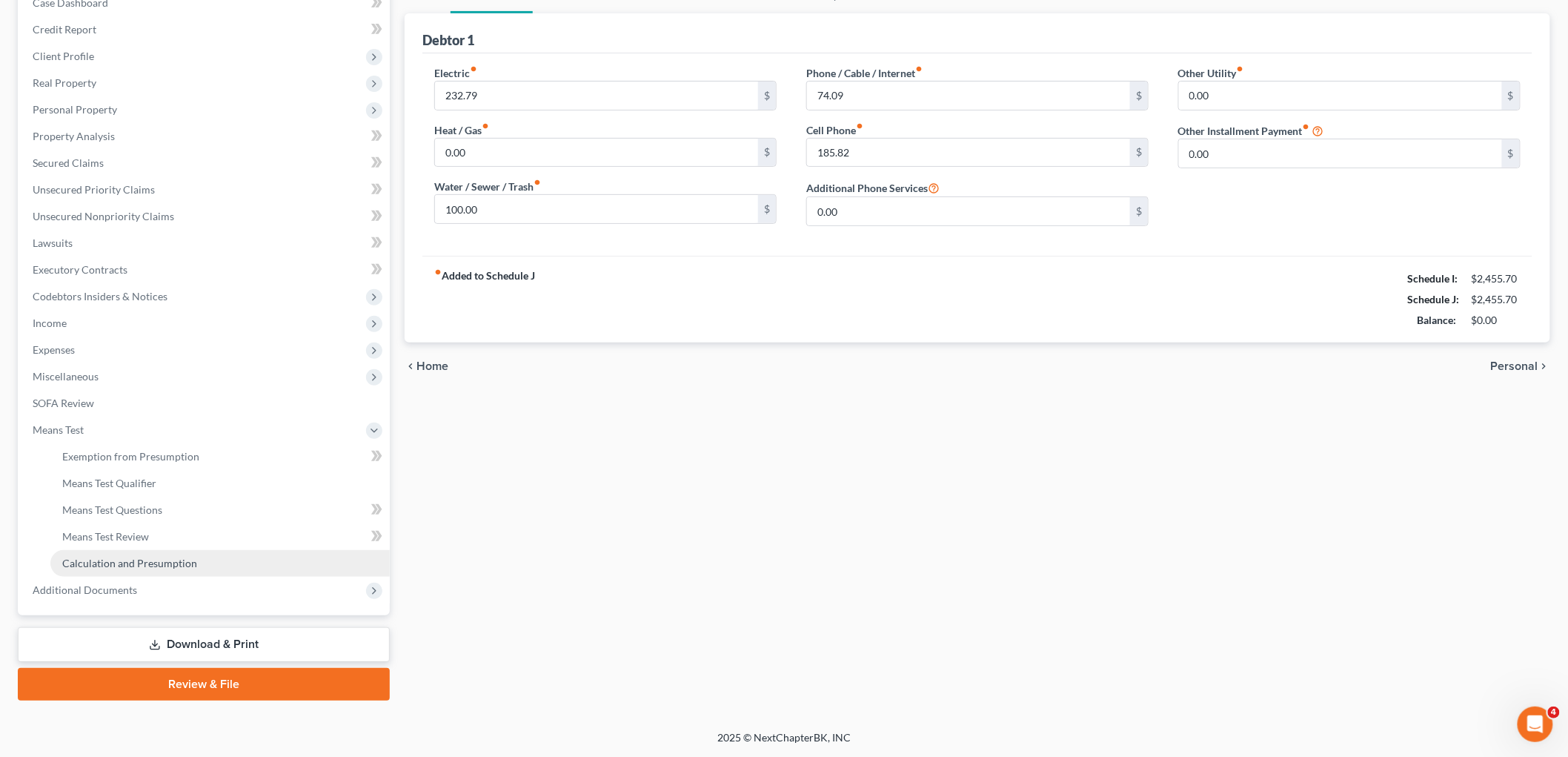
scroll to position [163, 0]
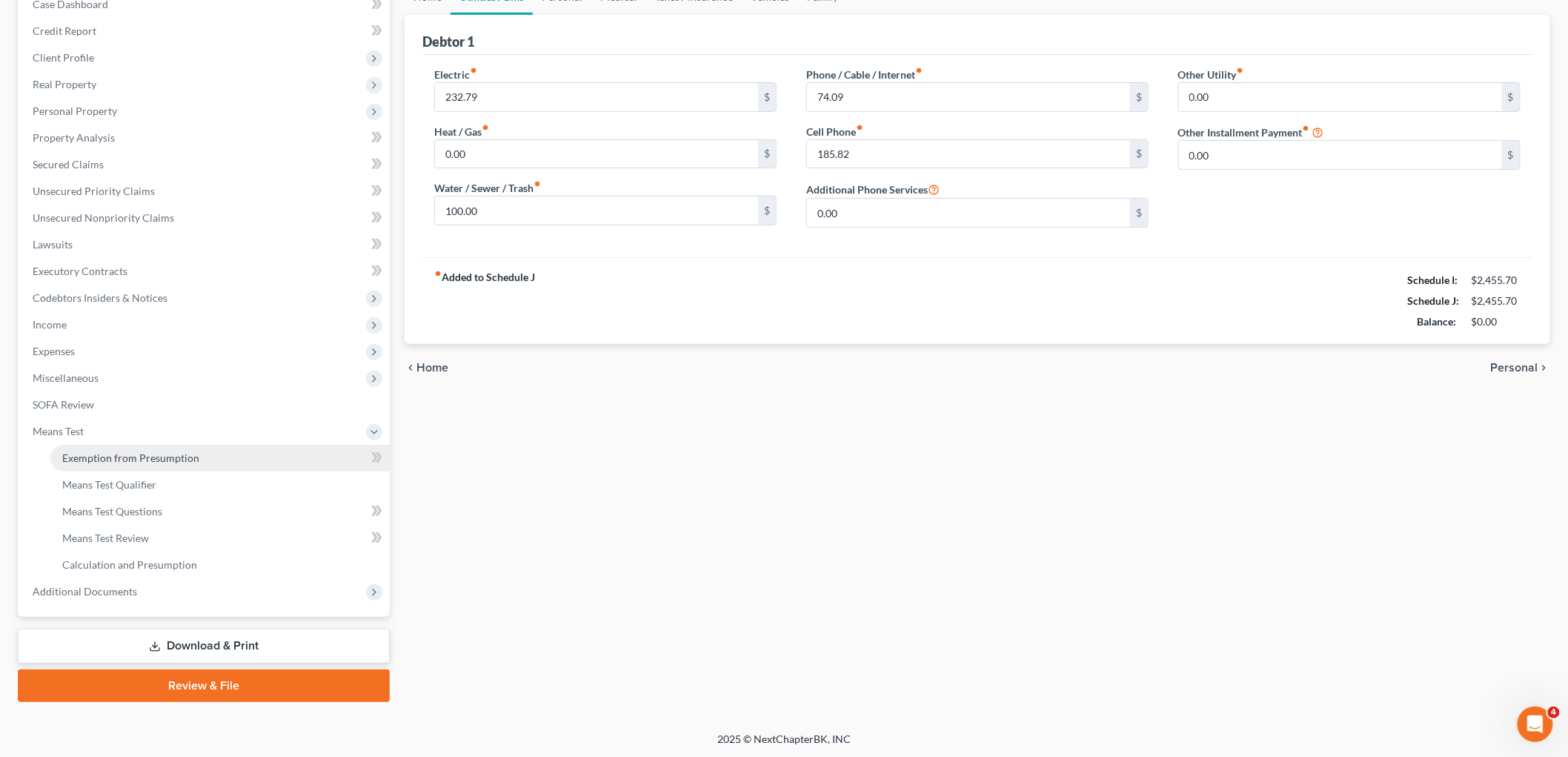
click at [167, 454] on span "Exemption from Presumption" at bounding box center [131, 458] width 137 height 12
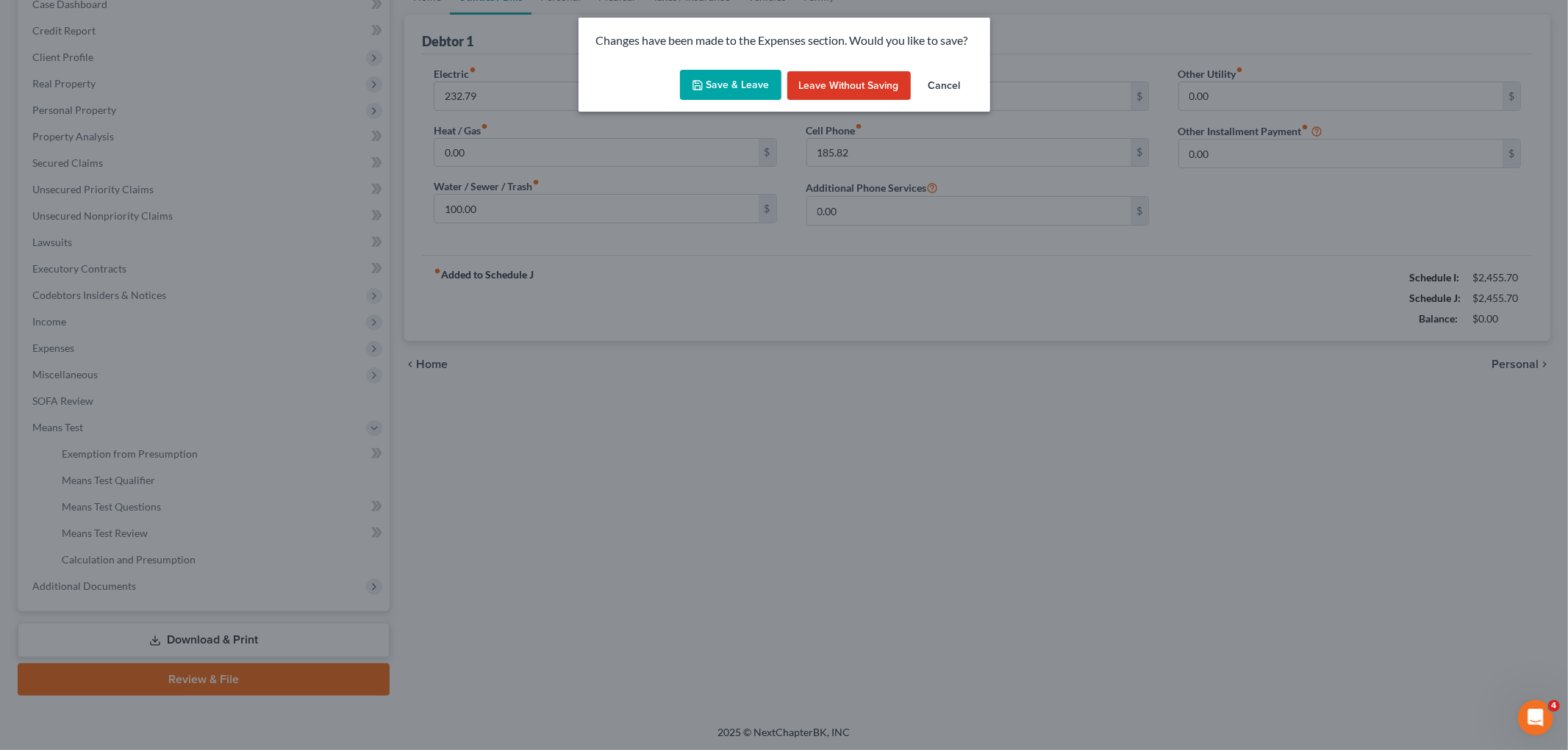
click at [734, 86] on button "Save & Leave" at bounding box center [731, 85] width 102 height 31
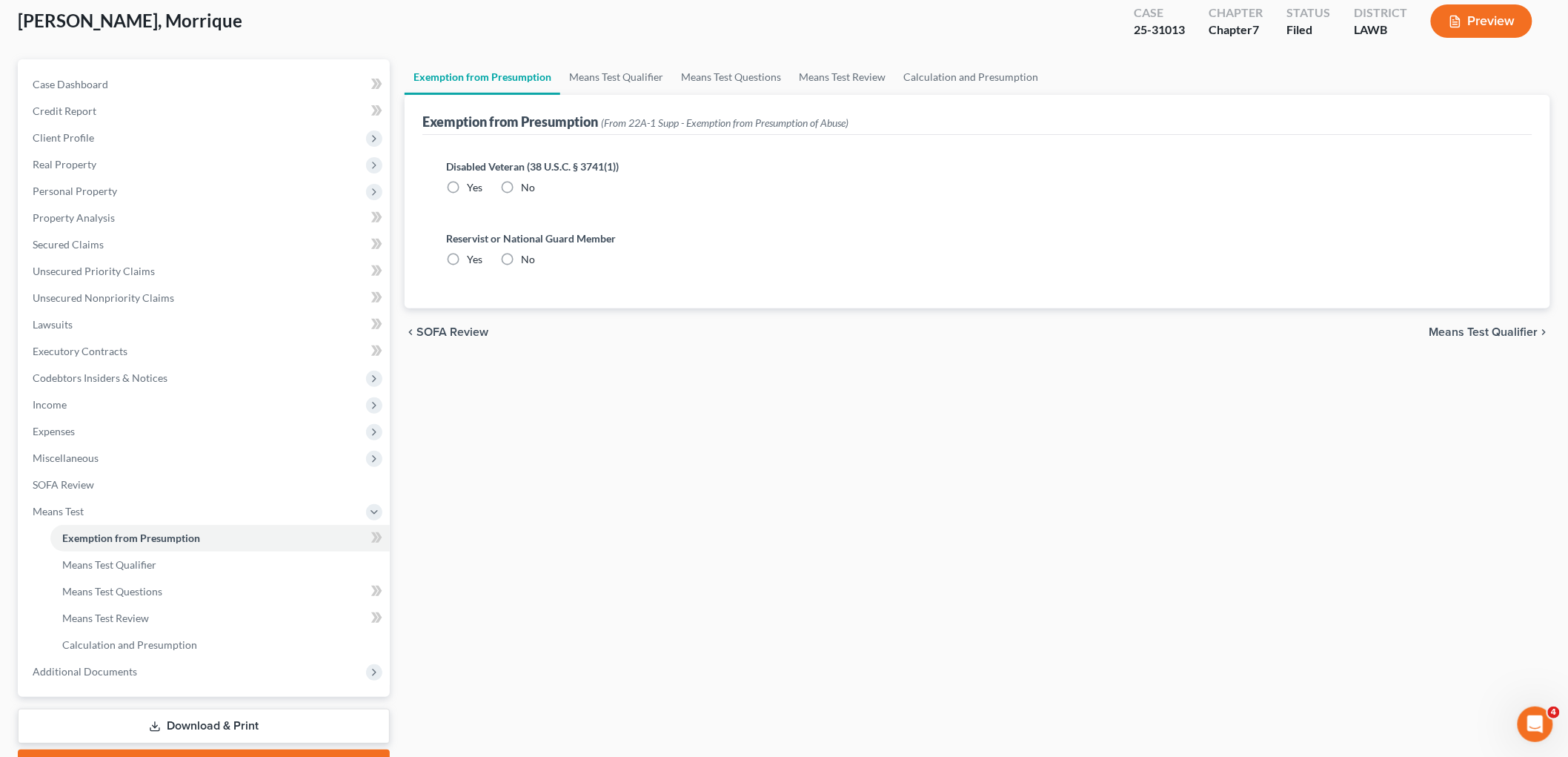
scroll to position [163, 0]
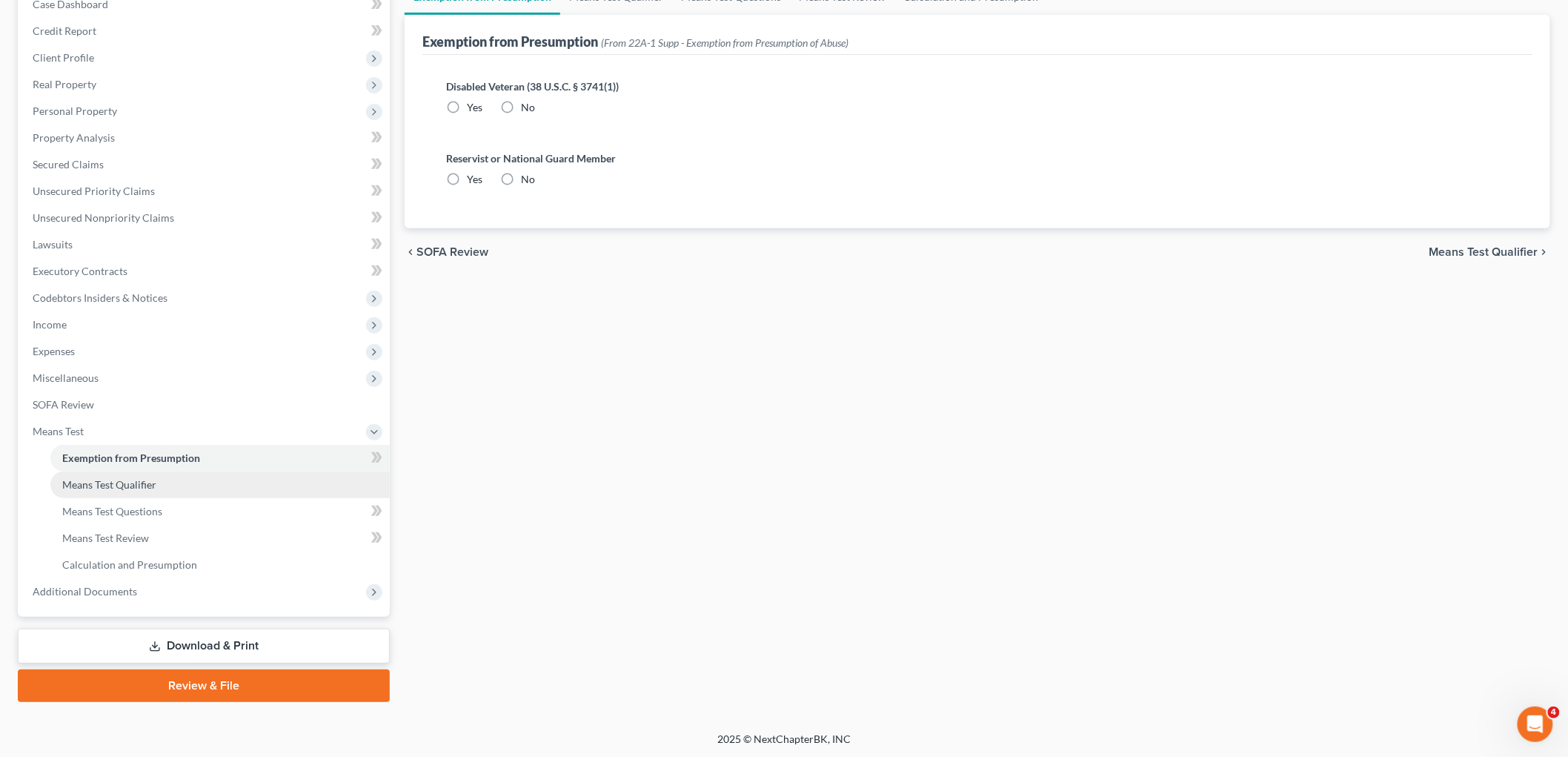
click at [180, 493] on link "Means Test Qualifier" at bounding box center [220, 485] width 339 height 26
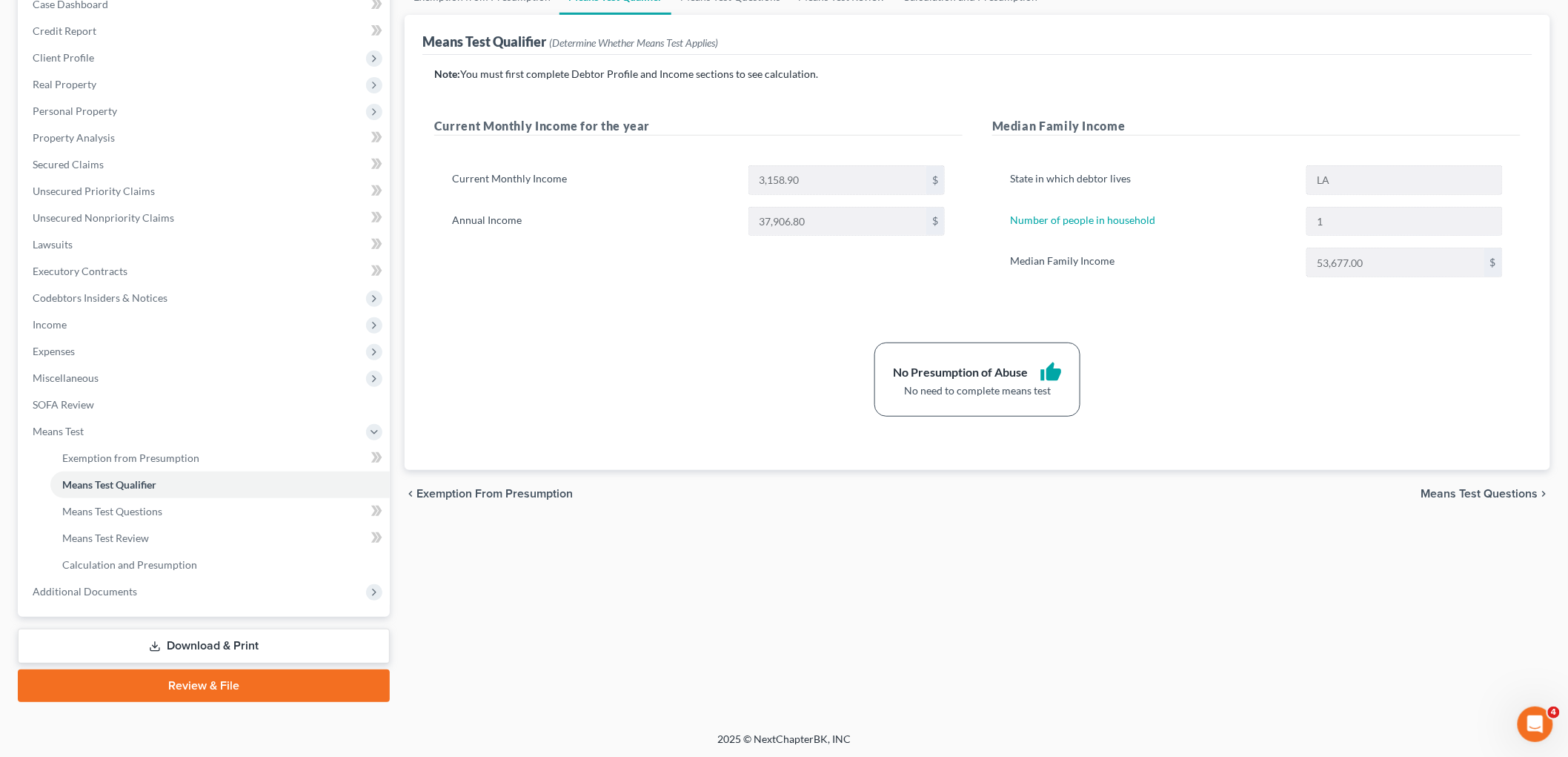
click at [210, 649] on link "Download & Print" at bounding box center [203, 646] width 372 height 34
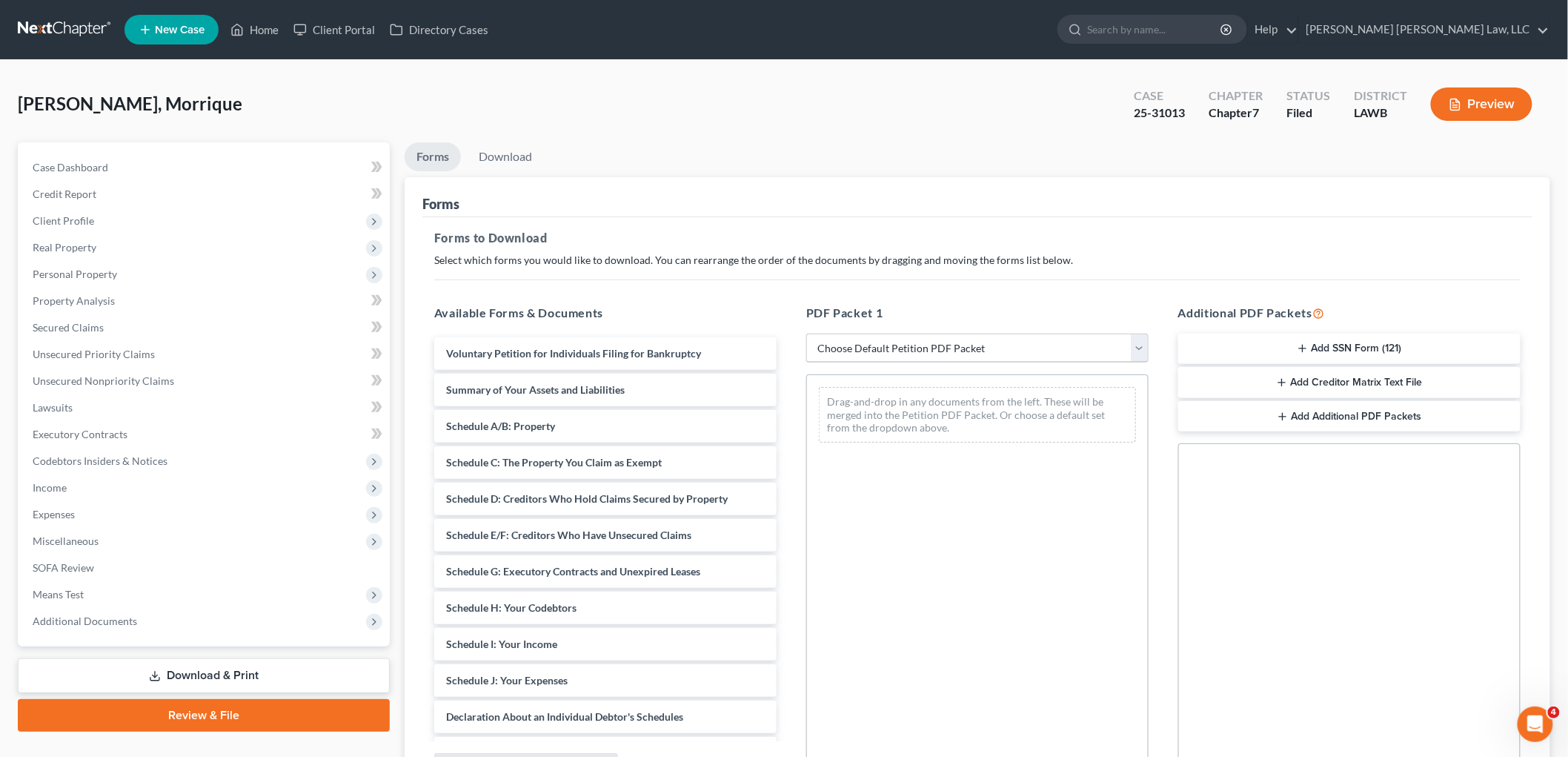
click at [829, 342] on select "Choose Default Petition PDF Packet Complete Bankruptcy Petition (all forms and …" at bounding box center [977, 349] width 343 height 30
select select "2"
click at [806, 334] on select "Choose Default Petition PDF Packet Complete Bankruptcy Petition (all forms and …" at bounding box center [977, 349] width 343 height 30
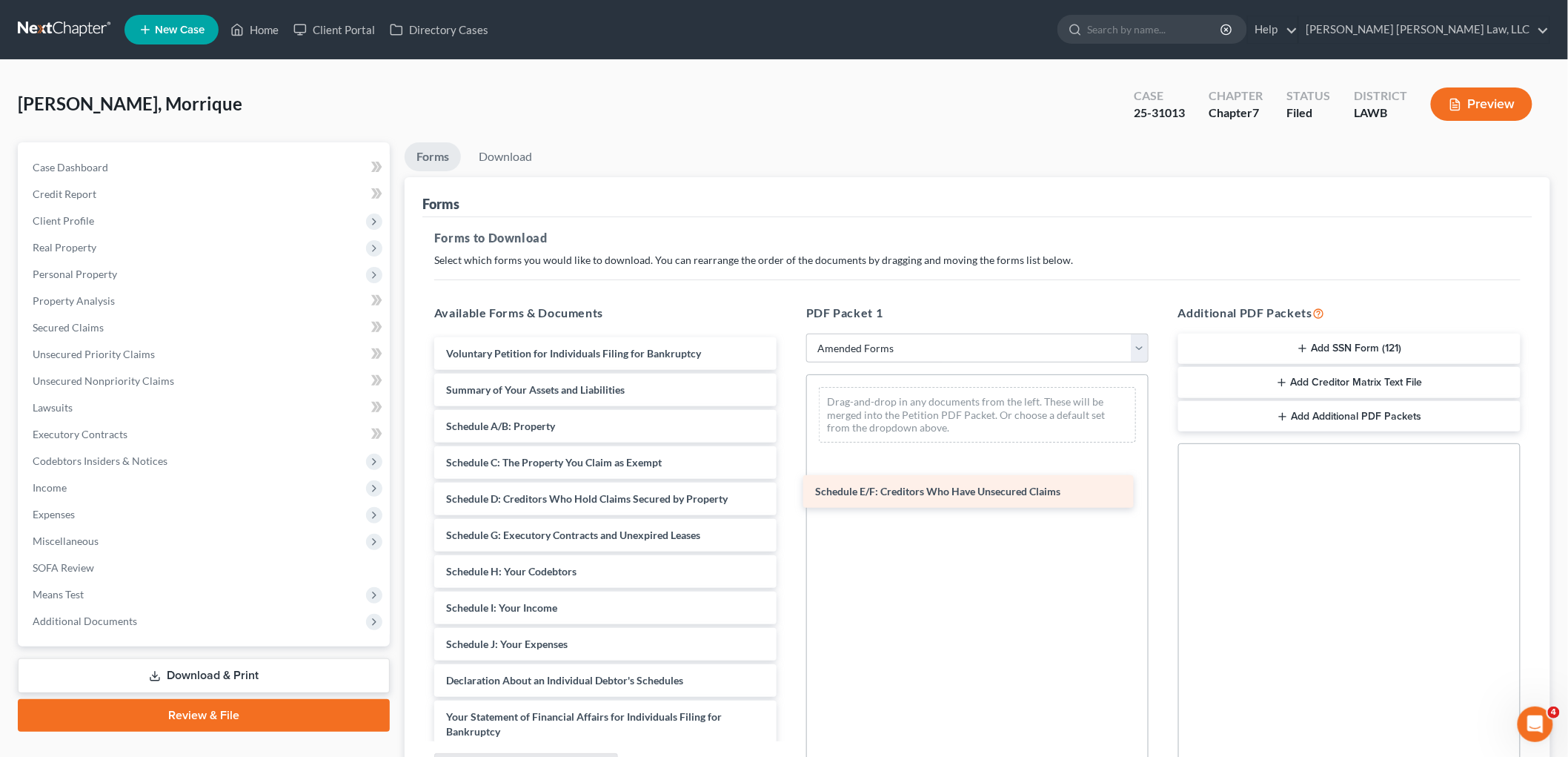
drag, startPoint x: 494, startPoint y: 538, endPoint x: 889, endPoint y: 489, distance: 398.0
click at [788, 489] on div "Schedule E/F: Creditors Who Have Unsecured Claims Voluntary Petition for Indivi…" at bounding box center [606, 666] width 366 height 658
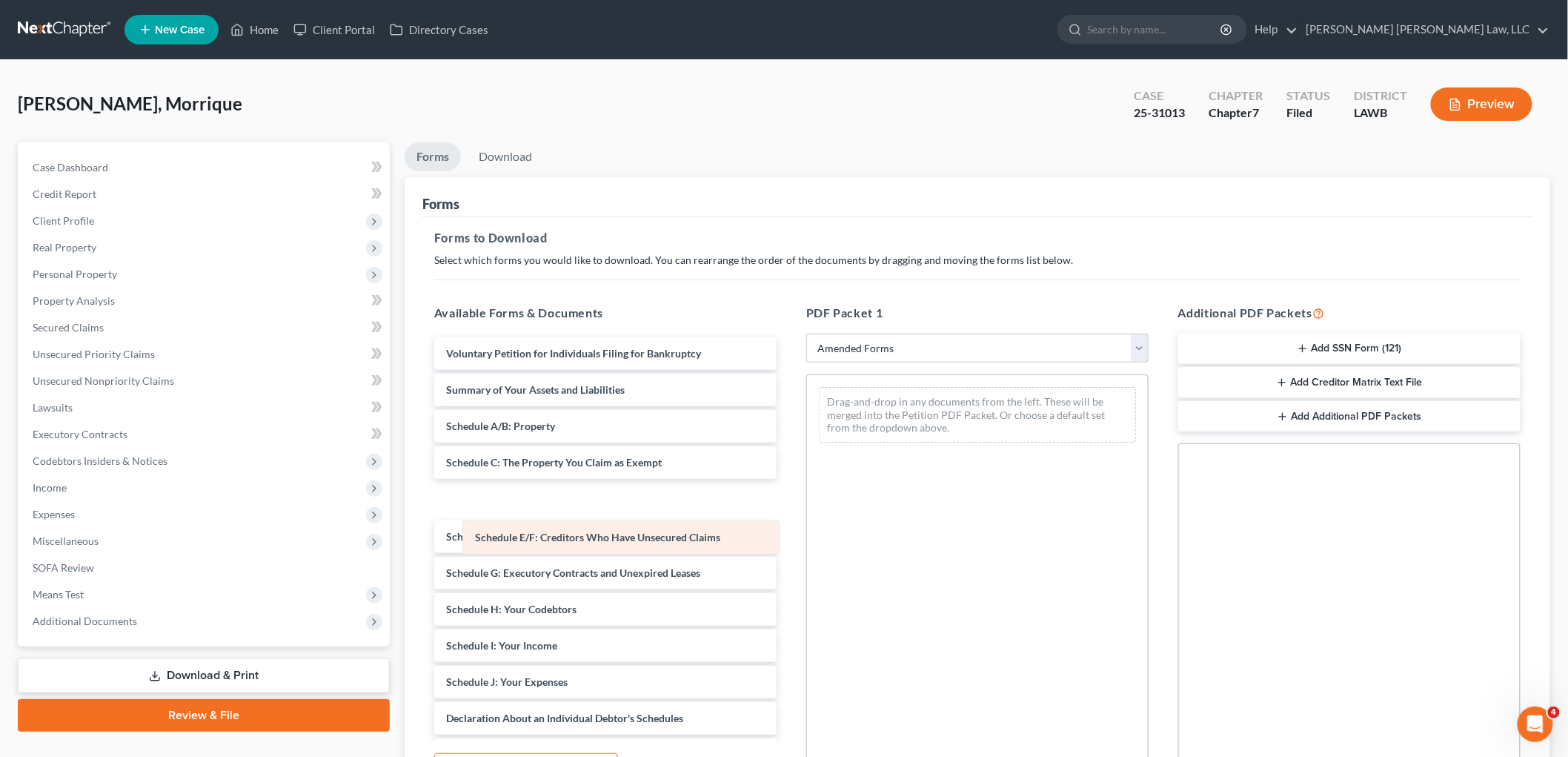
drag, startPoint x: 910, startPoint y: 400, endPoint x: 554, endPoint y: 534, distance: 380.4
click at [807, 455] on div "Schedule E/F: Creditors Who Have Unsecured Claims Schedule E/F: Creditors Who H…" at bounding box center [977, 415] width 341 height 79
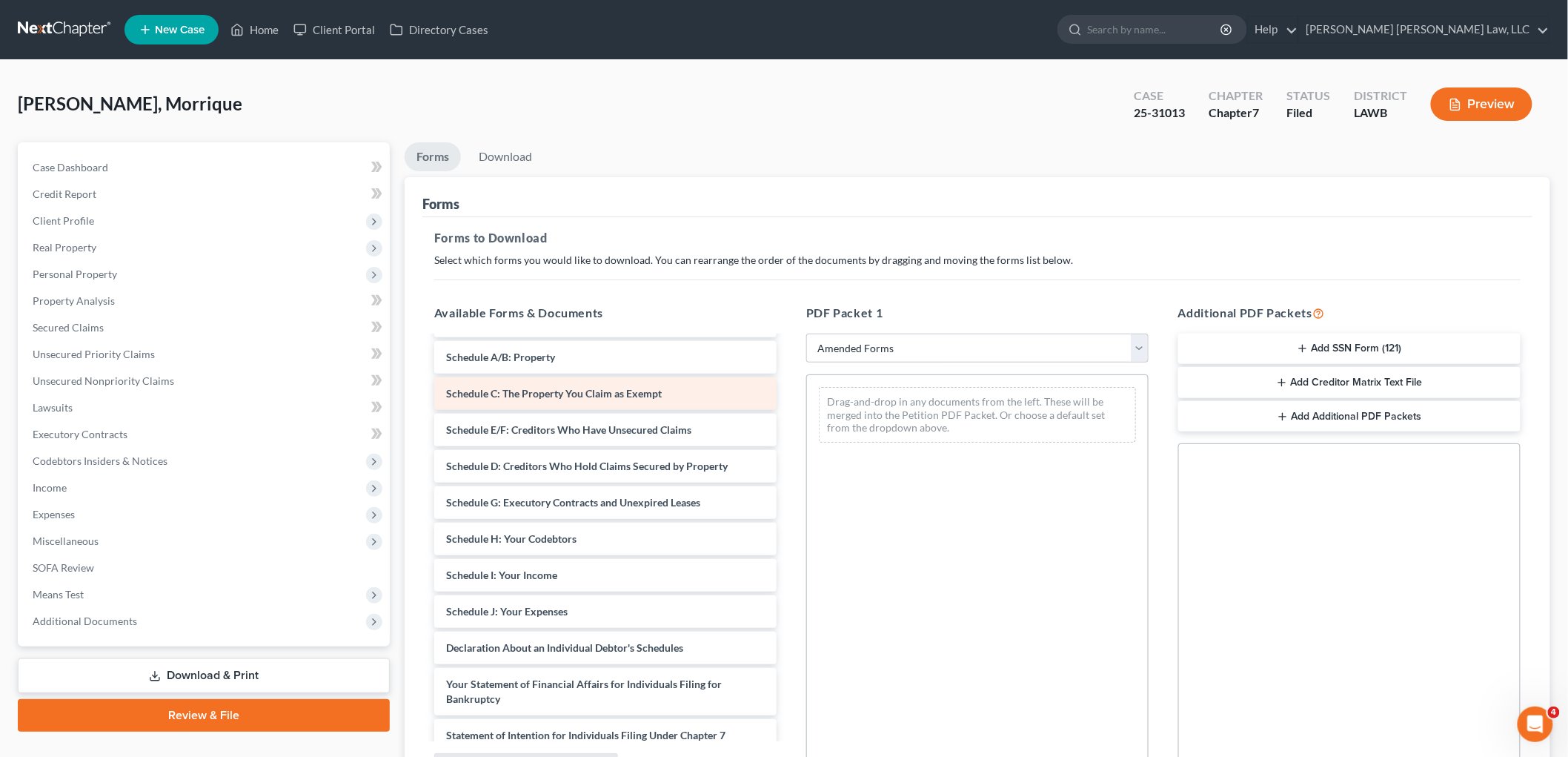
scroll to position [164, 0]
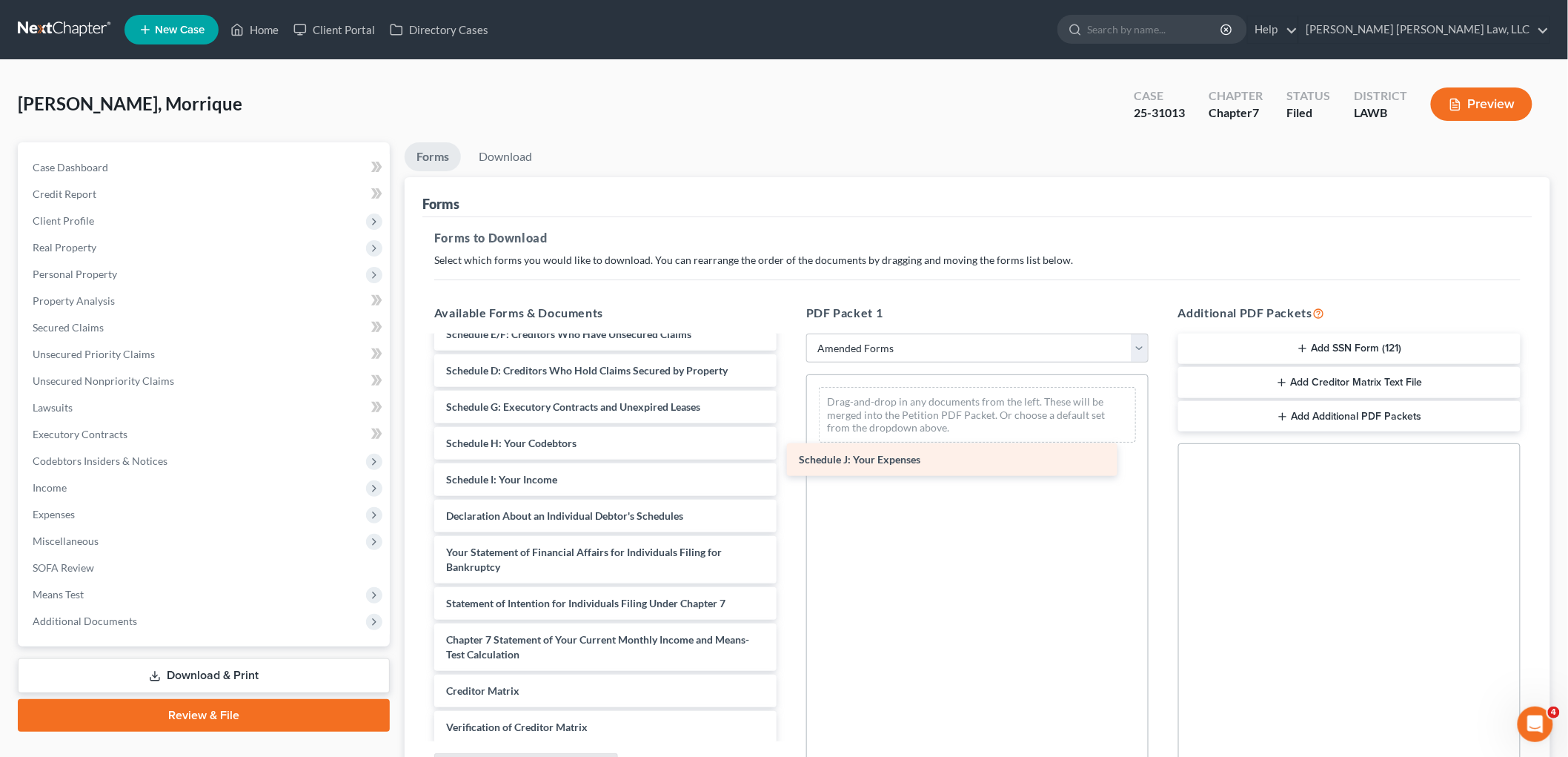
drag, startPoint x: 489, startPoint y: 510, endPoint x: 842, endPoint y: 454, distance: 357.4
click at [788, 454] on div "Schedule J: Your Expenses Voluntary Petition for Individuals Filing for Bankrup…" at bounding box center [606, 502] width 366 height 658
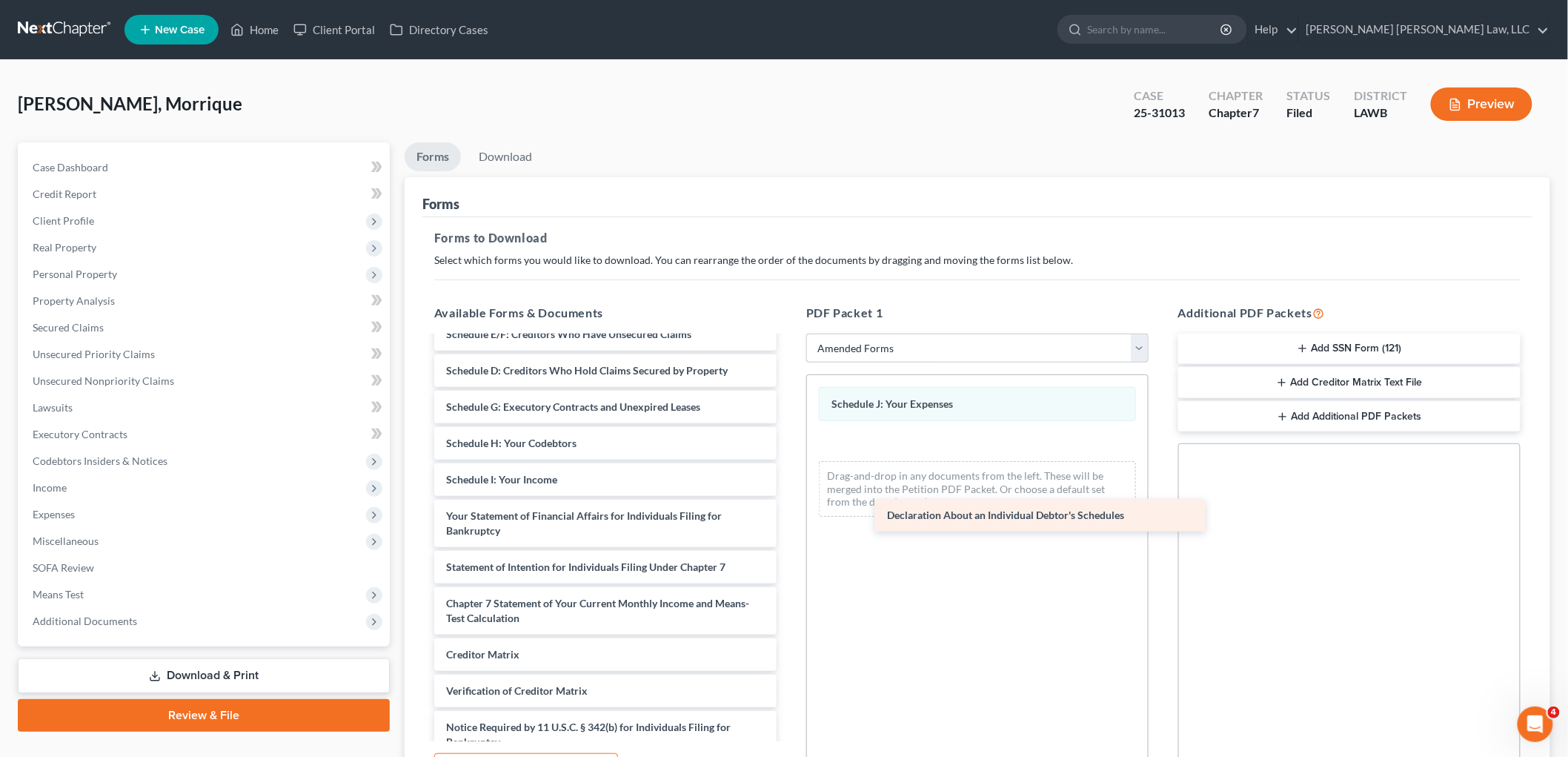
drag, startPoint x: 517, startPoint y: 523, endPoint x: 958, endPoint y: 523, distance: 441.0
click at [788, 523] on div "Declaration About an Individual Debtor's Schedules Voluntary Petition for Indiv…" at bounding box center [606, 484] width 366 height 622
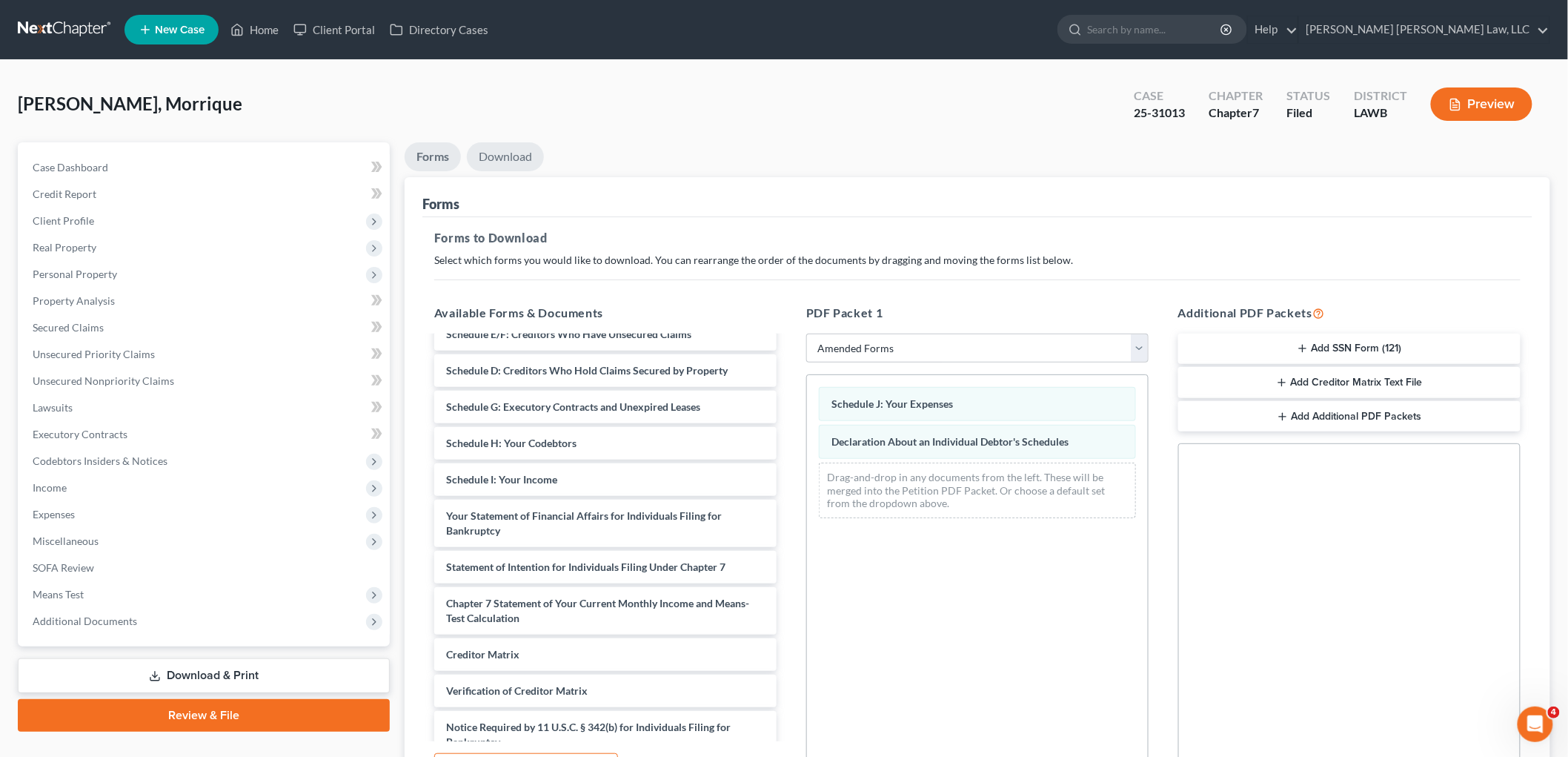
click at [531, 158] on link "Download" at bounding box center [505, 156] width 77 height 29
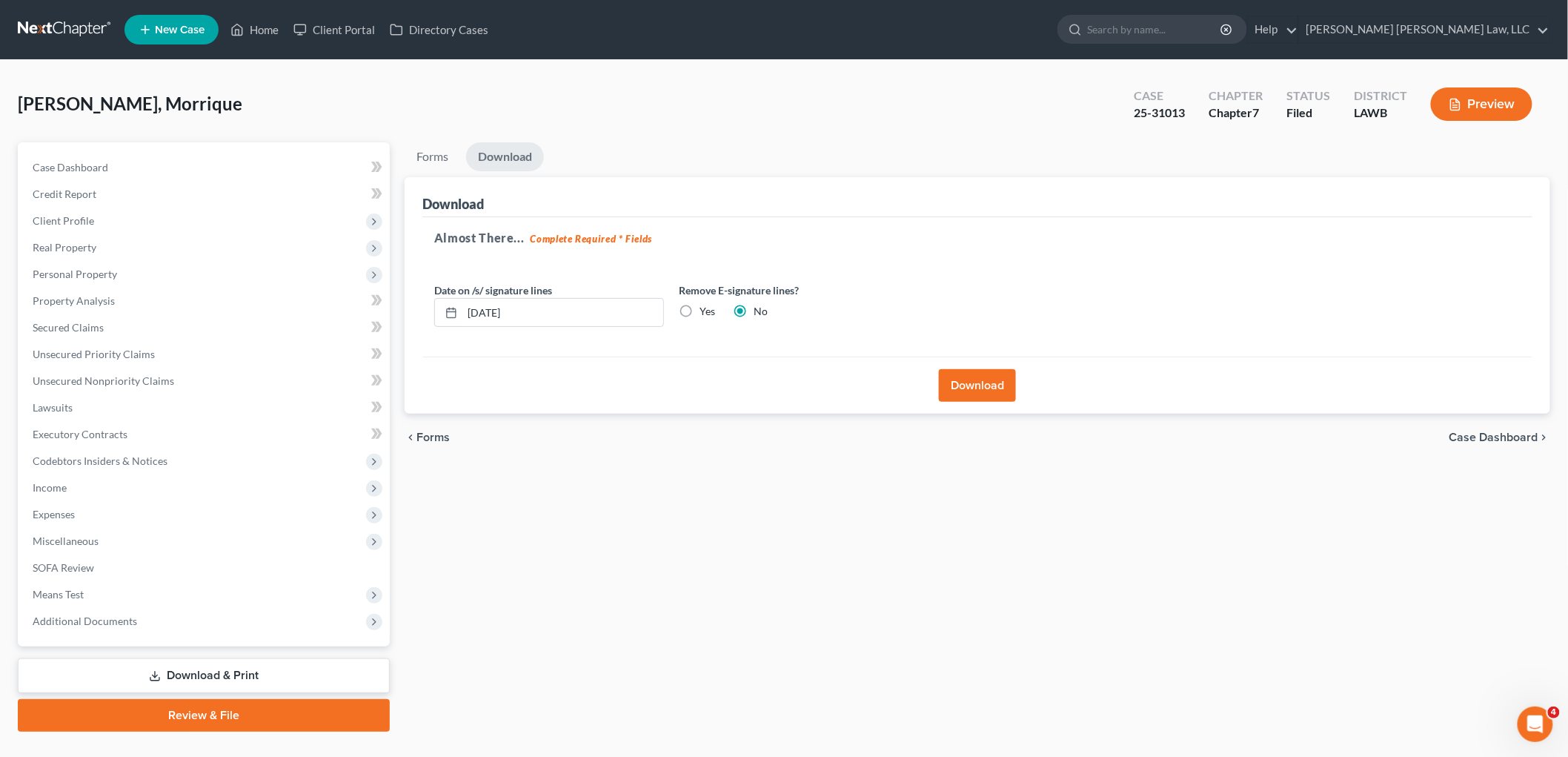
click at [954, 382] on button "Download" at bounding box center [977, 385] width 77 height 33
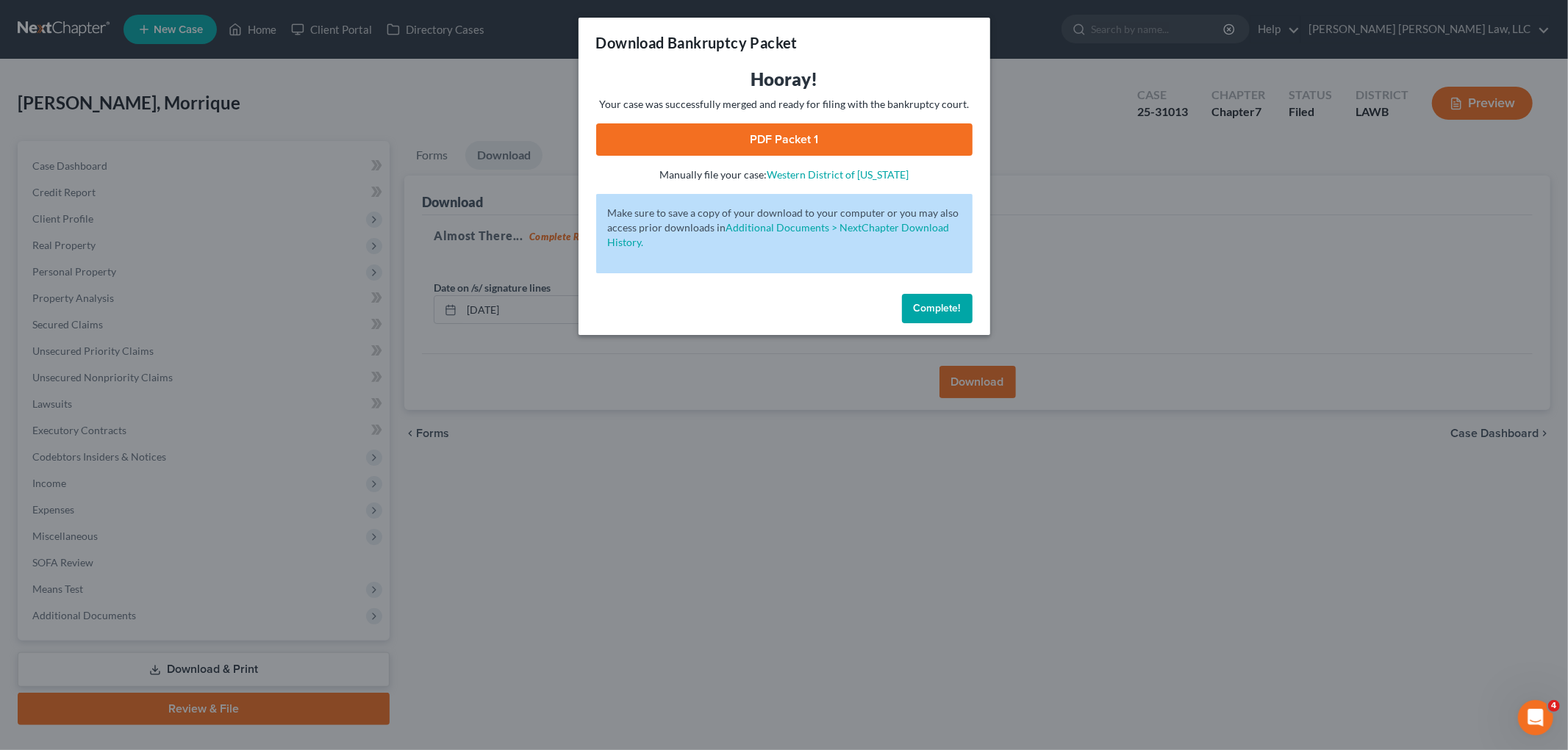
click at [745, 133] on link "PDF Packet 1" at bounding box center [784, 139] width 376 height 32
click at [924, 302] on span "Complete!" at bounding box center [937, 308] width 47 height 12
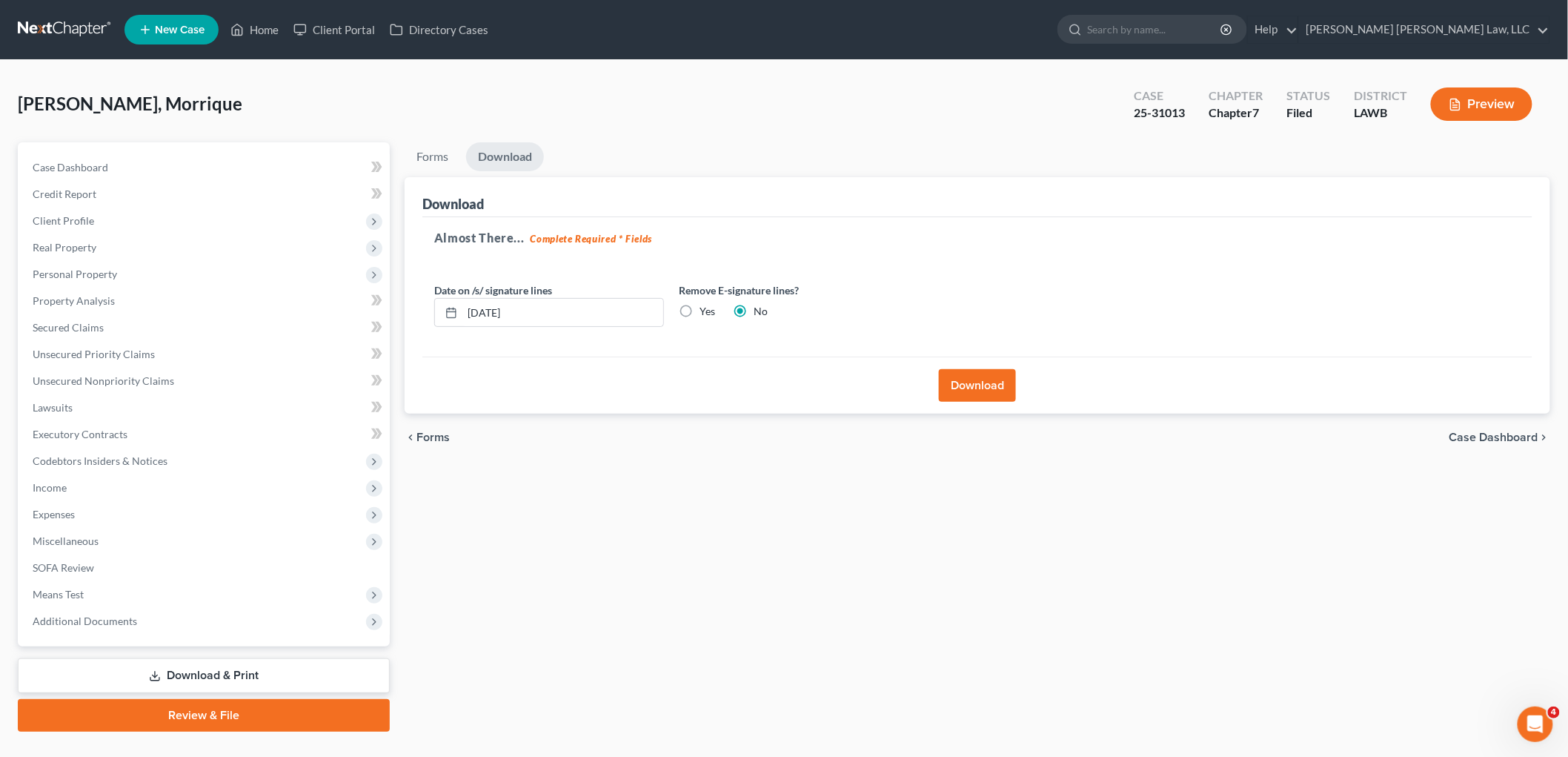
drag, startPoint x: 86, startPoint y: 484, endPoint x: 91, endPoint y: 500, distance: 16.8
click at [87, 484] on span "Income" at bounding box center [206, 488] width 369 height 26
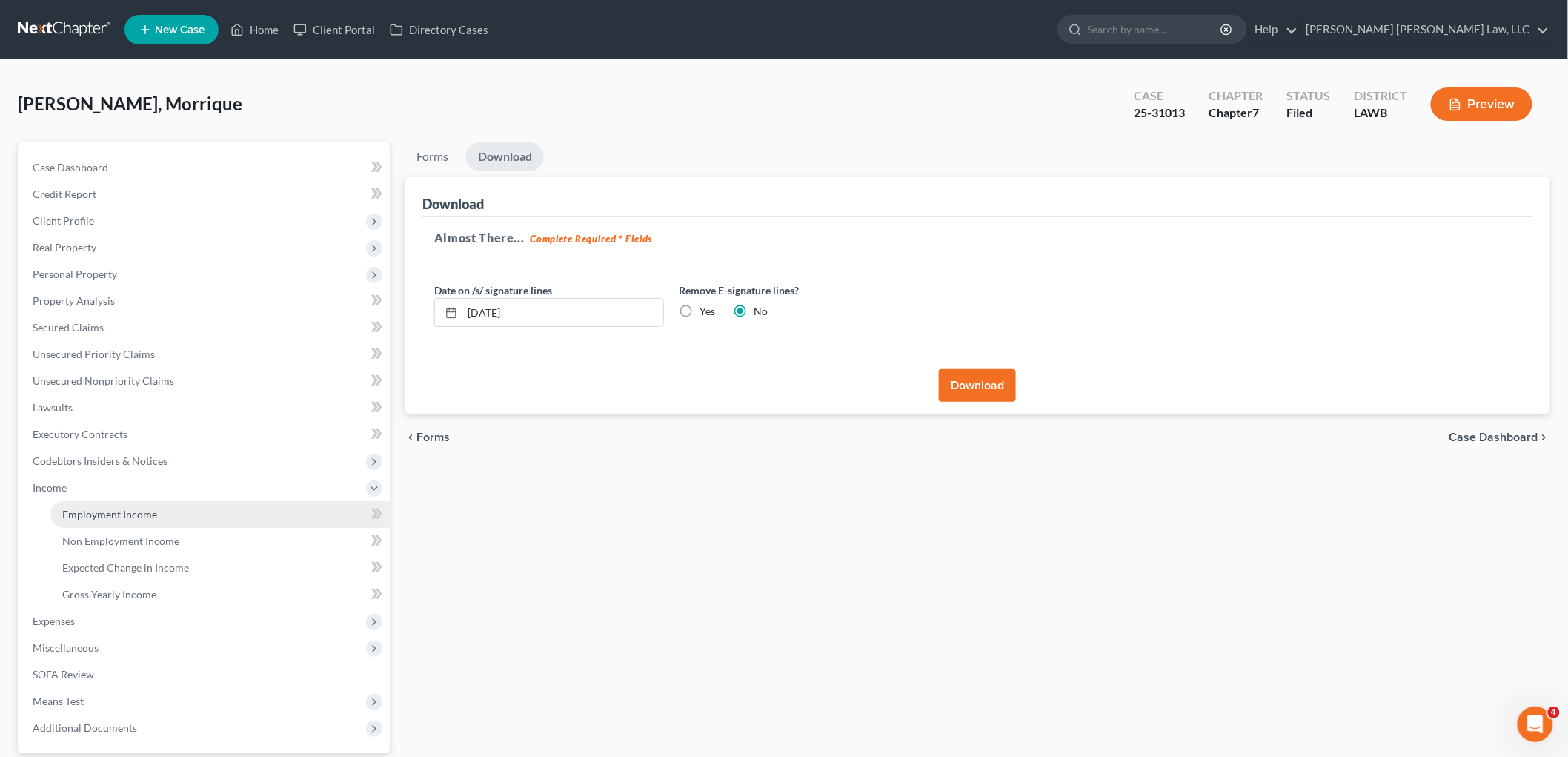
click at [134, 515] on span "Employment Income" at bounding box center [109, 514] width 94 height 12
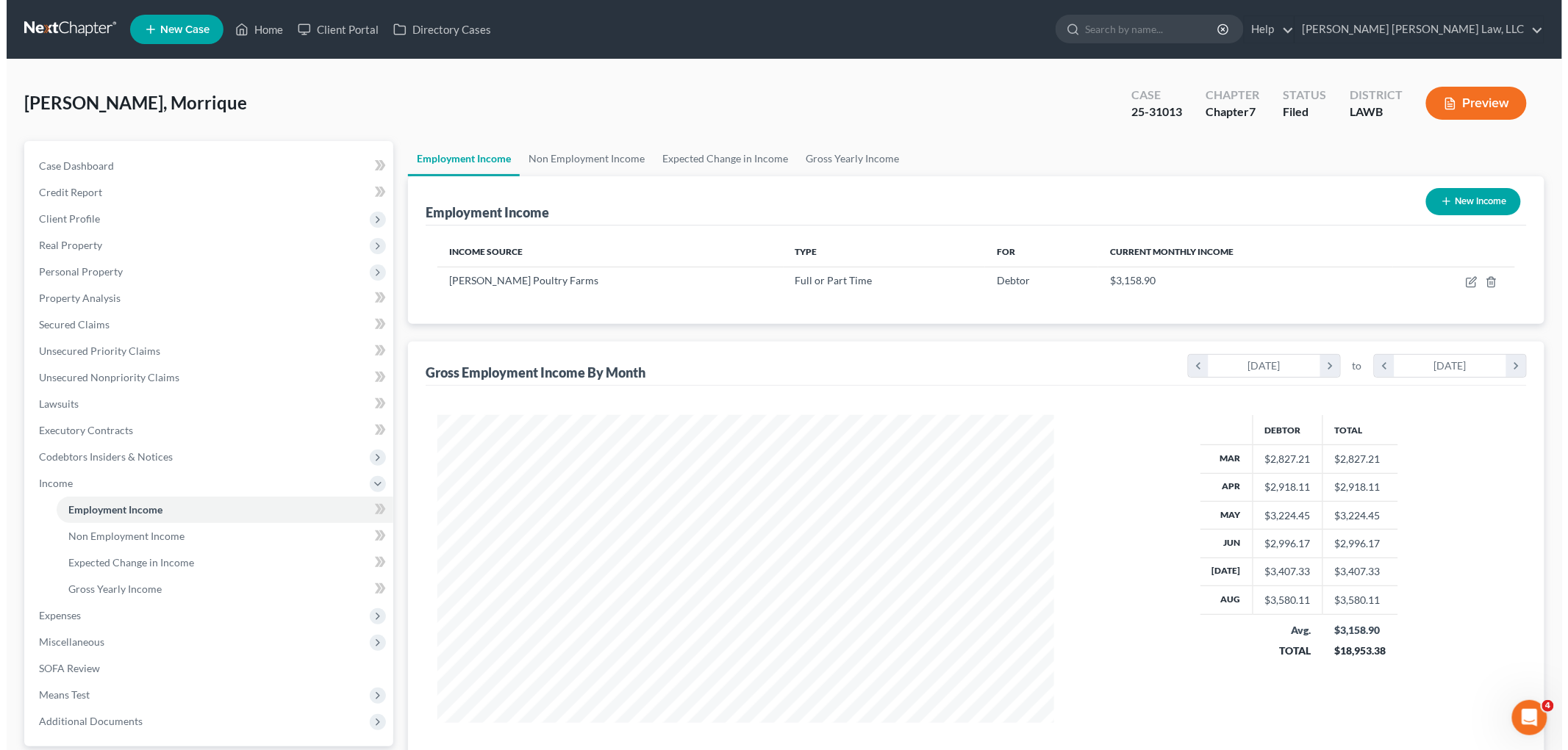
scroll to position [307, 645]
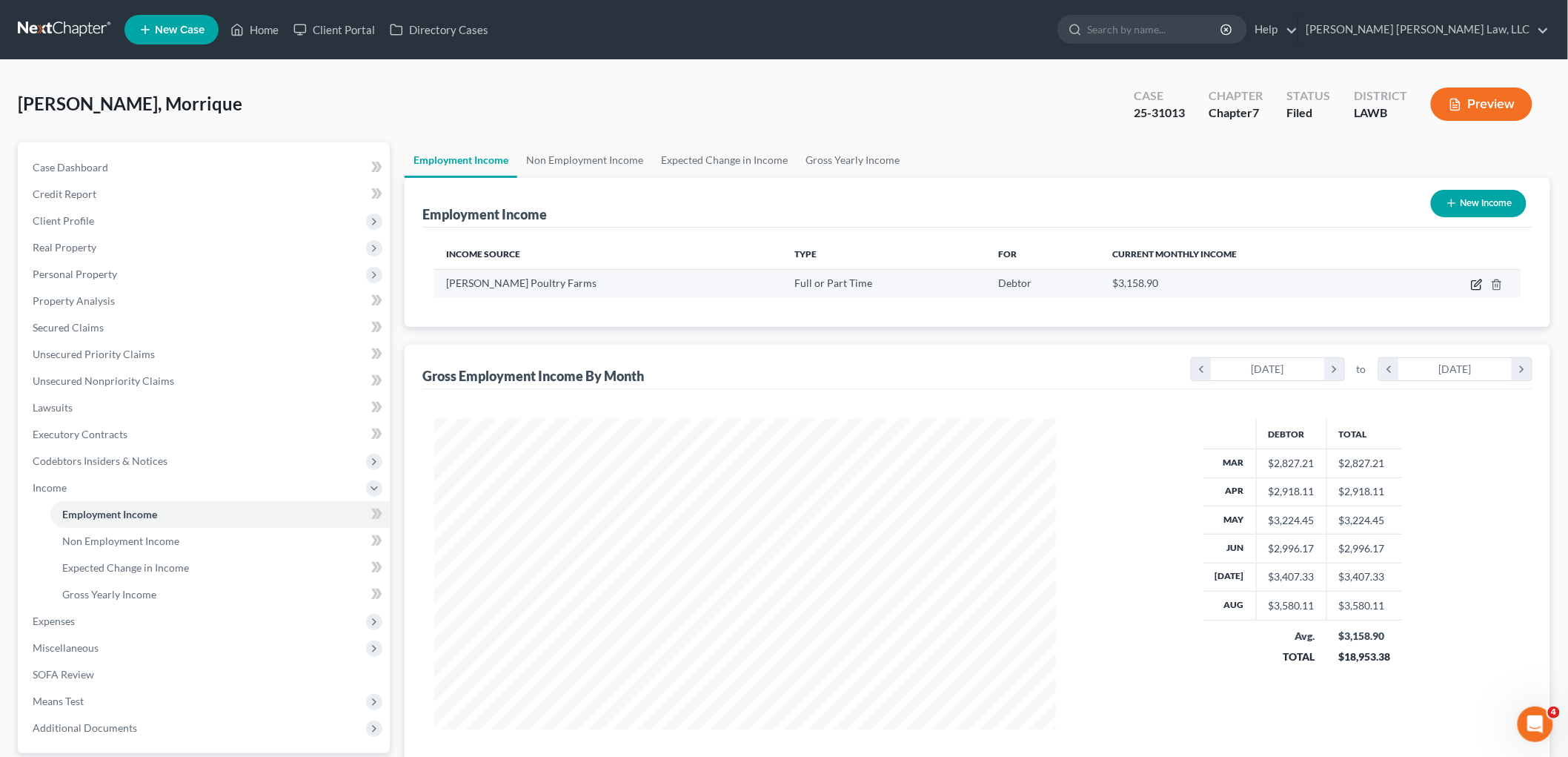
click at [1477, 283] on icon "button" at bounding box center [1479, 283] width 7 height 7
select select "0"
select select "19"
select select "3"
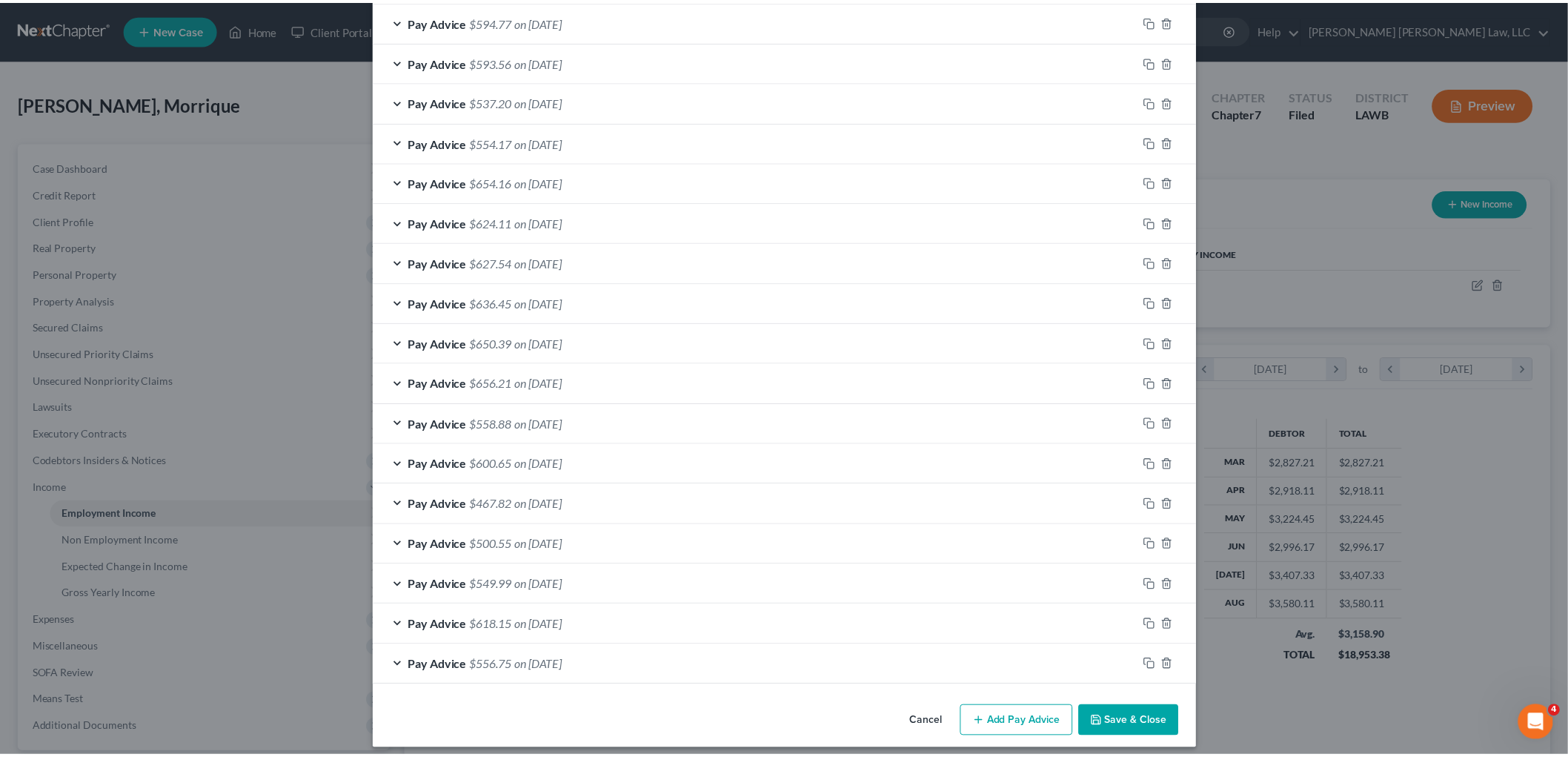
scroll to position [794, 0]
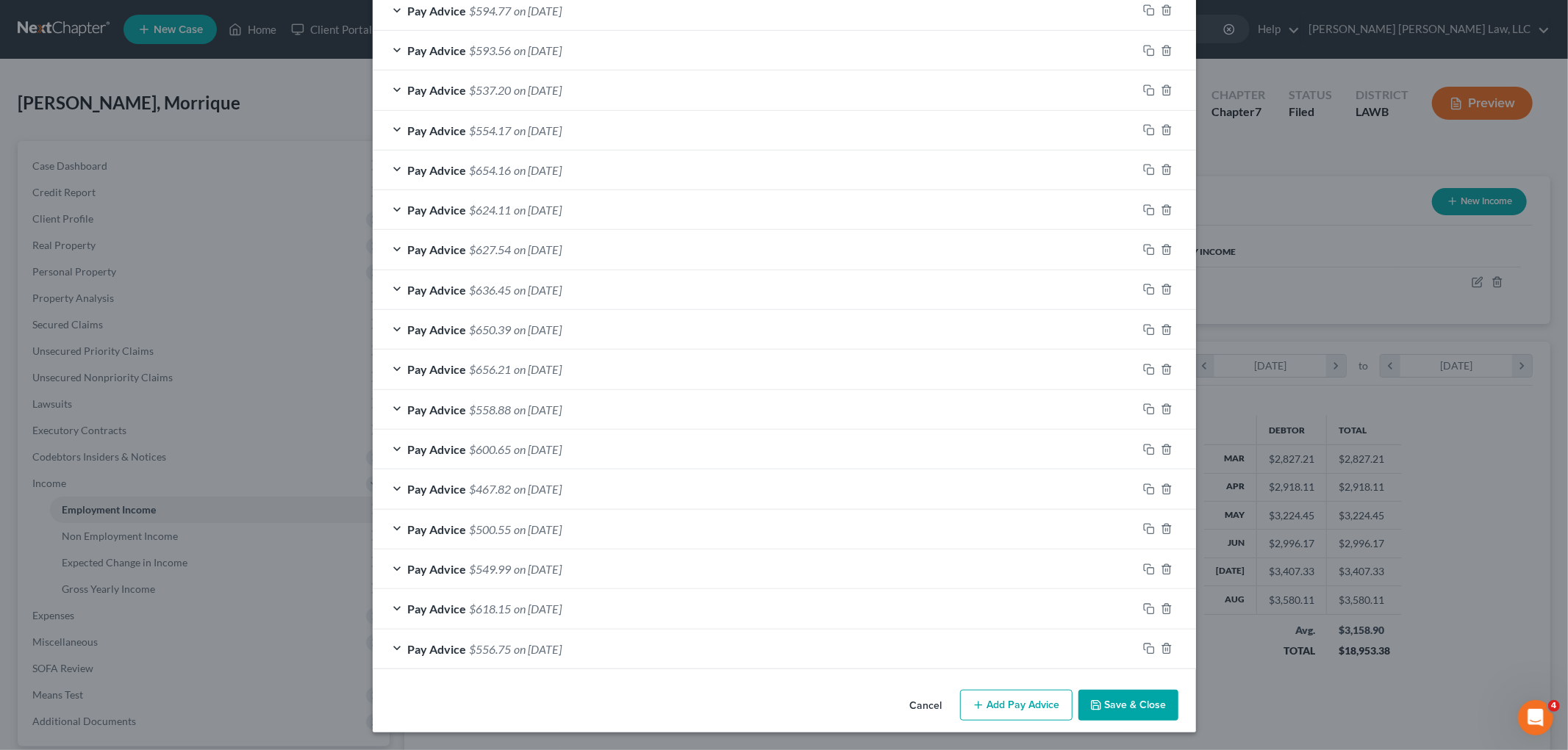
click at [1108, 703] on button "Save & Close" at bounding box center [1129, 704] width 100 height 31
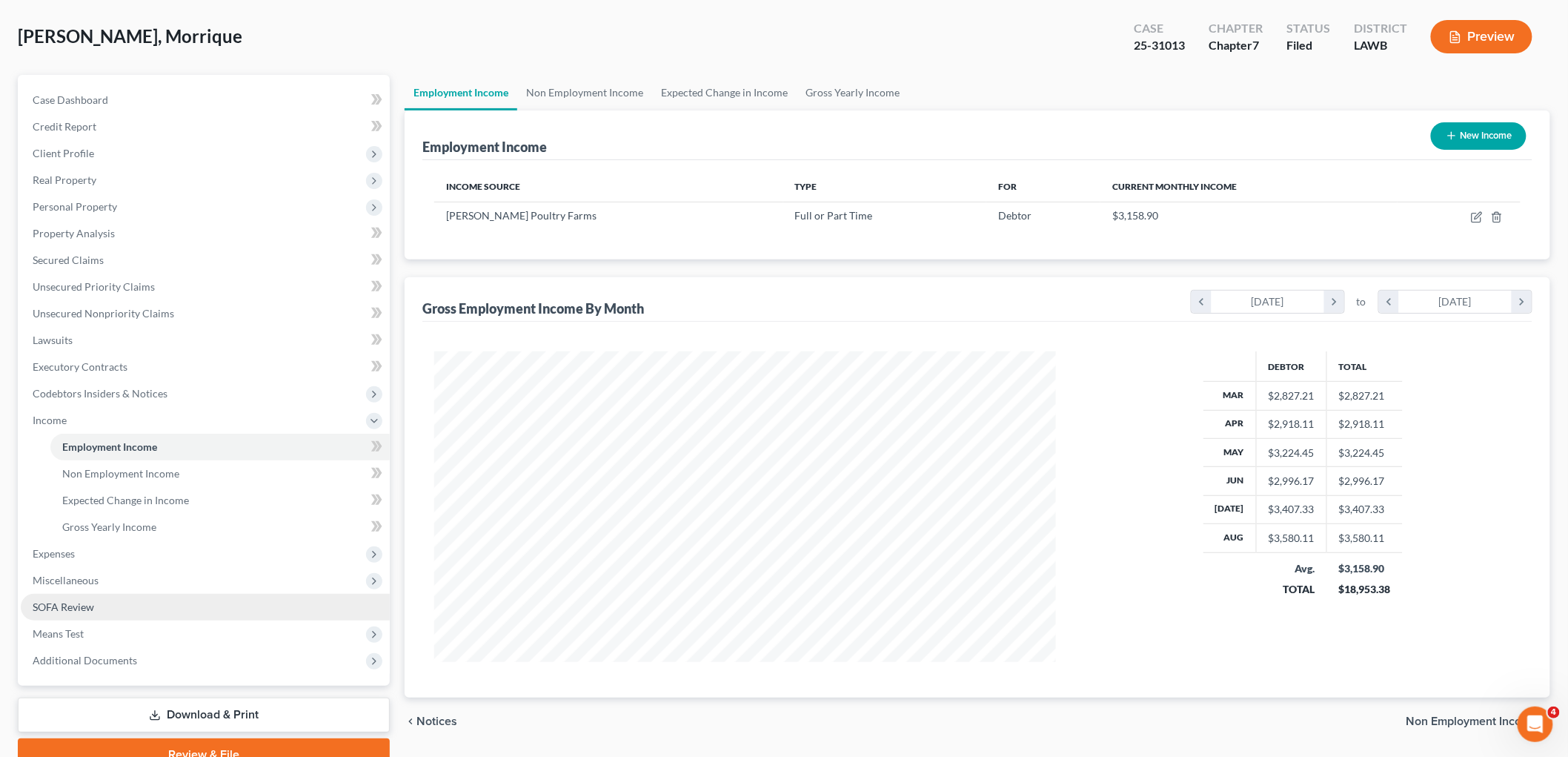
scroll to position [136, 0]
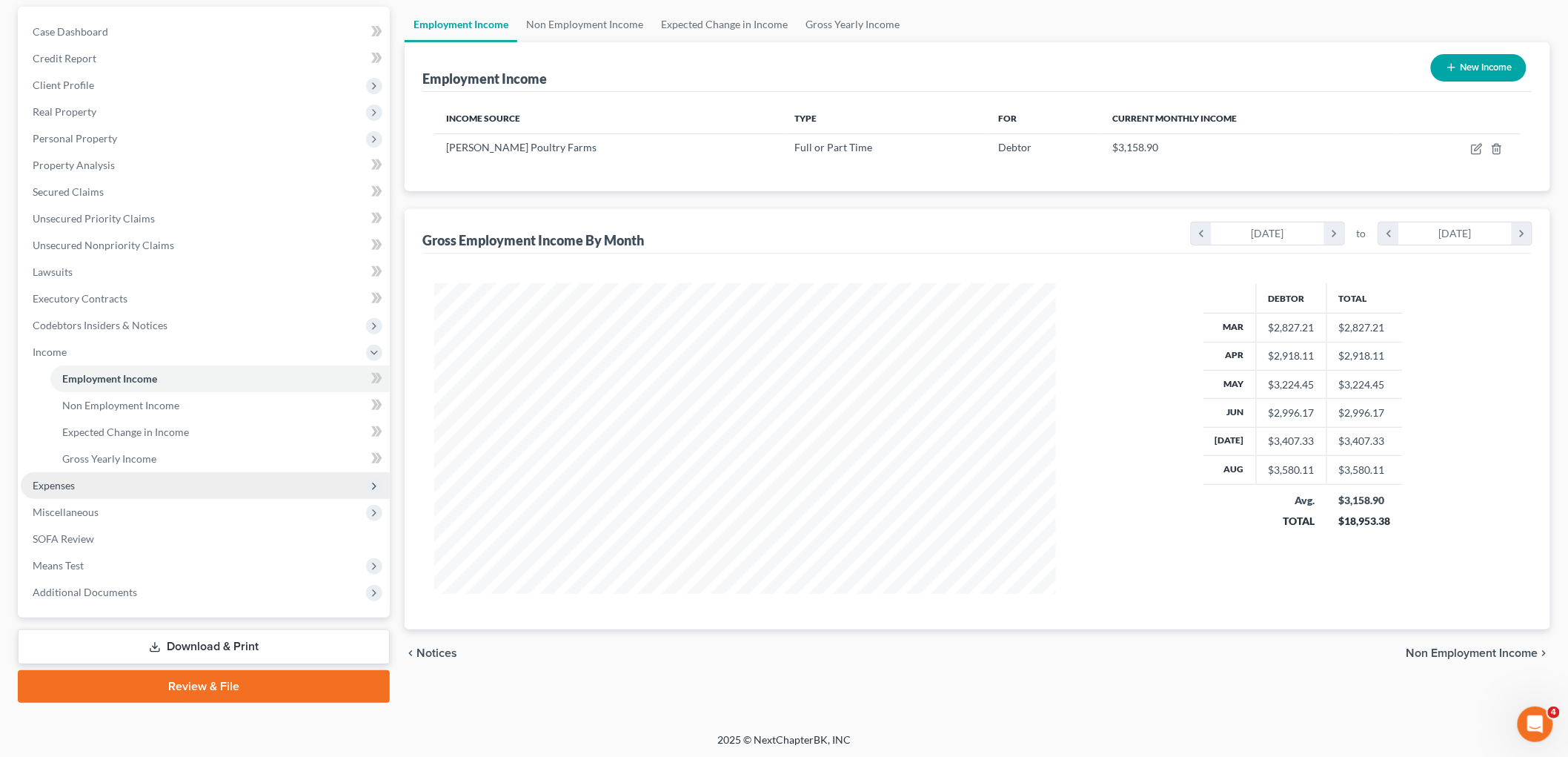
click at [117, 486] on span "Expenses" at bounding box center [206, 486] width 369 height 26
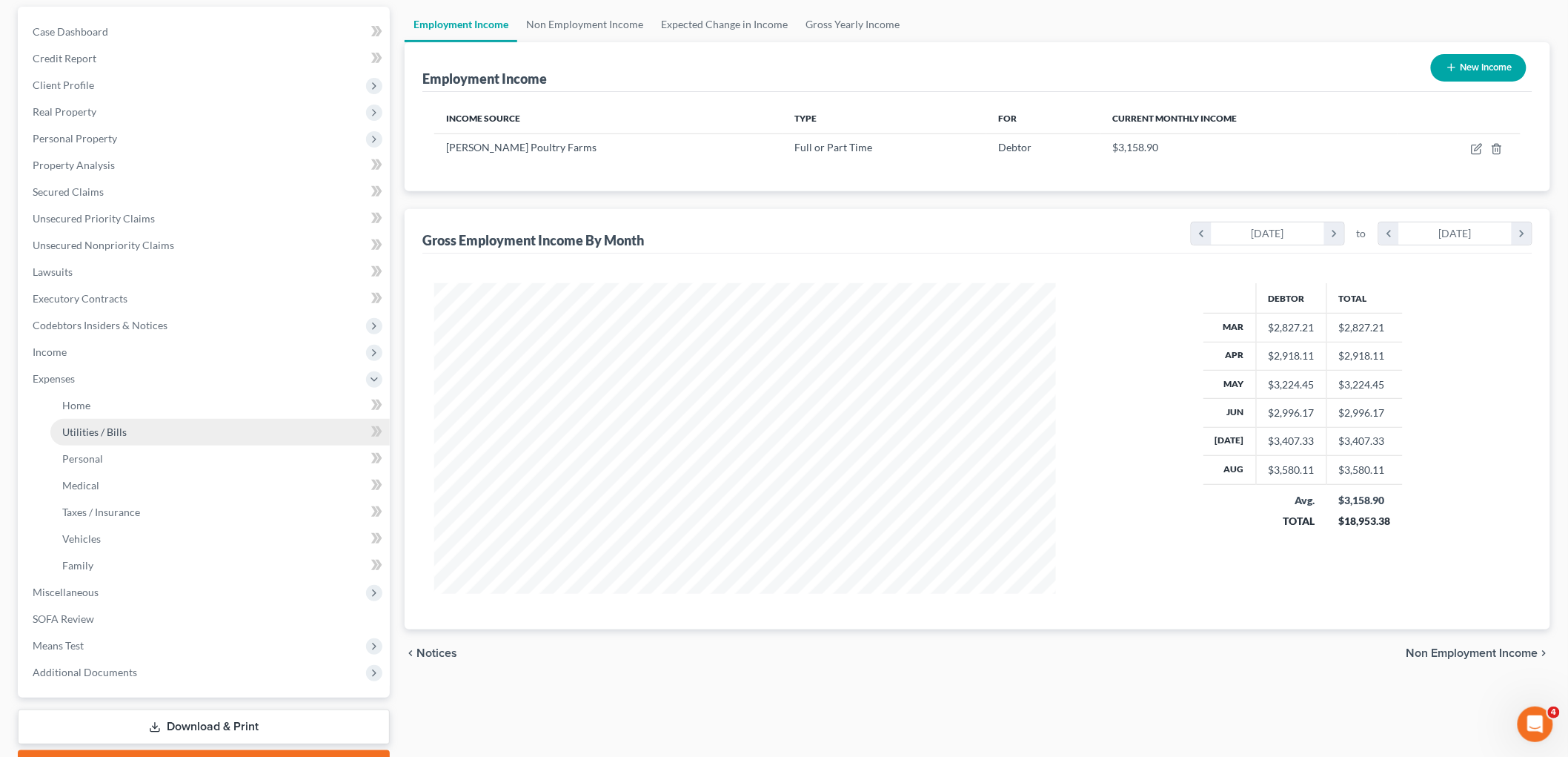
click at [135, 438] on link "Utilities / Bills" at bounding box center [220, 432] width 339 height 26
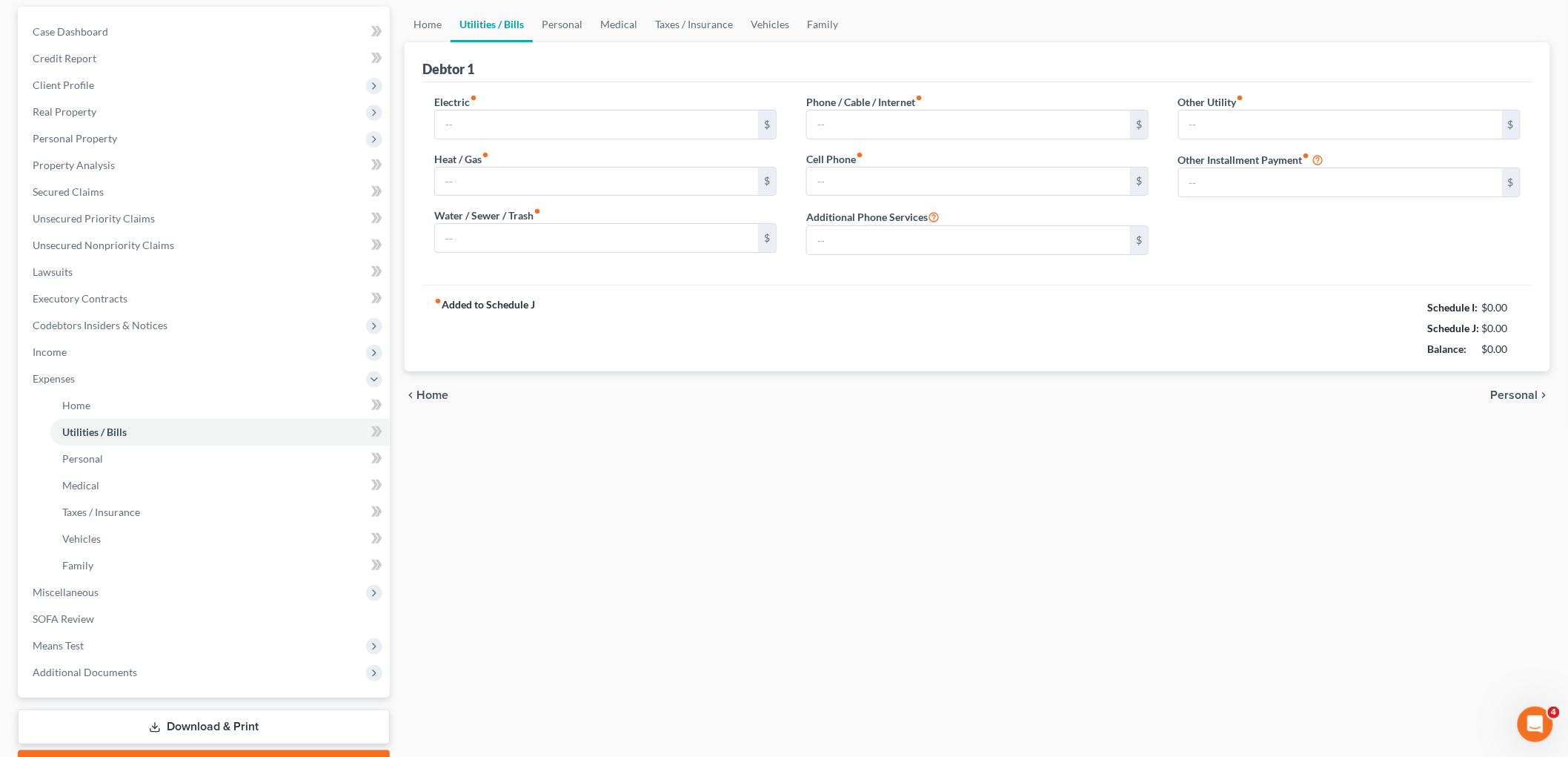
scroll to position [9, 0]
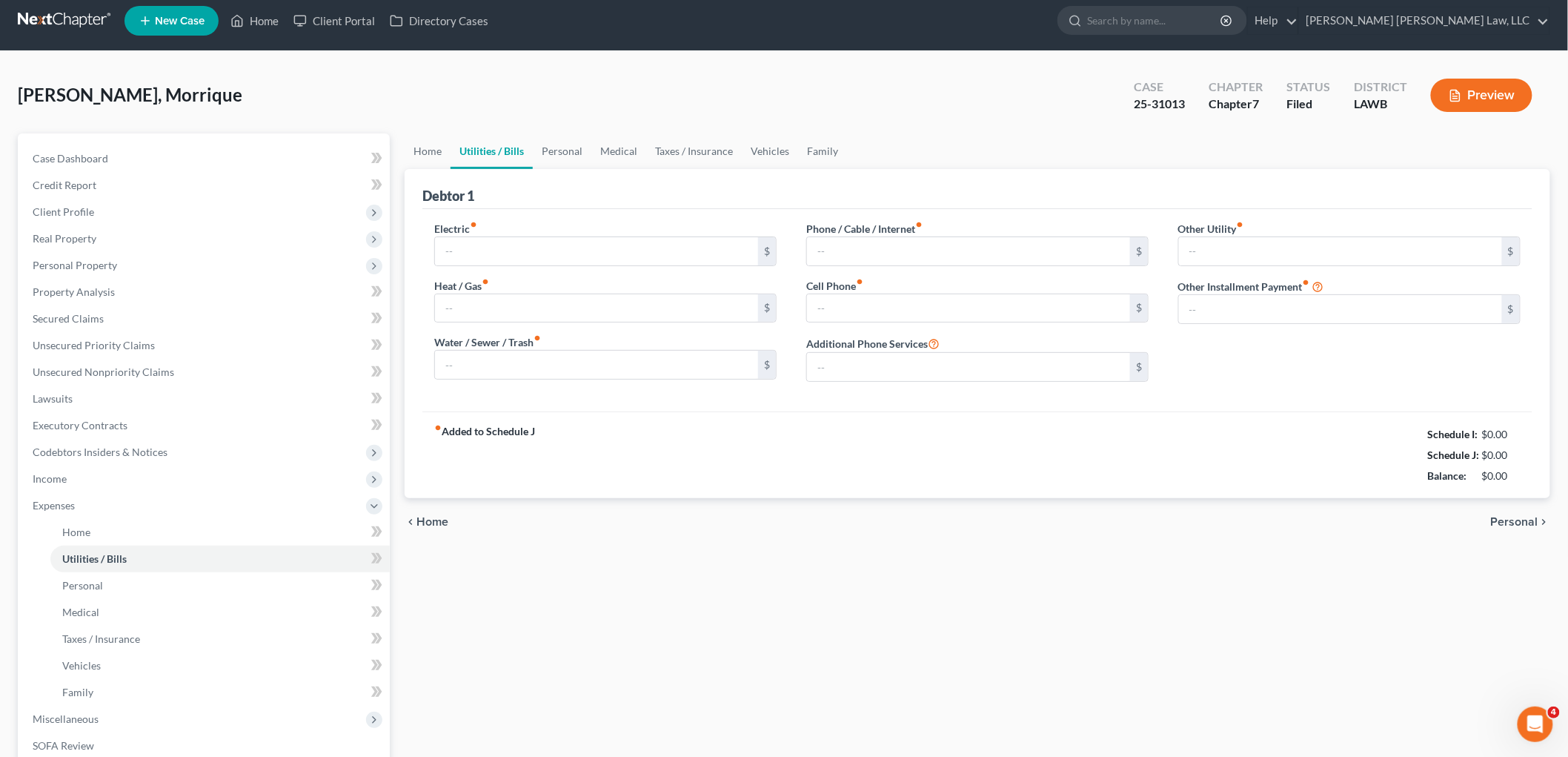
type input "232.79"
type input "0.00"
type input "100.00"
type input "74.09"
type input "185.82"
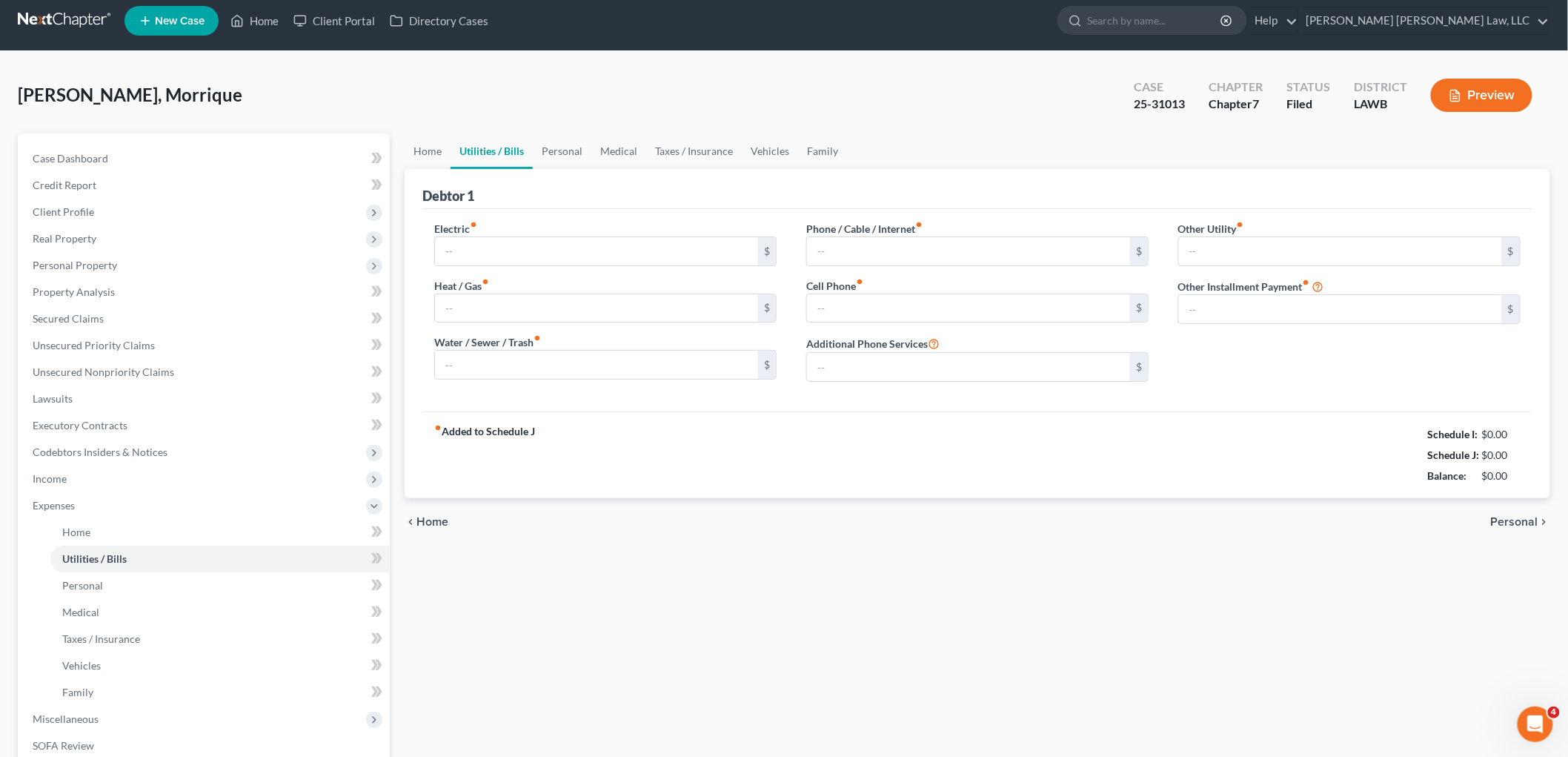
type input "0.00"
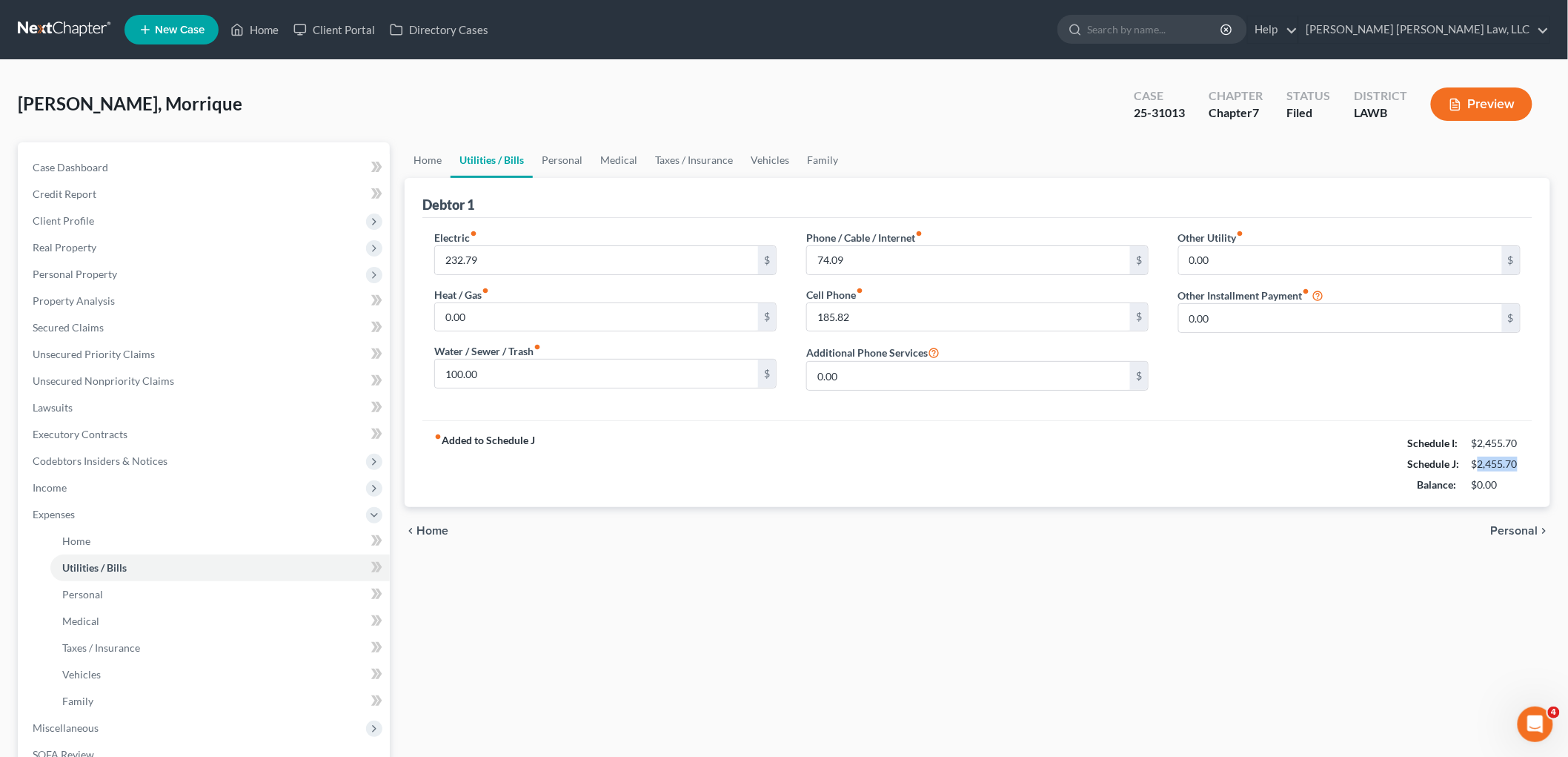
drag, startPoint x: 1521, startPoint y: 465, endPoint x: 1480, endPoint y: 465, distance: 41.0
click at [1480, 465] on div "$2,455.70" at bounding box center [1496, 464] width 49 height 15
copy div "2,455.70"
drag, startPoint x: 72, startPoint y: 25, endPoint x: 82, endPoint y: 25, distance: 10.0
click at [72, 25] on link at bounding box center [64, 29] width 94 height 26
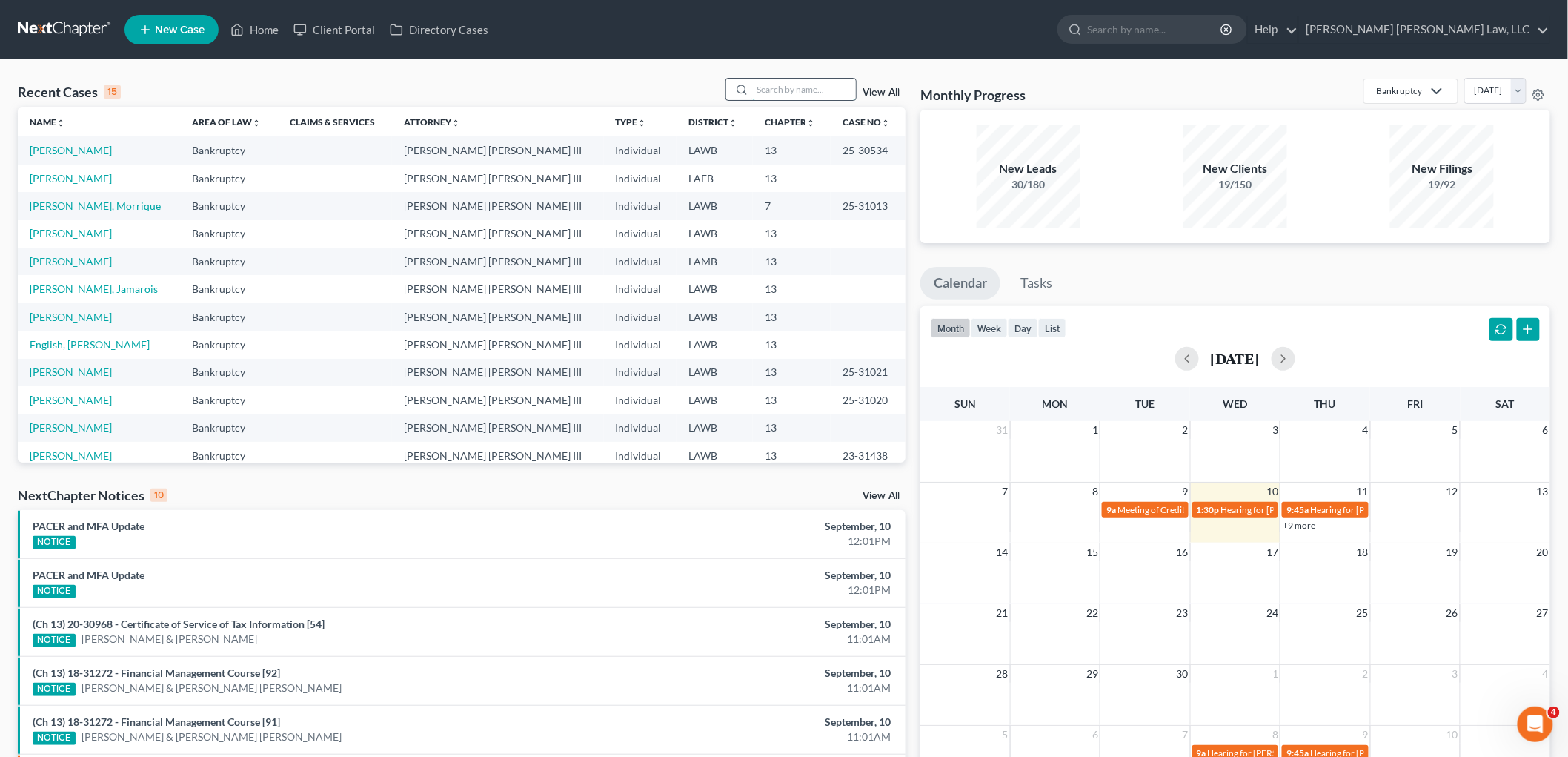
click at [792, 91] on input "search" at bounding box center [804, 89] width 104 height 21
type input "25-31014"
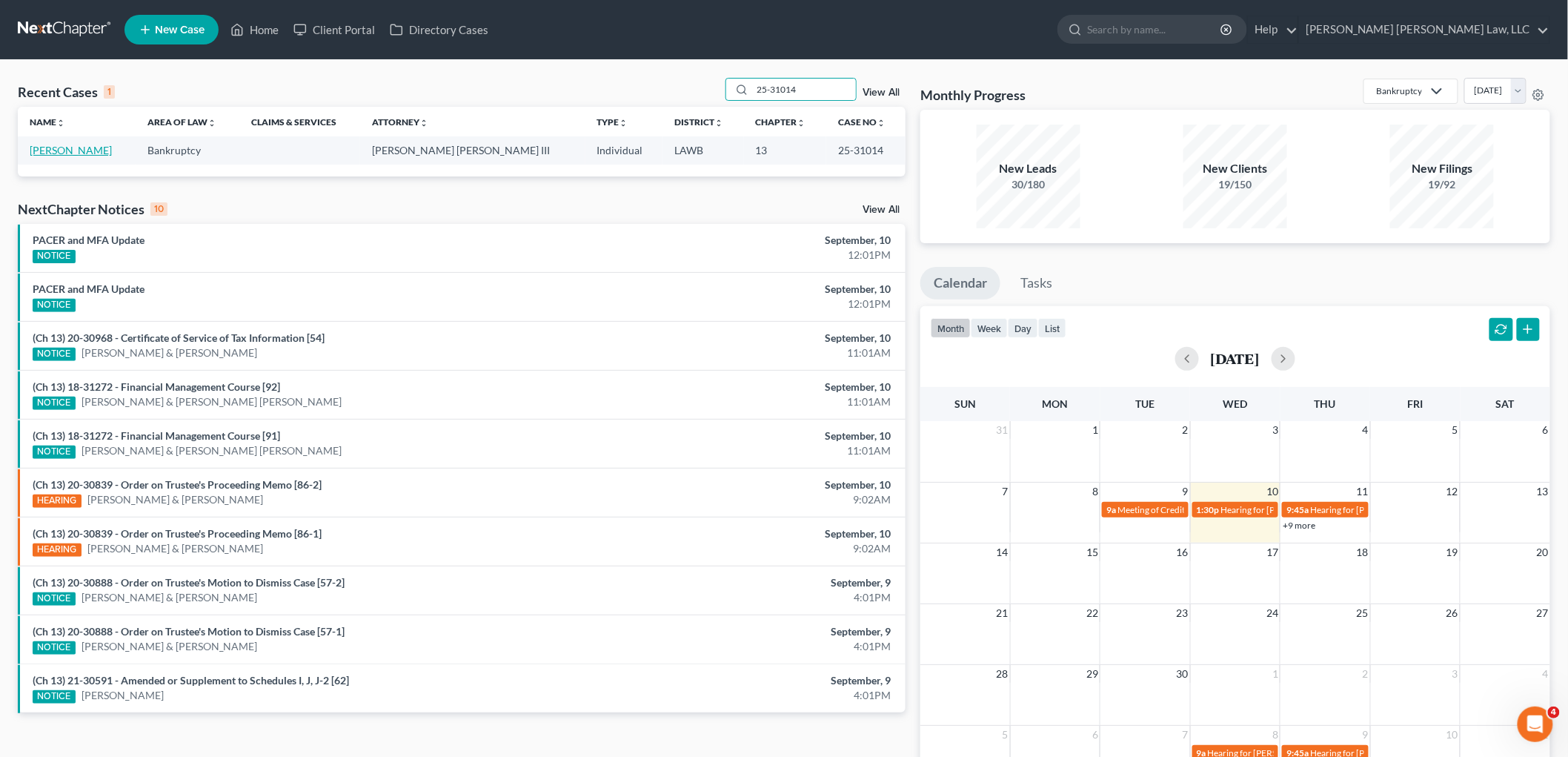
click at [84, 151] on link "[PERSON_NAME]" at bounding box center [71, 150] width 82 height 12
